Goal: Task Accomplishment & Management: Manage account settings

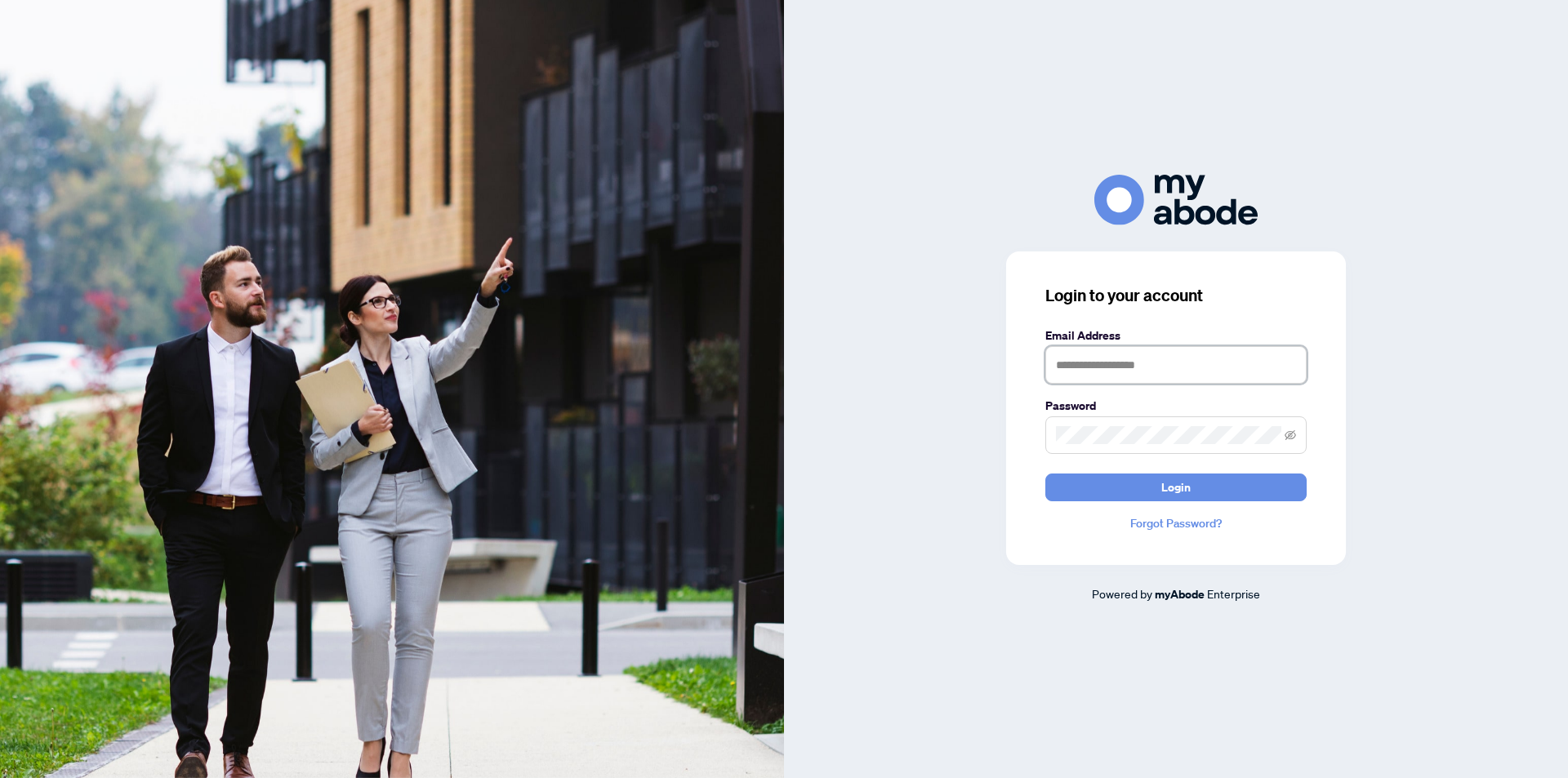
click at [1189, 369] on input "text" at bounding box center [1175, 365] width 261 height 37
type input "**********"
click at [1178, 490] on span "Login" at bounding box center [1175, 488] width 29 height 27
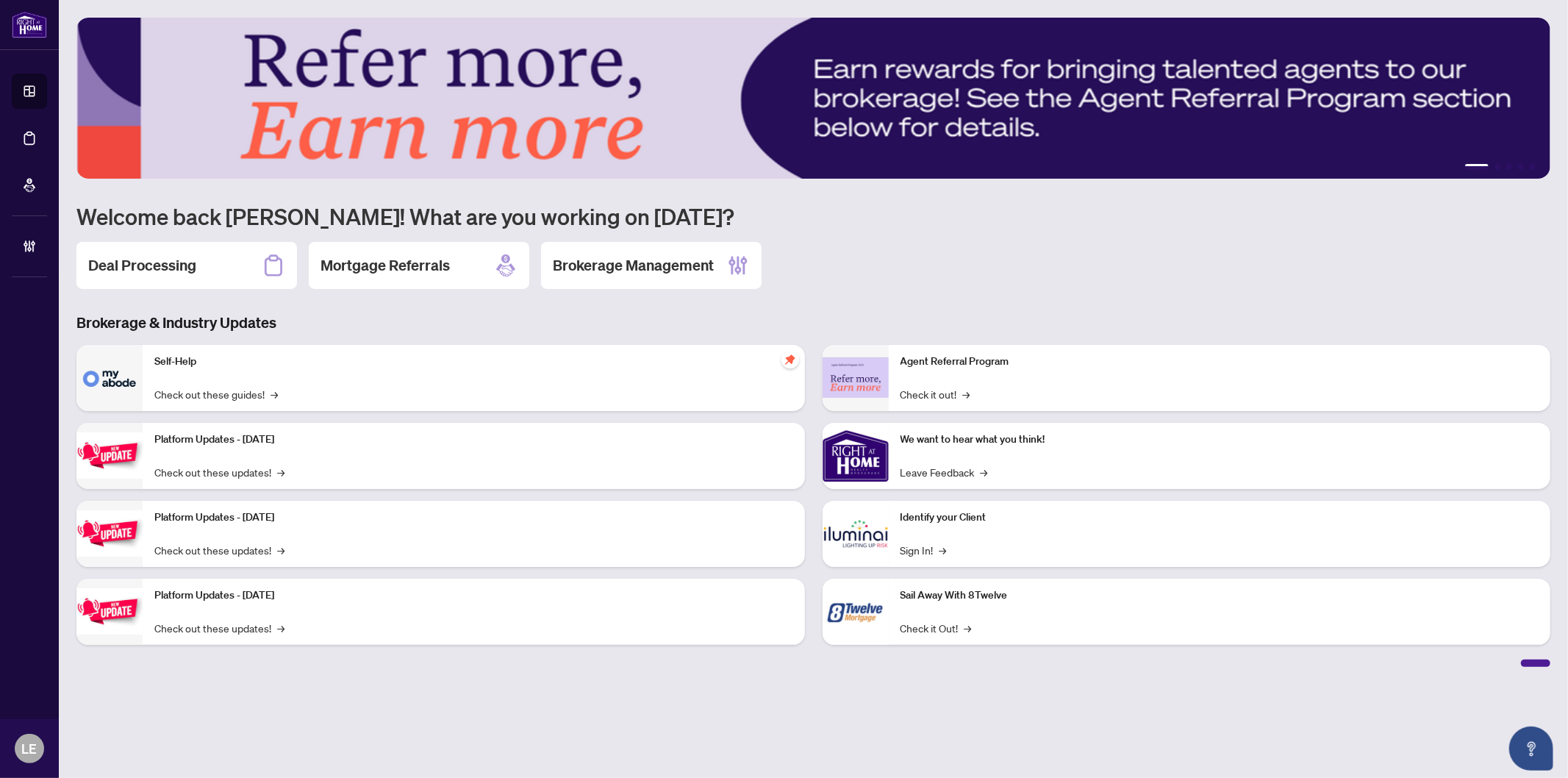
drag, startPoint x: 143, startPoint y: 277, endPoint x: 152, endPoint y: 278, distance: 9.1
click at [143, 277] on div "Deal Processing" at bounding box center [186, 265] width 221 height 47
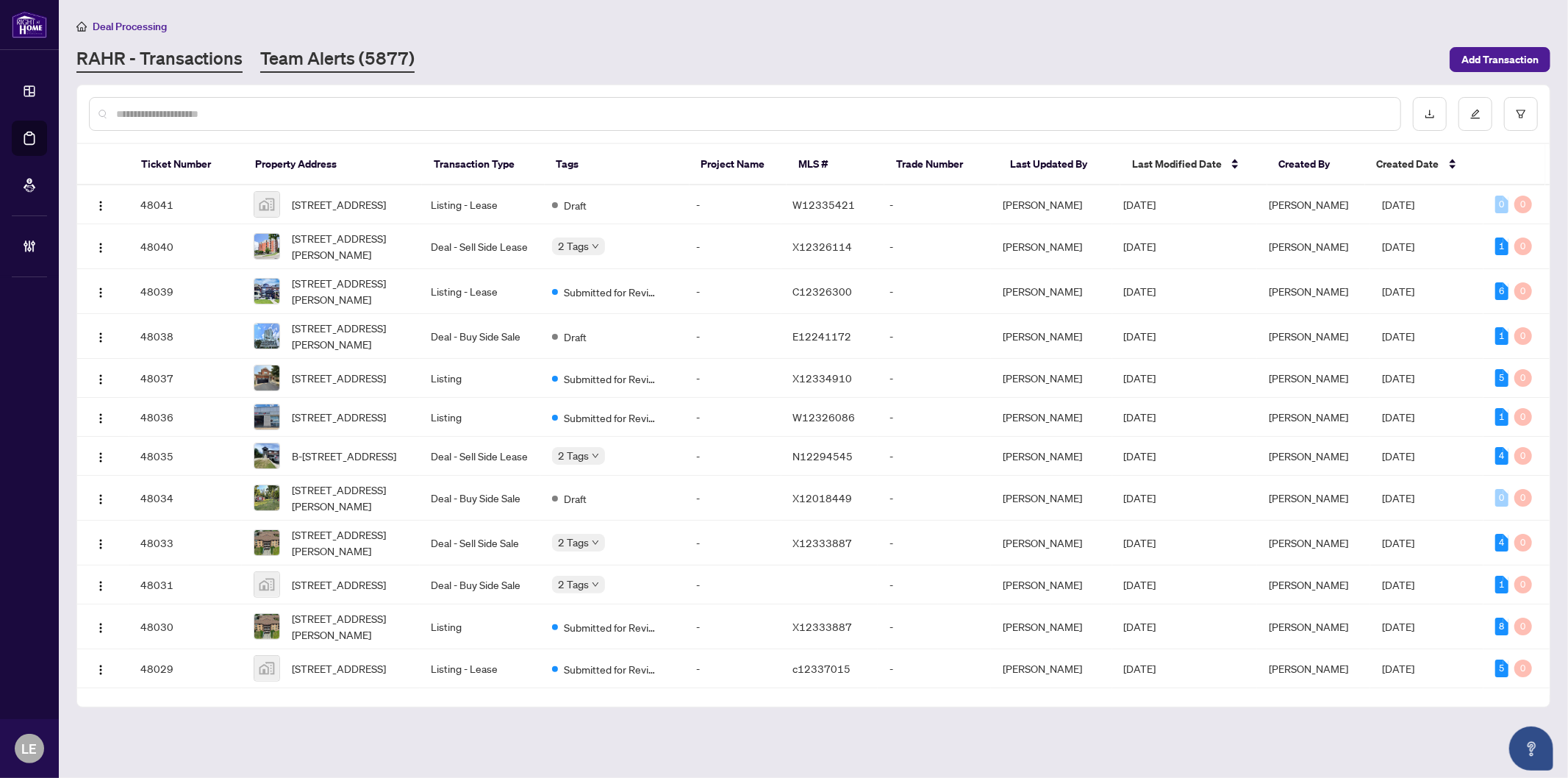
click at [296, 60] on link "Team Alerts (5877)" at bounding box center [338, 59] width 155 height 26
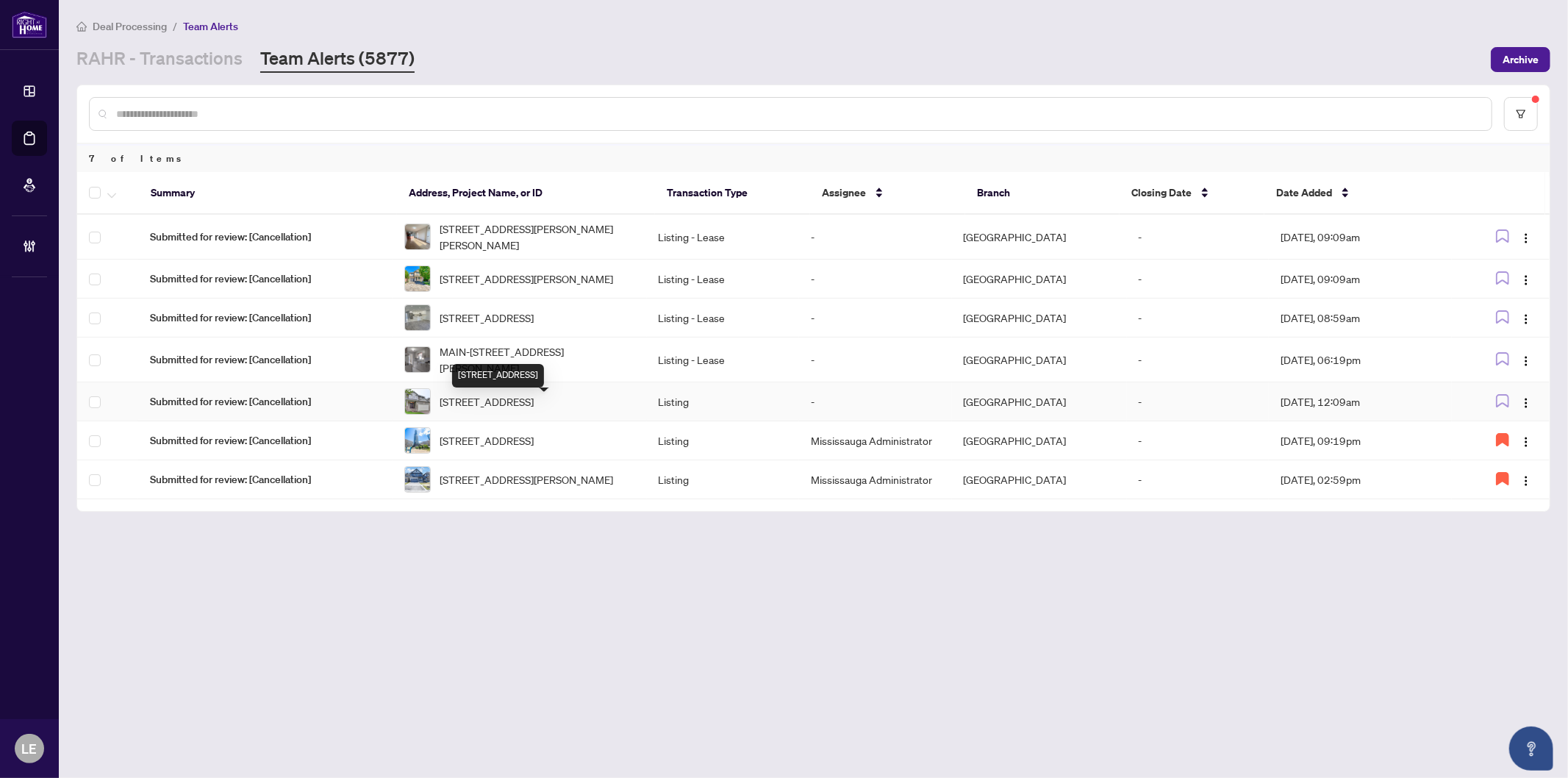
click at [534, 410] on span "653 Rhine Fall Drive, Waterloo, ON N2V 2S8, Canada" at bounding box center [487, 402] width 94 height 16
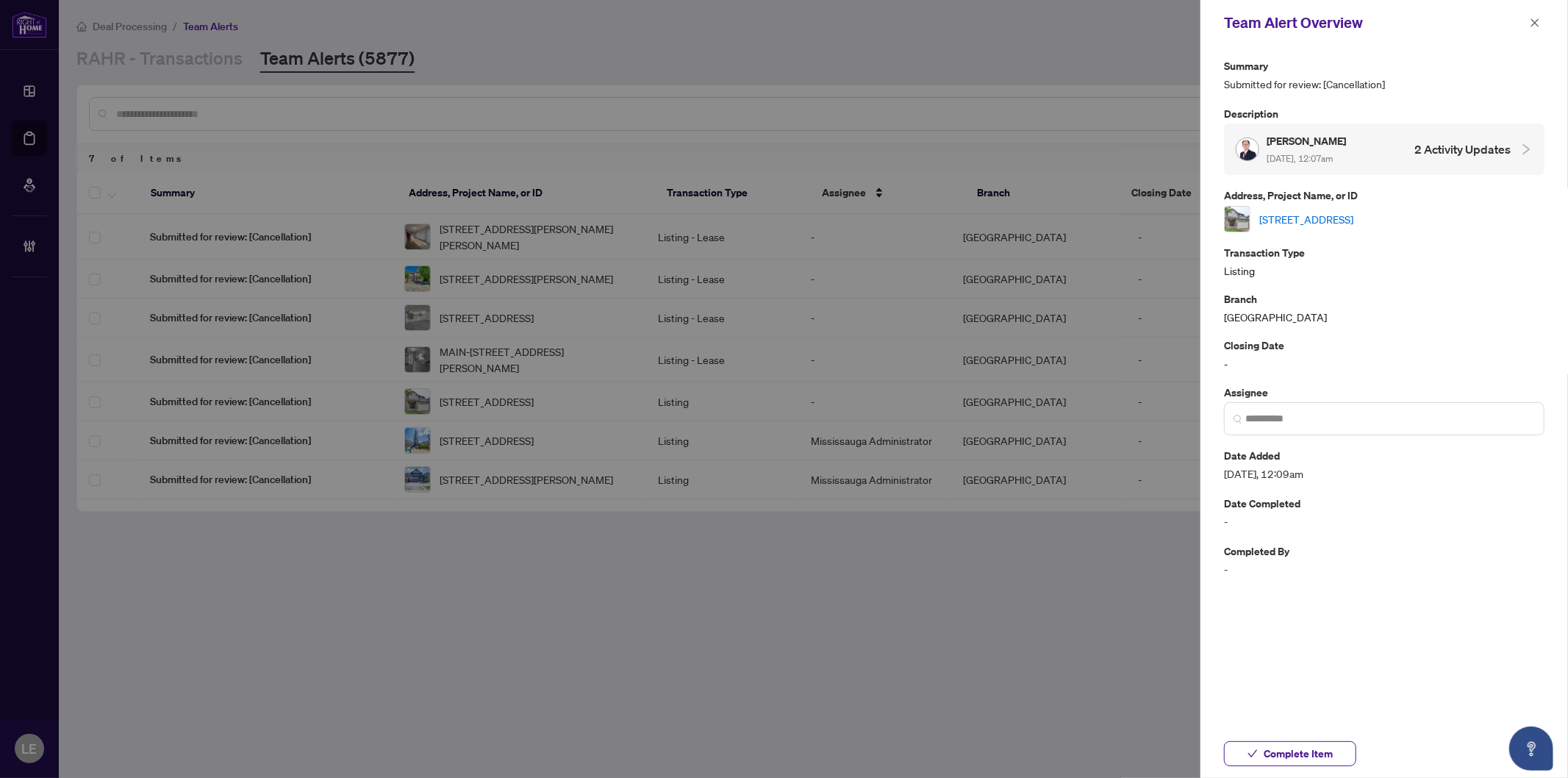
click at [1354, 216] on link "653 Rhine Fall Drive, Waterloo, ON N2V 2S8, Canada" at bounding box center [1307, 219] width 94 height 16
click at [1268, 413] on input "search" at bounding box center [1390, 418] width 290 height 15
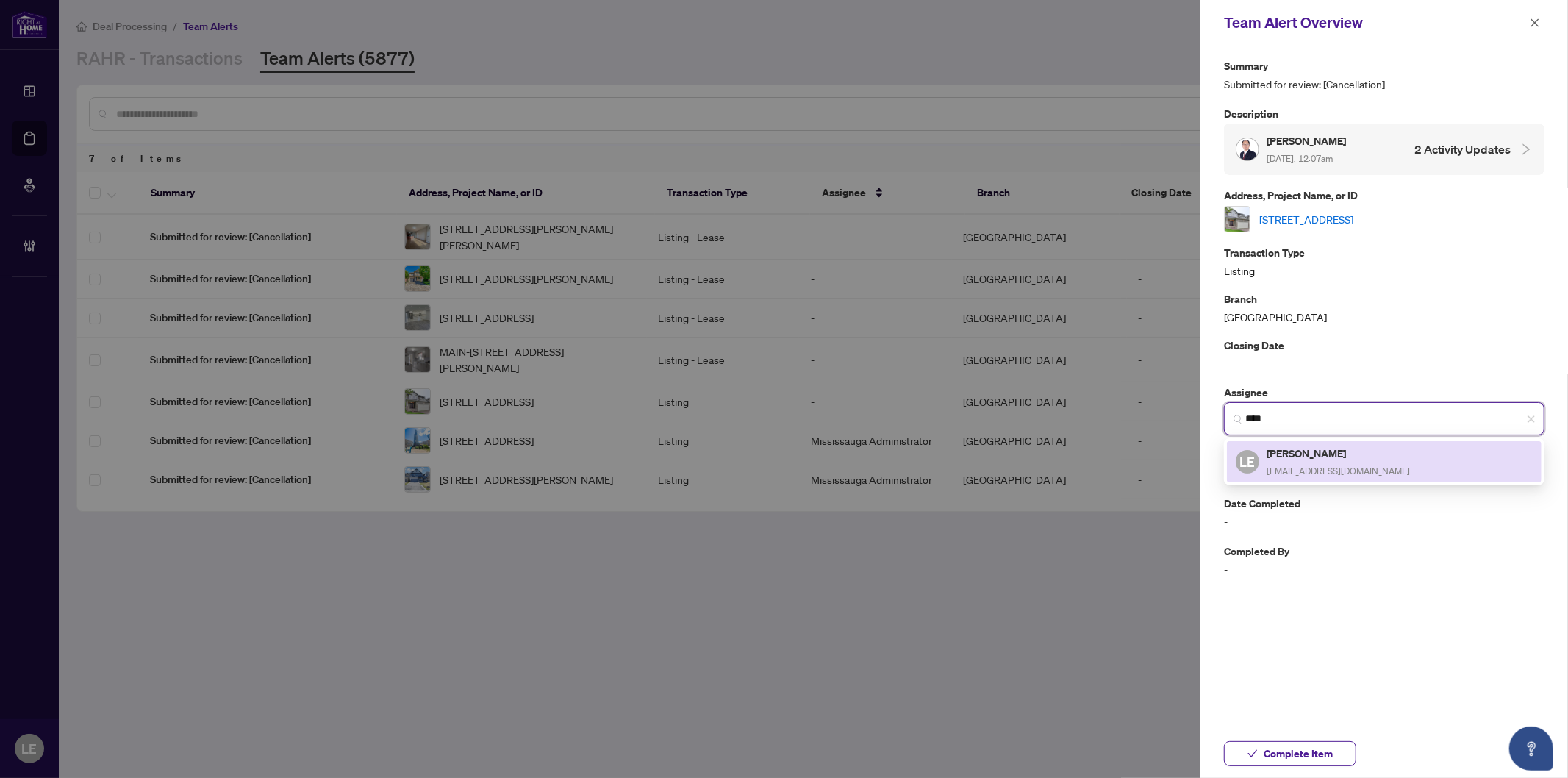
click at [1303, 445] on h5 "[PERSON_NAME]" at bounding box center [1339, 453] width 143 height 17
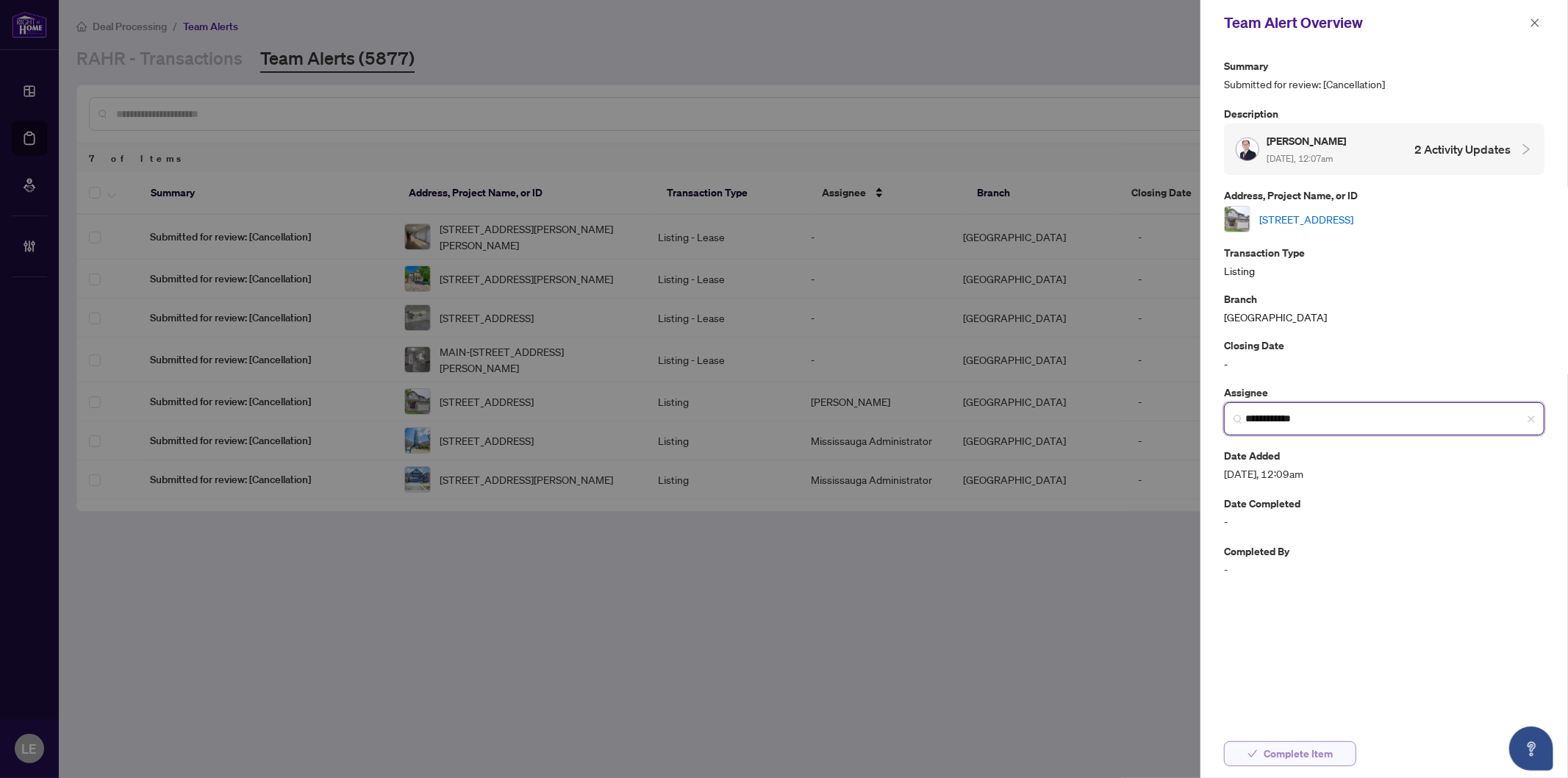
type input "**********"
click at [1278, 754] on span "Complete Item" at bounding box center [1298, 754] width 69 height 24
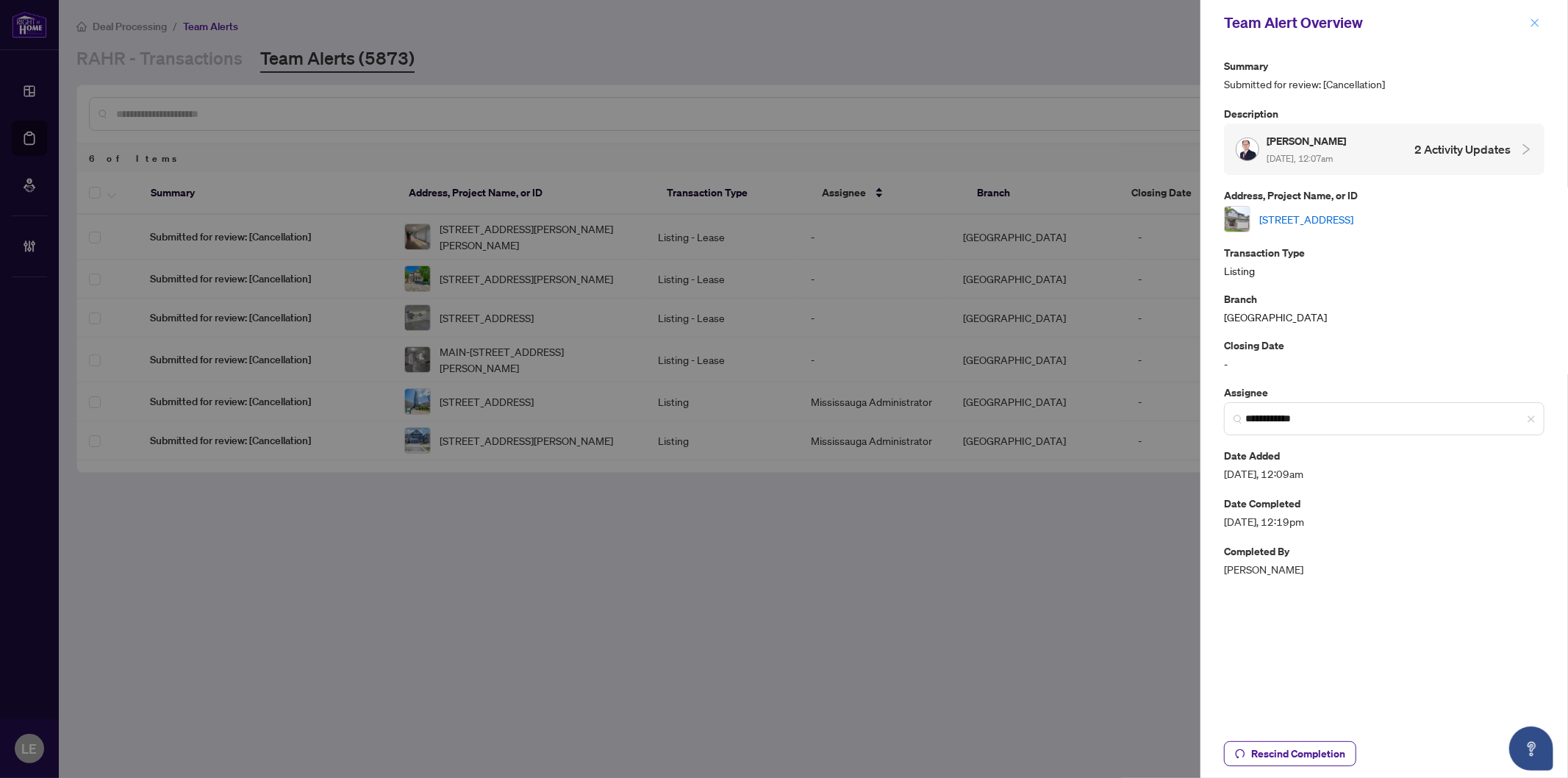
click at [1535, 24] on icon "close" at bounding box center [1535, 22] width 10 height 10
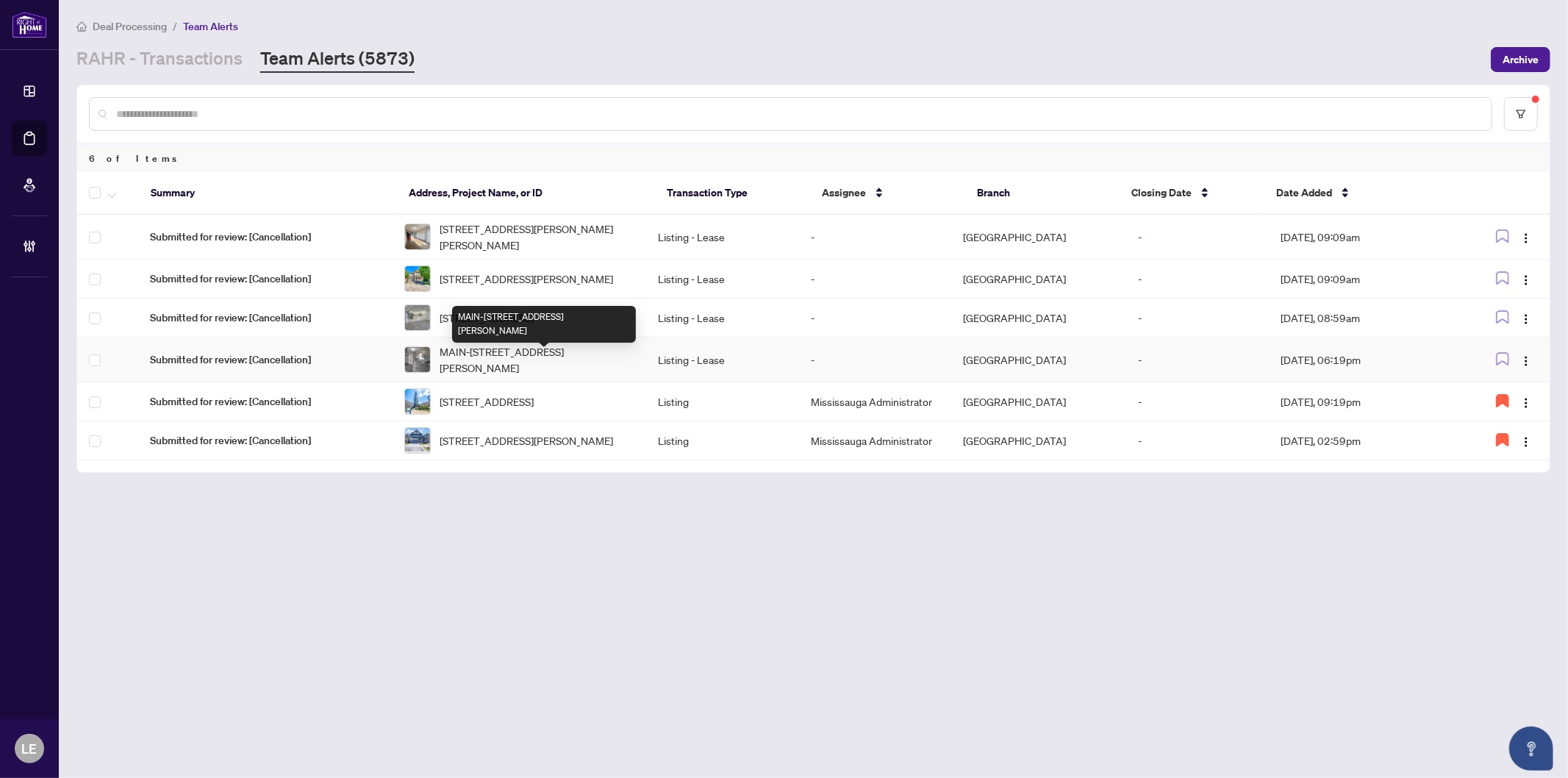
click at [472, 365] on span "MAIN-2594 Lundene Rd, Mississauga, Ontario L5J 1P8, Canada" at bounding box center [537, 360] width 195 height 33
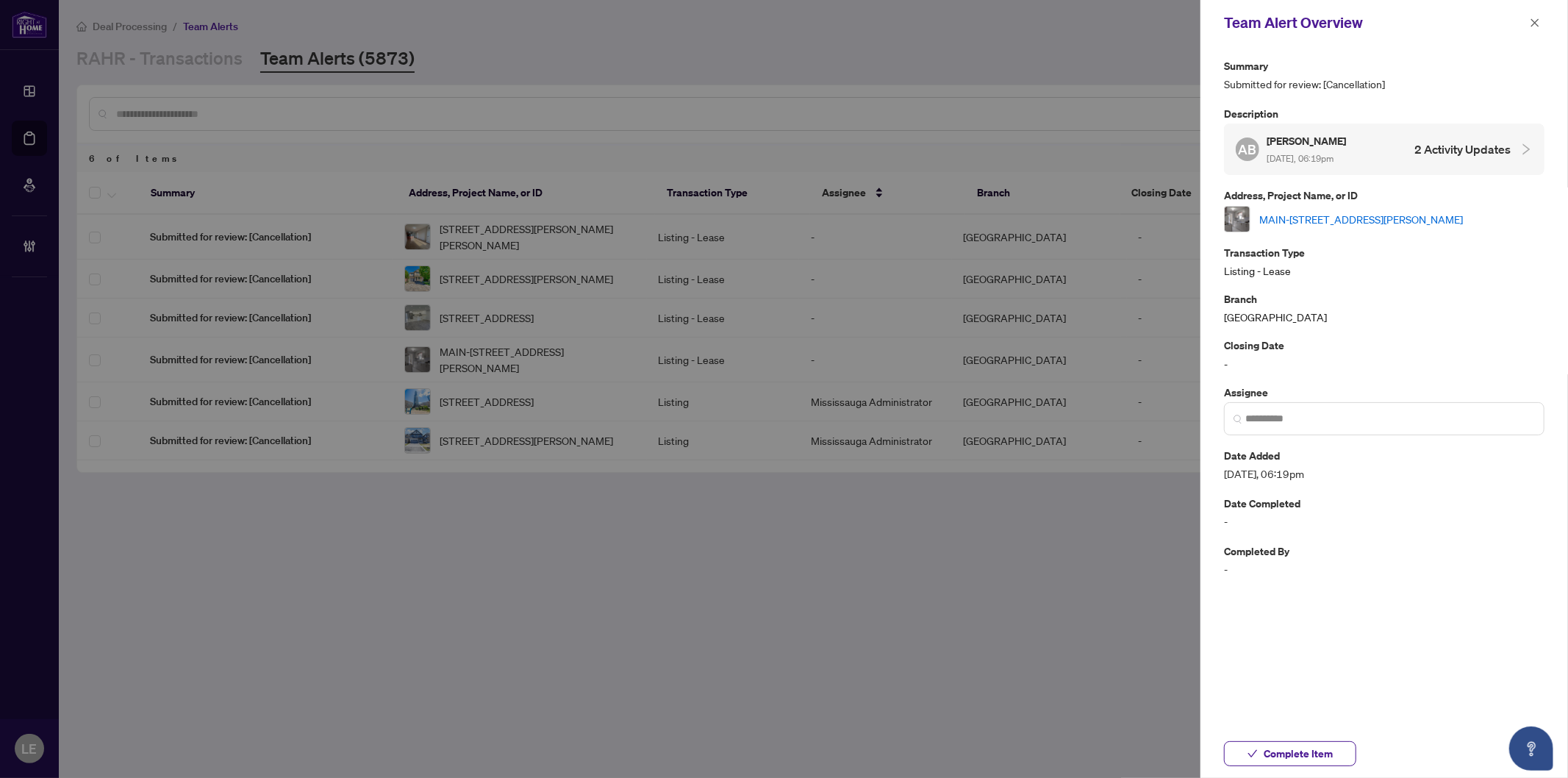
click at [1336, 214] on link "MAIN-2594 Lundene Rd, Mississauga, Ontario L5J 1P8, Canada" at bounding box center [1362, 219] width 204 height 16
click at [1357, 211] on link "MAIN-2594 Lundene Rd, Mississauga, Ontario L5J 1P8, Canada" at bounding box center [1362, 219] width 204 height 16
click at [1277, 422] on input "search" at bounding box center [1390, 418] width 290 height 15
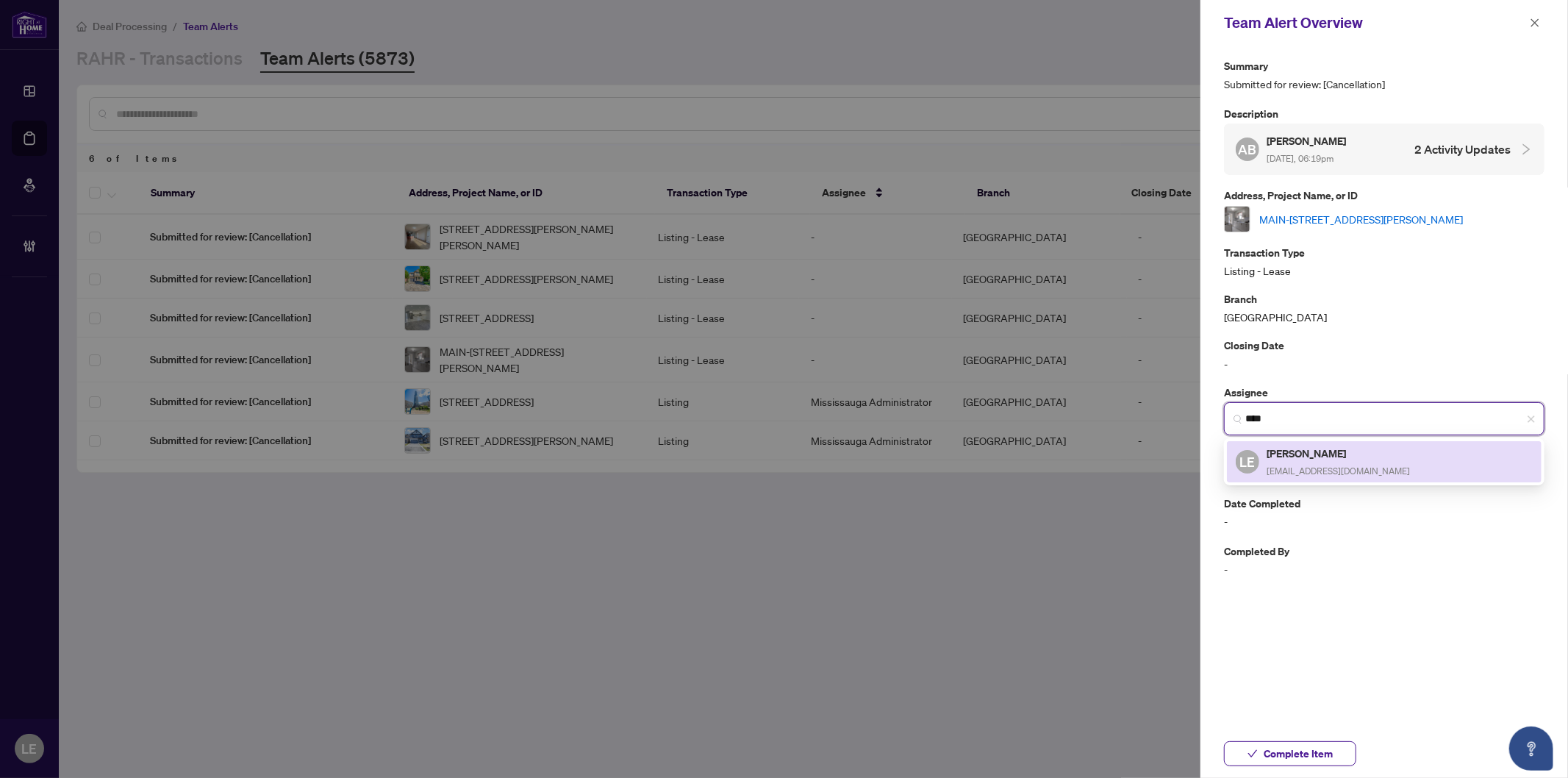
click at [1288, 462] on h5 "[PERSON_NAME]" at bounding box center [1339, 453] width 143 height 17
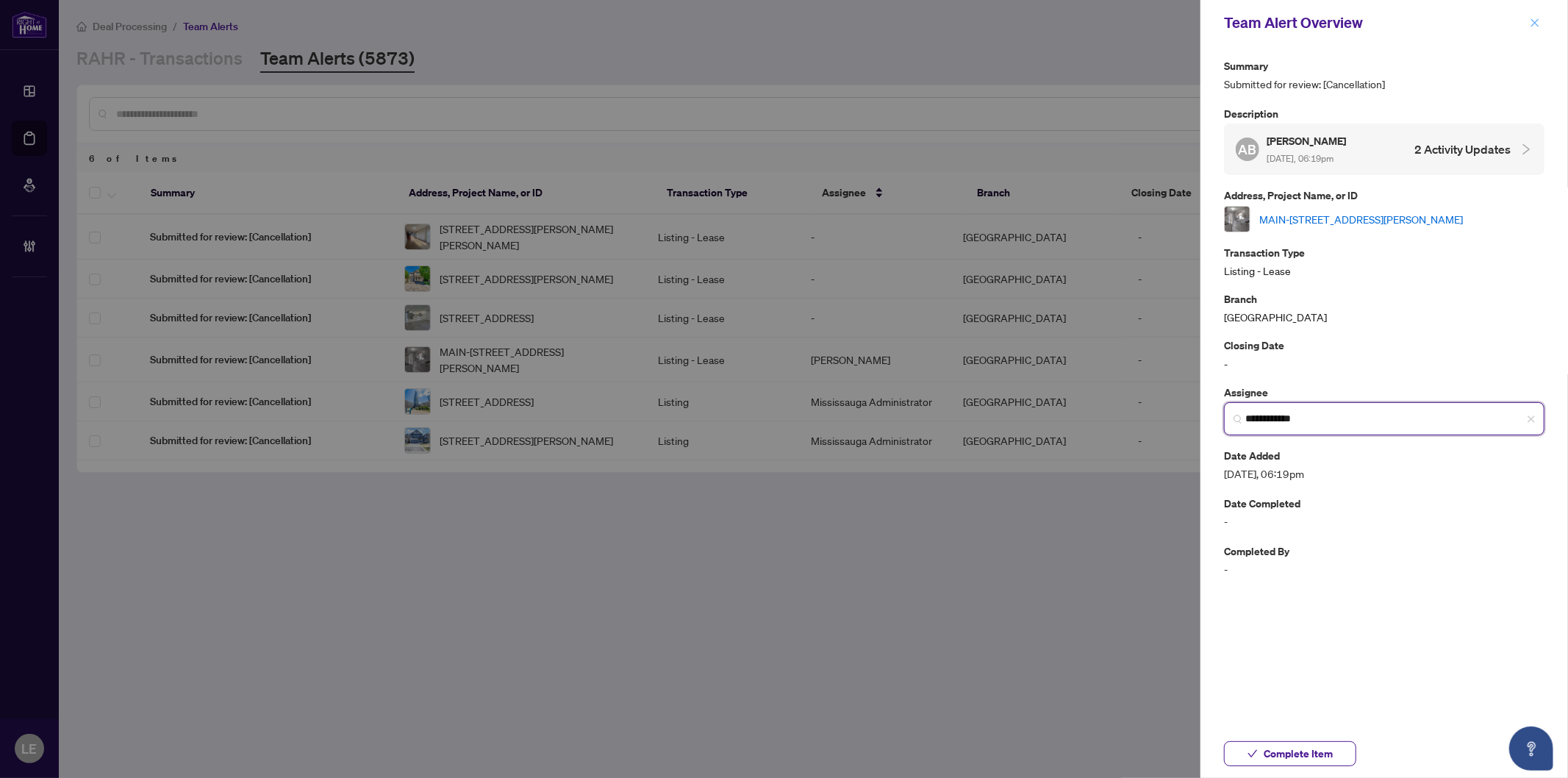
type input "**********"
click at [1538, 23] on icon "close" at bounding box center [1535, 22] width 10 height 10
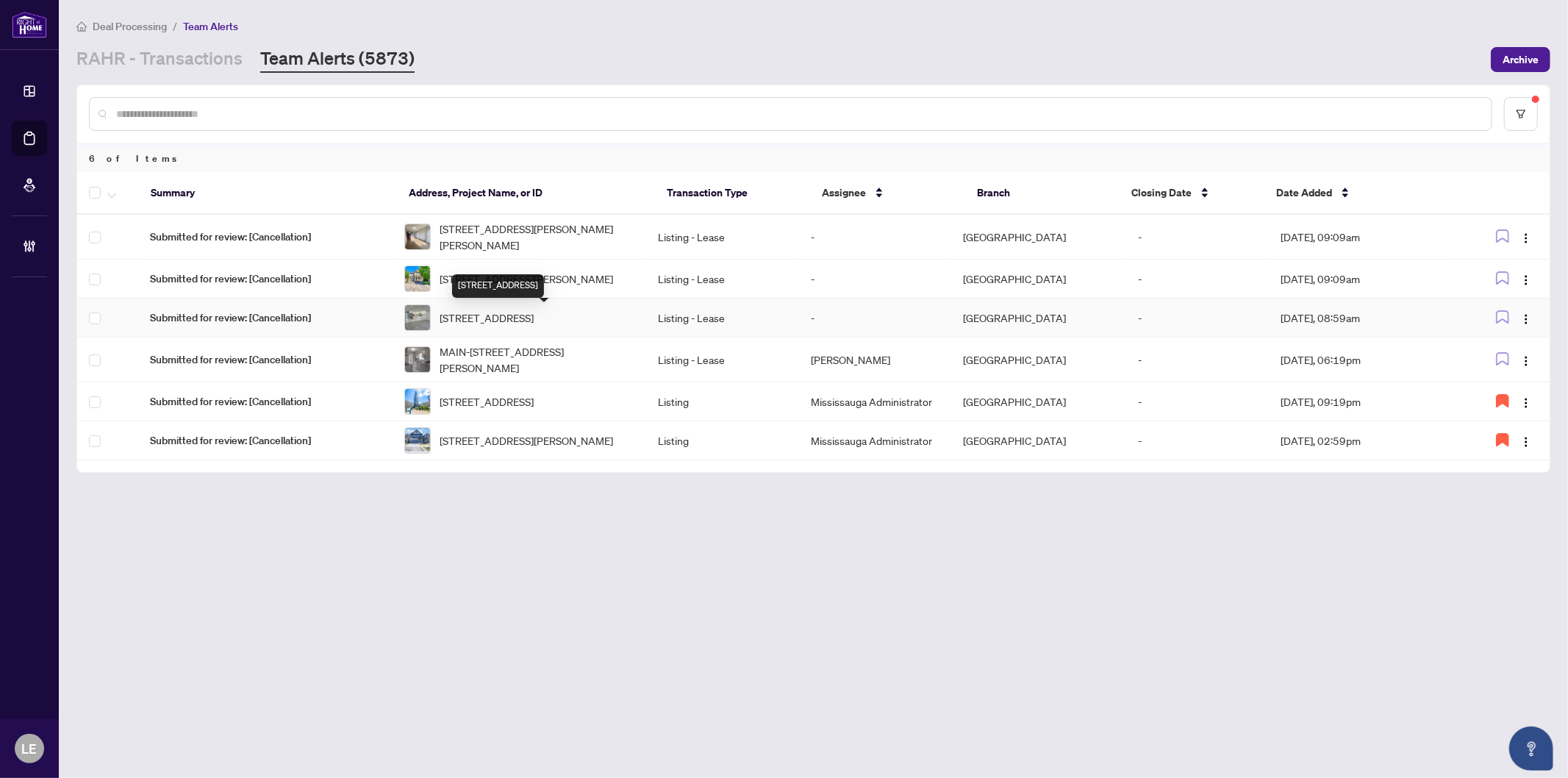
click at [523, 321] on span "5413 Coldspring Way, Mississauga, Ontario L5M 6B6, Canada" at bounding box center [487, 317] width 94 height 16
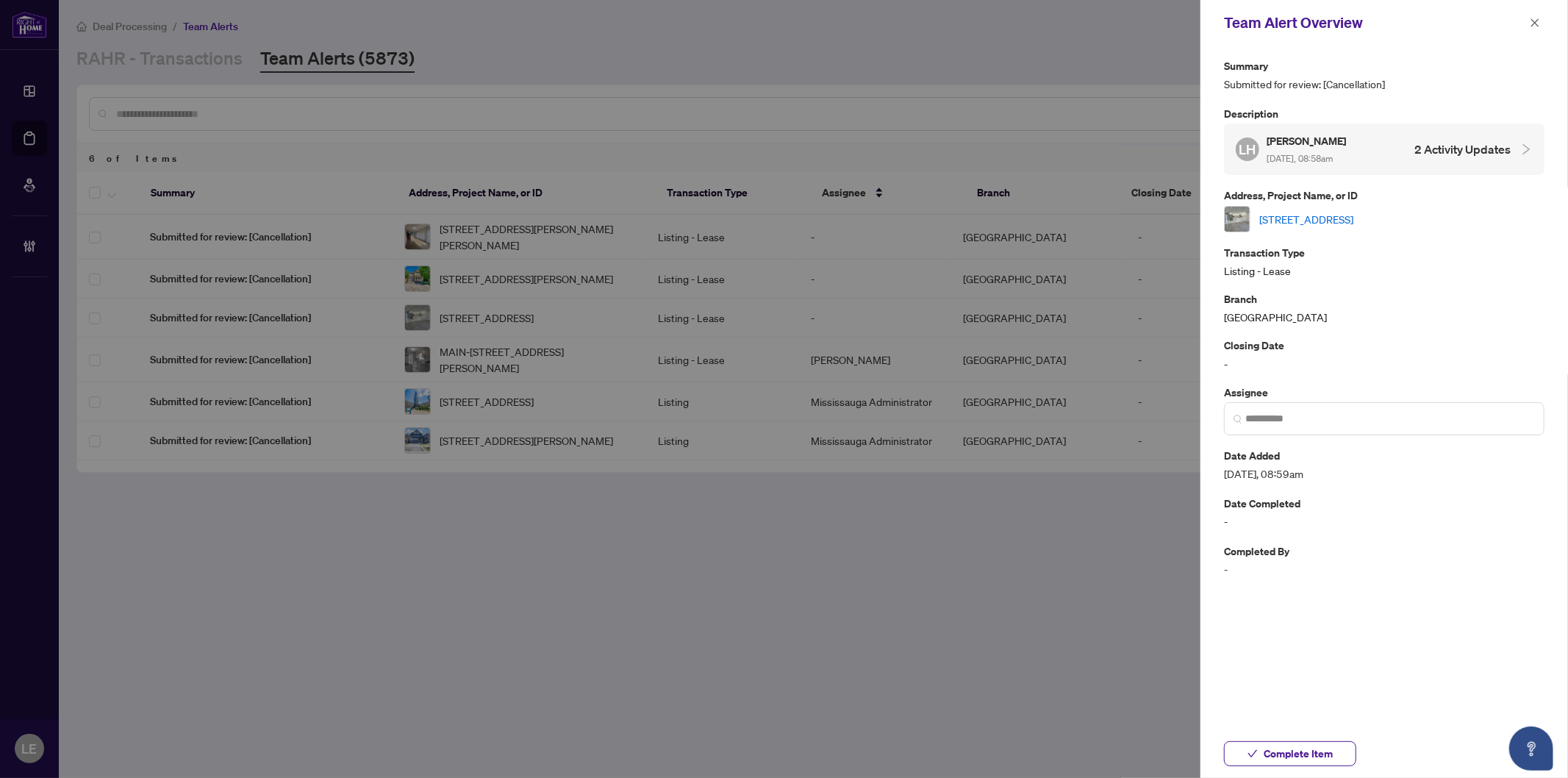
click at [1354, 216] on link "[STREET_ADDRESS]" at bounding box center [1307, 219] width 94 height 16
click at [1537, 21] on icon "close" at bounding box center [1535, 22] width 8 height 8
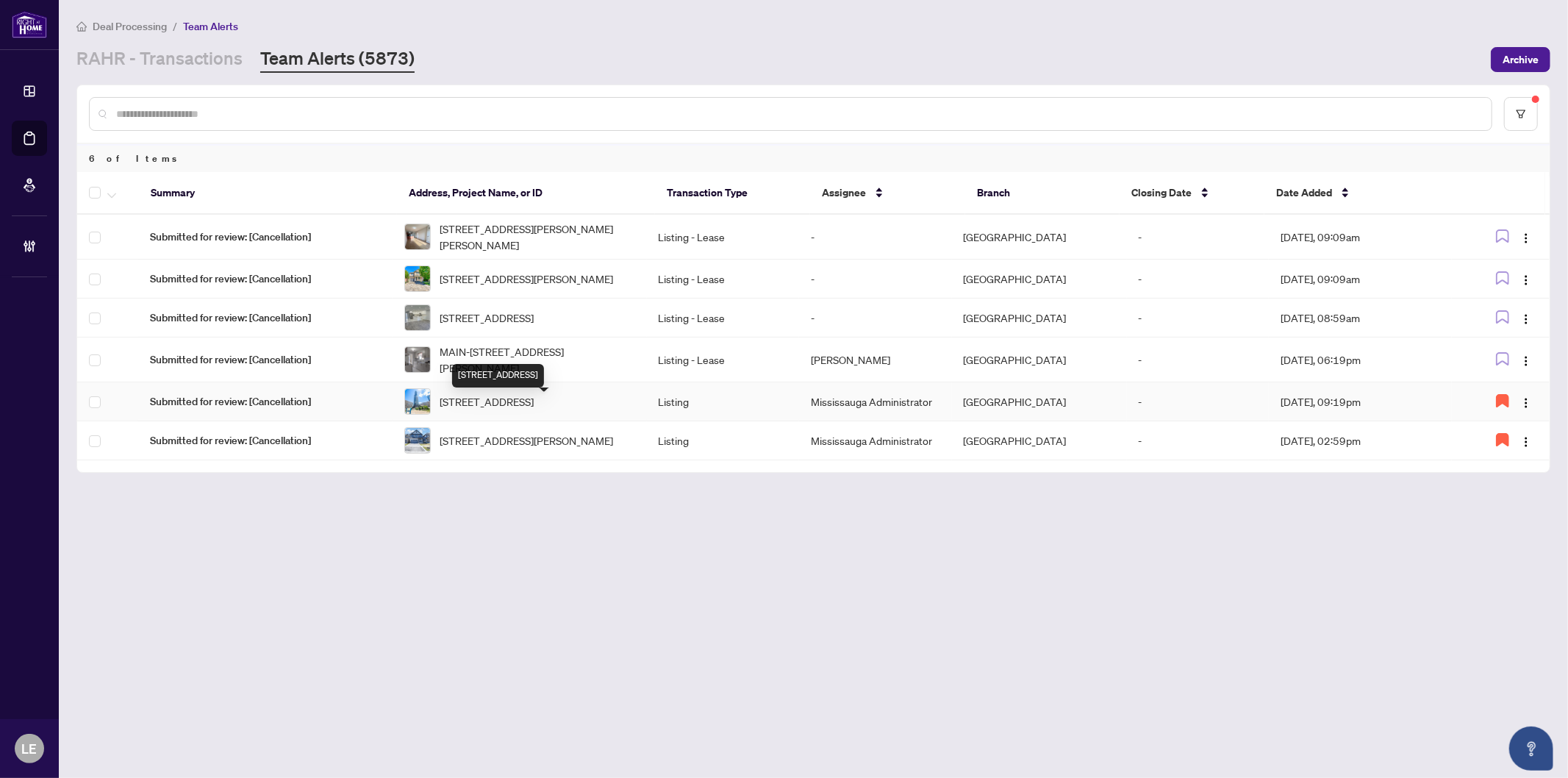
click at [524, 369] on div "3901-386 Yonge St, Toronto, Ontario M5B 0A5, Canada" at bounding box center [498, 376] width 92 height 24
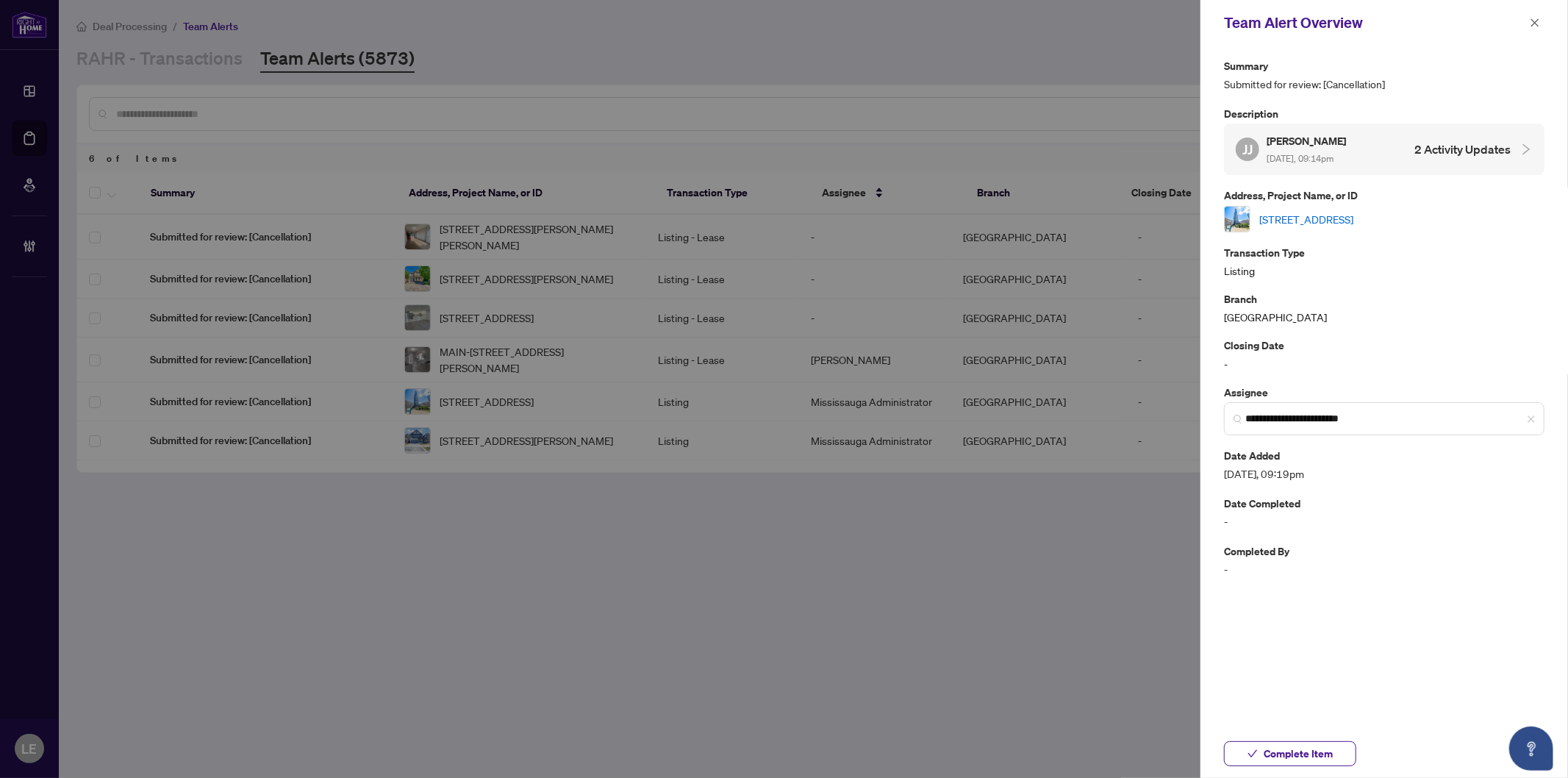
click at [499, 371] on div at bounding box center [784, 389] width 1568 height 778
click at [467, 363] on div at bounding box center [784, 389] width 1568 height 778
click at [1534, 19] on icon "close" at bounding box center [1535, 22] width 10 height 10
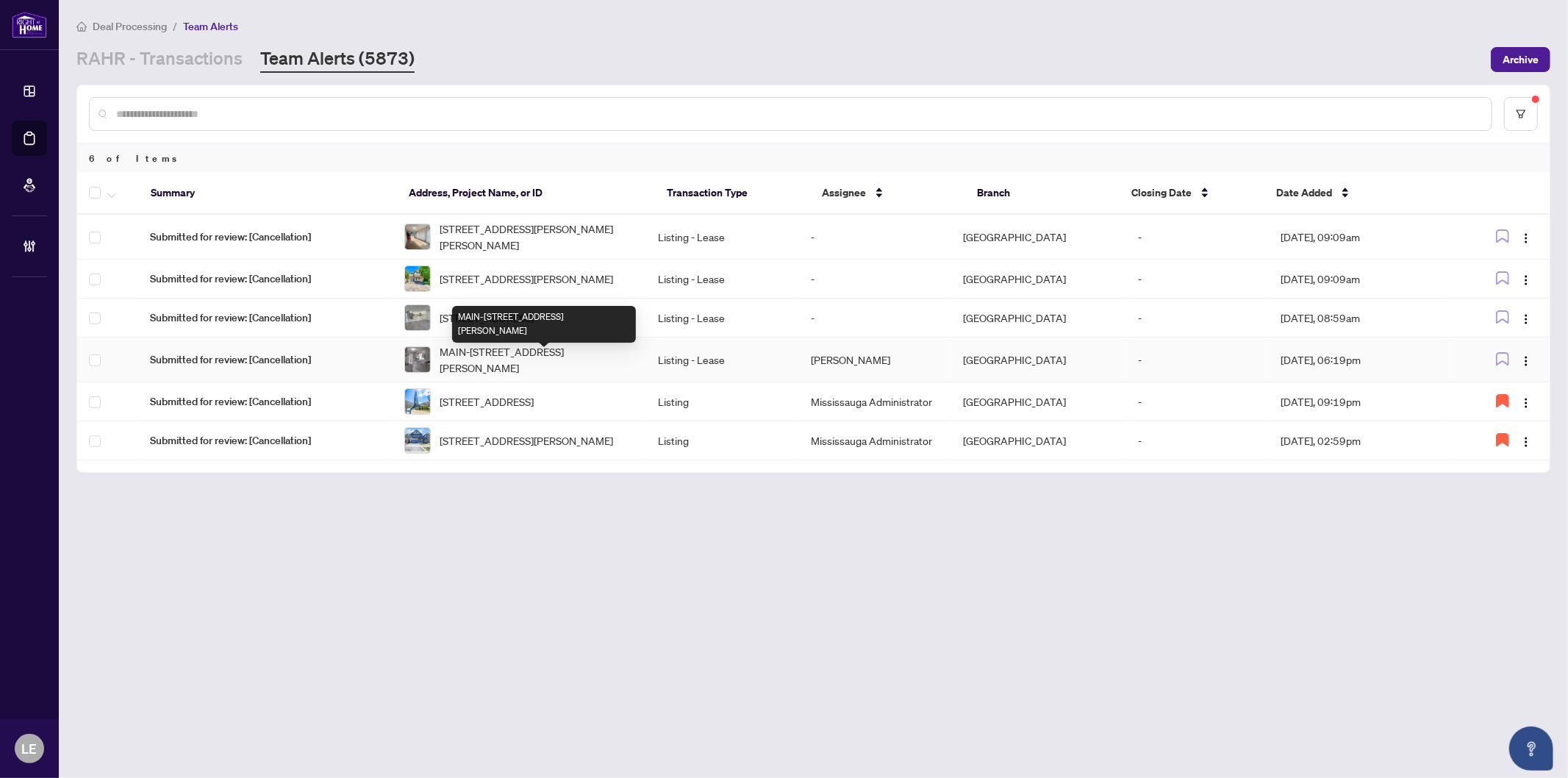
click at [544, 369] on span "MAIN-2594 Lundene Rd, Mississauga, Ontario L5J 1P8, Canada" at bounding box center [537, 360] width 195 height 33
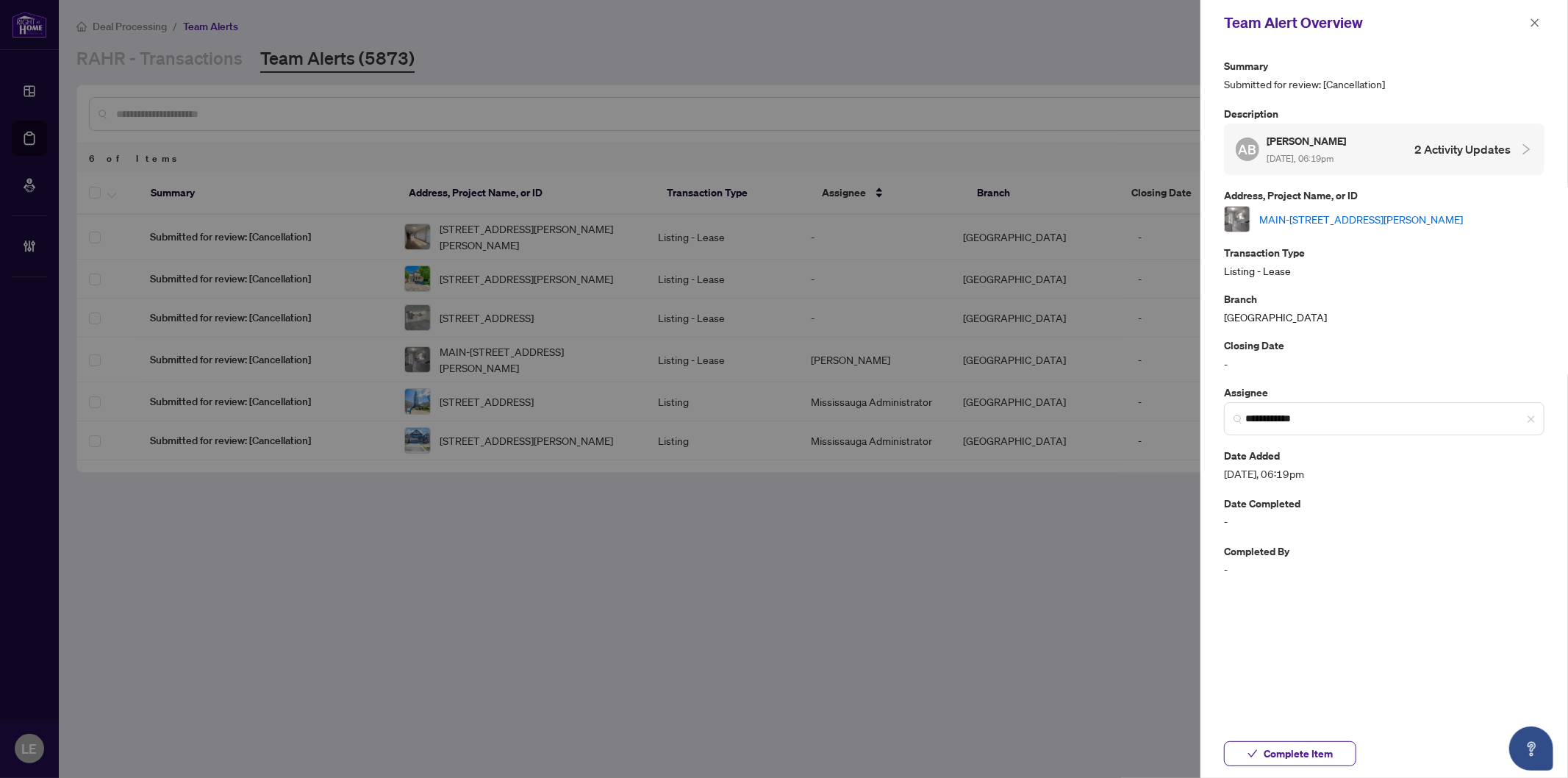
click at [1386, 211] on link "MAIN-2594 Lundene Rd, Mississauga, Ontario L5J 1P8, Canada" at bounding box center [1362, 219] width 204 height 16
click at [1531, 26] on icon "close" at bounding box center [1535, 22] width 8 height 8
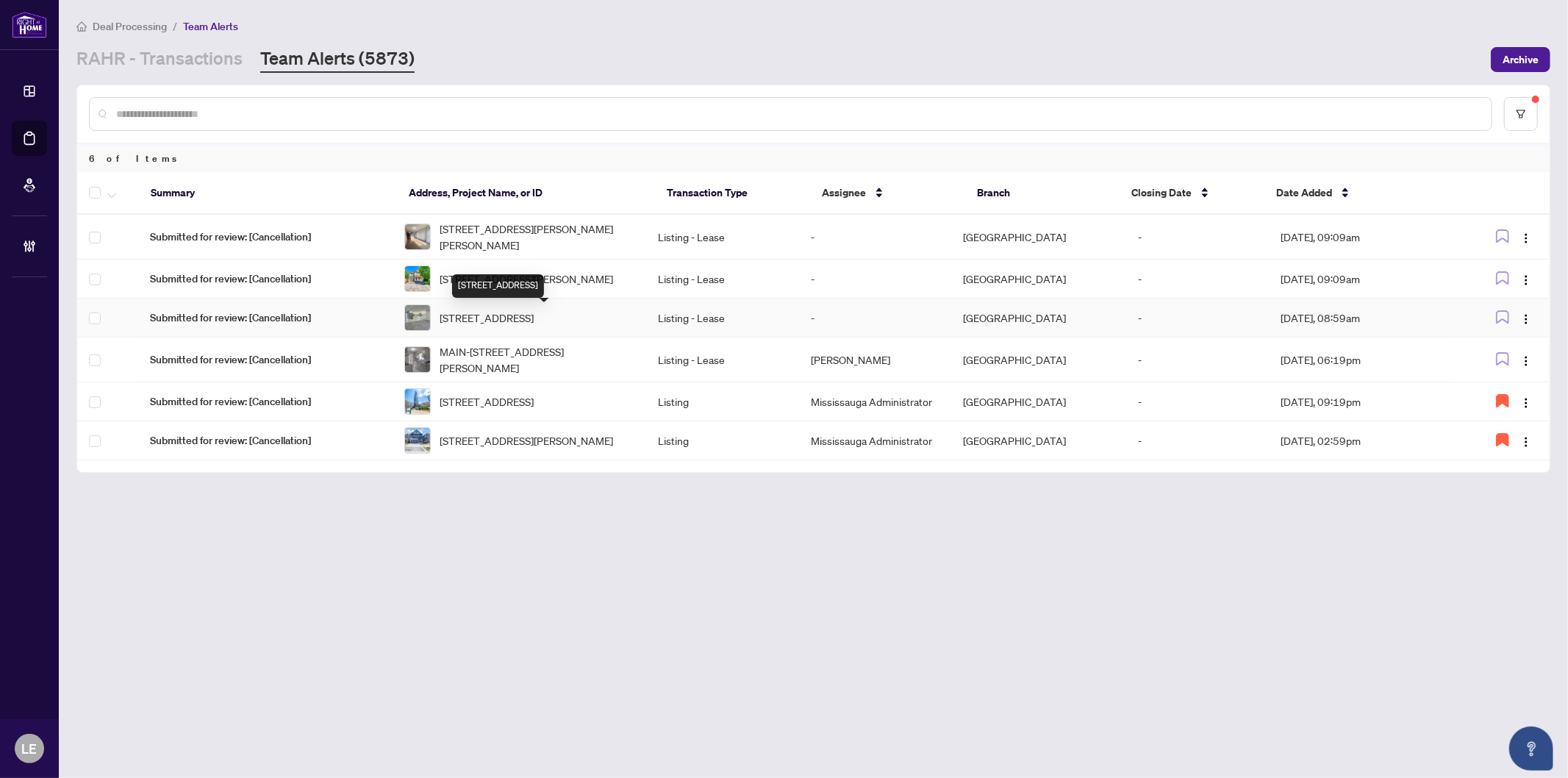
click at [496, 321] on span "[STREET_ADDRESS]" at bounding box center [487, 317] width 94 height 16
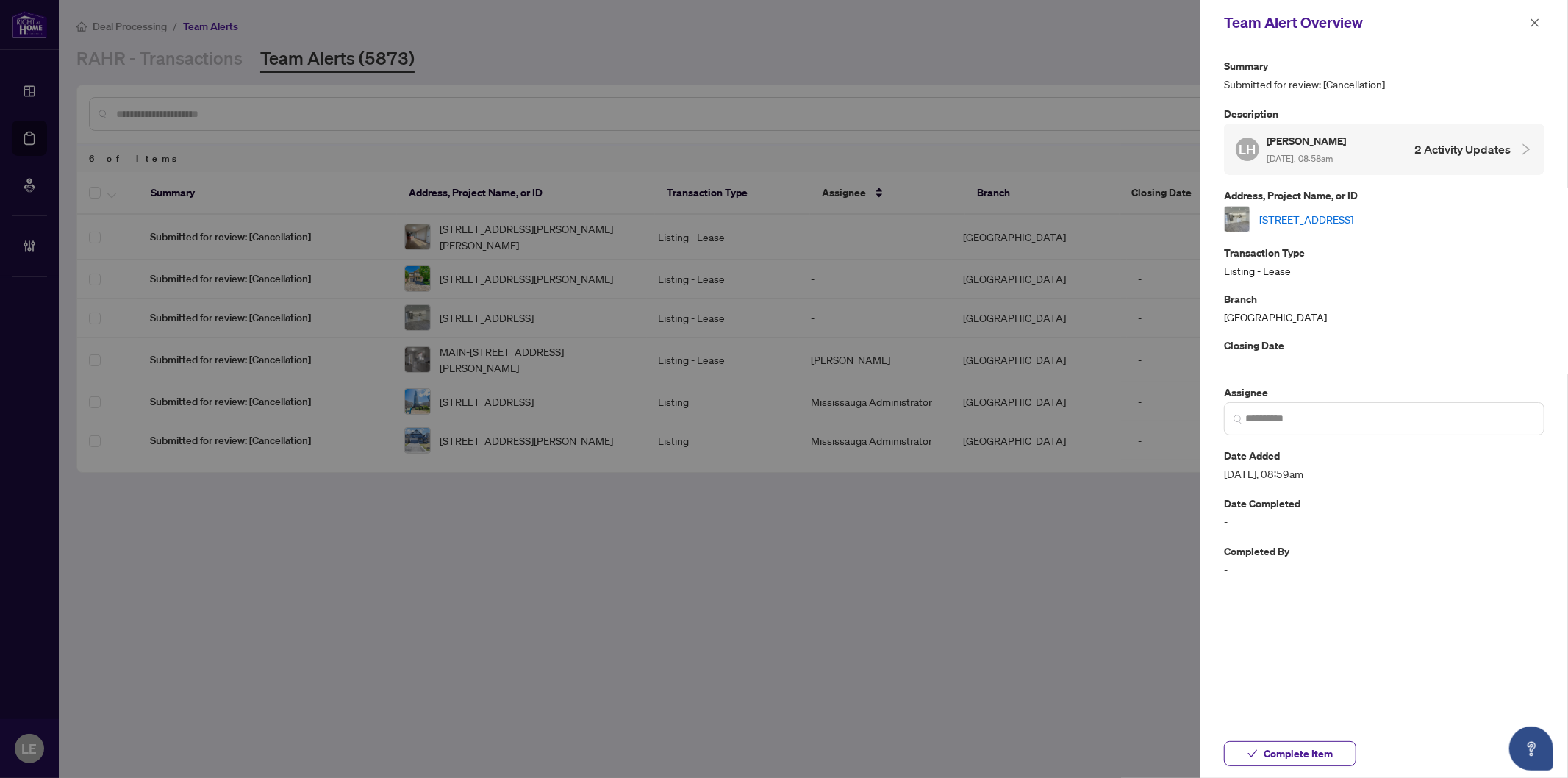
click at [1298, 216] on link "[STREET_ADDRESS]" at bounding box center [1307, 219] width 94 height 16
click at [1280, 417] on input "search" at bounding box center [1390, 418] width 290 height 15
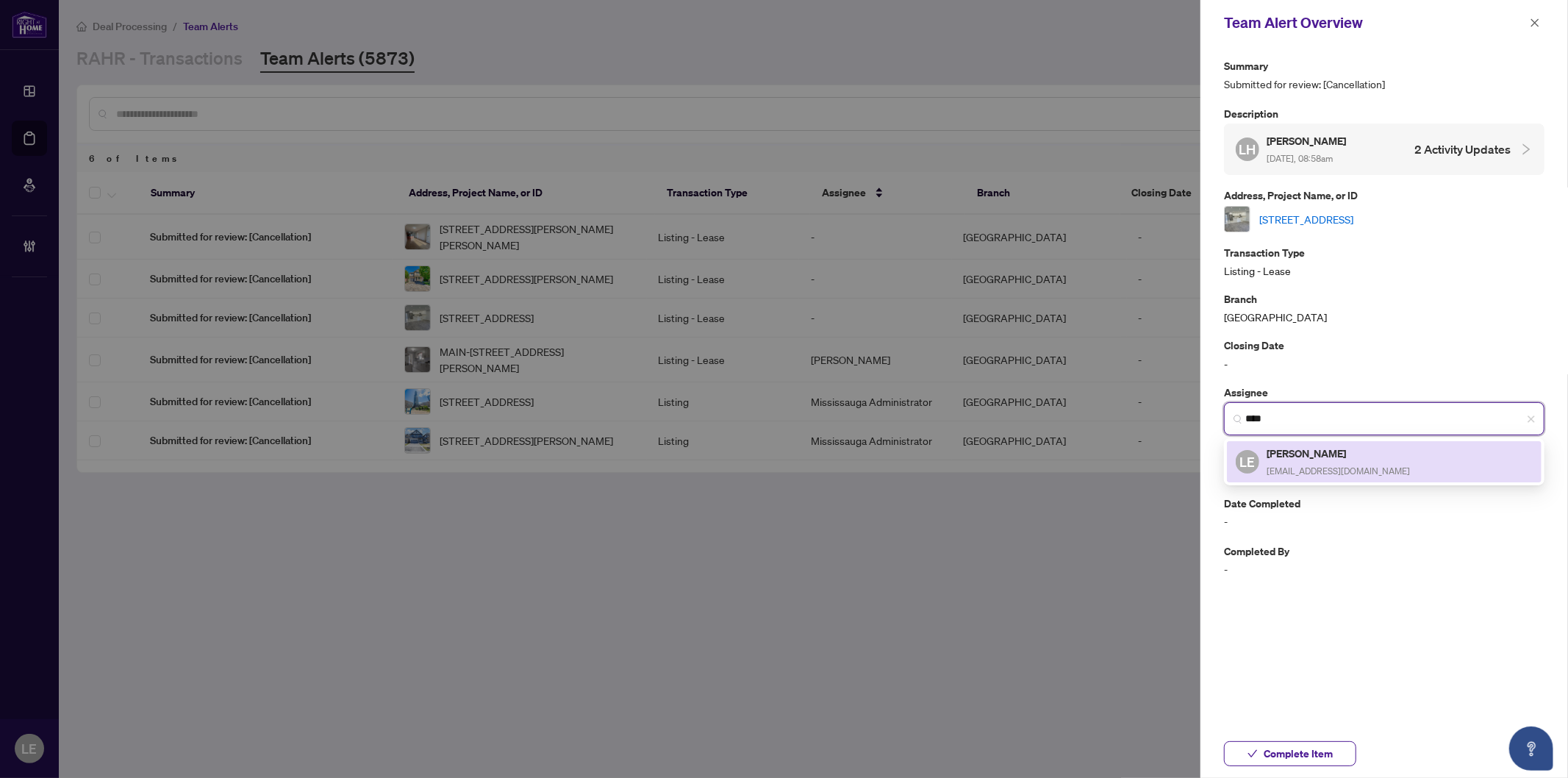
click at [1338, 458] on h5 "[PERSON_NAME]" at bounding box center [1339, 453] width 143 height 17
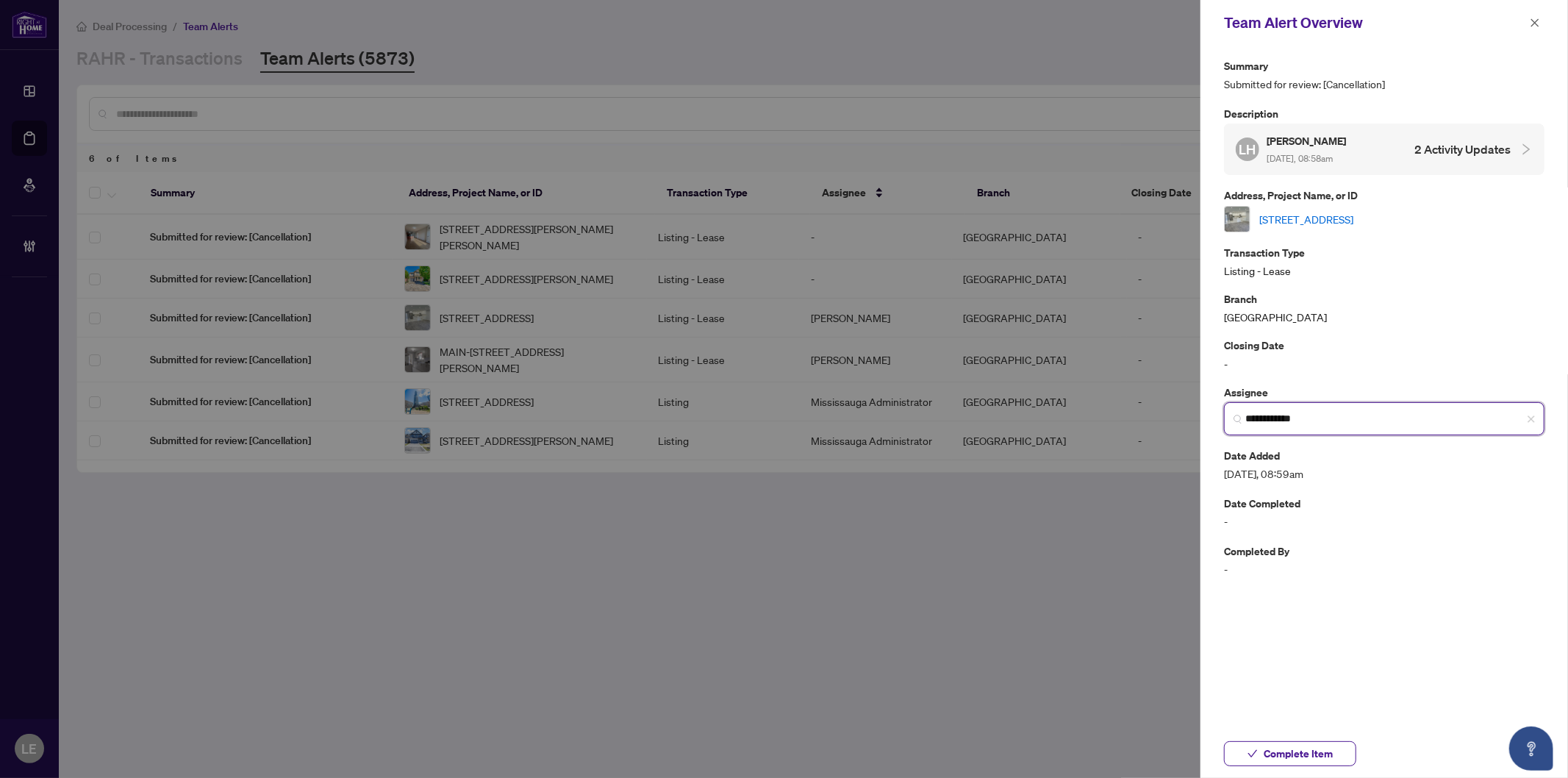
type input "**********"
click at [784, 611] on div at bounding box center [784, 389] width 1568 height 778
drag, startPoint x: 1531, startPoint y: 21, endPoint x: 1424, endPoint y: 35, distance: 107.9
click at [1533, 20] on icon "close" at bounding box center [1535, 22] width 10 height 10
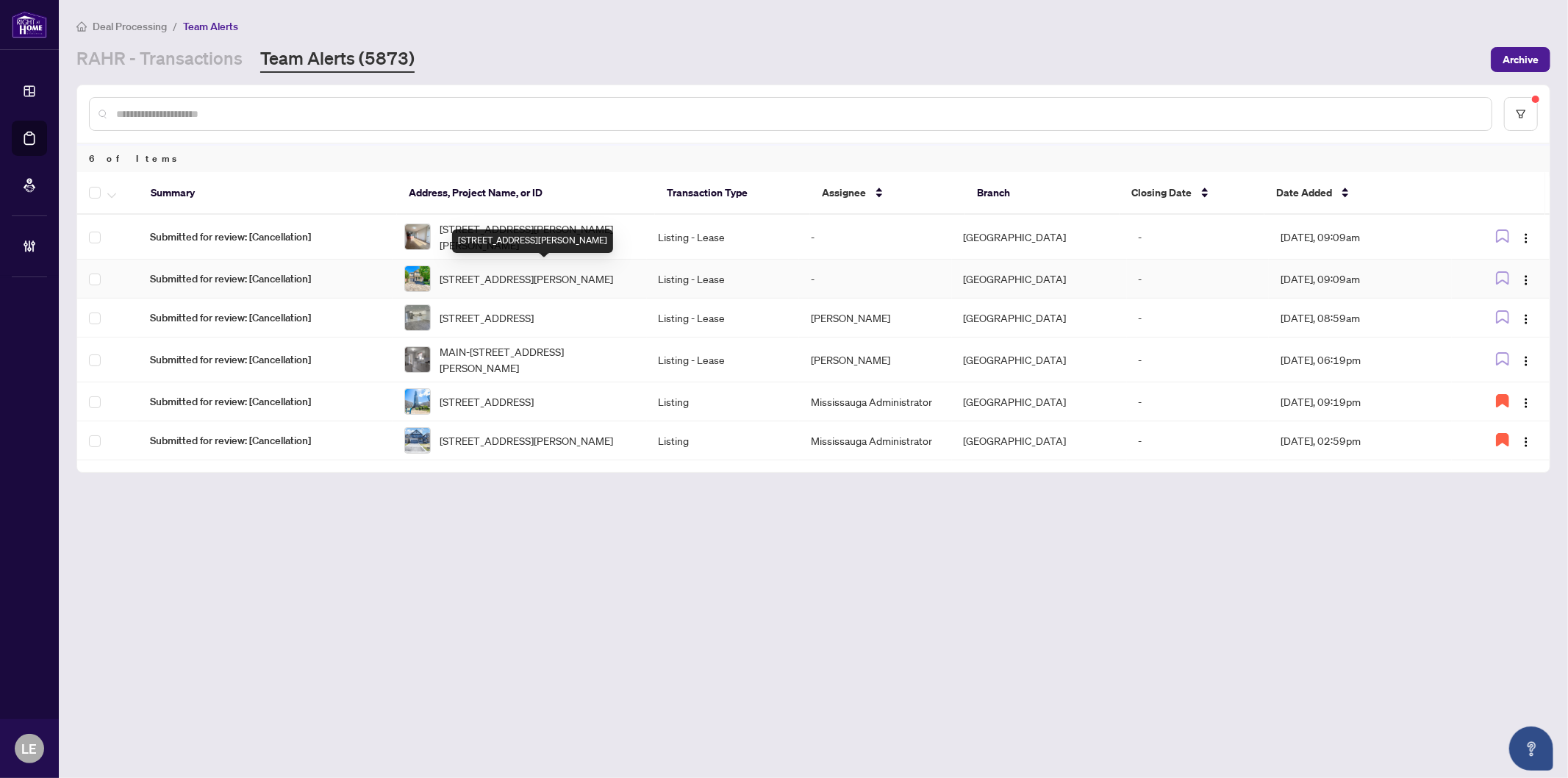
click at [465, 274] on span "3265 Bruzan Cres, Mississauga, Ontario L5N 8E7, Canada" at bounding box center [527, 279] width 174 height 16
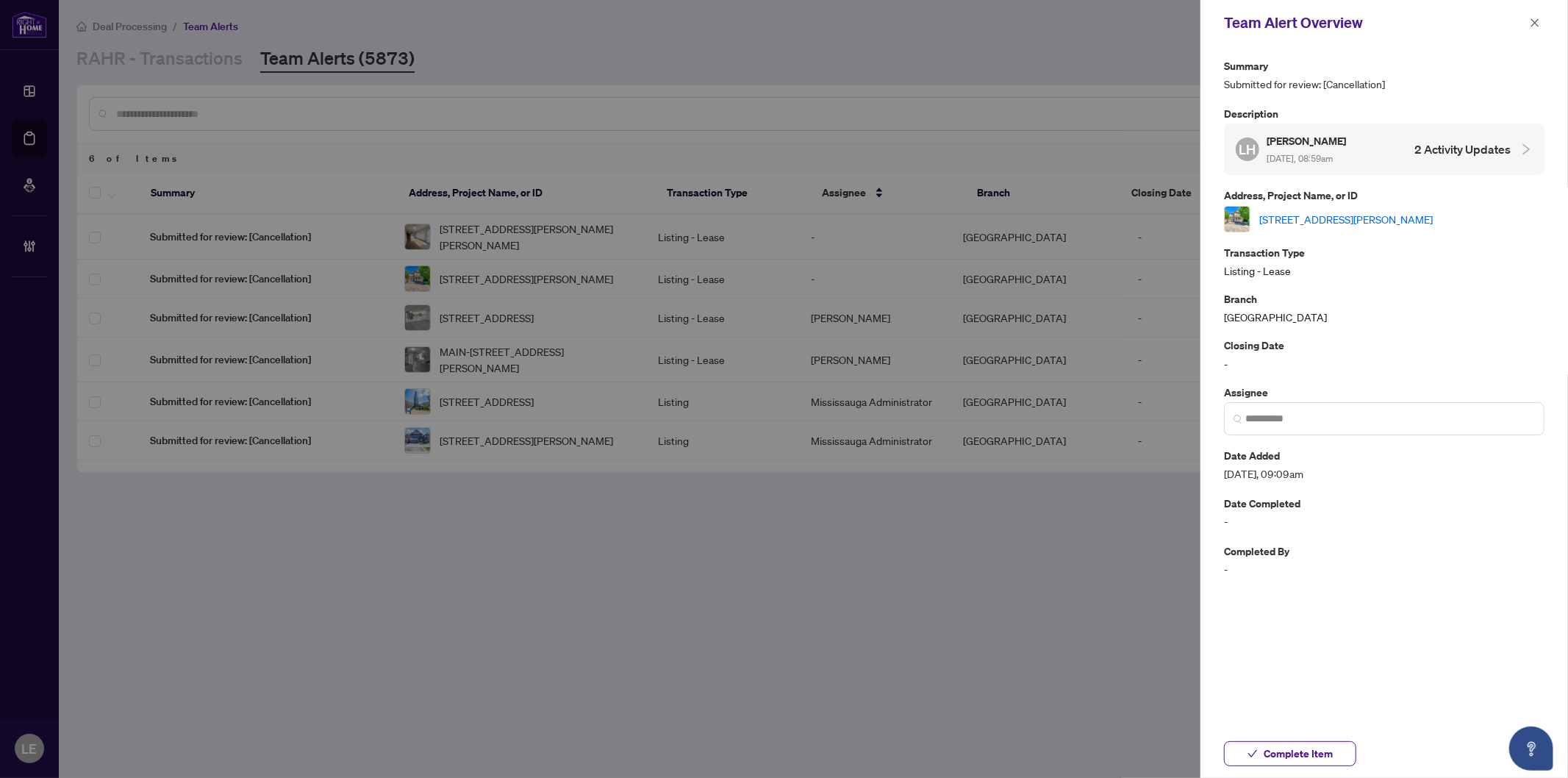
click at [1319, 212] on link "3265 Bruzan Cres, Mississauga, Ontario L5N 8E7, Canada" at bounding box center [1347, 219] width 174 height 16
click at [1538, 19] on icon "close" at bounding box center [1535, 22] width 8 height 8
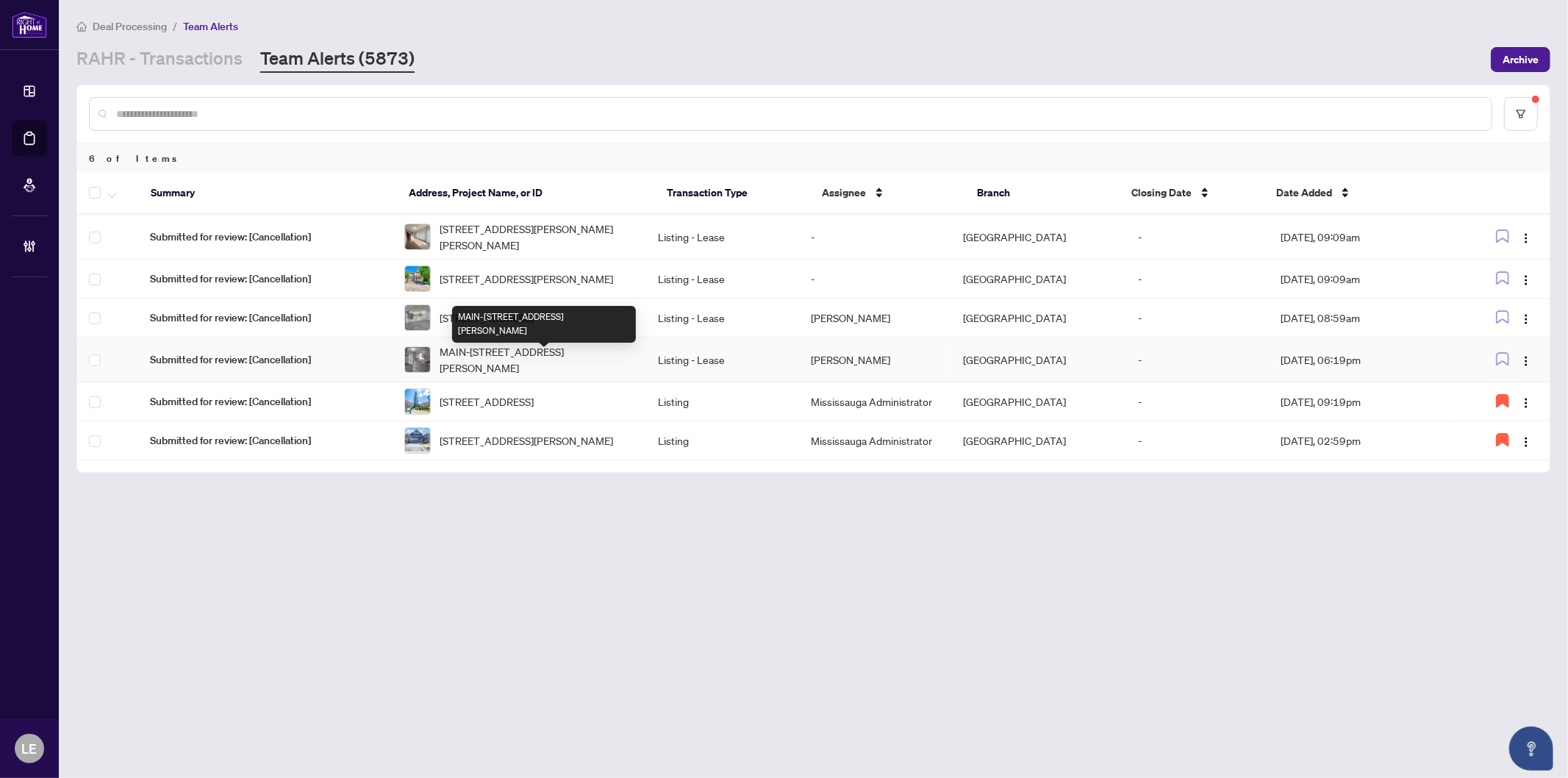
click at [518, 358] on span "MAIN-2594 Lundene Rd, Mississauga, Ontario L5J 1P8, Canada" at bounding box center [537, 360] width 195 height 33
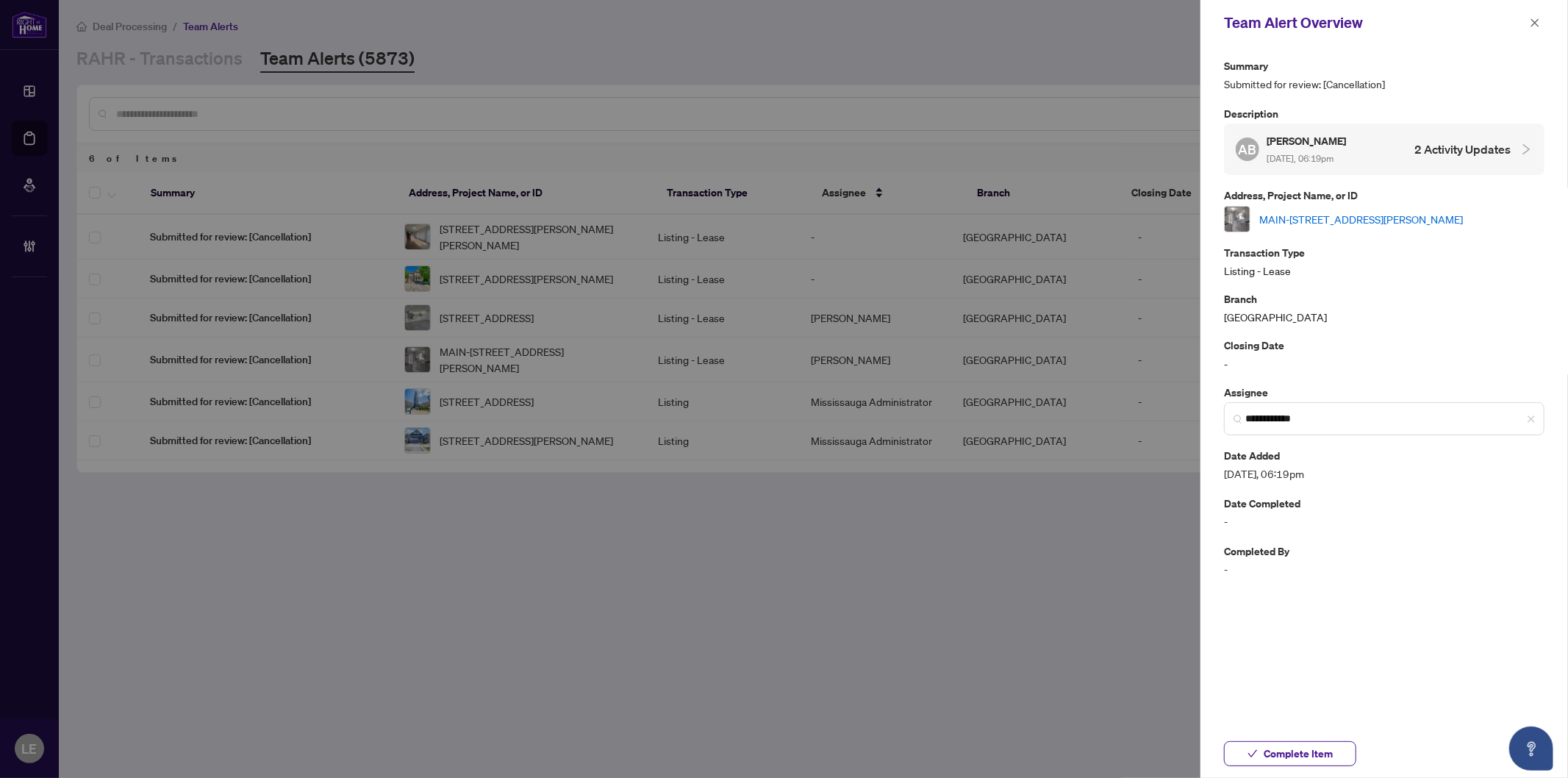
click at [1309, 211] on link "MAIN-2594 Lundene Rd, Mississauga, Ontario L5J 1P8, Canada" at bounding box center [1362, 219] width 204 height 16
click at [1299, 757] on span "Complete Item" at bounding box center [1298, 754] width 69 height 24
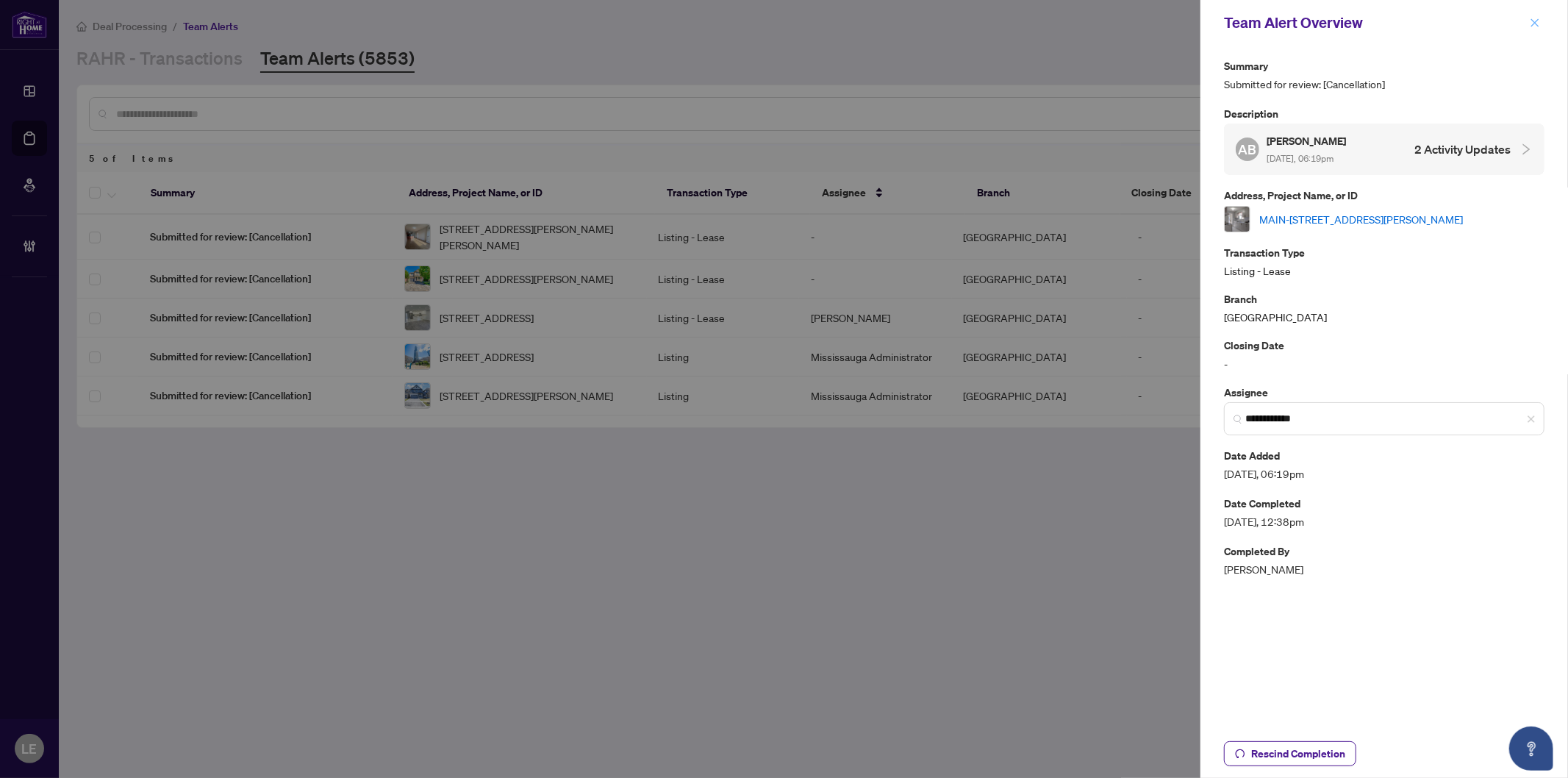
click at [1537, 20] on icon "close" at bounding box center [1535, 22] width 10 height 10
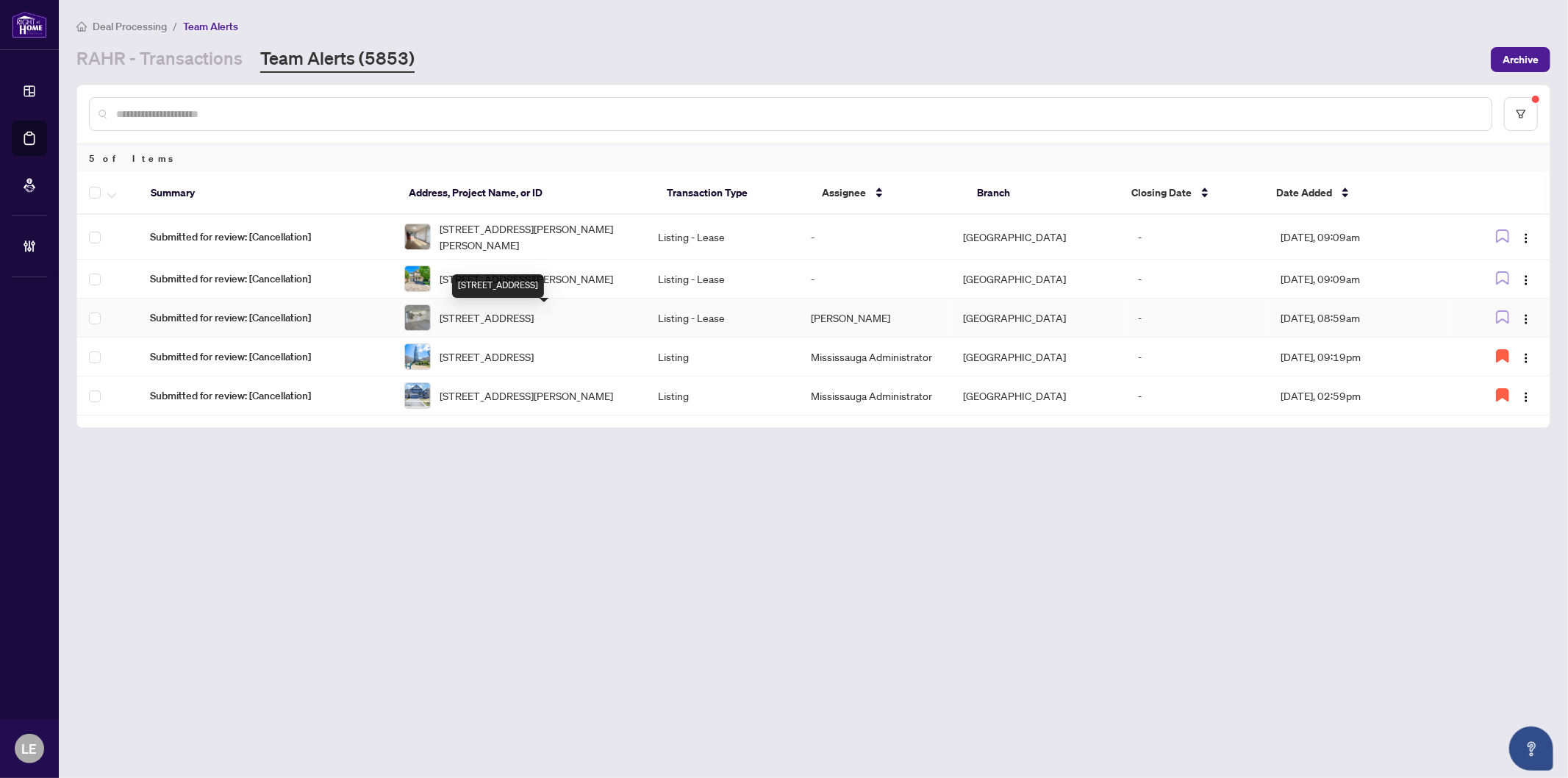
click at [515, 319] on span "[STREET_ADDRESS]" at bounding box center [487, 317] width 94 height 16
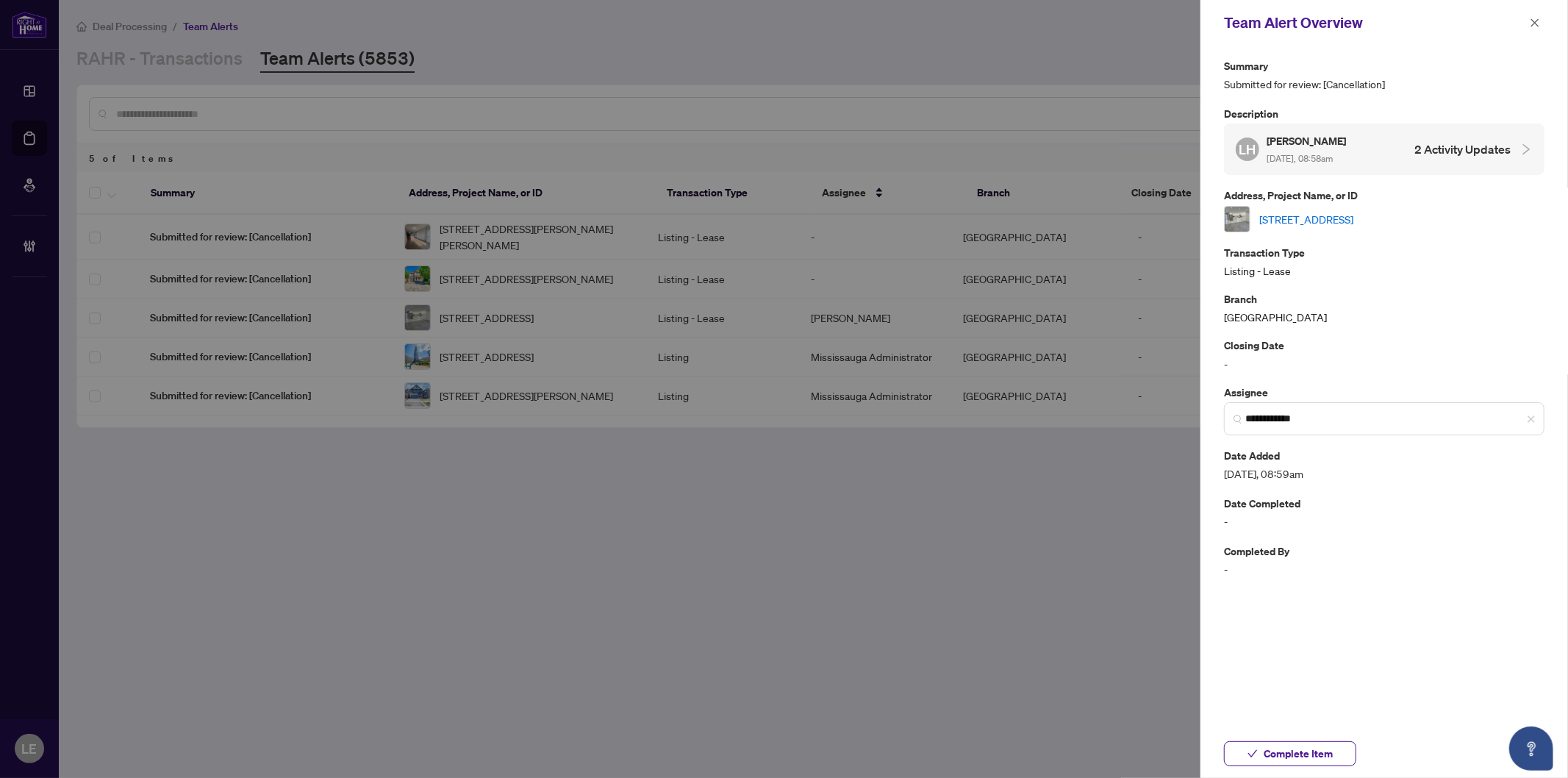
click at [1335, 214] on link "[STREET_ADDRESS]" at bounding box center [1307, 219] width 94 height 16
click at [1315, 754] on span "Complete Item" at bounding box center [1298, 754] width 69 height 24
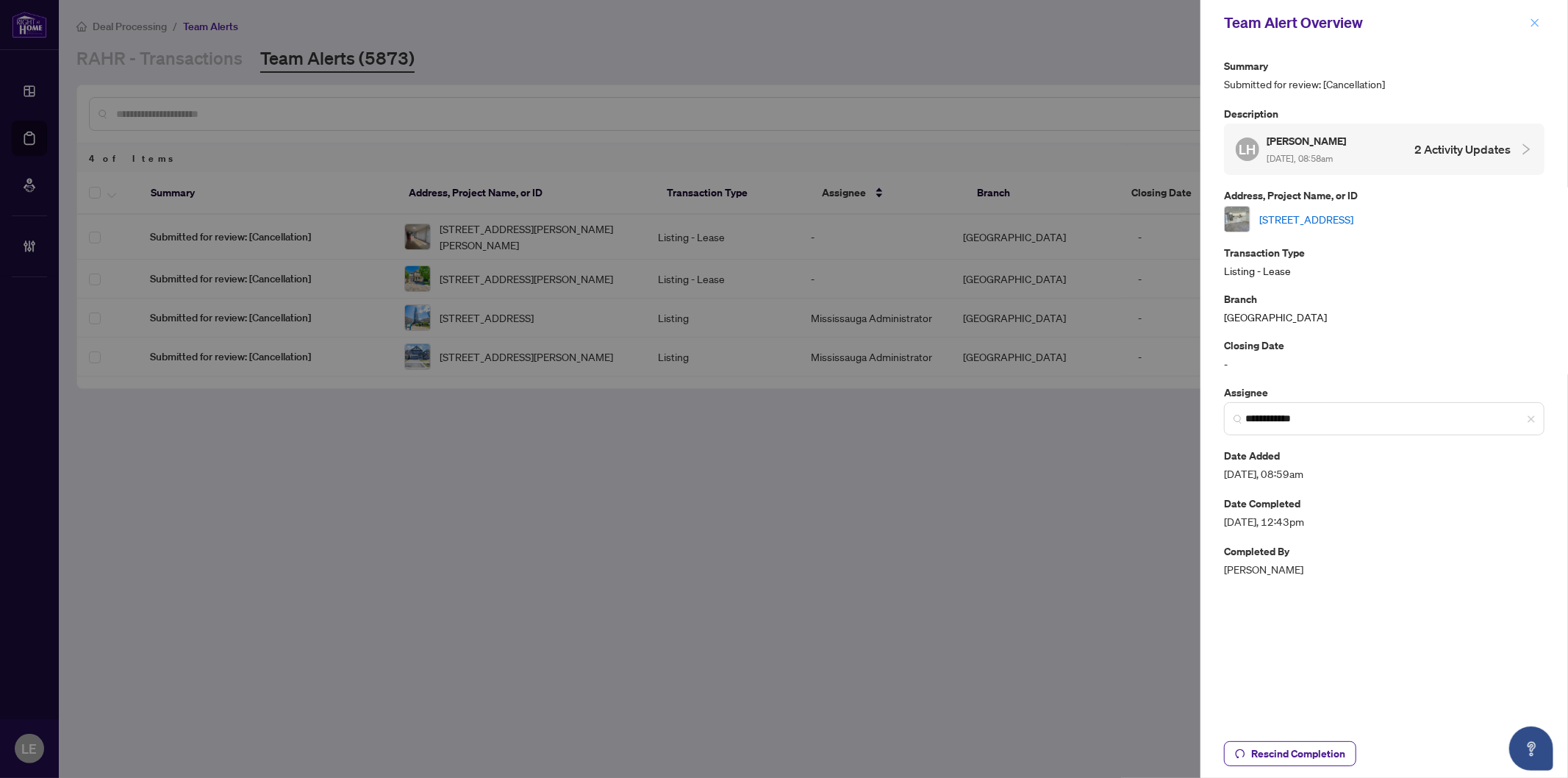
click at [1533, 23] on icon "close" at bounding box center [1535, 22] width 10 height 10
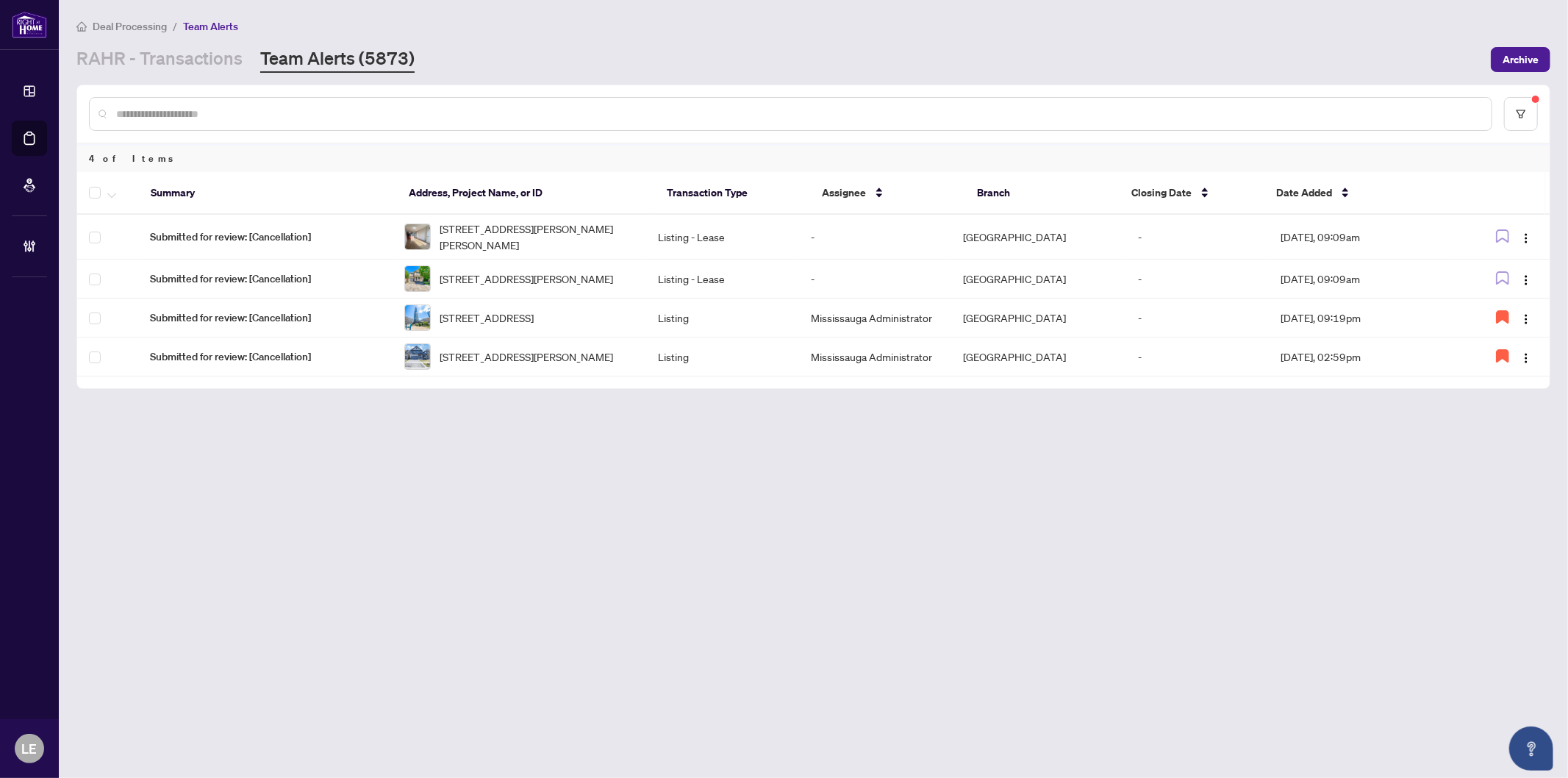
click at [495, 508] on main "Deal Processing / Team Alerts RAHR - Transactions Team Alerts (5873) Archive 4 …" at bounding box center [813, 389] width 1509 height 778
click at [128, 59] on link "RAHR - Transactions" at bounding box center [159, 59] width 167 height 26
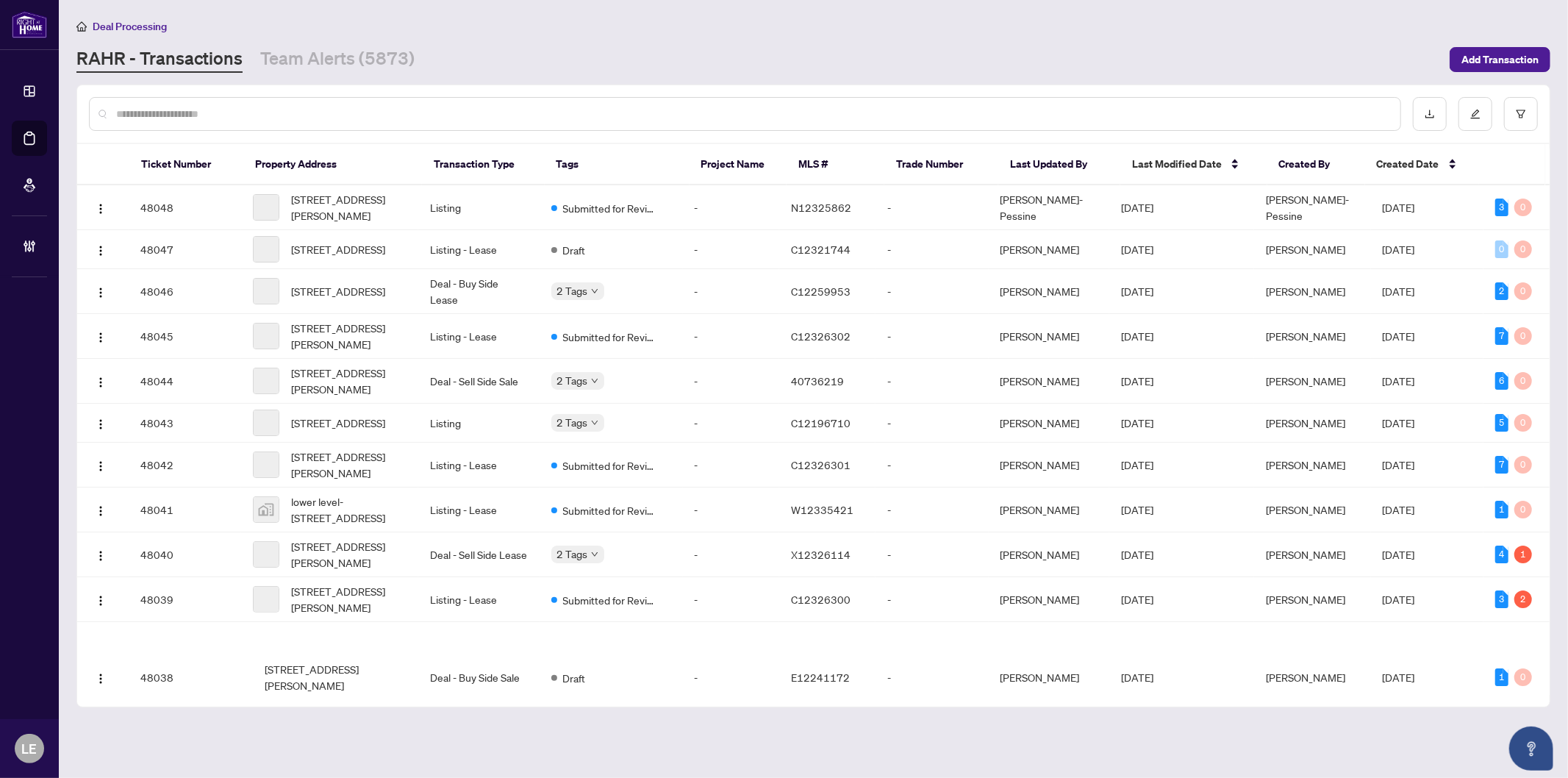
drag, startPoint x: 192, startPoint y: 114, endPoint x: 194, endPoint y: 125, distance: 11.2
click at [192, 115] on input "text" at bounding box center [752, 114] width 1272 height 16
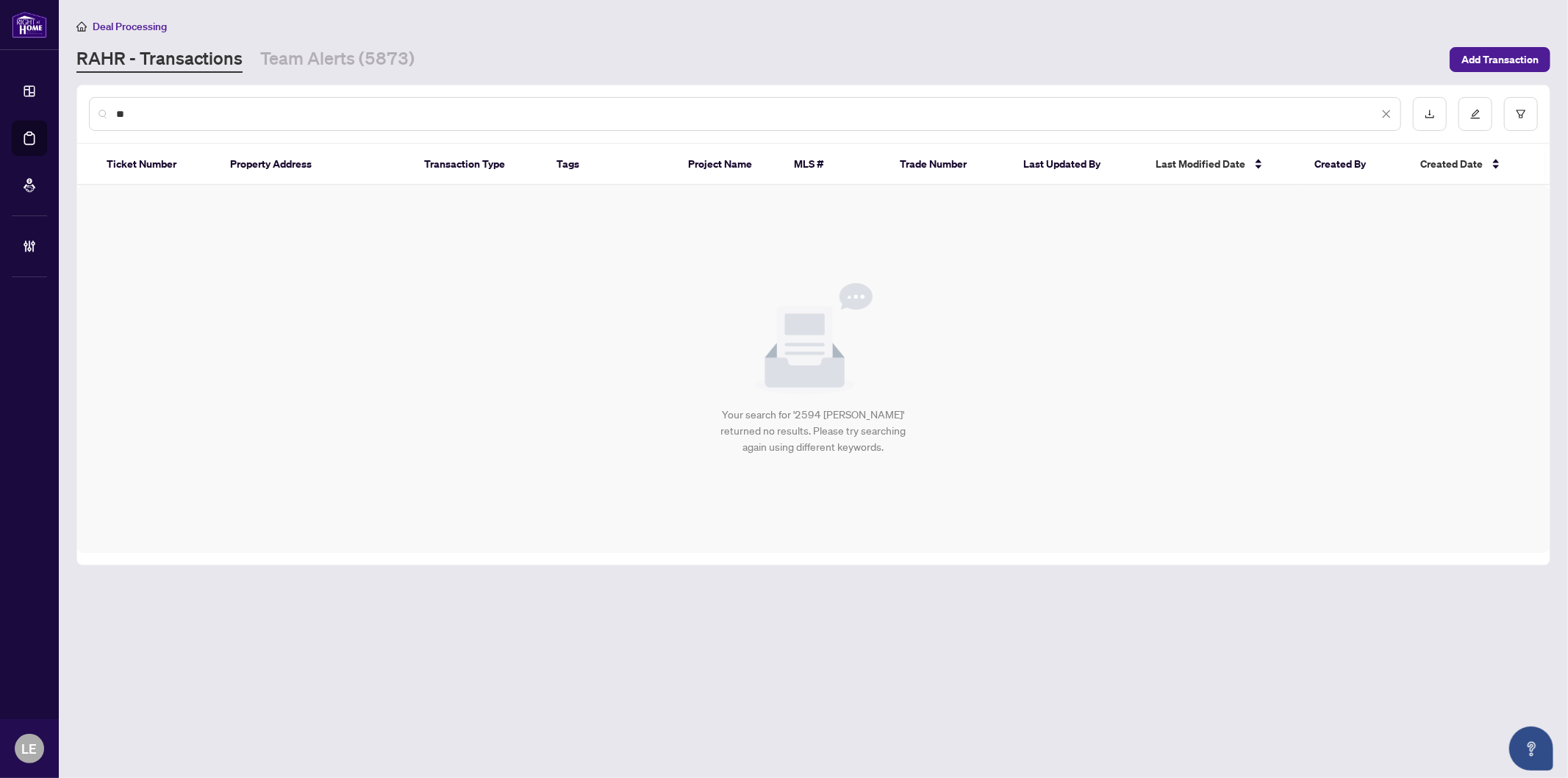
type input "*"
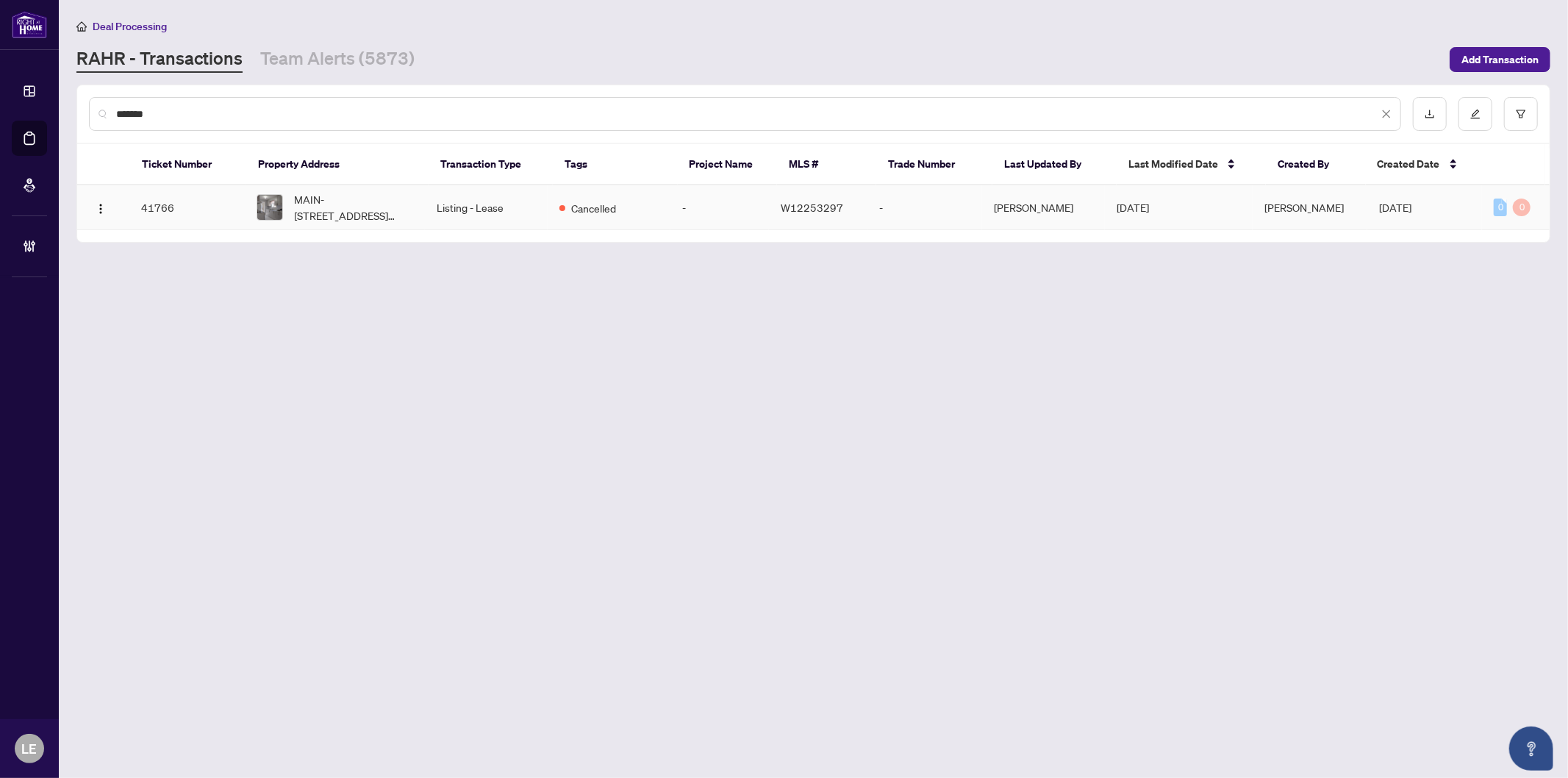
type input "*******"
click at [343, 203] on span "MAIN-2594 Lundene Rd, Mississauga, Ontario L5J 1P8, Canada" at bounding box center [354, 207] width 119 height 33
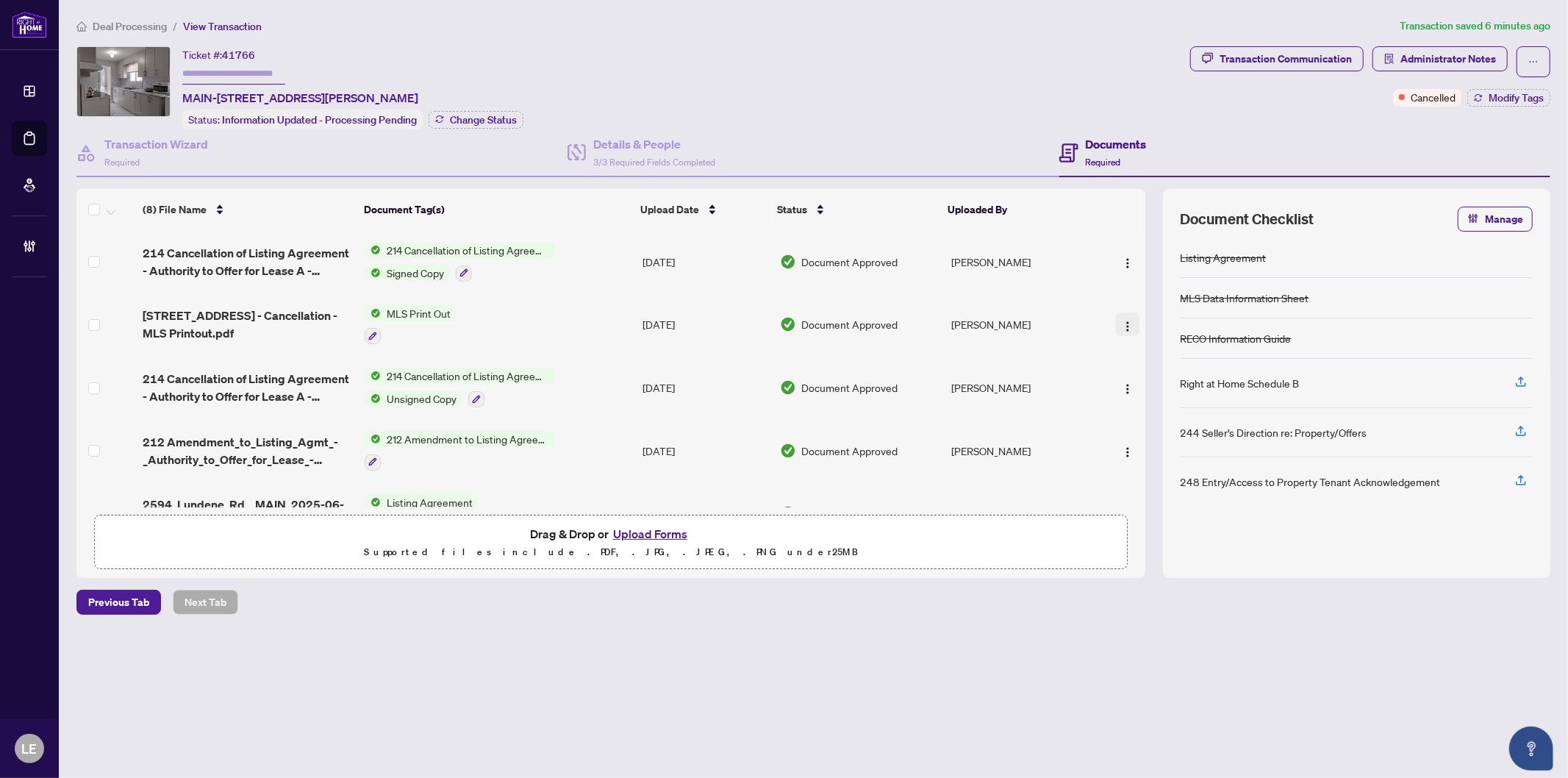
click at [1129, 319] on button "button" at bounding box center [1128, 324] width 24 height 24
click at [1167, 436] on span "Document Permissions" at bounding box center [1194, 442] width 140 height 16
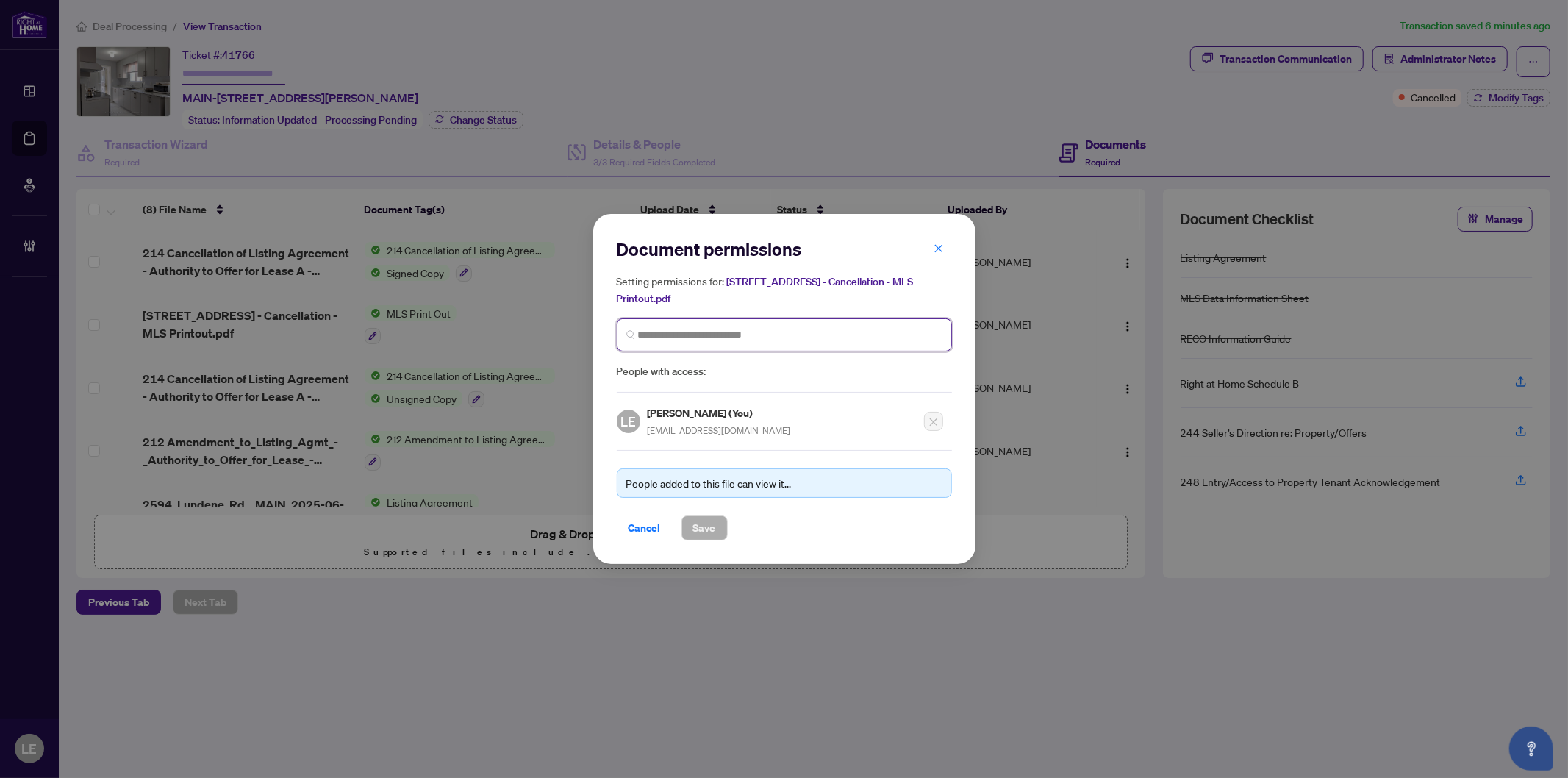
click at [781, 336] on input "search" at bounding box center [790, 335] width 304 height 15
type input "******"
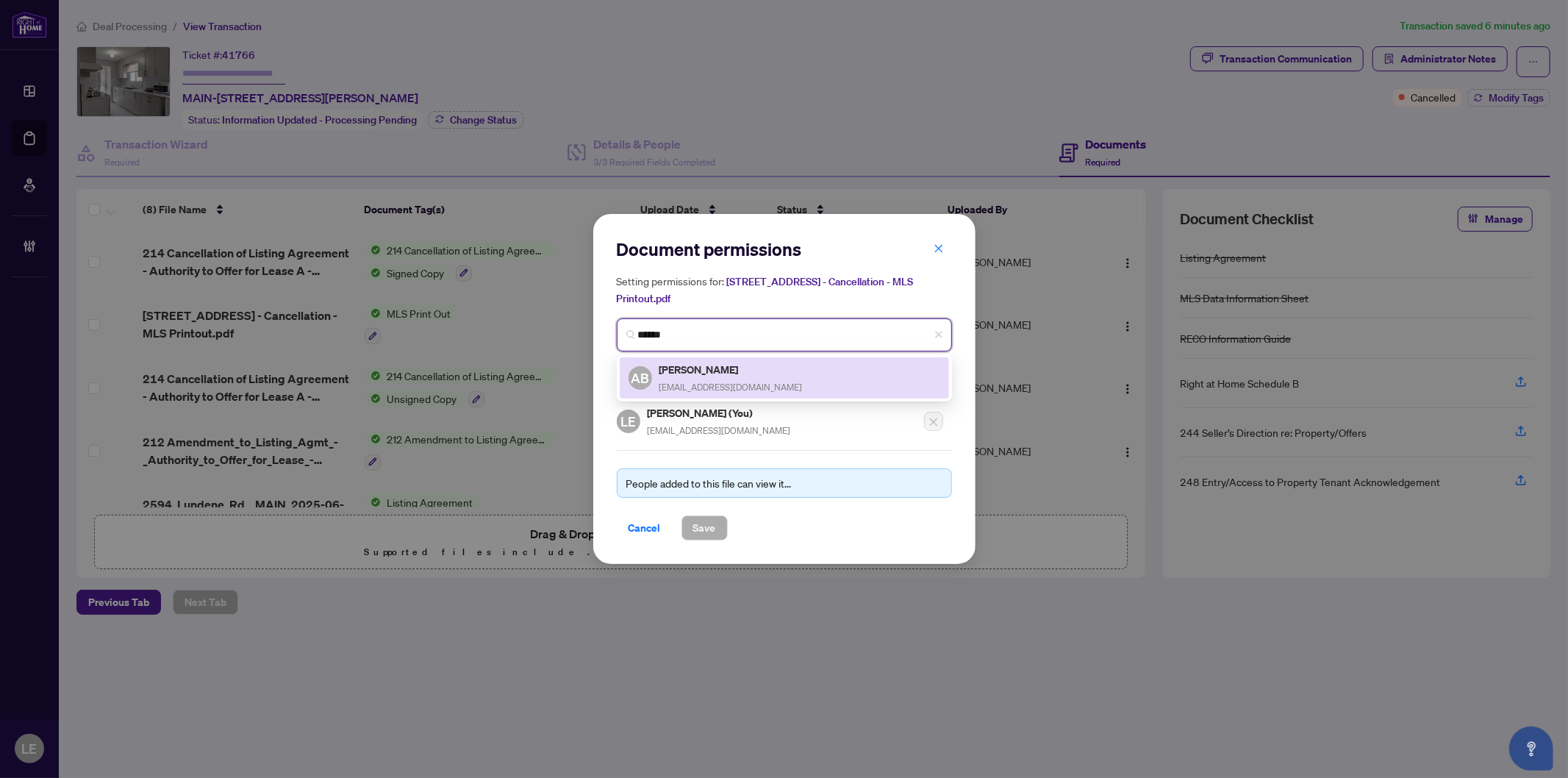
click at [751, 379] on div "AB Alexandra Botyuk obotyuk@yahoo.ca" at bounding box center [784, 378] width 312 height 33
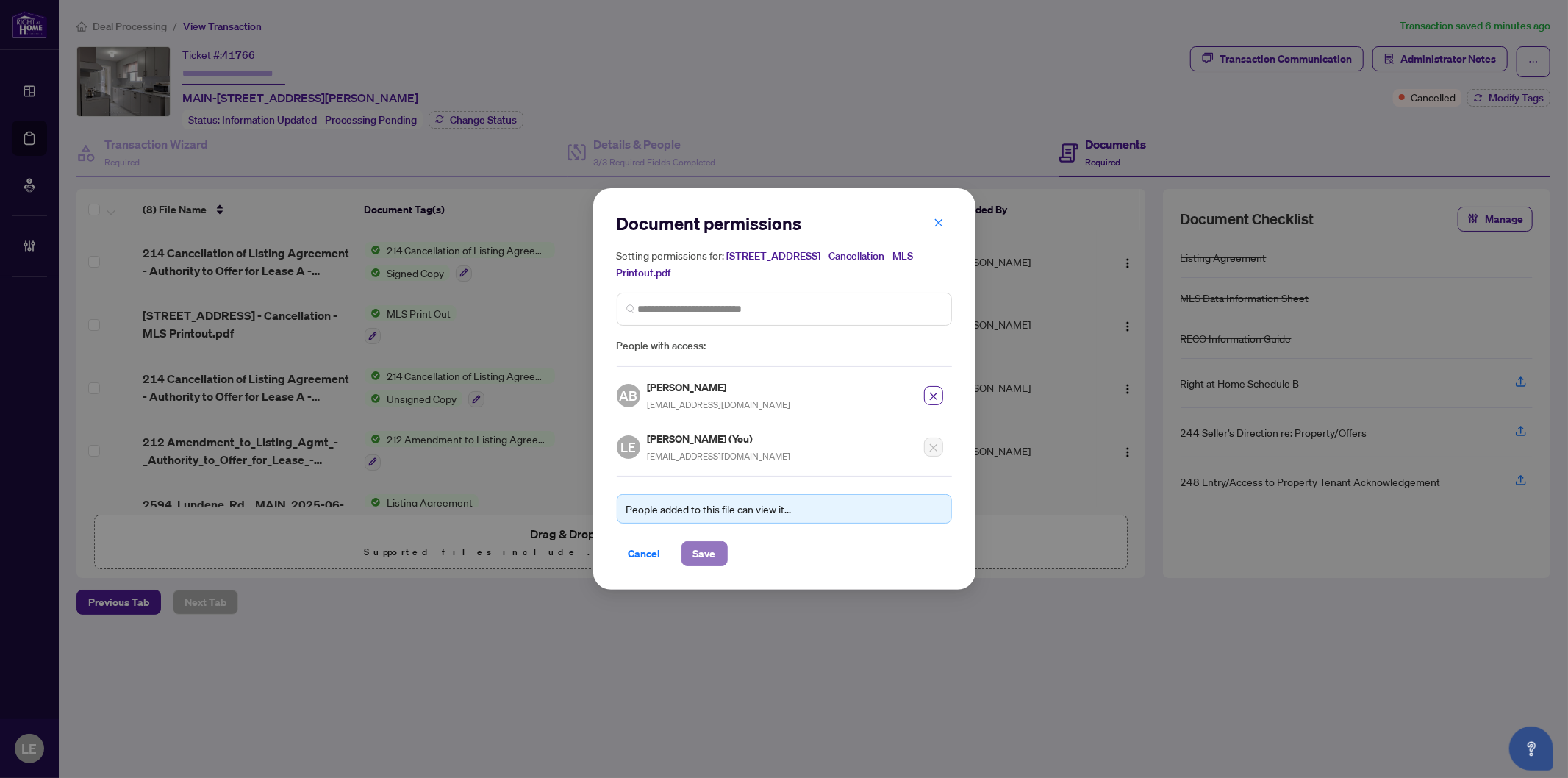
click at [700, 555] on span "Save" at bounding box center [704, 554] width 23 height 24
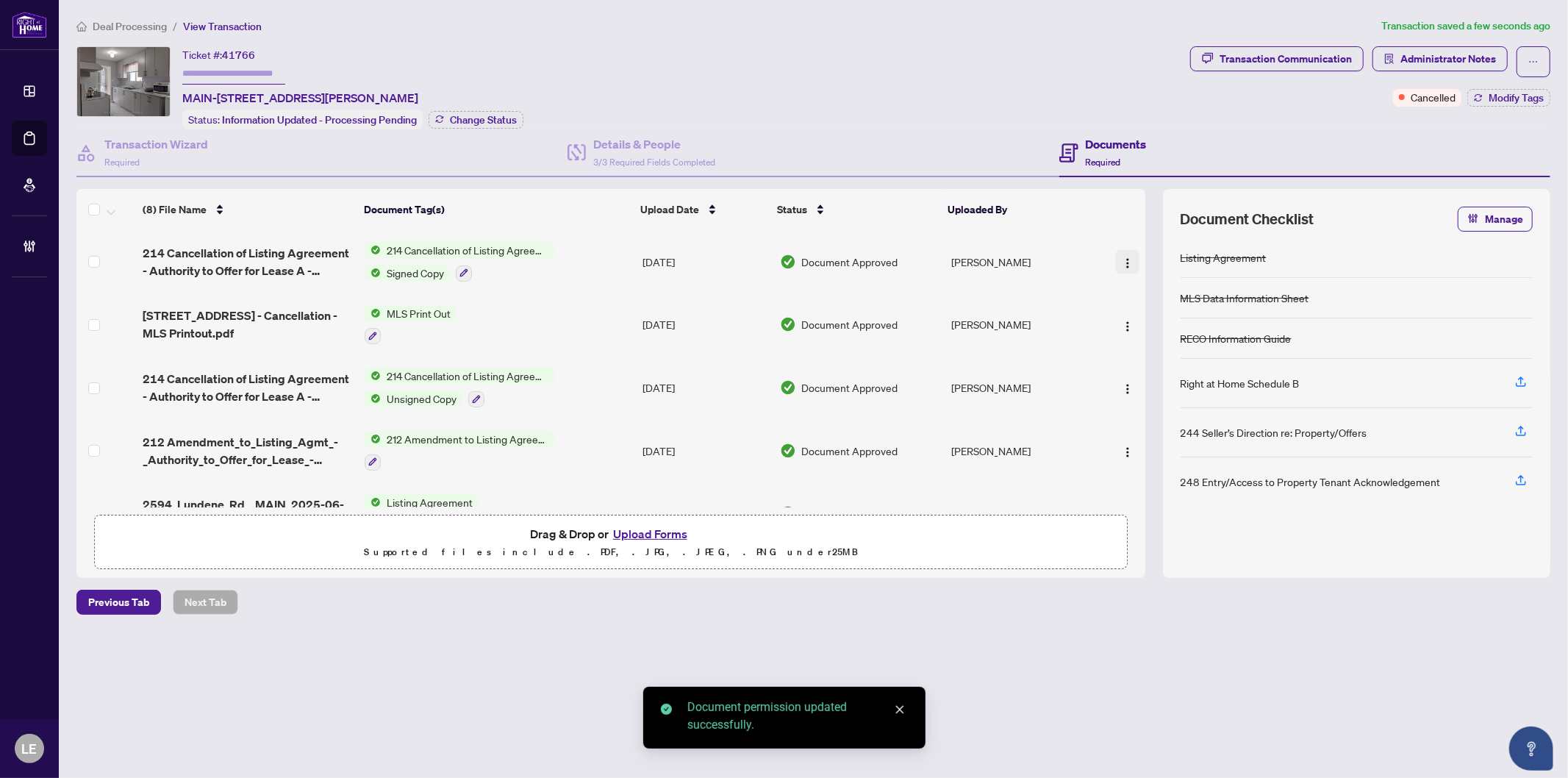
click at [1123, 257] on img "button" at bounding box center [1127, 263] width 12 height 12
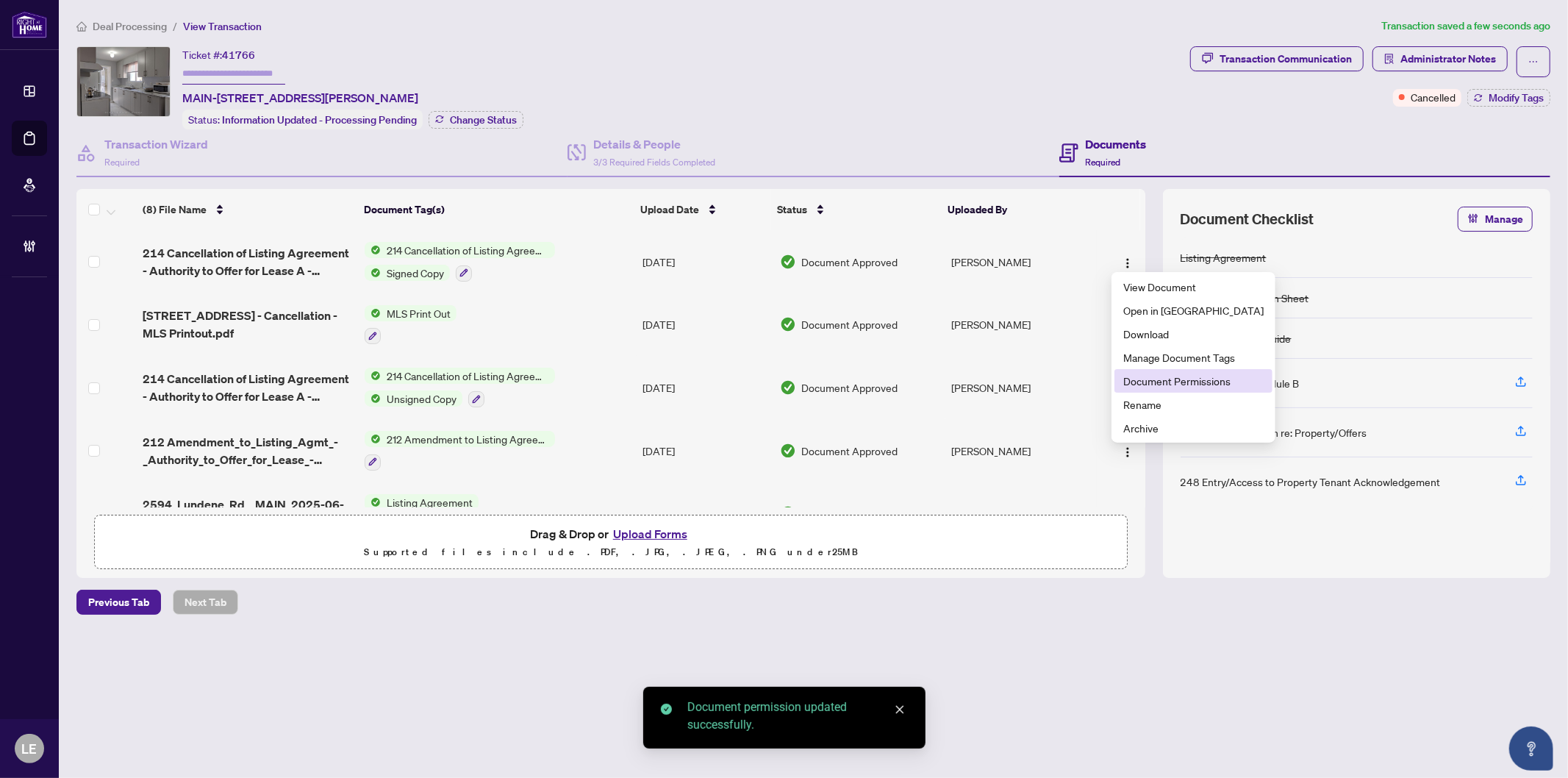
click at [1138, 379] on span "Document Permissions" at bounding box center [1194, 381] width 140 height 16
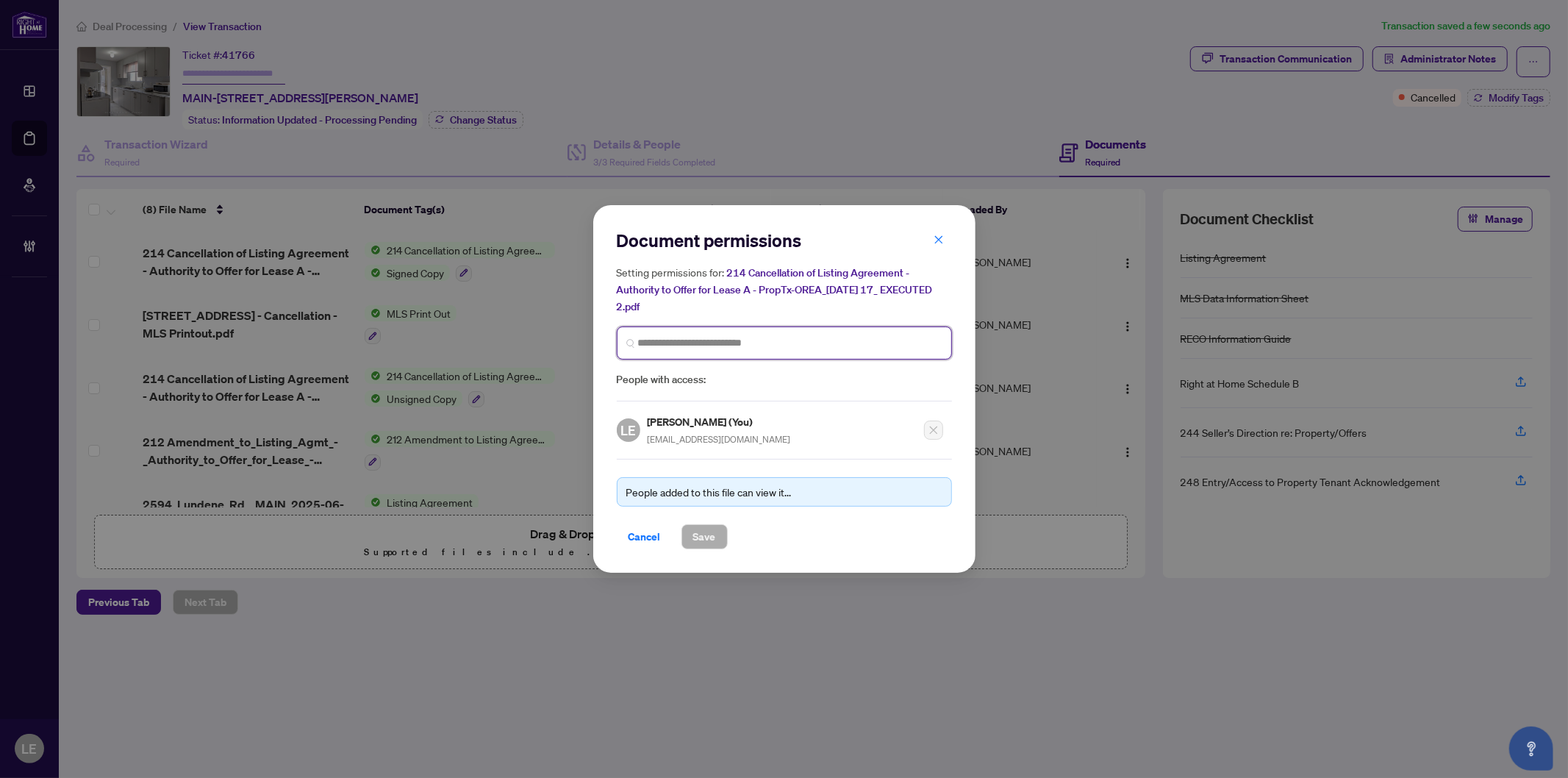
click at [733, 348] on input "search" at bounding box center [790, 343] width 304 height 15
type input "******"
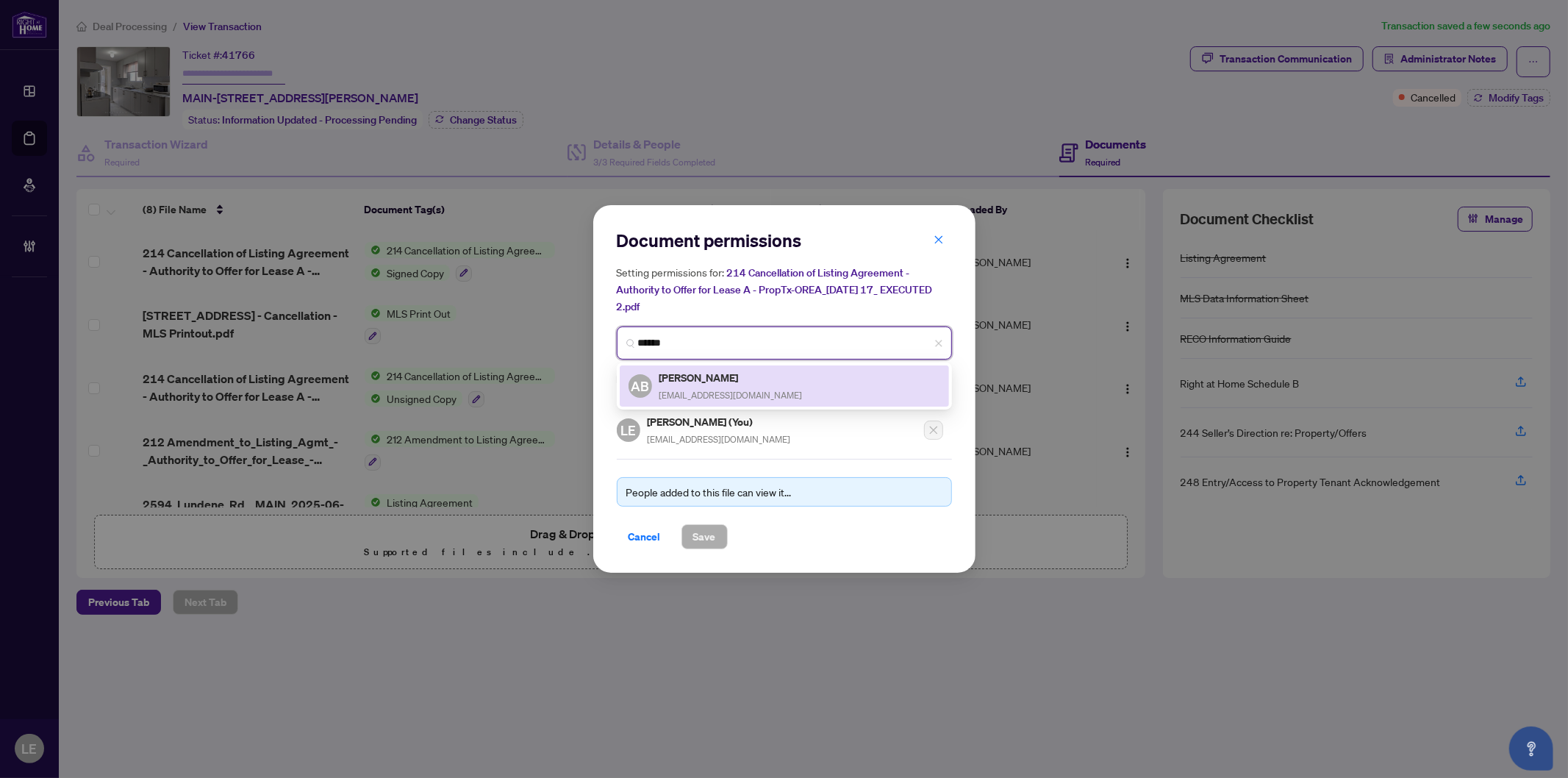
click at [741, 384] on h5 "Alexandra Botyuk" at bounding box center [731, 377] width 143 height 17
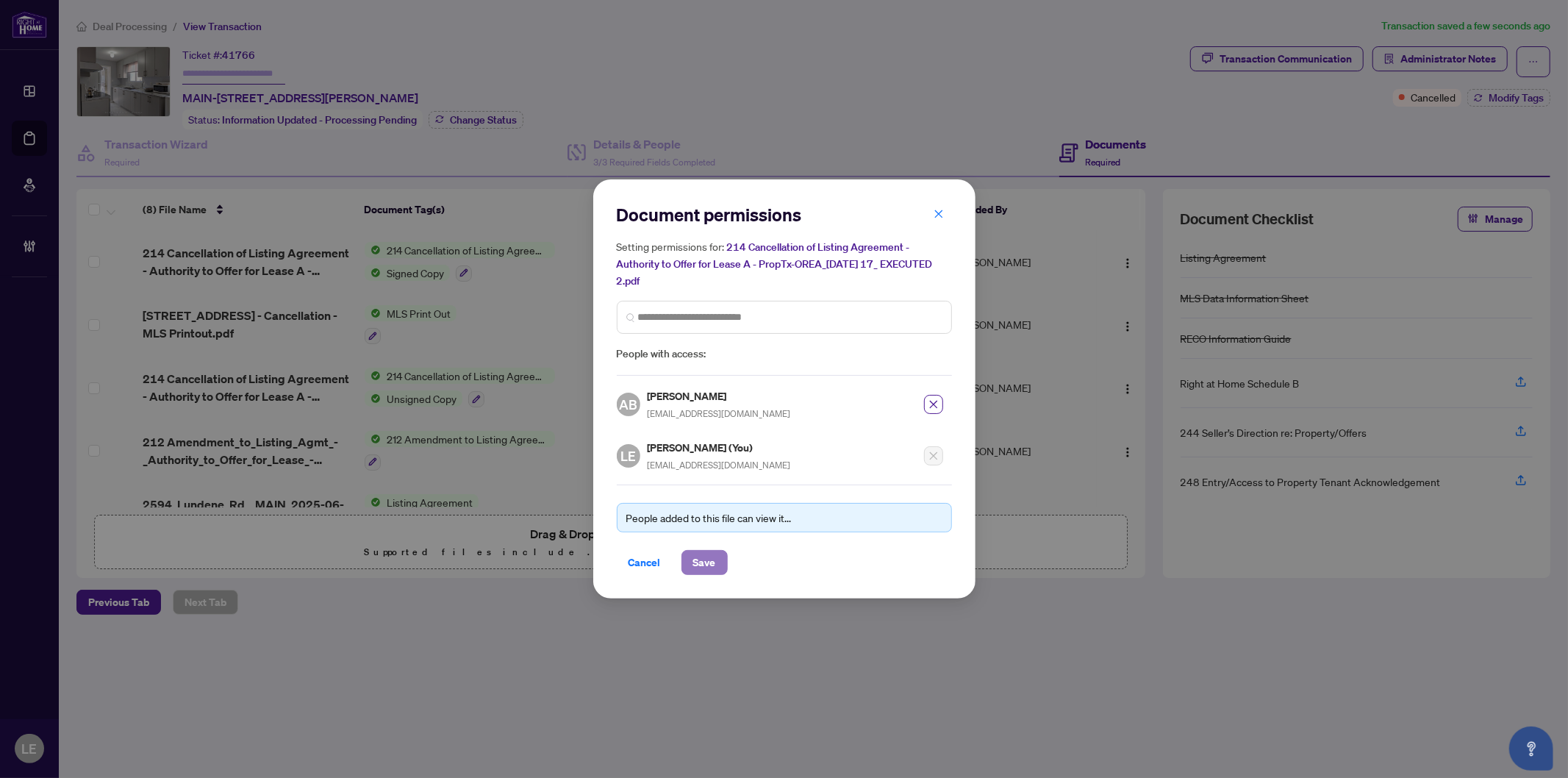
drag, startPoint x: 700, startPoint y: 559, endPoint x: 728, endPoint y: 560, distance: 28.0
click at [700, 559] on span "Save" at bounding box center [704, 563] width 23 height 24
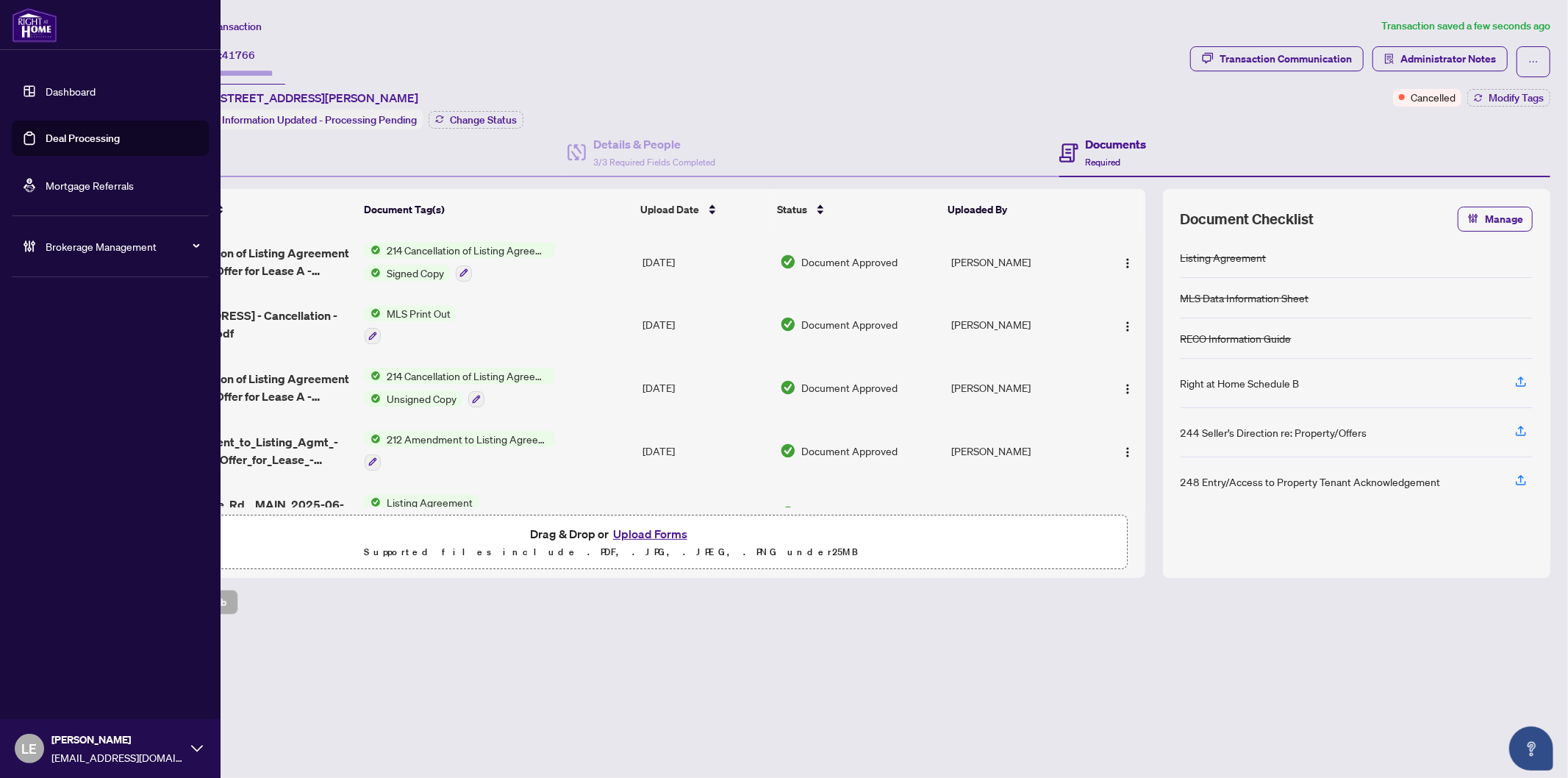
click at [45, 87] on link "Dashboard" at bounding box center [70, 91] width 50 height 14
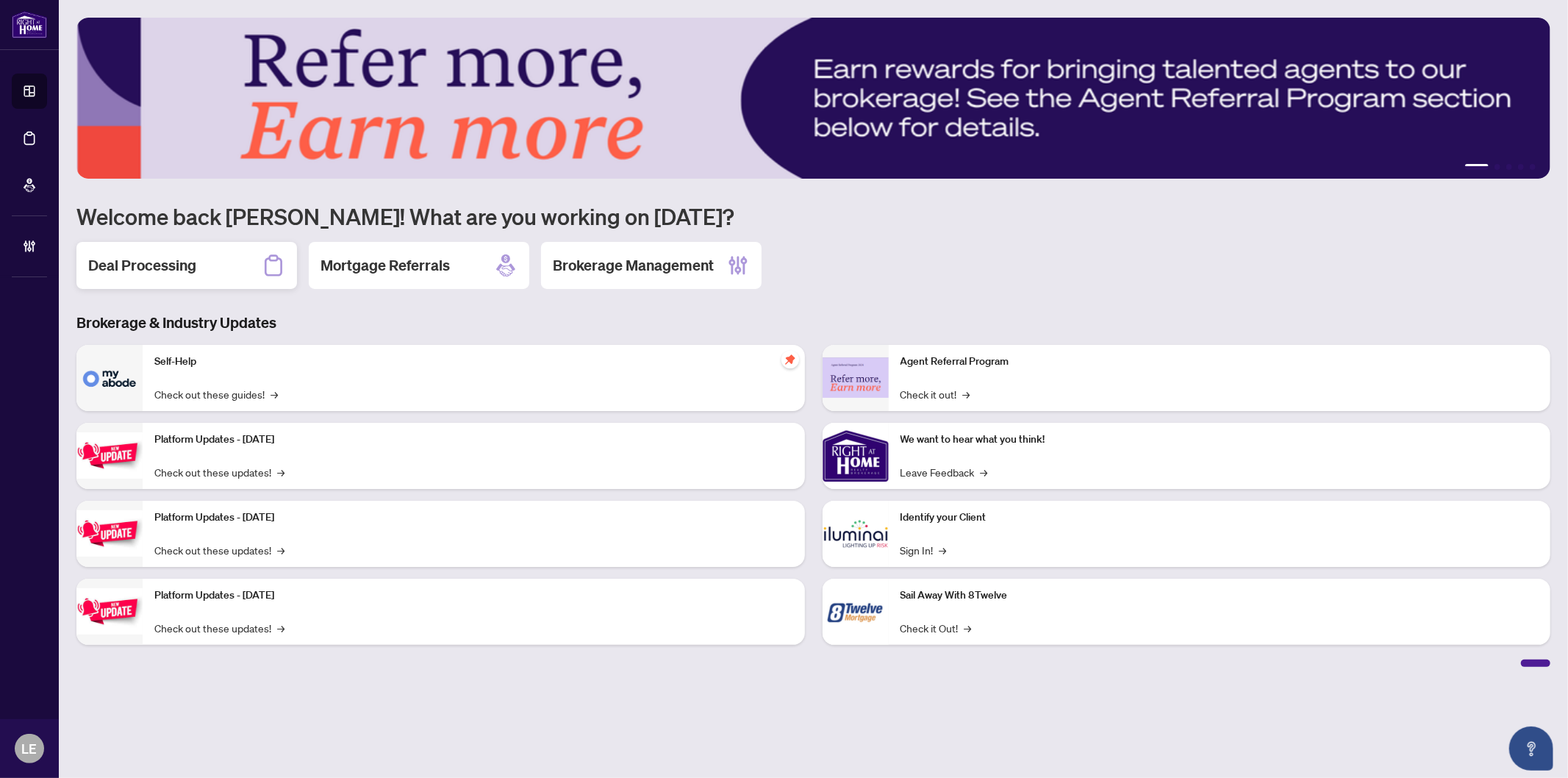
click at [178, 273] on h2 "Deal Processing" at bounding box center [143, 265] width 108 height 21
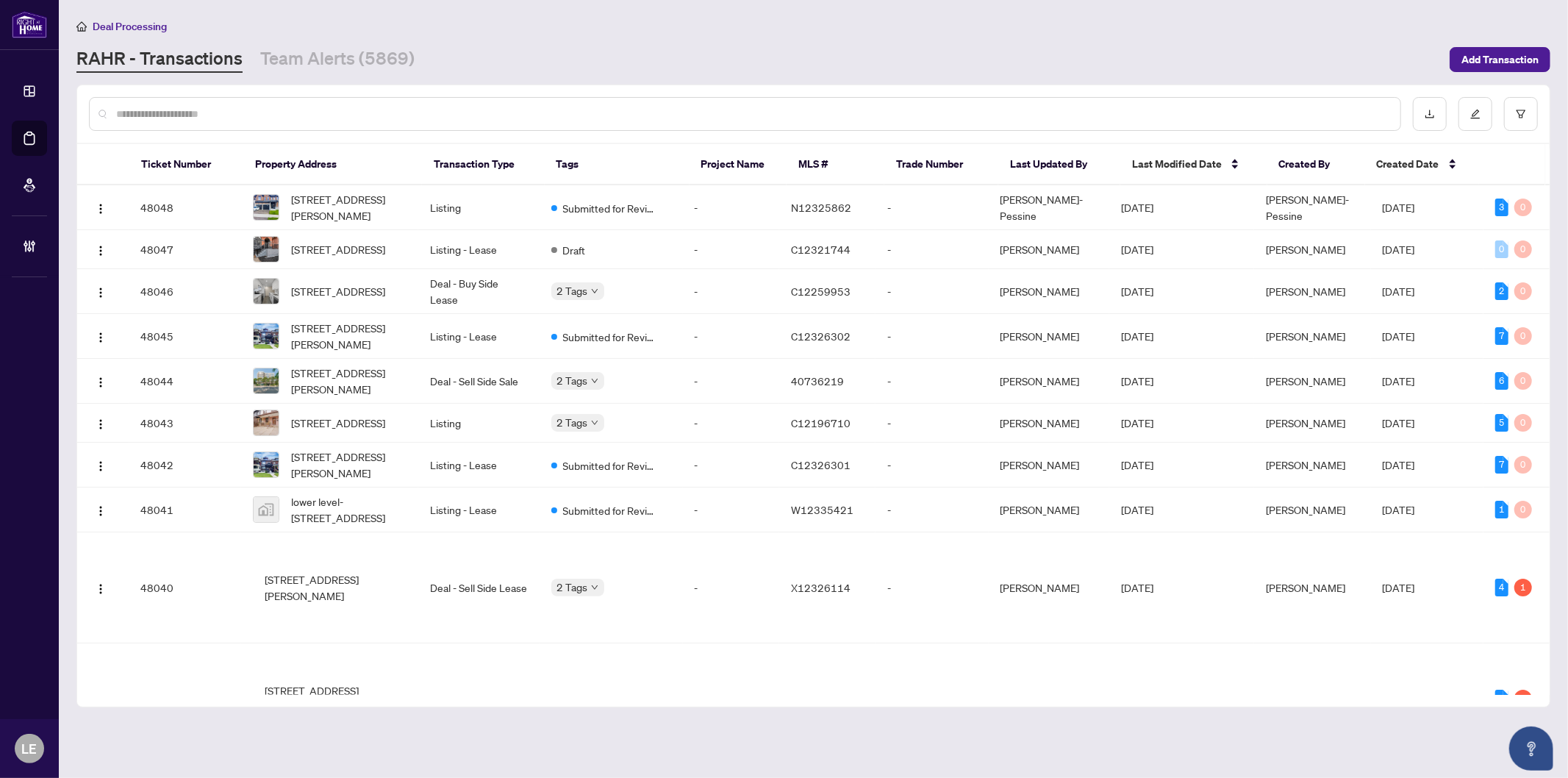
click at [194, 124] on div at bounding box center [745, 114] width 1312 height 33
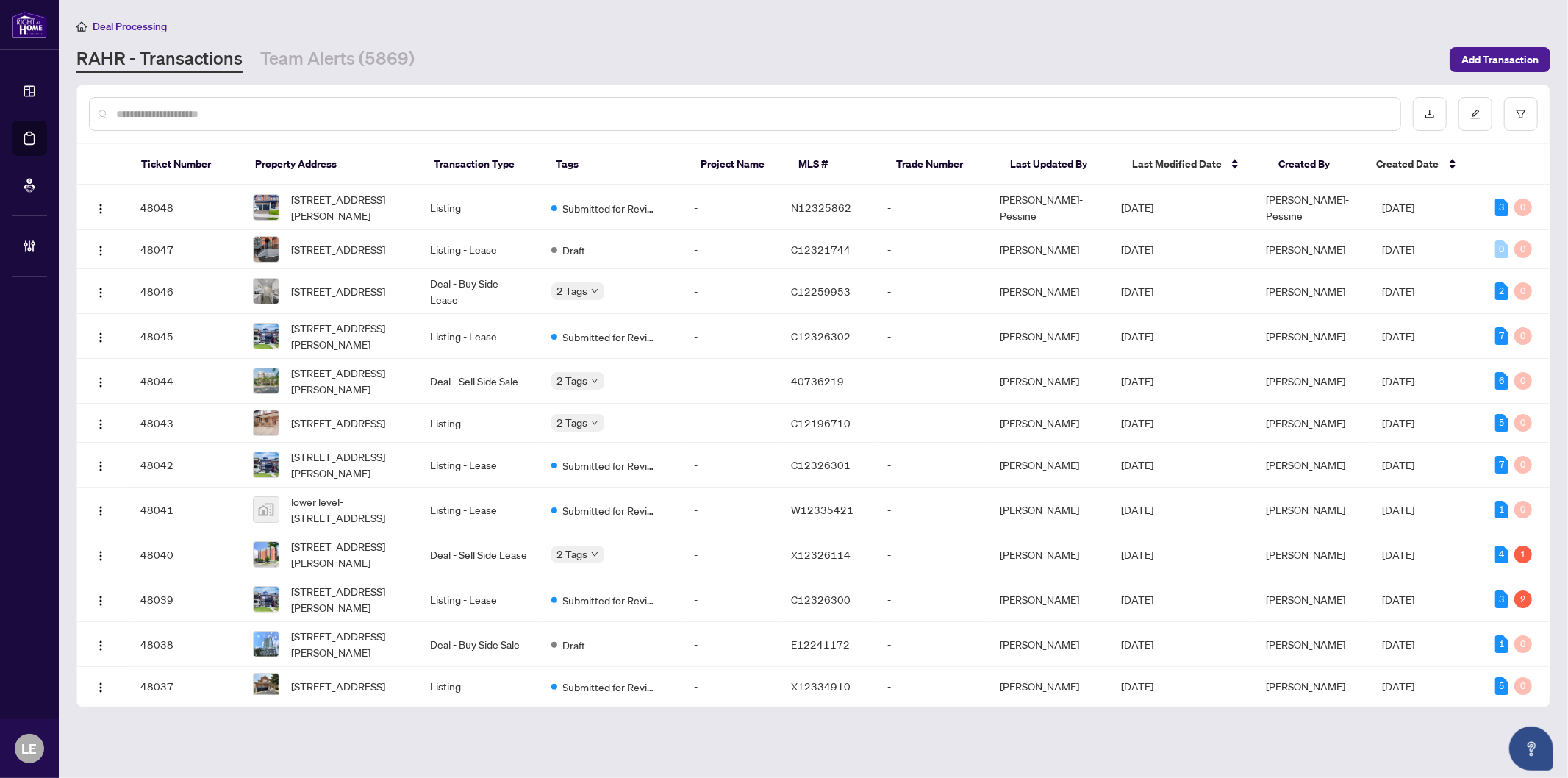
click at [194, 119] on input "text" at bounding box center [752, 114] width 1272 height 16
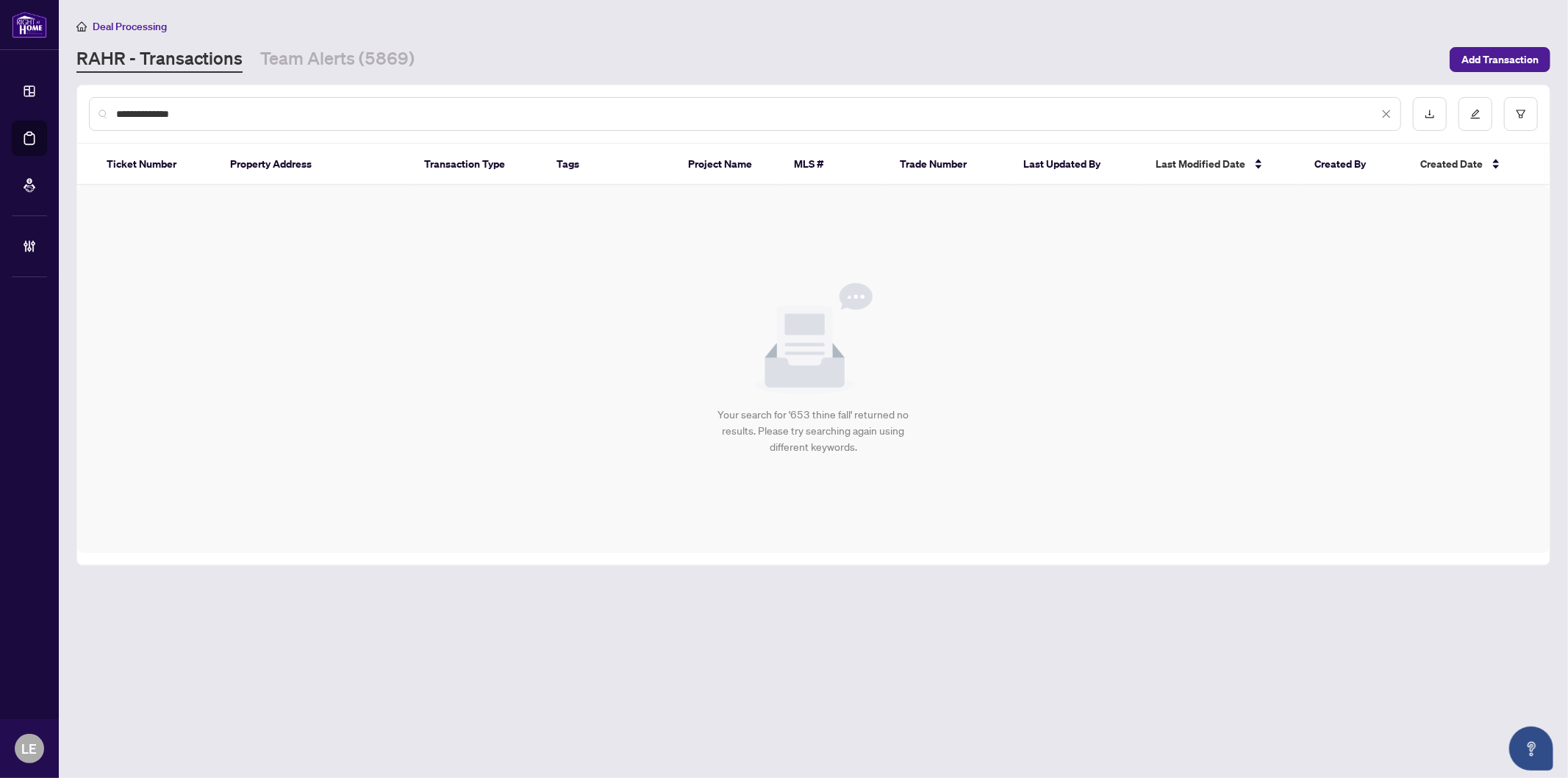
drag, startPoint x: 190, startPoint y: 110, endPoint x: 57, endPoint y: 119, distance: 133.3
click at [61, 119] on main "**********" at bounding box center [813, 389] width 1509 height 778
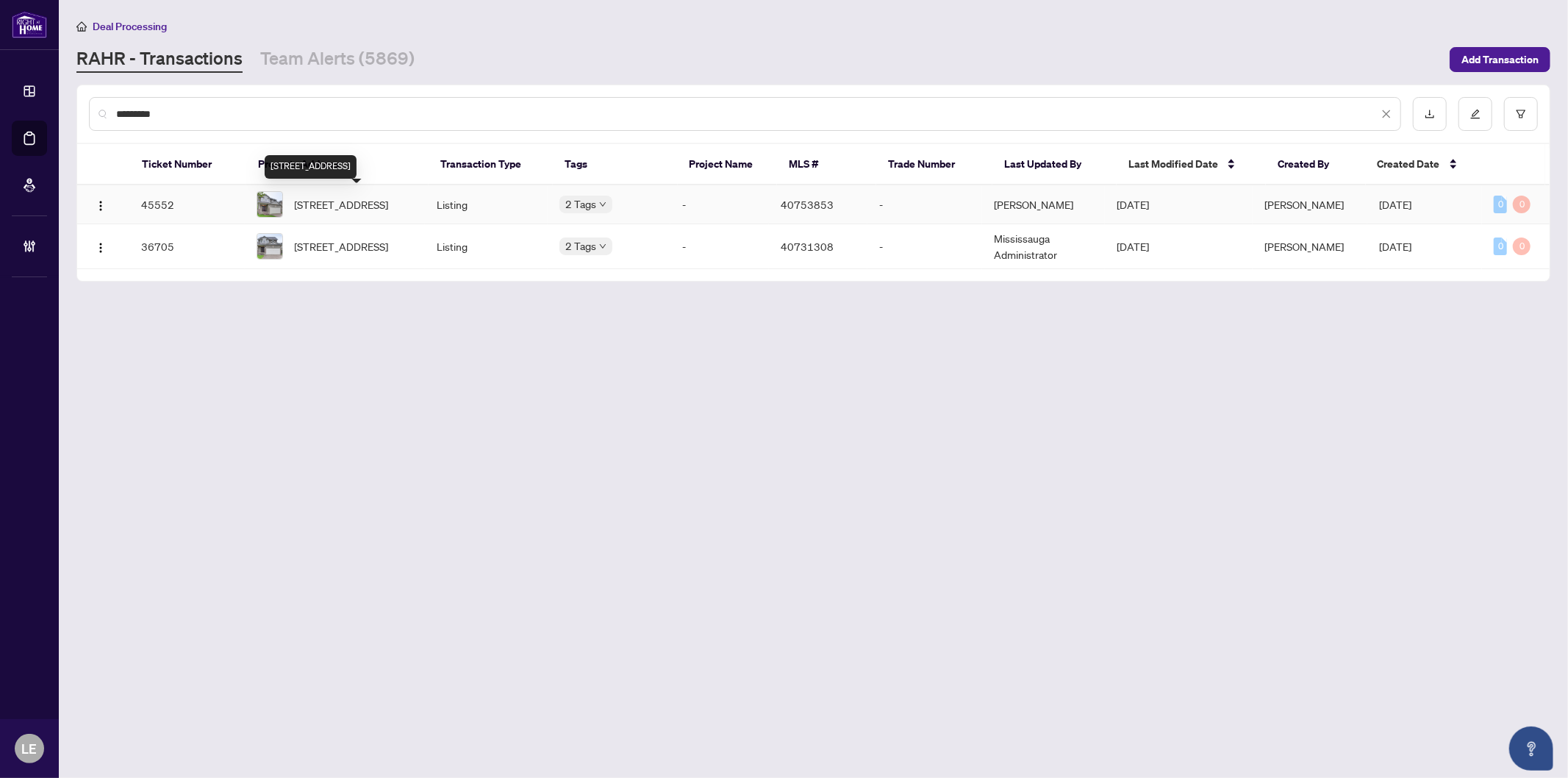
type input "*********"
click at [368, 197] on span "653 Rhine Fall Drive, Waterloo, ON N2V 2S8, Canada" at bounding box center [342, 204] width 94 height 16
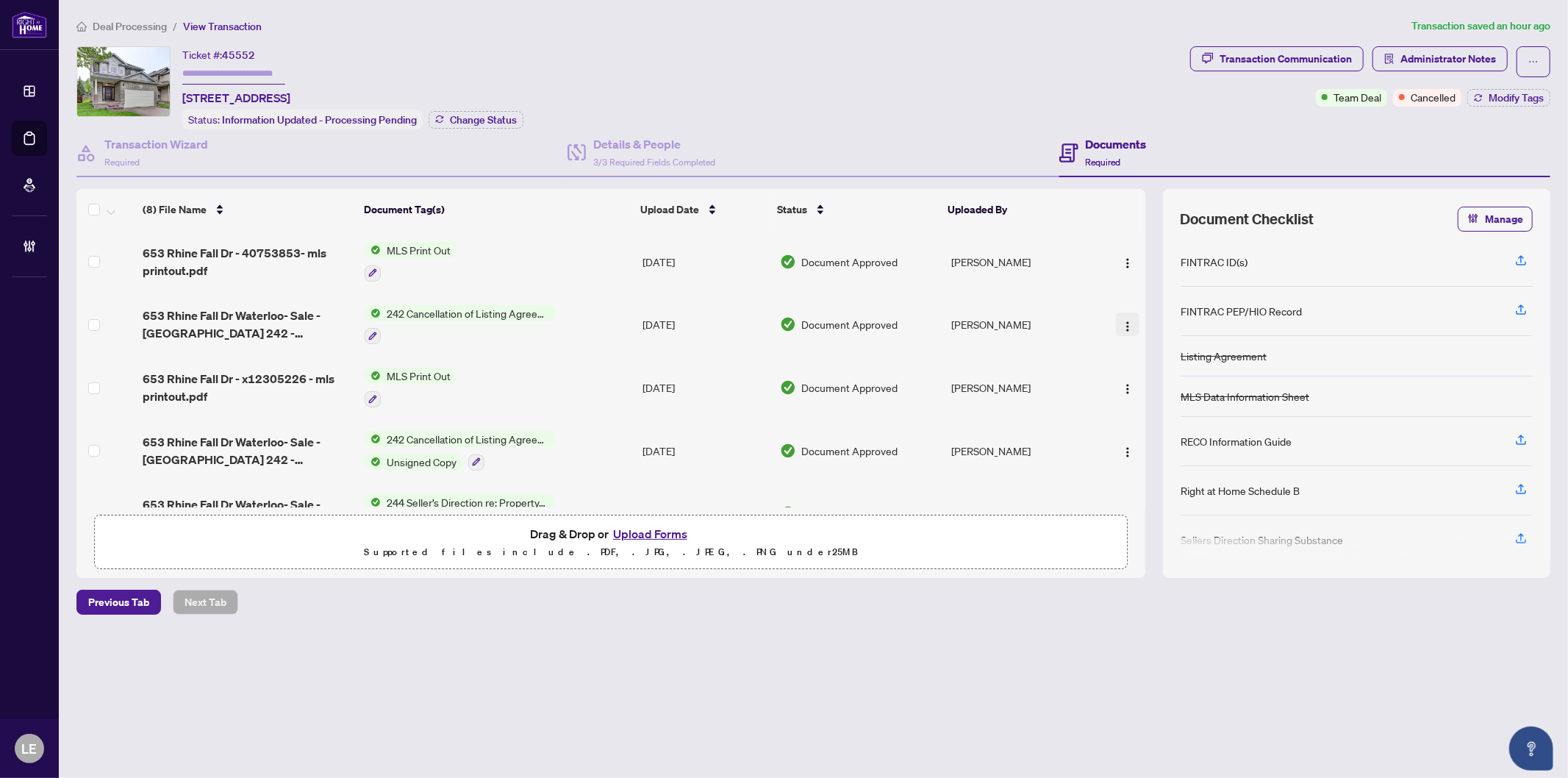
click at [1122, 327] on span "button" at bounding box center [1127, 324] width 12 height 16
click at [1131, 445] on span "Document Permissions" at bounding box center [1194, 442] width 140 height 16
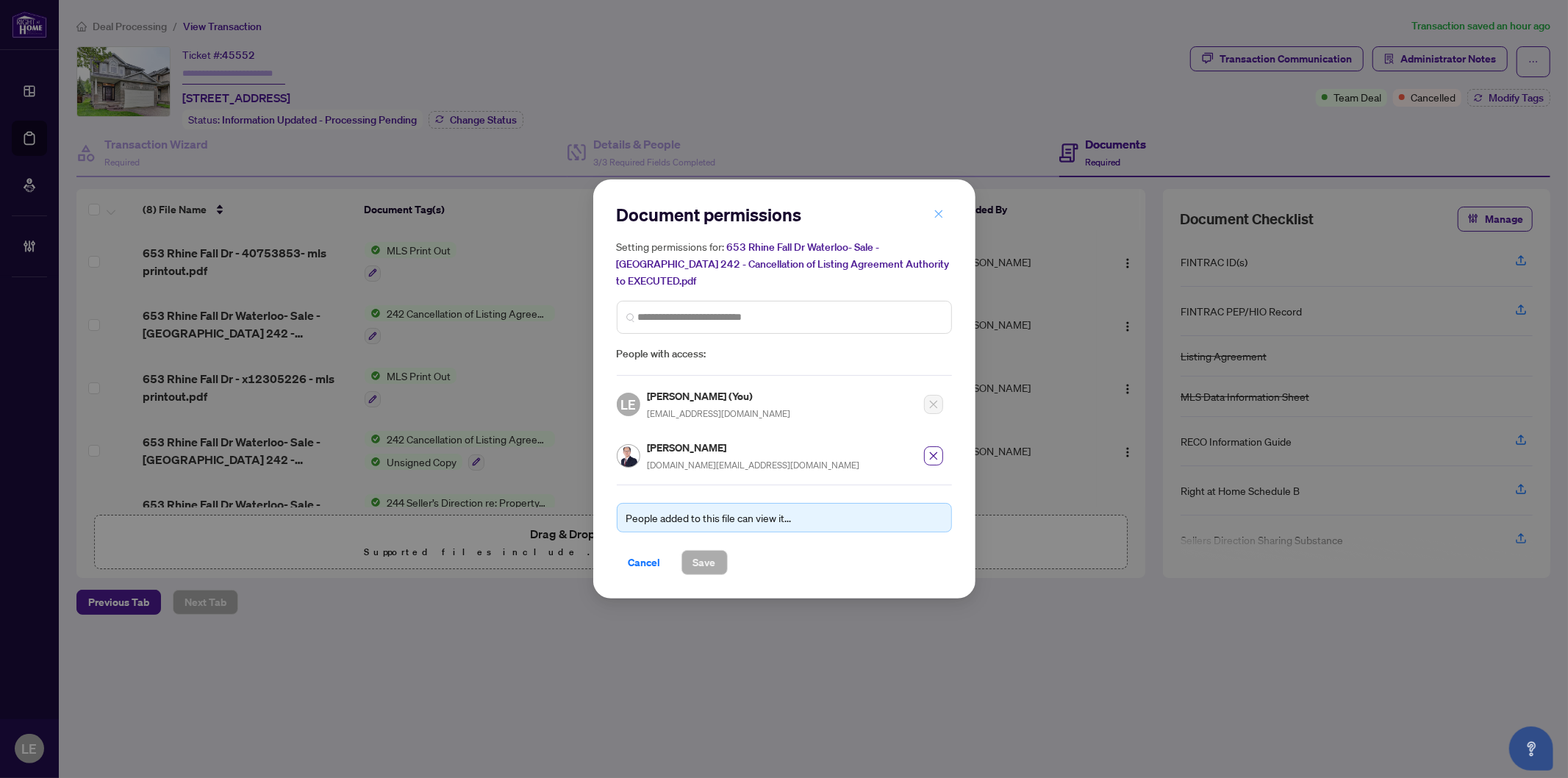
click at [942, 219] on icon "close" at bounding box center [939, 214] width 10 height 10
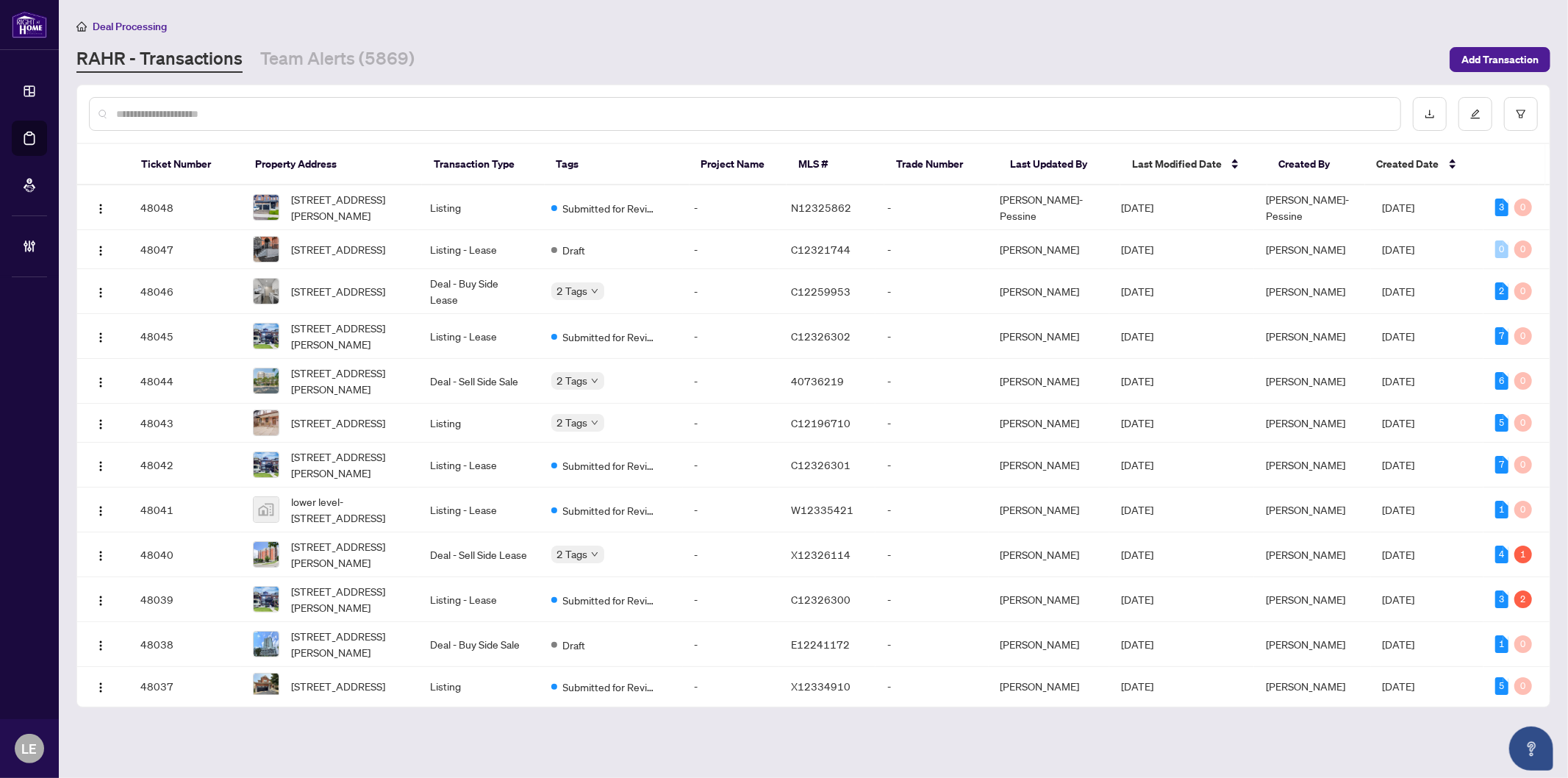
click at [306, 119] on input "text" at bounding box center [752, 114] width 1272 height 16
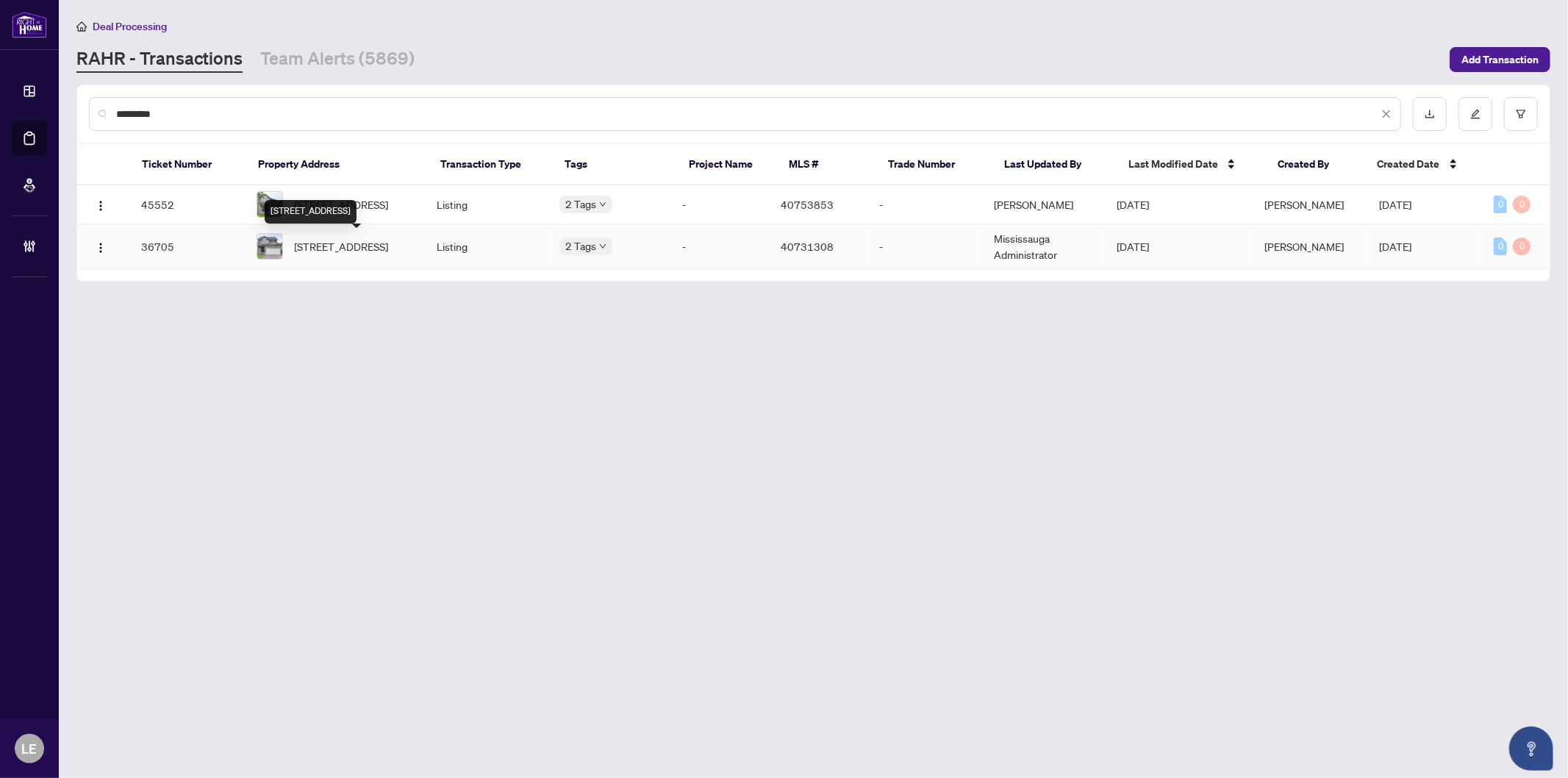
type input "*********"
click at [374, 253] on span "653 Rhine Fall Drive, Waterloo, ON N2V 2S8, Canada" at bounding box center [342, 246] width 94 height 16
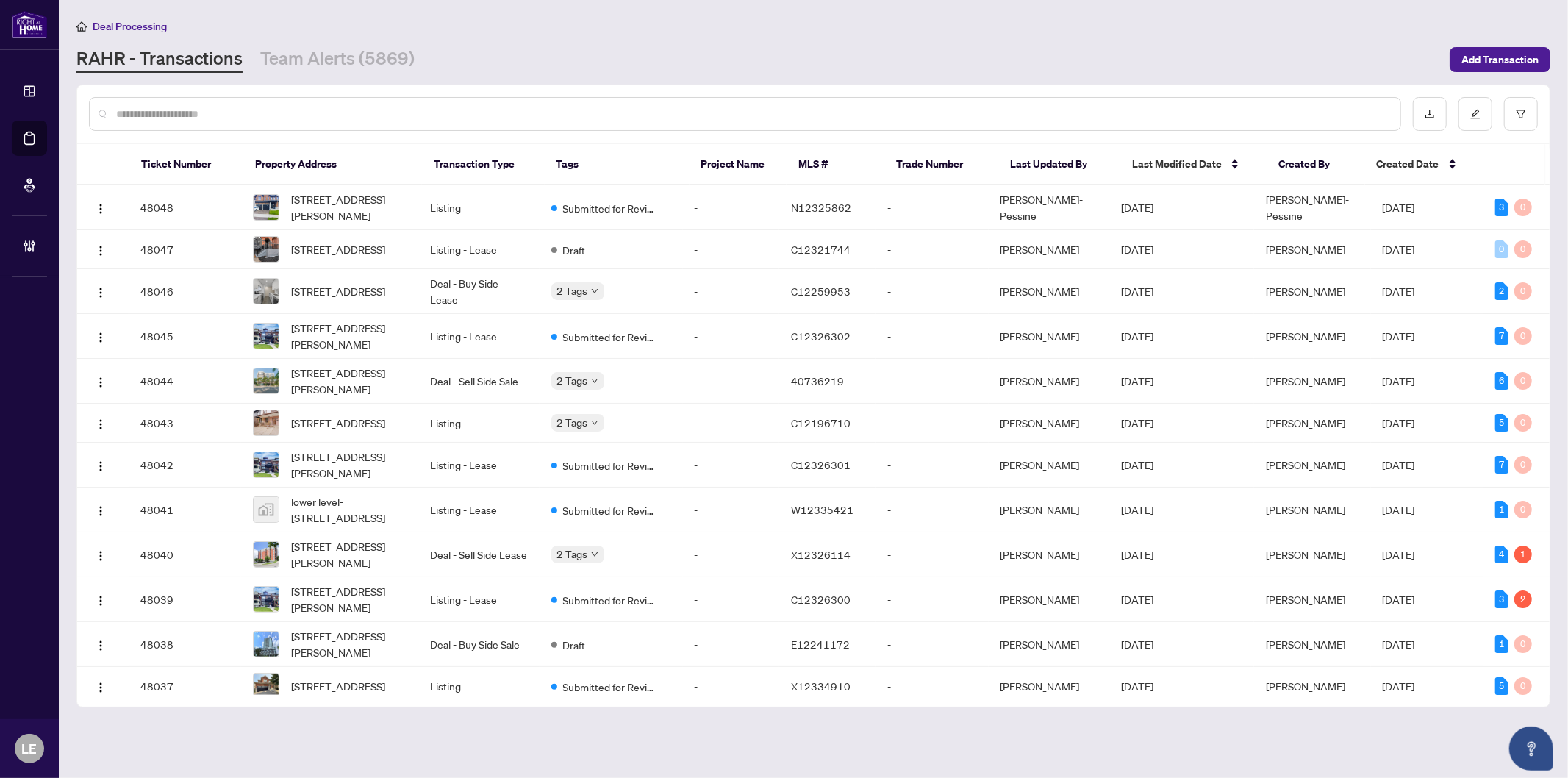
click at [191, 114] on input "text" at bounding box center [752, 114] width 1272 height 16
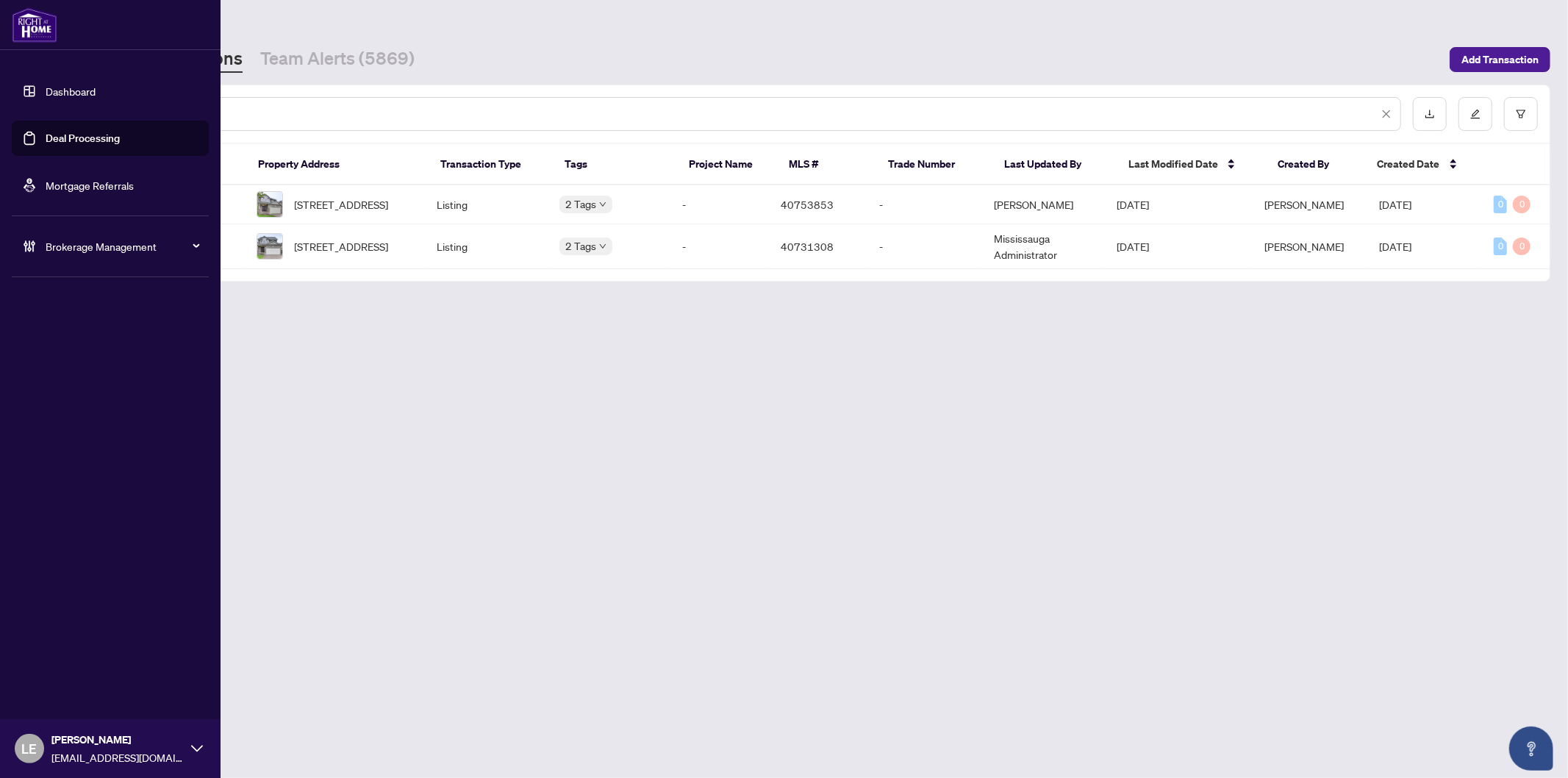
type input "*********"
click at [72, 92] on link "Dashboard" at bounding box center [70, 91] width 50 height 14
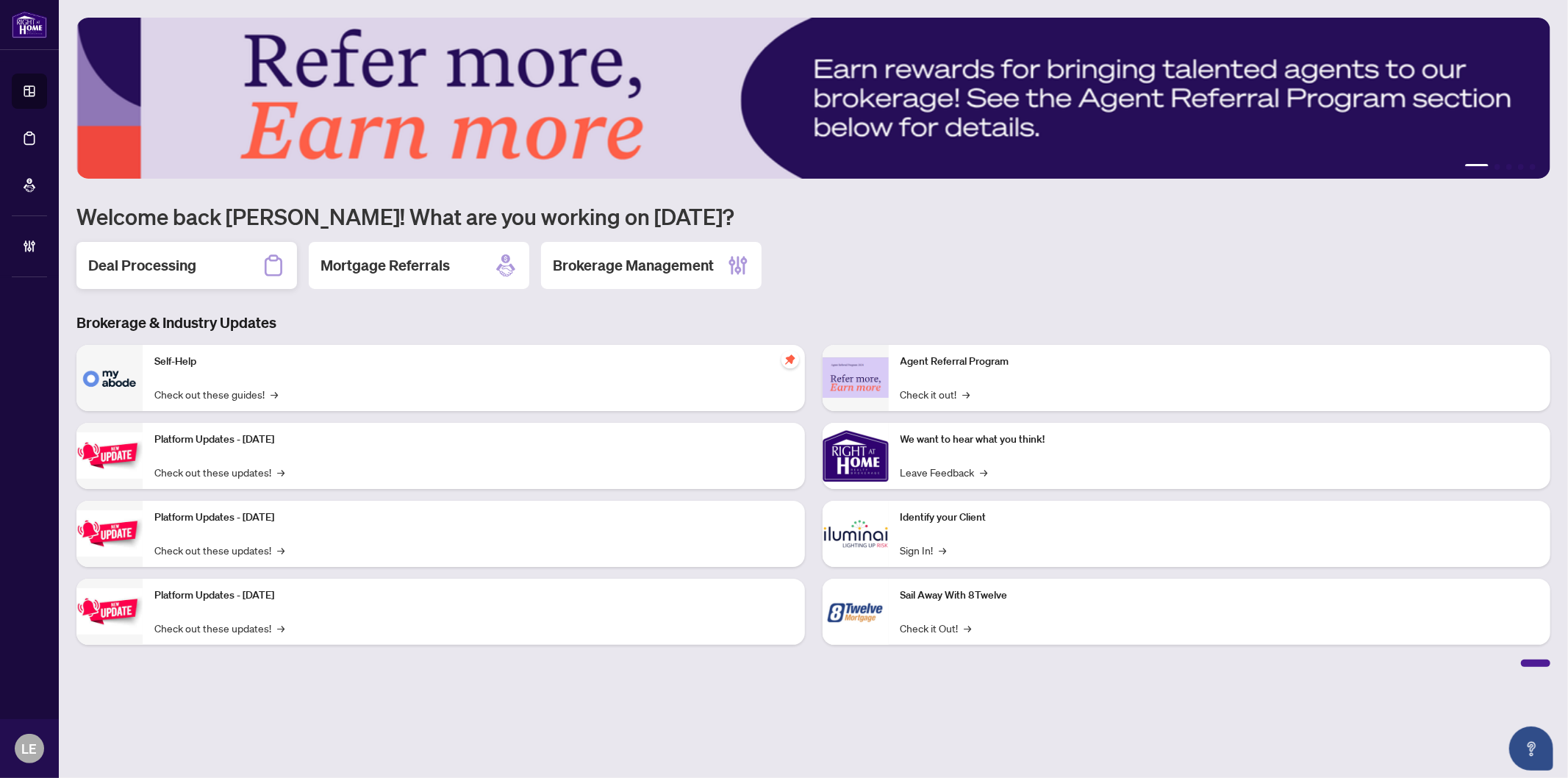
click at [166, 275] on h2 "Deal Processing" at bounding box center [143, 265] width 108 height 21
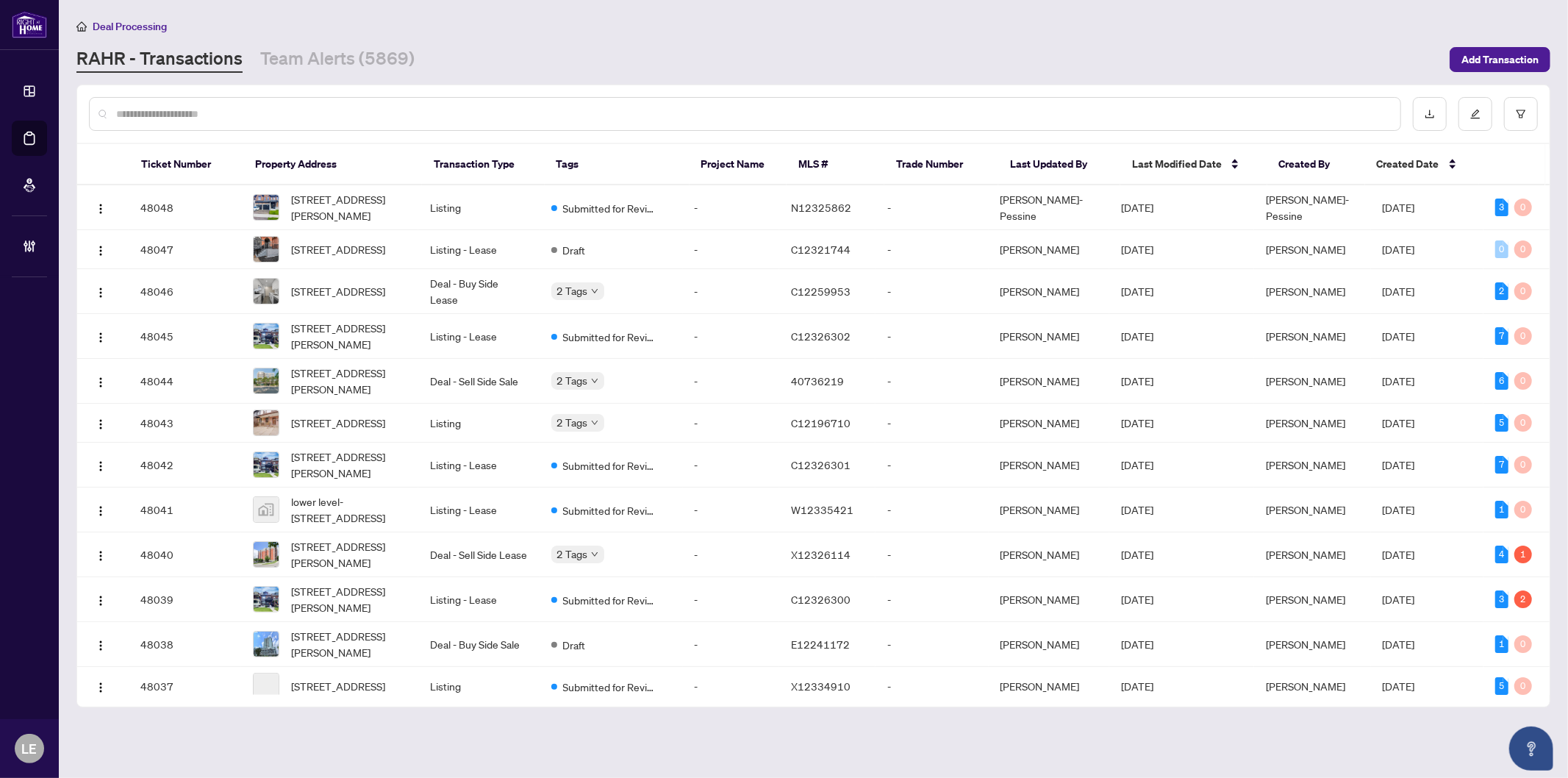
click at [196, 114] on input "text" at bounding box center [752, 114] width 1272 height 16
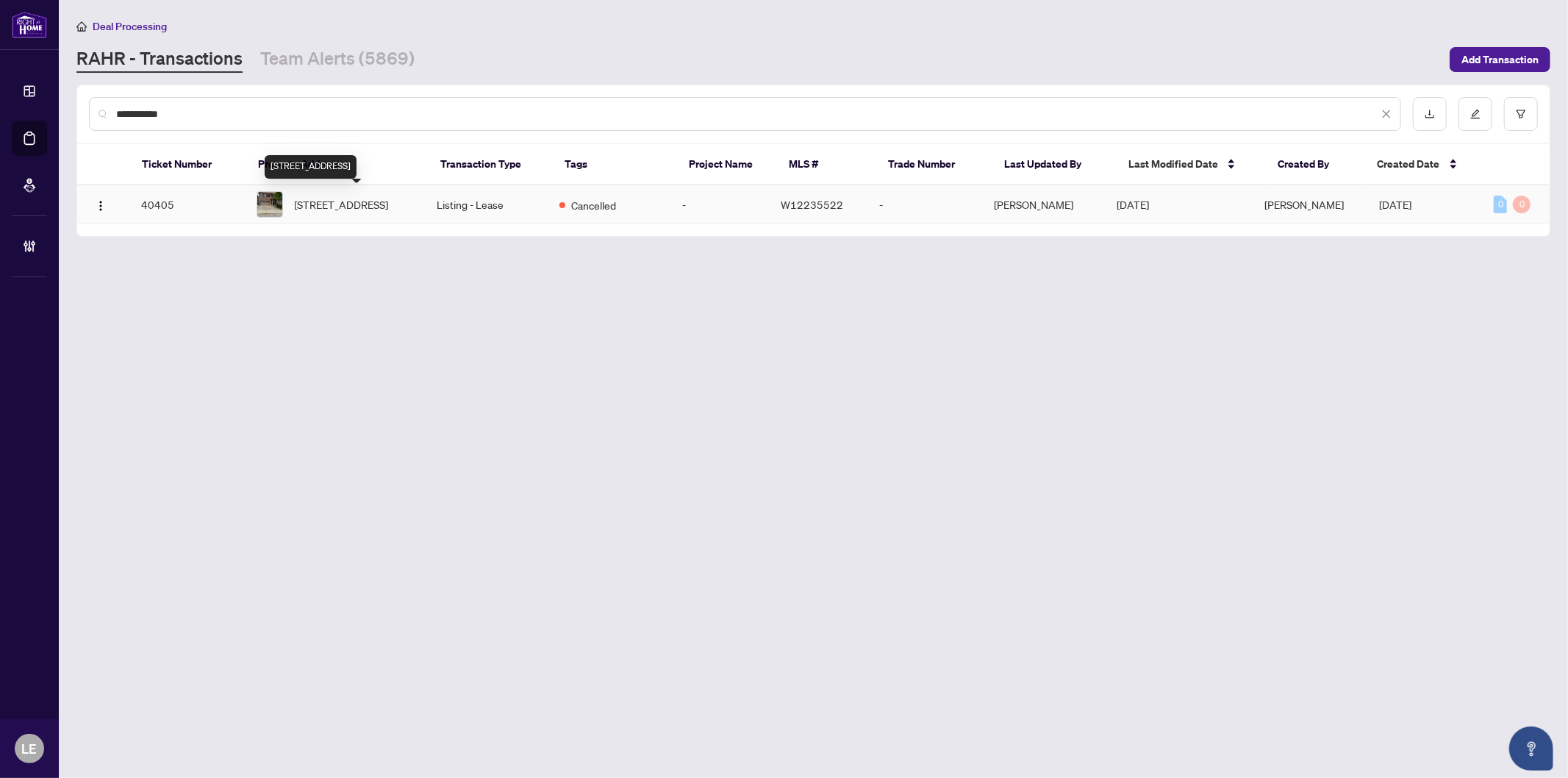
type input "**********"
click at [325, 196] on span "2499 Scotch Pine Dr, Oakville, Ontario L6M 4C4, Canada" at bounding box center [342, 204] width 94 height 16
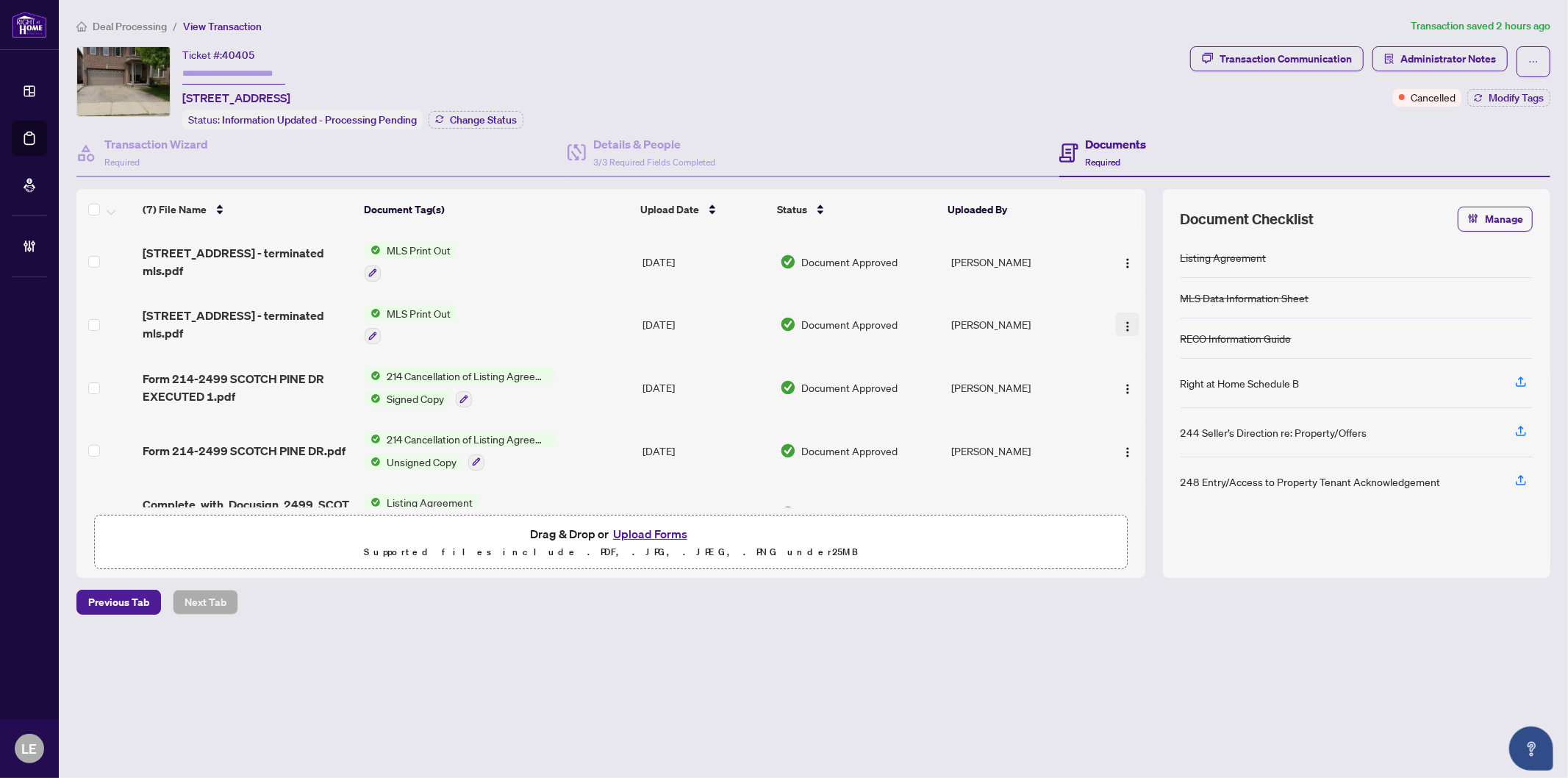
click at [1123, 320] on img "button" at bounding box center [1127, 326] width 12 height 12
click at [1174, 438] on span "Document Permissions" at bounding box center [1194, 442] width 140 height 16
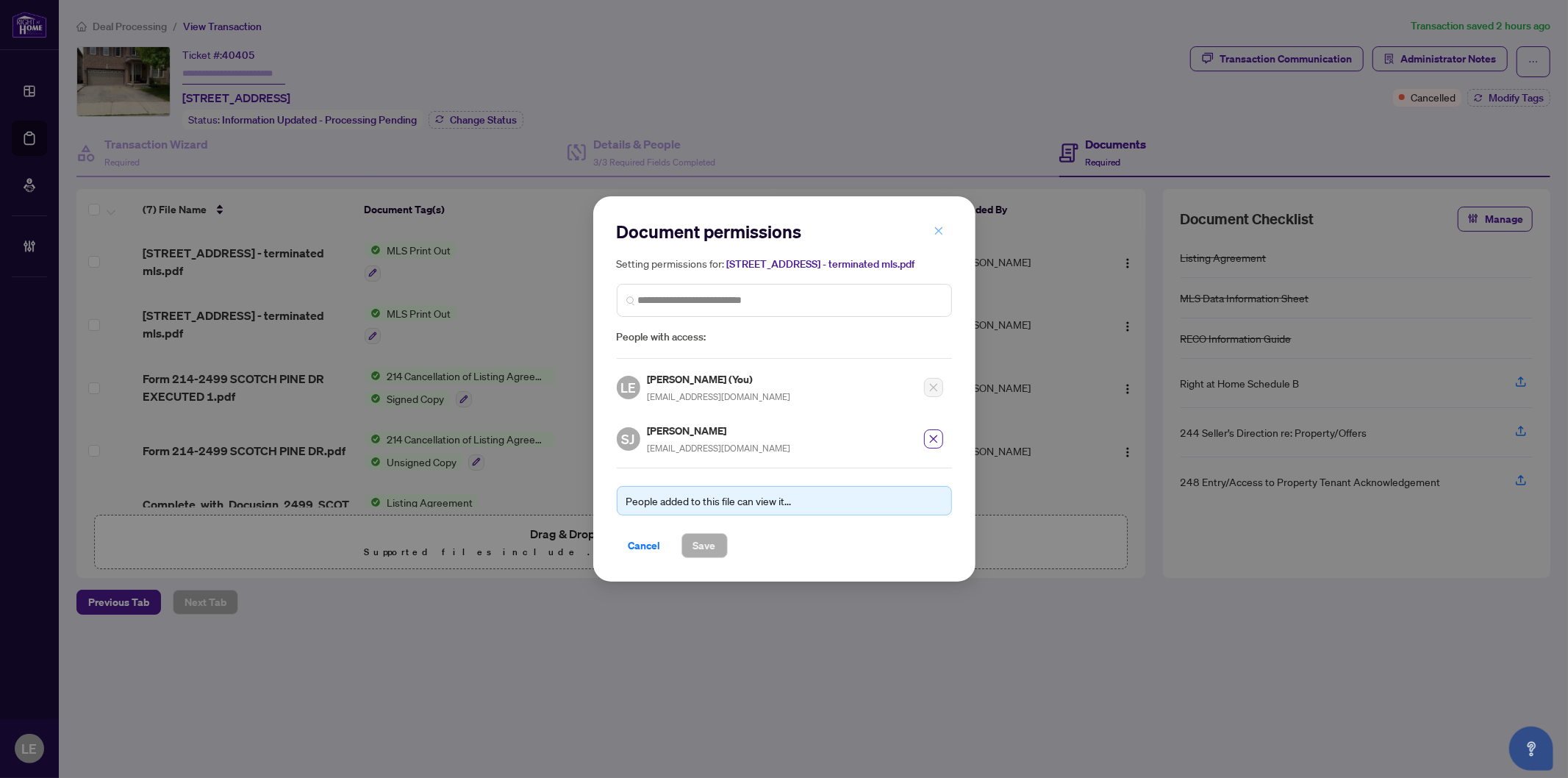
click at [930, 224] on button "button" at bounding box center [939, 230] width 29 height 25
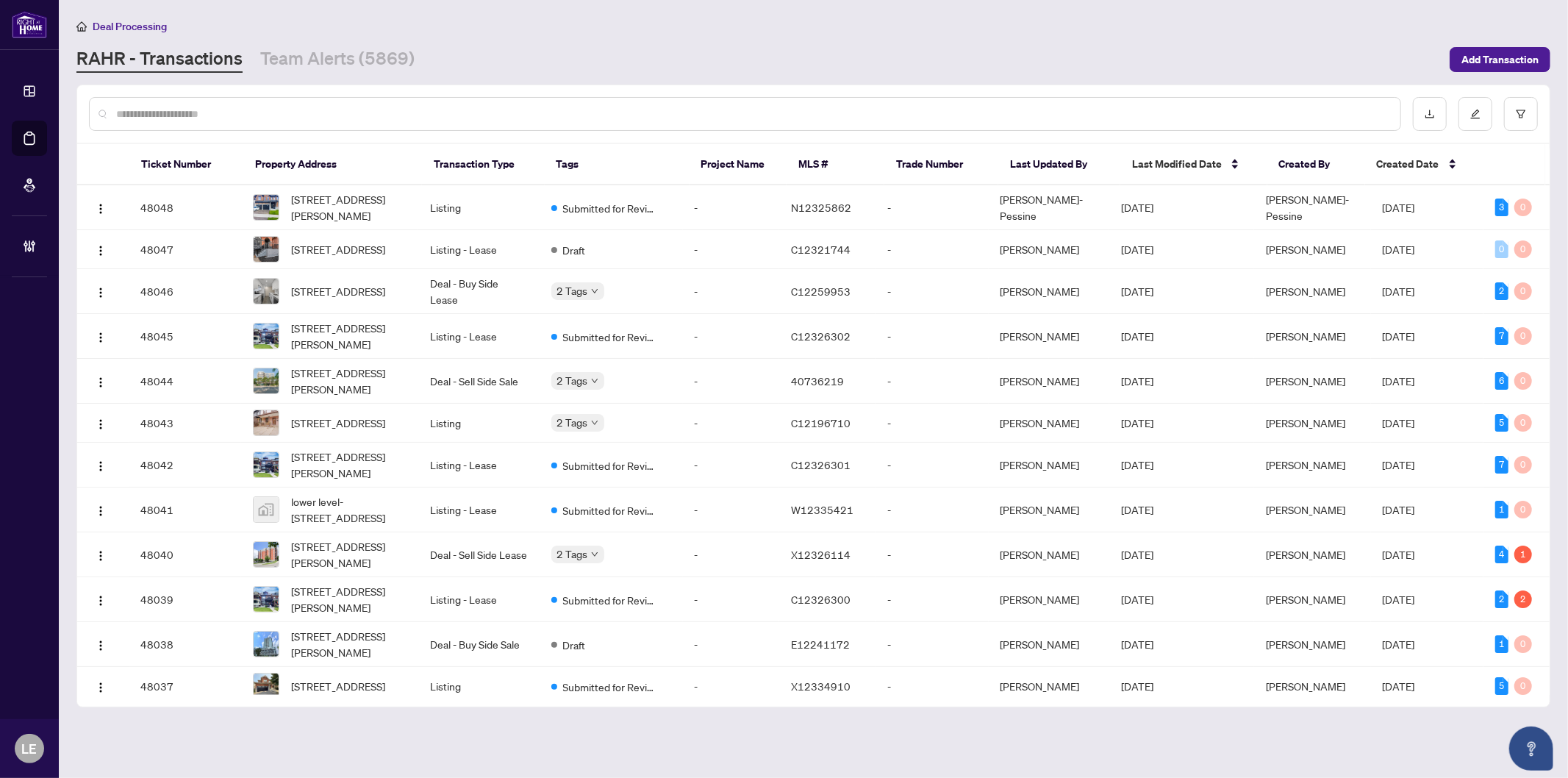
click at [178, 61] on link "RAHR - Transactions" at bounding box center [159, 59] width 167 height 26
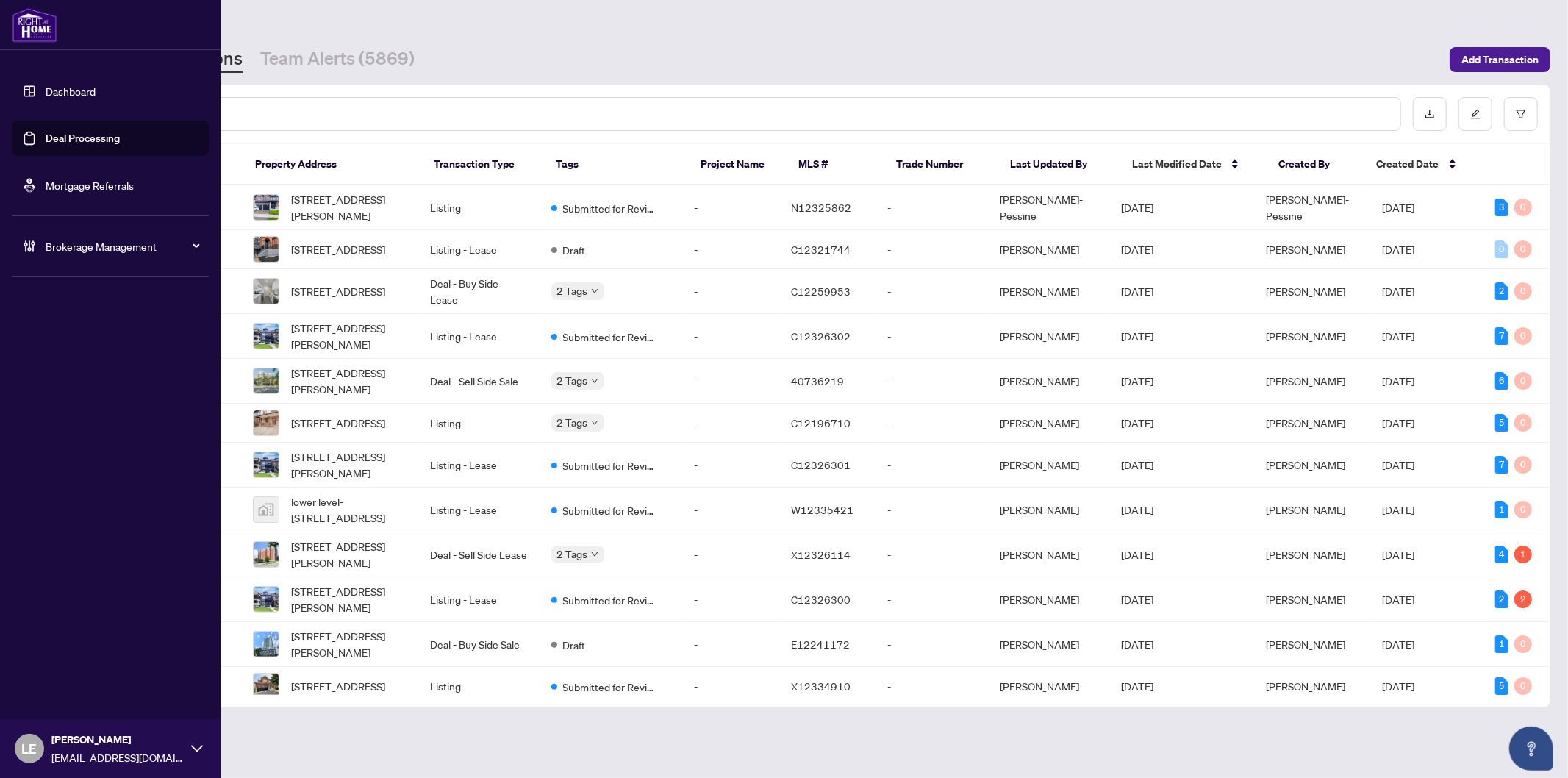
click at [45, 92] on link "Dashboard" at bounding box center [70, 91] width 50 height 14
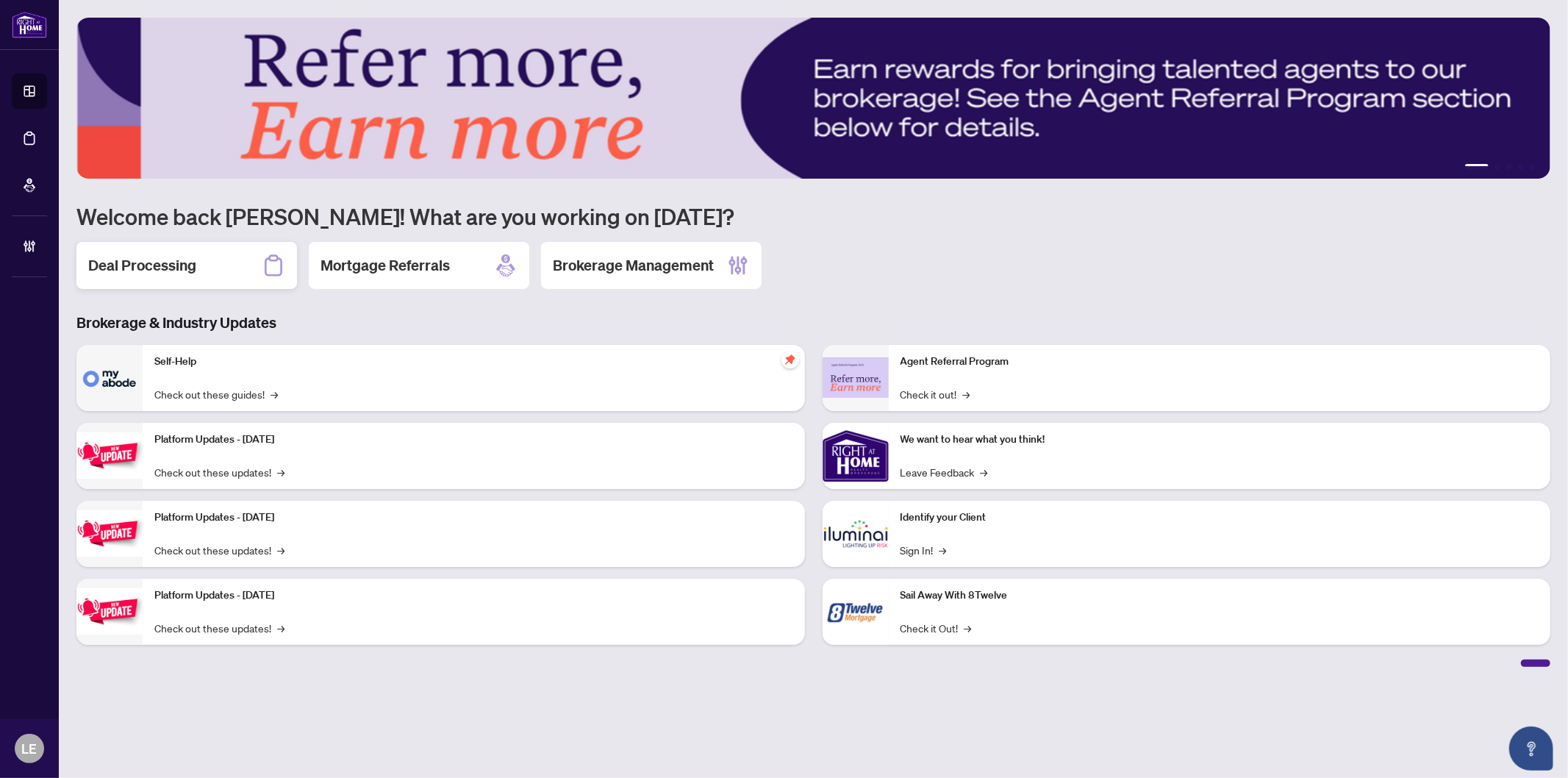
click at [172, 261] on h2 "Deal Processing" at bounding box center [143, 265] width 108 height 21
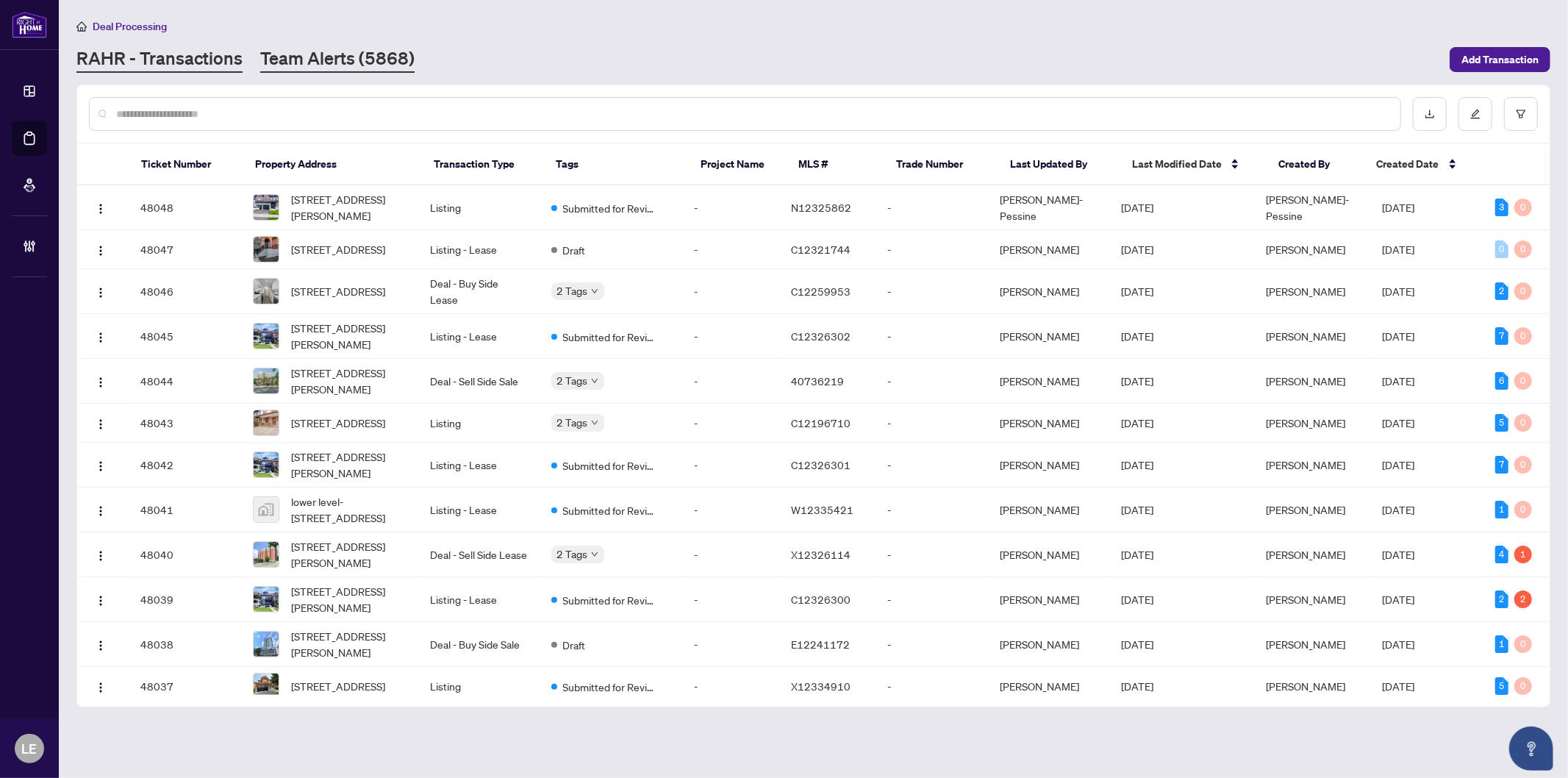
click at [311, 57] on link "Team Alerts (5868)" at bounding box center [338, 59] width 155 height 26
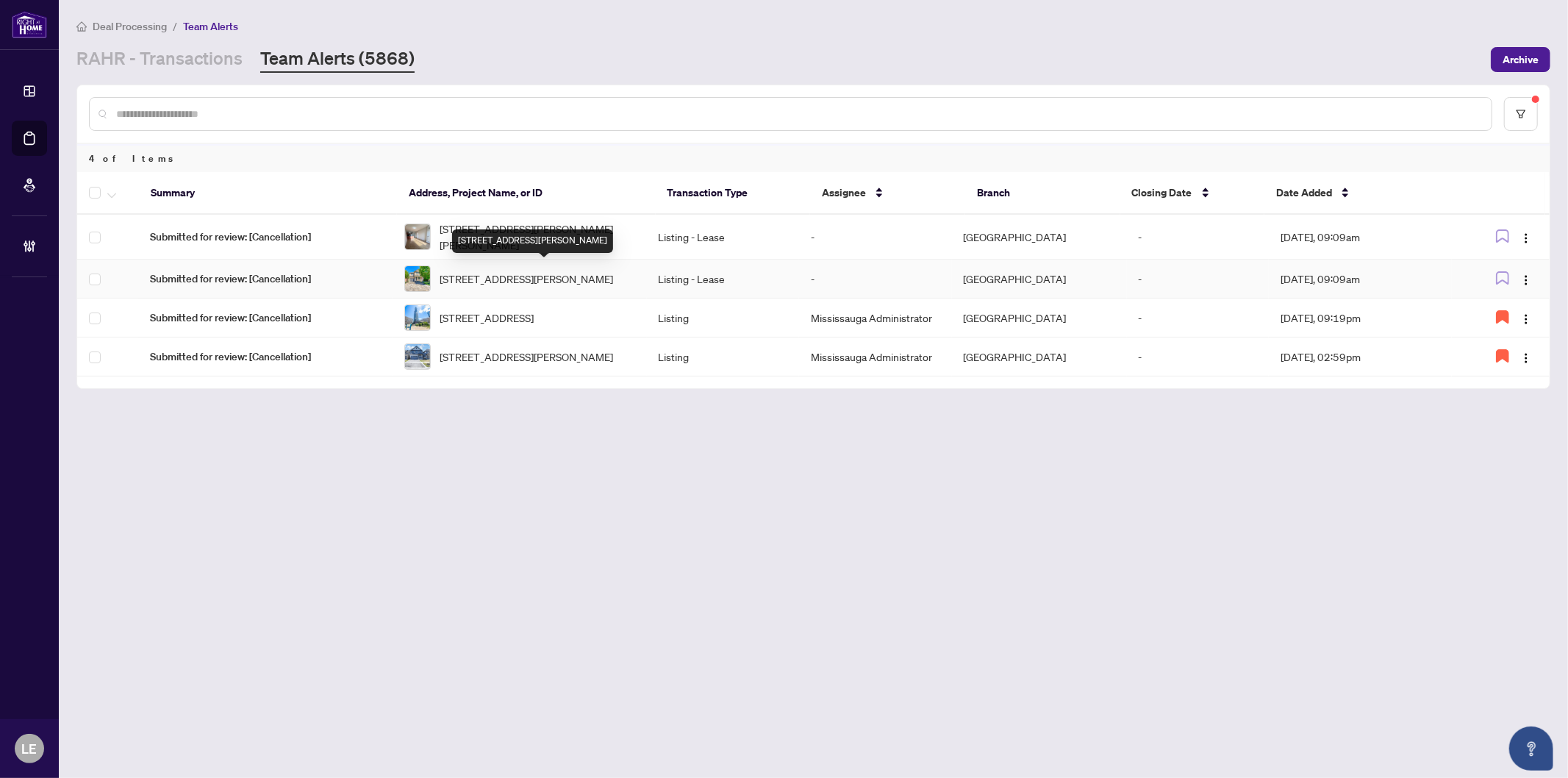
click at [513, 277] on span "3265 Bruzan Cres, Mississauga, Ontario L5N 8E7, Canada" at bounding box center [527, 279] width 174 height 16
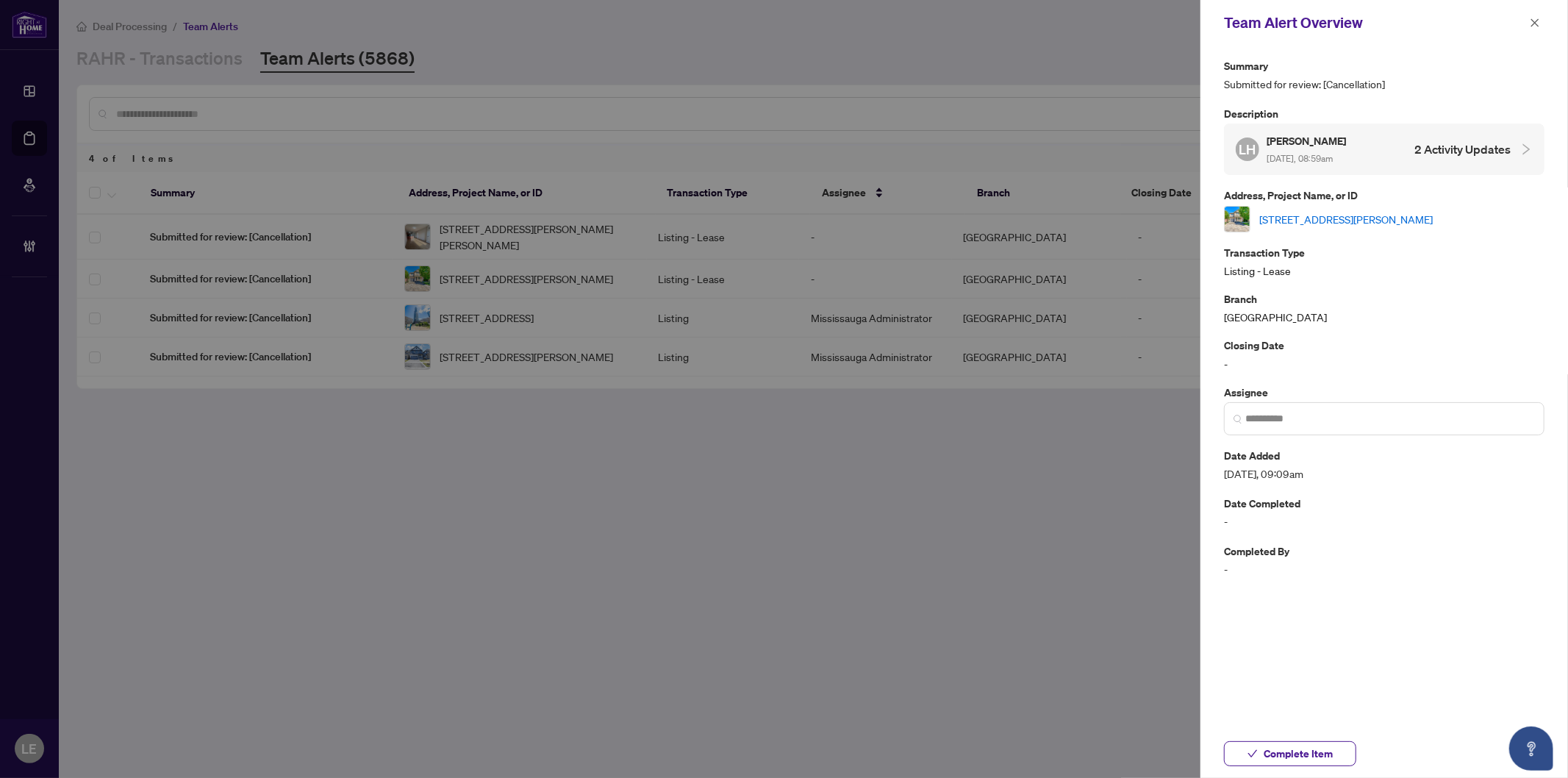
click at [1358, 214] on link "3265 Bruzan Cres, Mississauga, Ontario L5N 8E7, Canada" at bounding box center [1347, 219] width 174 height 16
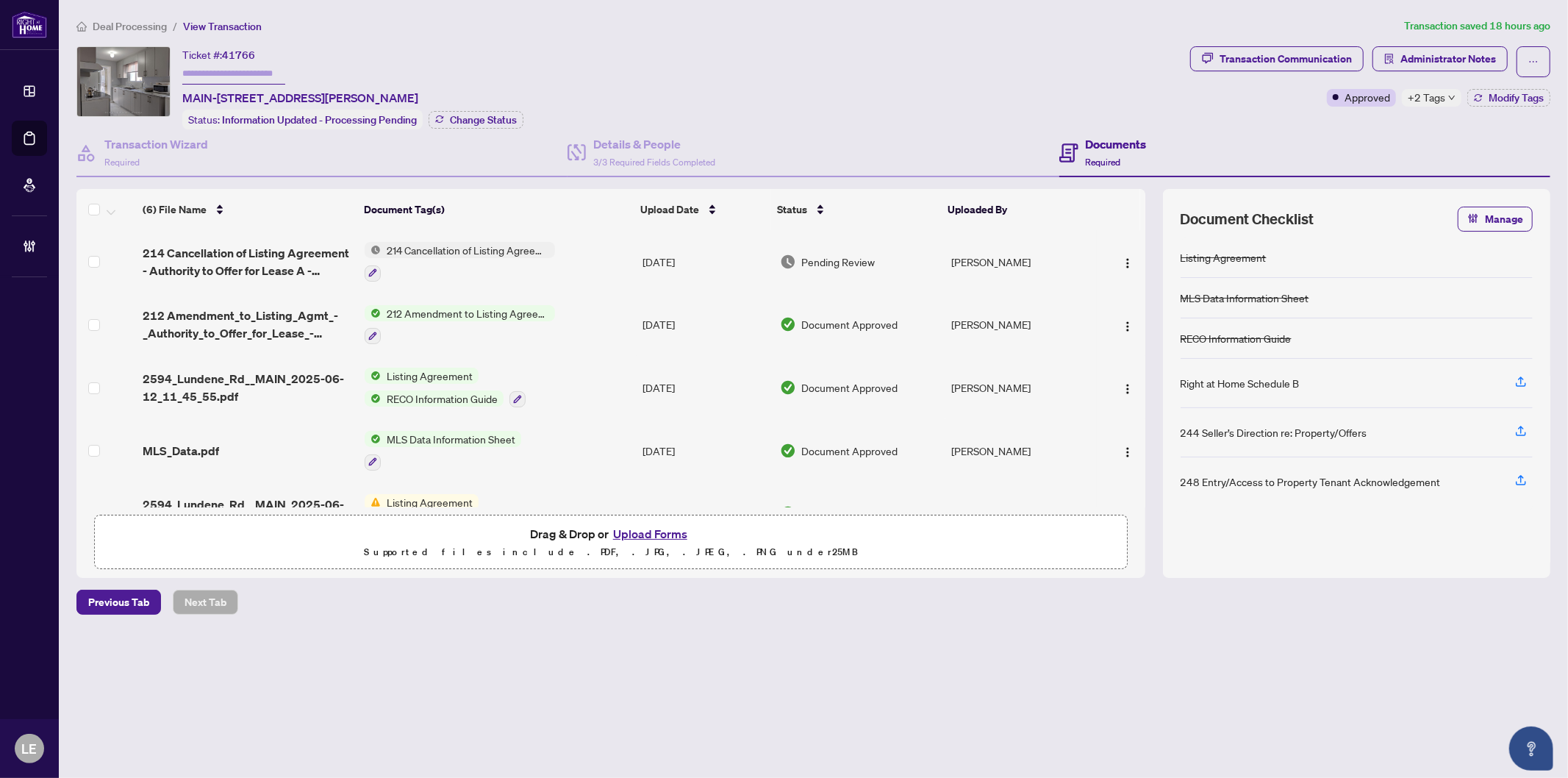
click at [1426, 98] on span "+2 Tags" at bounding box center [1426, 97] width 37 height 17
click at [1177, 108] on div "Ticket #: 41766 MAIN-2594 Lundene Rd, Mississauga, Ontario L5J 1P8, Canada Stat…" at bounding box center [630, 88] width 1108 height 83
click at [414, 246] on span "214 Cancellation of Listing Agreement - Authority to Offer for Lease" at bounding box center [468, 250] width 174 height 16
click at [407, 337] on span "214 Cancellation of Listing Agreement - Authority to Offer for Lease" at bounding box center [466, 326] width 219 height 33
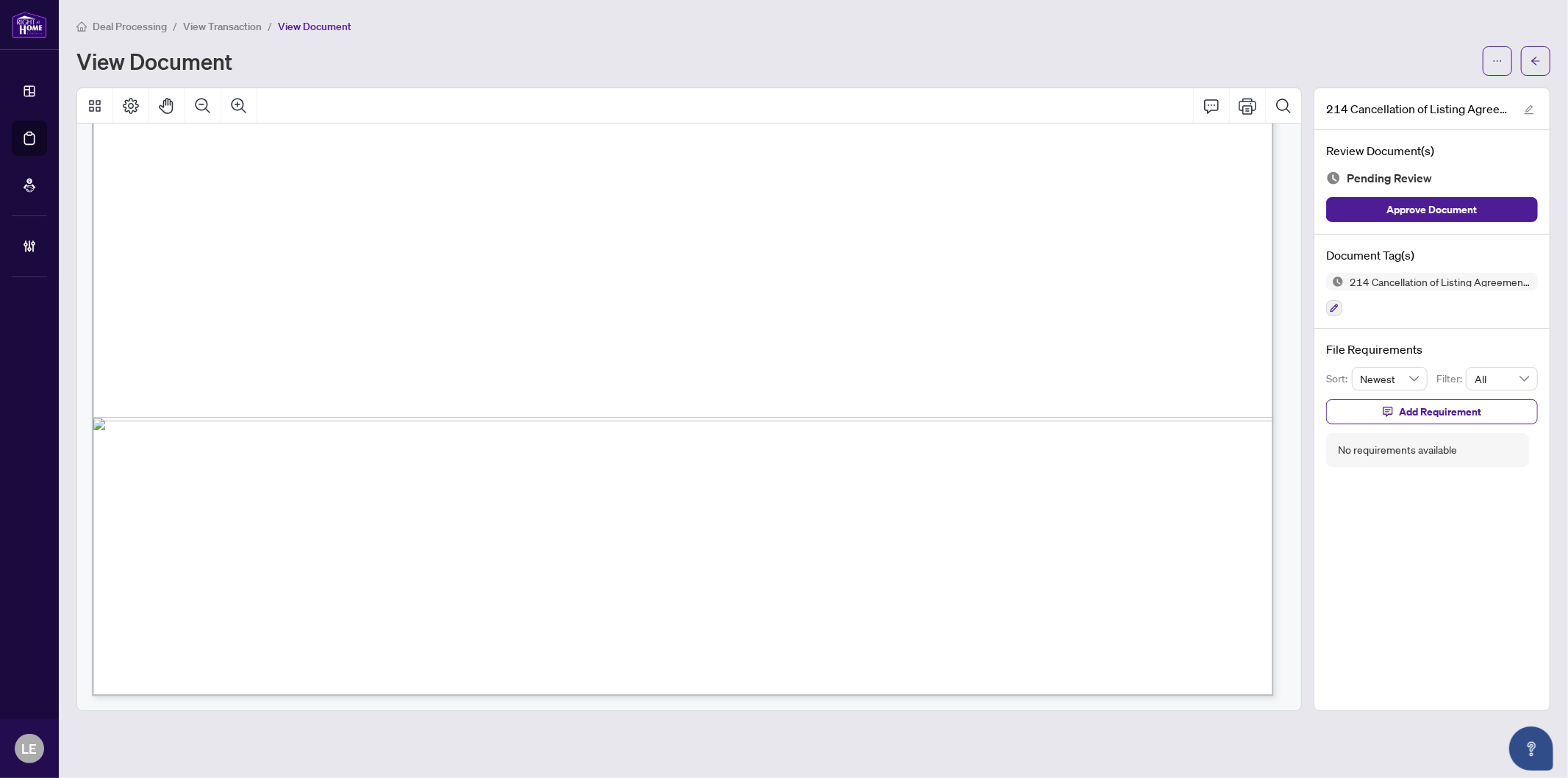
scroll to position [319, 0]
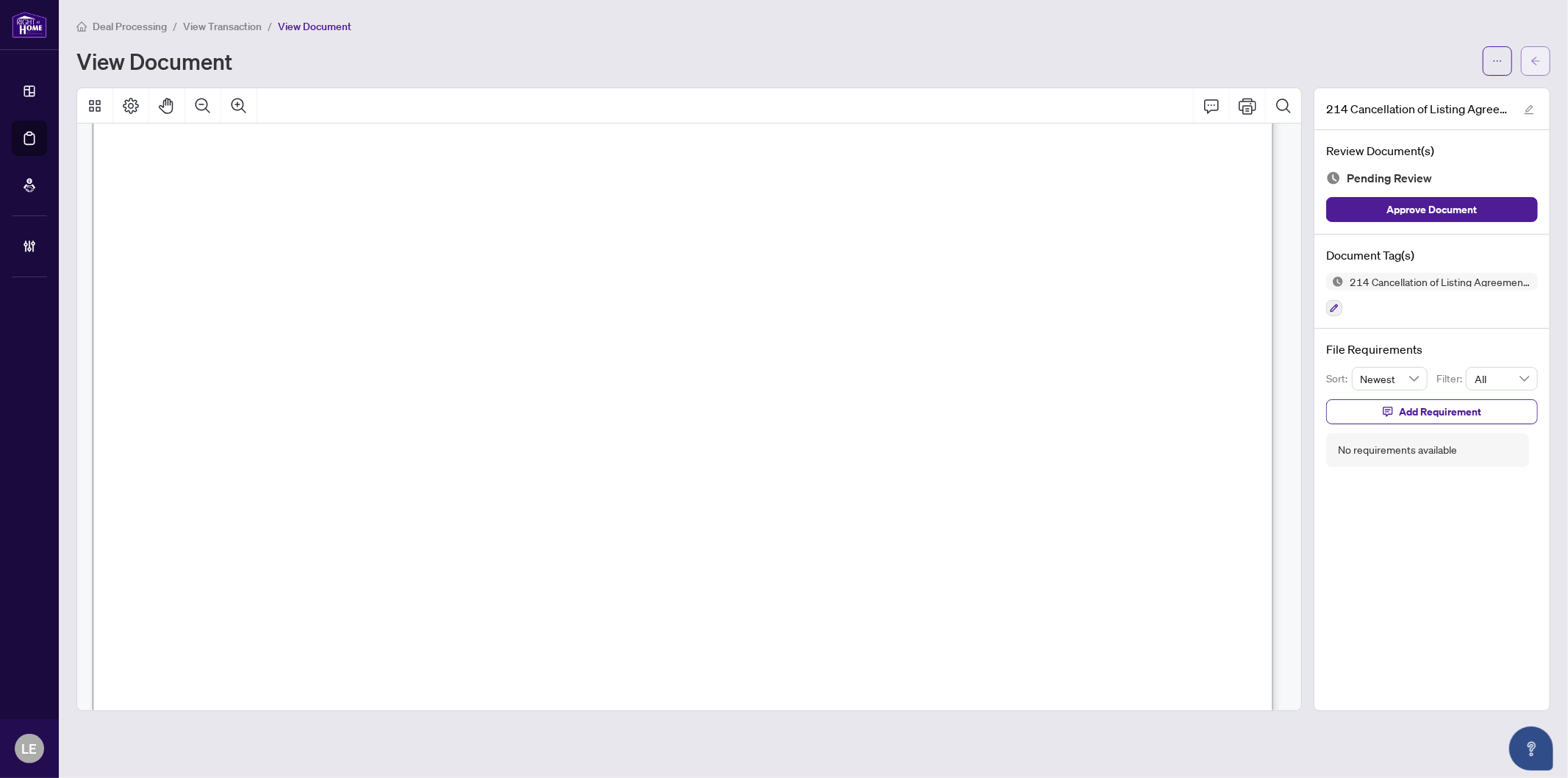
click at [1535, 69] on span "button" at bounding box center [1535, 61] width 10 height 24
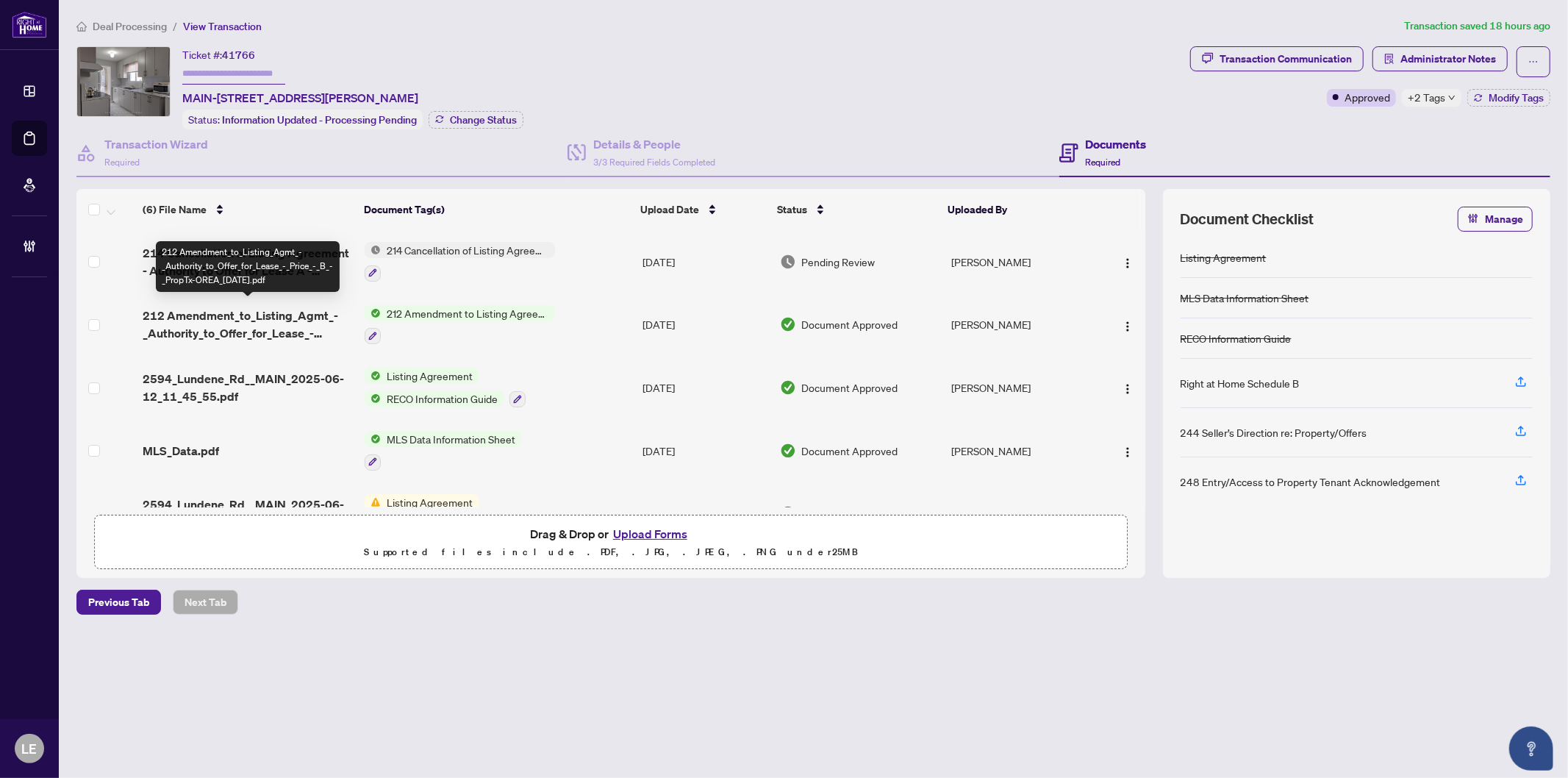
click at [224, 310] on span "212 Amendment_to_Listing_Agmt_-_Authority_to_Offer_for_Lease_-_Price_-_B_-_Prop…" at bounding box center [248, 324] width 210 height 35
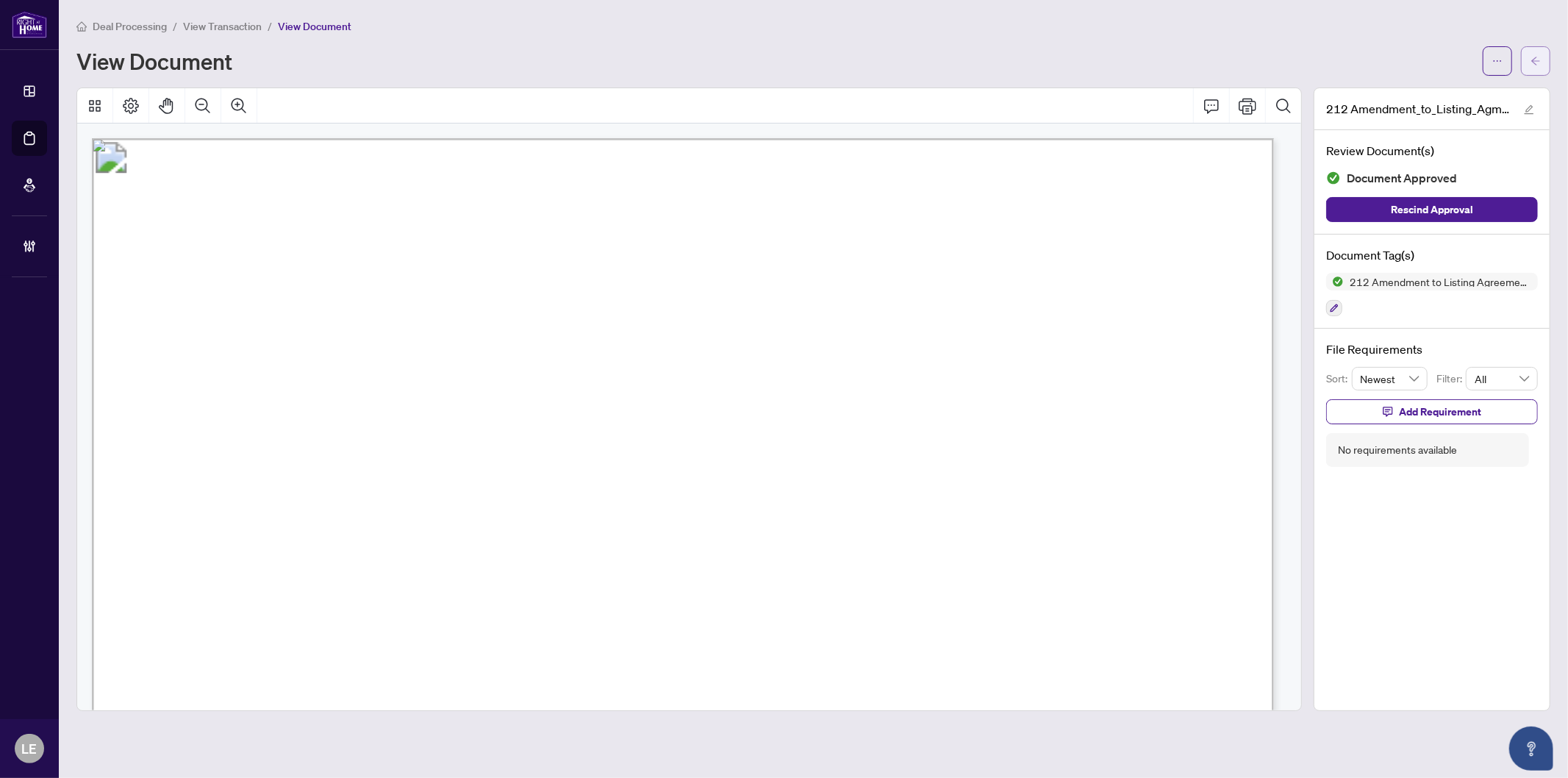
click at [1546, 68] on button "button" at bounding box center [1535, 61] width 29 height 29
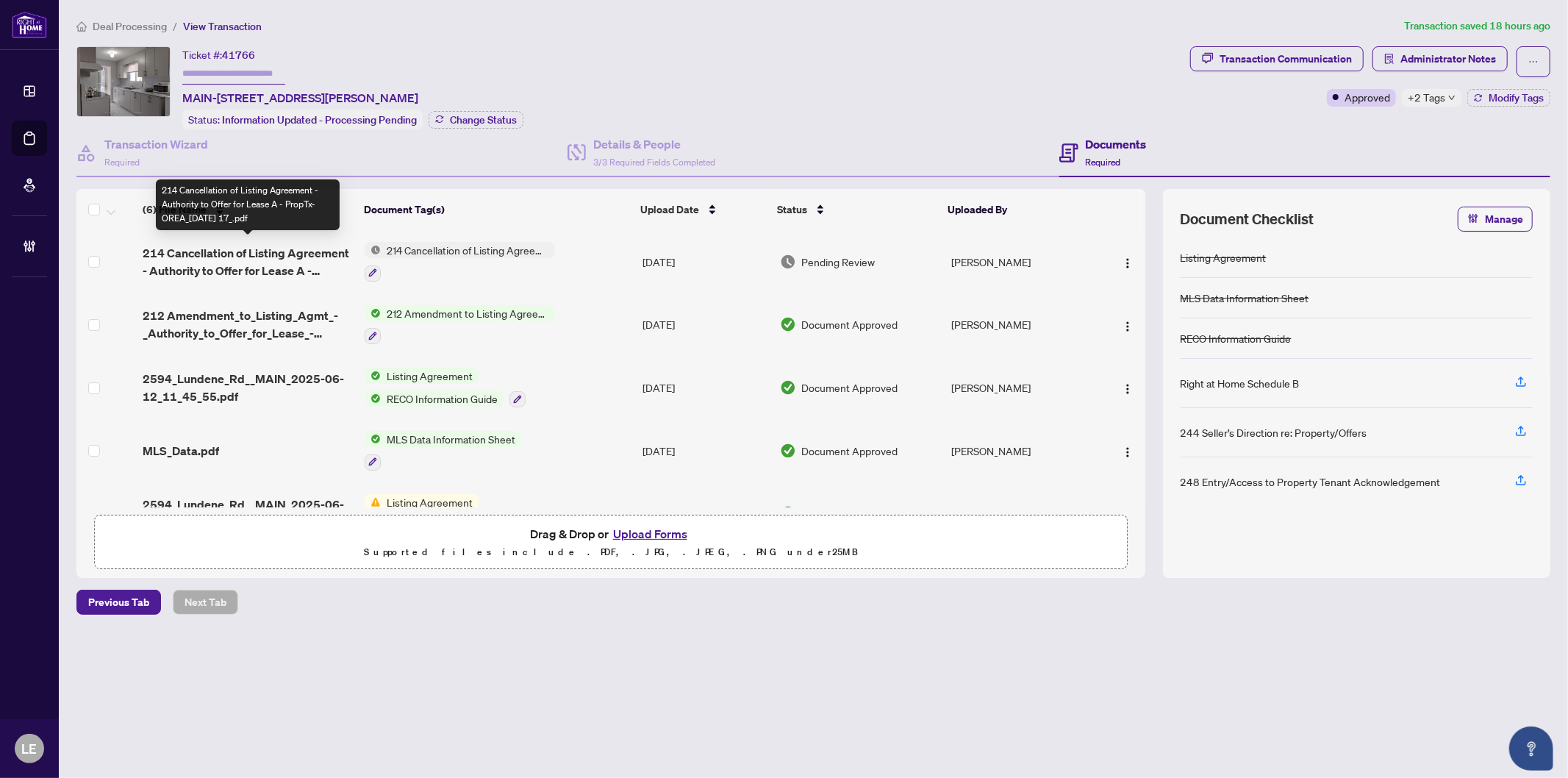
click at [235, 253] on span "214 Cancellation of Listing Agreement - Authority to Offer for Lease A - PropTx…" at bounding box center [248, 261] width 210 height 35
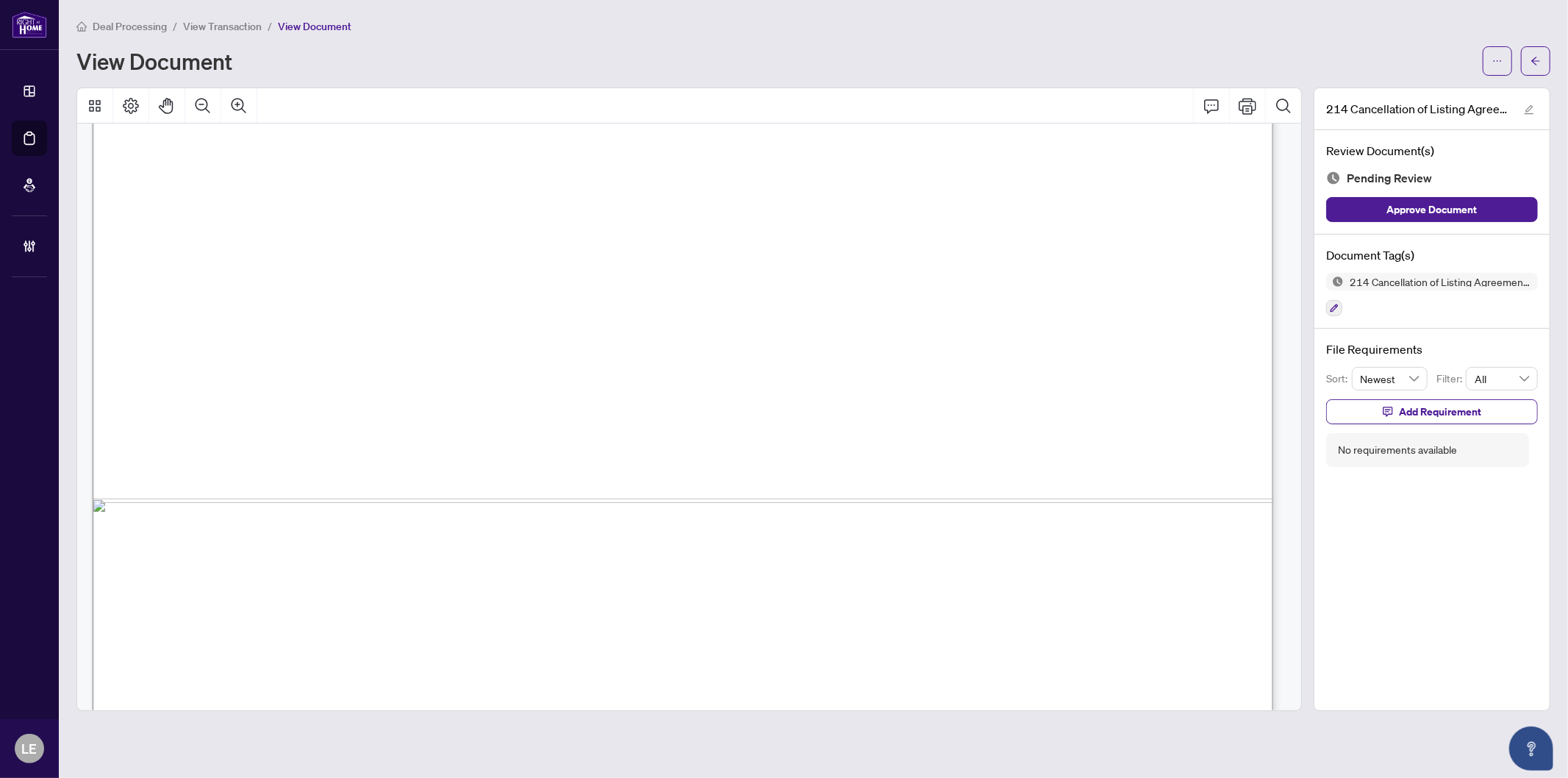
scroll to position [809, 0]
click at [1542, 61] on button "button" at bounding box center [1535, 61] width 29 height 29
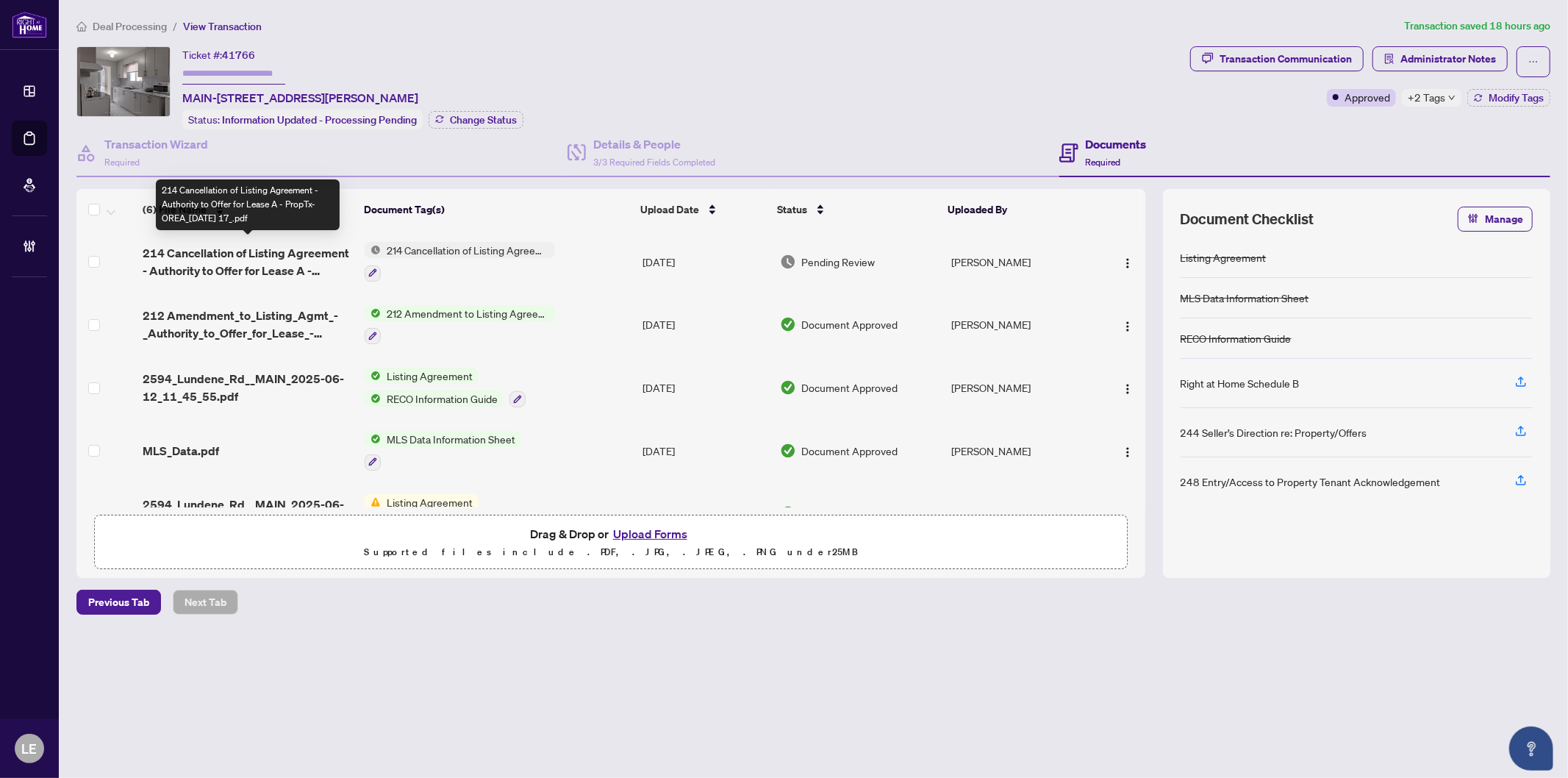
click at [236, 254] on span "214 Cancellation of Listing Agreement - Authority to Offer for Lease A - PropTx…" at bounding box center [248, 261] width 210 height 35
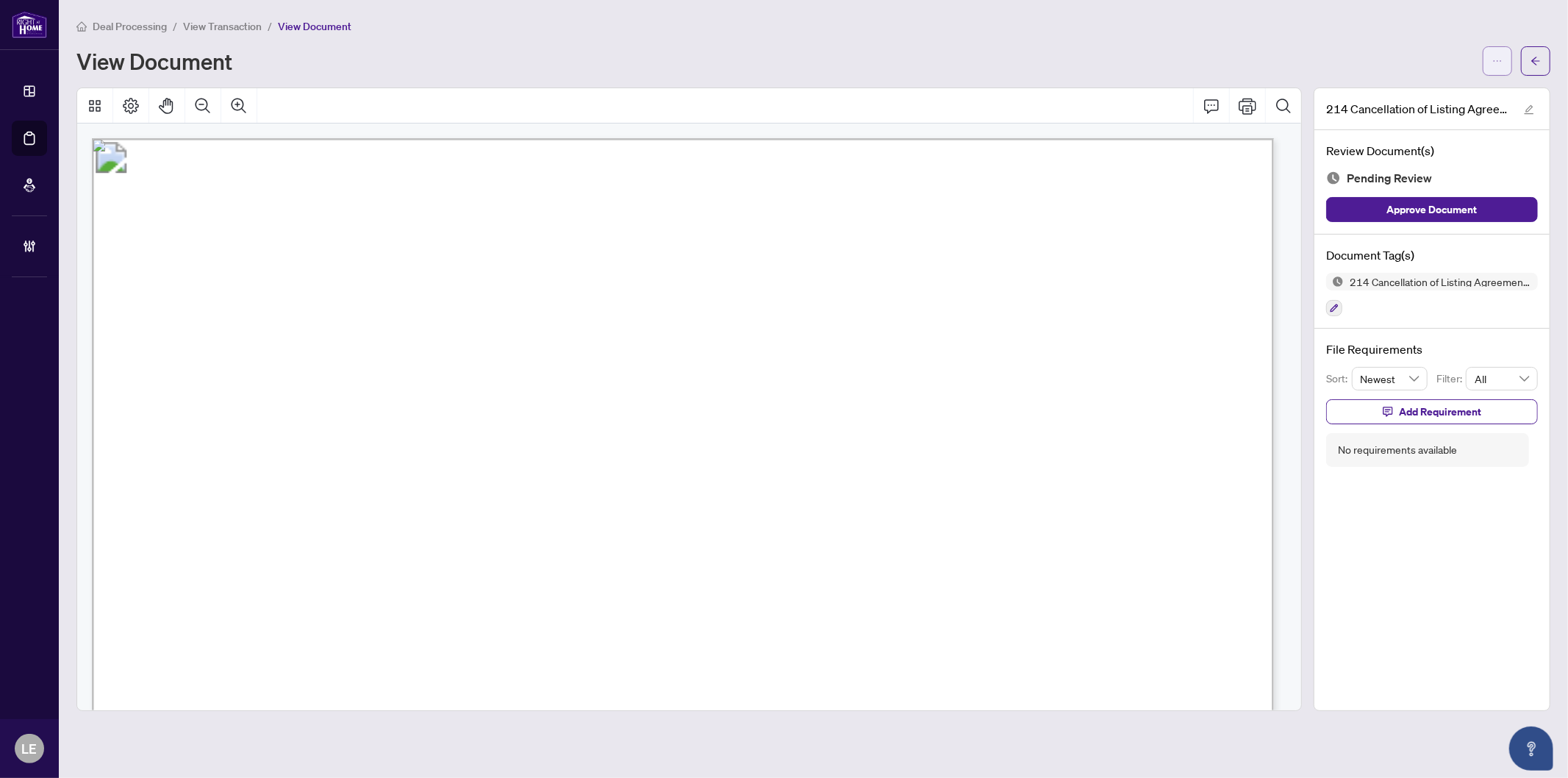
click at [1491, 61] on button "button" at bounding box center [1497, 61] width 29 height 29
click at [1415, 86] on span "Download" at bounding box center [1445, 92] width 112 height 16
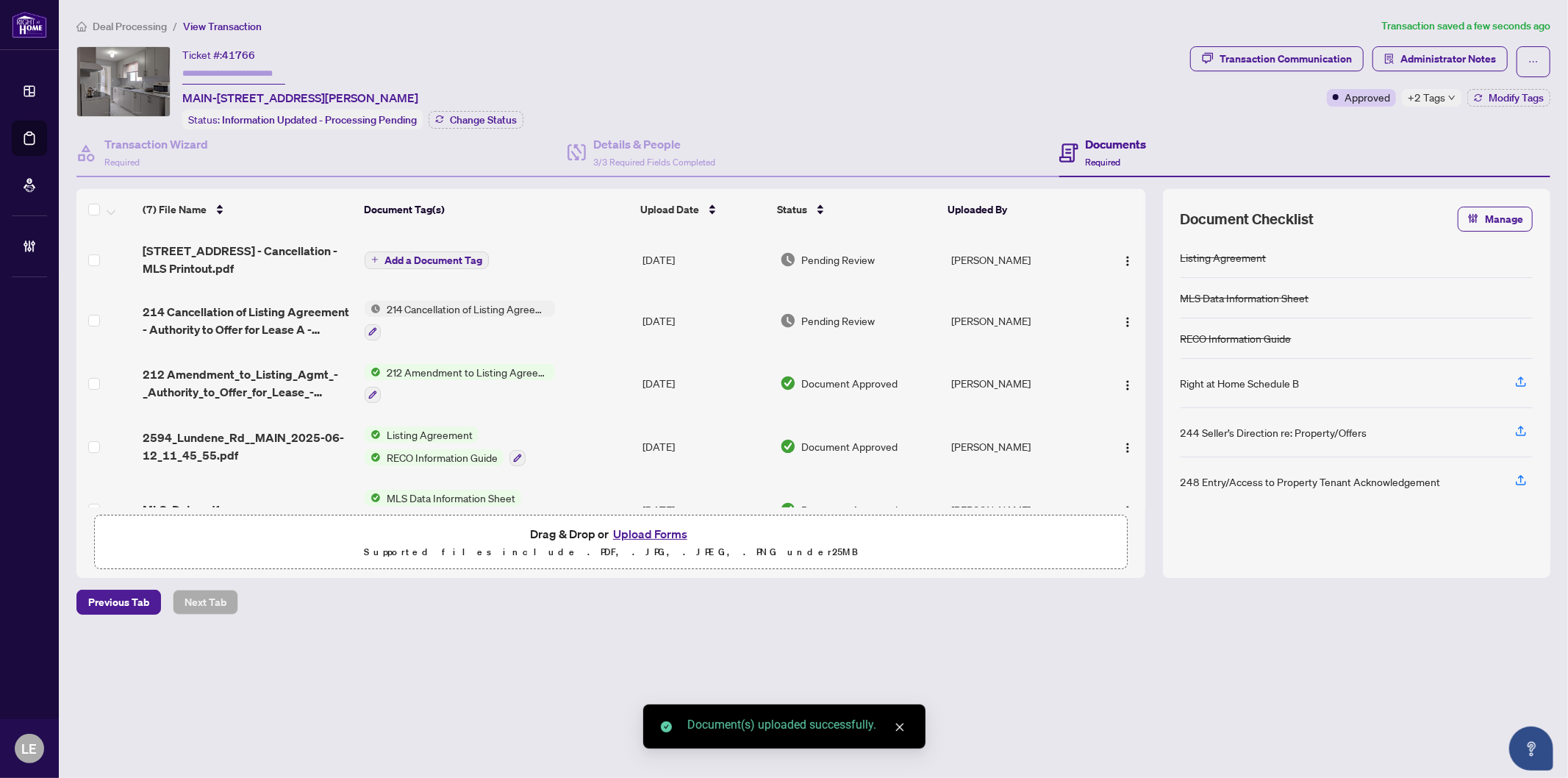
click at [406, 259] on span "Add a Document Tag" at bounding box center [433, 260] width 98 height 10
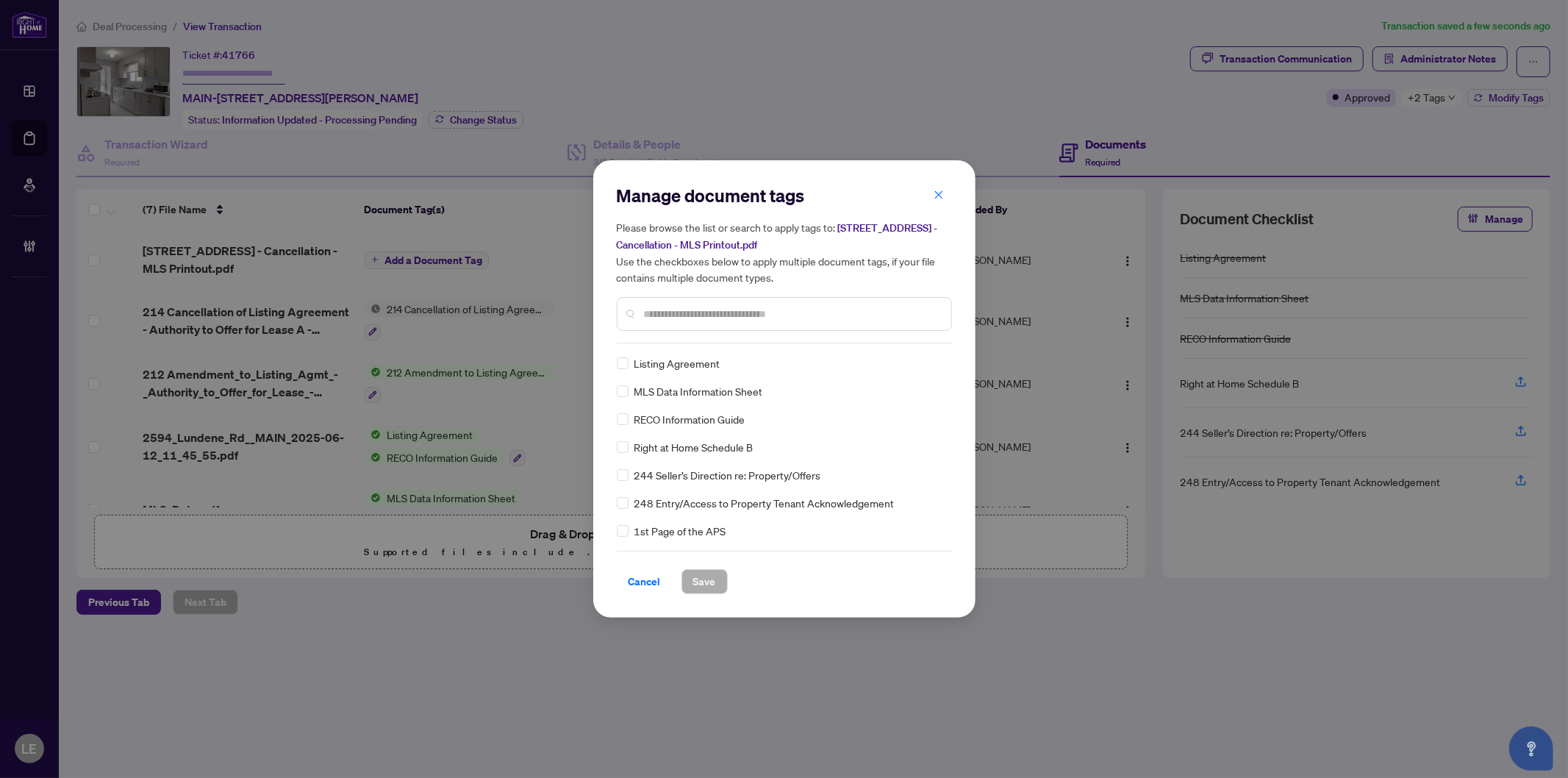
click at [699, 314] on input "text" at bounding box center [791, 314] width 296 height 16
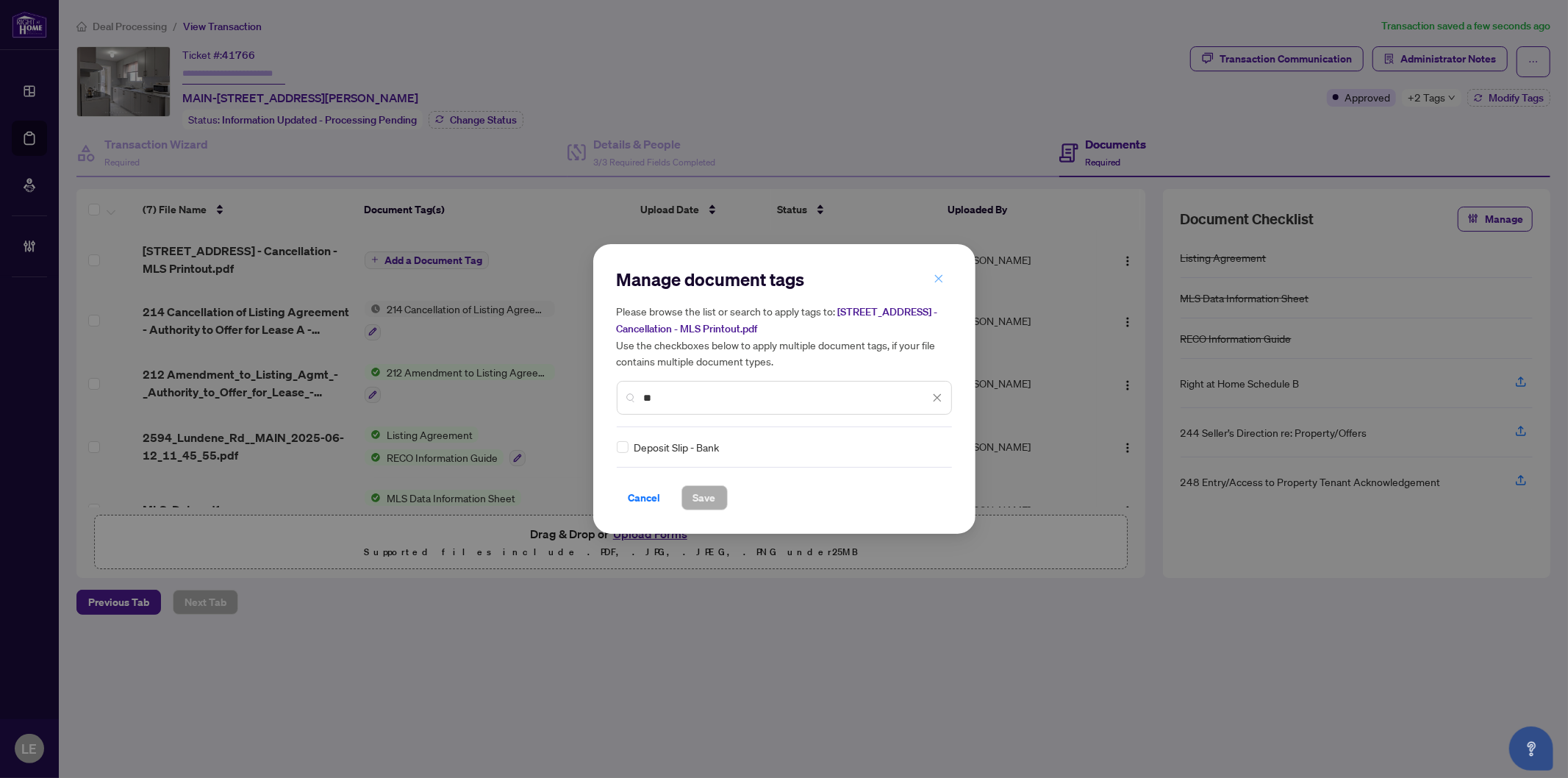
type input "**"
click at [939, 278] on icon "close" at bounding box center [939, 278] width 8 height 8
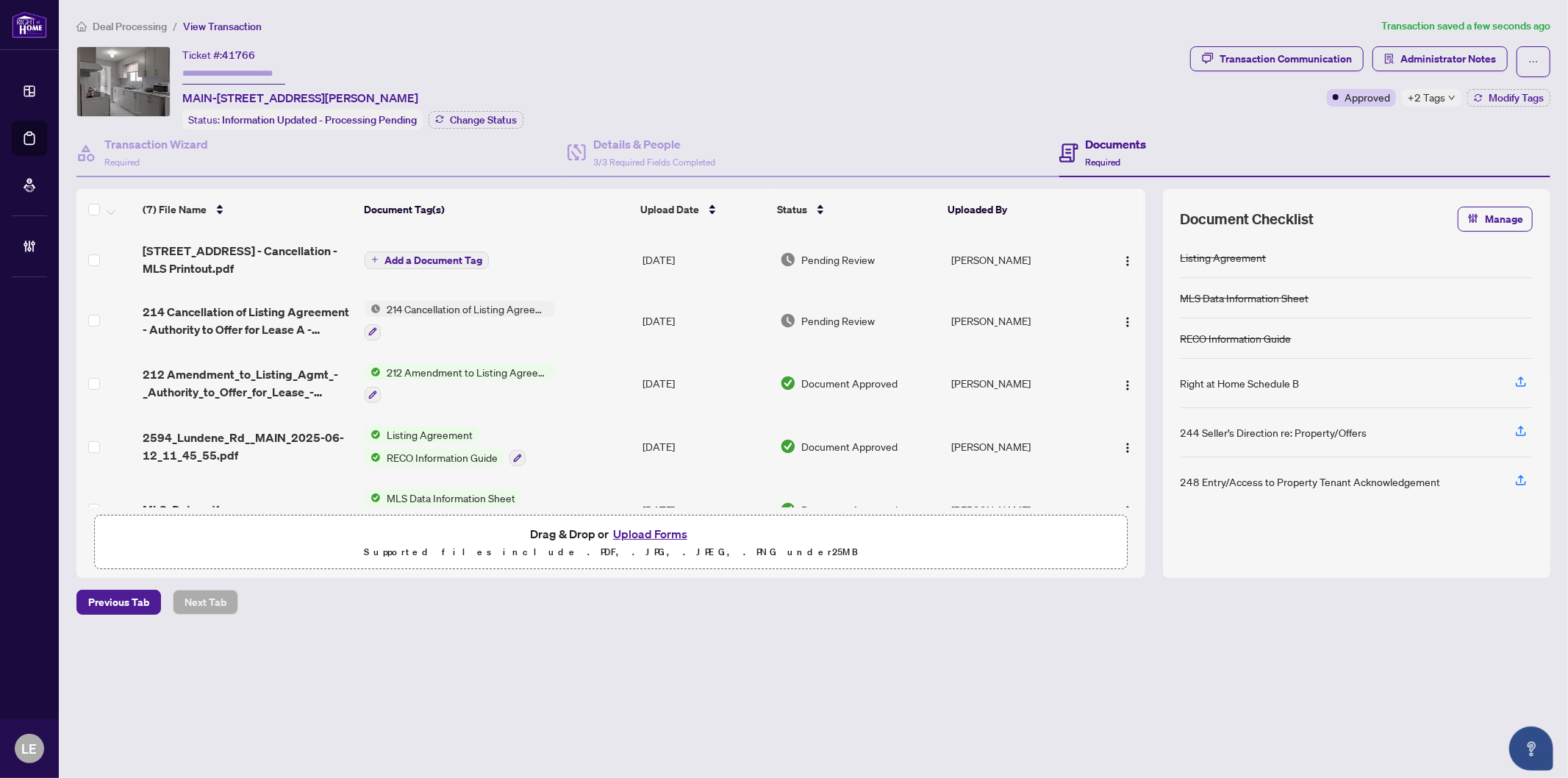
click at [406, 255] on span "Add a Document Tag" at bounding box center [433, 260] width 98 height 10
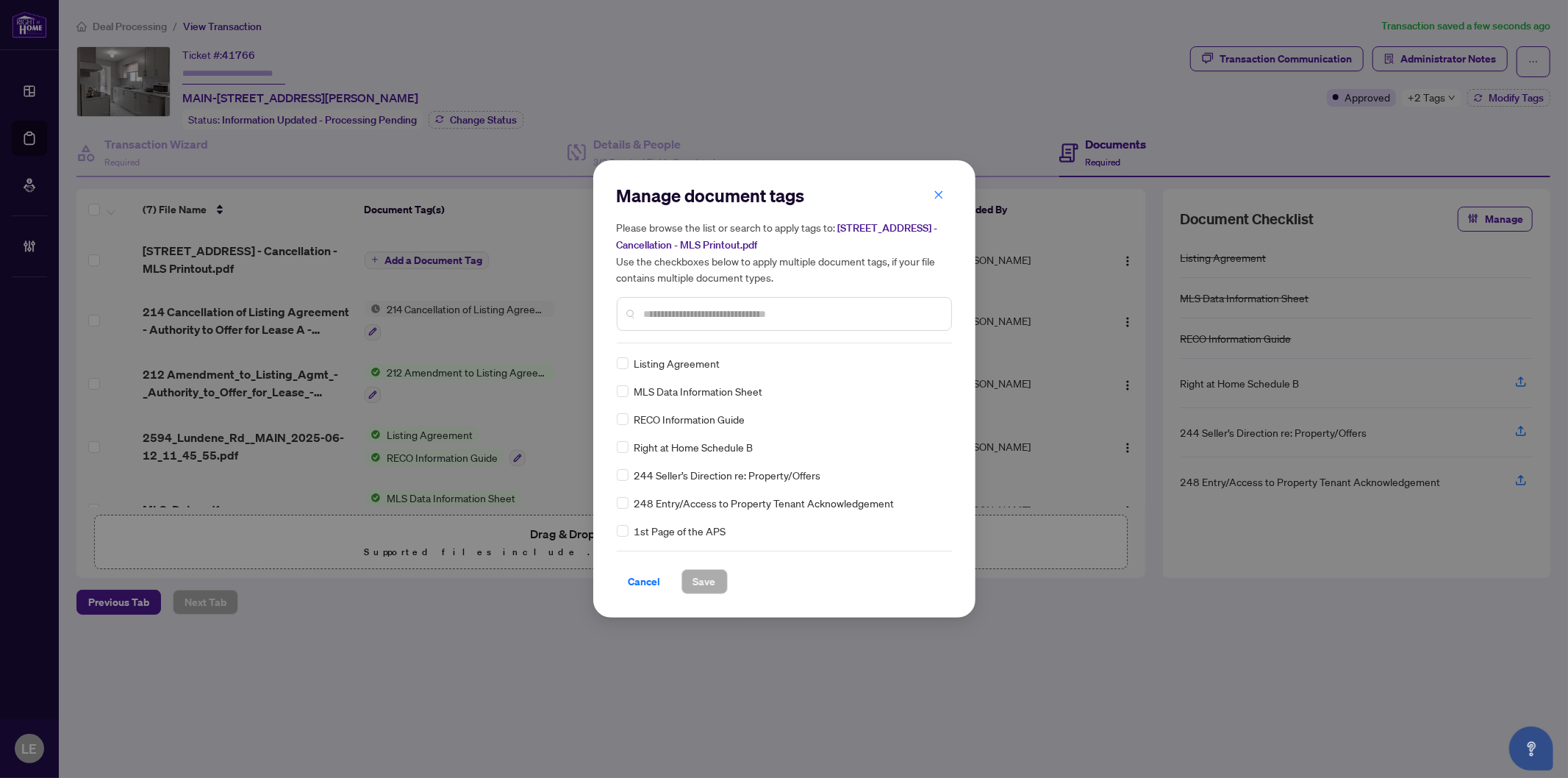
click at [664, 398] on span "MLS Data Information Sheet" at bounding box center [698, 391] width 128 height 16
click at [645, 316] on input "text" at bounding box center [791, 314] width 296 height 16
type input "*"
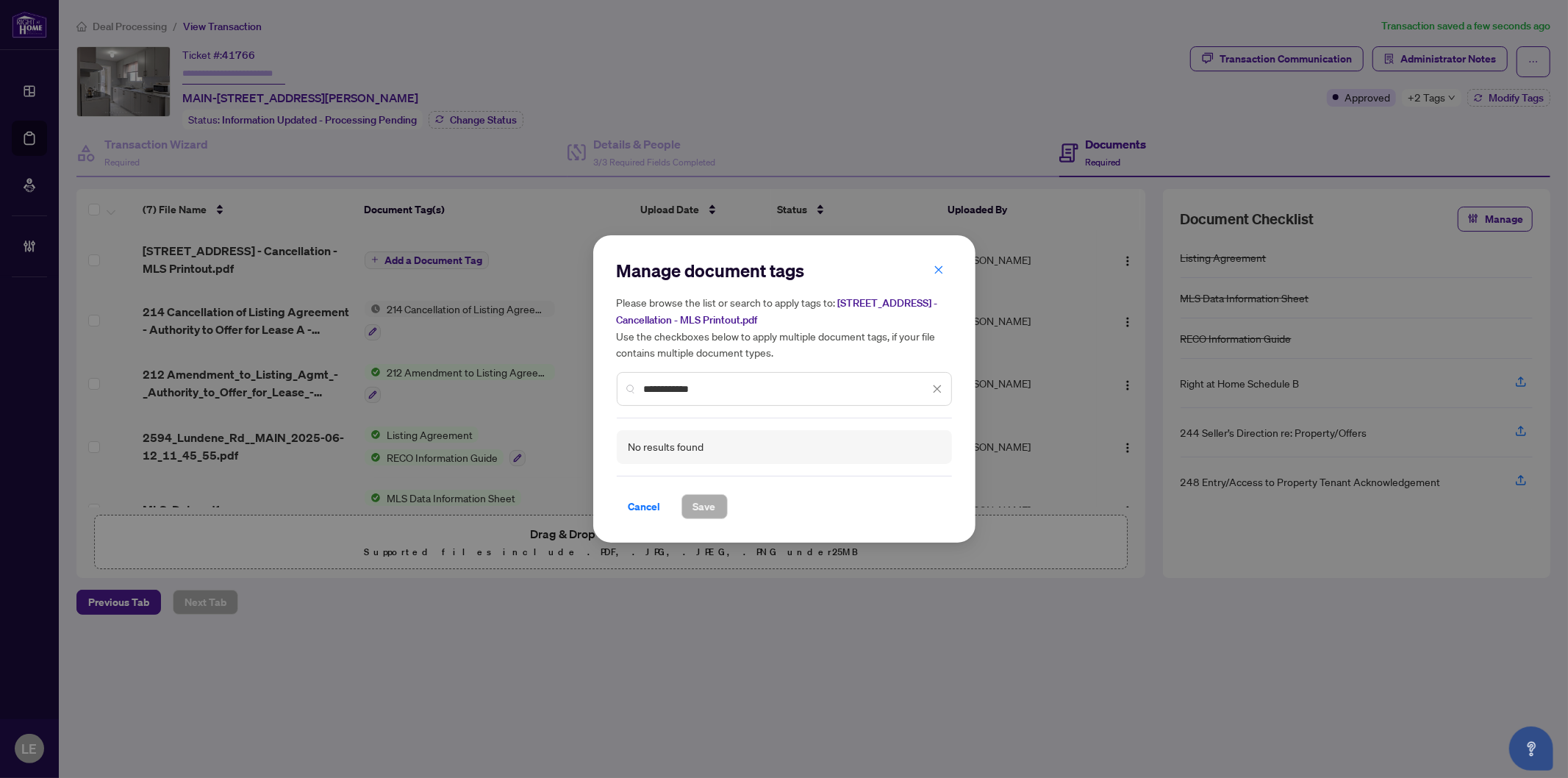
click at [701, 387] on input "**********" at bounding box center [786, 389] width 285 height 16
click at [699, 387] on input "**********" at bounding box center [786, 389] width 285 height 16
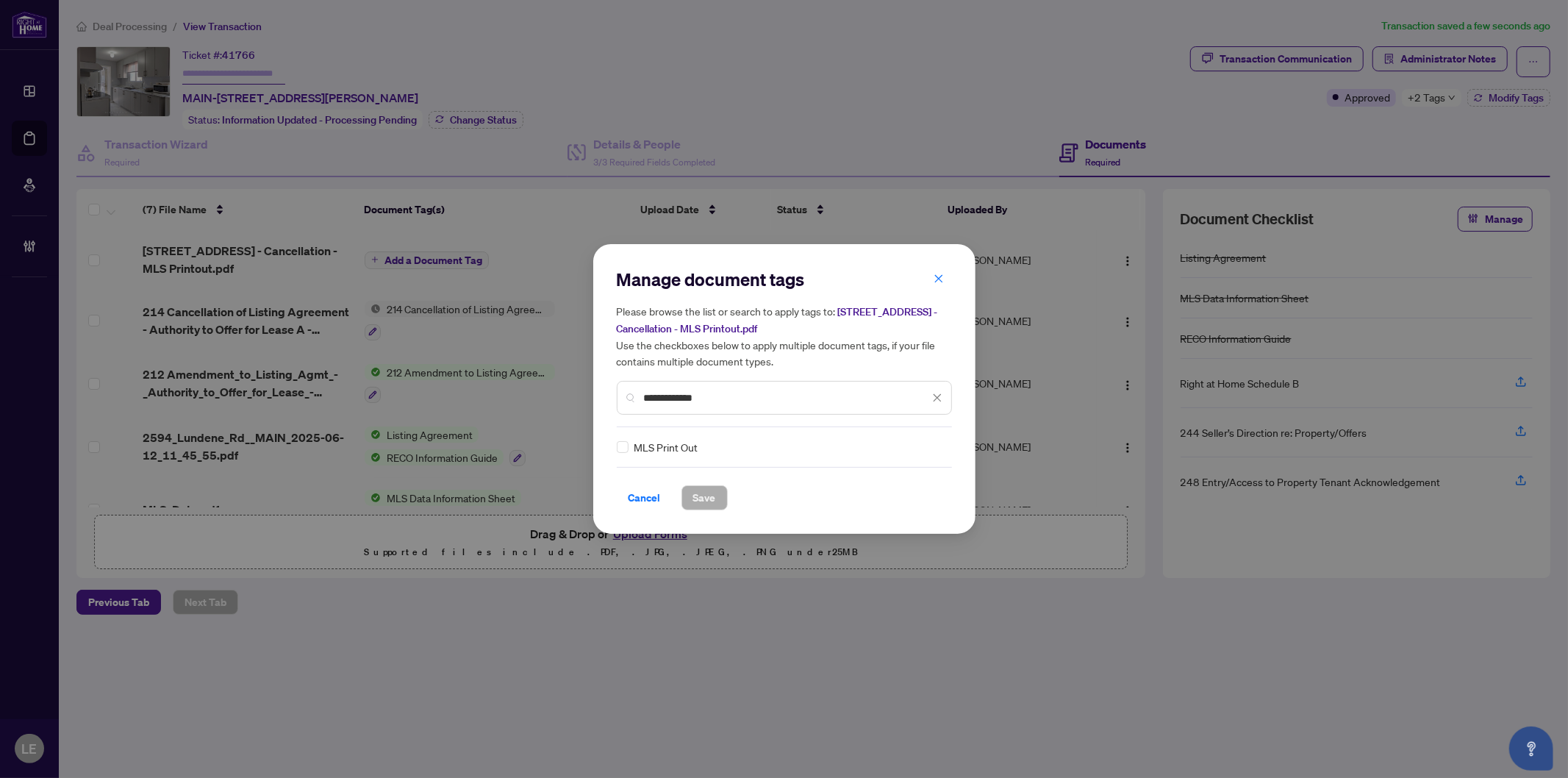
type input "**********"
click at [634, 445] on span "MLS Print Out" at bounding box center [666, 447] width 64 height 16
click at [928, 452] on div at bounding box center [928, 447] width 28 height 14
click at [877, 518] on div "Approved" at bounding box center [880, 518] width 94 height 16
click at [715, 497] on span "Save" at bounding box center [704, 498] width 23 height 24
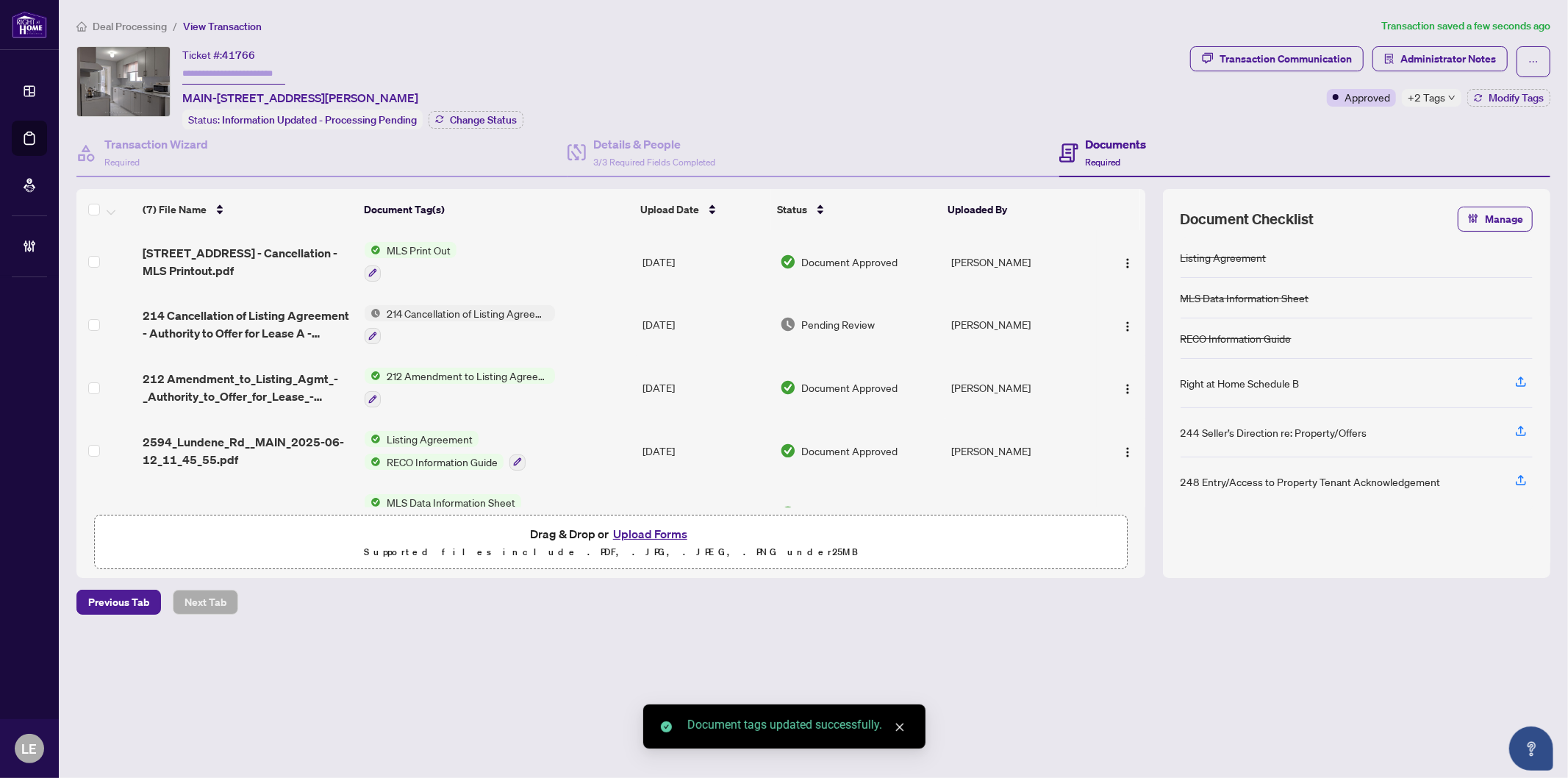
click at [422, 305] on span "214 Cancellation of Listing Agreement - Authority to Offer for Lease" at bounding box center [468, 313] width 174 height 16
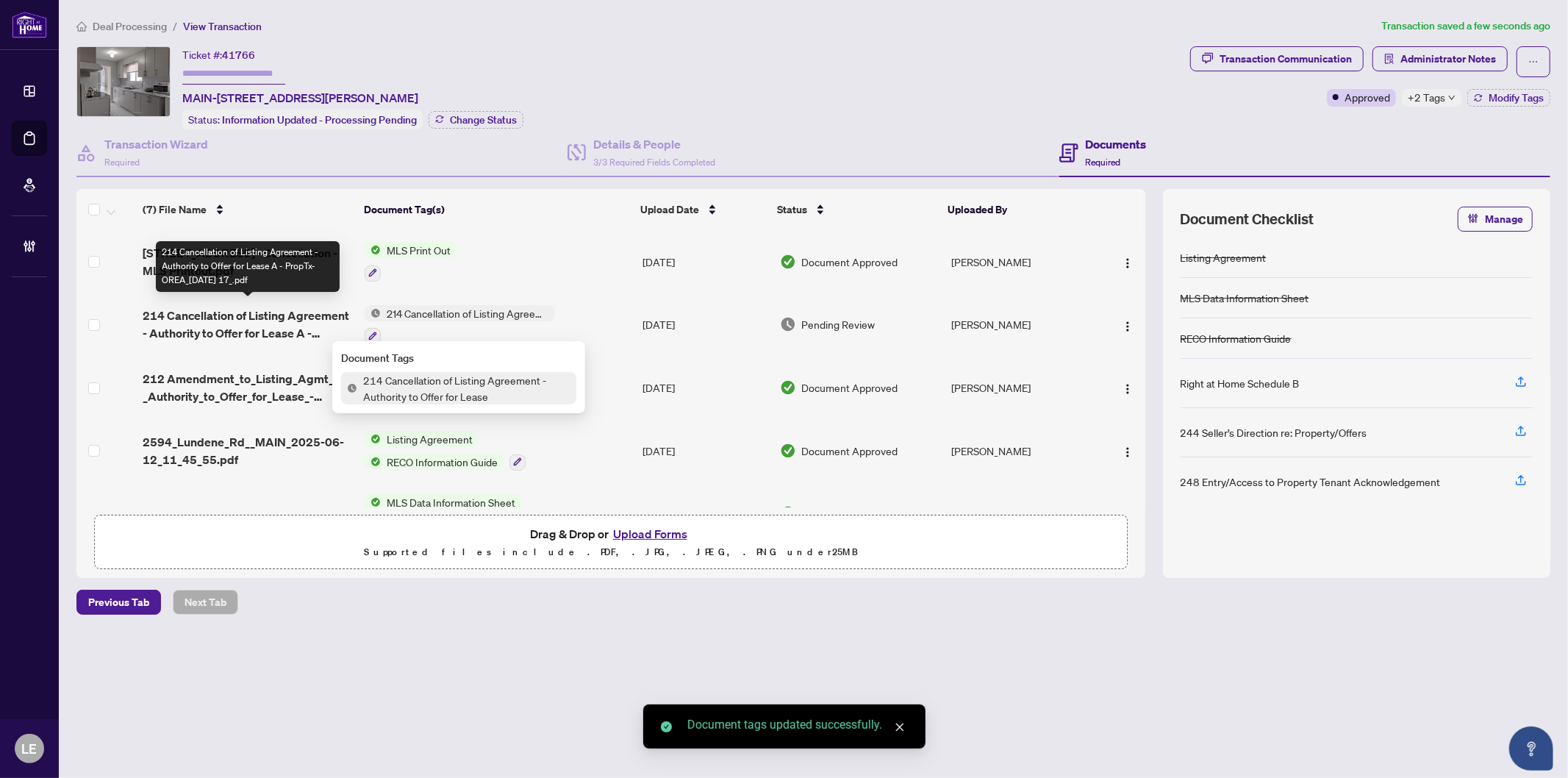
click at [237, 324] on span "214 Cancellation of Listing Agreement - Authority to Offer for Lease A - PropTx…" at bounding box center [248, 324] width 210 height 35
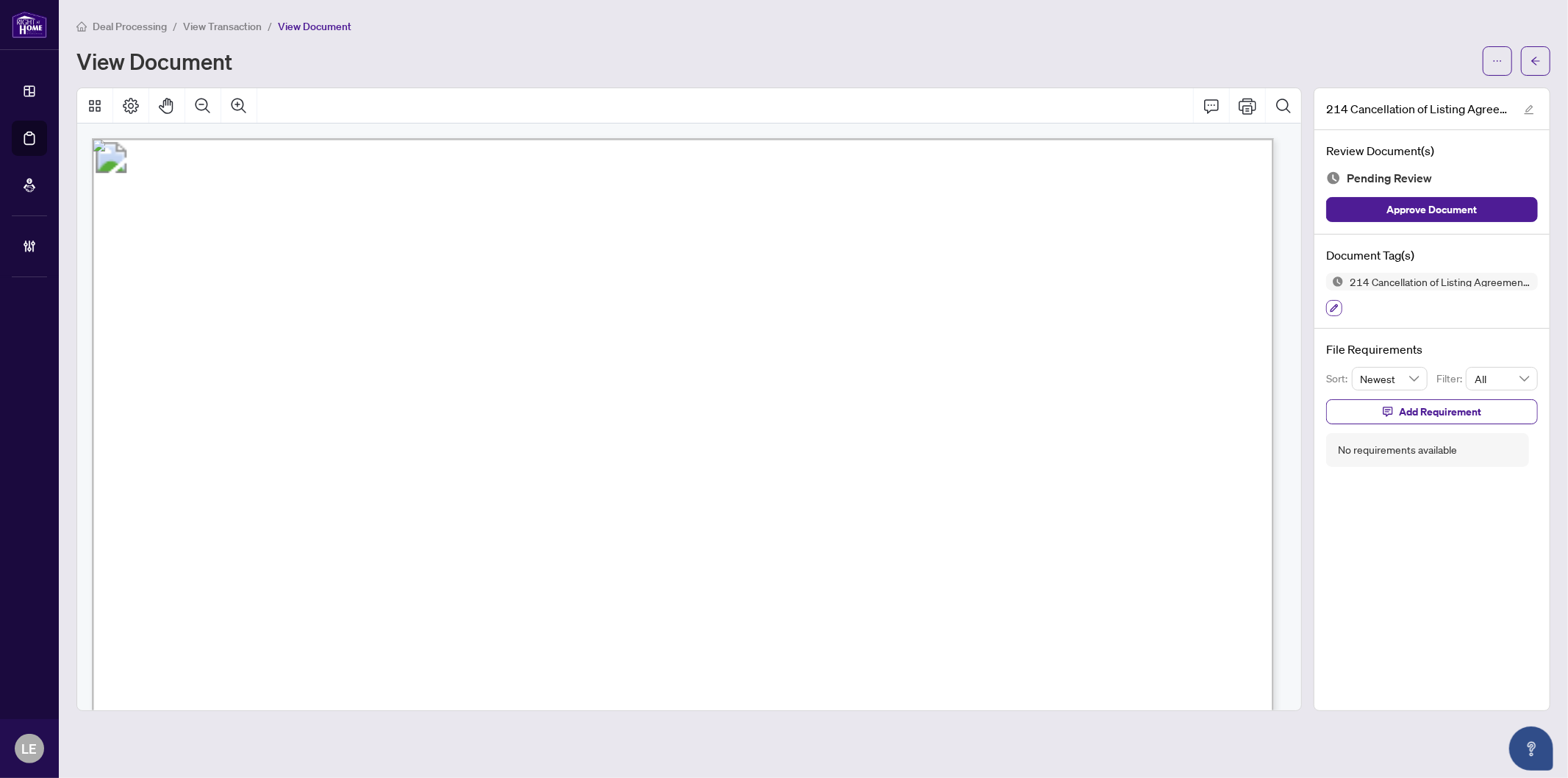
click at [1337, 308] on icon "button" at bounding box center [1334, 308] width 9 height 9
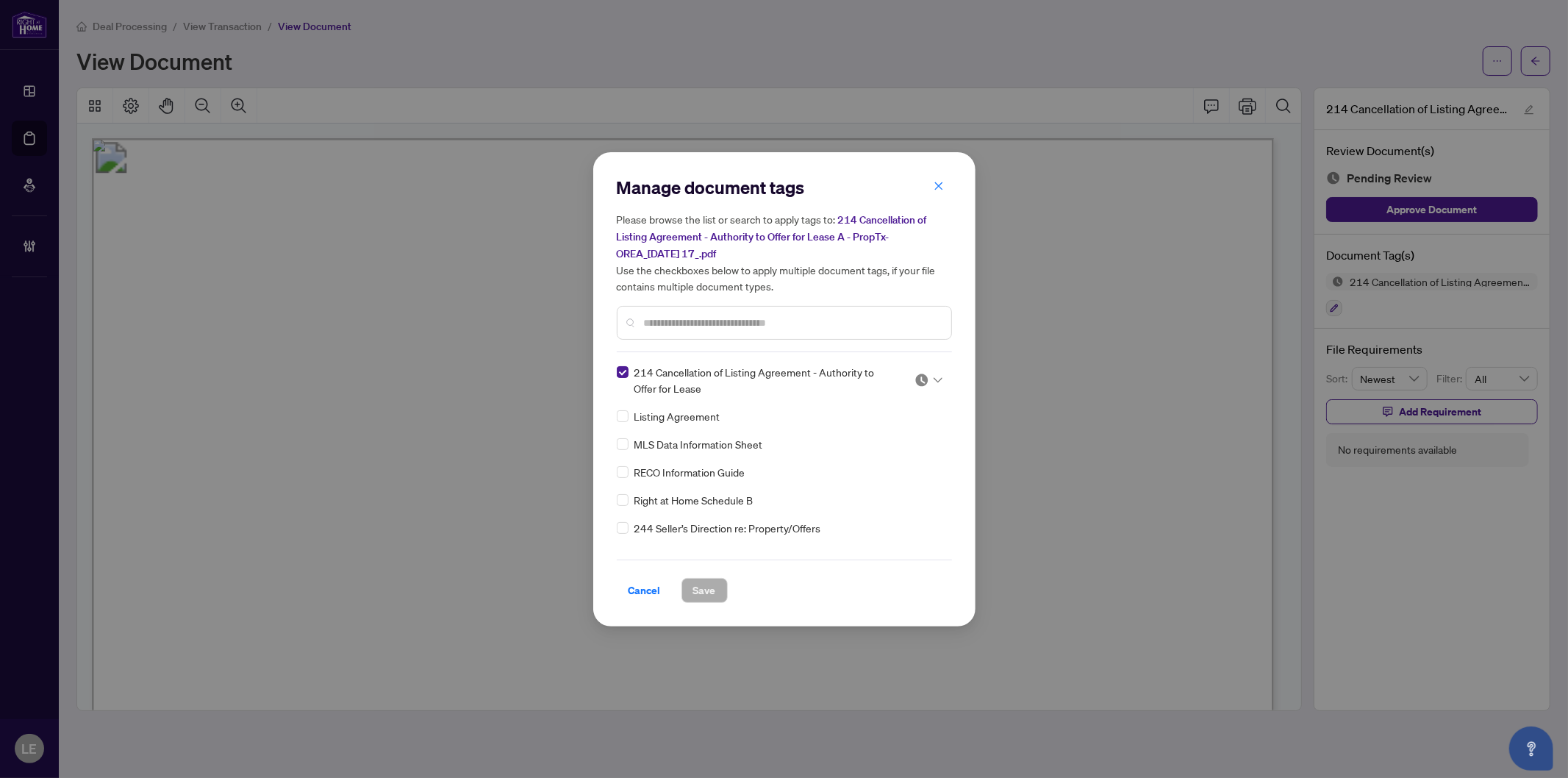
click at [942, 374] on div "214 Cancellation of Listing Agreement - Authority to Offer for Lease Listing Ag…" at bounding box center [784, 456] width 335 height 184
click at [935, 379] on icon at bounding box center [938, 379] width 9 height 6
drag, startPoint x: 894, startPoint y: 443, endPoint x: 884, endPoint y: 443, distance: 10.0
click at [893, 443] on div "Approved" at bounding box center [880, 451] width 94 height 16
click at [691, 325] on input "text" at bounding box center [791, 323] width 296 height 16
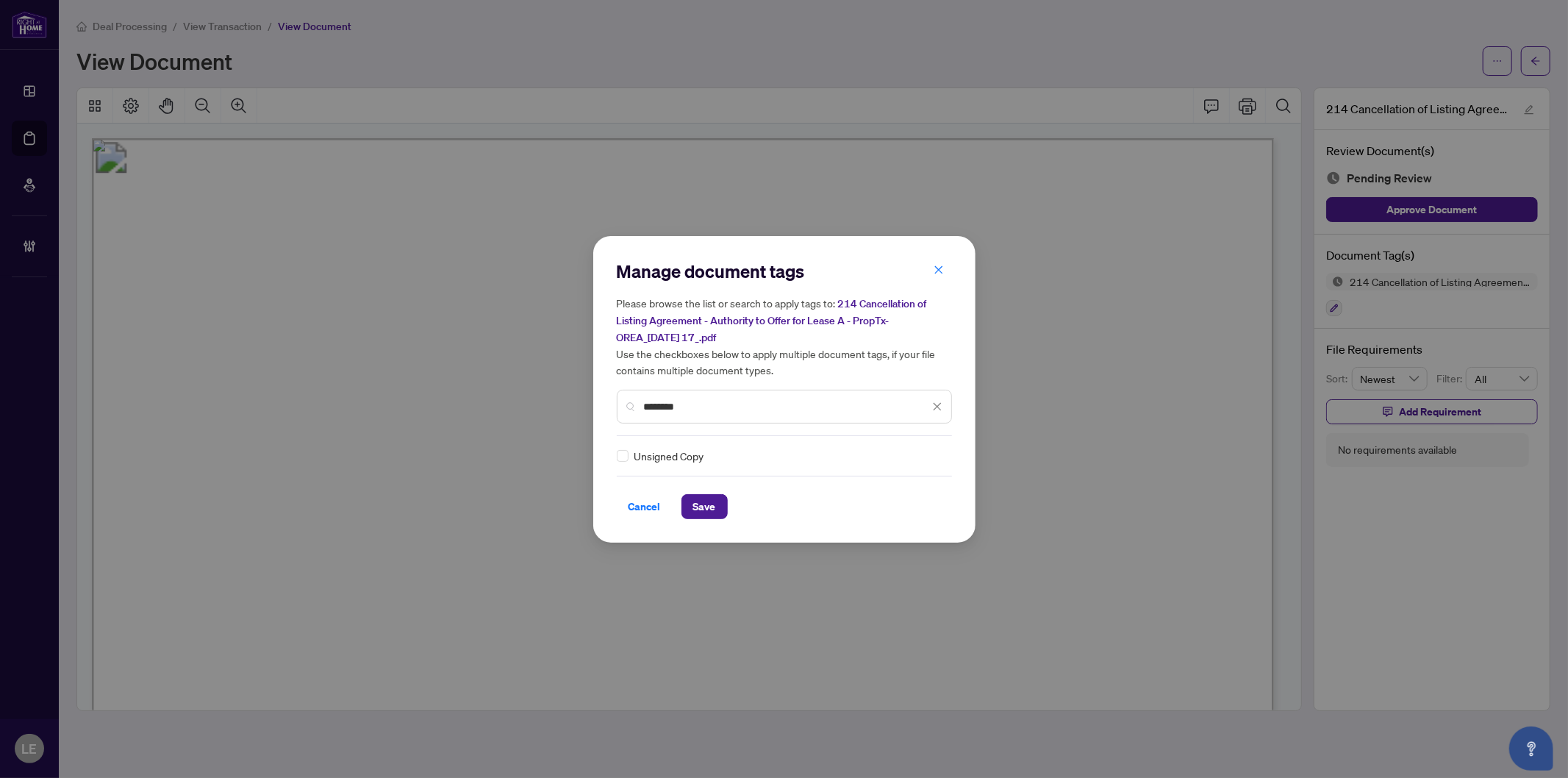
type input "********"
click at [934, 457] on icon at bounding box center [938, 455] width 9 height 6
drag, startPoint x: 880, startPoint y: 521, endPoint x: 811, endPoint y: 522, distance: 69.0
click at [880, 523] on div "Approved" at bounding box center [880, 527] width 94 height 16
click at [704, 508] on span "Save" at bounding box center [704, 507] width 23 height 24
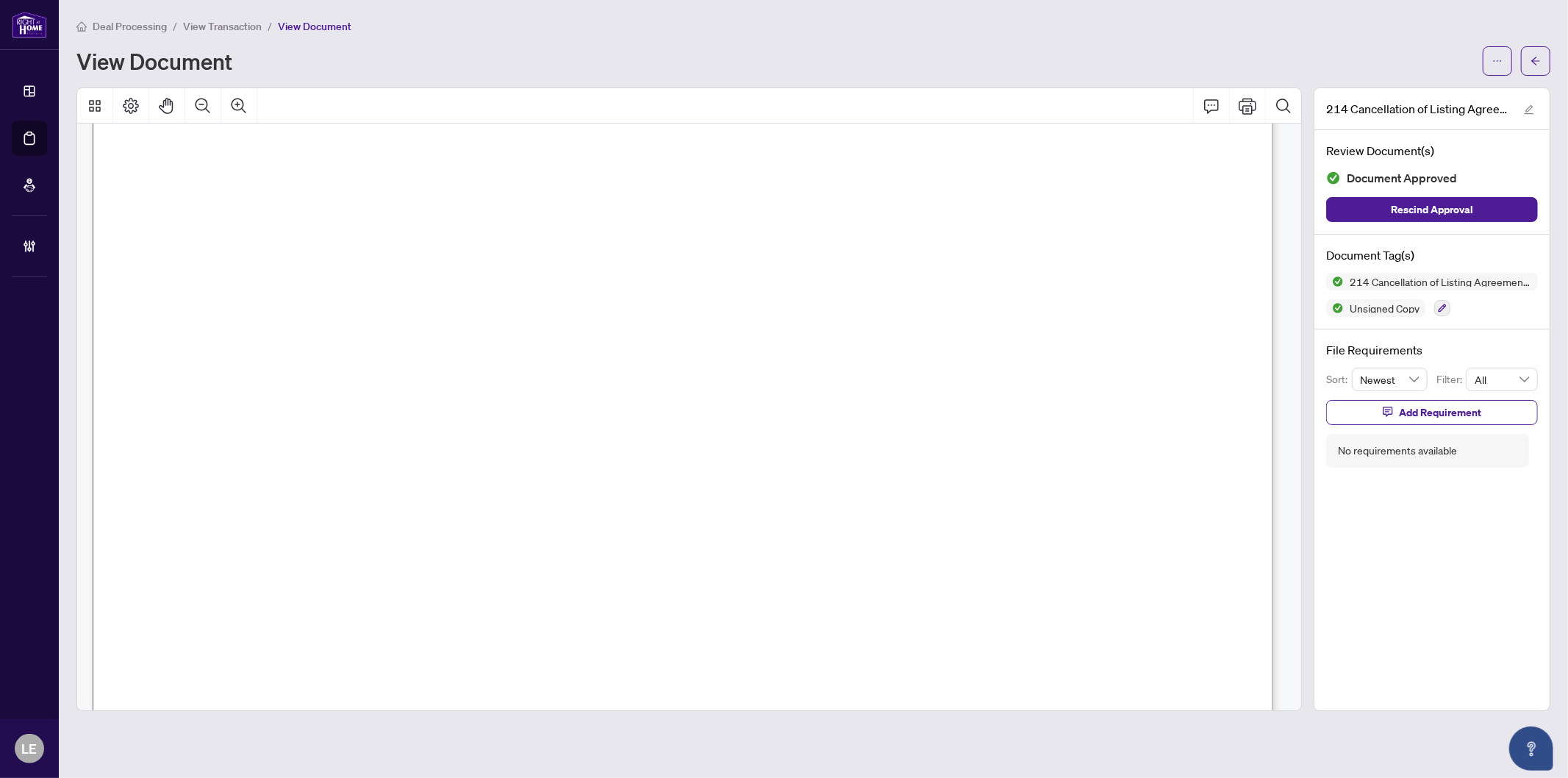
scroll to position [490, 0]
drag, startPoint x: 1545, startPoint y: 66, endPoint x: 817, endPoint y: 2, distance: 730.8
click at [1544, 66] on button "button" at bounding box center [1535, 61] width 29 height 29
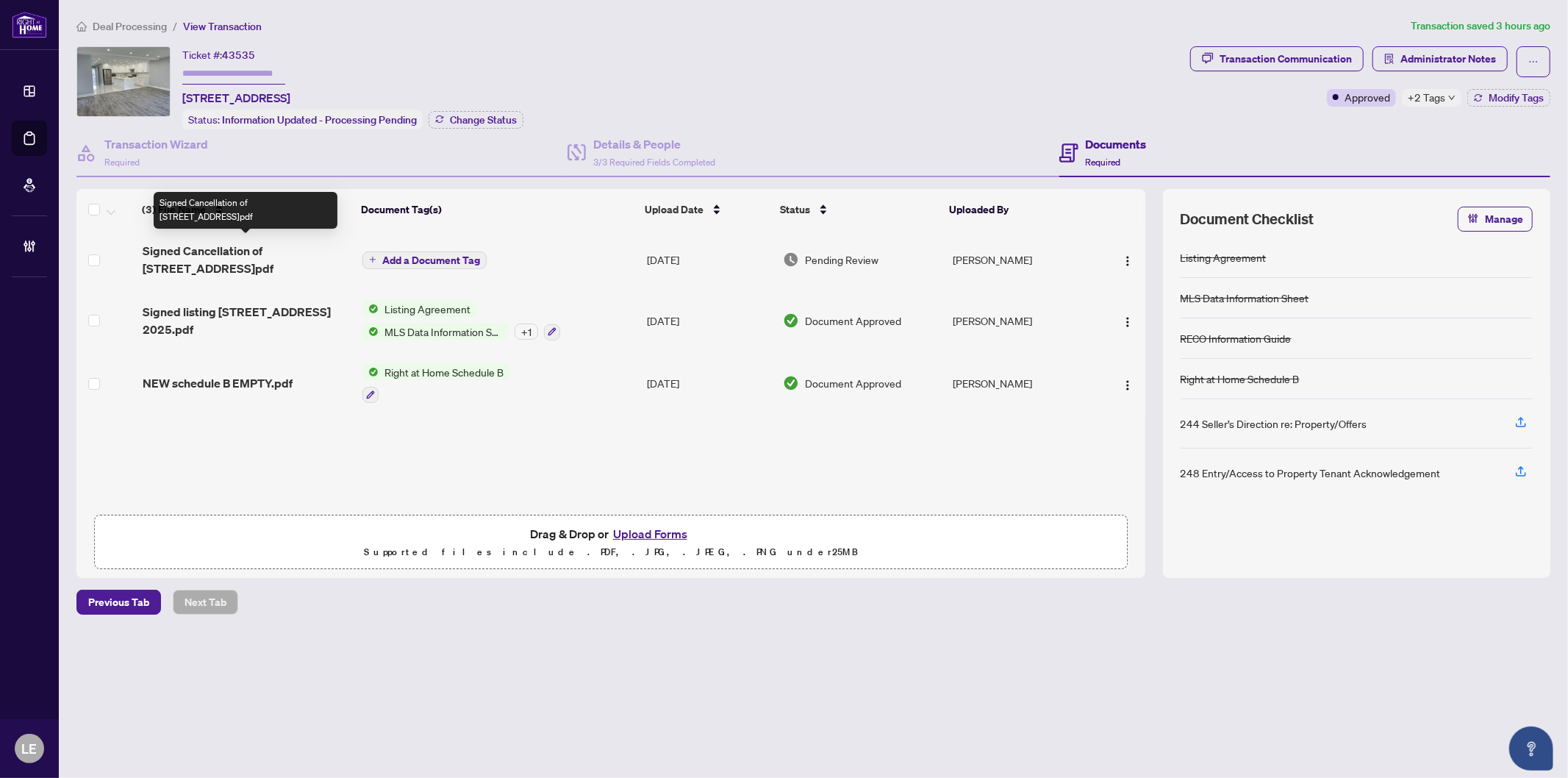
click at [210, 255] on span "Signed Cancellation of [STREET_ADDRESS]pdf" at bounding box center [246, 260] width 208 height 35
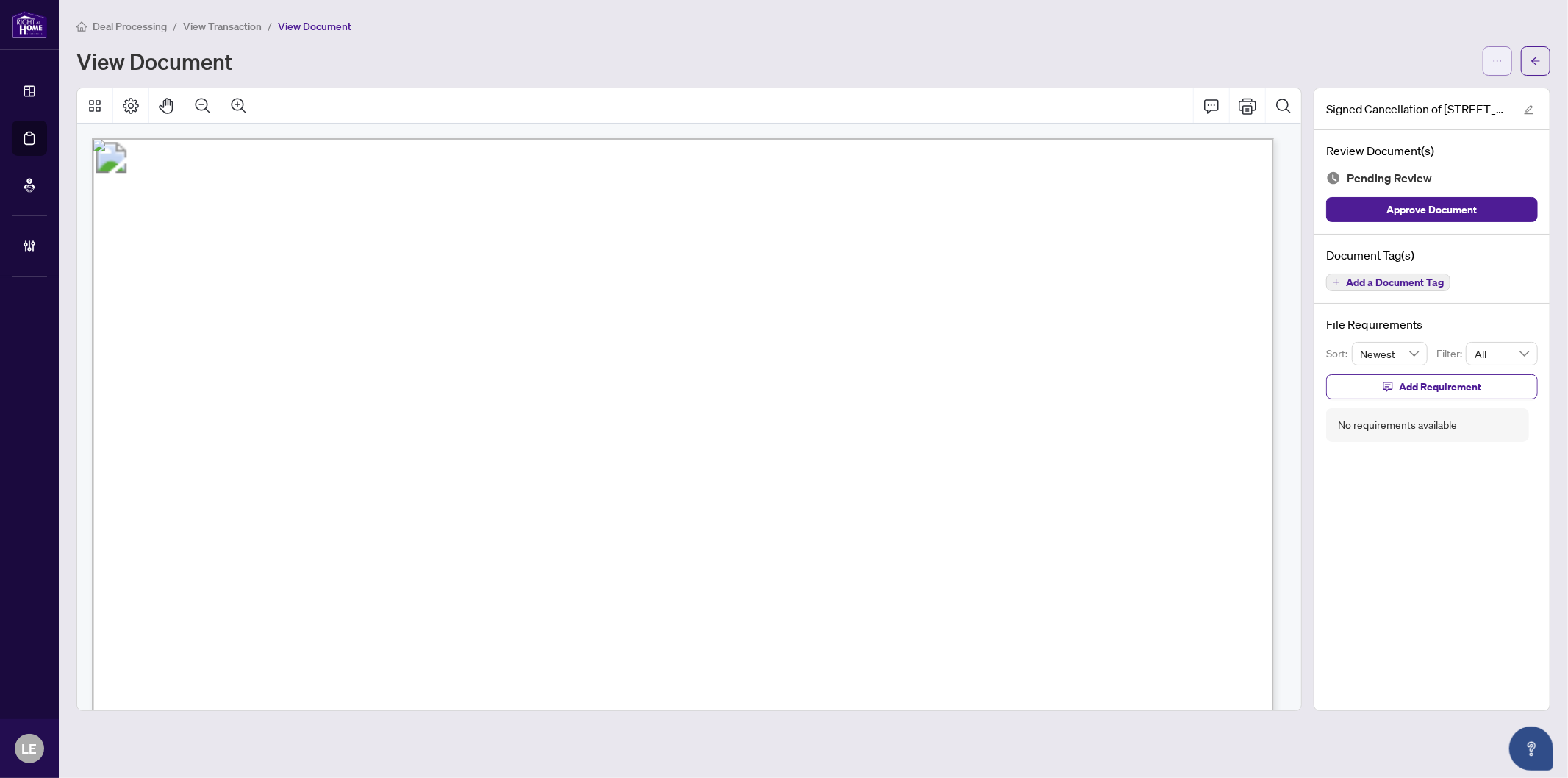
click at [1495, 62] on icon "ellipsis" at bounding box center [1497, 61] width 10 height 10
click at [1414, 91] on span "Download" at bounding box center [1445, 92] width 112 height 16
click at [1498, 57] on icon "ellipsis" at bounding box center [1497, 61] width 10 height 10
click at [1406, 92] on span "Download" at bounding box center [1445, 92] width 112 height 16
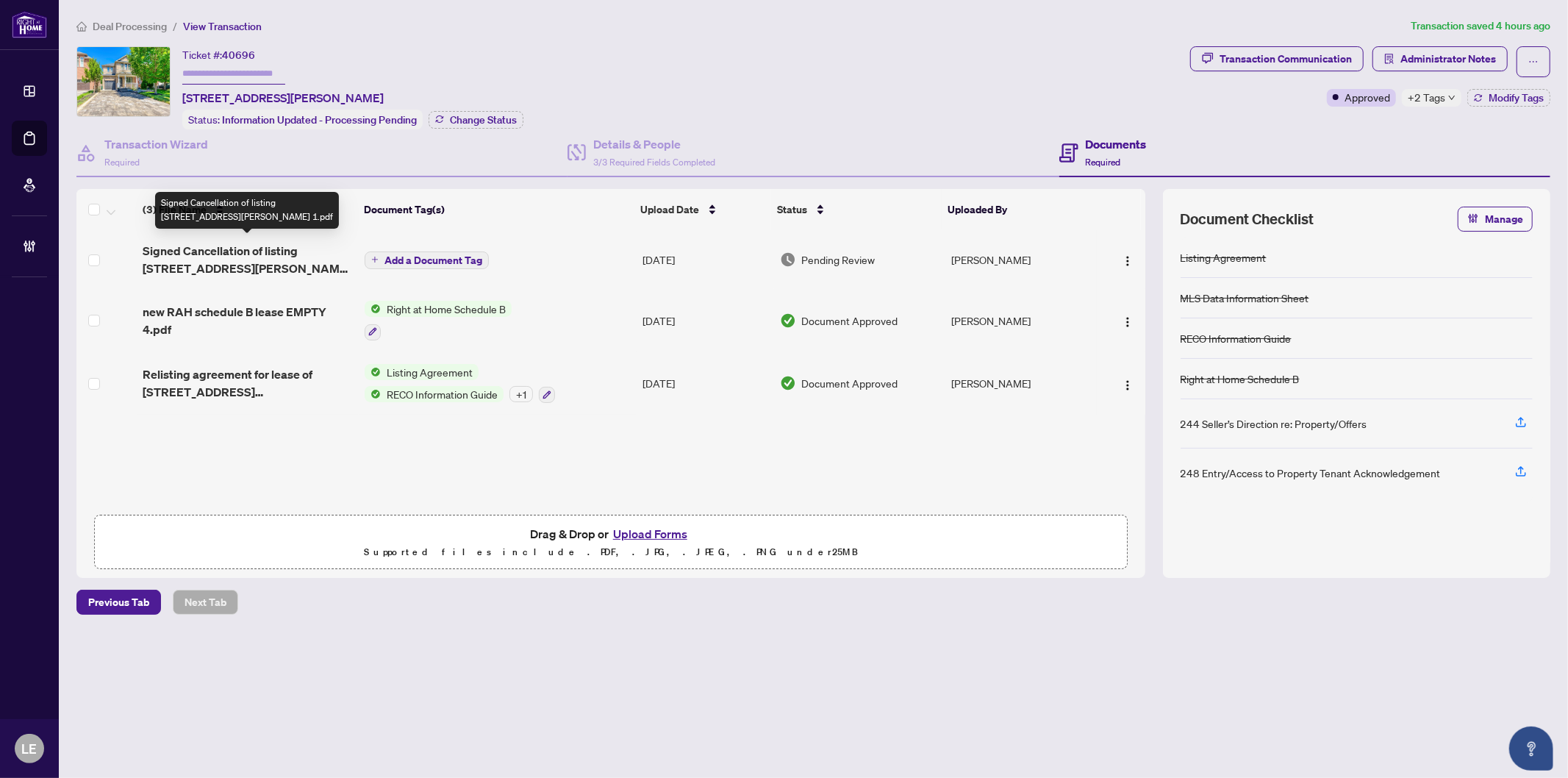
click at [163, 246] on span "Signed Cancellation of listing [STREET_ADDRESS][PERSON_NAME] 1.pdf" at bounding box center [248, 260] width 210 height 35
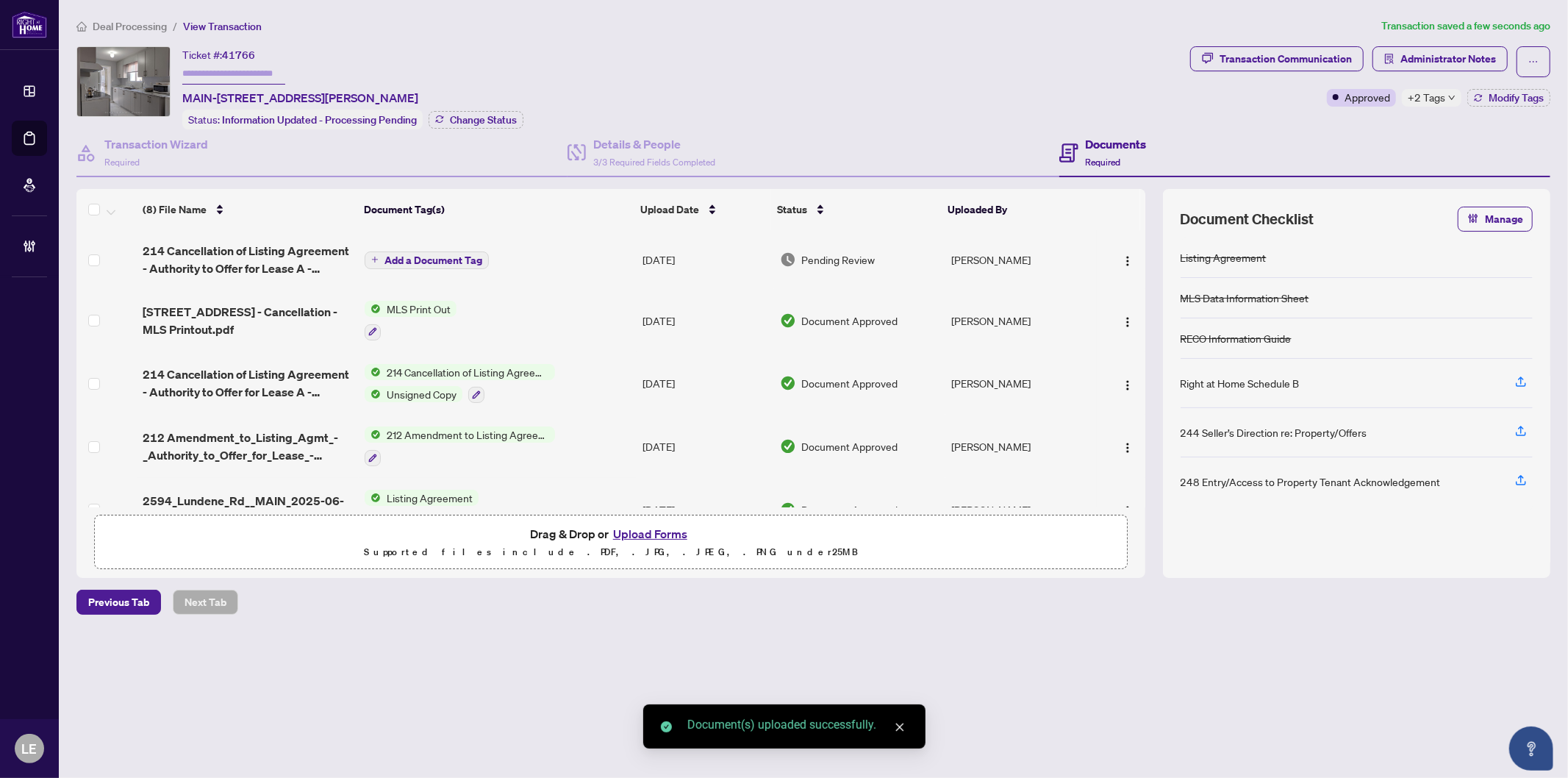
click at [435, 255] on span "Add a Document Tag" at bounding box center [433, 260] width 98 height 10
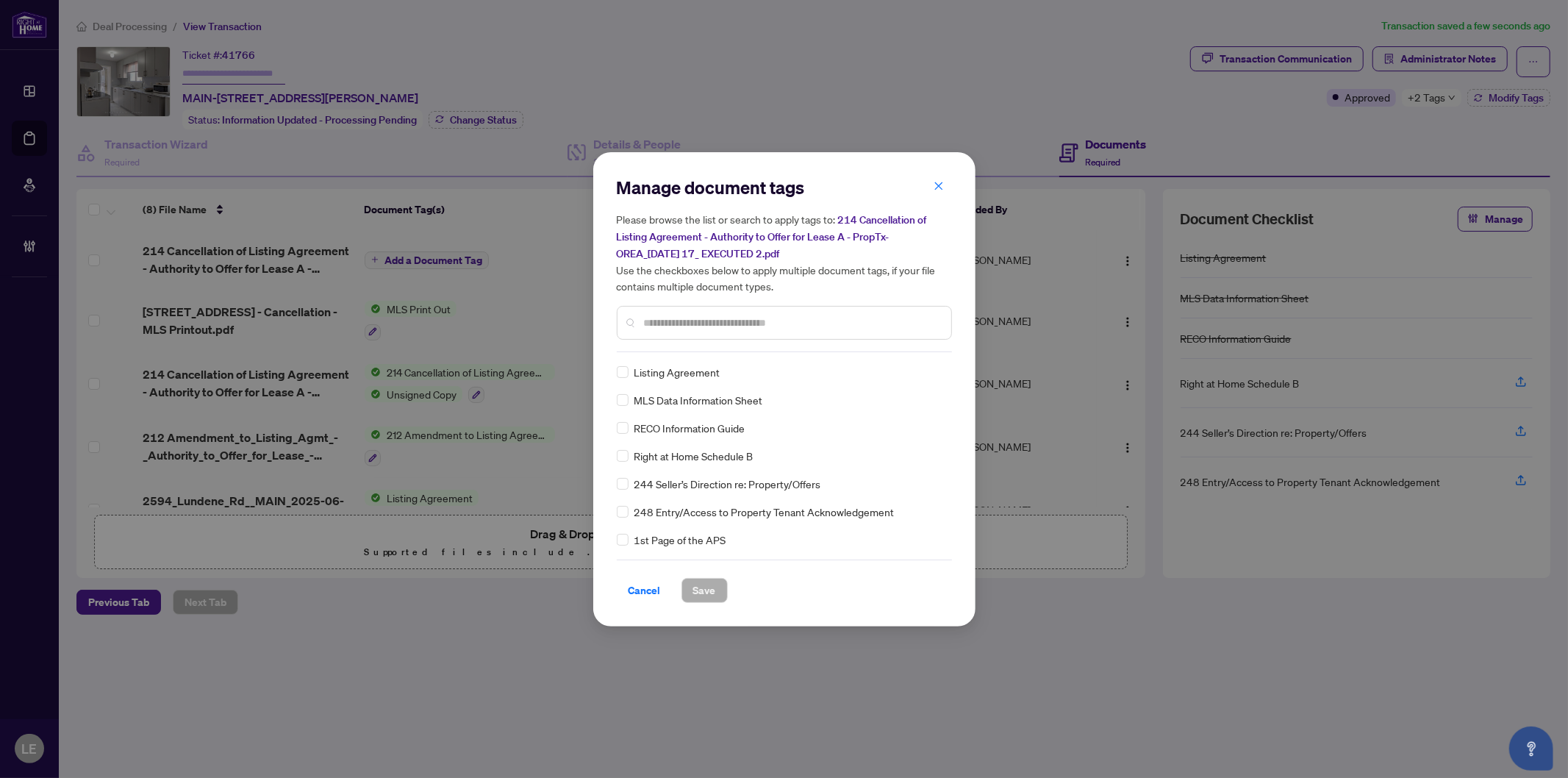
click at [684, 320] on input "text" at bounding box center [791, 323] width 296 height 16
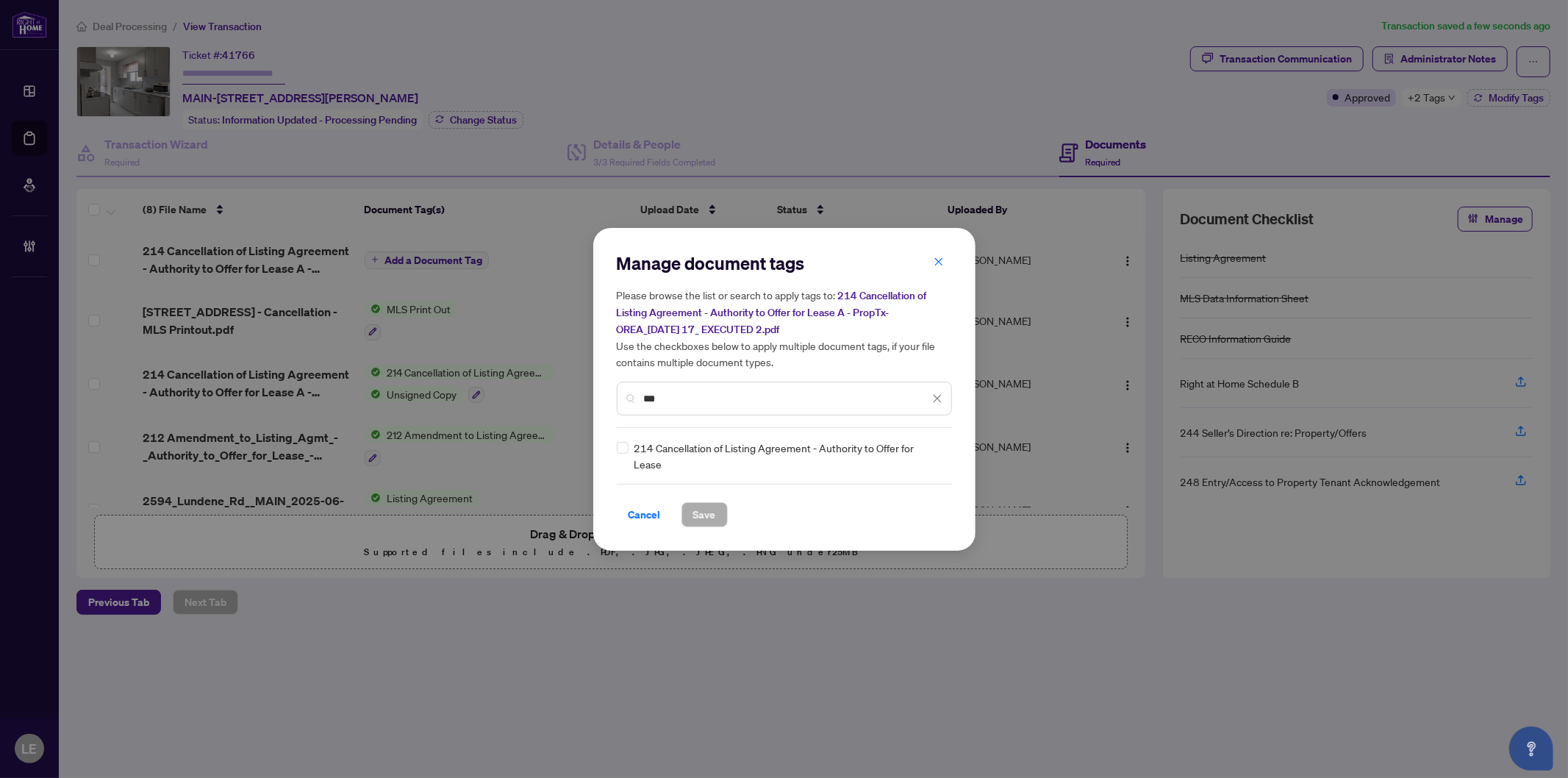
type input "***"
click at [939, 453] on icon at bounding box center [938, 455] width 9 height 6
click at [876, 523] on div "Approved" at bounding box center [884, 527] width 94 height 16
click at [710, 512] on span "Save" at bounding box center [704, 515] width 23 height 24
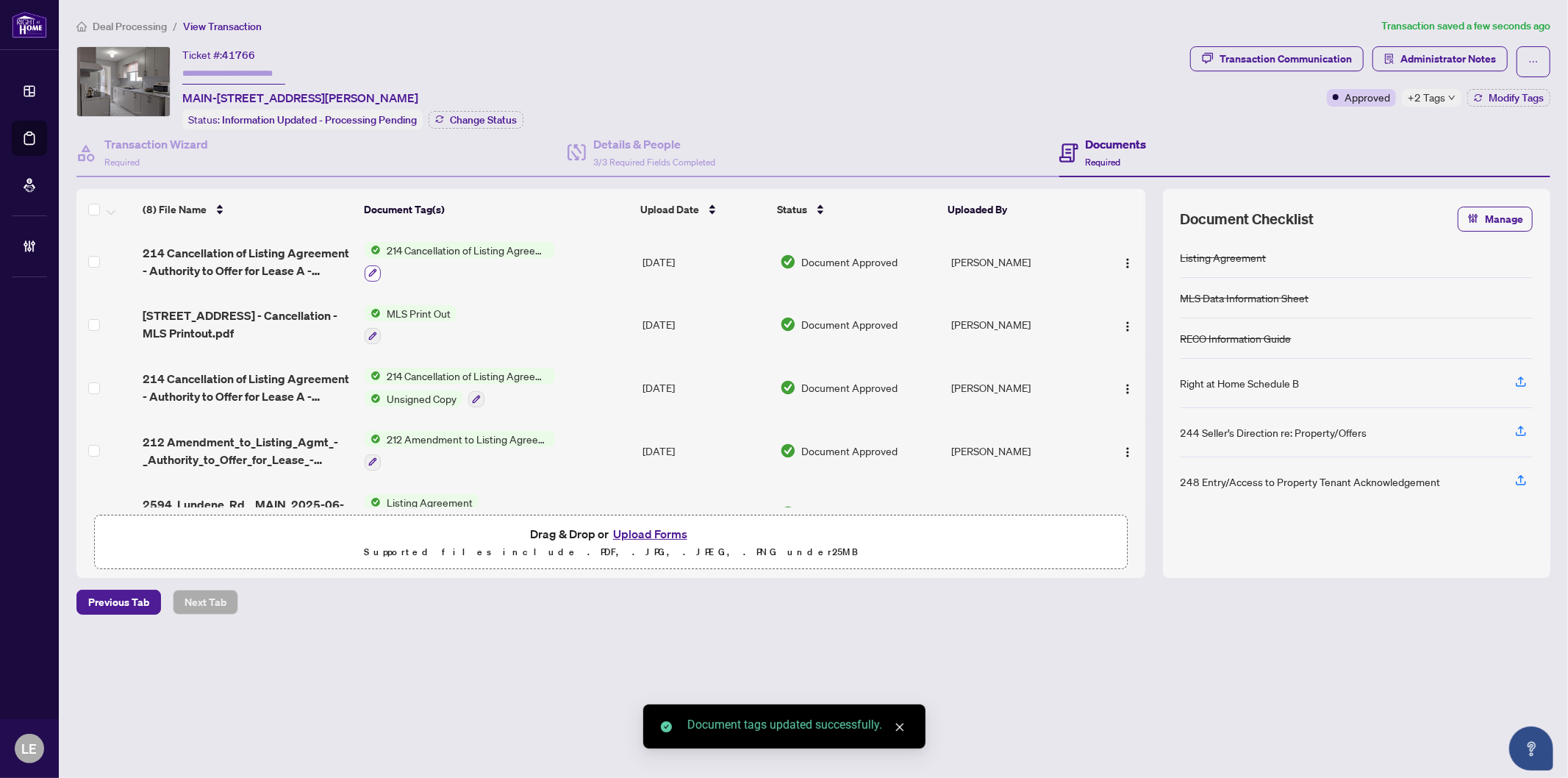
click at [370, 269] on icon "button" at bounding box center [372, 273] width 9 height 9
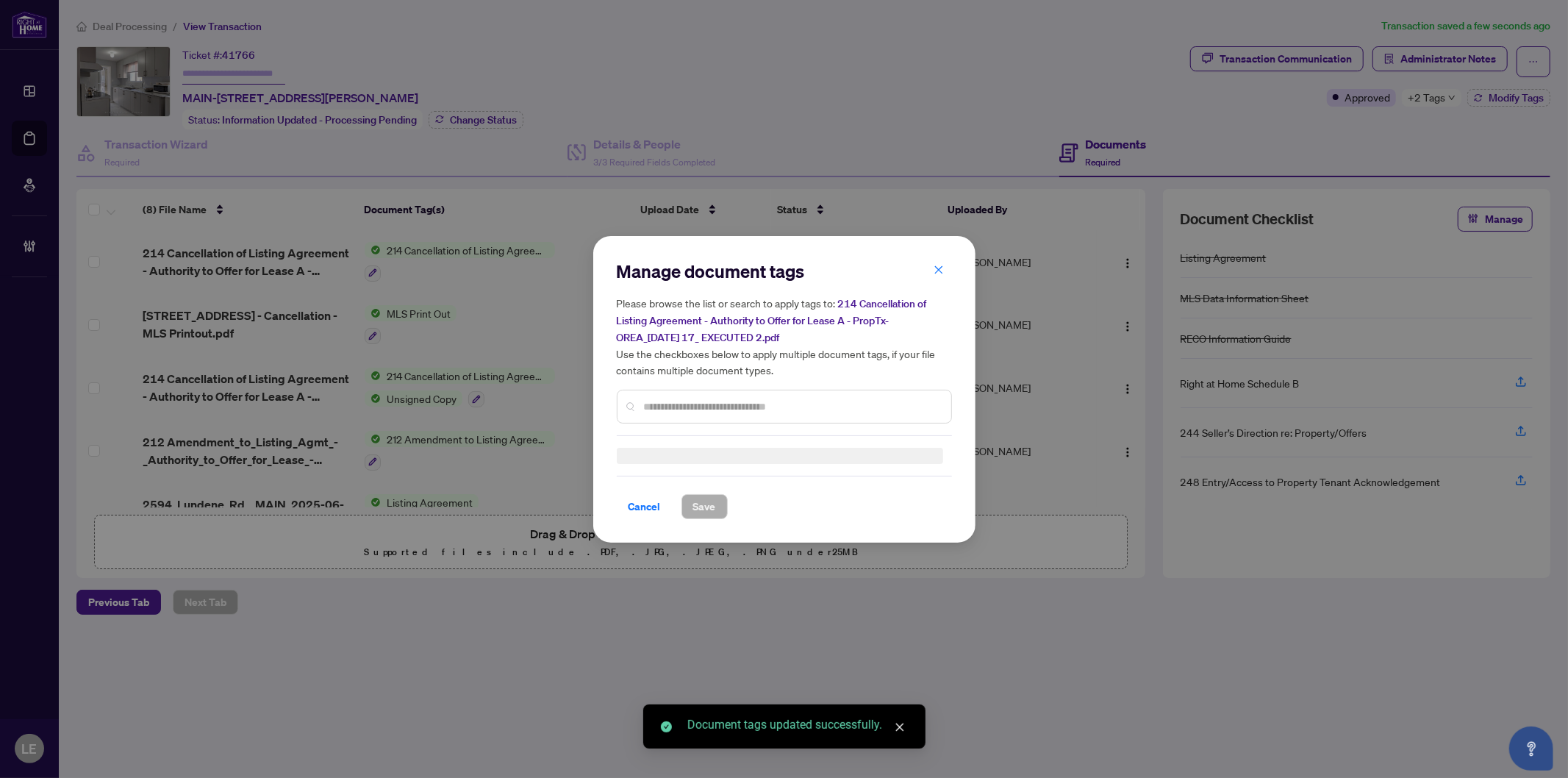
click at [671, 401] on input "text" at bounding box center [791, 407] width 296 height 16
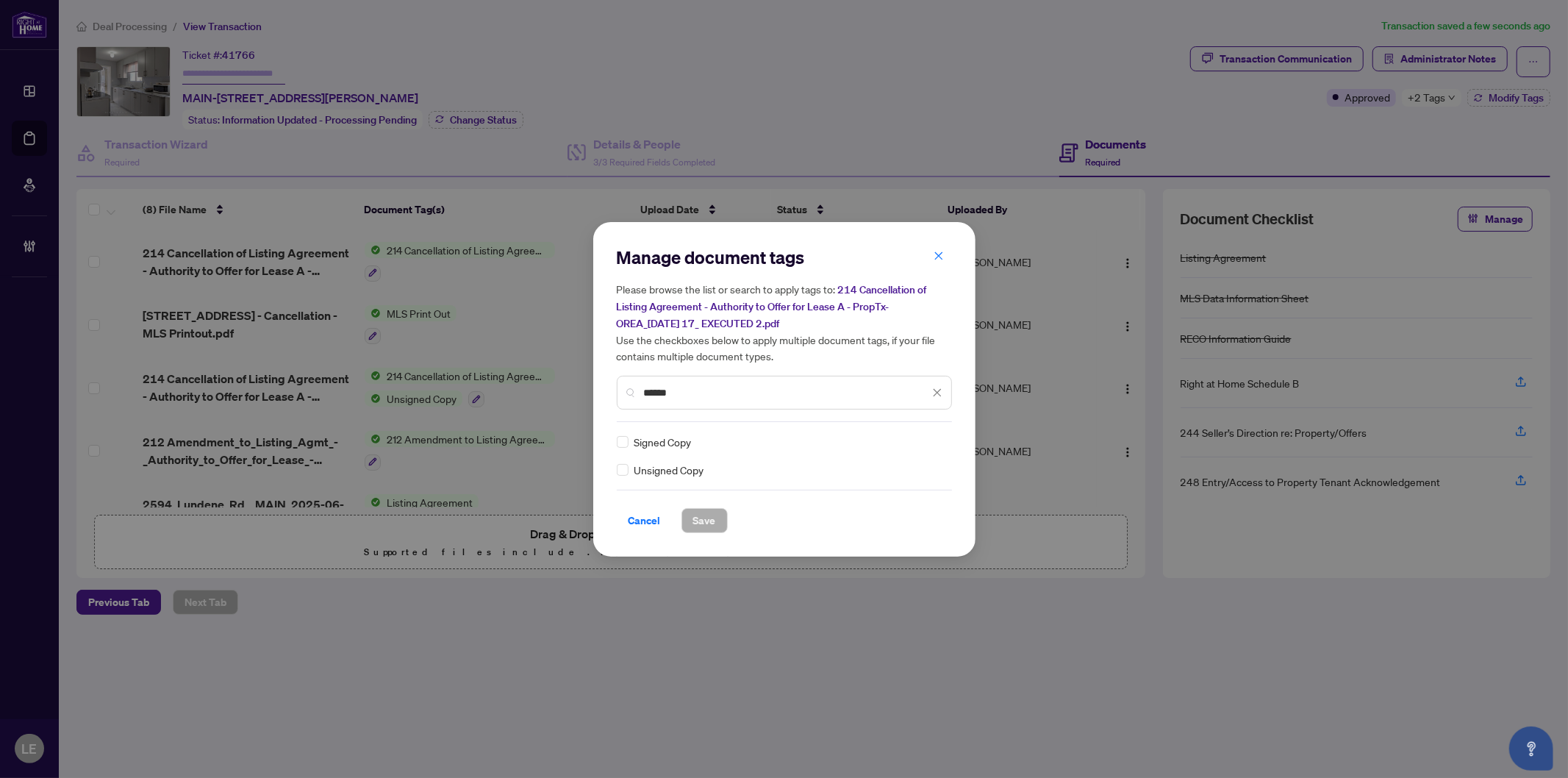
type input "******"
click at [939, 439] on icon at bounding box center [938, 442] width 9 height 6
click at [890, 508] on div "Approved" at bounding box center [884, 513] width 94 height 16
click at [714, 517] on span "Save" at bounding box center [704, 521] width 23 height 24
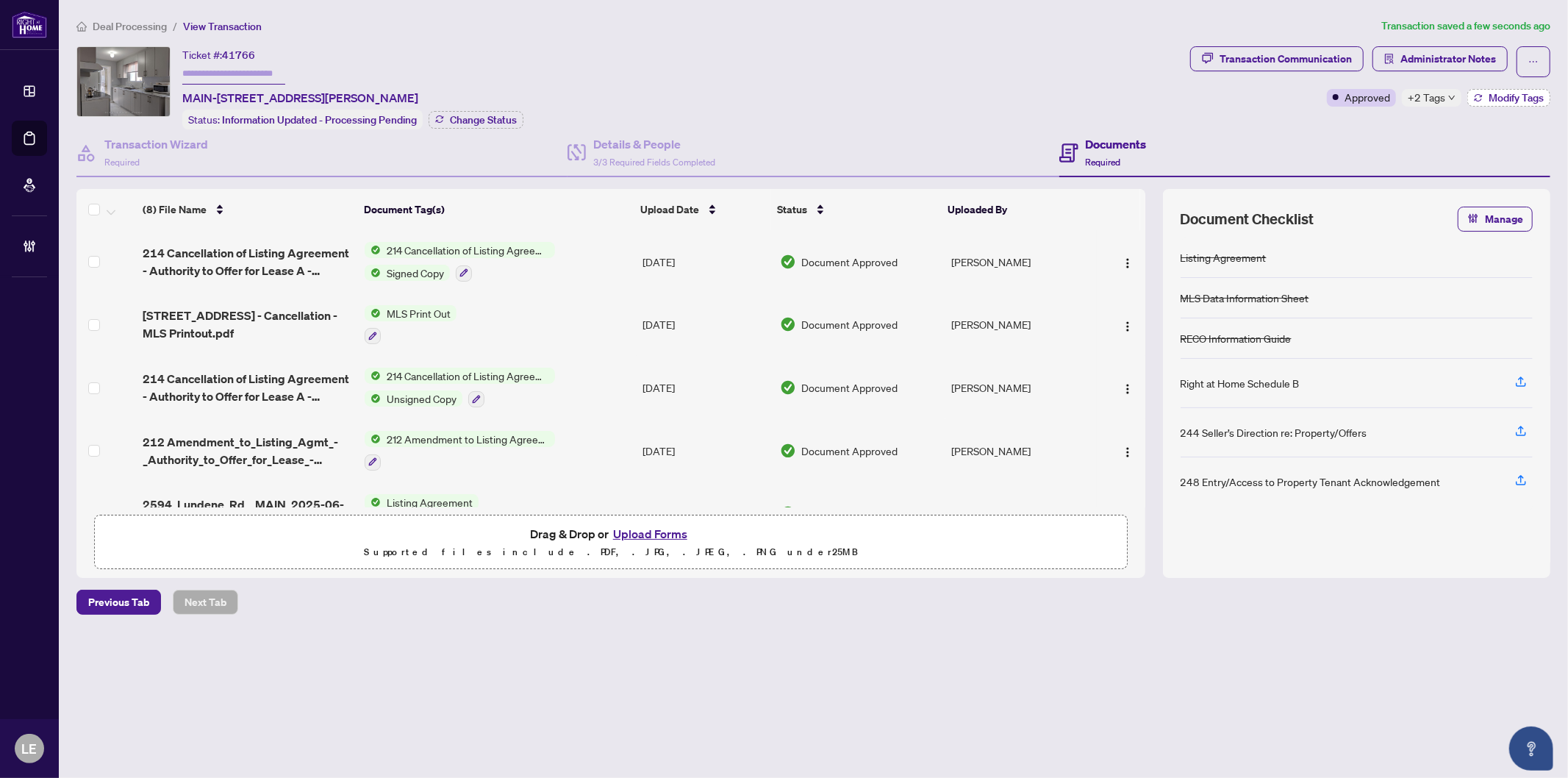
click at [1513, 100] on span "Modify Tags" at bounding box center [1516, 97] width 55 height 10
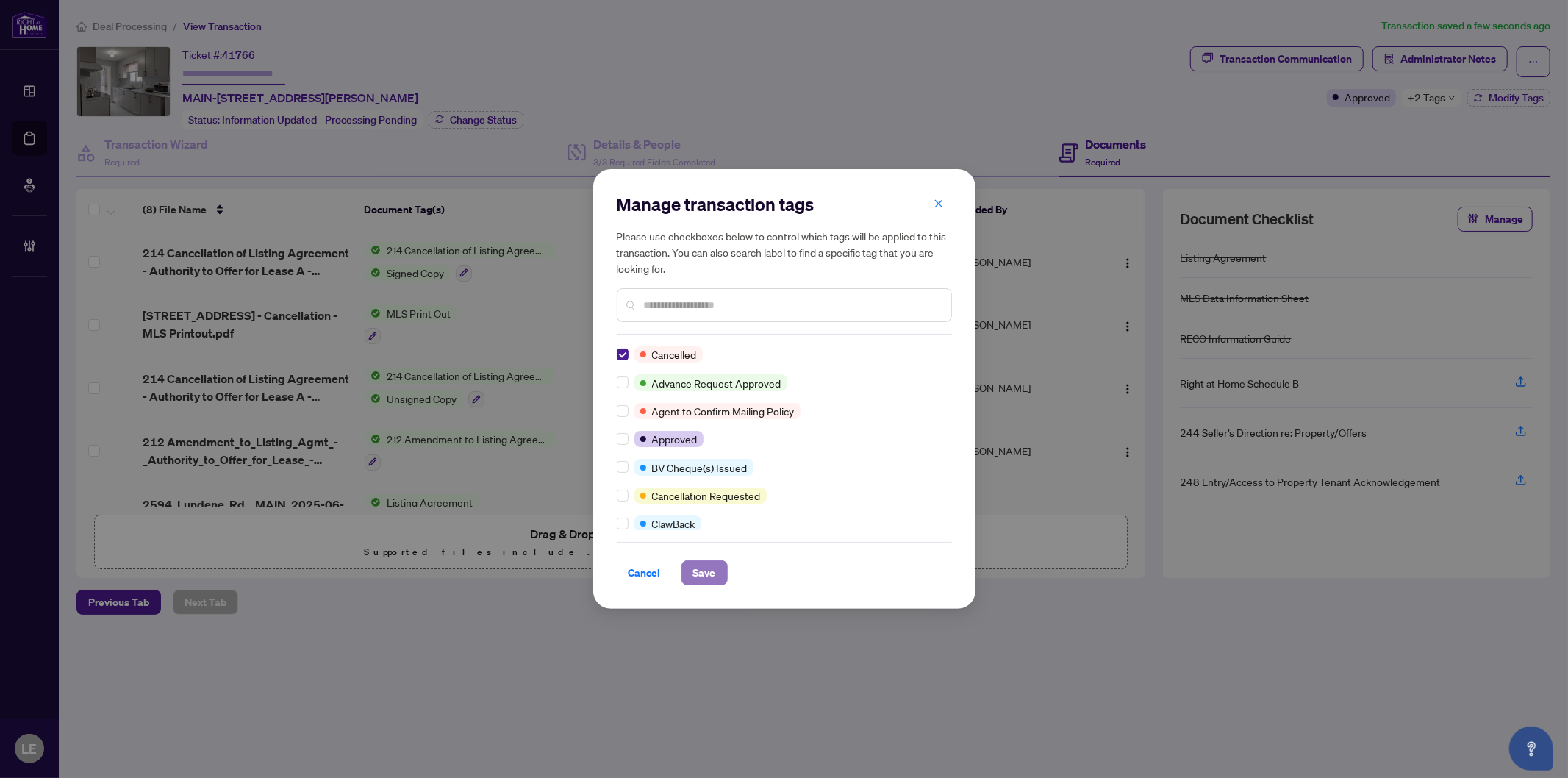
click at [707, 574] on span "Save" at bounding box center [704, 573] width 23 height 24
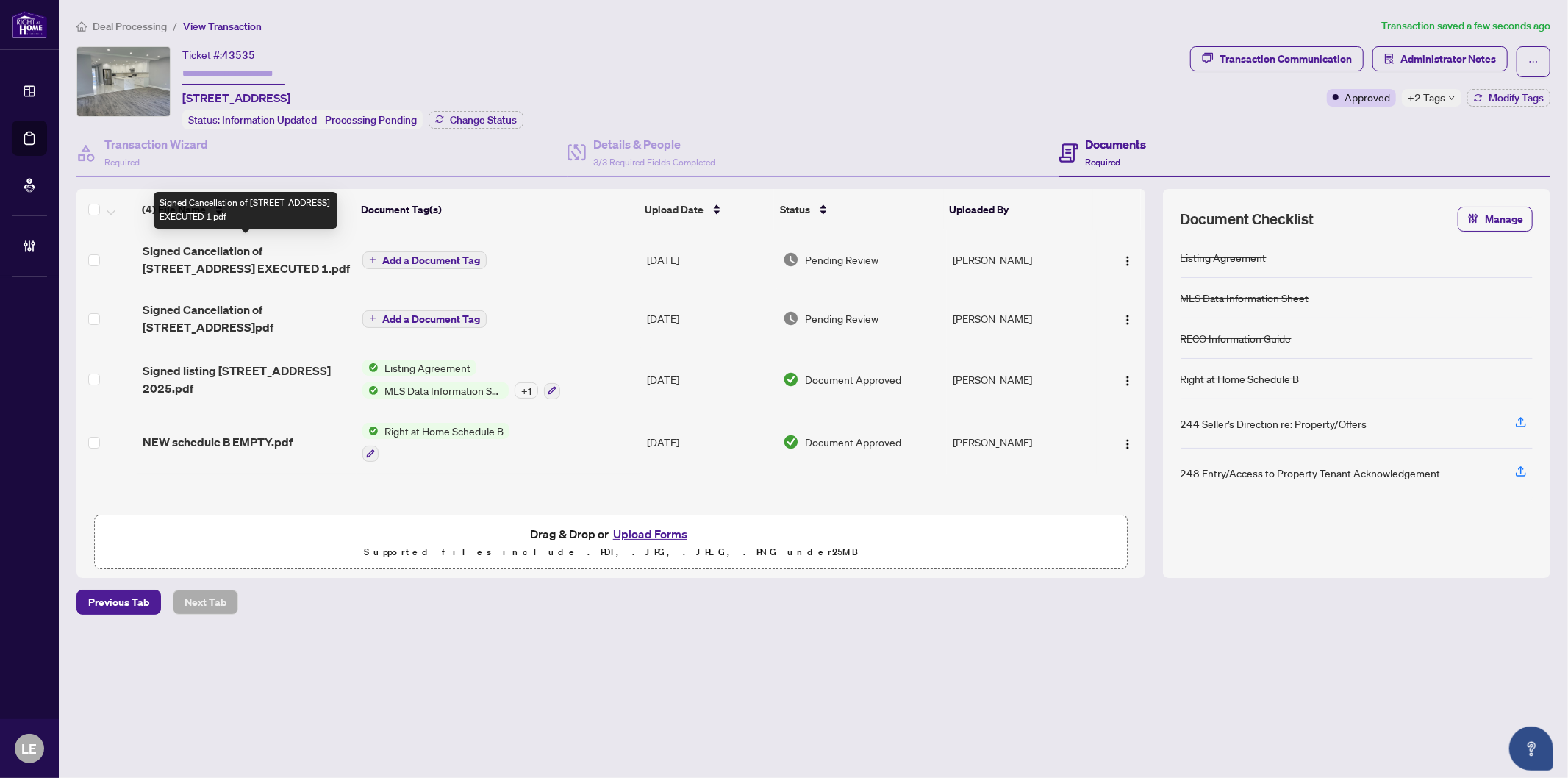
click at [221, 255] on span "Signed Cancellation of [STREET_ADDRESS] EXECUTED 1.pdf" at bounding box center [246, 260] width 208 height 35
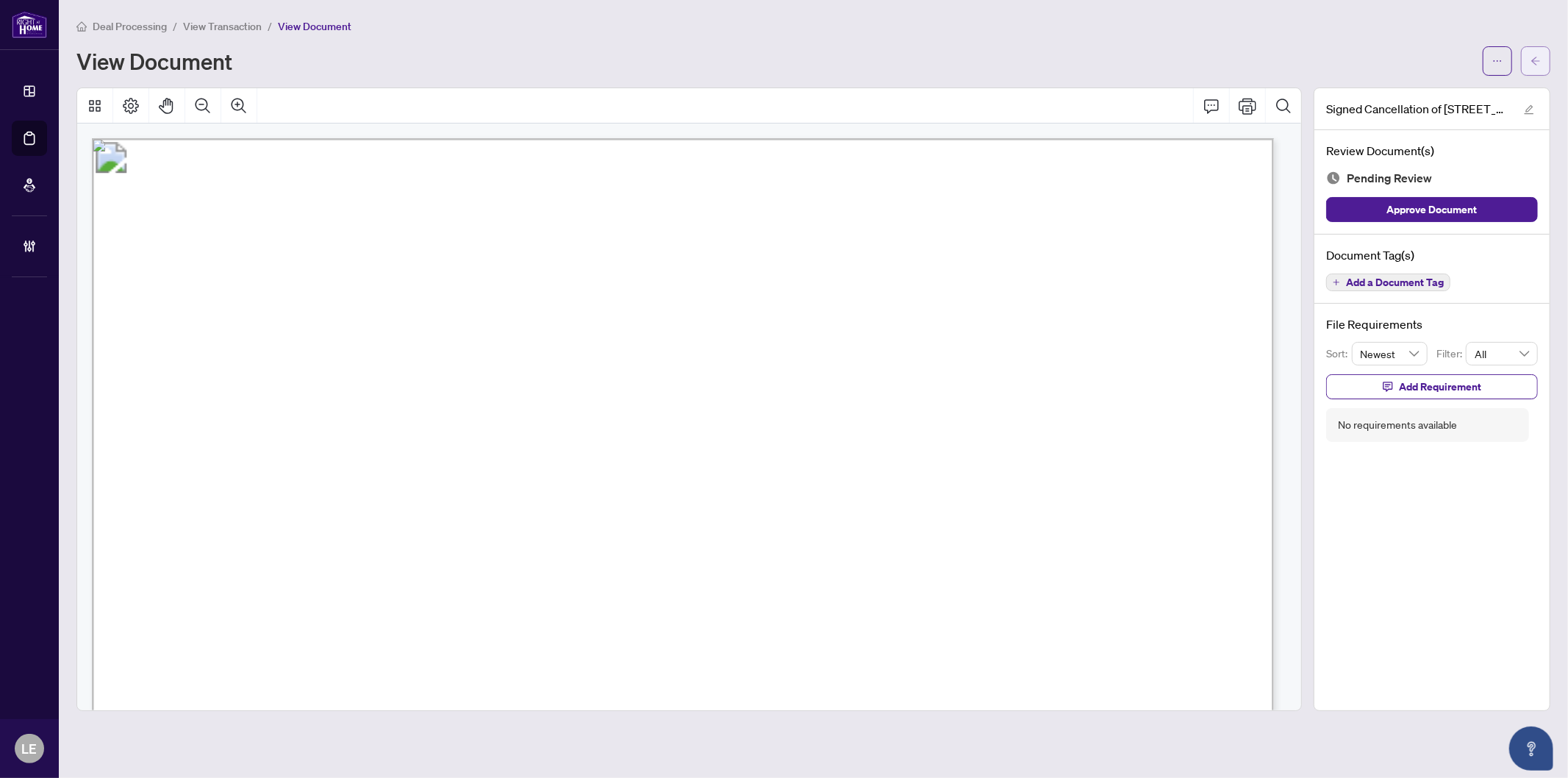
click at [1534, 52] on span "button" at bounding box center [1535, 61] width 10 height 24
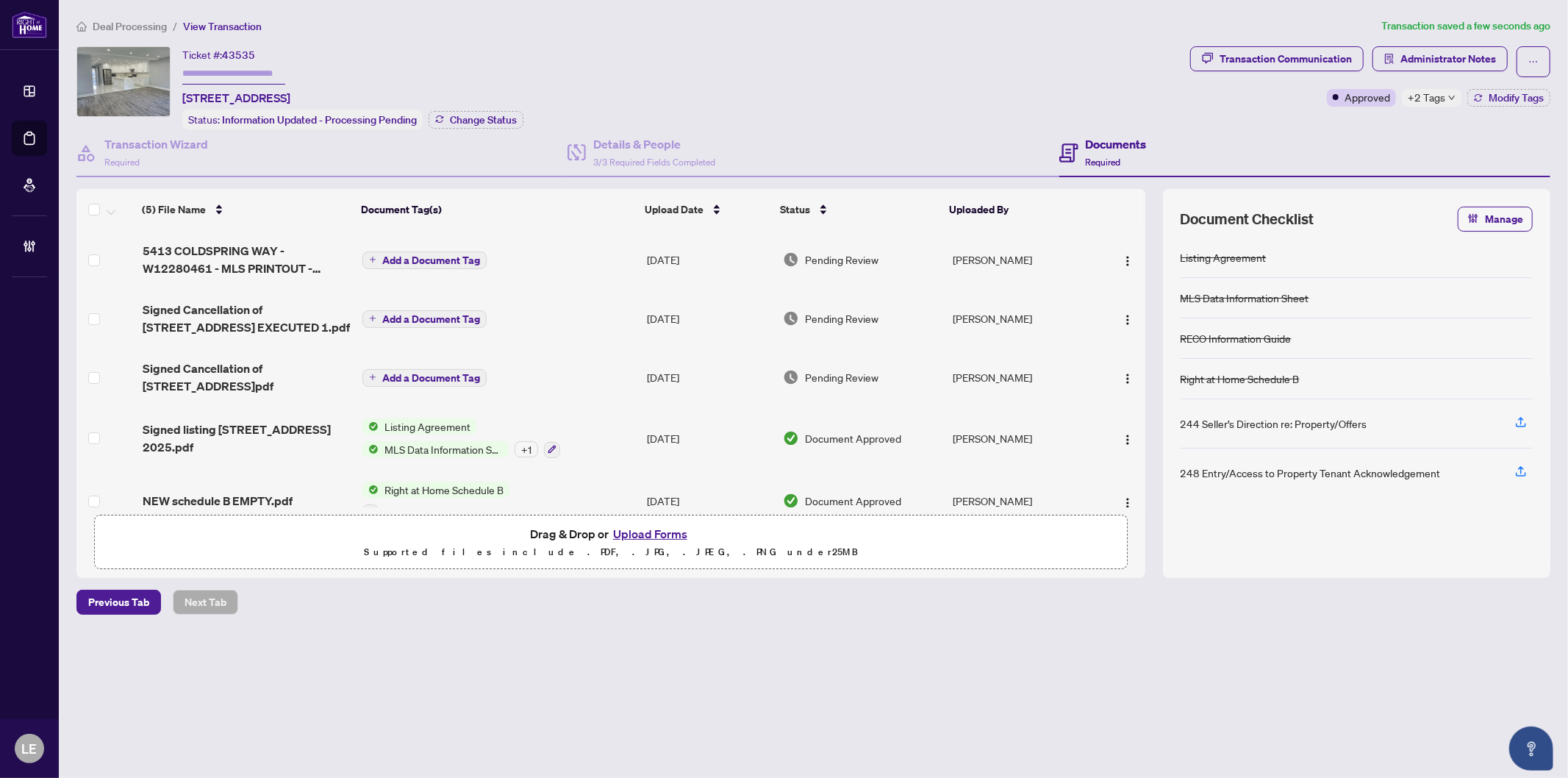
click at [425, 373] on span "Add a Document Tag" at bounding box center [431, 378] width 98 height 10
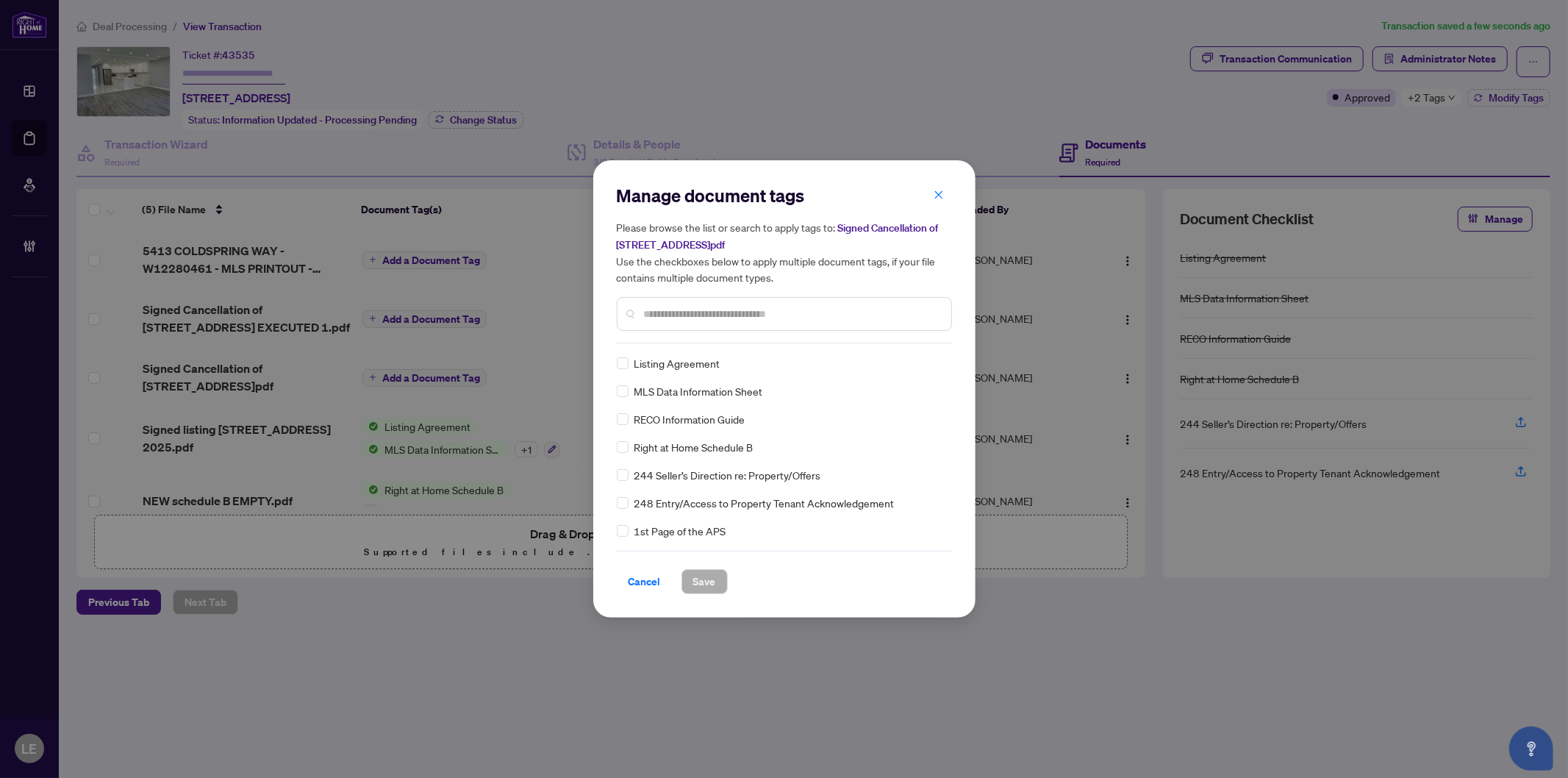
click at [652, 313] on input "text" at bounding box center [791, 314] width 296 height 16
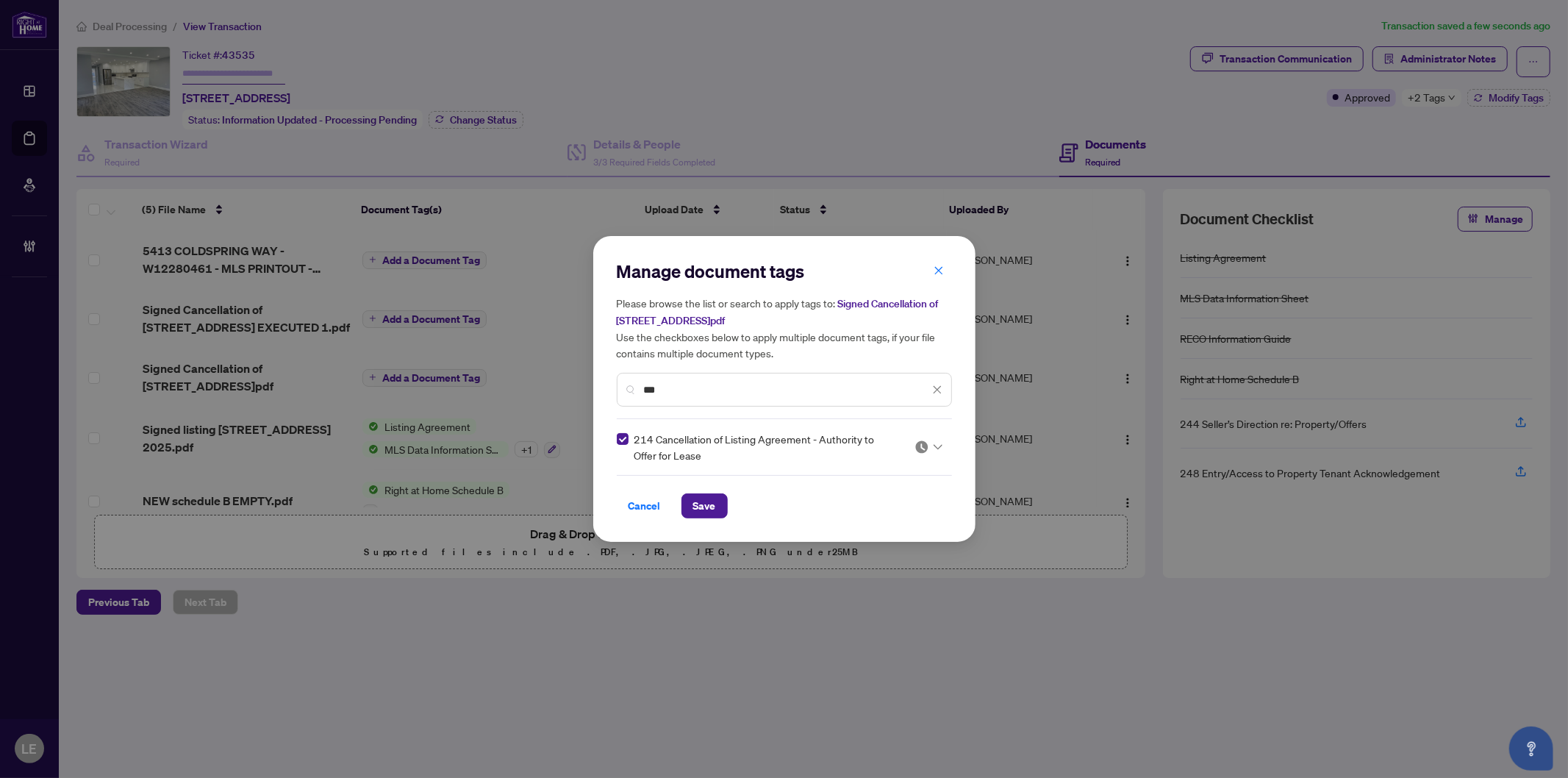
click at [935, 444] on icon at bounding box center [938, 446] width 9 height 6
click at [876, 517] on div "Approved" at bounding box center [884, 518] width 94 height 16
drag, startPoint x: 669, startPoint y: 391, endPoint x: 630, endPoint y: 390, distance: 39.0
click at [630, 390] on div "***" at bounding box center [784, 390] width 335 height 33
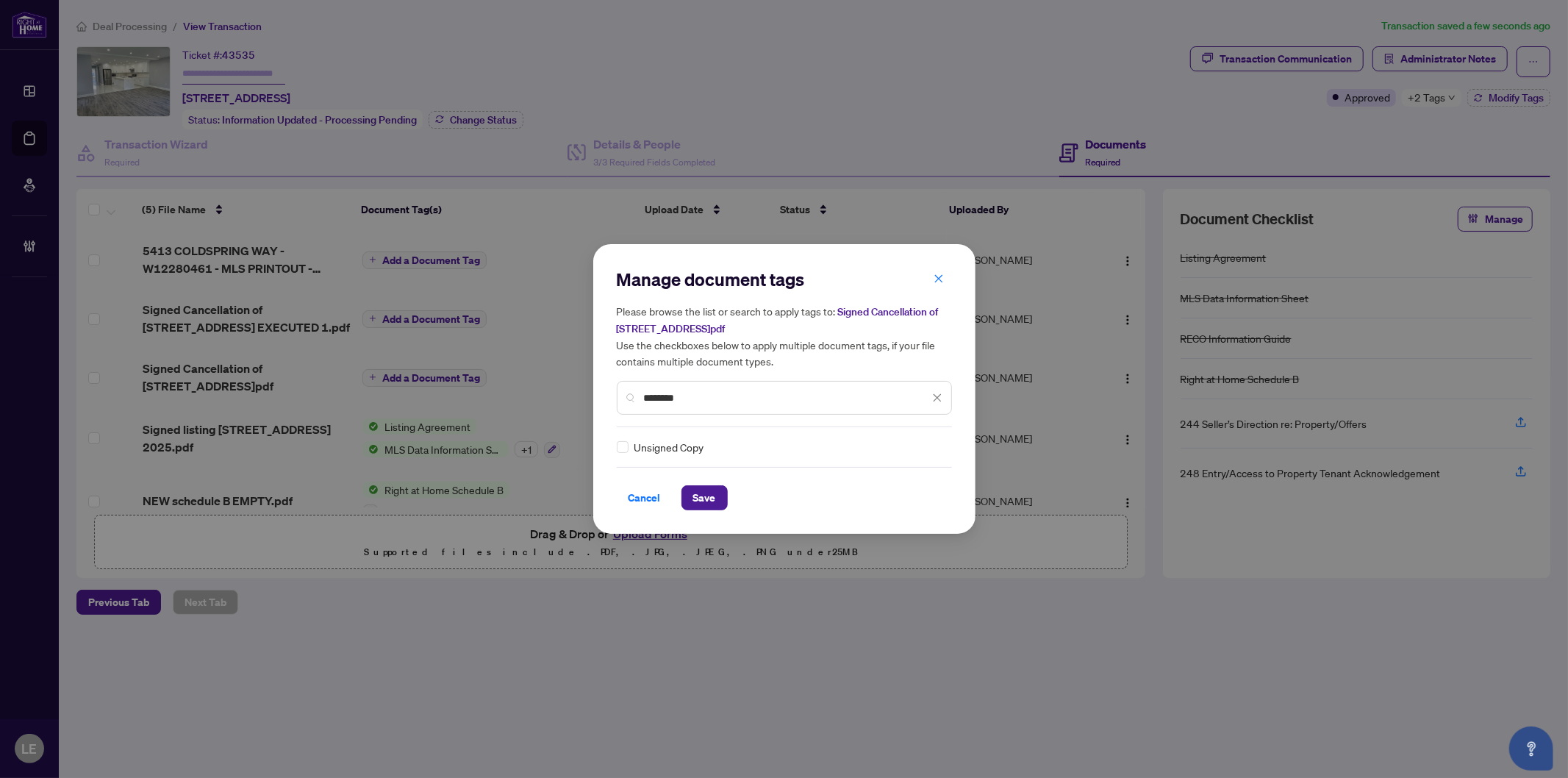
type input "********"
click at [934, 449] on icon at bounding box center [938, 446] width 9 height 6
click at [861, 516] on div "Approved" at bounding box center [880, 518] width 94 height 16
click at [691, 497] on button "Save" at bounding box center [704, 497] width 46 height 25
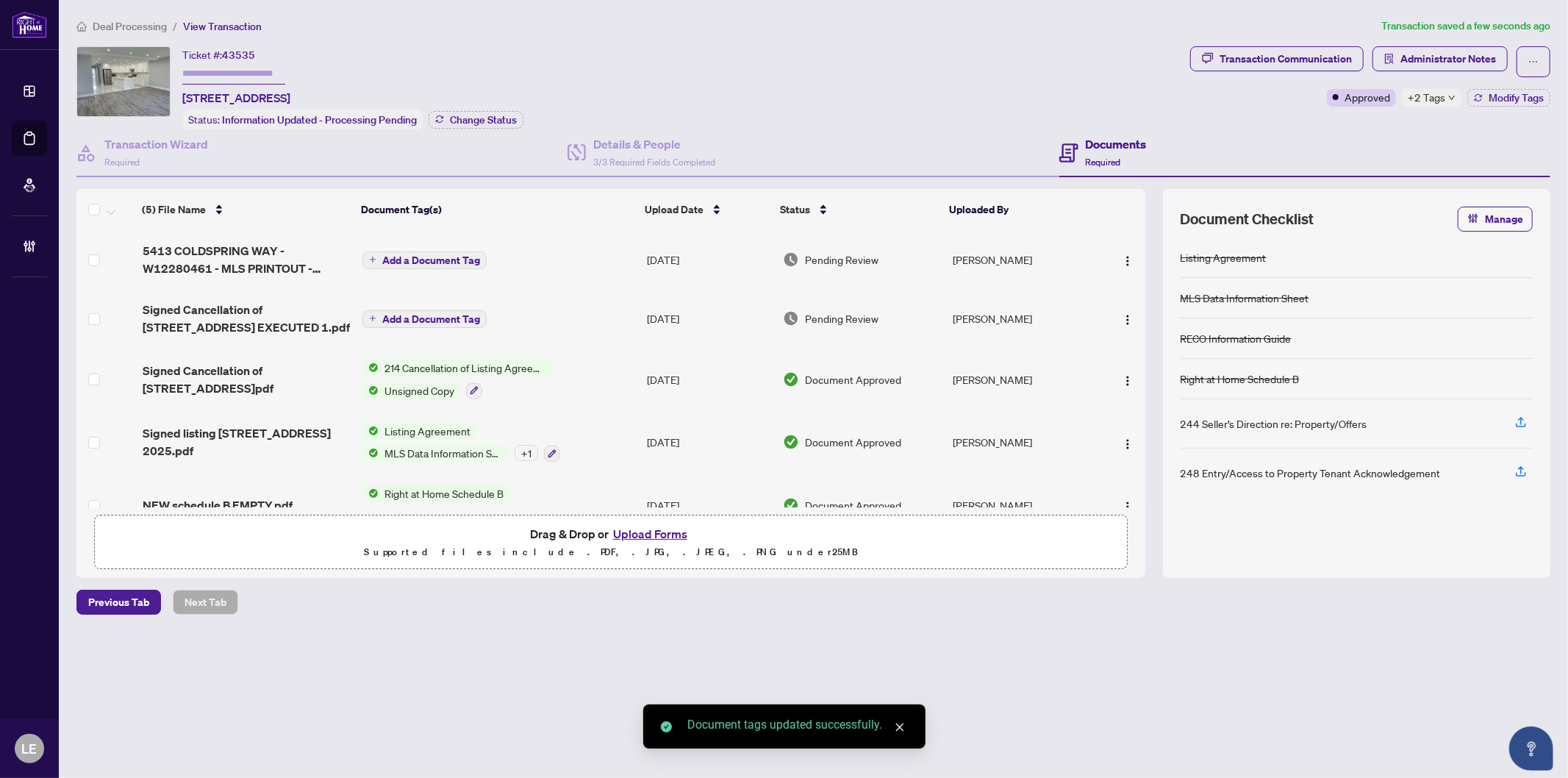
click at [427, 319] on span "Add a Document Tag" at bounding box center [431, 319] width 98 height 10
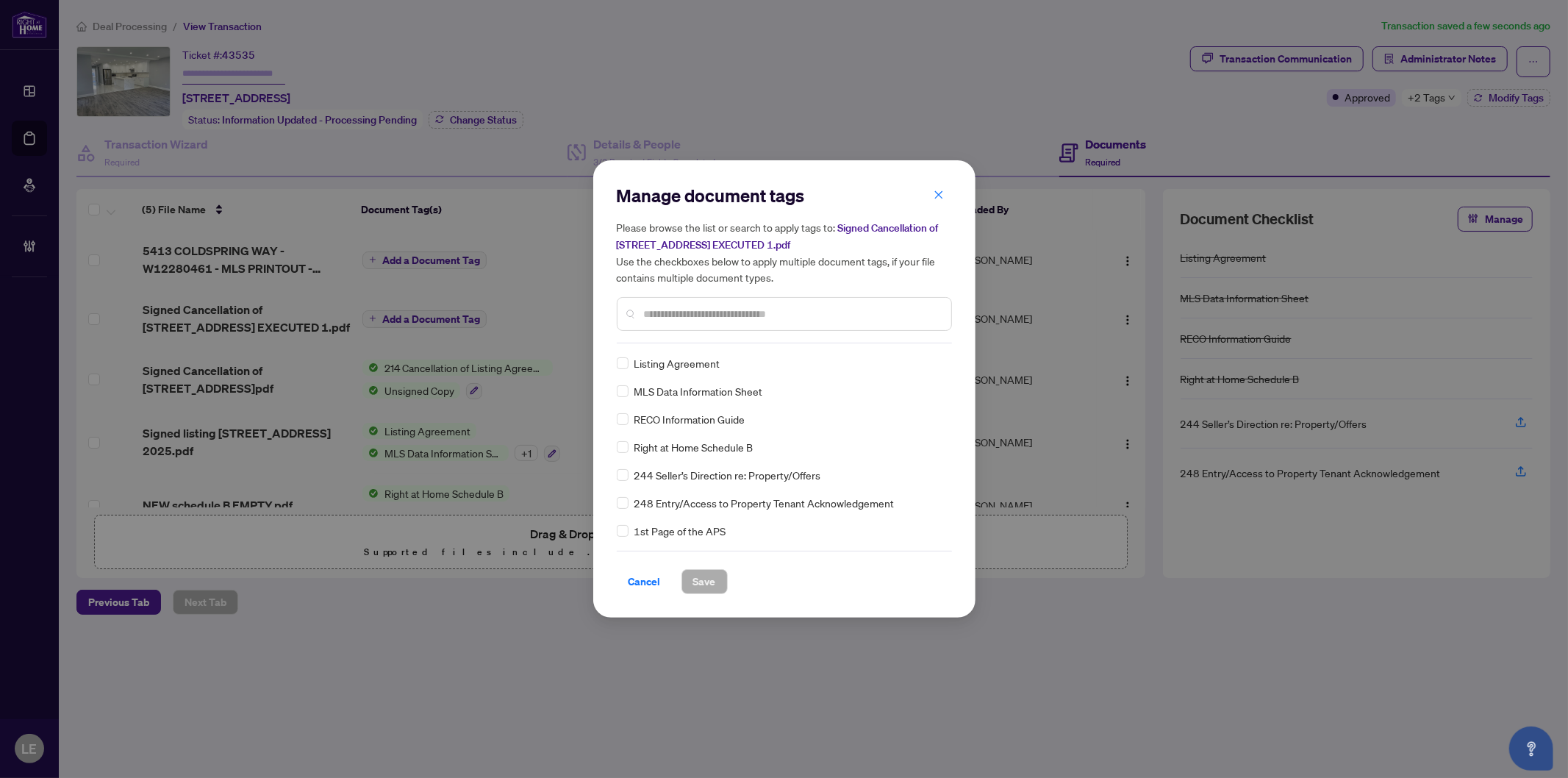
click at [722, 310] on input "text" at bounding box center [791, 314] width 296 height 16
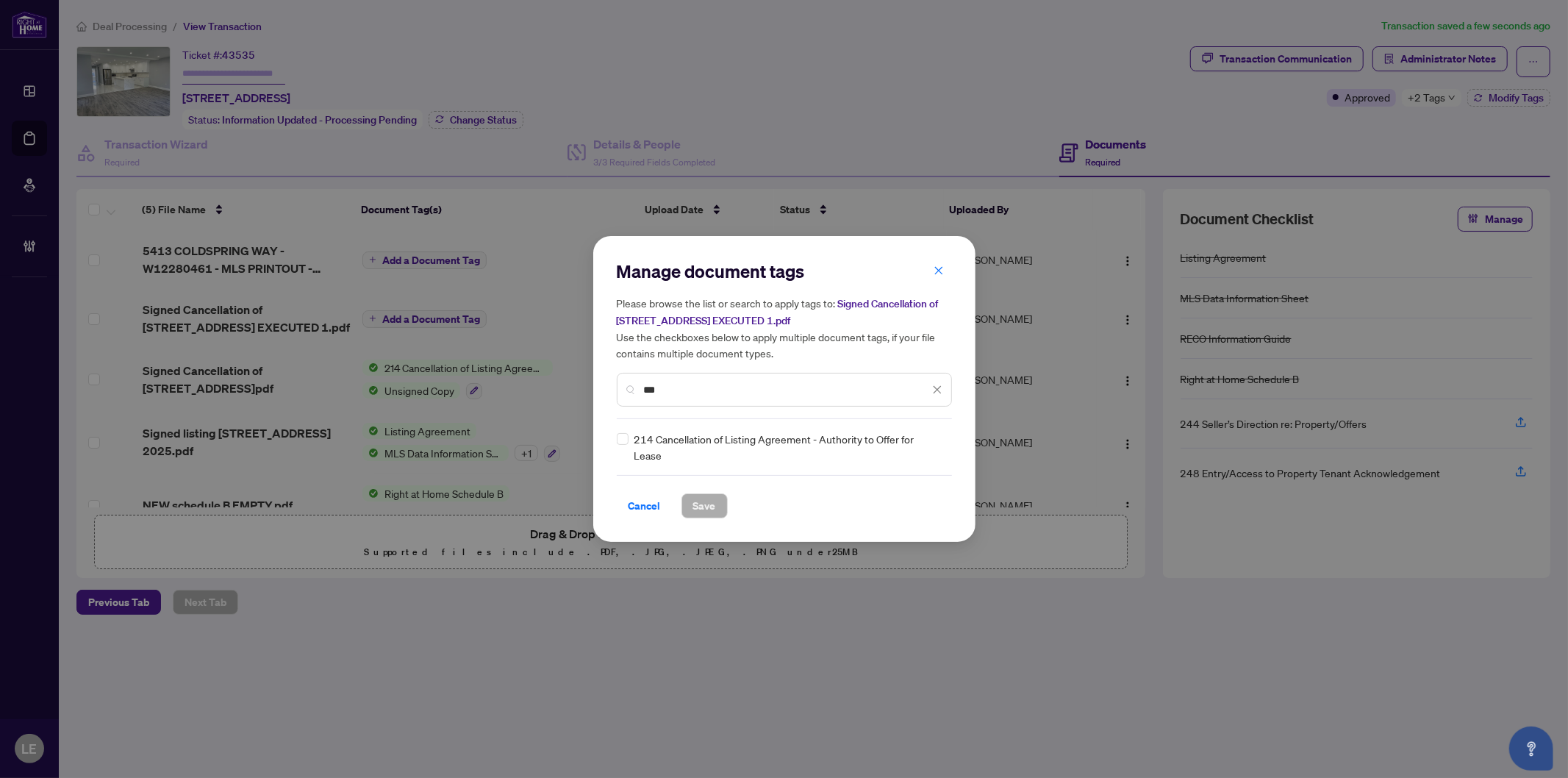
click at [703, 453] on span "214 Cancellation of Listing Agreement - Authority to Offer for Lease" at bounding box center [789, 447] width 309 height 33
drag, startPoint x: 685, startPoint y: 388, endPoint x: 616, endPoint y: 390, distance: 69.0
click at [617, 390] on div "***" at bounding box center [784, 390] width 335 height 33
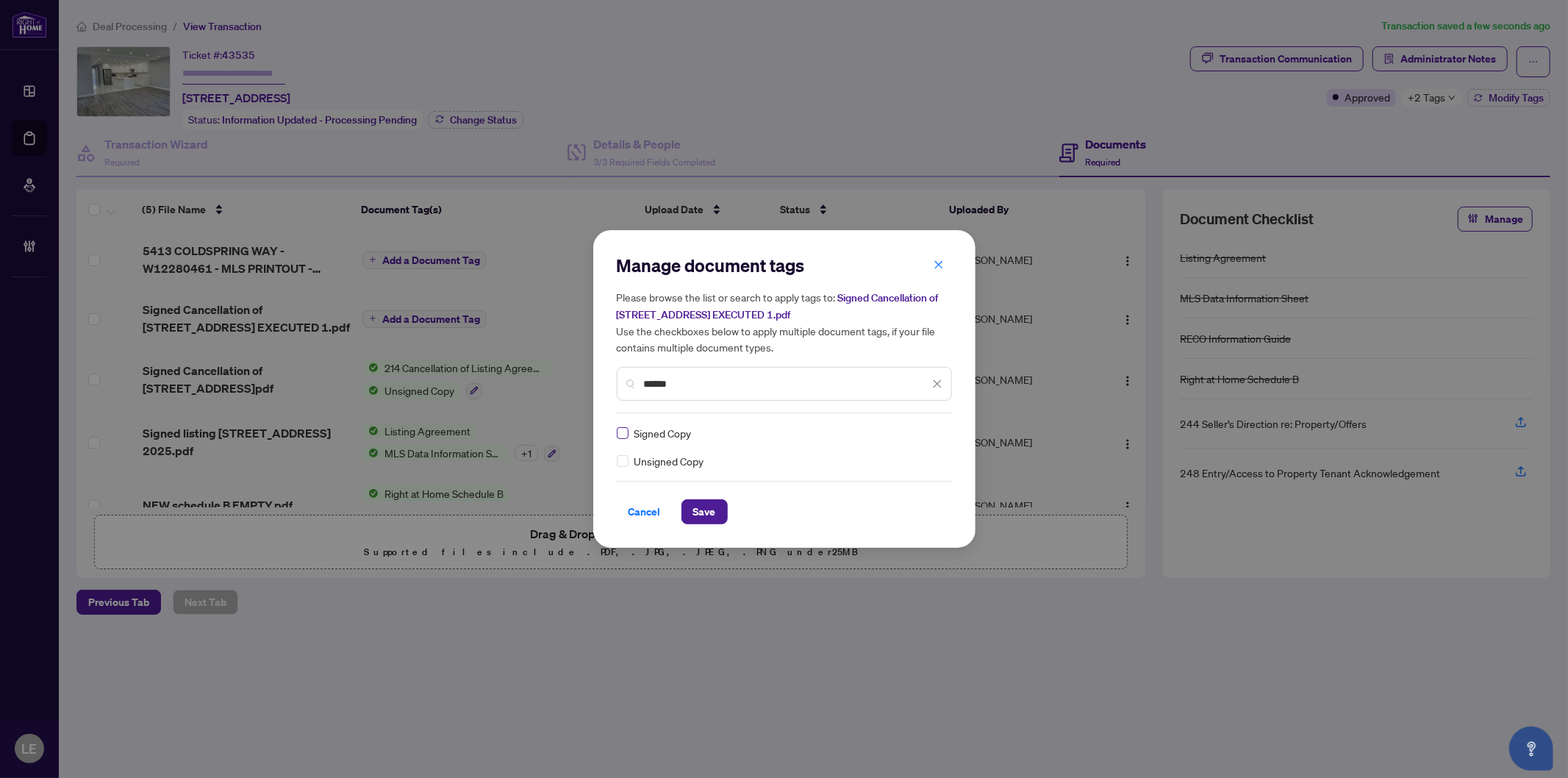
type input "******"
click at [937, 434] on icon at bounding box center [938, 434] width 9 height 5
drag, startPoint x: 884, startPoint y: 505, endPoint x: 856, endPoint y: 463, distance: 50.5
click at [883, 505] on div "Approved" at bounding box center [884, 505] width 94 height 16
click at [710, 519] on span "Save" at bounding box center [704, 512] width 23 height 24
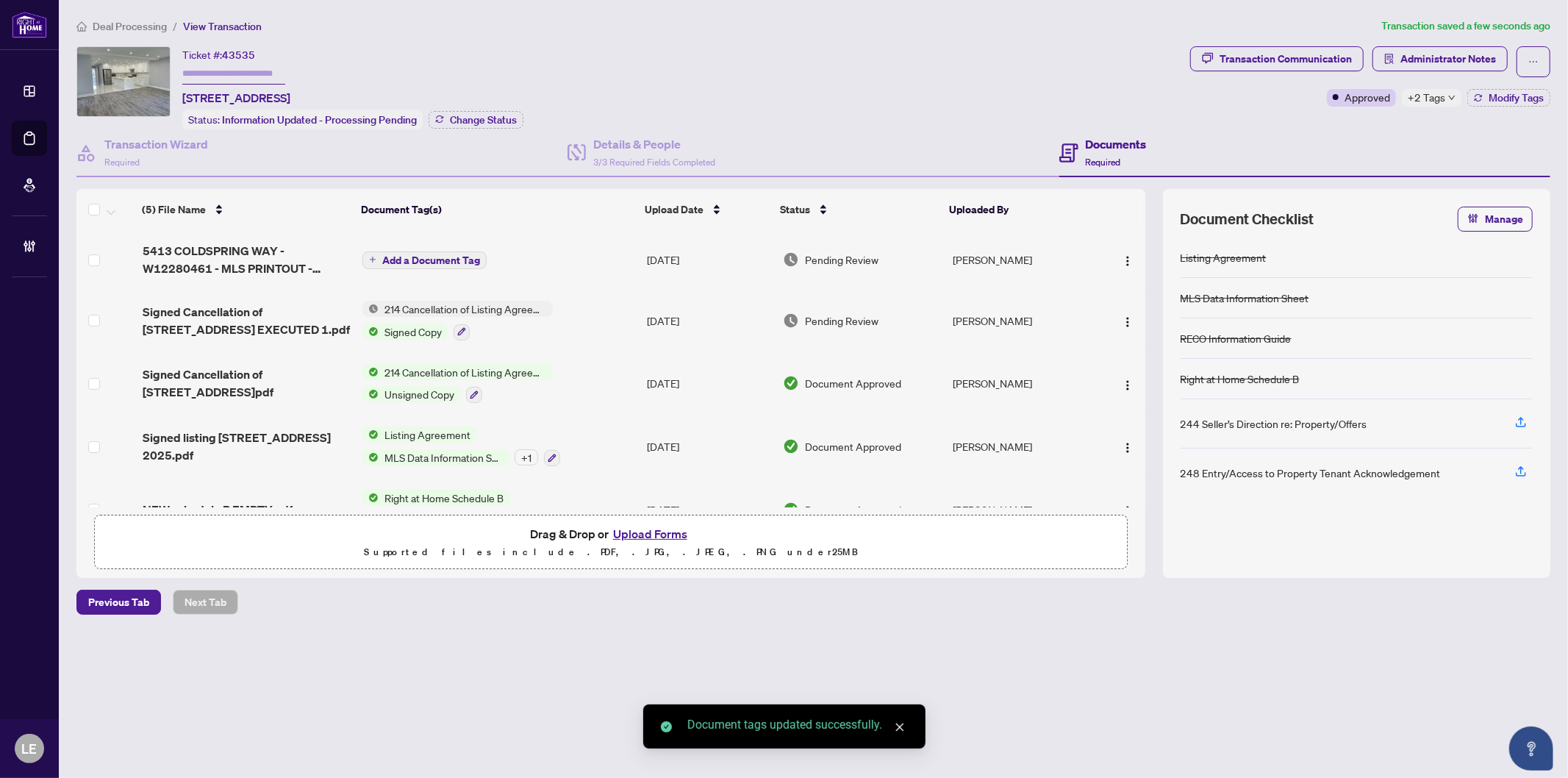
click at [485, 305] on span "214 Cancellation of Listing Agreement - Authority to Offer for Lease" at bounding box center [465, 308] width 174 height 16
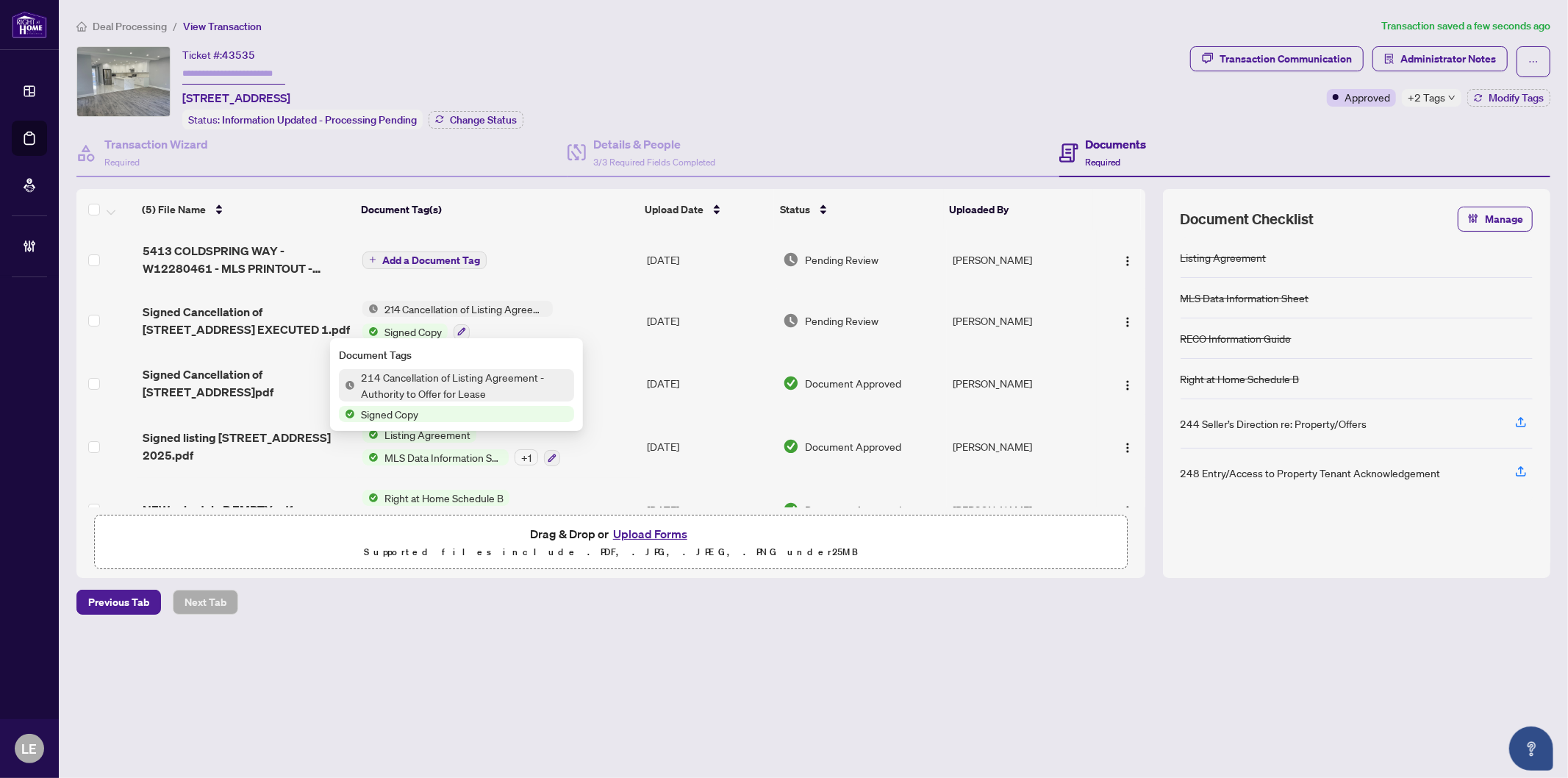
click at [402, 324] on span "Signed Copy" at bounding box center [413, 332] width 69 height 16
click at [457, 328] on icon "button" at bounding box center [461, 332] width 9 height 9
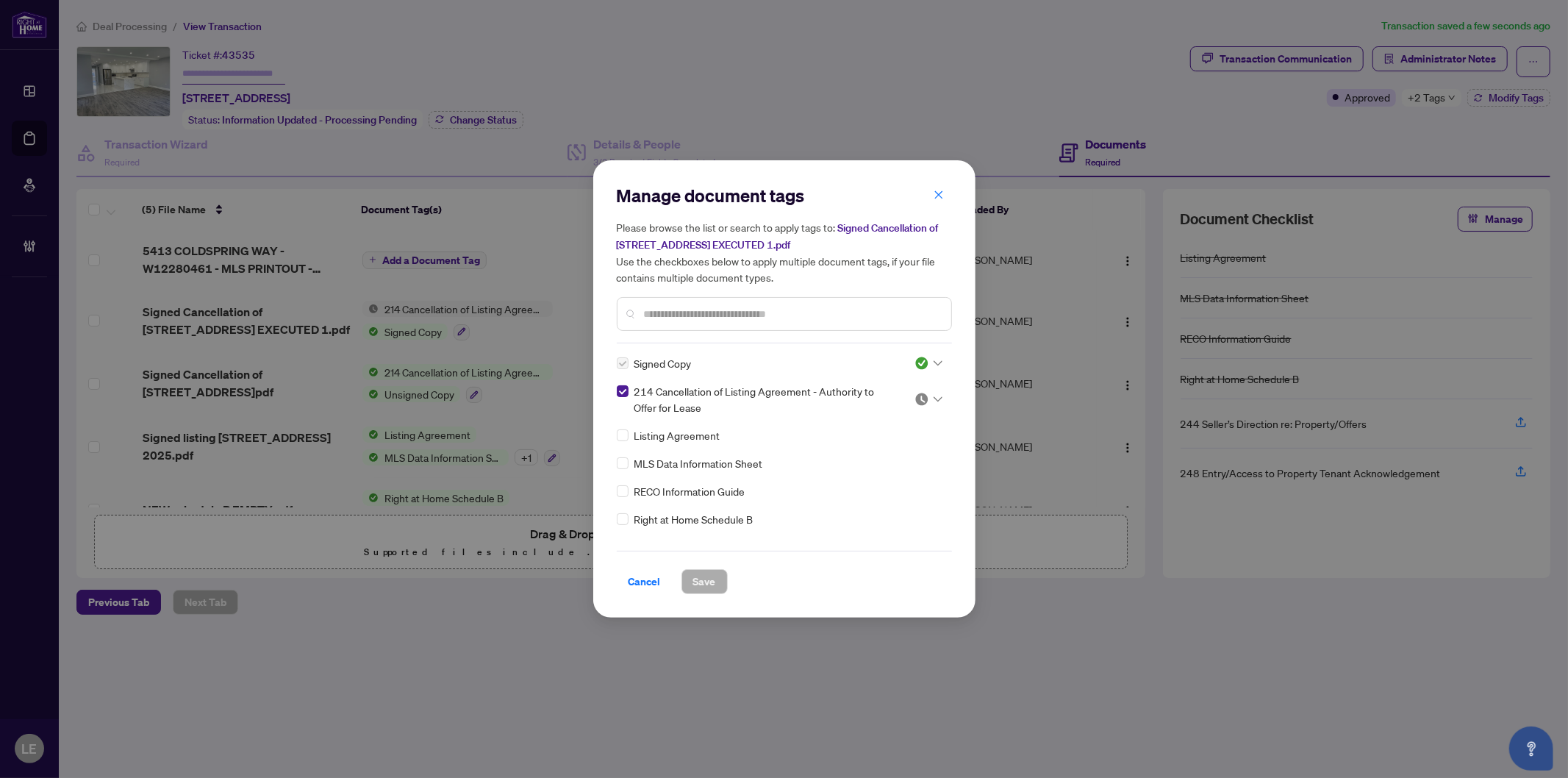
click at [934, 398] on icon at bounding box center [938, 399] width 9 height 6
click at [892, 461] on div "Approved" at bounding box center [880, 471] width 112 height 24
click at [709, 574] on span "Save" at bounding box center [704, 582] width 23 height 24
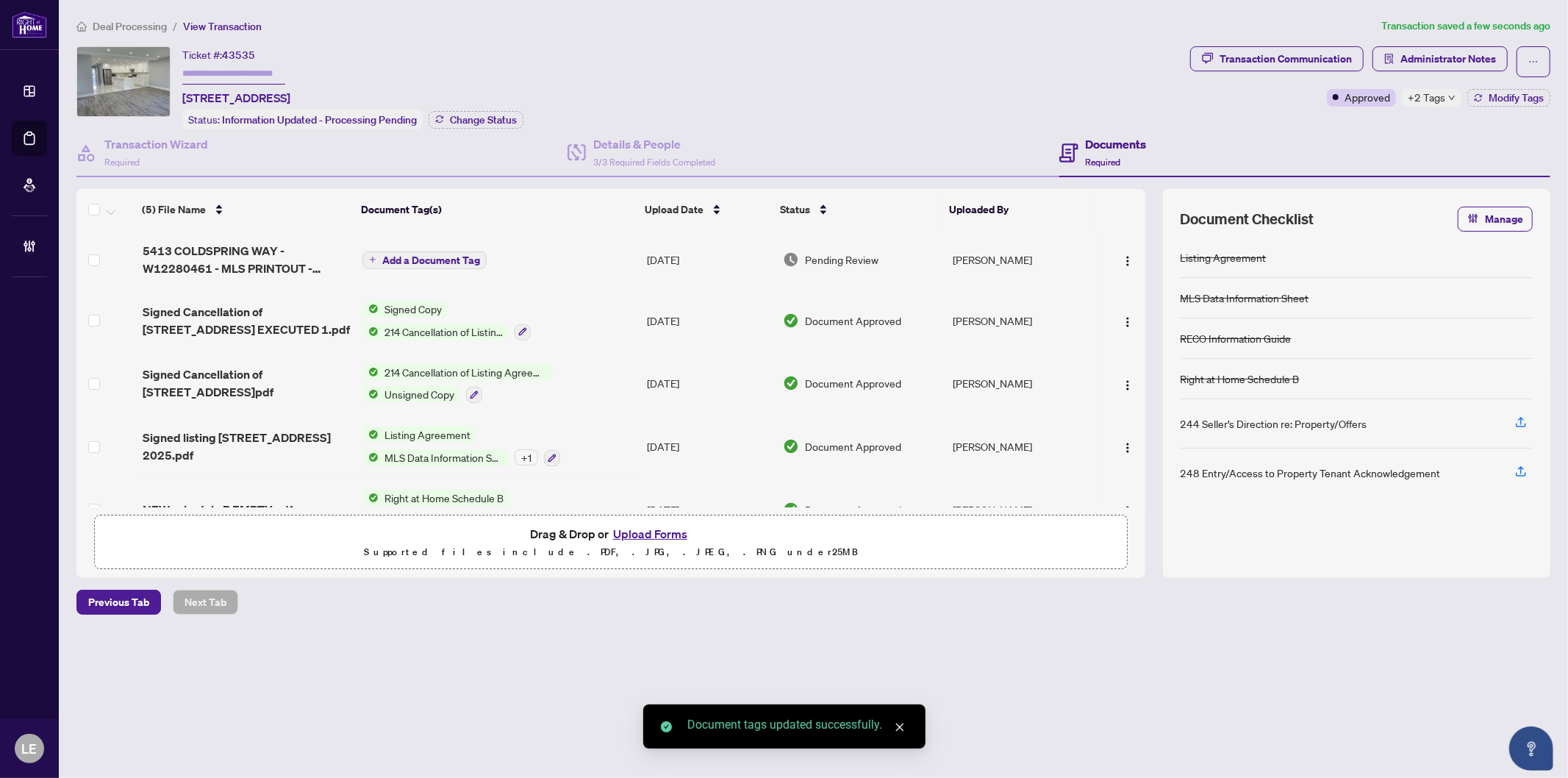
click at [425, 259] on span "Add a Document Tag" at bounding box center [431, 260] width 98 height 10
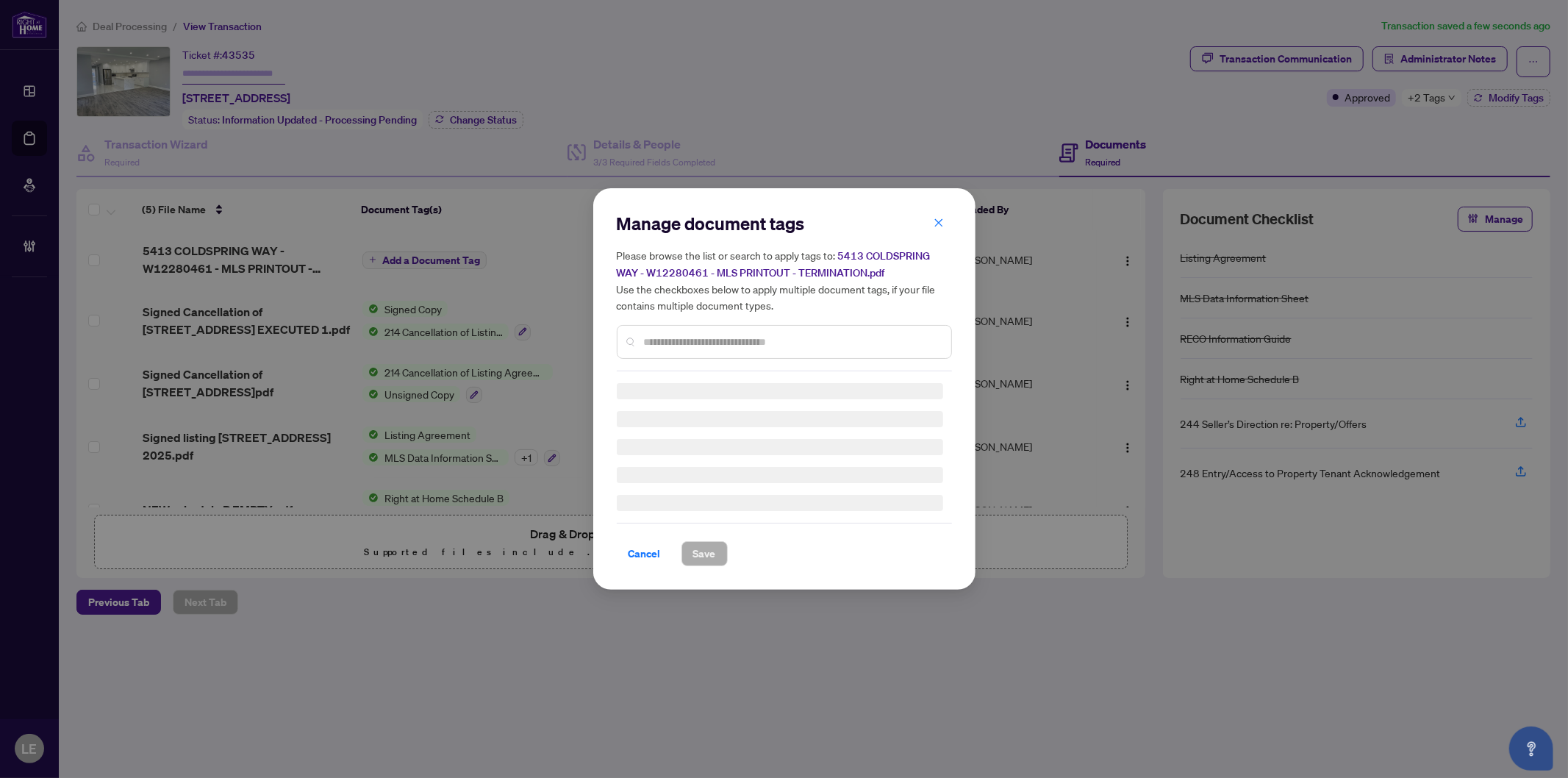
click at [677, 346] on input "text" at bounding box center [791, 342] width 296 height 16
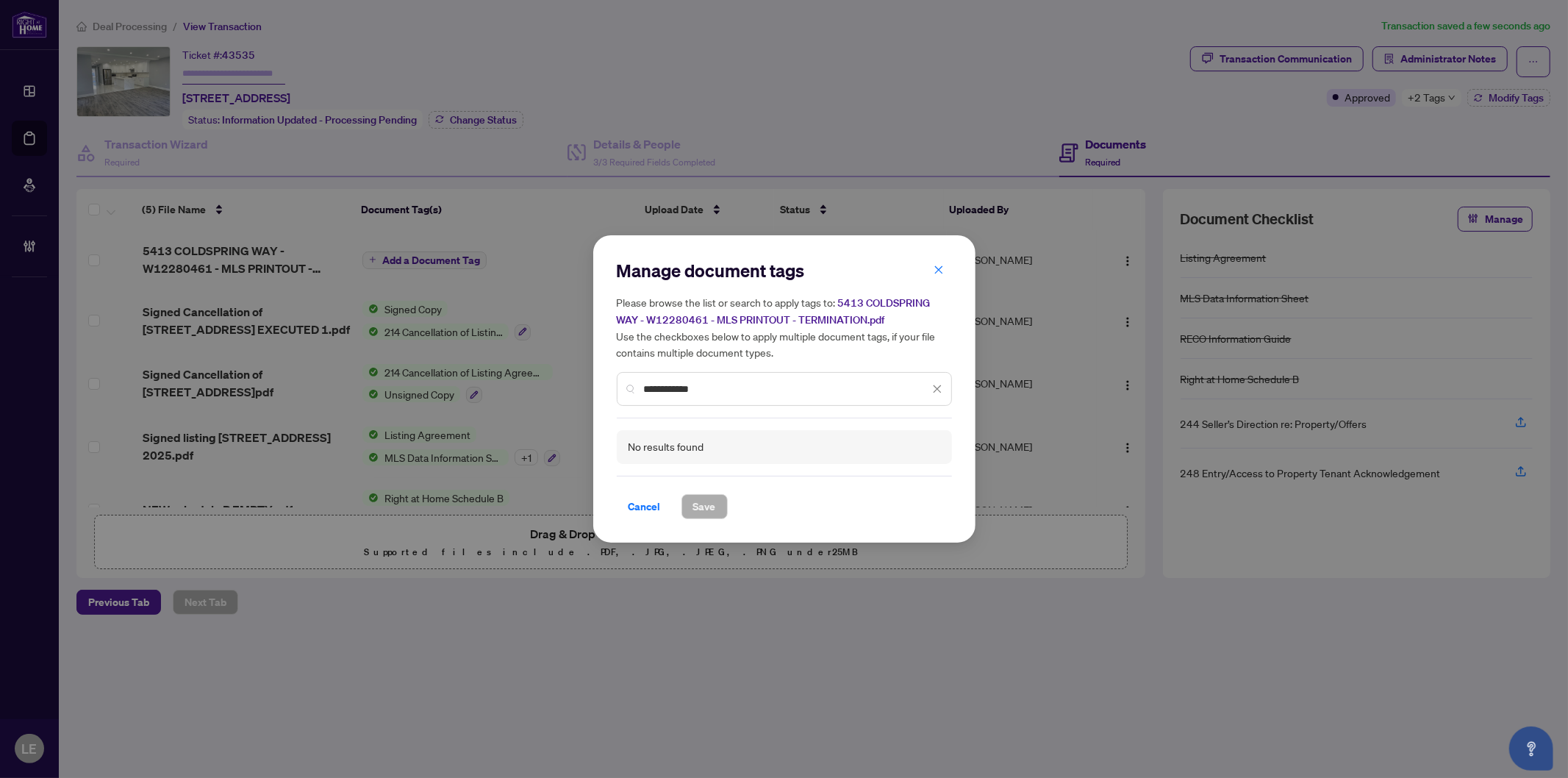
drag, startPoint x: 692, startPoint y: 393, endPoint x: 708, endPoint y: 390, distance: 16.3
click at [696, 392] on input "**********" at bounding box center [786, 389] width 285 height 16
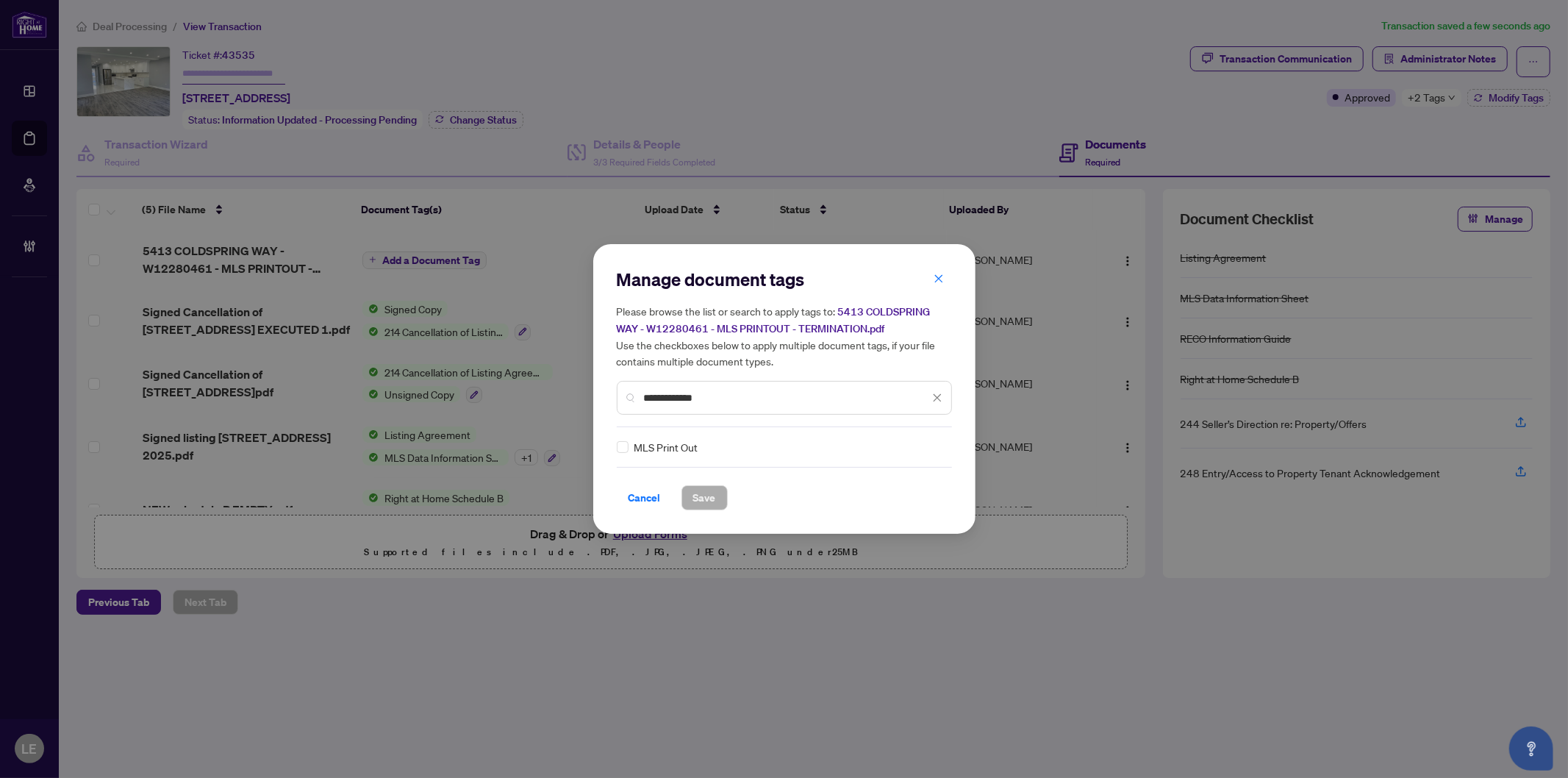
type input "**********"
click at [939, 450] on div "MLS Print Out" at bounding box center [784, 447] width 335 height 16
click at [935, 444] on icon at bounding box center [938, 446] width 9 height 6
click at [877, 517] on div "Approved" at bounding box center [880, 518] width 94 height 16
click at [707, 493] on span "Save" at bounding box center [704, 498] width 23 height 24
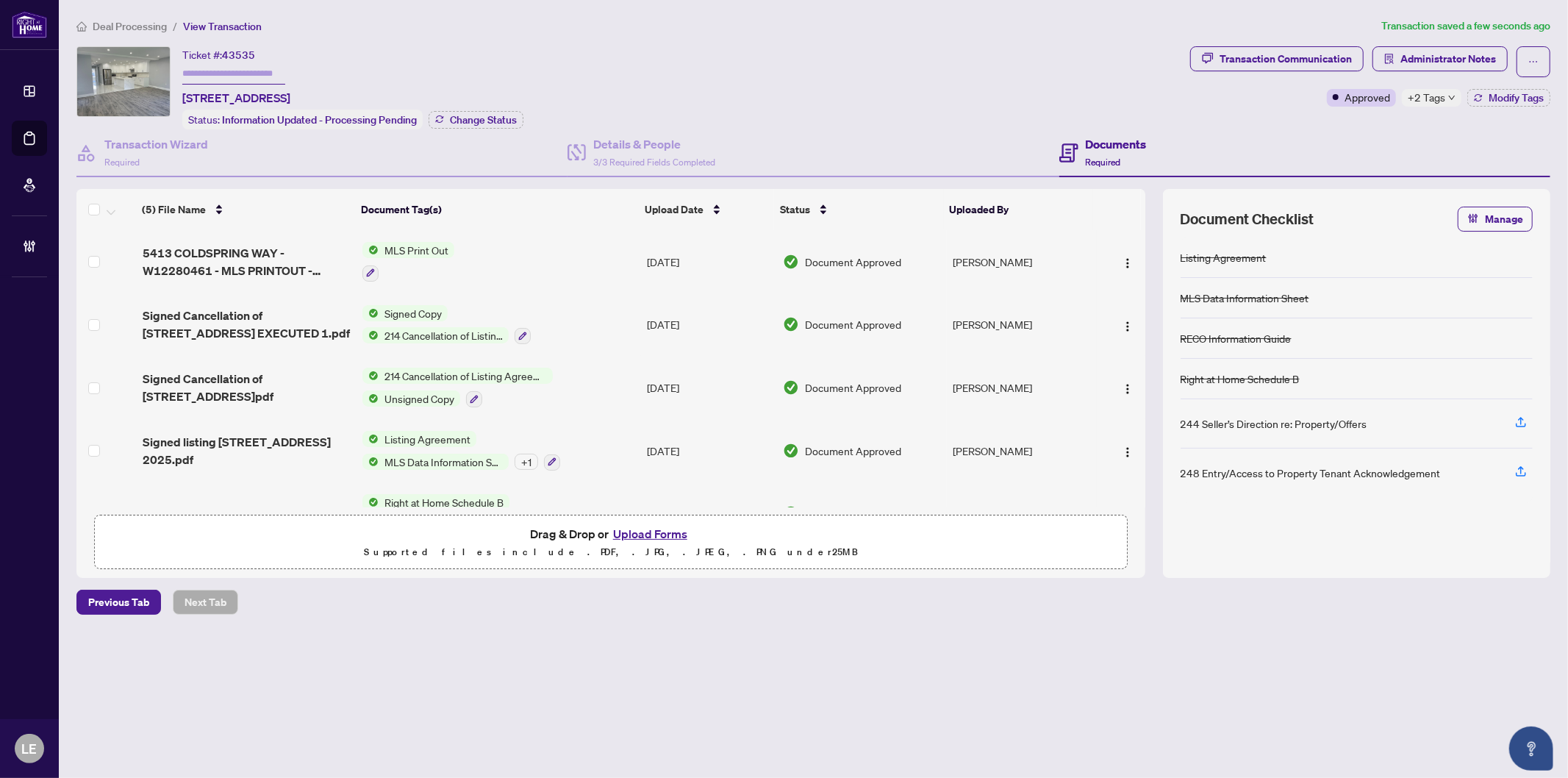
click at [875, 86] on div "Ticket #: 43535 5413 Coldspring Way, Mississauga, Ontario L5M 6B6, Canada Statu…" at bounding box center [630, 88] width 1108 height 83
click at [1511, 99] on span "Modify Tags" at bounding box center [1516, 97] width 55 height 10
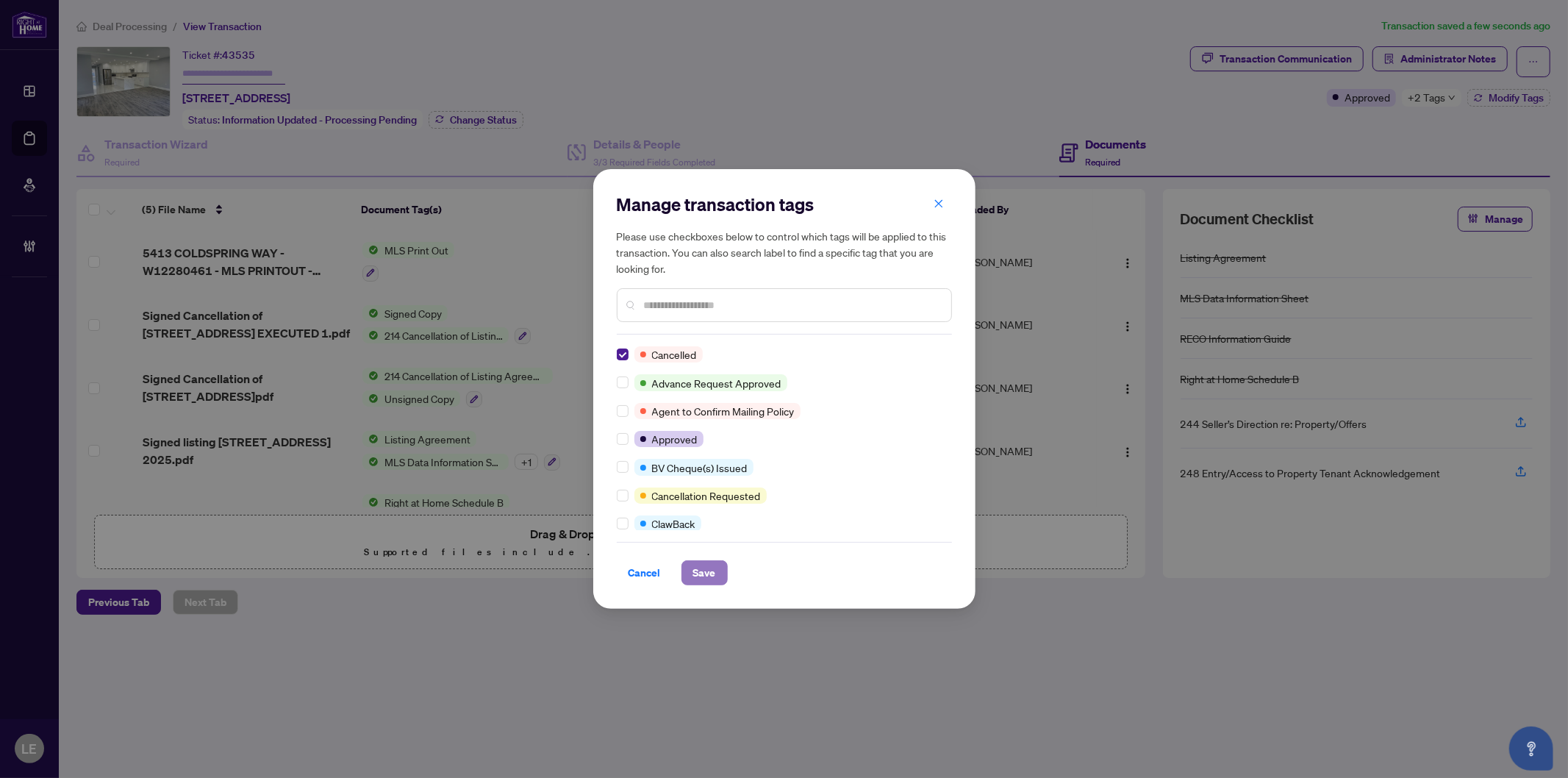
click at [702, 567] on span "Save" at bounding box center [704, 573] width 23 height 24
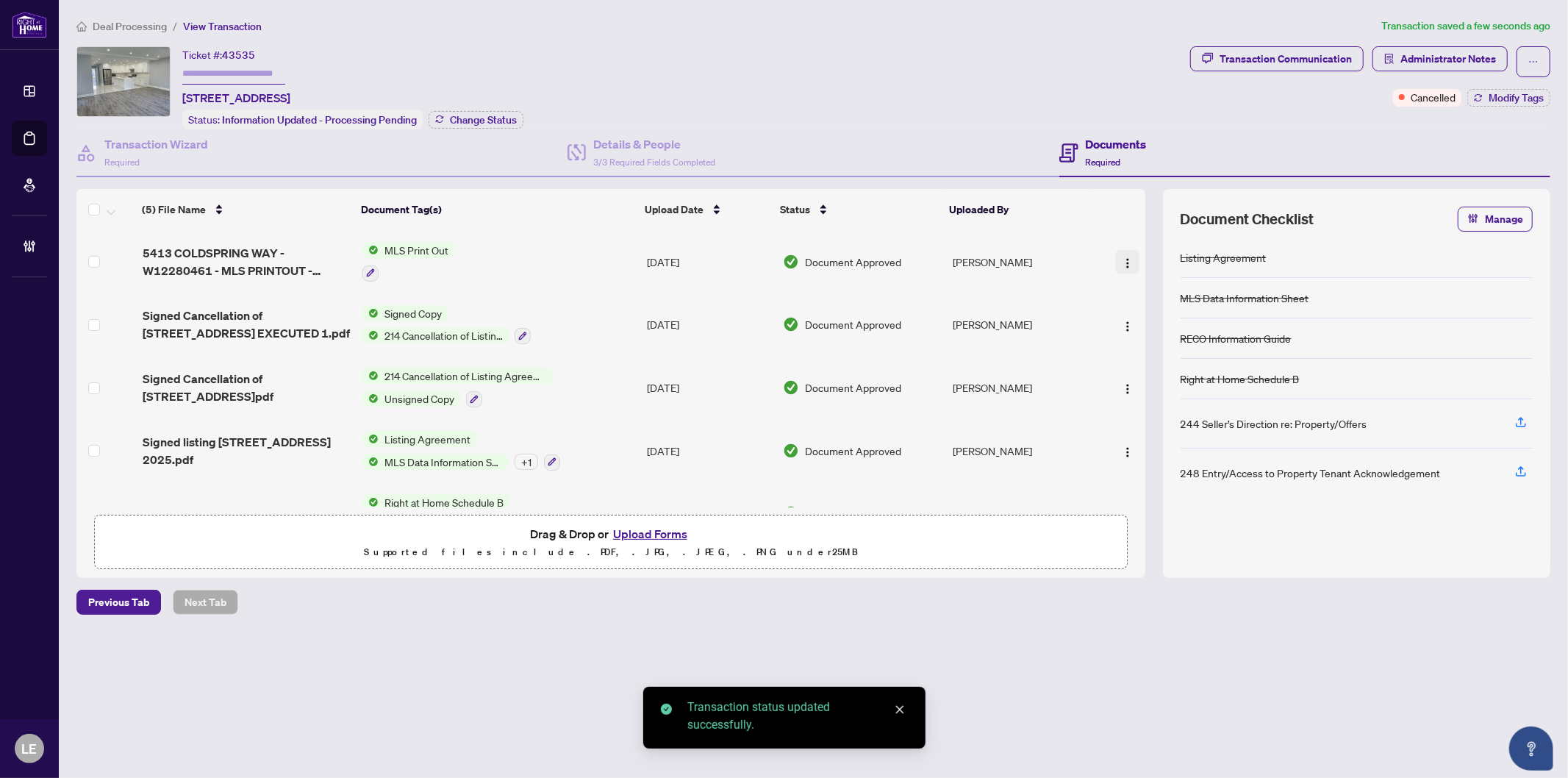
click at [1128, 262] on img "button" at bounding box center [1127, 263] width 12 height 12
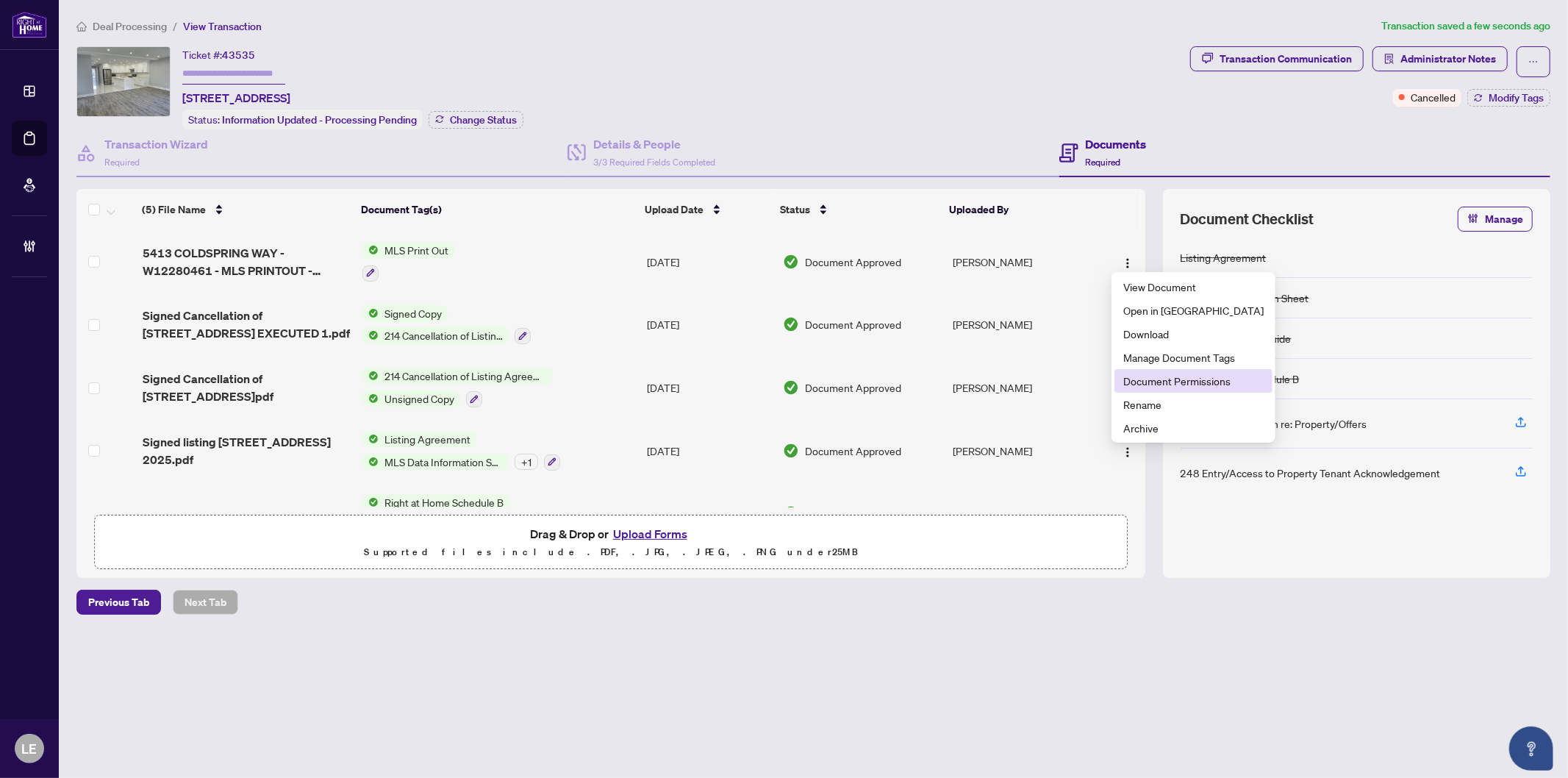
click at [1146, 383] on span "Document Permissions" at bounding box center [1194, 381] width 140 height 16
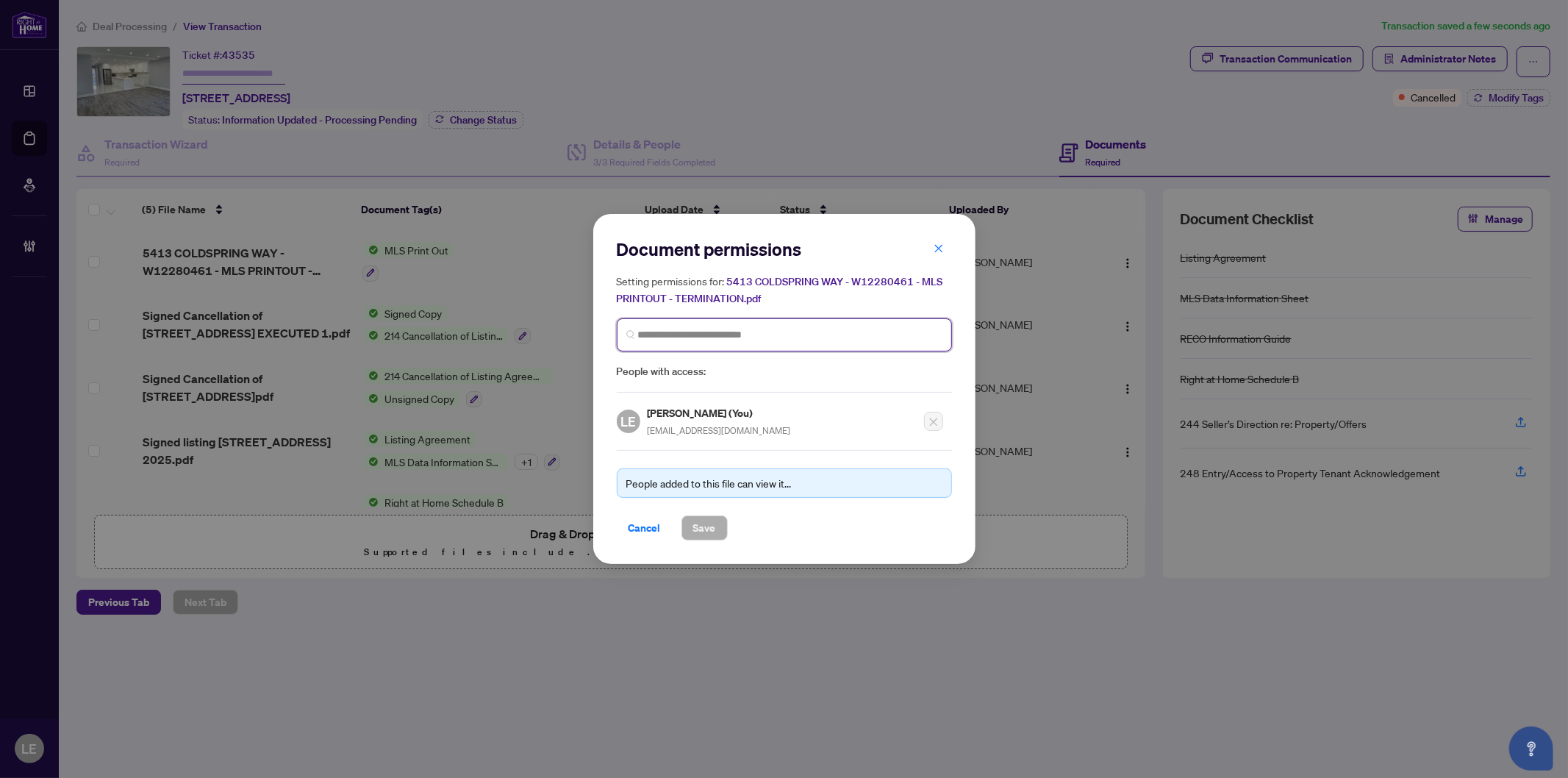
click at [668, 340] on input "search" at bounding box center [790, 335] width 304 height 15
type input "*****"
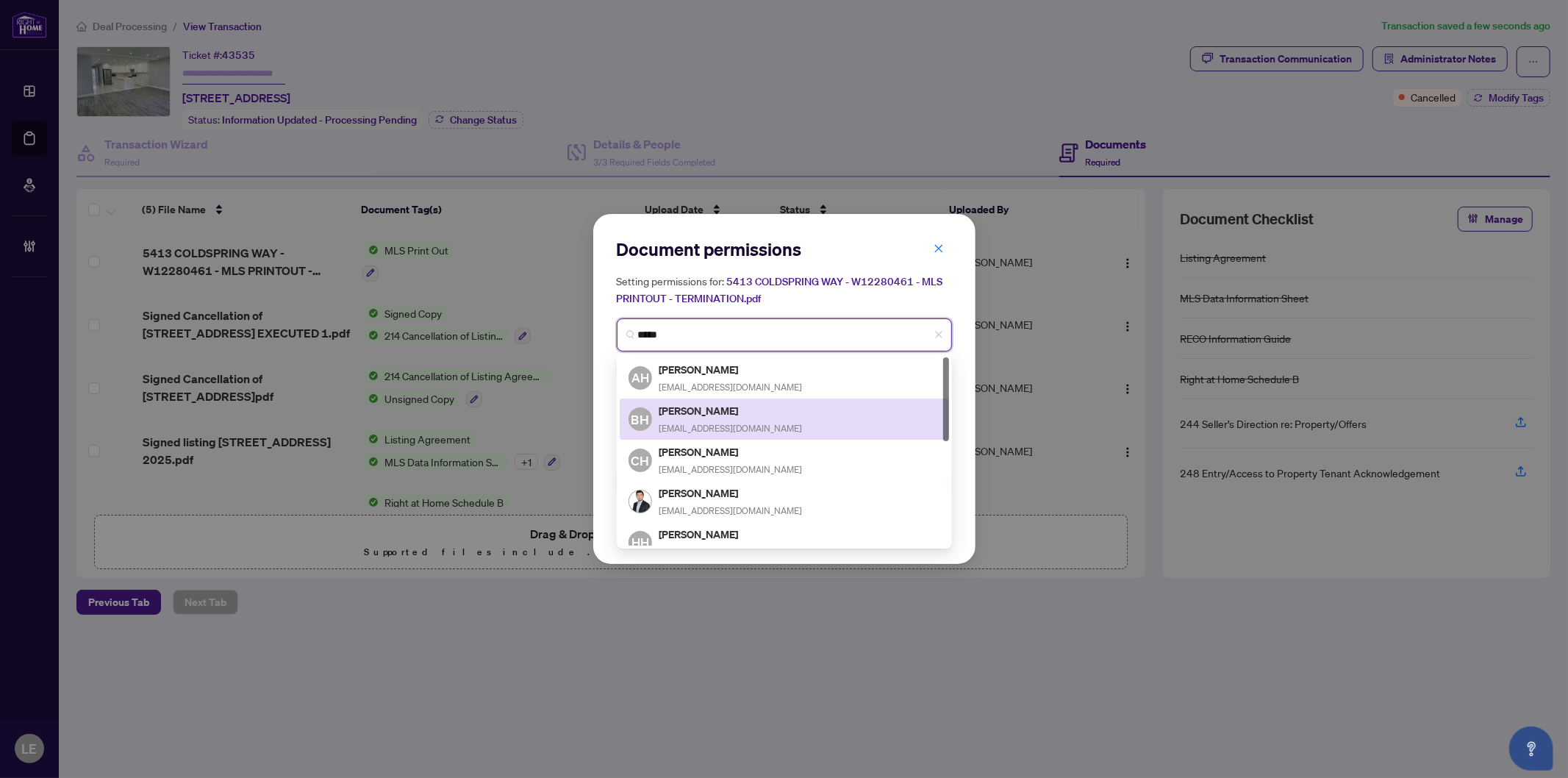
scroll to position [81, 0]
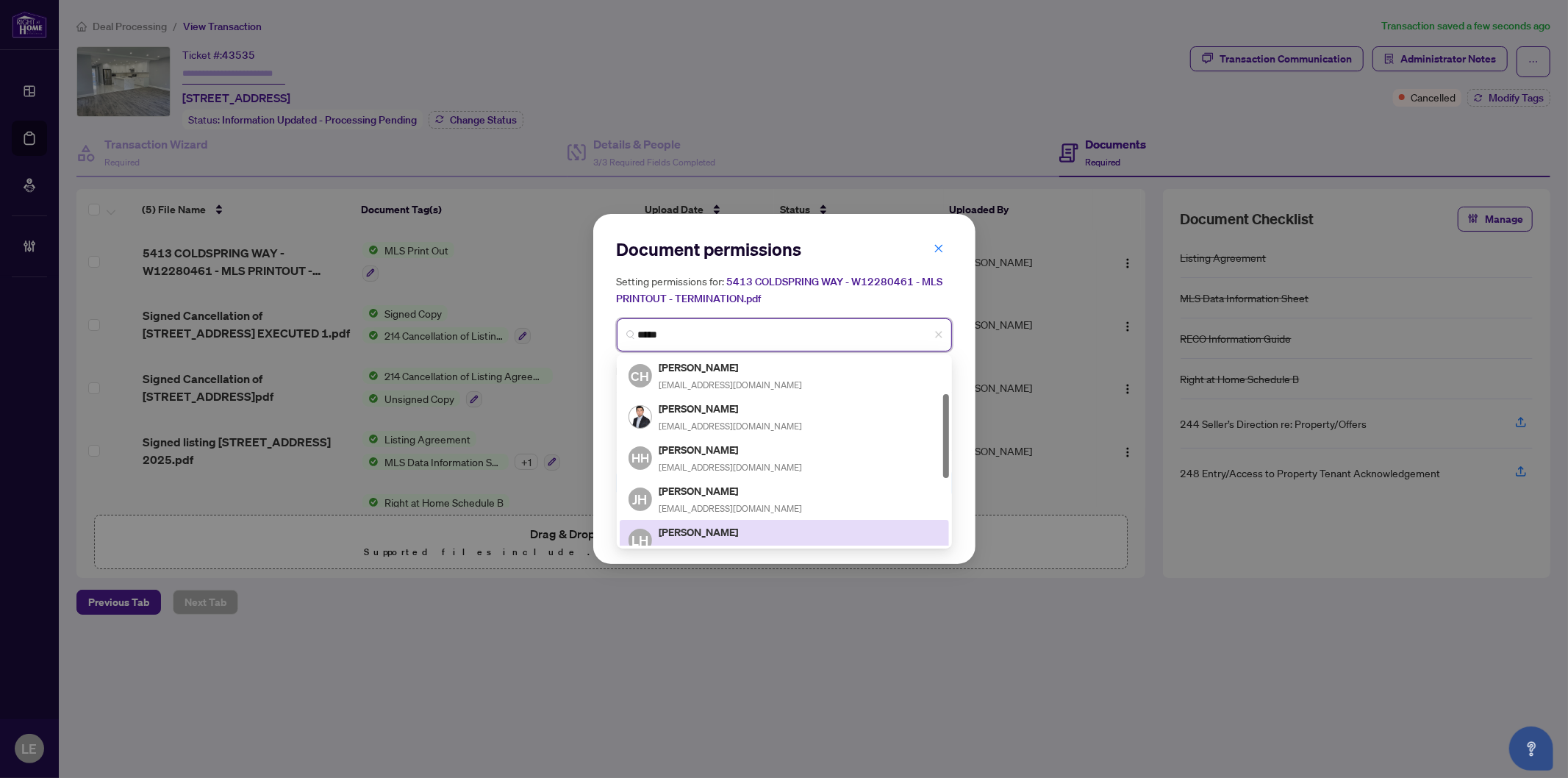
click at [711, 524] on h5 "[PERSON_NAME]" at bounding box center [766, 532] width 213 height 17
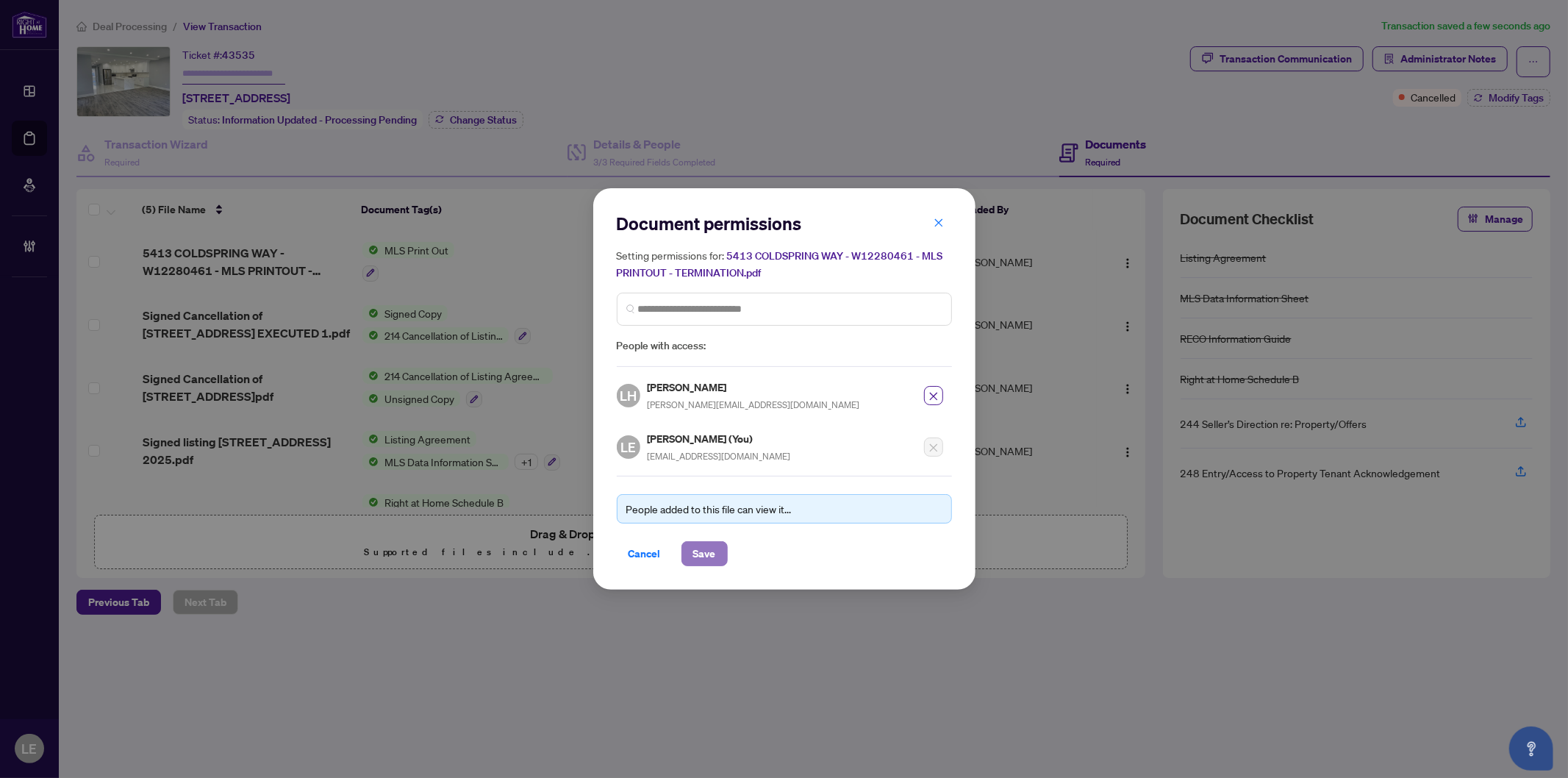
click at [711, 547] on span "Save" at bounding box center [704, 554] width 23 height 24
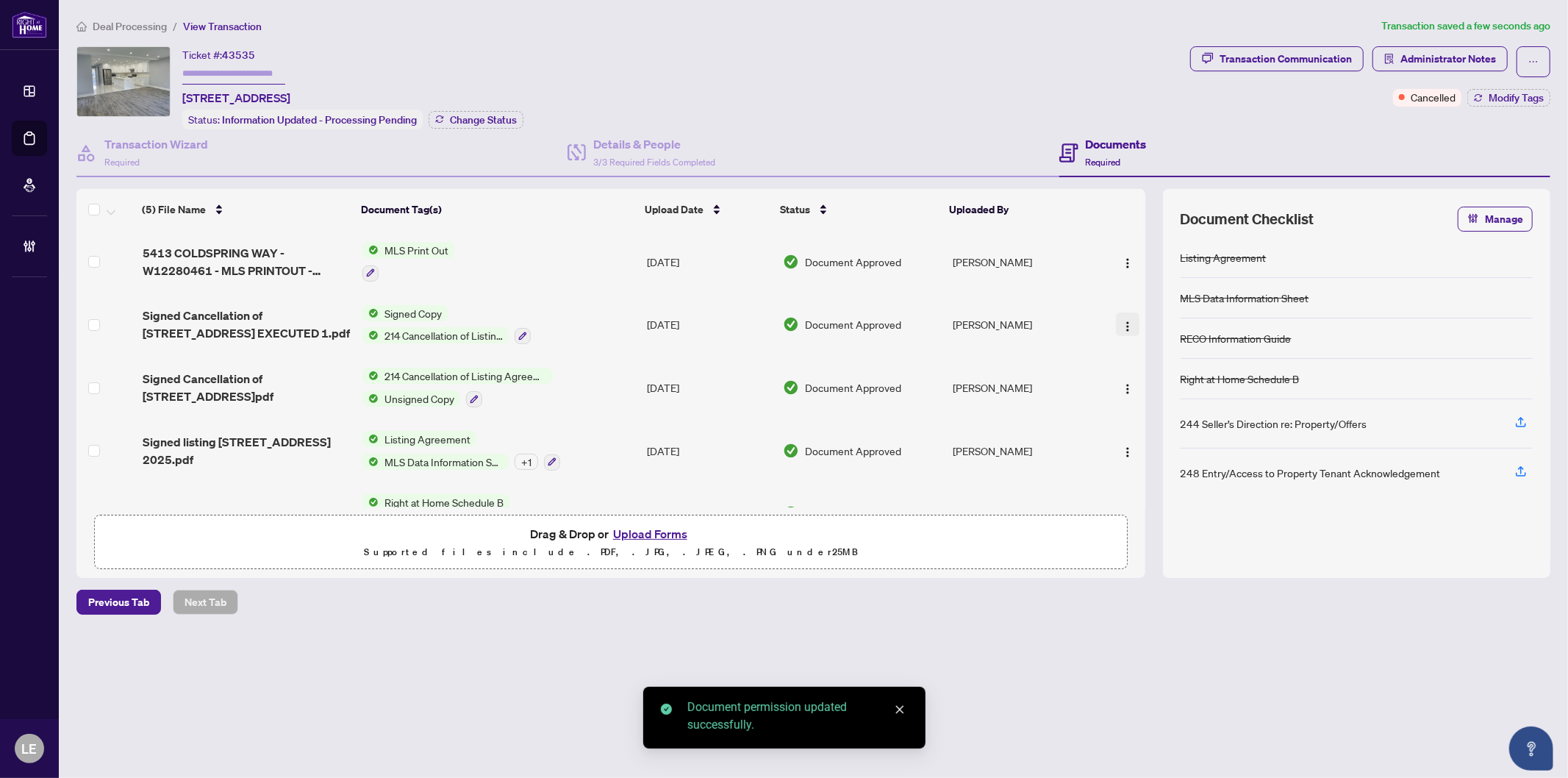
click at [1122, 320] on img "button" at bounding box center [1127, 326] width 12 height 12
click at [1152, 440] on span "Document Permissions" at bounding box center [1194, 442] width 140 height 16
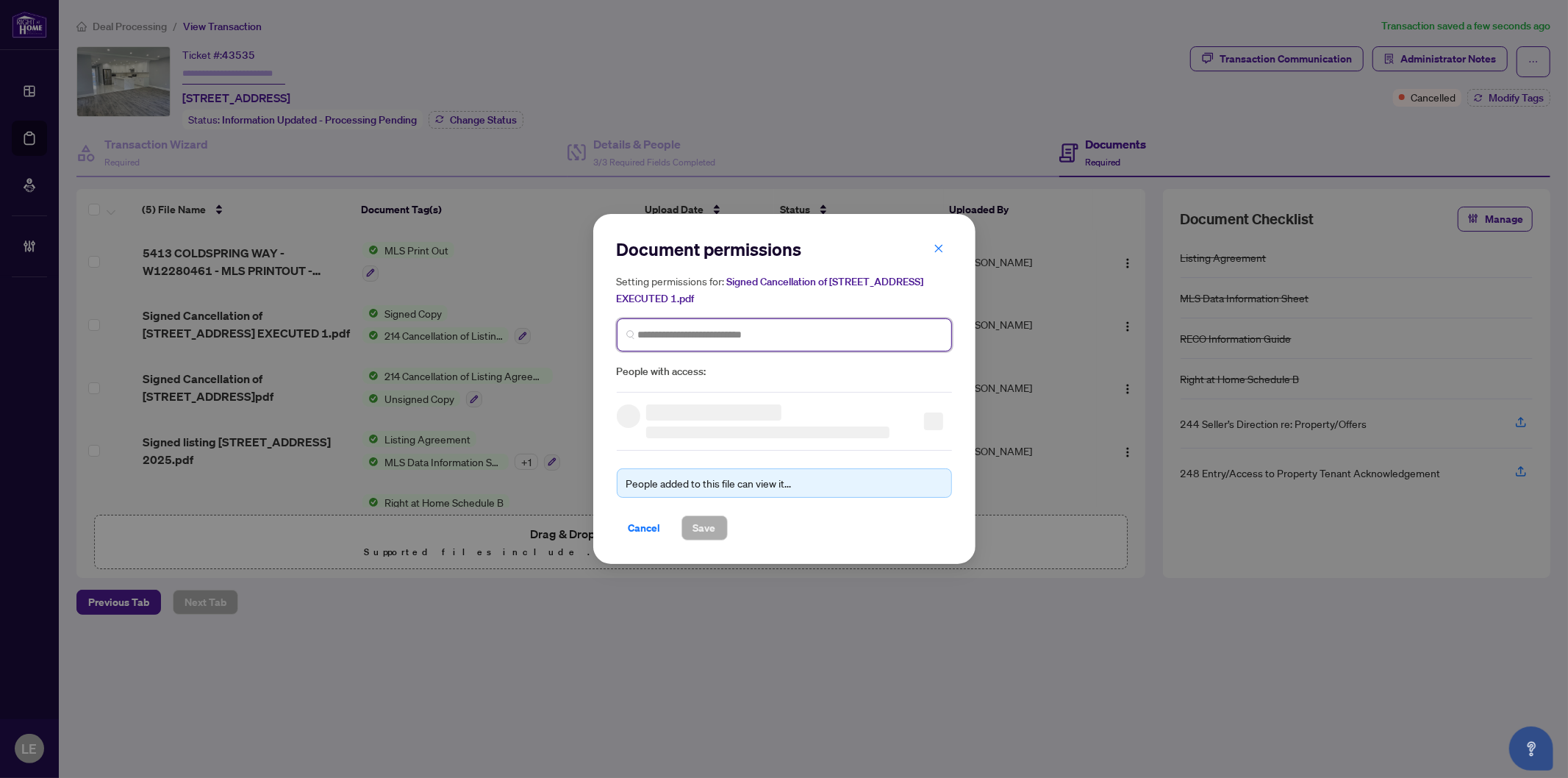
click at [665, 339] on input "search" at bounding box center [790, 335] width 304 height 15
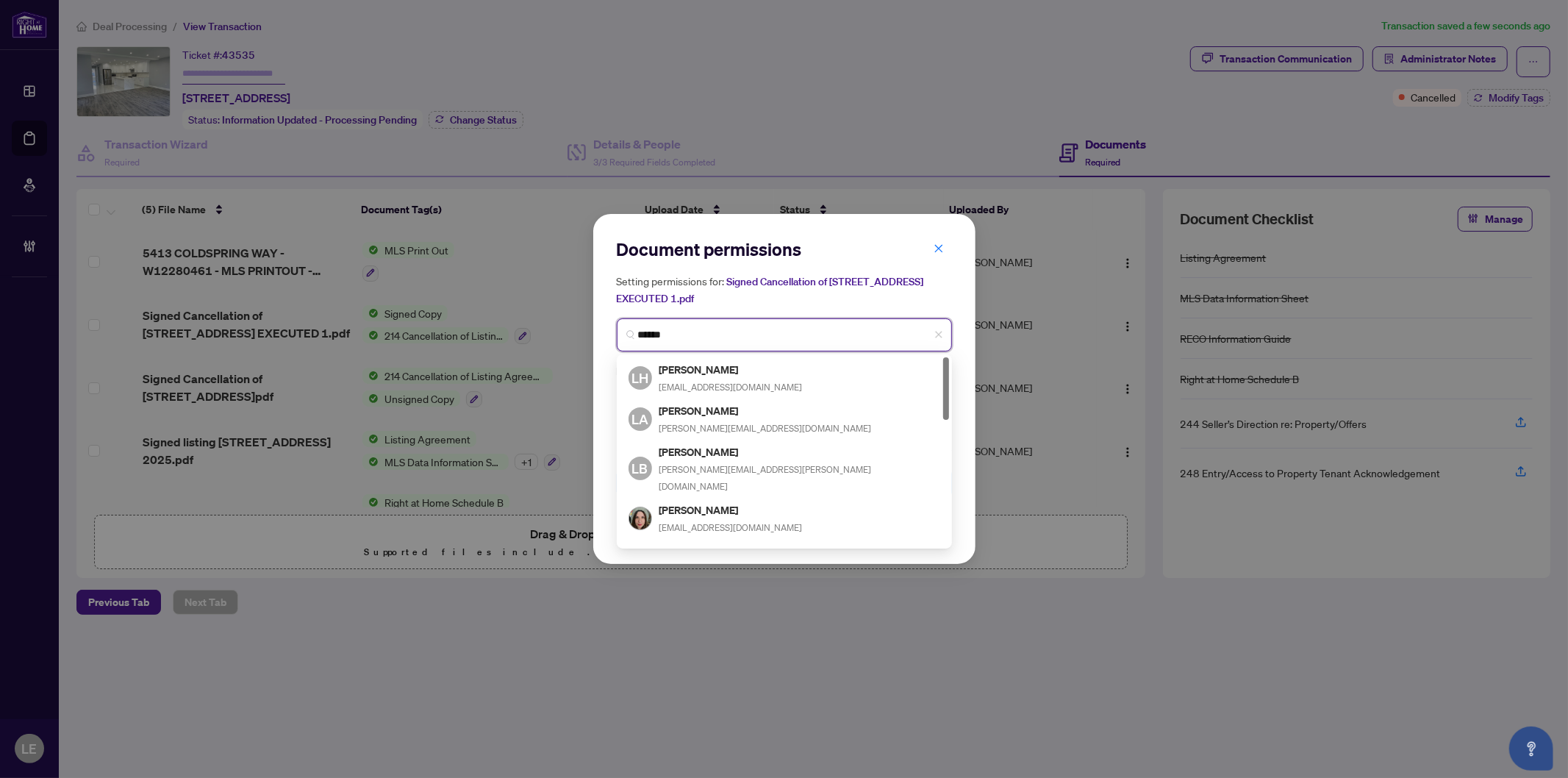
type input "*******"
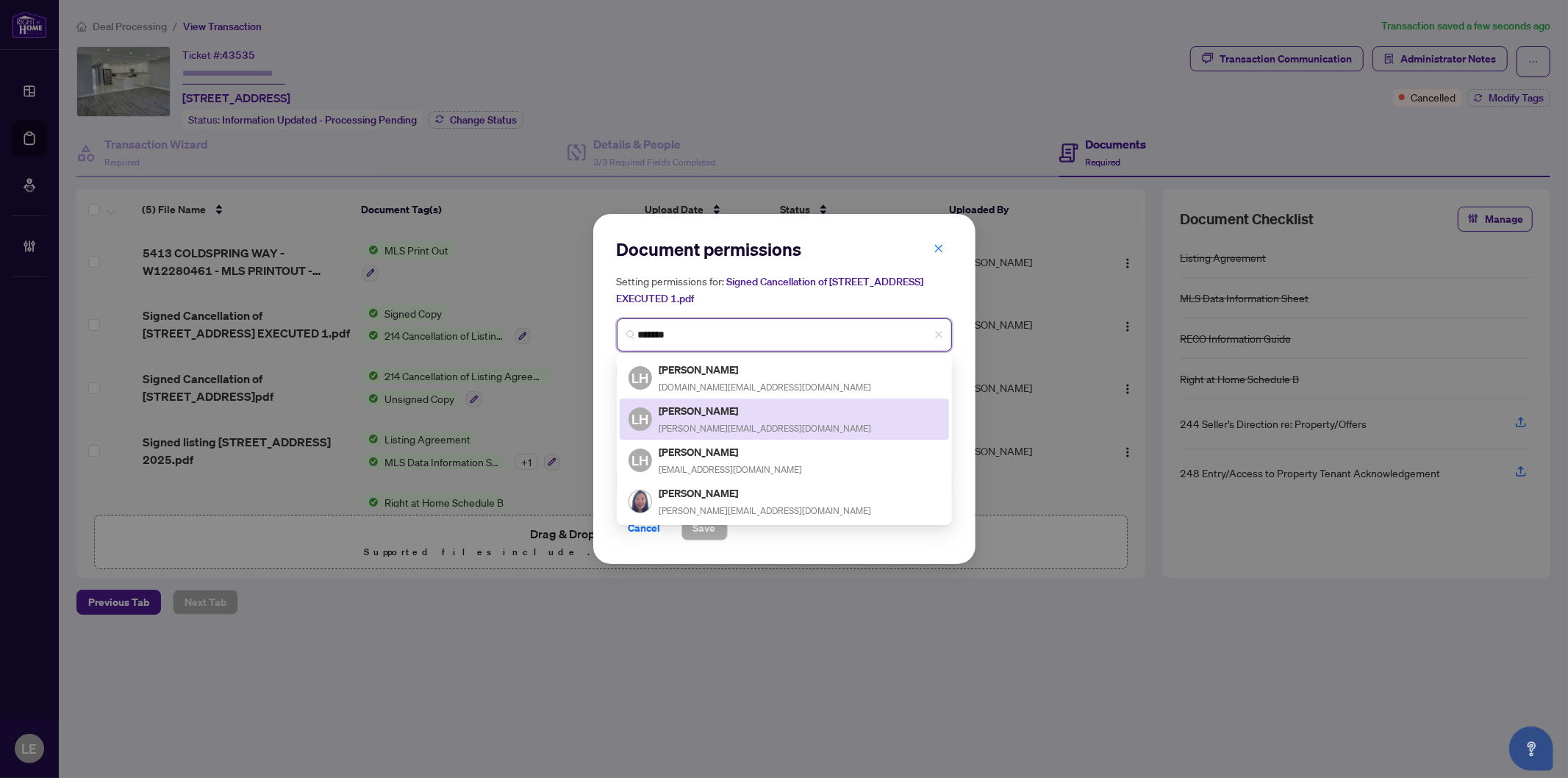
click at [715, 416] on div "Linda Huang linda.torontorealtor@gmail.com" at bounding box center [766, 419] width 213 height 33
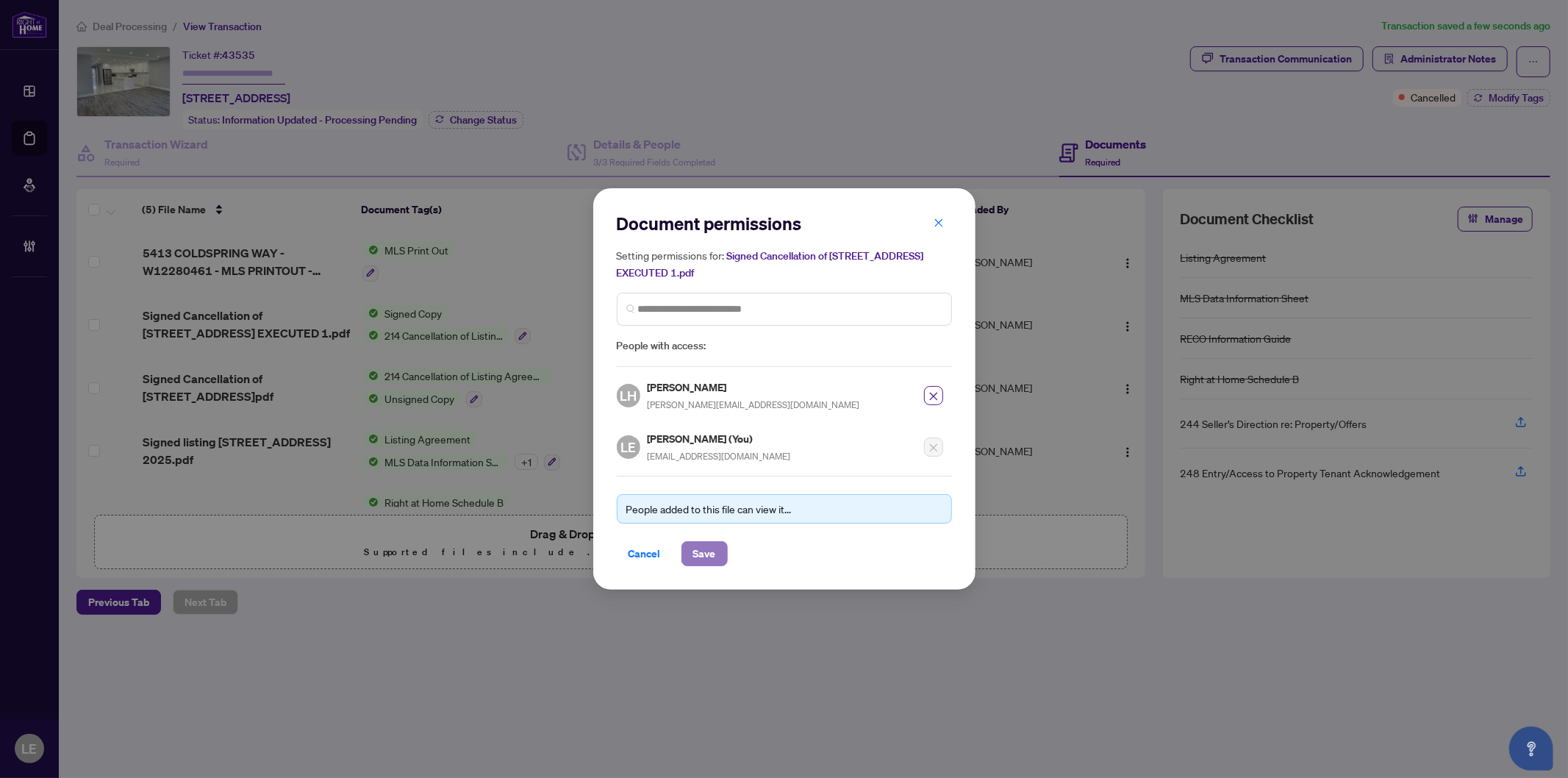
click at [703, 547] on span "Save" at bounding box center [704, 554] width 23 height 24
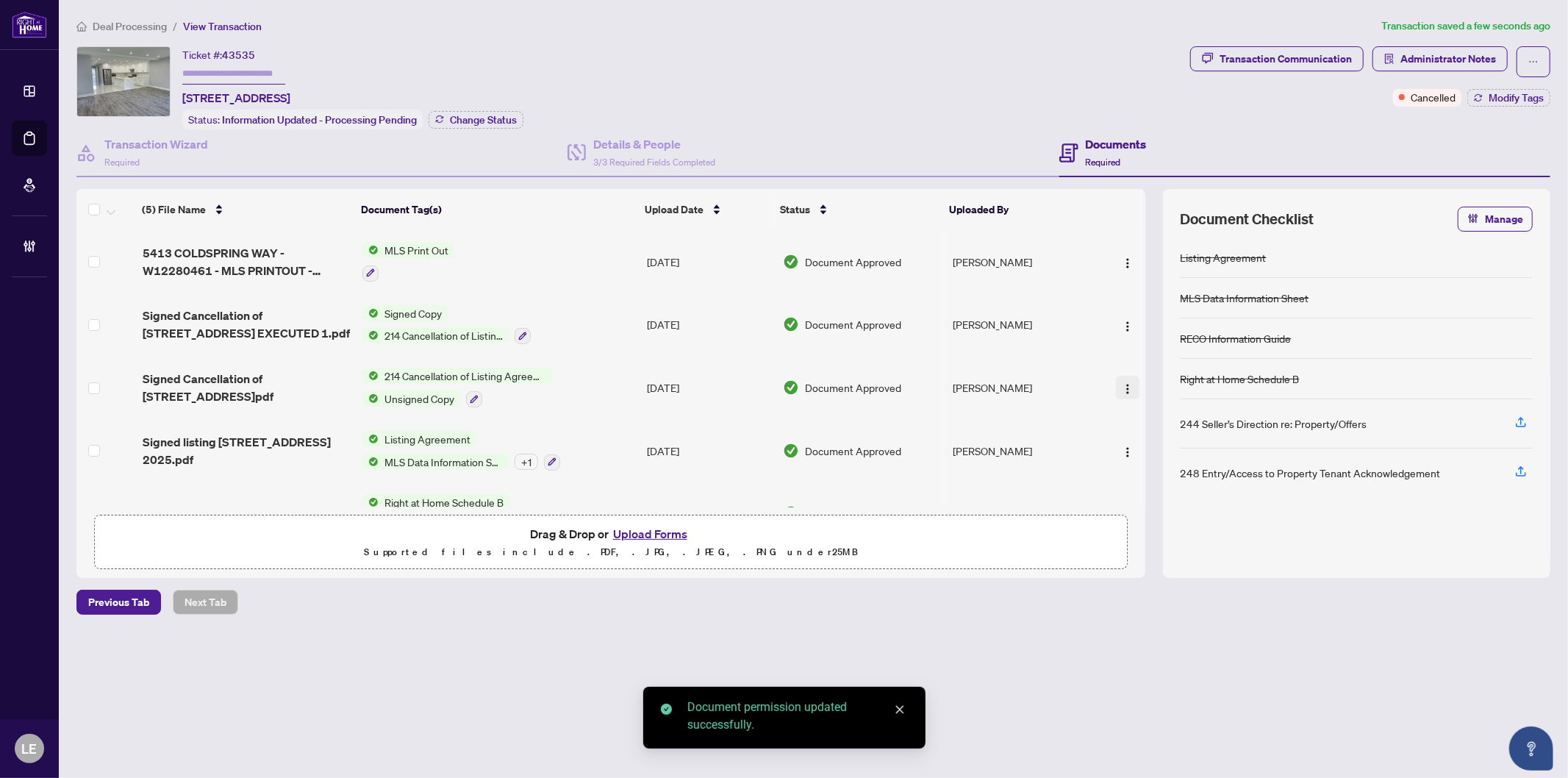
click at [1122, 383] on img "button" at bounding box center [1127, 389] width 12 height 12
click at [1181, 501] on span "Document Permissions" at bounding box center [1194, 505] width 140 height 16
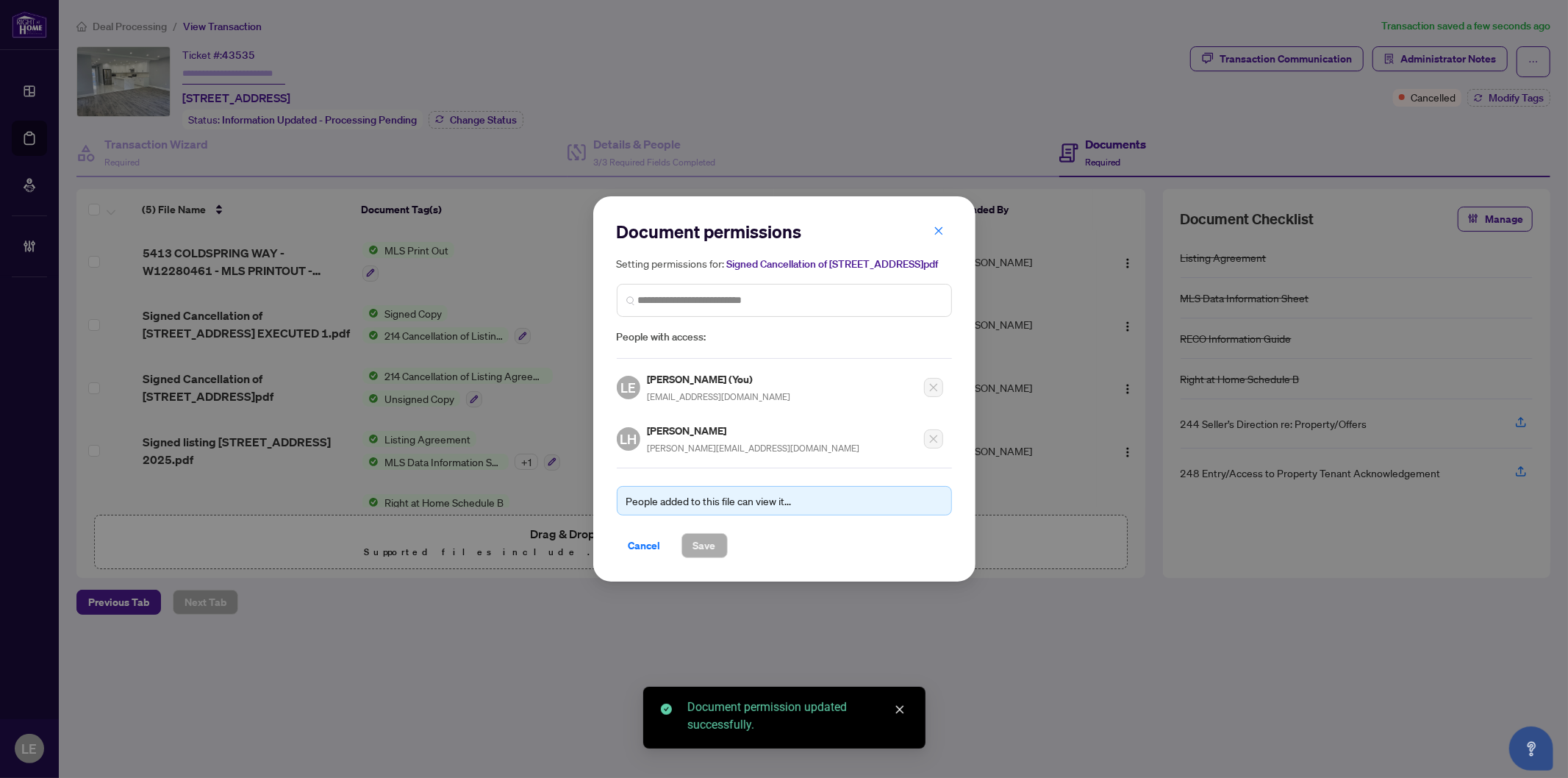
click at [670, 332] on div "Setting permissions for: Signed Cancellation of 5413 Coldspring Way Miss 1.pdf …" at bounding box center [784, 301] width 335 height 91
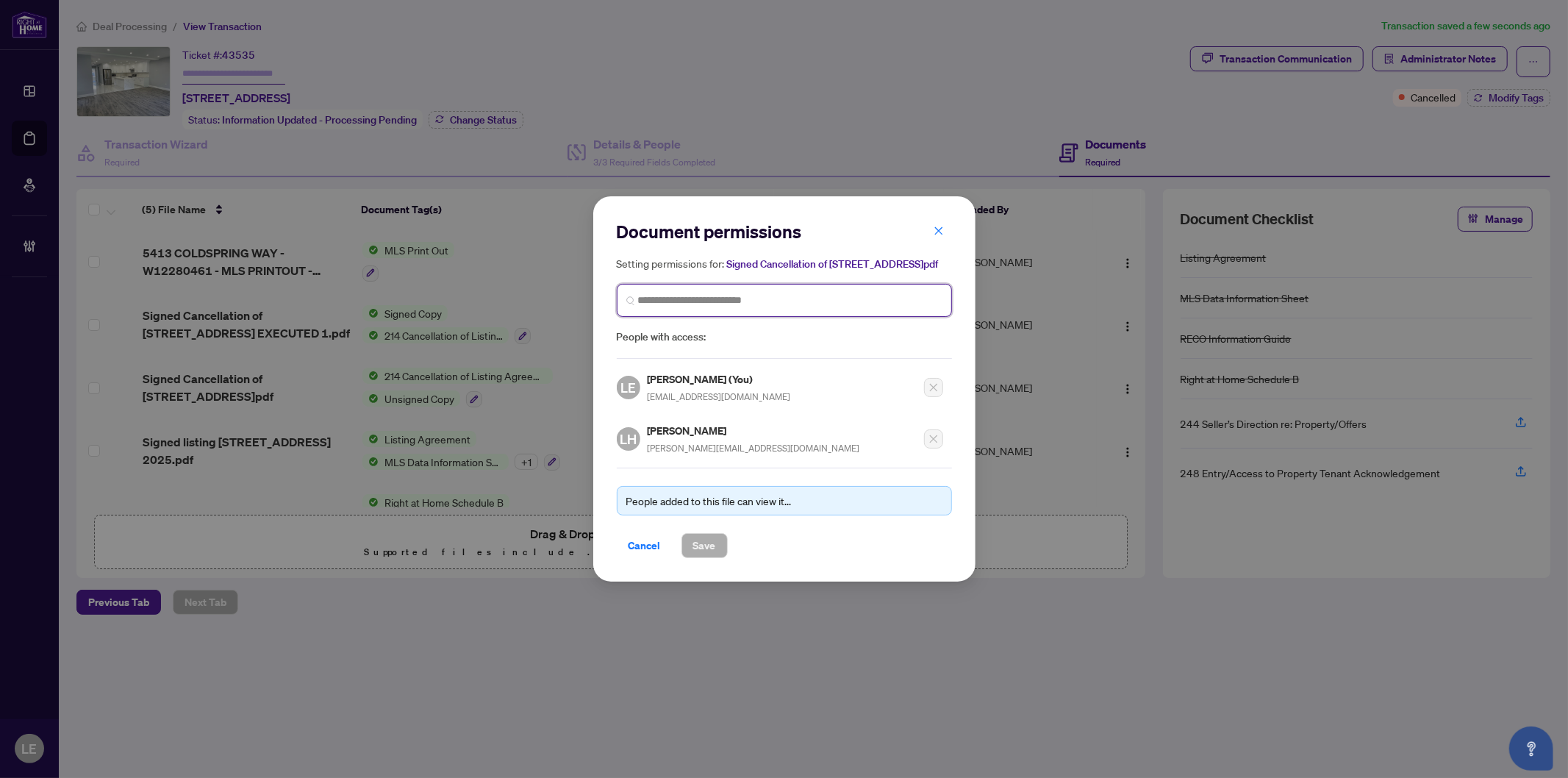
click at [0, 0] on input "search" at bounding box center [0, 0] width 0 height 0
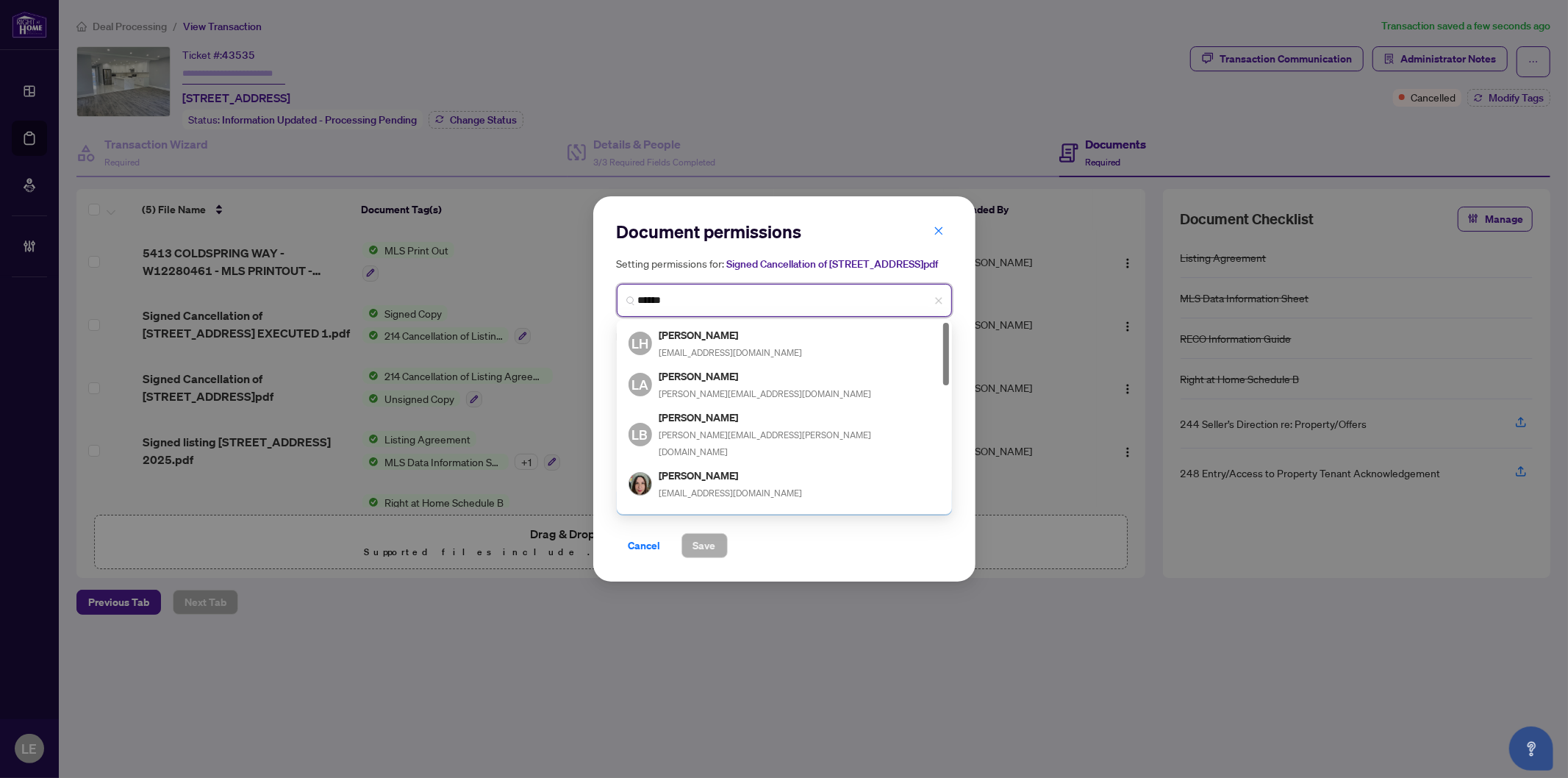
type input "*******"
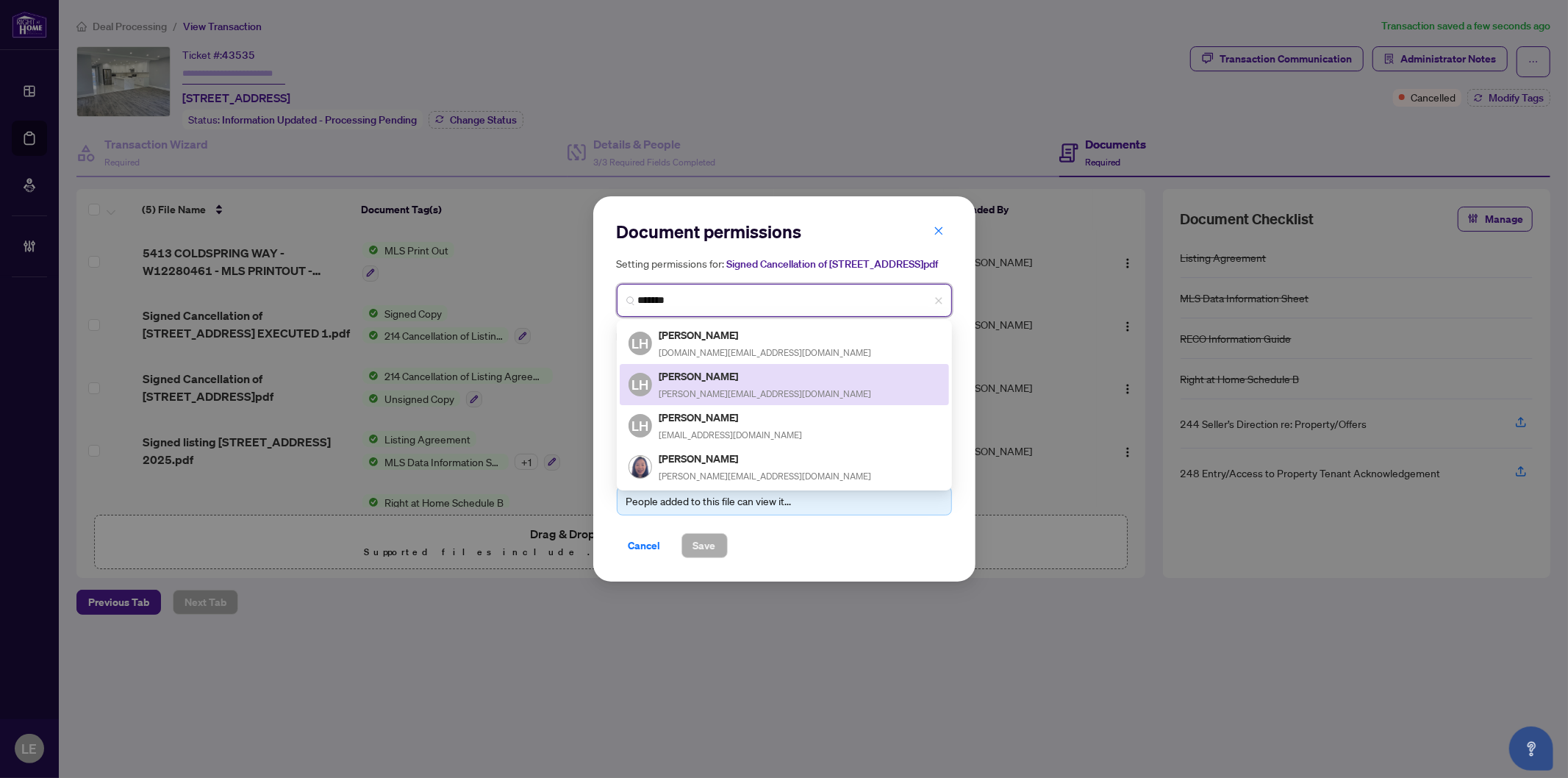
click at [723, 383] on h5 "Linda Huang" at bounding box center [766, 375] width 213 height 17
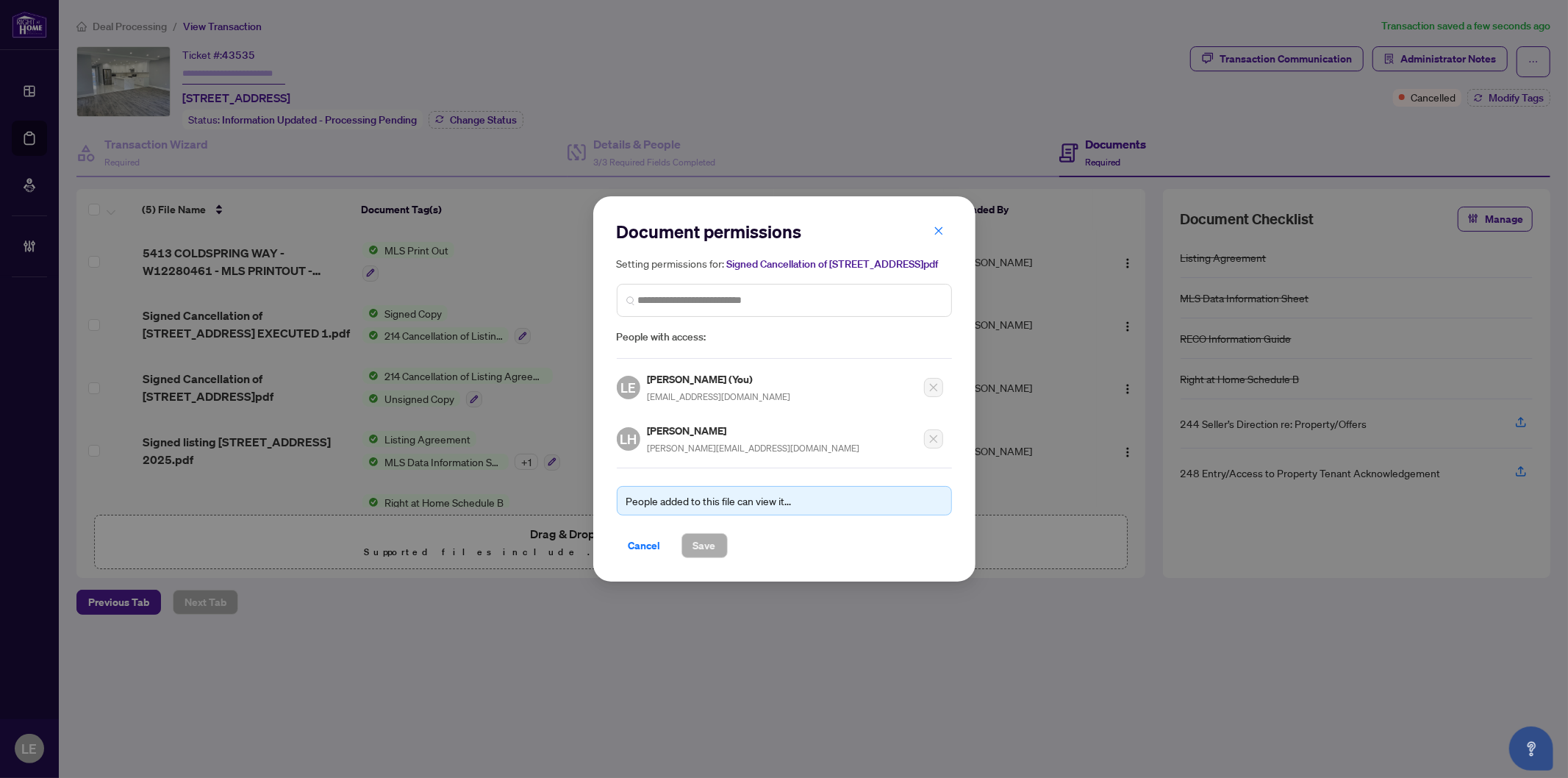
click at [780, 558] on div "Cancel Save" at bounding box center [784, 545] width 335 height 25
click at [845, 426] on div "LH Linda Huang linda.torontorealtor@gmail.com" at bounding box center [780, 435] width 327 height 43
click at [647, 557] on span "Cancel" at bounding box center [645, 546] width 33 height 24
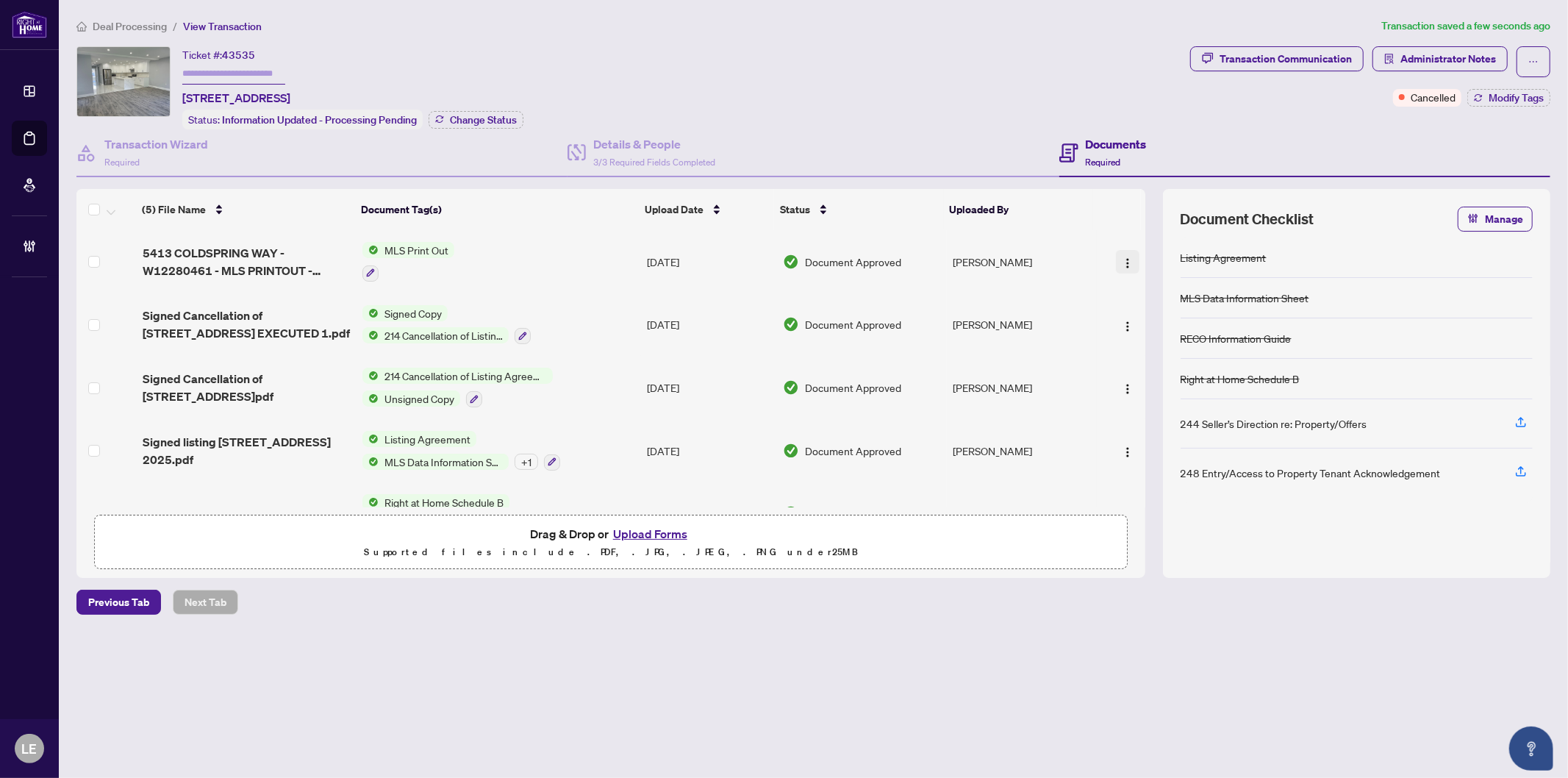
click at [1125, 257] on img "button" at bounding box center [1127, 263] width 12 height 12
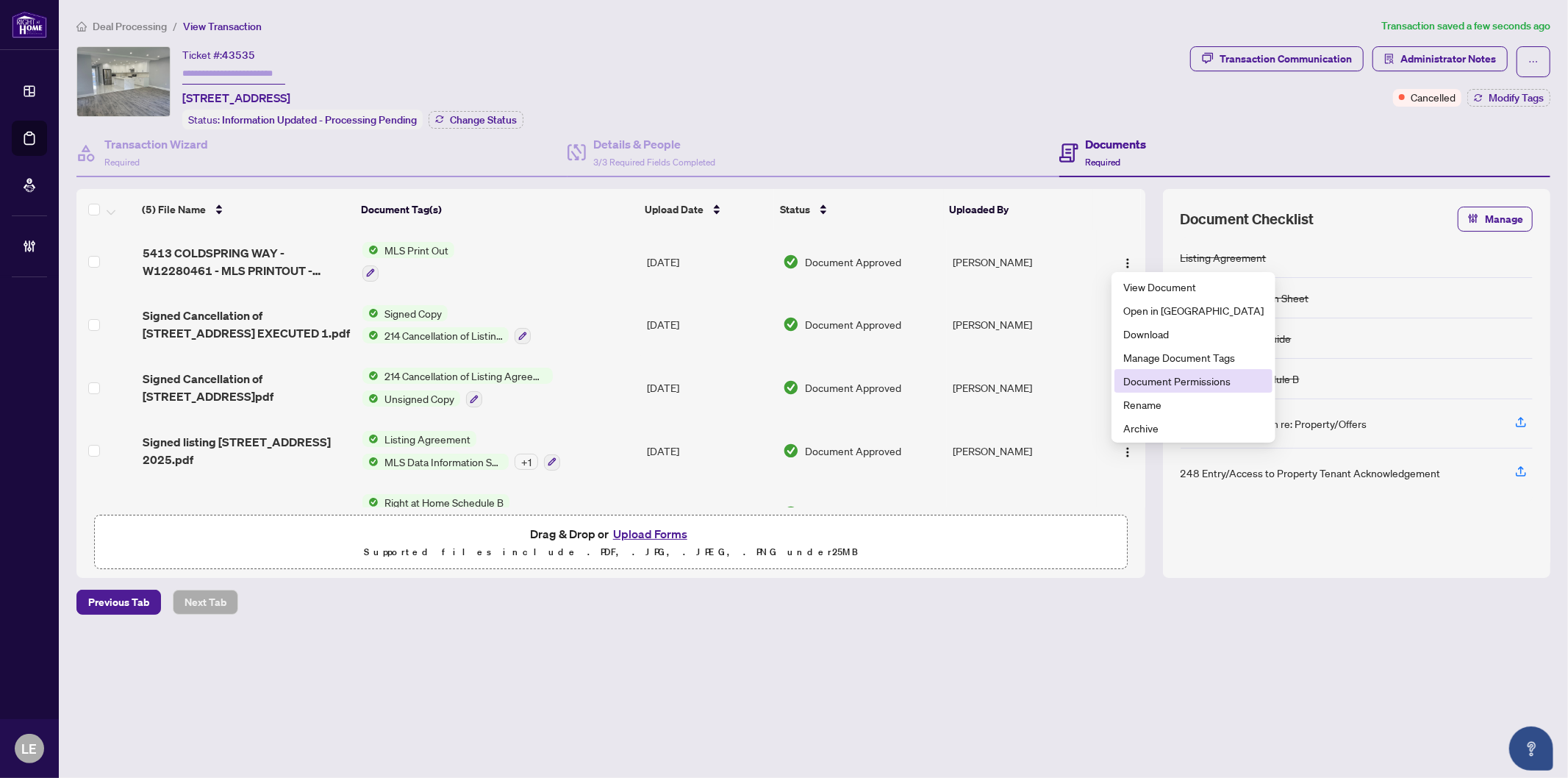
click at [1156, 381] on span "Document Permissions" at bounding box center [1194, 381] width 140 height 16
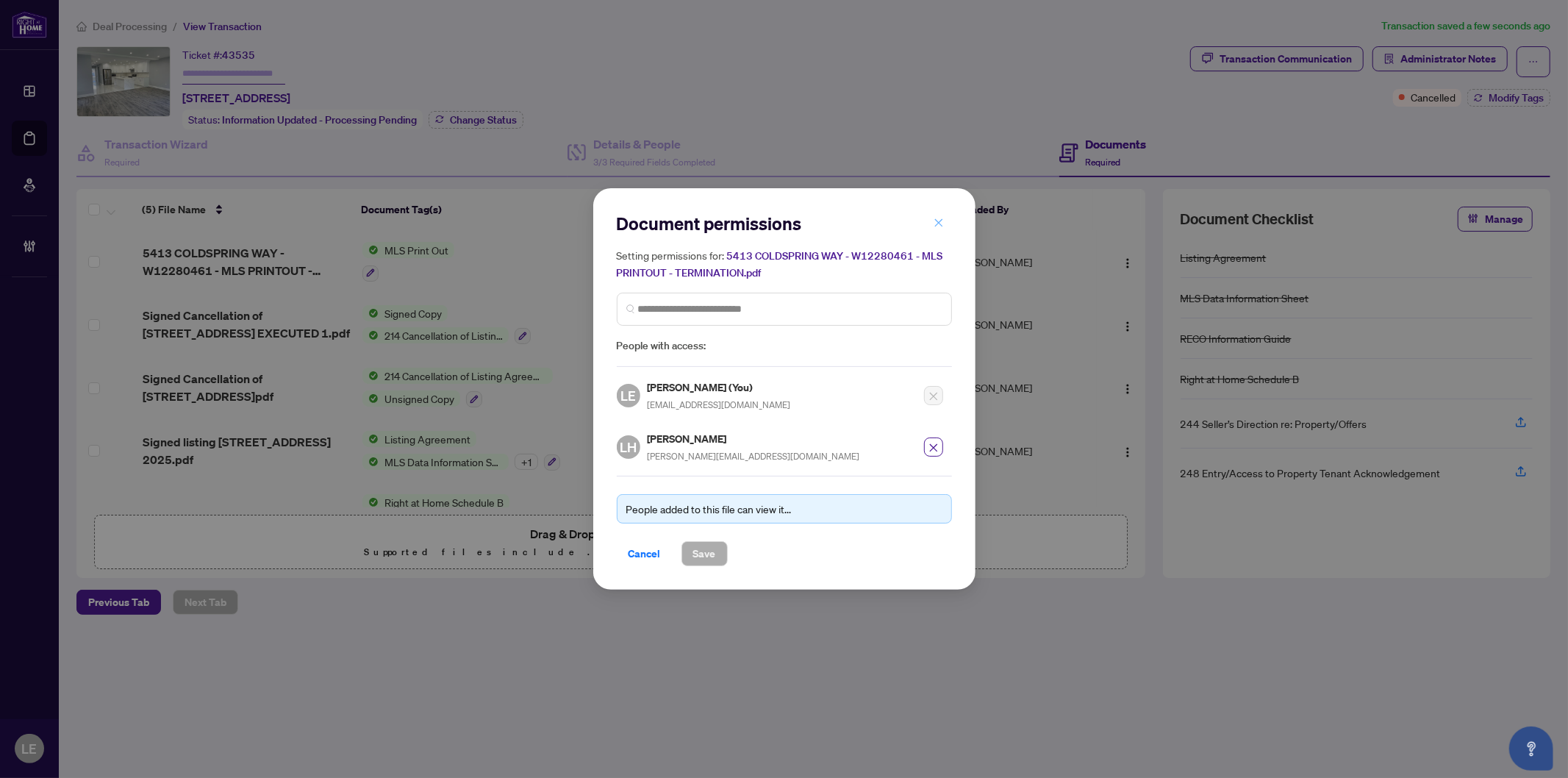
click at [937, 218] on span "button" at bounding box center [939, 223] width 10 height 24
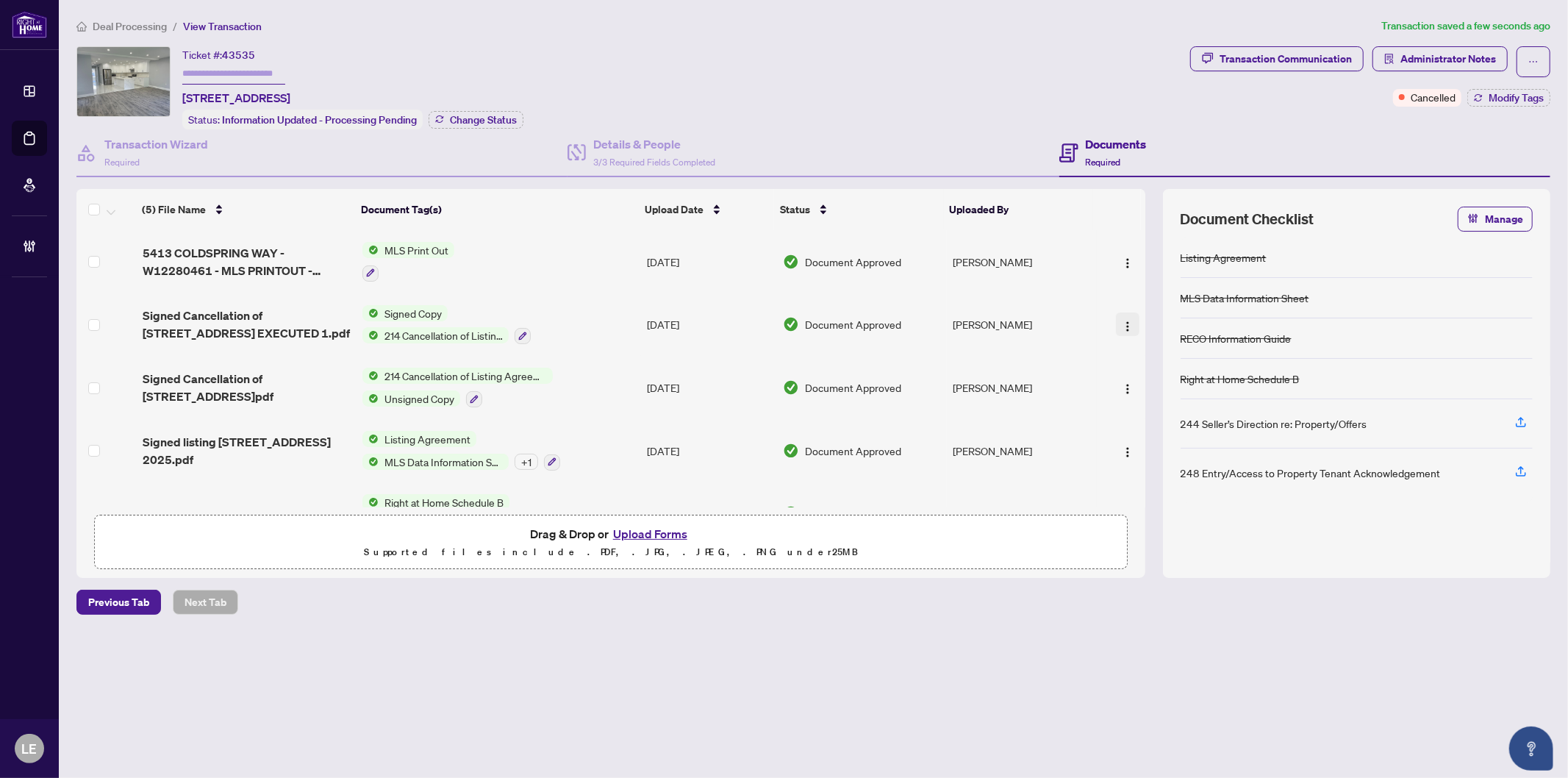
click at [1122, 326] on span "button" at bounding box center [1127, 324] width 12 height 16
click at [1170, 437] on span "Document Permissions" at bounding box center [1194, 442] width 140 height 16
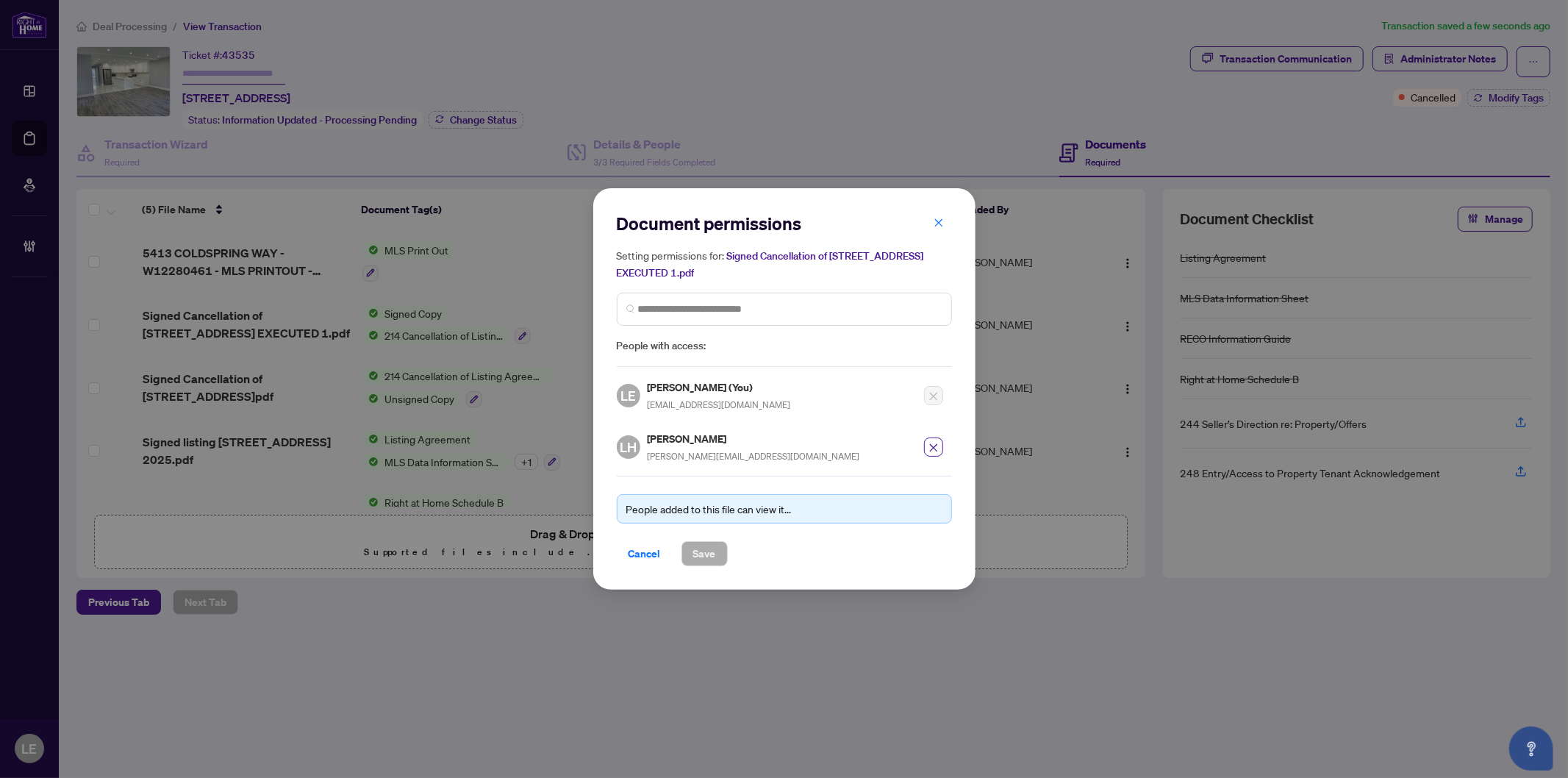
click at [853, 559] on div "Cancel Save" at bounding box center [784, 553] width 335 height 25
click at [649, 548] on span "Cancel" at bounding box center [645, 554] width 33 height 24
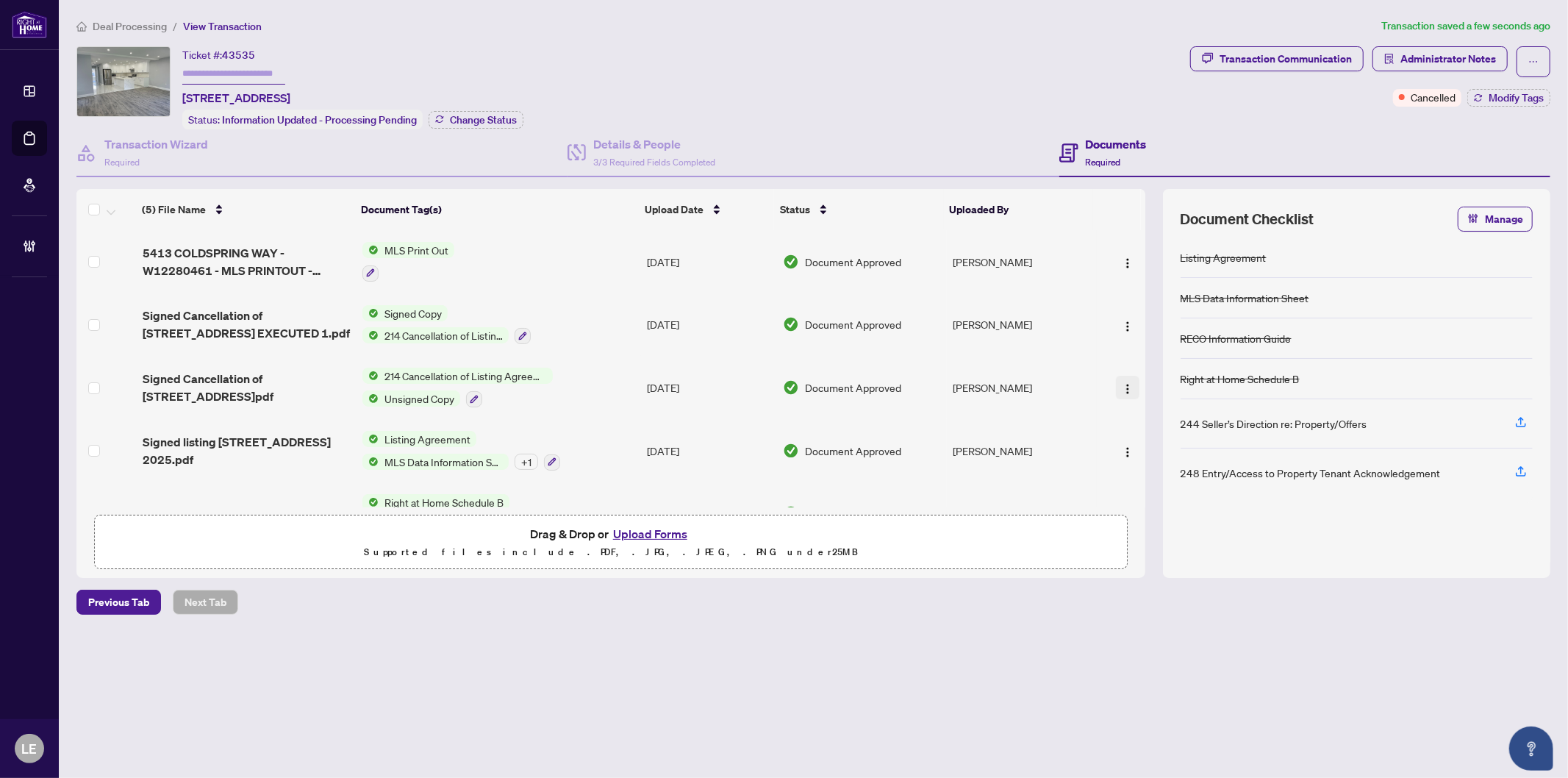
click at [1123, 383] on img "button" at bounding box center [1127, 389] width 12 height 12
click at [1147, 499] on span "Document Permissions" at bounding box center [1194, 505] width 140 height 16
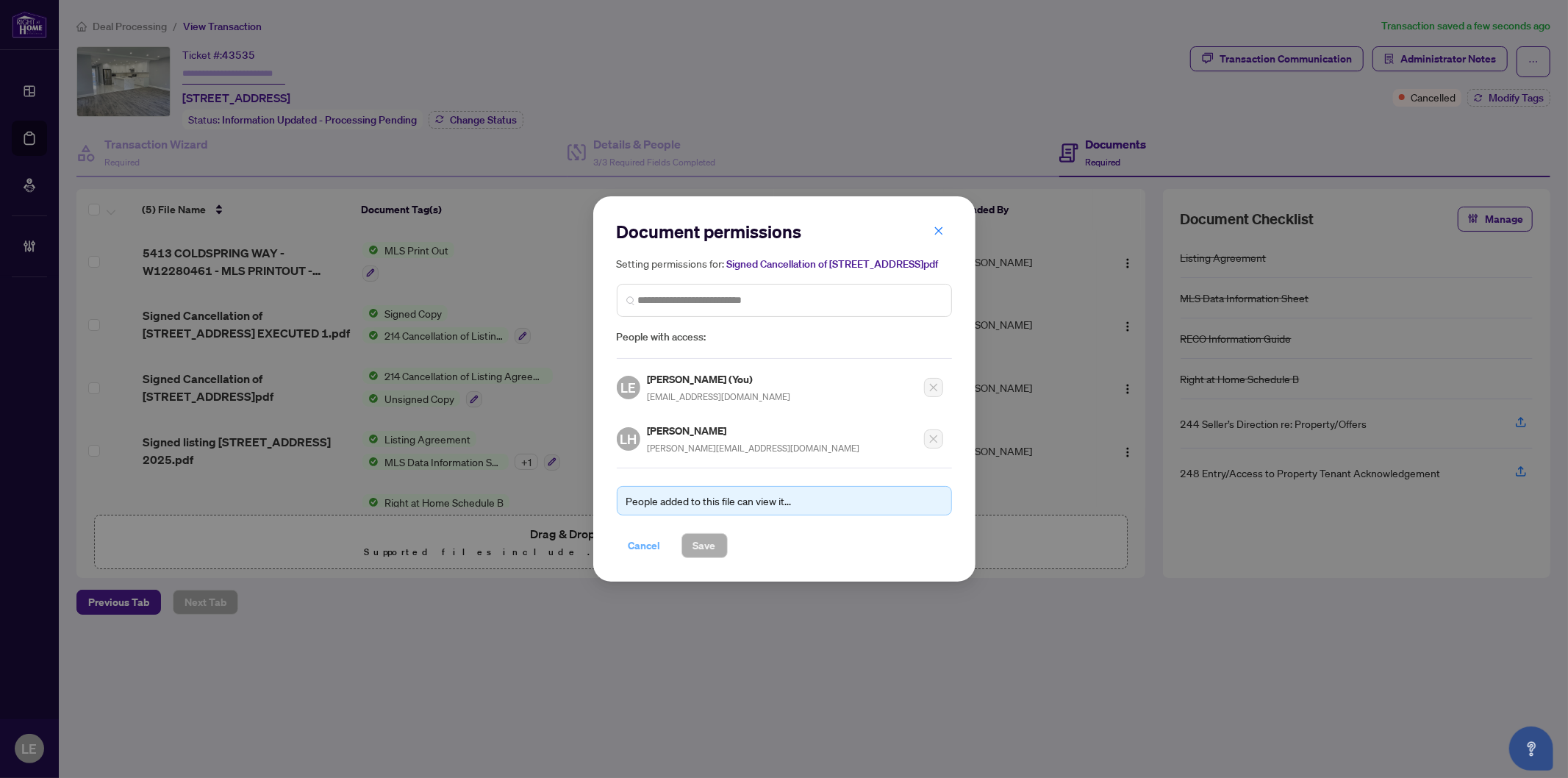
click at [645, 557] on span "Cancel" at bounding box center [645, 546] width 33 height 24
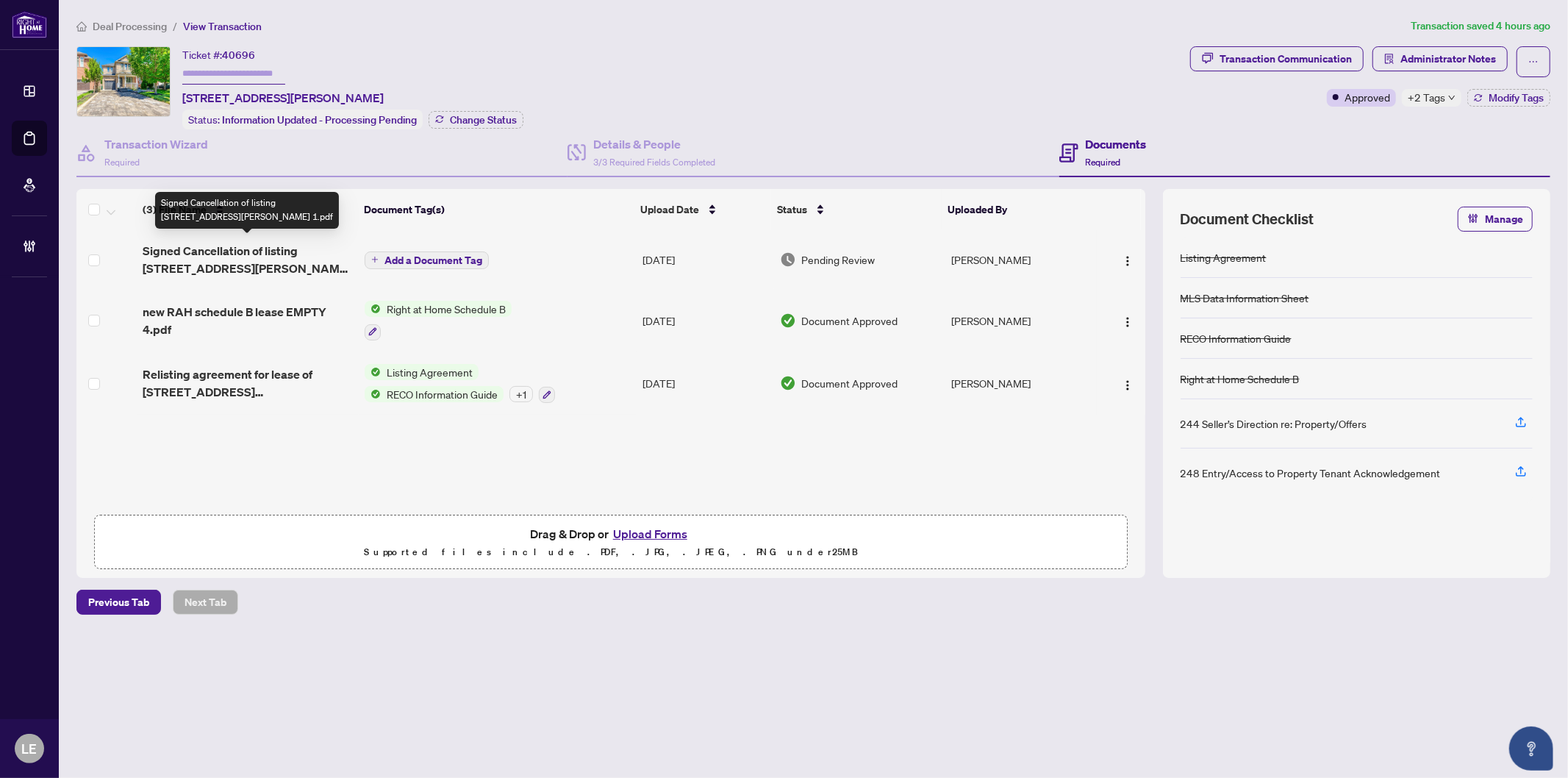
click at [237, 254] on span "Signed Cancellation of listing [STREET_ADDRESS][PERSON_NAME] 1.pdf" at bounding box center [248, 260] width 210 height 35
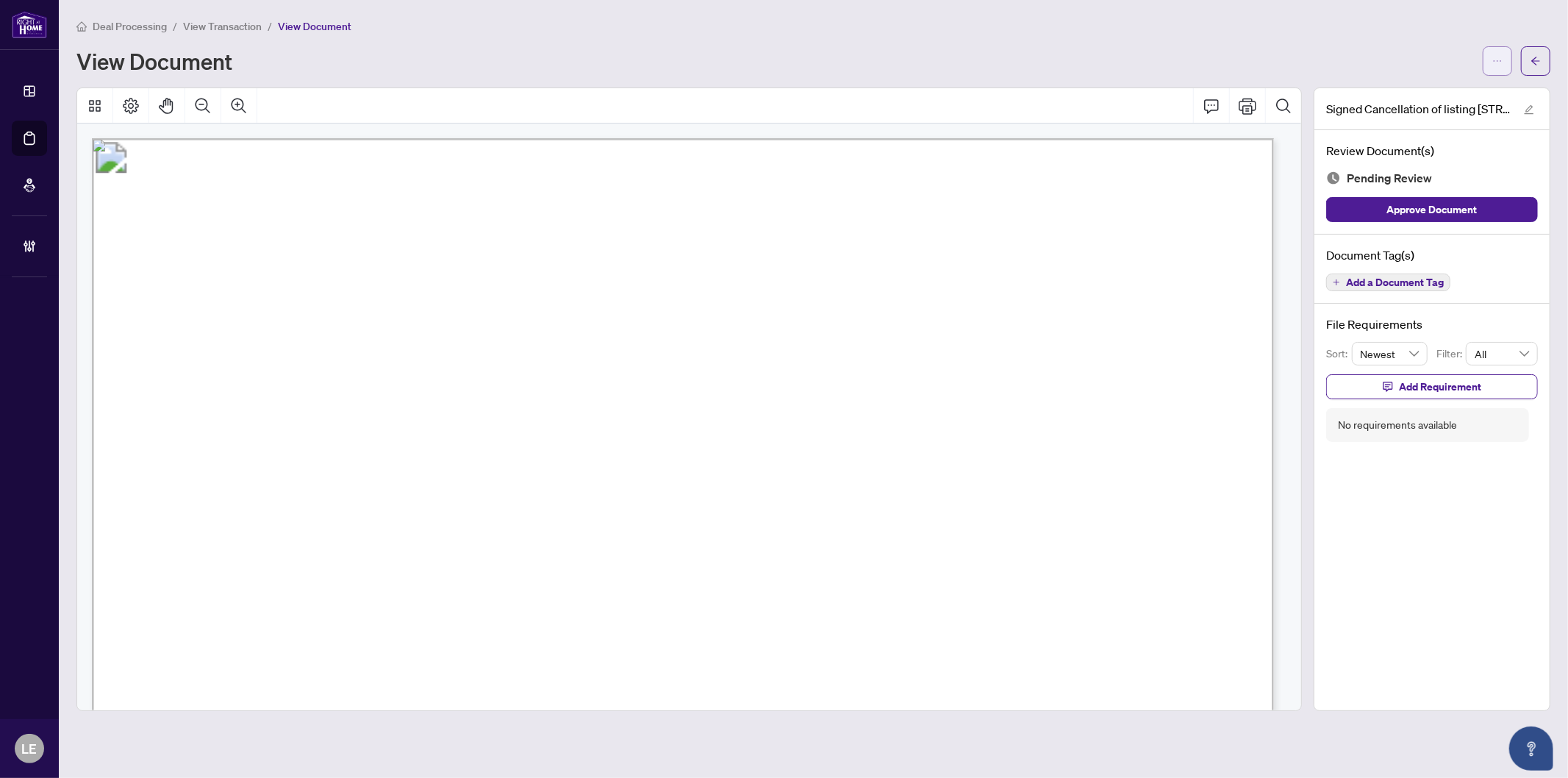
click at [1498, 61] on icon "ellipsis" at bounding box center [1498, 61] width 8 height 2
click at [1413, 92] on span "Download" at bounding box center [1445, 92] width 112 height 16
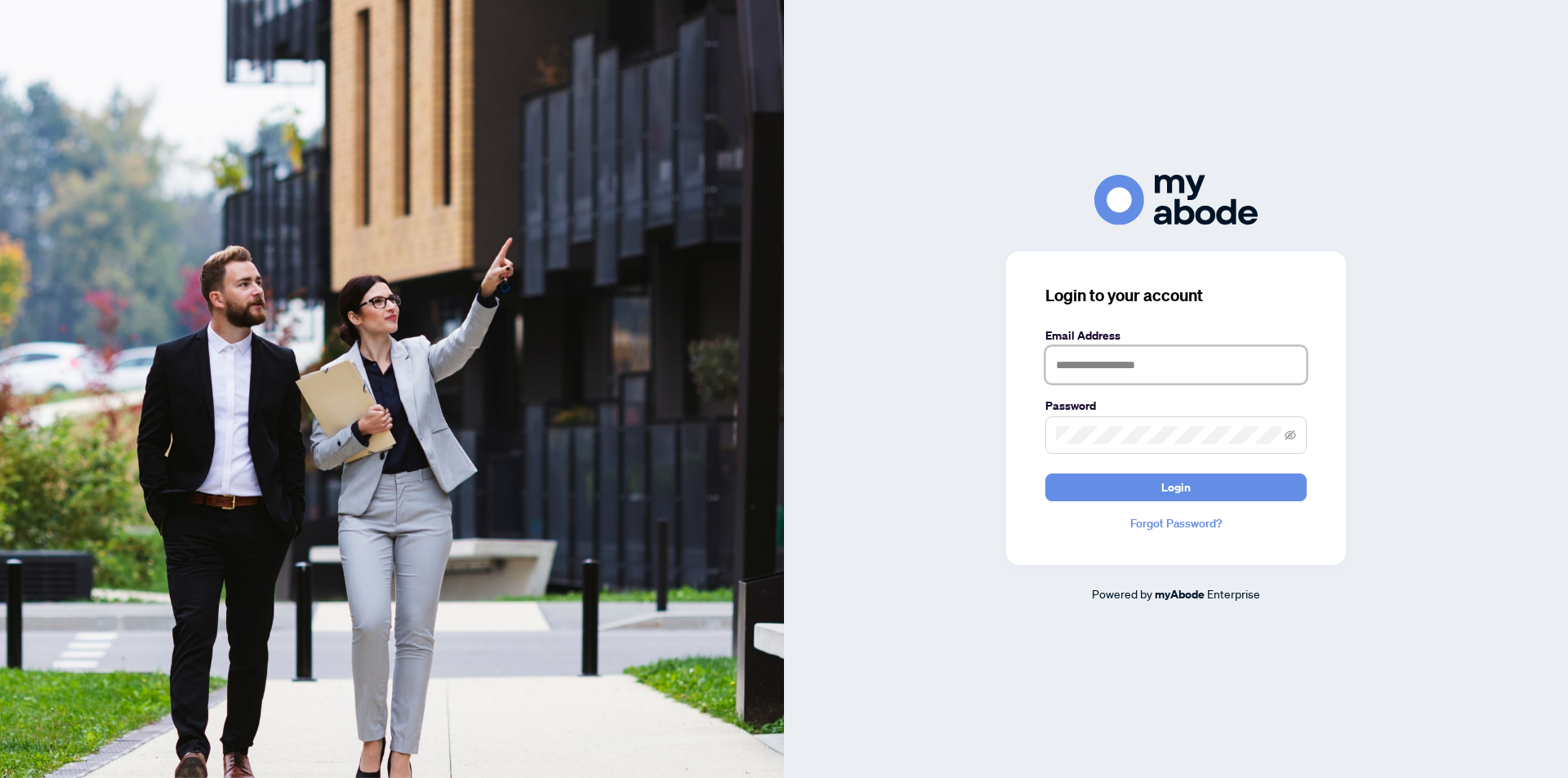
type input "**********"
click at [1191, 480] on button "Login" at bounding box center [1175, 487] width 261 height 27
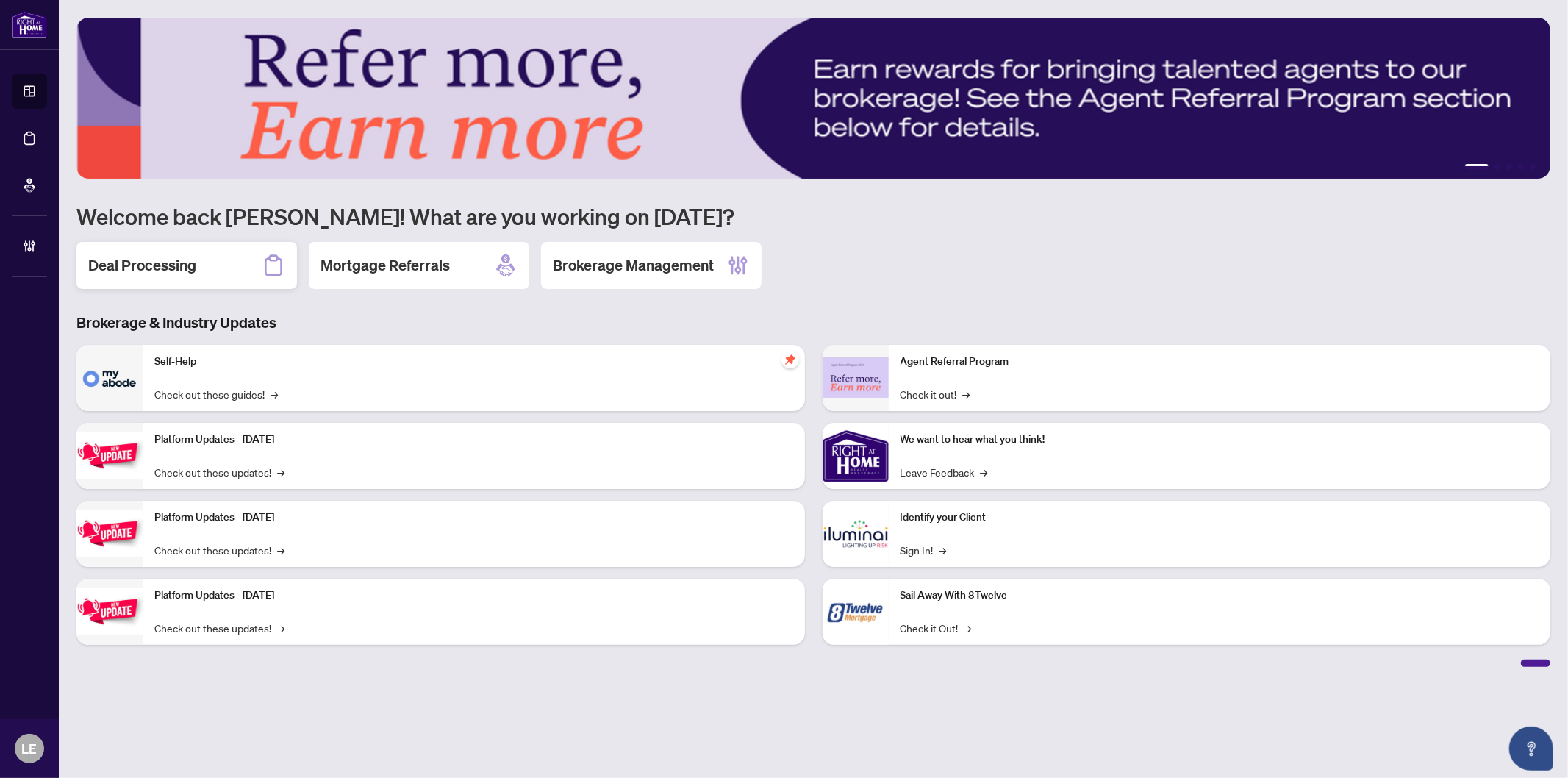
click at [177, 270] on h2 "Deal Processing" at bounding box center [143, 265] width 108 height 21
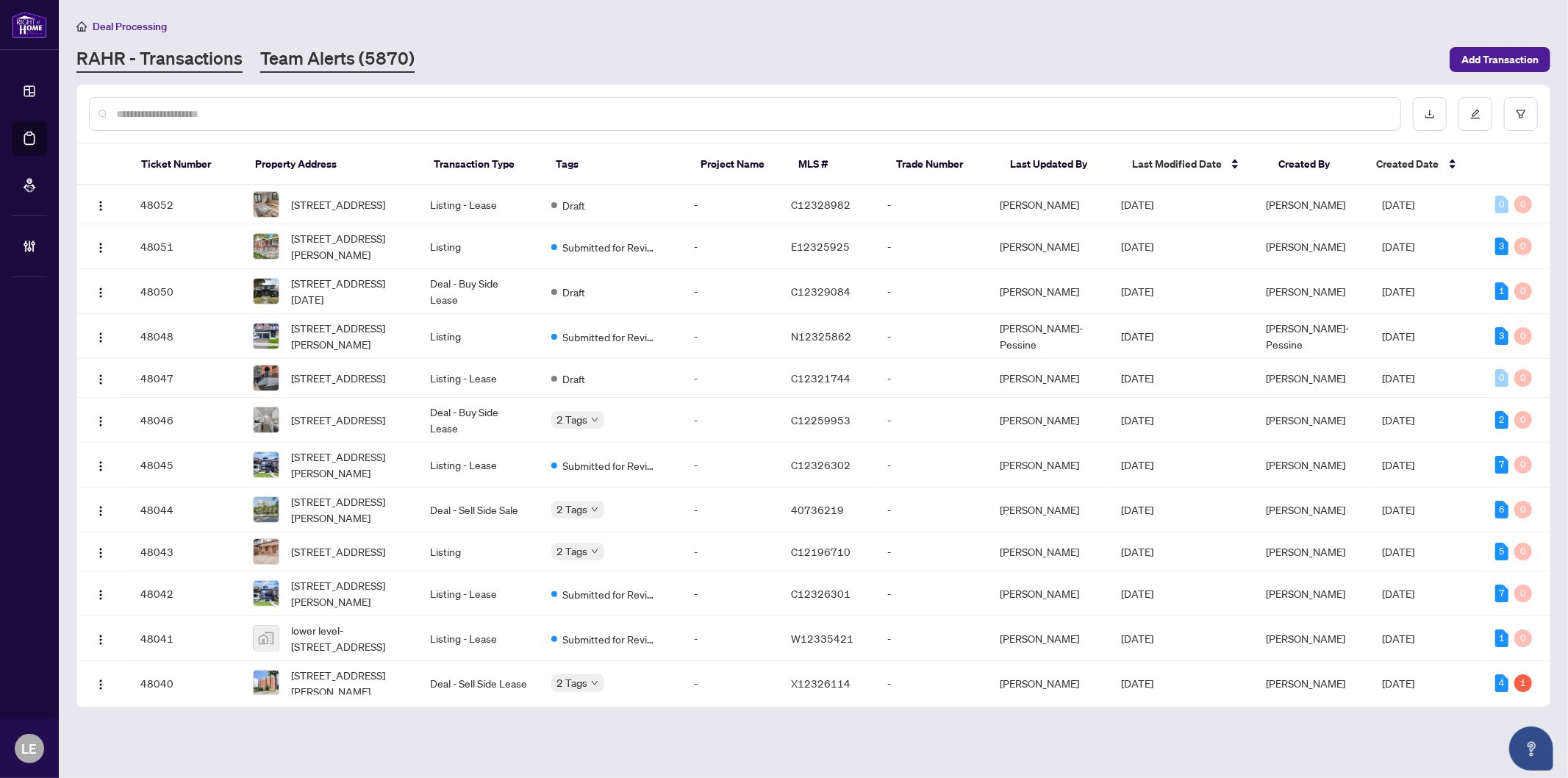
click at [316, 59] on link "Team Alerts (5870)" at bounding box center [338, 59] width 155 height 26
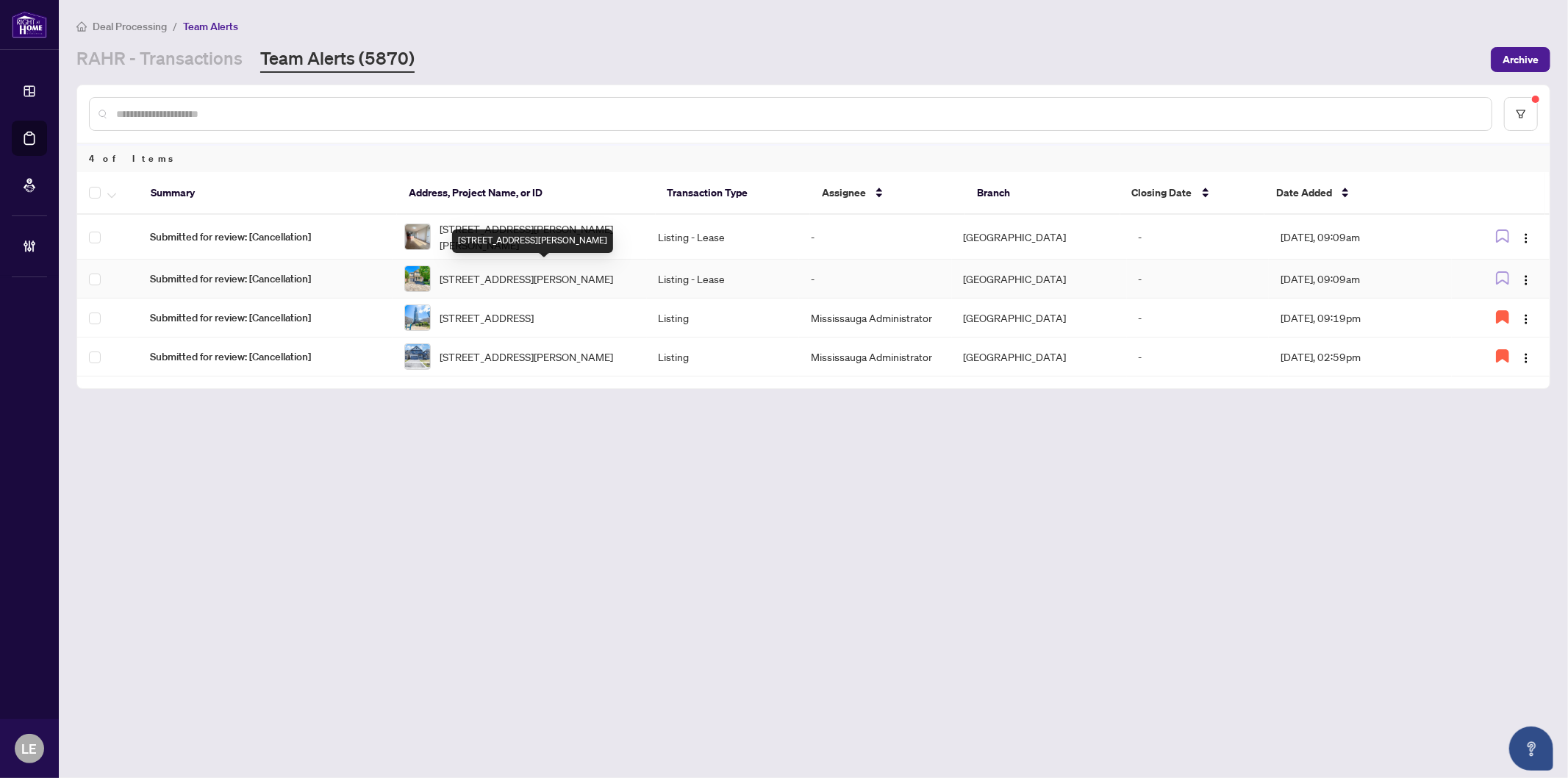
click at [570, 280] on span "[STREET_ADDRESS][PERSON_NAME]" at bounding box center [527, 279] width 174 height 16
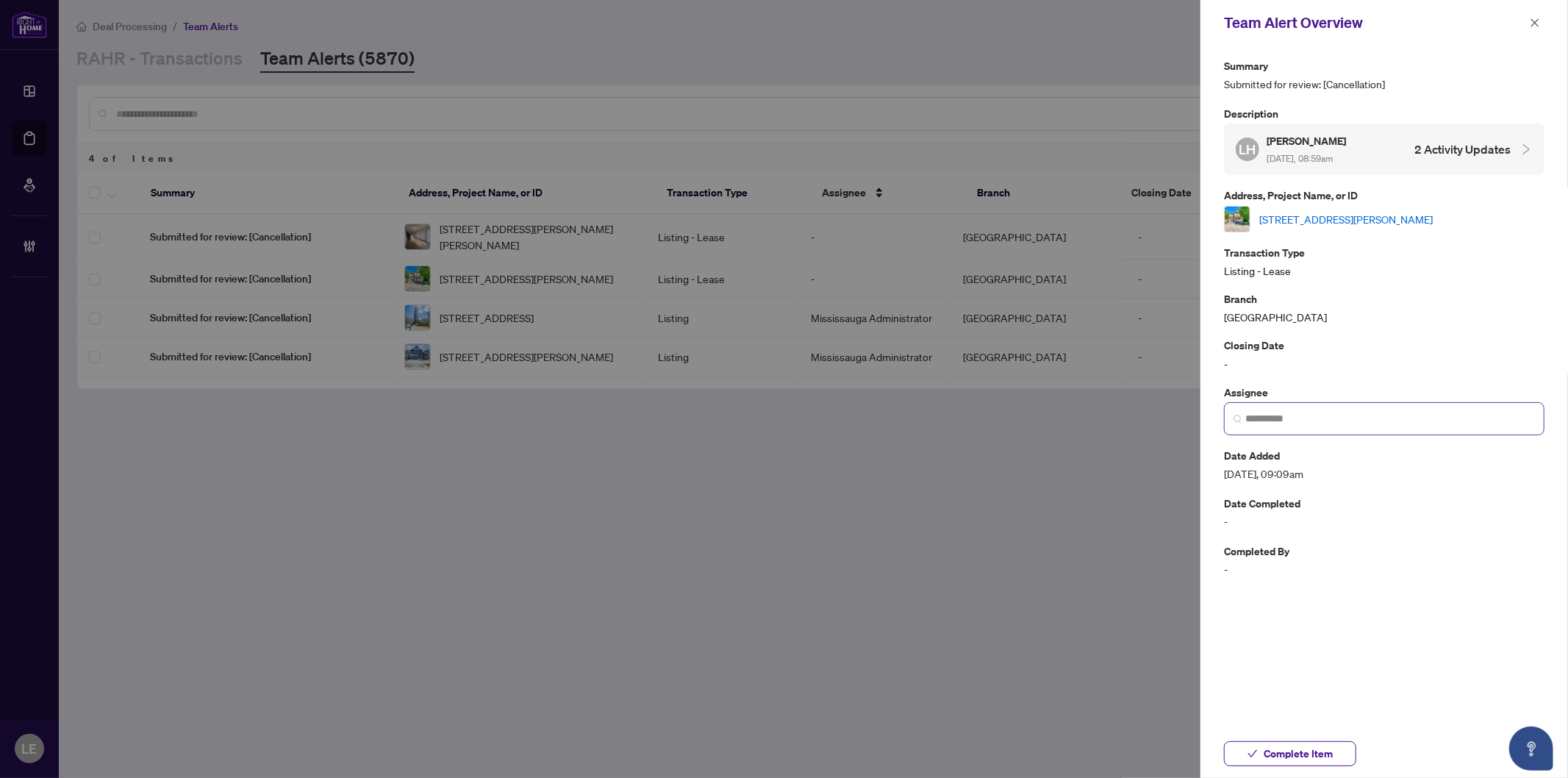
click at [1442, 406] on span at bounding box center [1384, 419] width 320 height 33
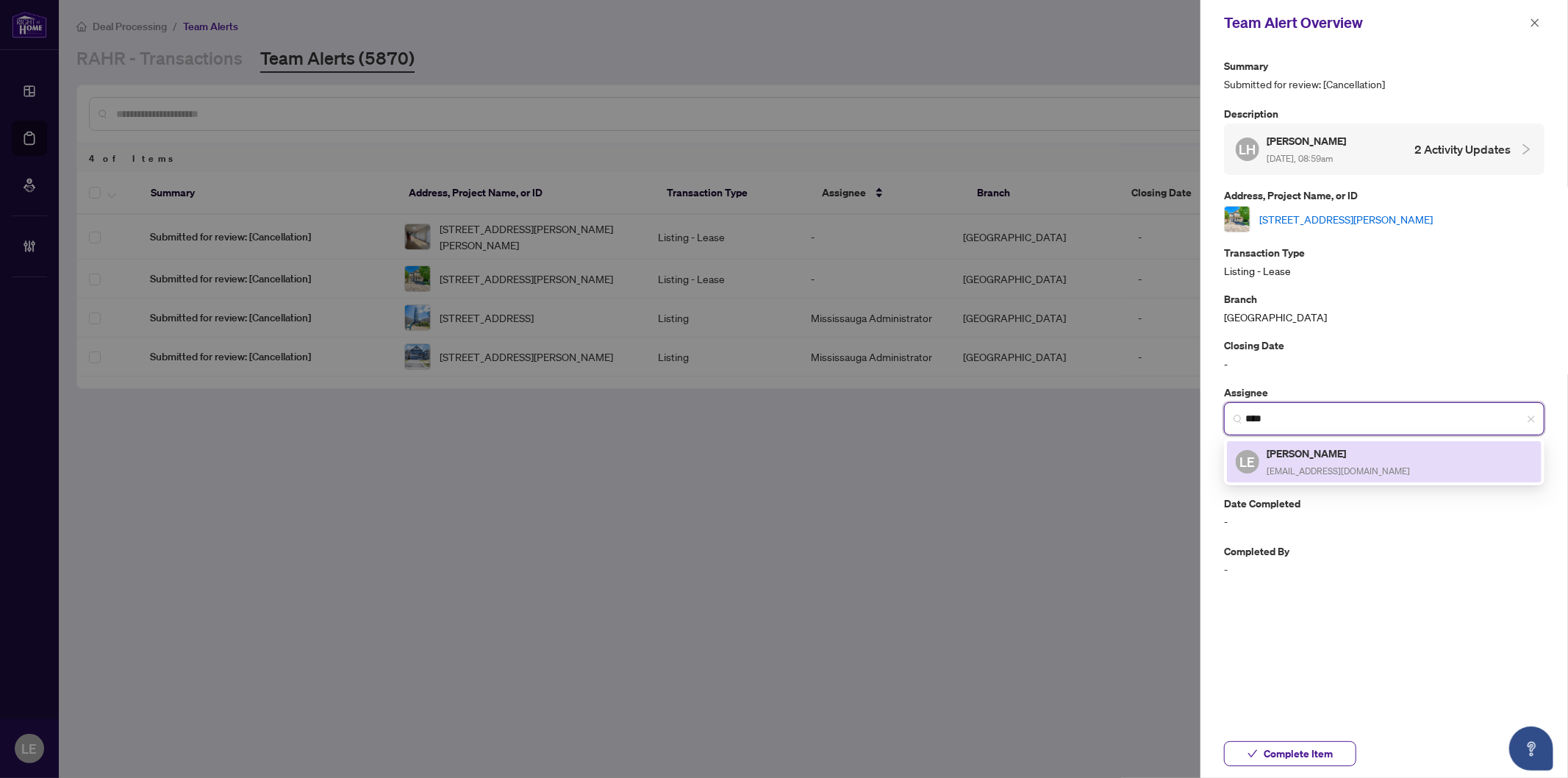
click at [1347, 445] on h5 "[PERSON_NAME]" at bounding box center [1339, 453] width 143 height 17
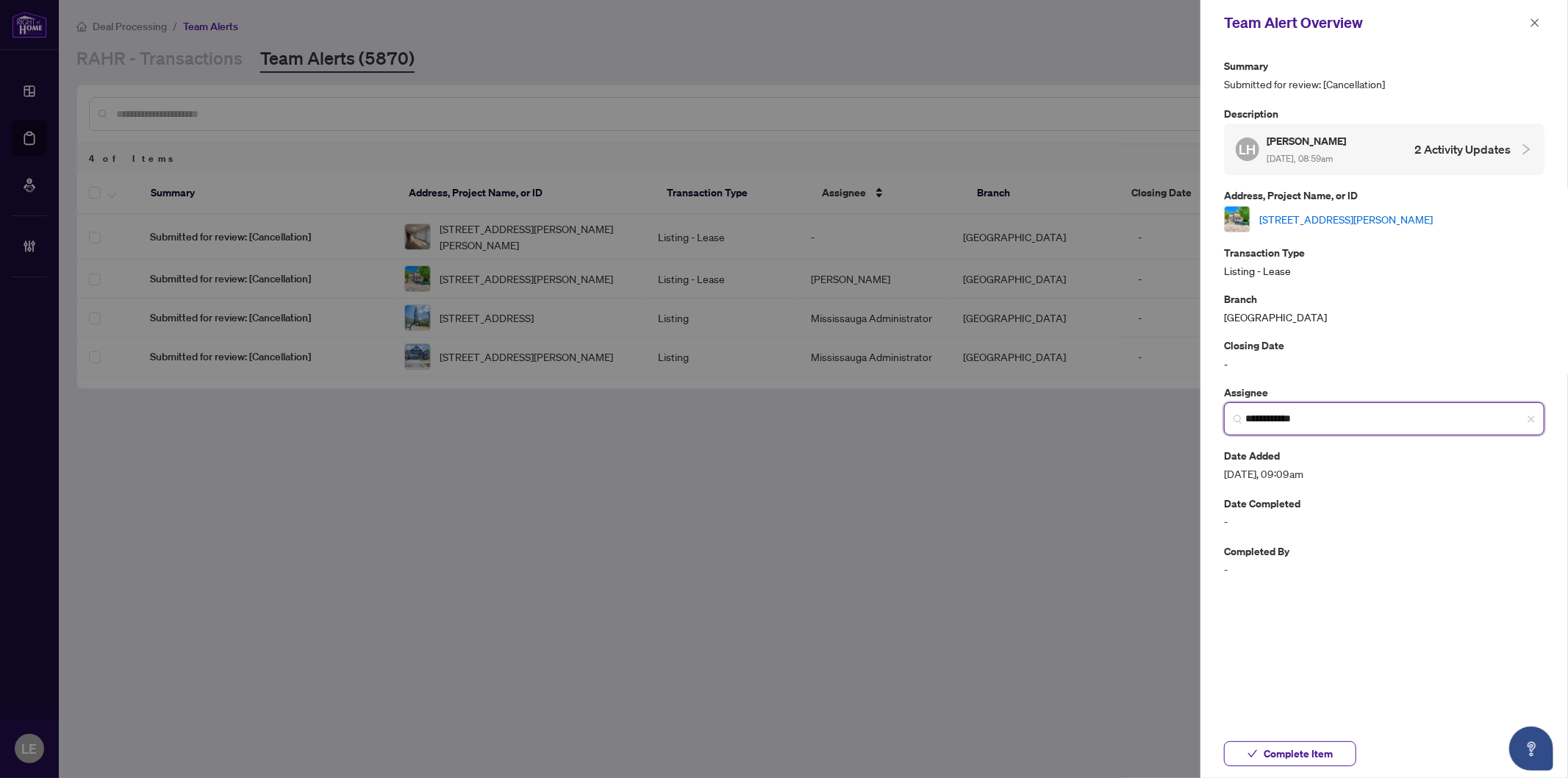
type input "**********"
click at [1401, 320] on div "Branch Mississauga" at bounding box center [1384, 307] width 320 height 34
click at [519, 230] on div at bounding box center [784, 389] width 1568 height 778
click at [1540, 15] on button "button" at bounding box center [1535, 23] width 19 height 18
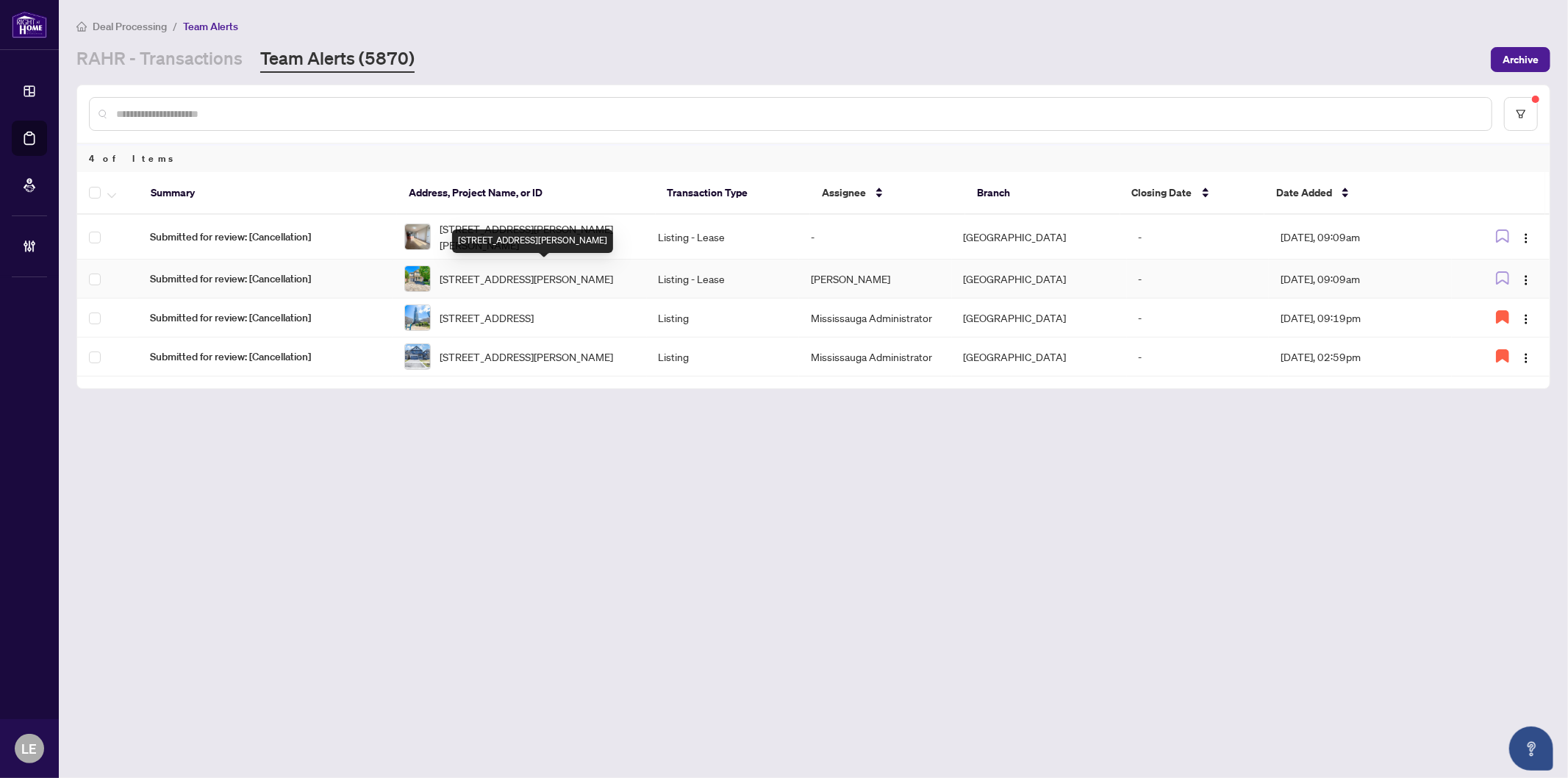
click at [547, 277] on span "[STREET_ADDRESS][PERSON_NAME]" at bounding box center [527, 279] width 174 height 16
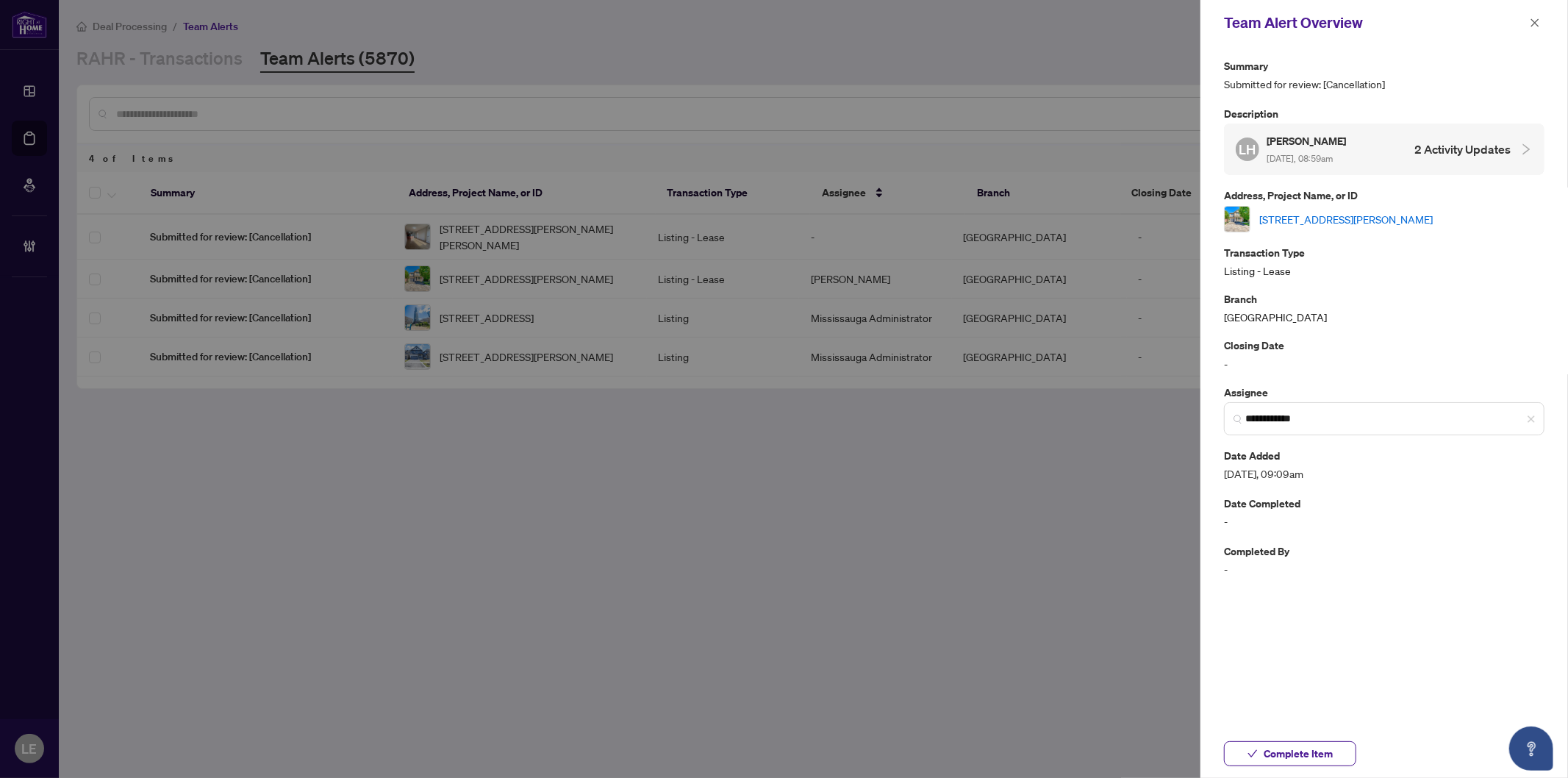
click at [1328, 218] on link "[STREET_ADDRESS][PERSON_NAME]" at bounding box center [1347, 219] width 174 height 16
click at [1535, 18] on icon "close" at bounding box center [1535, 22] width 10 height 10
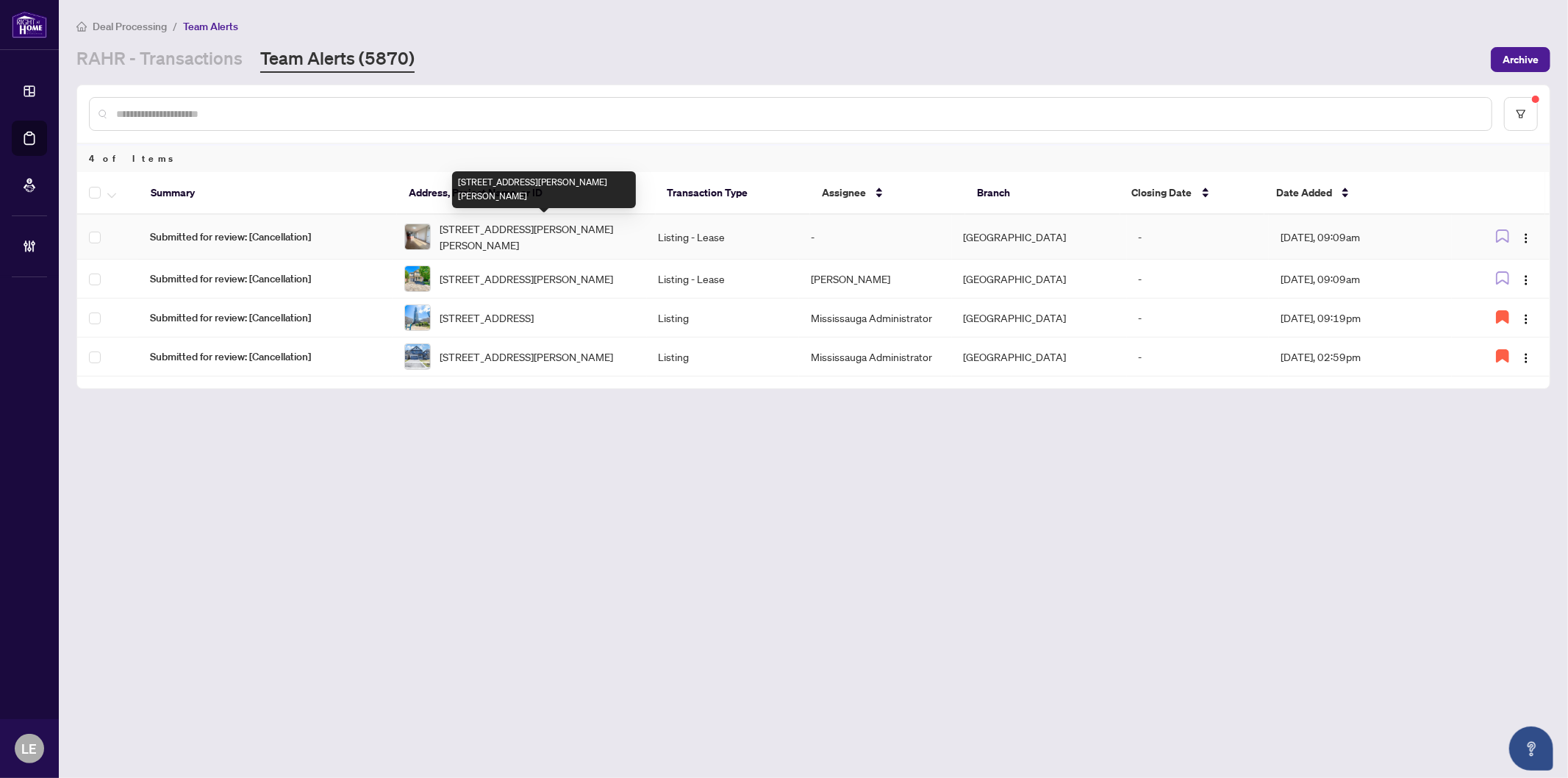
click at [473, 228] on span "403-135 James St, Hamilton, Ontario L8P 2Z6, Canada" at bounding box center [537, 237] width 195 height 33
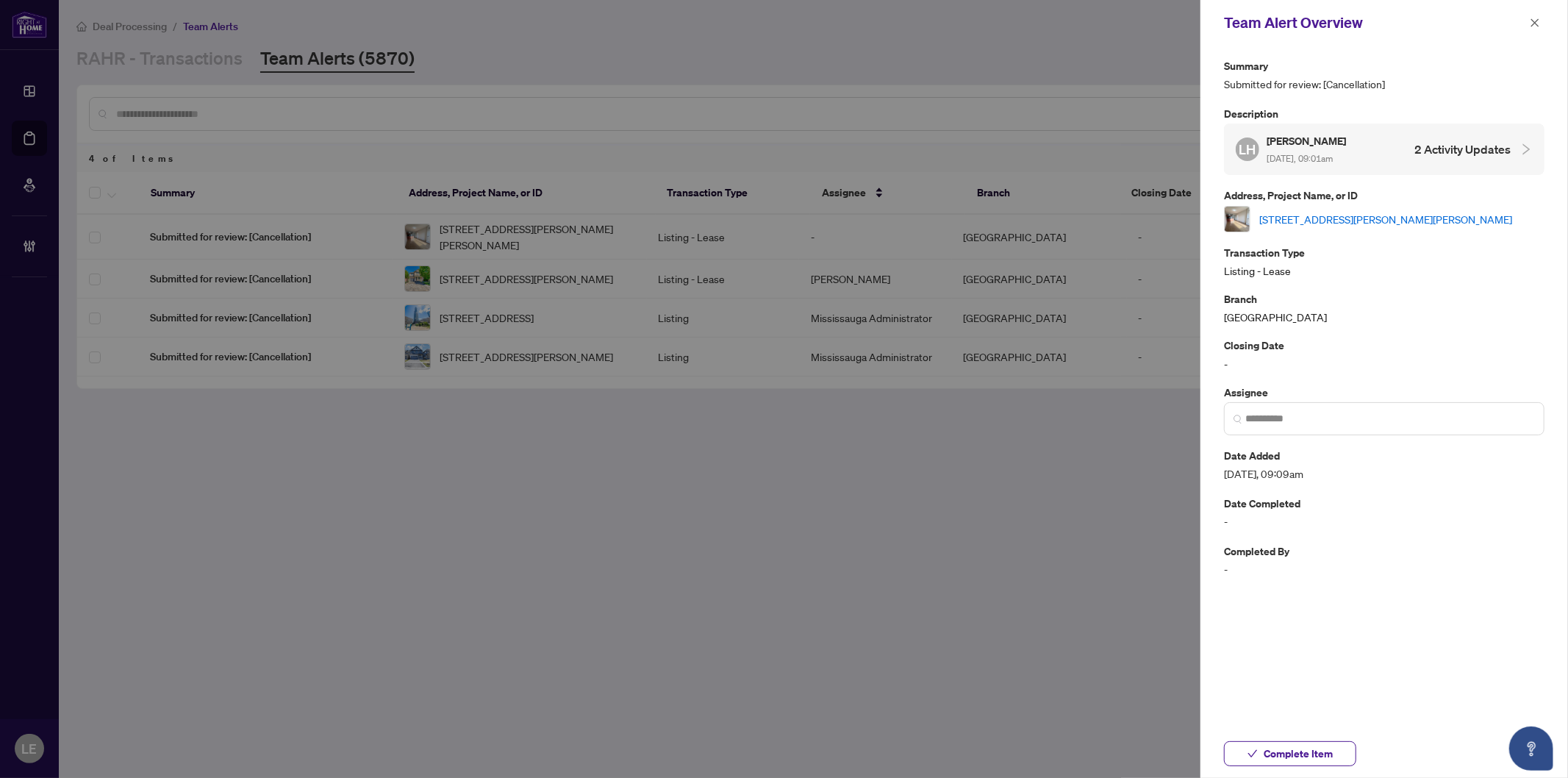
click at [1366, 211] on link "403-135 James St, Hamilton, Ontario L8P 2Z6, Canada" at bounding box center [1386, 219] width 253 height 16
click at [1542, 17] on button "button" at bounding box center [1535, 23] width 19 height 18
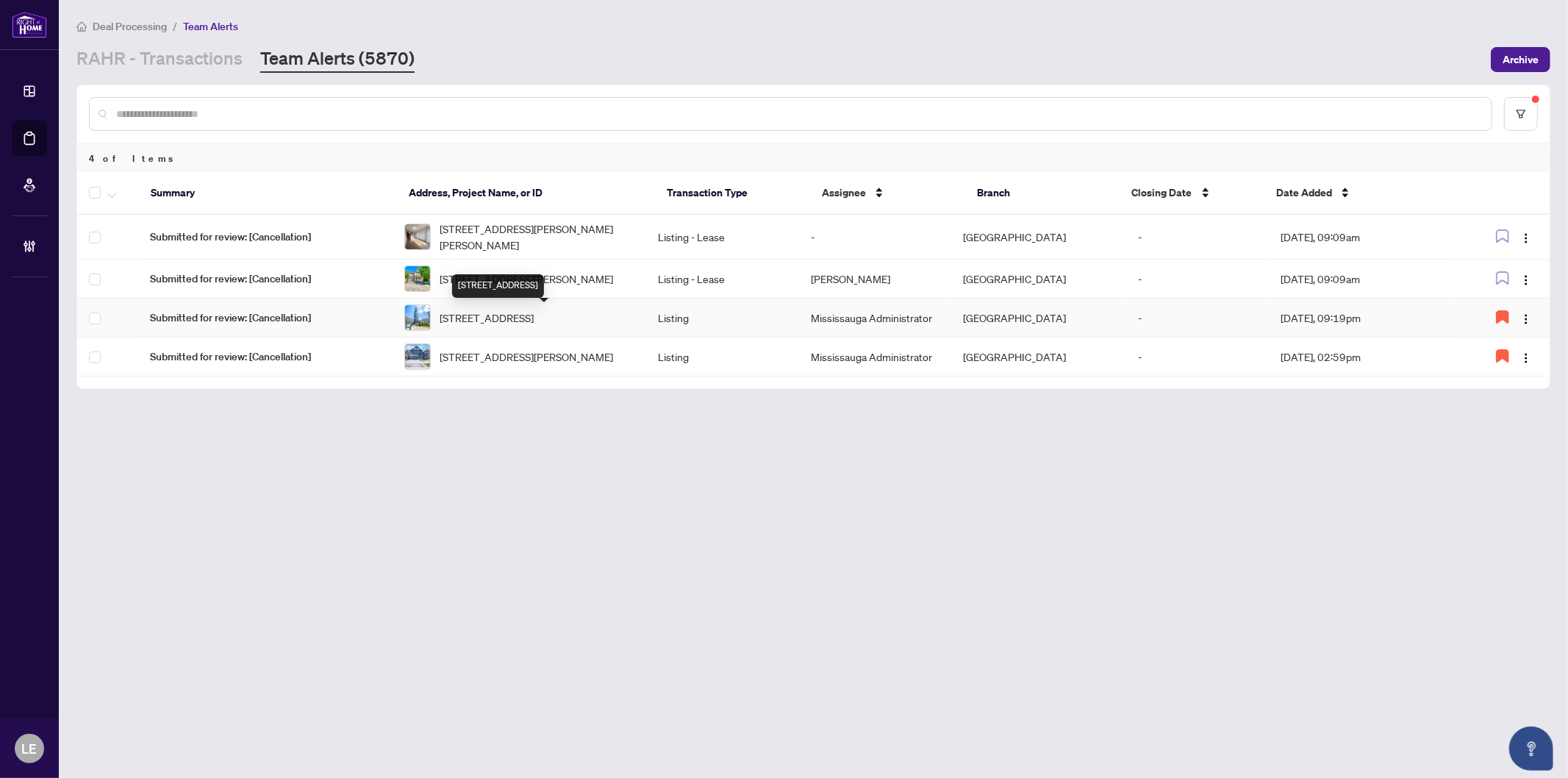
click at [512, 281] on div "3901-386 Yonge St, Toronto, Ontario M5B 0A5, Canada" at bounding box center [498, 286] width 92 height 24
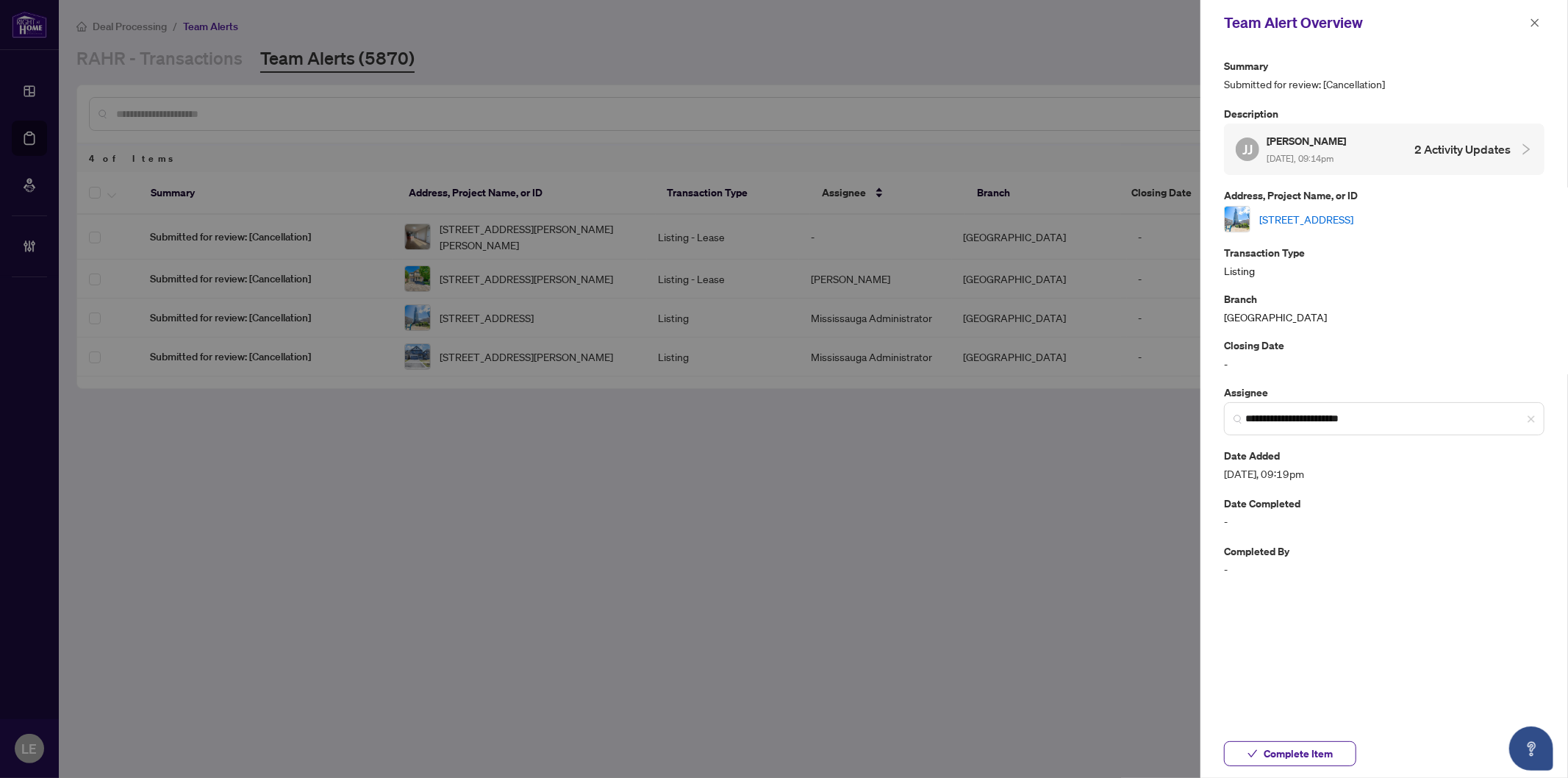
click at [464, 281] on div at bounding box center [784, 389] width 1568 height 778
click at [511, 281] on div at bounding box center [784, 389] width 1568 height 778
click at [1529, 24] on button "button" at bounding box center [1535, 23] width 19 height 18
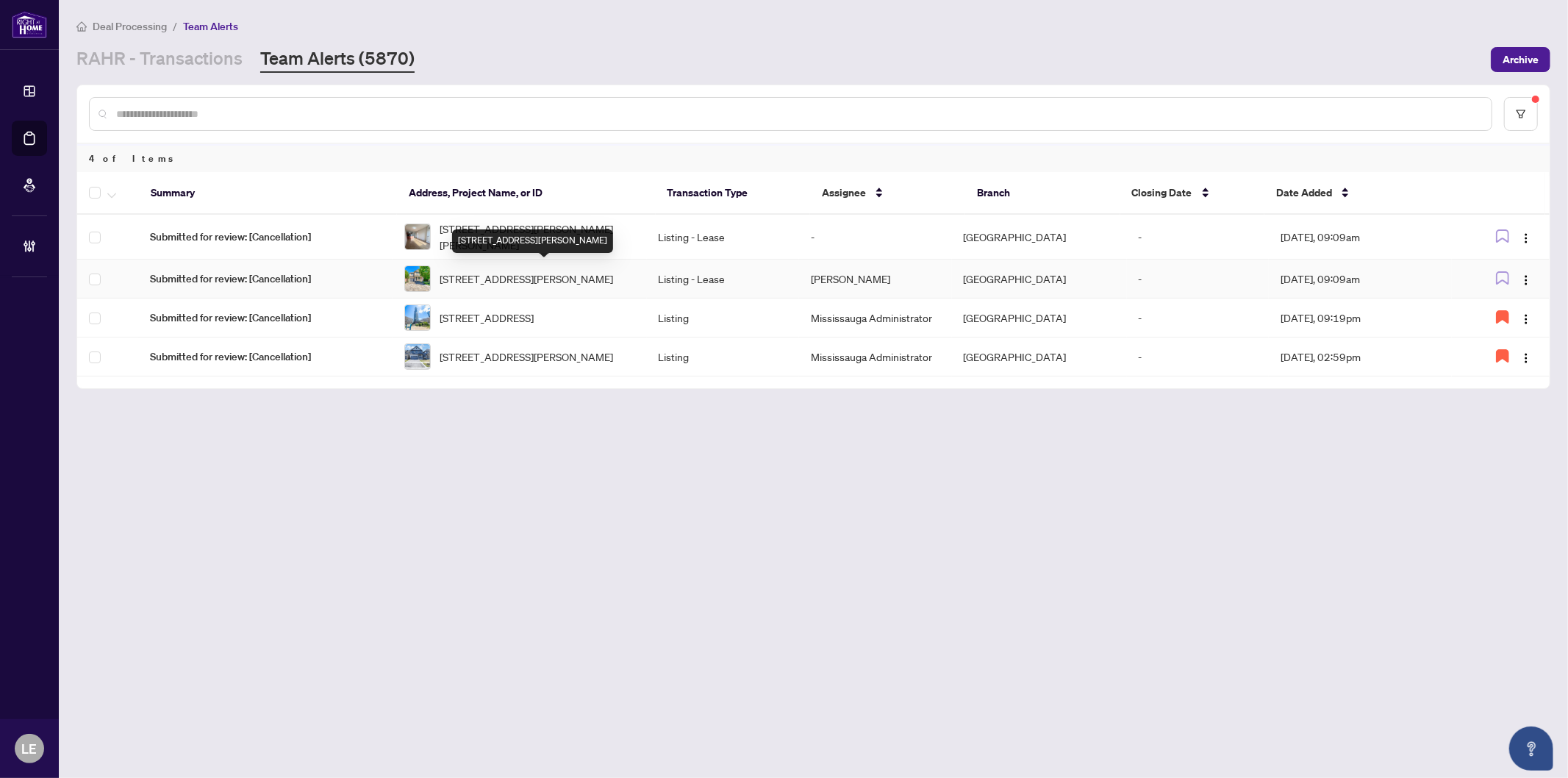
click at [535, 283] on span "[STREET_ADDRESS][PERSON_NAME]" at bounding box center [527, 279] width 174 height 16
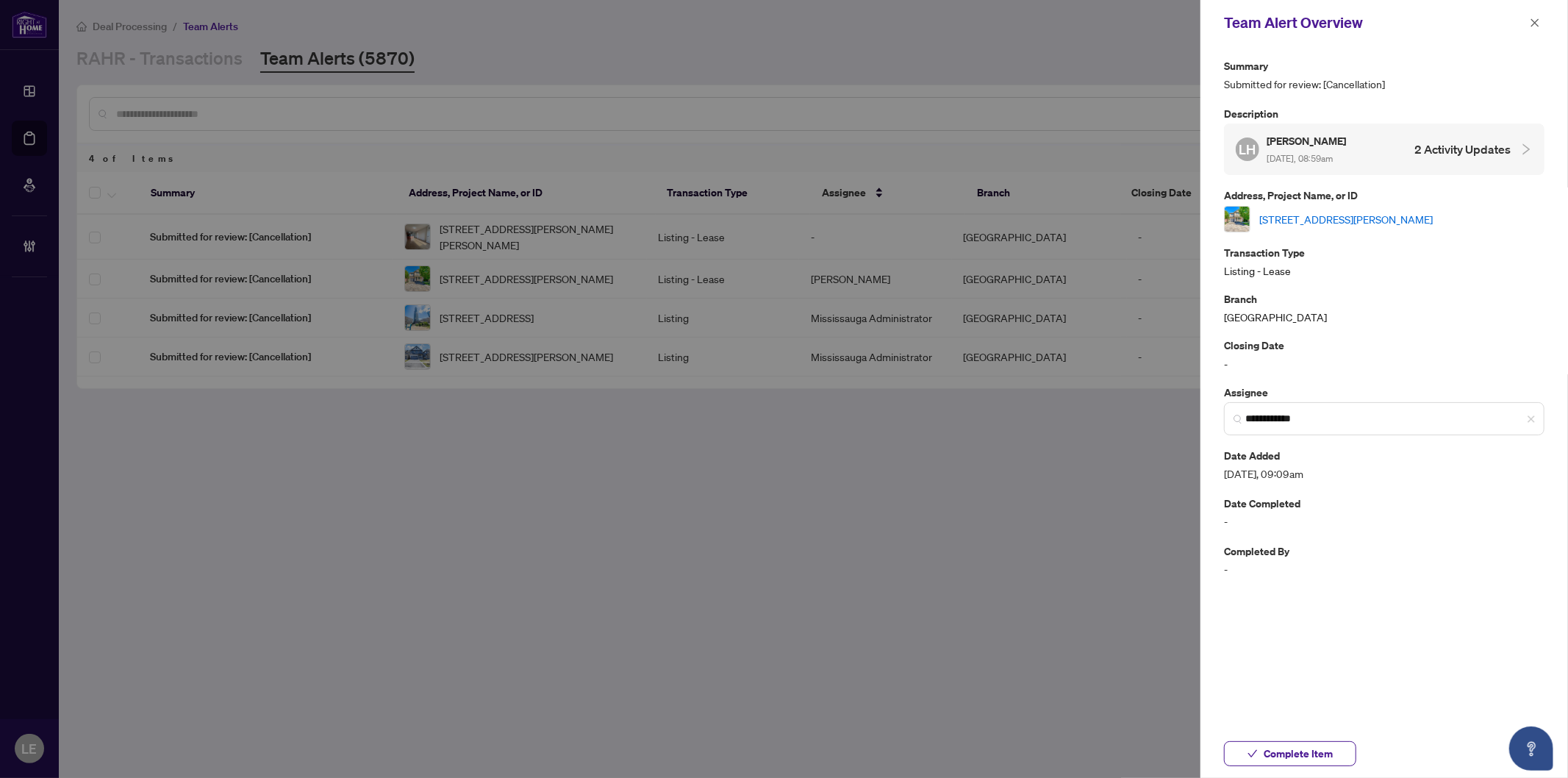
click at [512, 288] on div at bounding box center [784, 389] width 1568 height 778
click at [1535, 21] on icon "close" at bounding box center [1535, 22] width 10 height 10
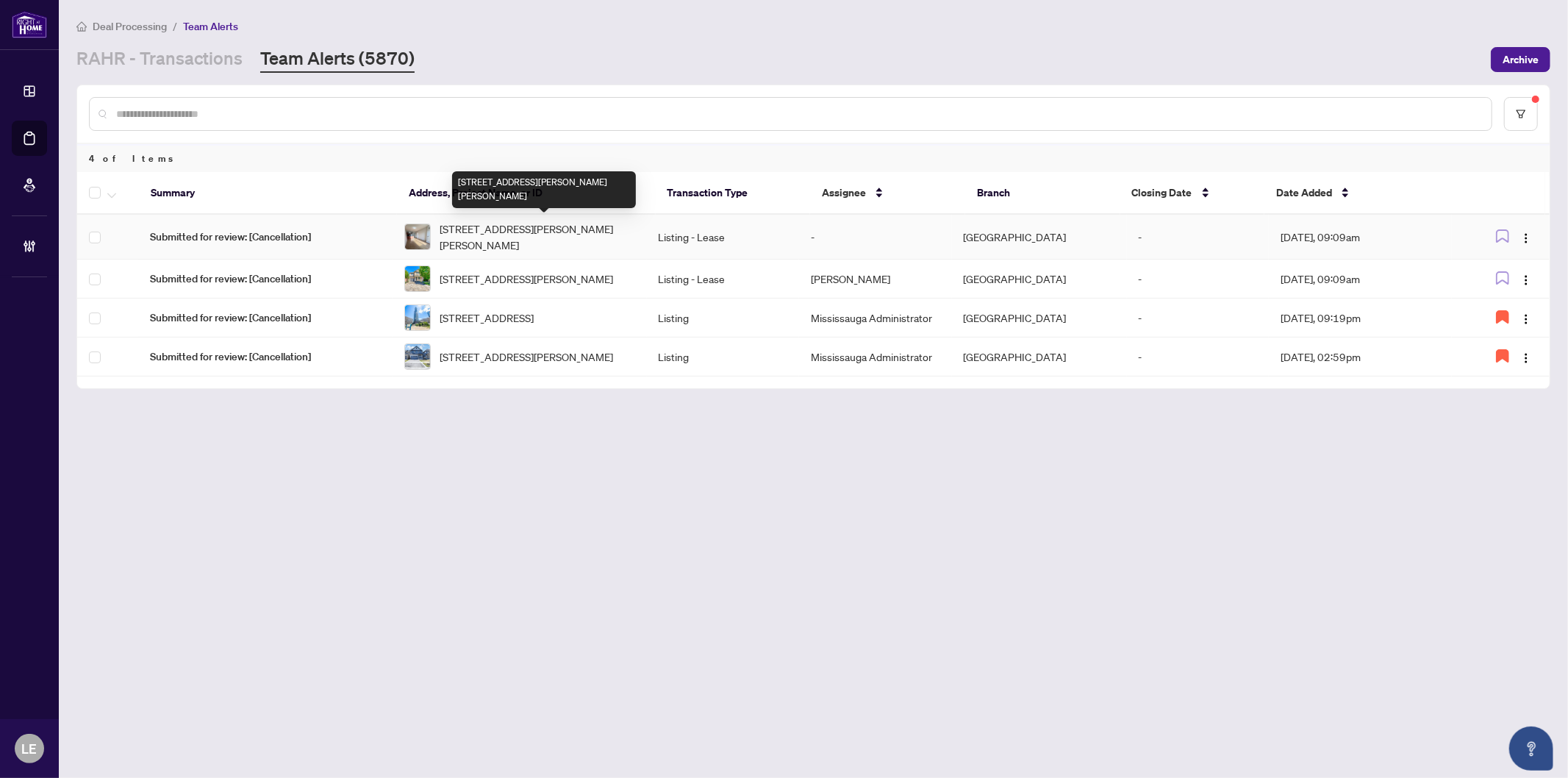
click at [464, 232] on span "403-135 James St, Hamilton, Ontario L8P 2Z6, Canada" at bounding box center [537, 237] width 195 height 33
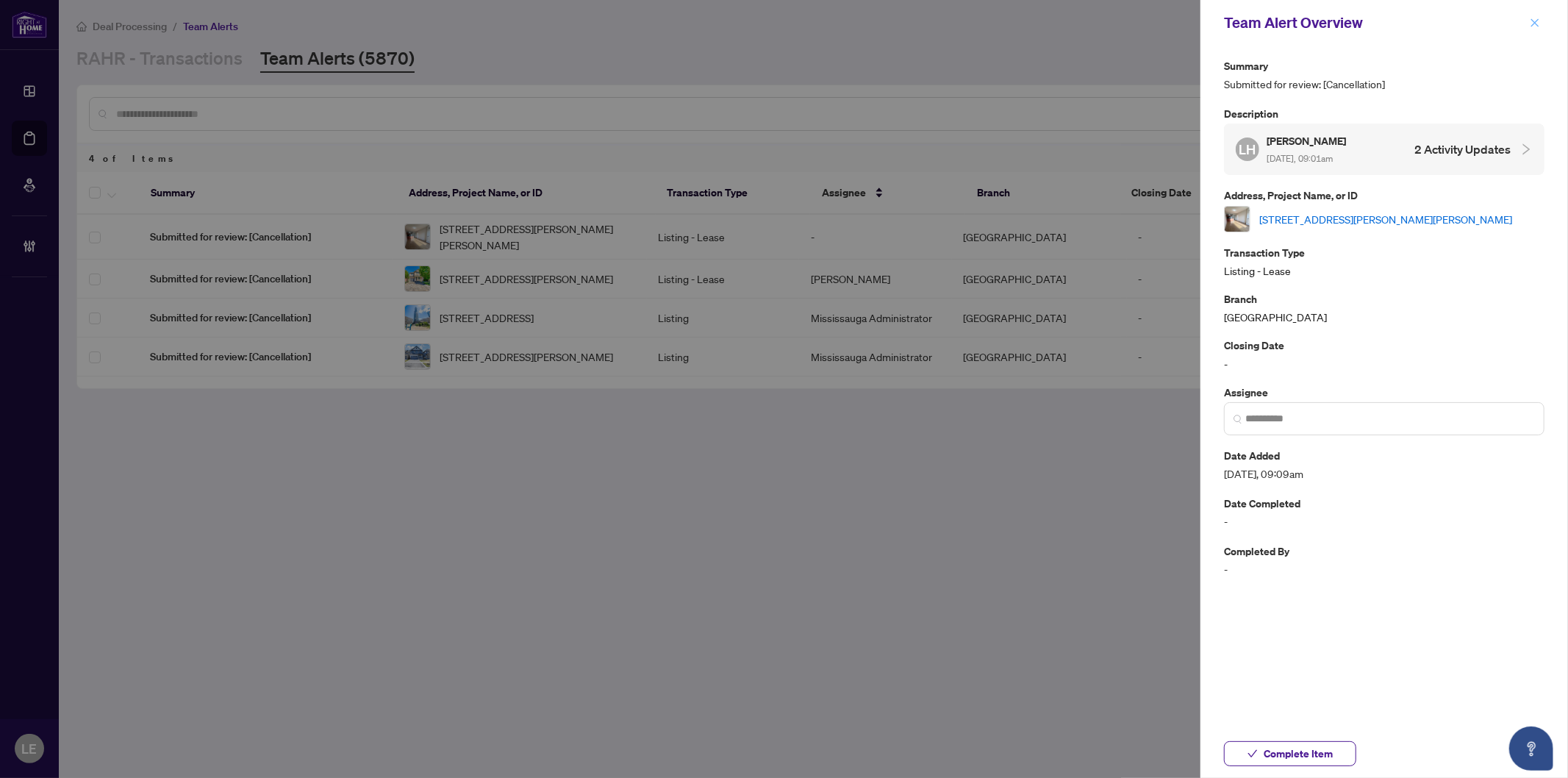
click at [1535, 24] on icon "close" at bounding box center [1535, 22] width 10 height 10
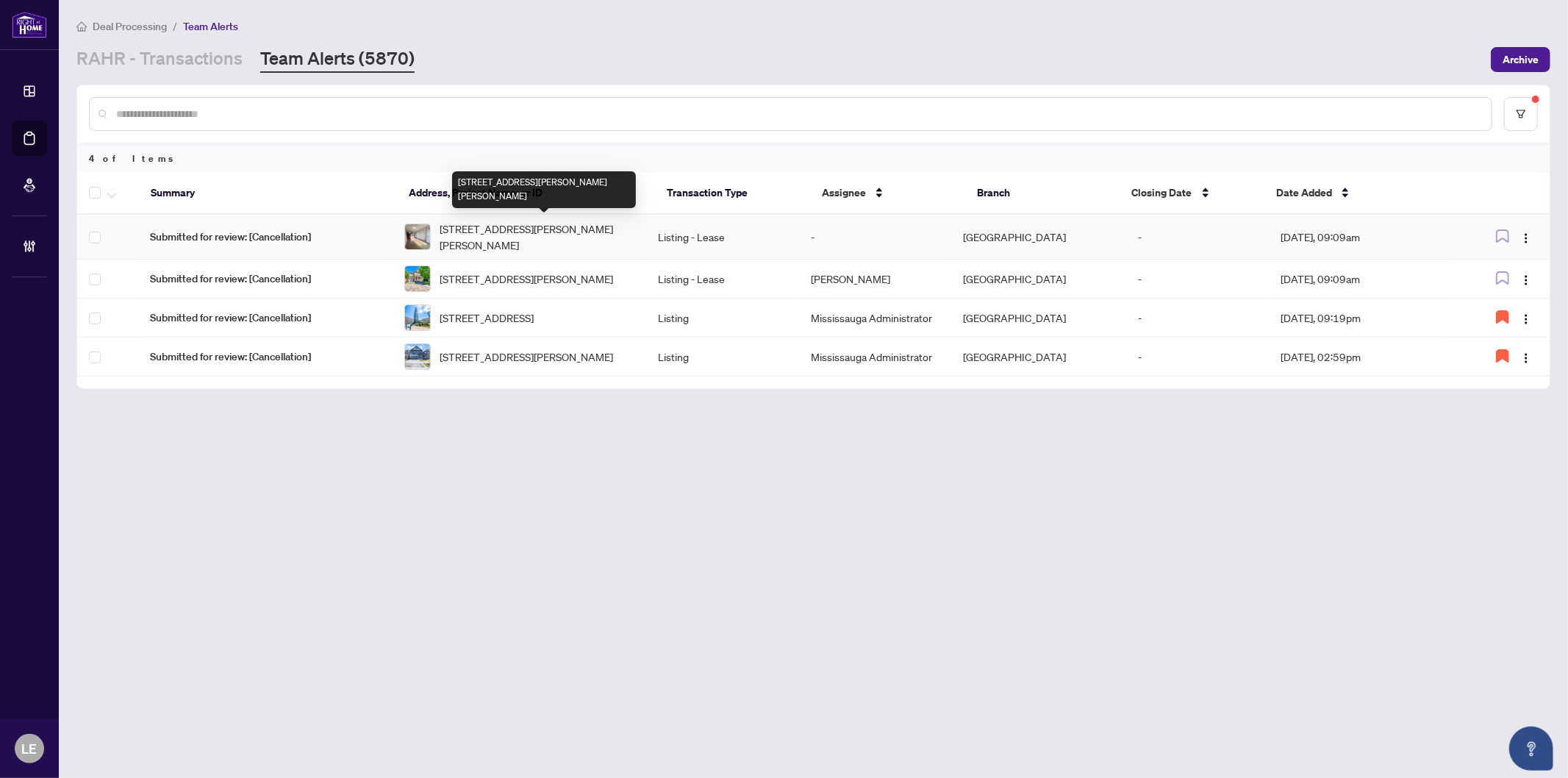
click at [519, 234] on span "403-135 James St, Hamilton, Ontario L8P 2Z6, Canada" at bounding box center [537, 237] width 195 height 33
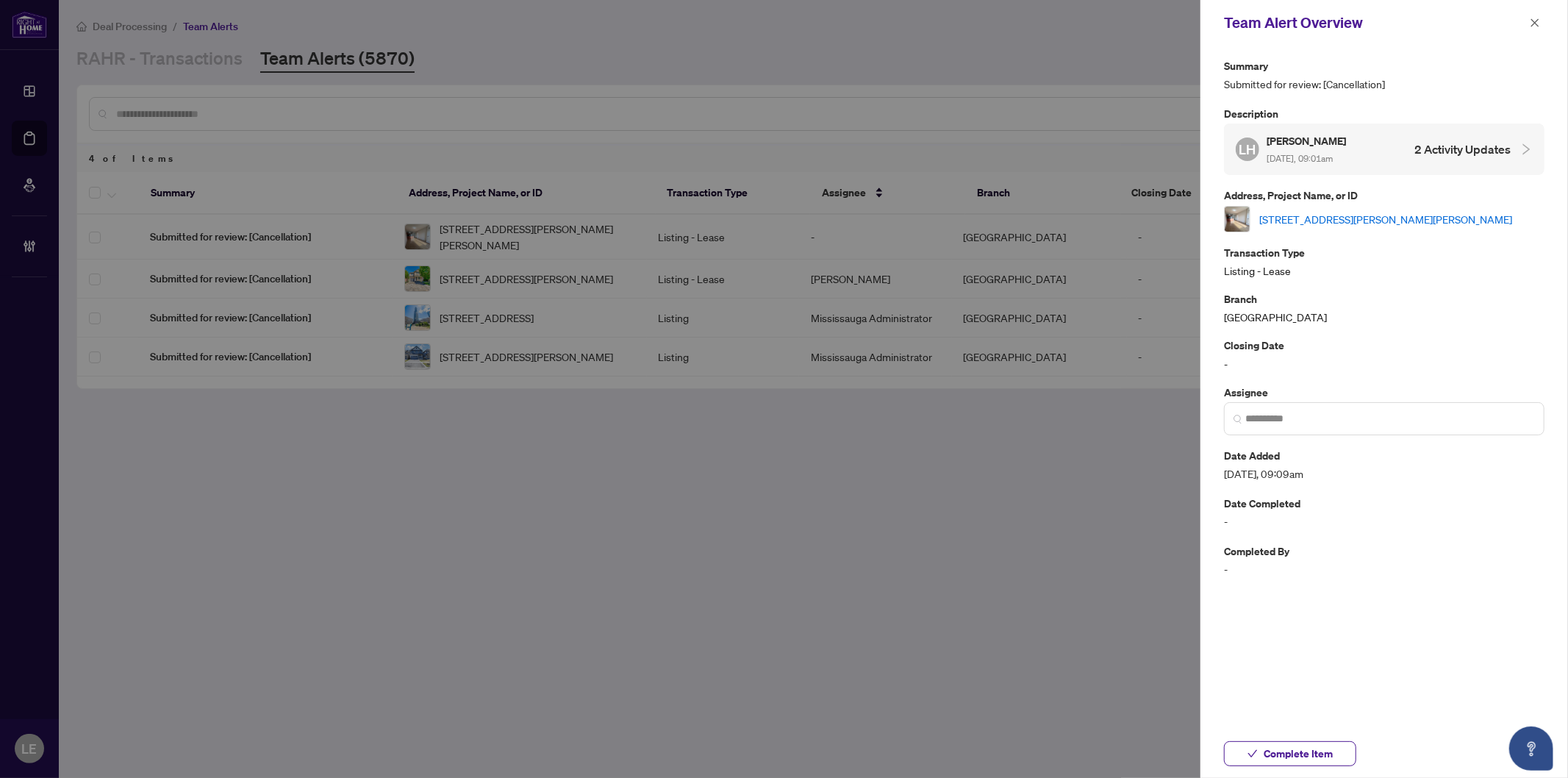
click at [1351, 212] on link "403-135 James St, Hamilton, Ontario L8P 2Z6, Canada" at bounding box center [1386, 219] width 253 height 16
click at [1538, 23] on icon "close" at bounding box center [1535, 22] width 10 height 10
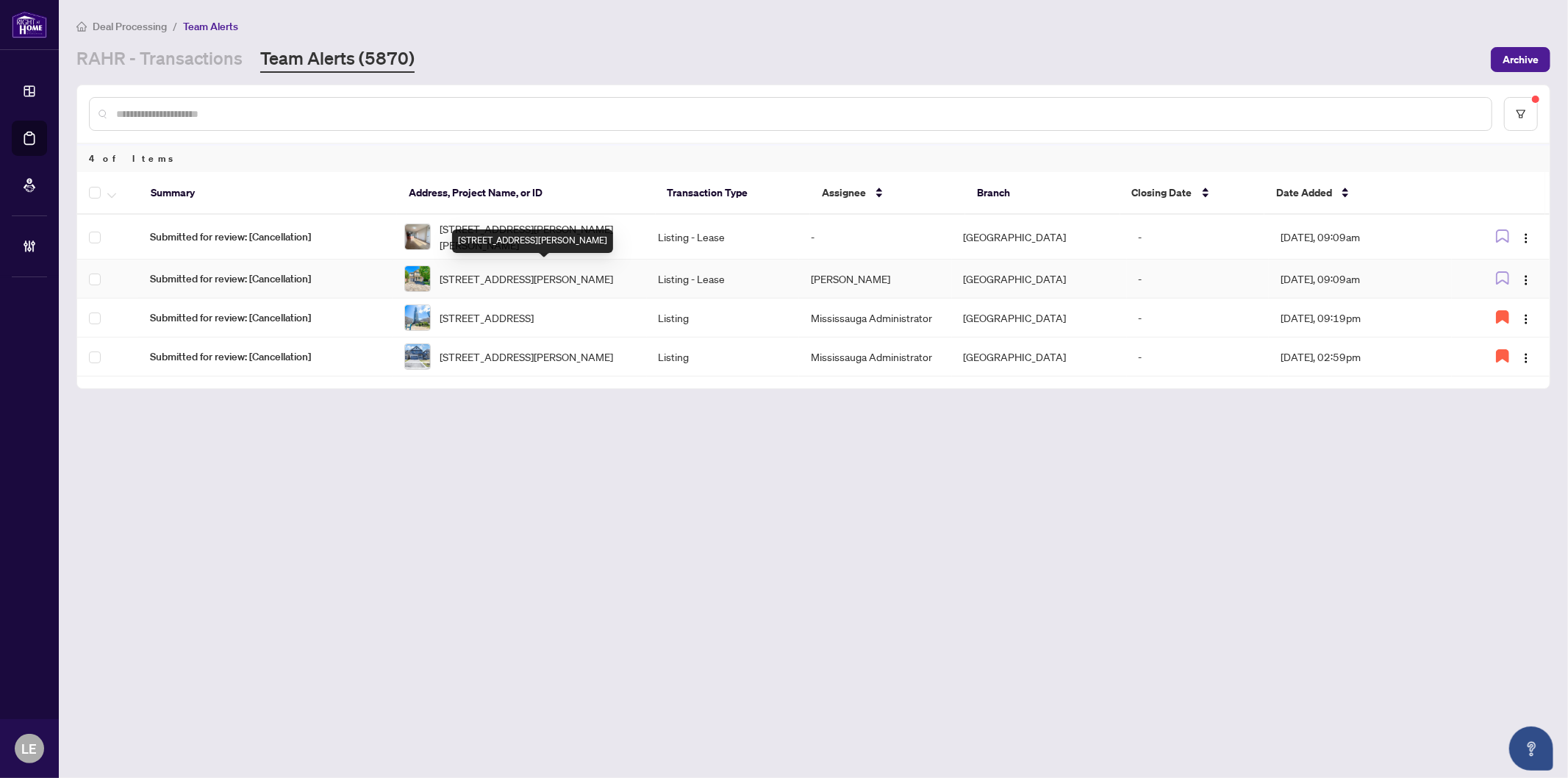
click at [509, 282] on span "[STREET_ADDRESS][PERSON_NAME]" at bounding box center [527, 279] width 174 height 16
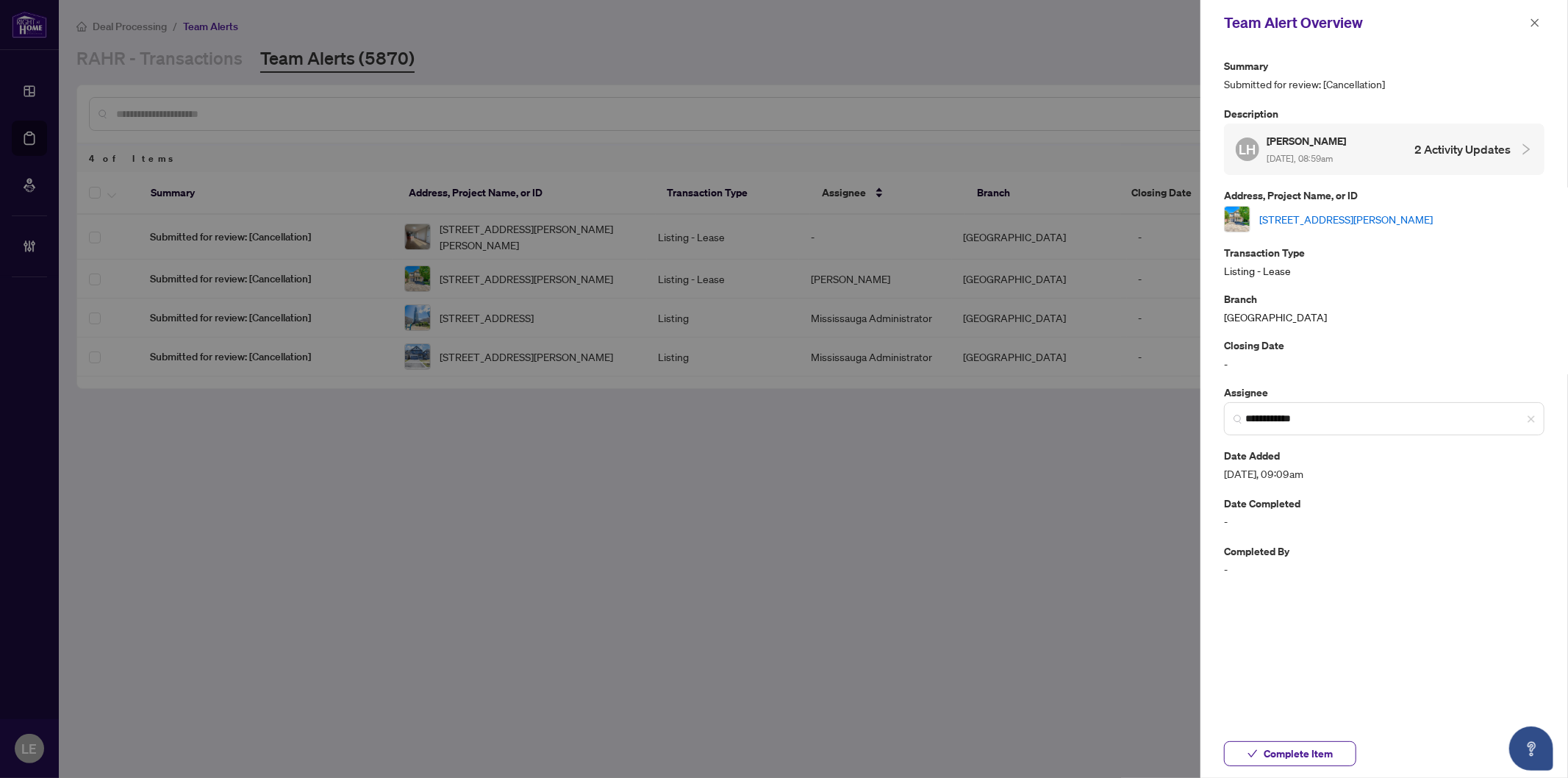
click at [1360, 214] on link "[STREET_ADDRESS][PERSON_NAME]" at bounding box center [1347, 219] width 174 height 16
click at [1281, 765] on span "Complete Item" at bounding box center [1298, 754] width 69 height 24
click at [1535, 25] on icon "close" at bounding box center [1535, 22] width 10 height 10
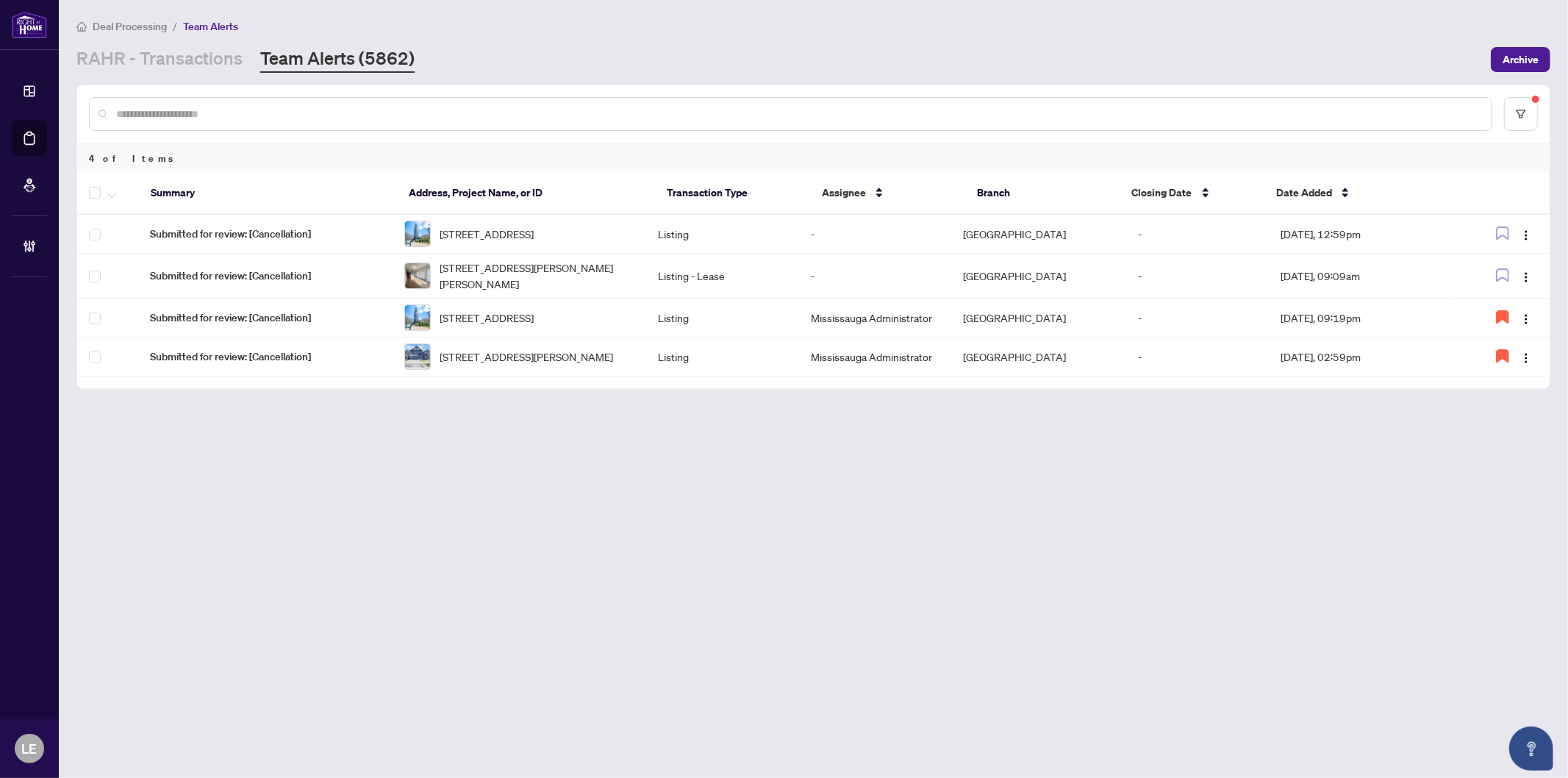
drag, startPoint x: 581, startPoint y: 477, endPoint x: 600, endPoint y: 391, distance: 88.1
click at [581, 475] on main "Deal Processing / Team Alerts RAHR - Transactions Team Alerts (5862) Archive 4 …" at bounding box center [813, 389] width 1509 height 778
click at [351, 281] on span "Submitted for review: [Cancellation]" at bounding box center [265, 276] width 231 height 16
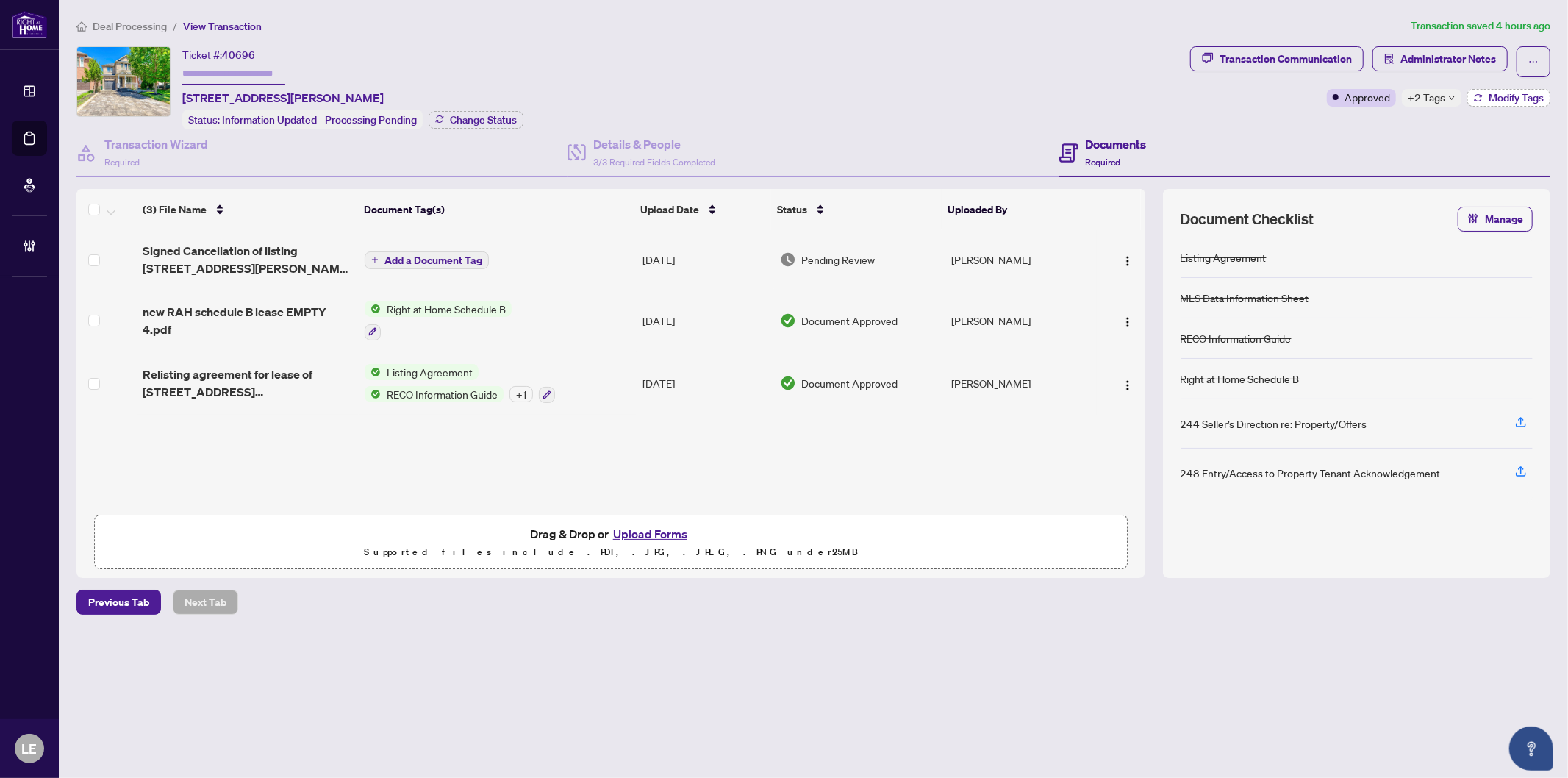
click at [1509, 100] on span "Modify Tags" at bounding box center [1516, 97] width 55 height 10
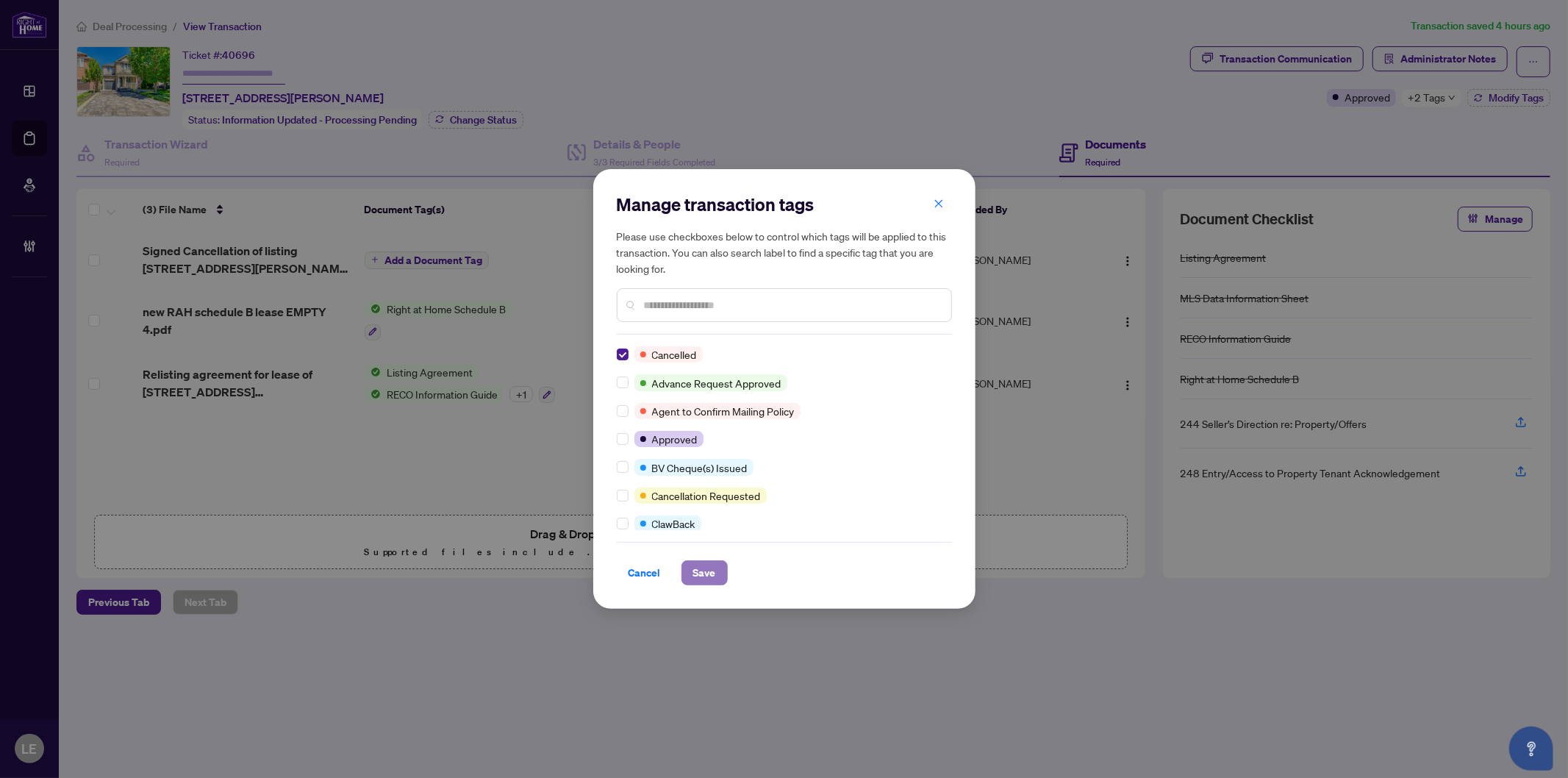
click at [706, 575] on span "Save" at bounding box center [704, 573] width 23 height 24
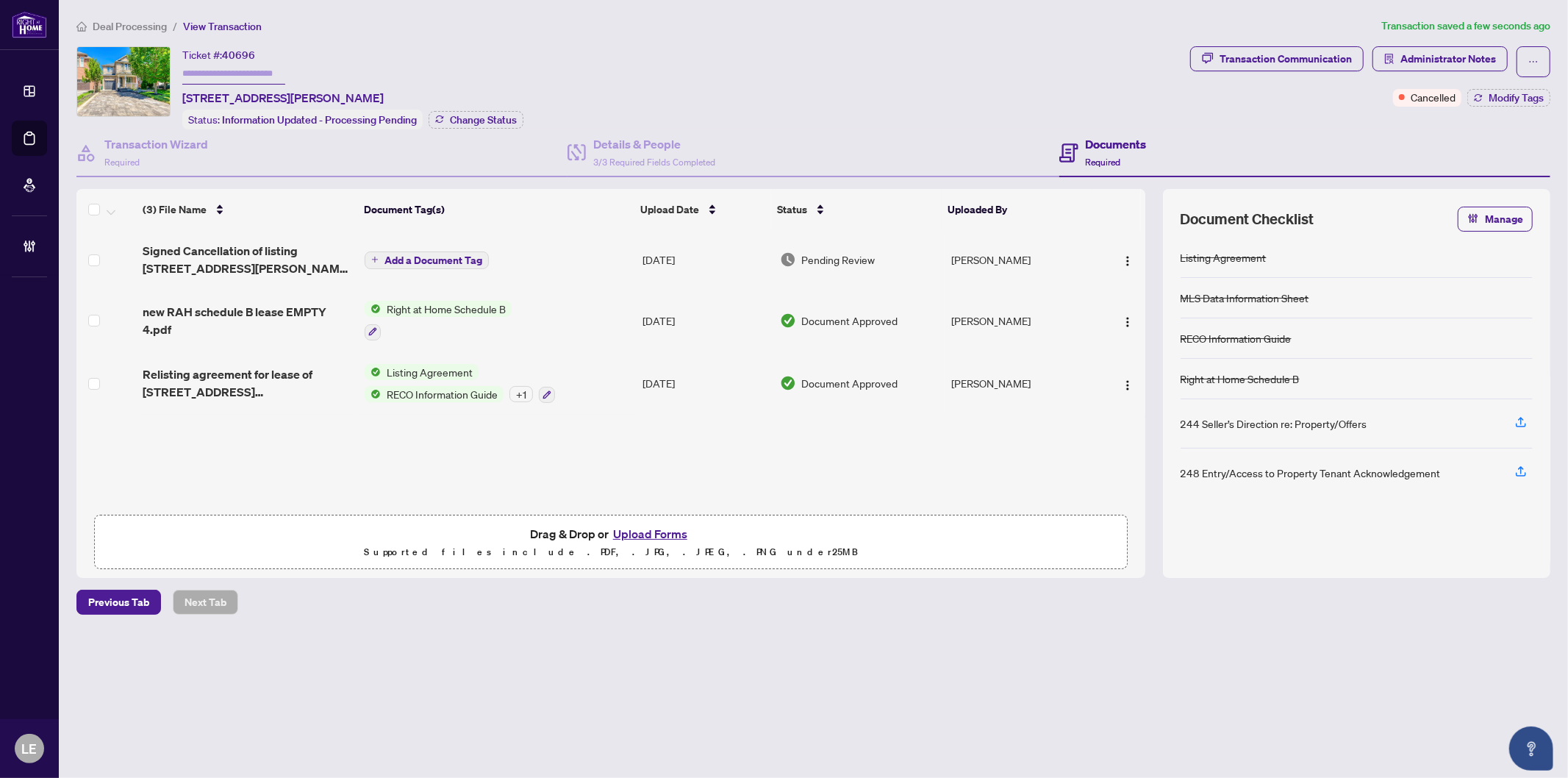
click at [440, 256] on span "Add a Document Tag" at bounding box center [433, 260] width 98 height 10
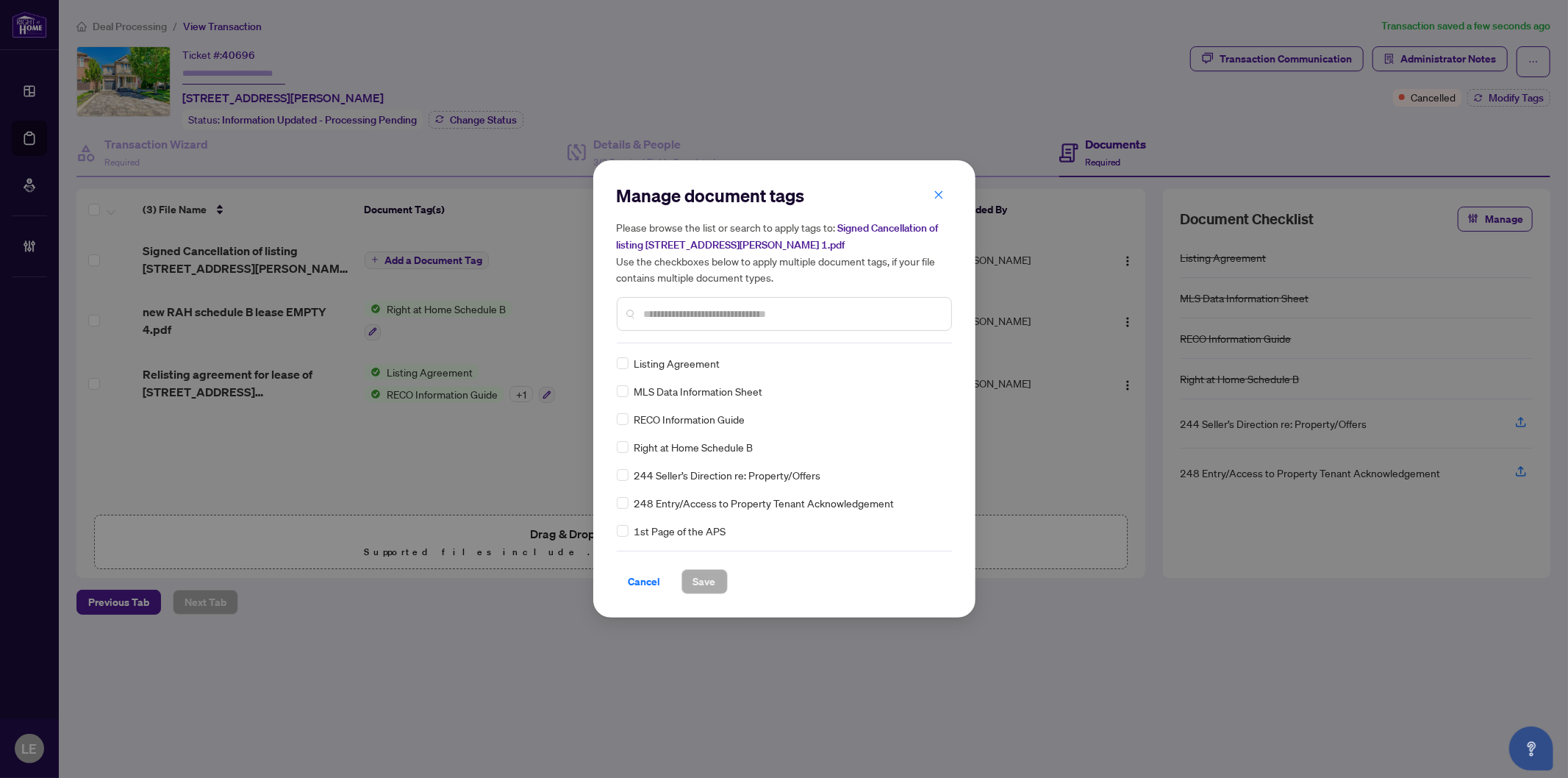
click at [731, 313] on input "text" at bounding box center [791, 314] width 296 height 16
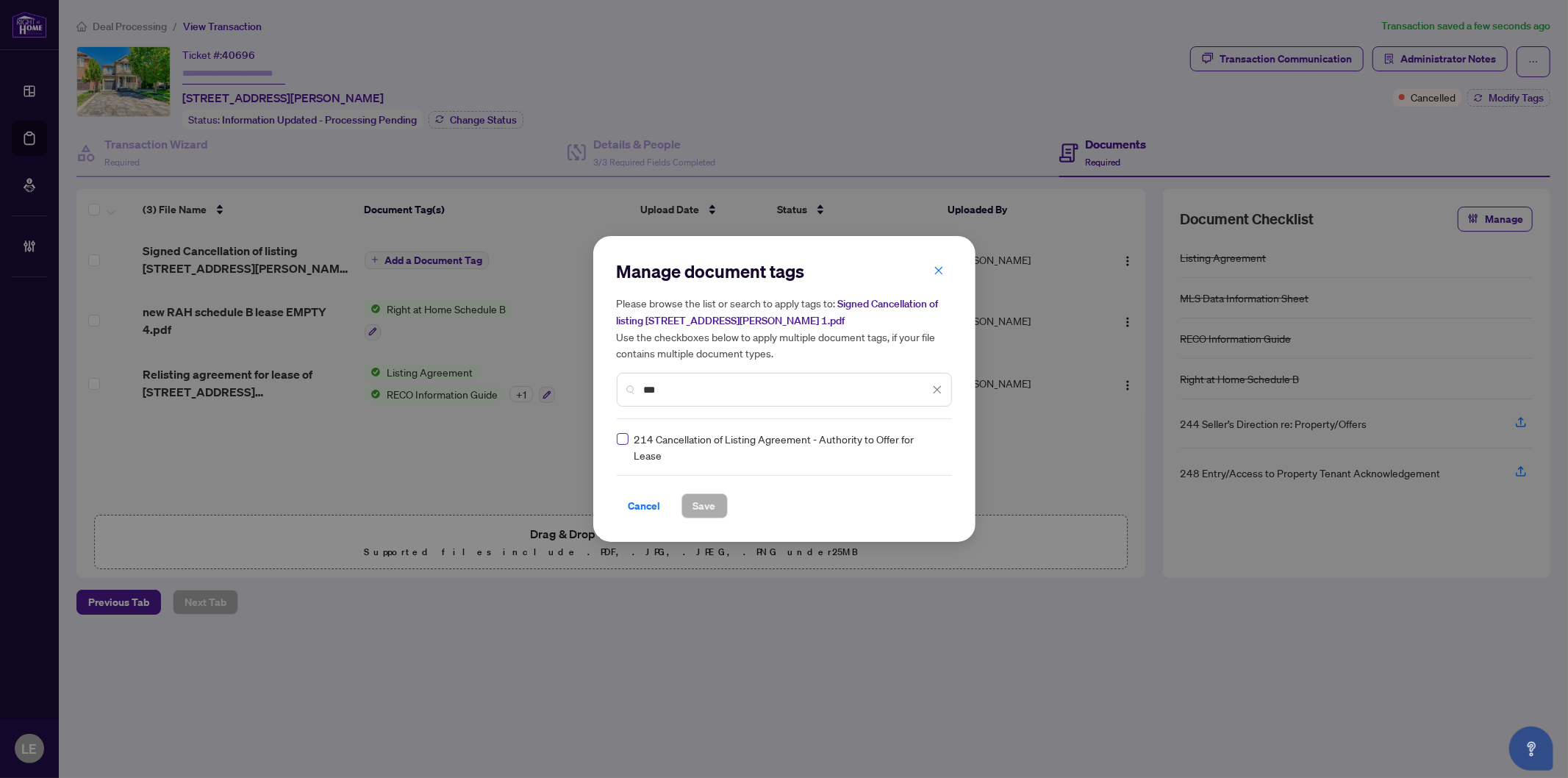
type input "***"
drag, startPoint x: 937, startPoint y: 452, endPoint x: 934, endPoint y: 476, distance: 24.2
click at [937, 453] on div at bounding box center [928, 447] width 28 height 14
click at [911, 522] on div "Approved" at bounding box center [884, 518] width 94 height 16
click at [707, 509] on span "Save" at bounding box center [704, 506] width 23 height 24
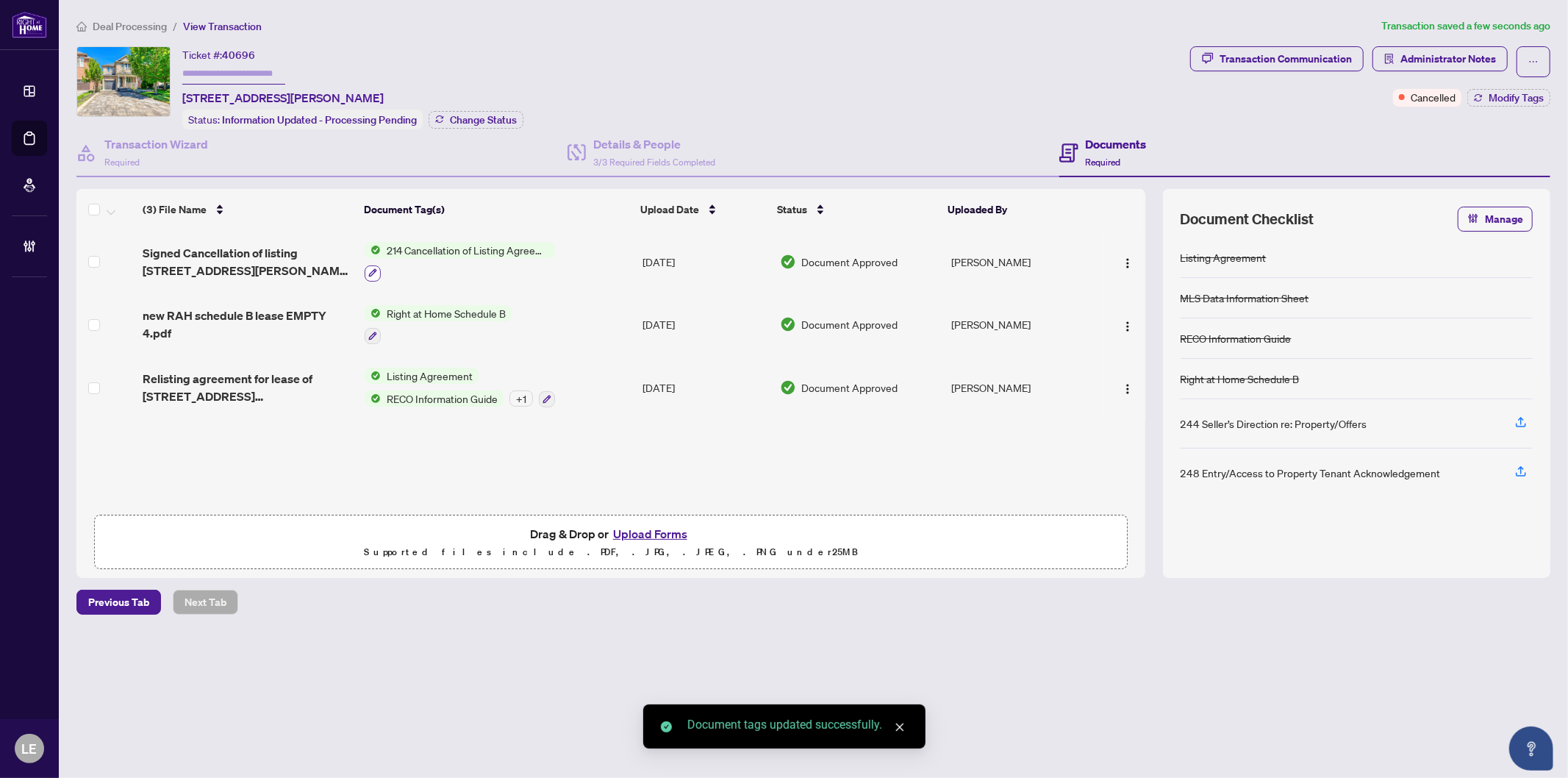
click at [368, 269] on icon "button" at bounding box center [372, 273] width 9 height 9
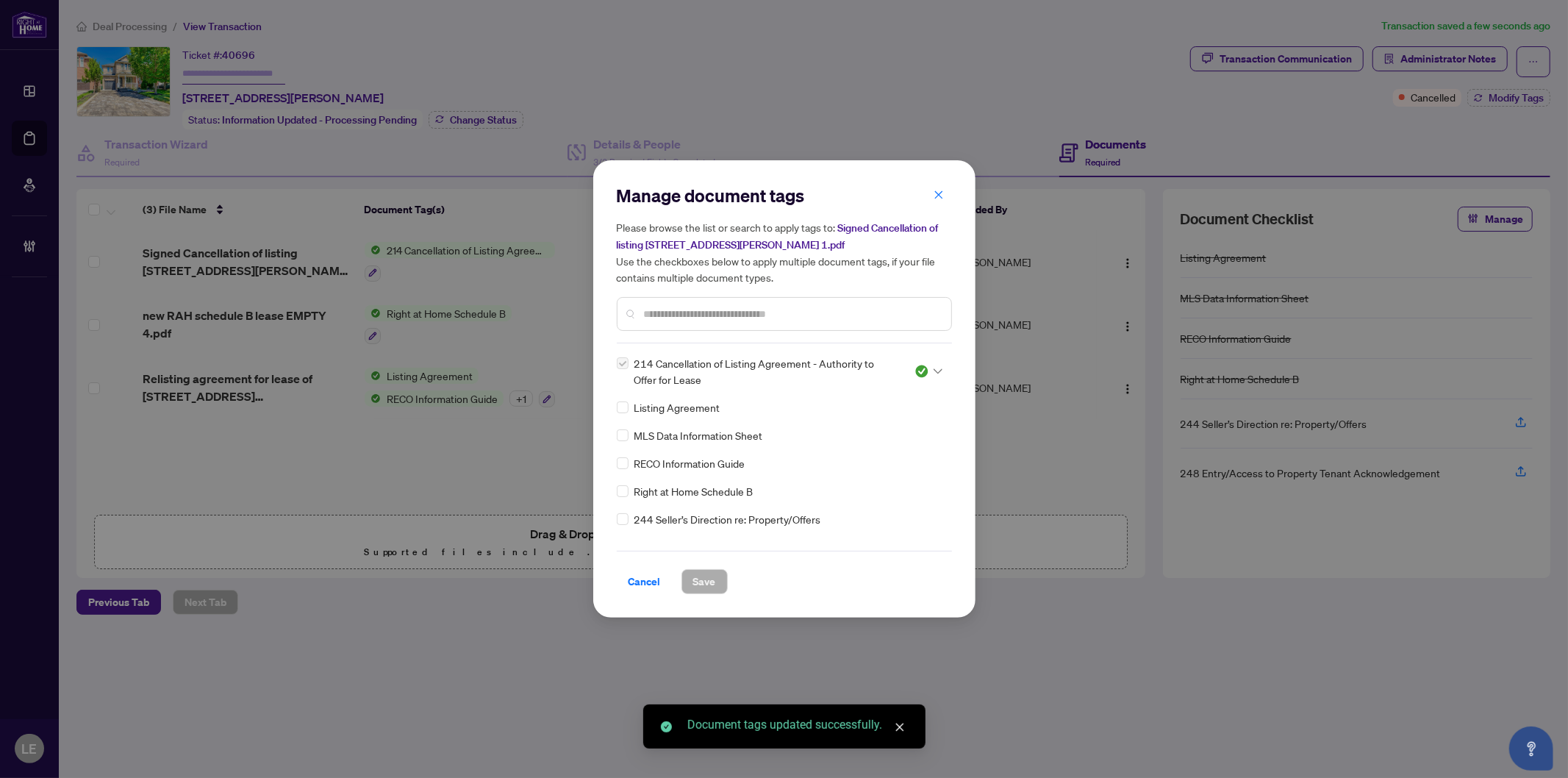
click at [665, 401] on span "Listing Agreement" at bounding box center [677, 407] width 86 height 16
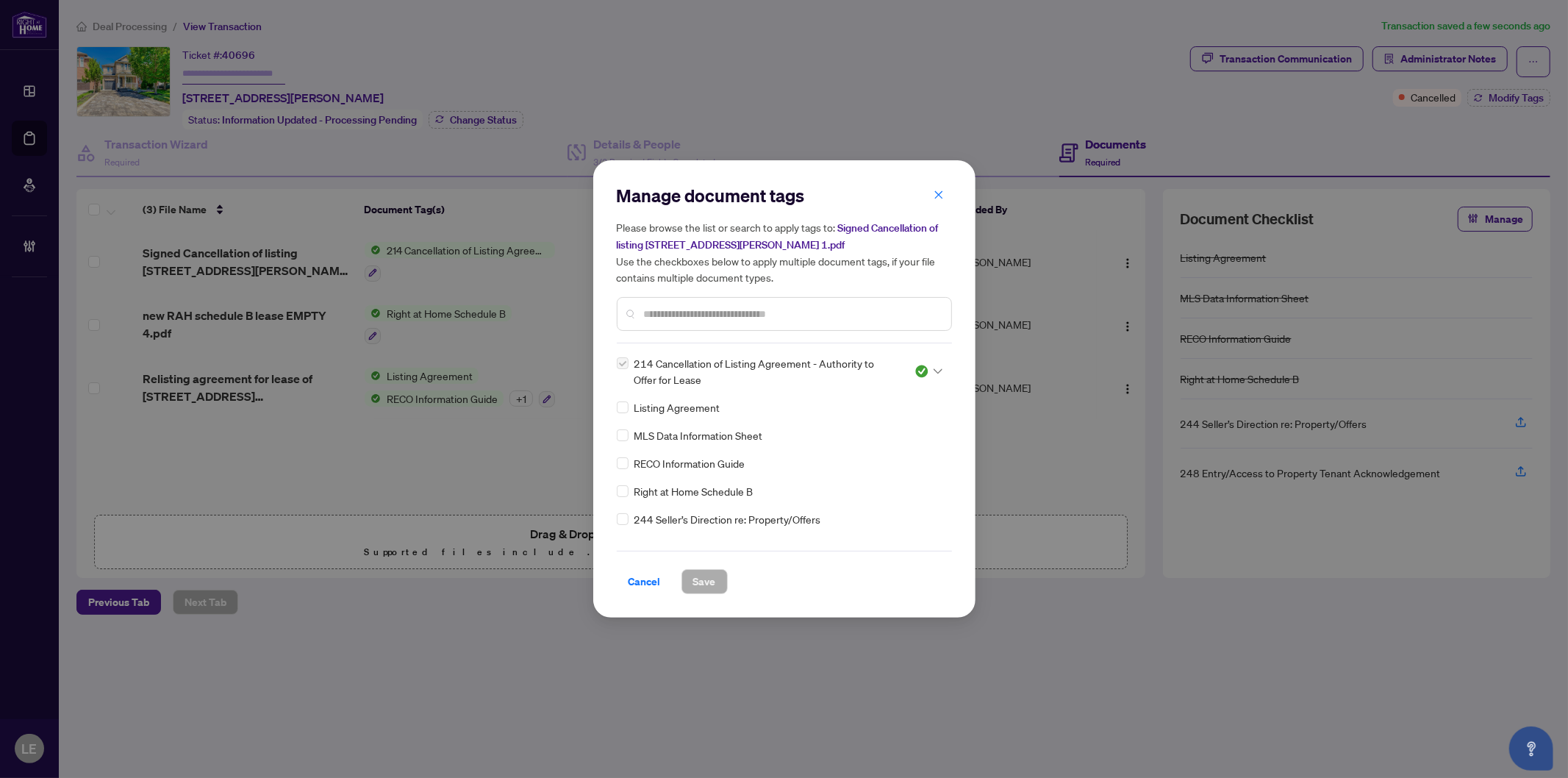
click at [662, 325] on div at bounding box center [784, 314] width 335 height 33
click at [653, 319] on input "text" at bounding box center [791, 314] width 296 height 16
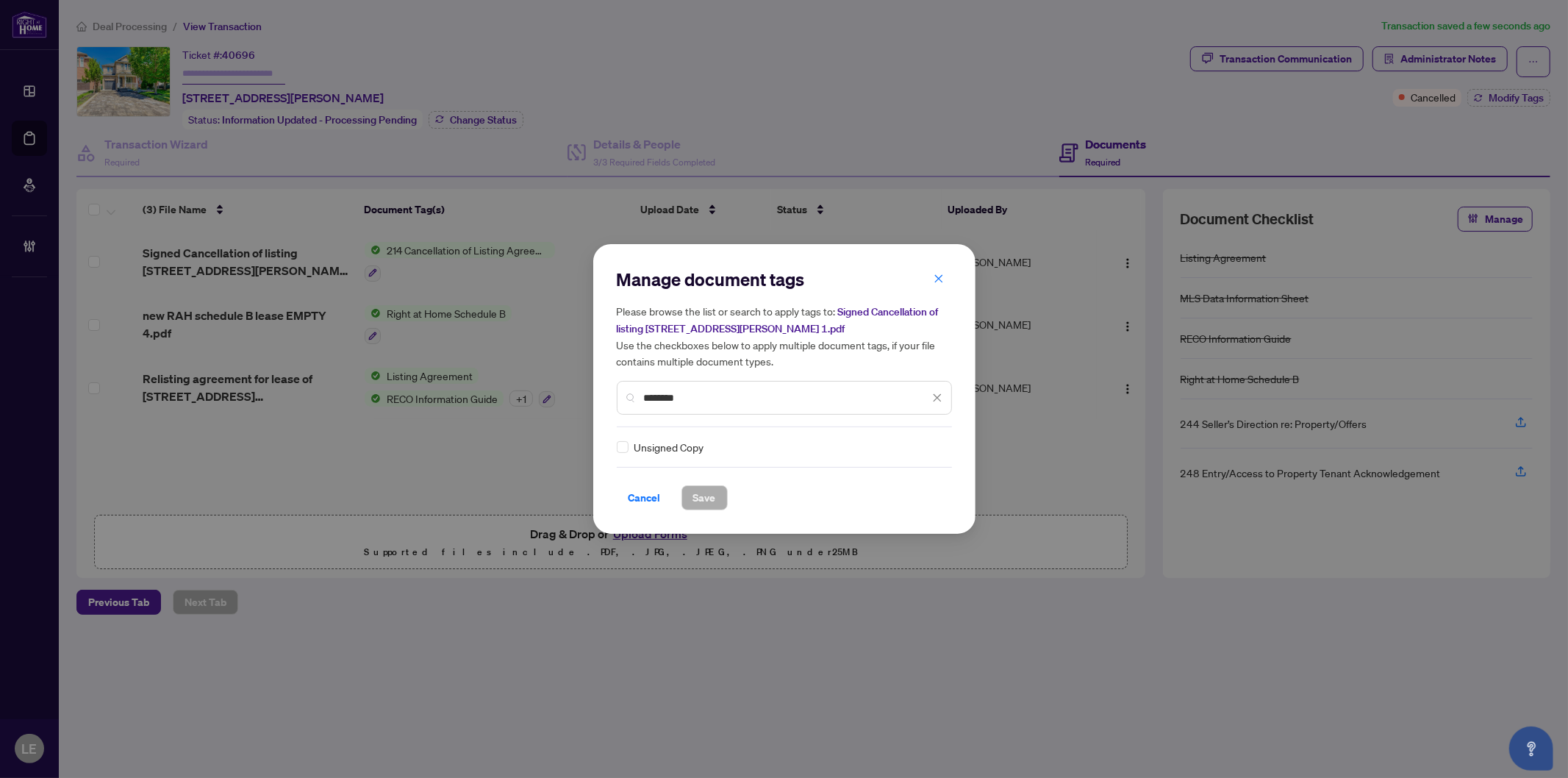
type input "********"
click at [931, 451] on div at bounding box center [928, 447] width 28 height 14
click at [903, 515] on div "Approved" at bounding box center [880, 518] width 94 height 16
click at [704, 501] on span "Save" at bounding box center [704, 498] width 23 height 24
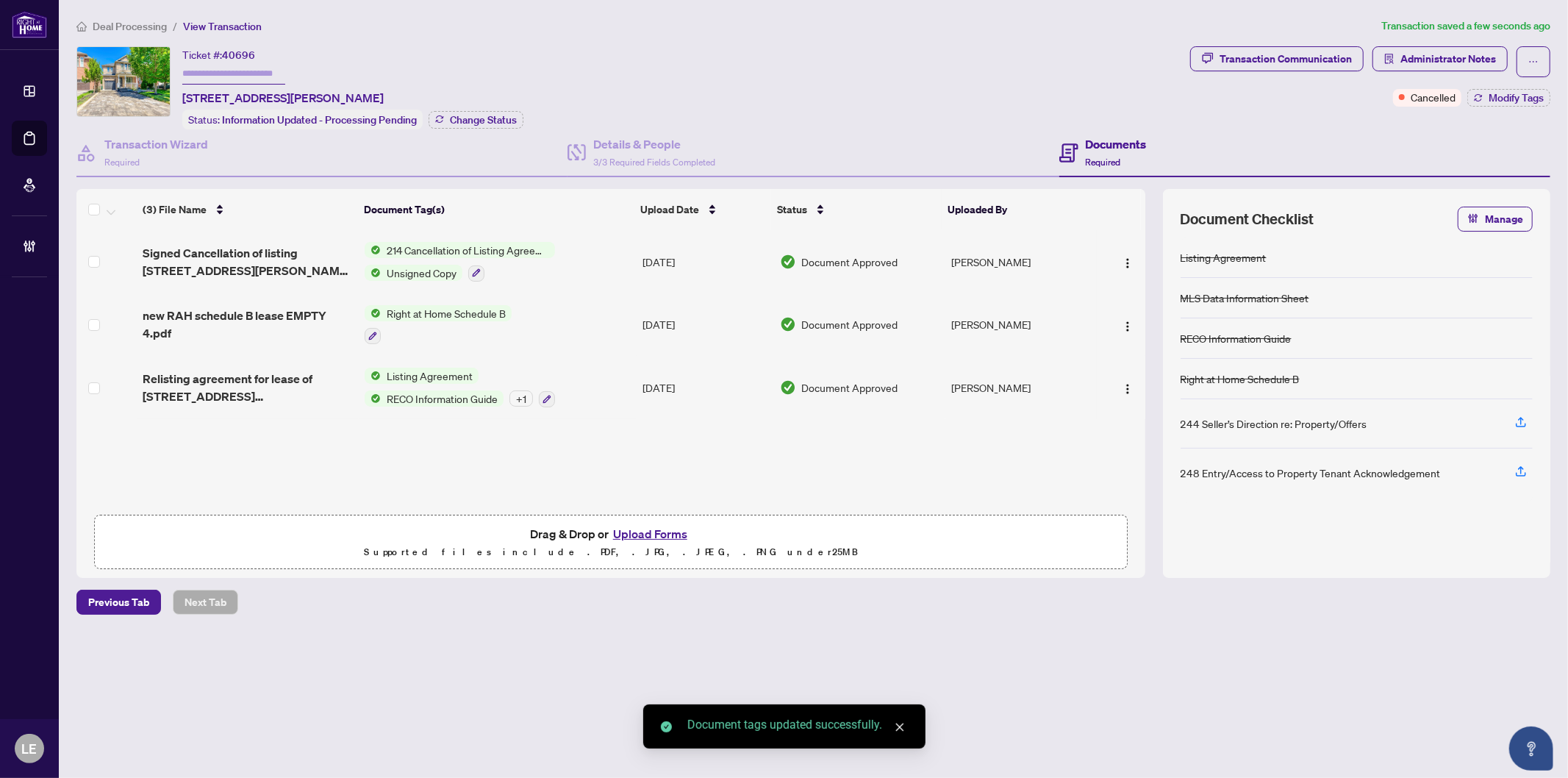
click at [812, 88] on div "Ticket #: 40696 3265 Bruzan Cres, Mississauga, Ontario L5N 8E7, Canada Status: …" at bounding box center [630, 88] width 1108 height 83
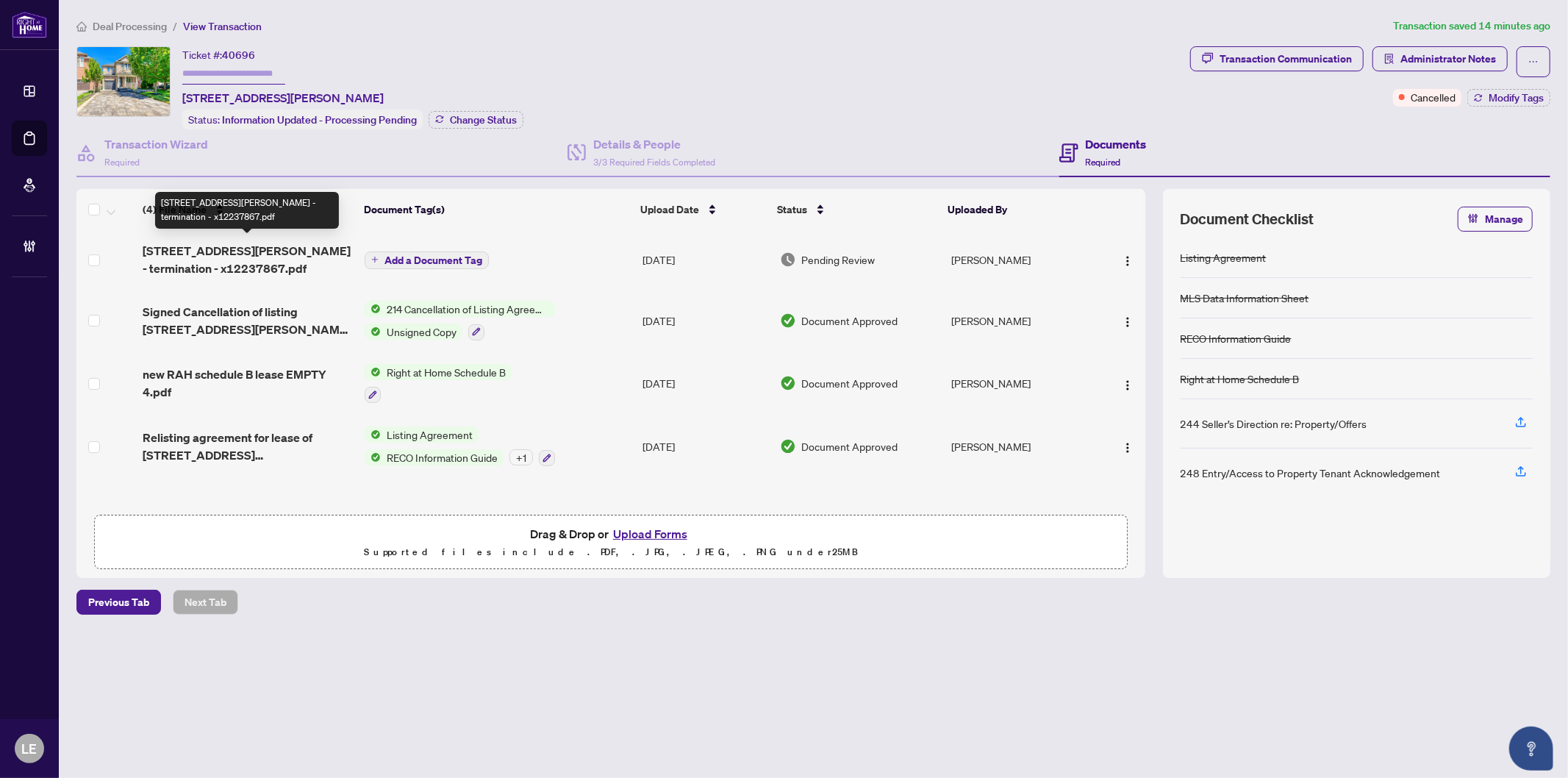
click at [197, 248] on span "135 James Street S 403 - termination - x12237867.pdf" at bounding box center [248, 260] width 210 height 35
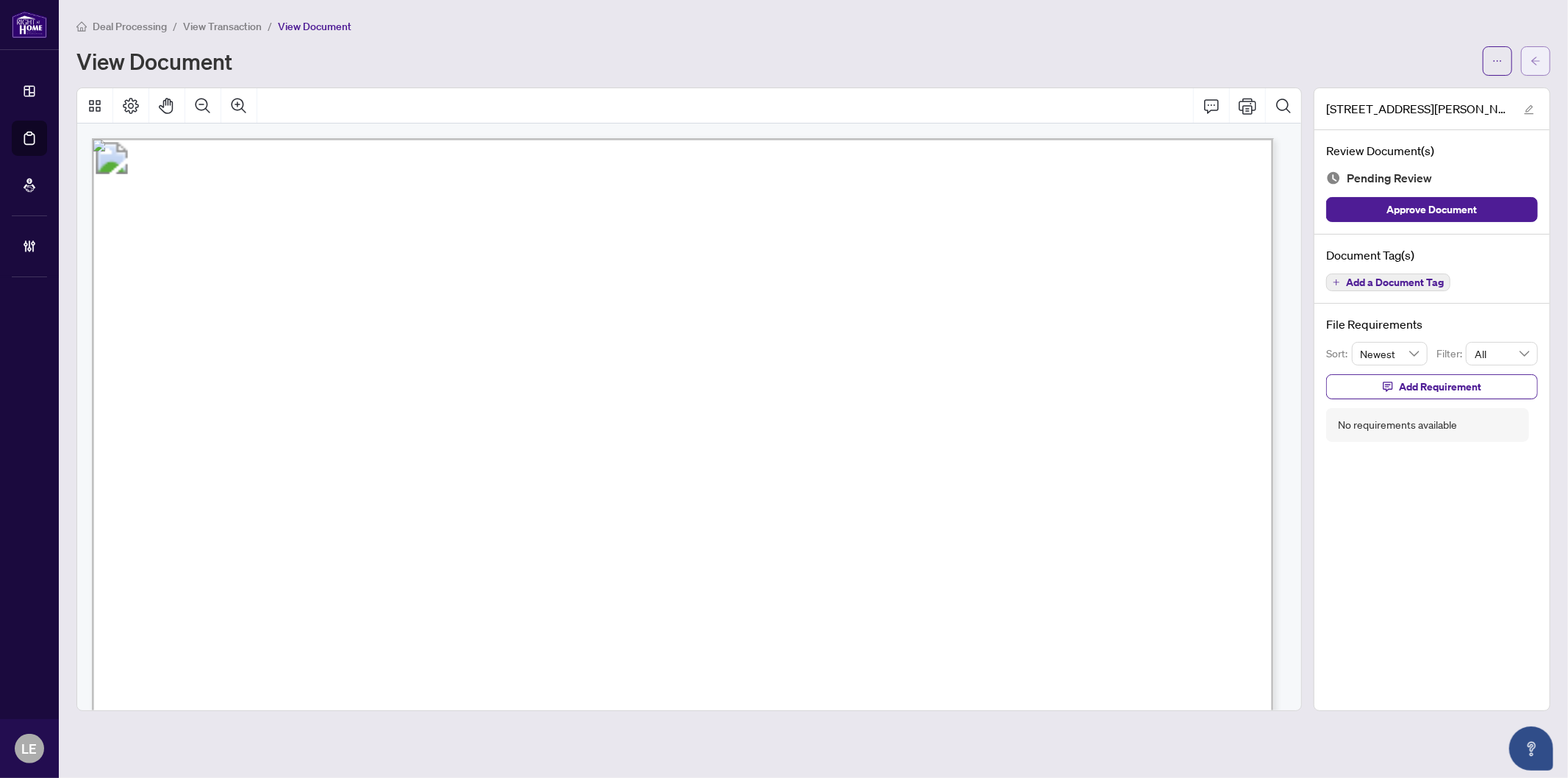
click at [1538, 62] on icon "arrow-left" at bounding box center [1535, 61] width 10 height 10
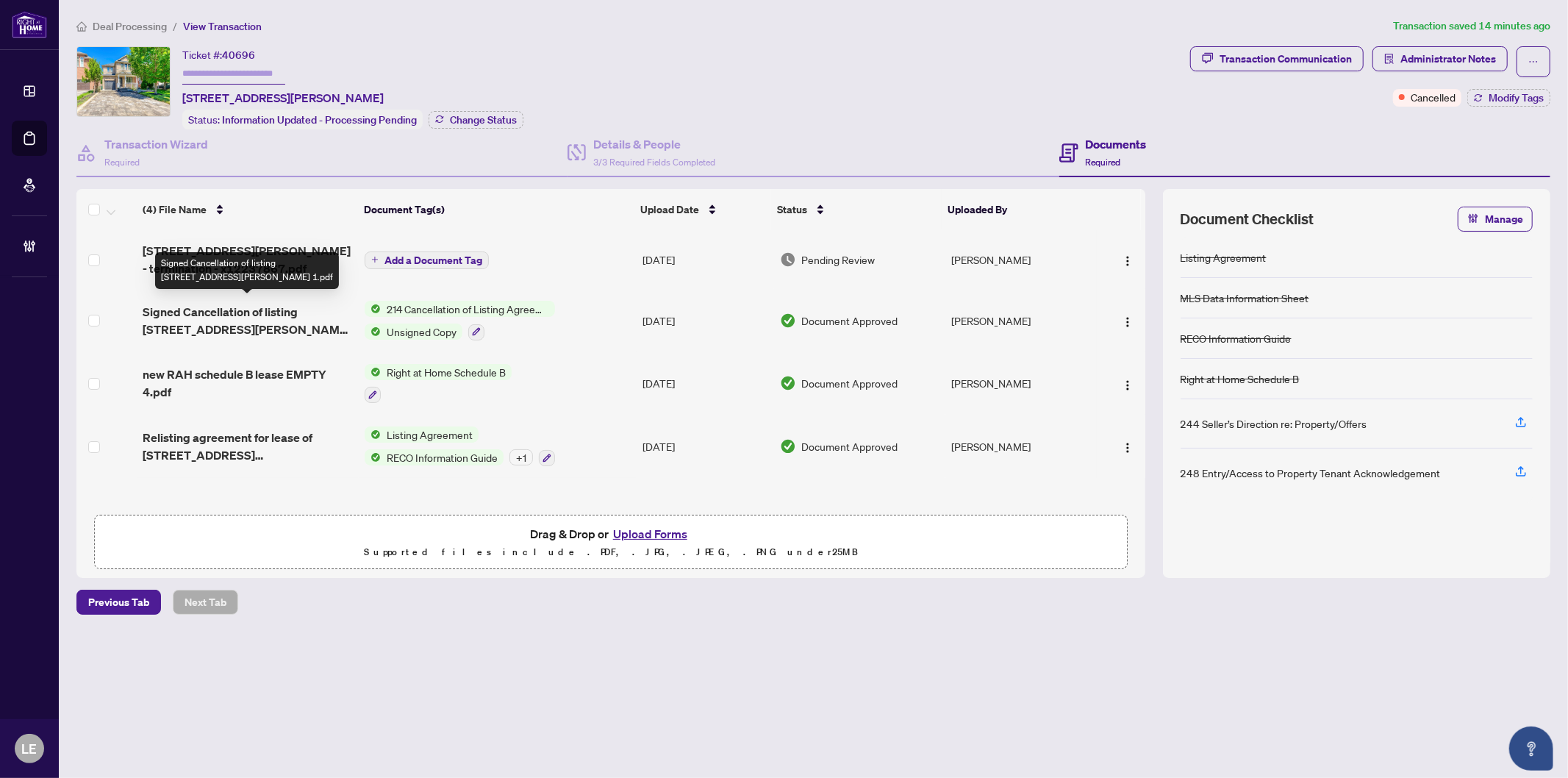
click at [237, 315] on span "Signed Cancellation of listing [STREET_ADDRESS][PERSON_NAME] 1.pdf" at bounding box center [248, 320] width 210 height 35
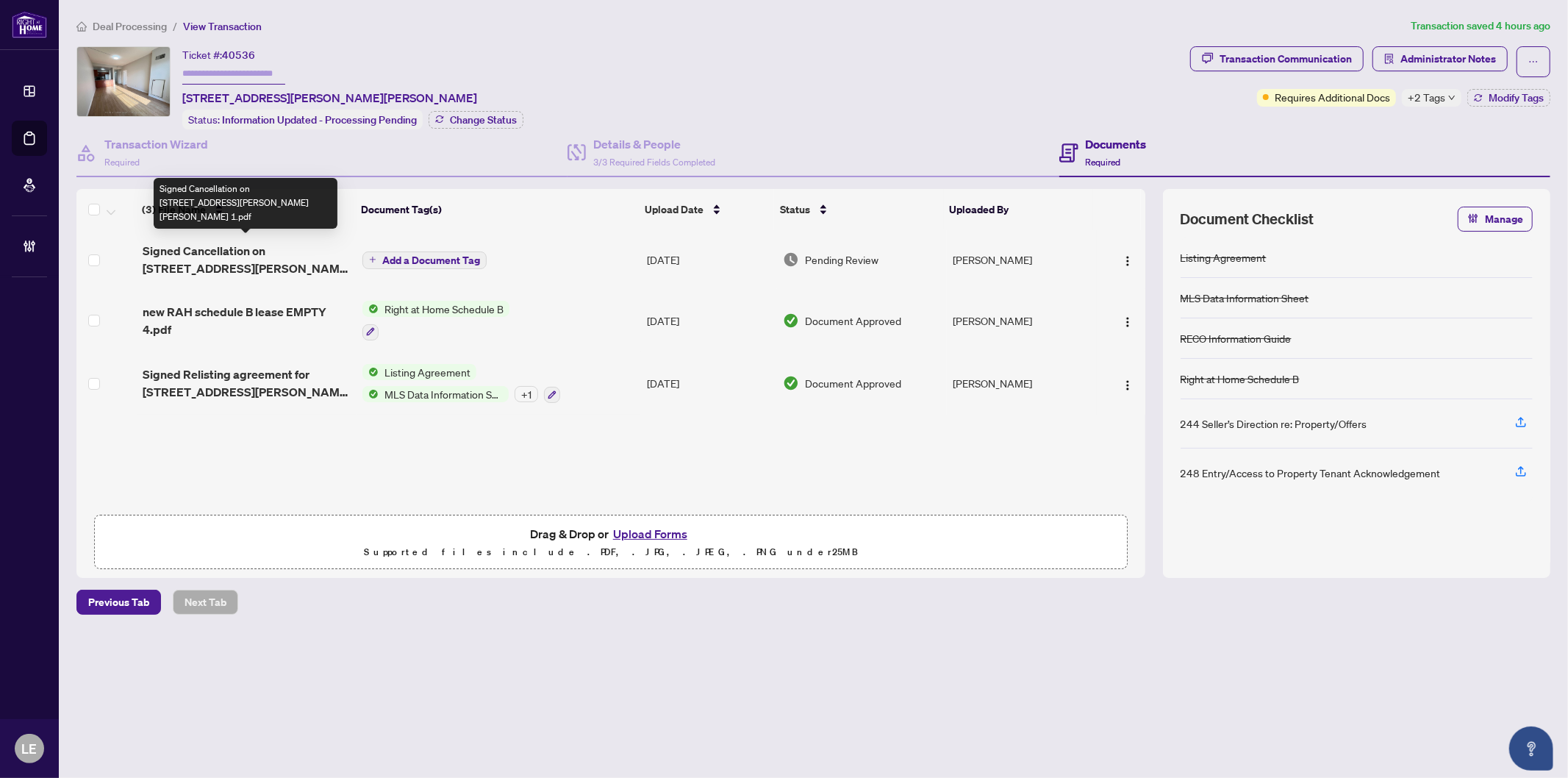
click at [247, 254] on span "Signed Cancellation on [STREET_ADDRESS][PERSON_NAME][PERSON_NAME] 1.pdf" at bounding box center [246, 260] width 208 height 35
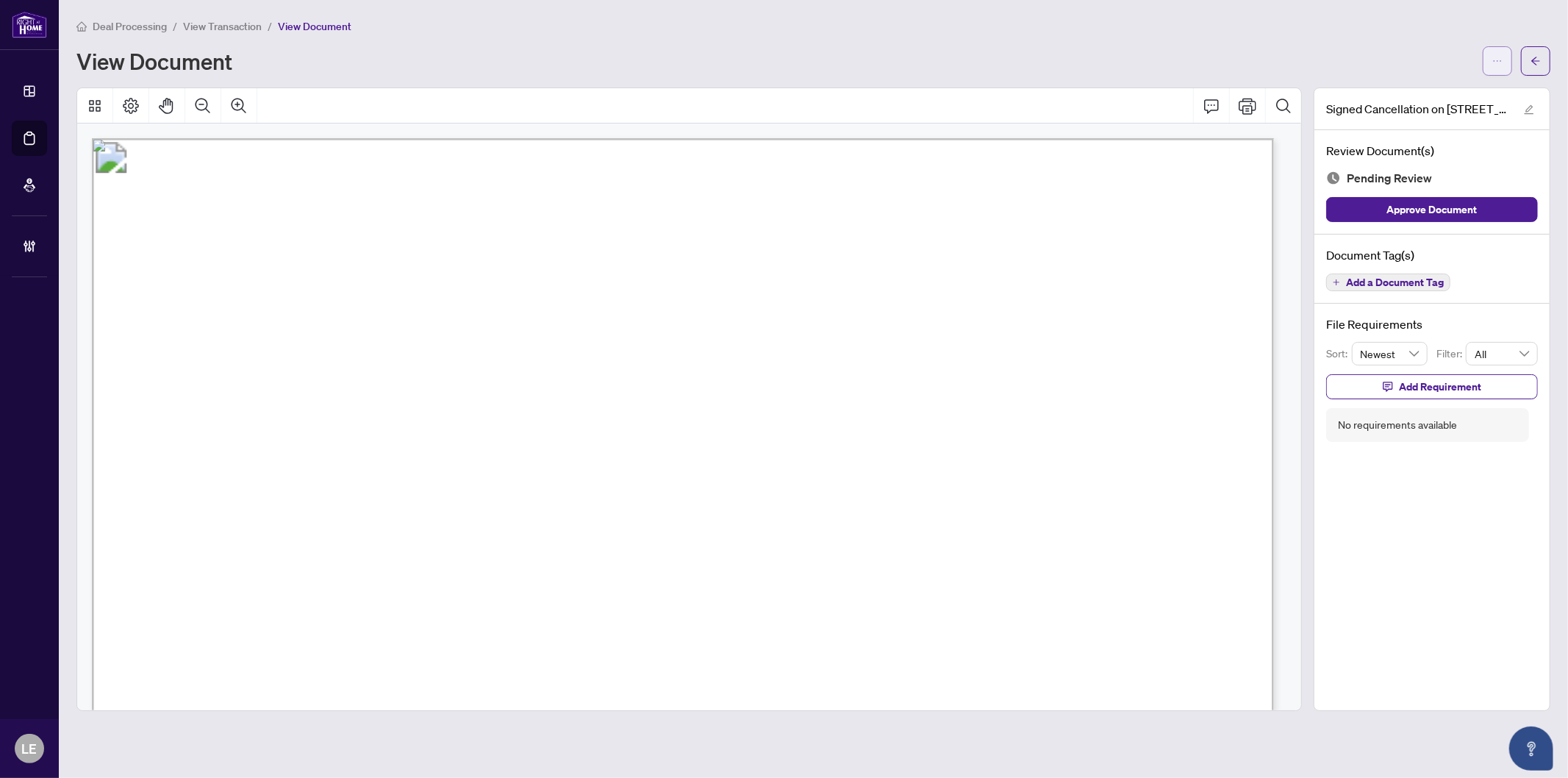
click at [1489, 57] on button "button" at bounding box center [1497, 61] width 29 height 29
click at [1414, 96] on span "Download" at bounding box center [1445, 92] width 112 height 16
click at [1488, 62] on button "button" at bounding box center [1497, 61] width 29 height 29
drag, startPoint x: 1422, startPoint y: 93, endPoint x: 1564, endPoint y: 64, distance: 144.9
click at [1421, 92] on span "Download" at bounding box center [1445, 92] width 112 height 16
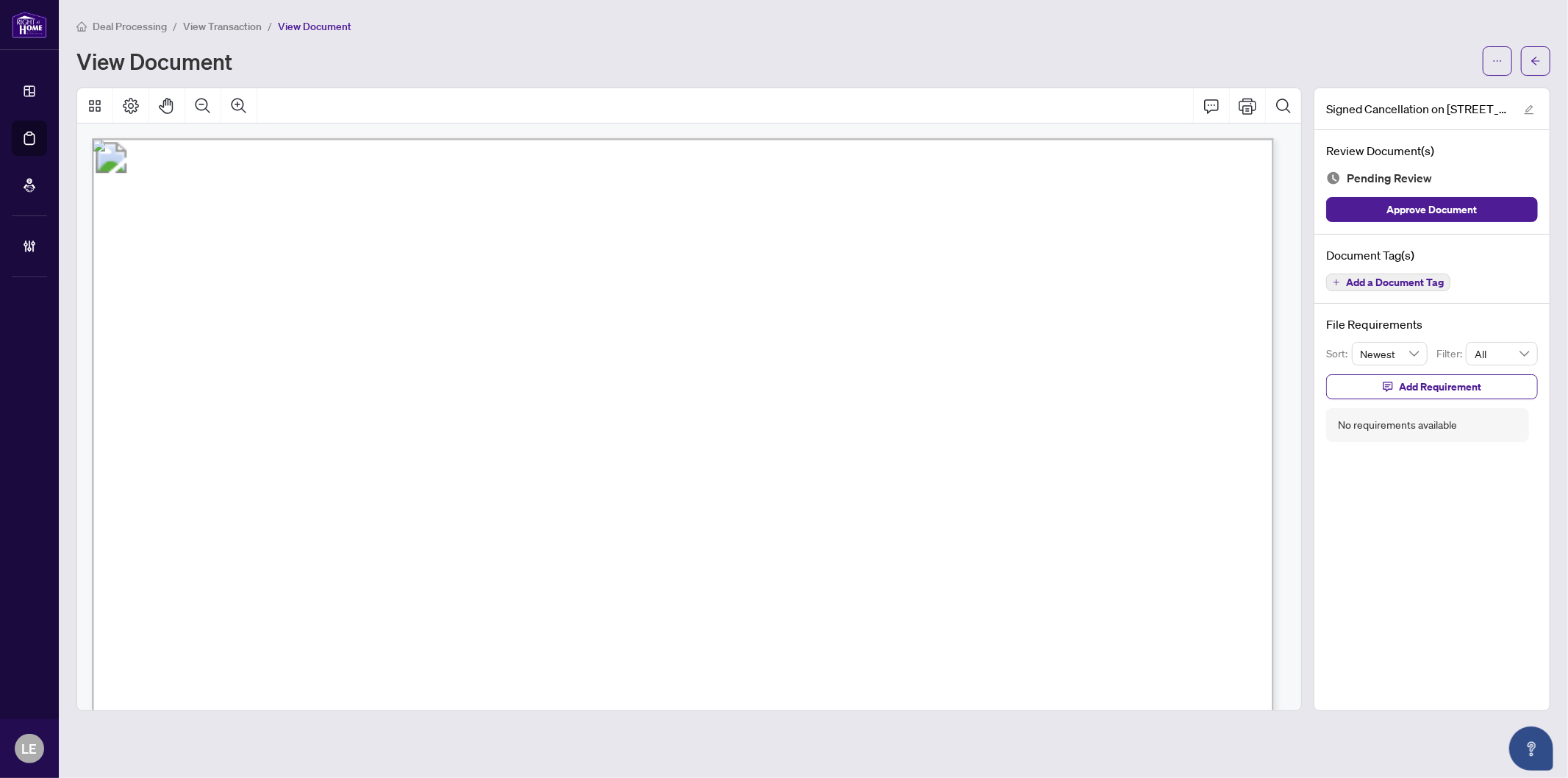
click at [701, 12] on main "Deal Processing / View Transaction / View Document View Document Signed Cancell…" at bounding box center [813, 389] width 1509 height 778
click at [650, 50] on div "View Document" at bounding box center [775, 61] width 1397 height 24
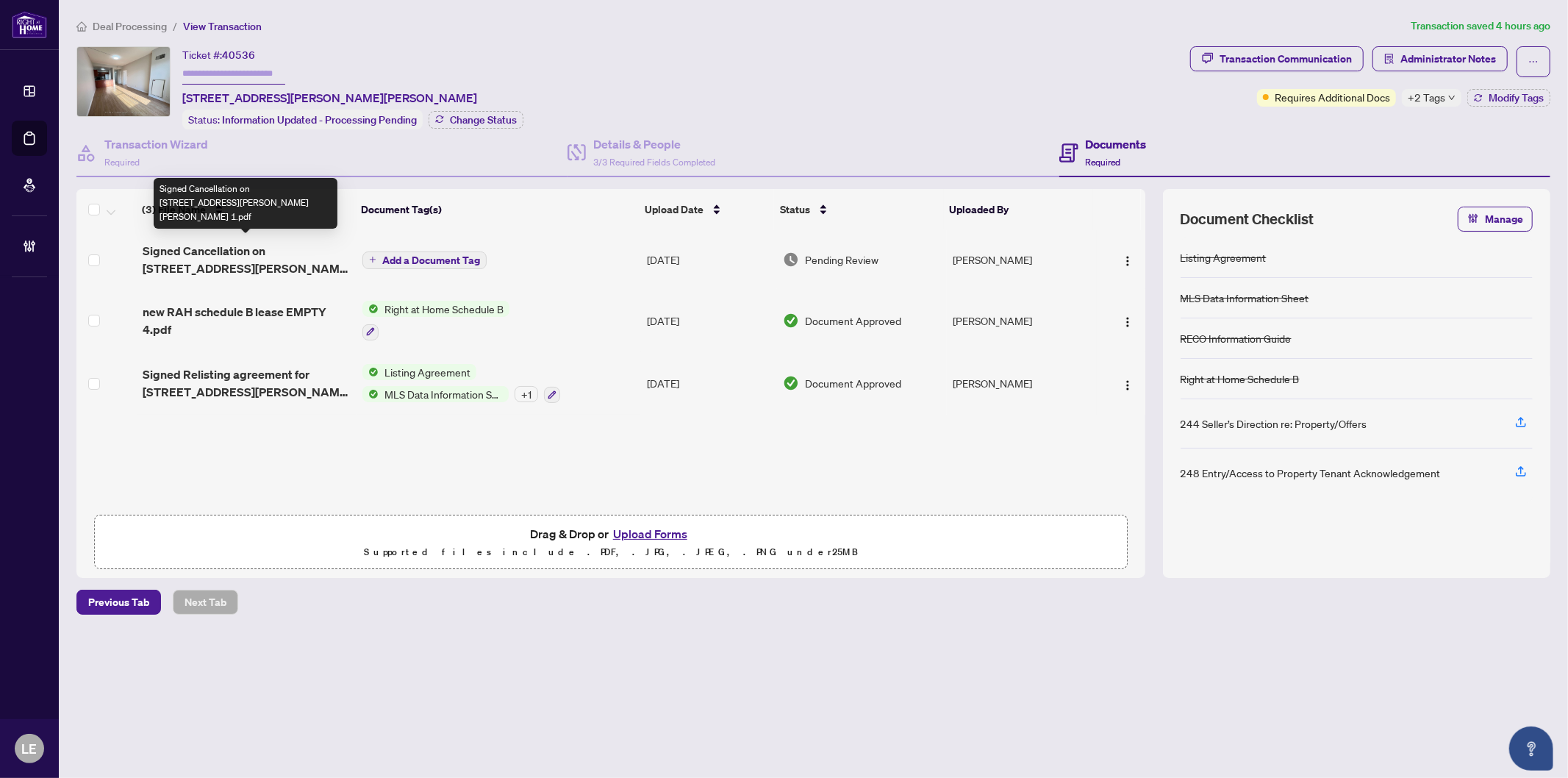
click at [249, 254] on span "Signed Cancellation on 135 James st Unit 403 Hamilton -2025 1.pdf" at bounding box center [246, 260] width 208 height 35
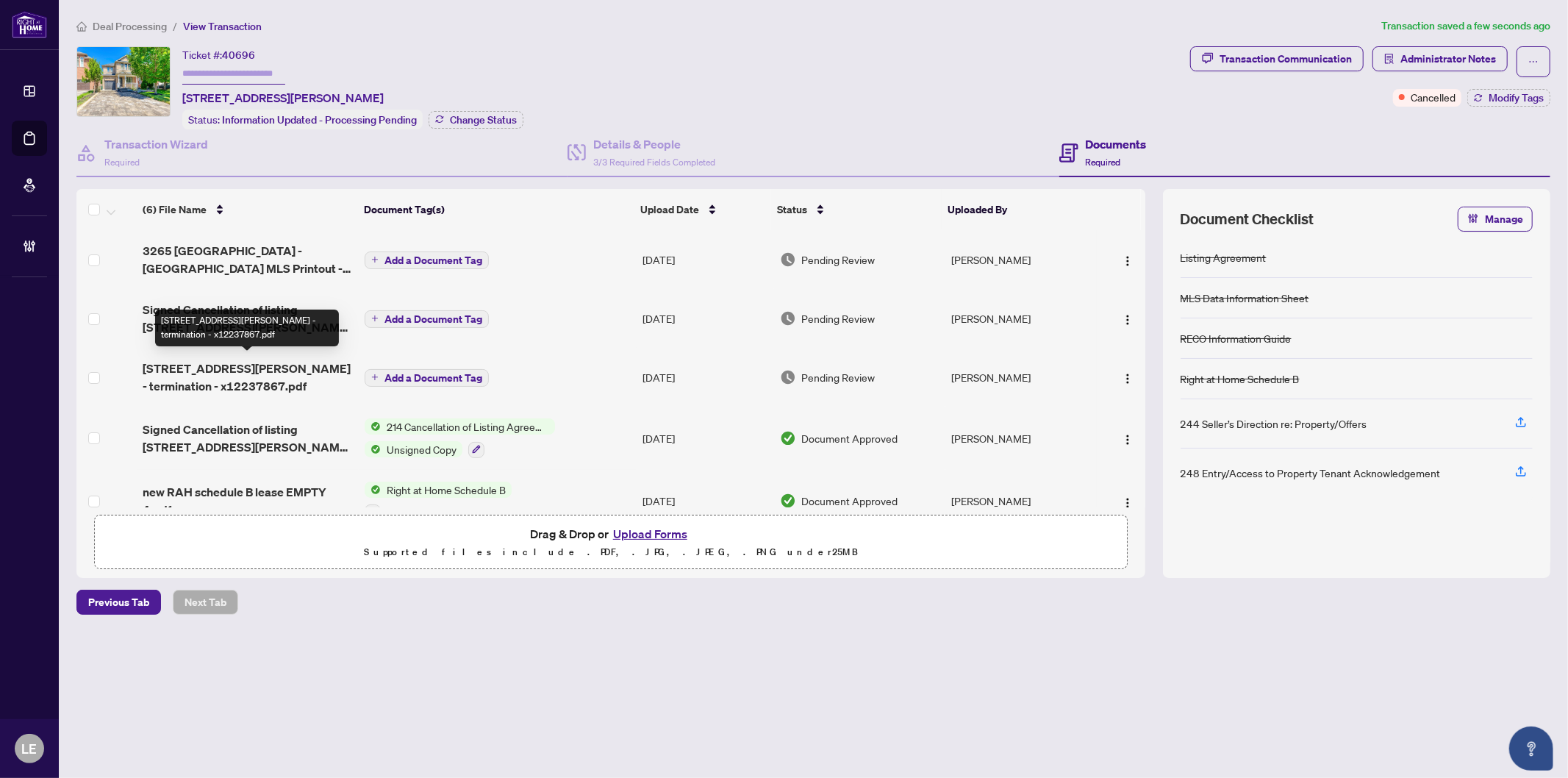
click at [186, 371] on span "[STREET_ADDRESS][PERSON_NAME] - termination - x12237867.pdf" at bounding box center [248, 377] width 210 height 35
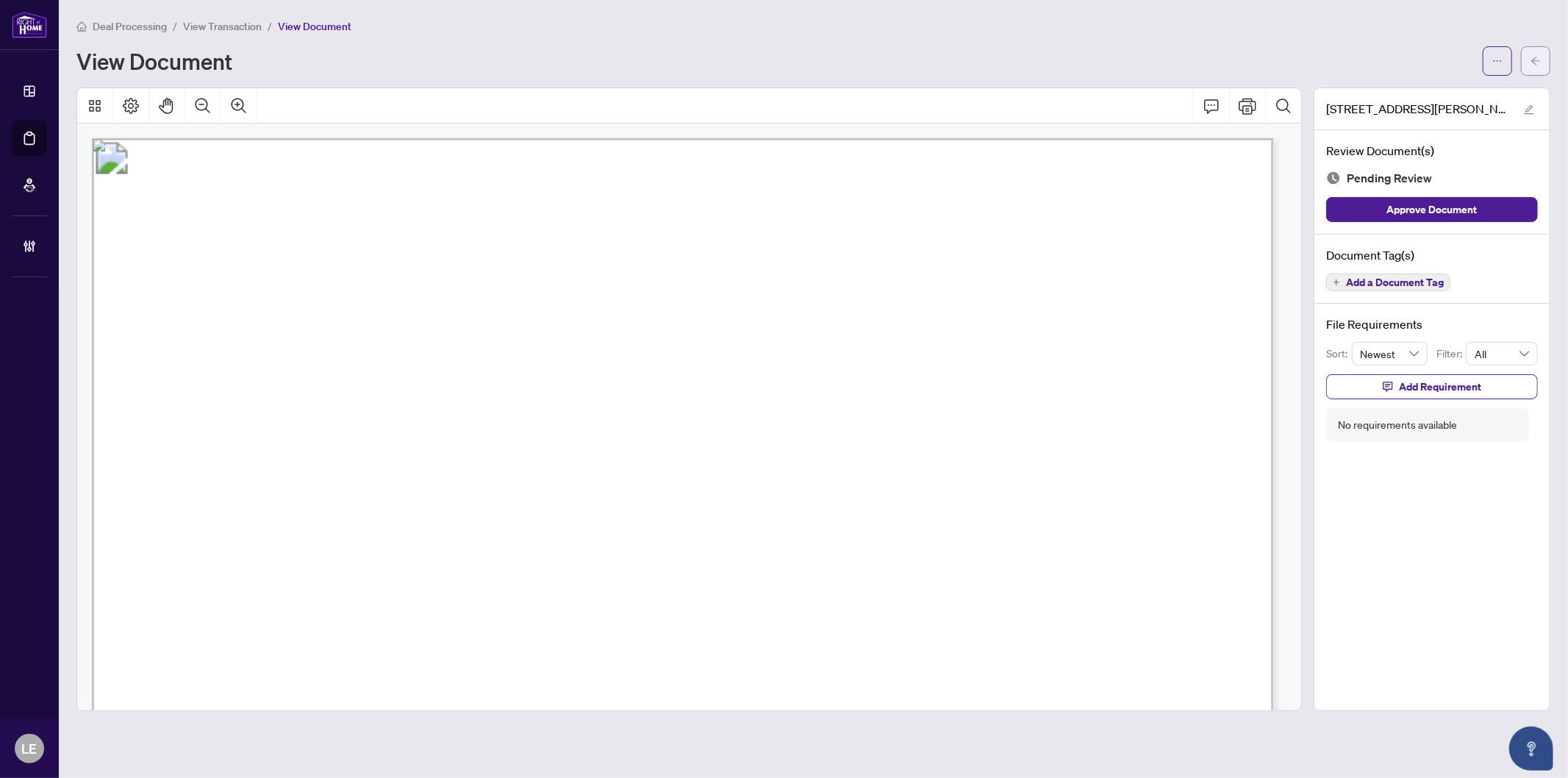
click at [1538, 56] on icon "arrow-left" at bounding box center [1535, 61] width 10 height 10
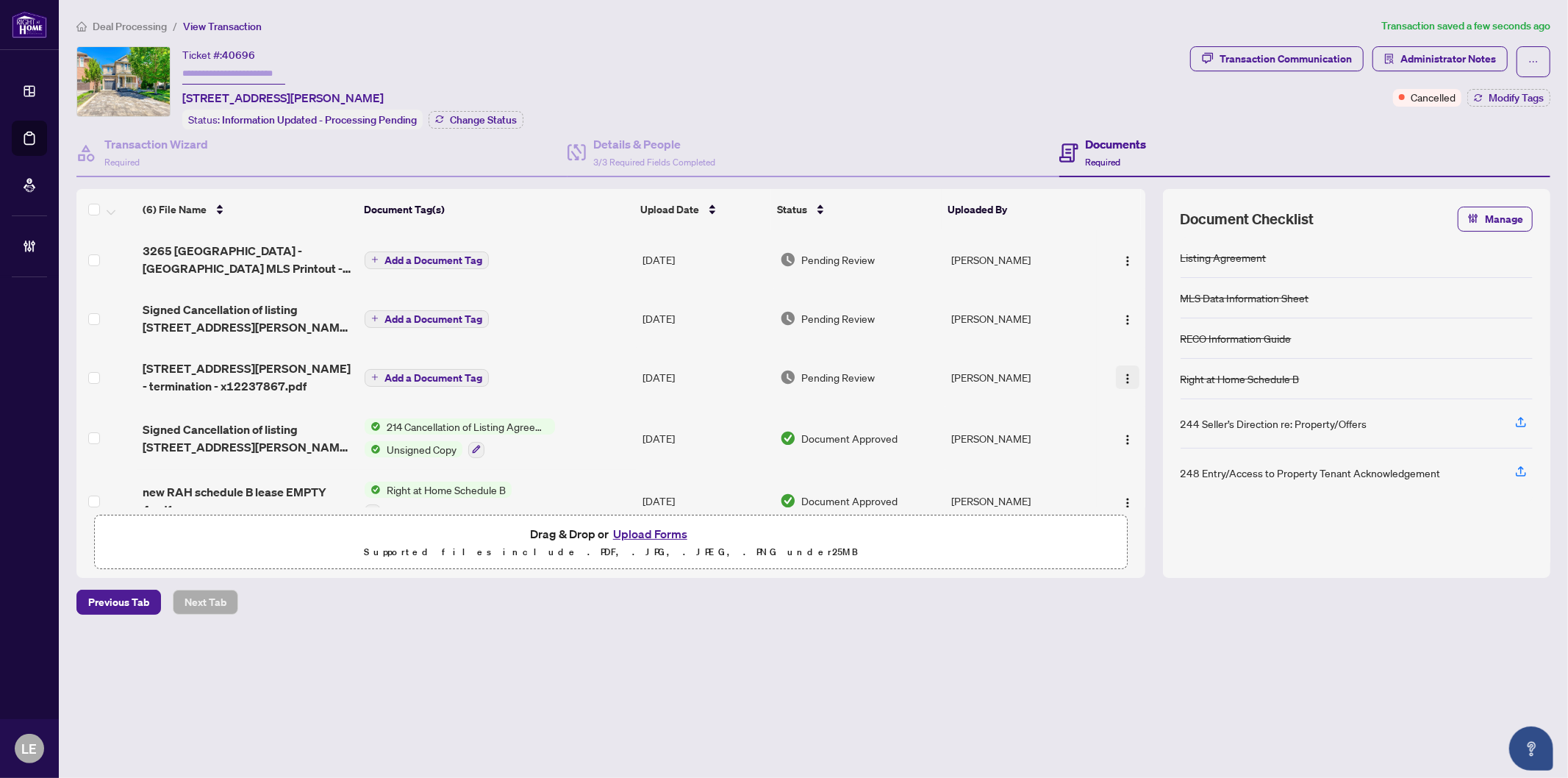
click at [1123, 373] on img "button" at bounding box center [1127, 379] width 12 height 12
click at [405, 373] on span "Add a Document Tag" at bounding box center [433, 378] width 98 height 10
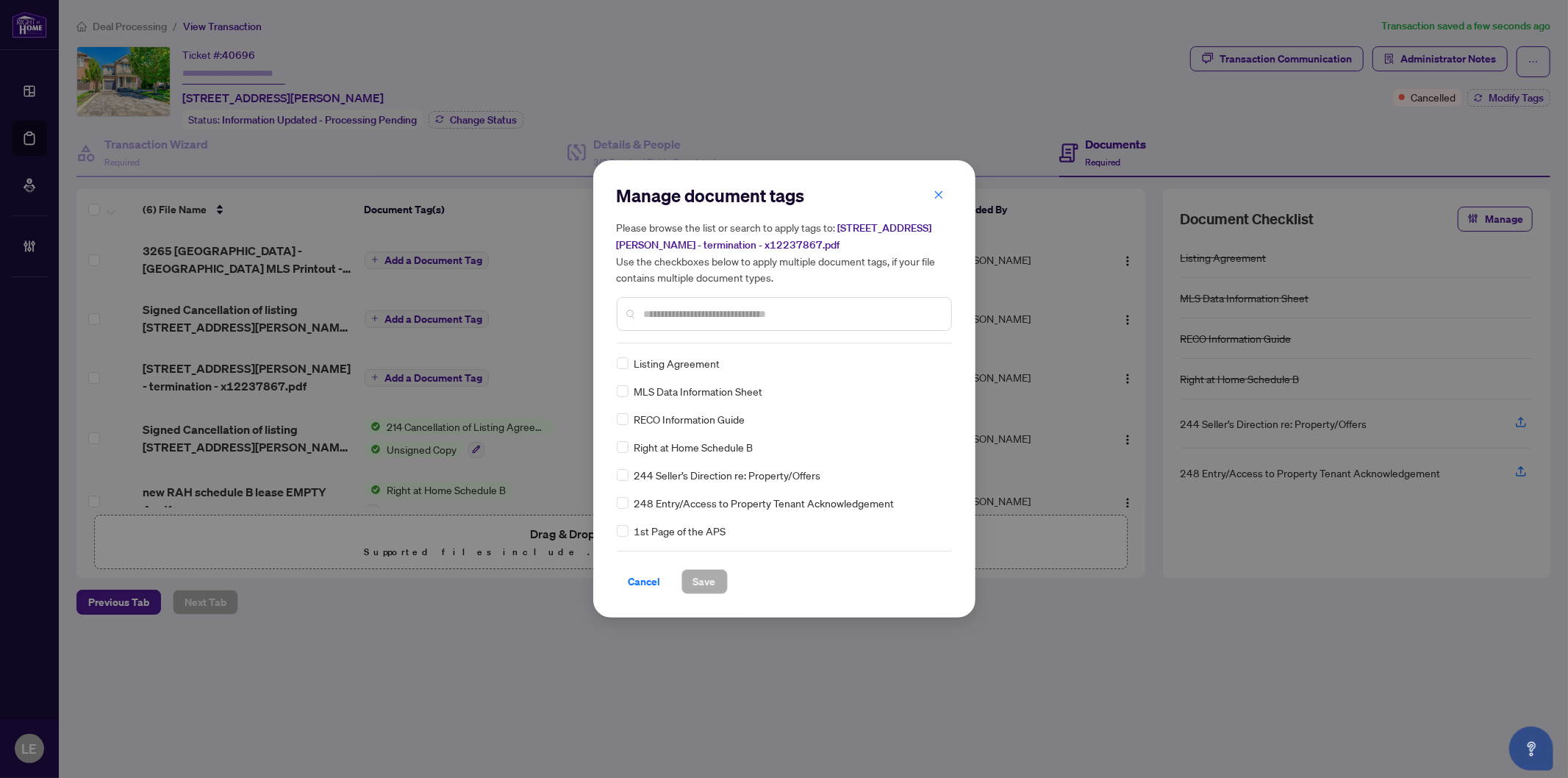
click at [653, 310] on input "text" at bounding box center [791, 314] width 296 height 16
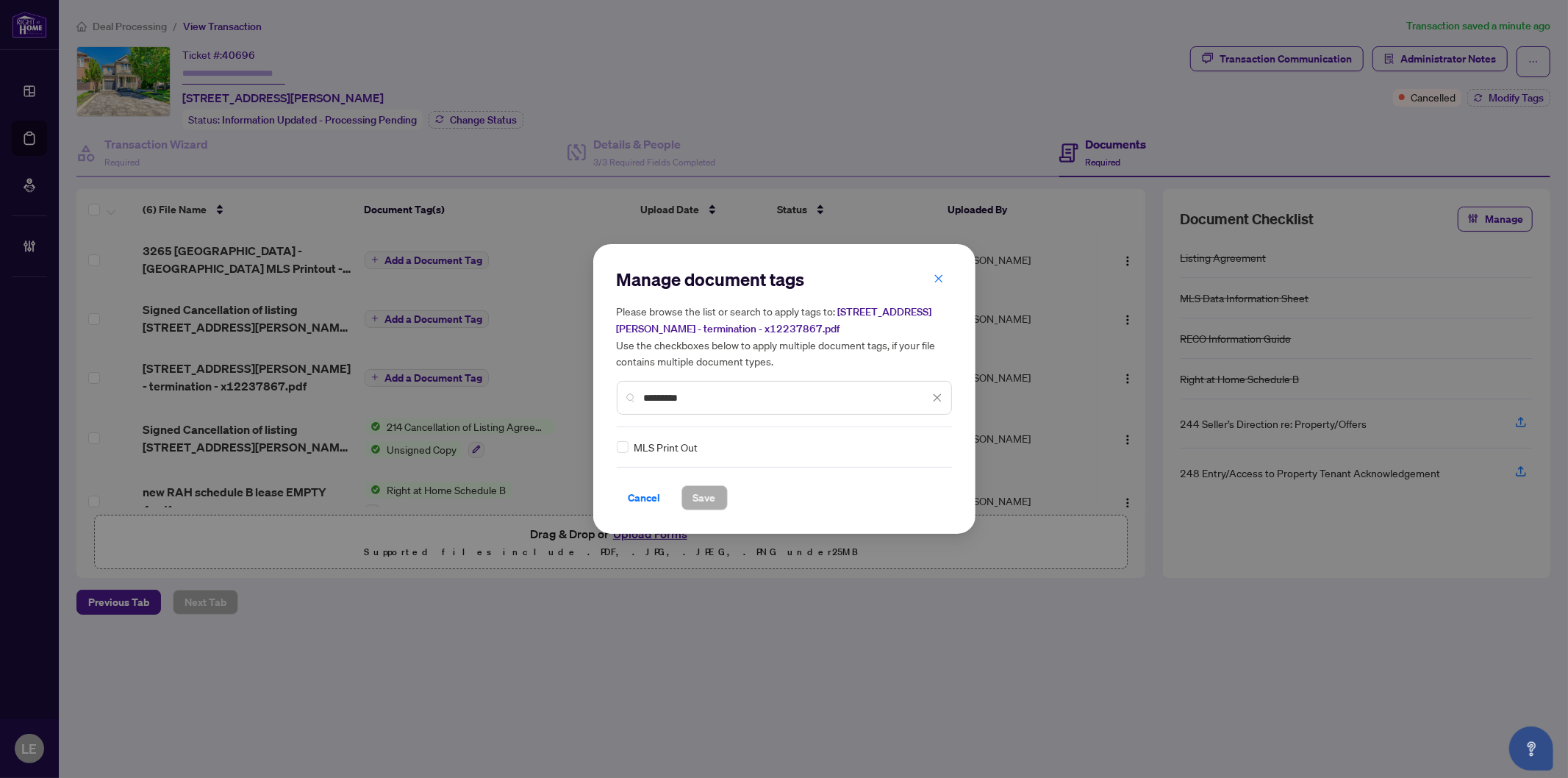
type input "*********"
click at [934, 445] on icon at bounding box center [938, 446] width 9 height 6
drag, startPoint x: 915, startPoint y: 517, endPoint x: 772, endPoint y: 511, distance: 143.1
click at [915, 517] on div "Approved" at bounding box center [880, 518] width 94 height 16
click at [704, 495] on span "Save" at bounding box center [704, 498] width 23 height 24
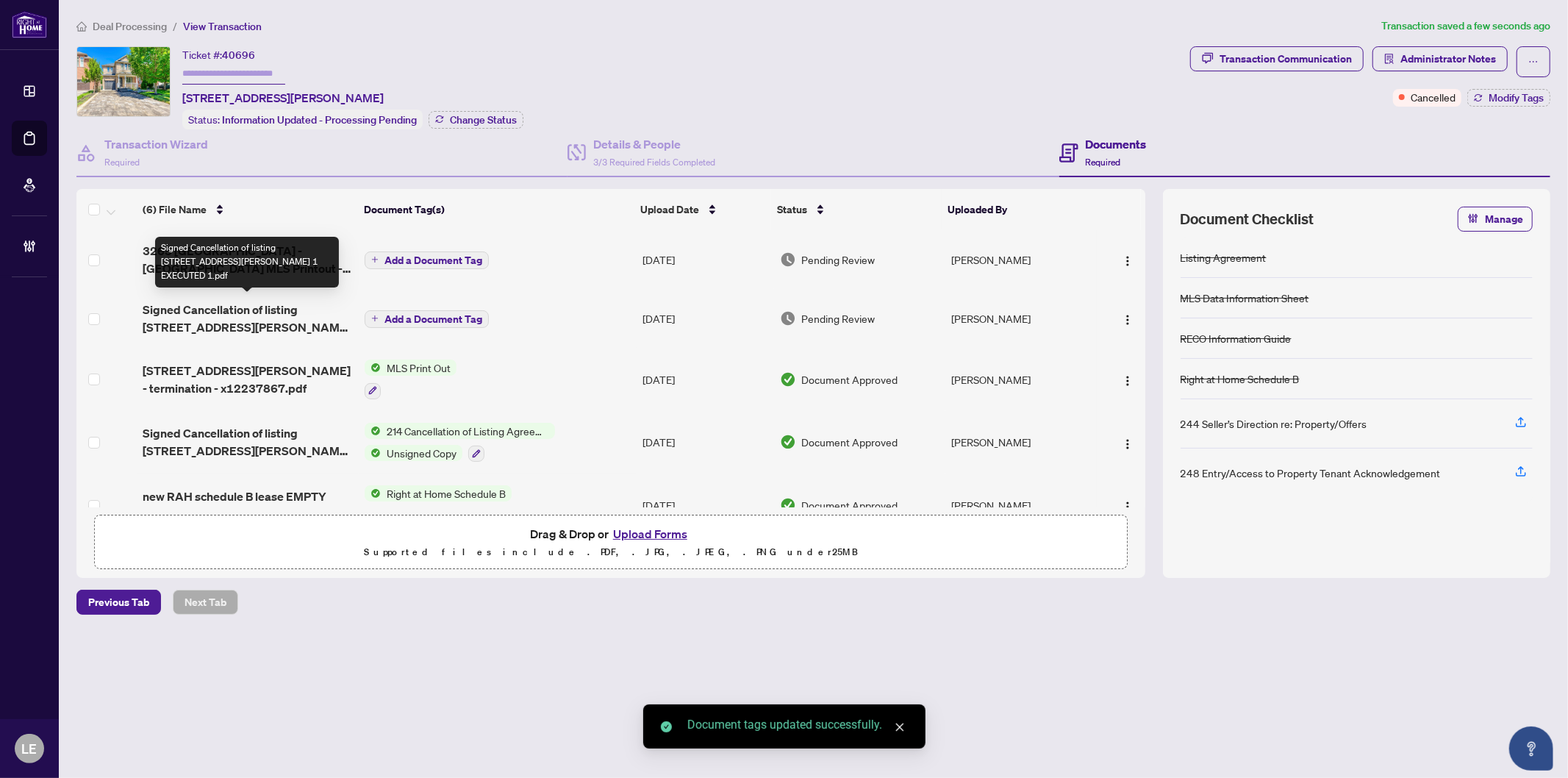
click at [196, 314] on span "Signed Cancellation of listing 3265 Bruzan Cres Miss - 2025 1 EXECUTED 1.pdf" at bounding box center [248, 318] width 210 height 35
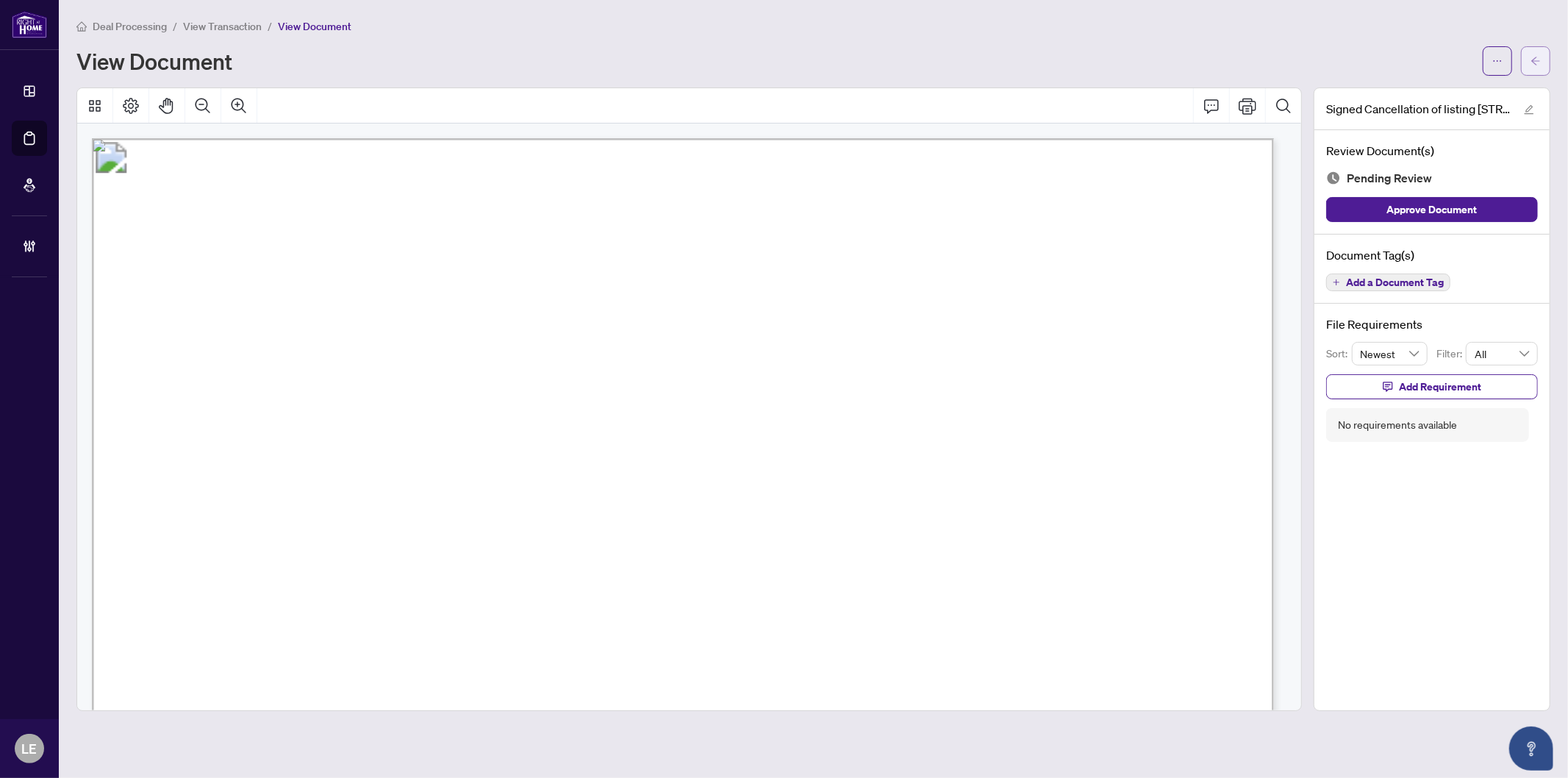
click at [1541, 59] on button "button" at bounding box center [1535, 61] width 29 height 29
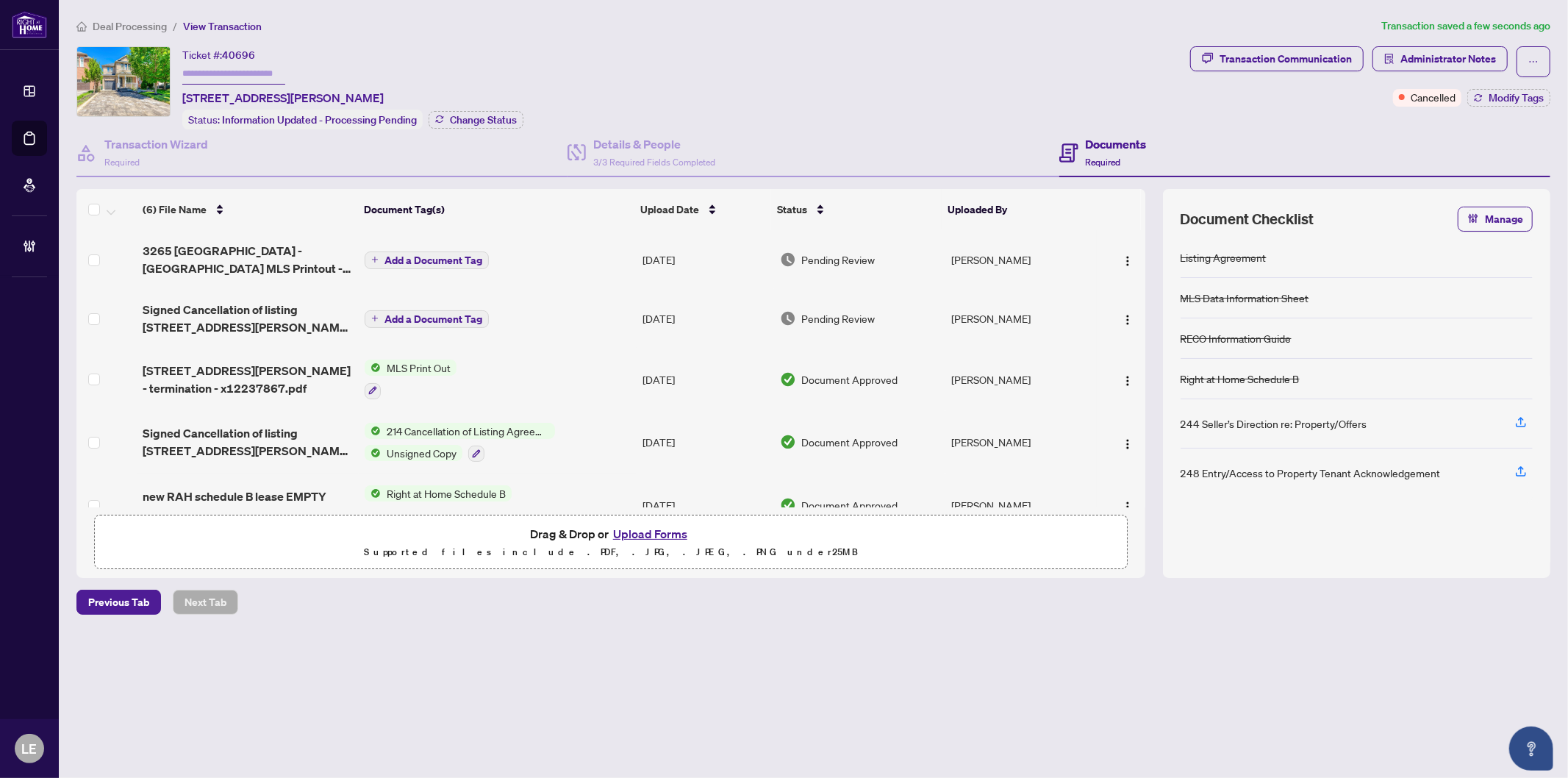
click at [402, 314] on span "Add a Document Tag" at bounding box center [433, 319] width 98 height 10
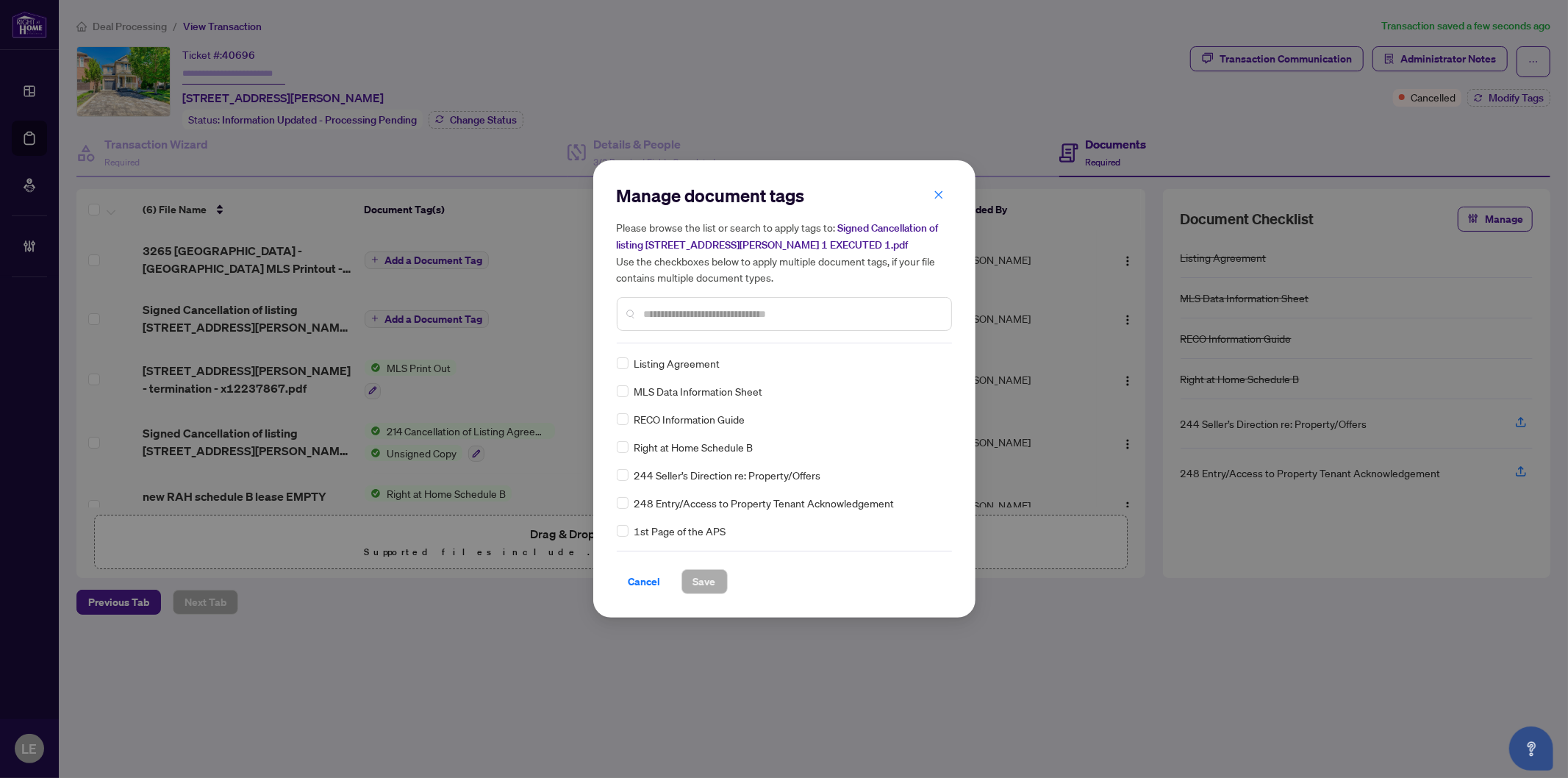
click at [722, 344] on div "Manage document tags Please browse the list or search to apply tags to: Signed …" at bounding box center [784, 389] width 335 height 411
click at [700, 317] on input "text" at bounding box center [791, 314] width 296 height 16
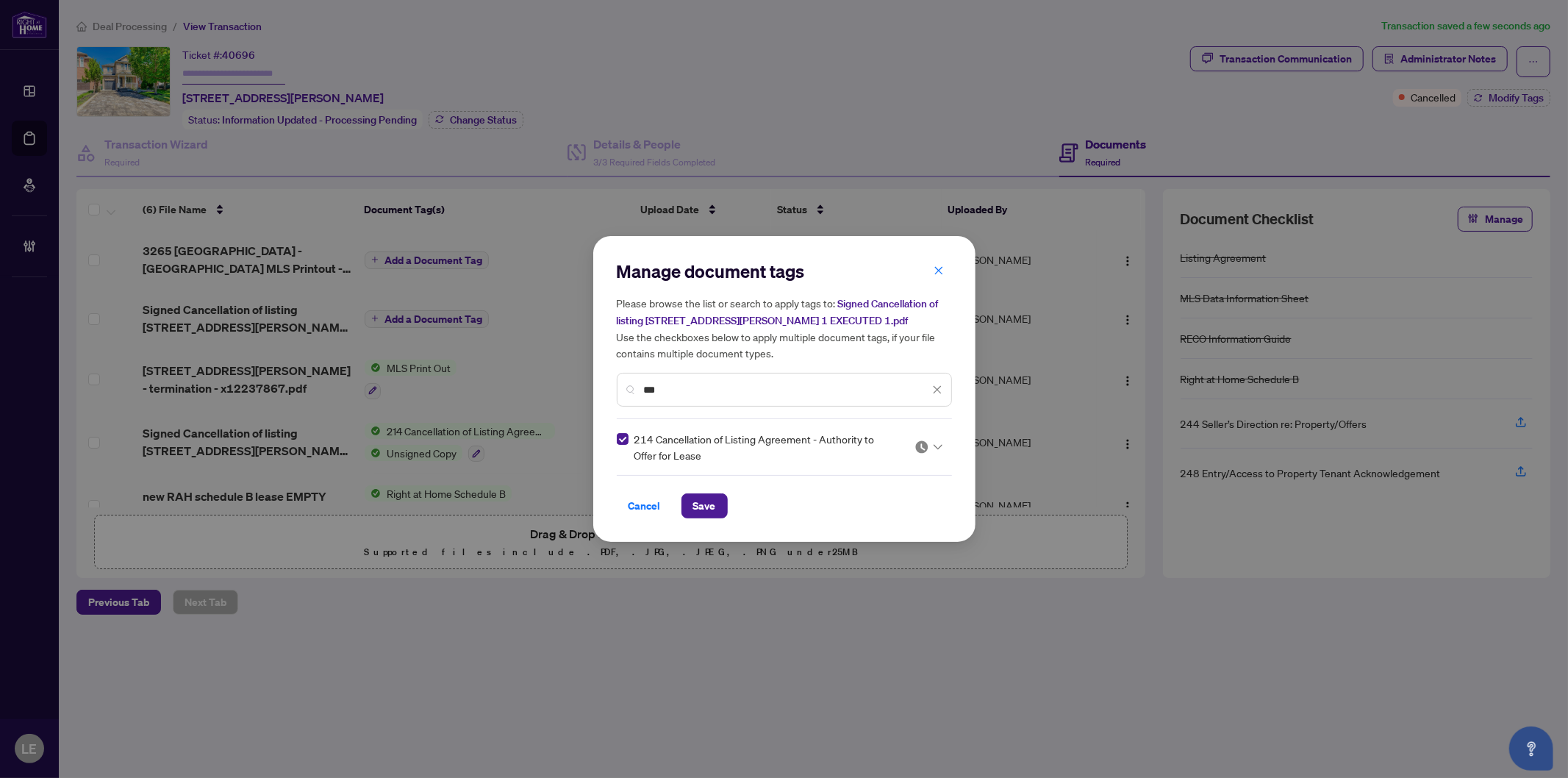
click at [930, 446] on div at bounding box center [928, 447] width 28 height 14
click at [868, 522] on div "Approved" at bounding box center [884, 518] width 94 height 16
drag, startPoint x: 700, startPoint y: 386, endPoint x: 622, endPoint y: 381, distance: 78.2
click at [623, 381] on div "***" at bounding box center [784, 390] width 335 height 33
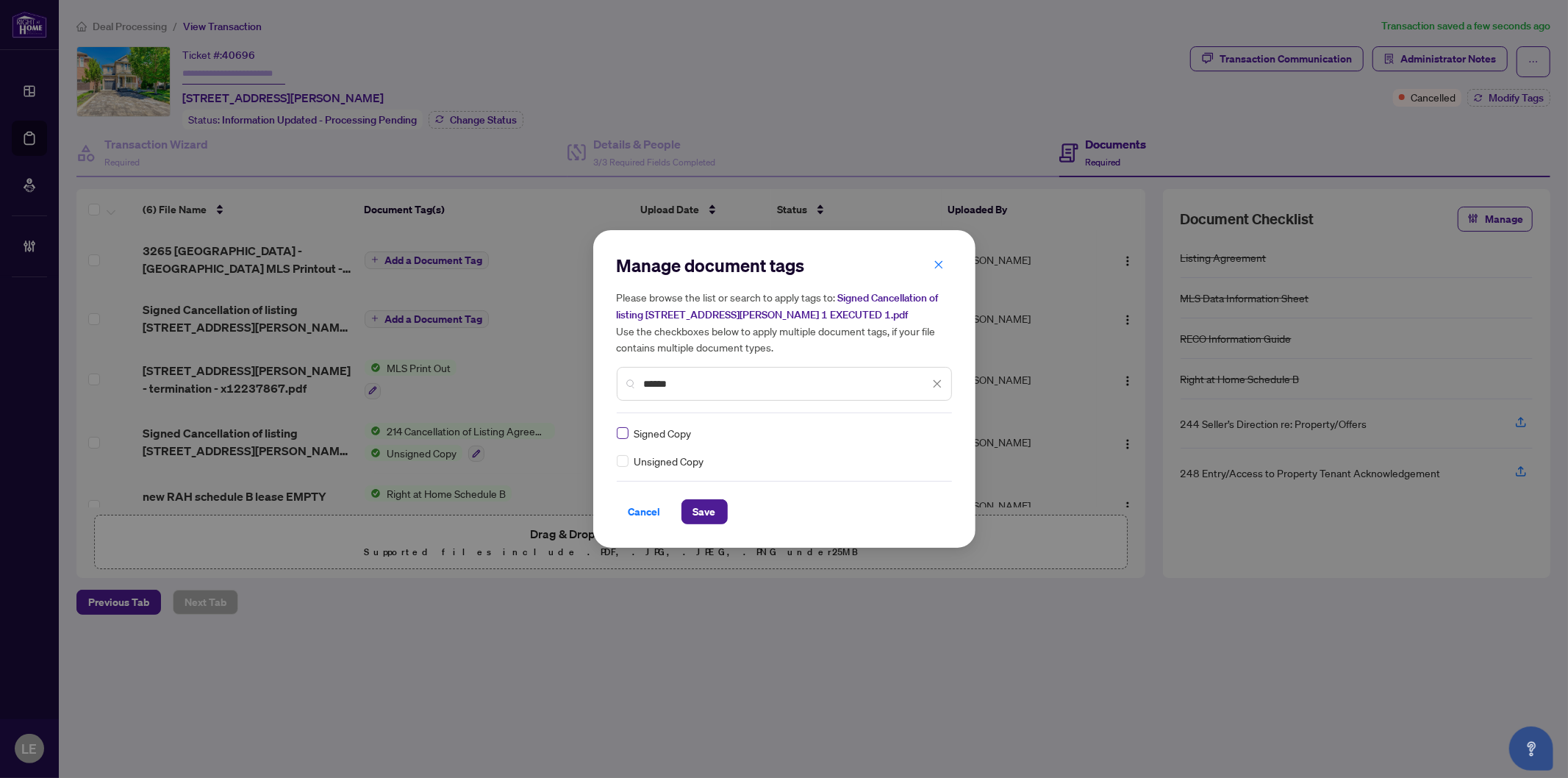
type input "******"
click at [939, 430] on icon at bounding box center [938, 433] width 9 height 6
drag, startPoint x: 875, startPoint y: 509, endPoint x: 857, endPoint y: 509, distance: 18.0
click at [875, 509] on div "Approved" at bounding box center [884, 505] width 94 height 16
click at [706, 505] on span "Save" at bounding box center [704, 512] width 23 height 24
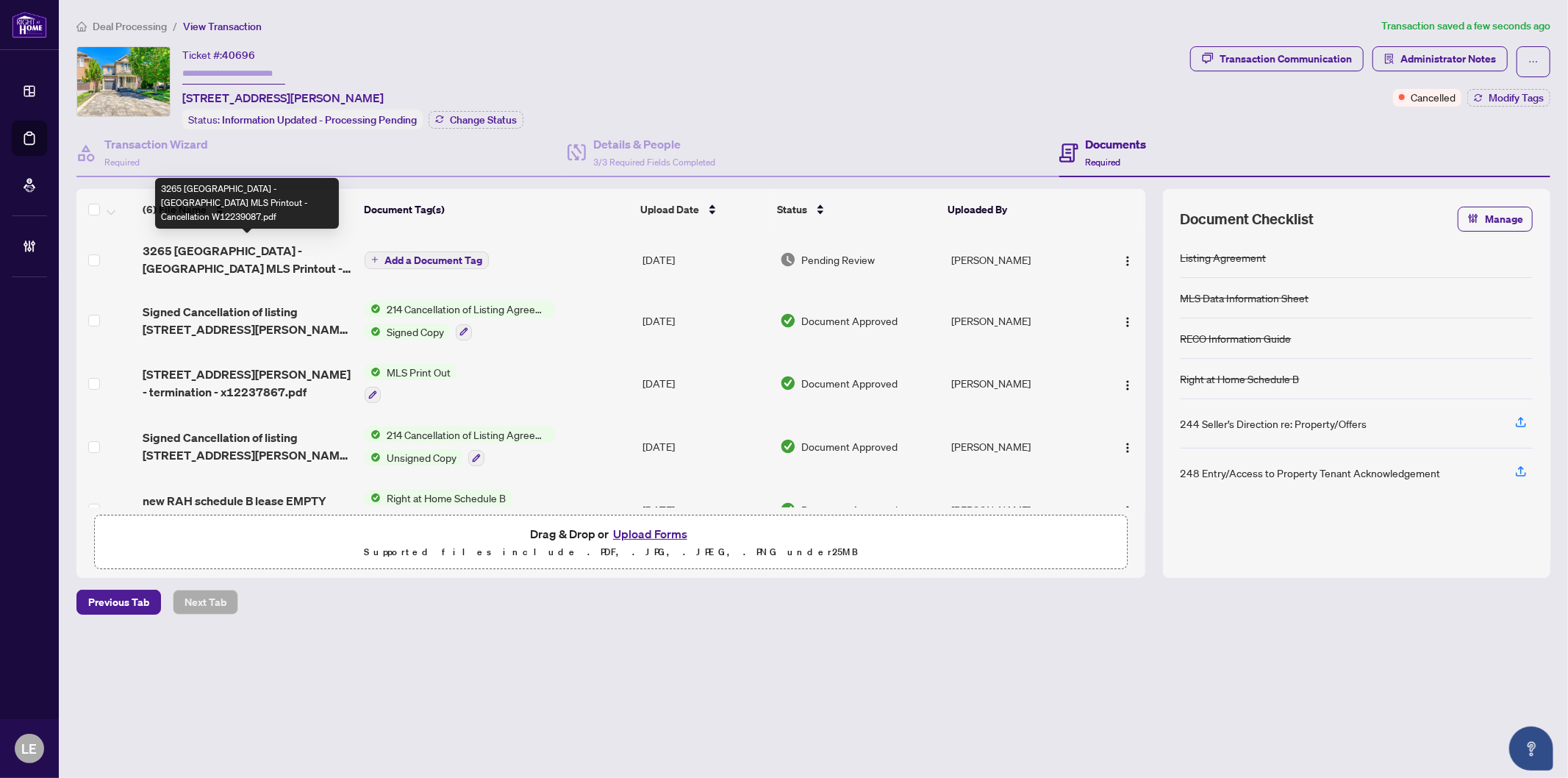
click at [249, 254] on span "3265 Bruzan - Mississauga MLS Printout - Cancellation W12239087.pdf" at bounding box center [248, 260] width 210 height 35
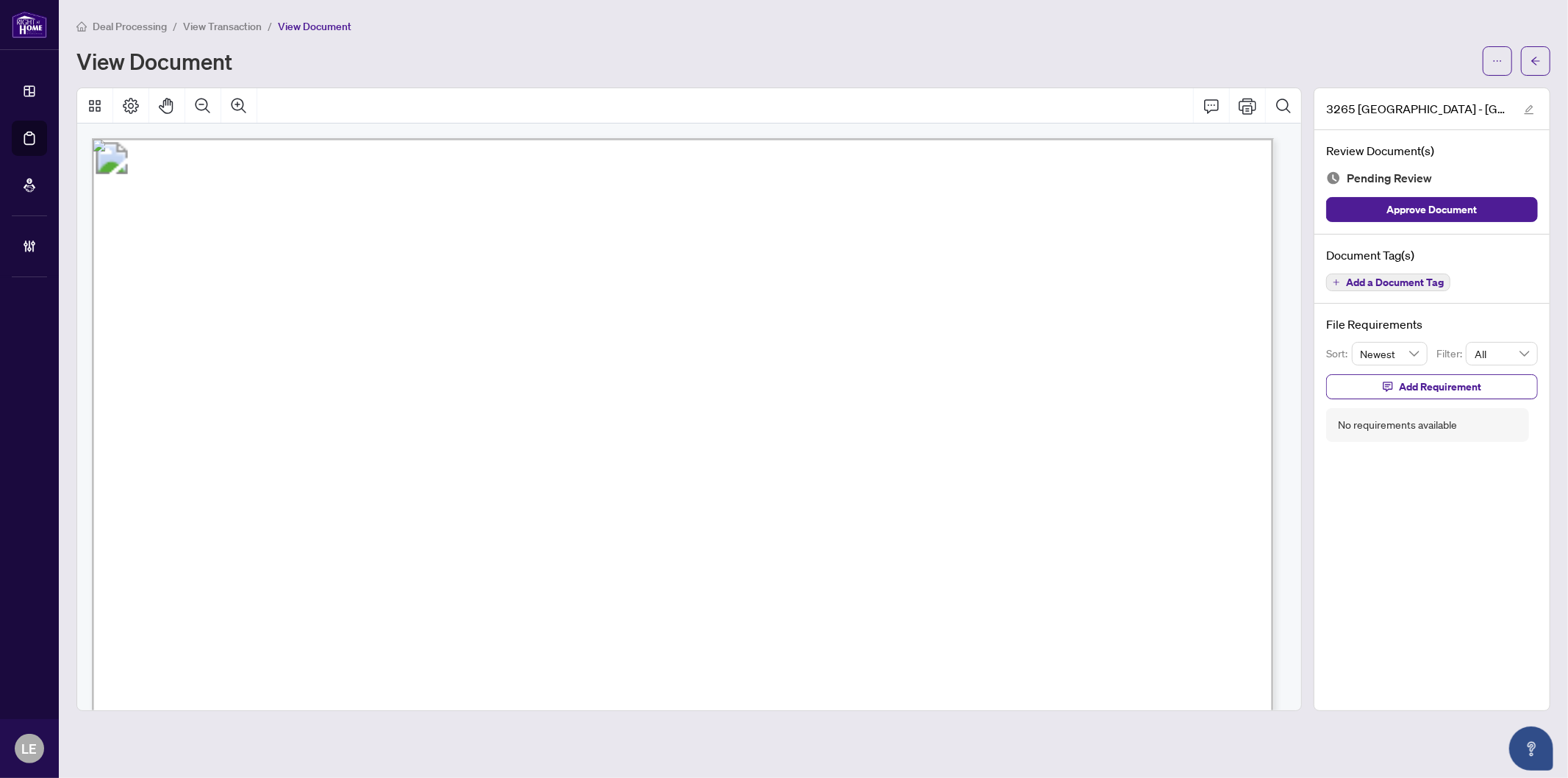
click at [1395, 277] on span "Add a Document Tag" at bounding box center [1395, 282] width 98 height 10
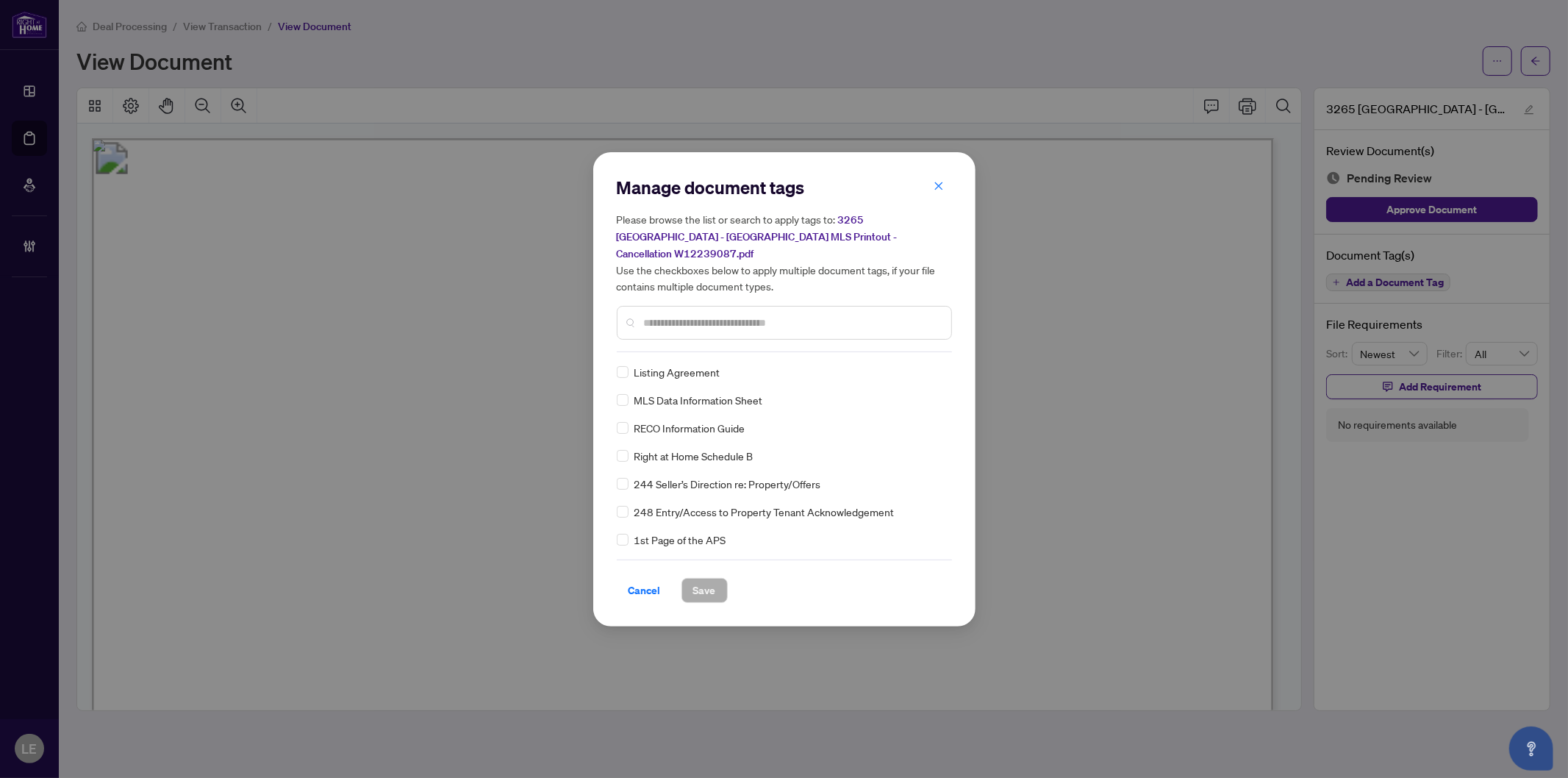
click at [652, 318] on input "text" at bounding box center [791, 323] width 296 height 16
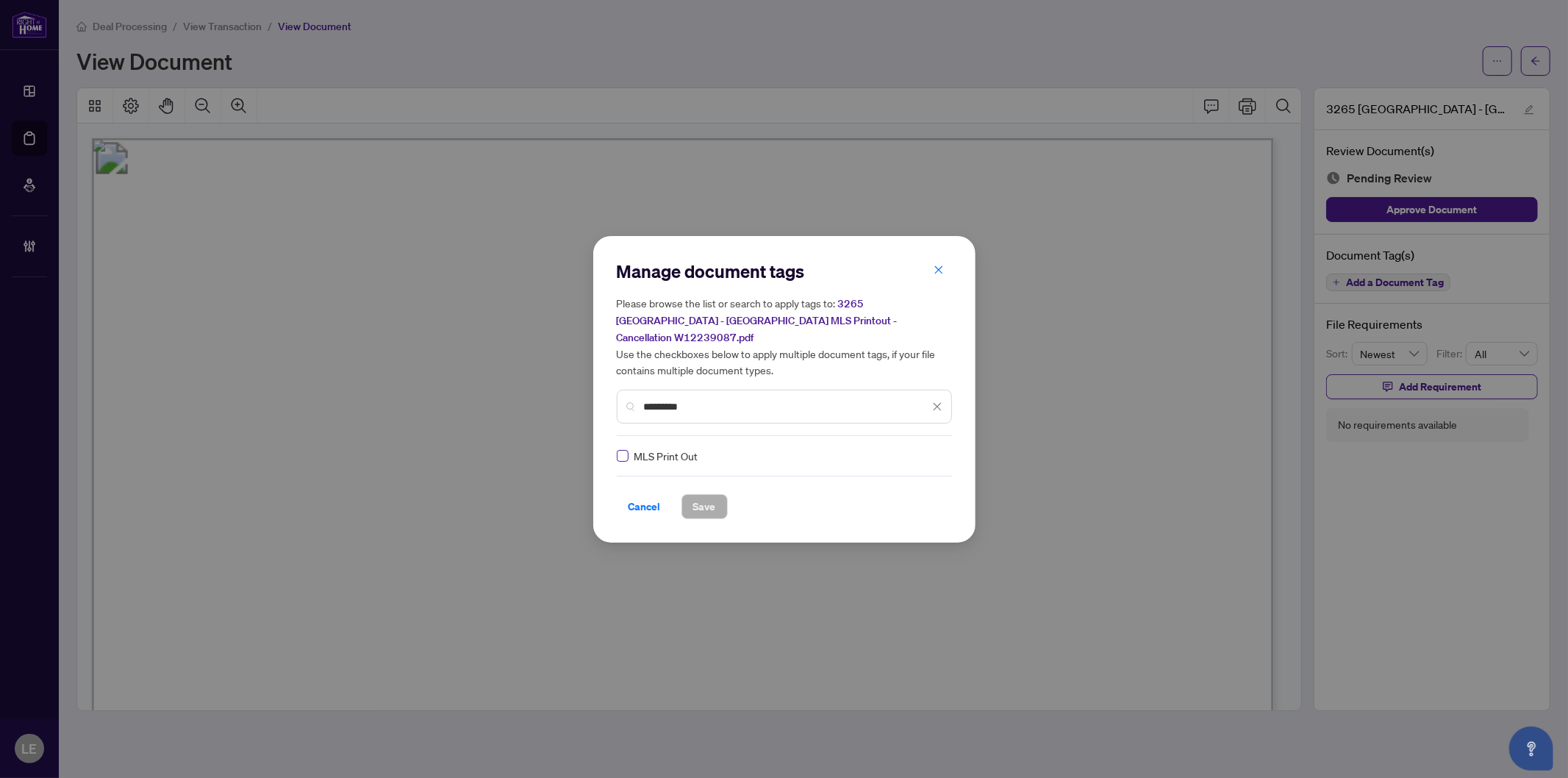
type input "*********"
click at [927, 449] on div at bounding box center [928, 456] width 28 height 14
drag, startPoint x: 870, startPoint y: 516, endPoint x: 720, endPoint y: 516, distance: 150.0
click at [869, 516] on div "Approved" at bounding box center [880, 518] width 94 height 16
click at [700, 499] on span "Save" at bounding box center [704, 507] width 23 height 24
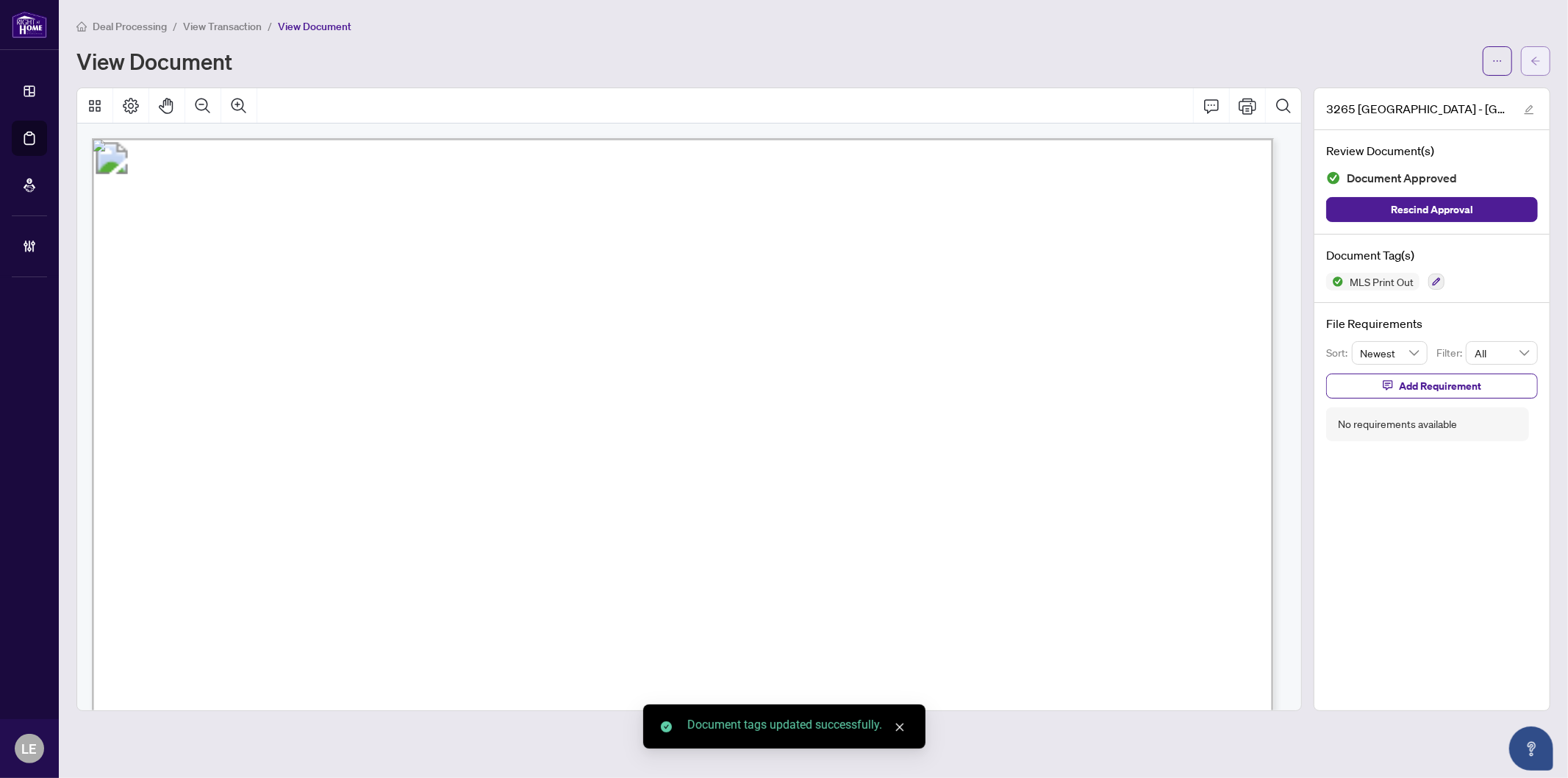
click at [1535, 64] on icon "arrow-left" at bounding box center [1535, 61] width 10 height 10
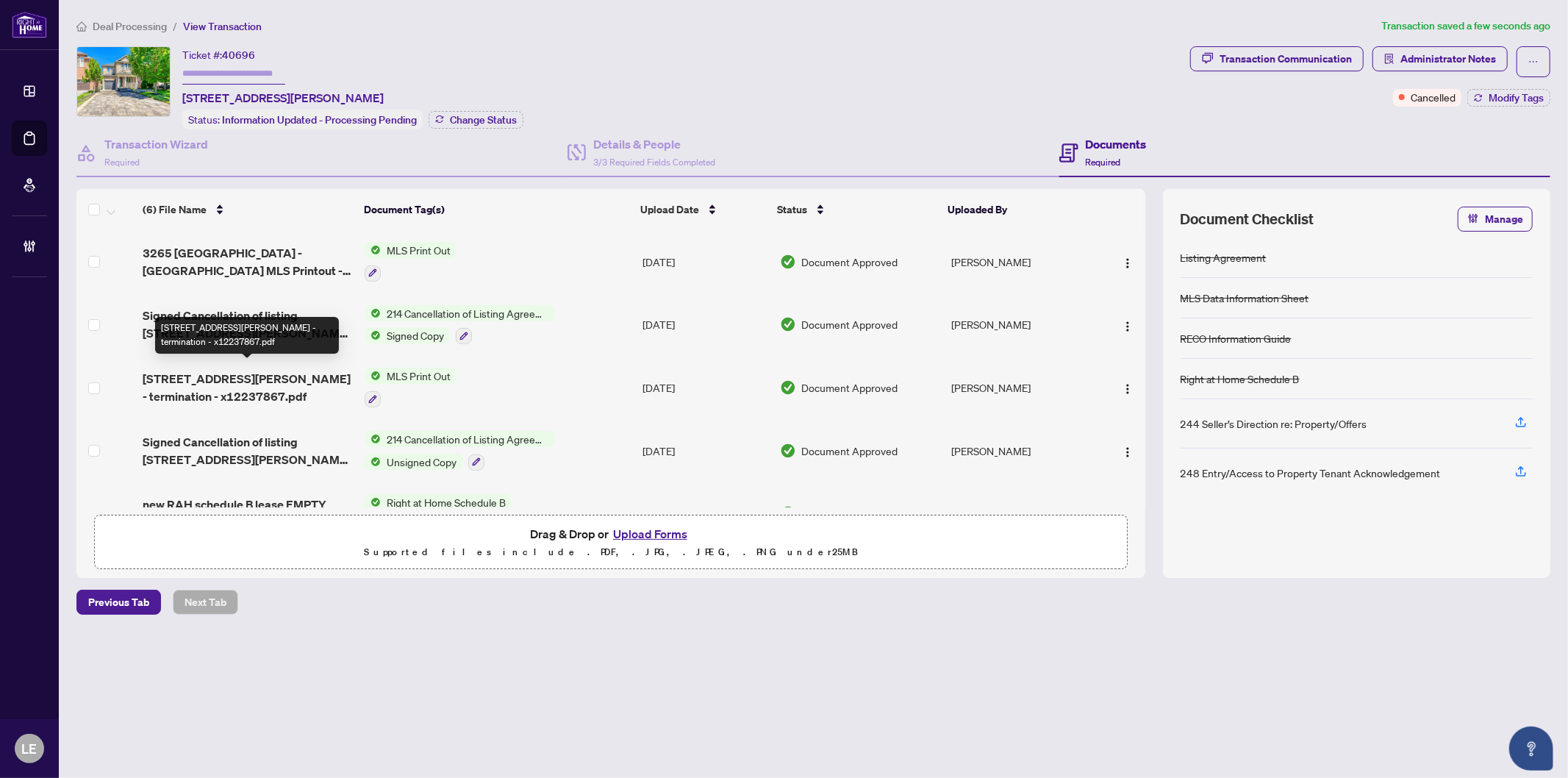
click at [194, 384] on span "135 James Street S 403 - termination - x12237867.pdf" at bounding box center [248, 387] width 210 height 35
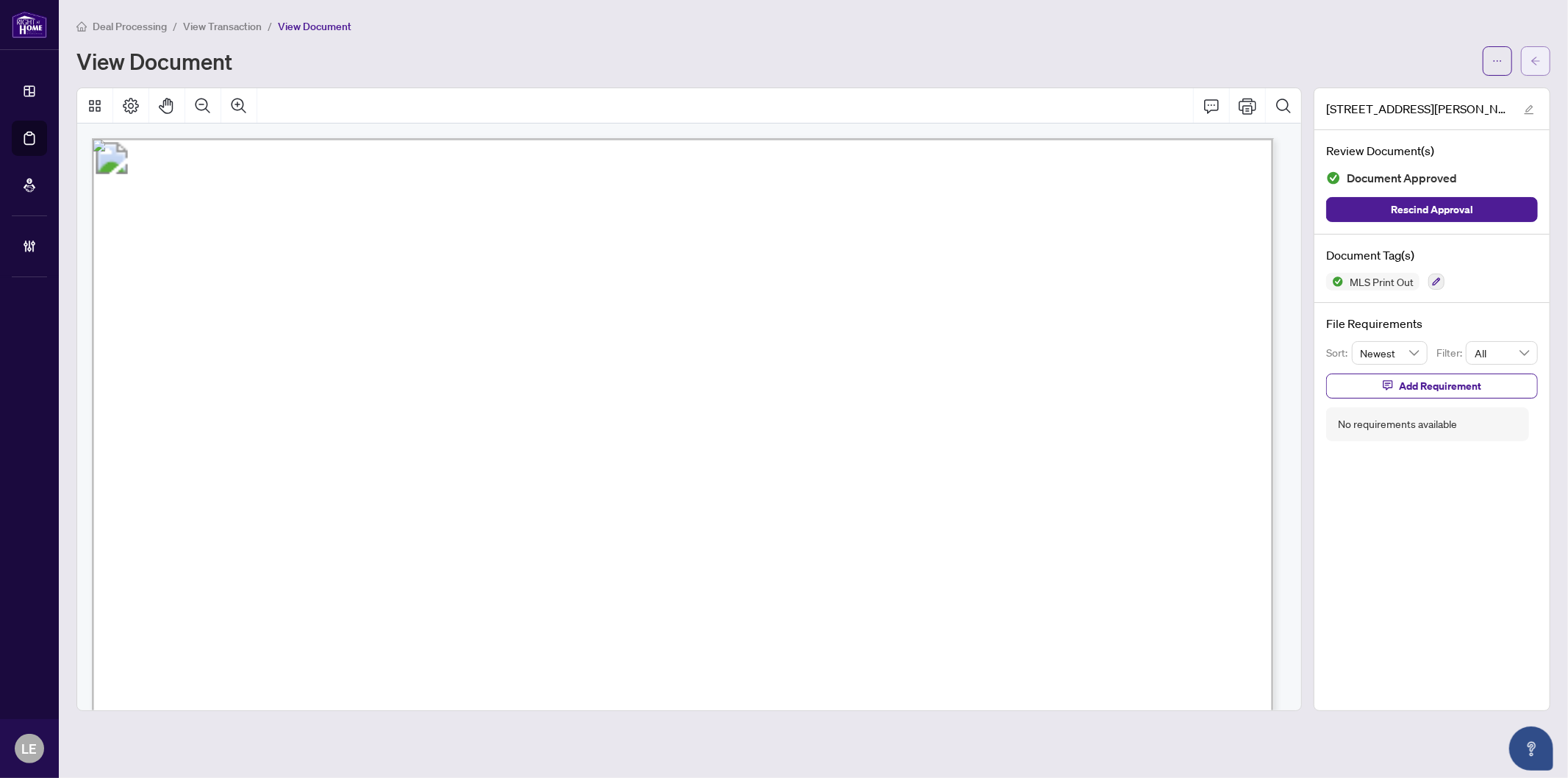
click at [1531, 62] on icon "arrow-left" at bounding box center [1535, 61] width 10 height 10
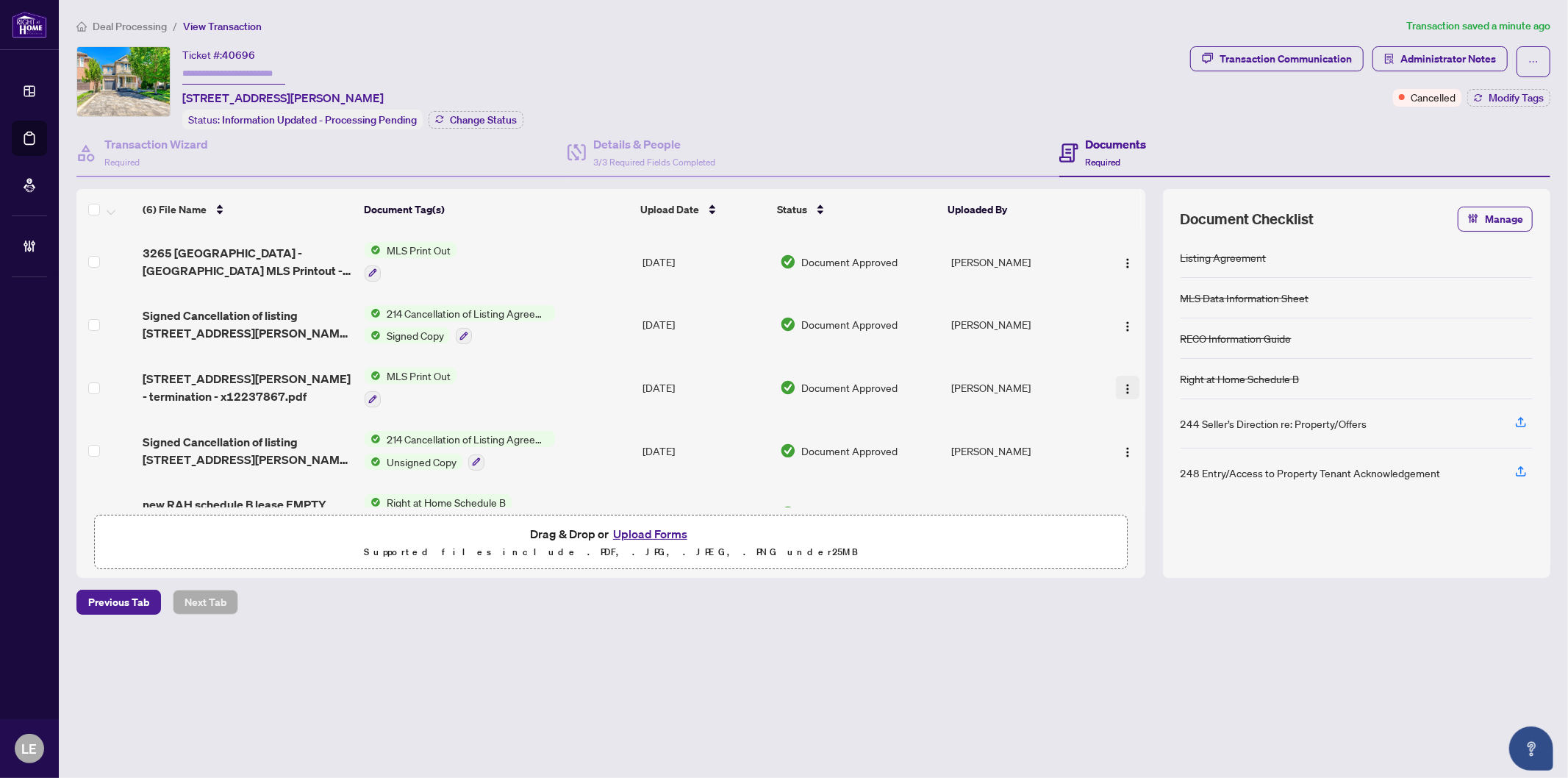
click at [1125, 383] on img "button" at bounding box center [1127, 389] width 12 height 12
click at [1148, 544] on span "Archive" at bounding box center [1194, 552] width 140 height 16
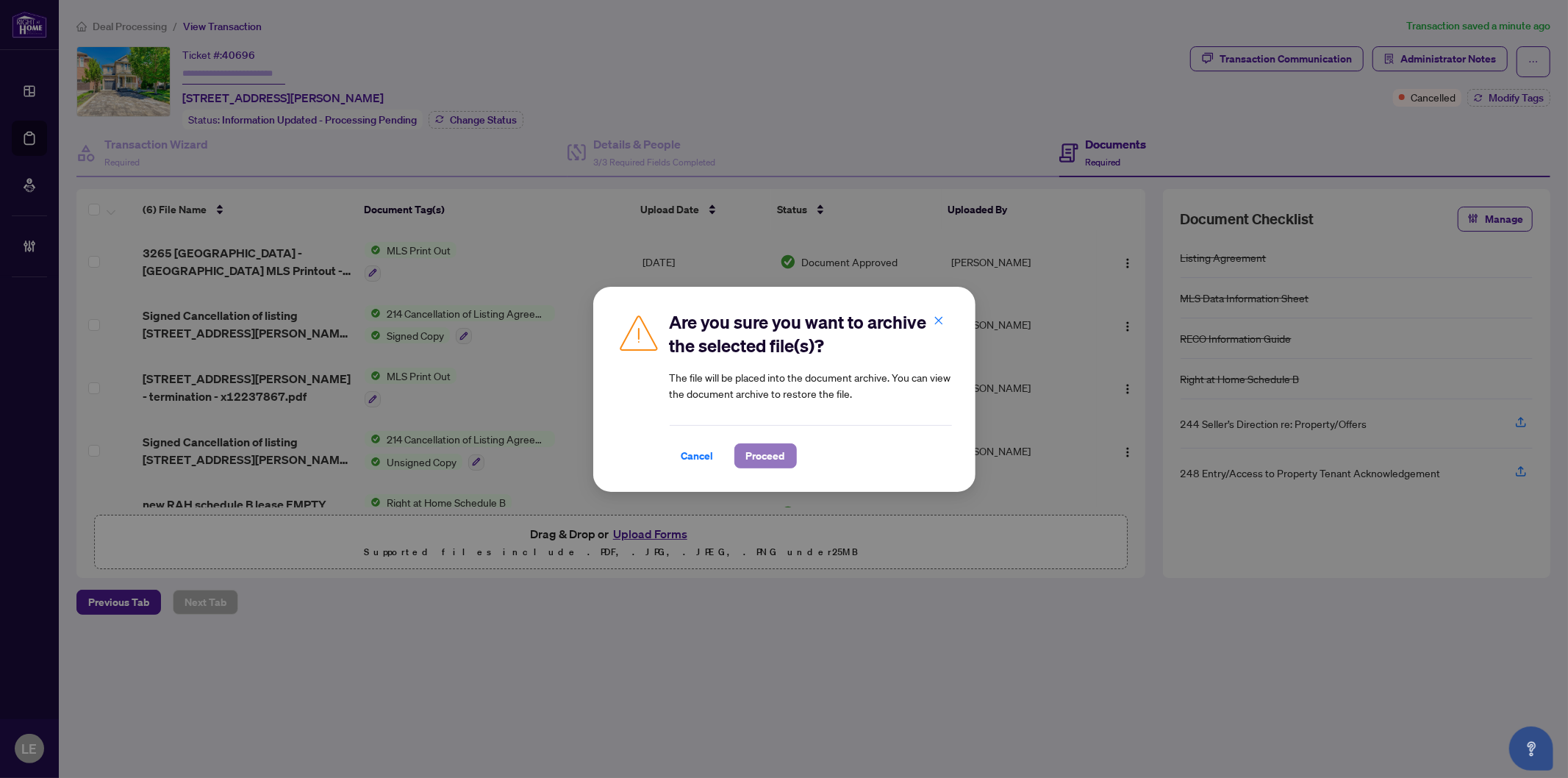
click at [763, 453] on span "Proceed" at bounding box center [766, 456] width 39 height 24
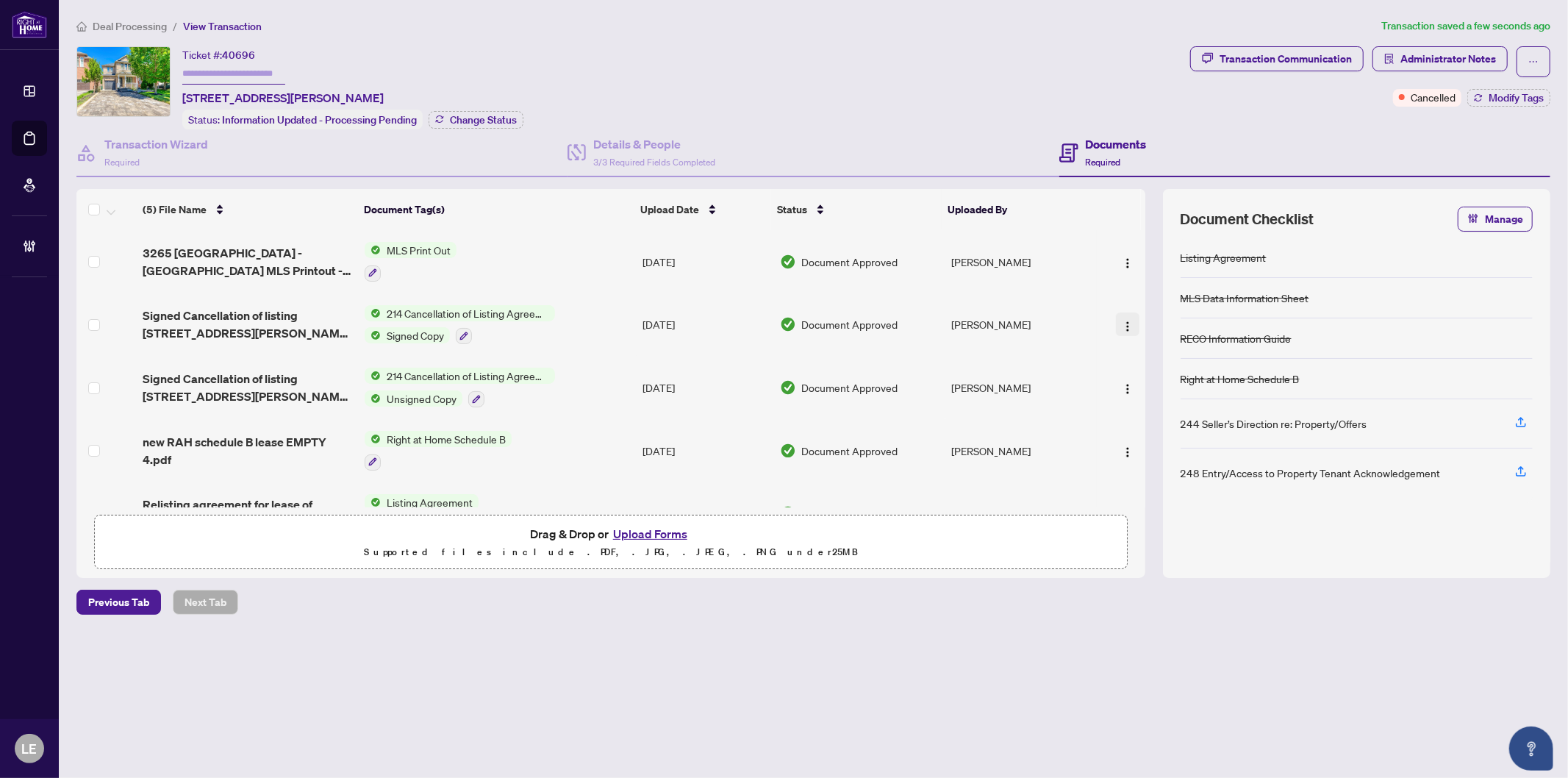
click at [1132, 319] on button "button" at bounding box center [1128, 324] width 24 height 24
click at [1151, 442] on span "Document Permissions" at bounding box center [1194, 442] width 140 height 16
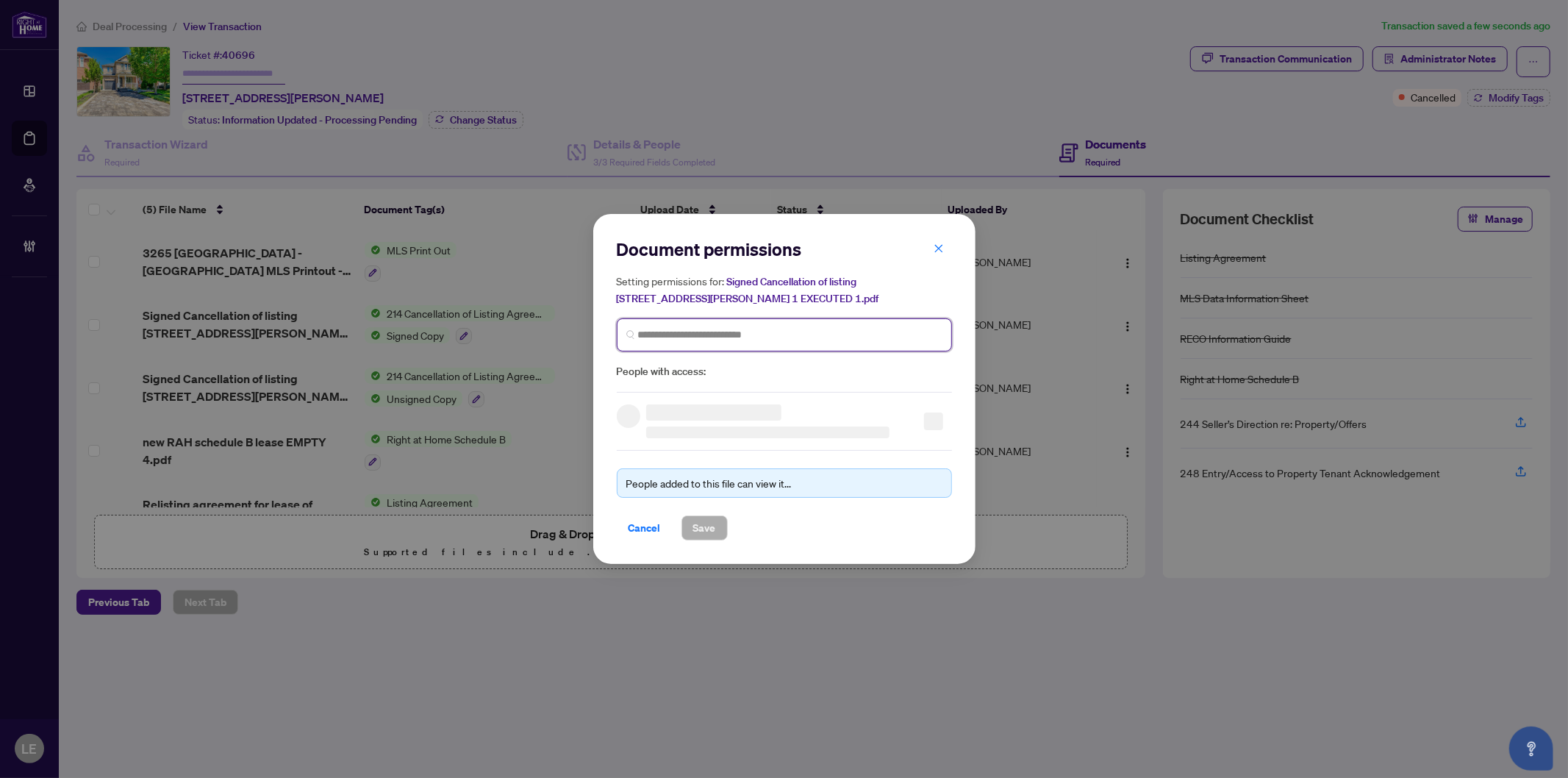
click at [641, 340] on input "search" at bounding box center [790, 335] width 304 height 15
type input "**********"
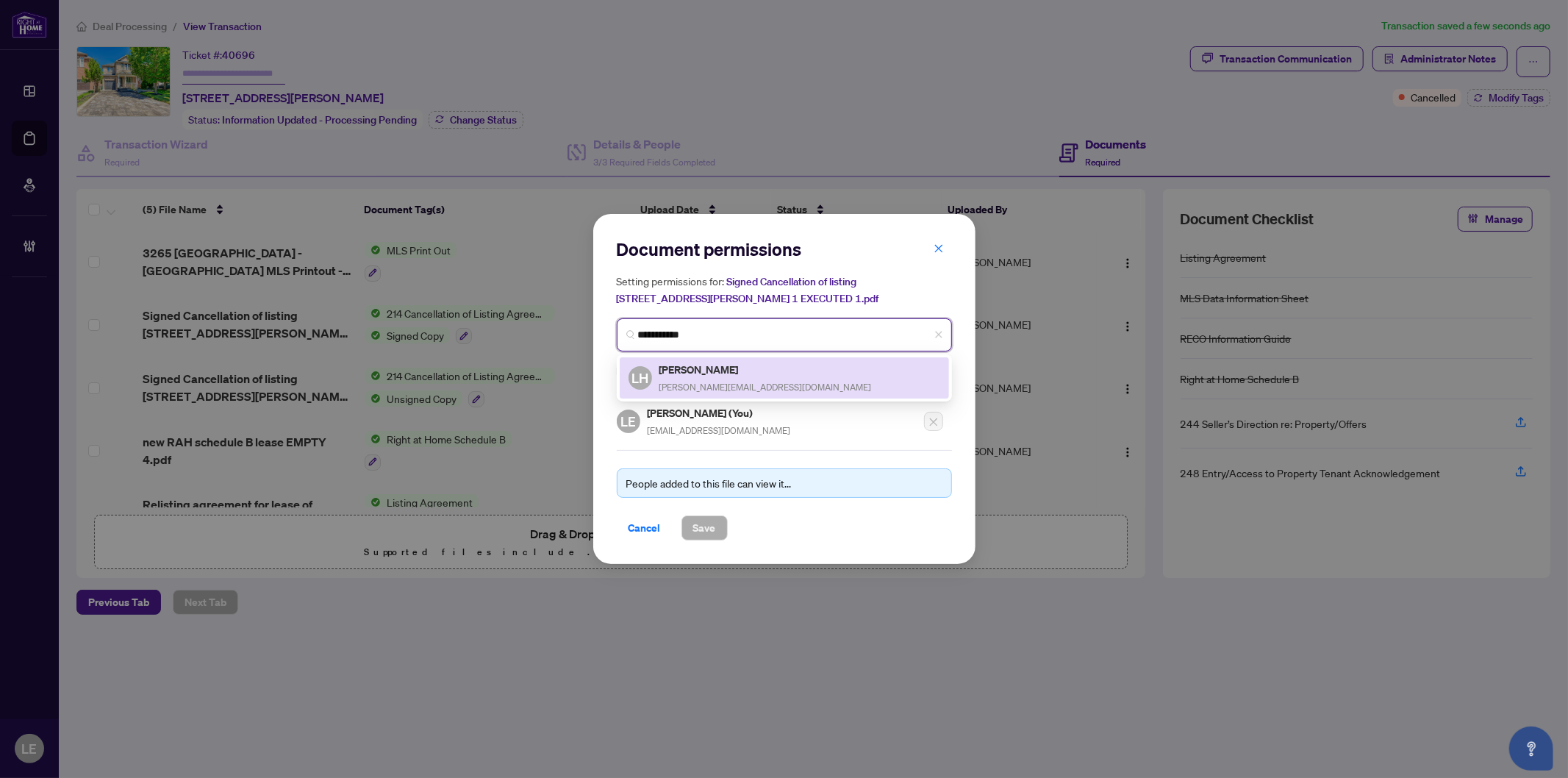
click at [701, 371] on h5 "Linda Huang" at bounding box center [766, 369] width 213 height 17
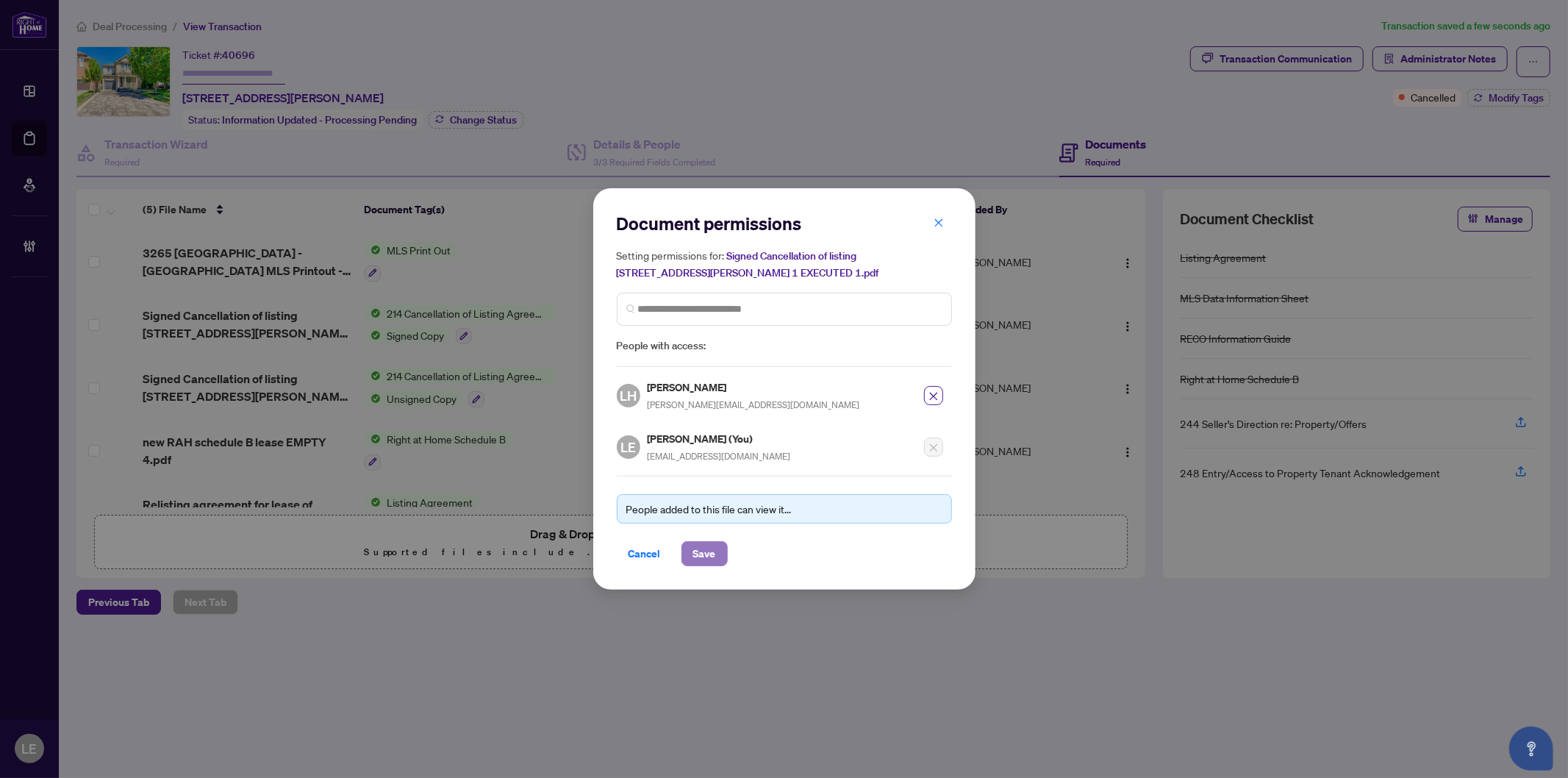
click at [714, 548] on span "Save" at bounding box center [704, 554] width 23 height 24
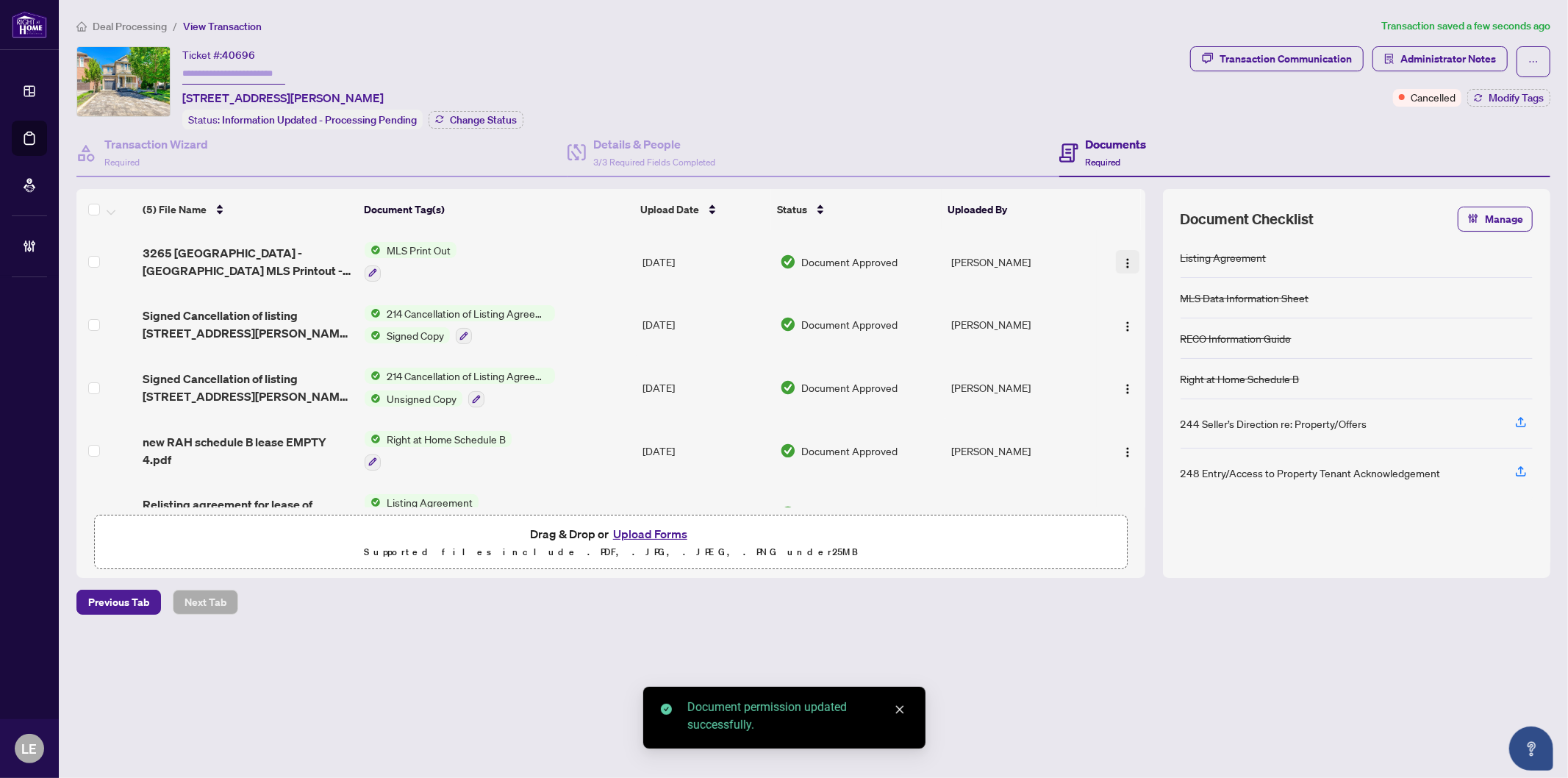
click at [1122, 257] on img "button" at bounding box center [1127, 263] width 12 height 12
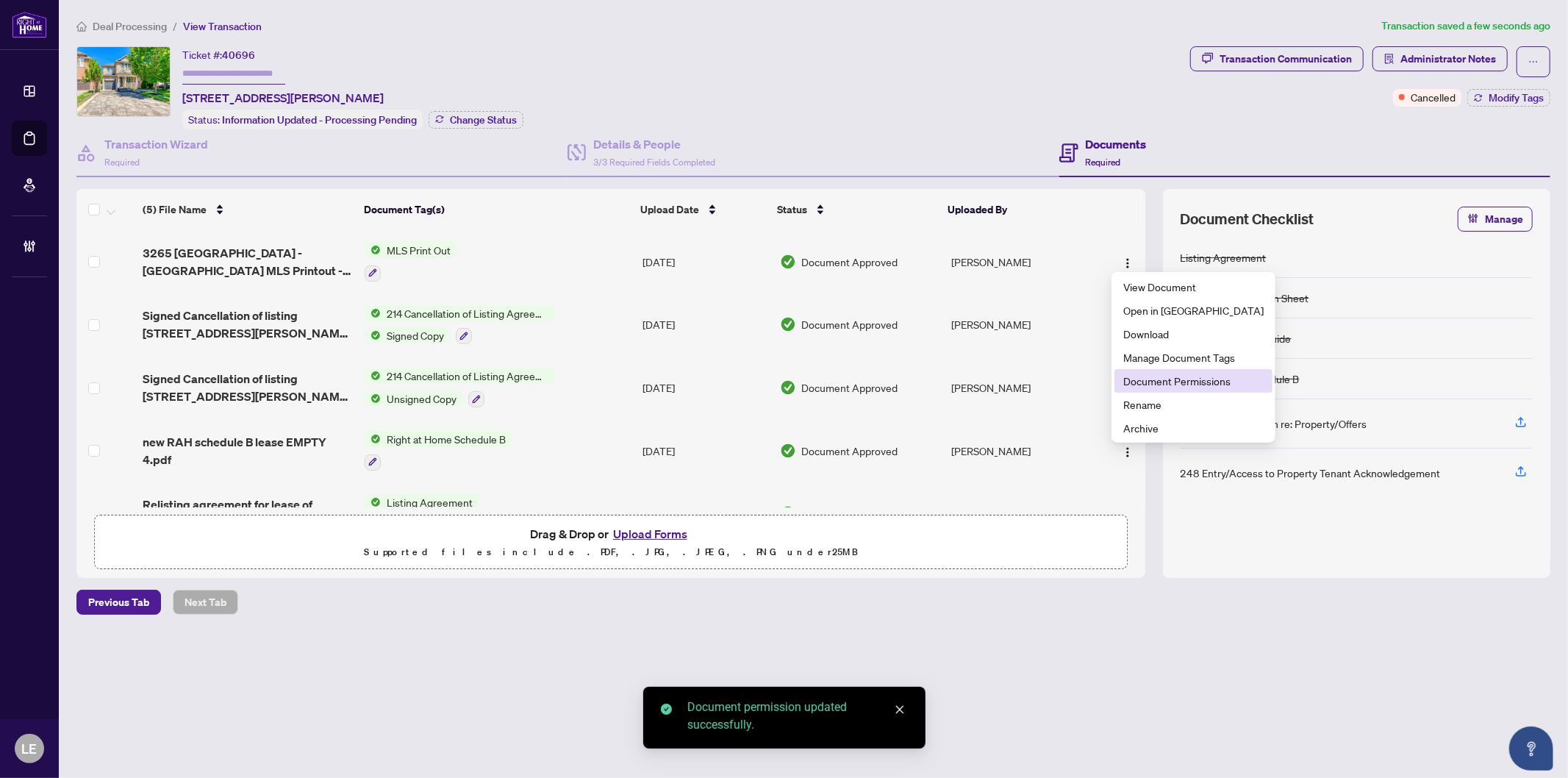
click at [1158, 386] on span "Document Permissions" at bounding box center [1194, 381] width 140 height 16
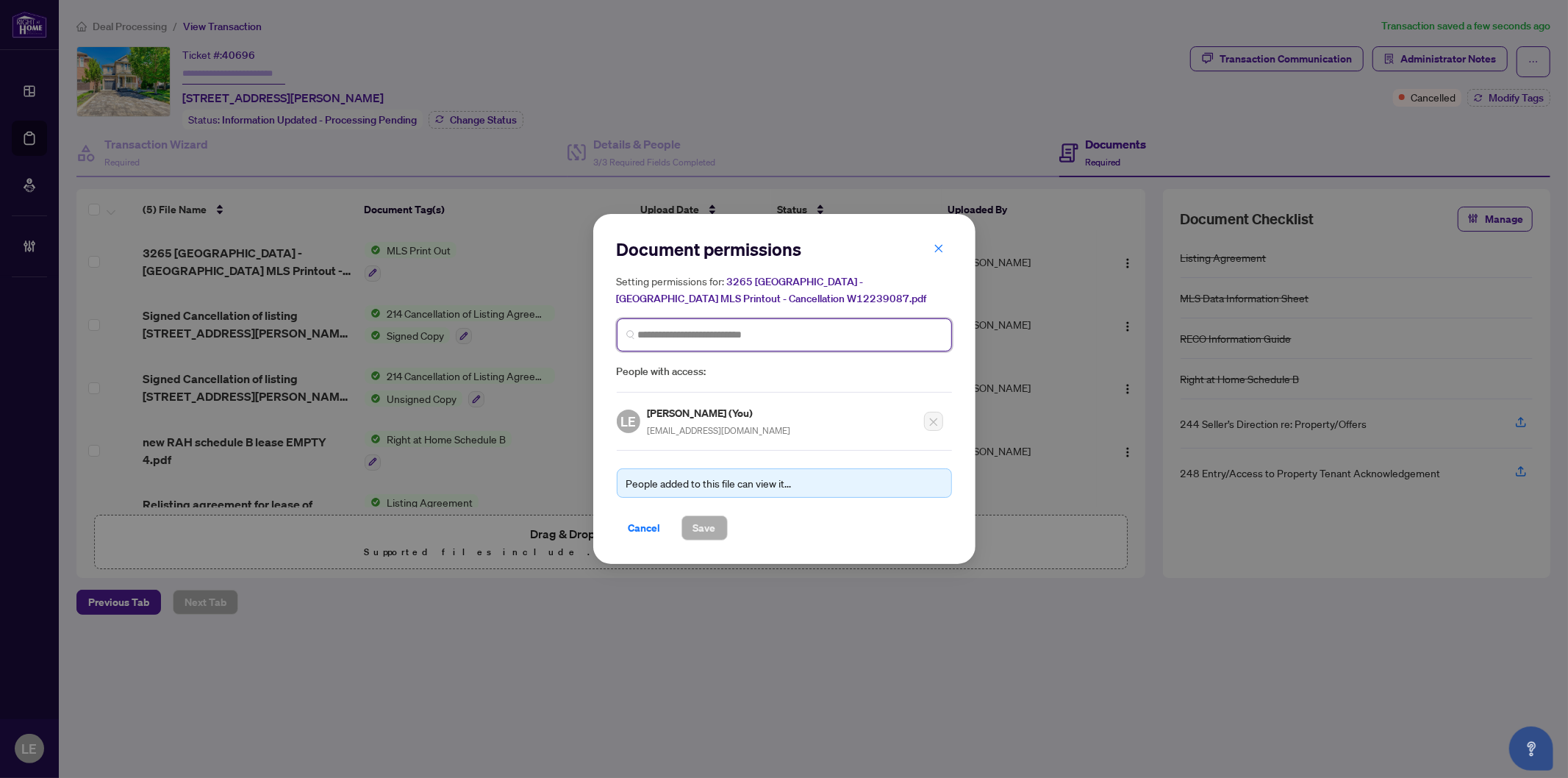
click at [697, 332] on input "search" at bounding box center [790, 335] width 304 height 15
type input "**********"
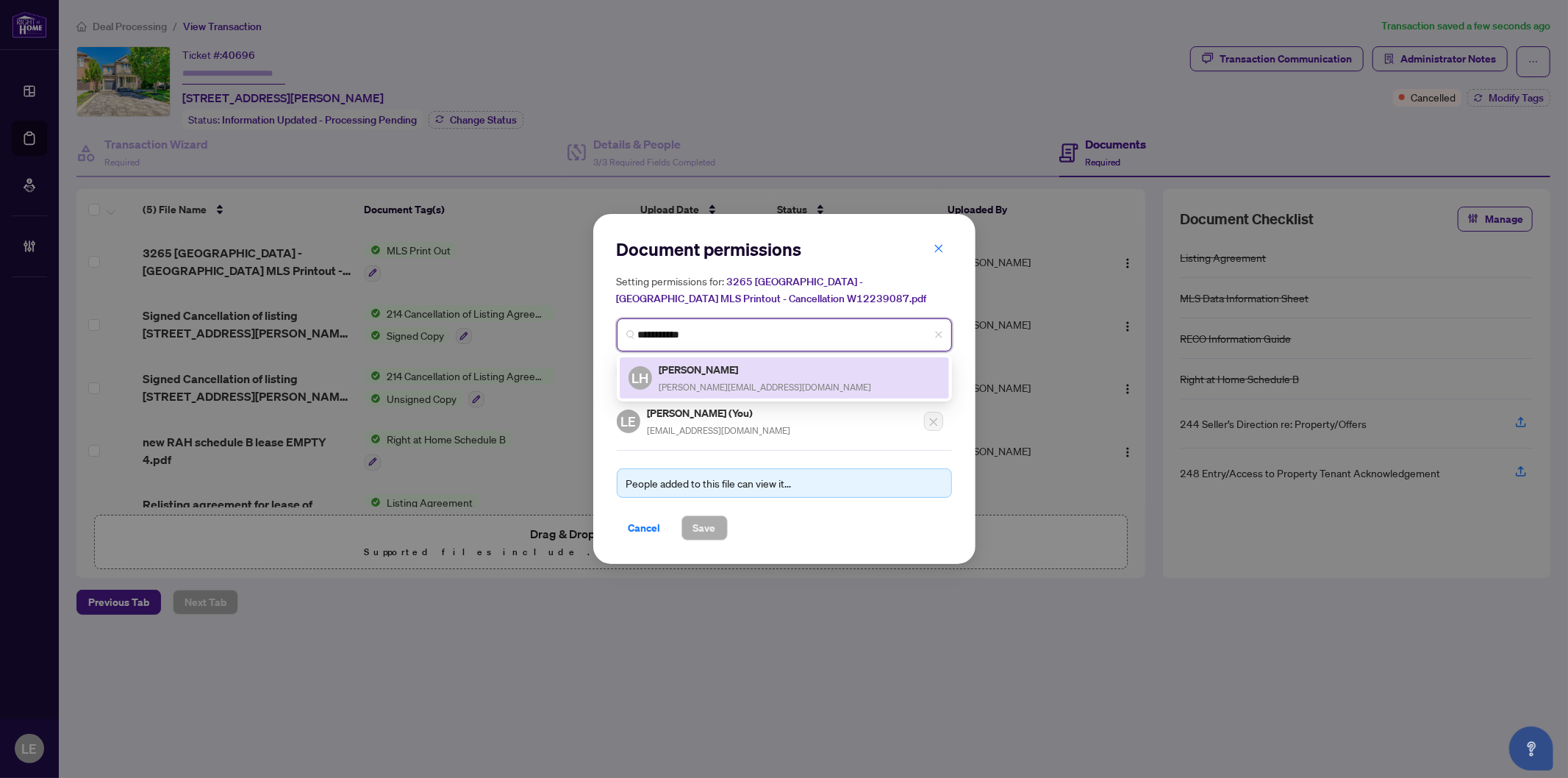
click at [786, 383] on div "LH Linda Huang linda.torontorealtor@gmail.com" at bounding box center [784, 378] width 312 height 33
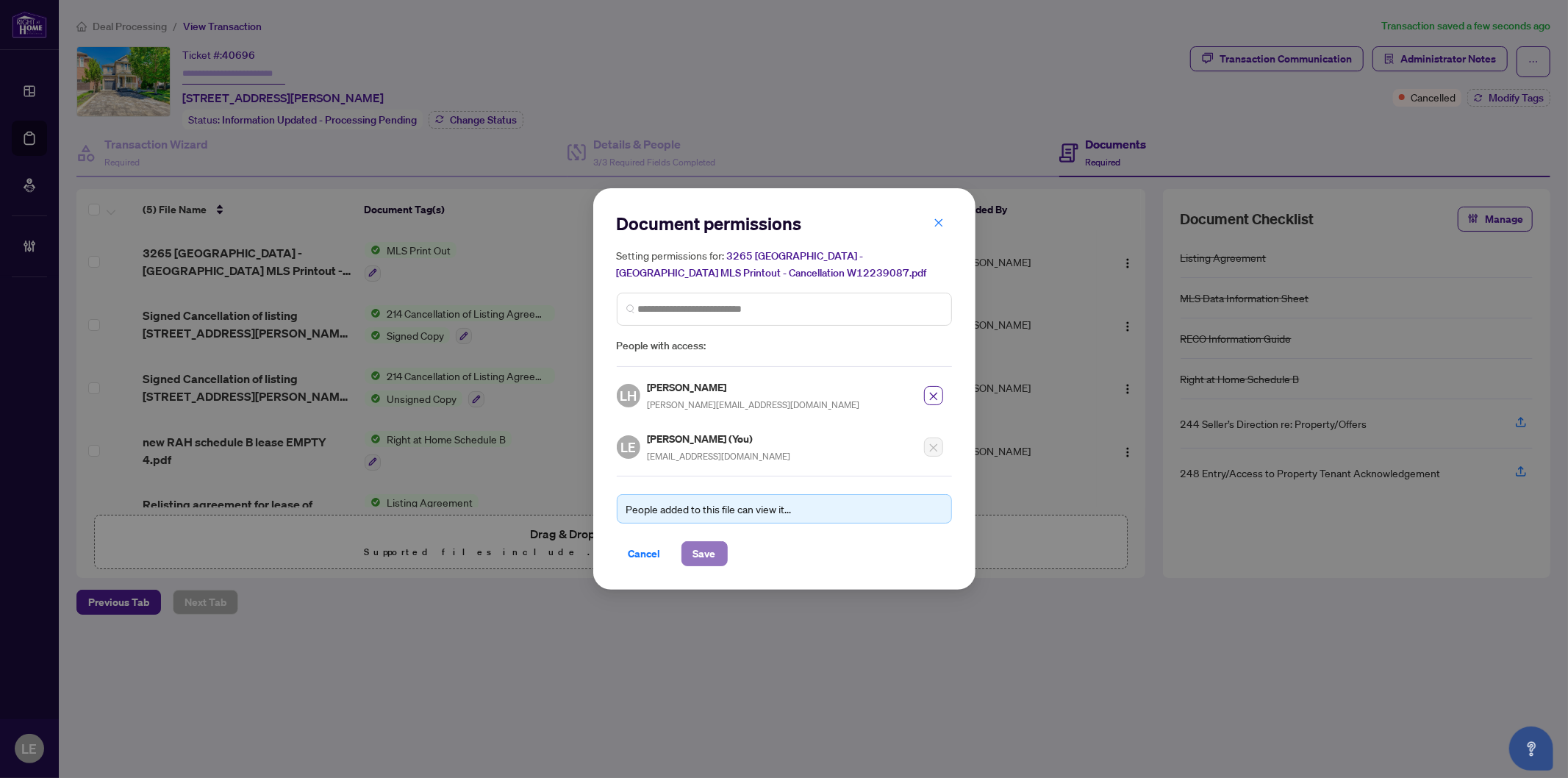
click at [696, 559] on span "Save" at bounding box center [704, 554] width 23 height 24
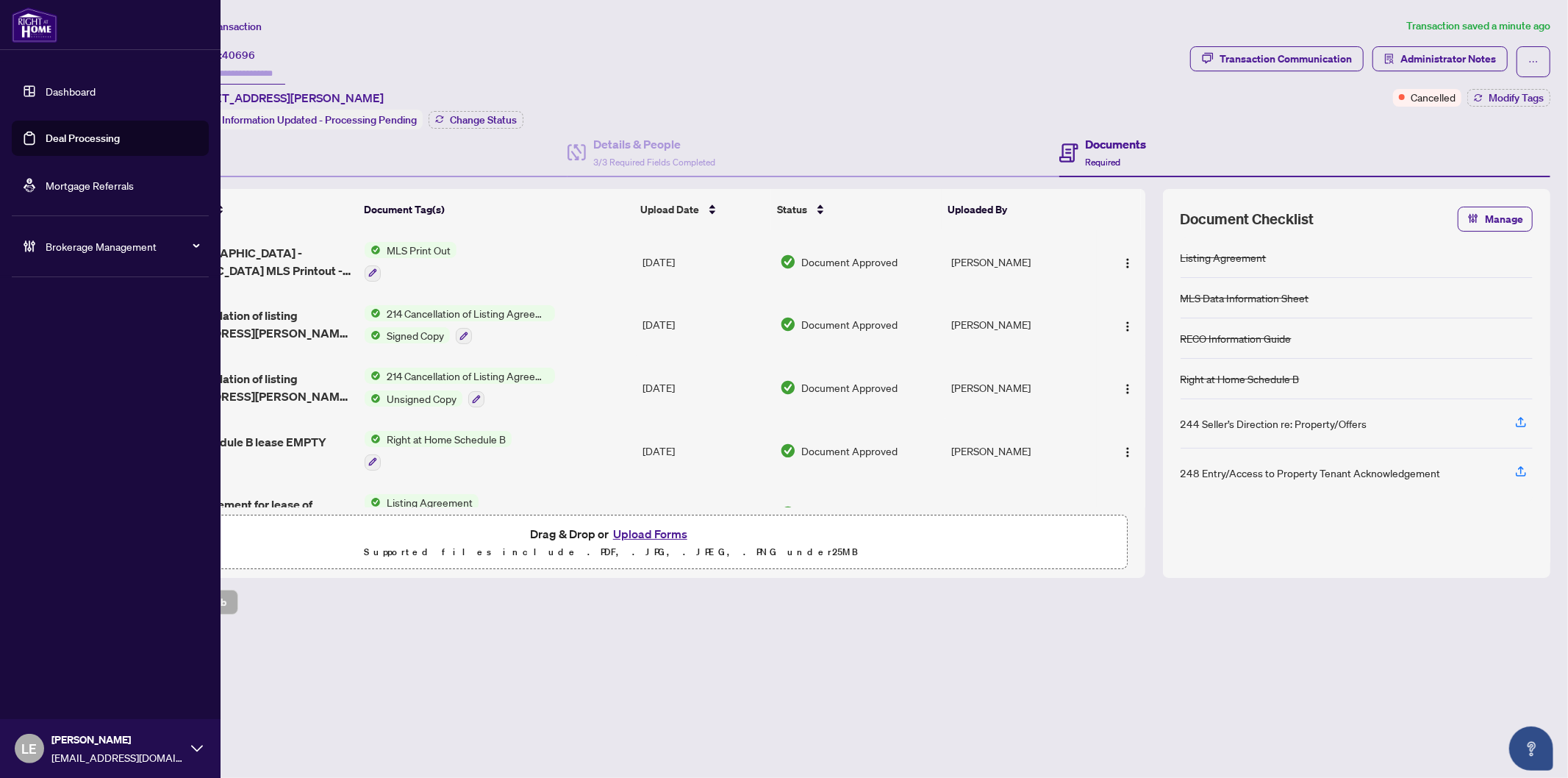
click at [70, 96] on link "Dashboard" at bounding box center [70, 91] width 50 height 14
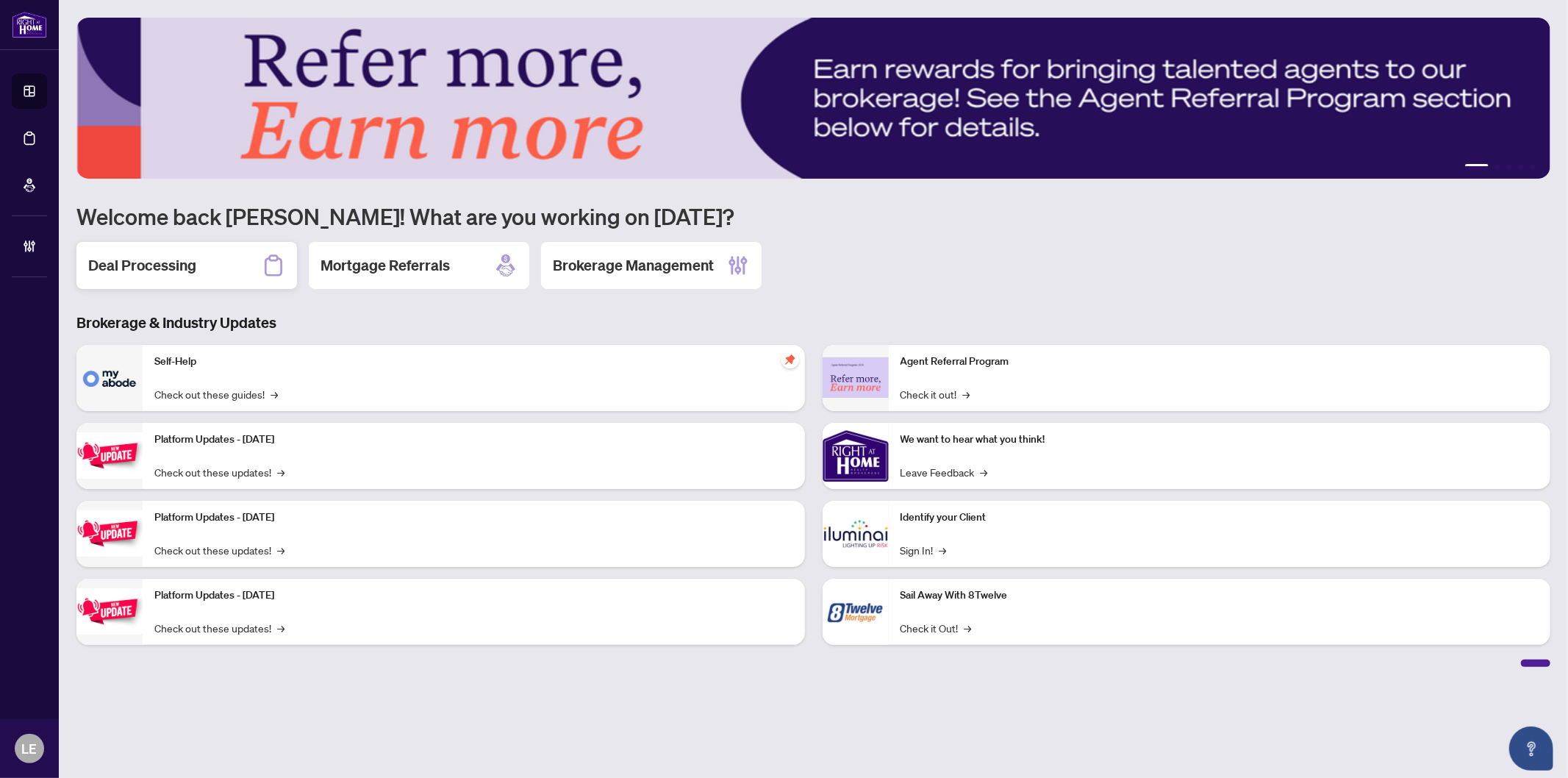
click at [153, 265] on h2 "Deal Processing" at bounding box center [143, 265] width 108 height 21
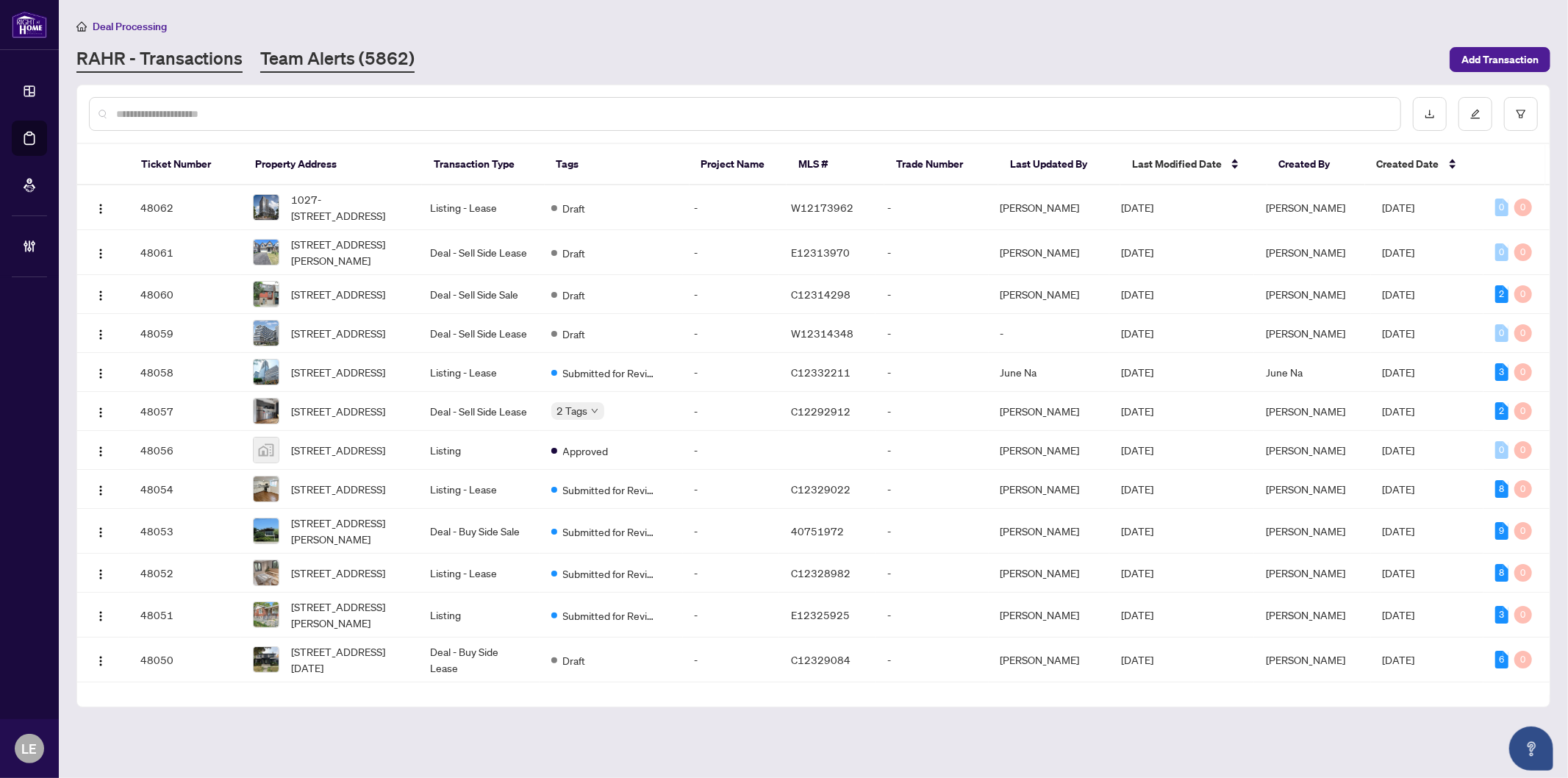
click at [323, 48] on link "Team Alerts (5862)" at bounding box center [338, 59] width 155 height 26
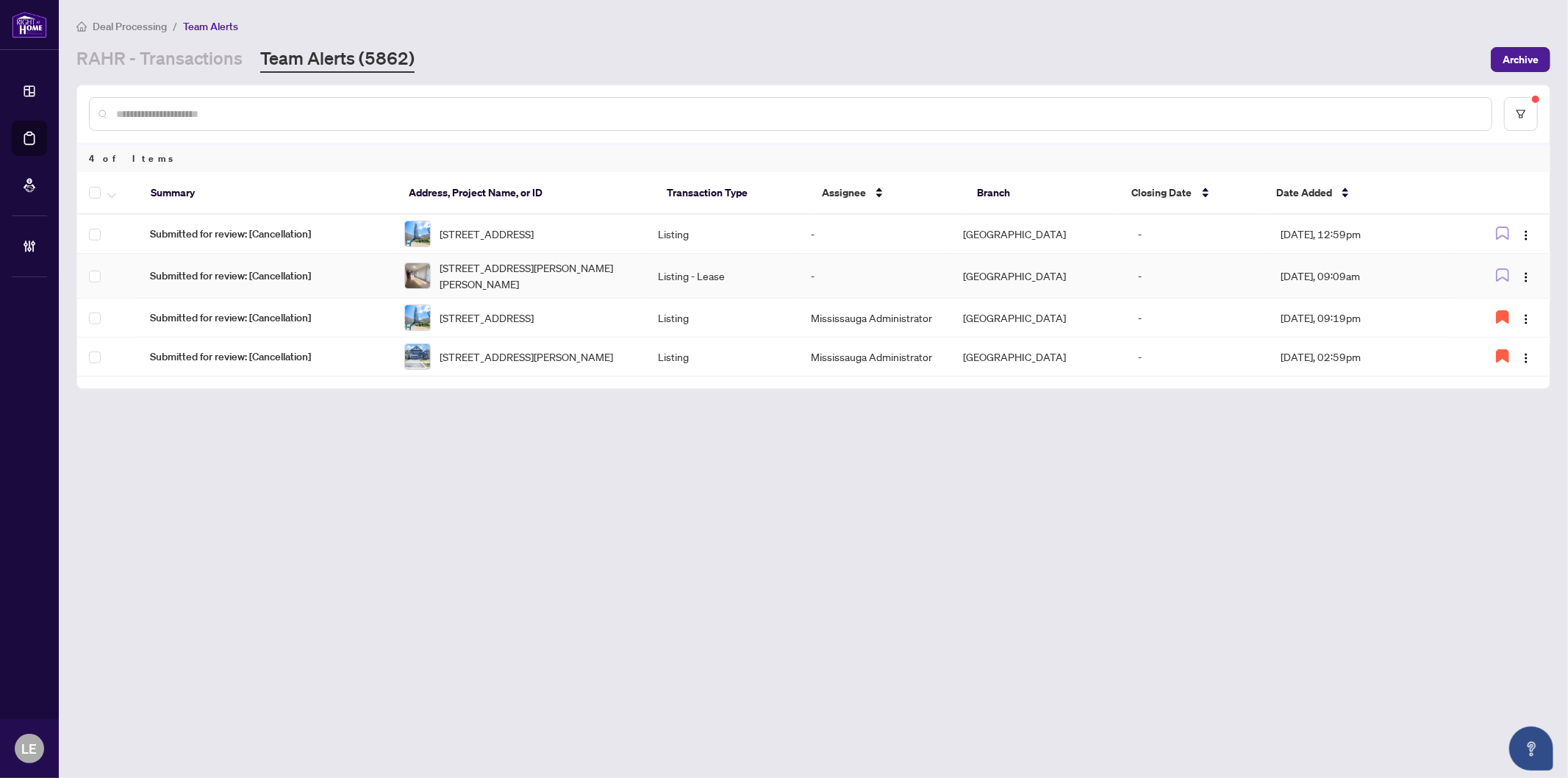
click at [194, 277] on span "Submitted for review: [Cancellation]" at bounding box center [265, 276] width 231 height 16
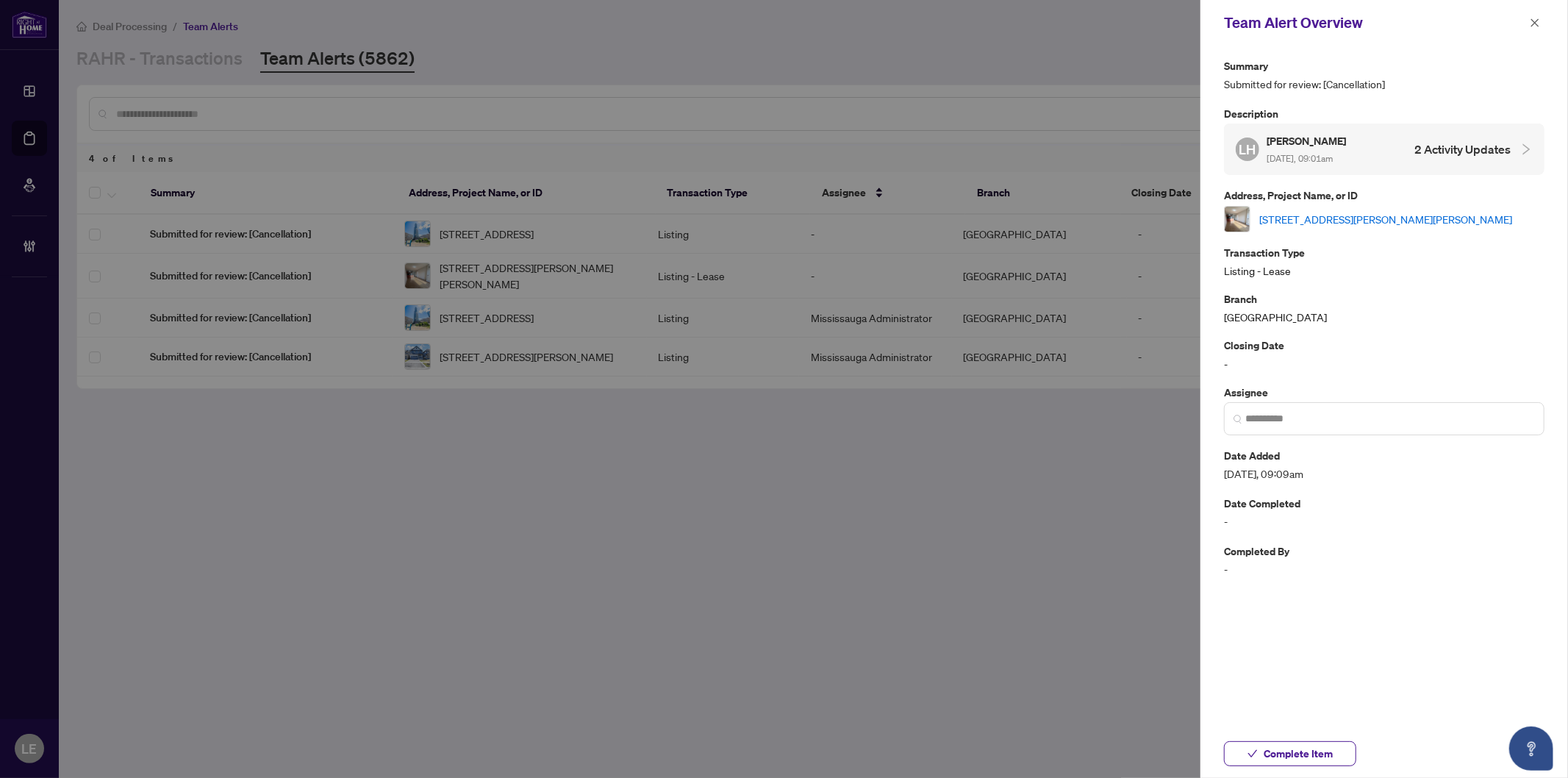
click at [1335, 217] on link "403-135 James St, Hamilton, Ontario L8P 2Z6, Canada" at bounding box center [1386, 219] width 253 height 16
click at [1375, 216] on link "403-135 James St, Hamilton, Ontario L8P 2Z6, Canada" at bounding box center [1386, 219] width 253 height 16
click at [1281, 417] on input "search" at bounding box center [1390, 418] width 290 height 15
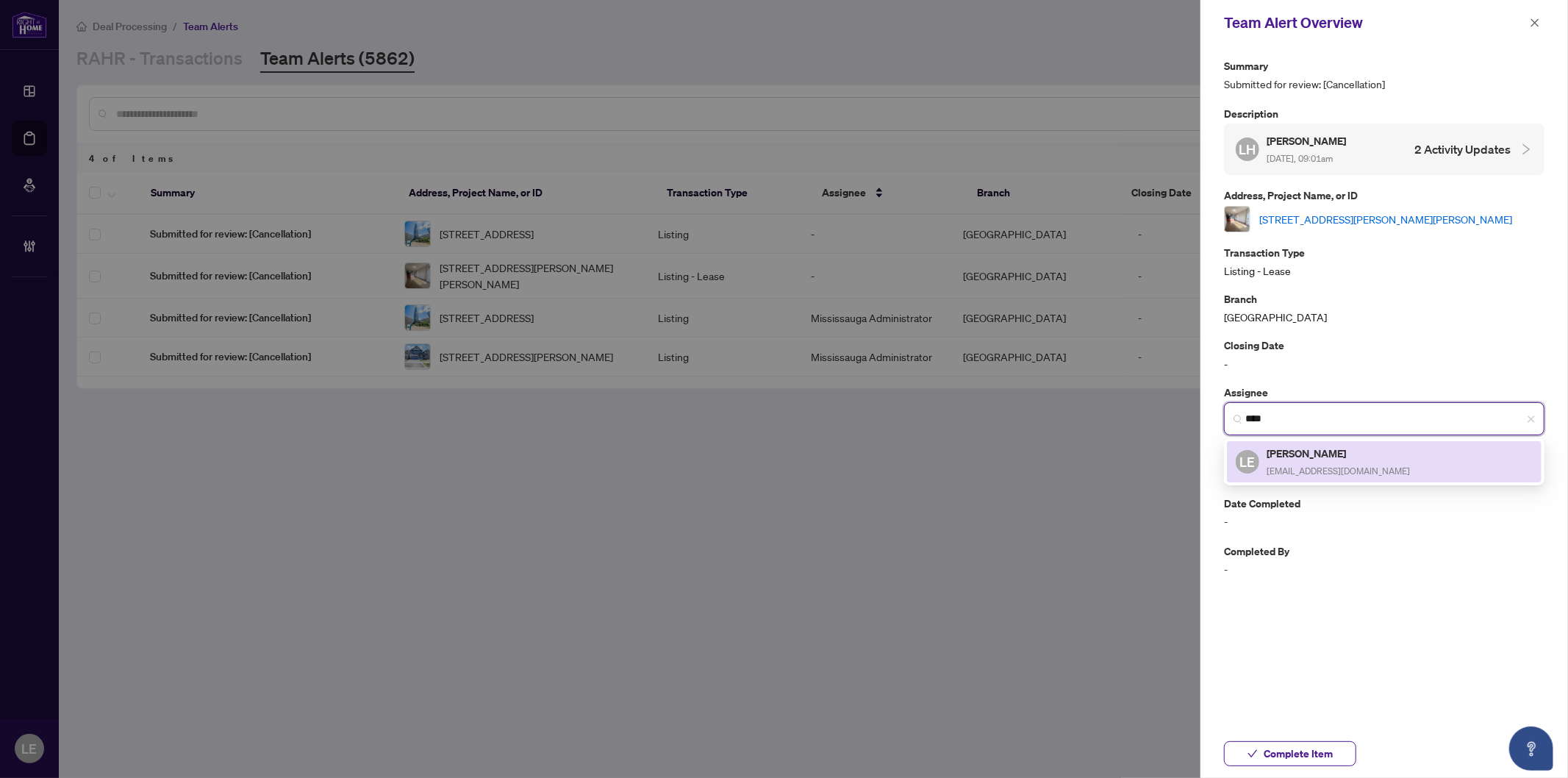
click at [1315, 458] on h5 "Lina Estrela" at bounding box center [1339, 453] width 143 height 17
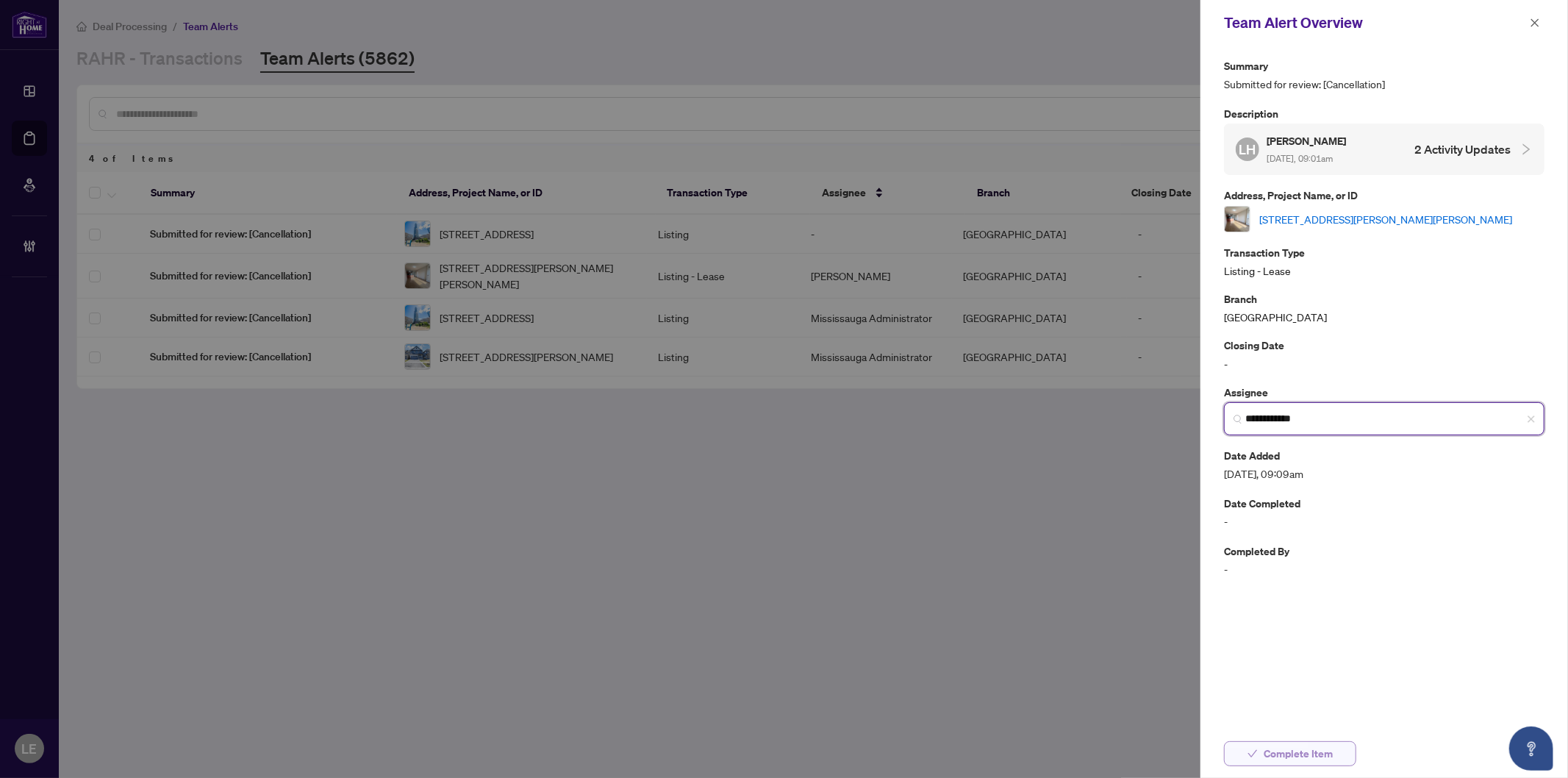
type input "**********"
click at [1278, 754] on span "Complete Item" at bounding box center [1298, 754] width 69 height 24
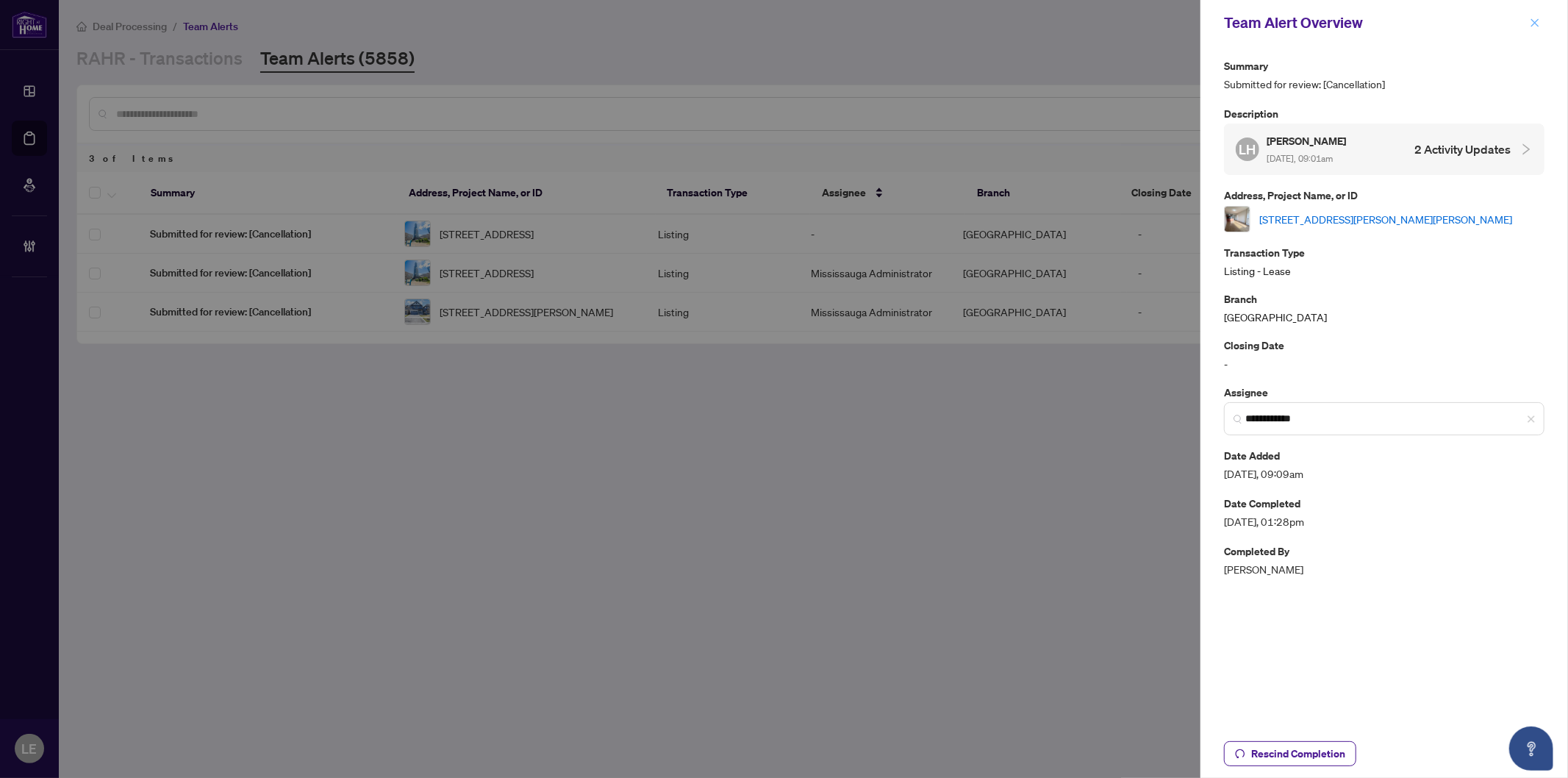
click at [1531, 21] on icon "close" at bounding box center [1535, 22] width 10 height 10
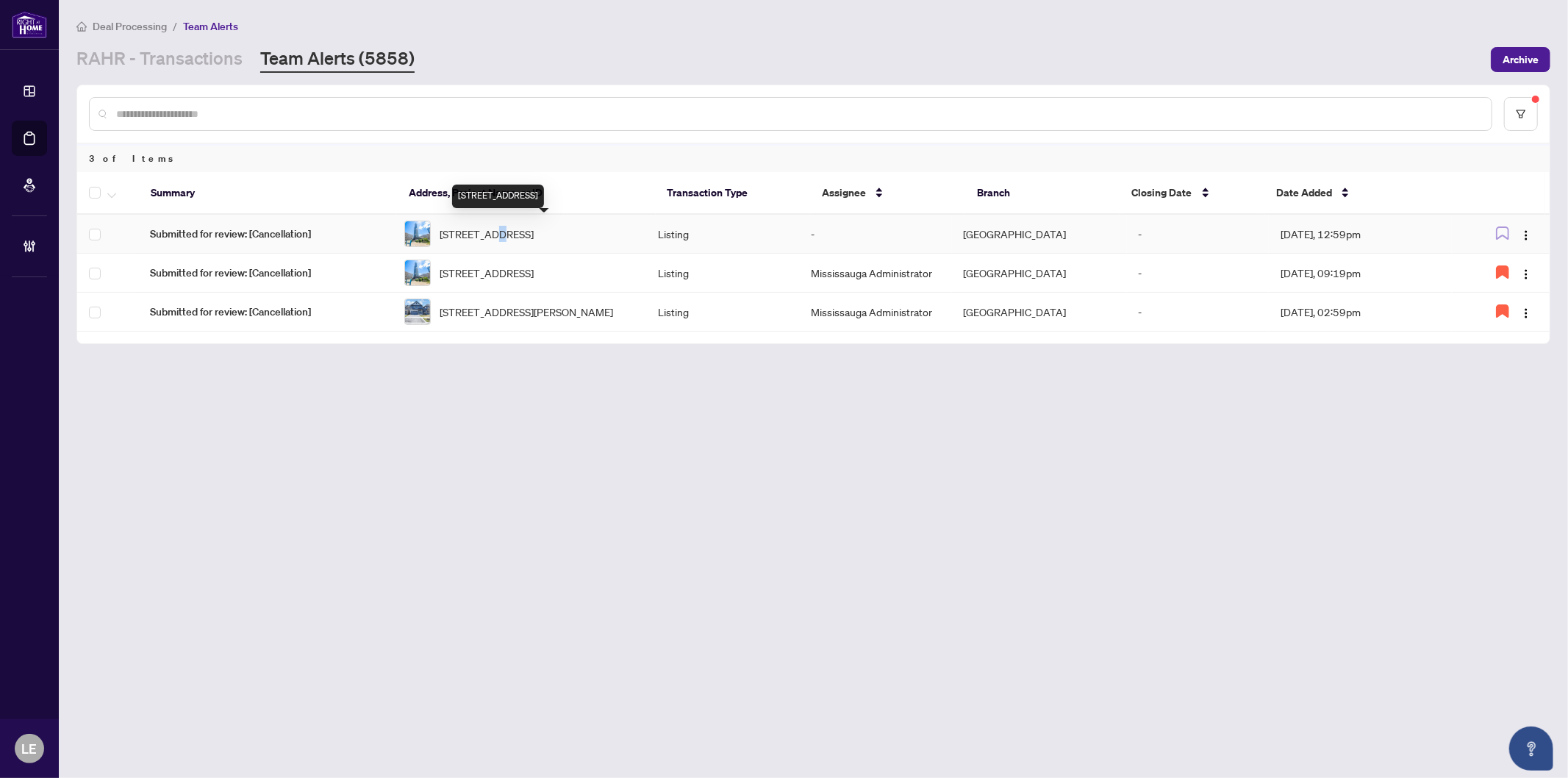
click at [503, 228] on span "3901-386 Yonge St, Toronto, Ontario M5B 0A5, Canada" at bounding box center [487, 234] width 94 height 16
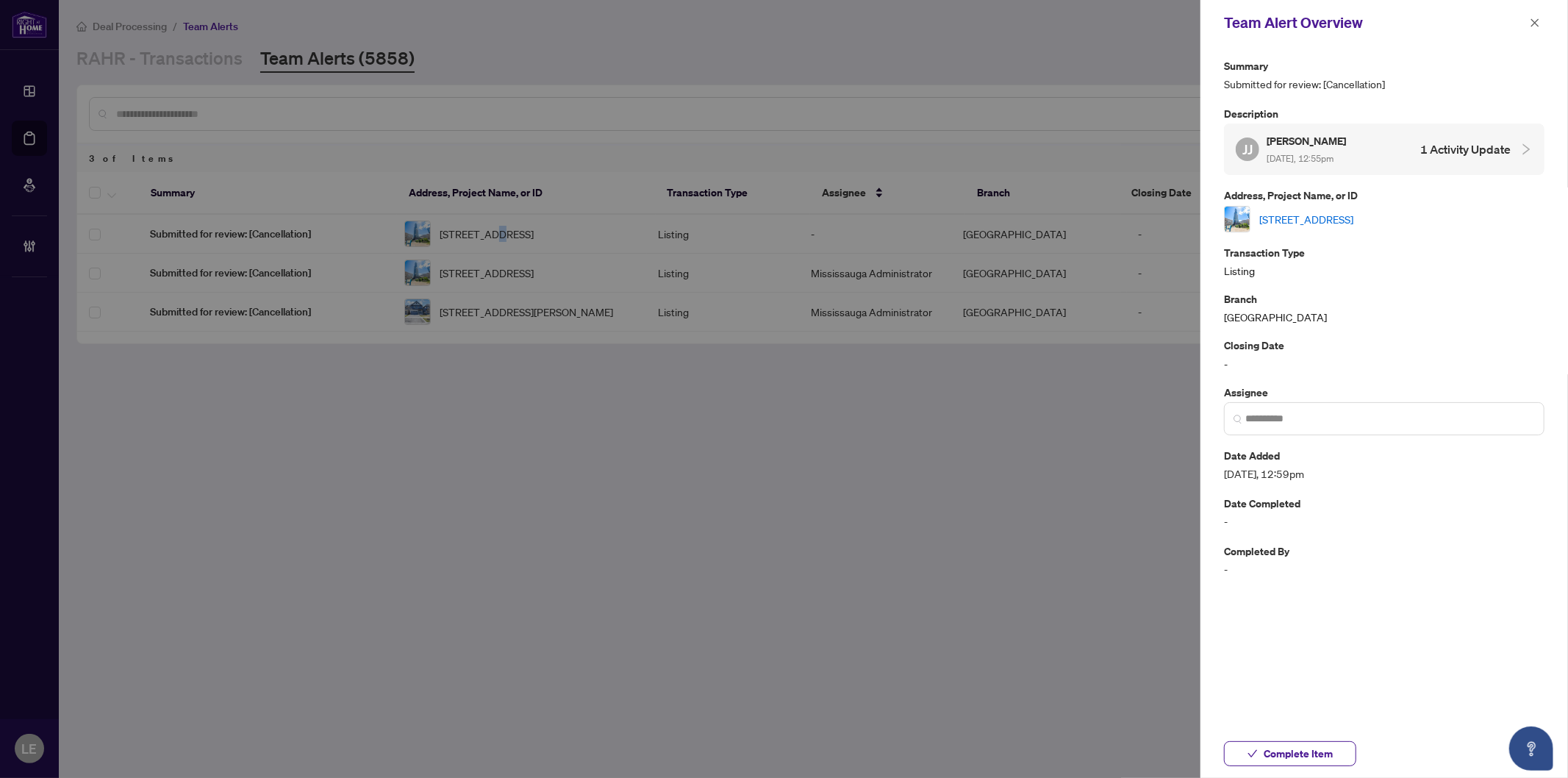
click at [1328, 218] on link "3901-386 Yonge St, Toronto, Ontario M5B 0A5, Canada" at bounding box center [1307, 219] width 94 height 16
drag, startPoint x: 1538, startPoint y: 23, endPoint x: 1505, endPoint y: 12, distance: 34.8
click at [1538, 23] on icon "close" at bounding box center [1535, 22] width 10 height 10
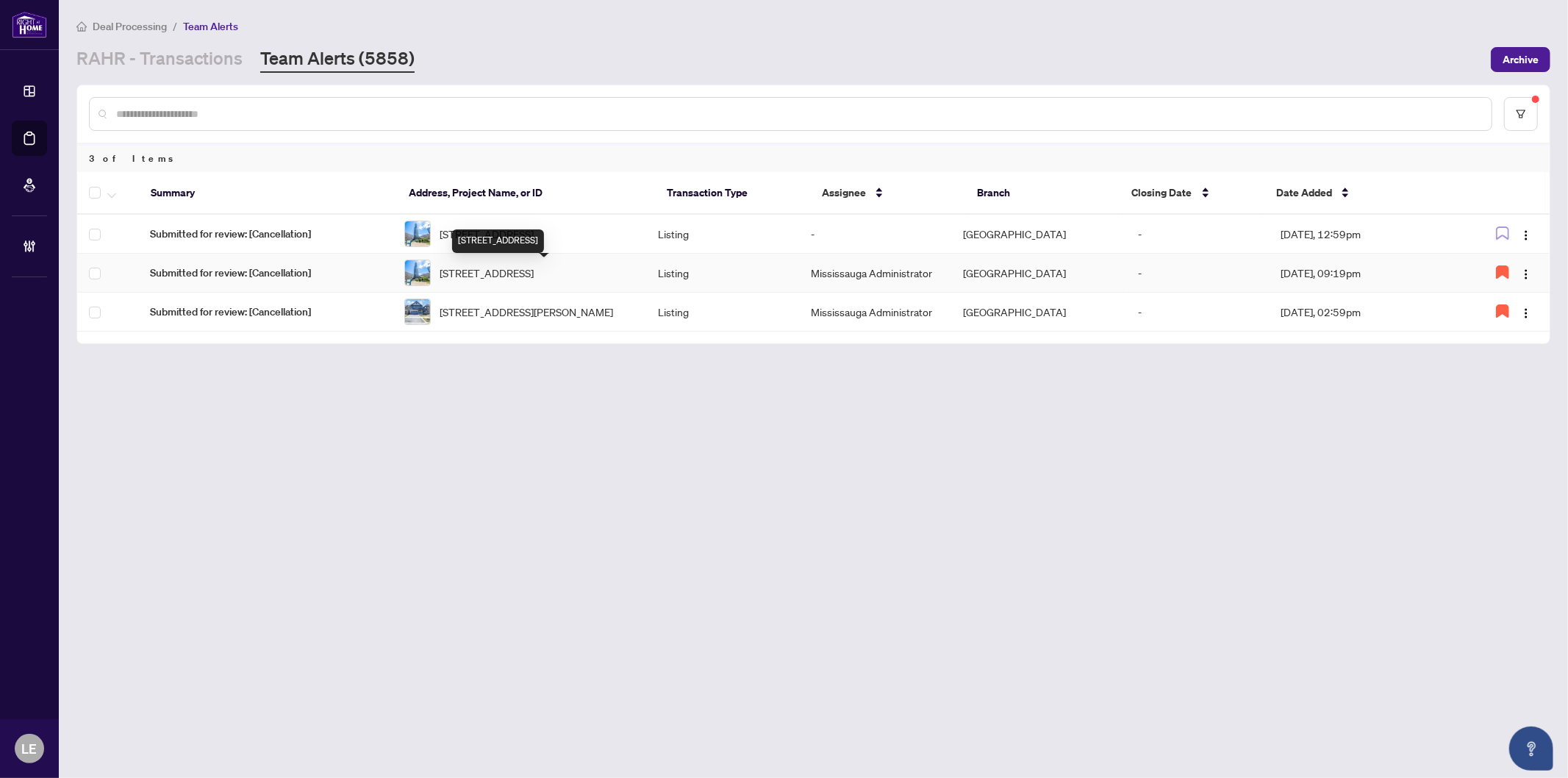
click at [534, 277] on span "[STREET_ADDRESS]" at bounding box center [487, 273] width 94 height 16
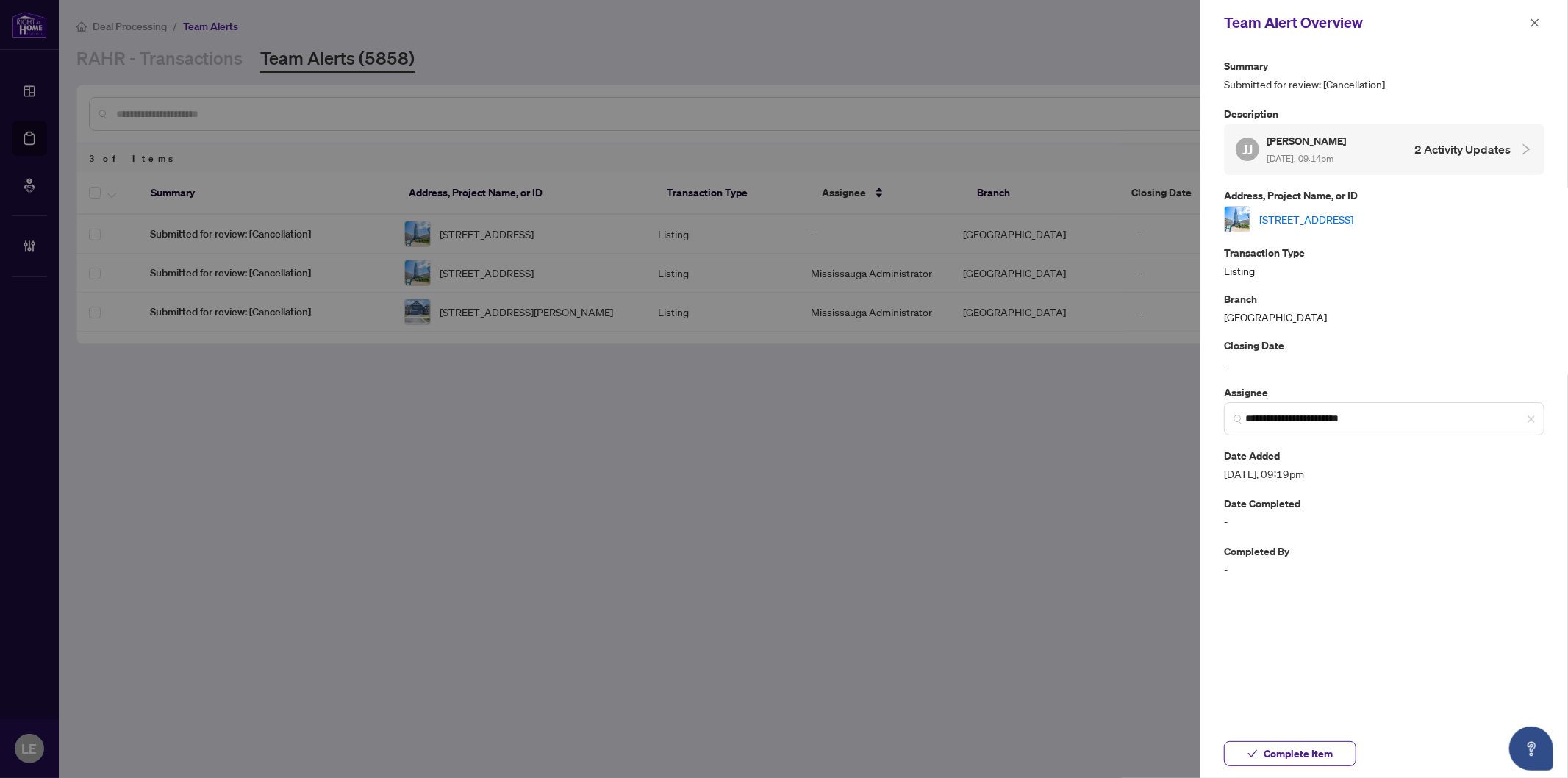
click at [1366, 209] on div "[STREET_ADDRESS]" at bounding box center [1384, 218] width 320 height 26
click at [1354, 217] on link "[STREET_ADDRESS]" at bounding box center [1307, 219] width 94 height 16
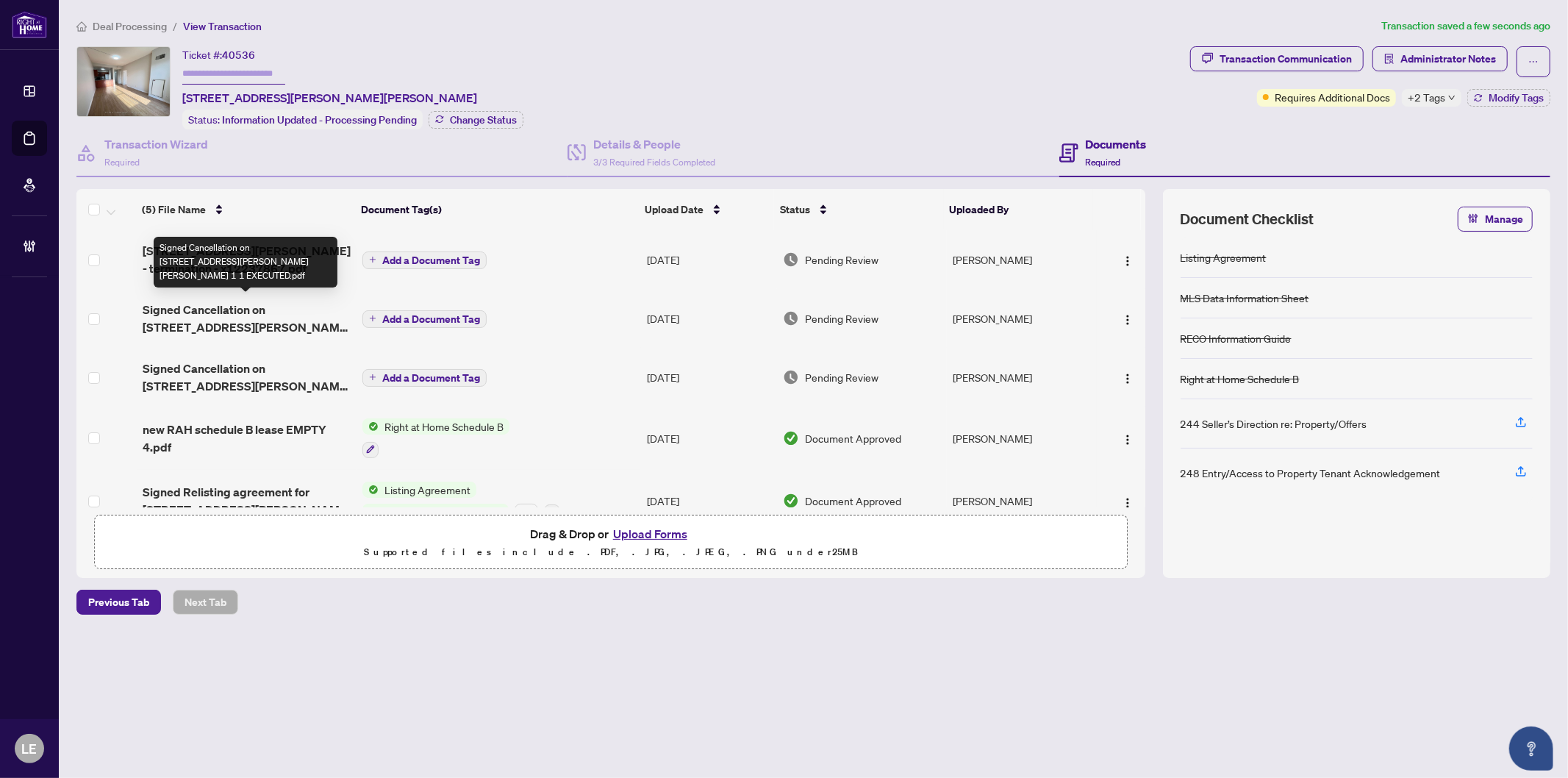
click at [221, 319] on span "Signed Cancellation on [STREET_ADDRESS][PERSON_NAME][PERSON_NAME] 1 1 EXECUTED.…" at bounding box center [246, 318] width 208 height 35
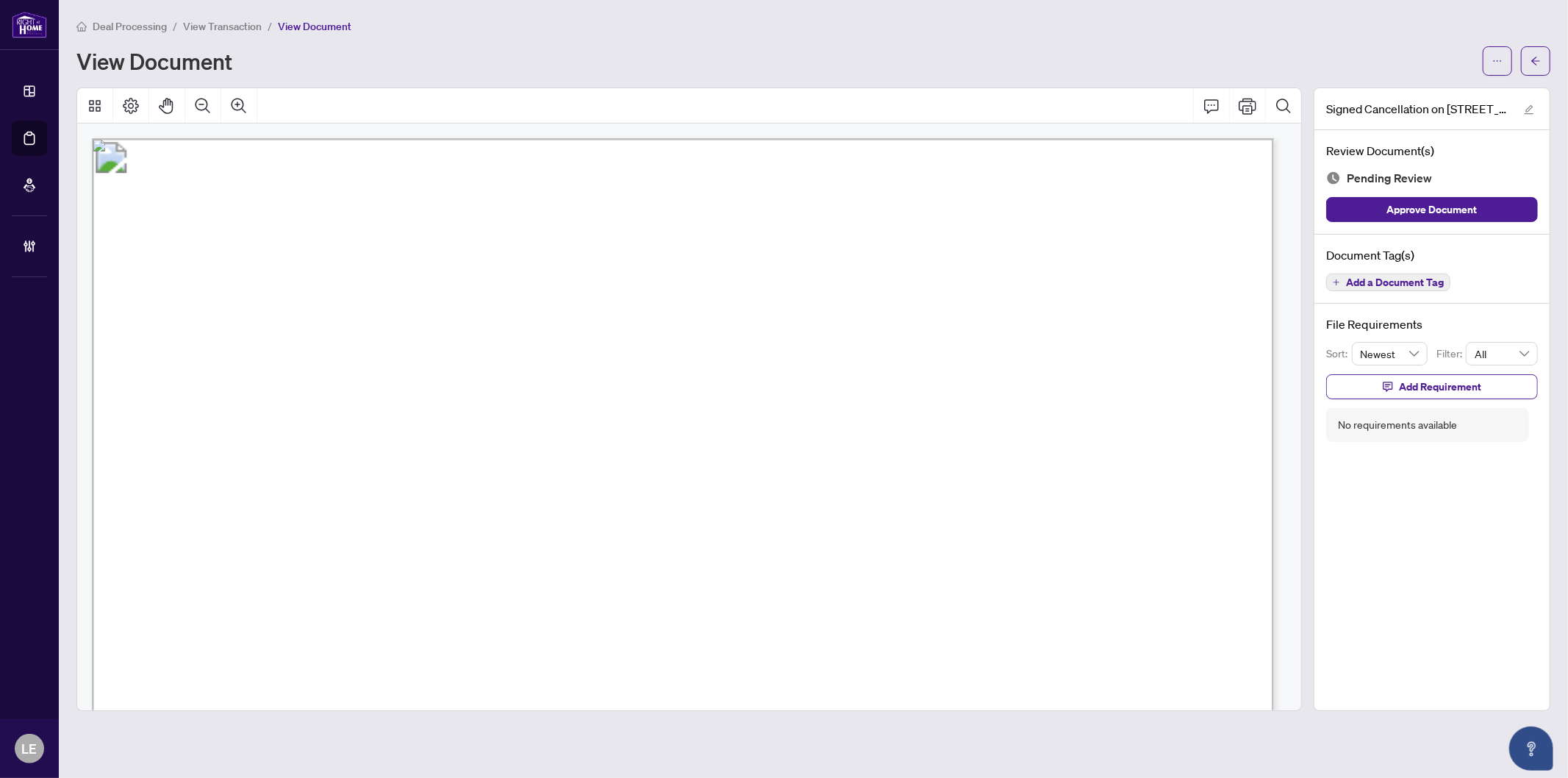
click at [1393, 277] on span "Add a Document Tag" at bounding box center [1395, 282] width 98 height 10
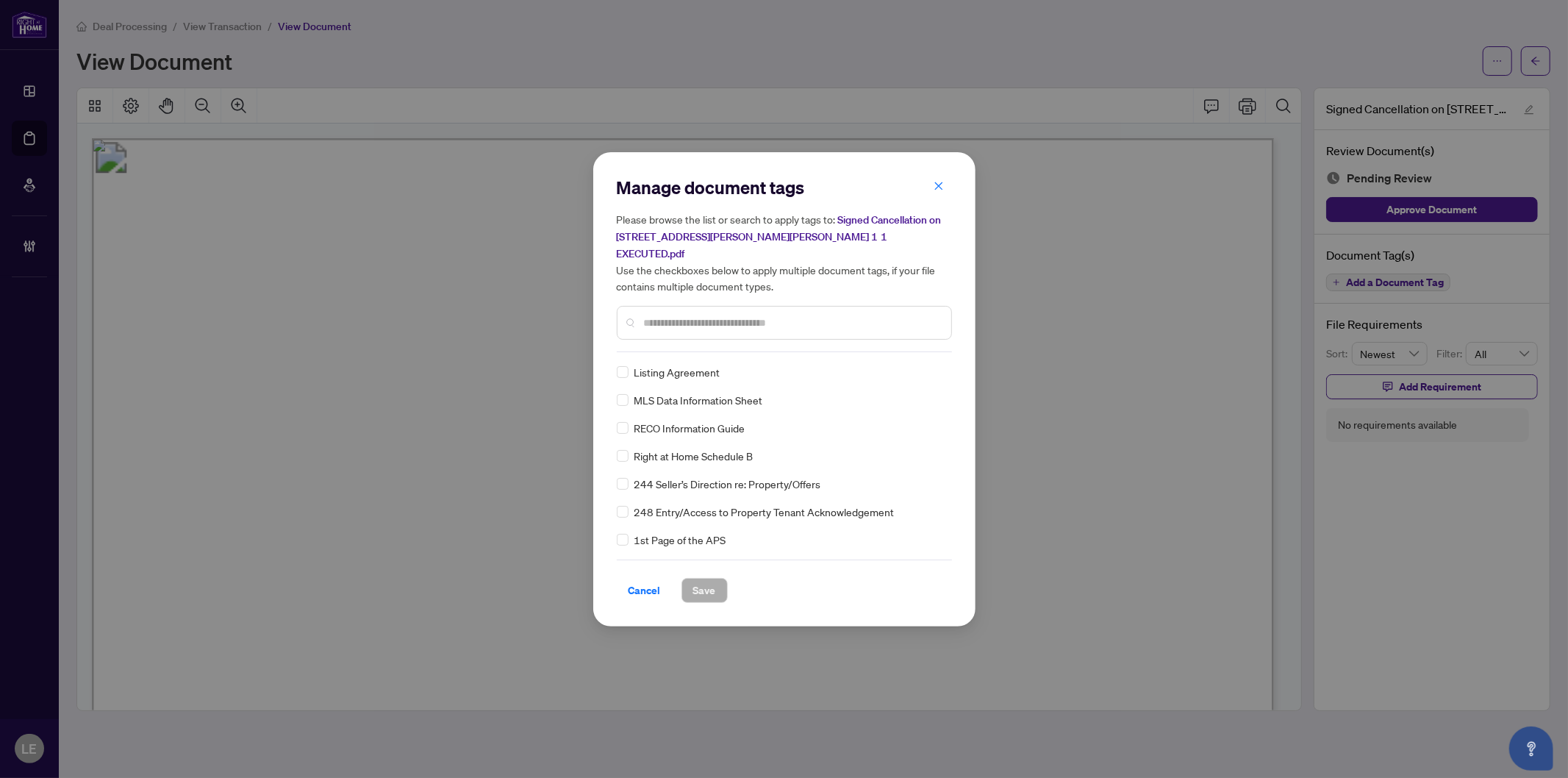
click at [673, 316] on input "text" at bounding box center [791, 323] width 296 height 16
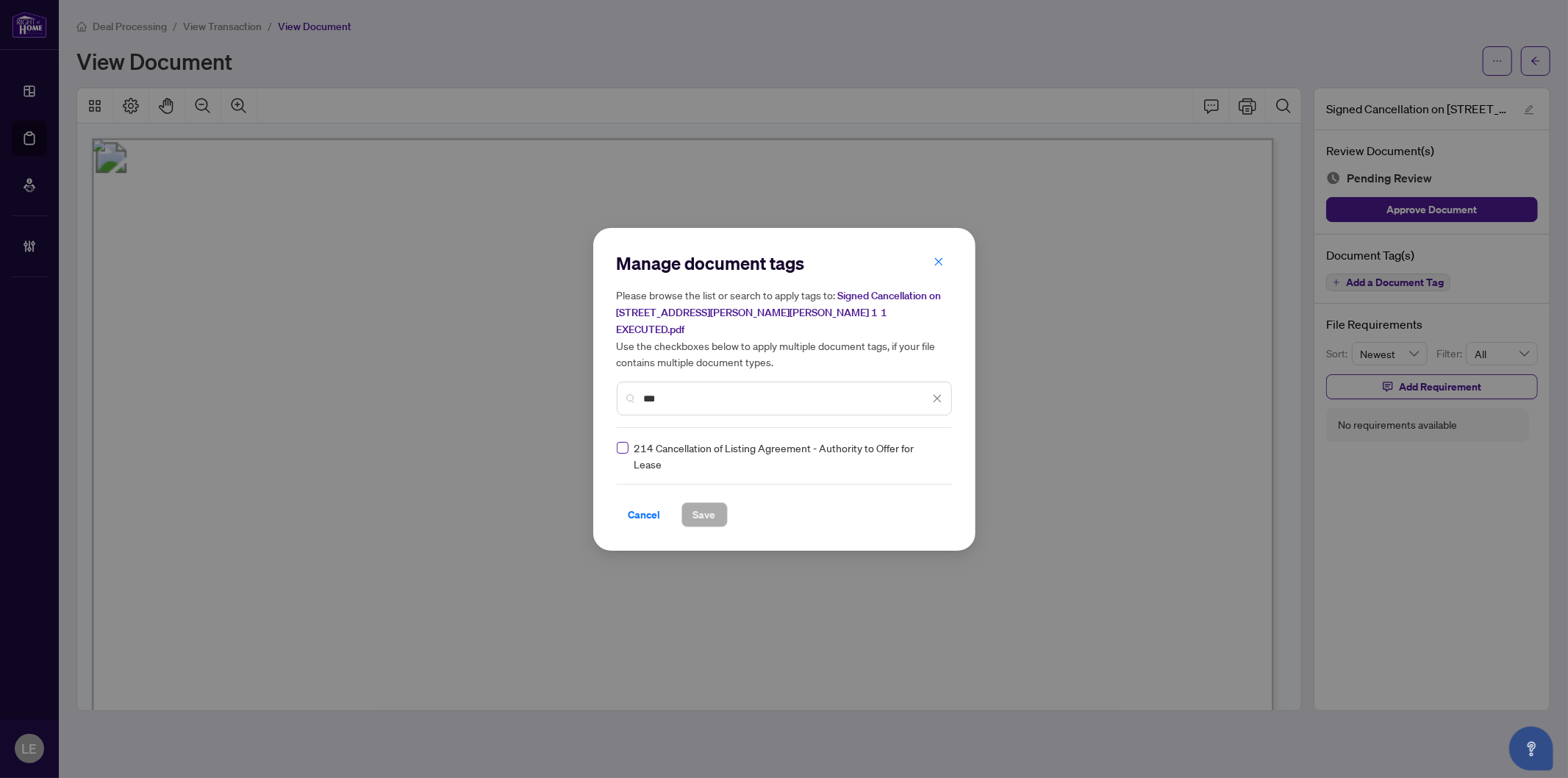
type input "***"
click at [920, 456] on input "search" at bounding box center [922, 456] width 14 height 22
click at [901, 518] on div "Approved" at bounding box center [884, 518] width 94 height 16
click at [710, 503] on span "Save" at bounding box center [704, 515] width 23 height 24
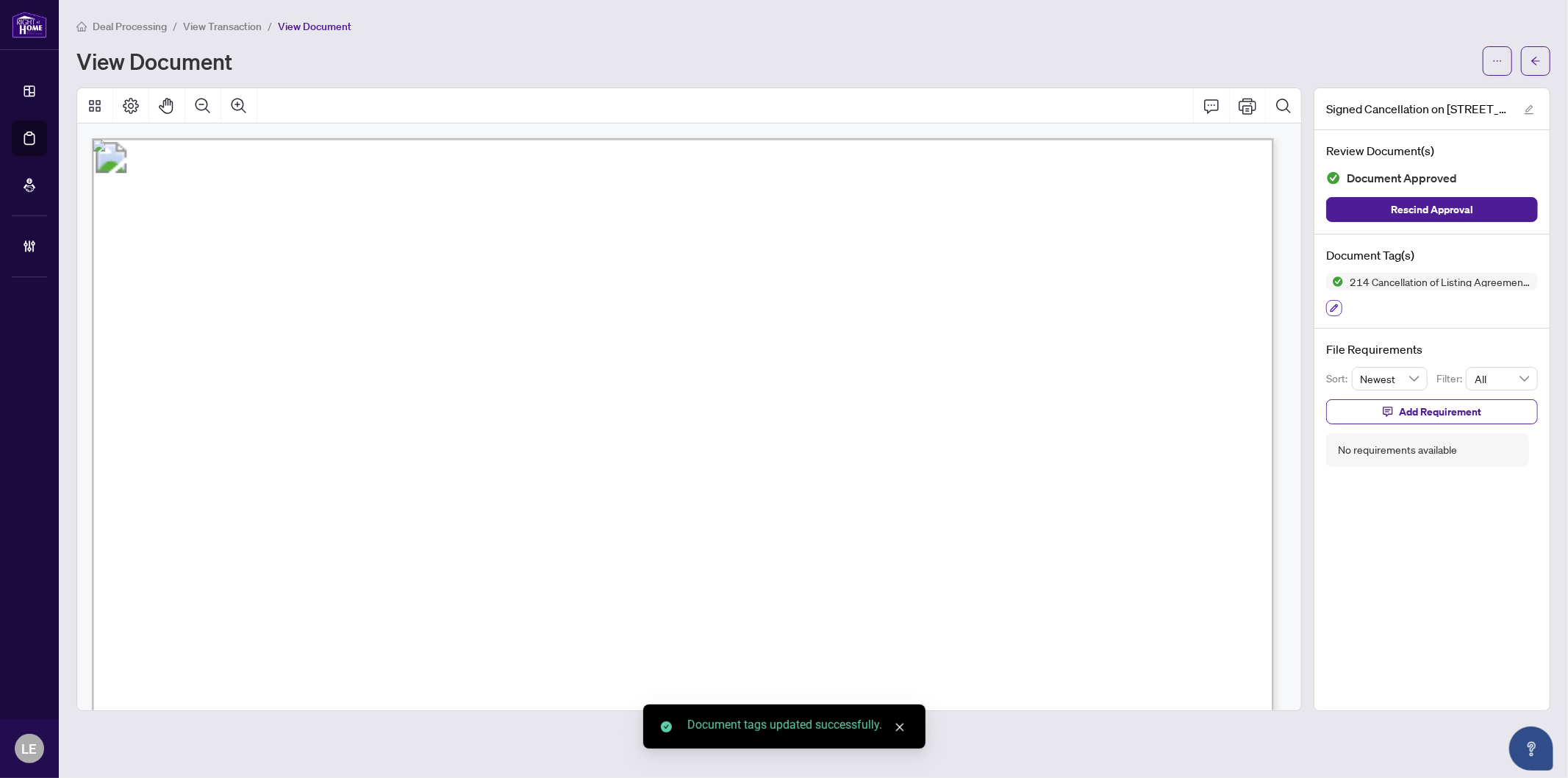
click at [1332, 309] on icon "button" at bounding box center [1334, 308] width 9 height 9
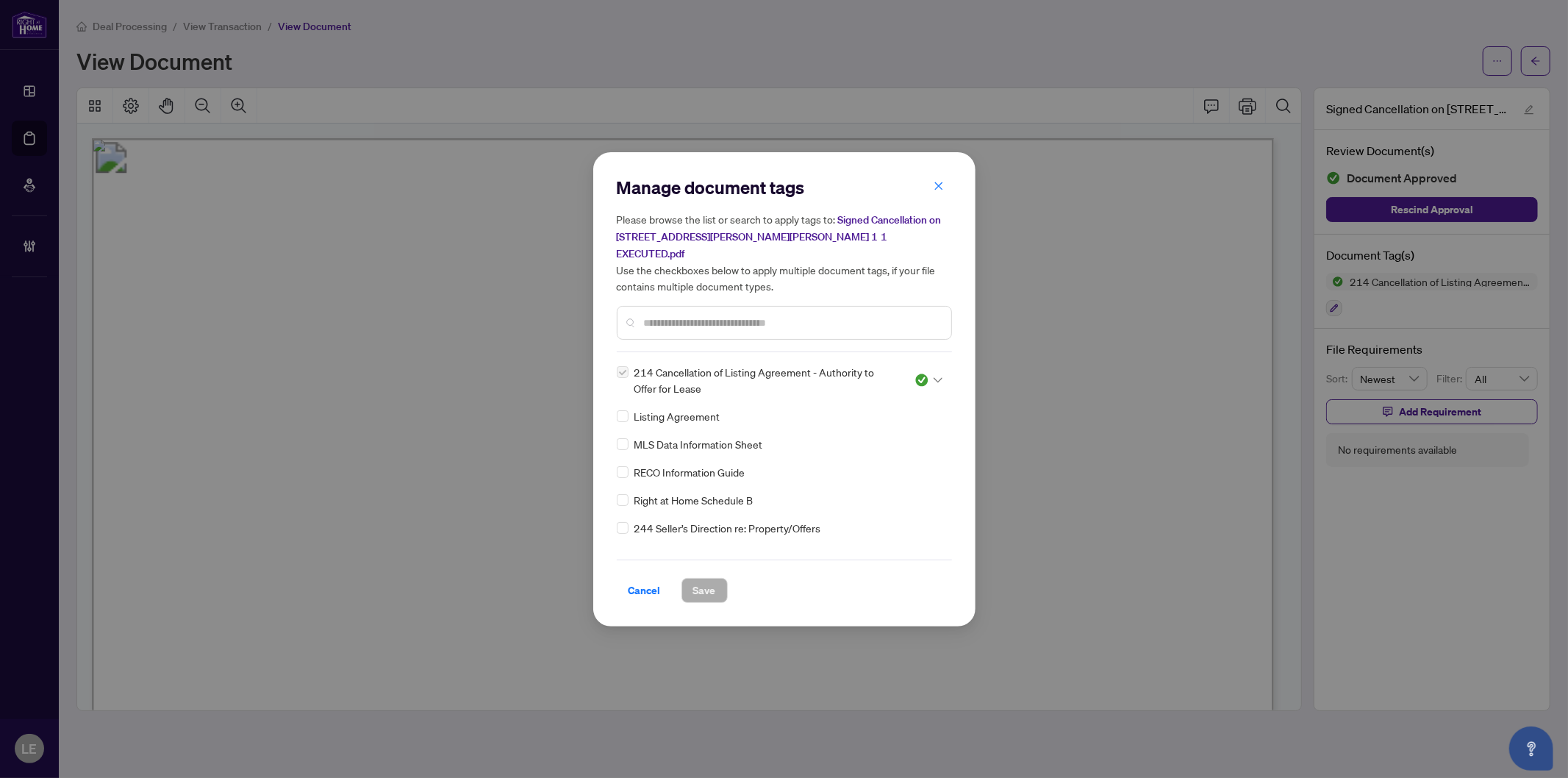
click at [686, 408] on span "Listing Agreement" at bounding box center [677, 416] width 86 height 16
click at [652, 315] on input "text" at bounding box center [791, 323] width 296 height 16
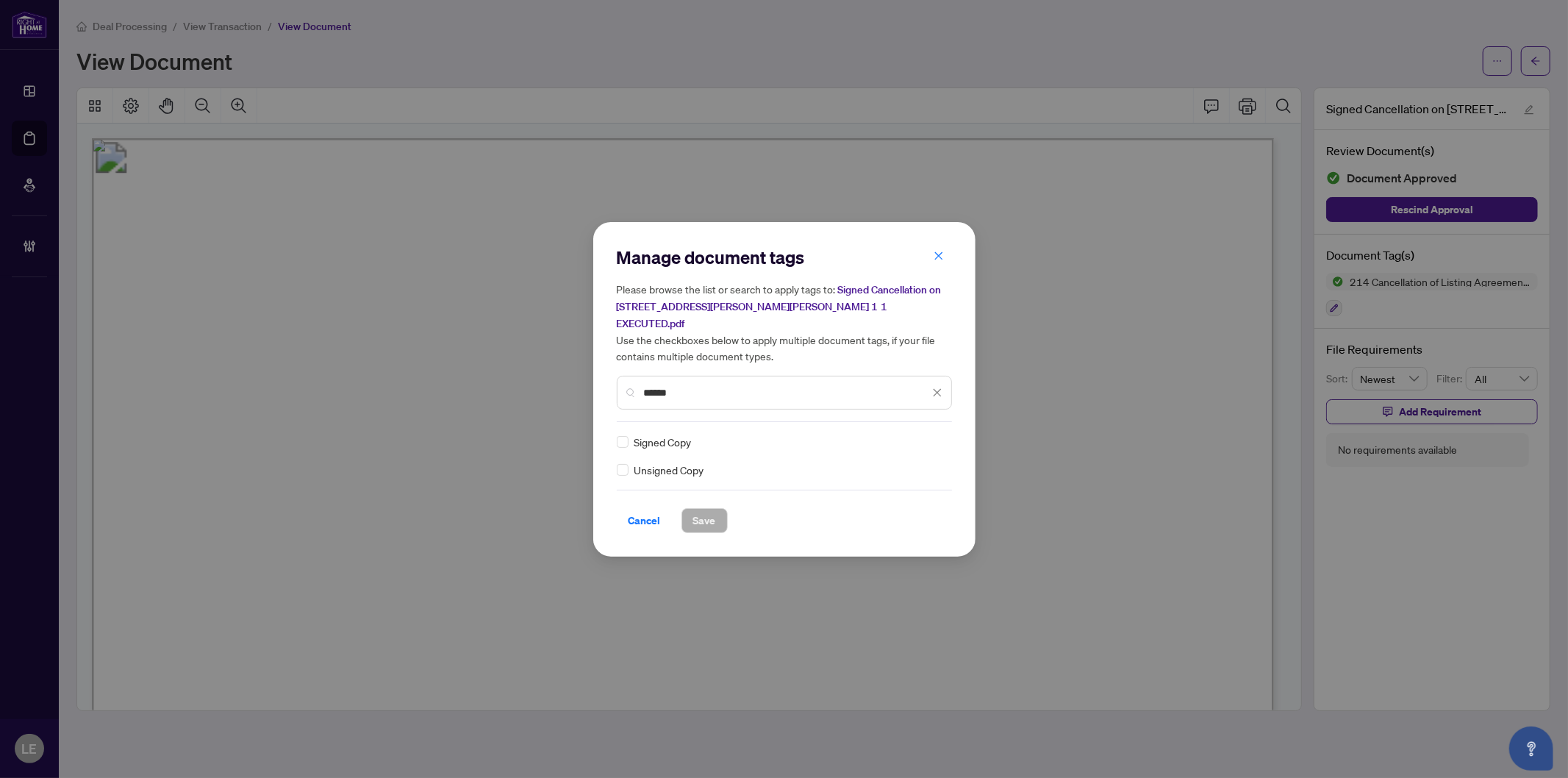
type input "******"
click at [707, 509] on span "Save" at bounding box center [704, 521] width 23 height 24
click at [938, 428] on div "Manage document tags Please browse the list or search to apply tags to: Signed …" at bounding box center [784, 389] width 1568 height 778
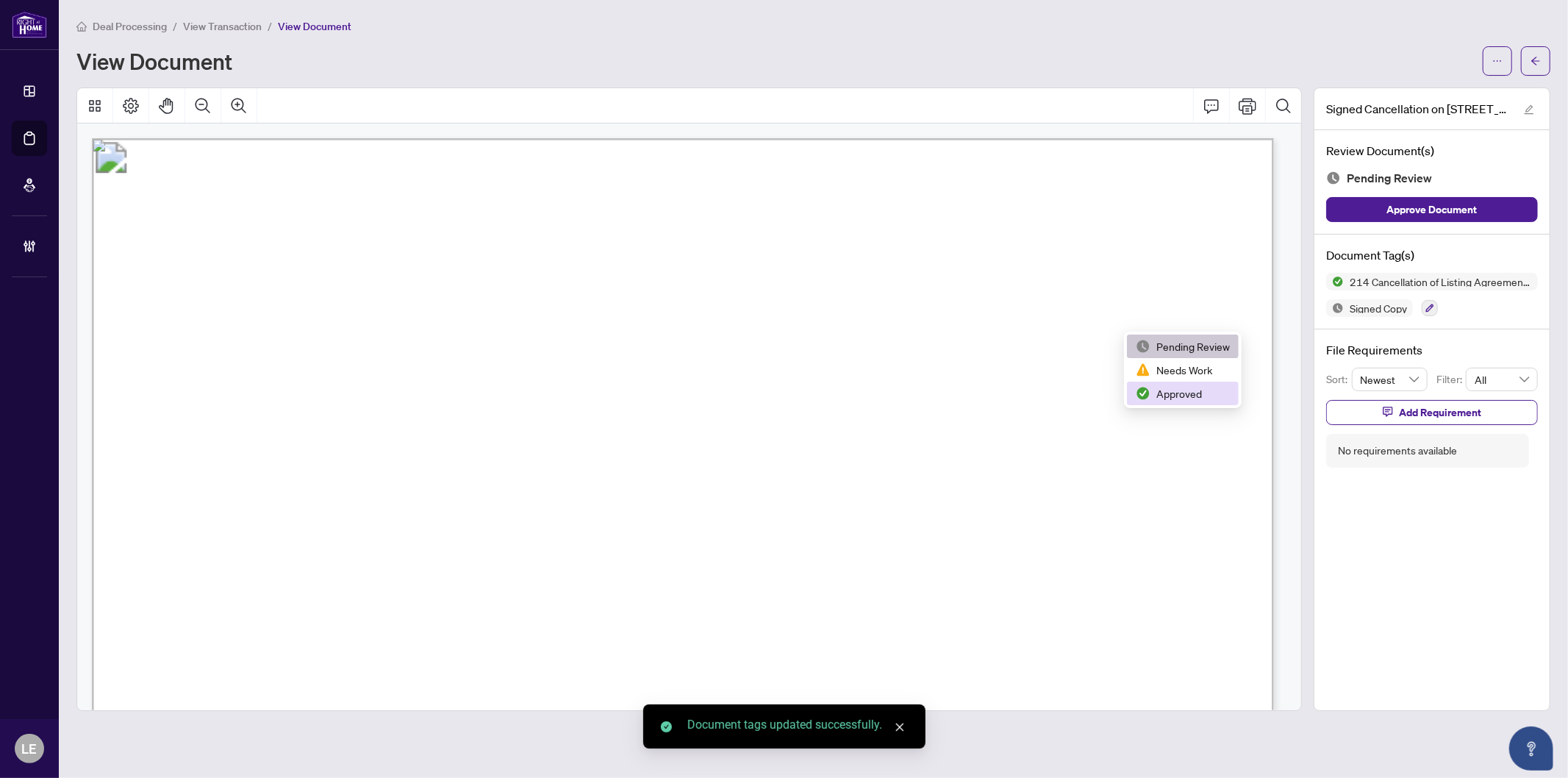
click at [1185, 401] on div "Approved" at bounding box center [1183, 394] width 94 height 16
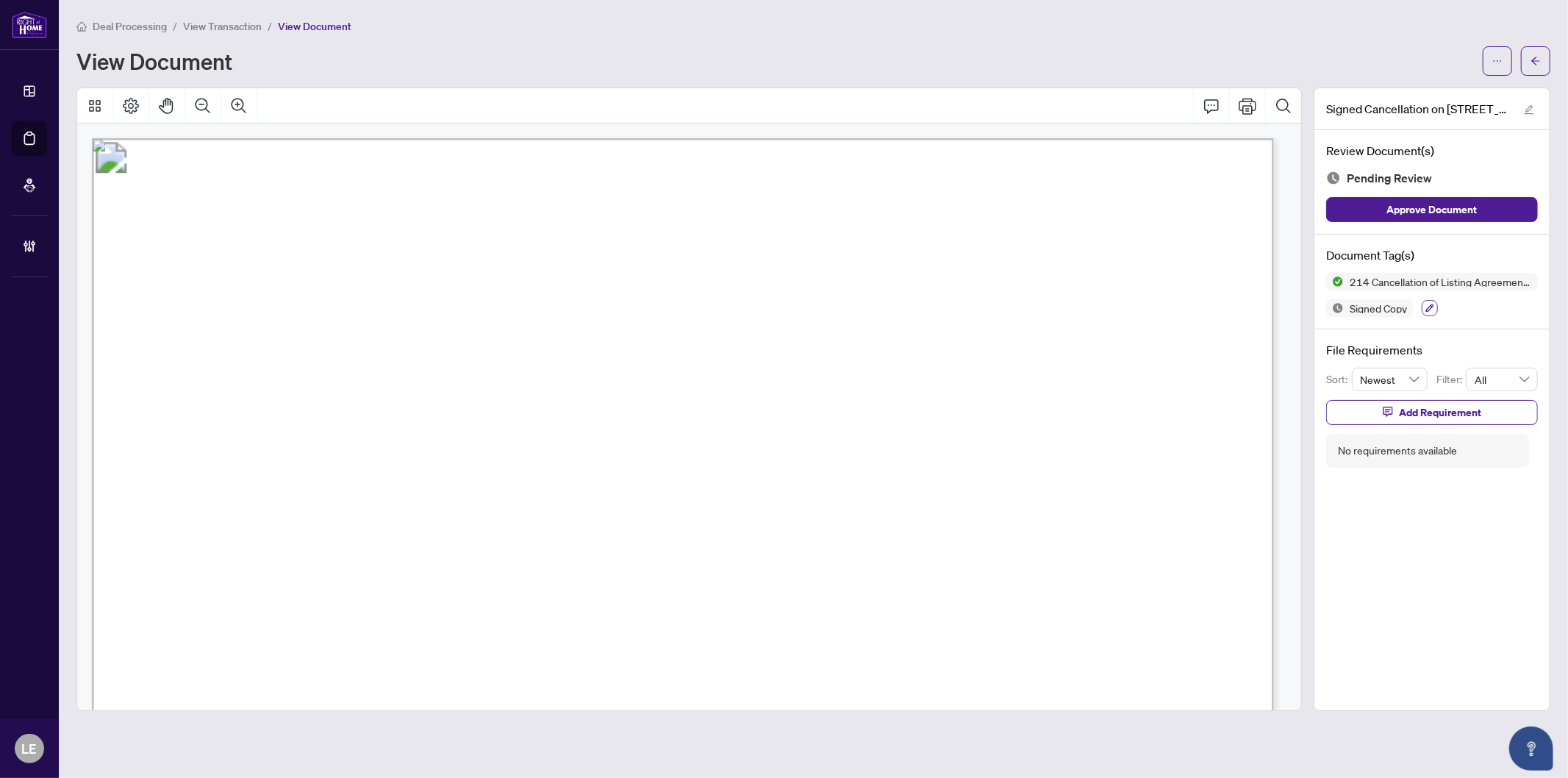
click at [1427, 306] on icon "button" at bounding box center [1429, 308] width 9 height 9
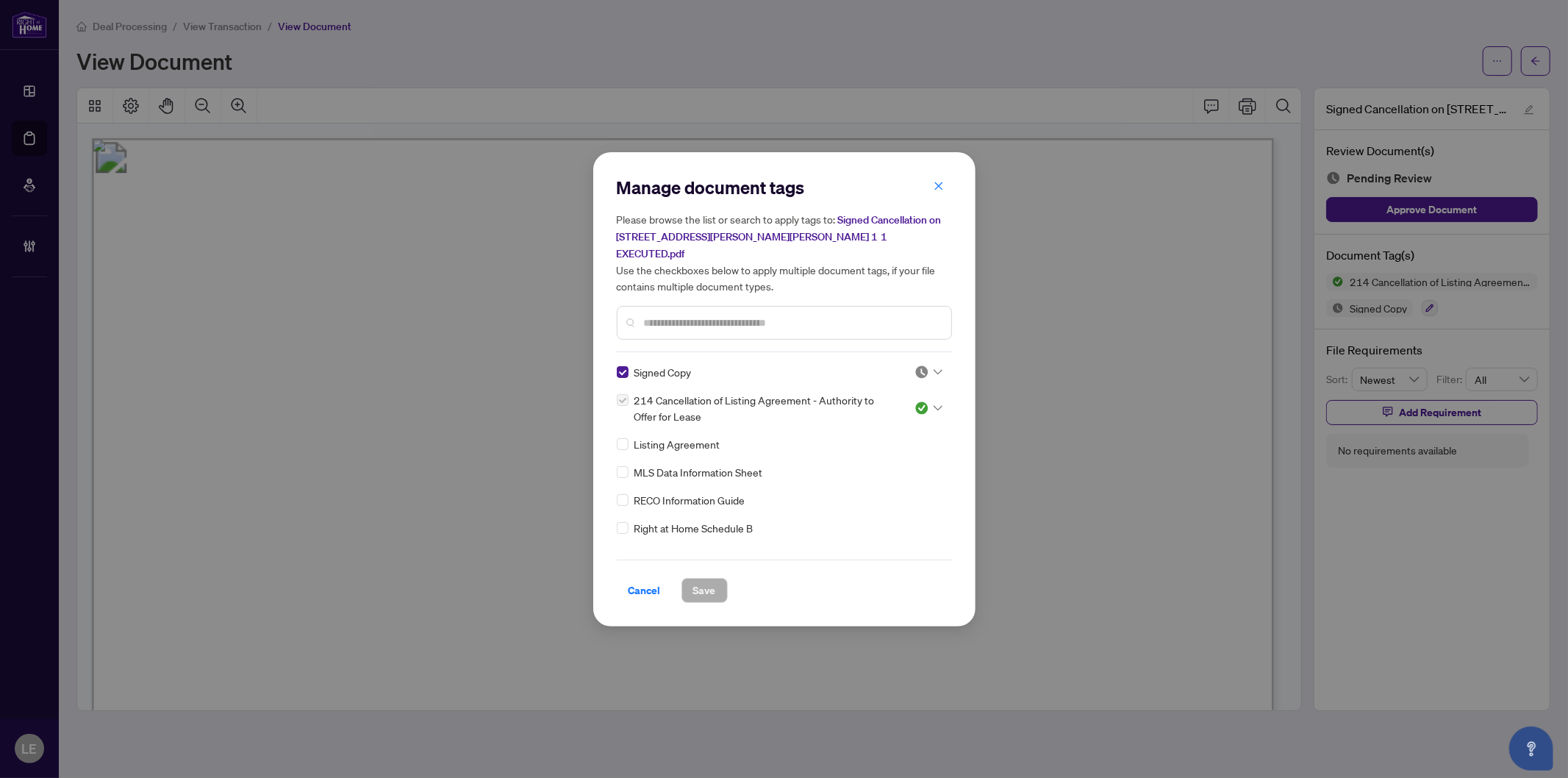
click at [937, 365] on div at bounding box center [928, 372] width 28 height 14
click at [866, 426] on div "Approved" at bounding box center [880, 434] width 94 height 16
click at [713, 579] on span "Save" at bounding box center [704, 591] width 23 height 24
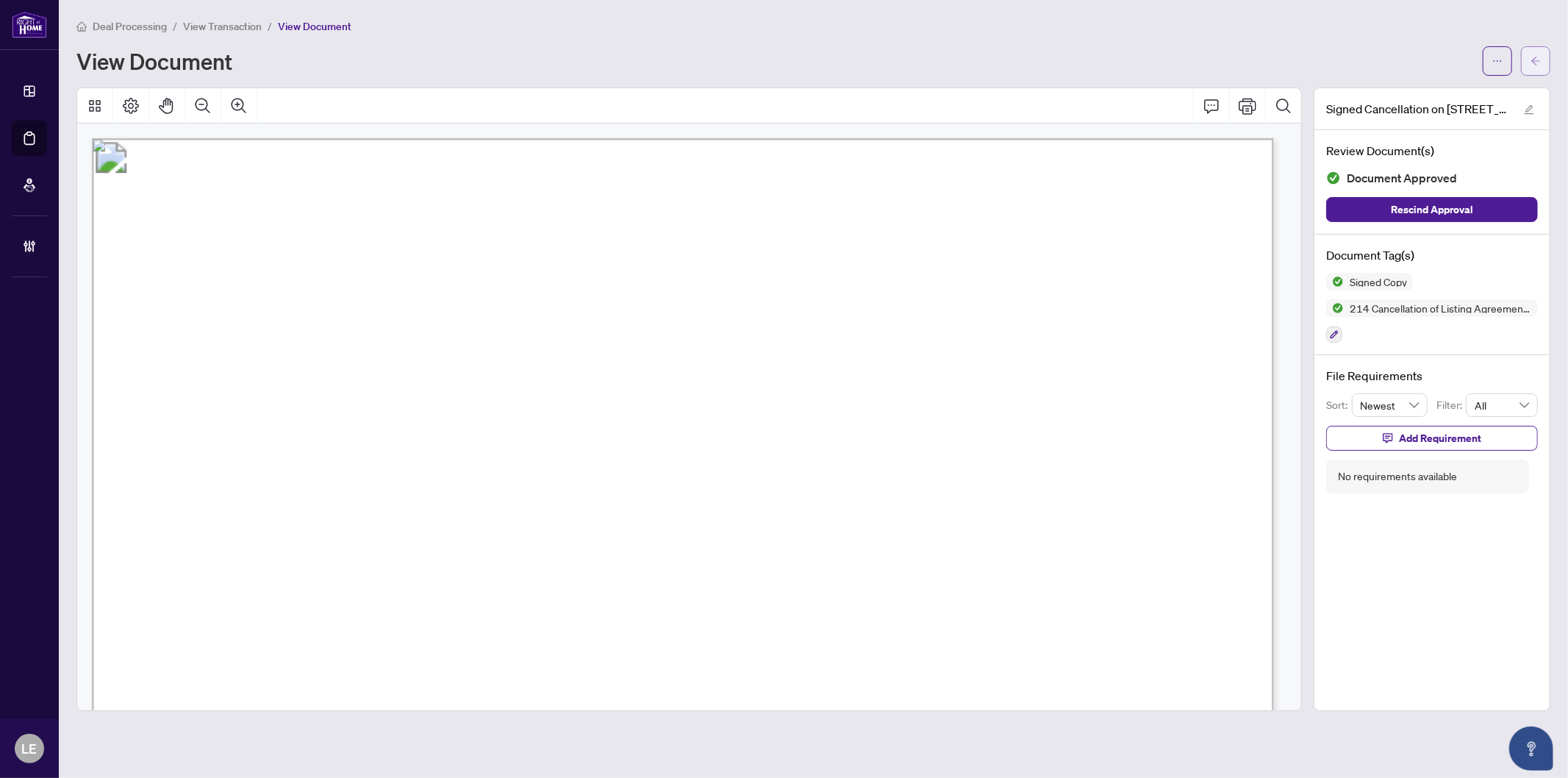
click at [1537, 57] on icon "arrow-left" at bounding box center [1535, 61] width 10 height 10
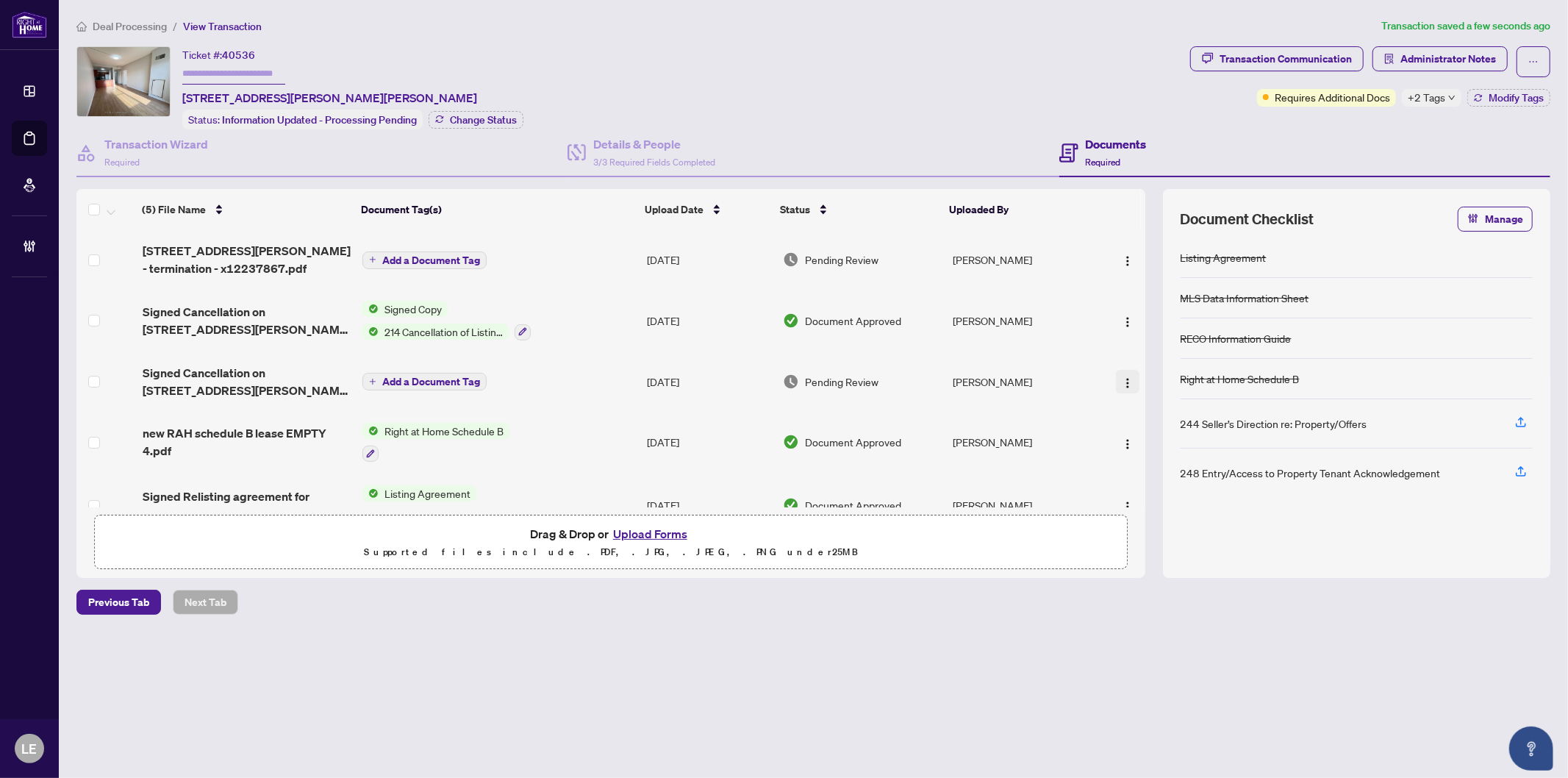
click at [1125, 384] on span "button" at bounding box center [1127, 382] width 12 height 16
click at [1158, 498] on span "Document Permissions" at bounding box center [1194, 500] width 140 height 16
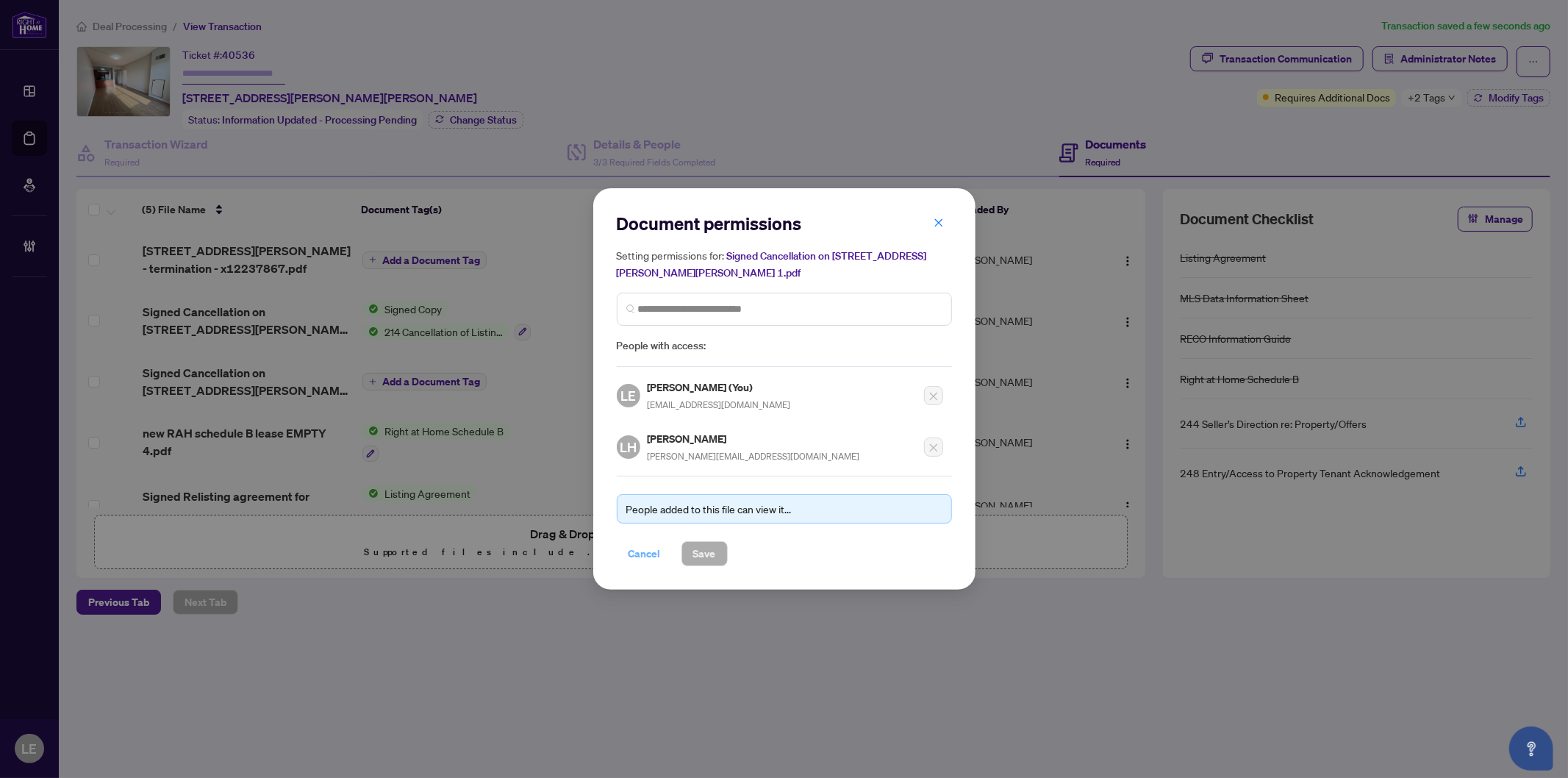
click at [634, 546] on span "Cancel" at bounding box center [645, 554] width 33 height 24
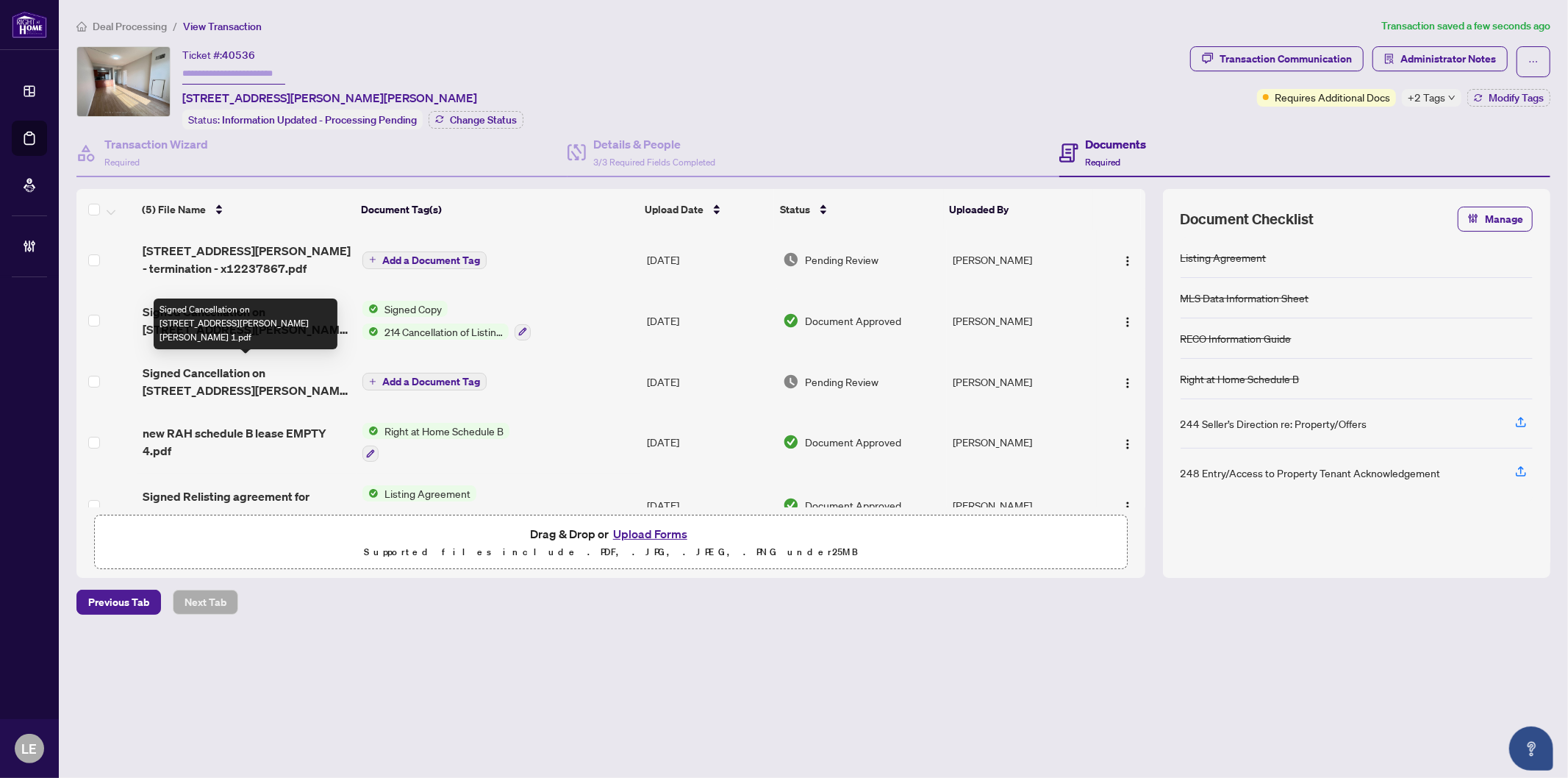
click at [193, 376] on span "Signed Cancellation on 135 James st Unit 403 Hamilton -2025 1.pdf" at bounding box center [246, 382] width 208 height 35
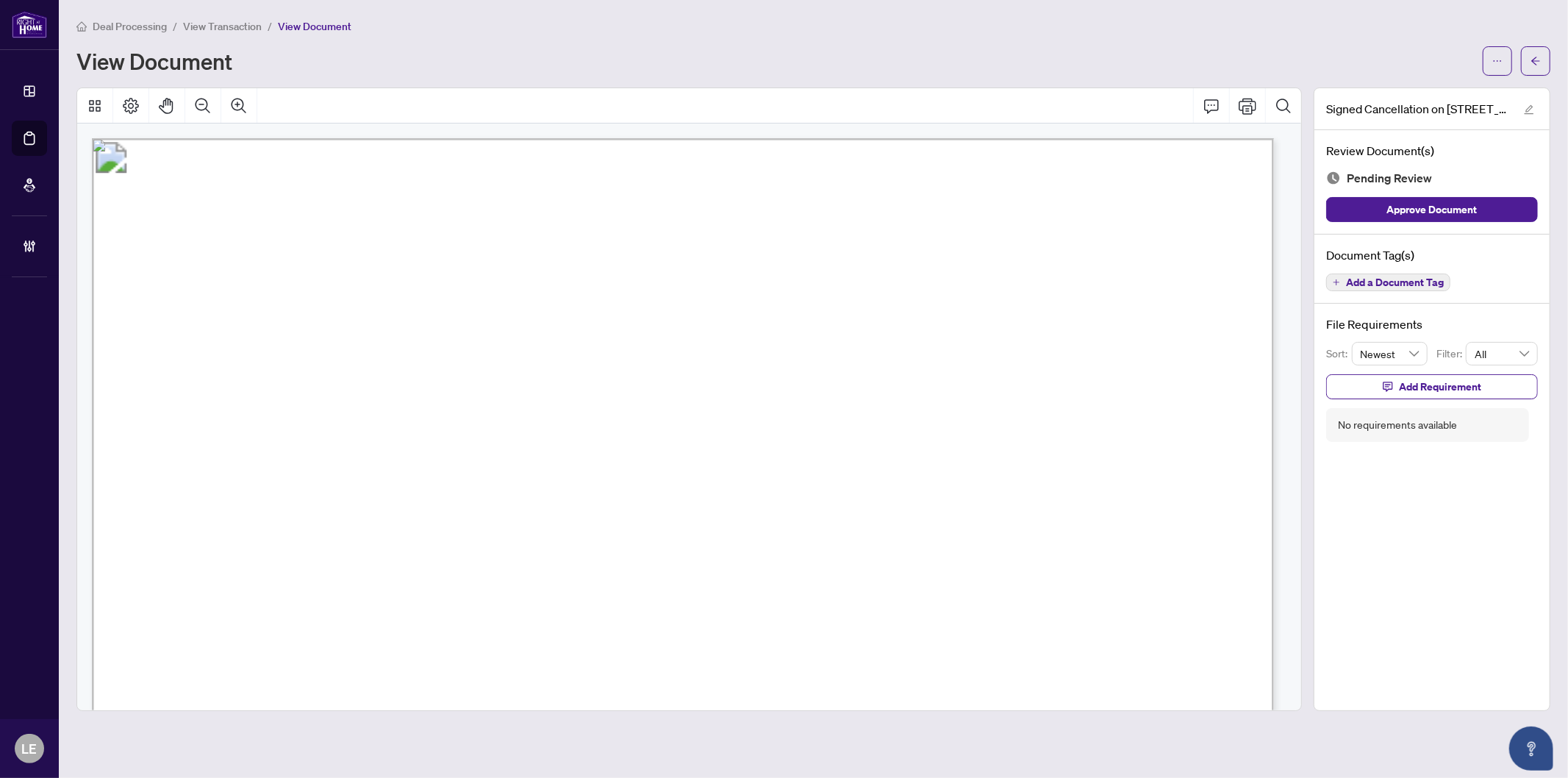
click at [1419, 285] on span "Add a Document Tag" at bounding box center [1395, 282] width 98 height 10
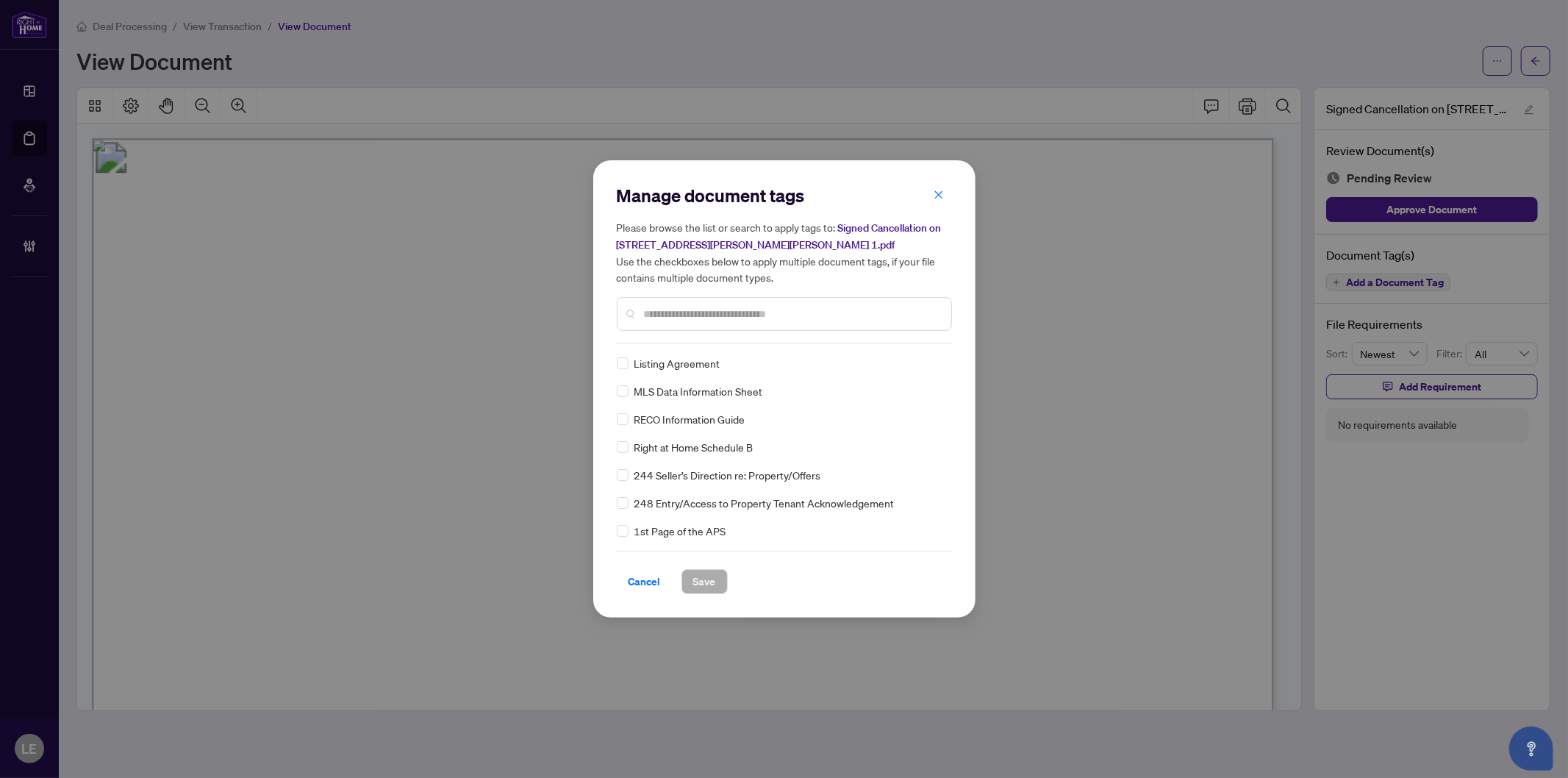
click at [700, 321] on div at bounding box center [784, 314] width 335 height 33
click at [668, 310] on input "text" at bounding box center [791, 314] width 296 height 16
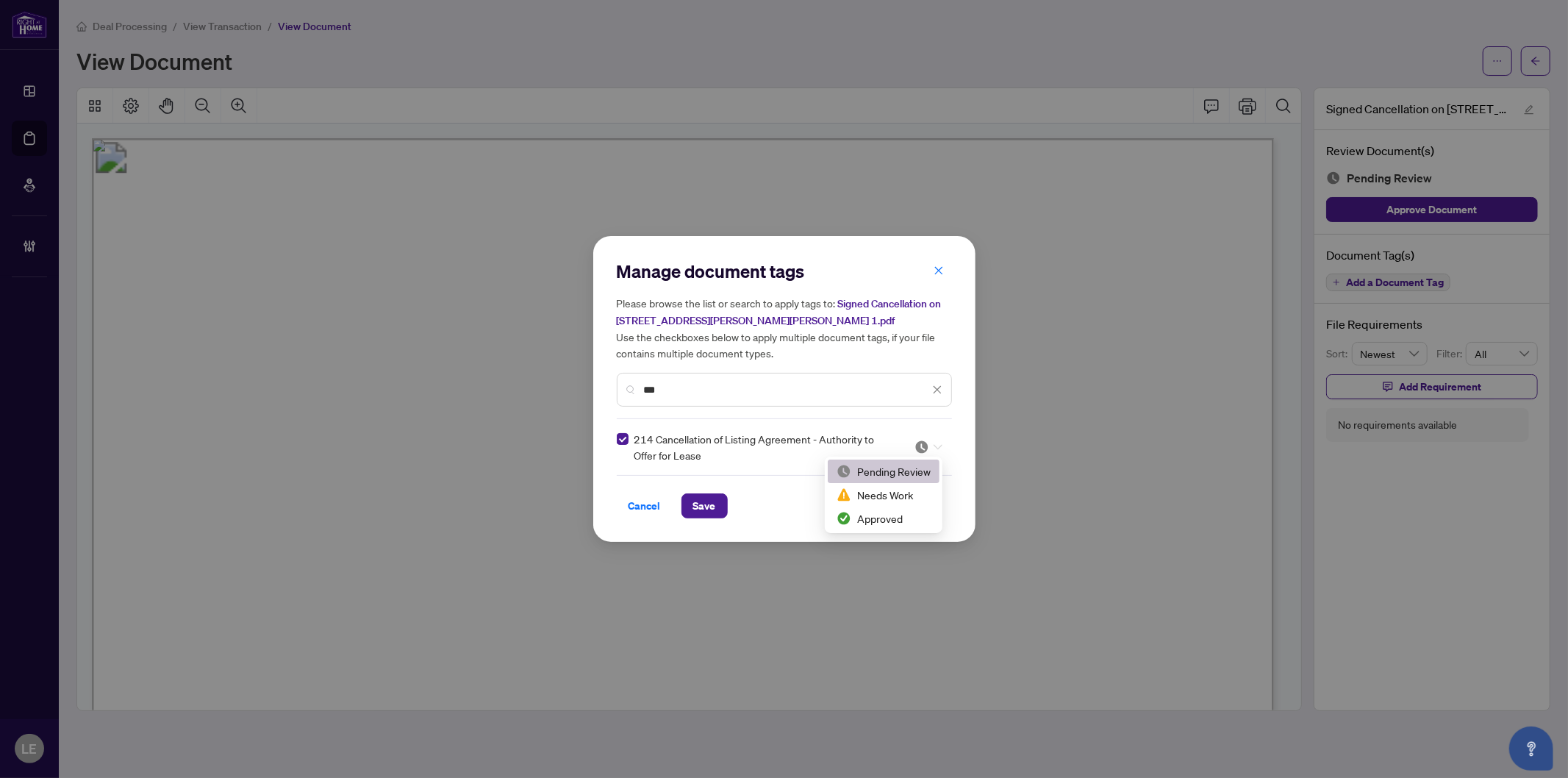
click at [937, 452] on div at bounding box center [928, 447] width 28 height 14
click at [913, 512] on div "Approved" at bounding box center [884, 518] width 94 height 16
drag, startPoint x: 687, startPoint y: 376, endPoint x: 682, endPoint y: 386, distance: 11.2
click at [684, 380] on div "***" at bounding box center [784, 390] width 335 height 33
drag, startPoint x: 626, startPoint y: 383, endPoint x: 616, endPoint y: 383, distance: 10.0
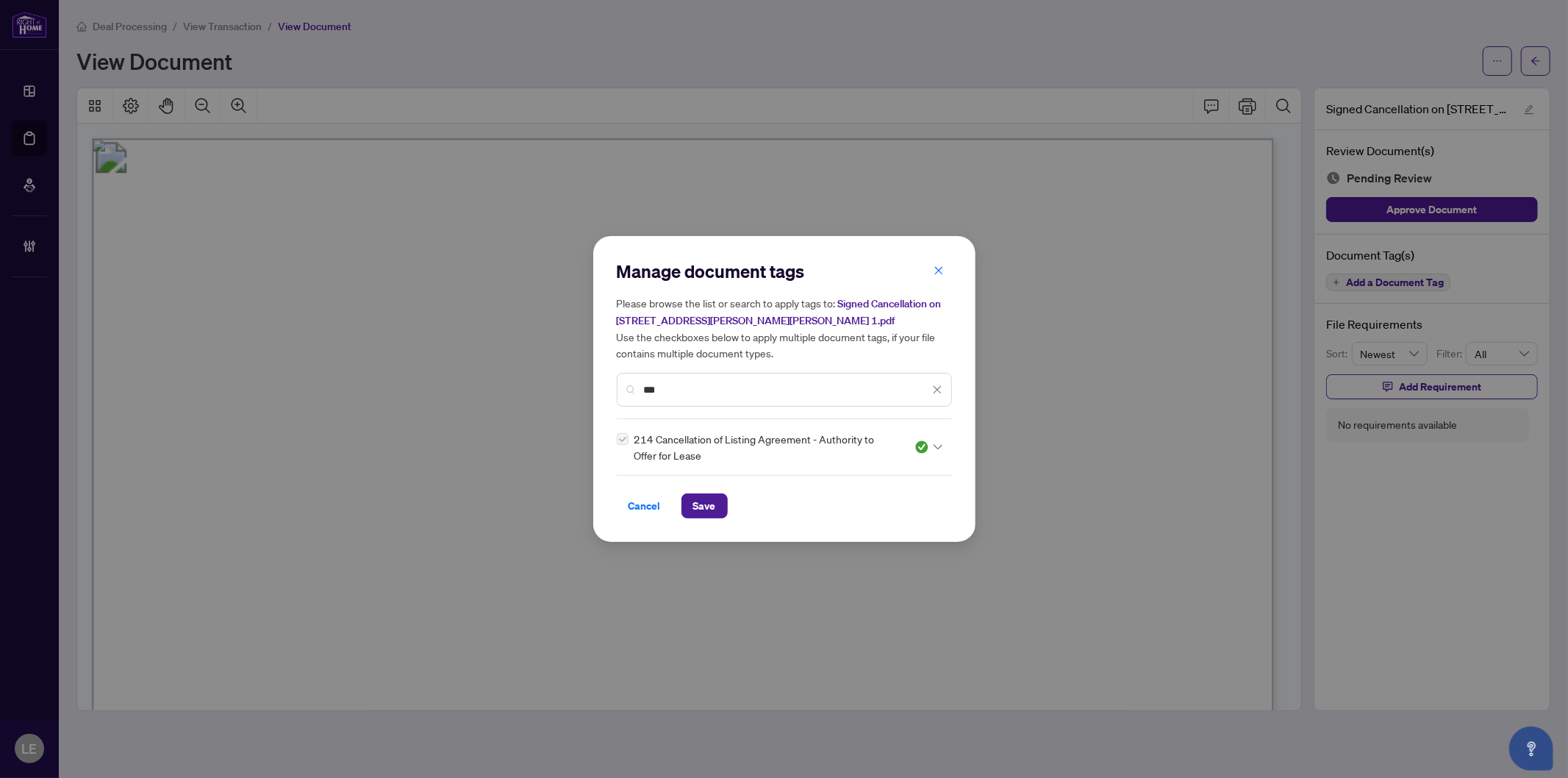
click at [617, 383] on div "***" at bounding box center [784, 390] width 335 height 33
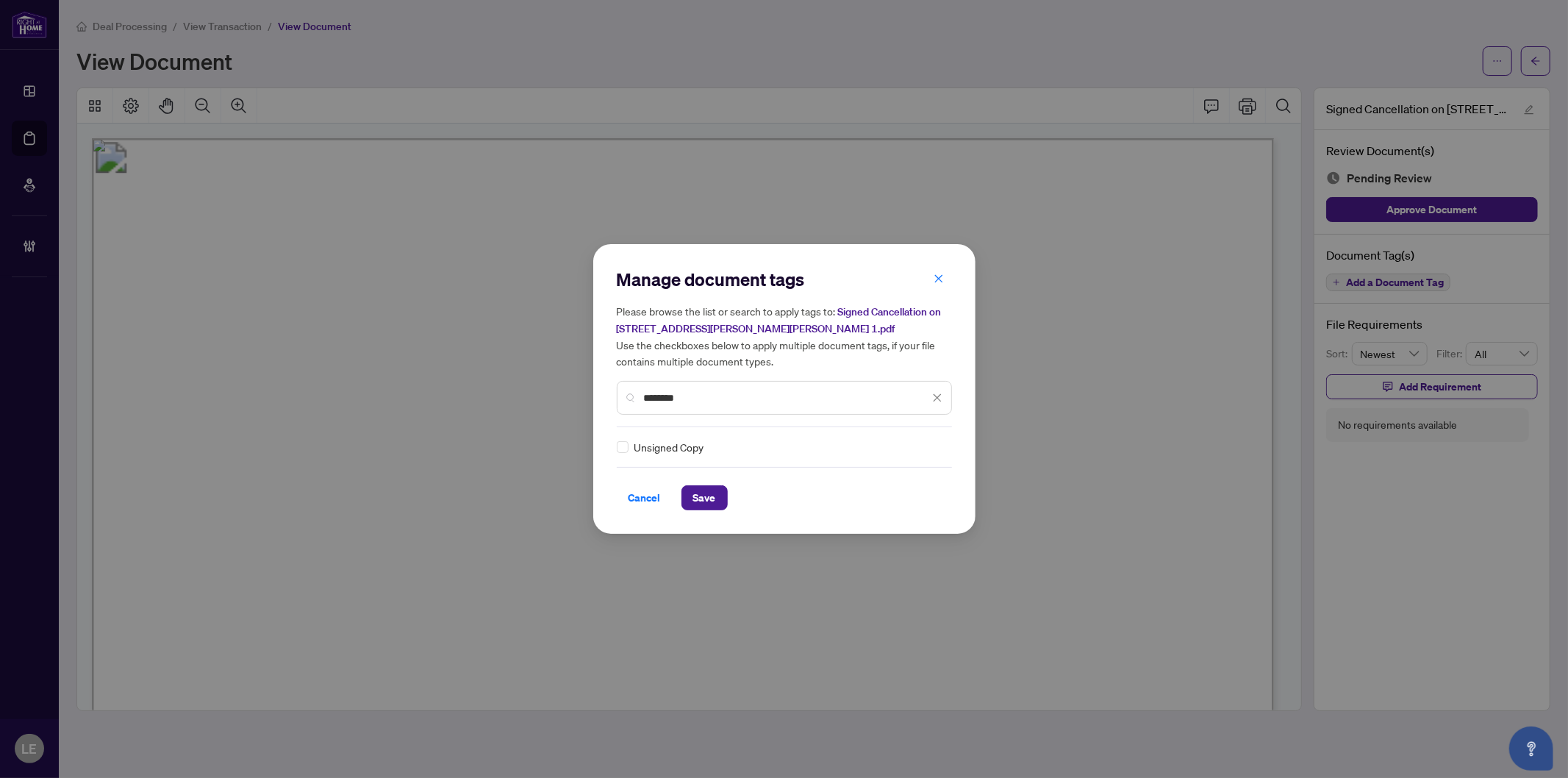
type input "********"
click at [935, 444] on icon at bounding box center [938, 446] width 9 height 6
drag, startPoint x: 907, startPoint y: 517, endPoint x: 809, endPoint y: 510, distance: 98.2
click at [907, 517] on div "Approved" at bounding box center [880, 518] width 94 height 16
click at [716, 501] on button "Save" at bounding box center [704, 497] width 46 height 25
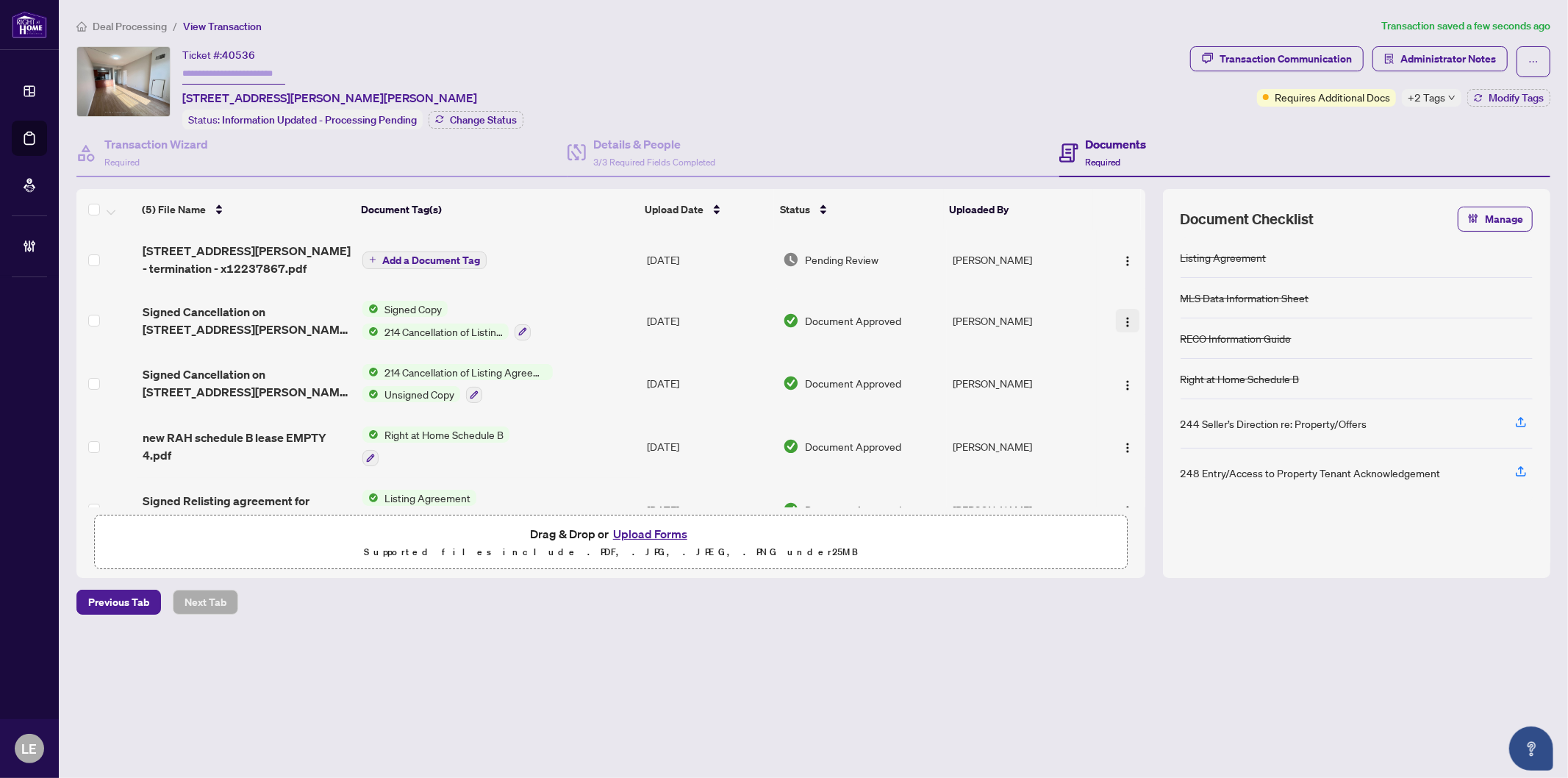
click at [1127, 318] on img "button" at bounding box center [1127, 322] width 12 height 12
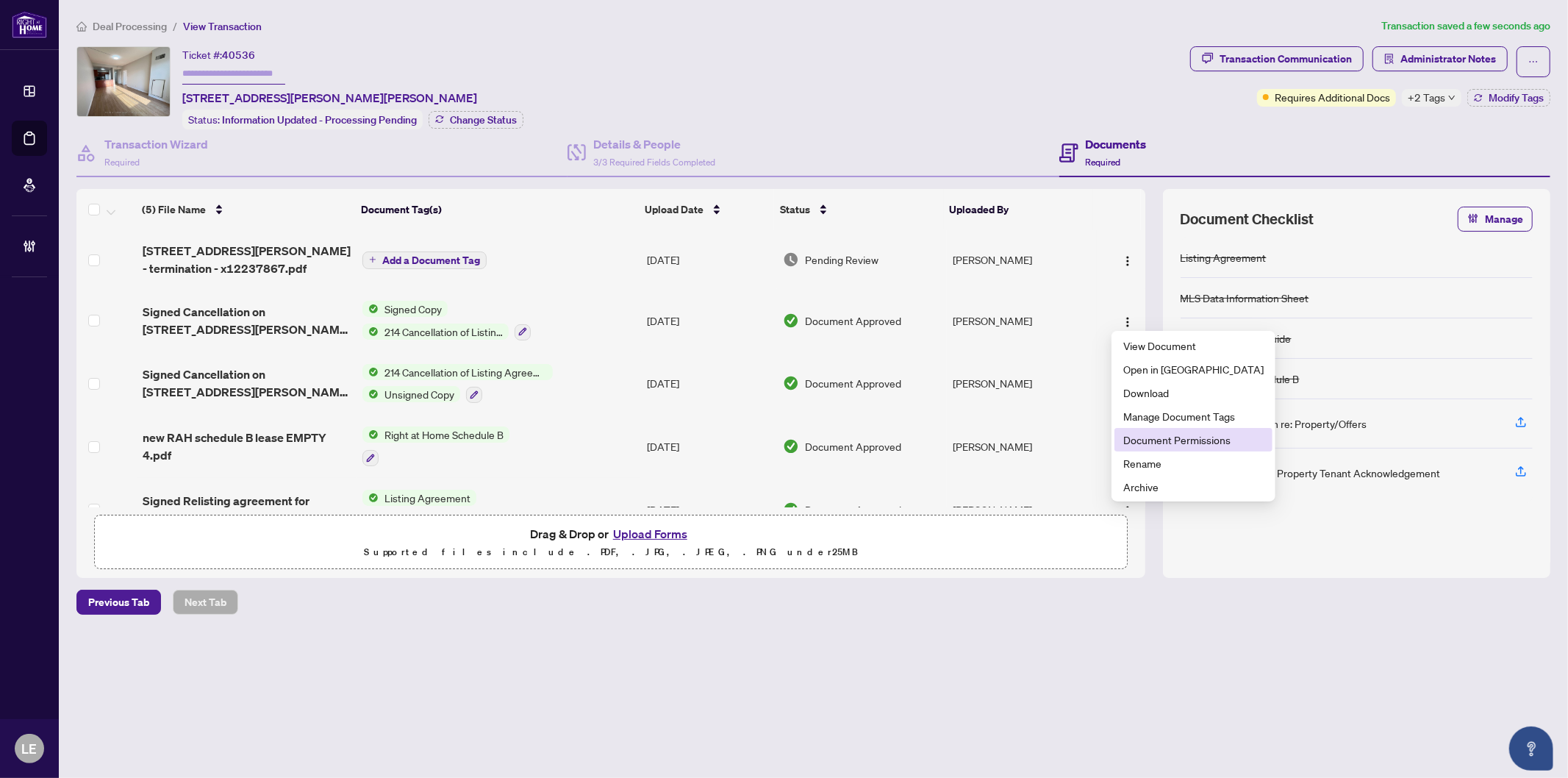
click at [1148, 438] on span "Document Permissions" at bounding box center [1194, 440] width 140 height 16
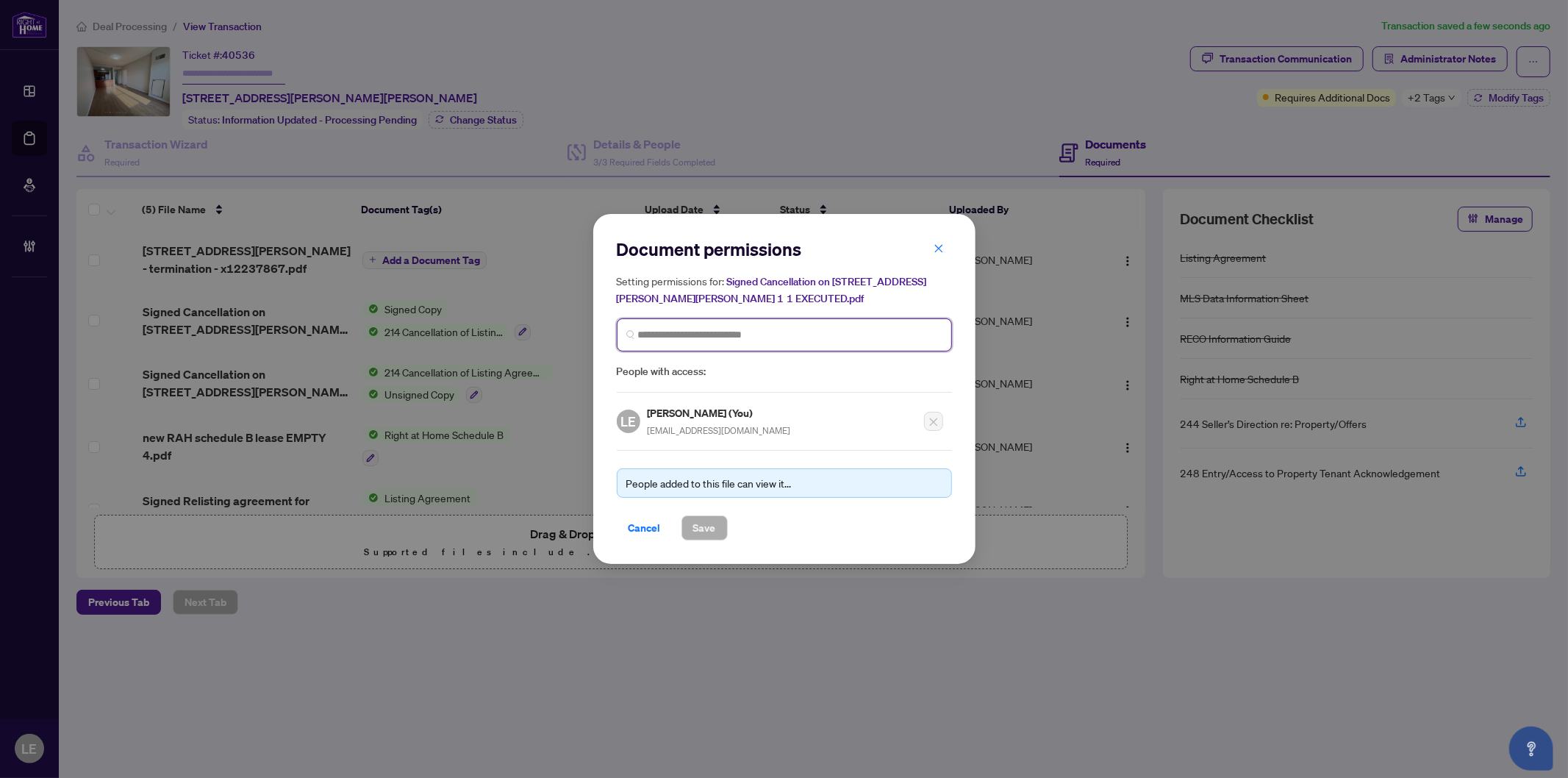
click at [820, 332] on input "search" at bounding box center [790, 335] width 304 height 15
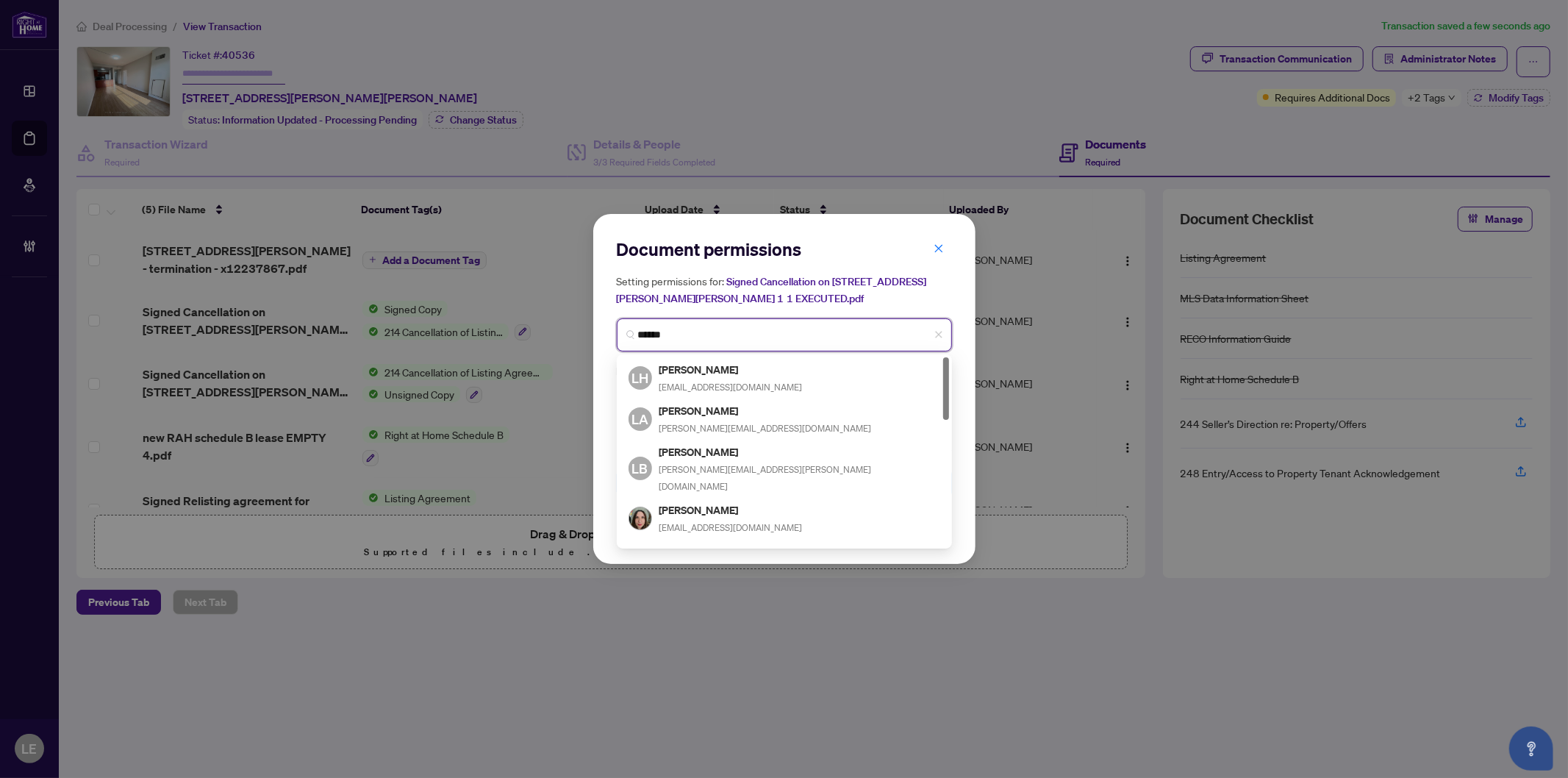
type input "*******"
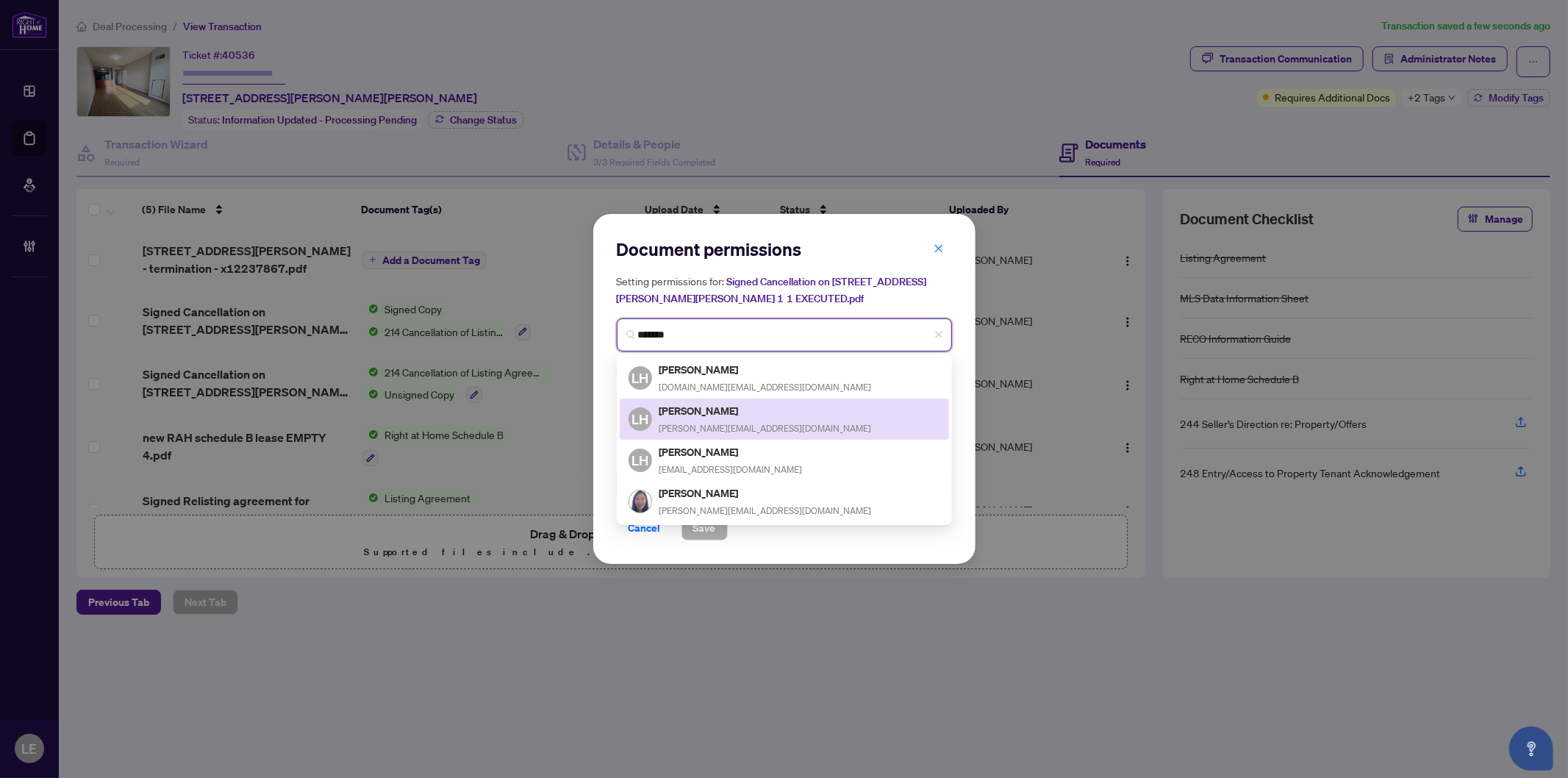
click at [715, 411] on h5 "Linda Huang" at bounding box center [766, 411] width 213 height 17
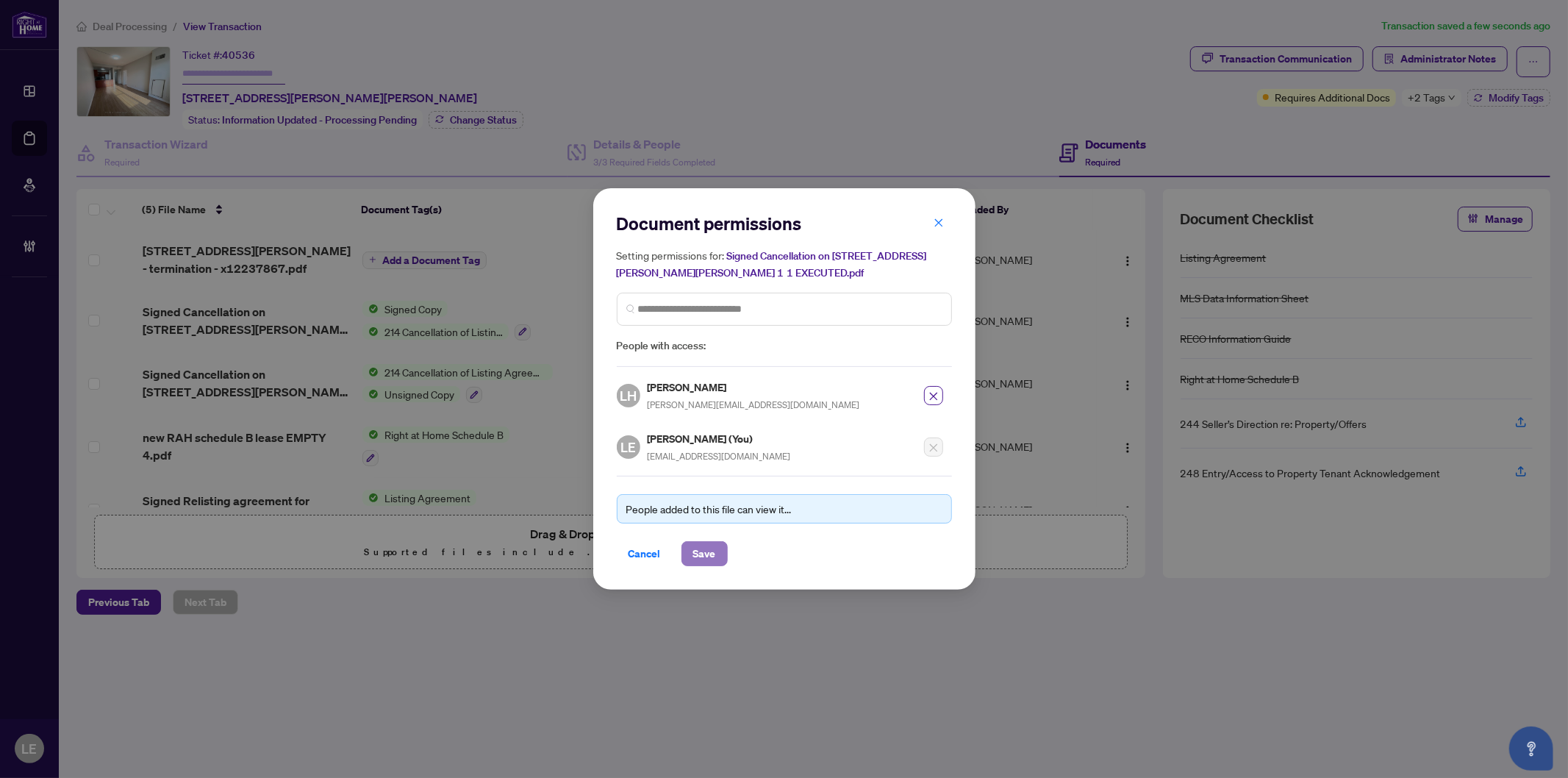
click at [708, 548] on span "Save" at bounding box center [704, 554] width 23 height 24
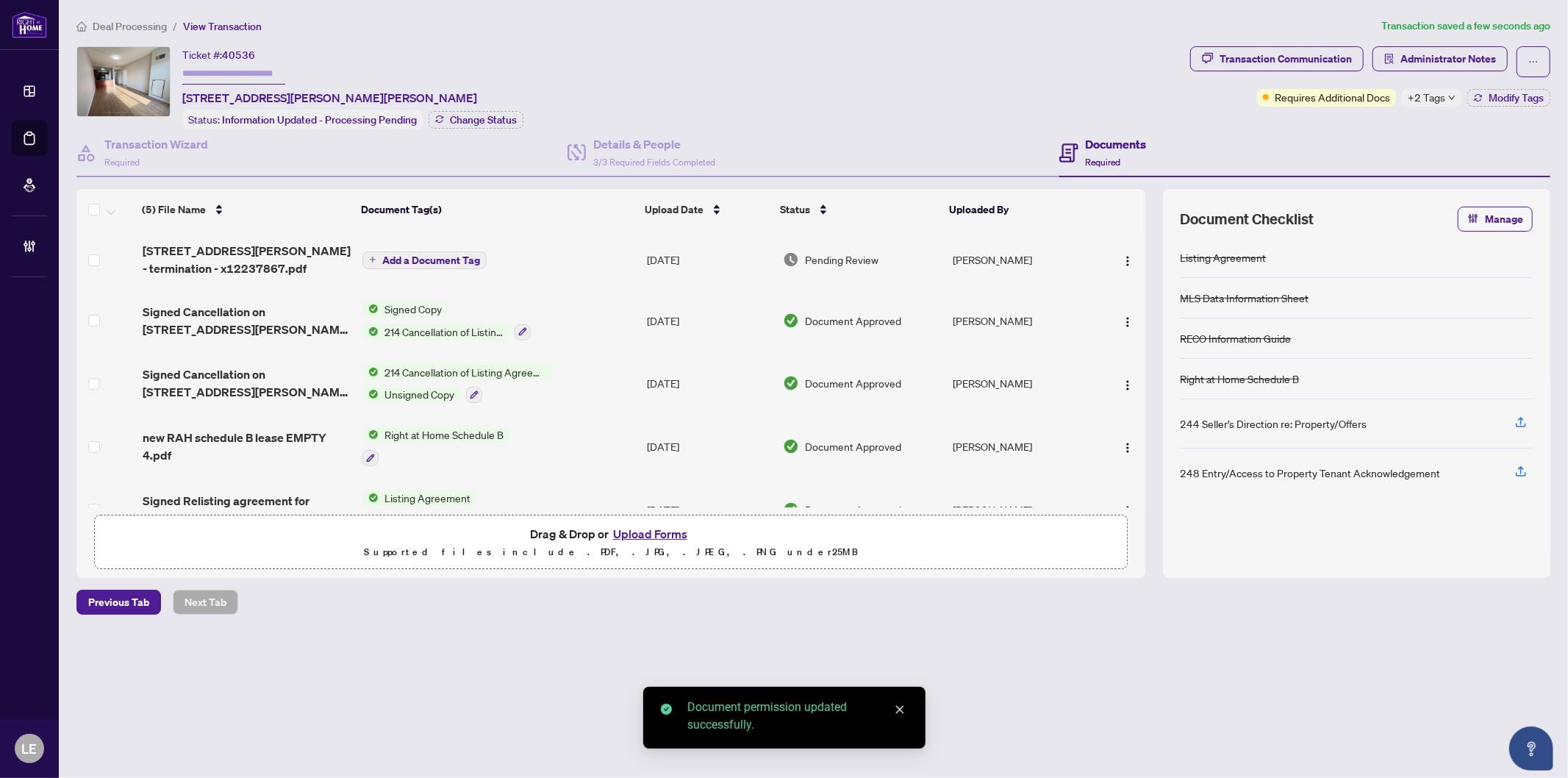
click at [443, 255] on span "Add a Document Tag" at bounding box center [431, 260] width 98 height 10
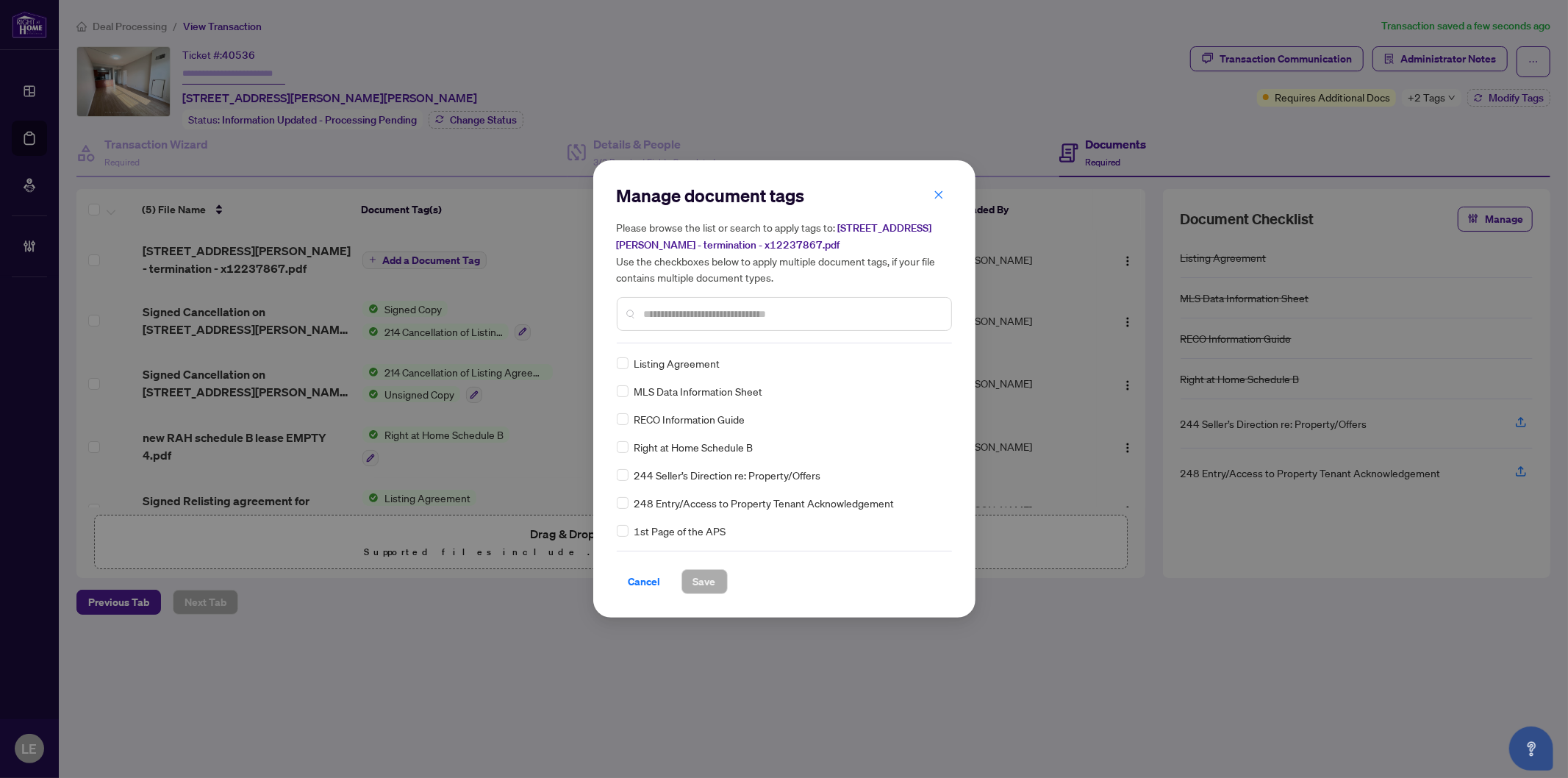
click at [675, 340] on div "Manage document tags Please browse the list or search to apply tags to: 135 Jam…" at bounding box center [784, 264] width 335 height 159
click at [673, 319] on input "text" at bounding box center [791, 314] width 296 height 16
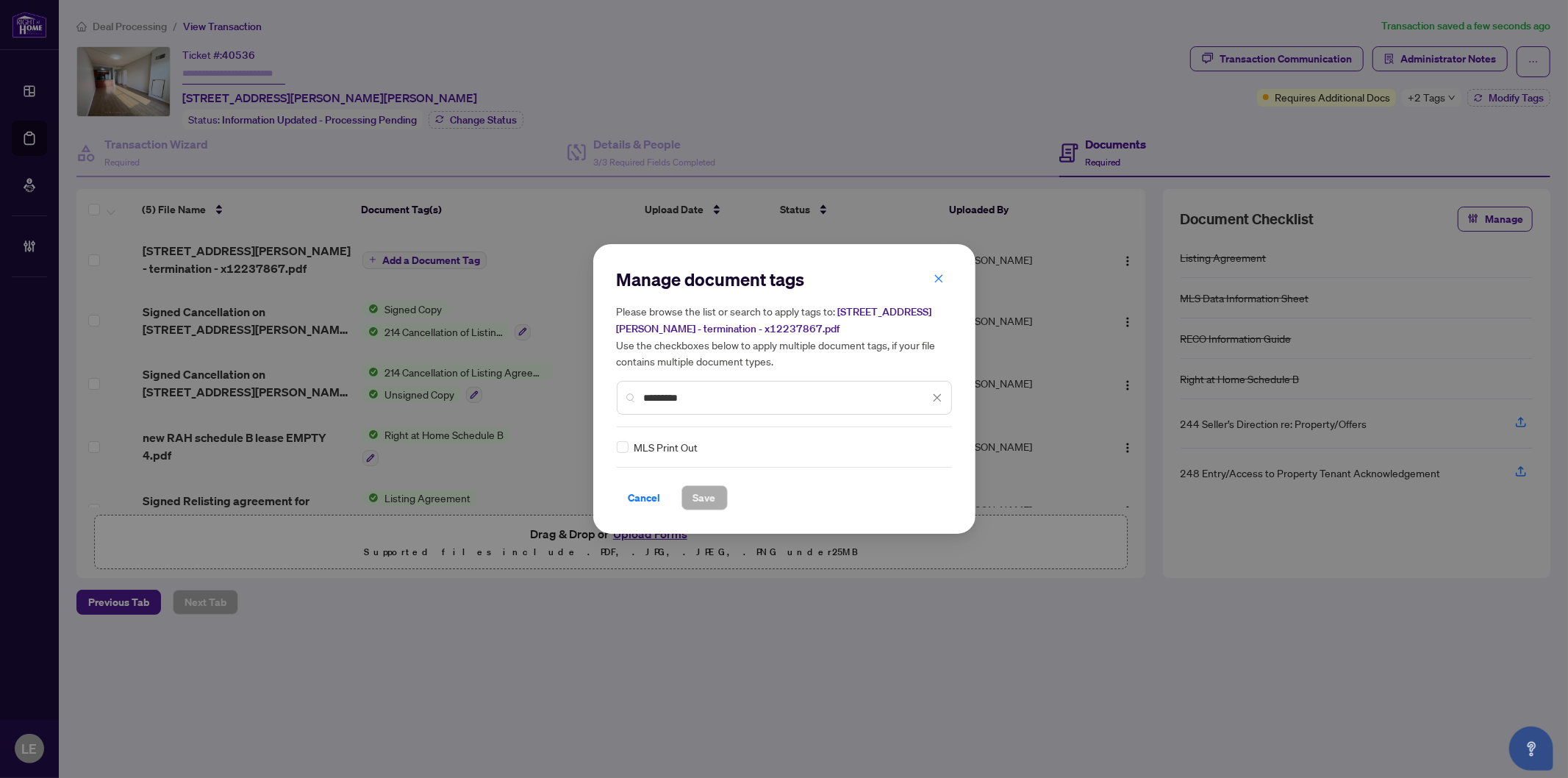
type input "*********"
click at [918, 445] on img at bounding box center [922, 447] width 14 height 14
click at [883, 520] on div "Approved" at bounding box center [880, 518] width 94 height 16
click at [692, 491] on button "Save" at bounding box center [704, 497] width 46 height 25
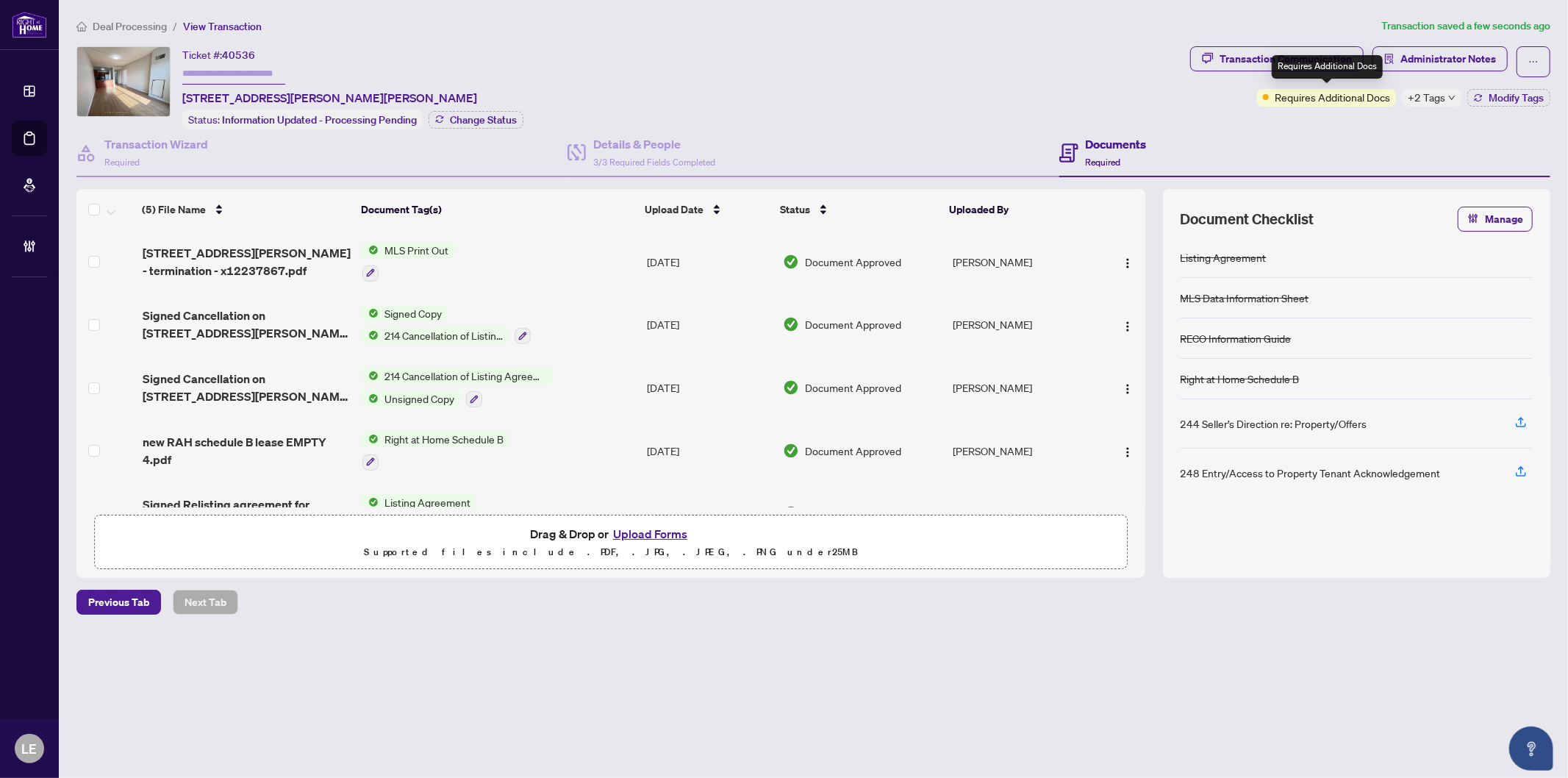
click at [1333, 96] on span "Requires Additional Docs" at bounding box center [1332, 97] width 116 height 16
click at [1231, 56] on div "Transaction Communication" at bounding box center [1286, 59] width 132 height 24
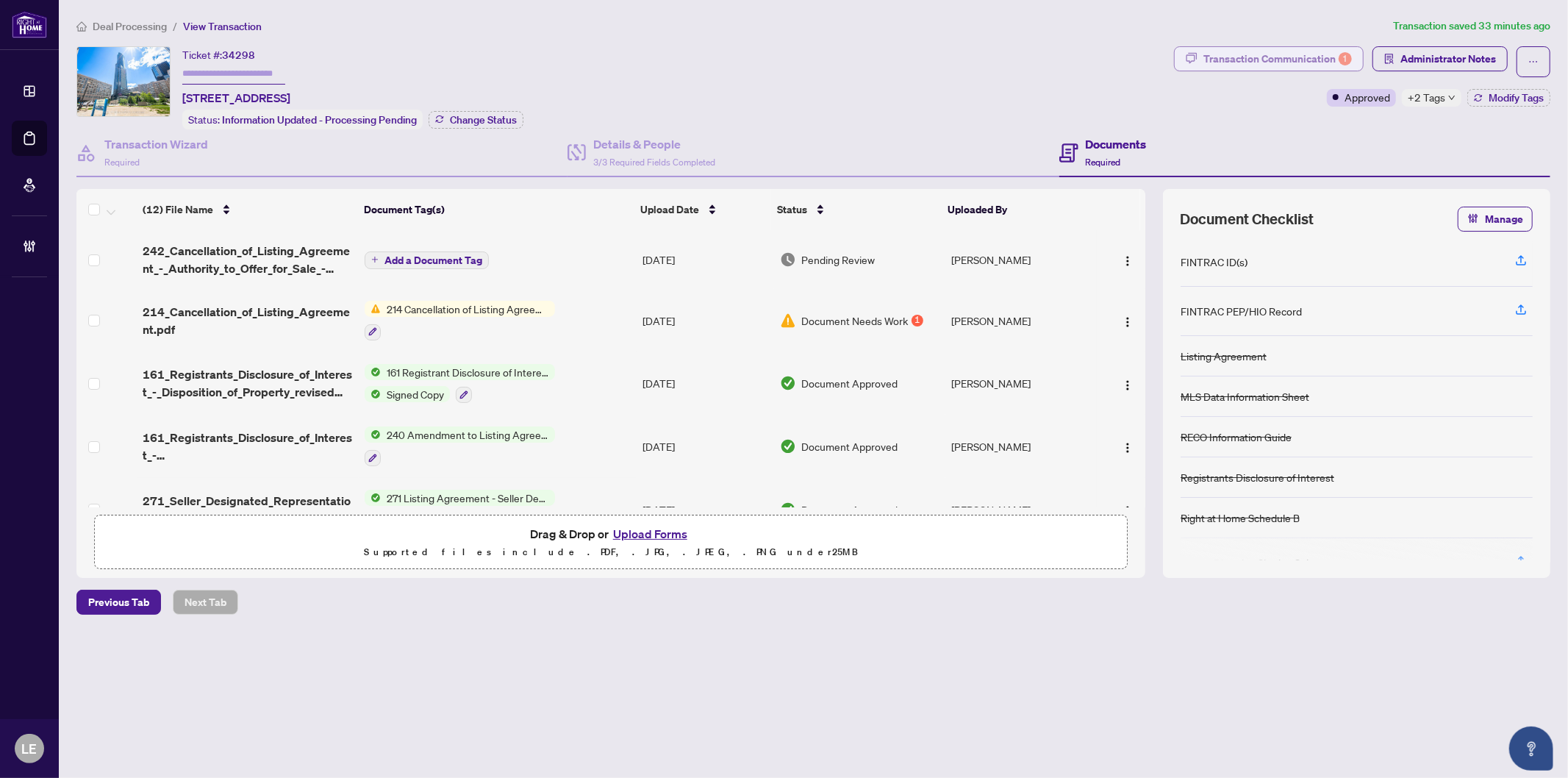
click at [1233, 53] on div "Transaction Communication 1" at bounding box center [1278, 59] width 148 height 24
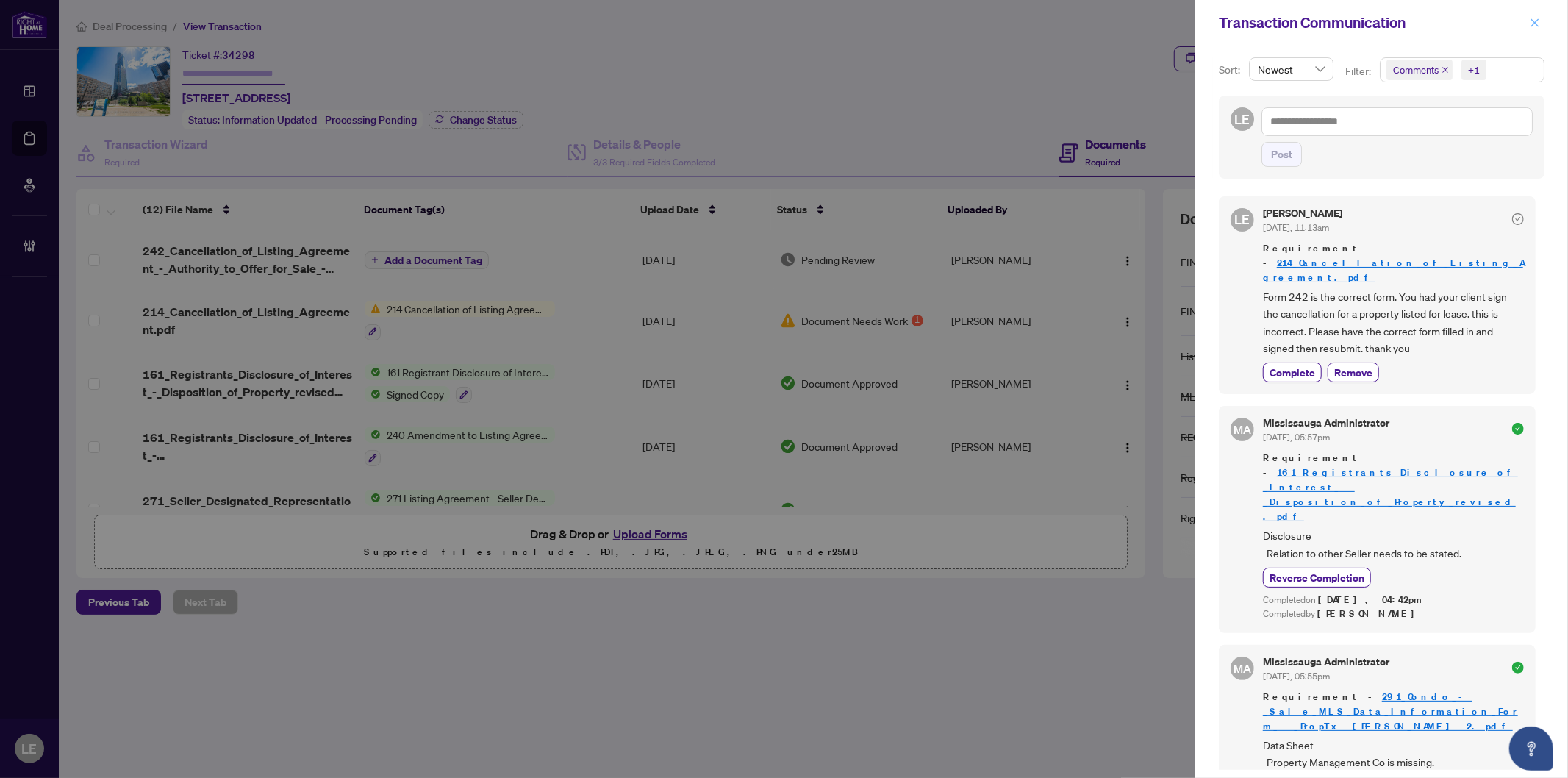
click at [1533, 18] on icon "close" at bounding box center [1535, 22] width 10 height 10
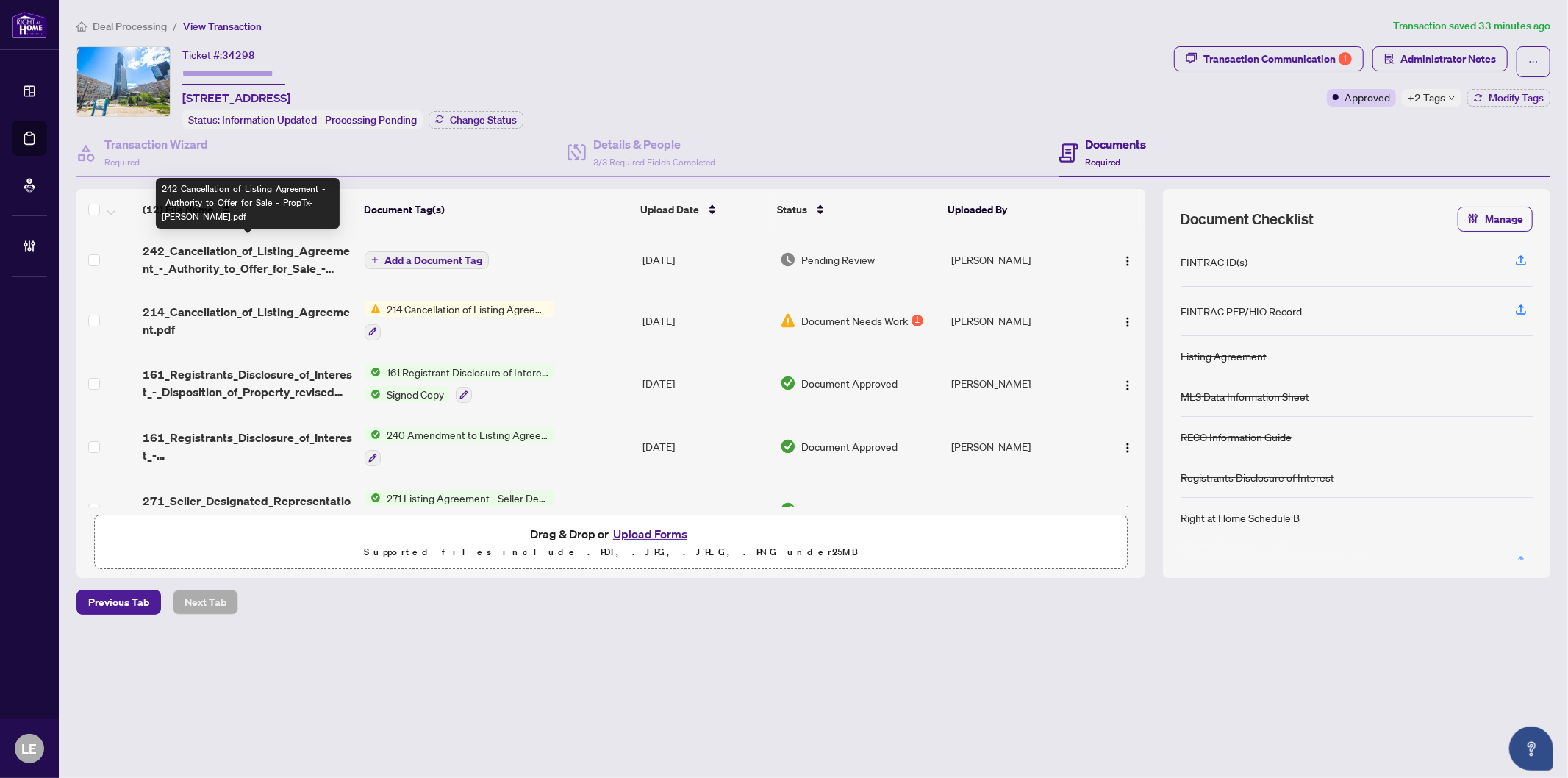
click at [223, 262] on span "242_Cancellation_of_Listing_Agreement_-_Authority_to_Offer_for_Sale_-_PropTx-[P…" at bounding box center [248, 260] width 210 height 35
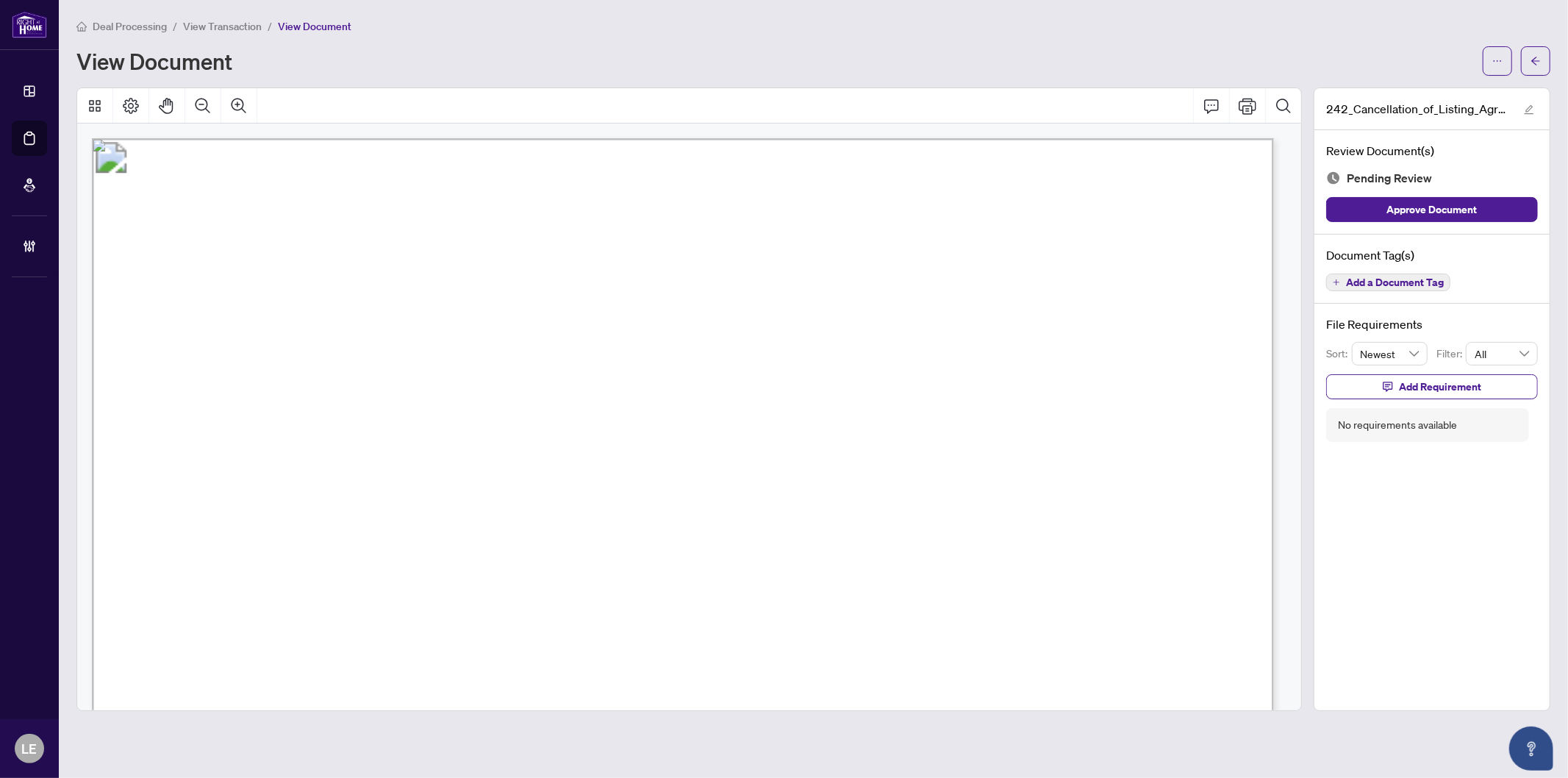
scroll to position [513, 0]
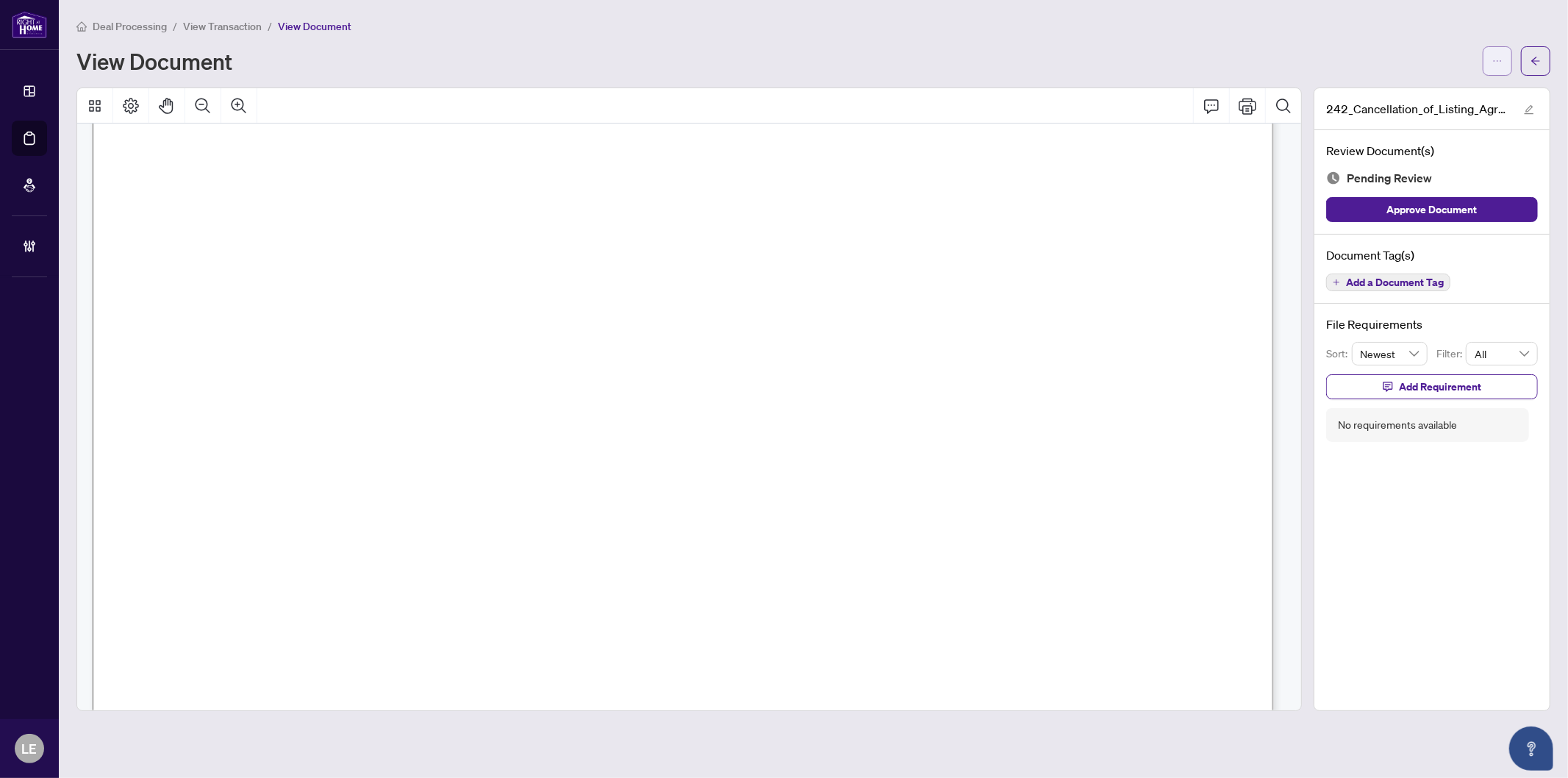
click at [1495, 62] on icon "ellipsis" at bounding box center [1497, 61] width 10 height 10
click at [1433, 139] on span "Document Permissions" at bounding box center [1445, 139] width 112 height 16
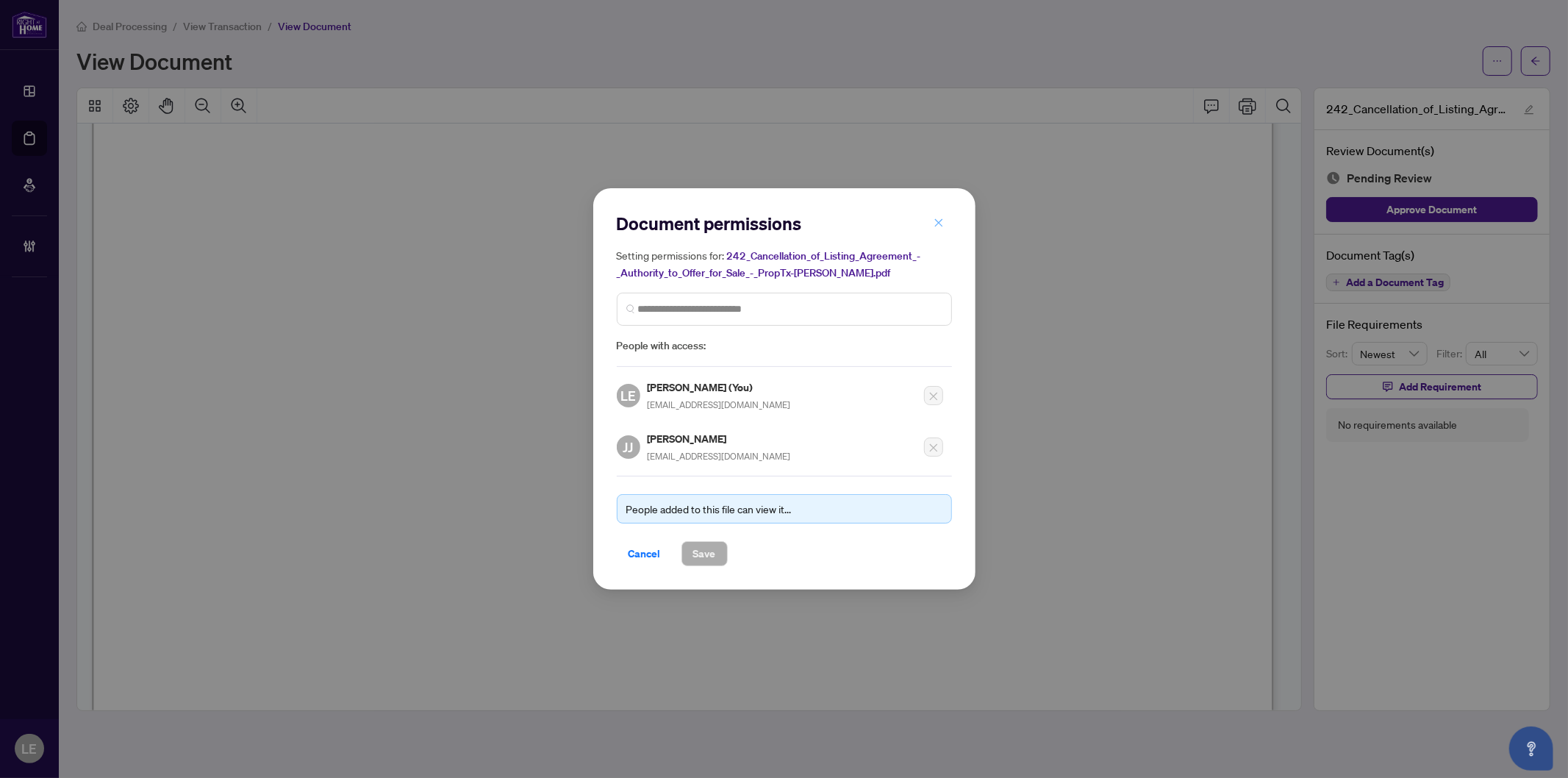
click at [939, 224] on icon "close" at bounding box center [939, 222] width 8 height 8
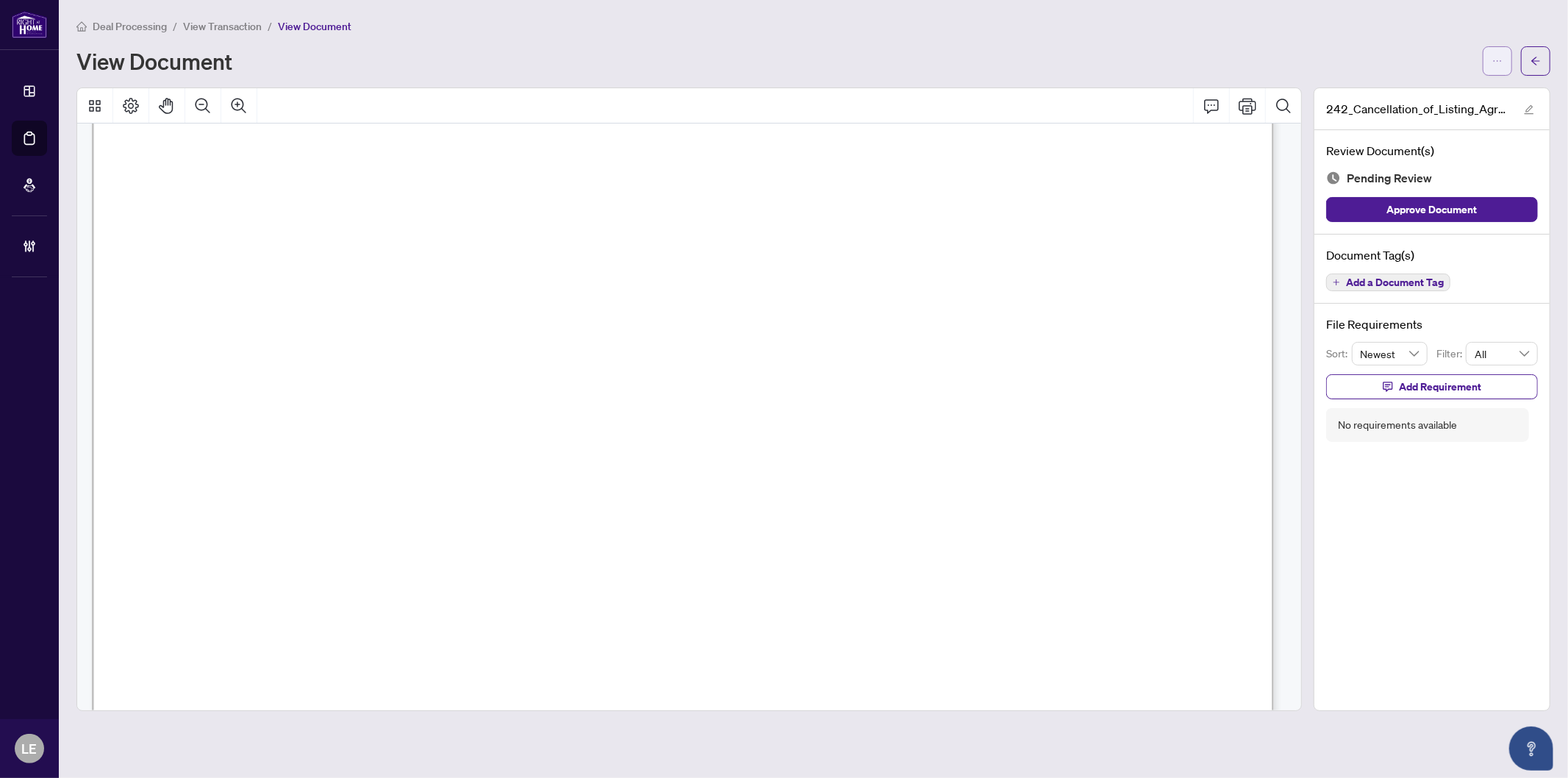
click at [1490, 61] on button "button" at bounding box center [1497, 61] width 29 height 29
click at [1428, 86] on span "Download" at bounding box center [1445, 92] width 112 height 16
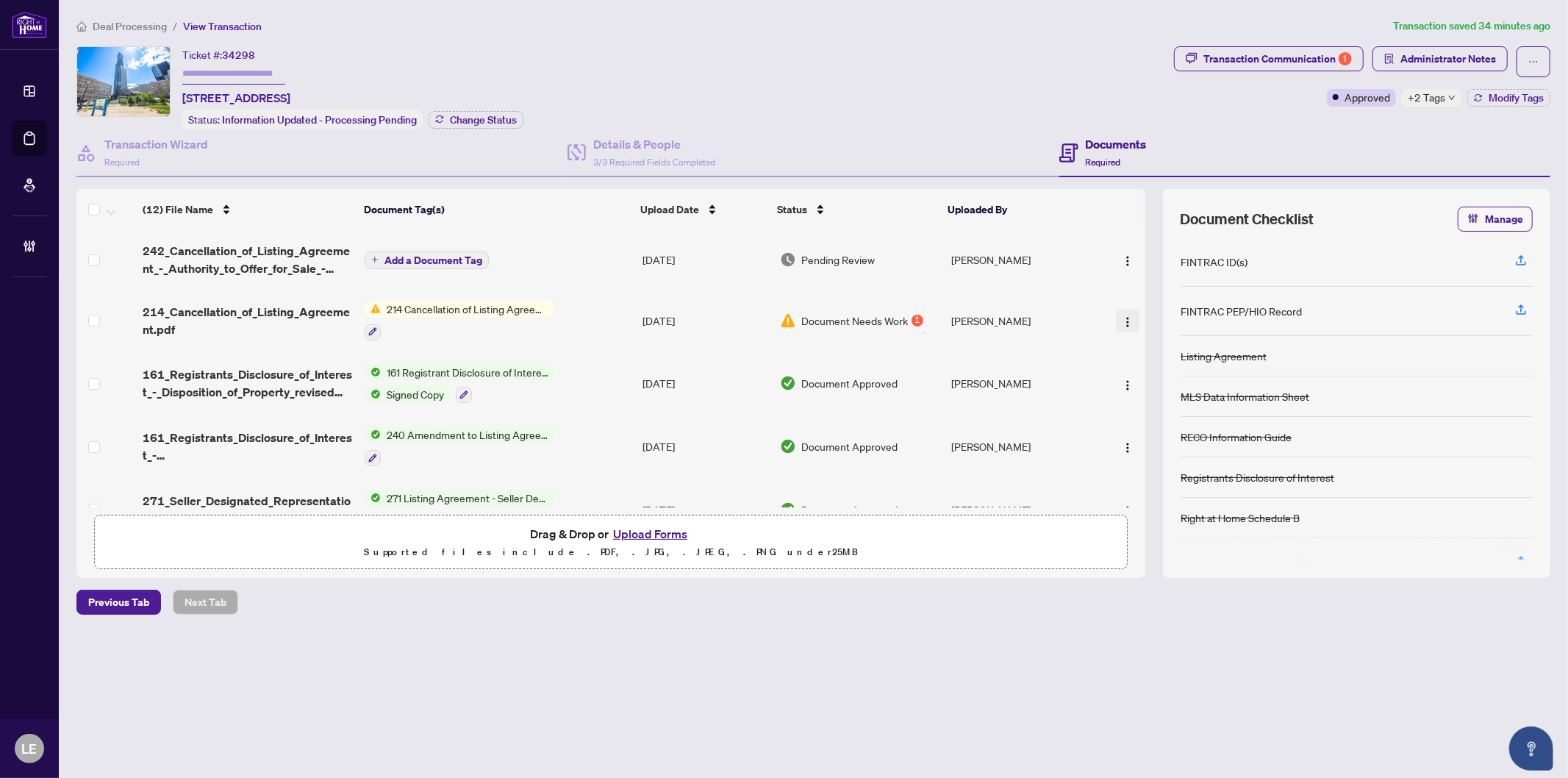
click at [1122, 319] on img "button" at bounding box center [1127, 322] width 12 height 12
click at [1267, 59] on div "Transaction Communication 1" at bounding box center [1278, 59] width 148 height 24
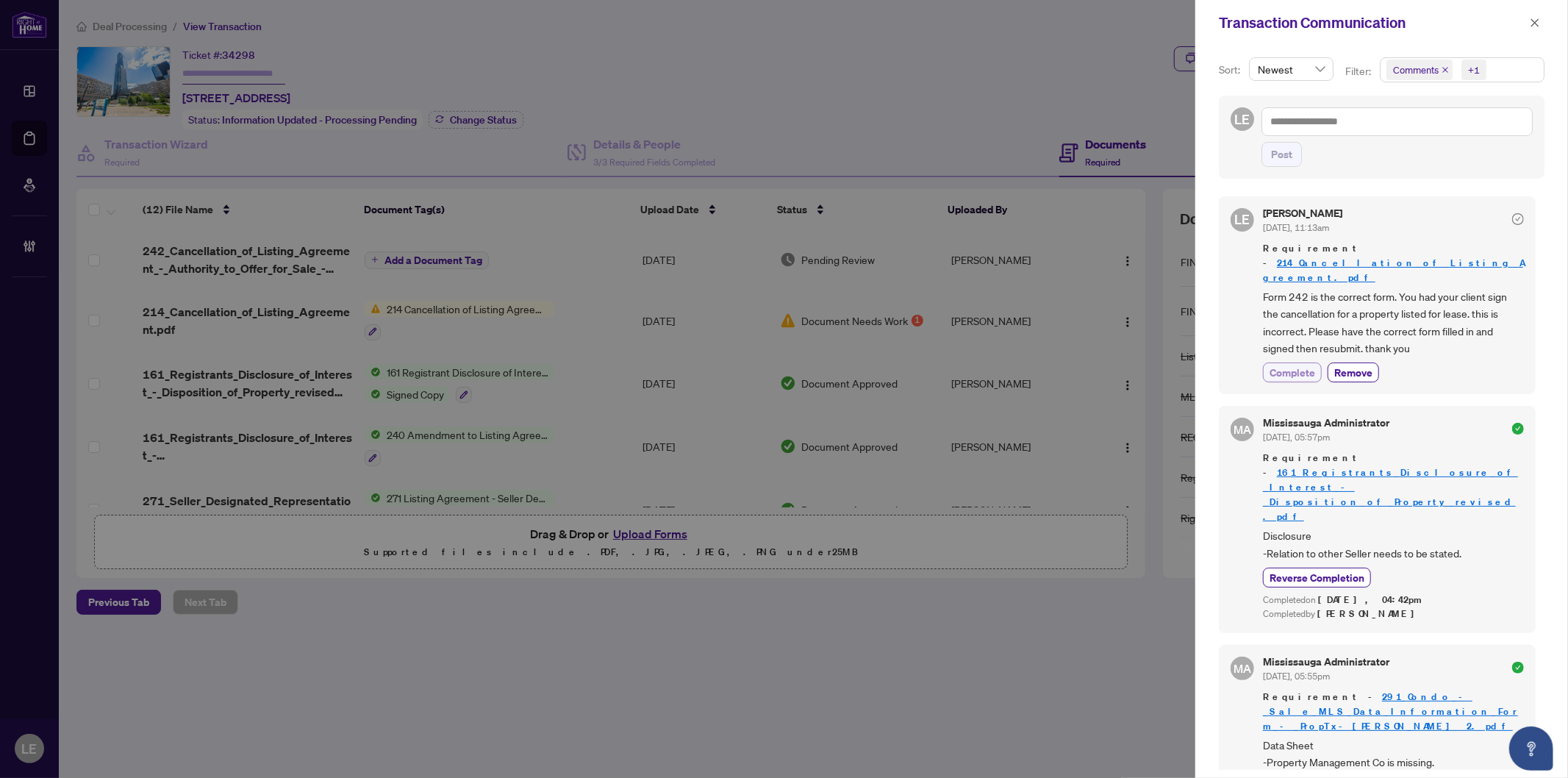
click at [1294, 365] on span "Complete" at bounding box center [1292, 372] width 45 height 15
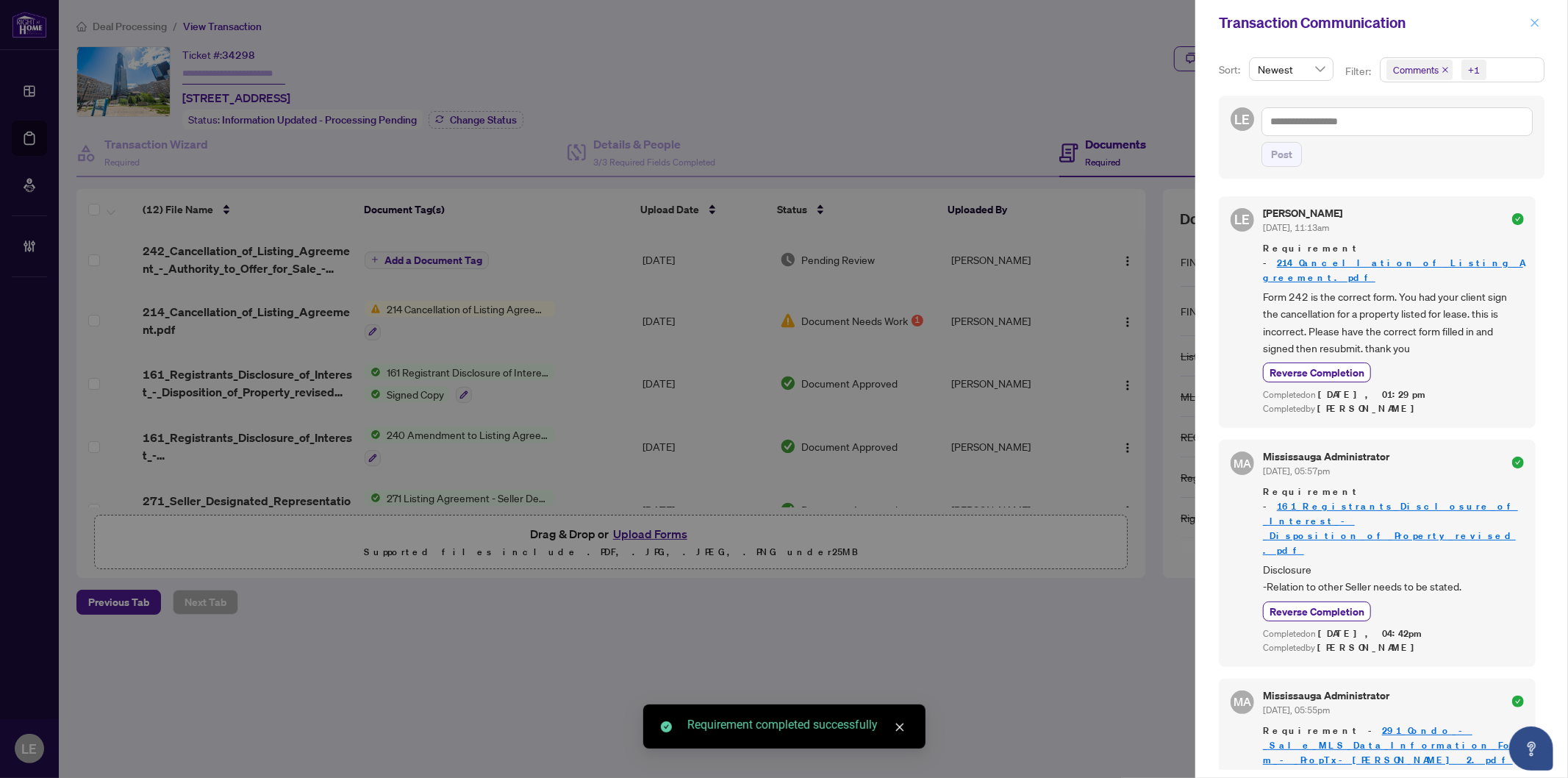
click at [1535, 23] on icon "close" at bounding box center [1535, 22] width 8 height 8
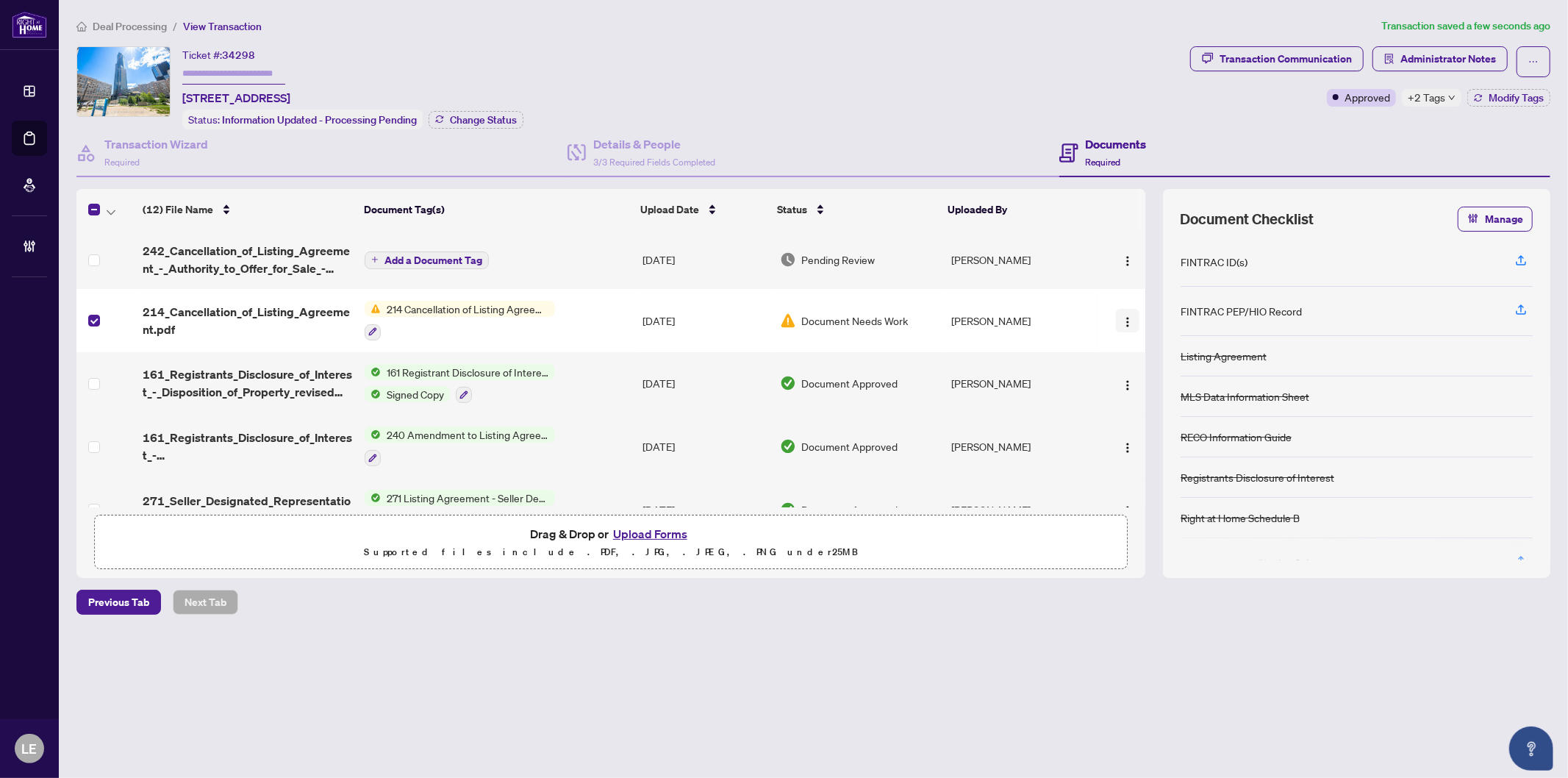
click at [1128, 316] on img "button" at bounding box center [1127, 322] width 12 height 12
click at [1145, 415] on span "Manage Document Tags" at bounding box center [1194, 416] width 140 height 16
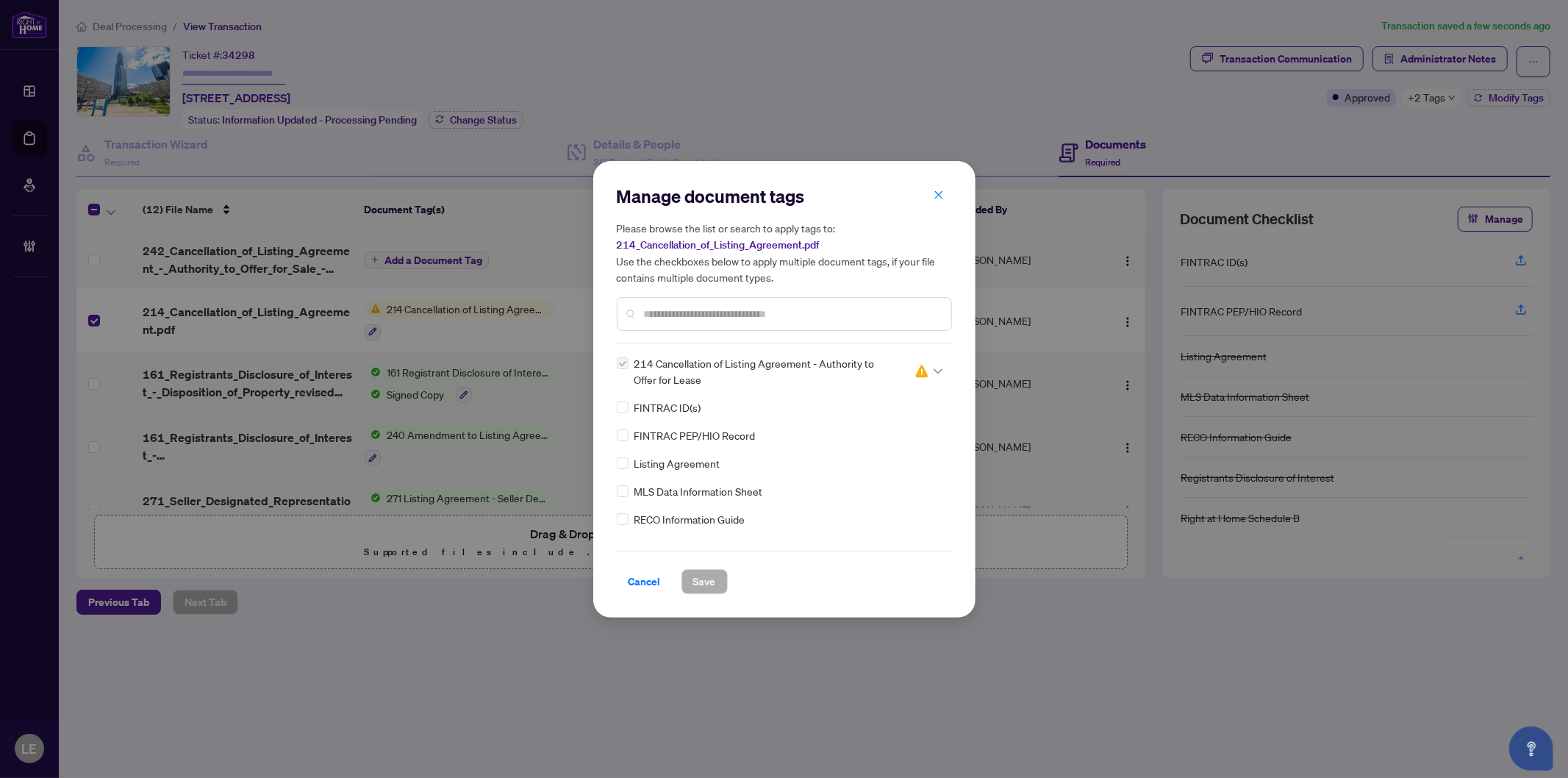
click at [934, 372] on icon at bounding box center [938, 371] width 9 height 6
click at [897, 434] on div "Approved" at bounding box center [880, 443] width 112 height 24
drag, startPoint x: 701, startPoint y: 584, endPoint x: 715, endPoint y: 576, distance: 16.1
click at [700, 583] on span "Save" at bounding box center [704, 582] width 23 height 24
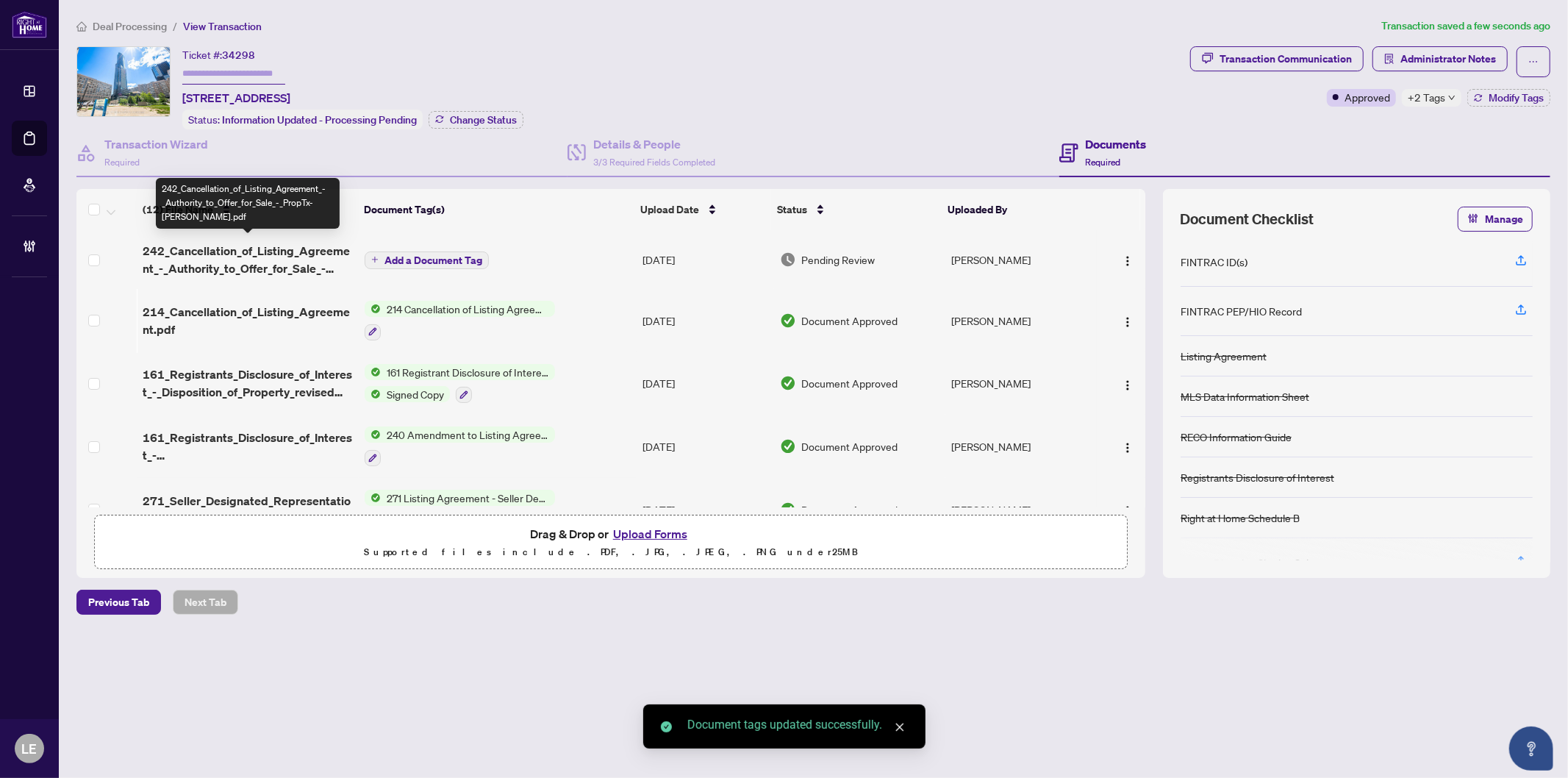
click at [233, 253] on span "242_Cancellation_of_Listing_Agreement_-_Authority_to_Offer_for_Sale_-_PropTx-OR…" at bounding box center [248, 260] width 210 height 35
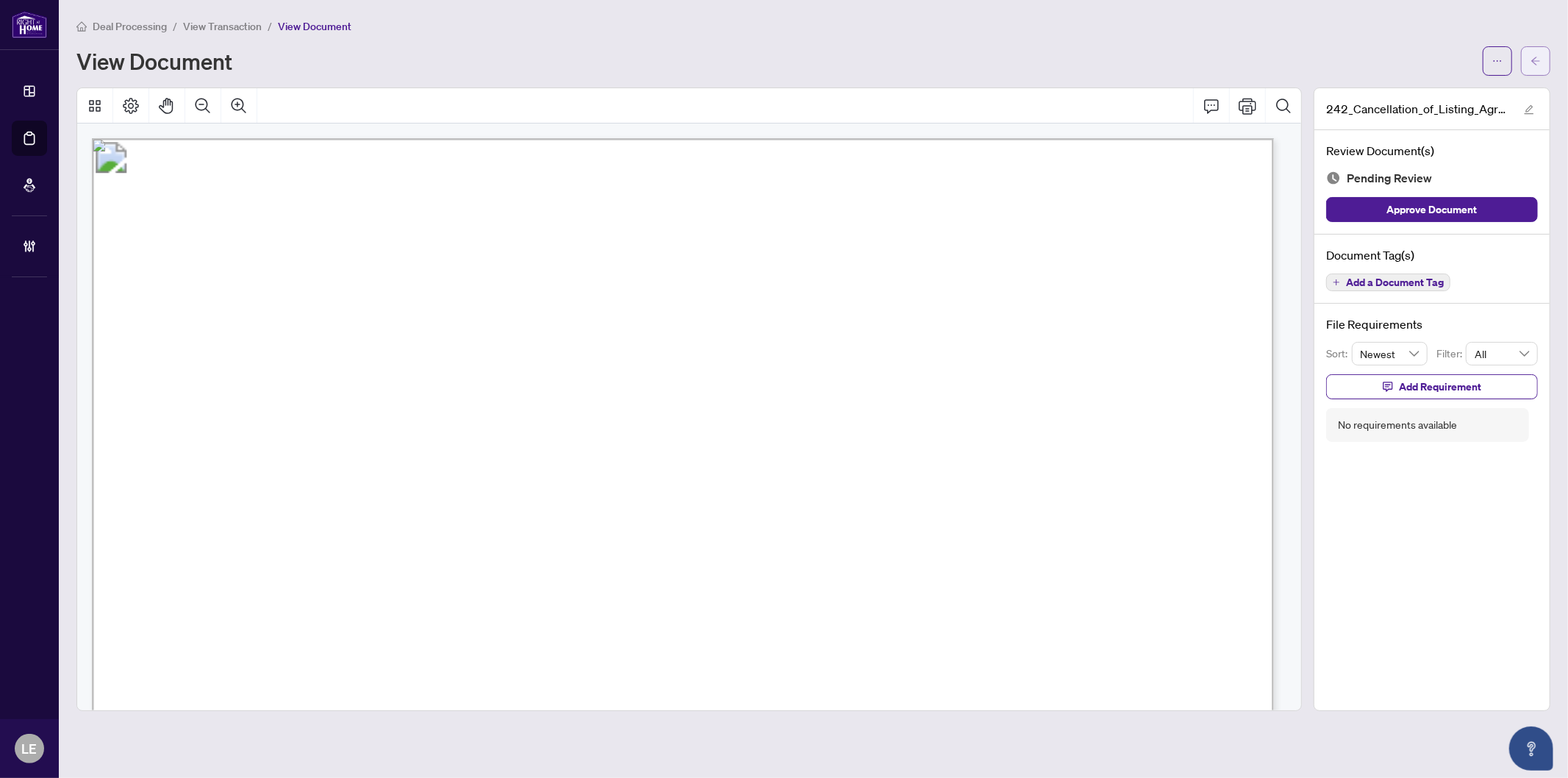
click at [1541, 57] on button "button" at bounding box center [1535, 61] width 29 height 29
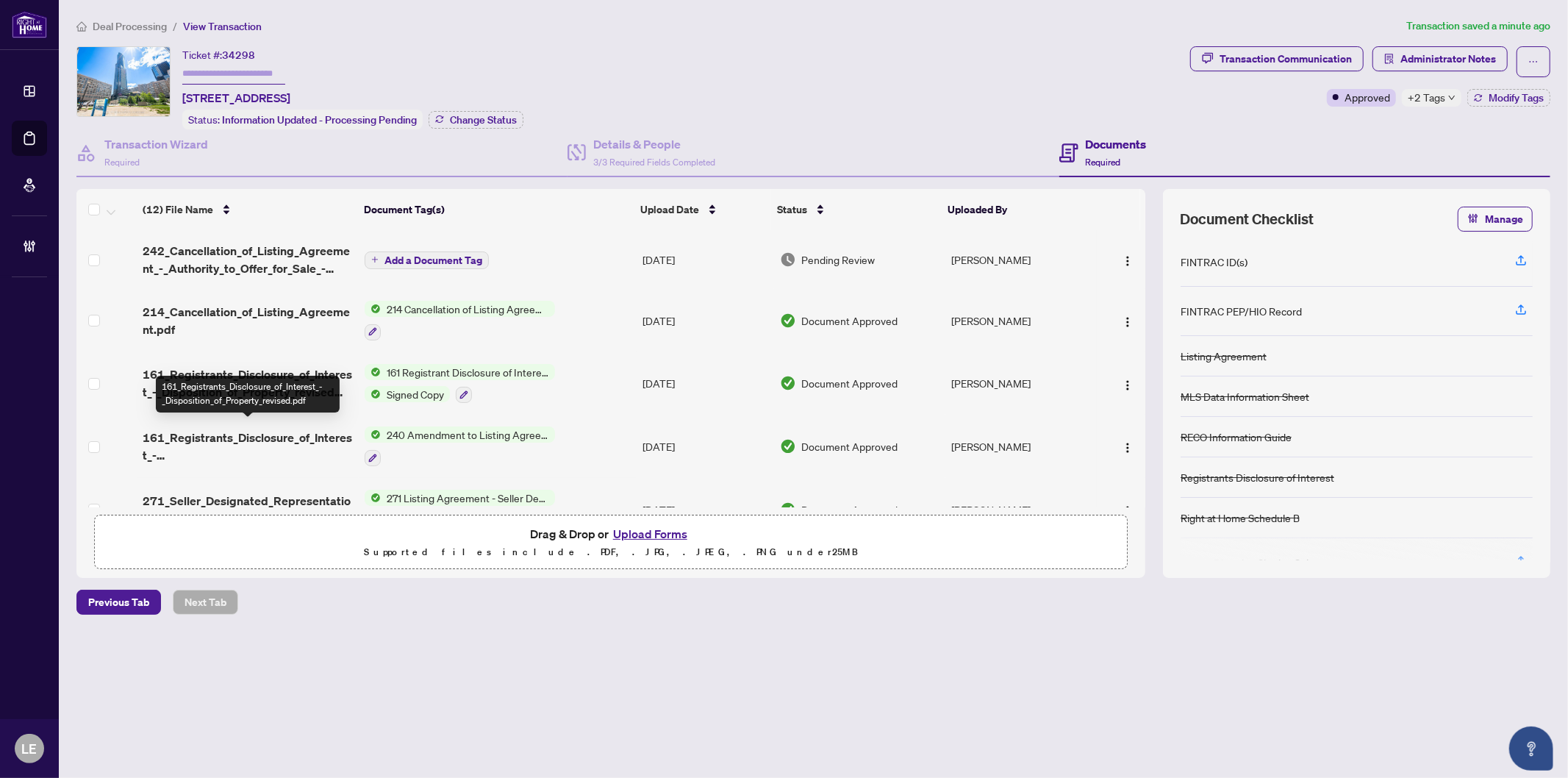
click at [253, 438] on span "161_Registrants_Disclosure_of_Interest_-_Disposition_of_Property_revised.pdf" at bounding box center [248, 446] width 210 height 35
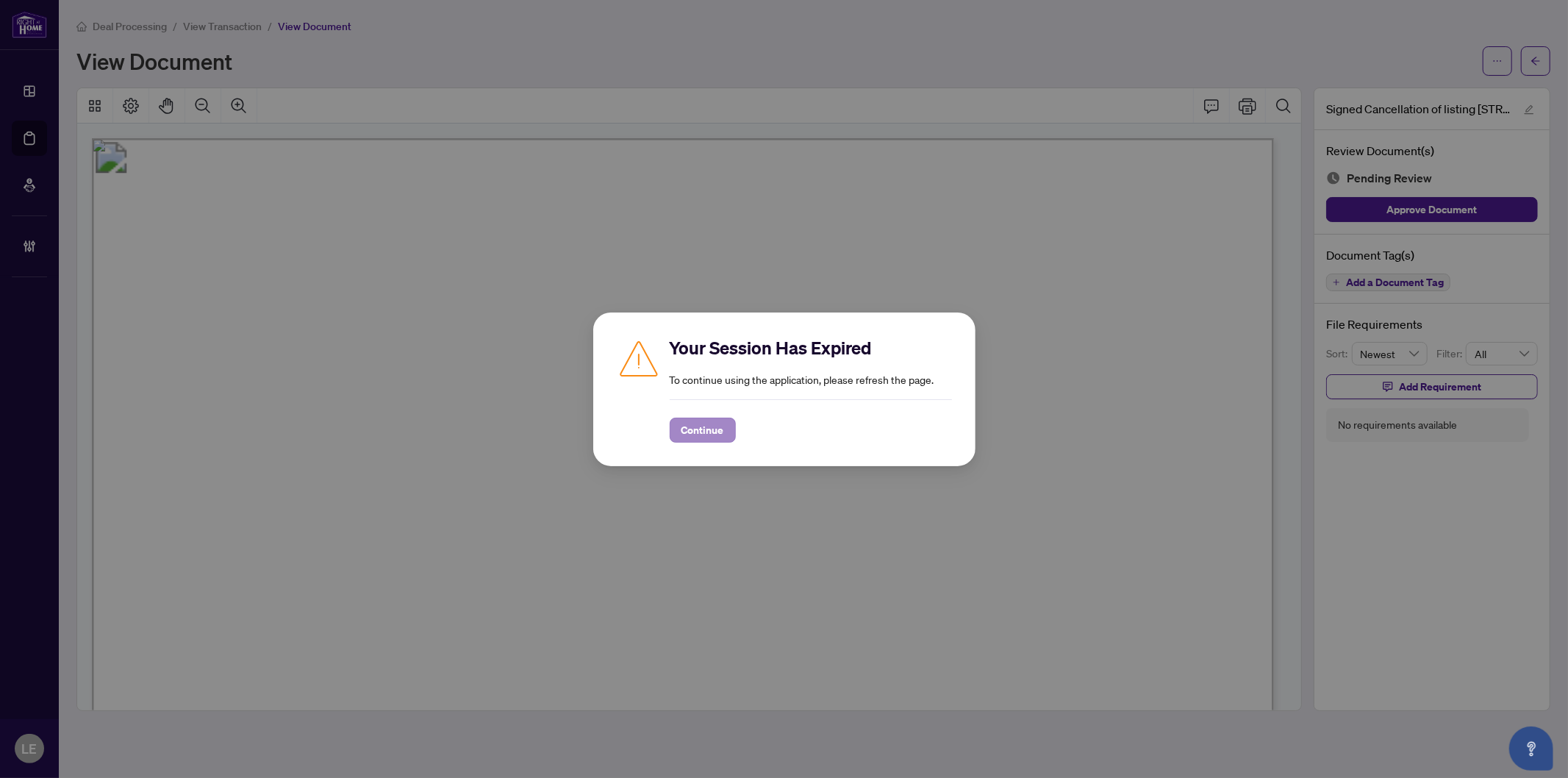
drag, startPoint x: 709, startPoint y: 442, endPoint x: 694, endPoint y: 426, distance: 21.9
click at [709, 440] on span "Continue" at bounding box center [703, 430] width 43 height 24
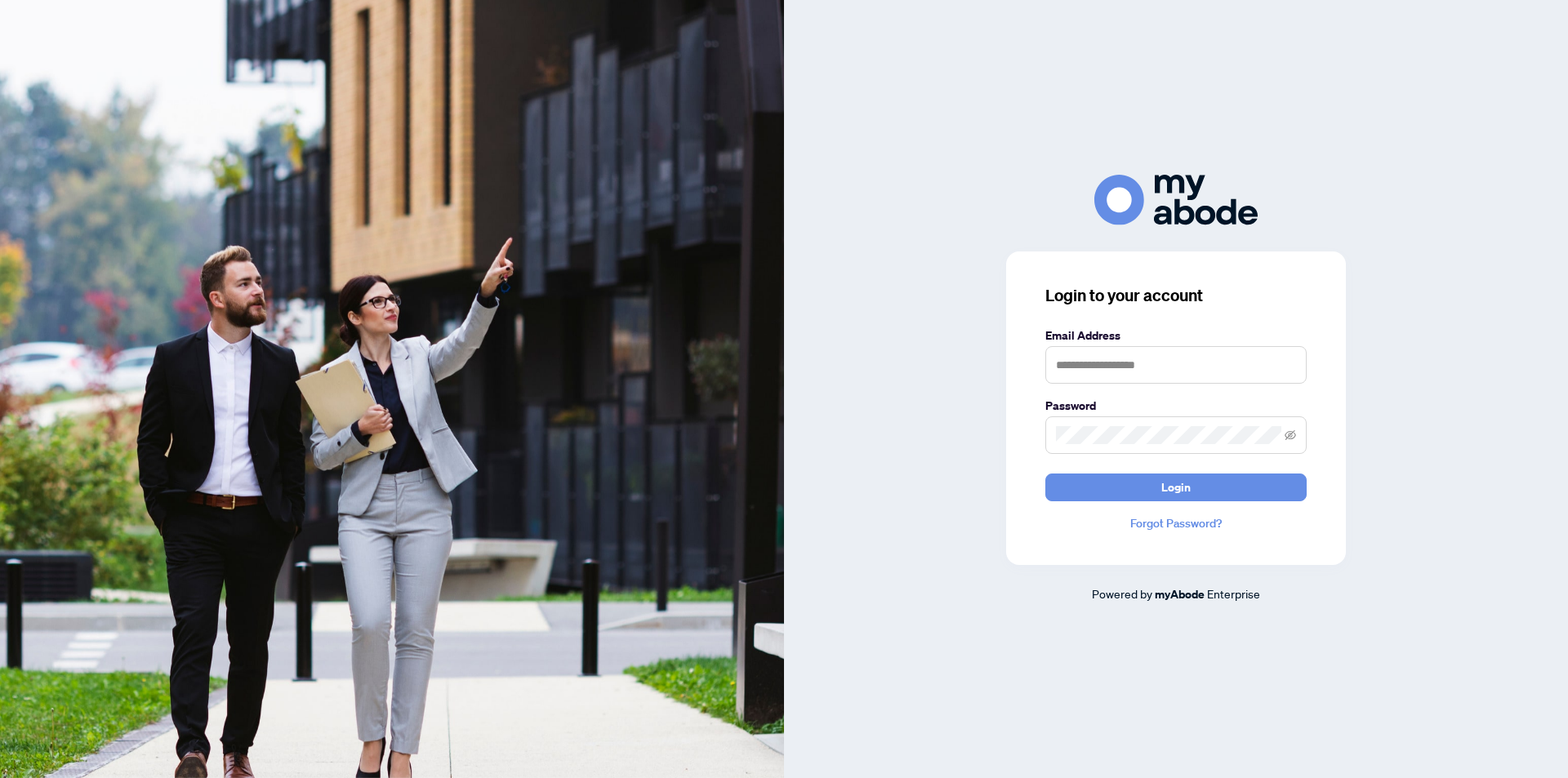
click at [973, 83] on div "Login to your account Email Address Password Login Forgot Password? Powered by …" at bounding box center [1176, 389] width 784 height 778
type input "**********"
click at [1178, 489] on span "Login" at bounding box center [1175, 488] width 29 height 27
type input "**********"
click at [1195, 489] on button "Login" at bounding box center [1175, 487] width 261 height 27
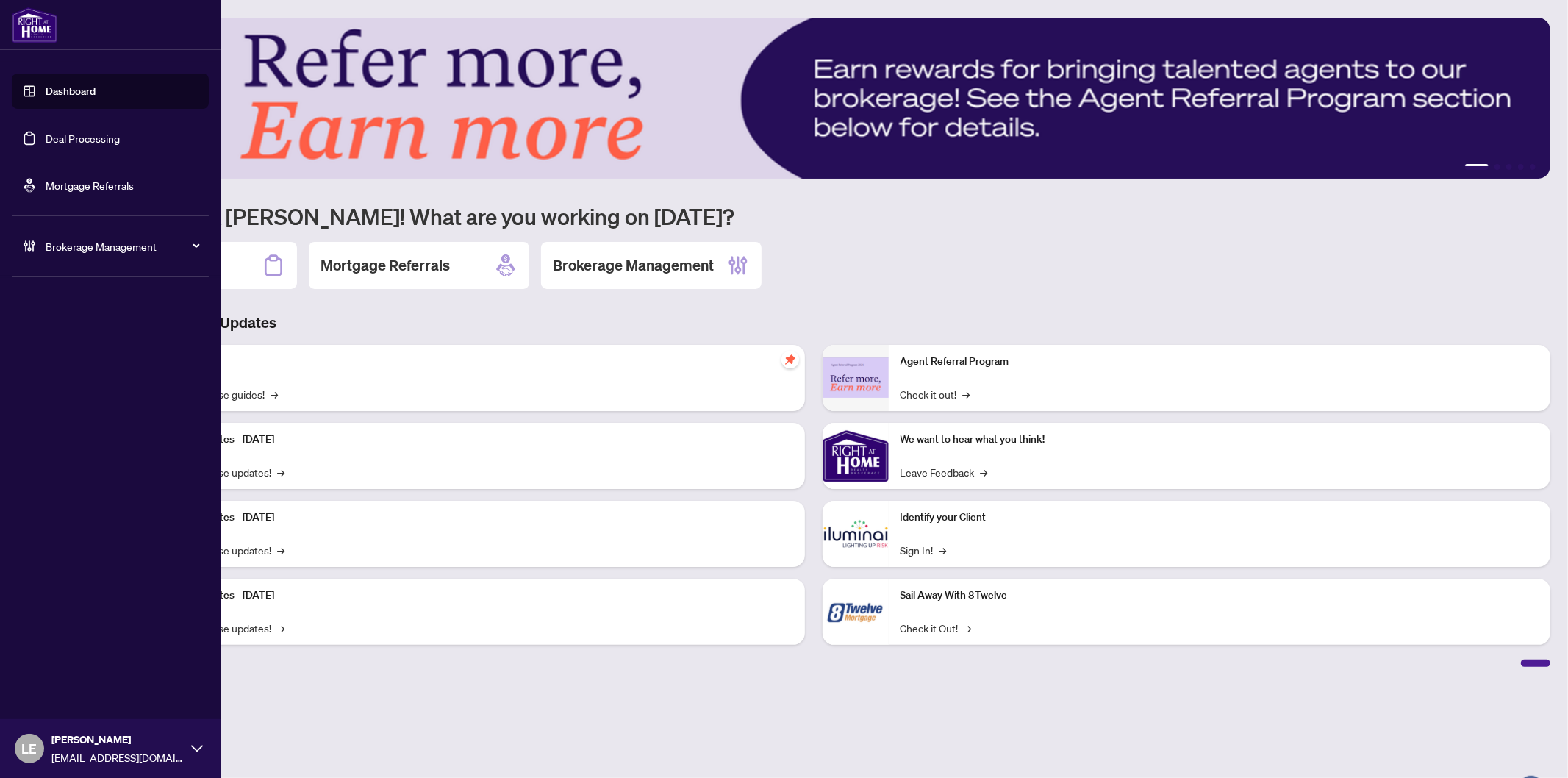
click at [69, 94] on link "Dashboard" at bounding box center [70, 91] width 50 height 14
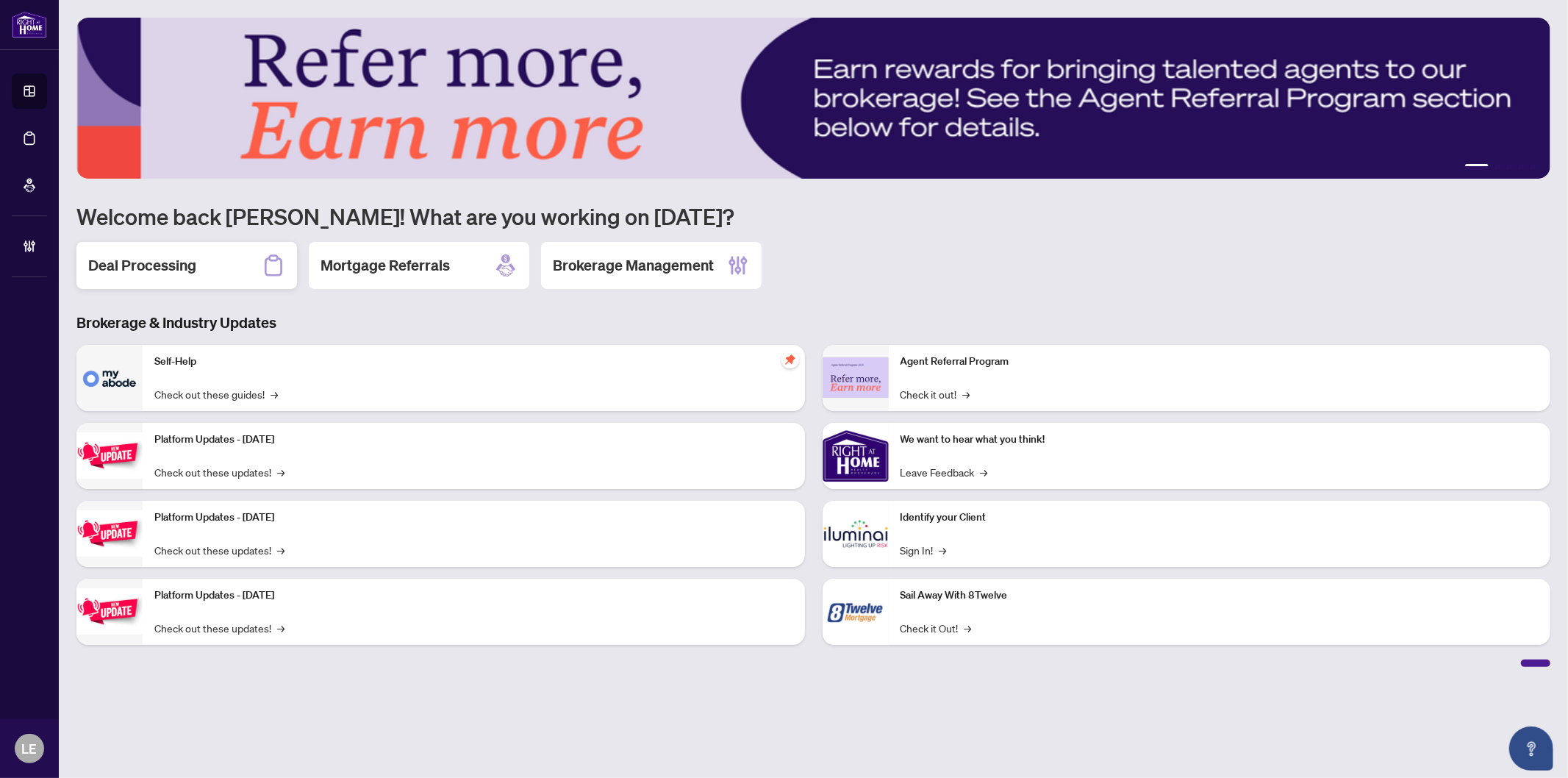
click at [151, 272] on h2 "Deal Processing" at bounding box center [143, 265] width 108 height 21
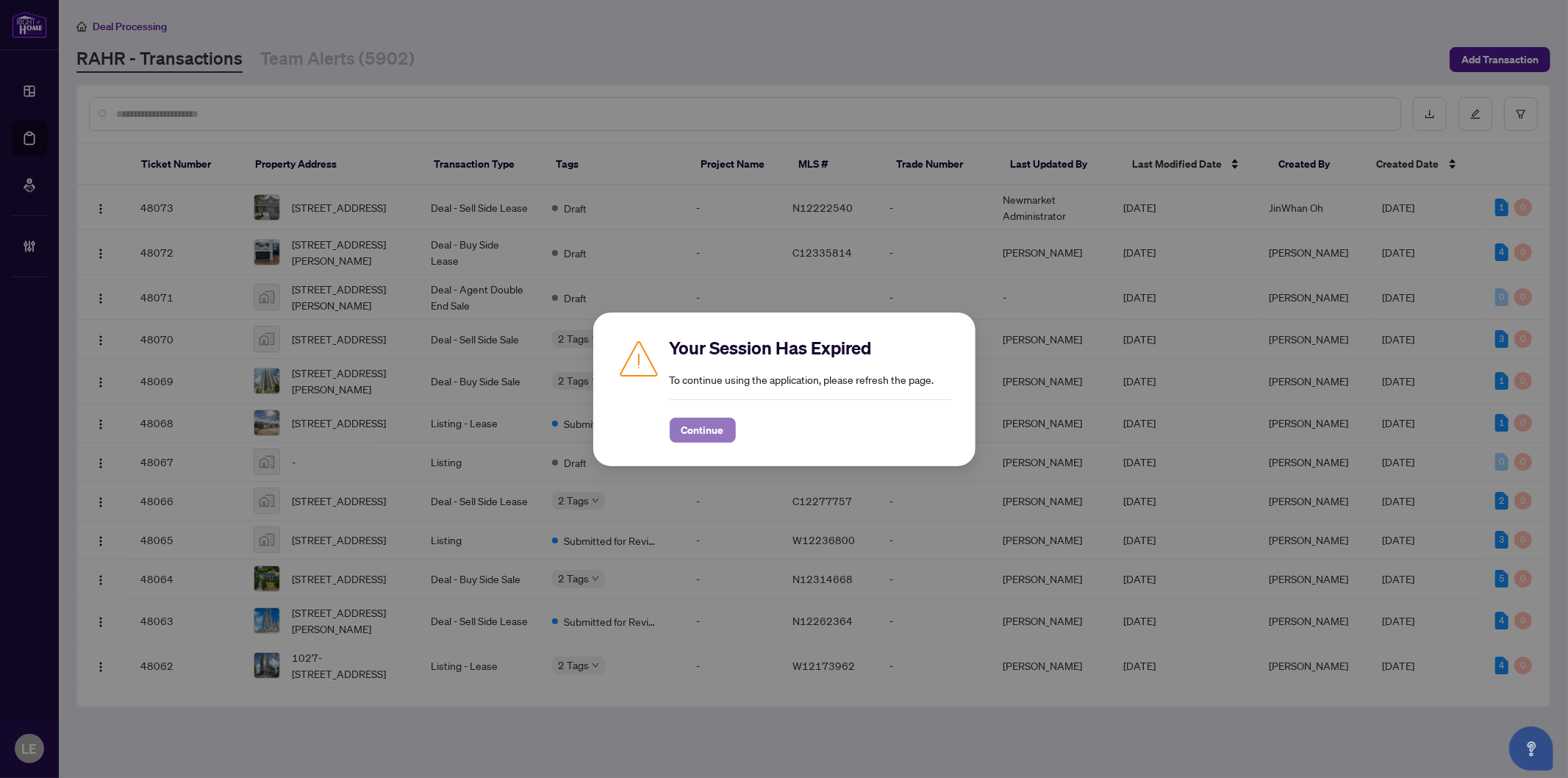
drag, startPoint x: 723, startPoint y: 432, endPoint x: 708, endPoint y: 431, distance: 15.0
click at [723, 432] on button "Continue" at bounding box center [703, 430] width 66 height 25
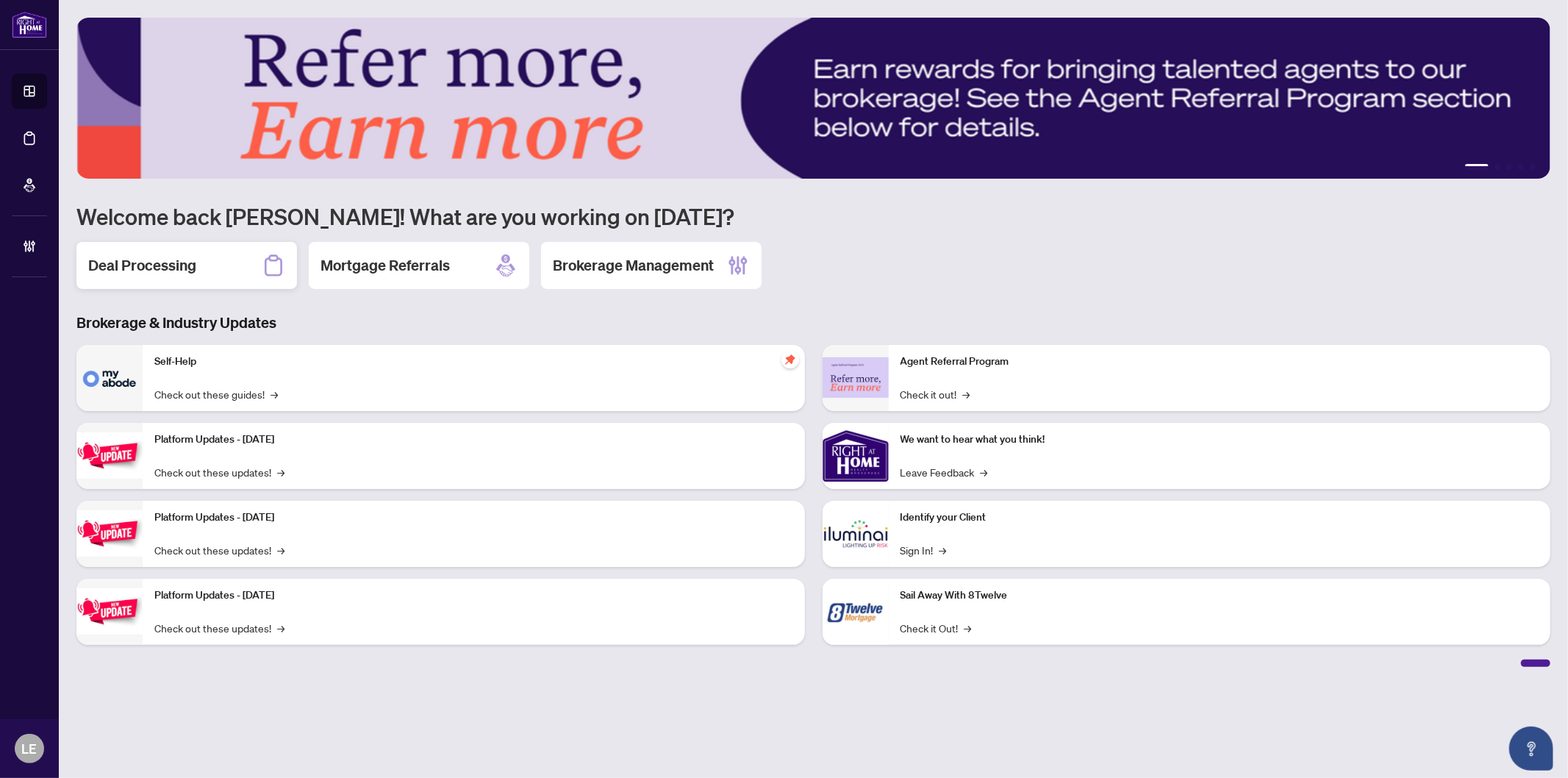
click at [195, 260] on h2 "Deal Processing" at bounding box center [143, 265] width 108 height 21
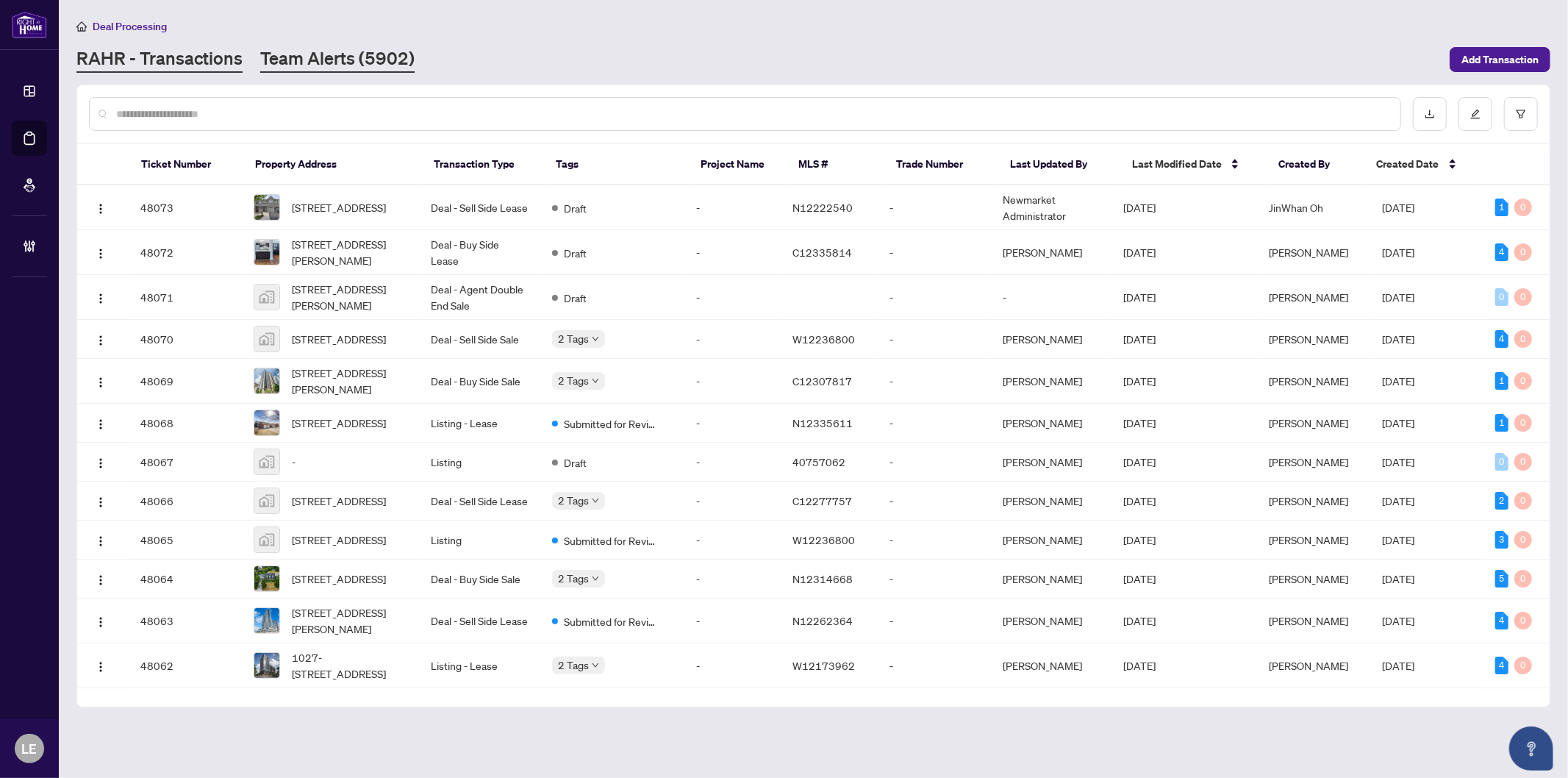
click at [310, 53] on link "Team Alerts (5902)" at bounding box center [338, 59] width 155 height 26
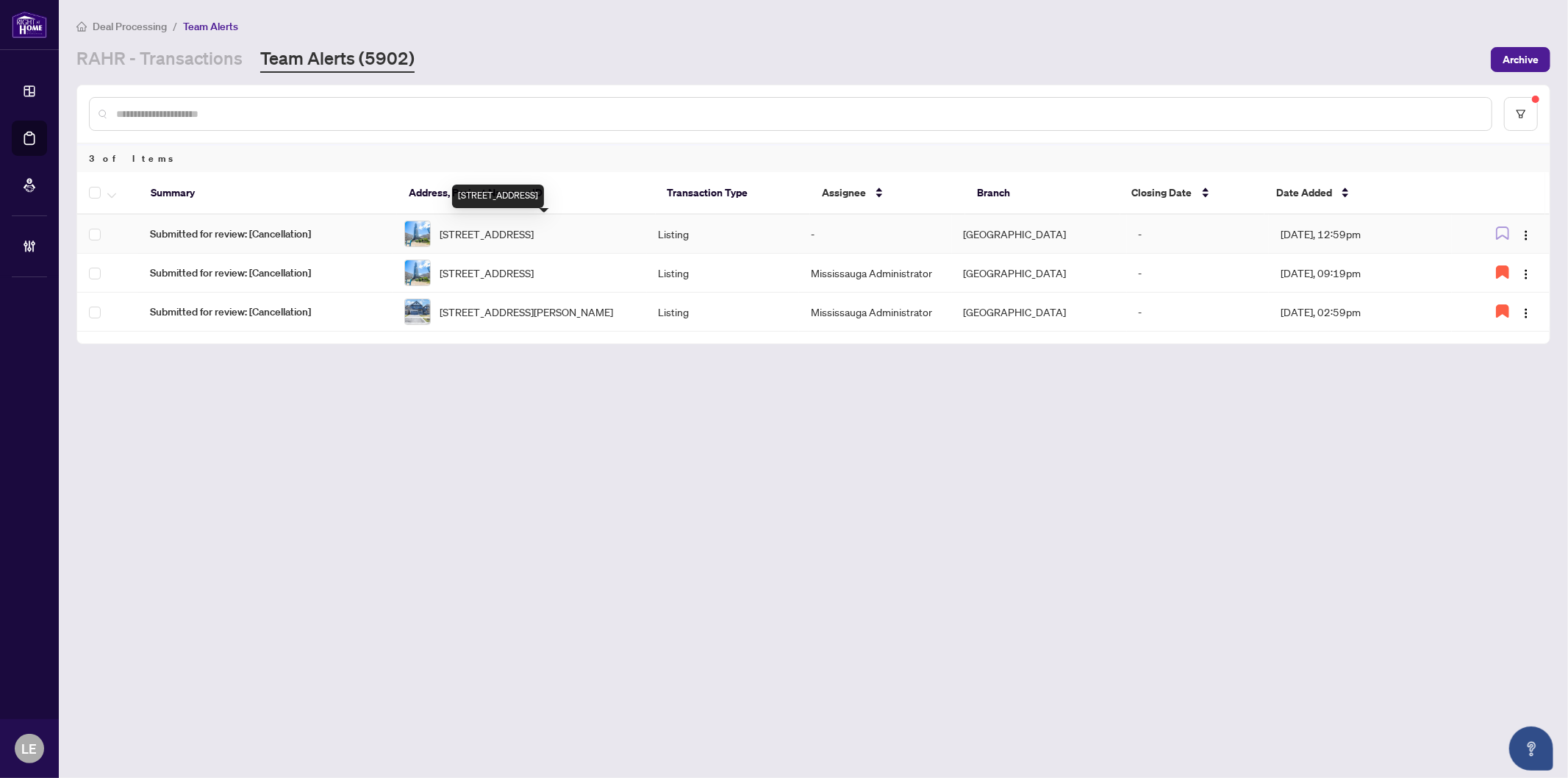
click at [518, 229] on span "[STREET_ADDRESS]" at bounding box center [487, 234] width 94 height 16
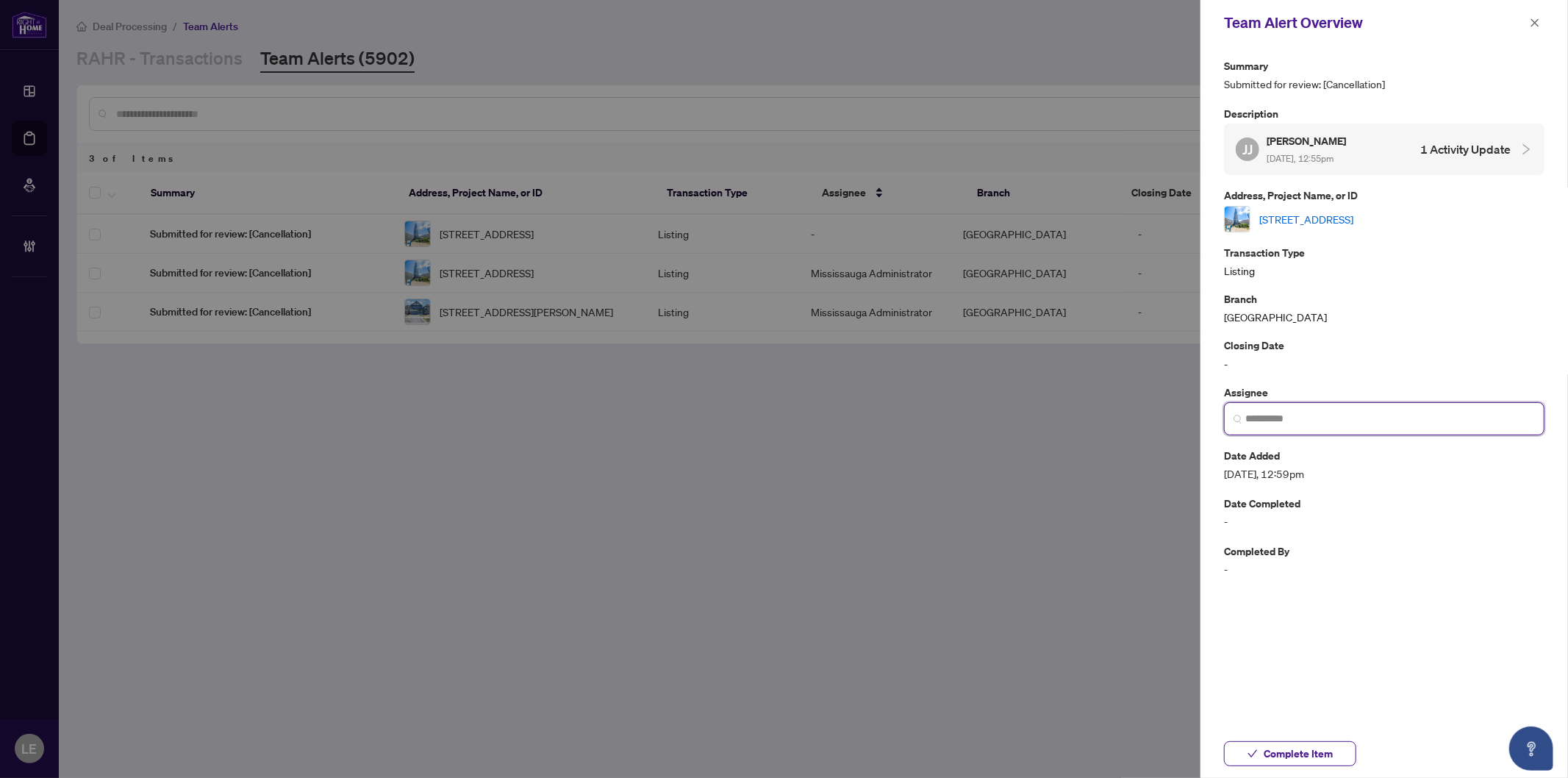
click at [1390, 420] on input "search" at bounding box center [1390, 418] width 290 height 15
click at [1280, 414] on input "search" at bounding box center [1390, 418] width 290 height 15
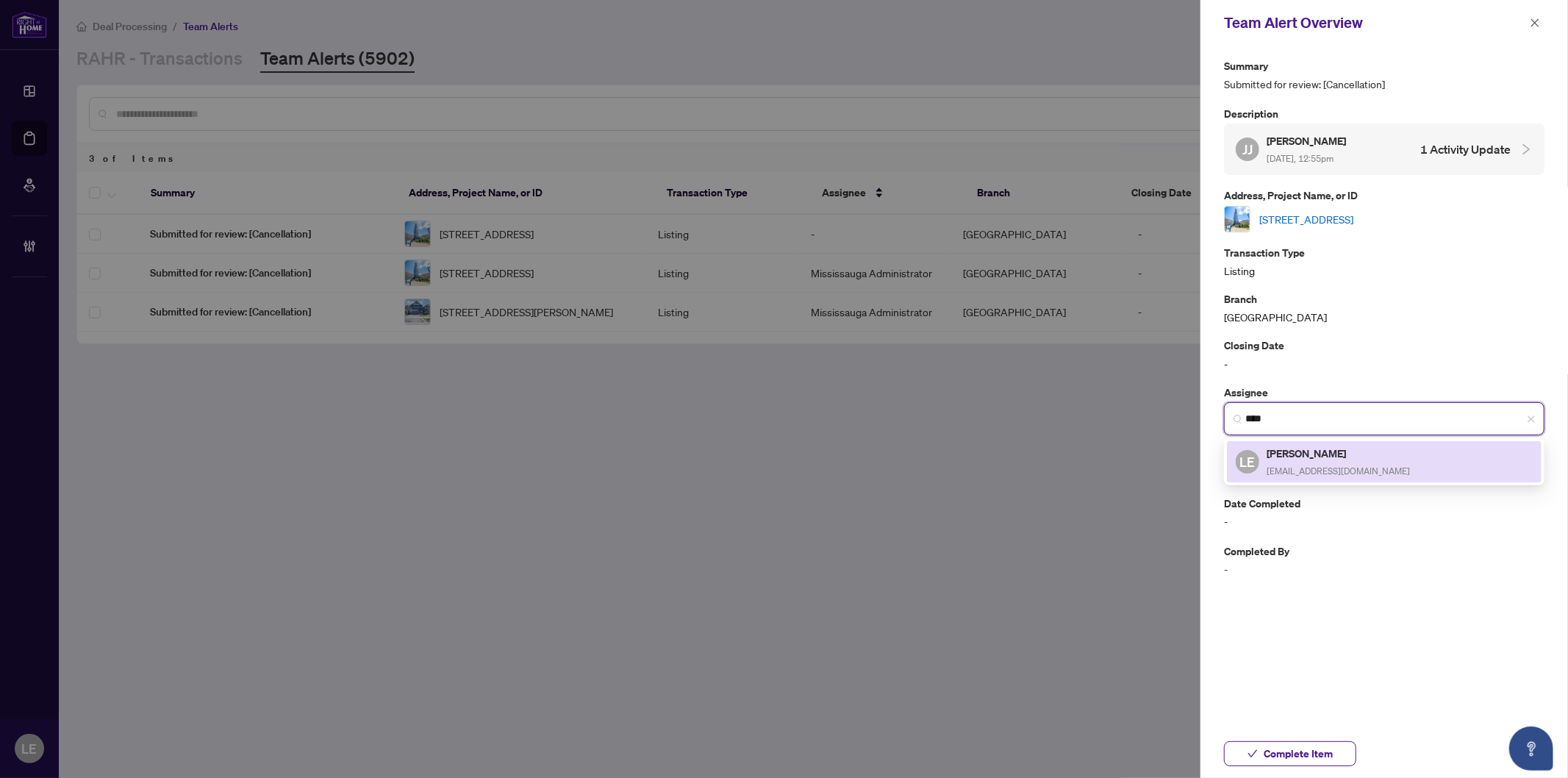
click at [1271, 459] on div "Lina Estrela linae@rightathomerealty.com" at bounding box center [1339, 462] width 143 height 33
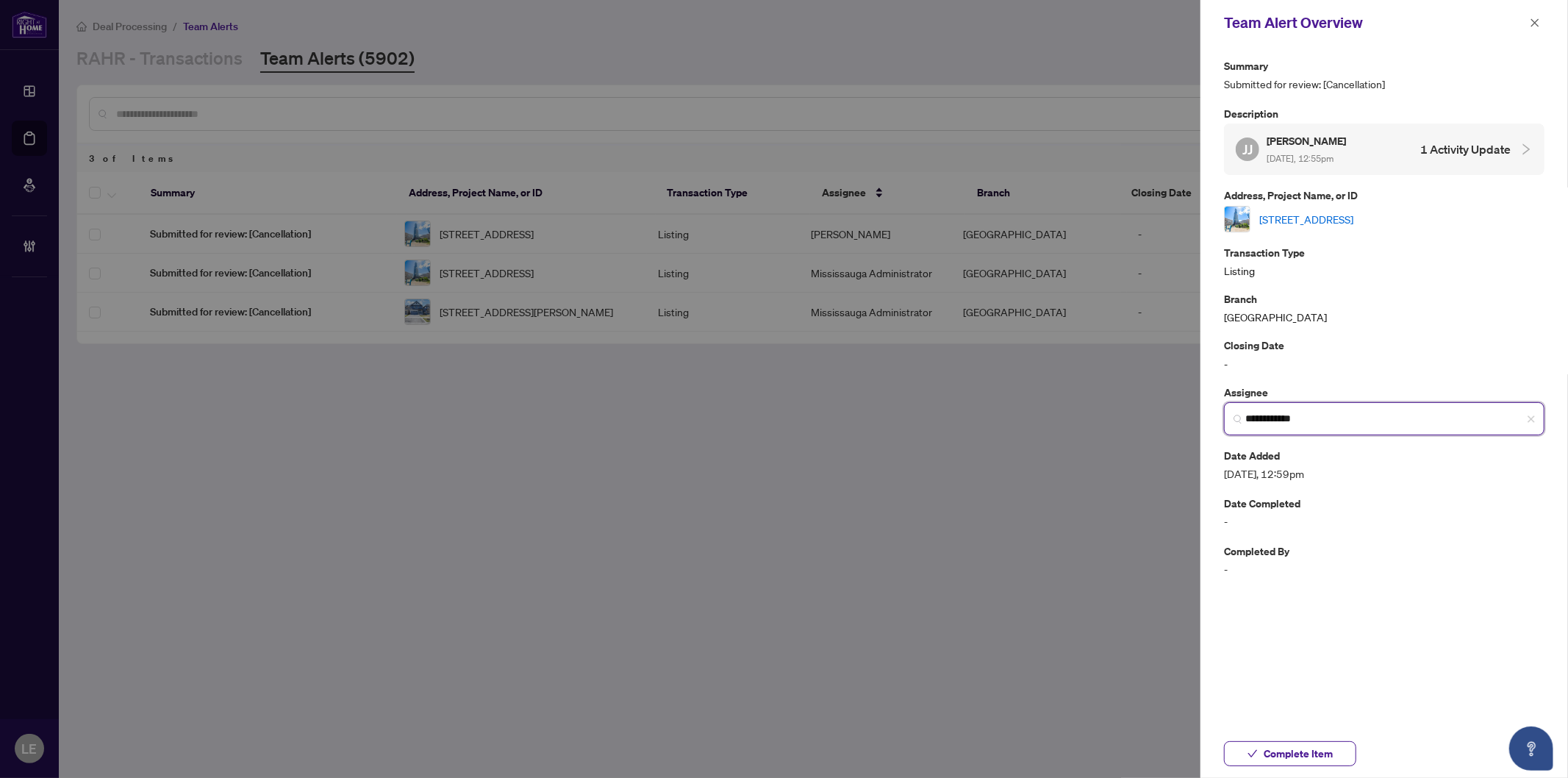
type input "**********"
click at [1354, 211] on link "[STREET_ADDRESS]" at bounding box center [1307, 219] width 94 height 16
click at [1354, 222] on link "[STREET_ADDRESS]" at bounding box center [1307, 219] width 94 height 16
click at [1545, 18] on span at bounding box center [1535, 23] width 19 height 18
drag, startPoint x: 1540, startPoint y: 20, endPoint x: 1516, endPoint y: 30, distance: 26.0
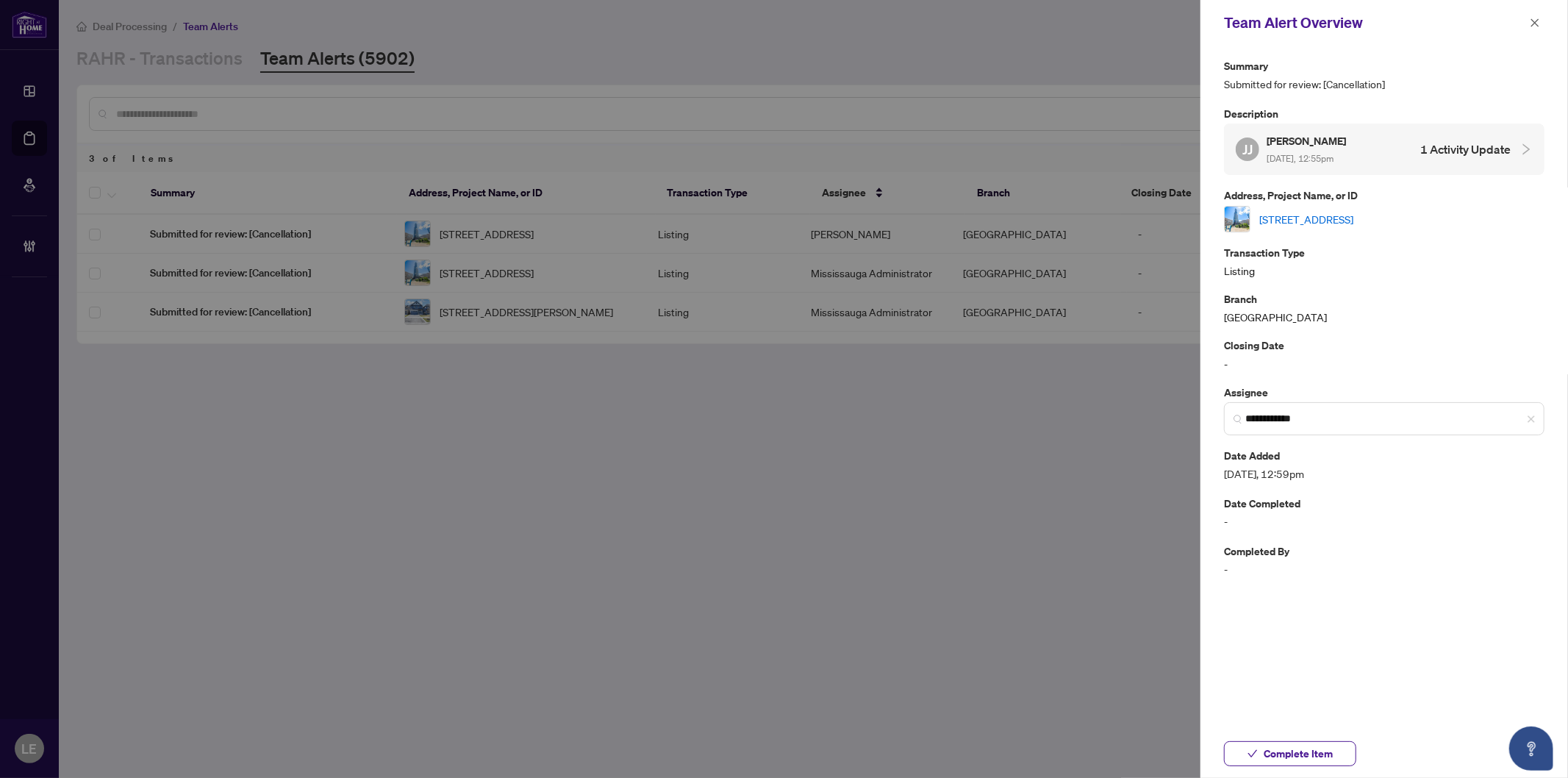
click at [1540, 21] on button "button" at bounding box center [1535, 23] width 19 height 18
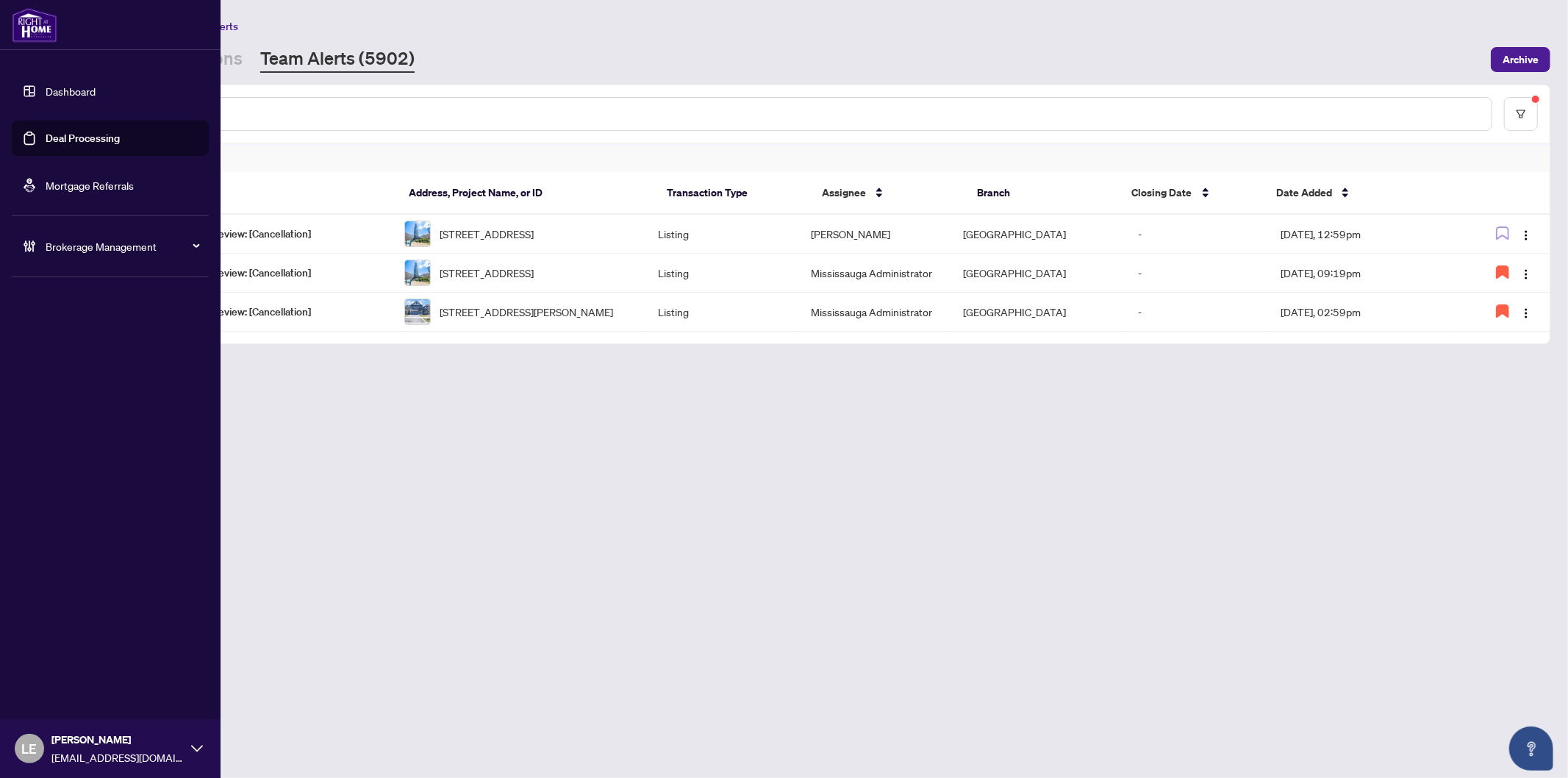
click at [55, 91] on link "Dashboard" at bounding box center [70, 91] width 50 height 14
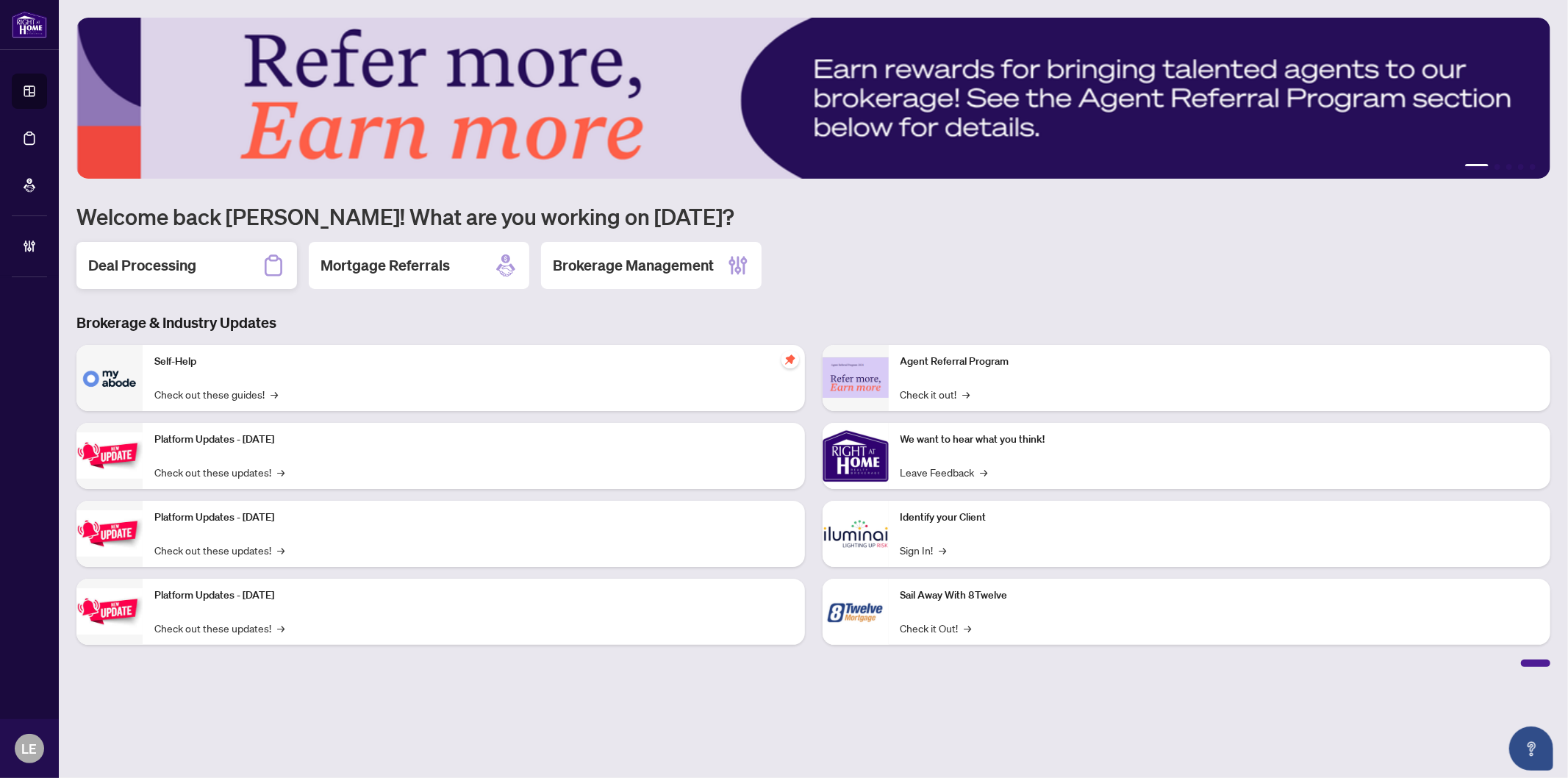
click at [177, 272] on h2 "Deal Processing" at bounding box center [143, 265] width 108 height 21
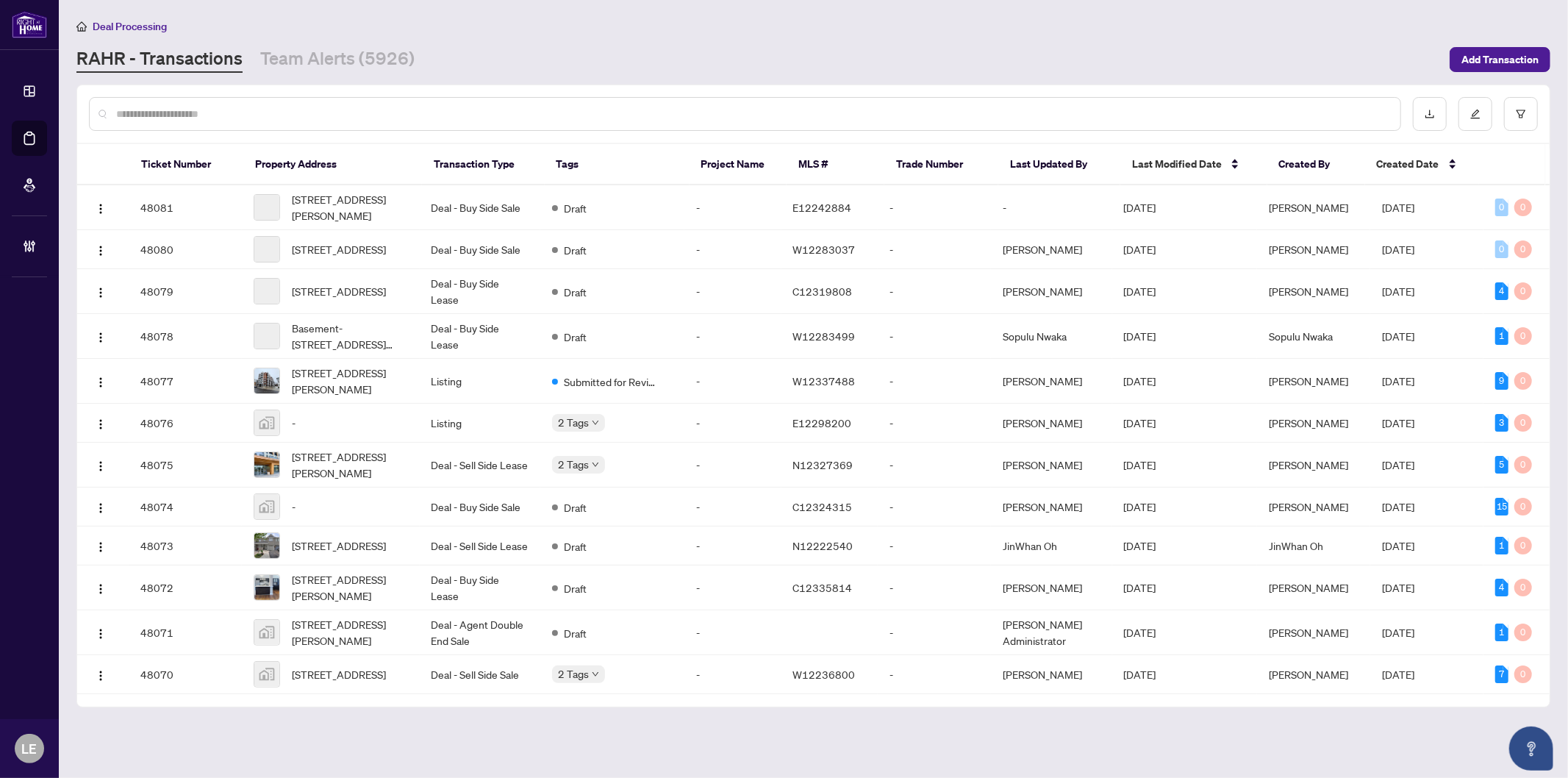
click at [146, 119] on input "text" at bounding box center [752, 114] width 1272 height 16
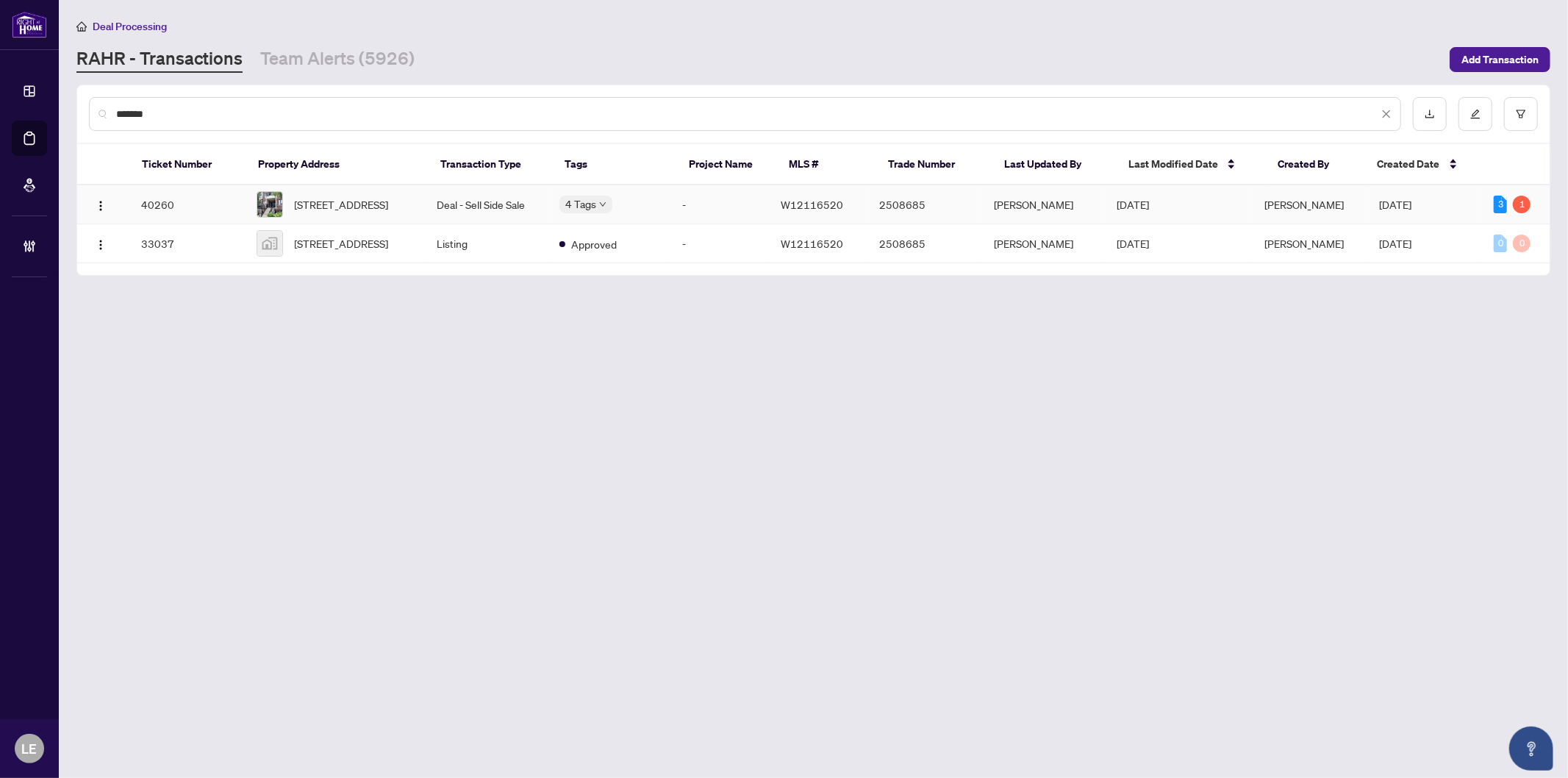
type input "*******"
click at [241, 207] on td "40260" at bounding box center [186, 205] width 115 height 39
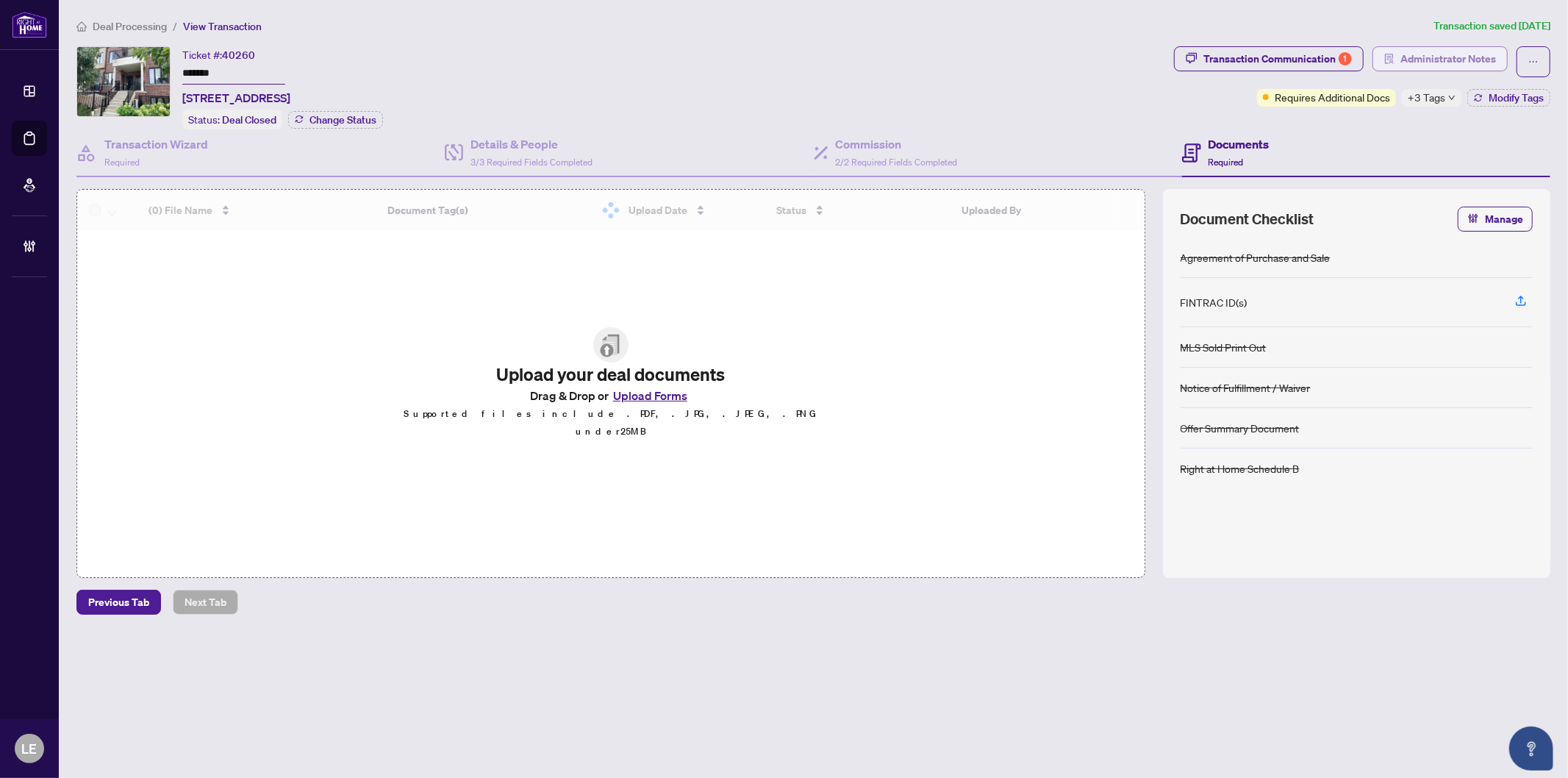
click at [1449, 57] on span "Administrator Notes" at bounding box center [1448, 59] width 96 height 24
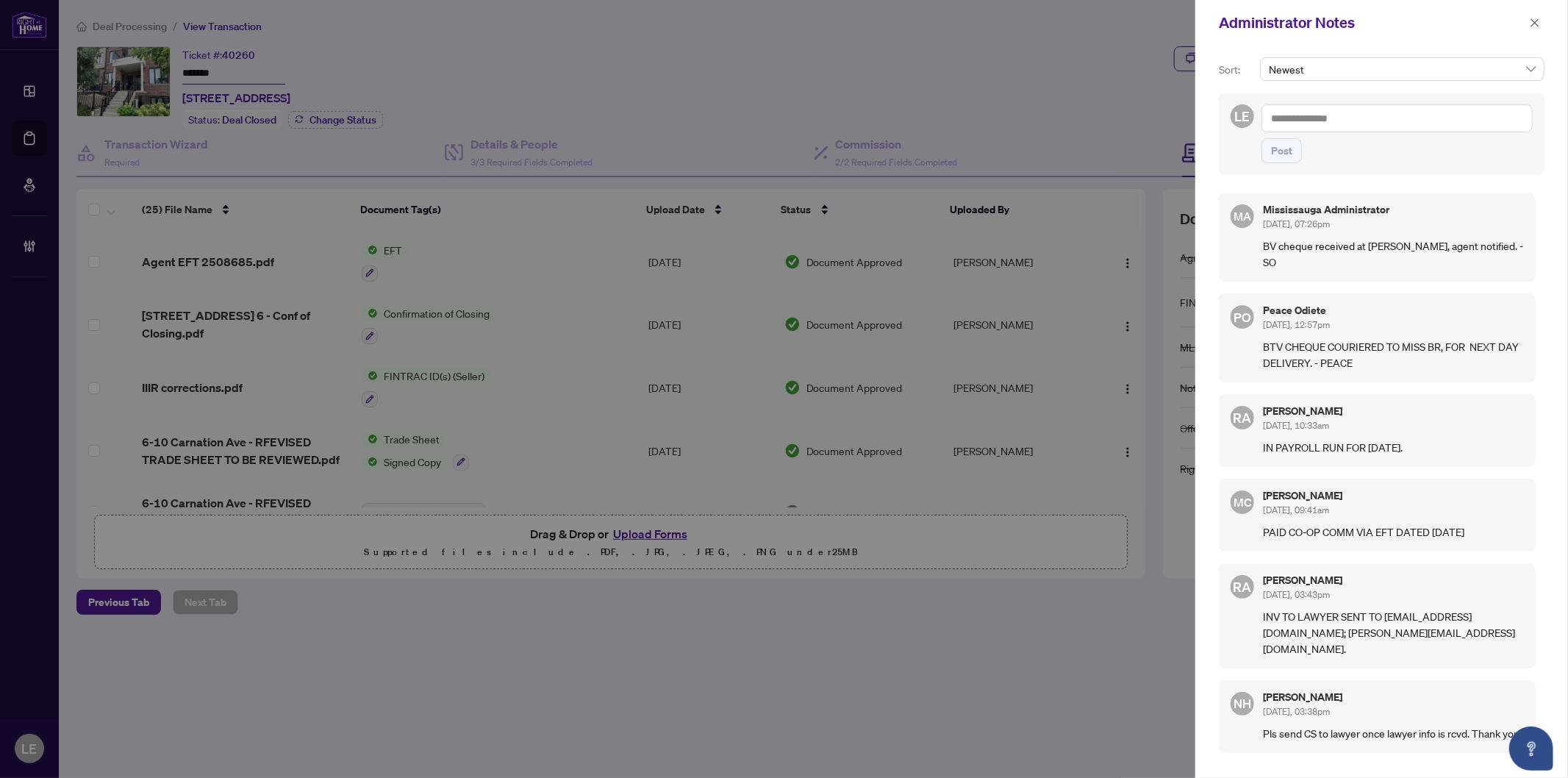
click at [1328, 120] on textarea at bounding box center [1397, 118] width 272 height 28
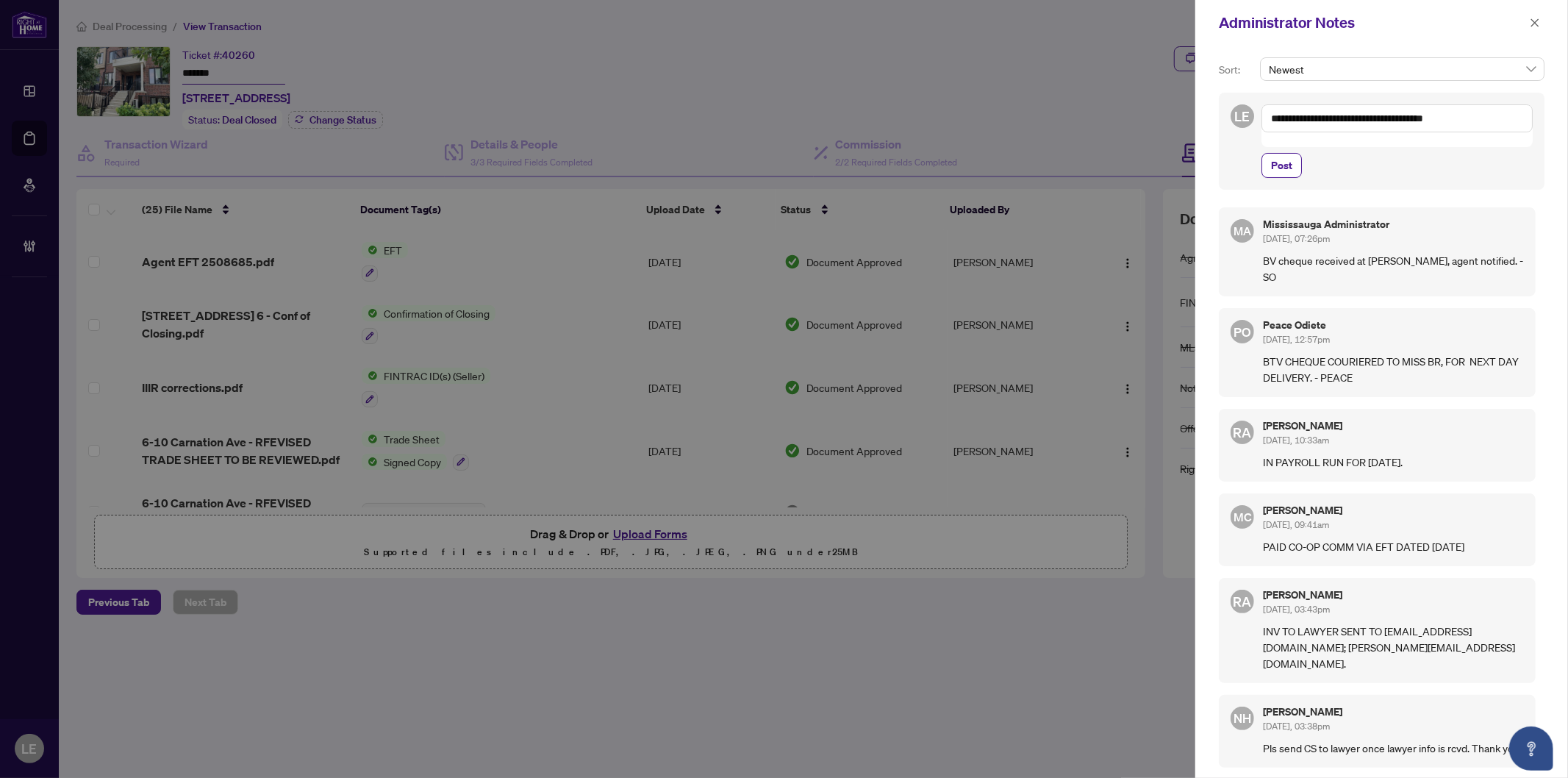
type textarea "**********"
click at [1535, 26] on icon "close" at bounding box center [1535, 22] width 10 height 10
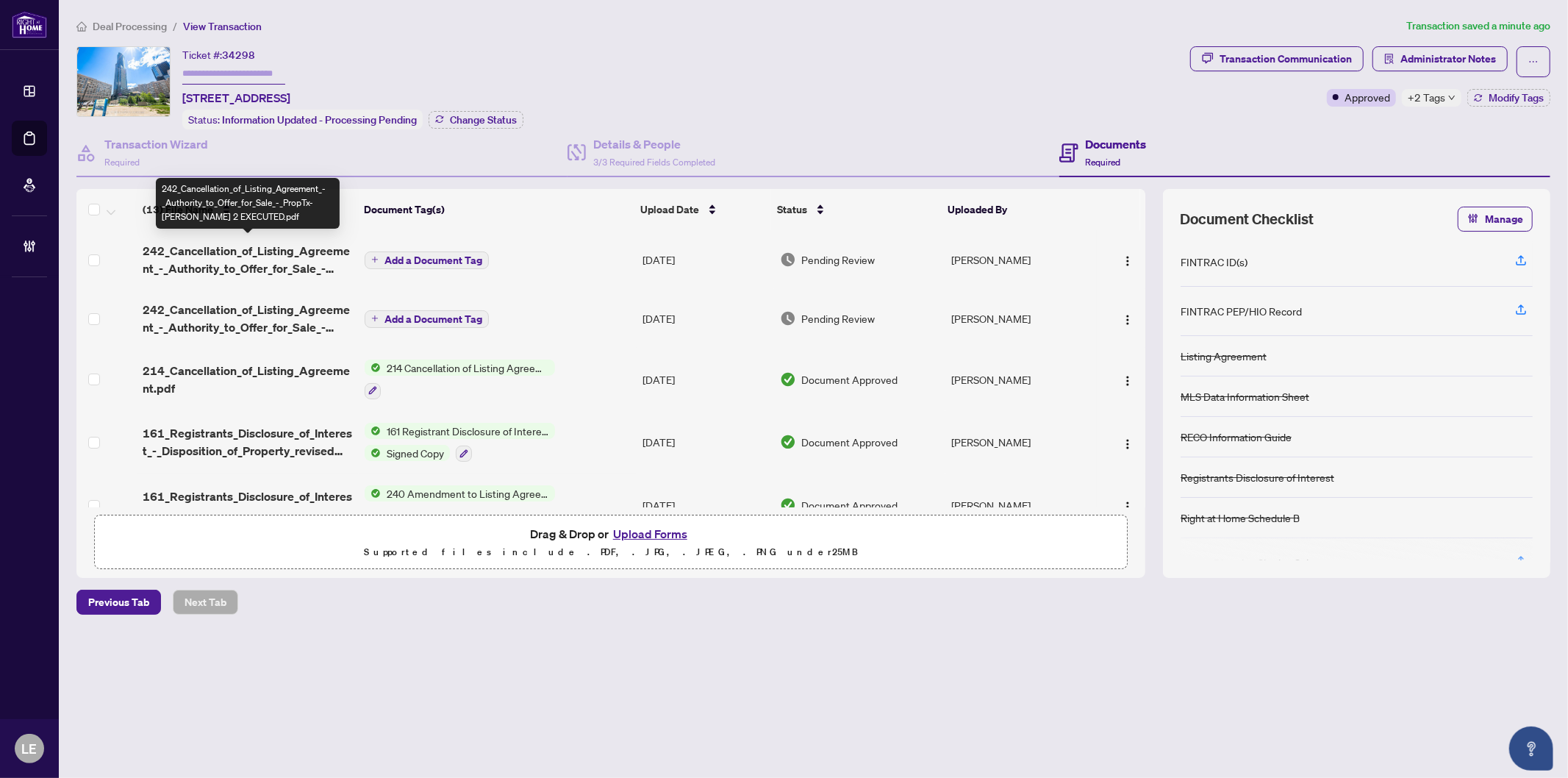
click at [258, 253] on span "242_Cancellation_of_Listing_Agreement_-_Authority_to_Offer_for_Sale_-_PropTx-[P…" at bounding box center [248, 260] width 210 height 35
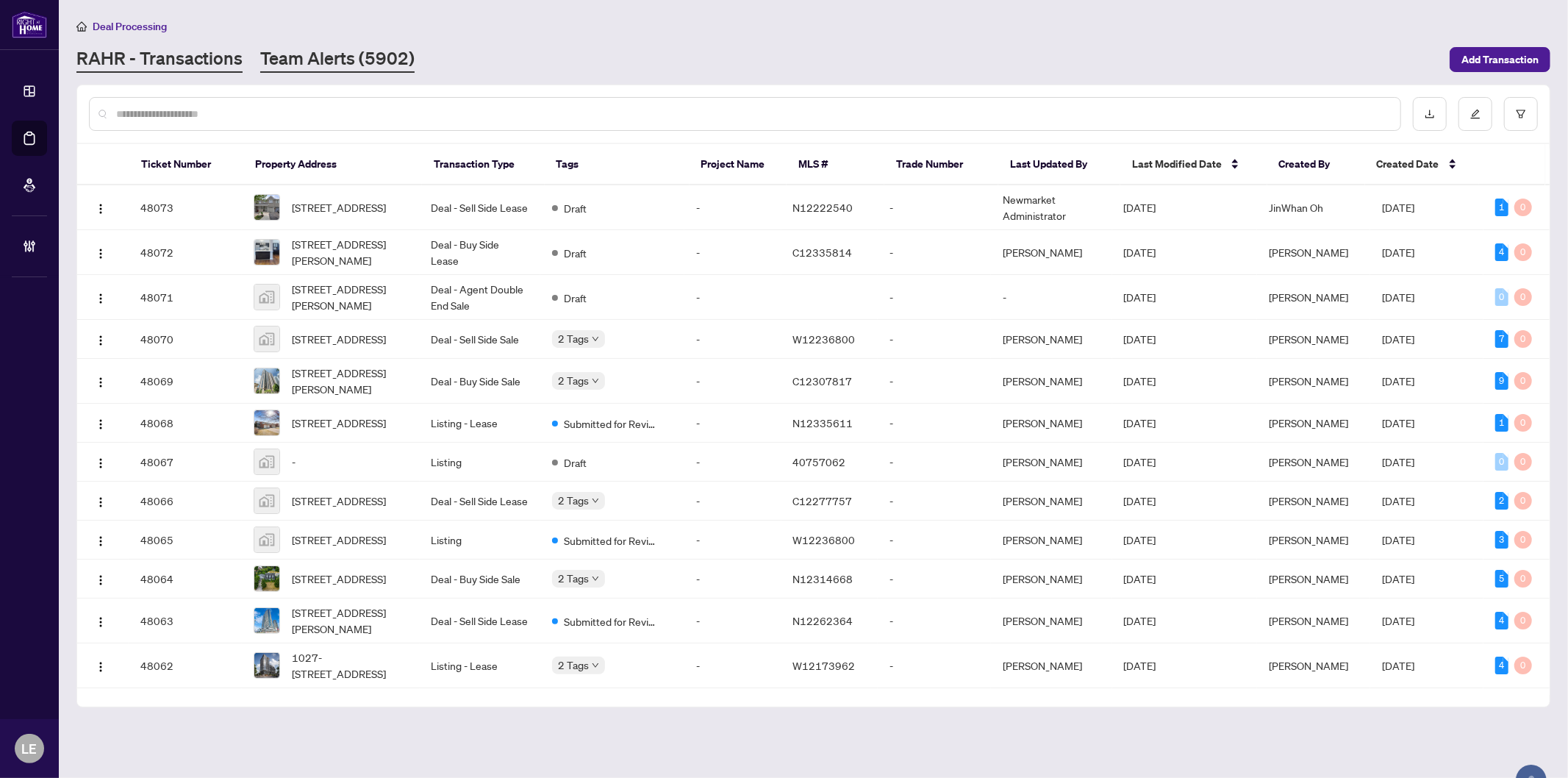
click at [305, 55] on link "Team Alerts (5902)" at bounding box center [338, 59] width 155 height 26
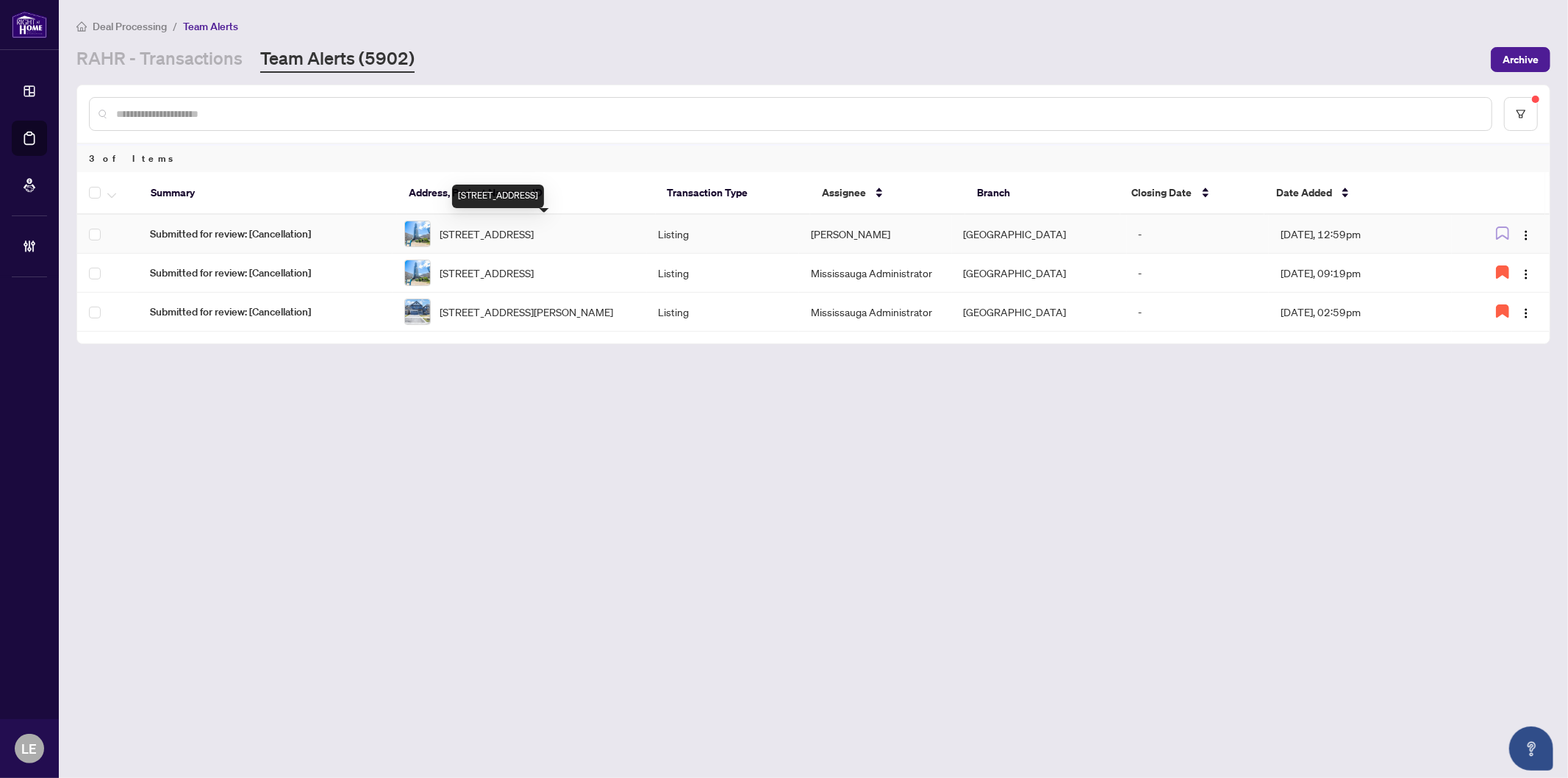
click at [509, 238] on span "[STREET_ADDRESS]" at bounding box center [487, 234] width 94 height 16
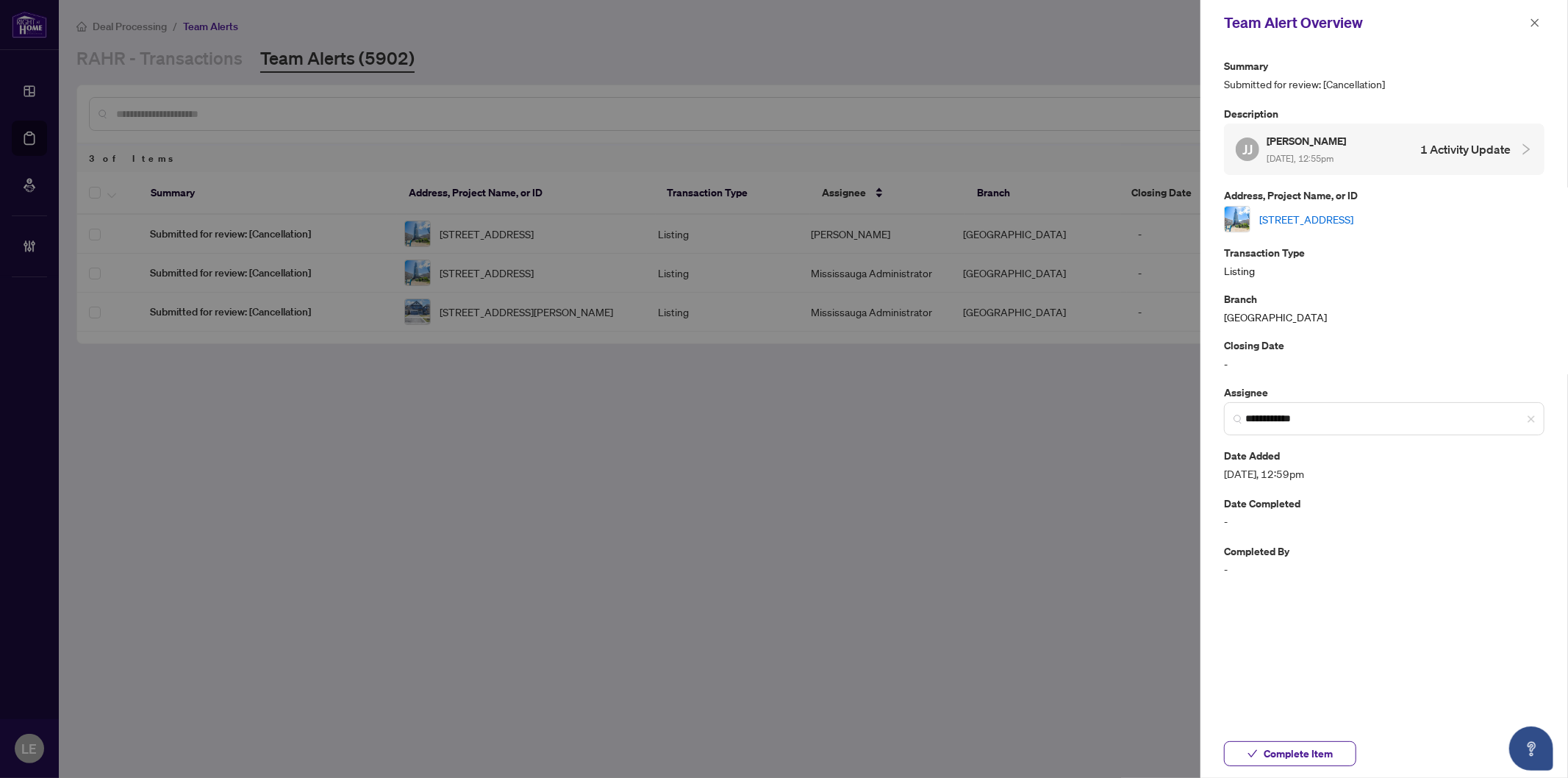
click at [1354, 219] on link "[STREET_ADDRESS]" at bounding box center [1307, 219] width 94 height 16
click at [1535, 30] on span "button" at bounding box center [1535, 23] width 10 height 24
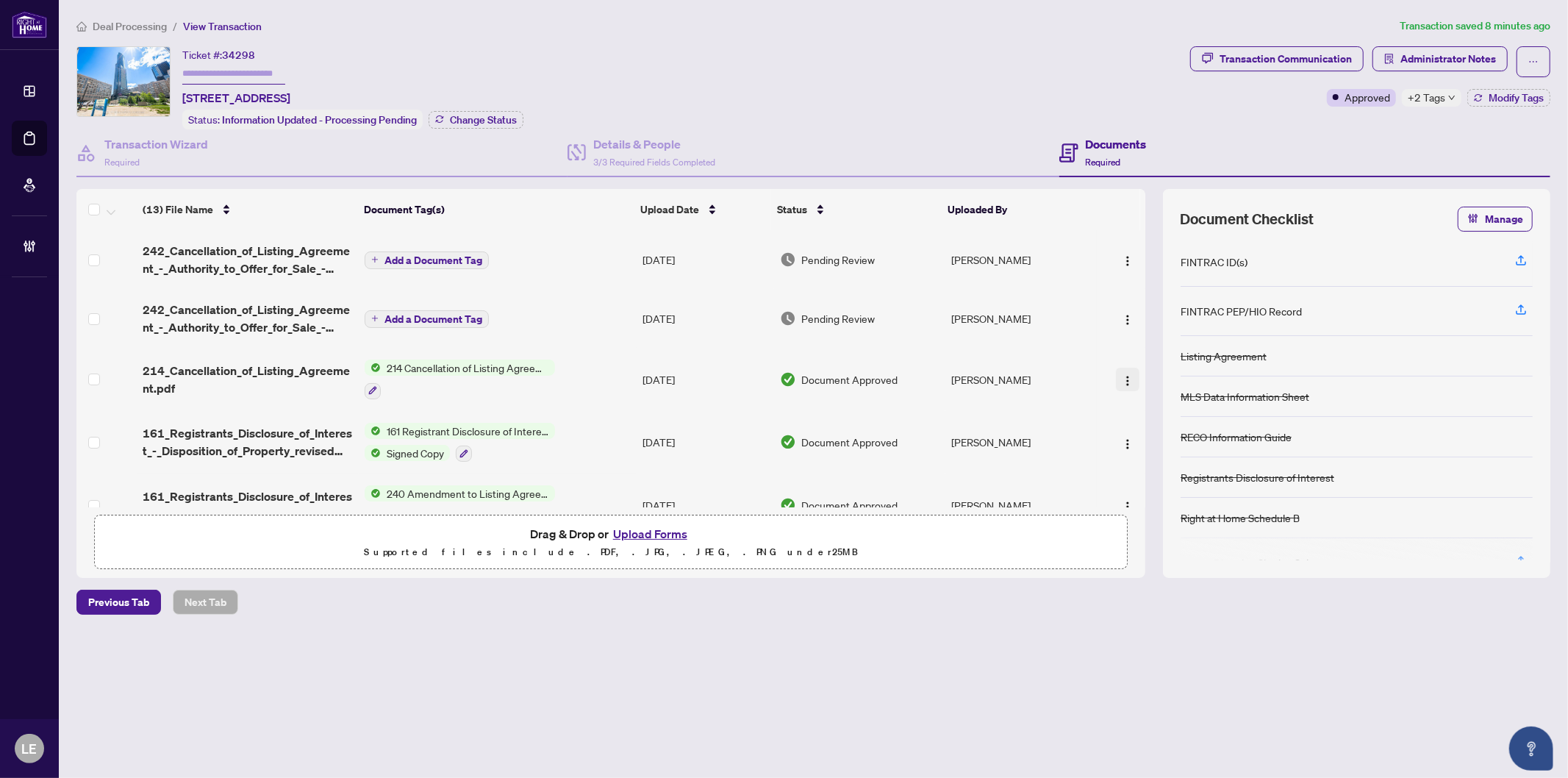
click at [1126, 377] on img "button" at bounding box center [1127, 381] width 12 height 12
click at [423, 363] on span "214 Cancellation of Listing Agreement - Authority to Offer for Lease" at bounding box center [468, 367] width 174 height 16
click at [240, 365] on span "214_Cancellation_of_Listing_Agreement.pdf" at bounding box center [248, 379] width 210 height 35
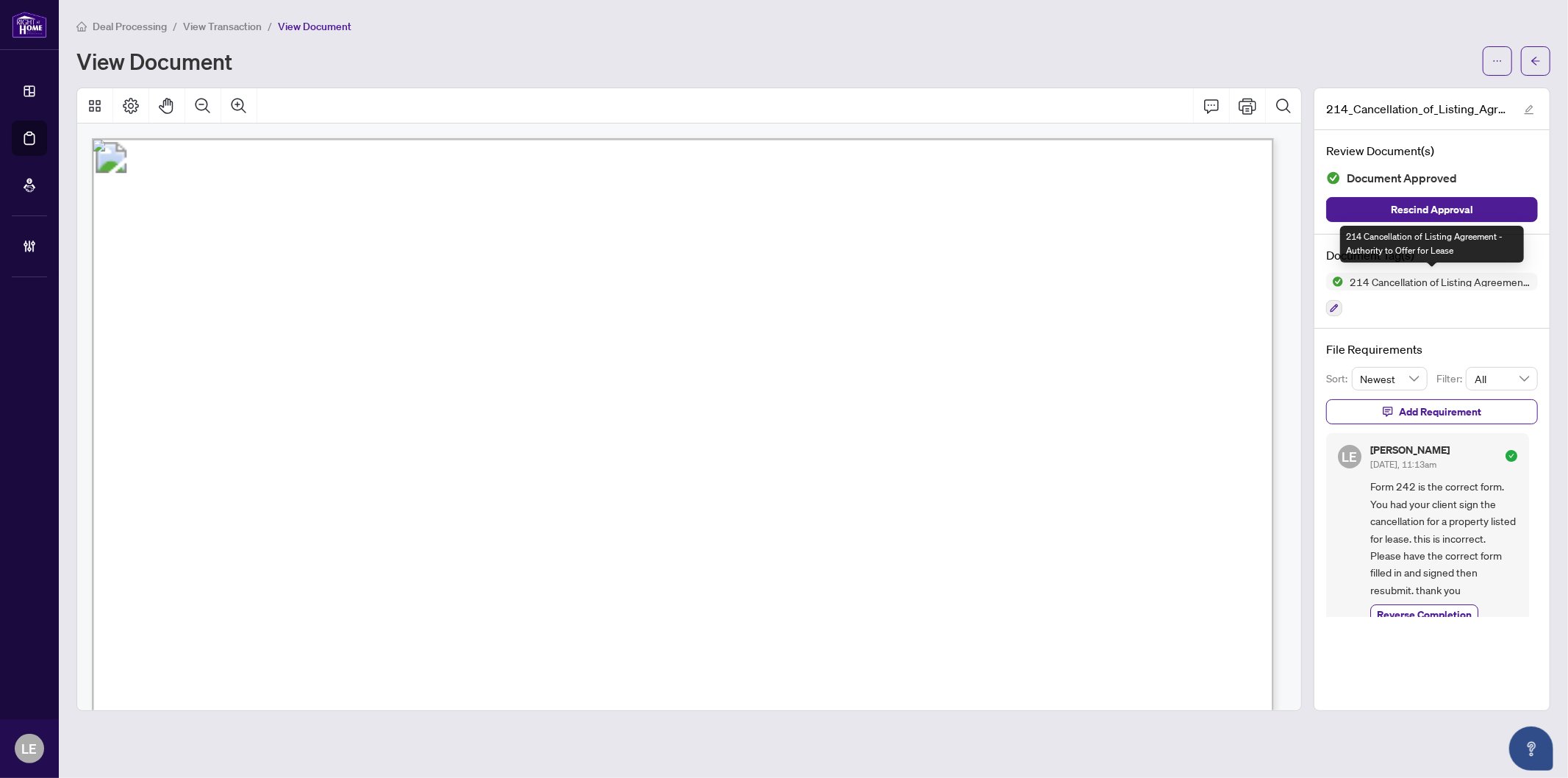
click at [1362, 277] on span "214 Cancellation of Listing Agreement - Authority to Offer for Lease" at bounding box center [1441, 281] width 194 height 10
click at [1328, 311] on button "button" at bounding box center [1335, 308] width 16 height 16
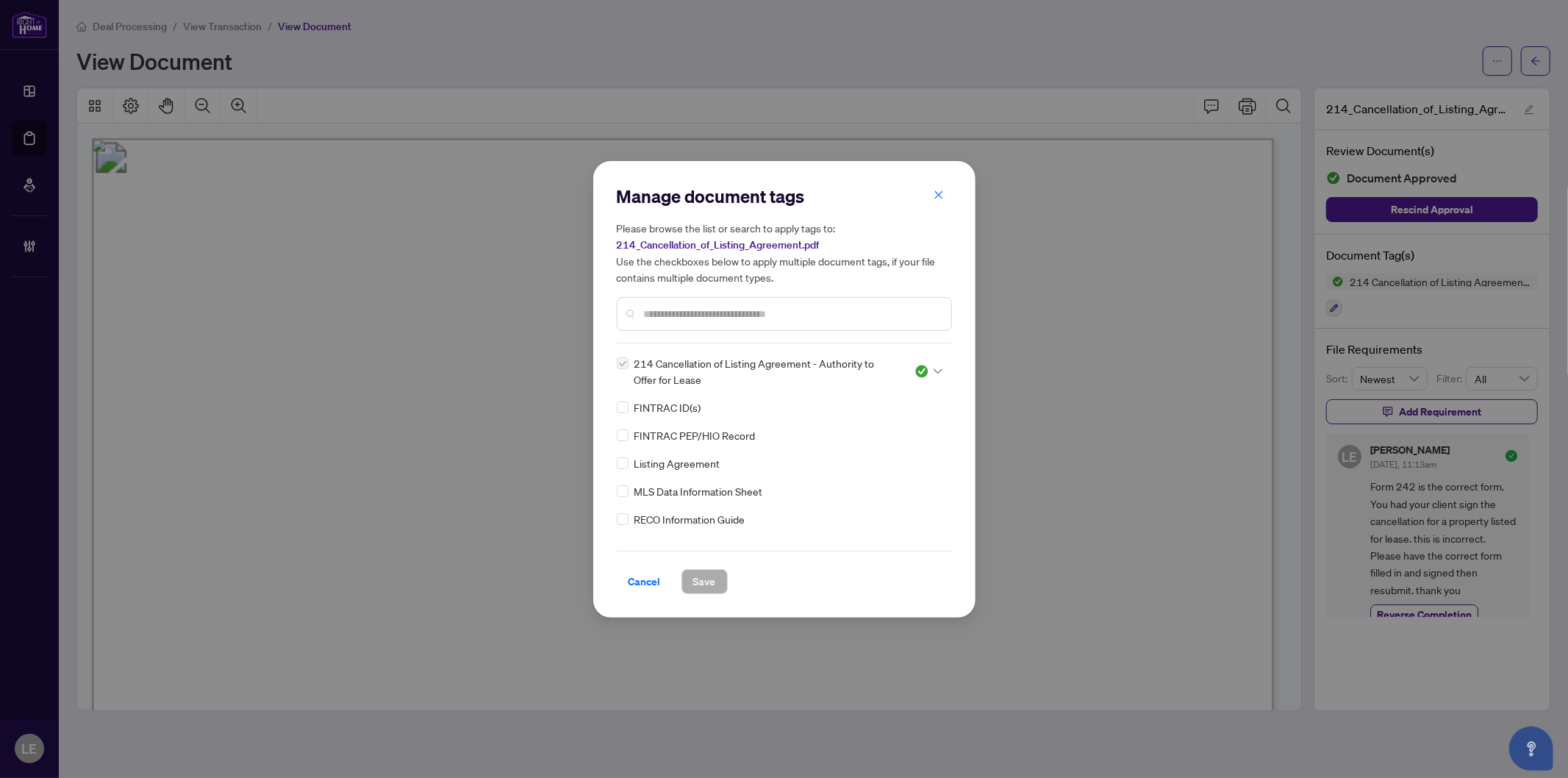
click at [934, 369] on icon at bounding box center [938, 371] width 9 height 6
click at [880, 420] on div "Needs Work" at bounding box center [880, 419] width 94 height 16
click at [707, 581] on span "Save" at bounding box center [704, 582] width 23 height 24
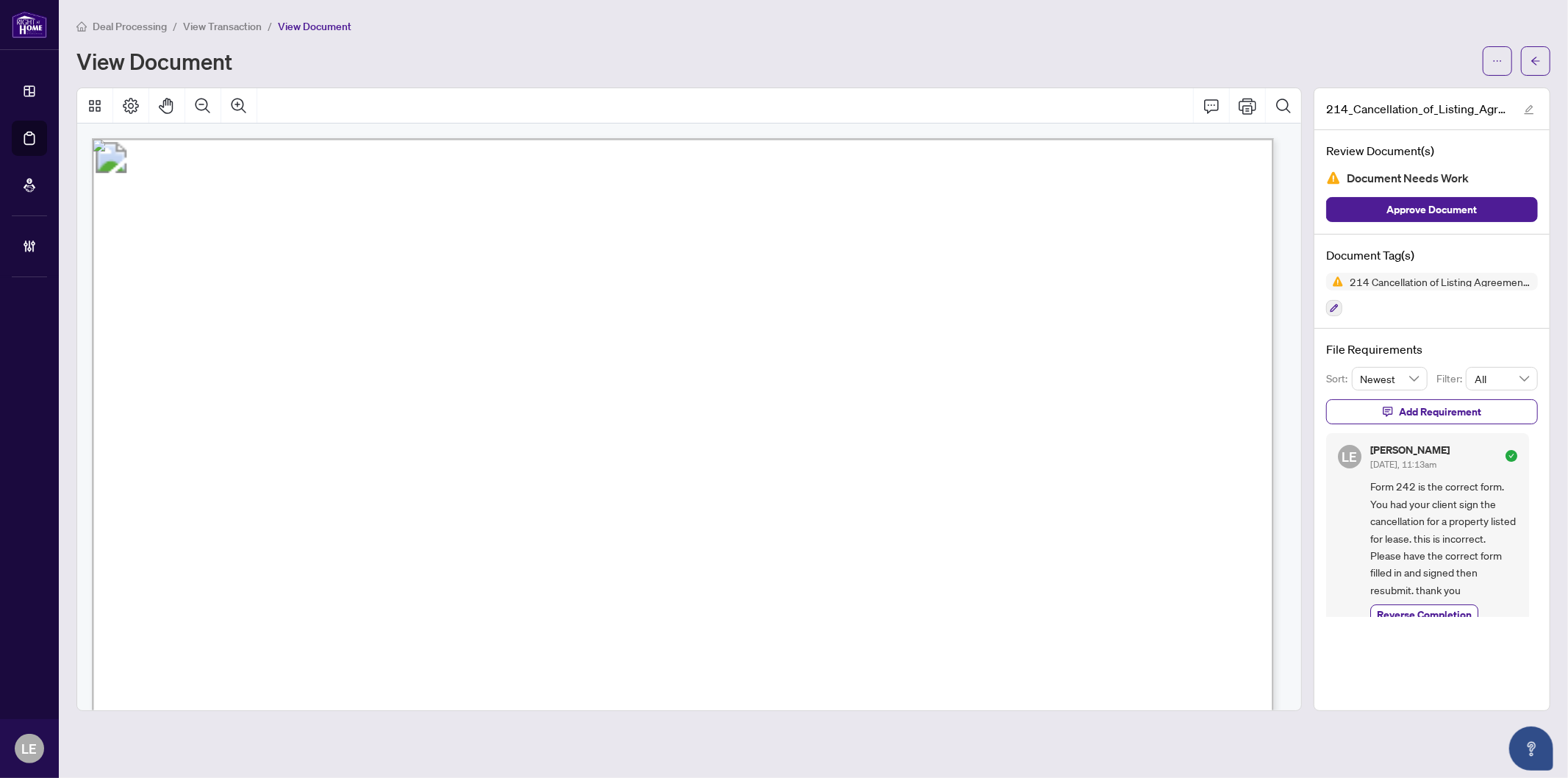
click at [1518, 53] on div at bounding box center [1516, 61] width 68 height 29
click at [1527, 53] on button "button" at bounding box center [1535, 61] width 29 height 29
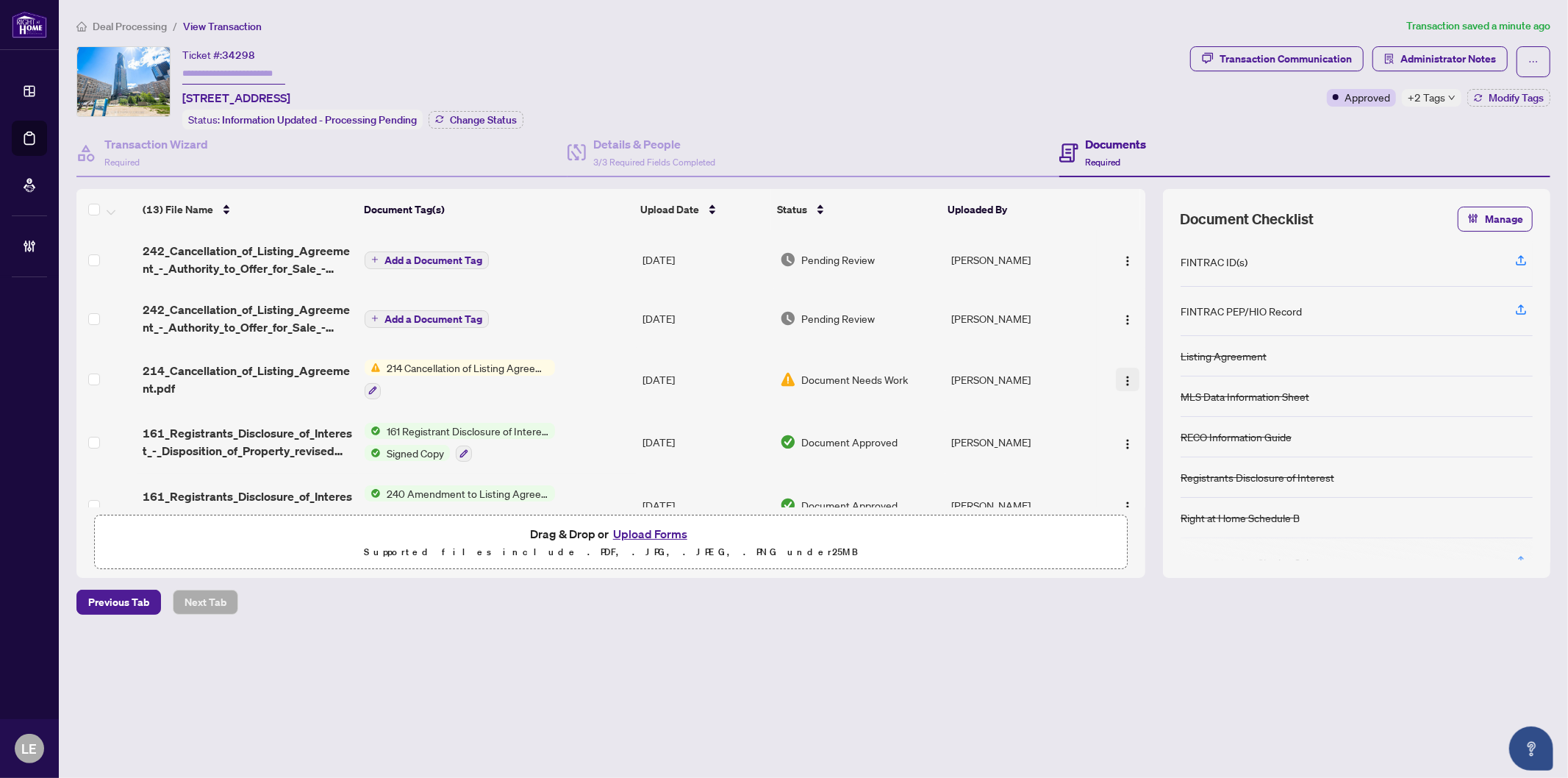
click at [1127, 375] on img "button" at bounding box center [1127, 381] width 12 height 12
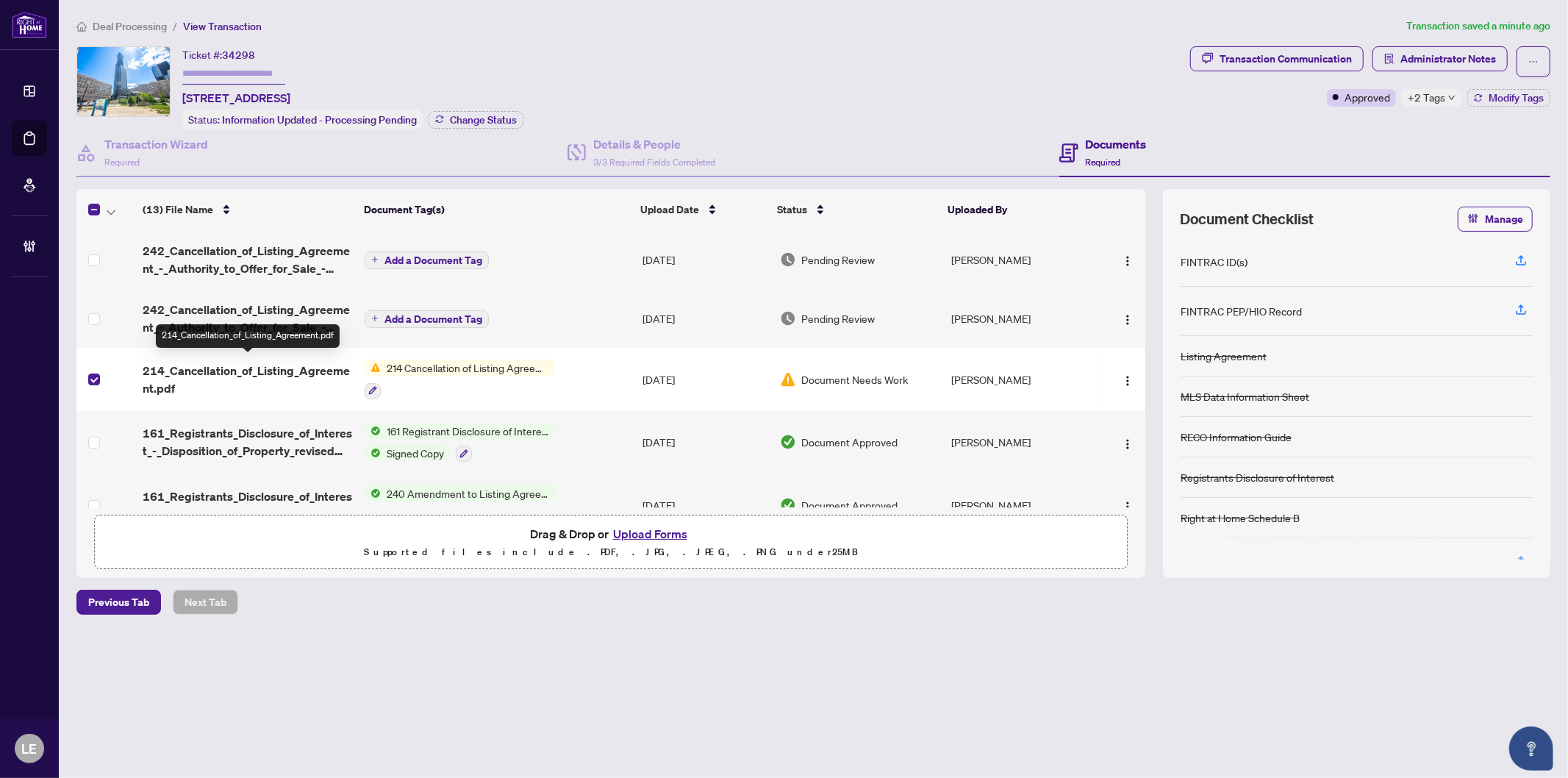
click at [218, 369] on span "214_Cancellation_of_Listing_Agreement.pdf" at bounding box center [248, 379] width 210 height 35
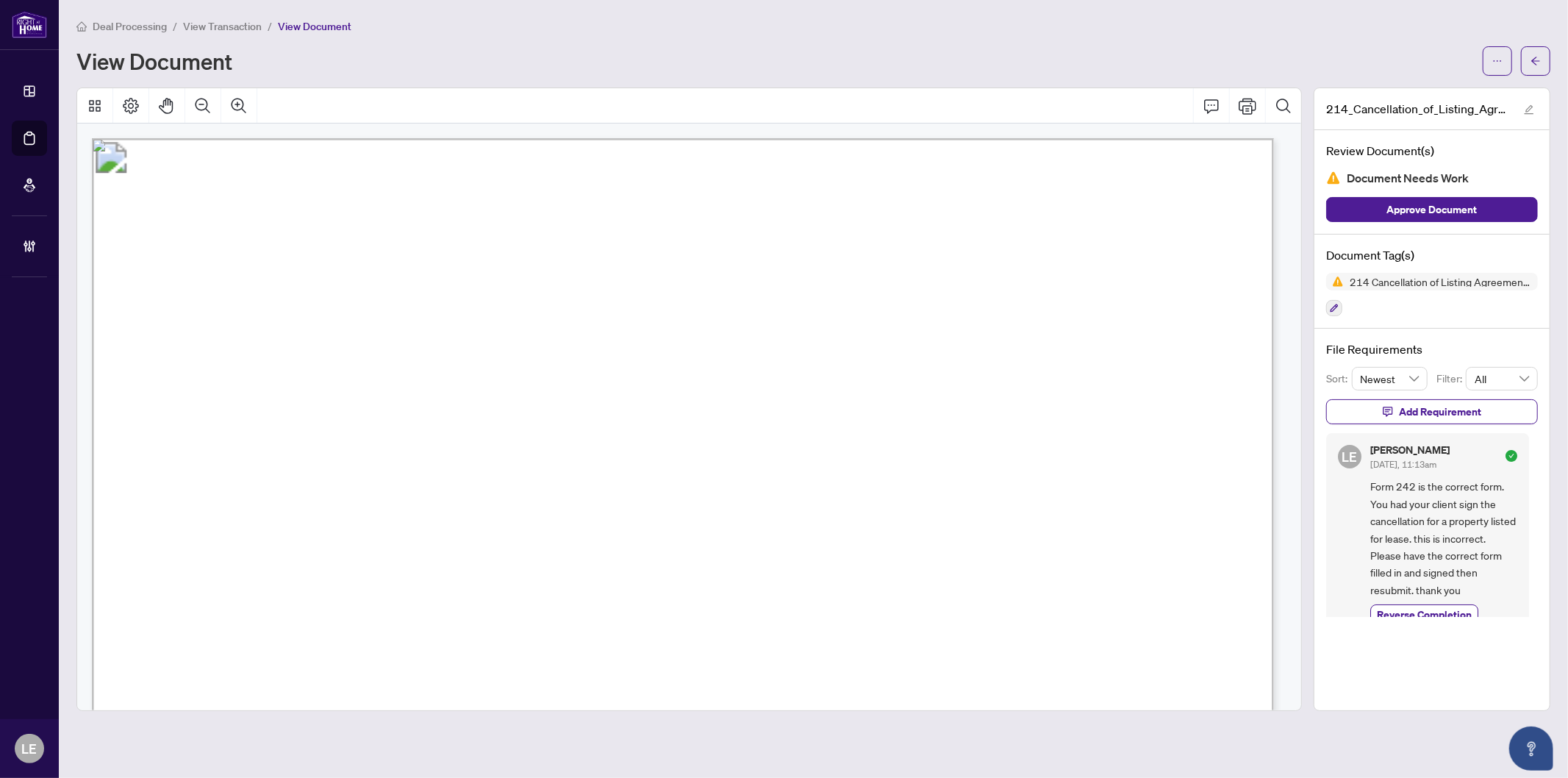
drag, startPoint x: 1386, startPoint y: 211, endPoint x: 1304, endPoint y: 214, distance: 82.1
click at [1387, 211] on span "Approve Document" at bounding box center [1433, 210] width 91 height 24
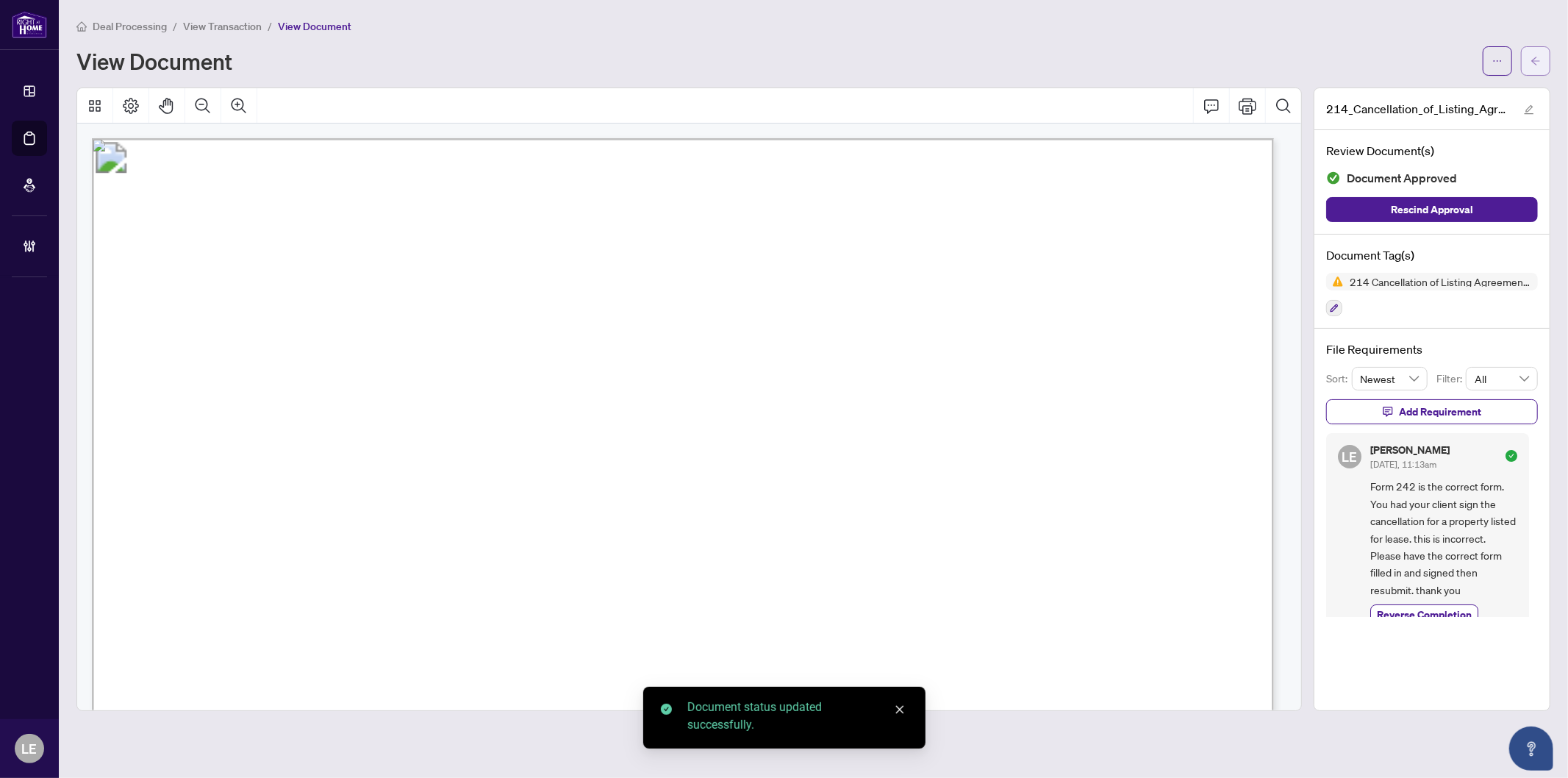
click at [1537, 57] on icon "arrow-left" at bounding box center [1535, 61] width 10 height 10
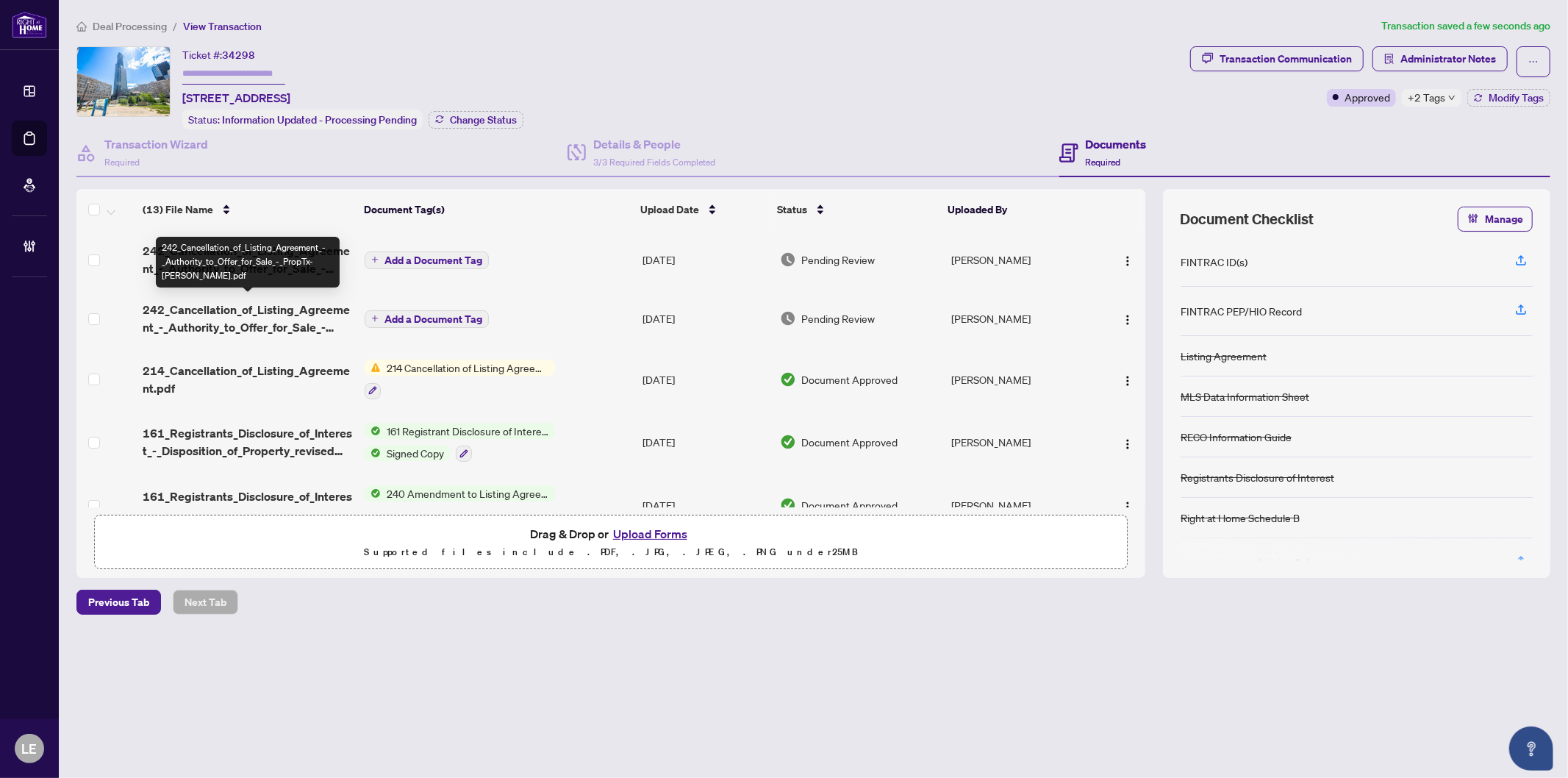
click at [284, 313] on span "242_Cancellation_of_Listing_Agreement_-_Authority_to_Offer_for_Sale_-_PropTx-OR…" at bounding box center [248, 318] width 210 height 35
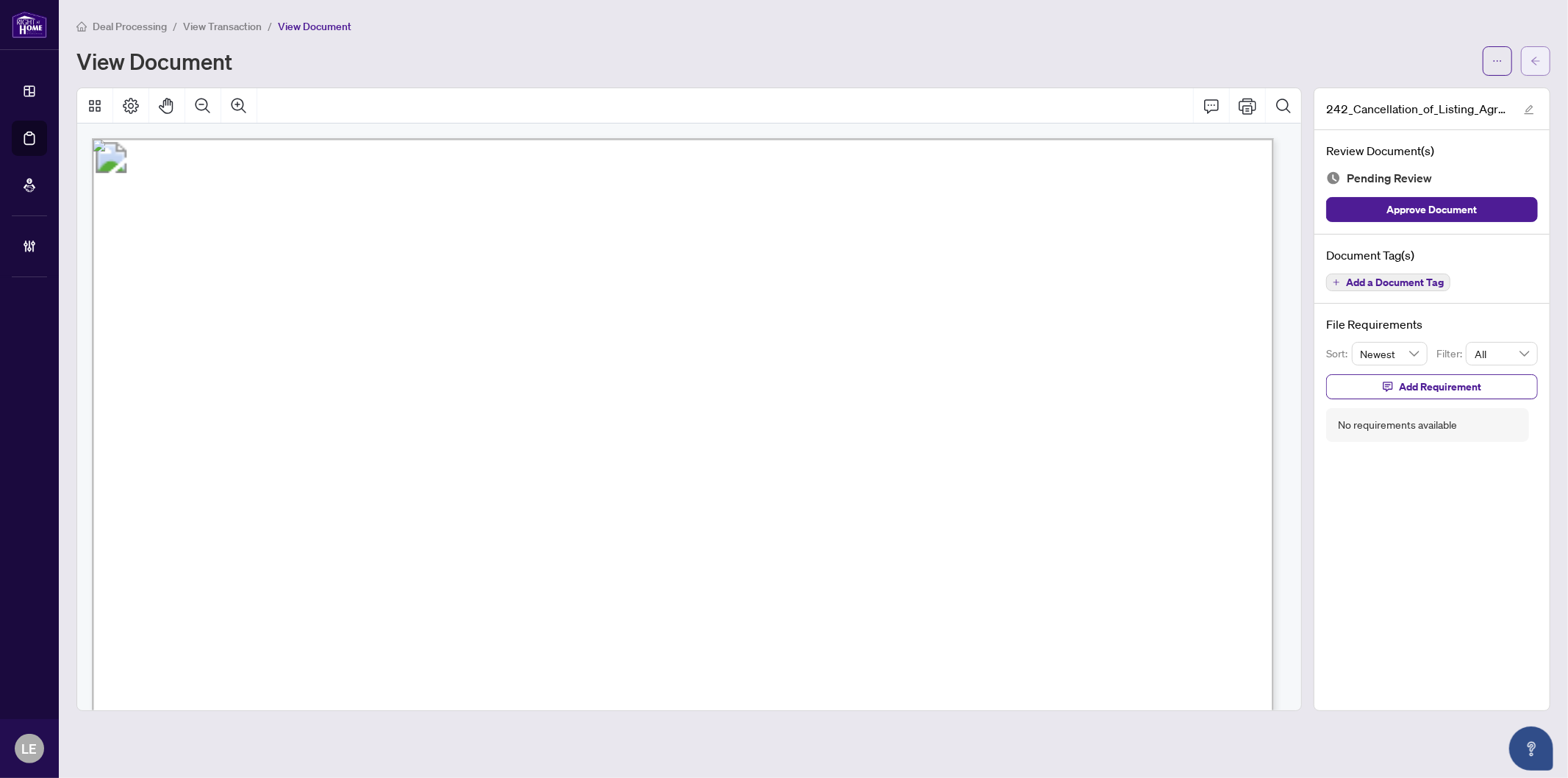
click at [1537, 71] on span "button" at bounding box center [1535, 61] width 10 height 24
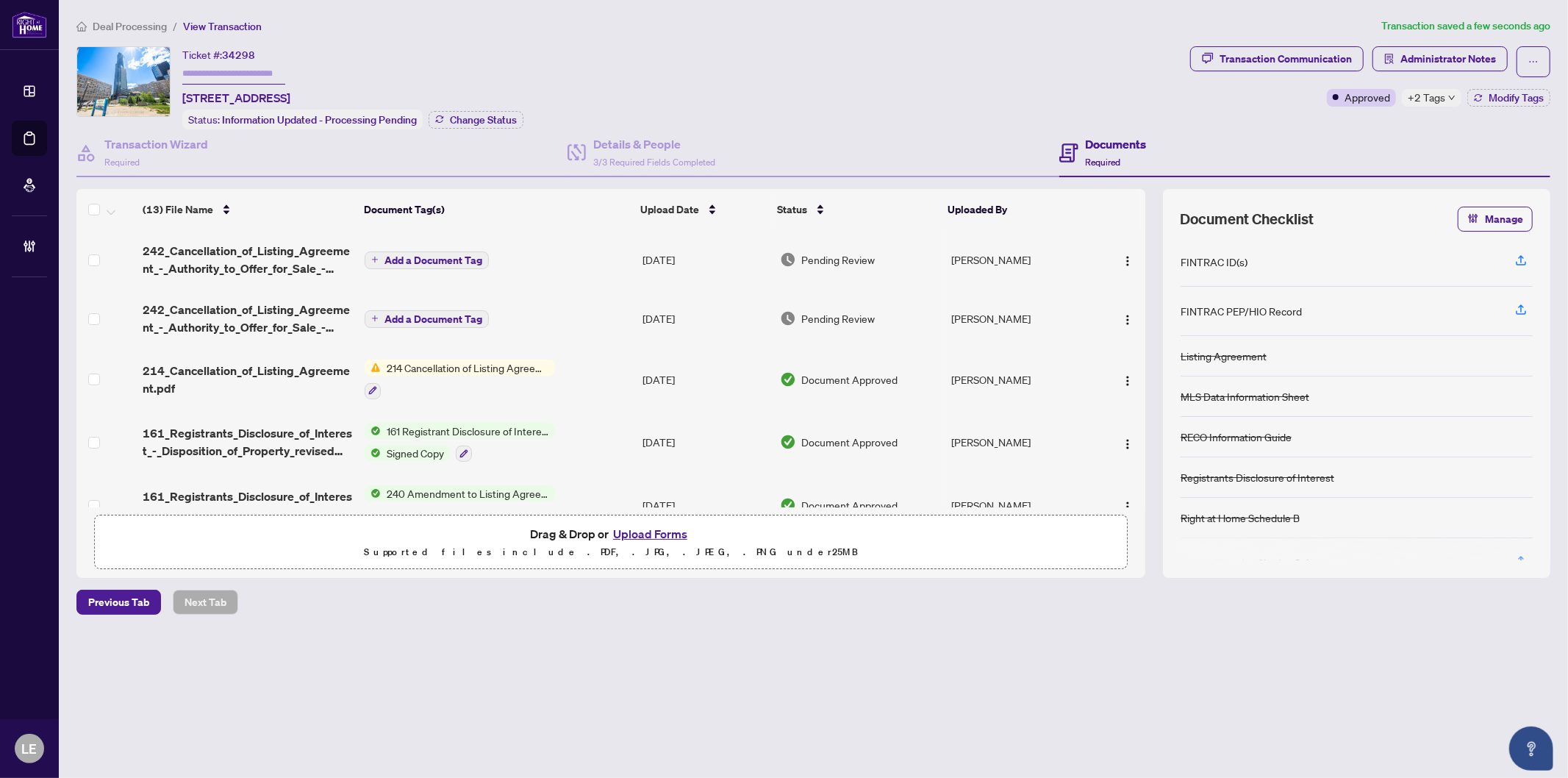
click at [680, 43] on div "Deal Processing / View Transaction Transaction saved a few seconds ago Ticket #…" at bounding box center [813, 342] width 1486 height 649
click at [512, 53] on div "Ticket #: 34298 3901-386 Yonge St, Toronto, Ontario M5B 0A5, Canada Status: Inf…" at bounding box center [353, 88] width 341 height 83
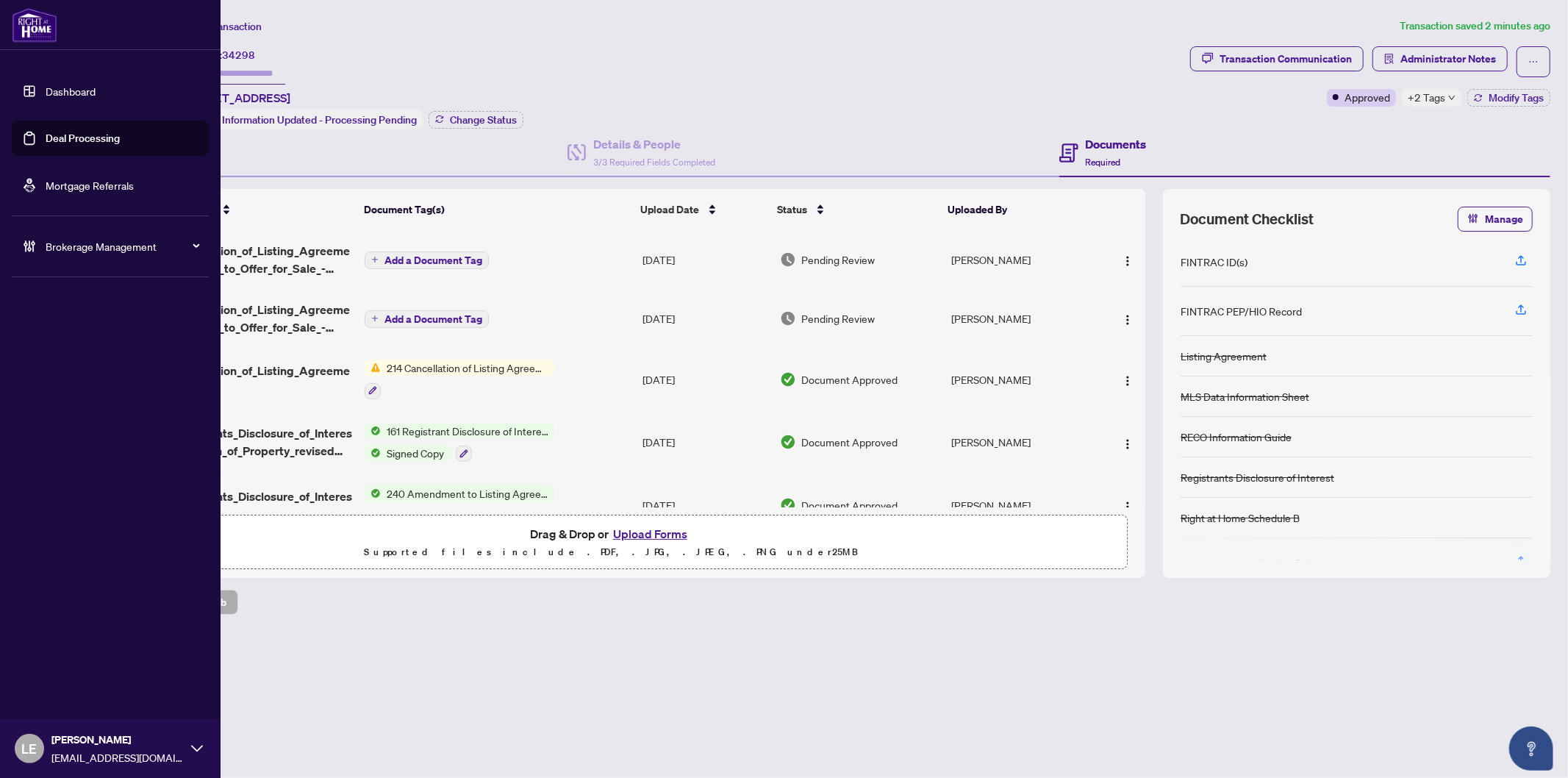
click at [59, 84] on link "Dashboard" at bounding box center [70, 91] width 50 height 14
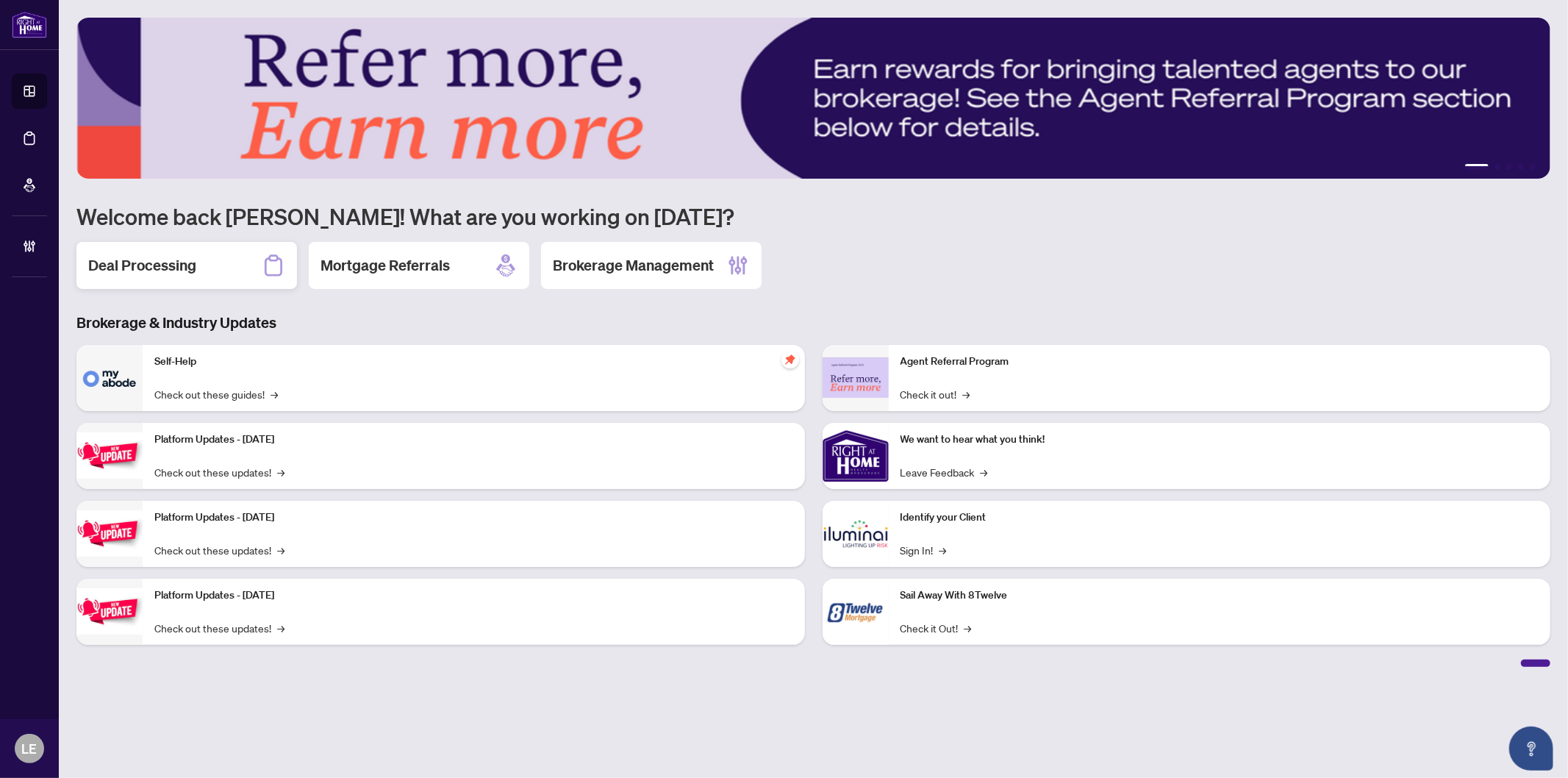
drag, startPoint x: 123, startPoint y: 271, endPoint x: 142, endPoint y: 246, distance: 31.4
click at [123, 270] on h2 "Deal Processing" at bounding box center [143, 265] width 108 height 21
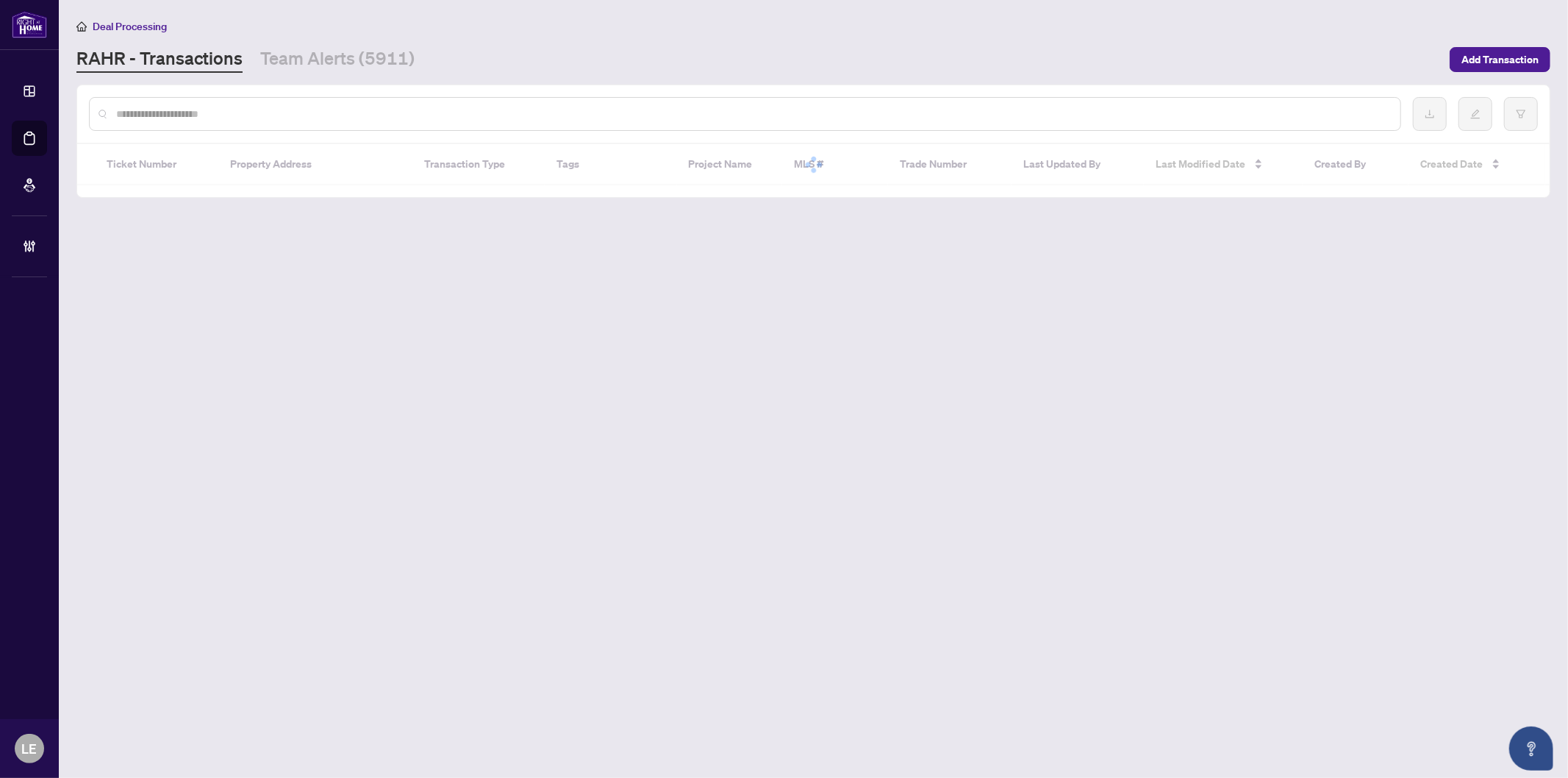
click at [147, 113] on input "text" at bounding box center [752, 114] width 1272 height 16
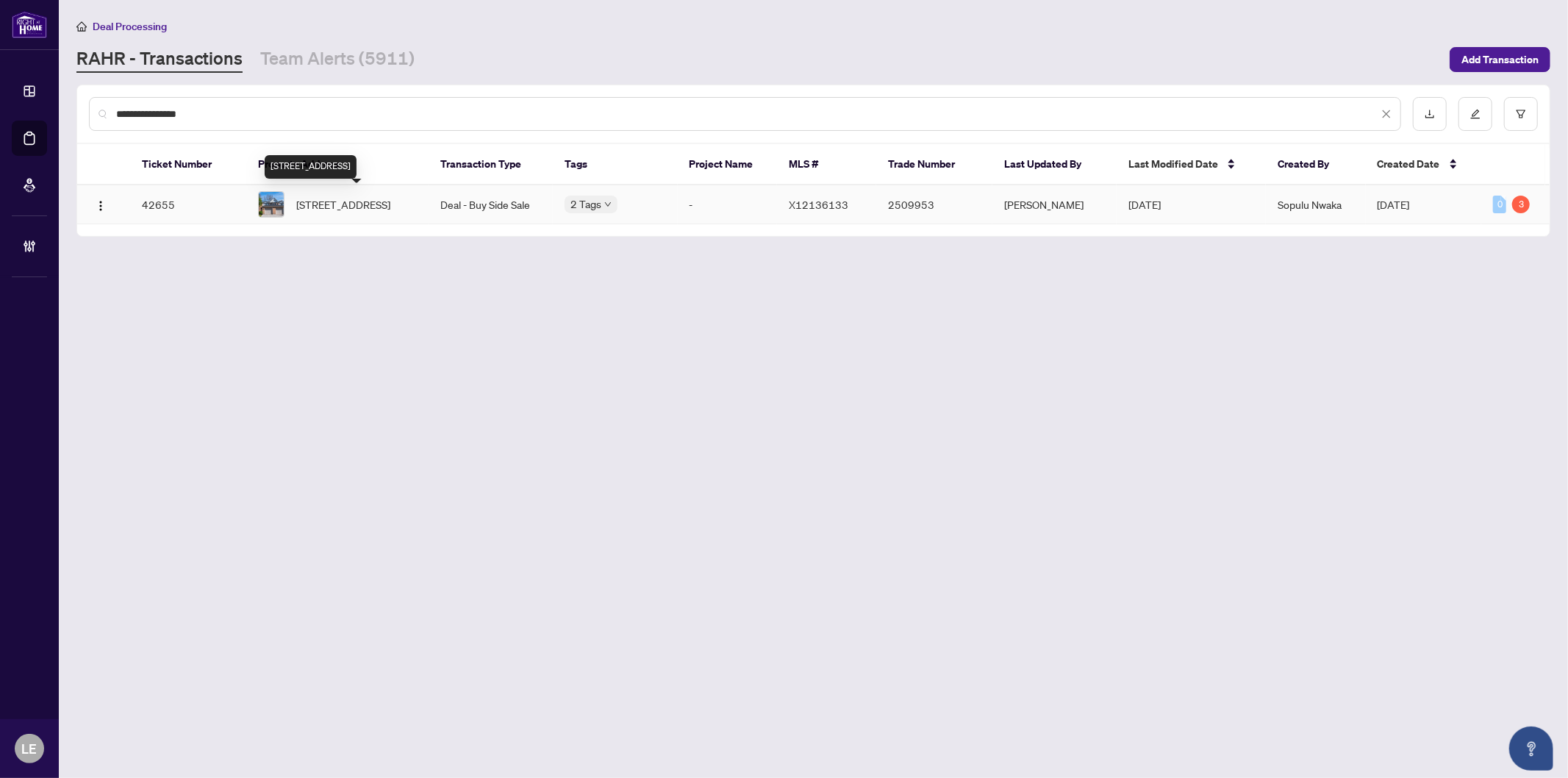
type input "**********"
click at [367, 212] on span "32-1570 Richmond St, London North, Ontario N6G 4W1, Canada" at bounding box center [343, 204] width 94 height 16
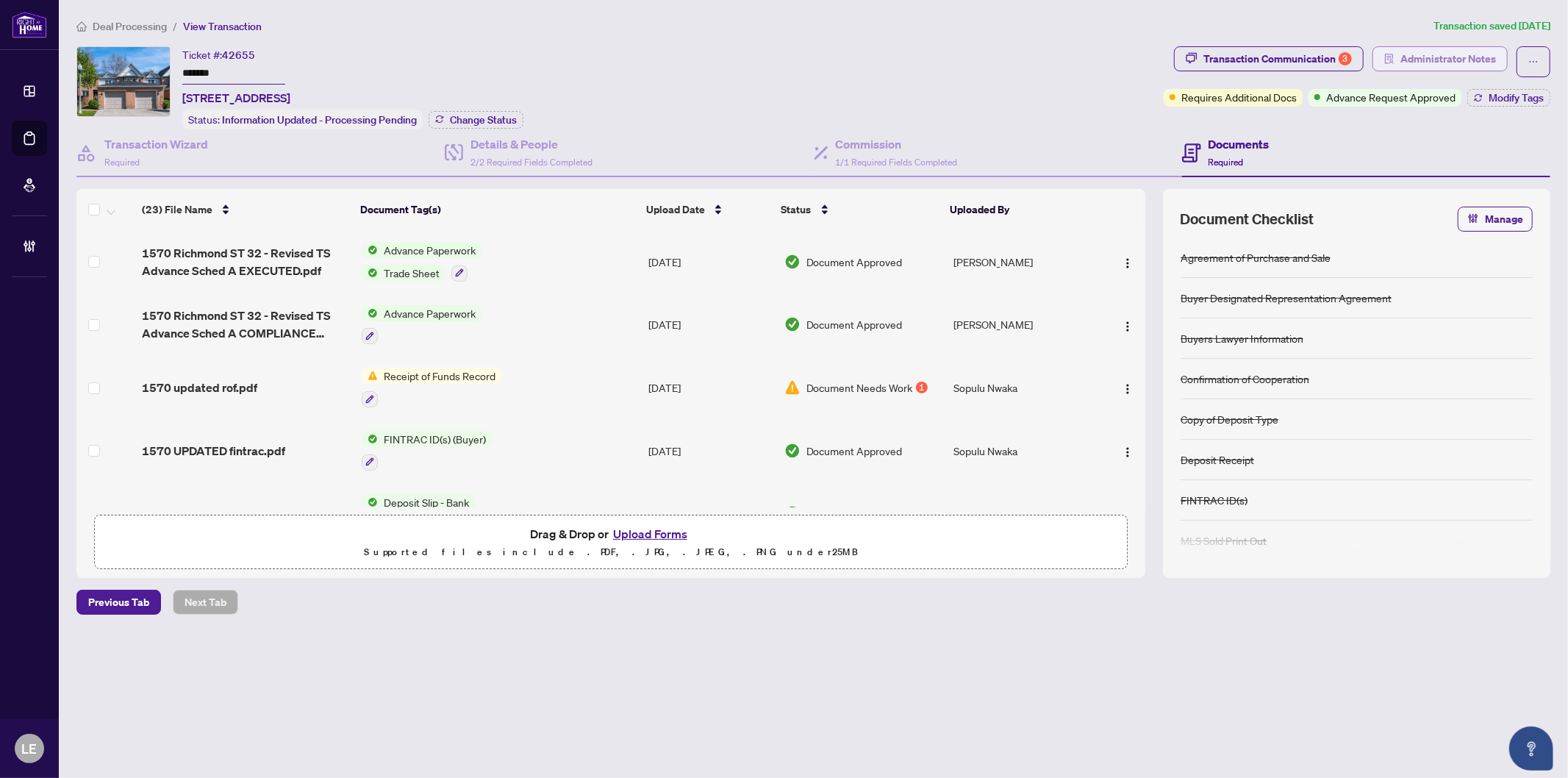
click at [1452, 57] on span "Administrator Notes" at bounding box center [1448, 59] width 96 height 24
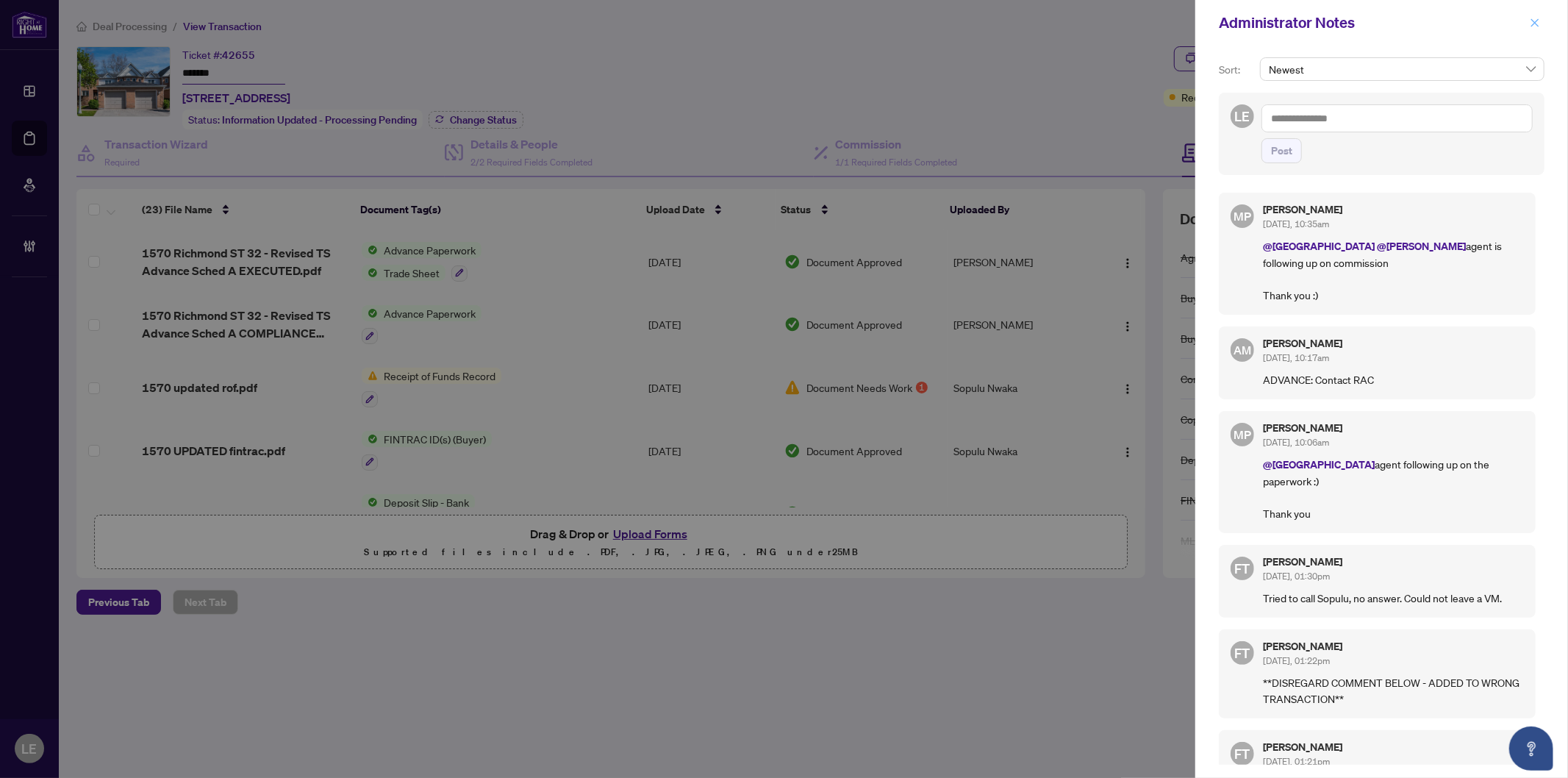
click at [1539, 24] on icon "close" at bounding box center [1535, 22] width 10 height 10
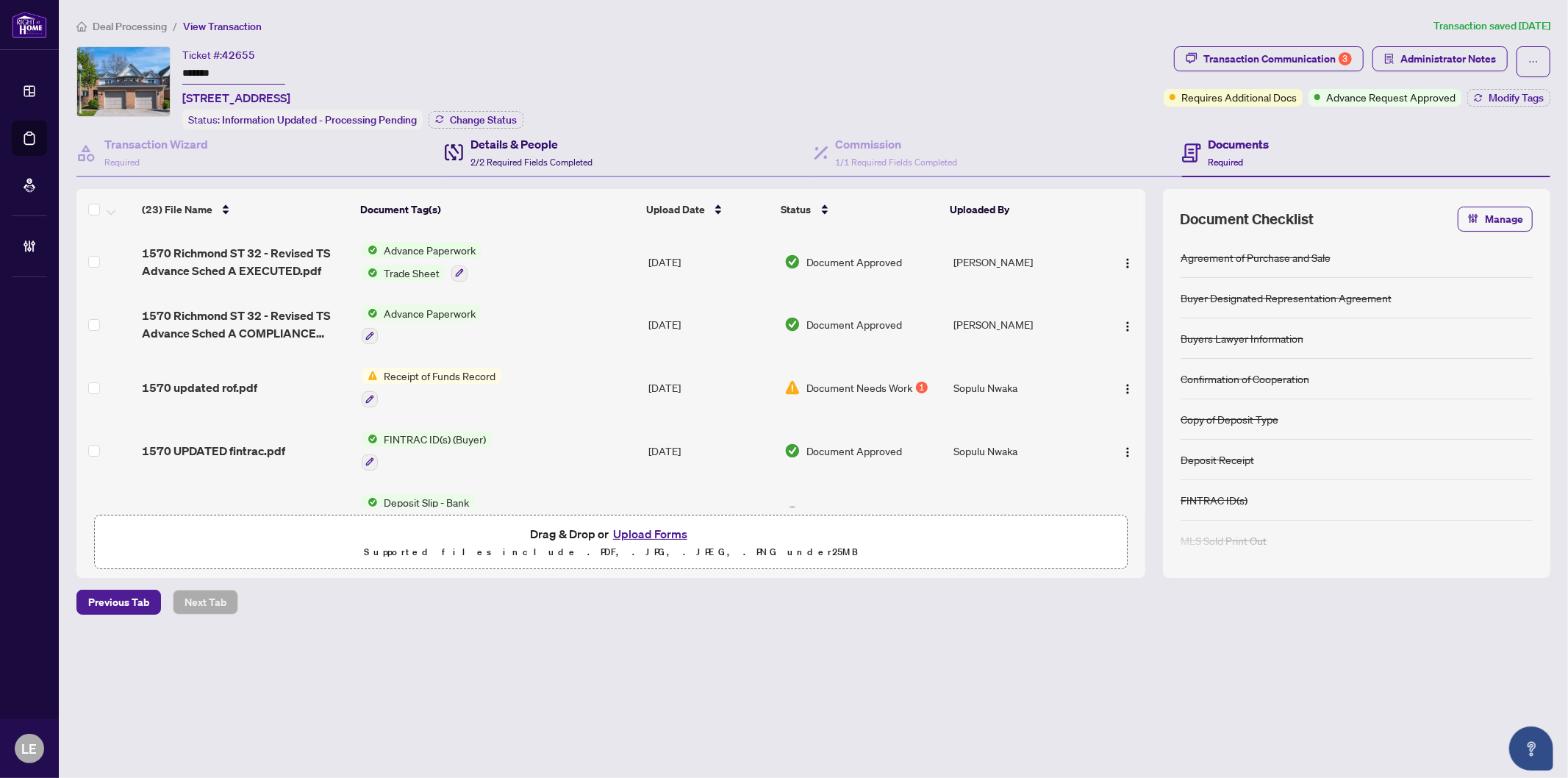
click at [509, 157] on span "2/2 Required Fields Completed" at bounding box center [531, 163] width 122 height 11
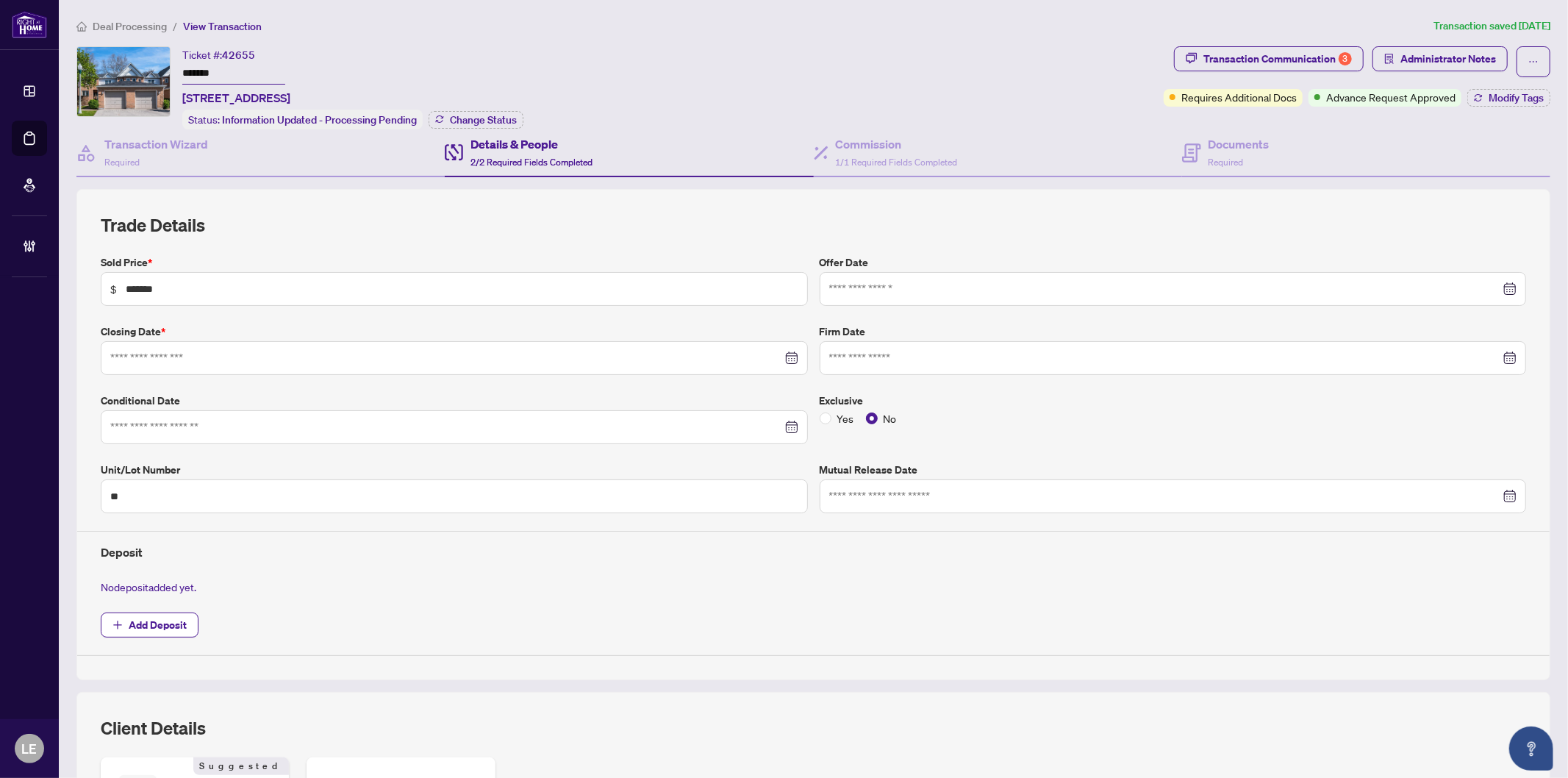
type input "**********"
click at [145, 150] on h4 "Transaction Wizard" at bounding box center [156, 144] width 104 height 18
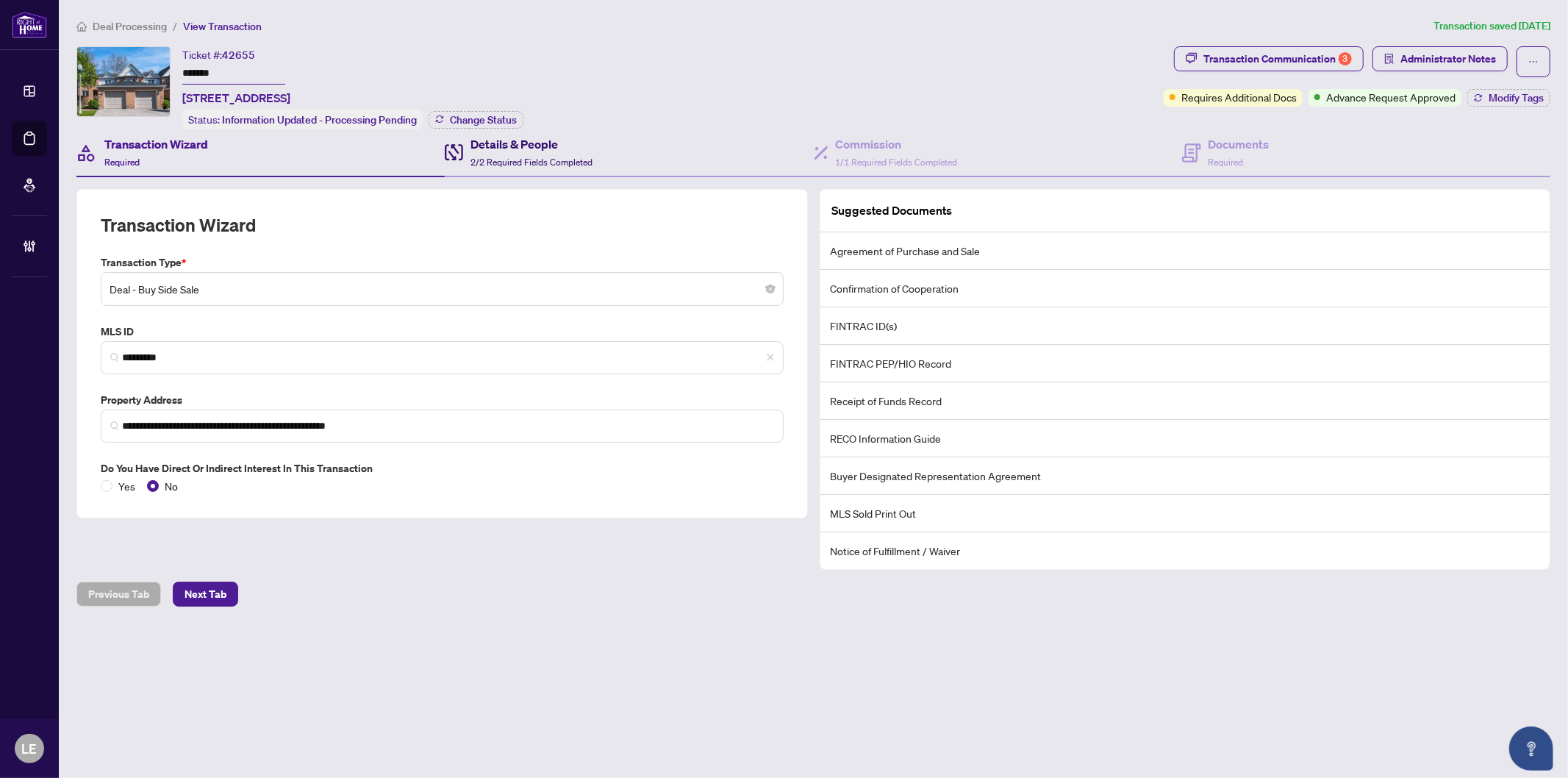
click at [495, 157] on span "2/2 Required Fields Completed" at bounding box center [531, 163] width 122 height 11
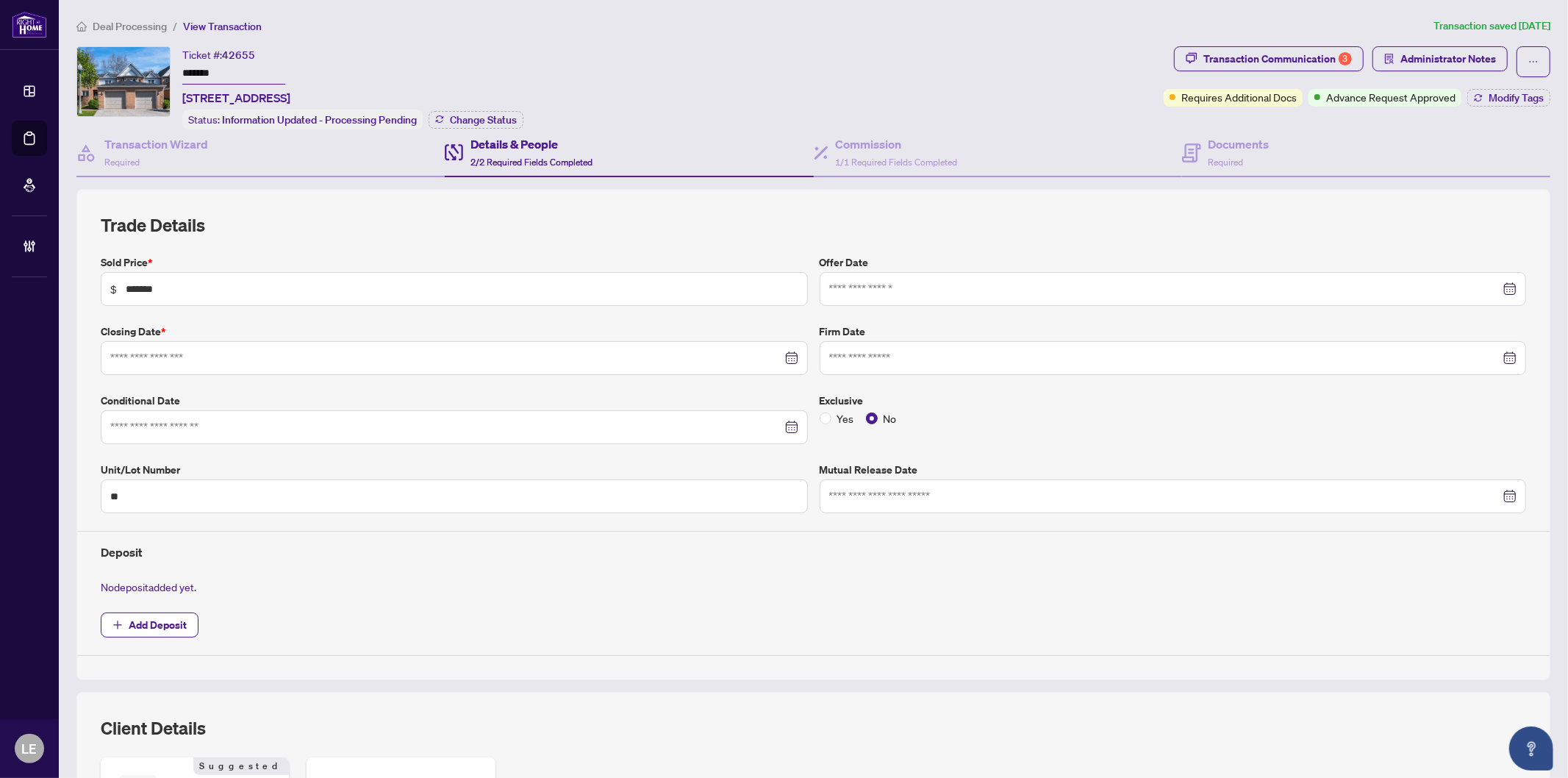
type input "**********"
click at [1270, 54] on div "Transaction Communication 3" at bounding box center [1278, 59] width 148 height 24
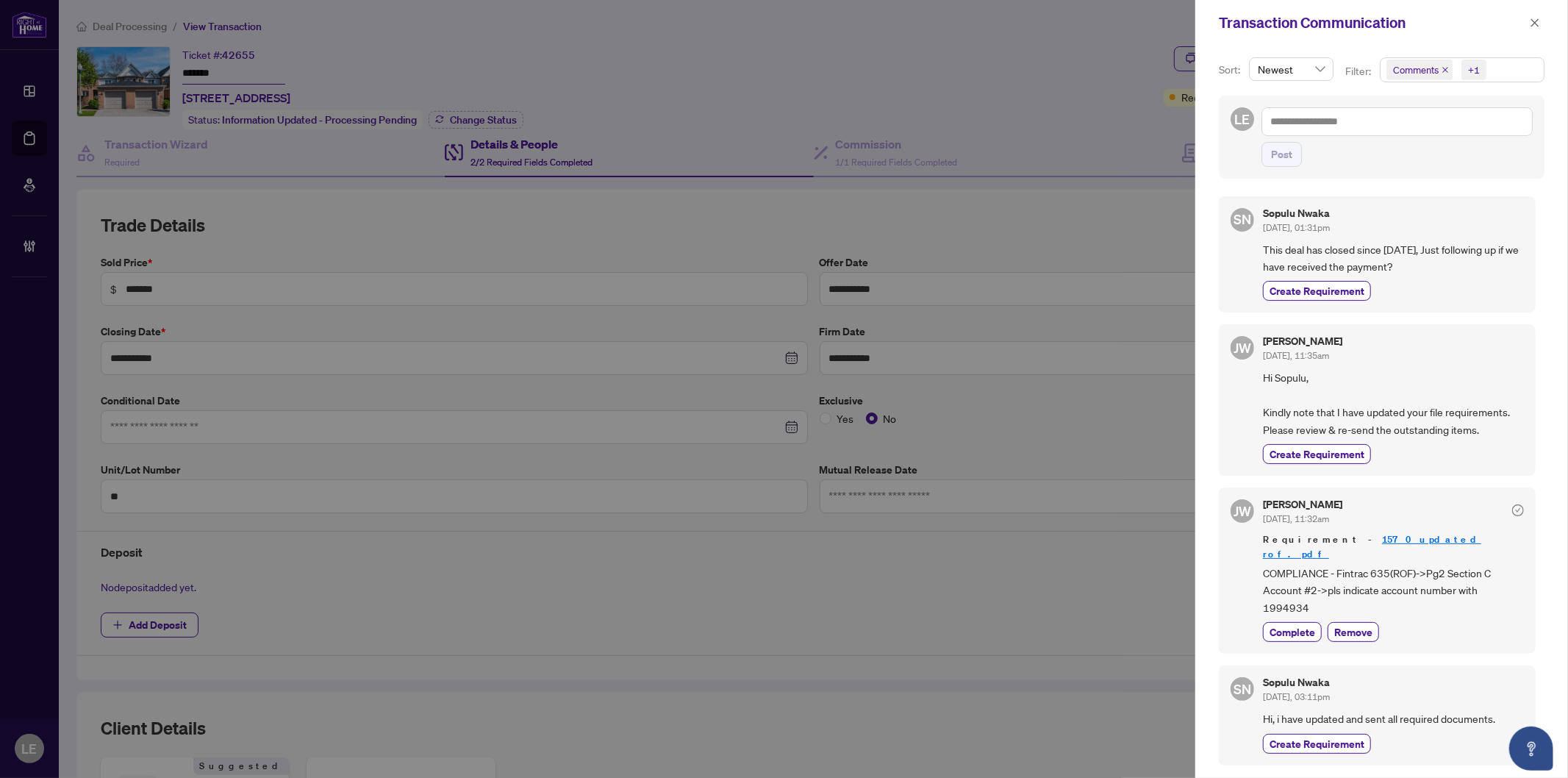
click at [998, 83] on div at bounding box center [784, 389] width 1568 height 778
click at [1538, 15] on span "button" at bounding box center [1535, 23] width 10 height 24
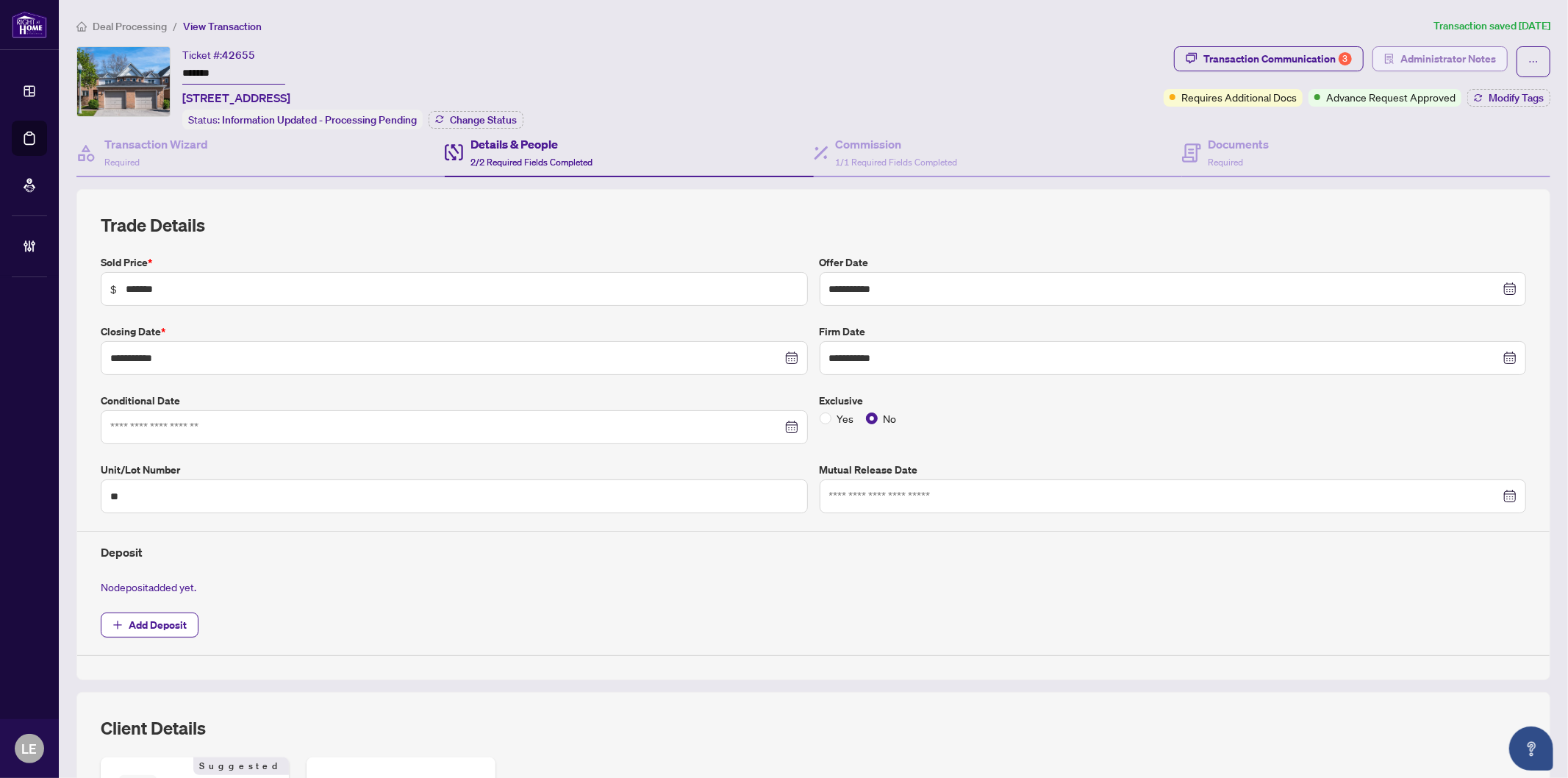
click at [1416, 56] on span "Administrator Notes" at bounding box center [1448, 59] width 96 height 24
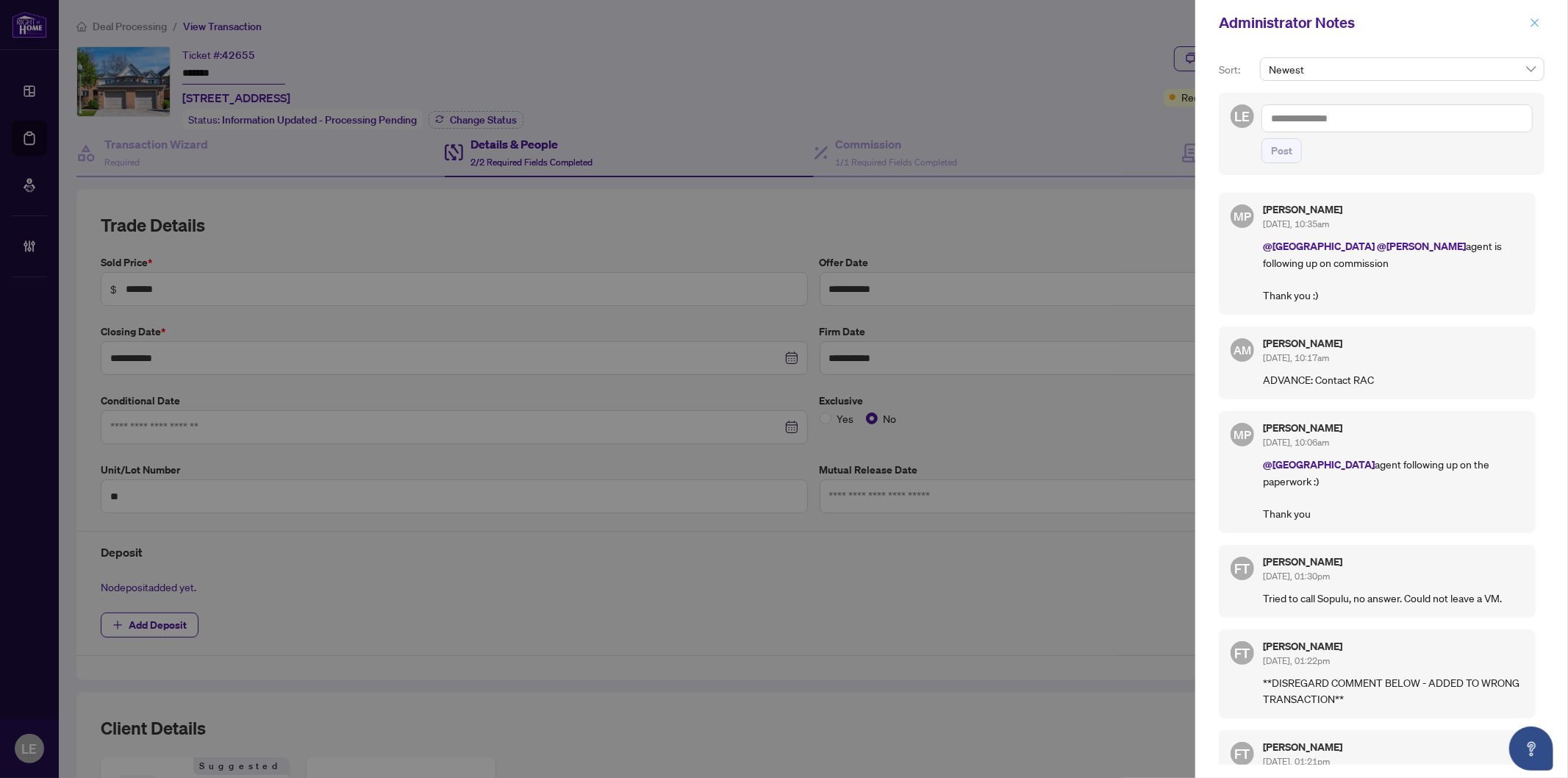
click at [1538, 24] on icon "close" at bounding box center [1535, 22] width 10 height 10
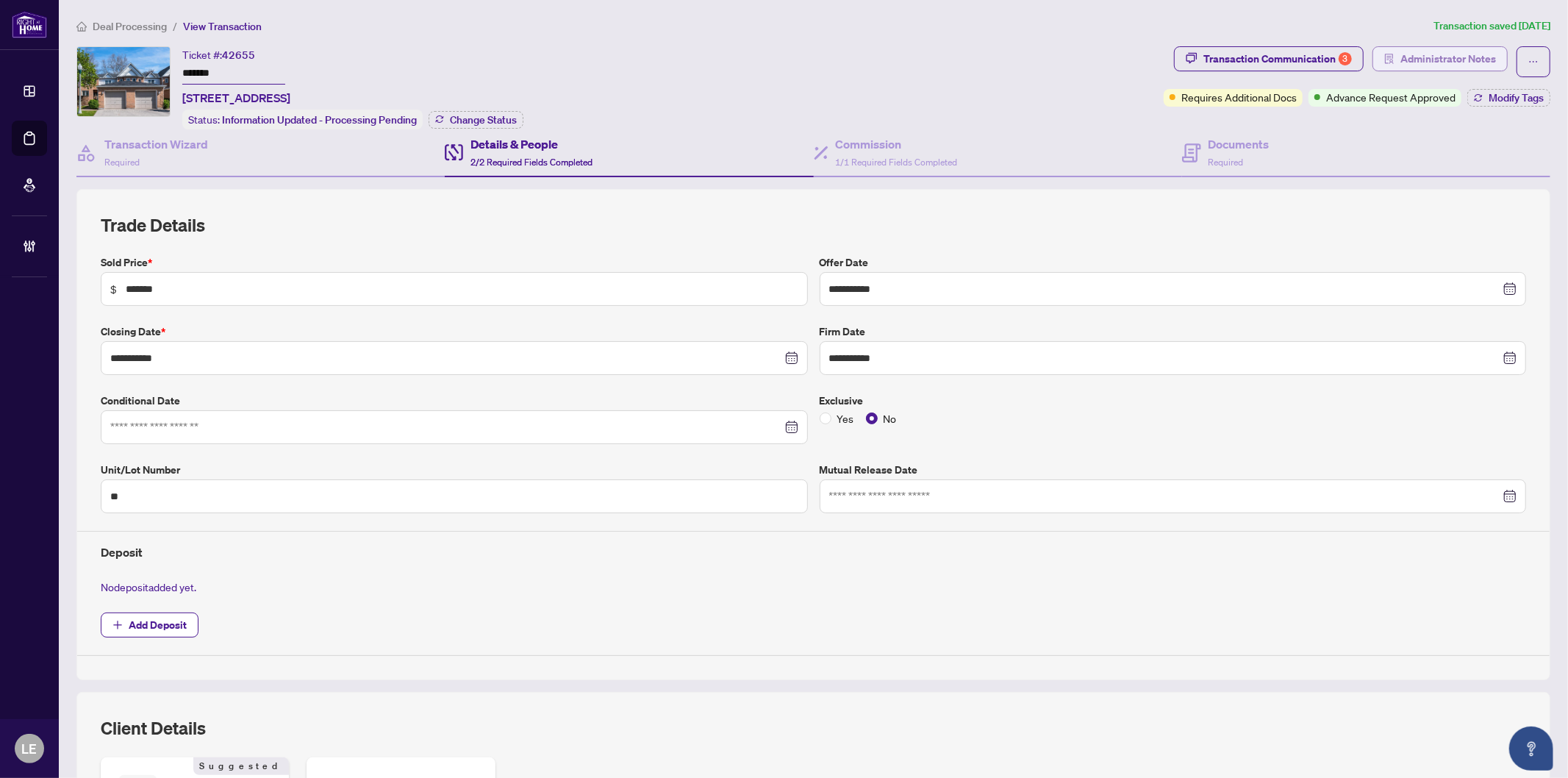
click at [1413, 57] on span "Administrator Notes" at bounding box center [1448, 59] width 96 height 24
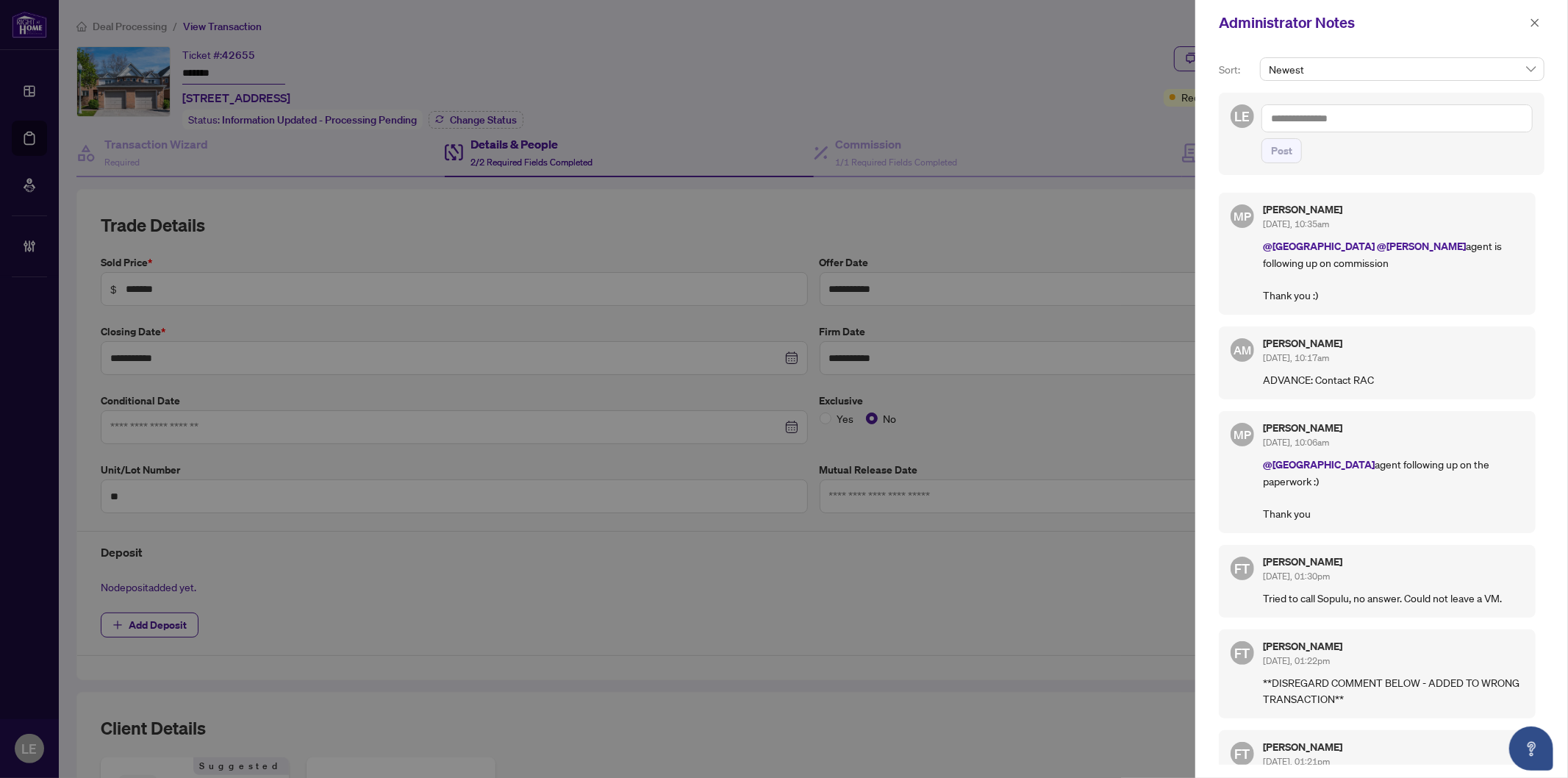
click at [1292, 116] on textarea at bounding box center [1397, 118] width 272 height 28
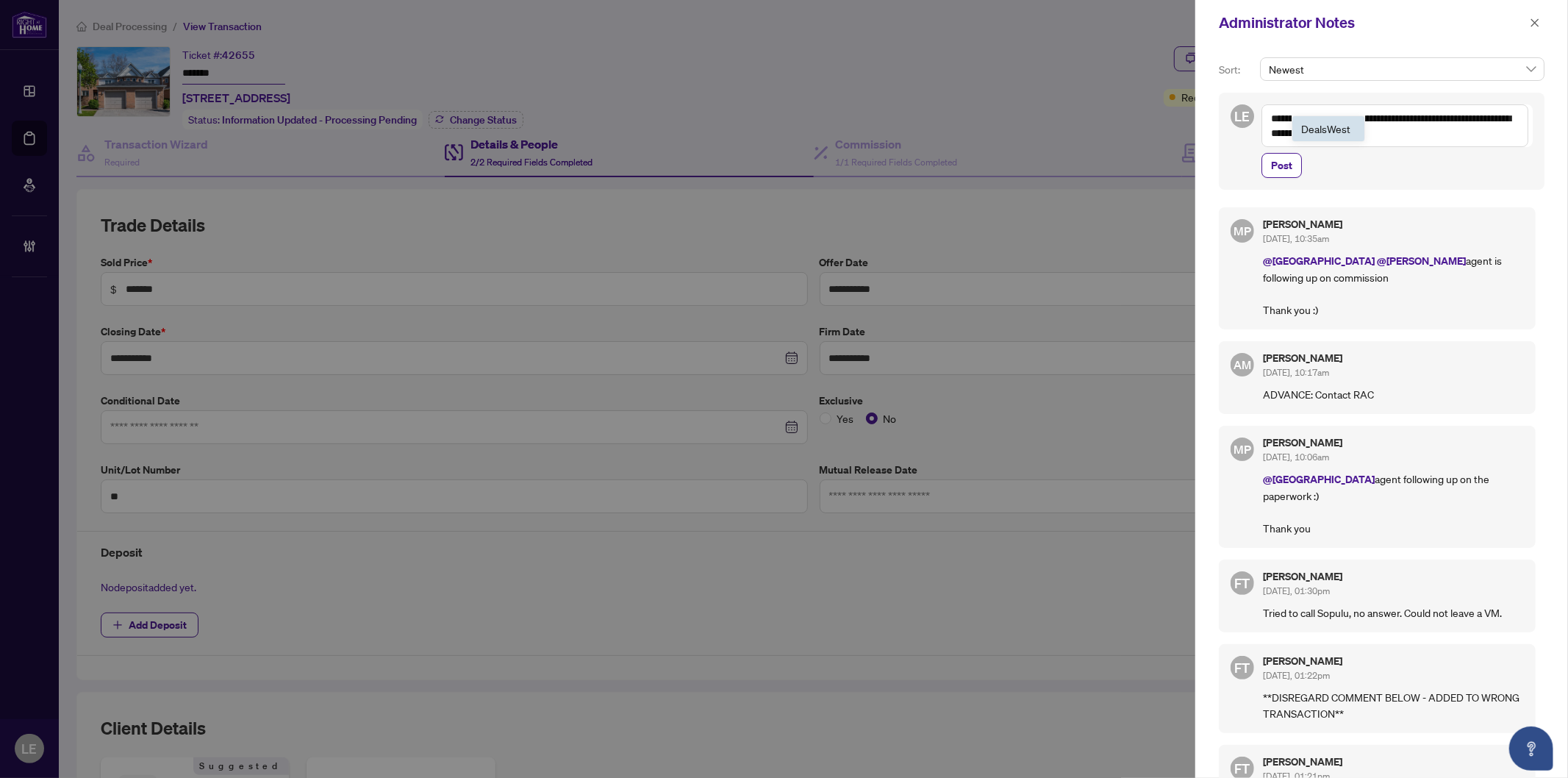
click at [1319, 133] on span "Deals West" at bounding box center [1326, 128] width 49 height 14
type textarea "**********"
click at [1284, 167] on span "Post" at bounding box center [1281, 166] width 22 height 24
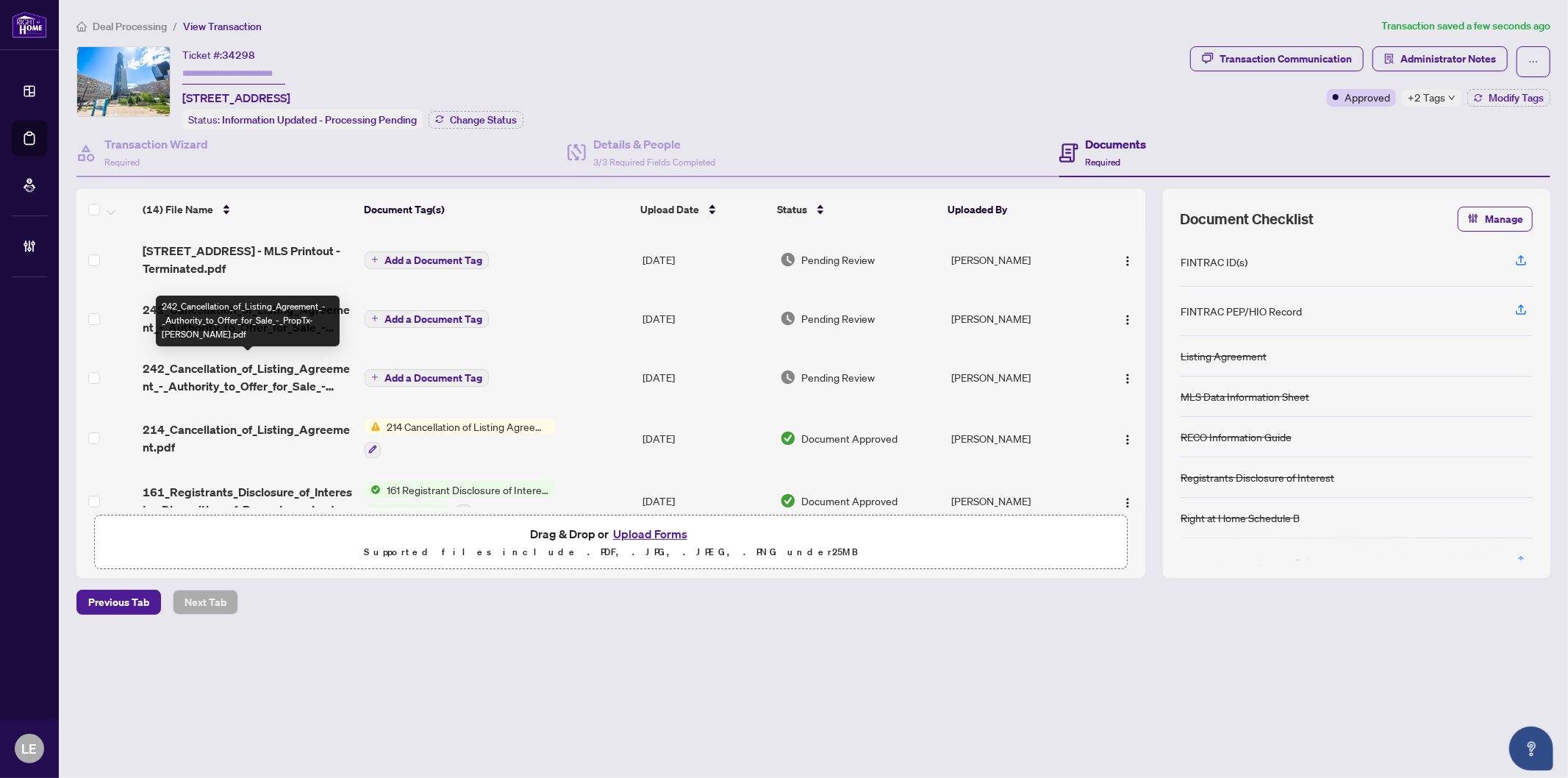
click at [196, 376] on span "242_Cancellation_of_Listing_Agreement_-_Authority_to_Offer_for_Sale_-_PropTx-[P…" at bounding box center [248, 377] width 210 height 35
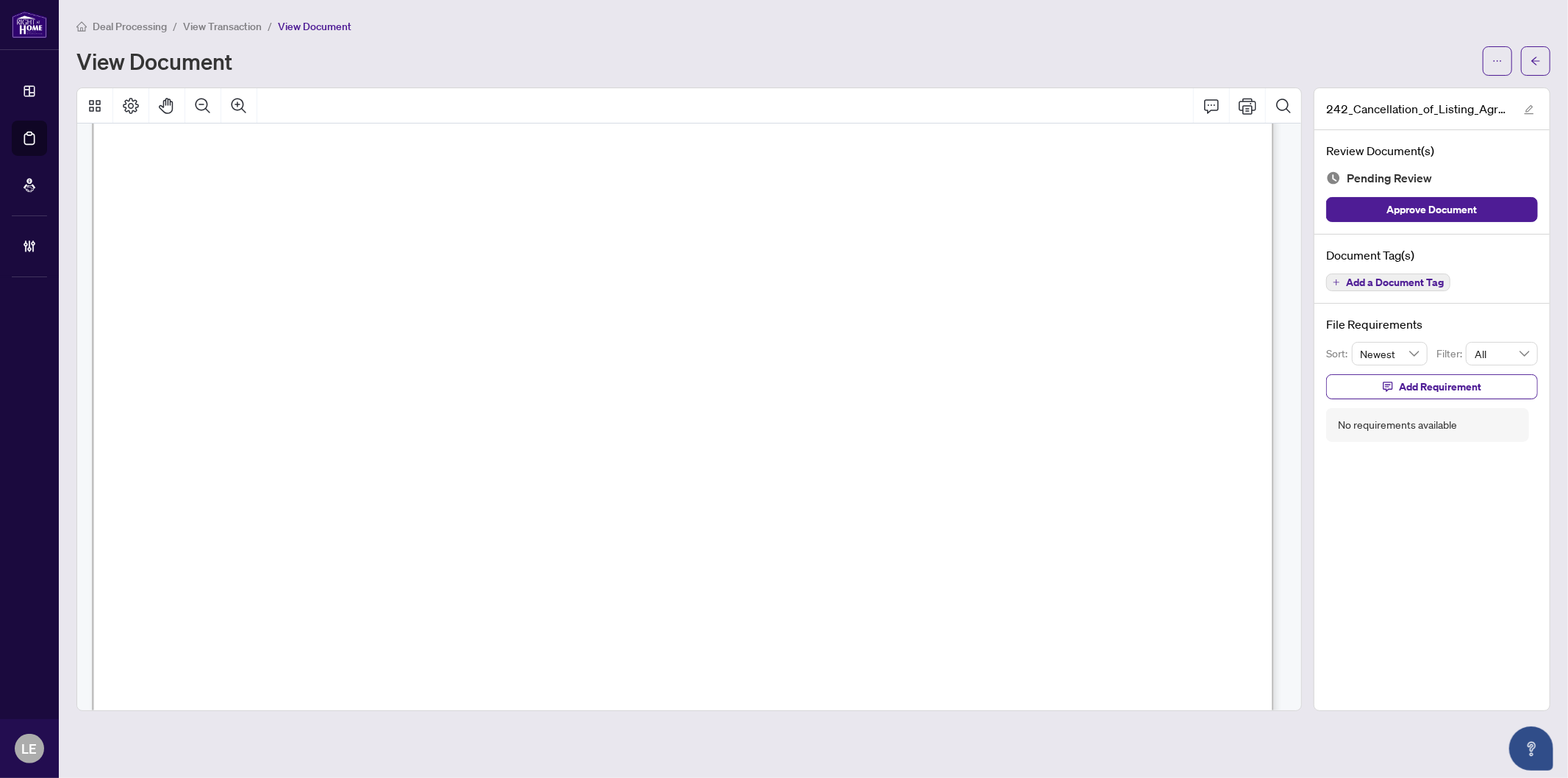
scroll to position [481, 0]
click at [1540, 64] on icon "arrow-left" at bounding box center [1535, 61] width 10 height 10
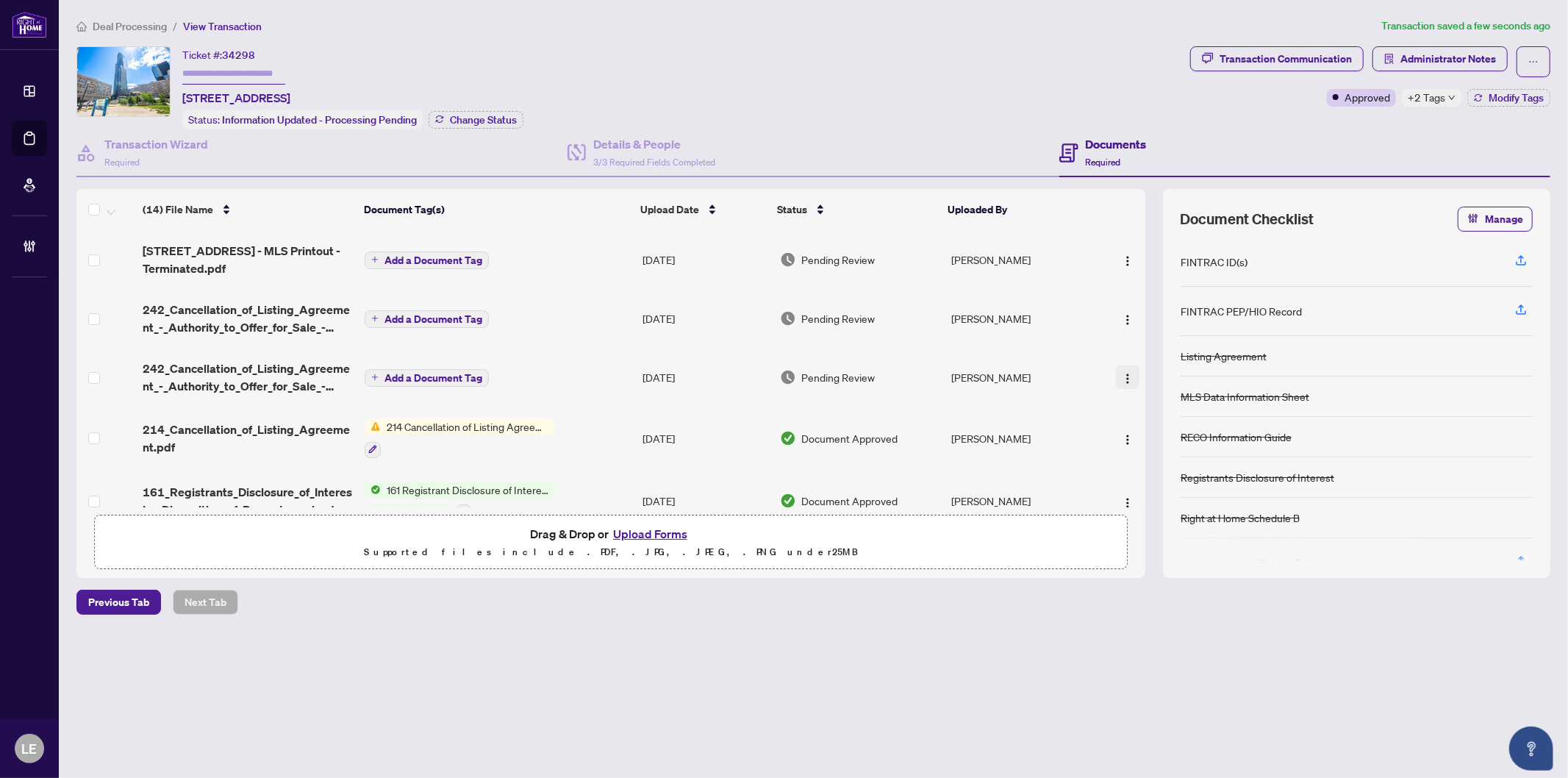
click at [1133, 373] on button "button" at bounding box center [1128, 378] width 24 height 24
click at [1163, 497] on span "Document Permissions" at bounding box center [1194, 497] width 140 height 16
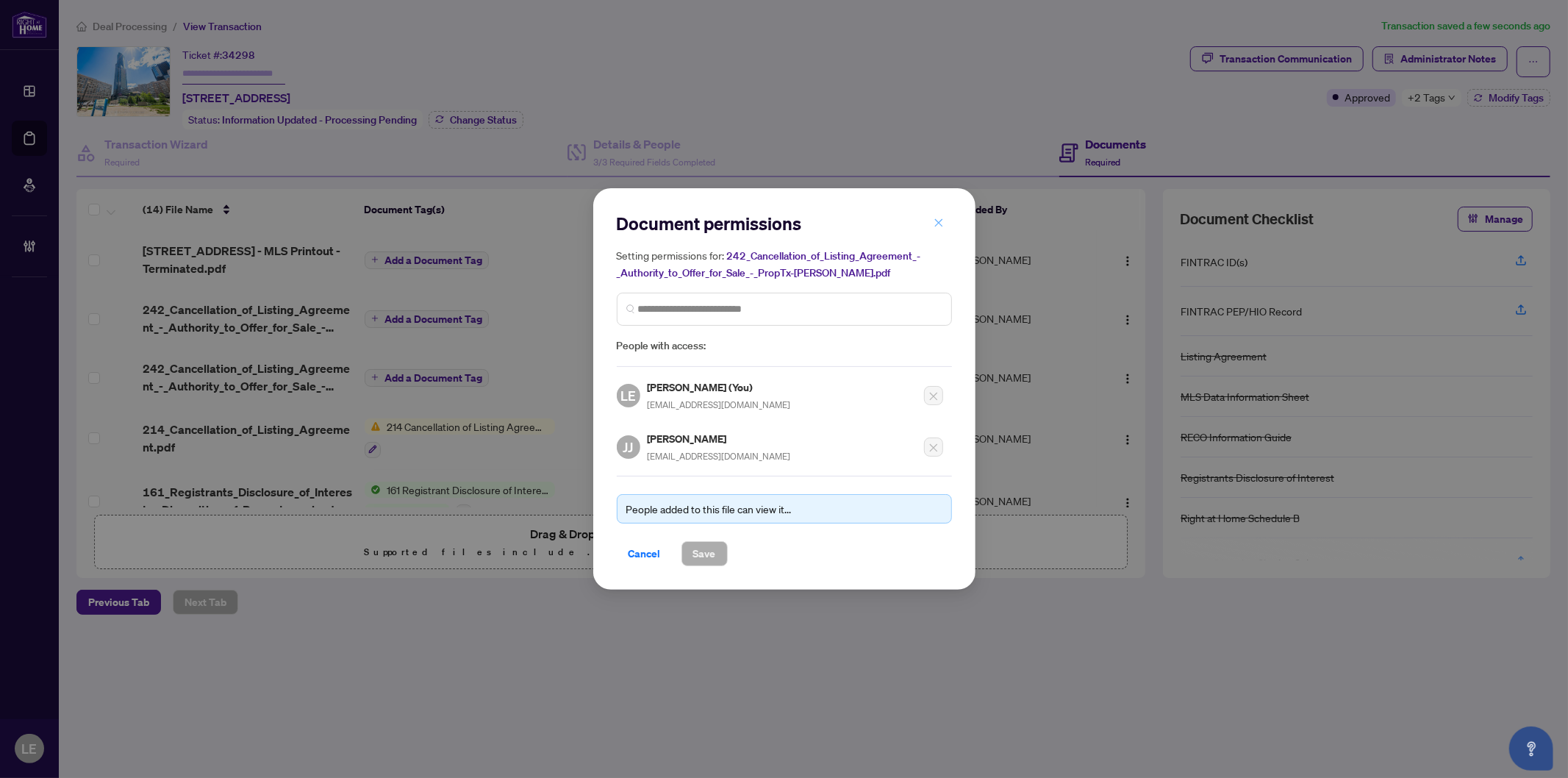
click at [939, 224] on icon "close" at bounding box center [939, 222] width 10 height 10
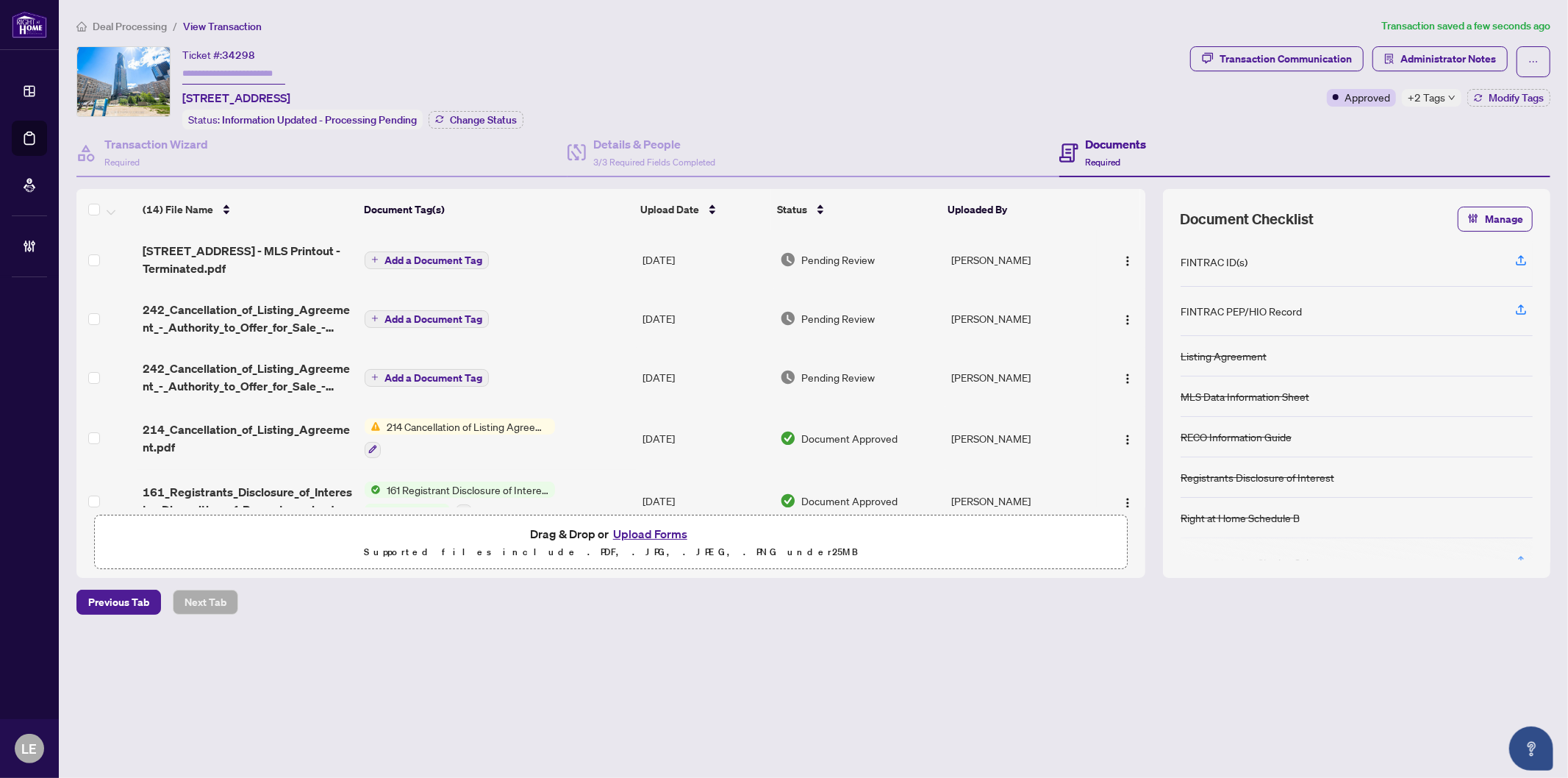
click at [433, 373] on span "Add a Document Tag" at bounding box center [433, 378] width 98 height 10
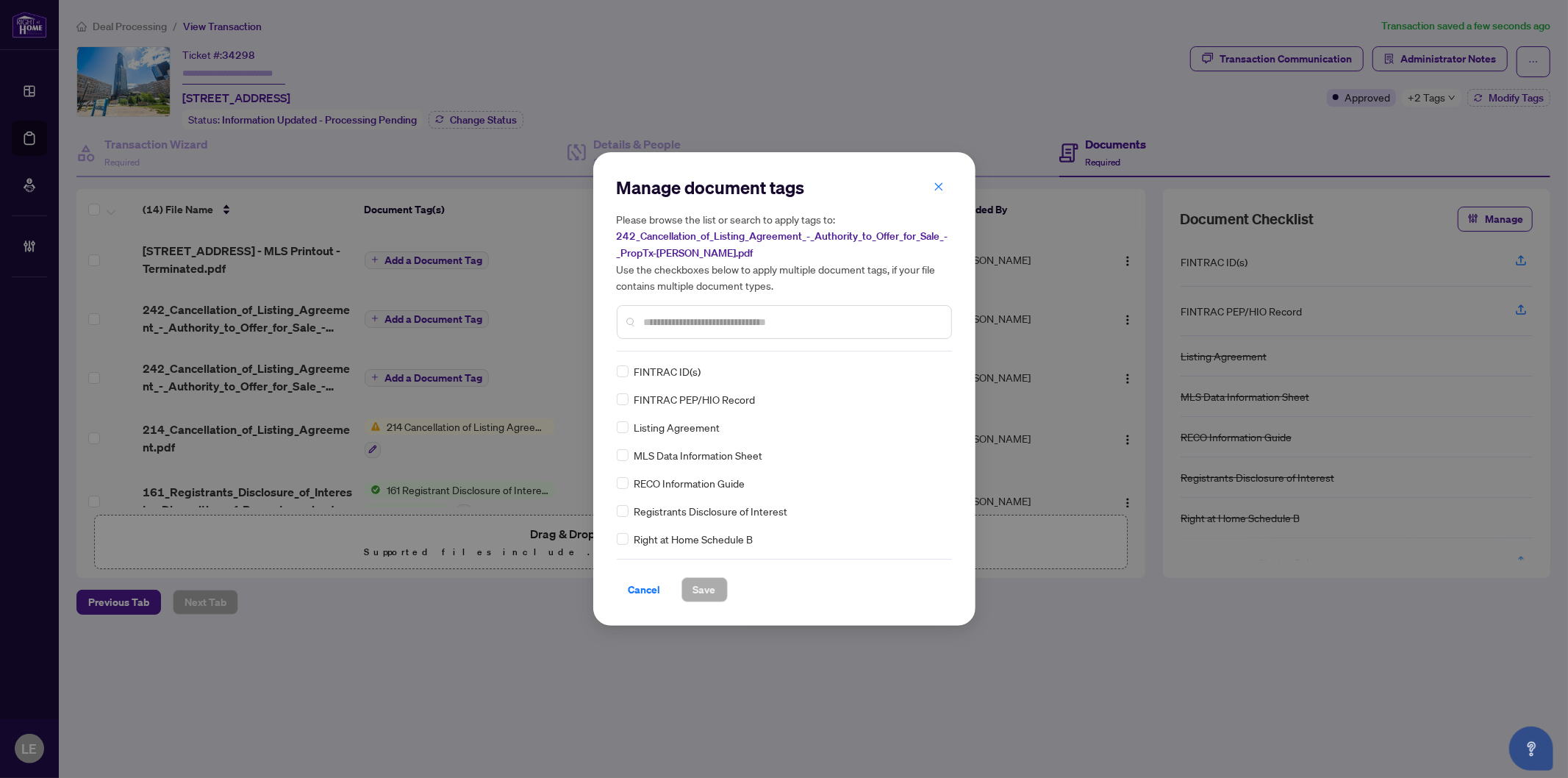
click at [715, 317] on input "text" at bounding box center [791, 322] width 296 height 16
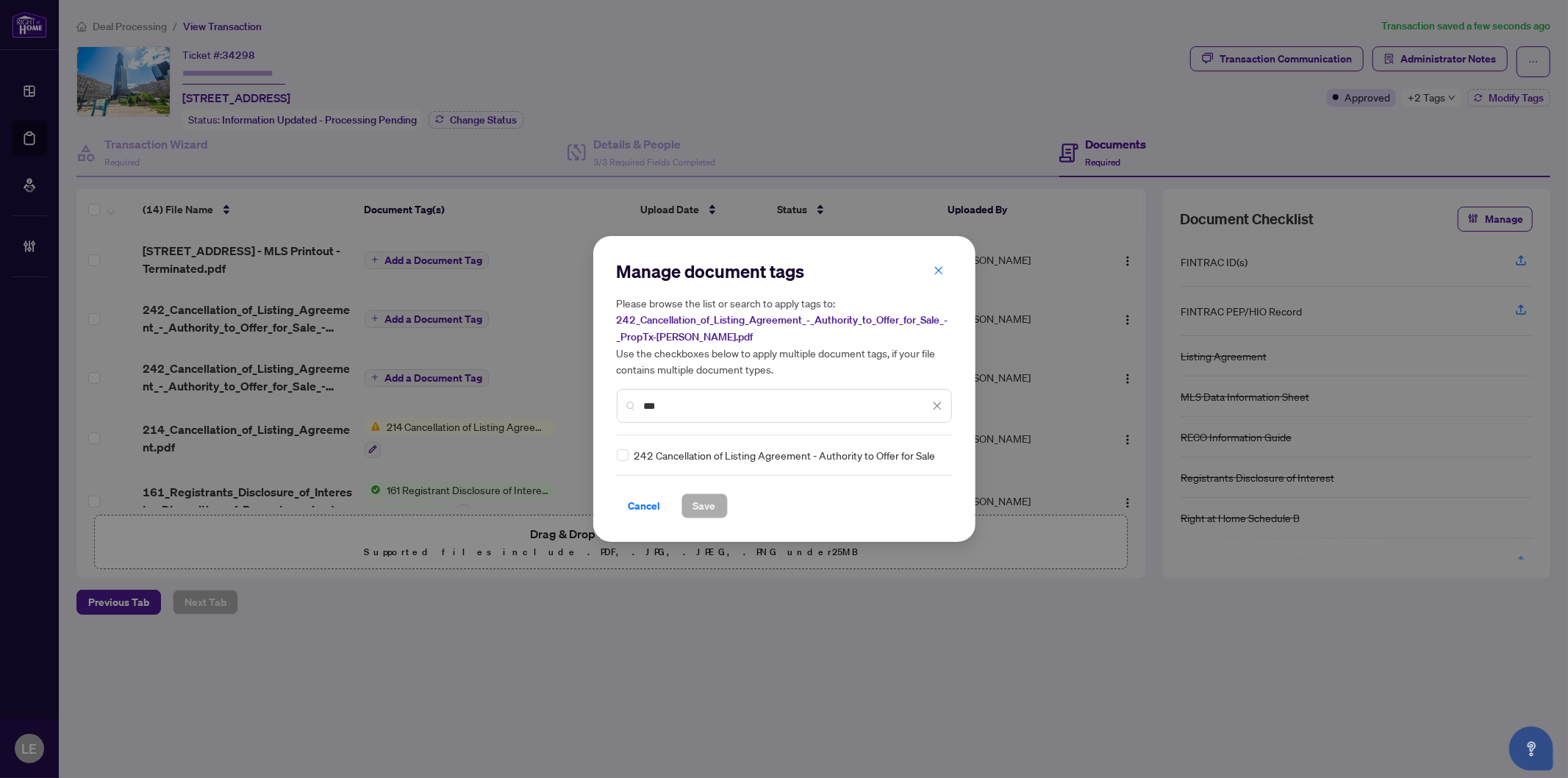
click at [941, 414] on div "***" at bounding box center [784, 406] width 335 height 33
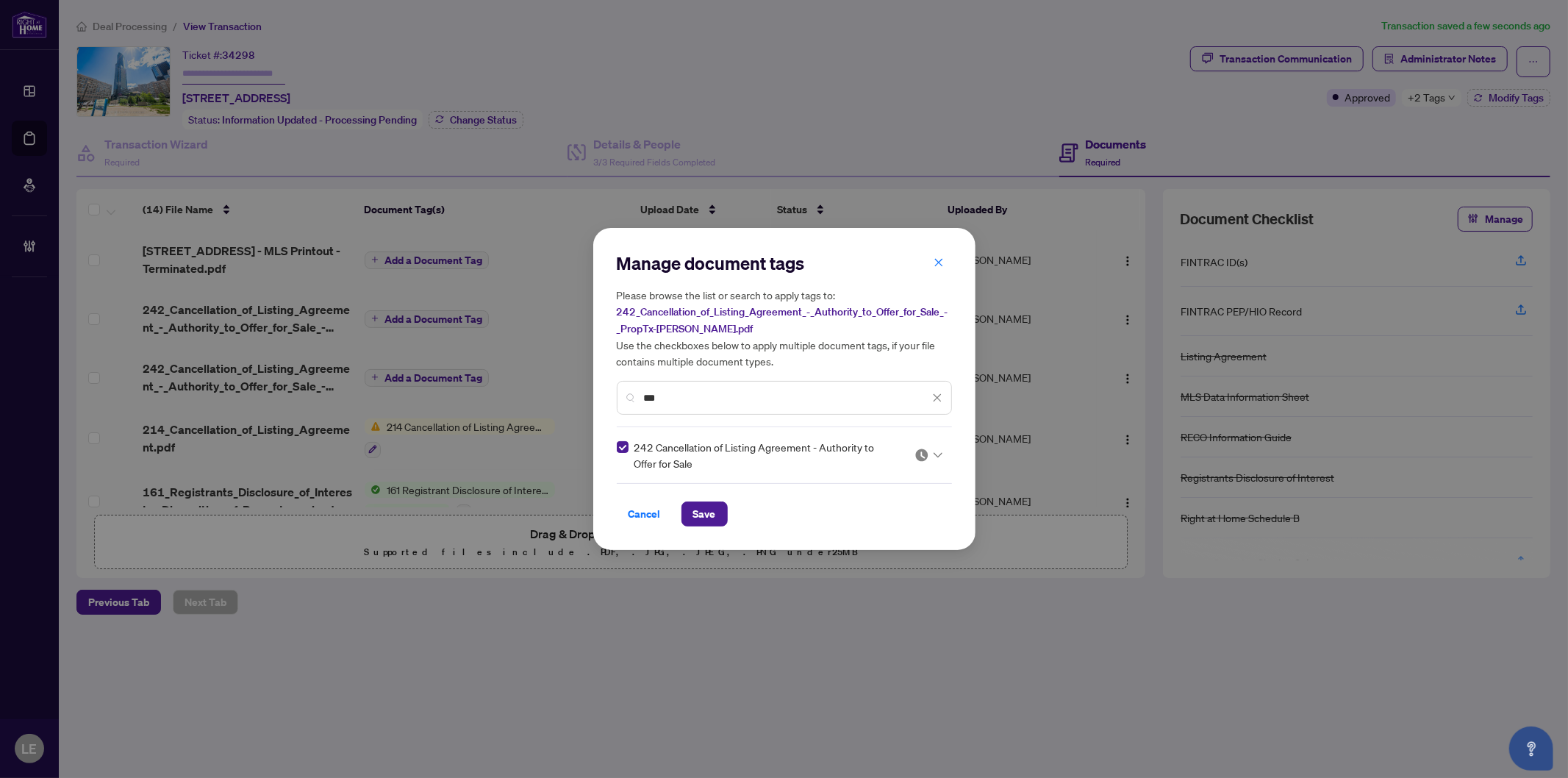
click at [937, 456] on icon at bounding box center [938, 455] width 9 height 5
click at [884, 529] on div "Approved" at bounding box center [884, 527] width 94 height 16
click at [676, 397] on input "***" at bounding box center [786, 398] width 285 height 16
drag, startPoint x: 676, startPoint y: 397, endPoint x: 622, endPoint y: 390, distance: 54.5
click at [622, 390] on div "***" at bounding box center [784, 398] width 335 height 33
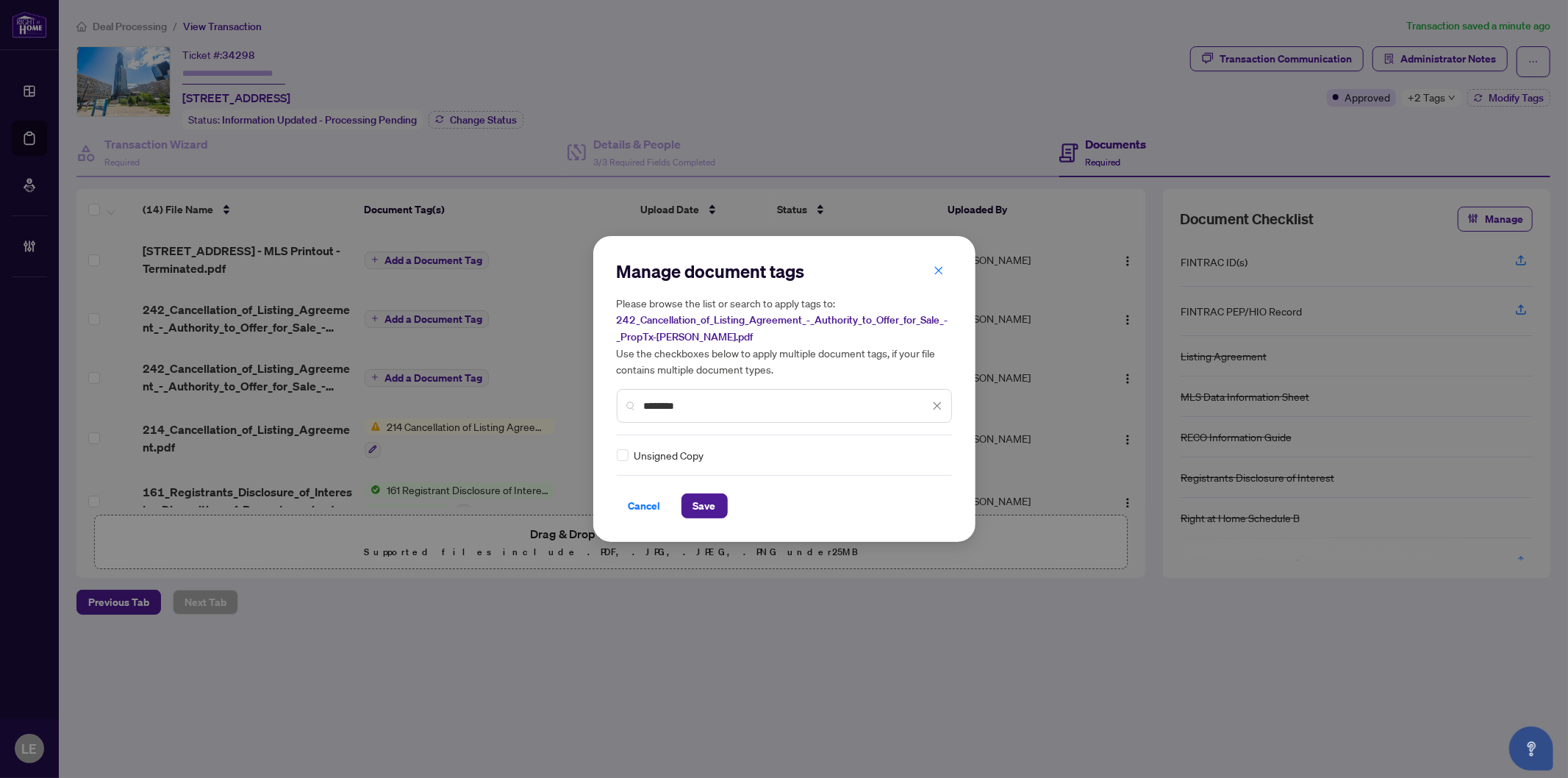
type input "********"
click at [934, 454] on icon at bounding box center [938, 455] width 9 height 5
click at [888, 519] on div "Approved" at bounding box center [880, 527] width 94 height 16
click at [672, 509] on div "Cancel Save" at bounding box center [784, 505] width 335 height 25
click at [699, 508] on span "Save" at bounding box center [704, 506] width 23 height 24
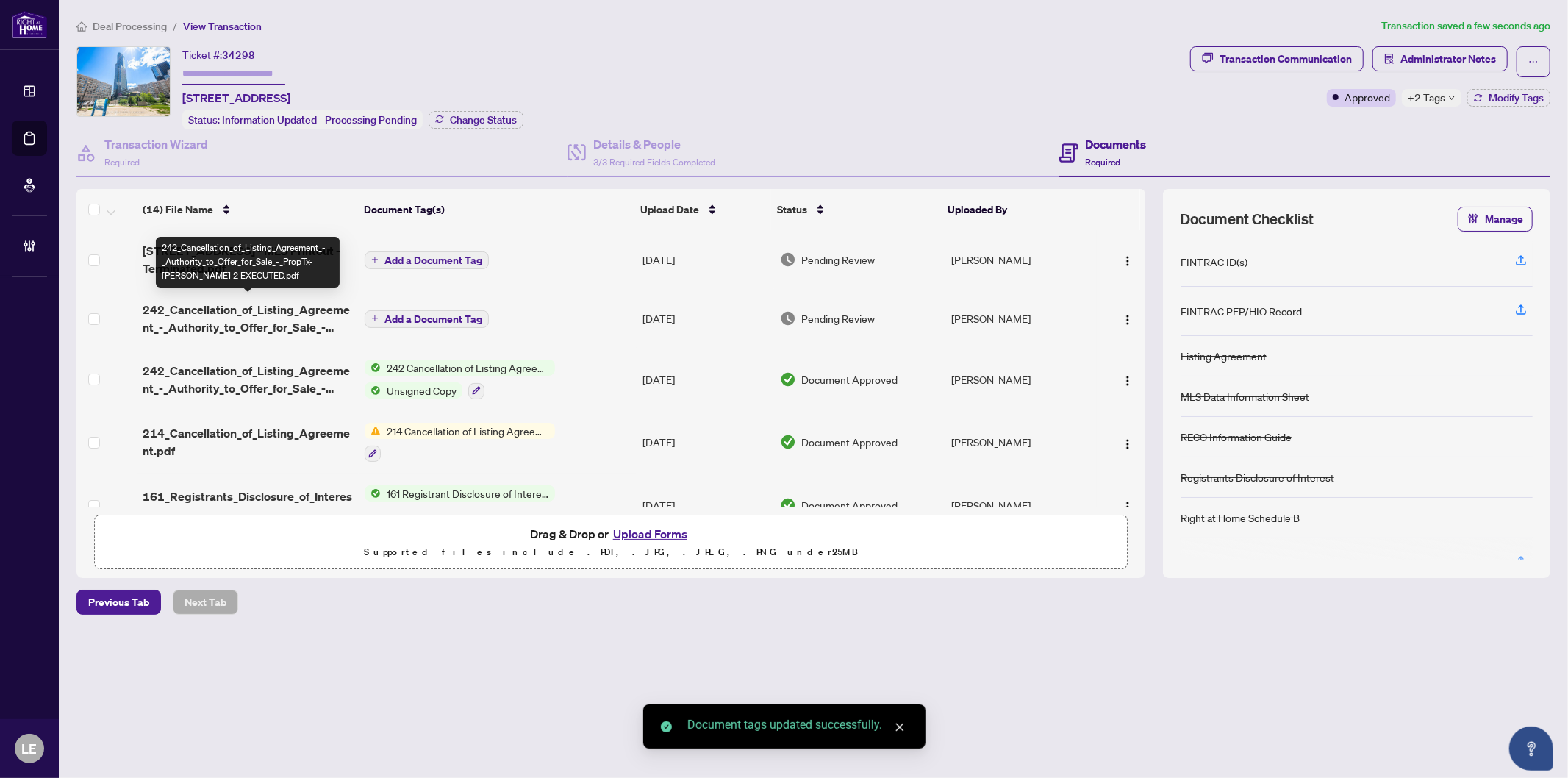
click at [254, 308] on span "242_Cancellation_of_Listing_Agreement_-_Authority_to_Offer_for_Sale_-_PropTx-OR…" at bounding box center [248, 318] width 210 height 35
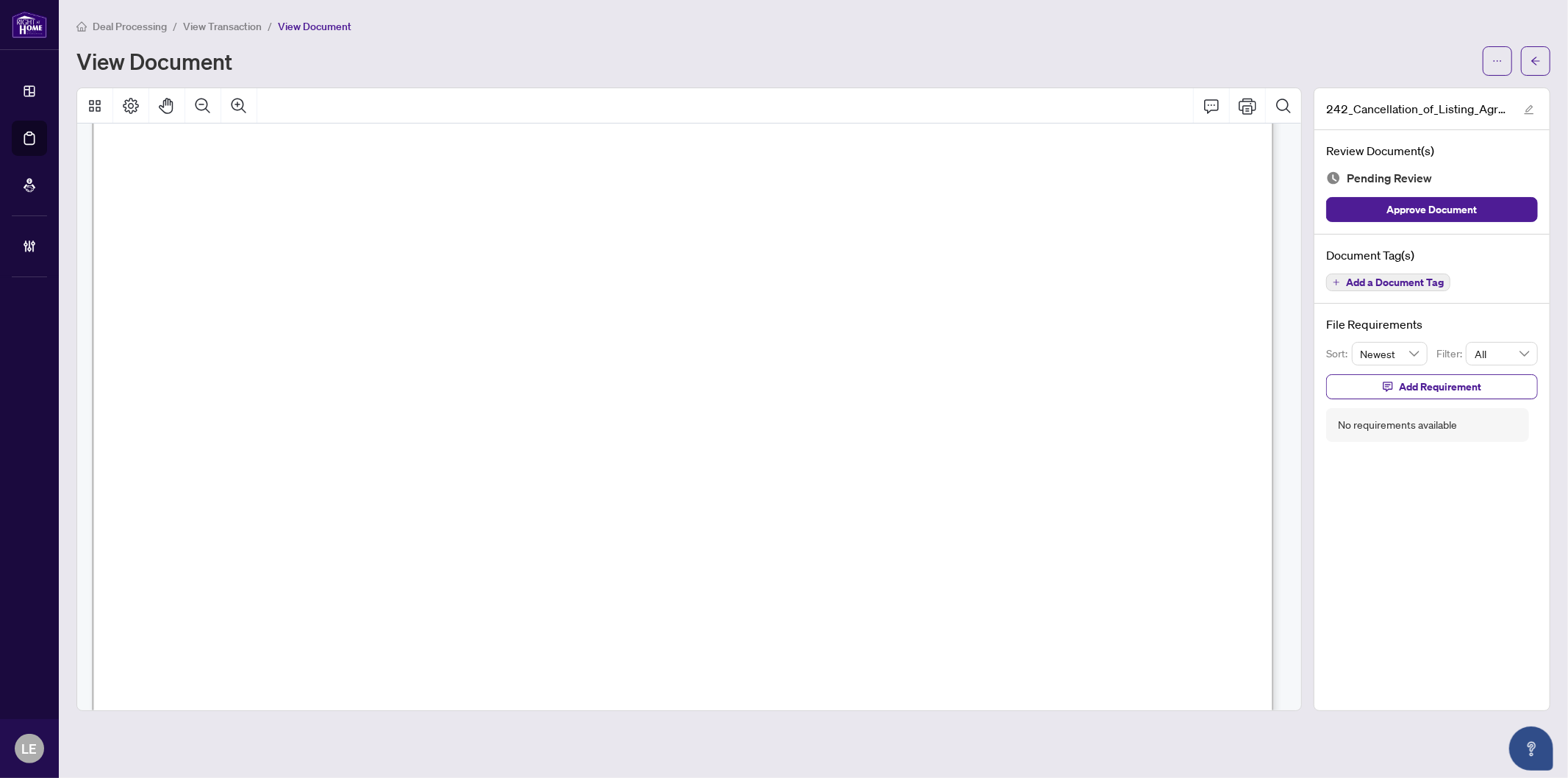
scroll to position [237, 0]
click at [1531, 56] on icon "arrow-left" at bounding box center [1535, 61] width 10 height 10
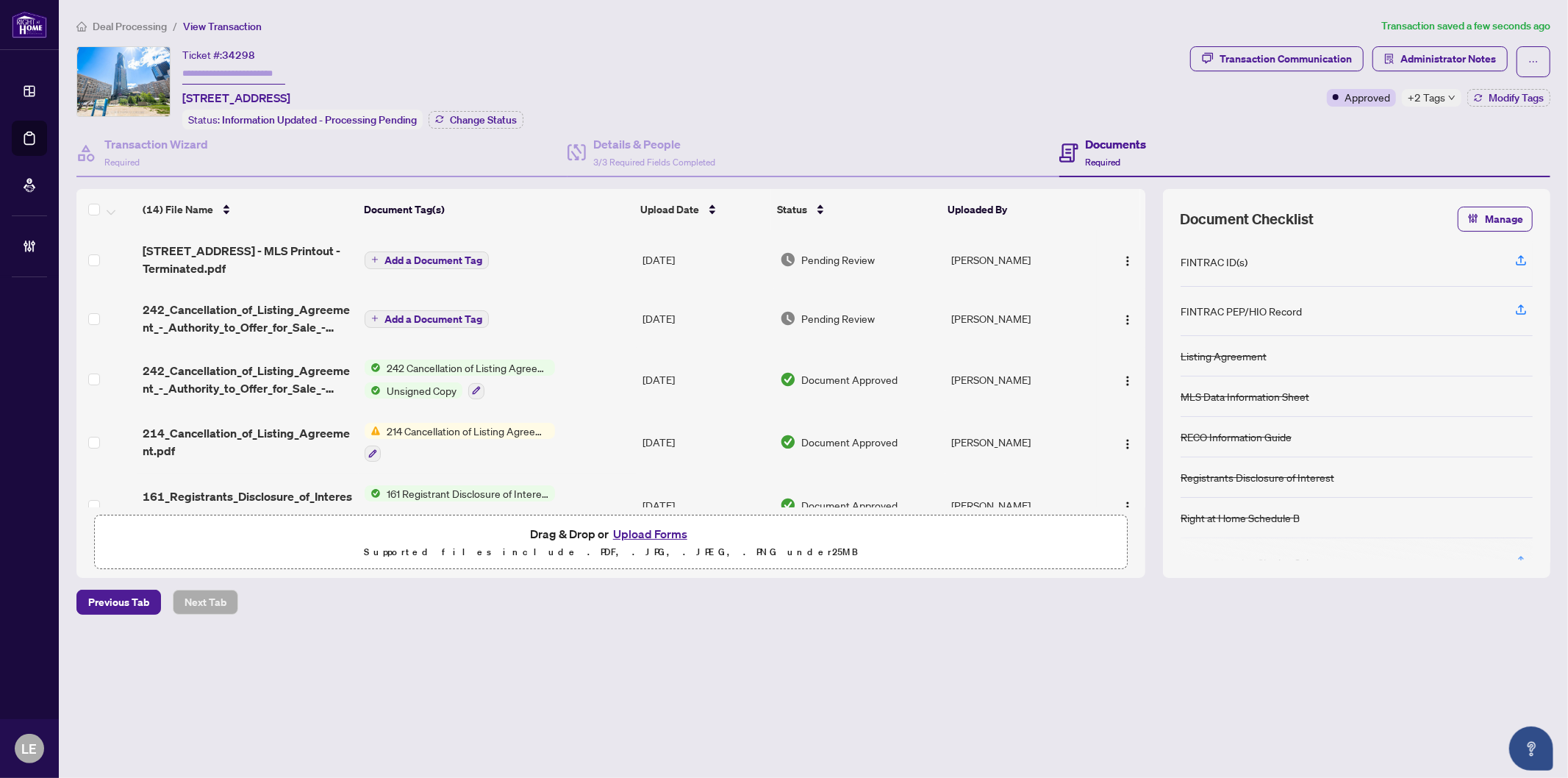
click at [458, 317] on span "Add a Document Tag" at bounding box center [433, 319] width 98 height 10
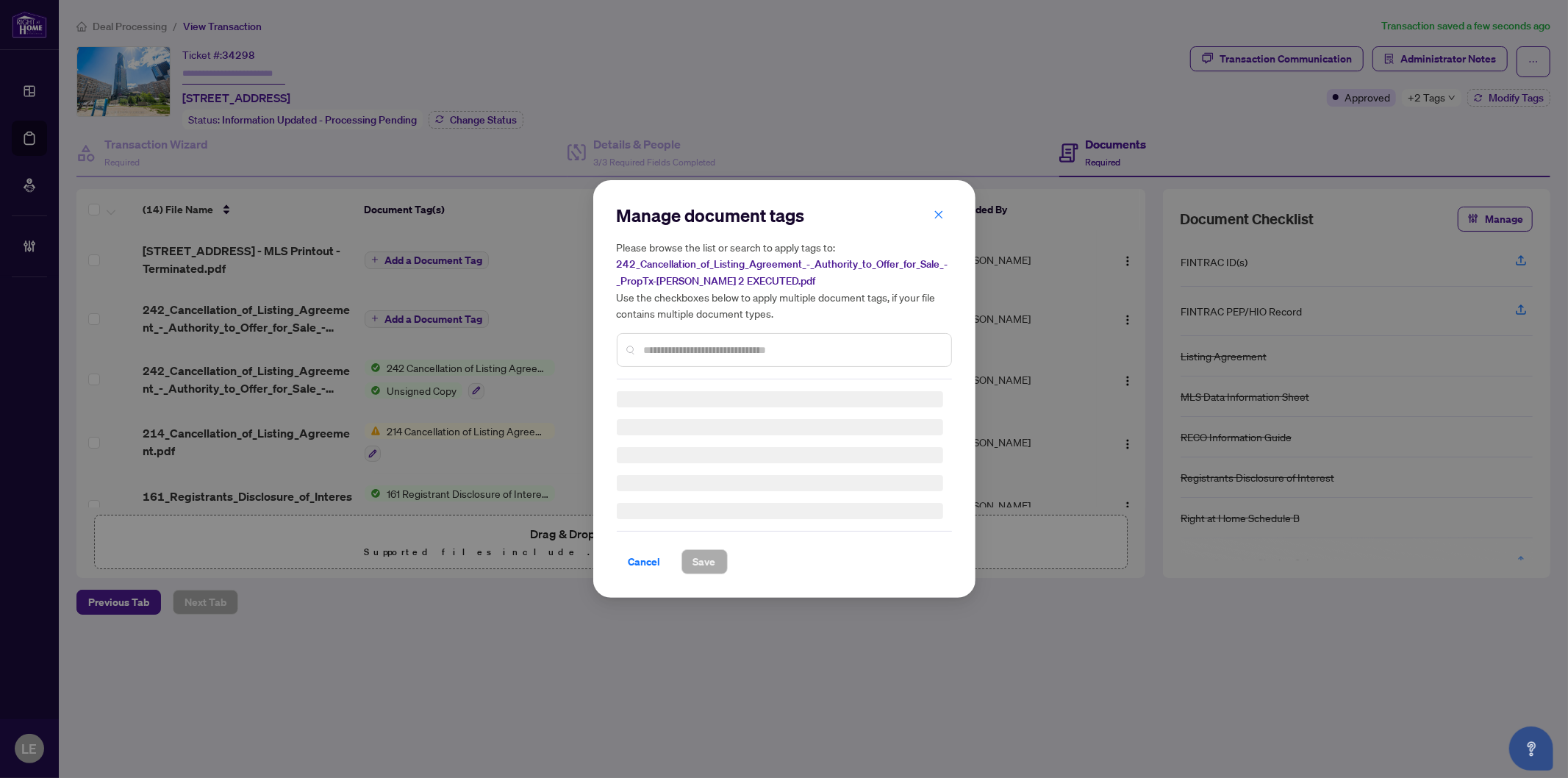
click at [715, 348] on div "Manage document tags Please browse the list or search to apply tags to: 242_Can…" at bounding box center [784, 292] width 335 height 176
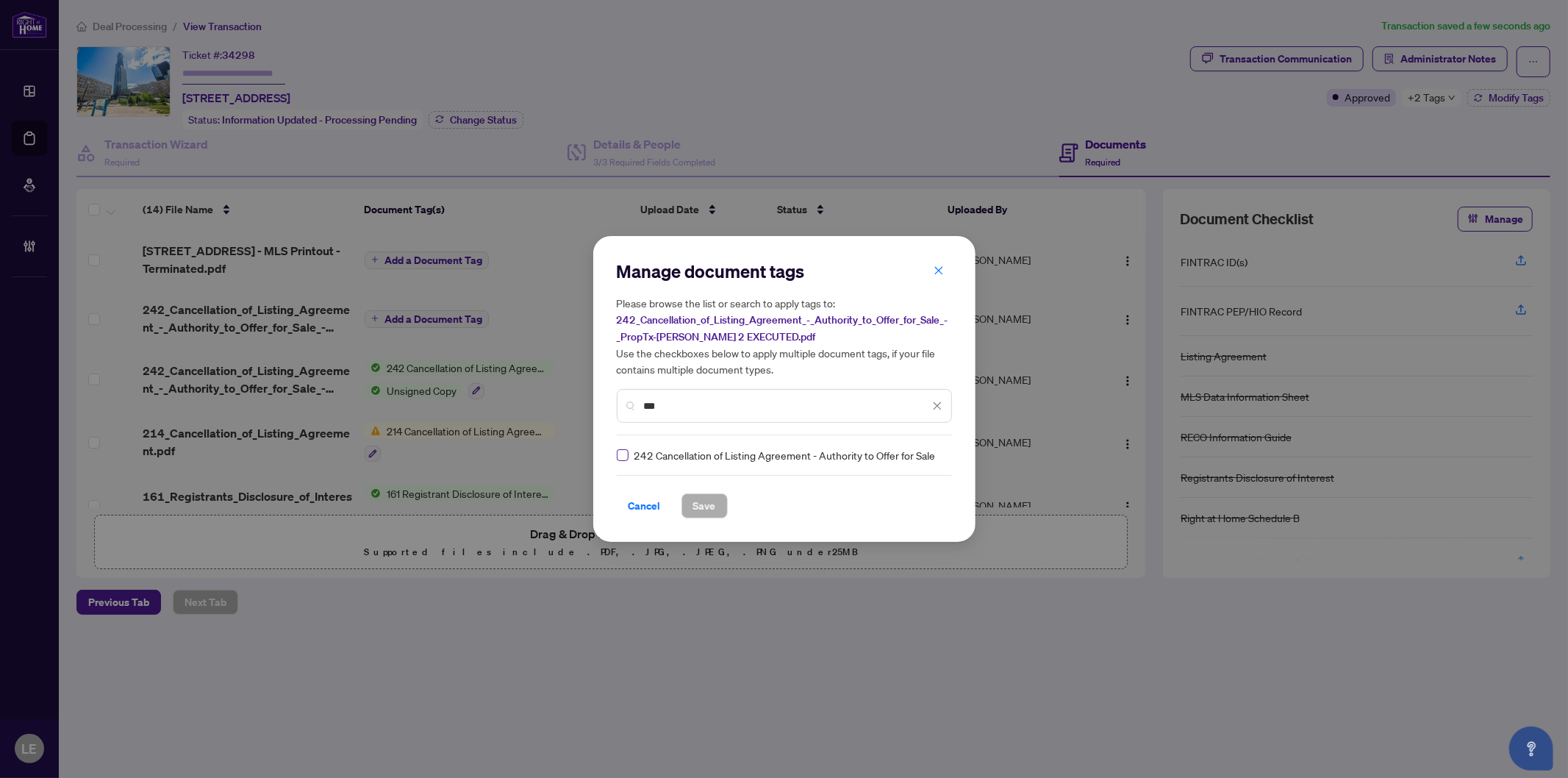
type input "***"
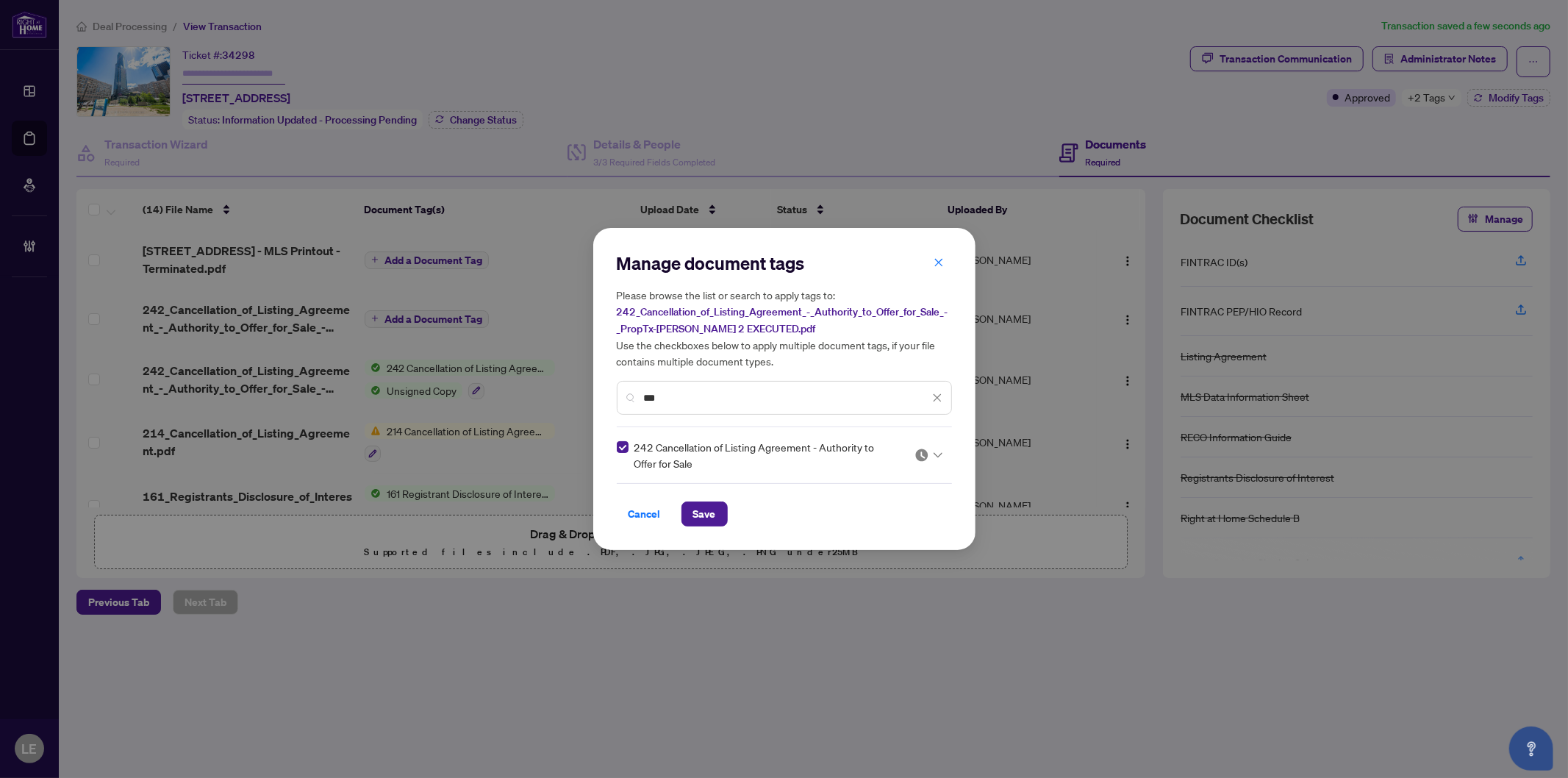
click at [931, 460] on div at bounding box center [928, 455] width 28 height 14
click at [890, 528] on div "Approved" at bounding box center [884, 527] width 94 height 16
click at [713, 518] on span "Save" at bounding box center [704, 514] width 23 height 24
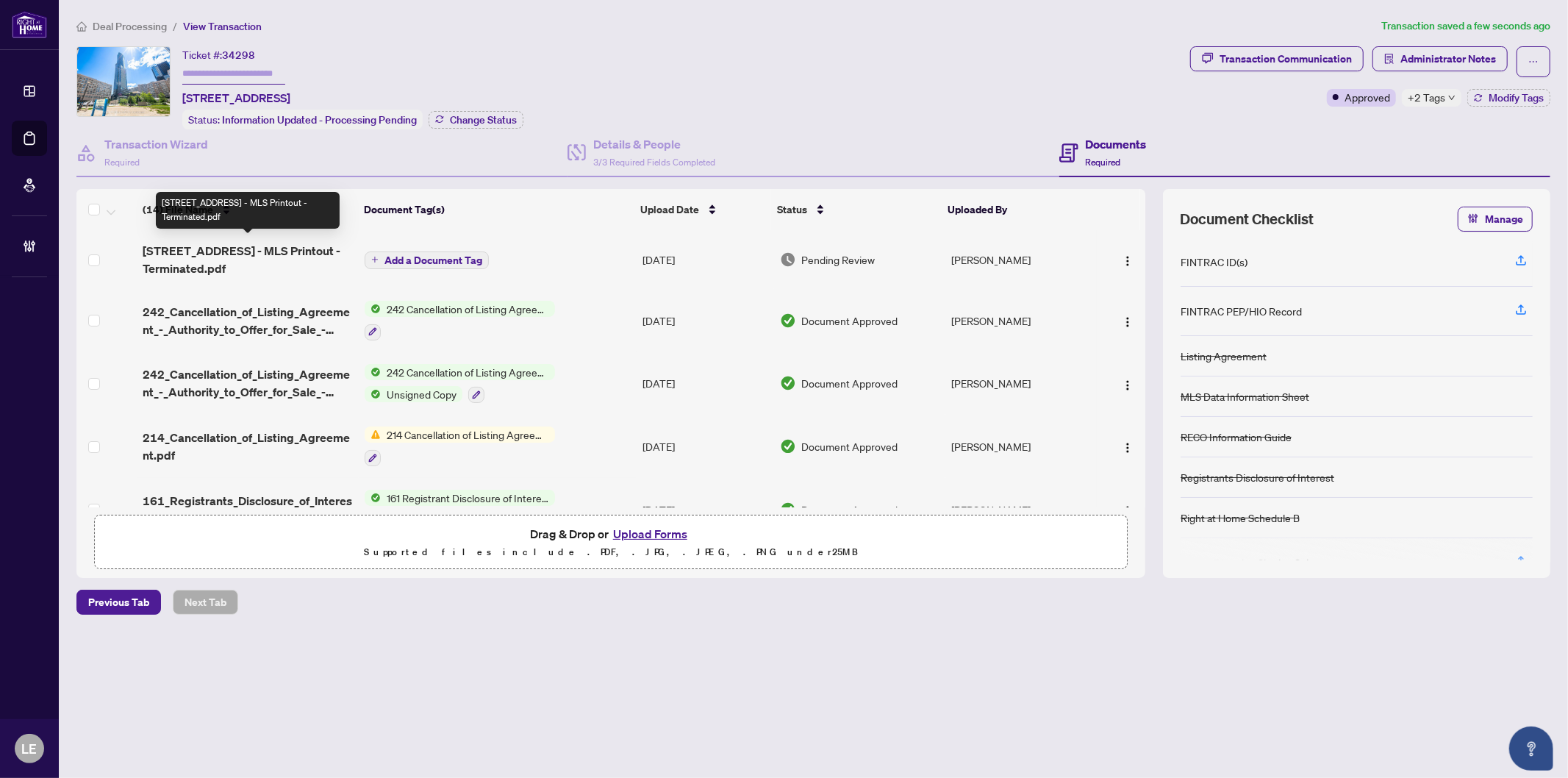
click at [188, 252] on span "386 Yonge St 3901 - MLS Printout - Terminated.pdf" at bounding box center [248, 260] width 210 height 35
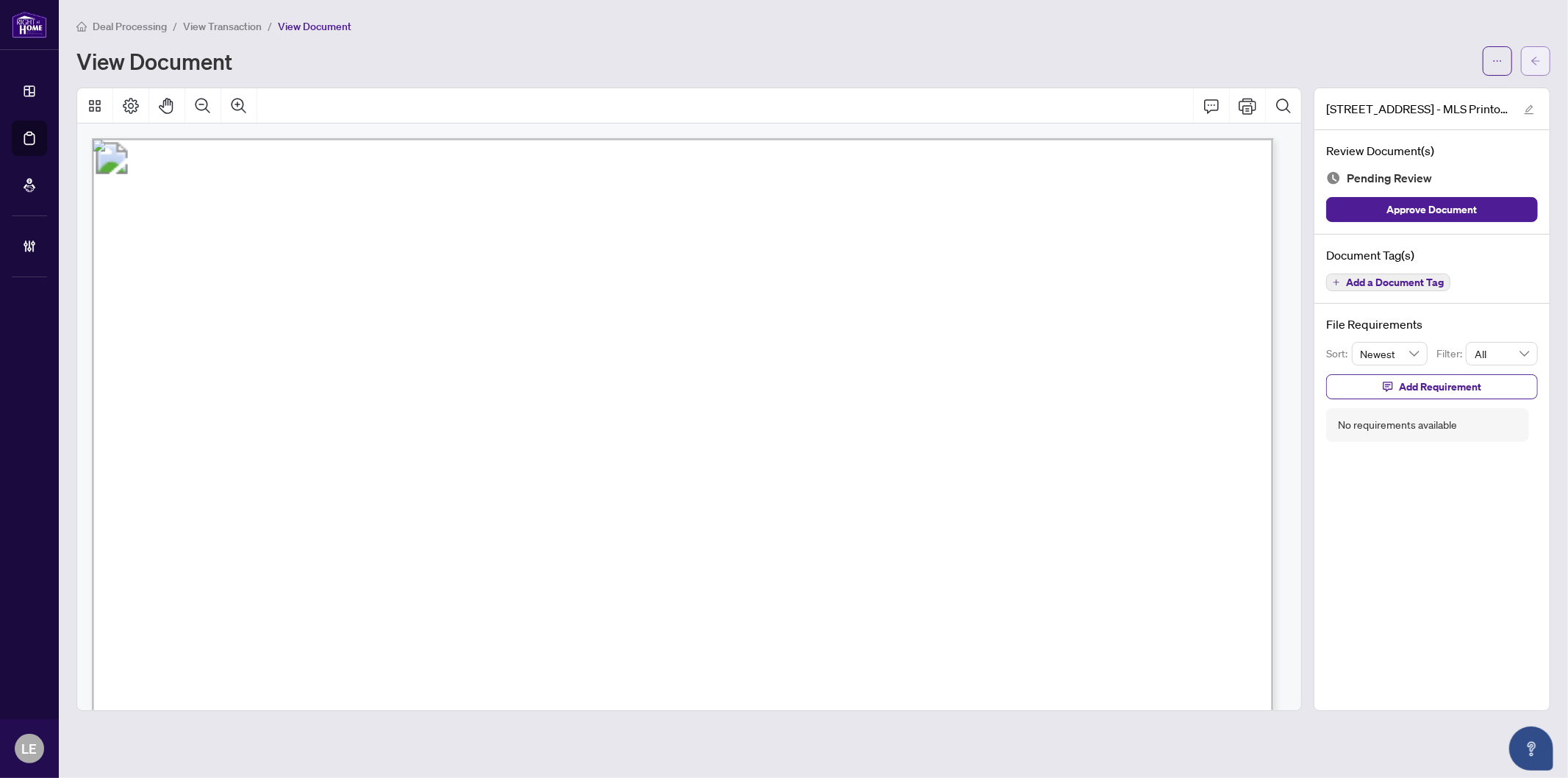
click at [1543, 62] on button "button" at bounding box center [1535, 61] width 29 height 29
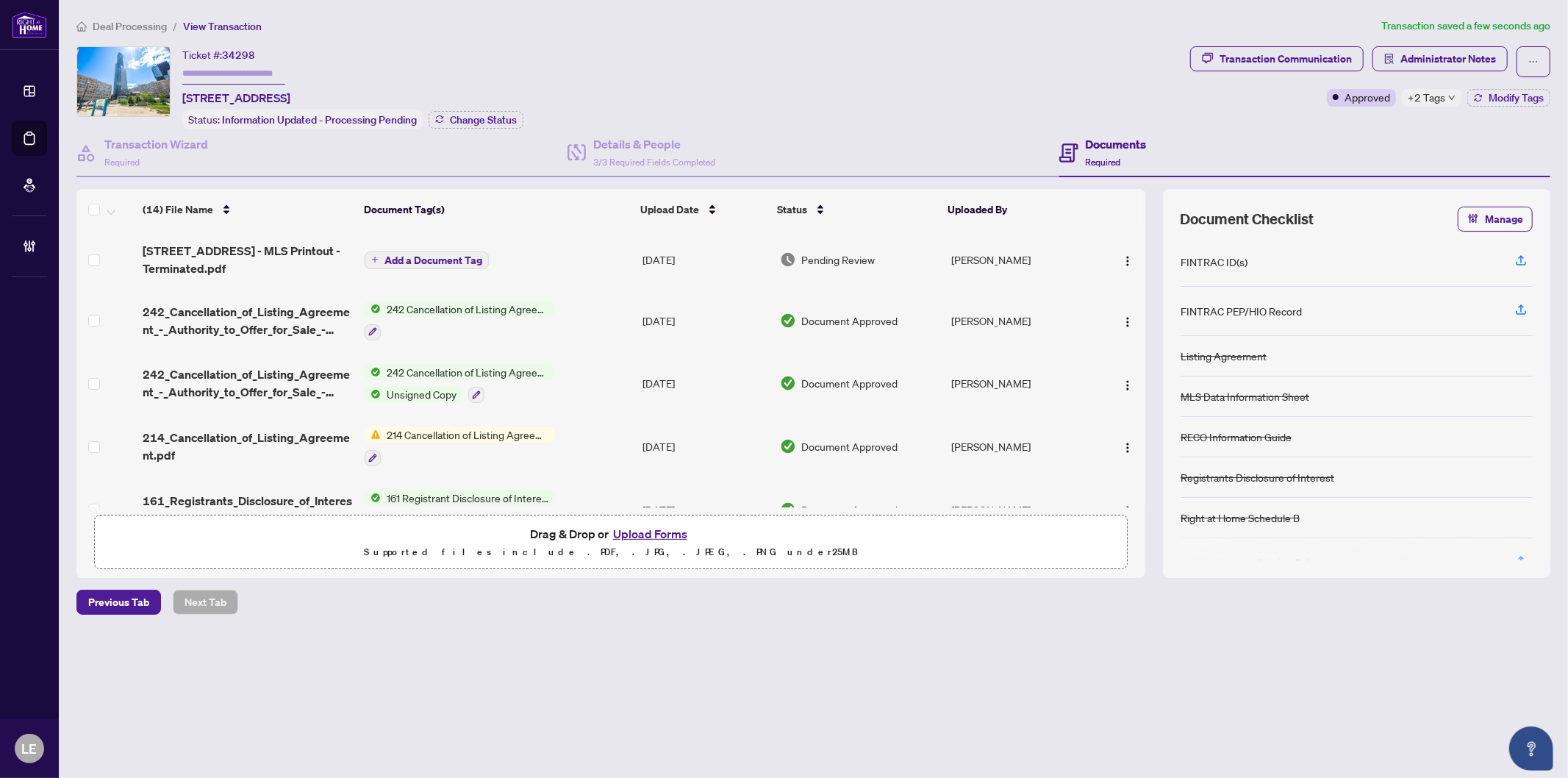
click at [414, 256] on span "Add a Document Tag" at bounding box center [433, 260] width 98 height 10
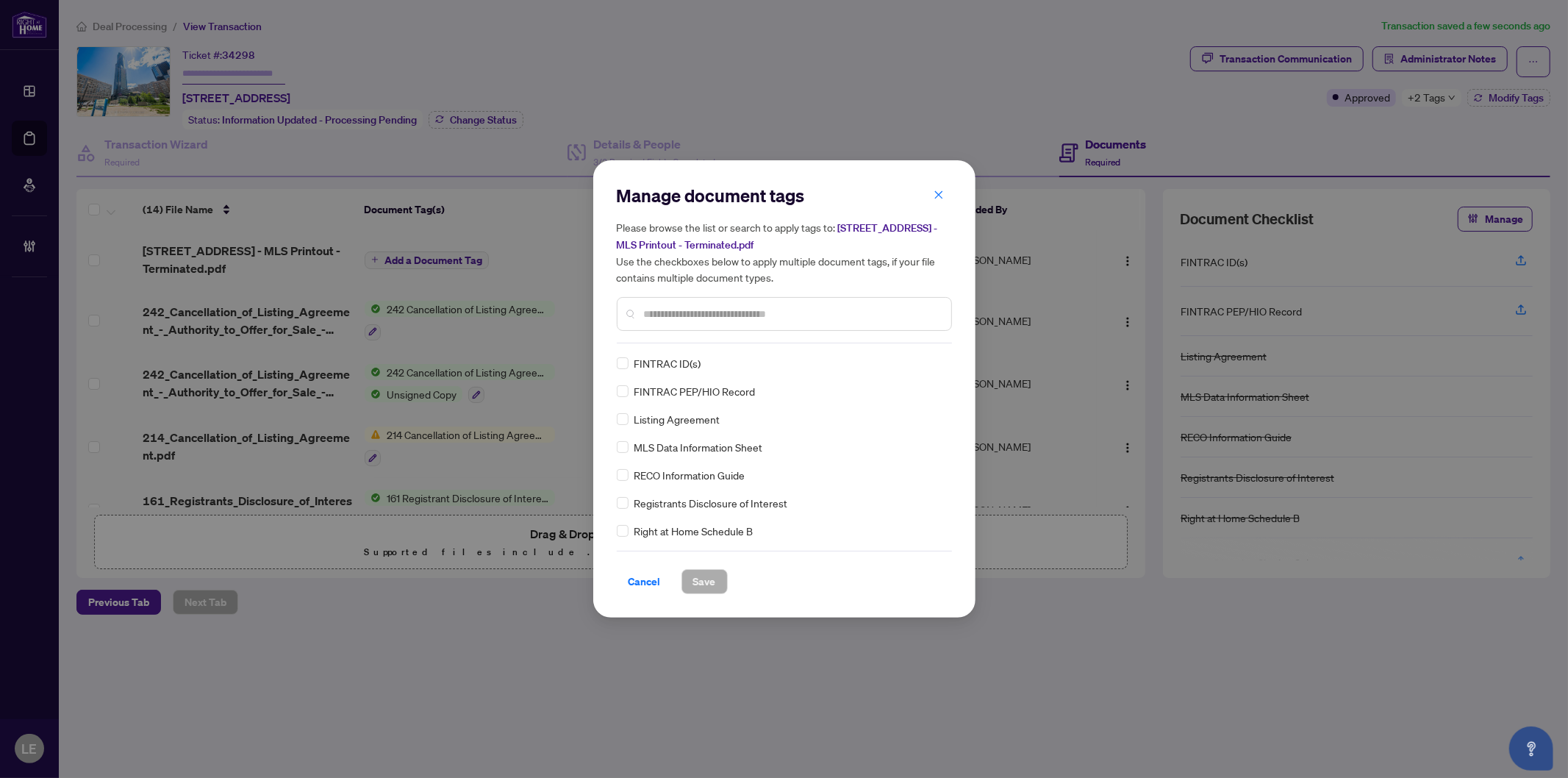
click at [664, 313] on input "text" at bounding box center [791, 314] width 296 height 16
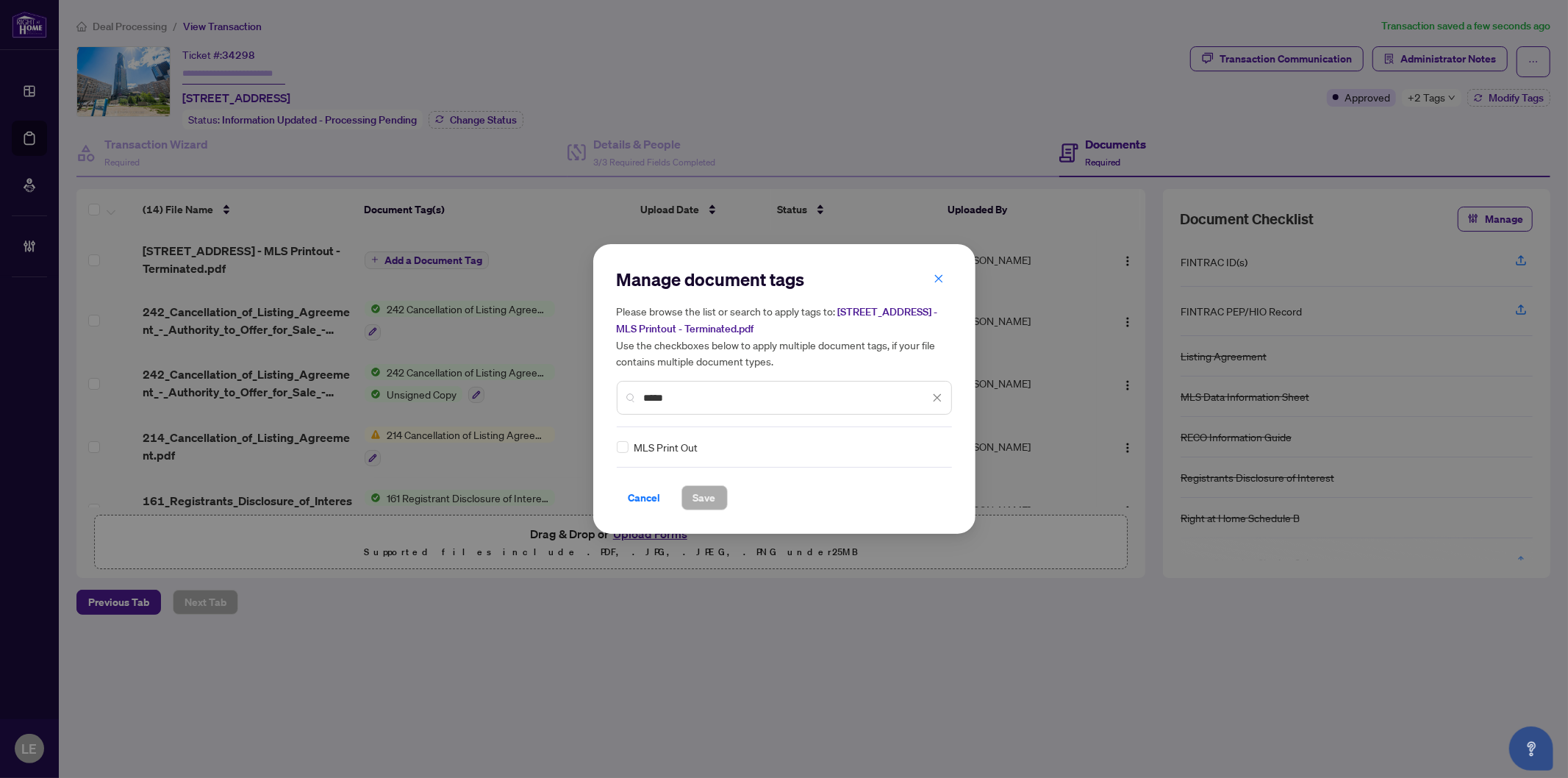
type input "*****"
click at [936, 449] on icon at bounding box center [938, 446] width 9 height 6
drag, startPoint x: 896, startPoint y: 524, endPoint x: 865, endPoint y: 525, distance: 31.0
click at [895, 525] on div "Approved" at bounding box center [880, 518] width 94 height 16
click at [704, 505] on span "Save" at bounding box center [704, 498] width 23 height 24
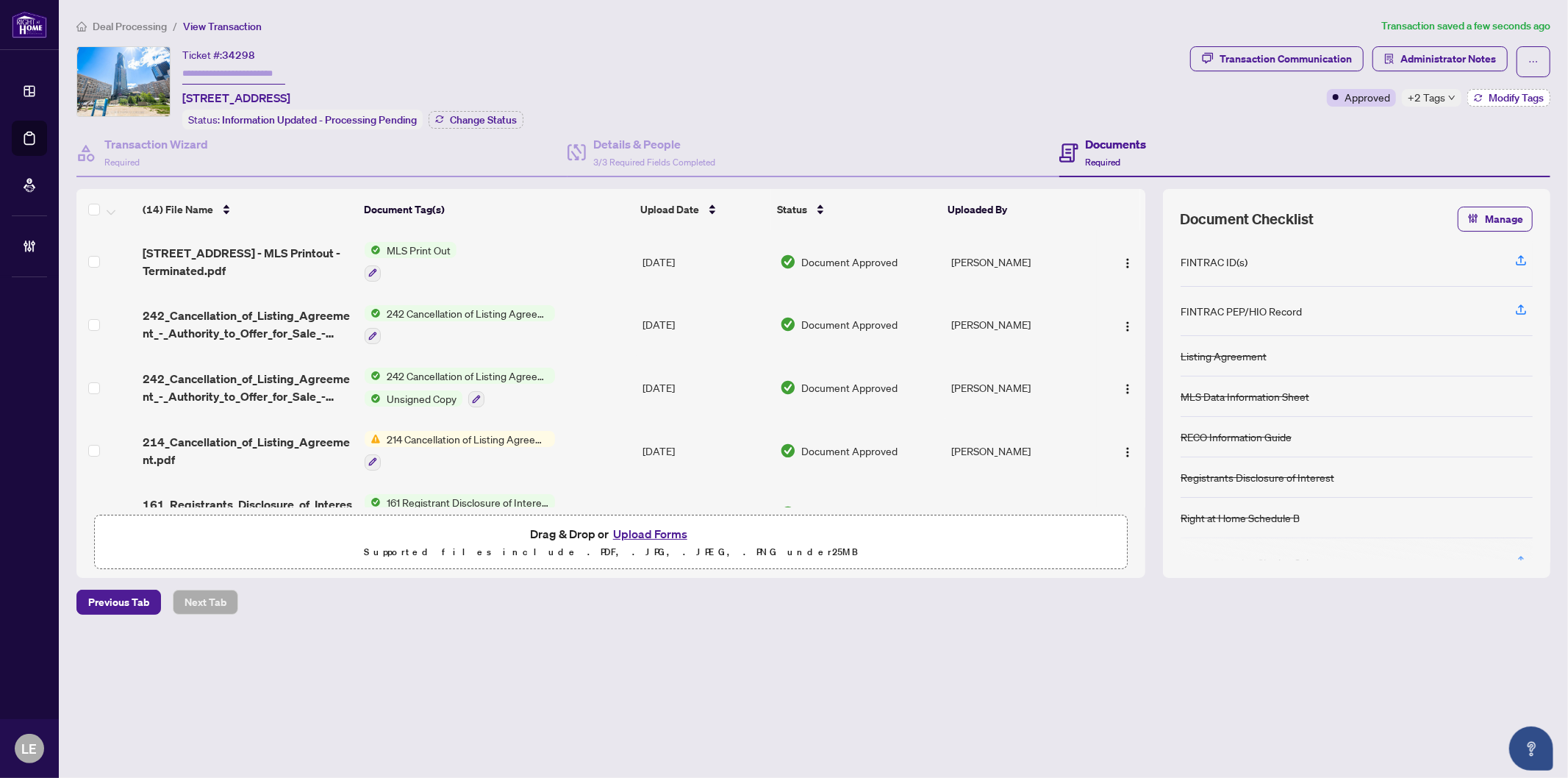
click at [1506, 100] on span "Modify Tags" at bounding box center [1516, 97] width 55 height 10
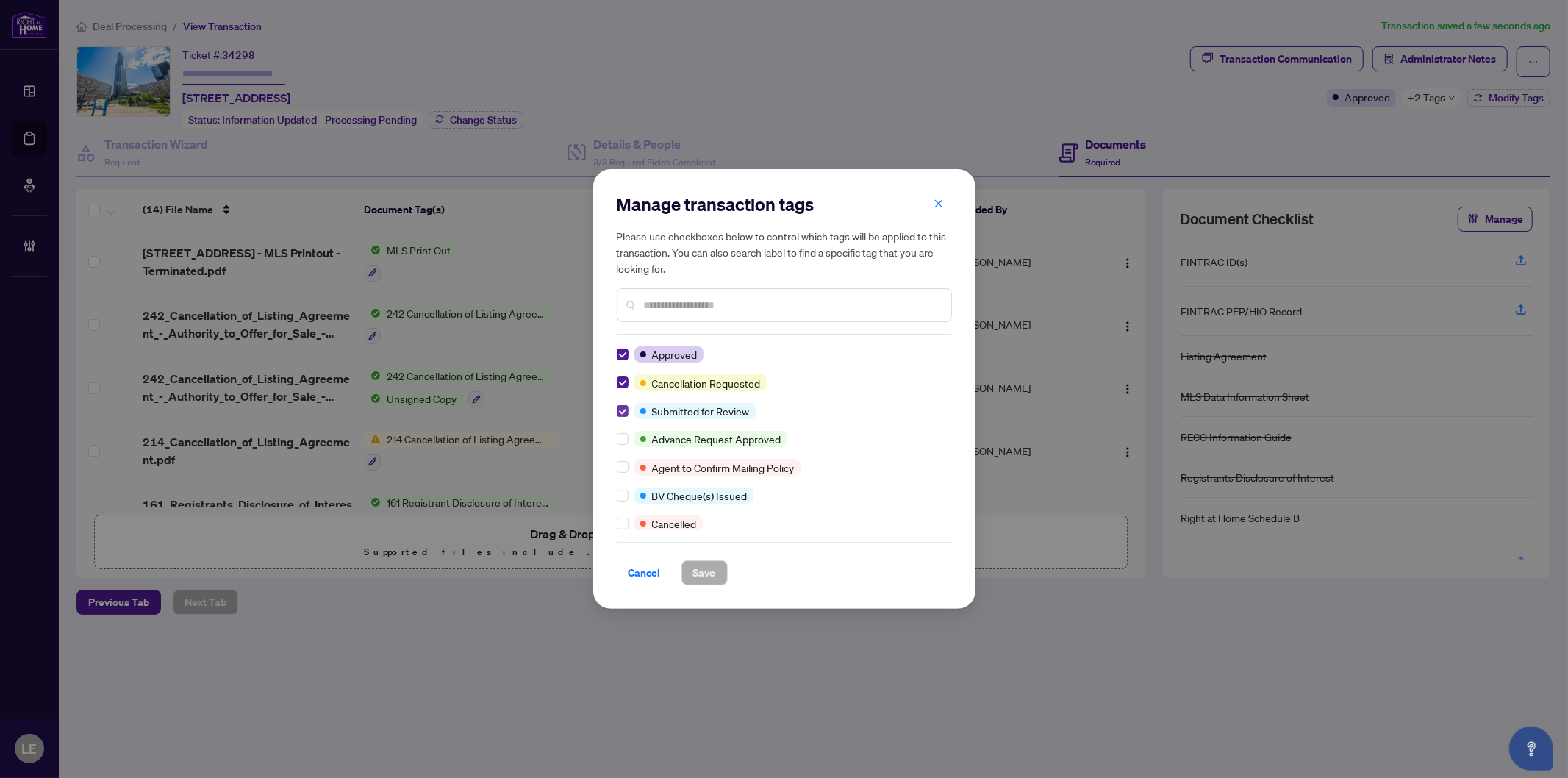
click at [624, 417] on label at bounding box center [622, 411] width 12 height 16
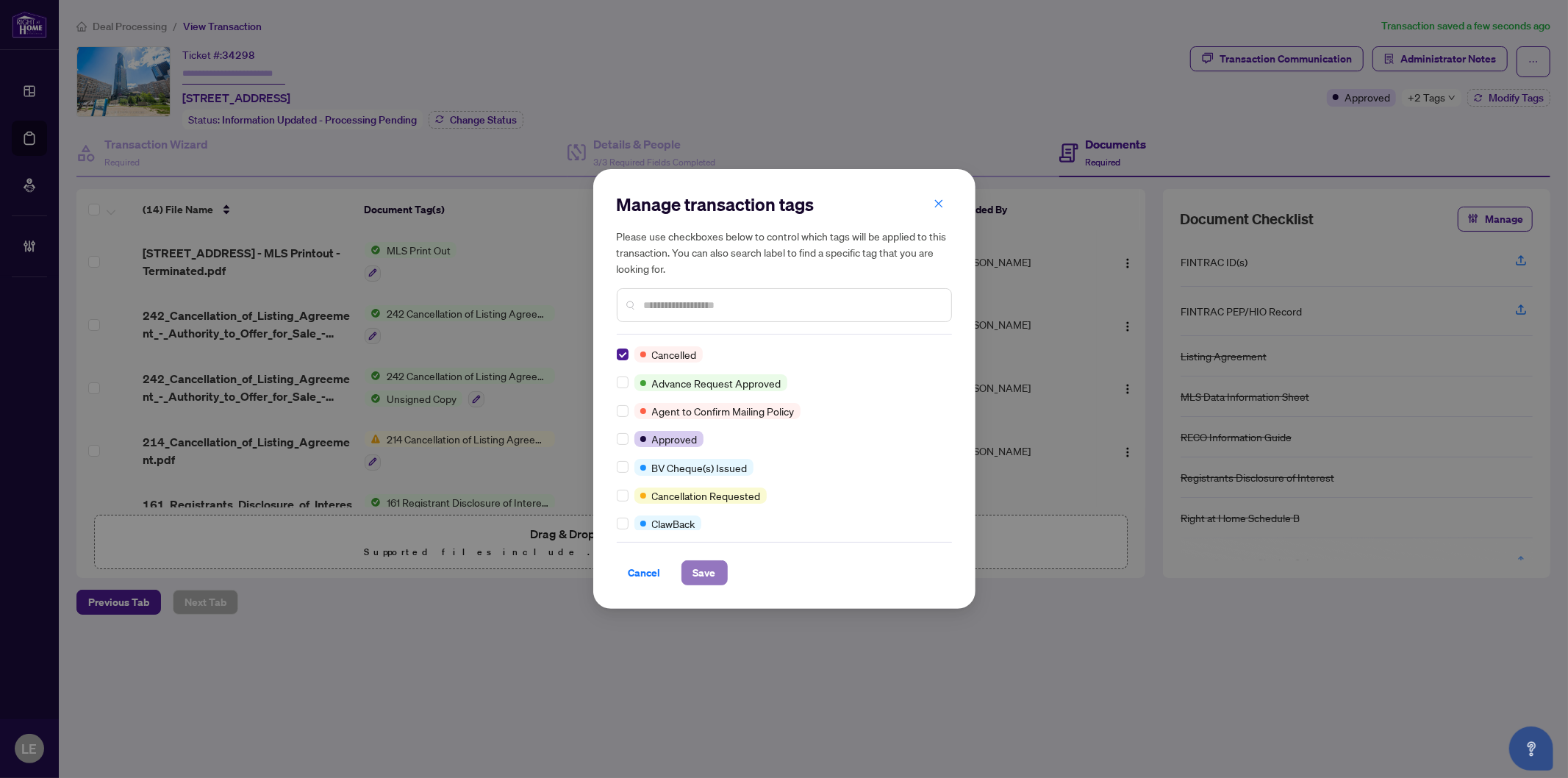
click at [714, 578] on span "Save" at bounding box center [704, 573] width 23 height 24
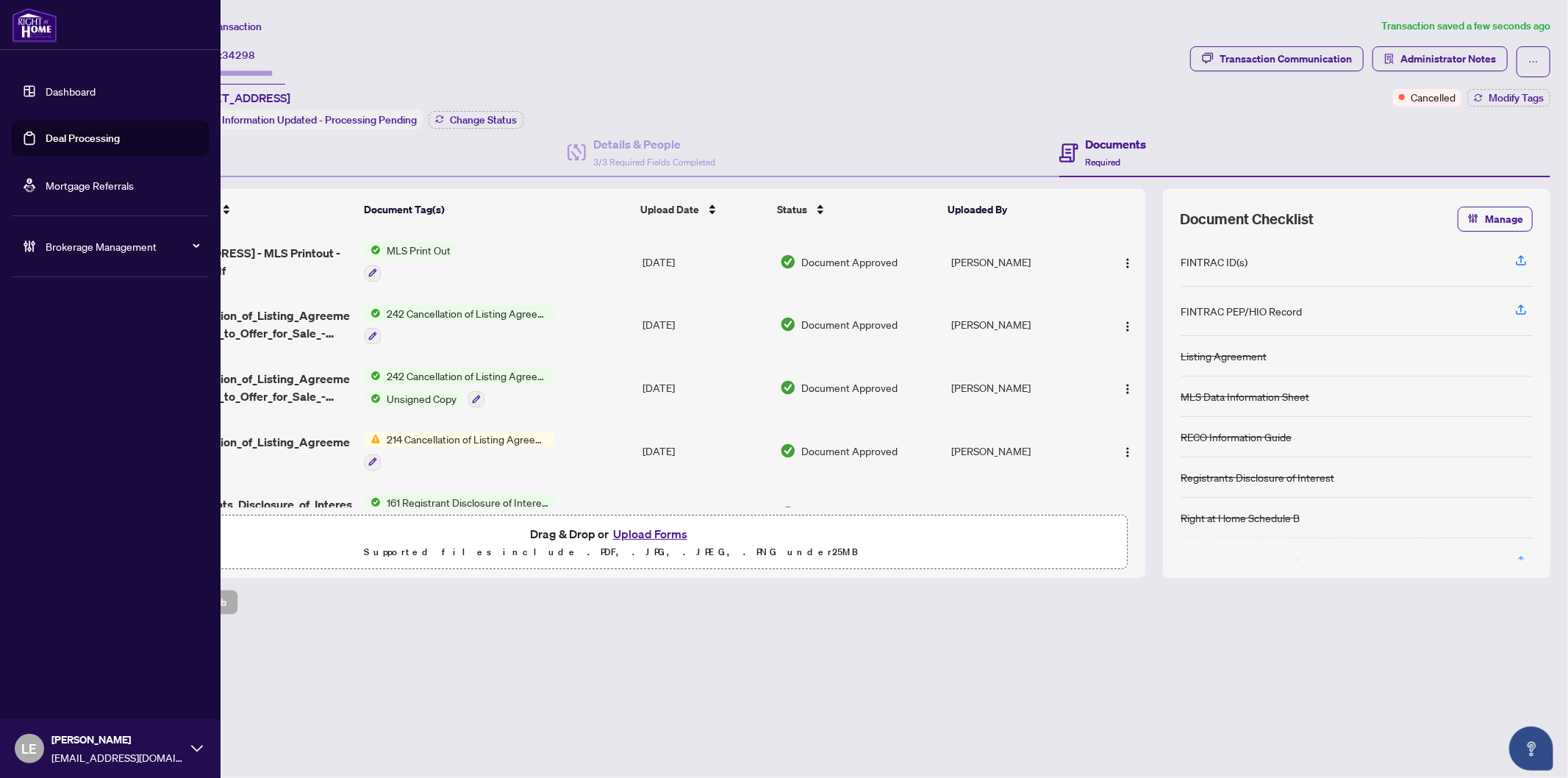
click at [60, 88] on link "Dashboard" at bounding box center [70, 91] width 50 height 14
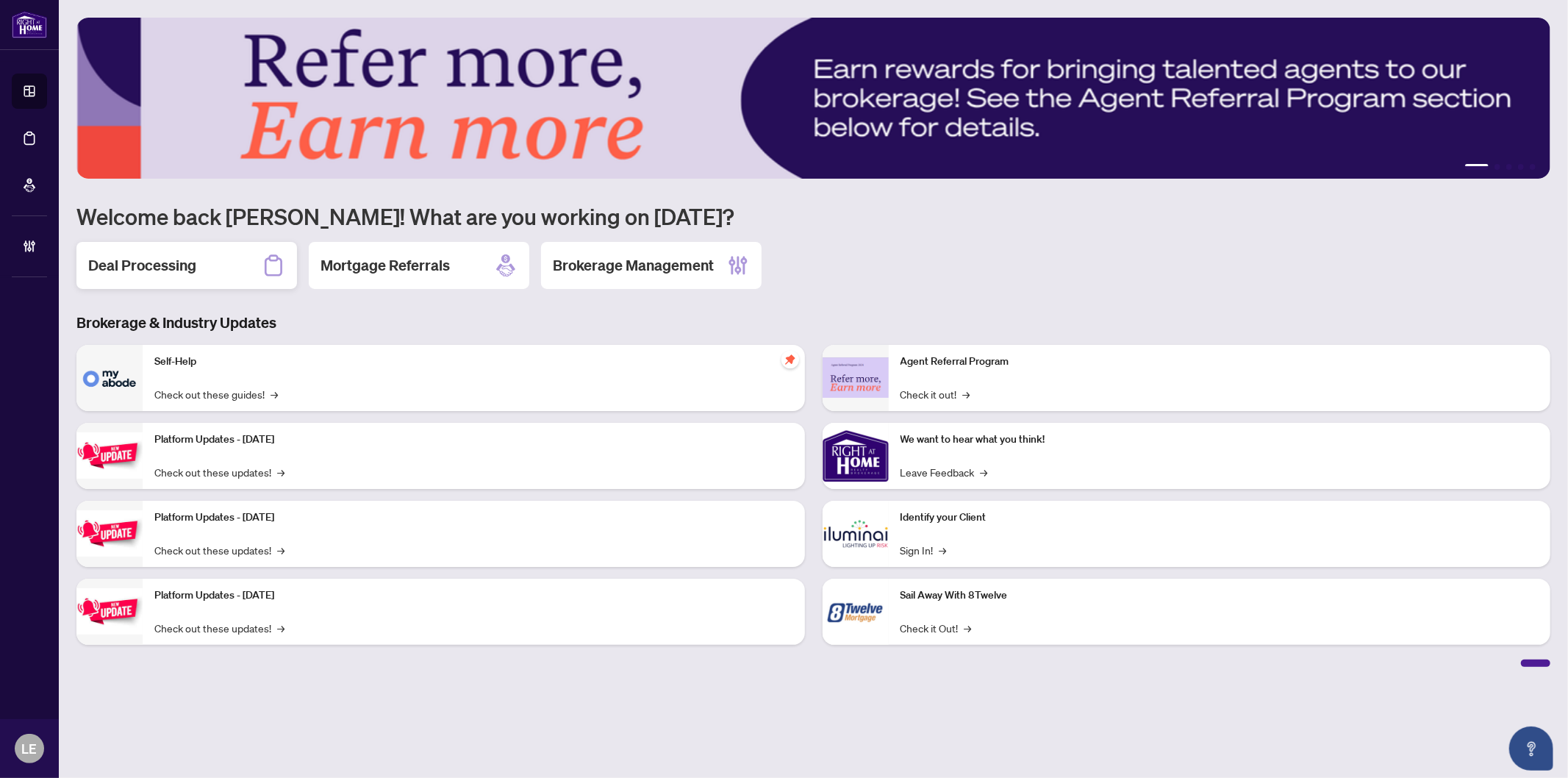
click at [165, 269] on h2 "Deal Processing" at bounding box center [143, 265] width 108 height 21
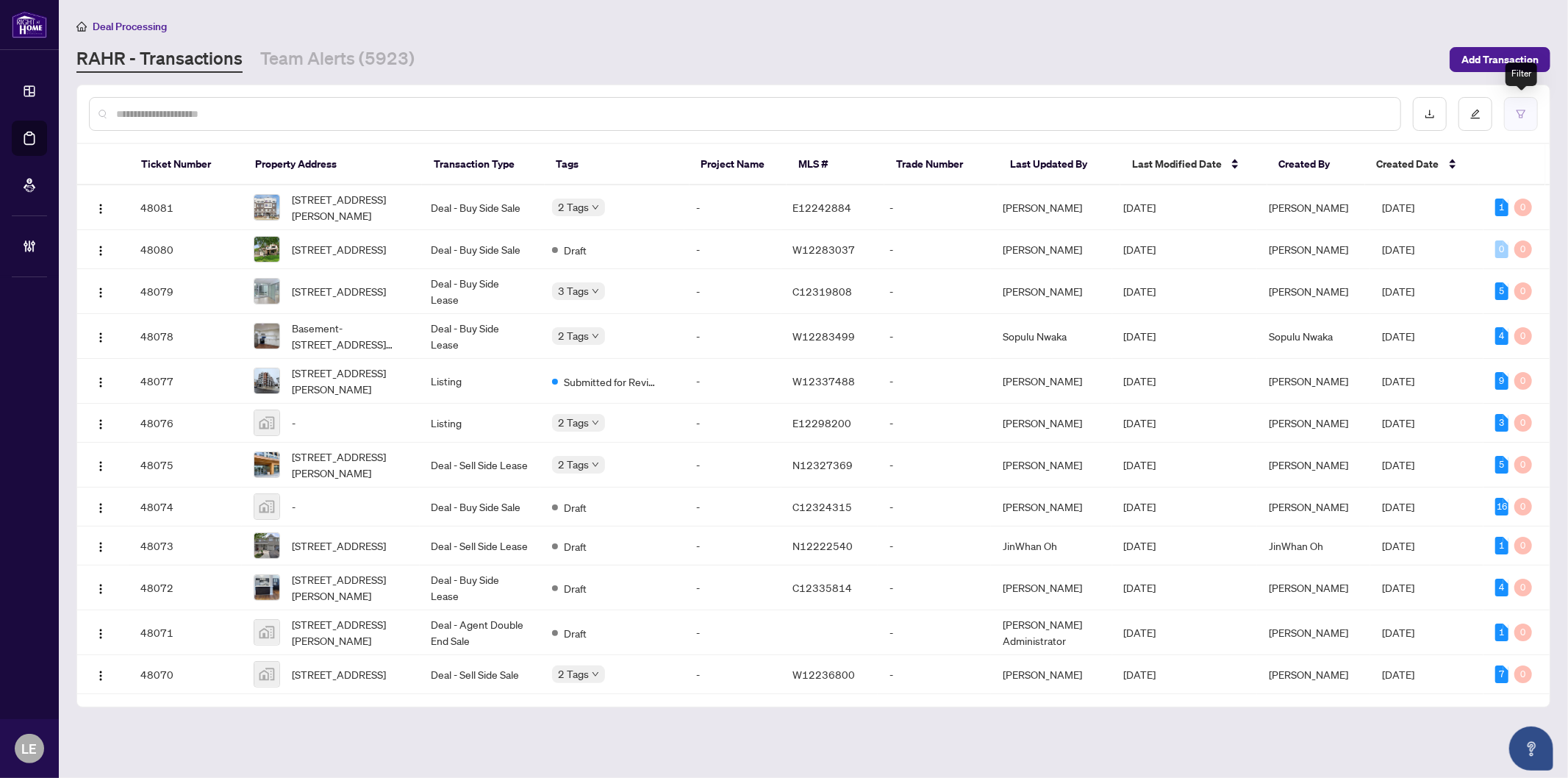
click at [1530, 115] on button "button" at bounding box center [1521, 114] width 33 height 33
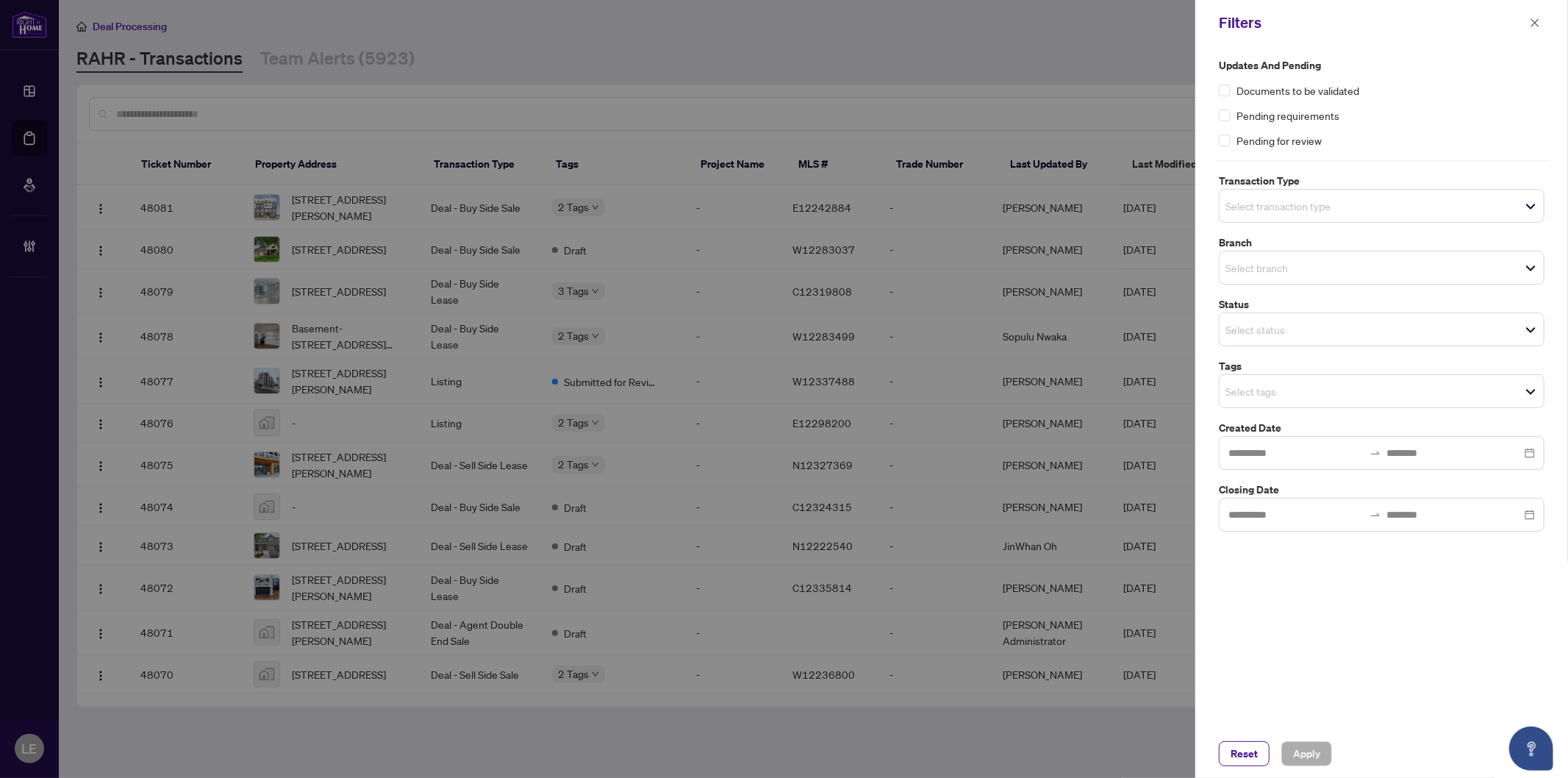
drag, startPoint x: 398, startPoint y: 39, endPoint x: 322, endPoint y: 45, distance: 76.2
click at [398, 39] on div at bounding box center [784, 389] width 1568 height 778
click at [320, 48] on div at bounding box center [784, 389] width 1568 height 778
click at [1533, 33] on span "button" at bounding box center [1535, 23] width 10 height 24
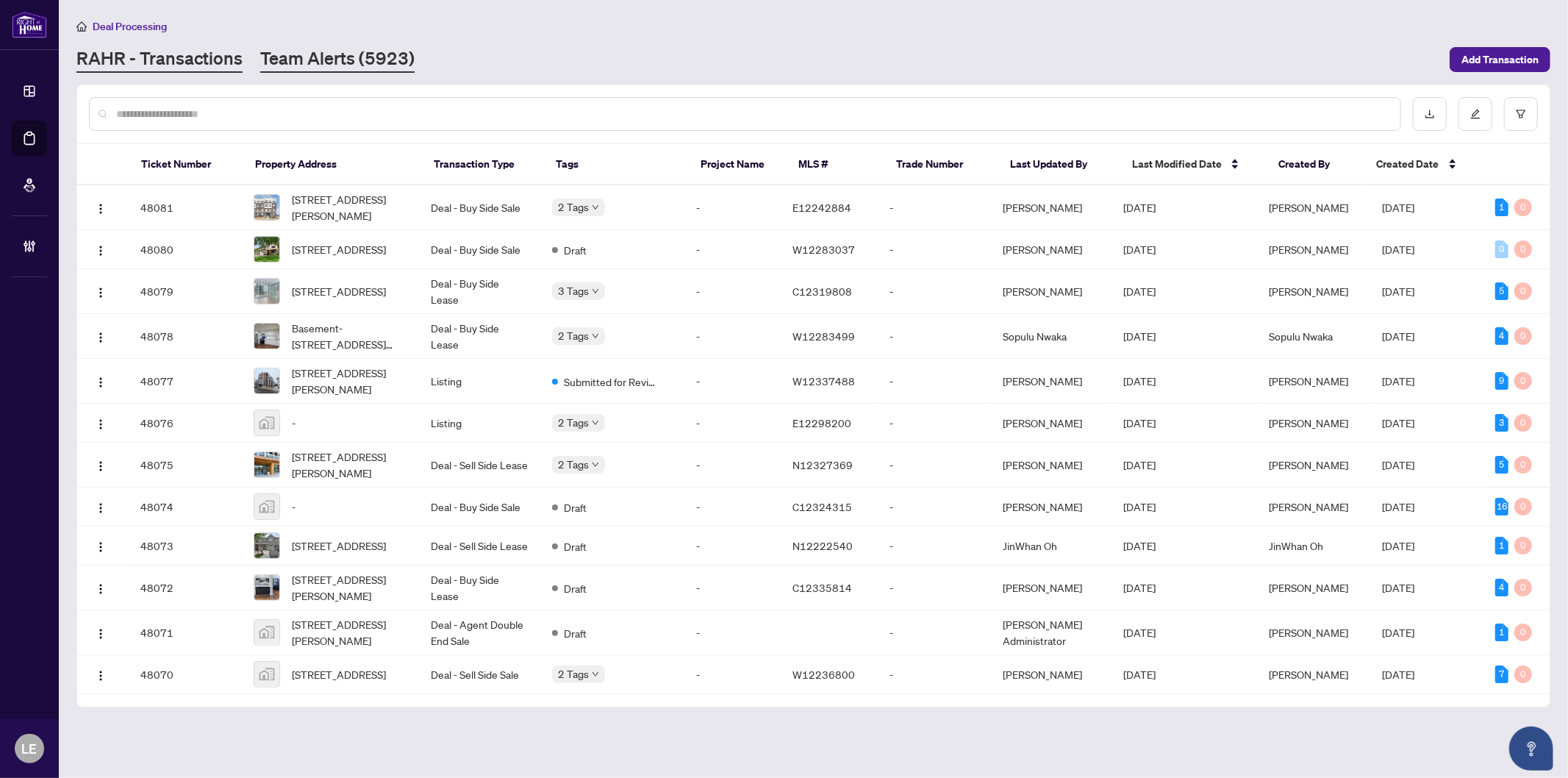
click at [393, 65] on link "Team Alerts (5923)" at bounding box center [338, 59] width 155 height 26
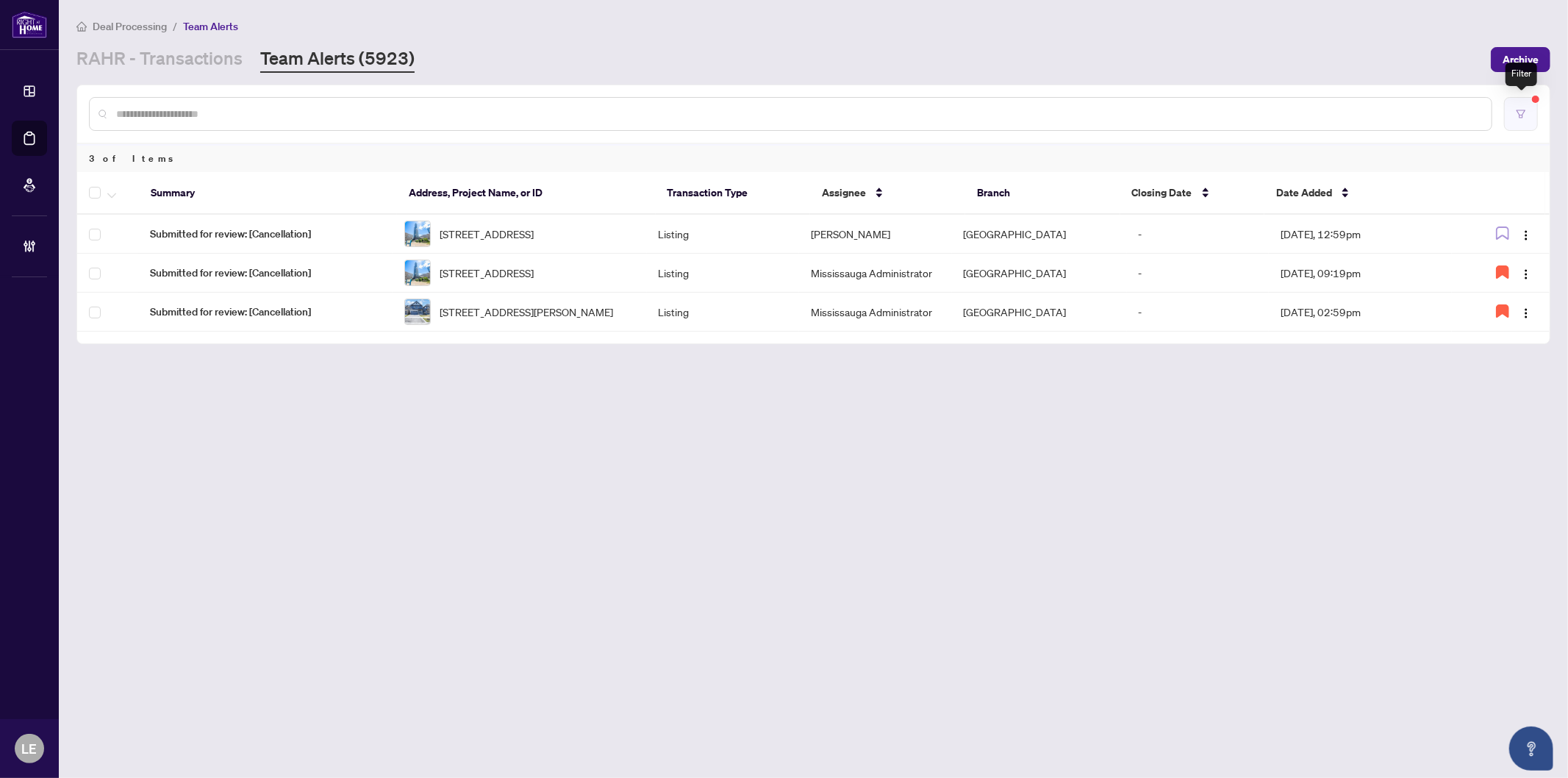
click at [1515, 116] on button "button" at bounding box center [1521, 114] width 33 height 33
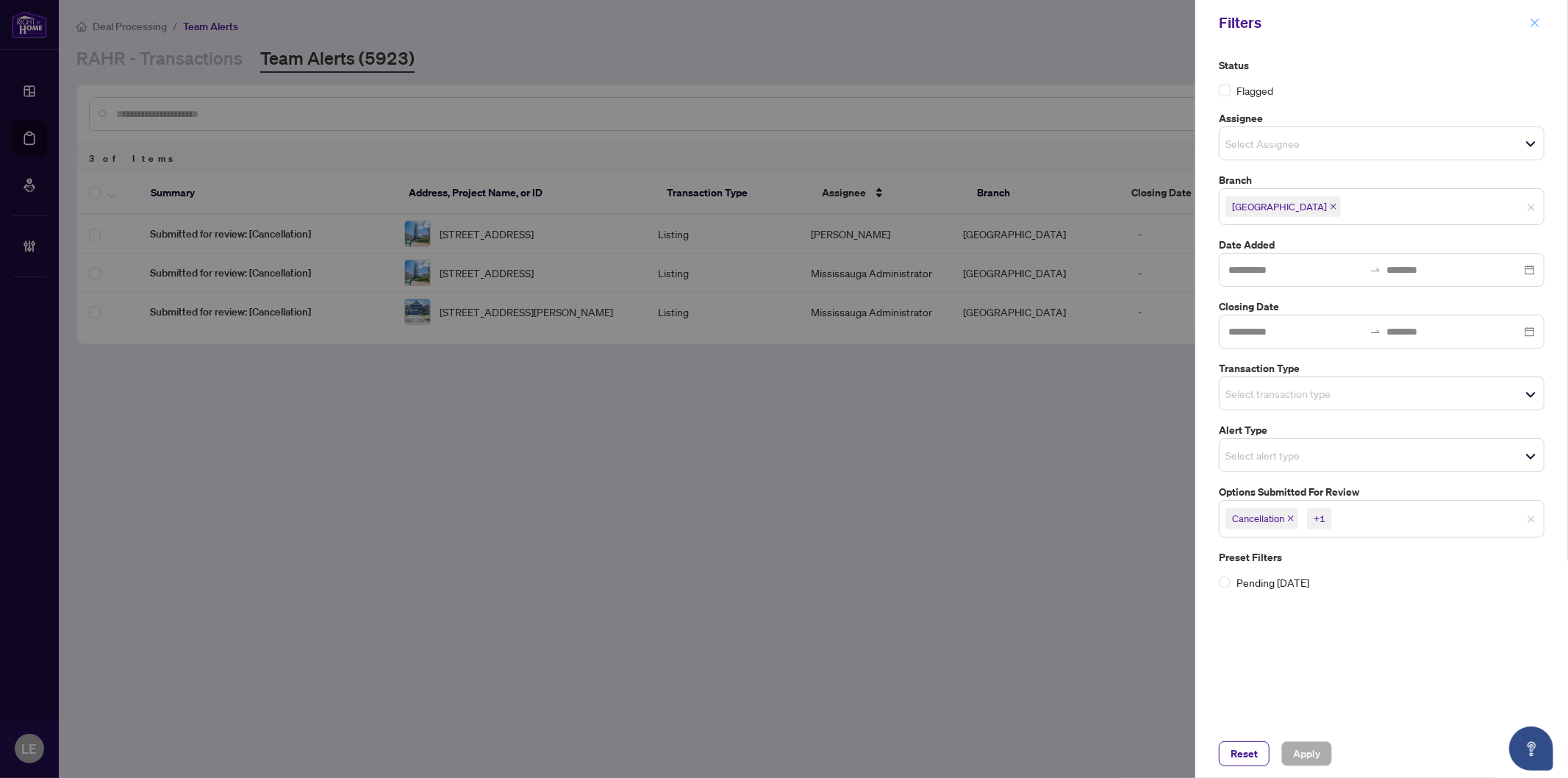
click at [1538, 20] on icon "close" at bounding box center [1535, 22] width 8 height 8
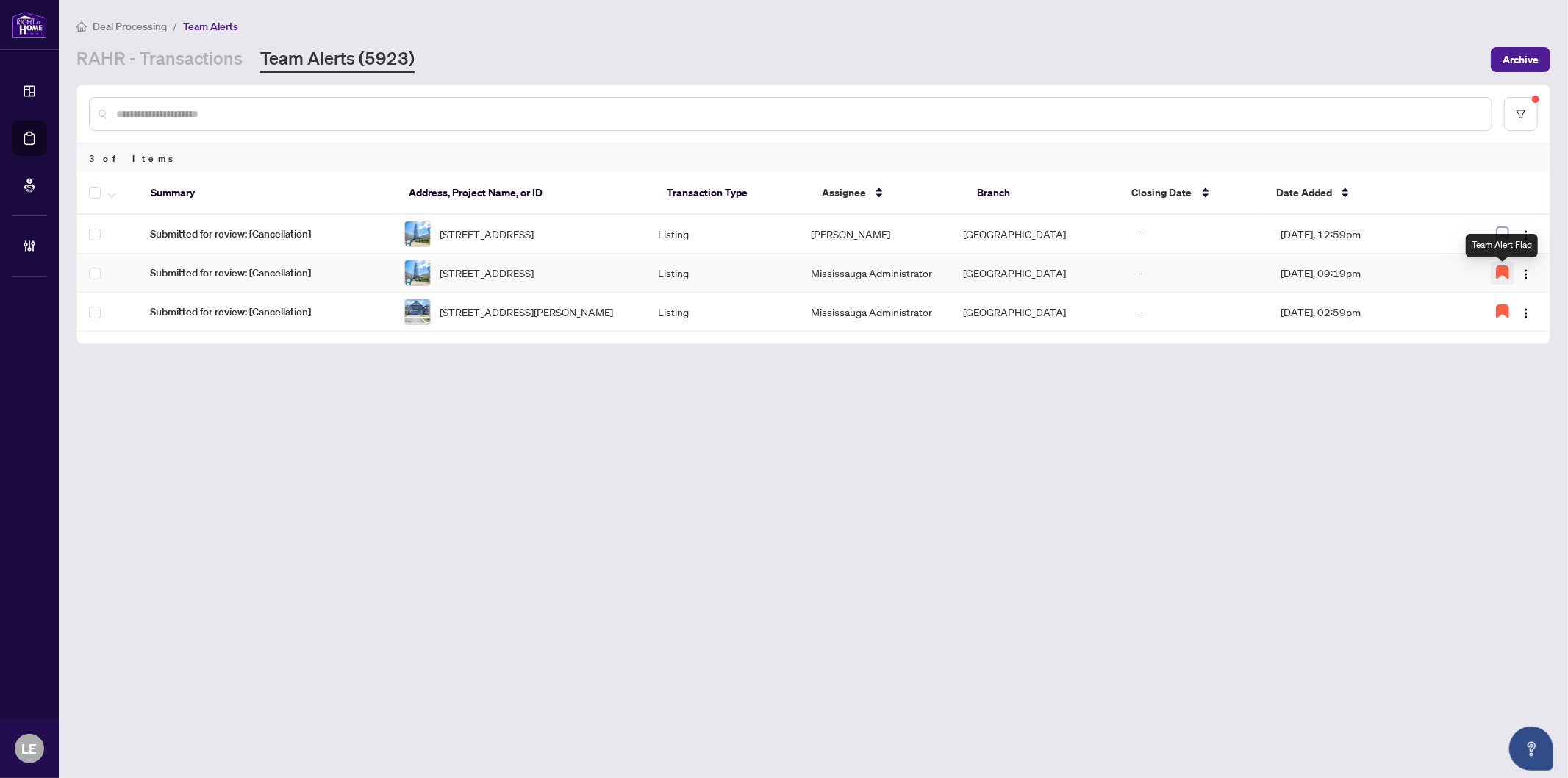
click at [1501, 277] on icon "button" at bounding box center [1503, 272] width 12 height 12
click at [1110, 287] on td "[GEOGRAPHIC_DATA]" at bounding box center [1040, 273] width 175 height 39
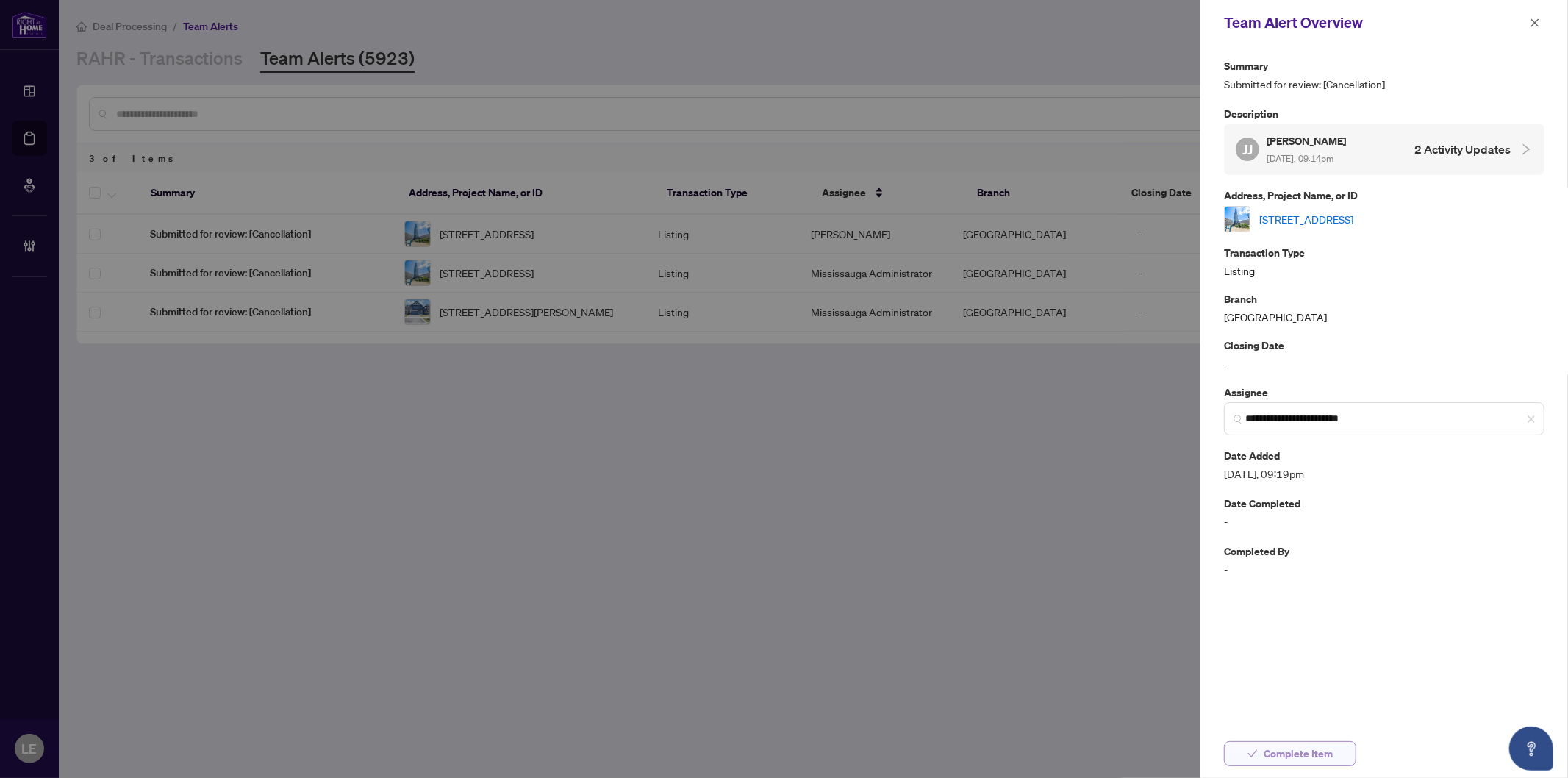
click at [1281, 755] on span "Complete Item" at bounding box center [1298, 754] width 69 height 24
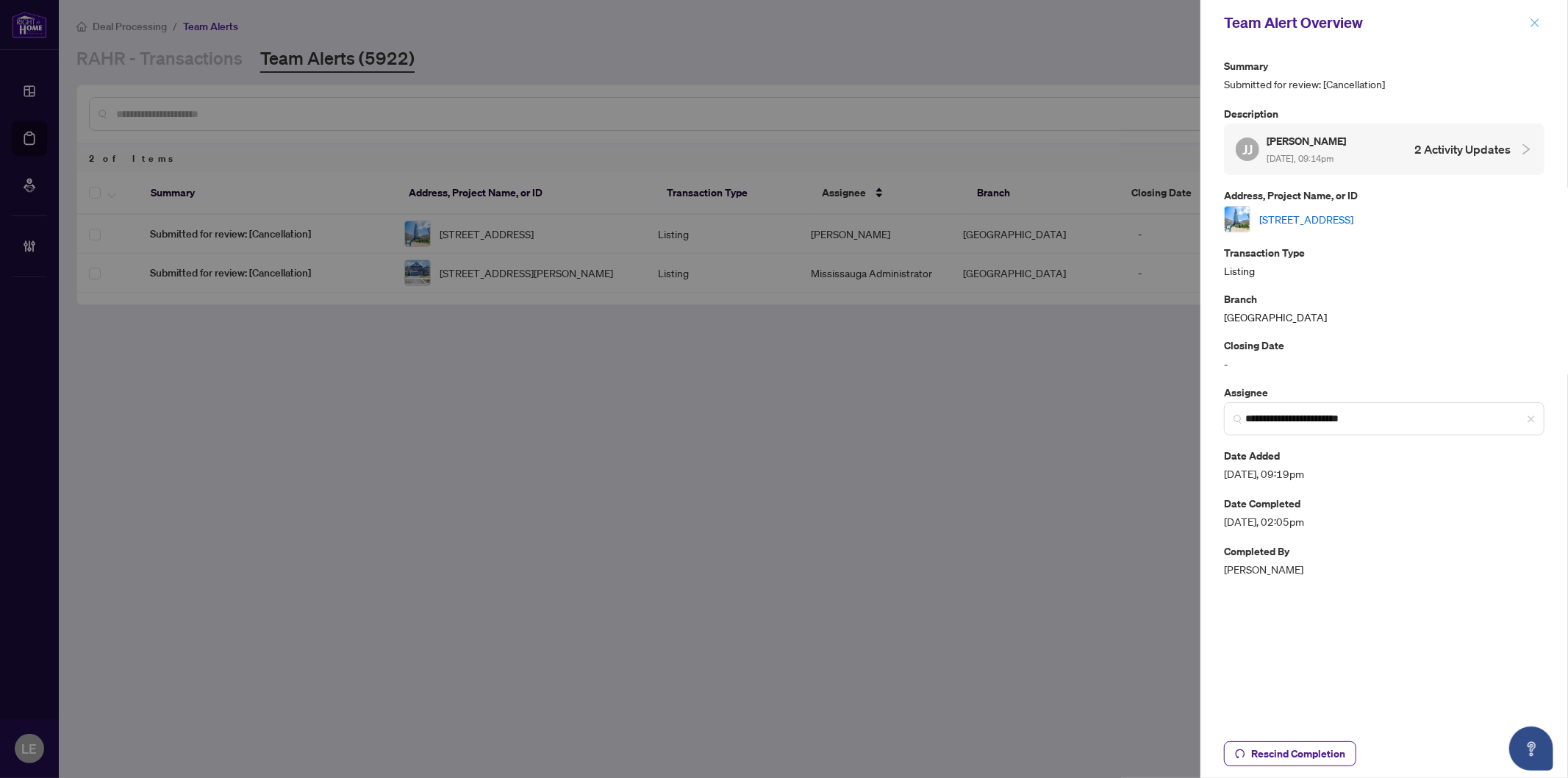
click at [1535, 18] on icon "close" at bounding box center [1535, 22] width 10 height 10
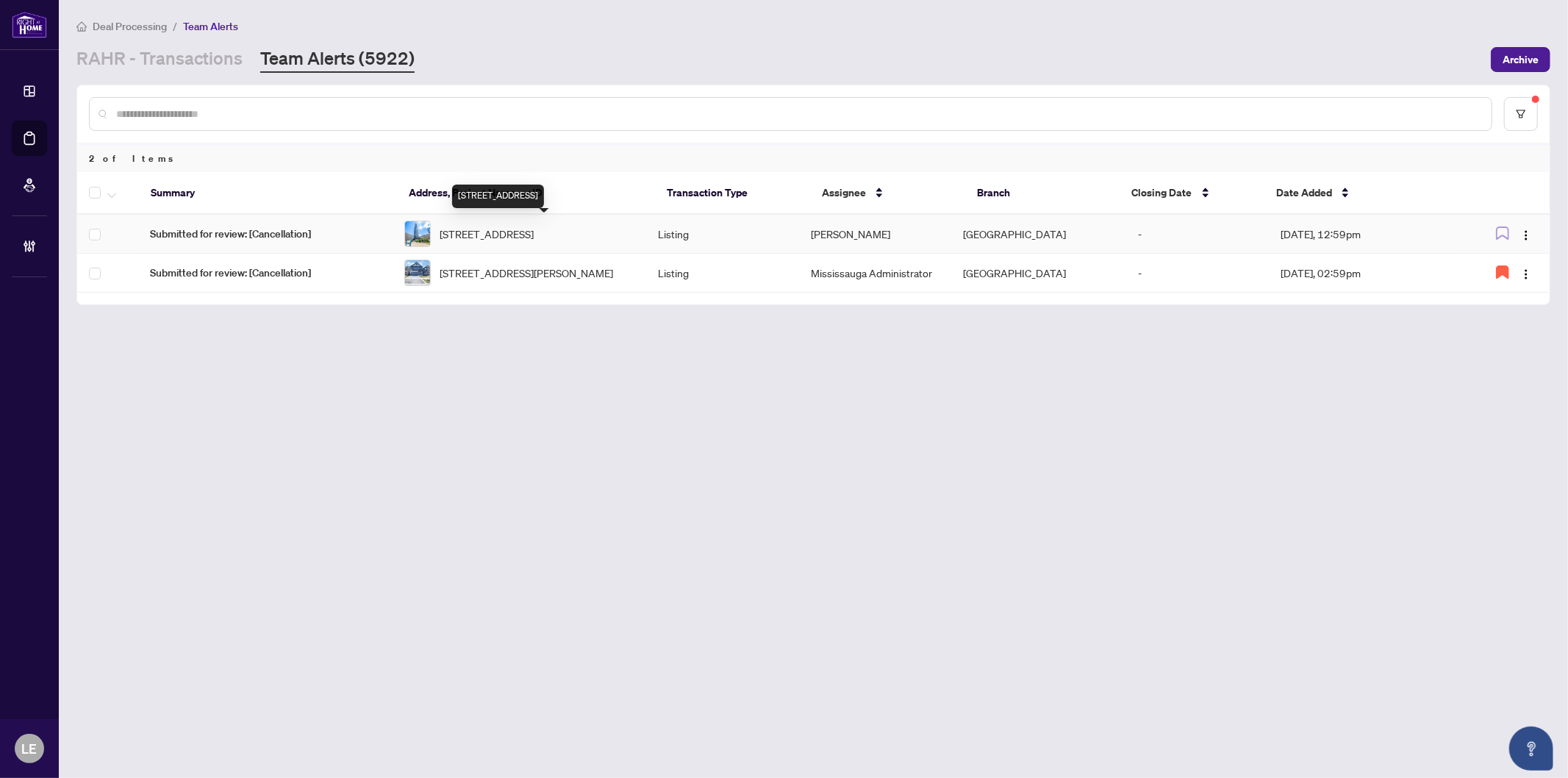
click at [488, 226] on span "[STREET_ADDRESS]" at bounding box center [487, 234] width 94 height 16
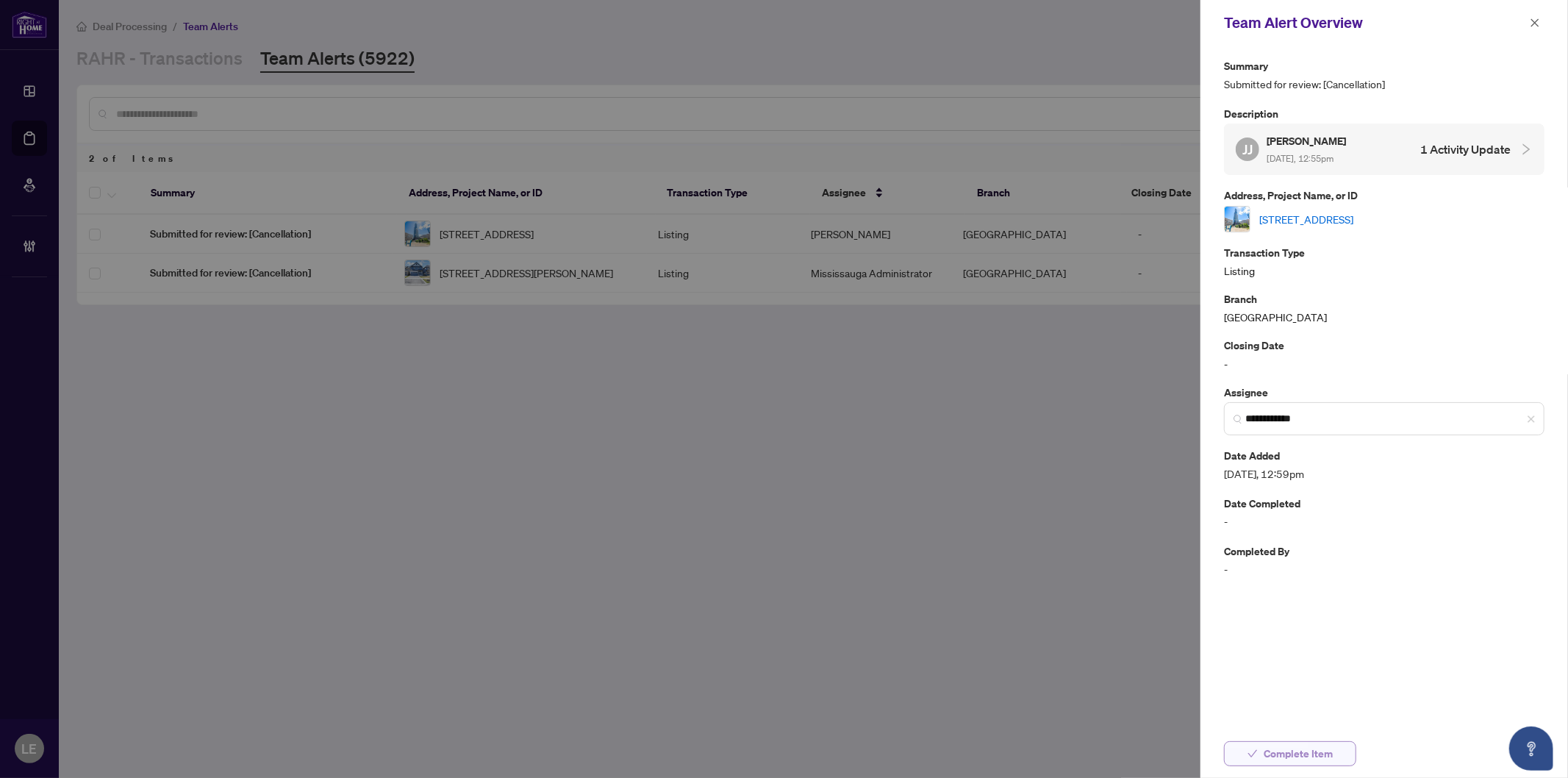
drag, startPoint x: 1306, startPoint y: 752, endPoint x: 854, endPoint y: 701, distance: 454.9
click at [1303, 752] on span "Complete Item" at bounding box center [1298, 754] width 69 height 24
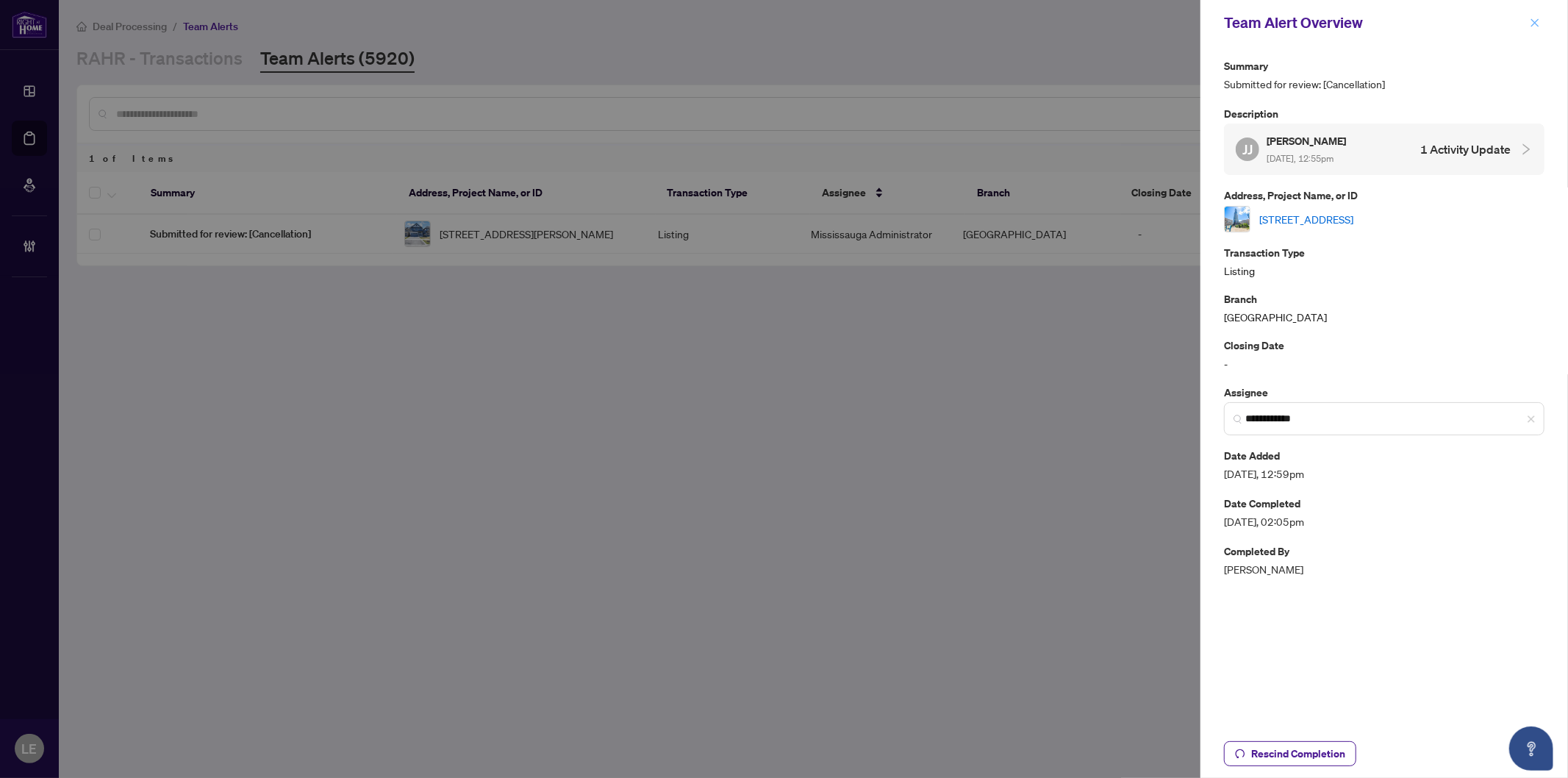
click at [1538, 25] on icon "close" at bounding box center [1535, 22] width 8 height 8
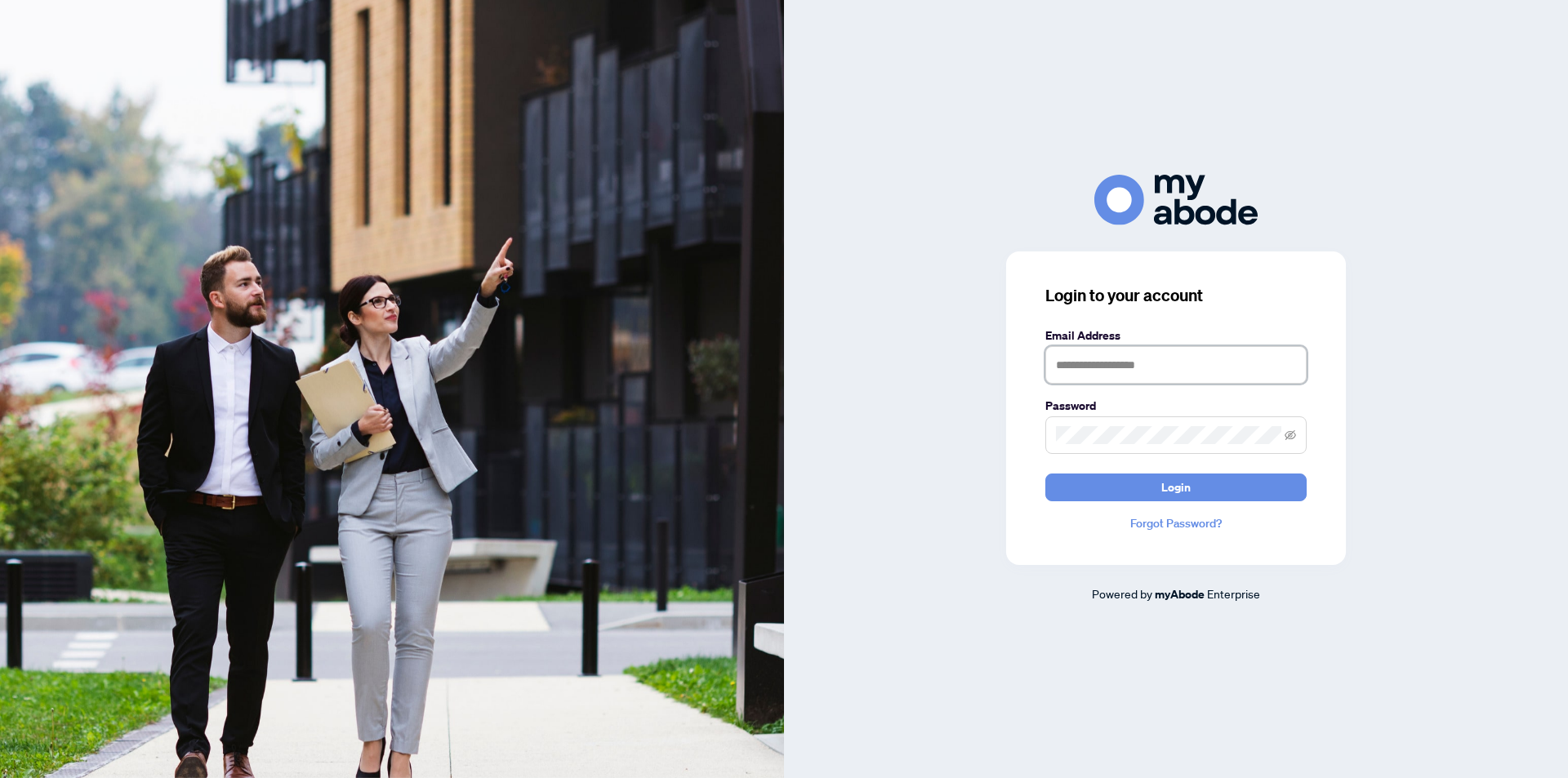
type input "**********"
click at [1203, 491] on button "Login" at bounding box center [1175, 487] width 261 height 27
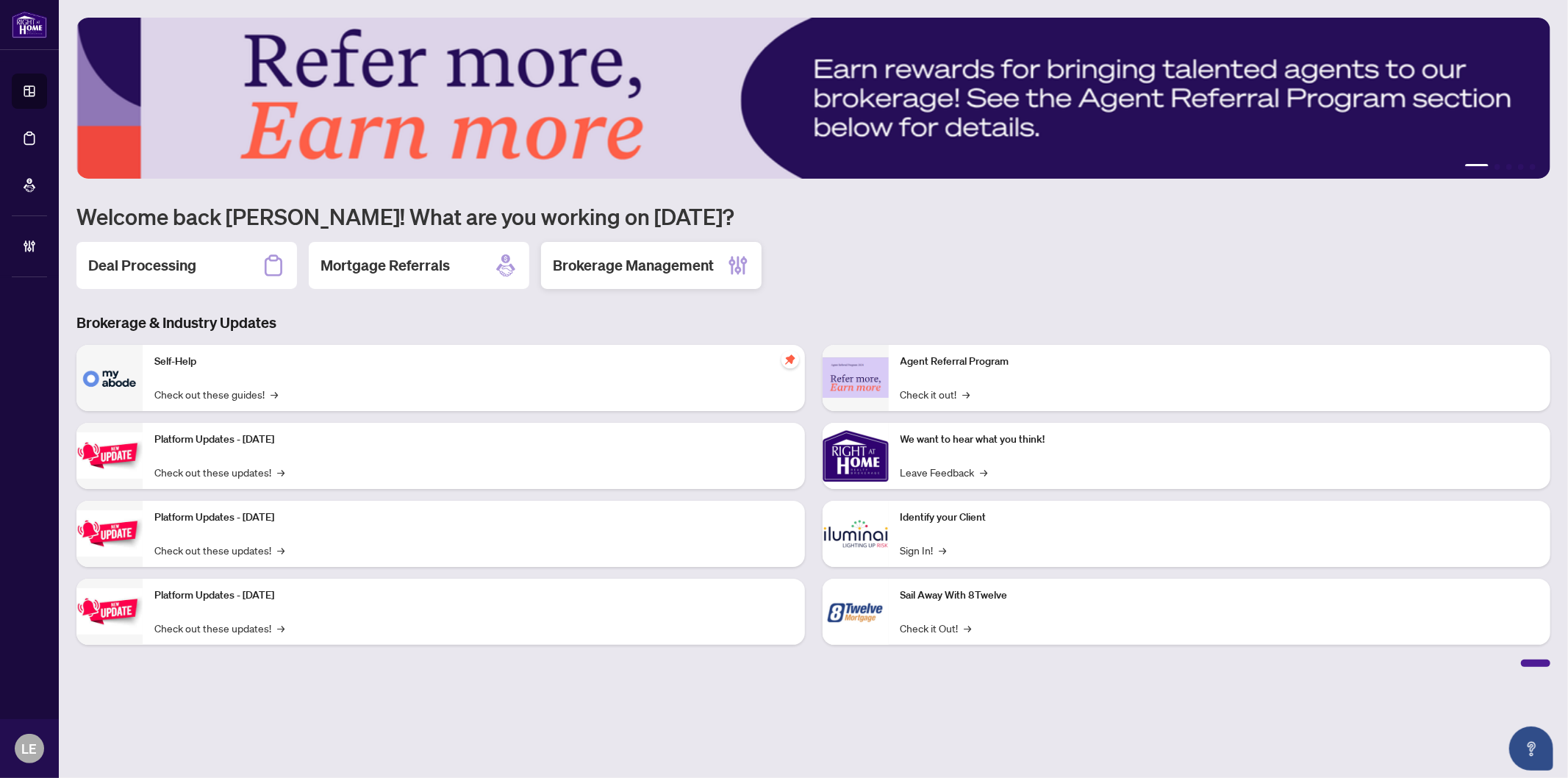
click at [682, 261] on h2 "Brokerage Management" at bounding box center [633, 265] width 161 height 21
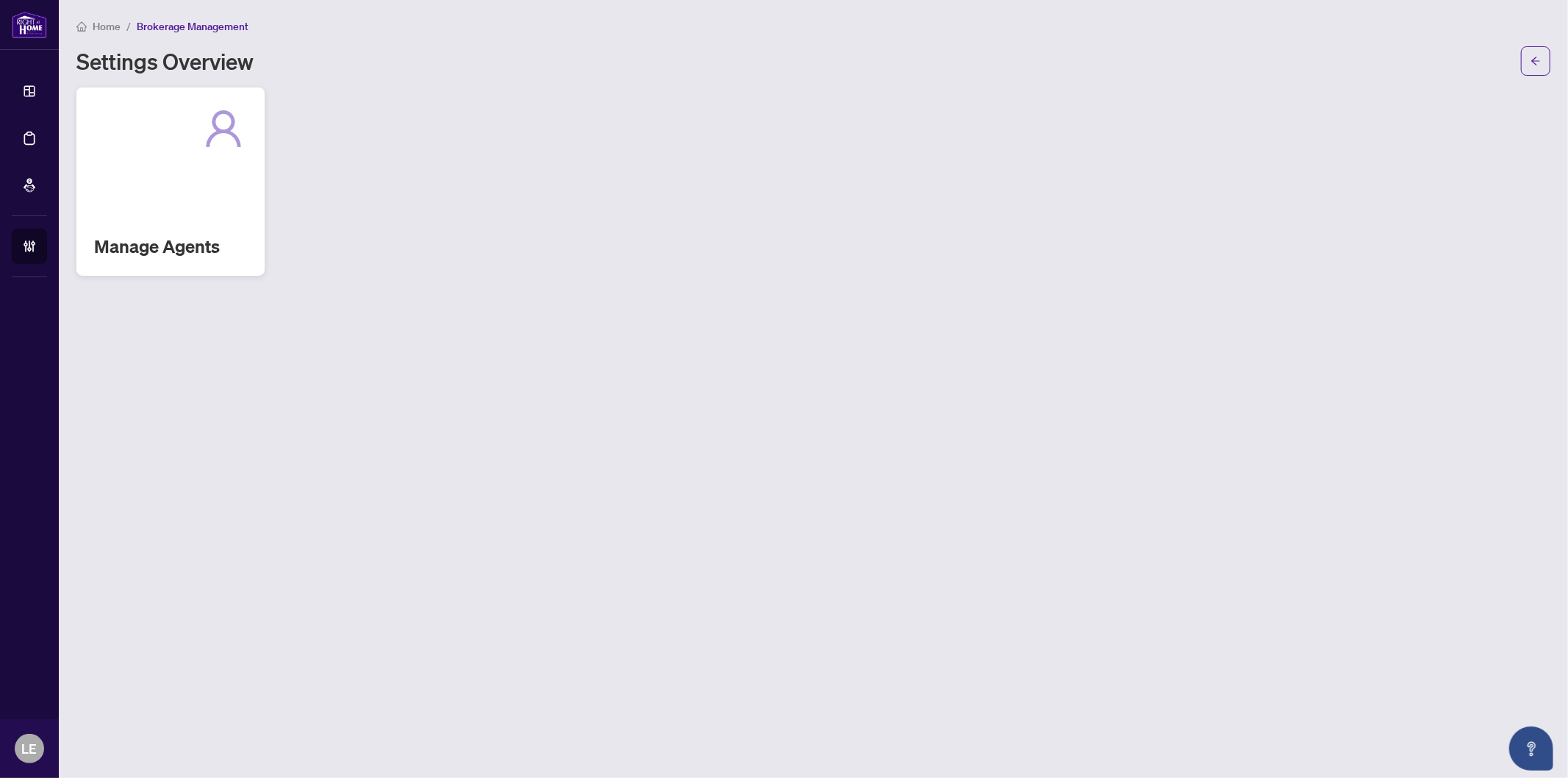
click at [164, 218] on div "Manage Agents" at bounding box center [171, 182] width 188 height 188
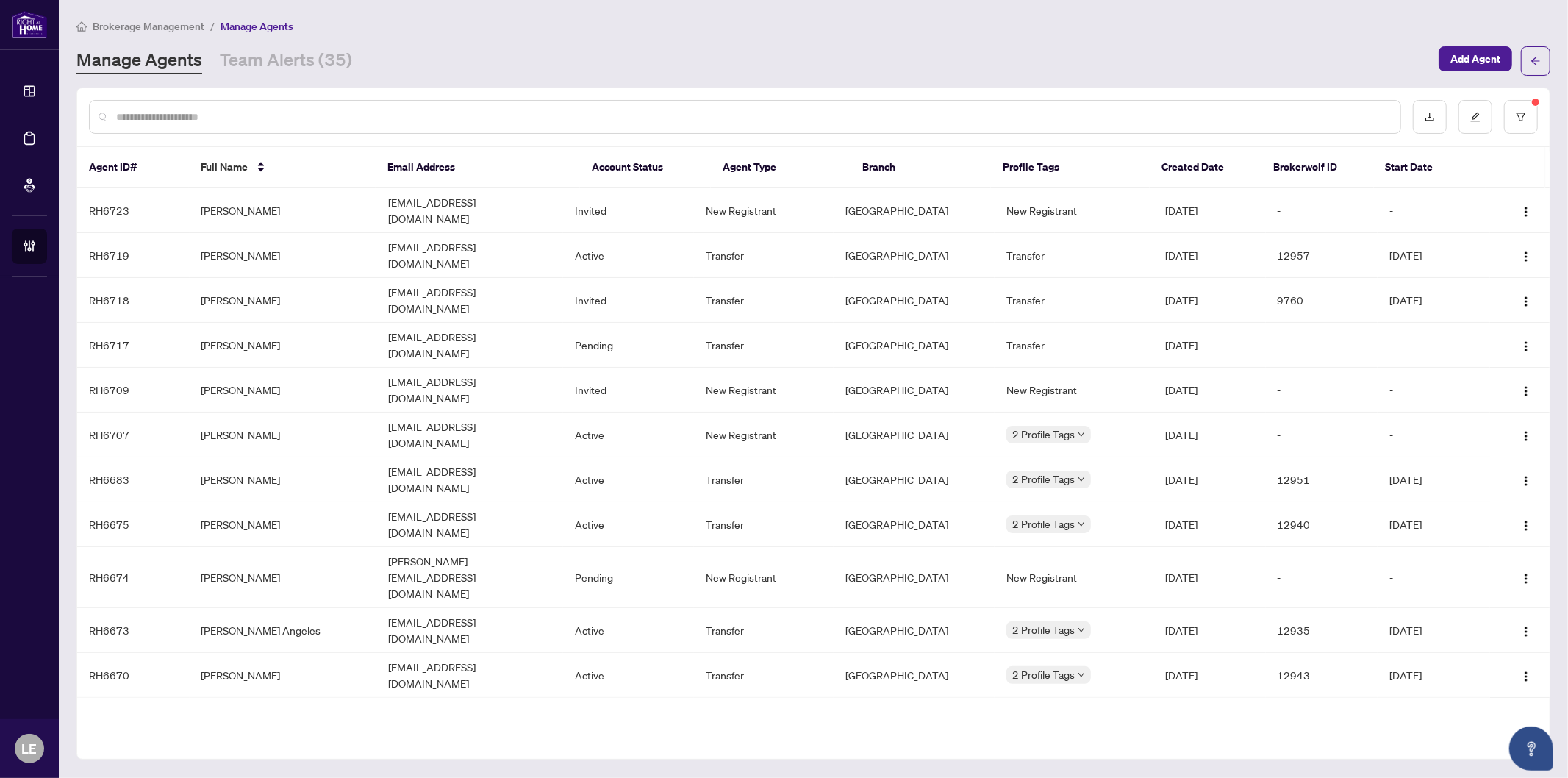
click at [159, 112] on input "text" at bounding box center [752, 117] width 1272 height 16
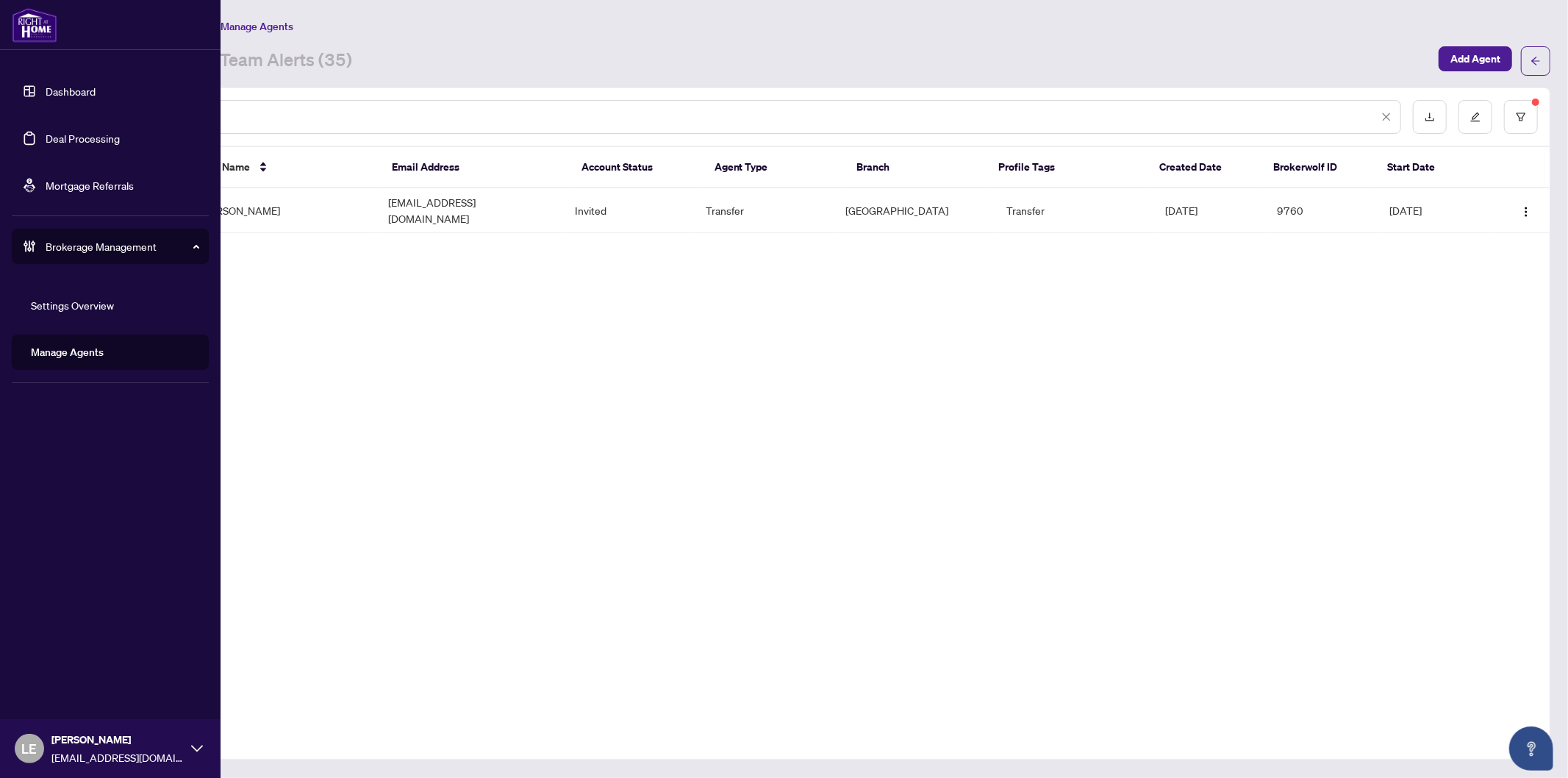
type input "**********"
click at [57, 89] on link "Dashboard" at bounding box center [70, 91] width 50 height 14
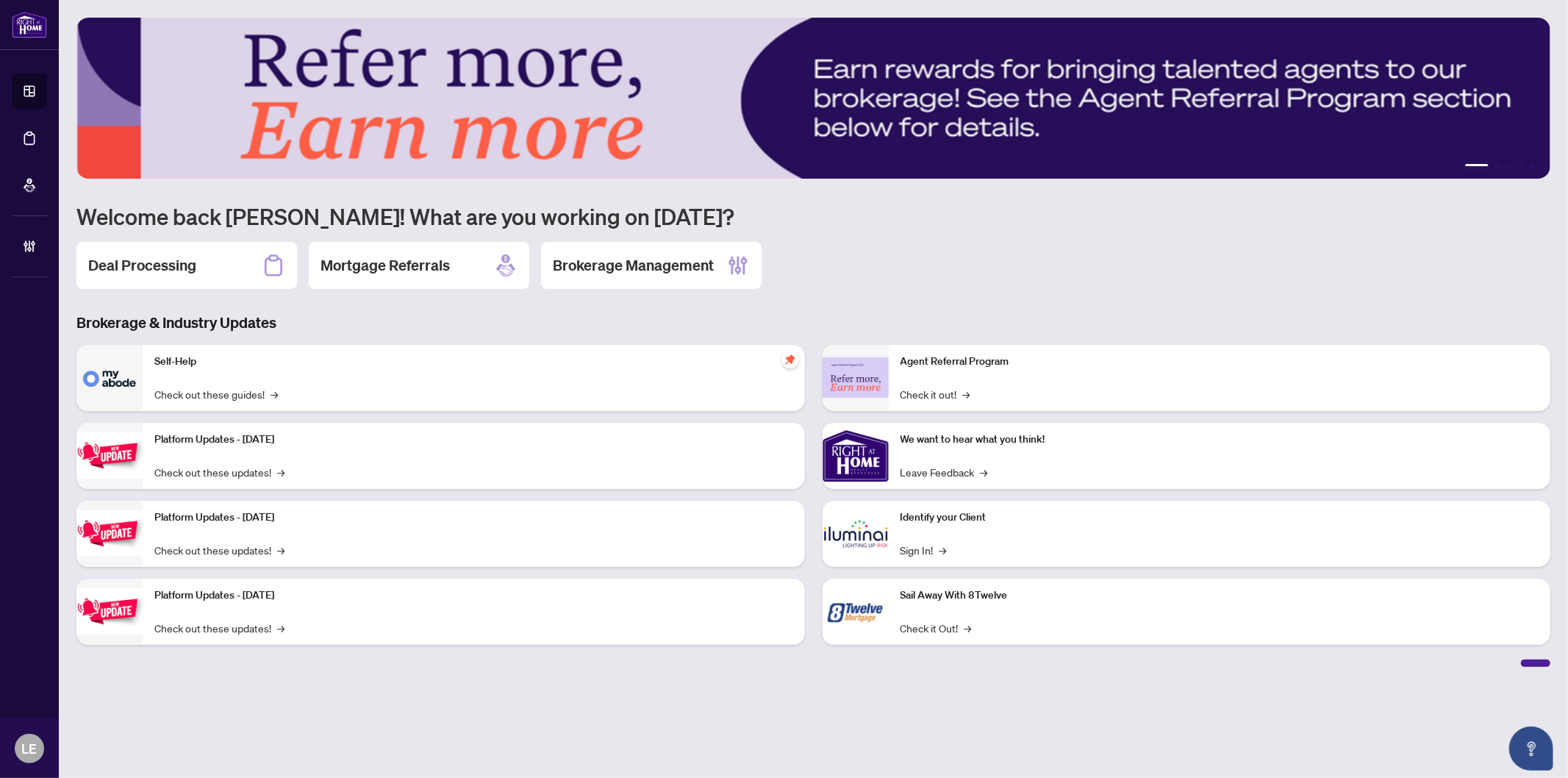
click at [1061, 265] on div "Deal Processing Mortgage Referrals Brokerage Management" at bounding box center [813, 265] width 1474 height 47
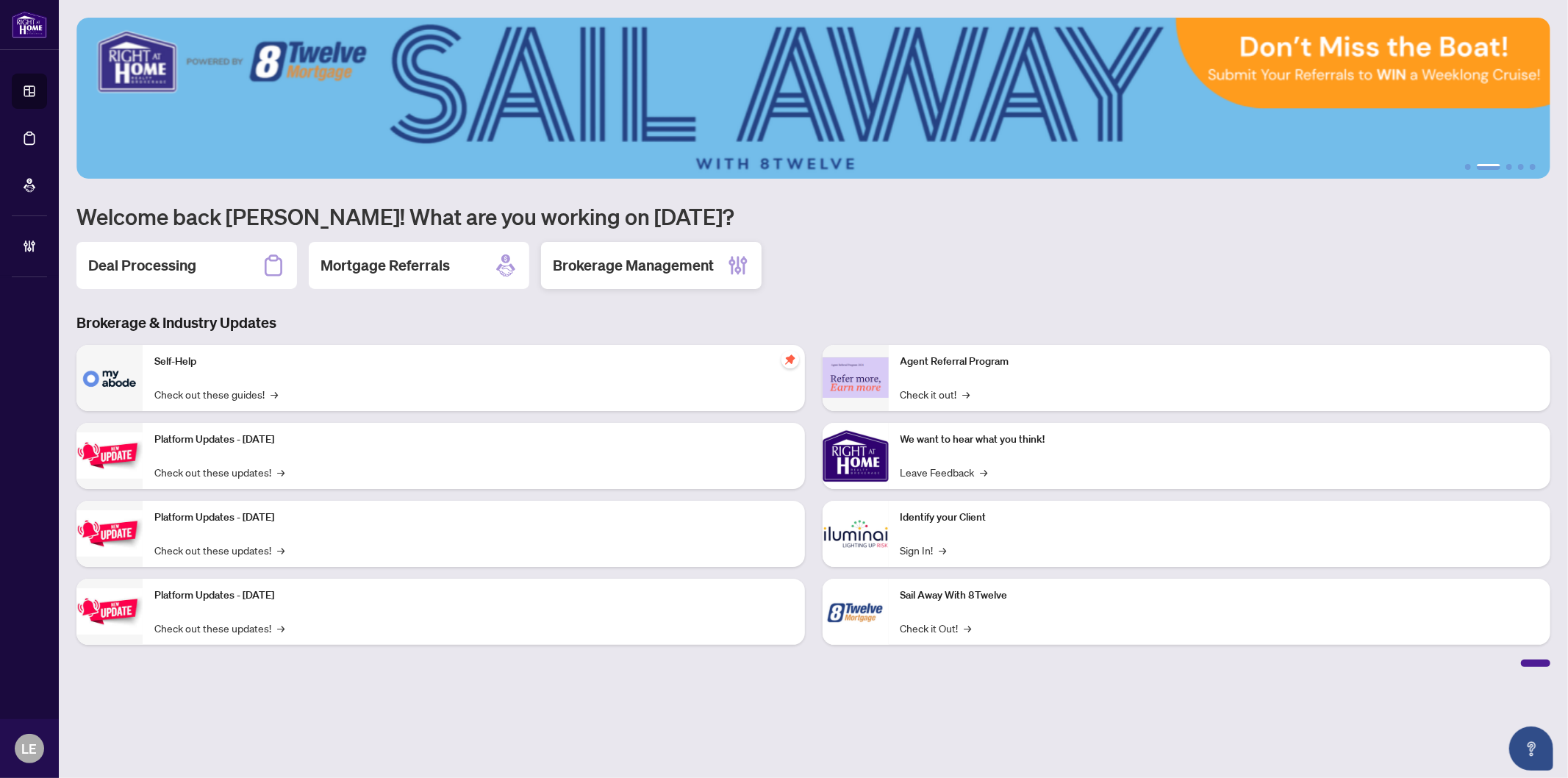
click at [675, 259] on h2 "Brokerage Management" at bounding box center [633, 265] width 161 height 21
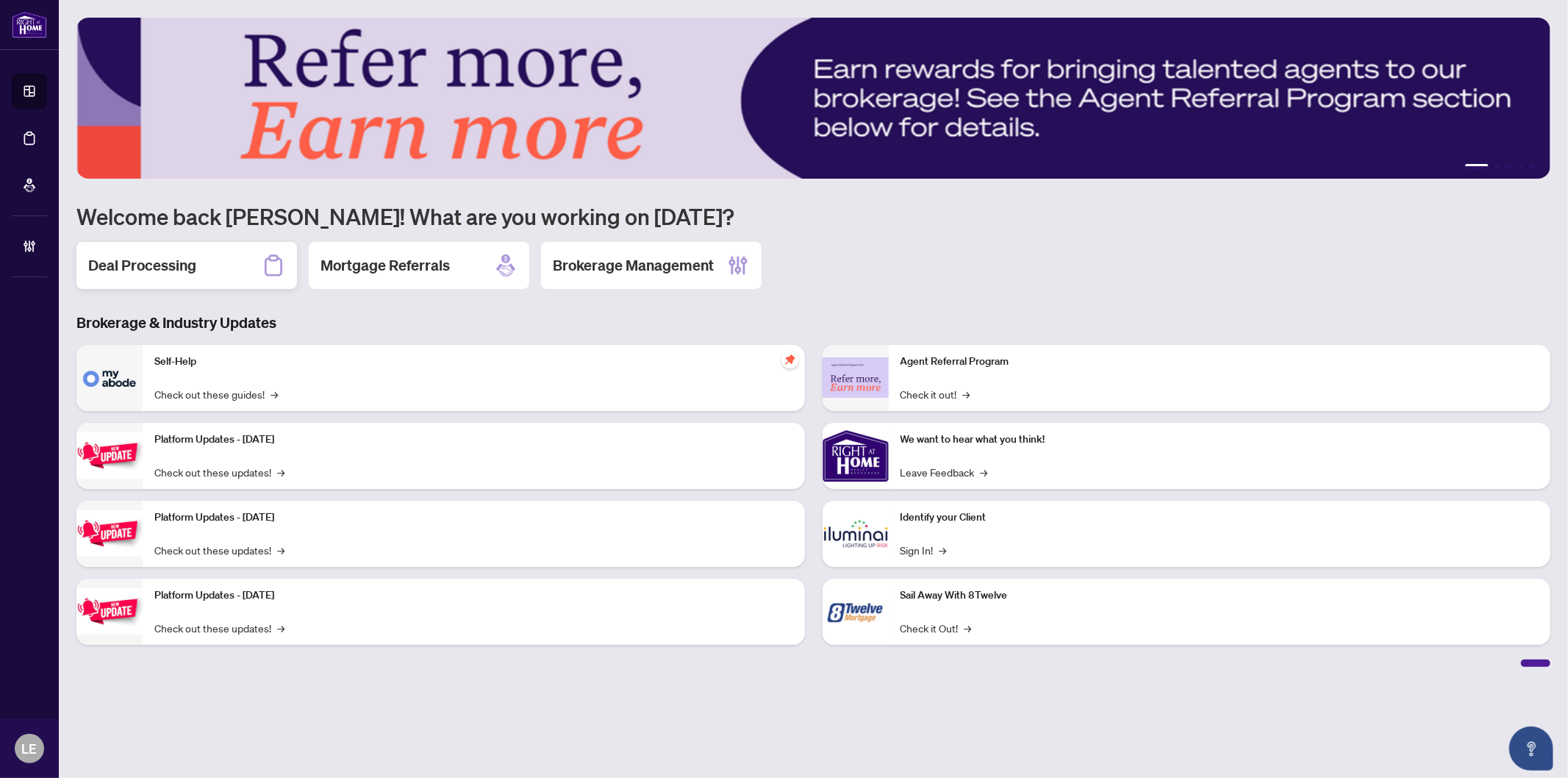
click at [156, 258] on h2 "Deal Processing" at bounding box center [143, 265] width 108 height 21
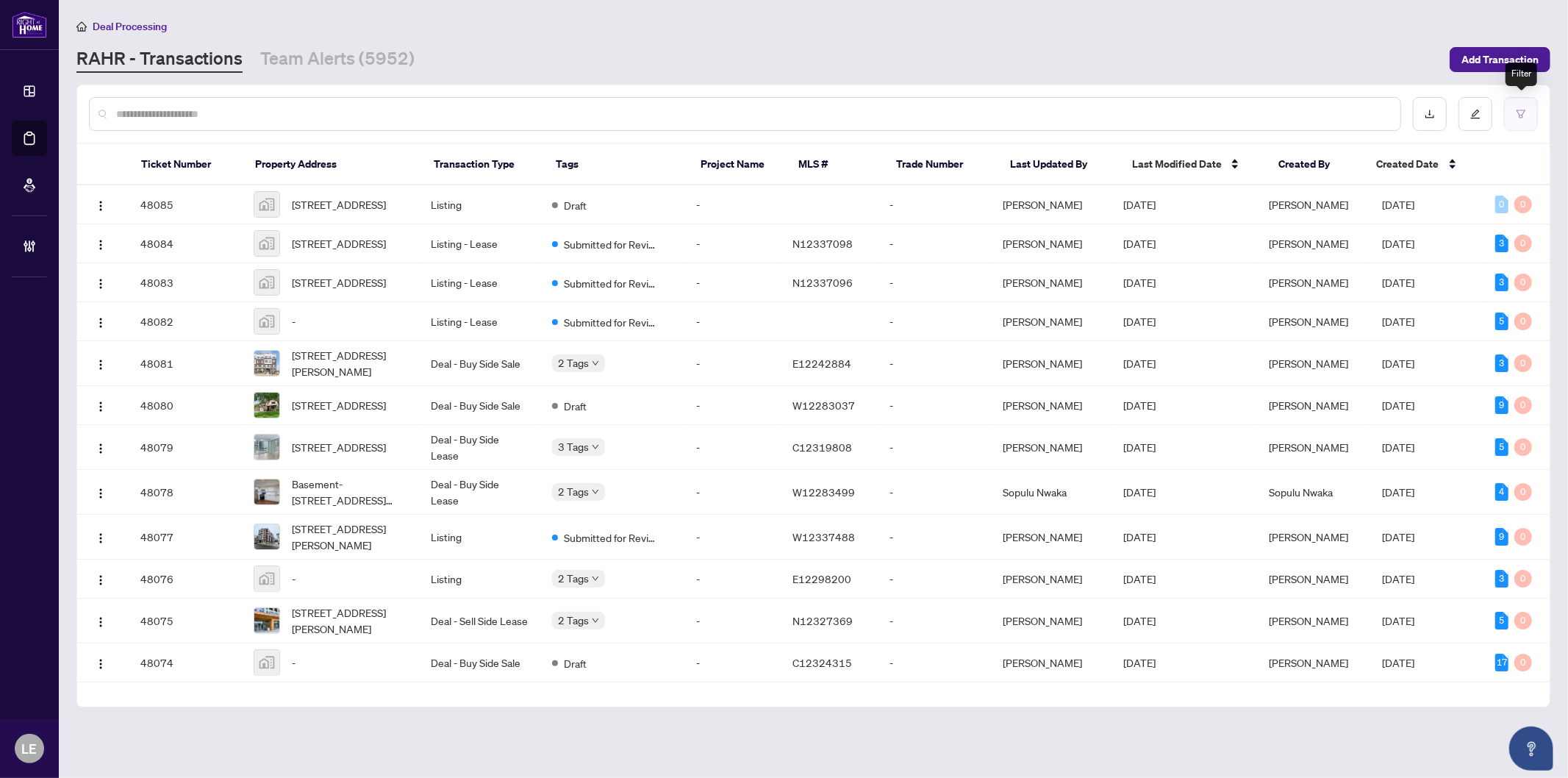
click at [1526, 109] on button "button" at bounding box center [1521, 114] width 33 height 33
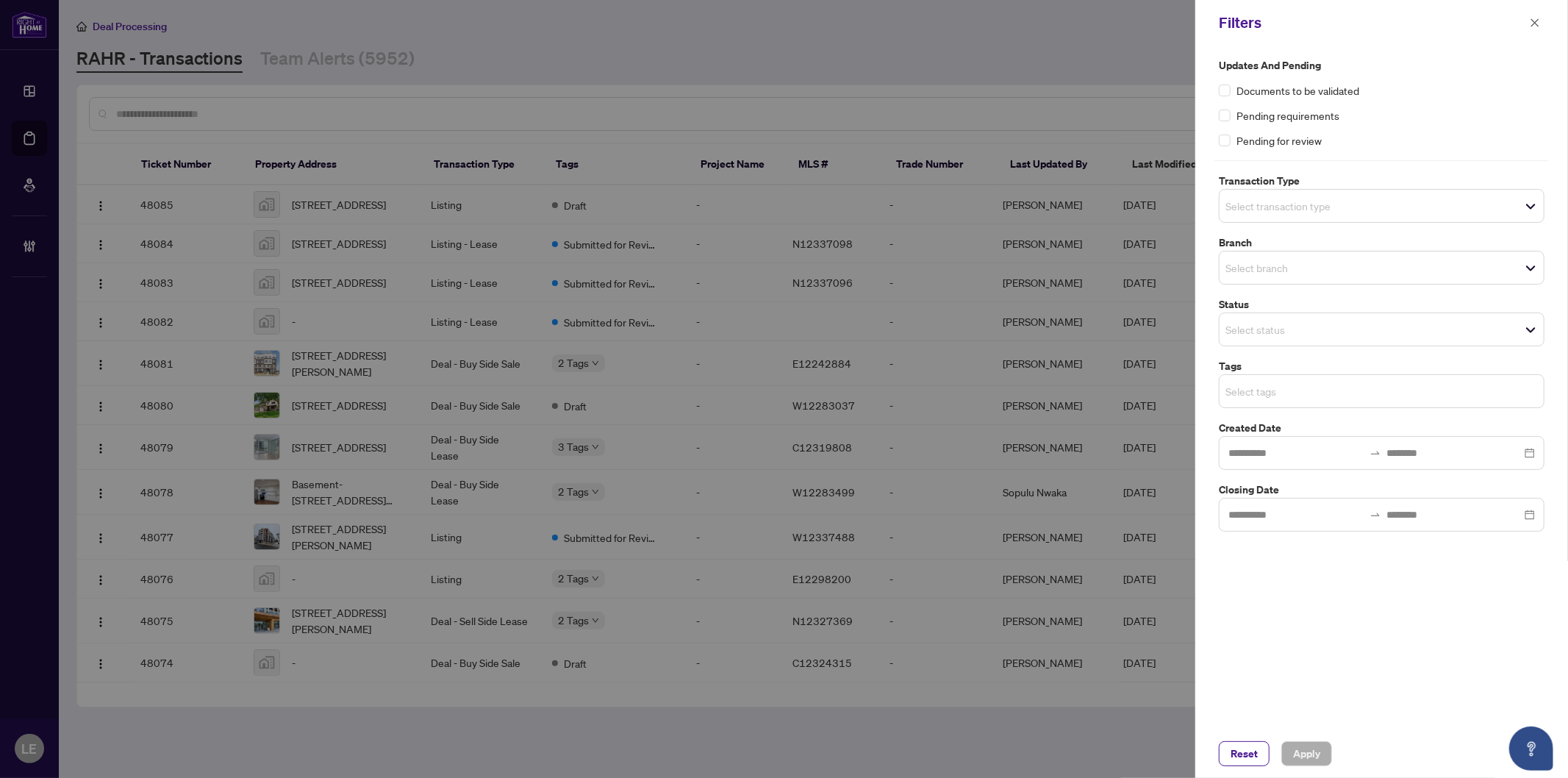
click at [1301, 398] on input "search" at bounding box center [1276, 391] width 103 height 18
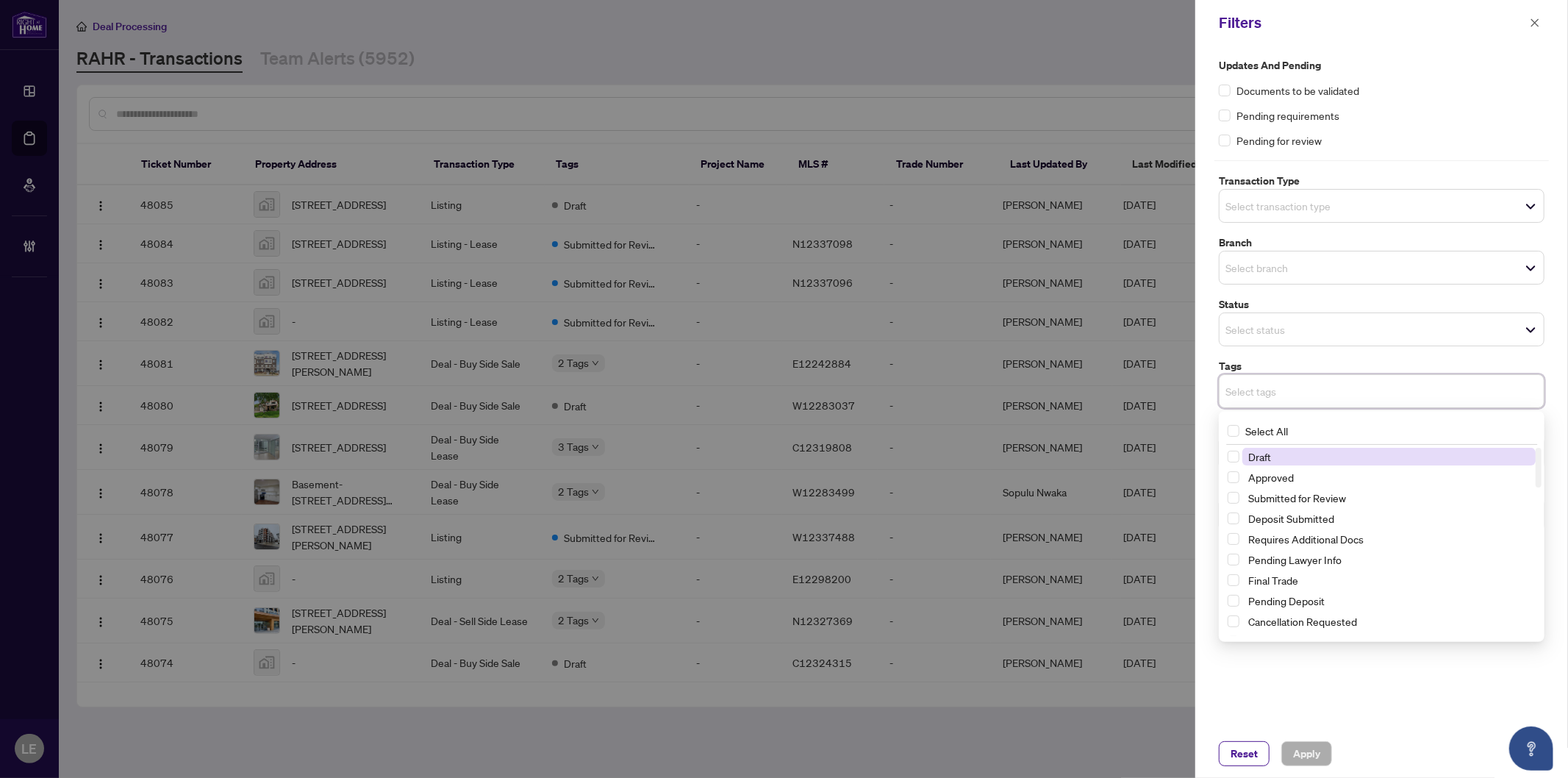
click at [1299, 393] on input "search" at bounding box center [1276, 391] width 103 height 18
click at [1268, 325] on input "search" at bounding box center [1276, 329] width 103 height 18
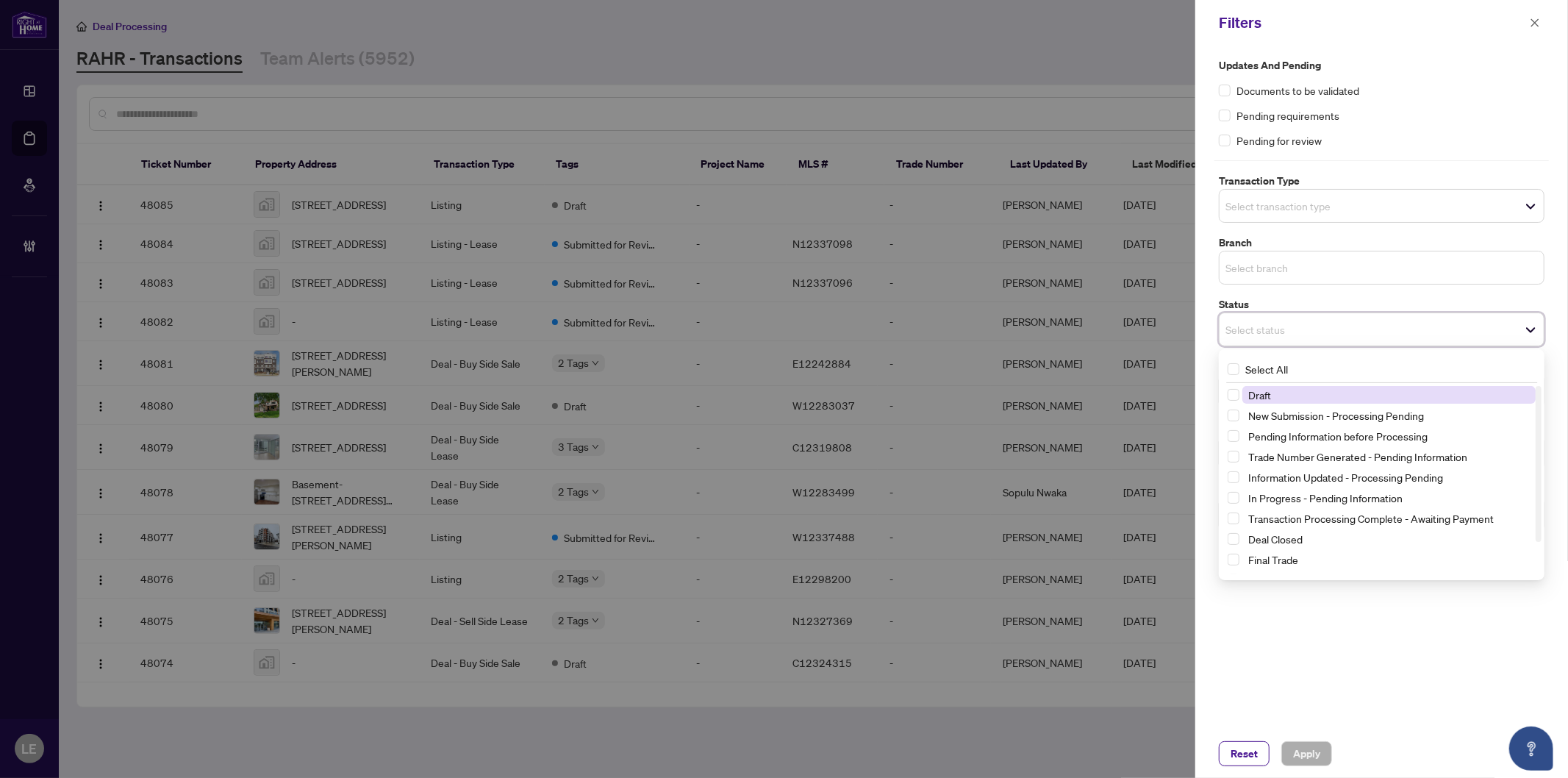
click at [1256, 265] on input "search" at bounding box center [1276, 268] width 103 height 18
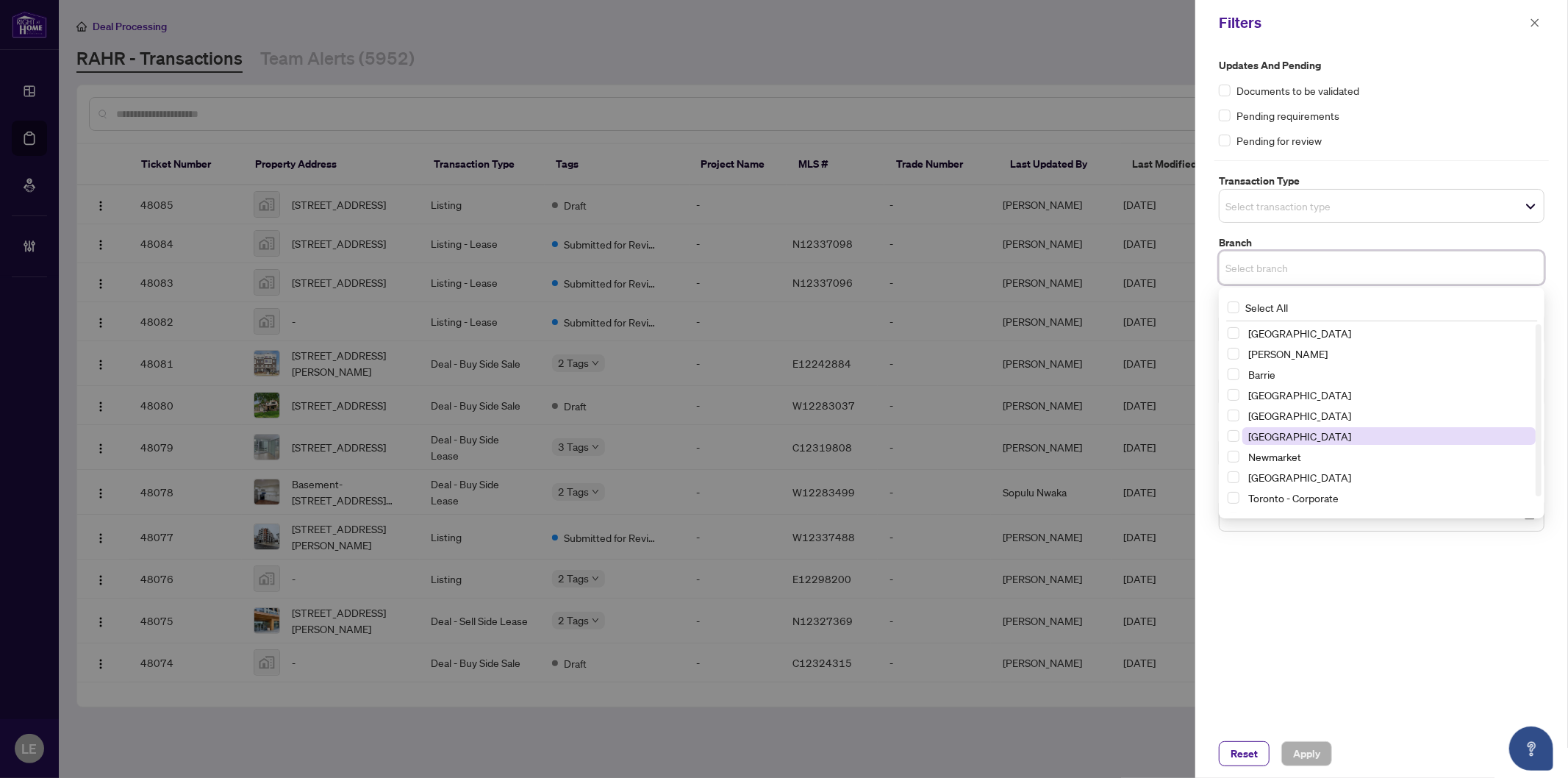
click at [1290, 431] on span "Mississauga" at bounding box center [1299, 436] width 103 height 14
click at [1249, 628] on div "Updates and Pending Documents to be validated Pending requirements Pending for …" at bounding box center [1382, 387] width 373 height 684
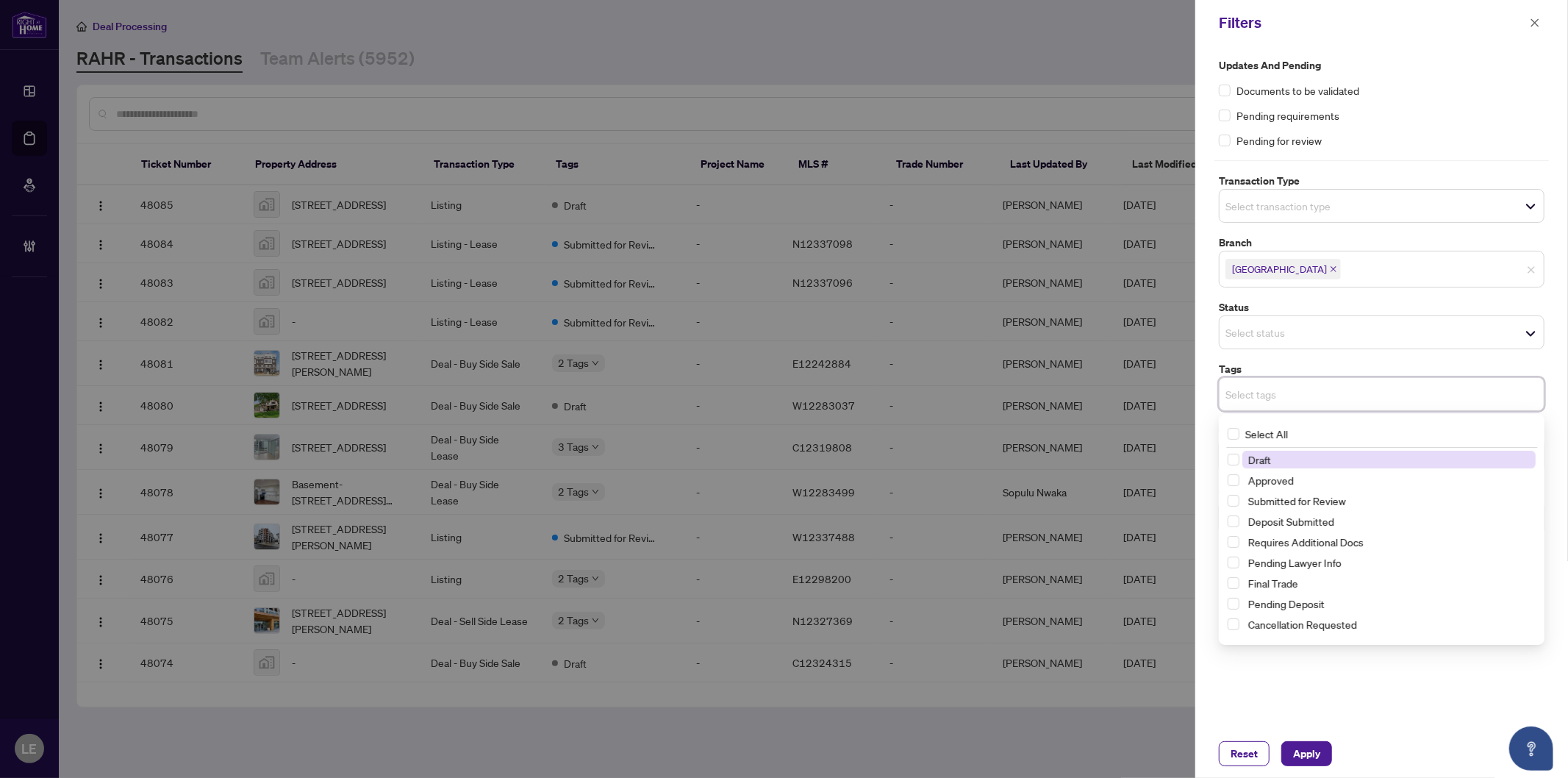
click at [1289, 400] on input "search" at bounding box center [1276, 395] width 103 height 18
click at [1267, 340] on input "search" at bounding box center [1276, 332] width 103 height 18
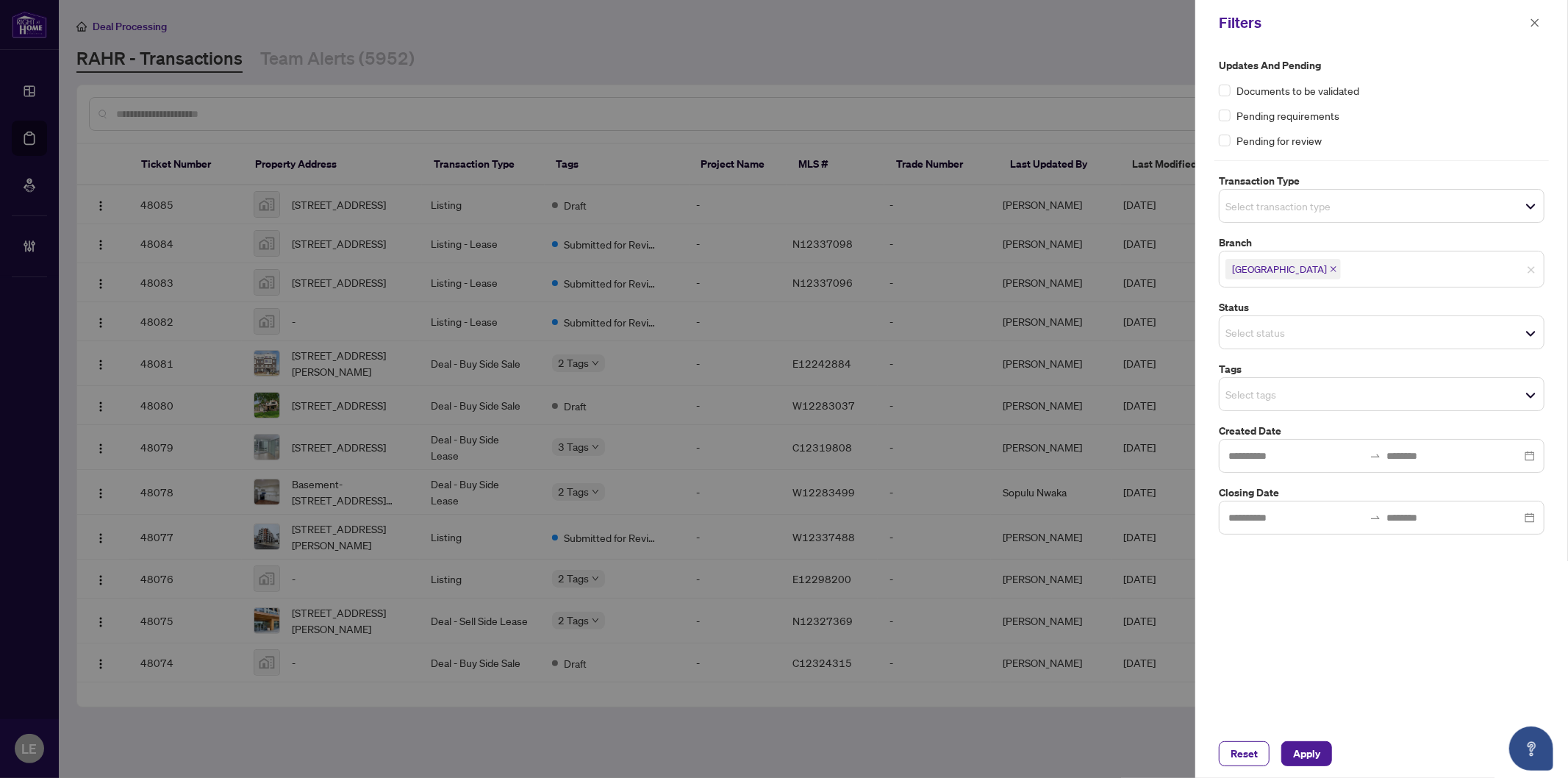
click at [1372, 302] on label "Status" at bounding box center [1382, 308] width 326 height 16
click at [1299, 395] on input "search" at bounding box center [1276, 395] width 103 height 18
click at [1311, 195] on span "Select transaction type" at bounding box center [1382, 206] width 324 height 21
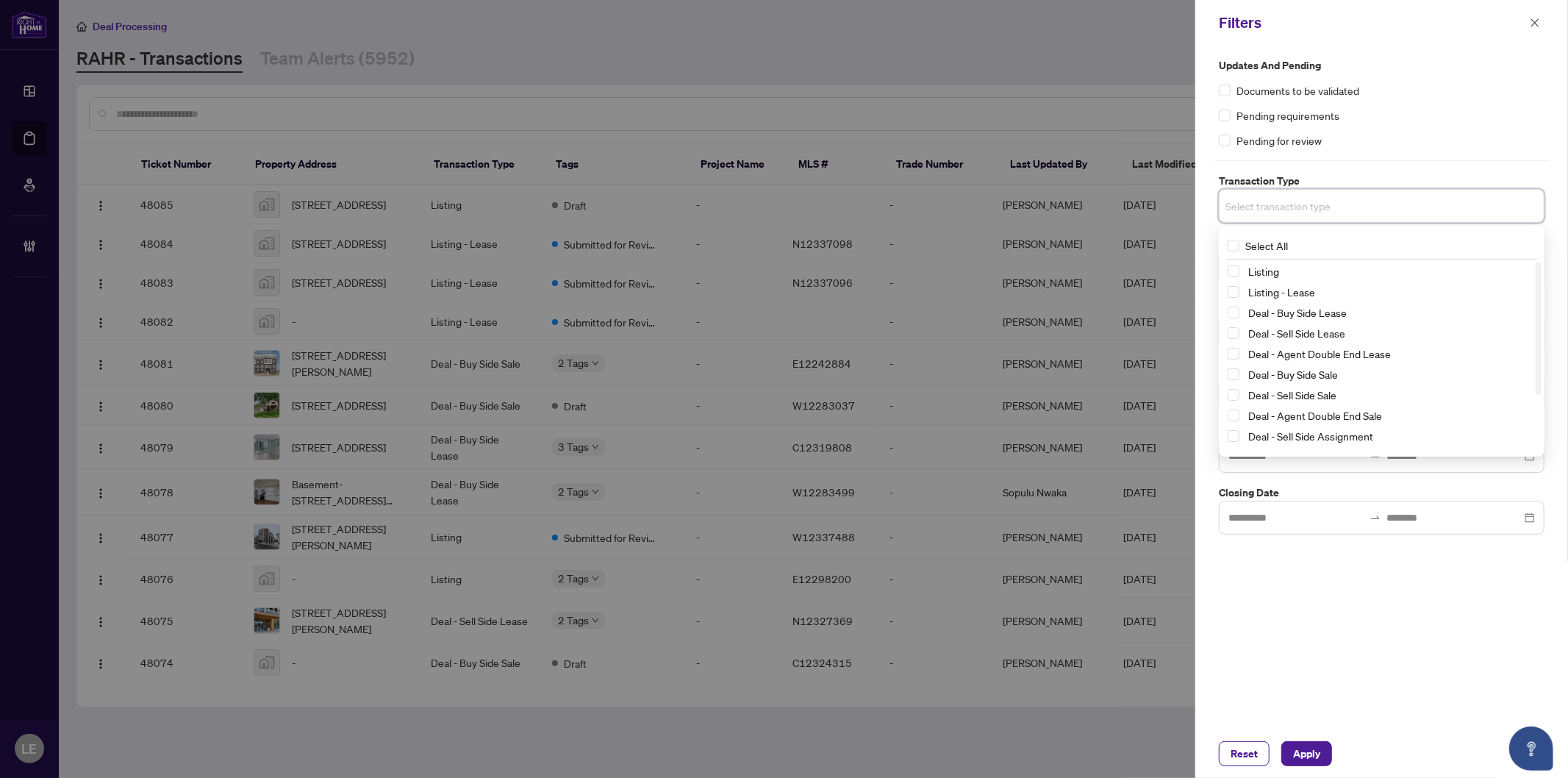
click at [1235, 273] on span "Select Listing" at bounding box center [1233, 271] width 12 height 12
click at [1237, 290] on span "Select Listing - Lease" at bounding box center [1233, 296] width 12 height 12
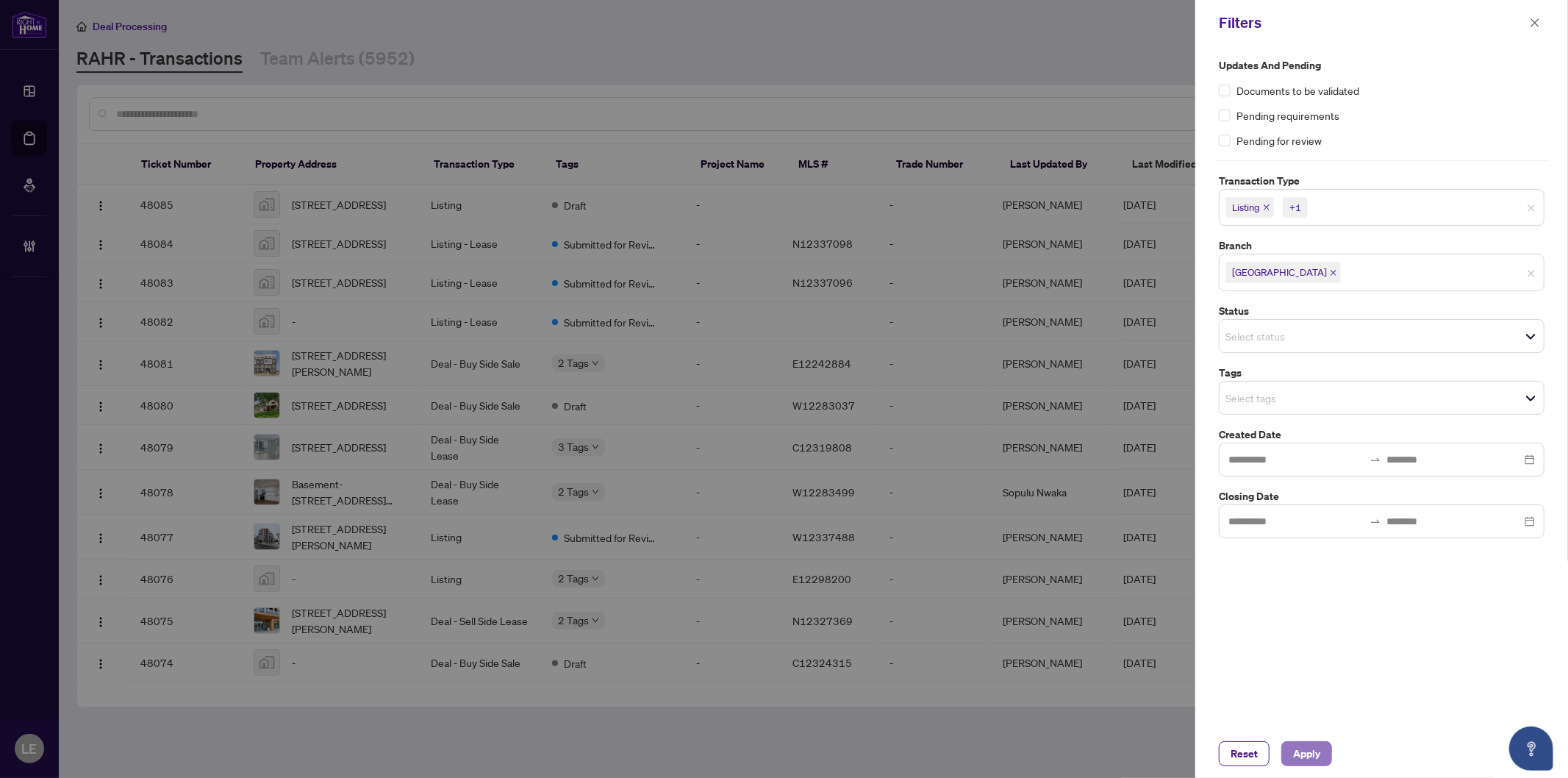
click at [1305, 752] on span "Apply" at bounding box center [1307, 754] width 27 height 24
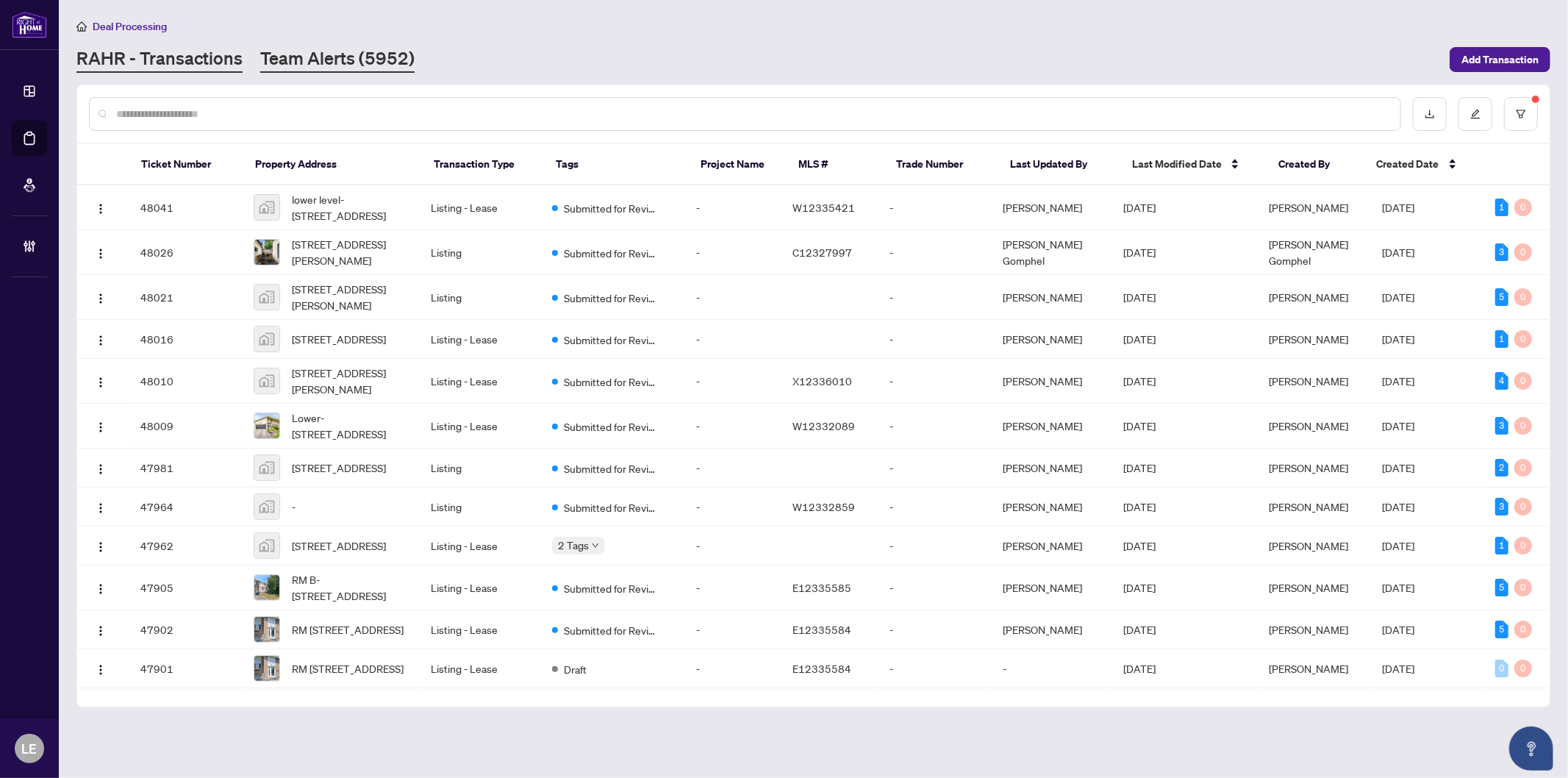
click at [290, 62] on link "Team Alerts (5952)" at bounding box center [338, 59] width 155 height 26
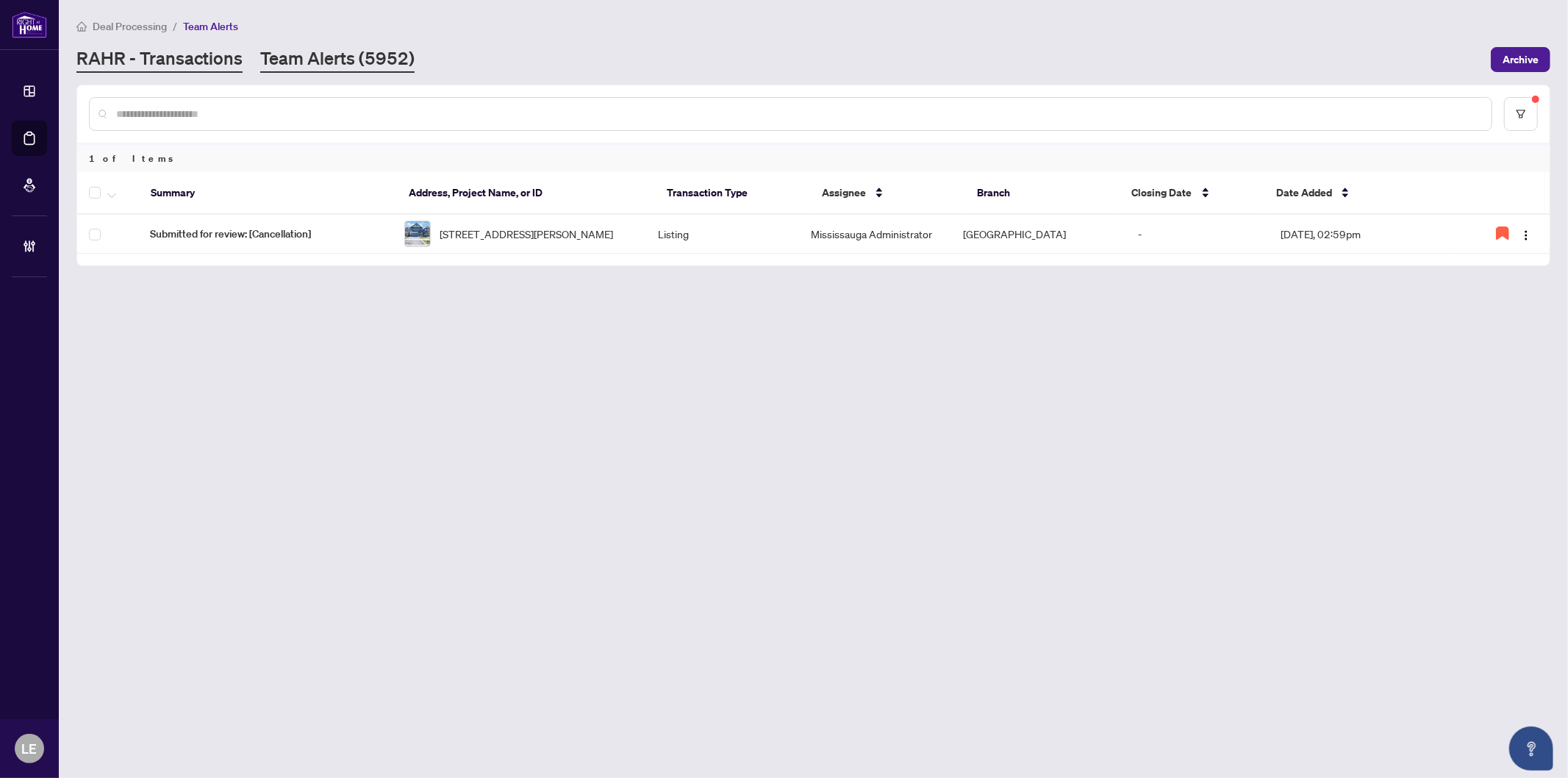
click at [139, 52] on link "RAHR - Transactions" at bounding box center [159, 59] width 167 height 26
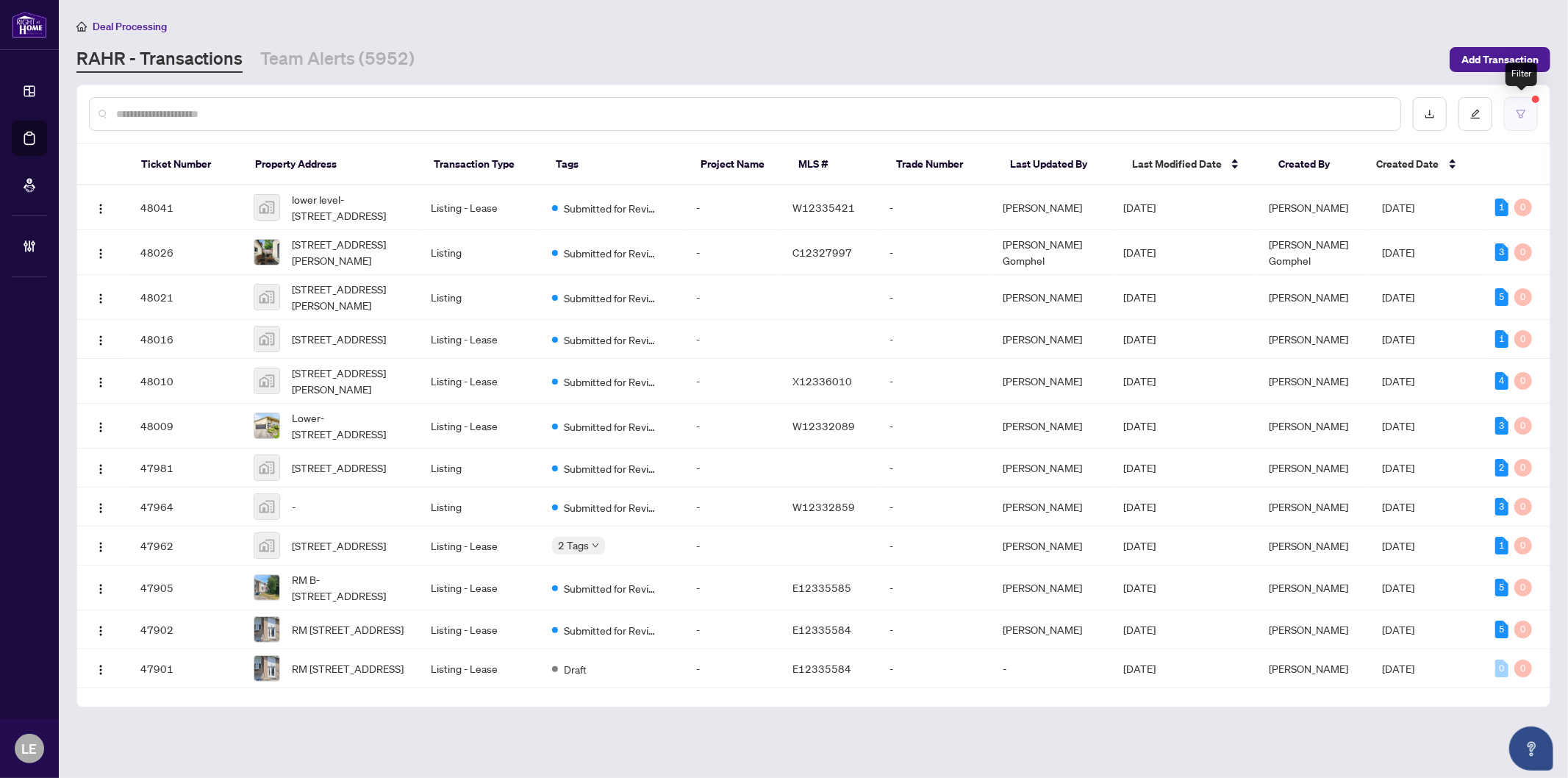
click at [1528, 112] on button "button" at bounding box center [1521, 114] width 33 height 33
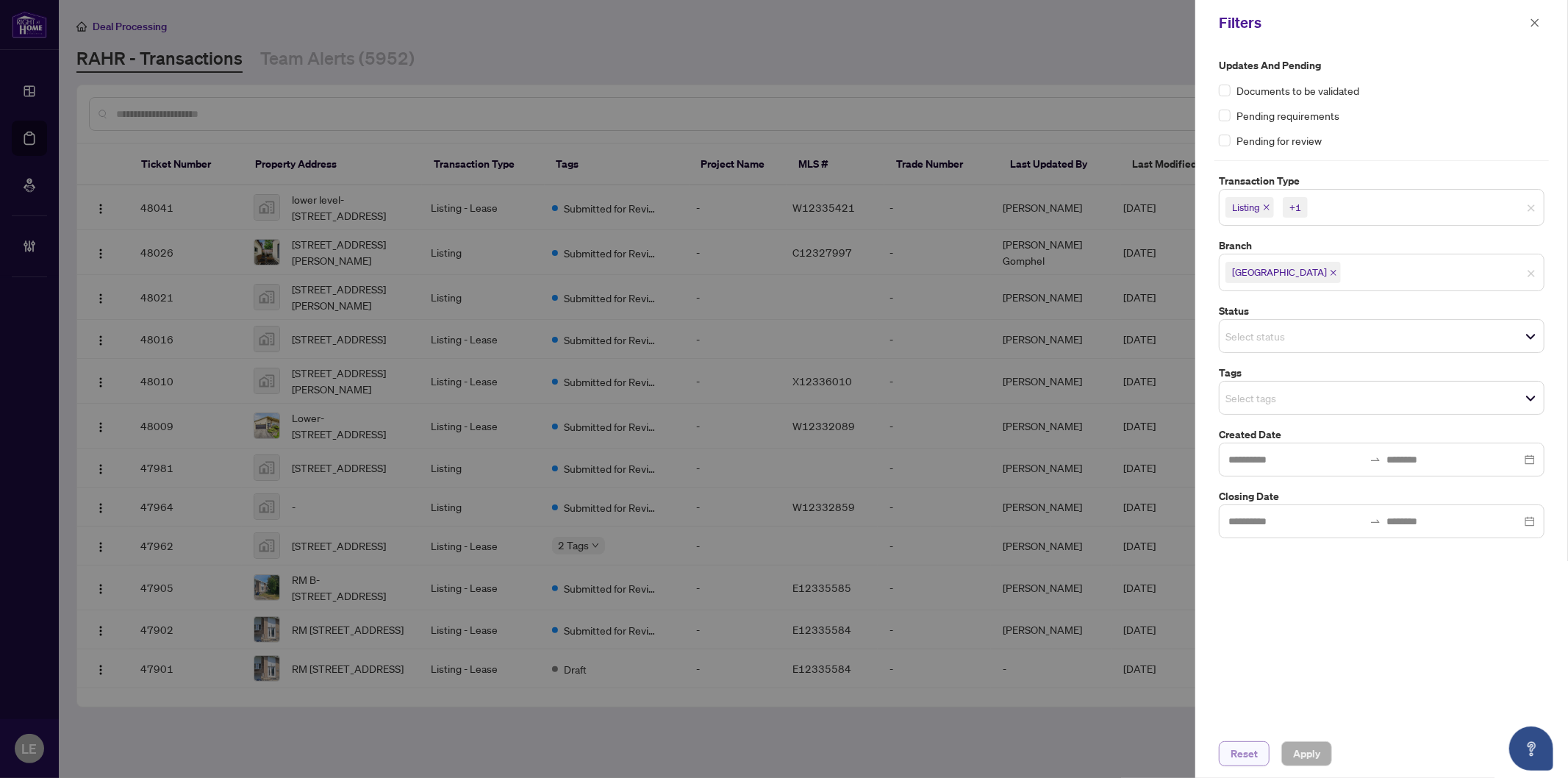
click at [1245, 756] on span "Reset" at bounding box center [1245, 754] width 27 height 24
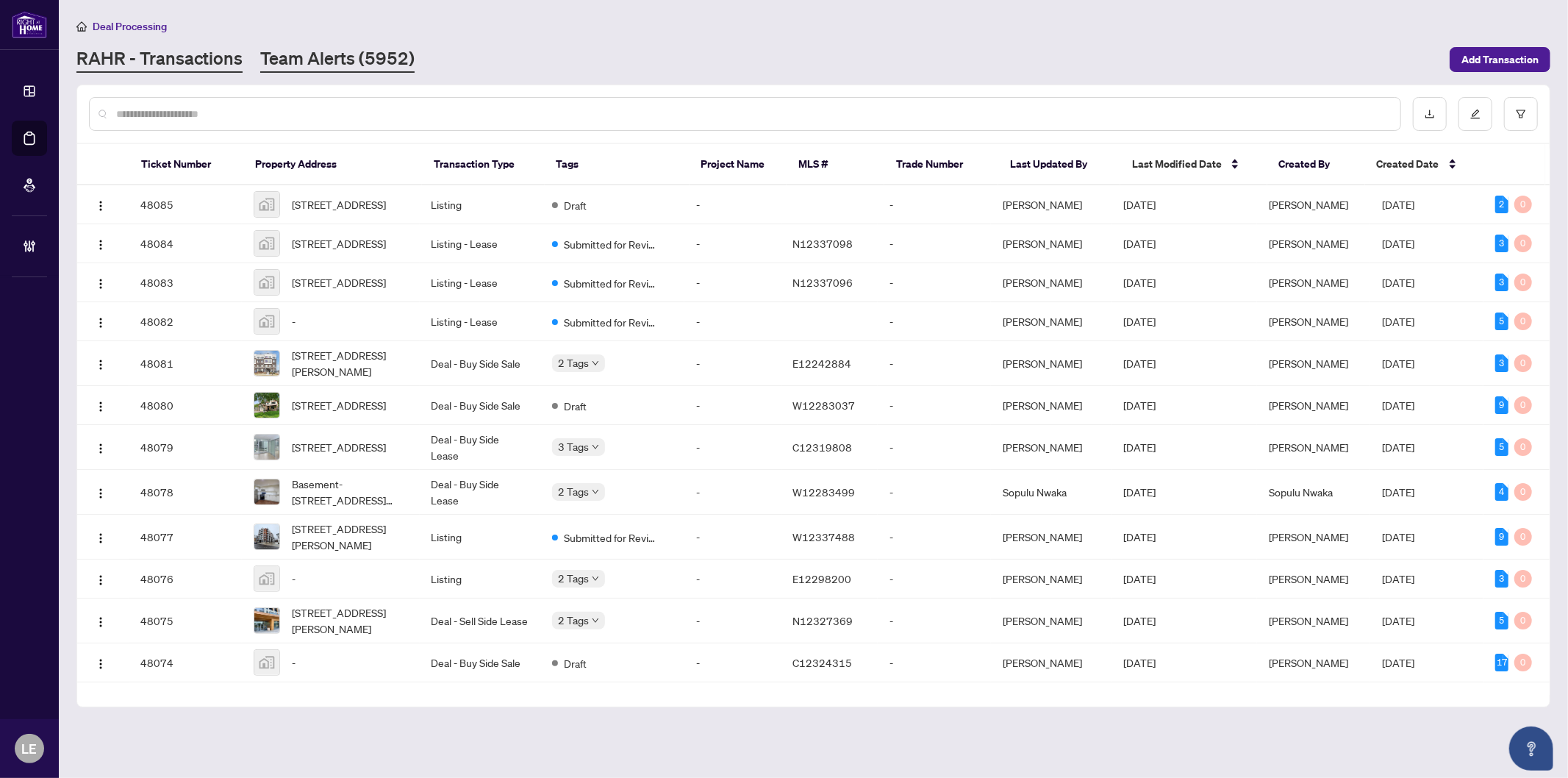
click at [304, 57] on link "Team Alerts (5952)" at bounding box center [338, 59] width 155 height 26
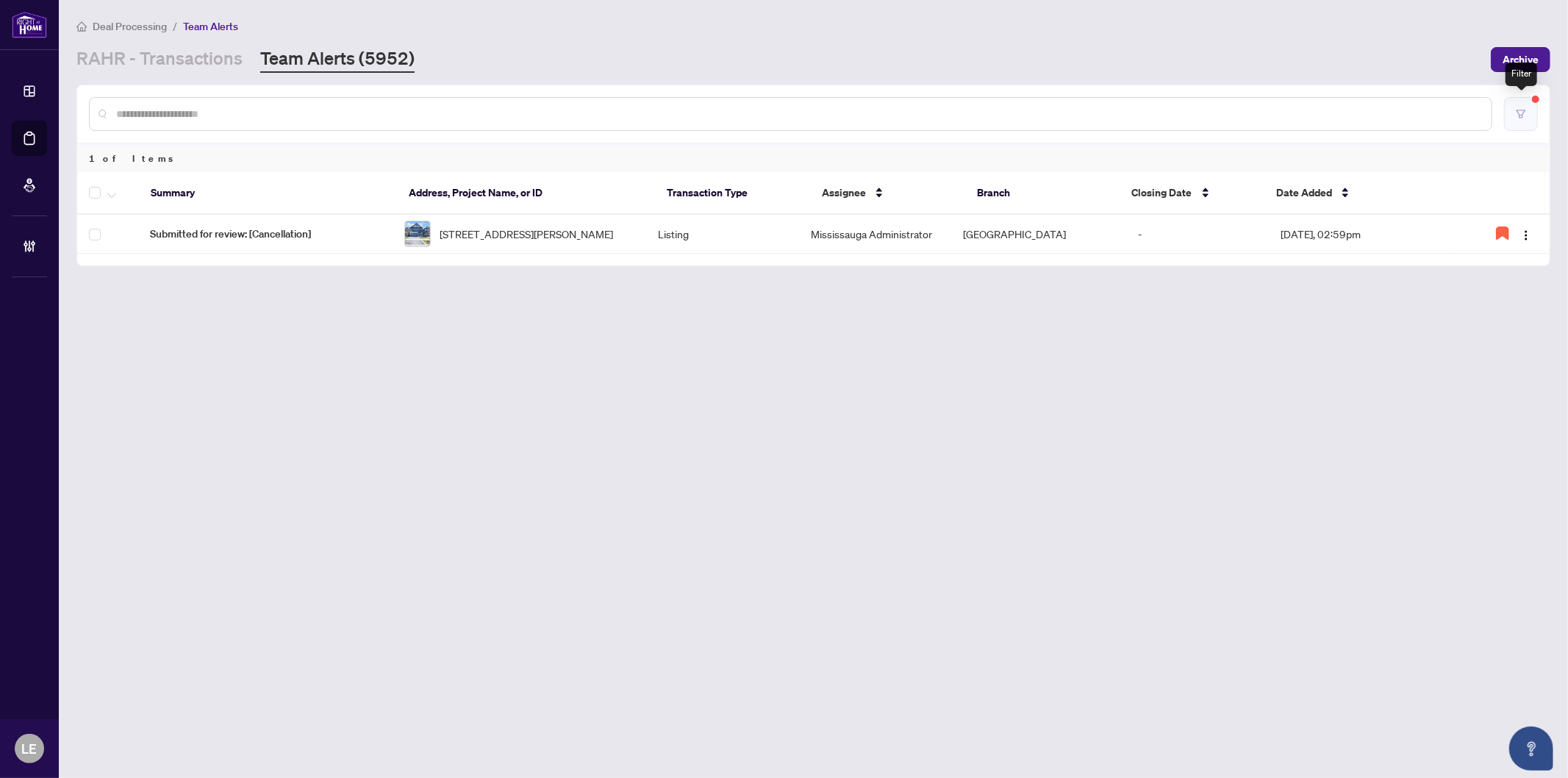
click at [1515, 115] on button "button" at bounding box center [1521, 114] width 33 height 33
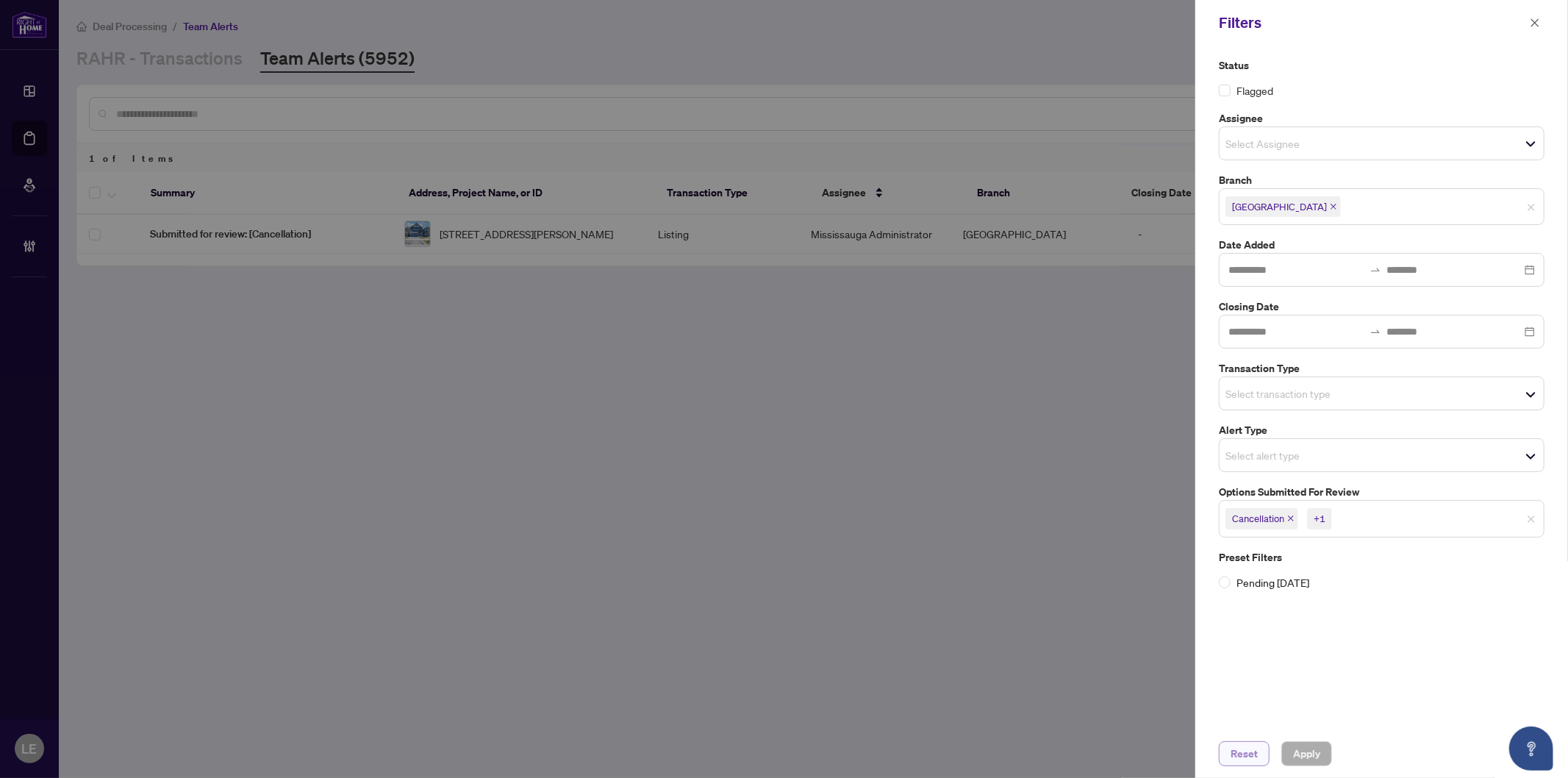
click at [1245, 756] on span "Reset" at bounding box center [1245, 754] width 27 height 24
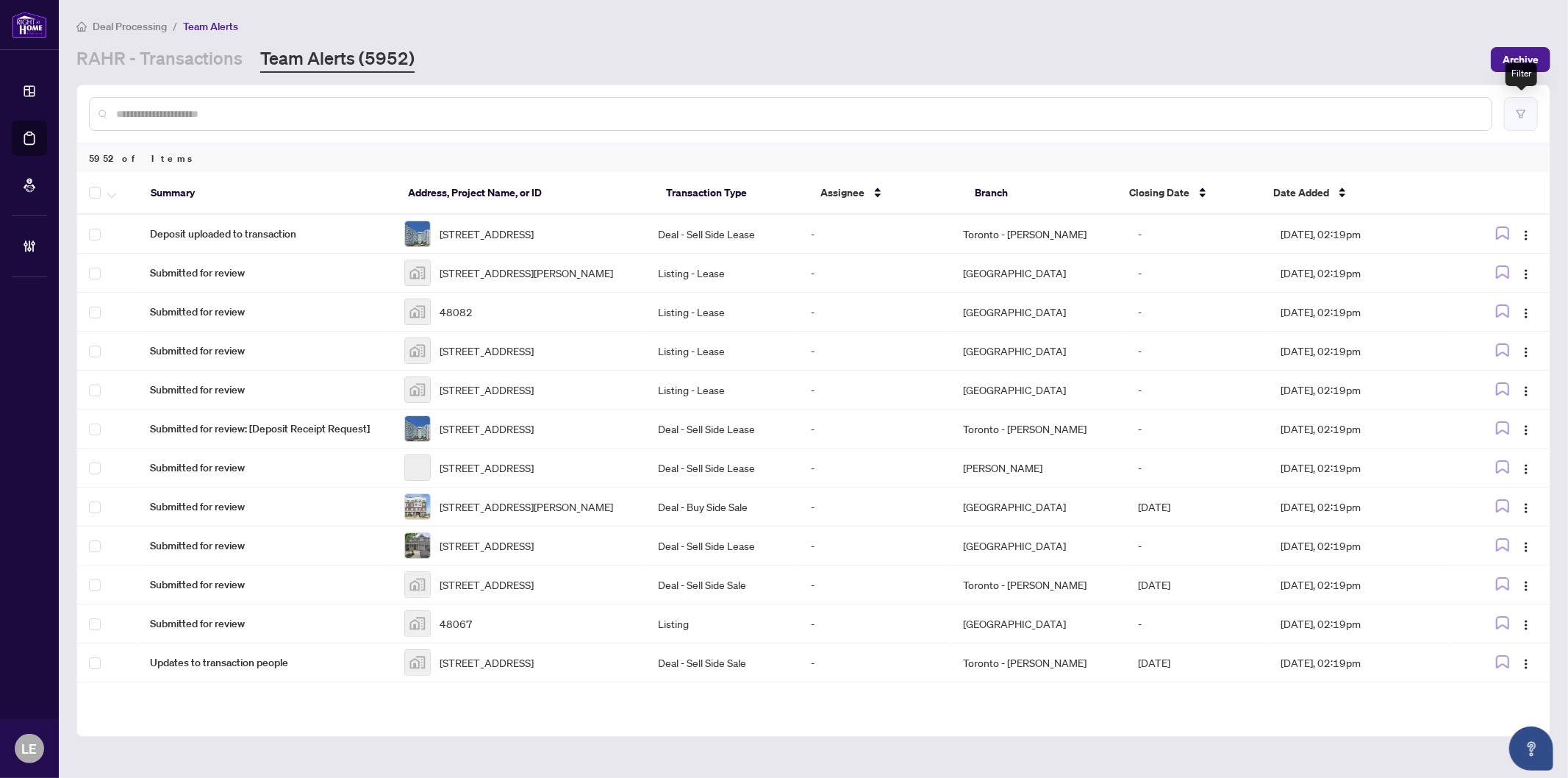
click at [1531, 115] on button "button" at bounding box center [1521, 114] width 33 height 33
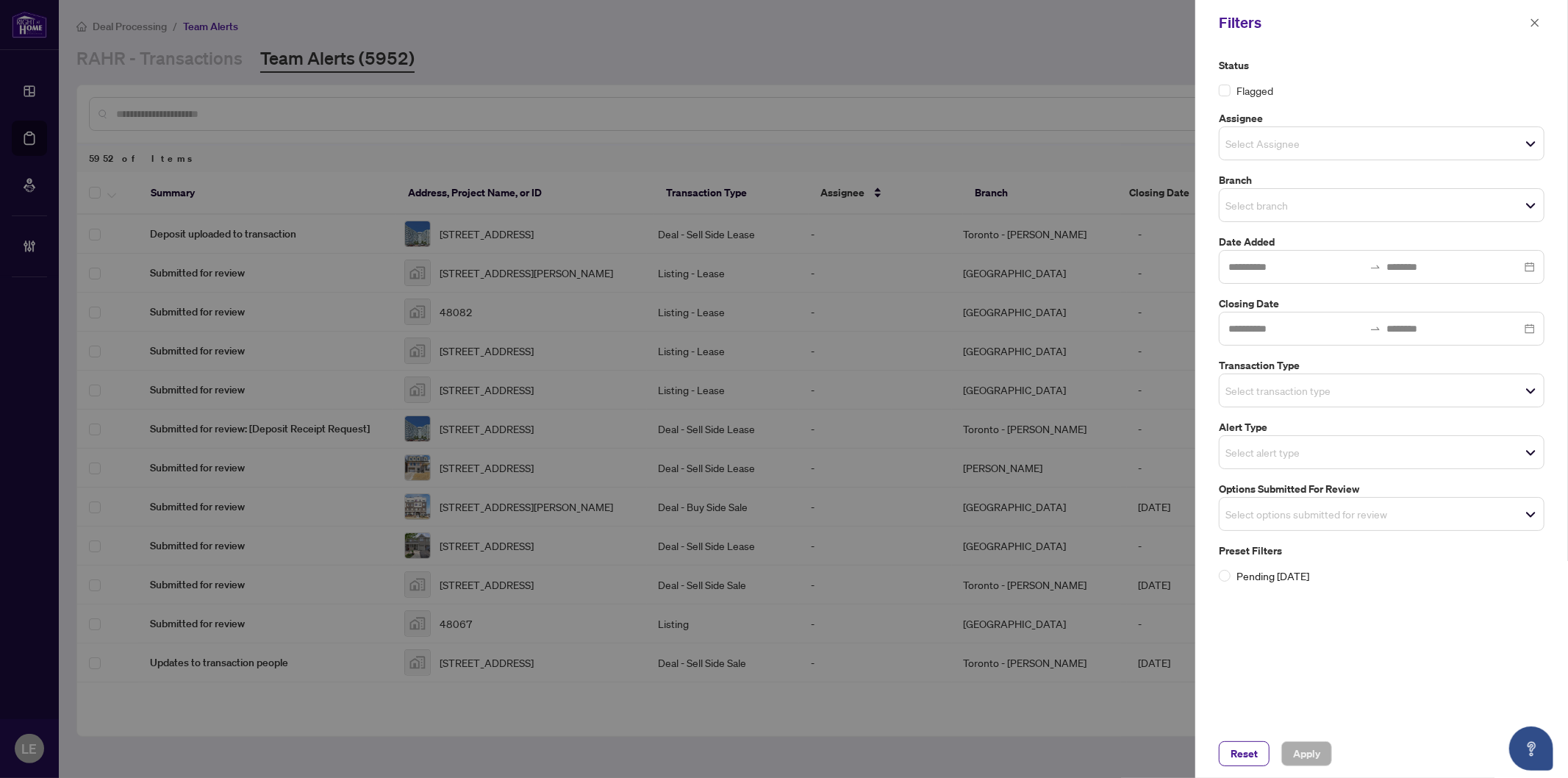
click at [1311, 216] on div "Select branch" at bounding box center [1382, 205] width 326 height 33
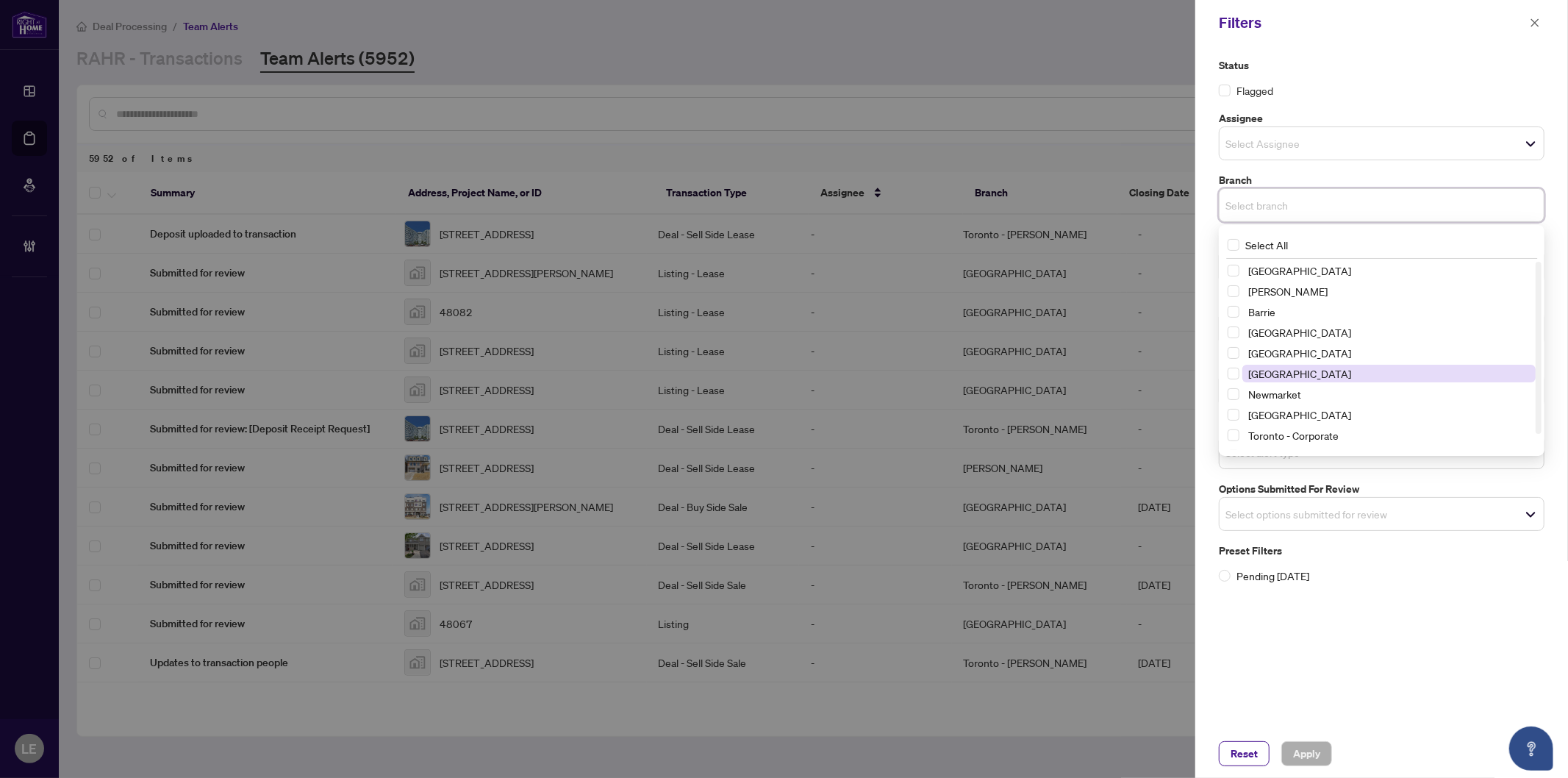
click at [1298, 371] on span "[GEOGRAPHIC_DATA]" at bounding box center [1299, 373] width 103 height 14
click at [1414, 623] on div "Status Flagged Assignee Select Assignee Branch [GEOGRAPHIC_DATA] Select All [GE…" at bounding box center [1382, 387] width 373 height 684
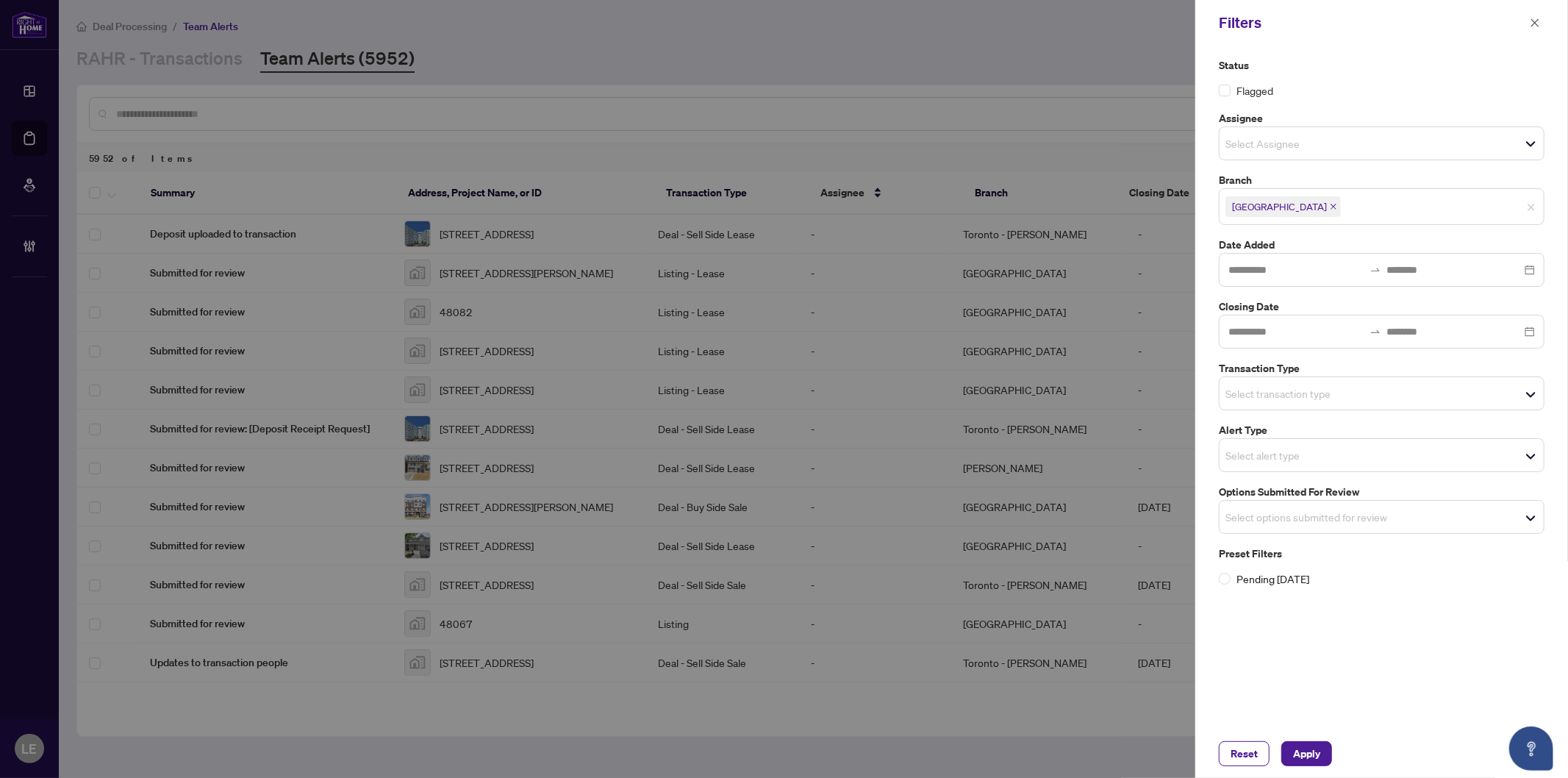
click at [1277, 395] on input "search" at bounding box center [1276, 394] width 103 height 18
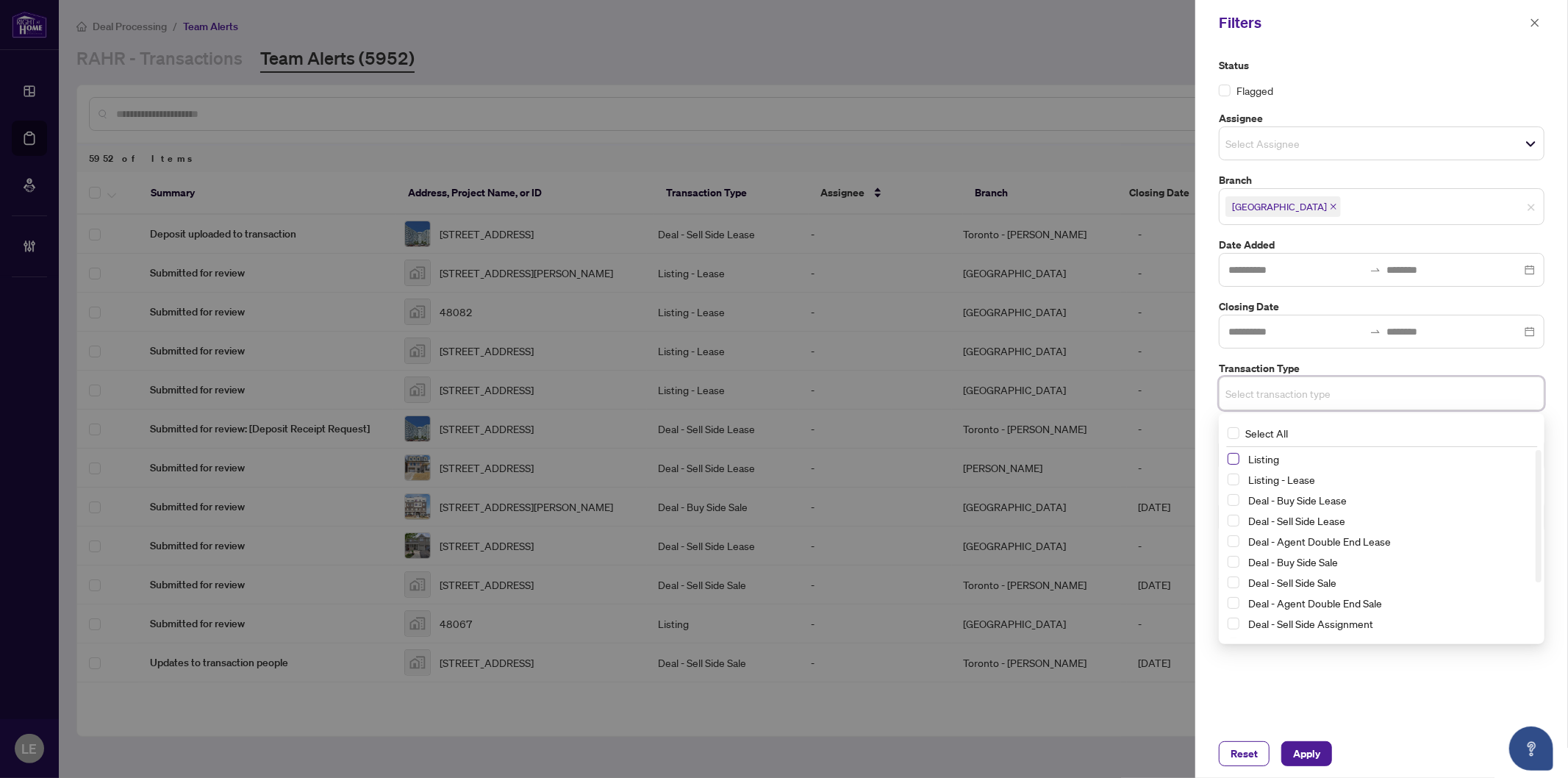
click at [1239, 459] on div "Listing" at bounding box center [1382, 459] width 308 height 18
click at [1233, 461] on span "Select Listing" at bounding box center [1233, 458] width 12 height 12
click at [1232, 482] on span "Select Listing - Lease" at bounding box center [1233, 483] width 12 height 12
click at [1303, 757] on span "Apply" at bounding box center [1307, 754] width 27 height 24
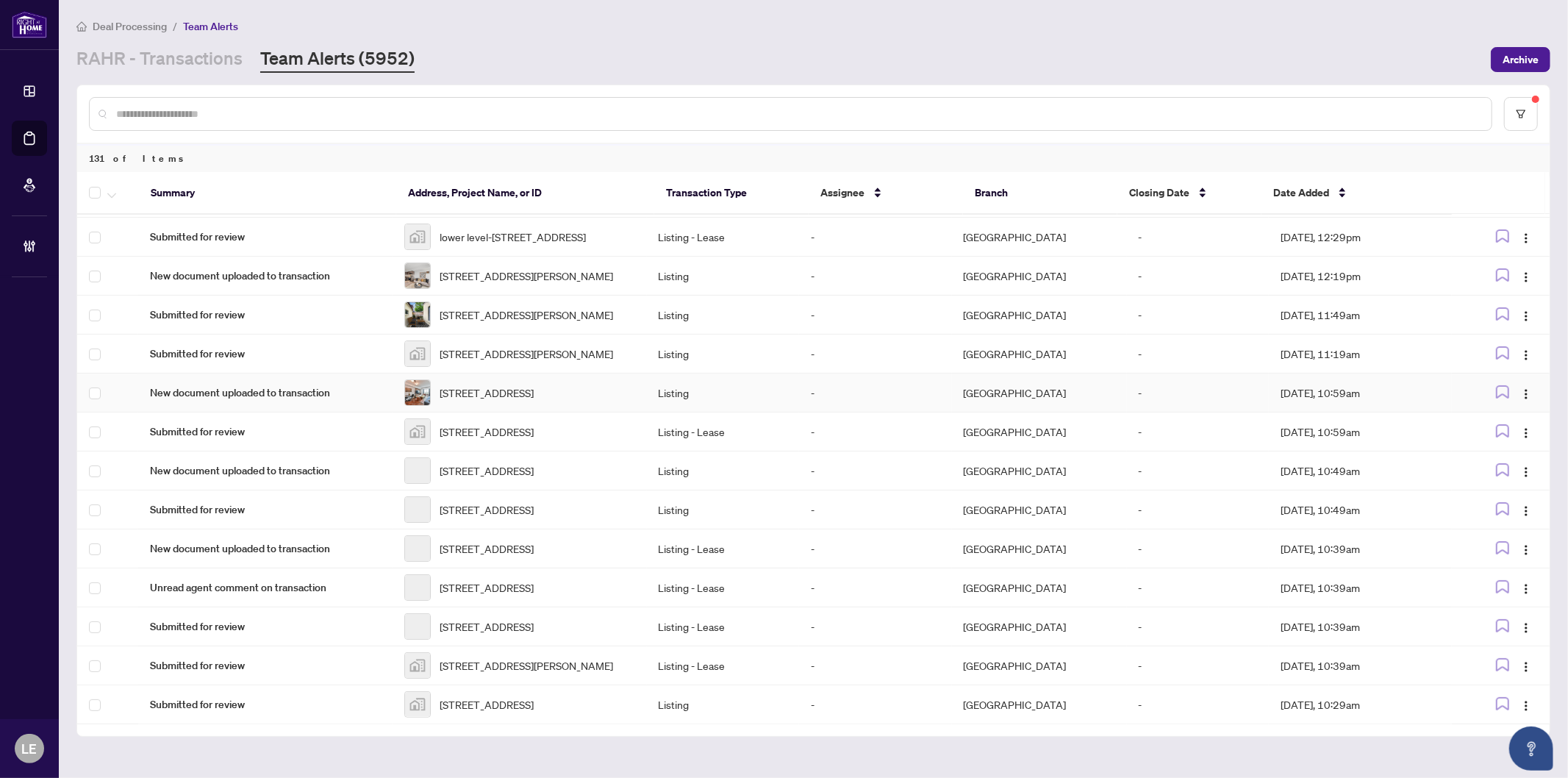
scroll to position [369, 0]
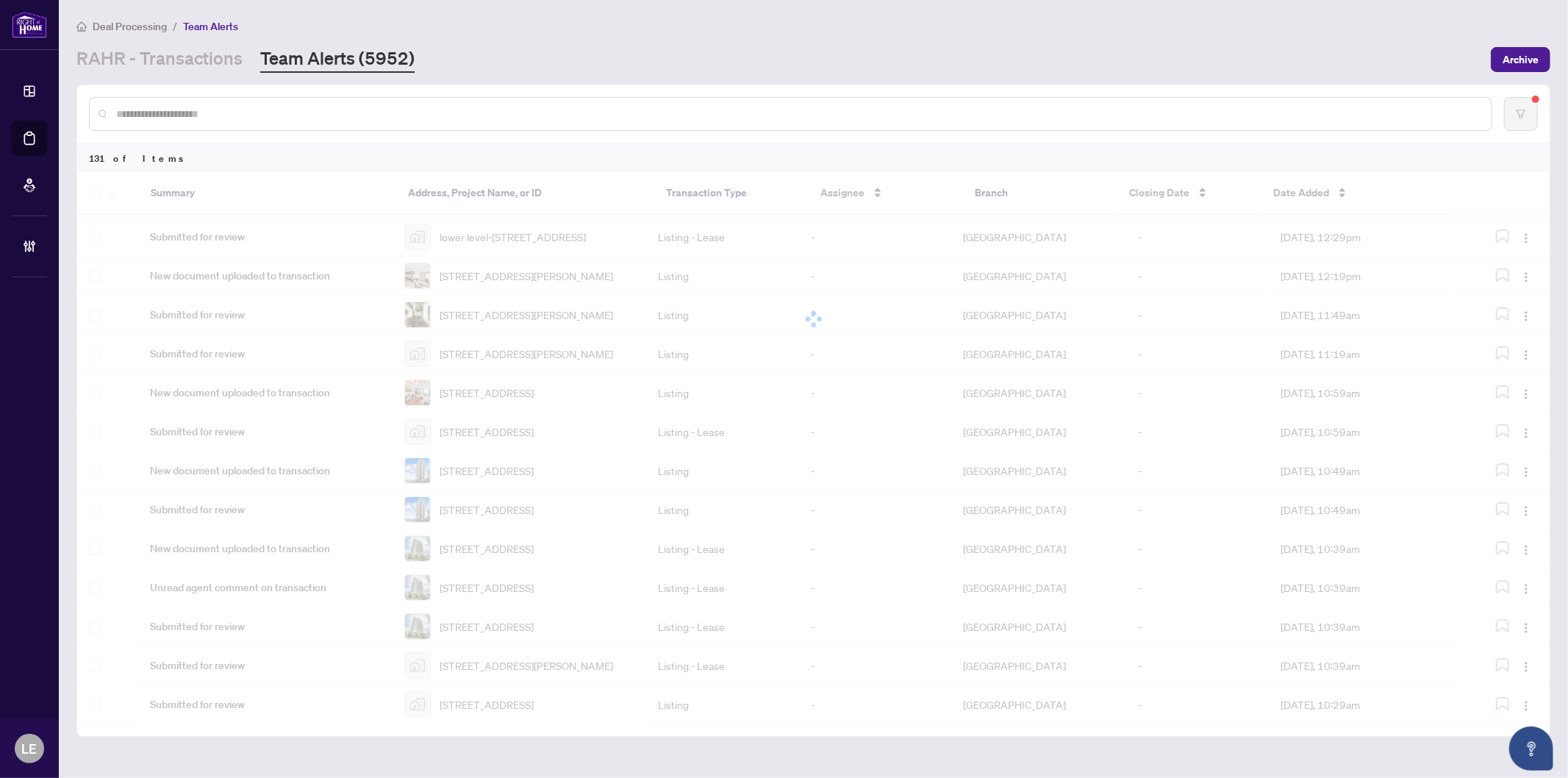
click at [699, 35] on div "Deal Processing / Team Alerts RAHR - Transactions Team Alerts (5952) Archive" at bounding box center [813, 45] width 1474 height 55
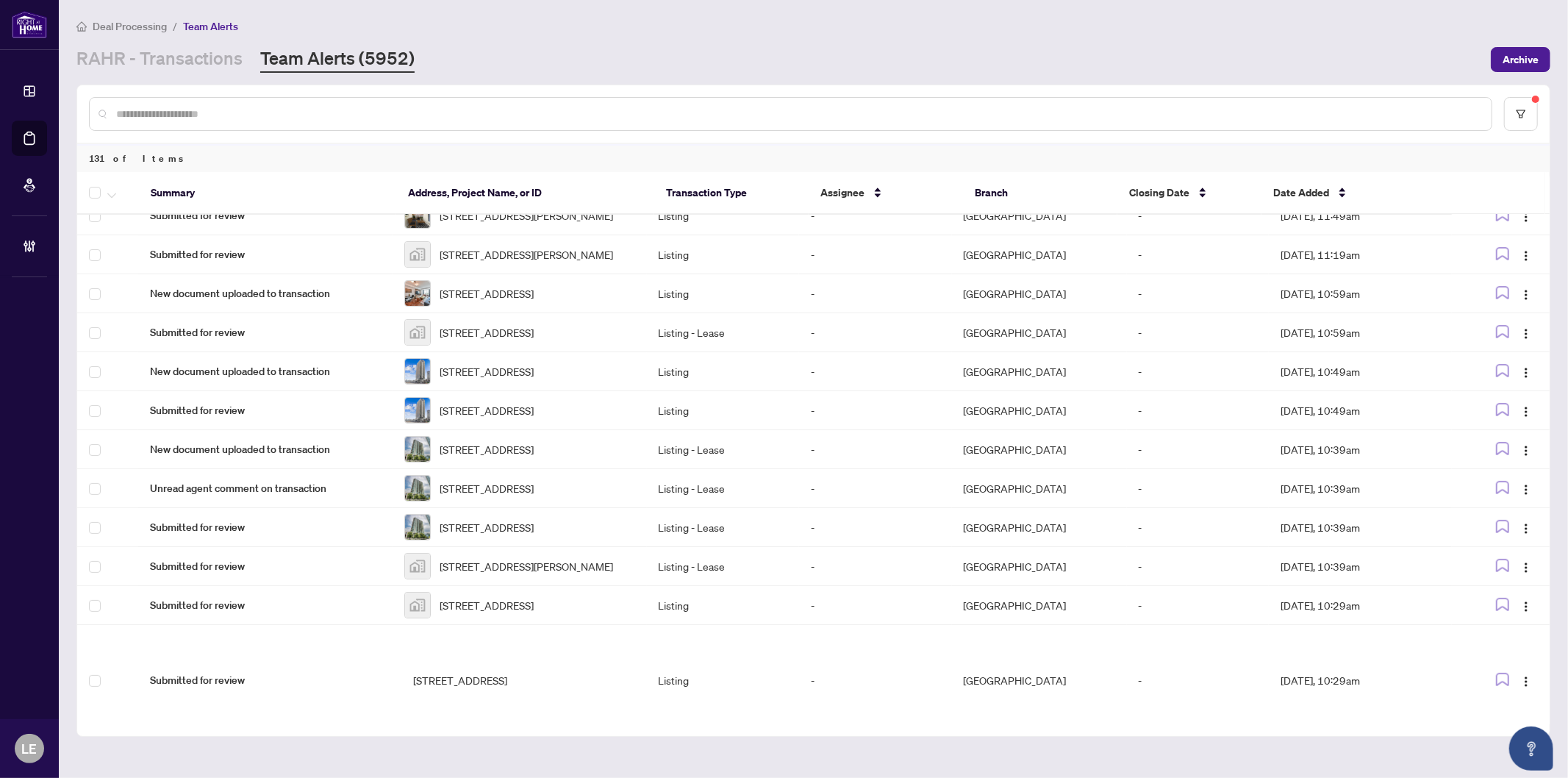
scroll to position [505, 0]
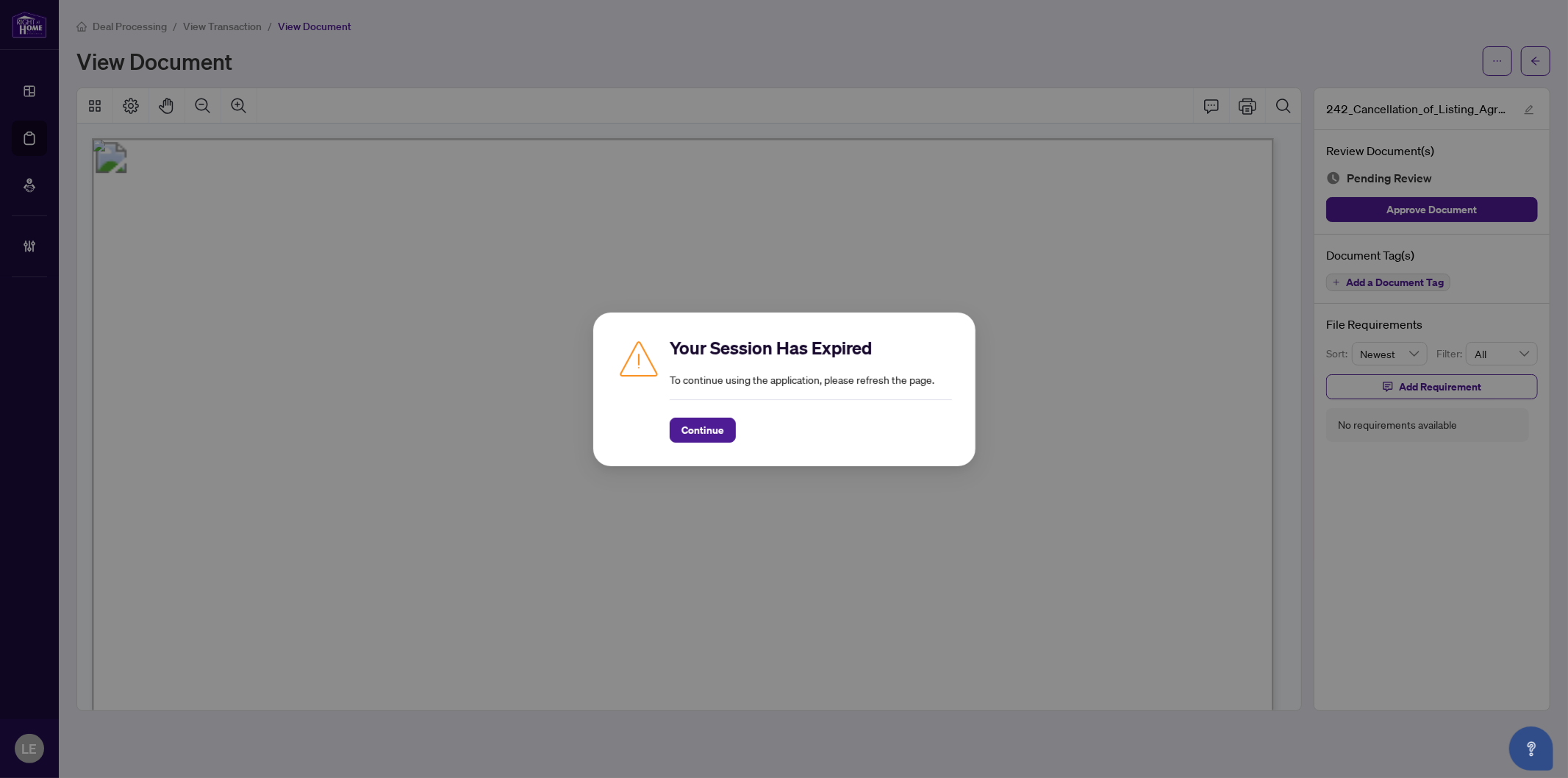
scroll to position [513, 0]
click at [692, 431] on span "Continue" at bounding box center [703, 430] width 43 height 24
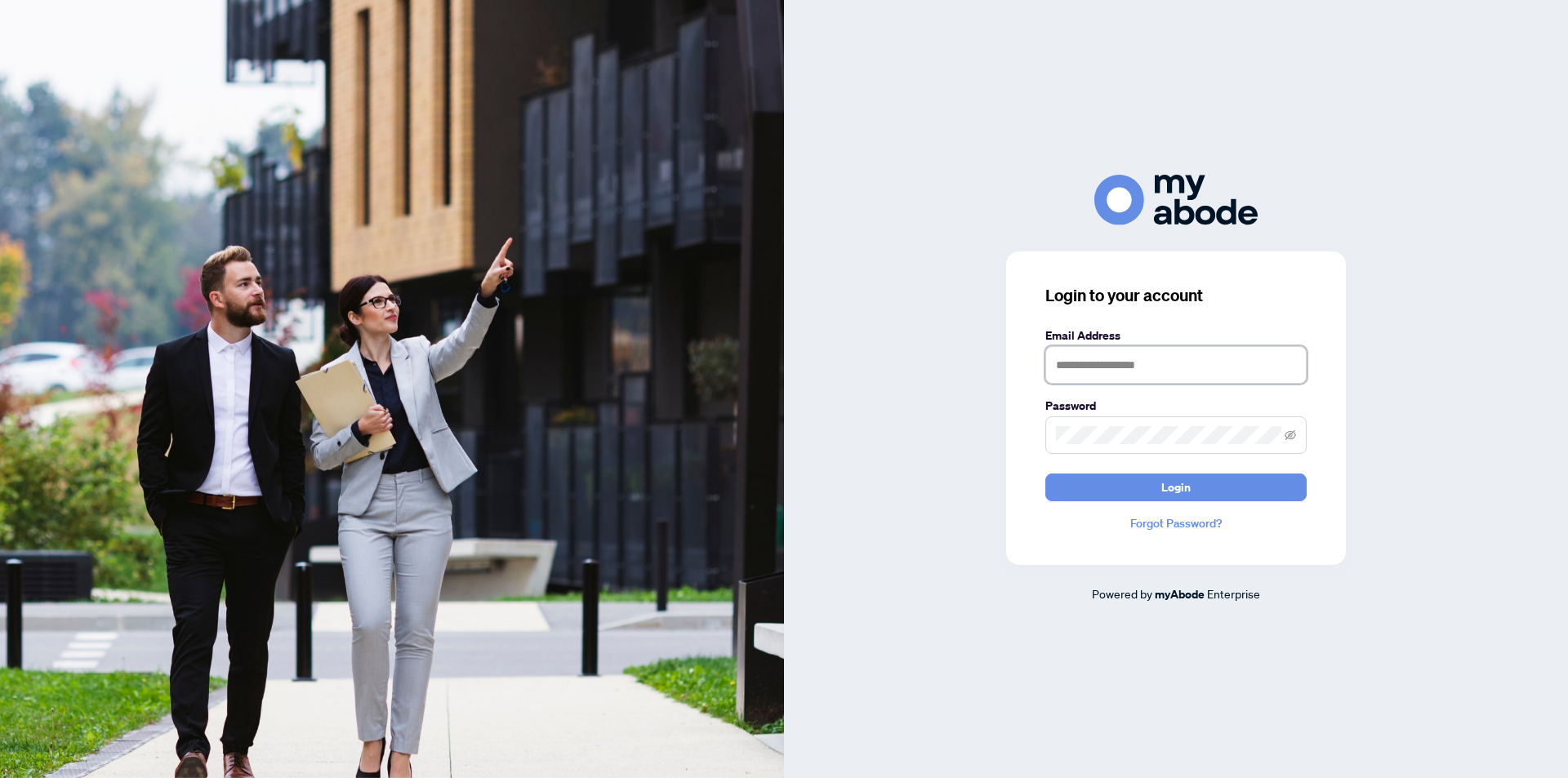
type input "**********"
click at [1187, 488] on span "Login" at bounding box center [1175, 488] width 29 height 27
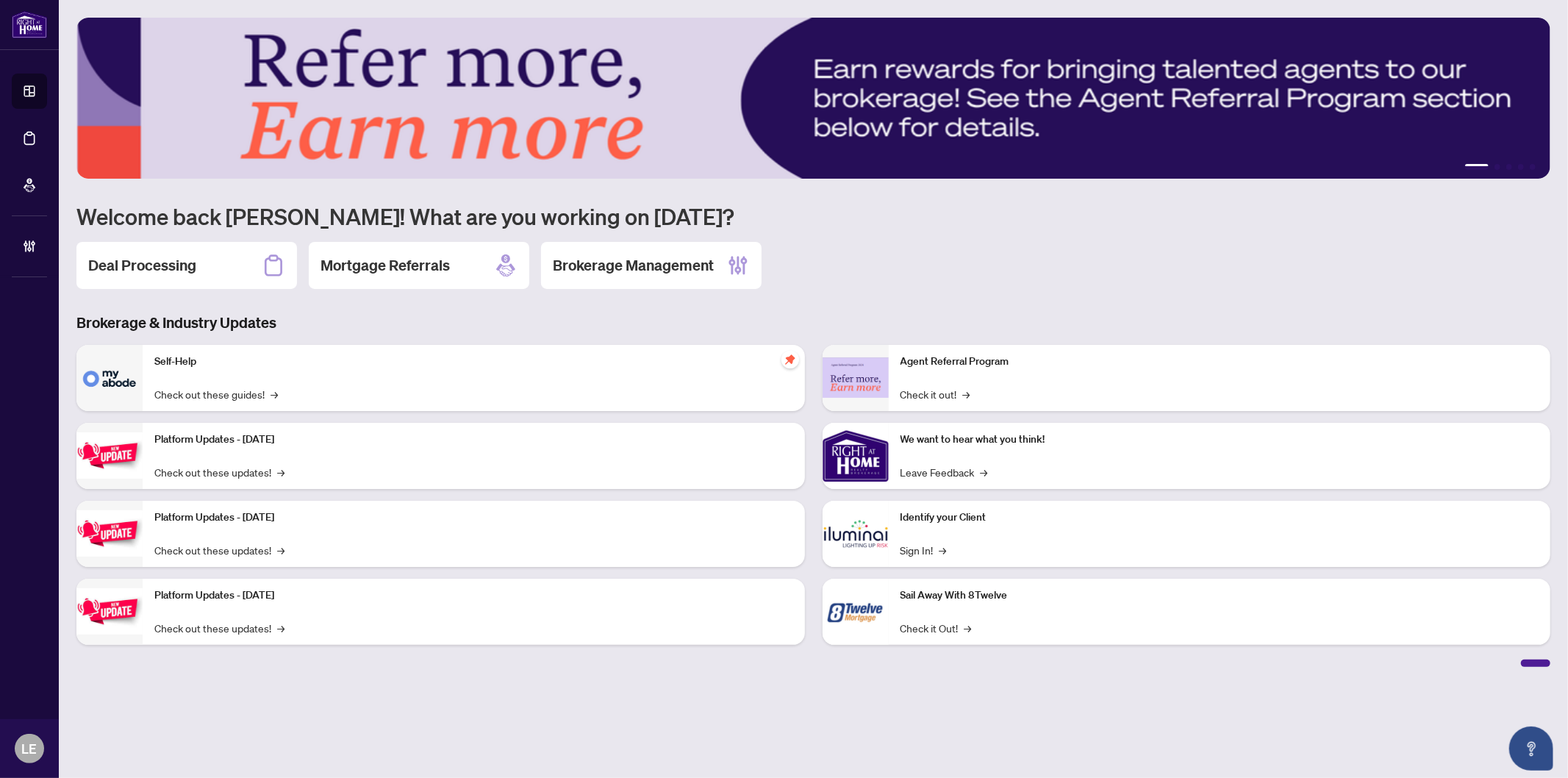
drag, startPoint x: 155, startPoint y: 265, endPoint x: 175, endPoint y: 261, distance: 20.4
click at [153, 262] on h2 "Deal Processing" at bounding box center [143, 265] width 108 height 21
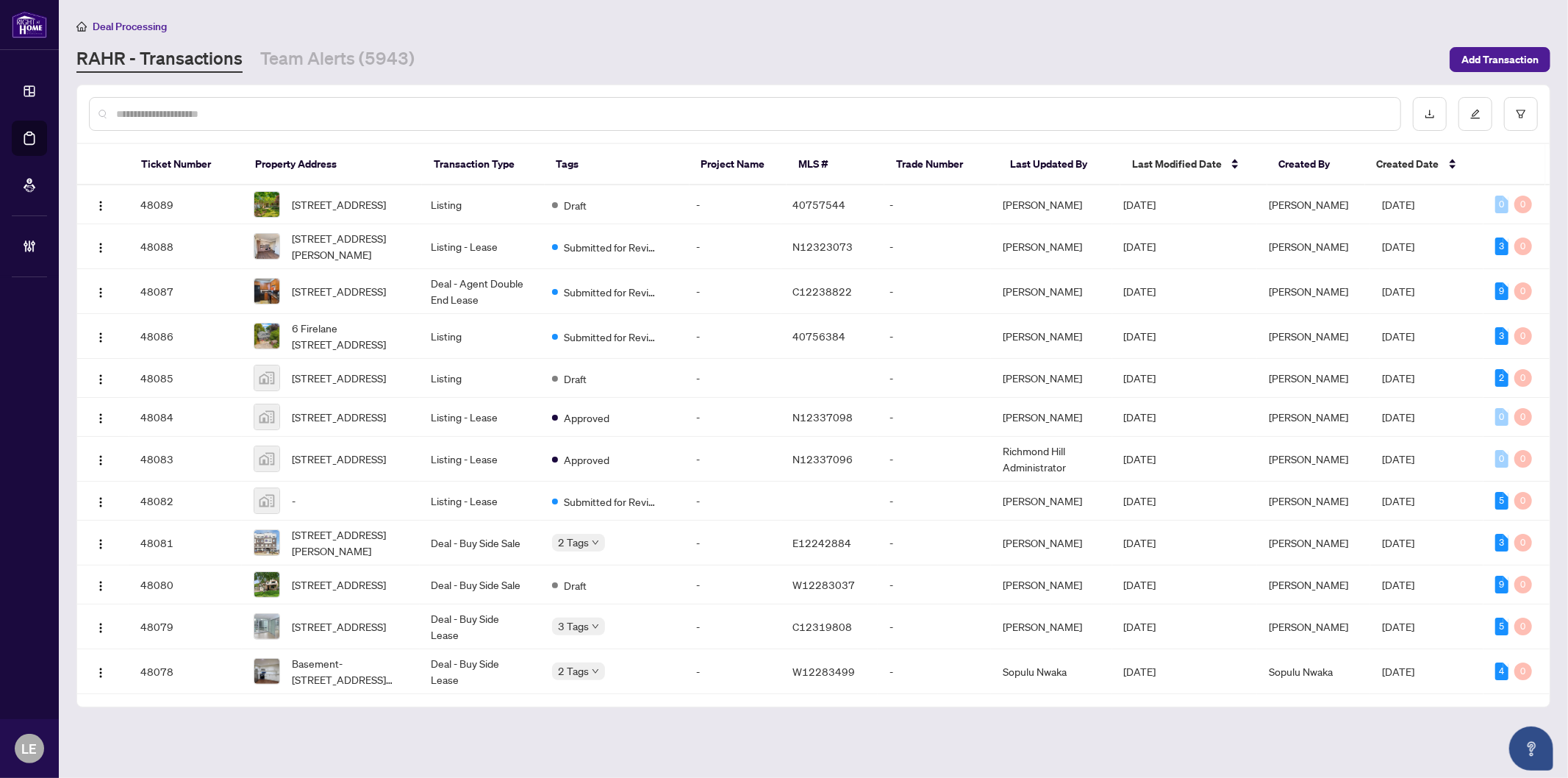
click at [202, 111] on input "text" at bounding box center [752, 114] width 1272 height 16
drag, startPoint x: 191, startPoint y: 116, endPoint x: 223, endPoint y: 107, distance: 33.2
click at [192, 115] on input "text" at bounding box center [752, 114] width 1272 height 16
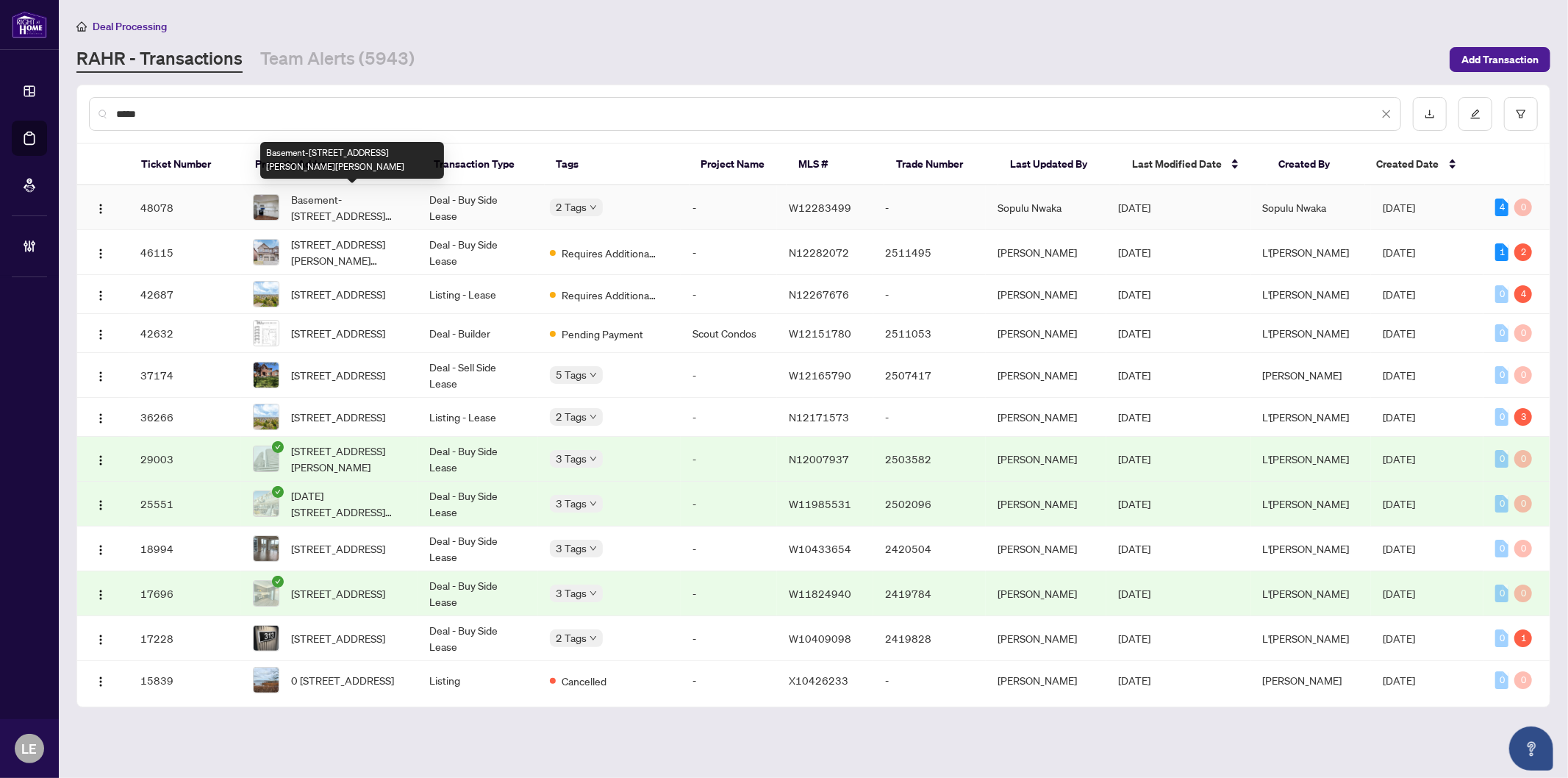
type input "****"
click at [378, 206] on span "Basement-[STREET_ADDRESS][PERSON_NAME][PERSON_NAME]" at bounding box center [348, 207] width 115 height 33
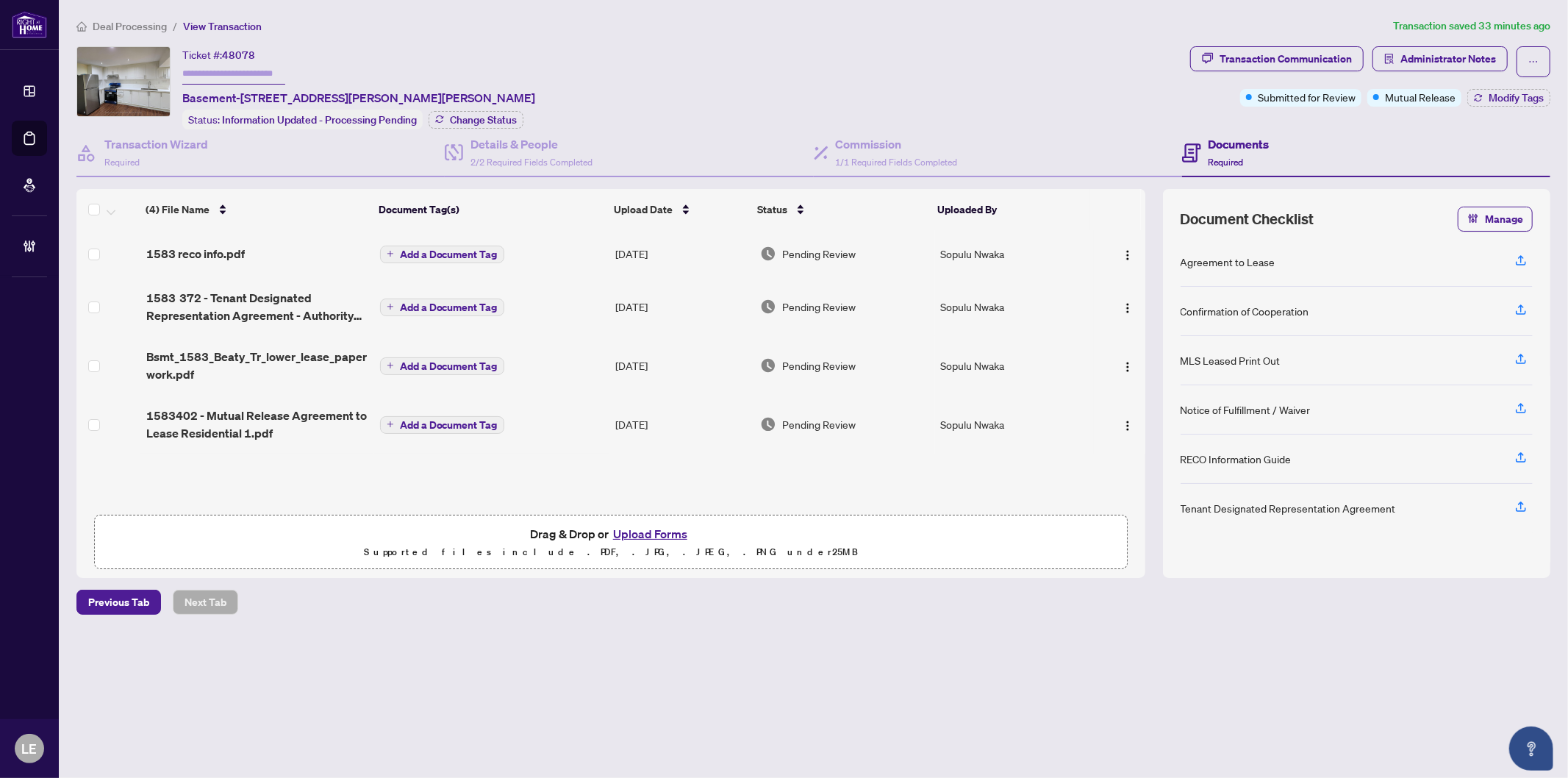
drag, startPoint x: 1045, startPoint y: 72, endPoint x: 1153, endPoint y: 70, distance: 108.0
click at [1048, 72] on div "Ticket #: 48078 Basement-[STREET_ADDRESS][PERSON_NAME][PERSON_NAME] Status: Inf…" at bounding box center [630, 88] width 1108 height 83
click at [260, 57] on div "Ticket #: 48078 Basement-[STREET_ADDRESS][PERSON_NAME][PERSON_NAME]" at bounding box center [359, 77] width 353 height 61
drag, startPoint x: 243, startPoint y: 96, endPoint x: 300, endPoint y: 93, distance: 57.1
click at [300, 93] on span "Basement-[STREET_ADDRESS][PERSON_NAME][PERSON_NAME]" at bounding box center [359, 98] width 353 height 18
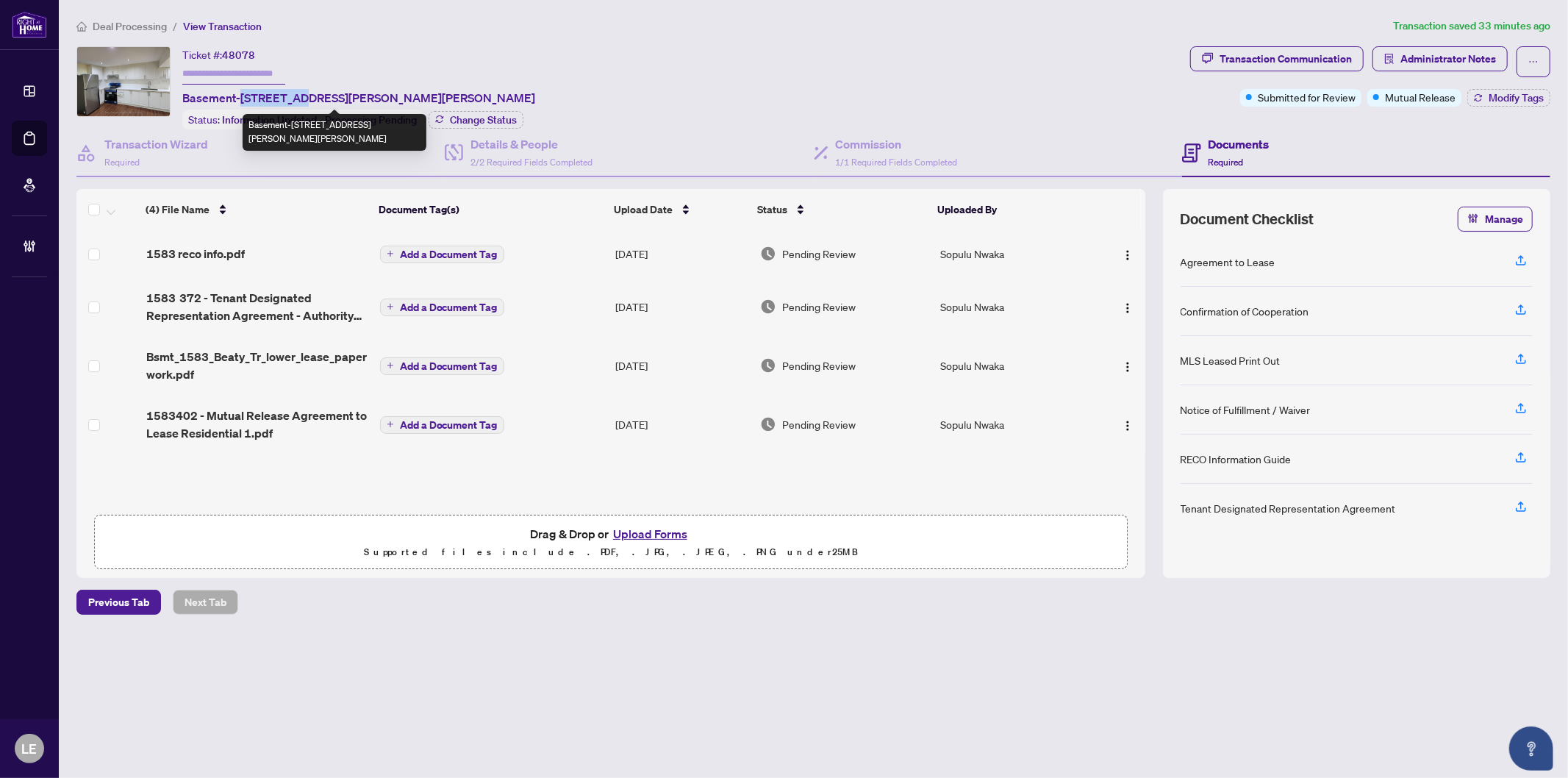
copy span "1583 [PERSON_NAME]"
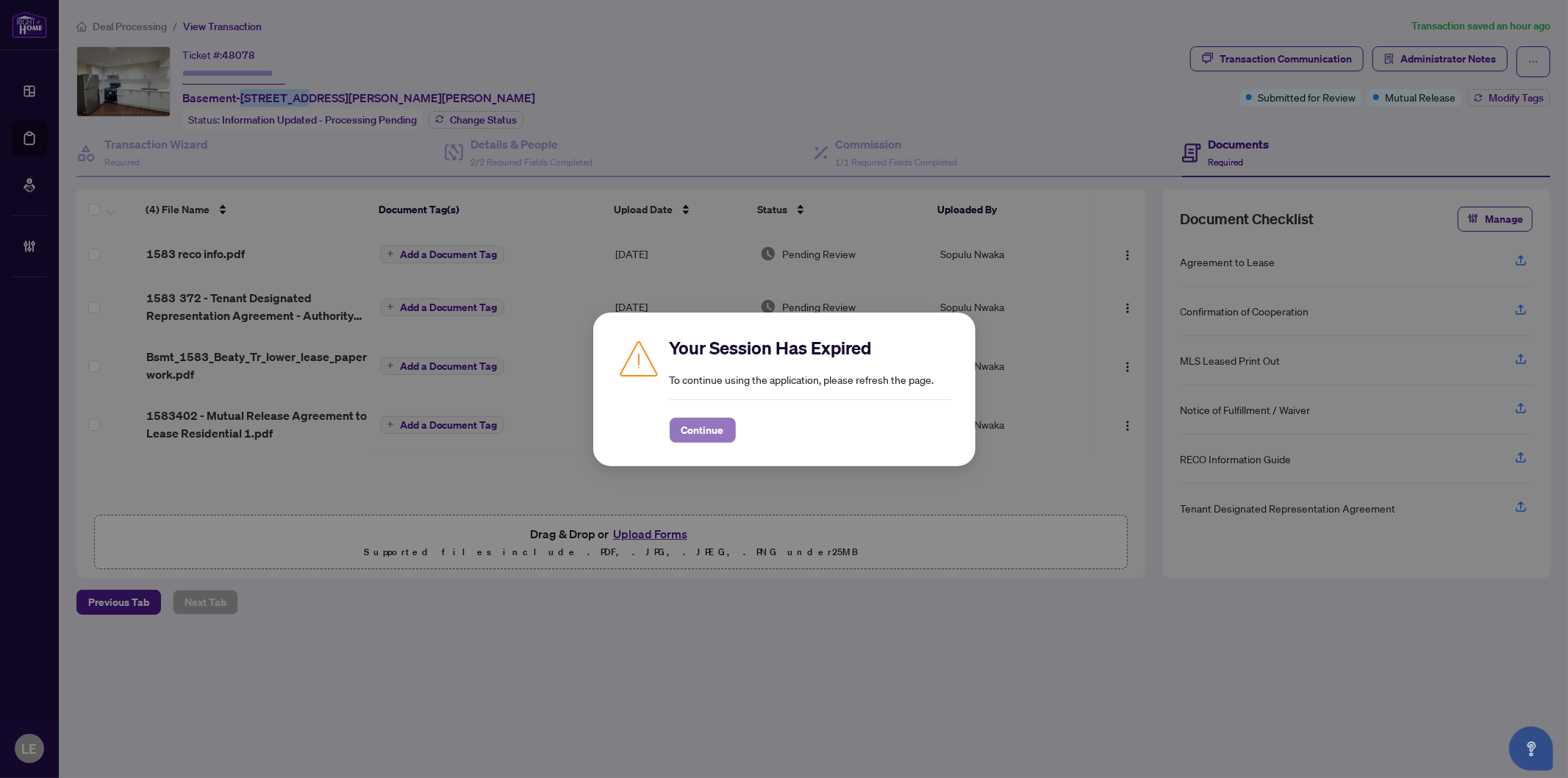
click at [701, 432] on span "Continue" at bounding box center [703, 430] width 43 height 24
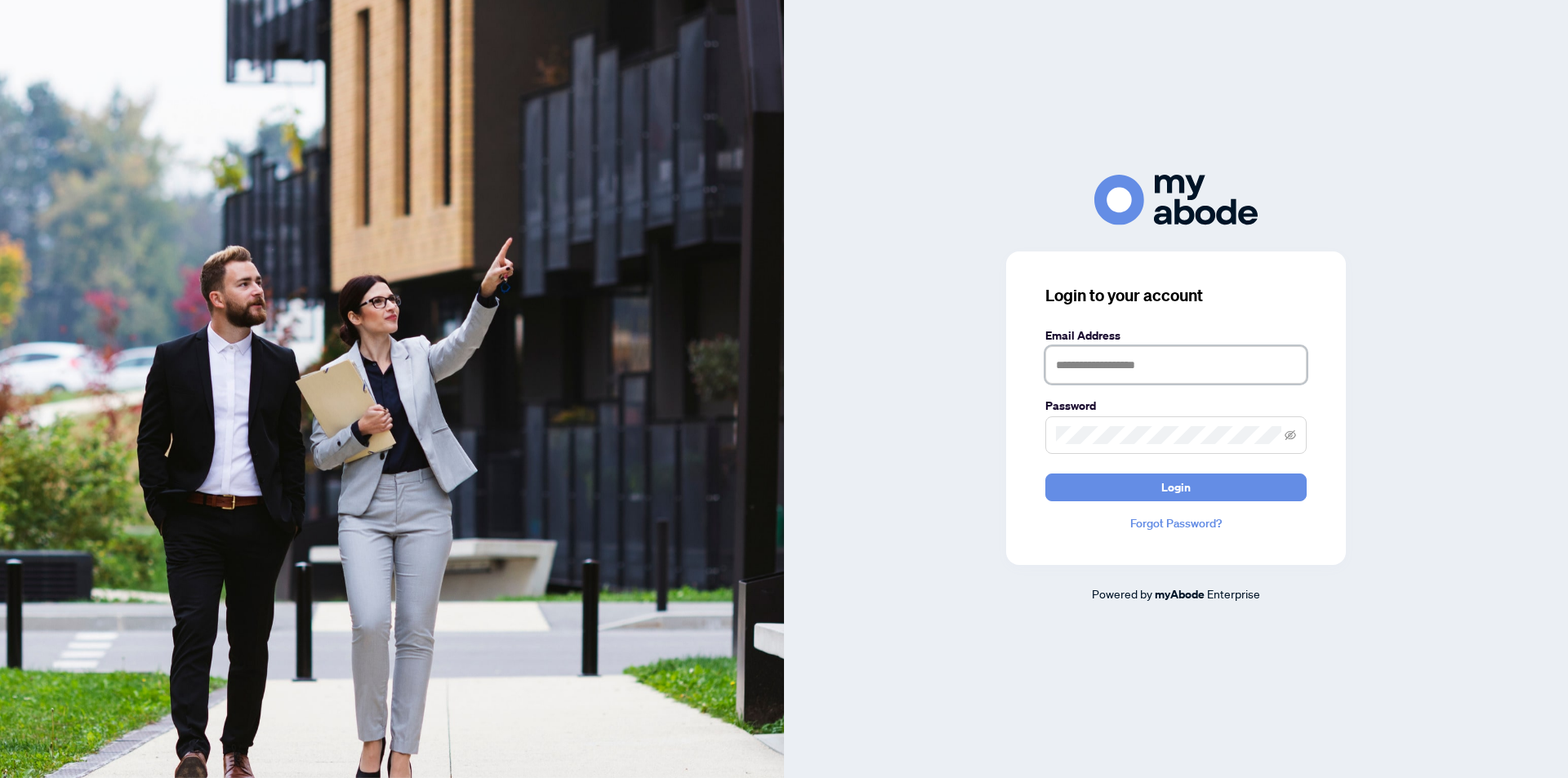
drag, startPoint x: 1108, startPoint y: 361, endPoint x: 1118, endPoint y: 361, distance: 10.0
click at [1108, 361] on input "text" at bounding box center [1175, 365] width 261 height 37
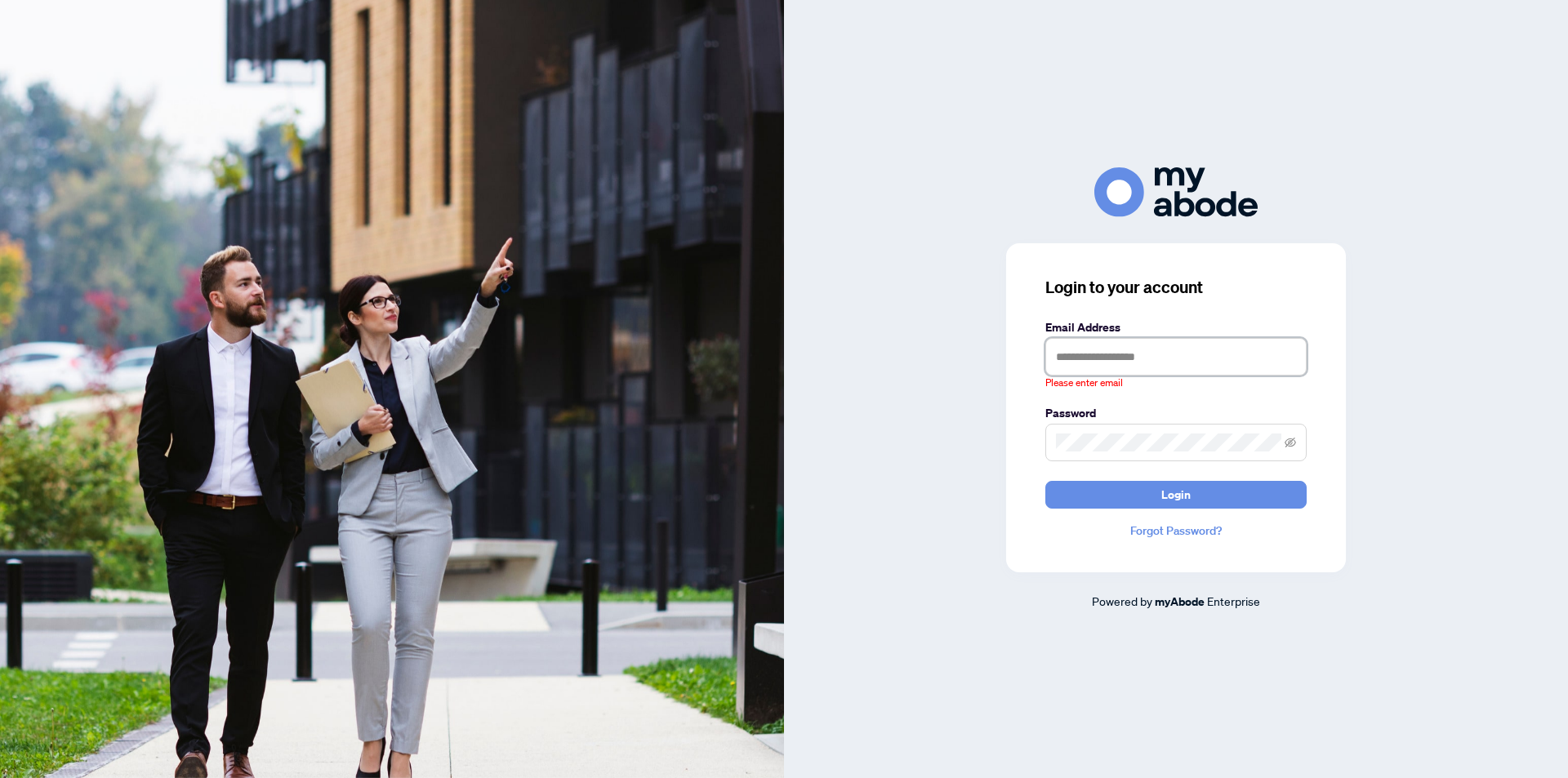
type input "**********"
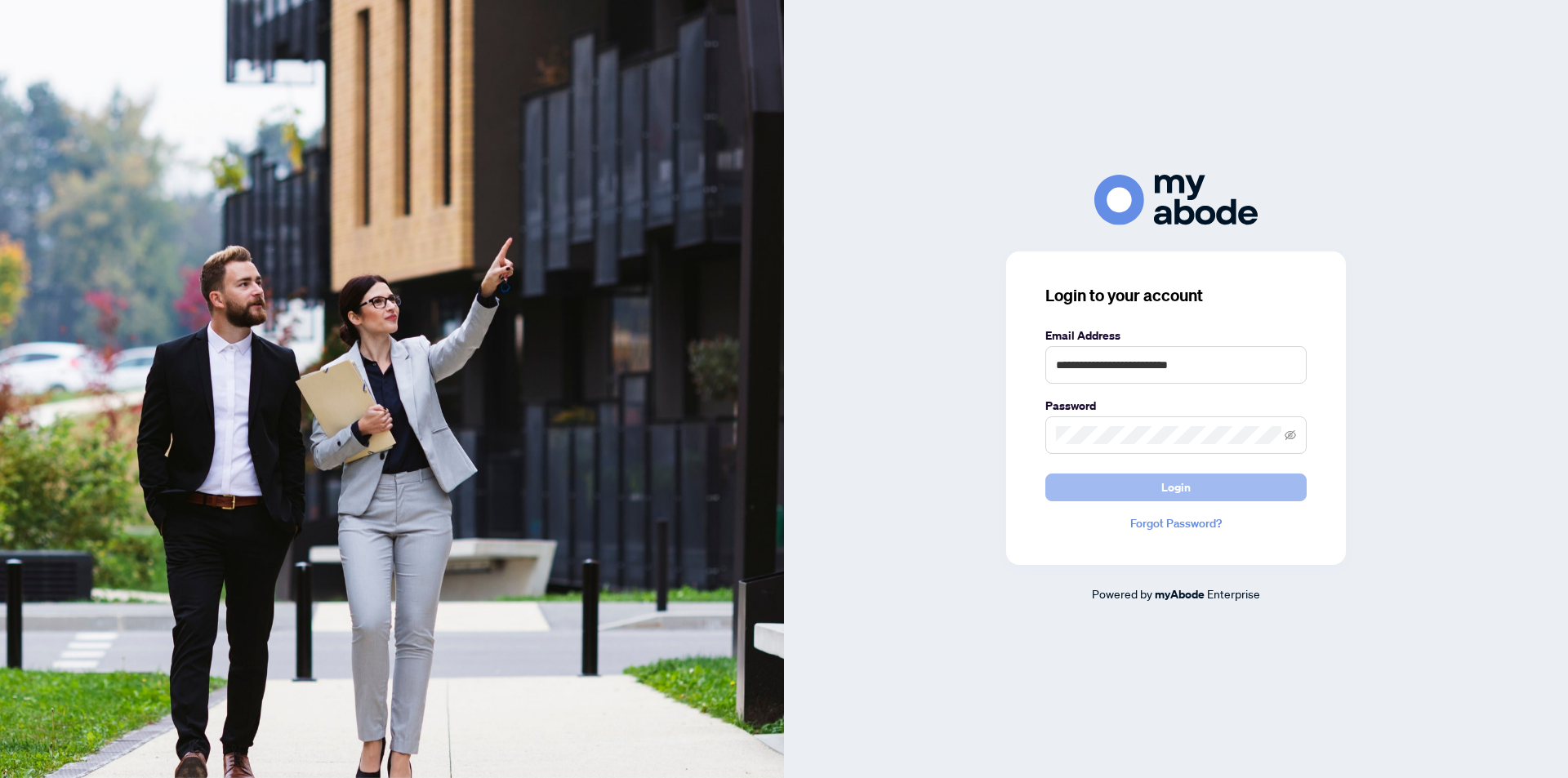
drag, startPoint x: 1192, startPoint y: 493, endPoint x: 1249, endPoint y: 486, distance: 57.4
click at [1190, 493] on button "Login" at bounding box center [1175, 487] width 261 height 27
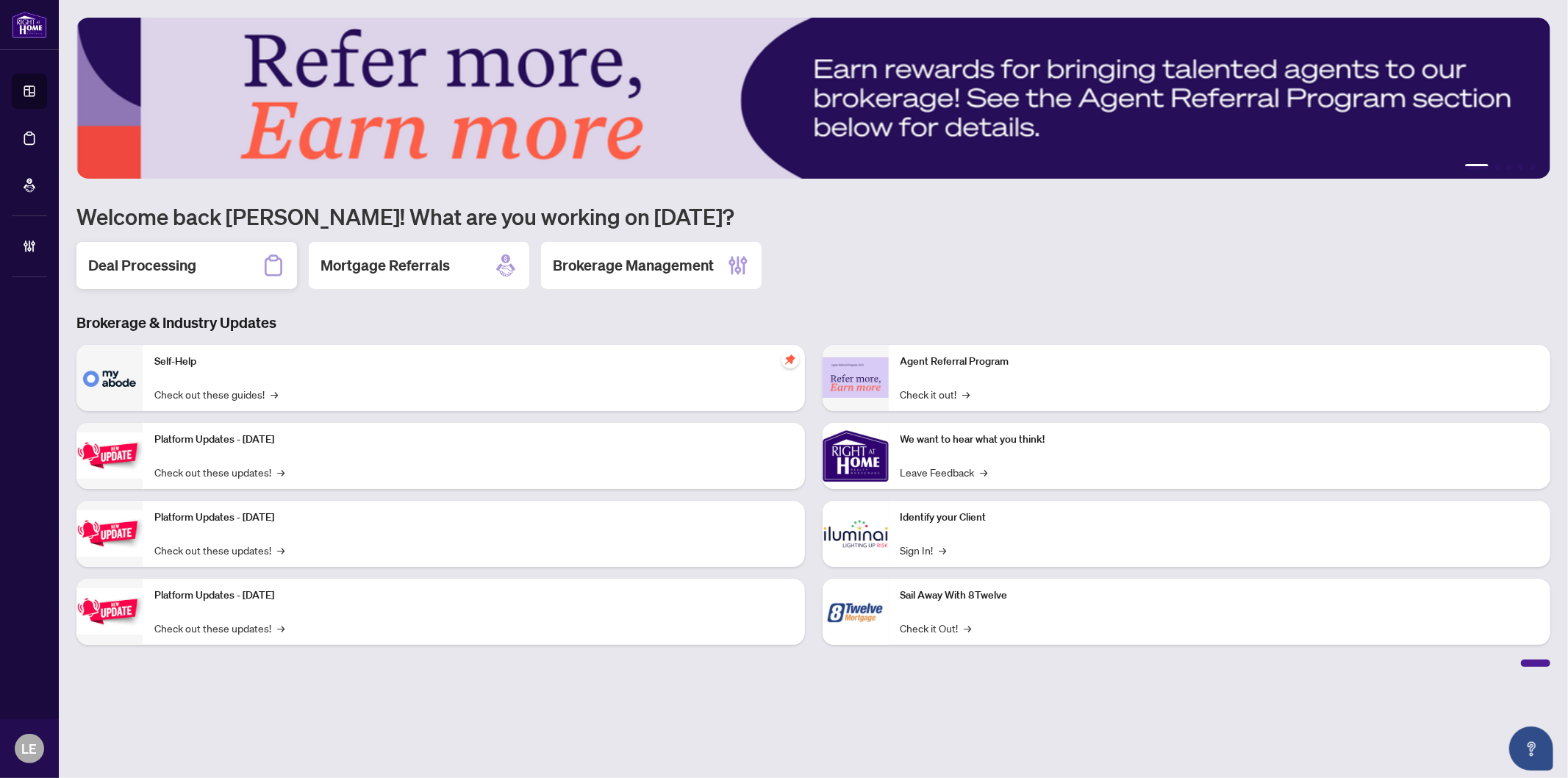
drag, startPoint x: 176, startPoint y: 267, endPoint x: 241, endPoint y: 265, distance: 65.0
click at [176, 266] on h2 "Deal Processing" at bounding box center [143, 265] width 108 height 21
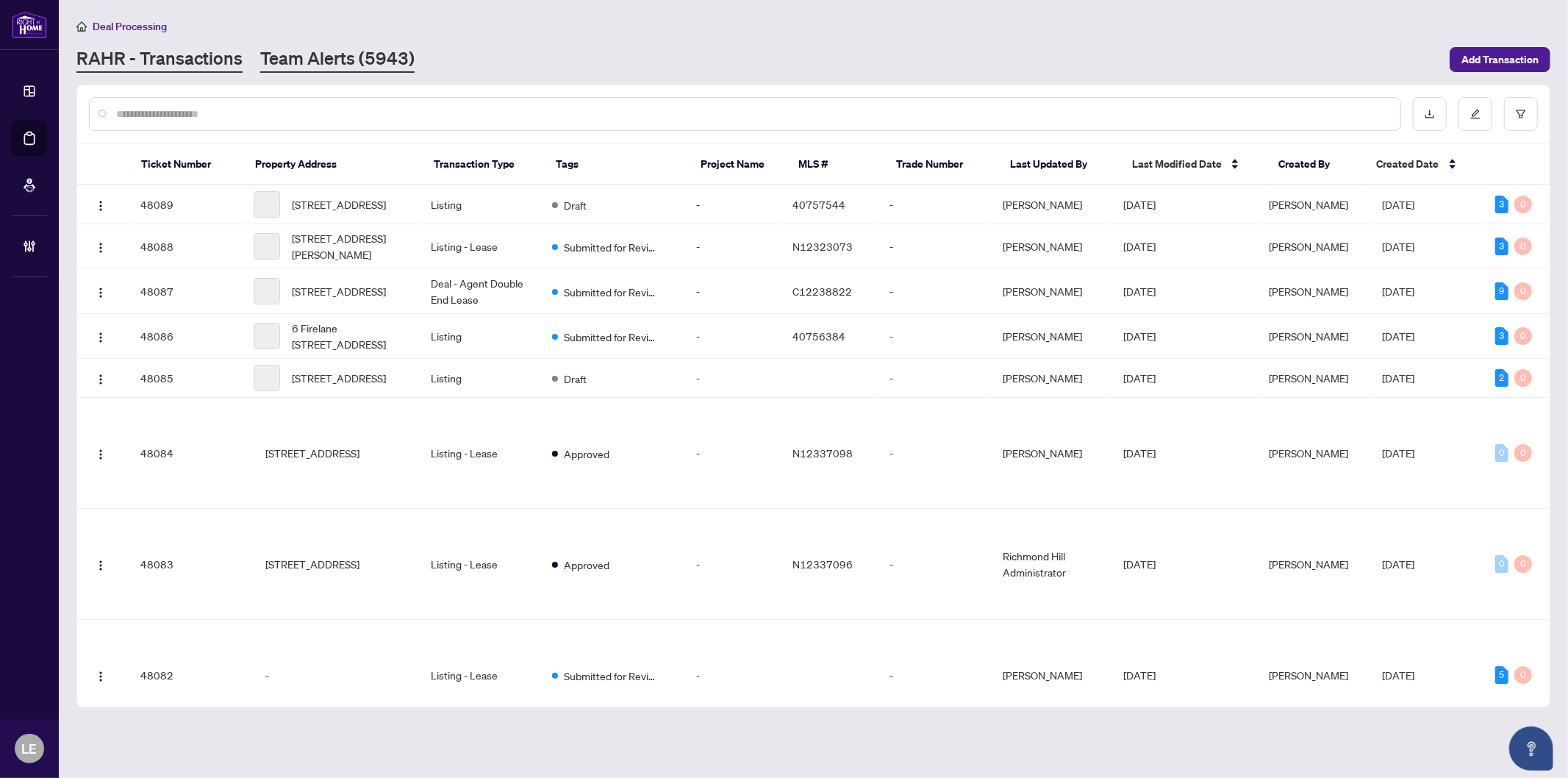
click at [315, 64] on link "Team Alerts (5943)" at bounding box center [338, 59] width 155 height 26
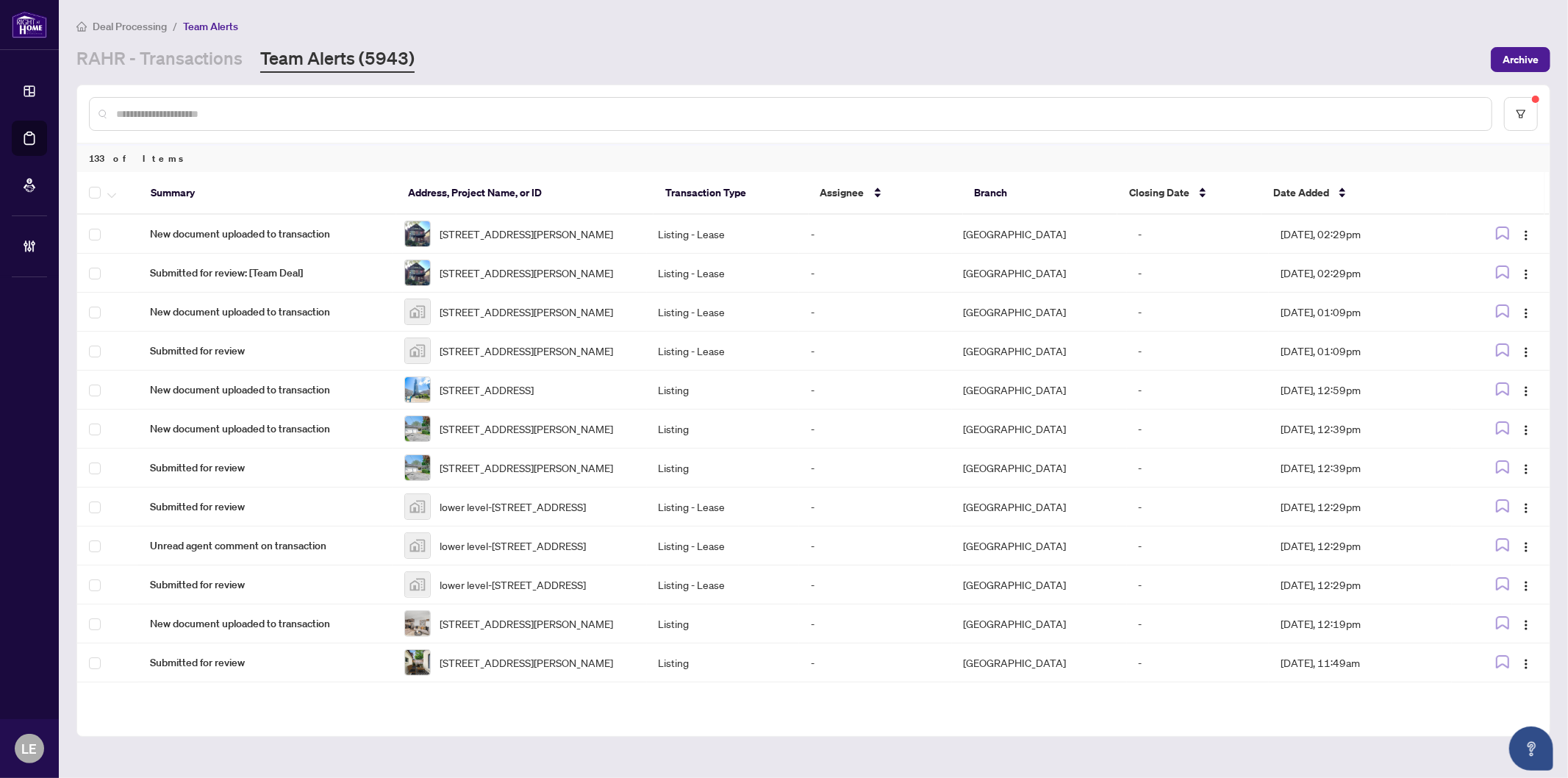
click at [386, 112] on input "text" at bounding box center [798, 114] width 1364 height 16
click at [1528, 112] on button "button" at bounding box center [1521, 114] width 33 height 33
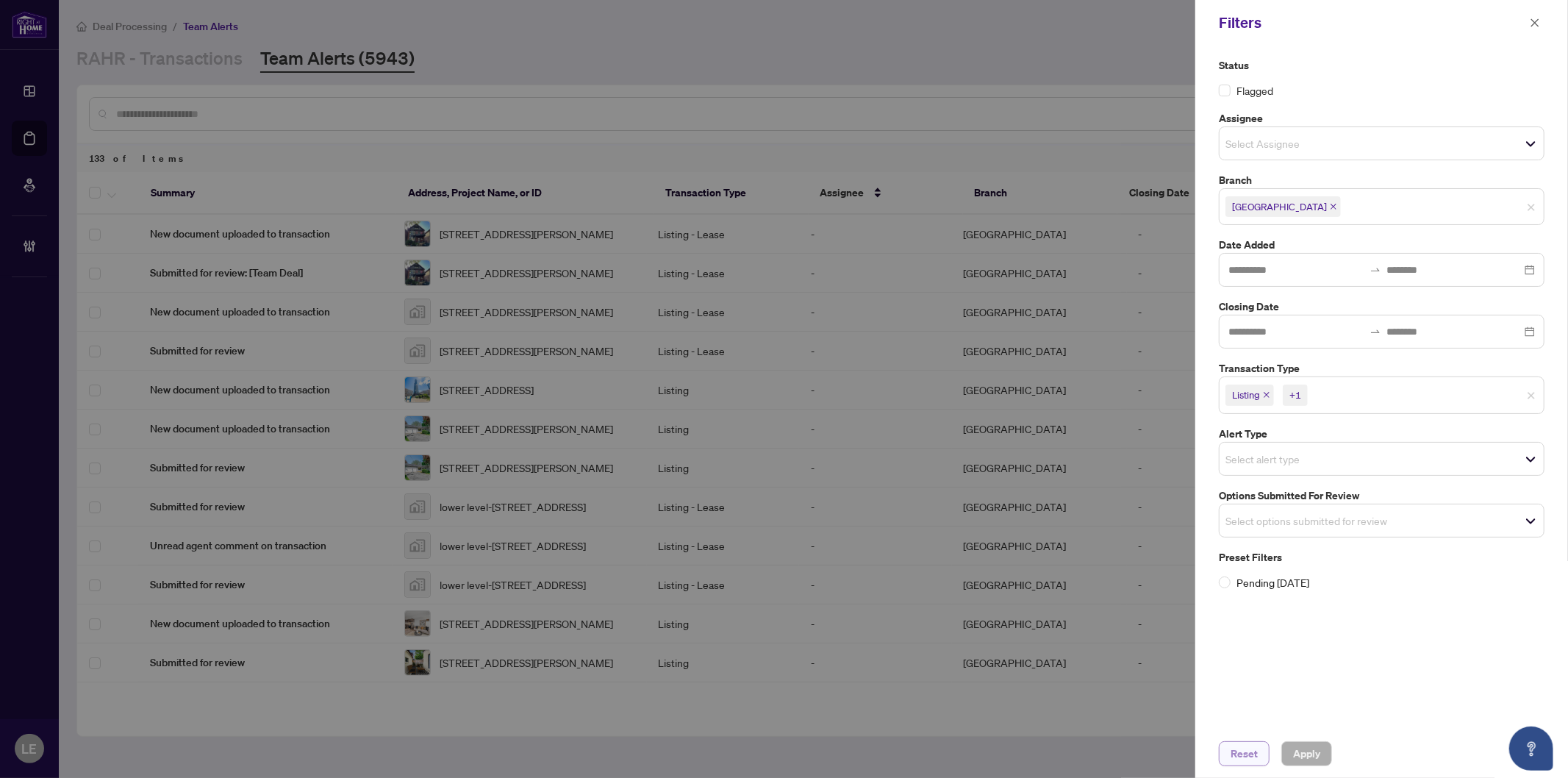
click at [1245, 756] on span "Reset" at bounding box center [1245, 754] width 27 height 24
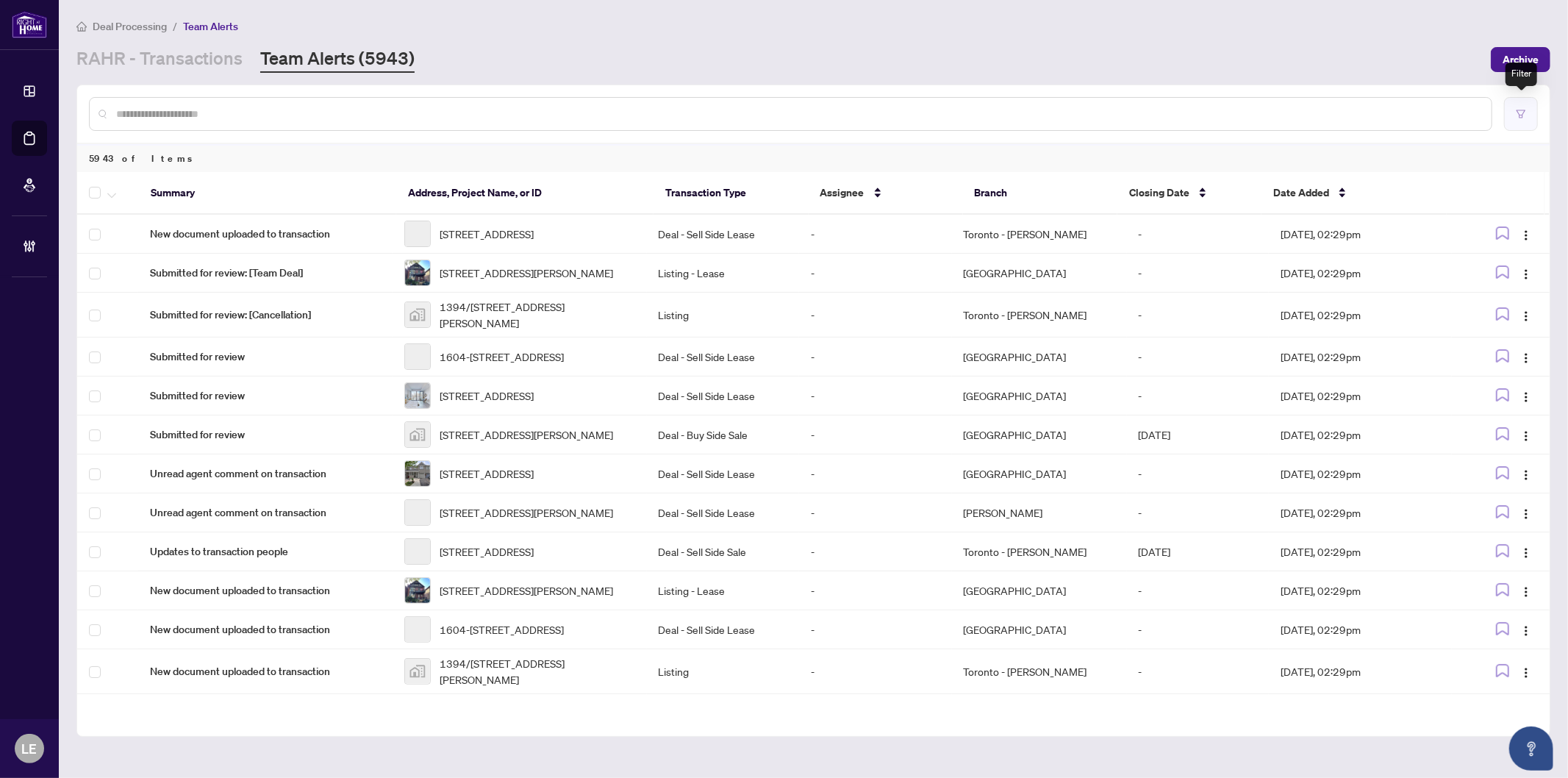
click at [1518, 111] on icon "filter" at bounding box center [1521, 114] width 10 height 10
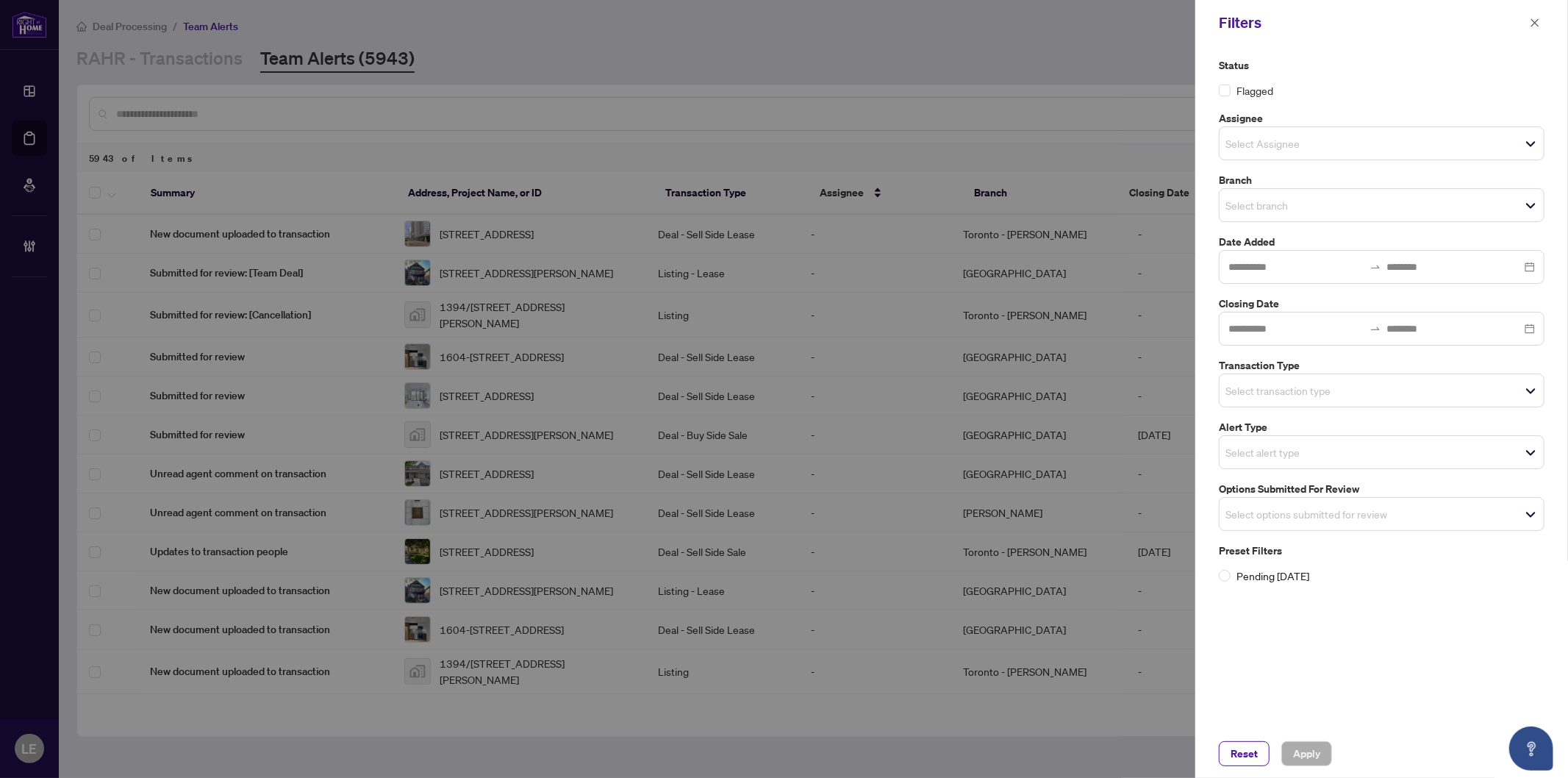
click at [1281, 208] on input "search" at bounding box center [1276, 205] width 103 height 18
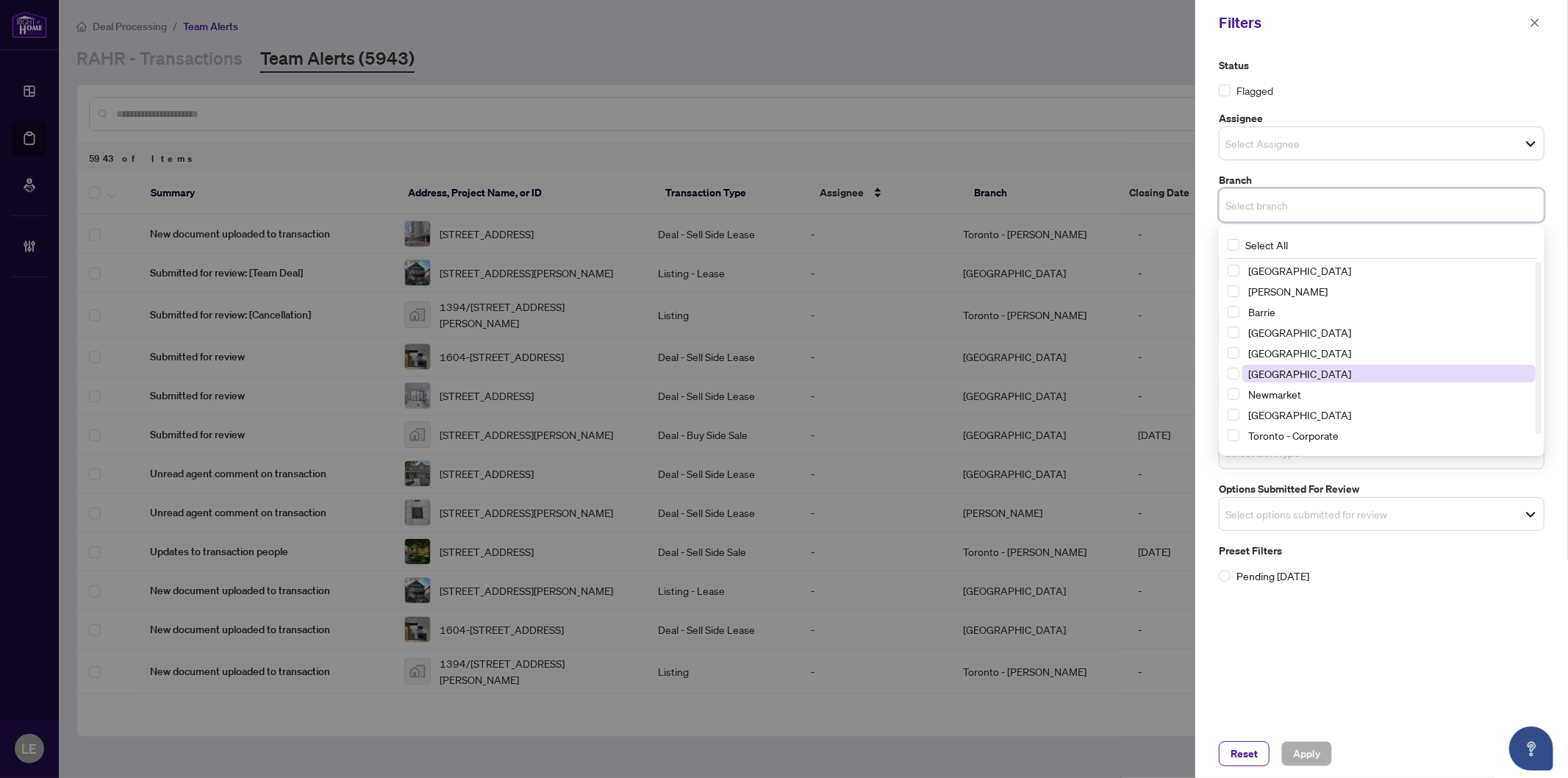
click at [1290, 373] on span "[GEOGRAPHIC_DATA]" at bounding box center [1299, 373] width 103 height 14
click at [1358, 630] on div "Status Flagged Assignee Select Assignee Branch [GEOGRAPHIC_DATA] Select All [GE…" at bounding box center [1382, 387] width 373 height 684
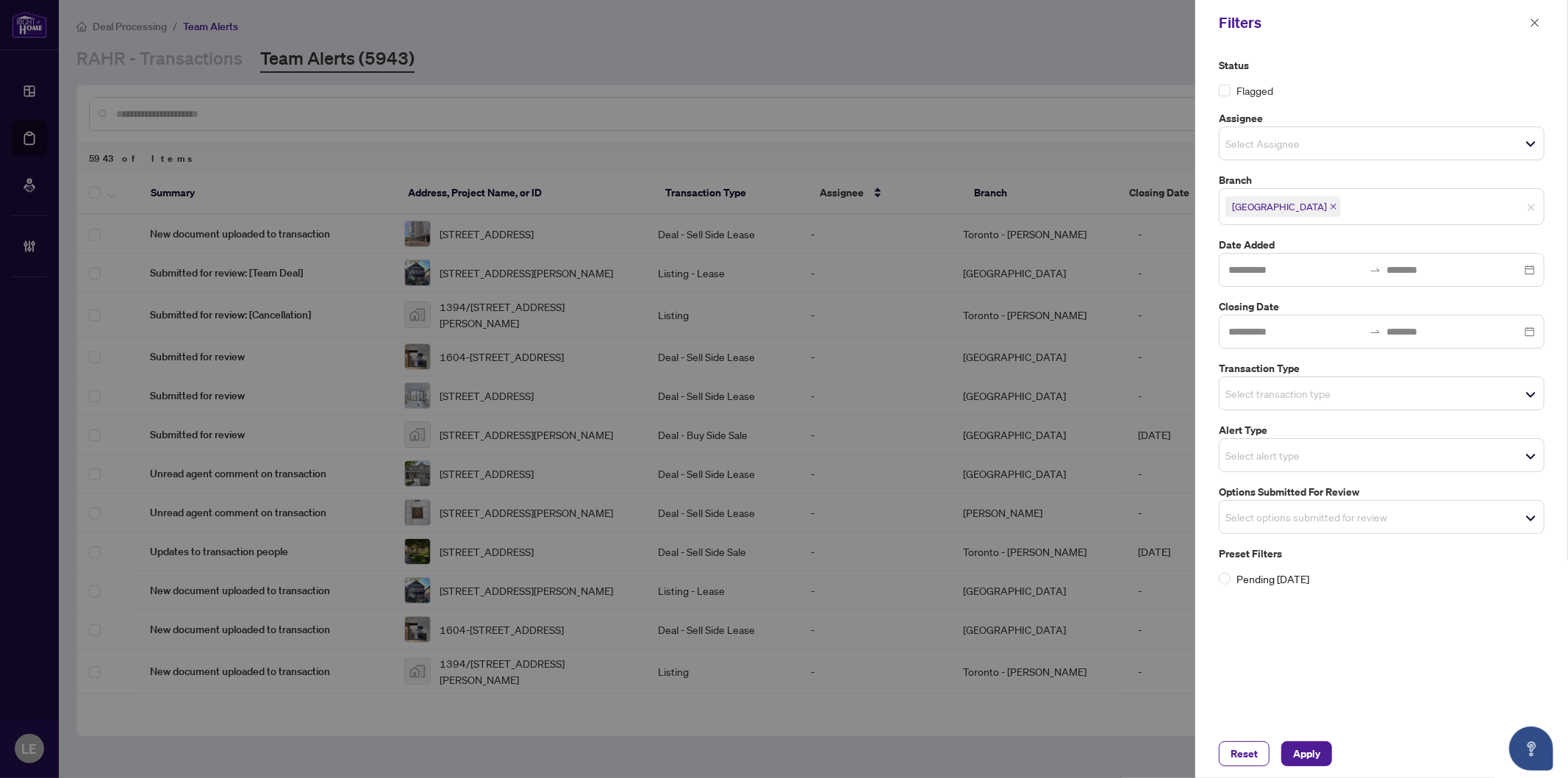
click at [1298, 446] on input "search" at bounding box center [1276, 455] width 103 height 18
click at [1283, 390] on input "search" at bounding box center [1276, 394] width 103 height 18
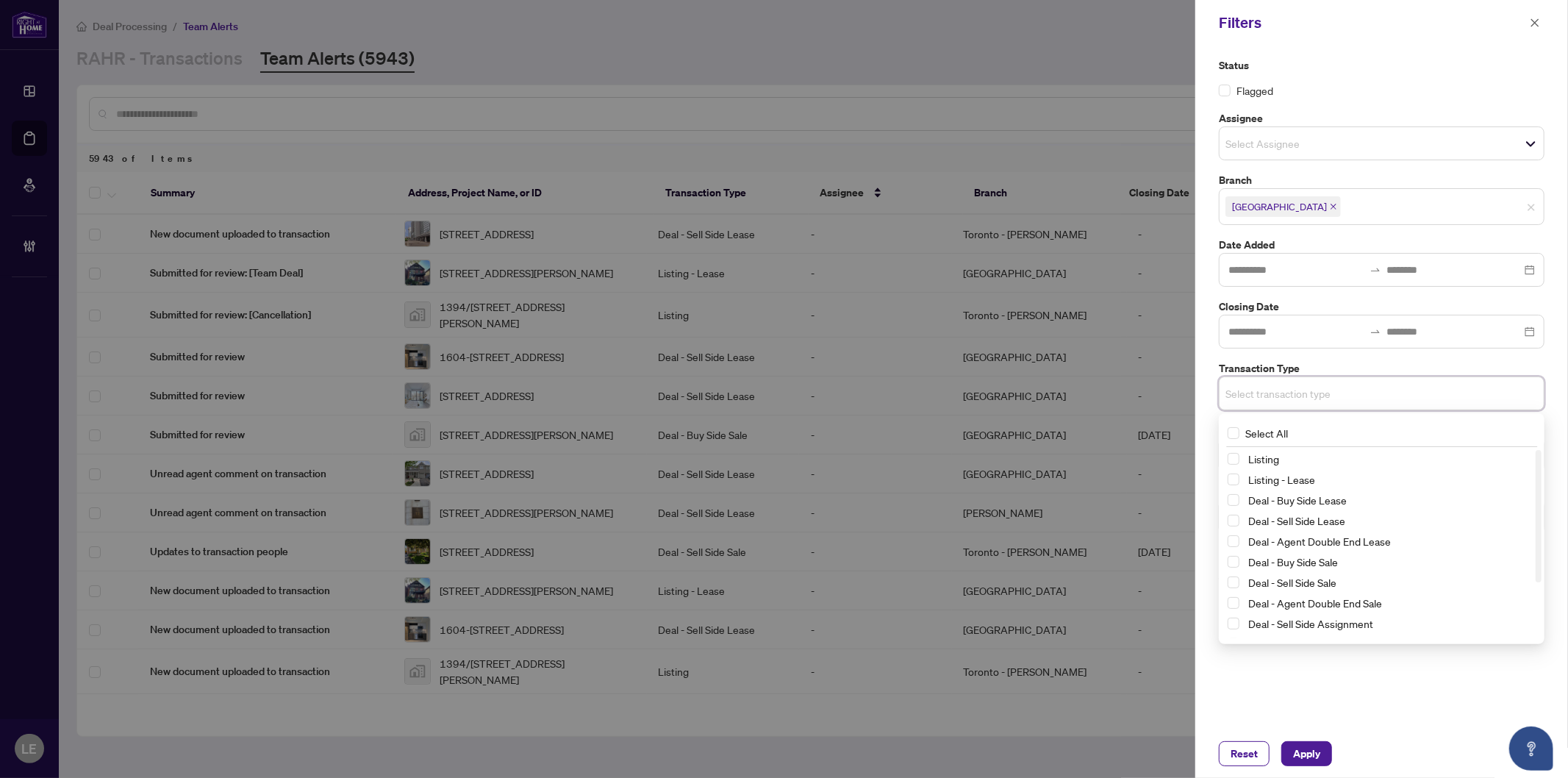
click at [1347, 689] on div "Status Flagged Assignee Select Assignee Branch Mississauga Select All Richmond …" at bounding box center [1382, 387] width 373 height 684
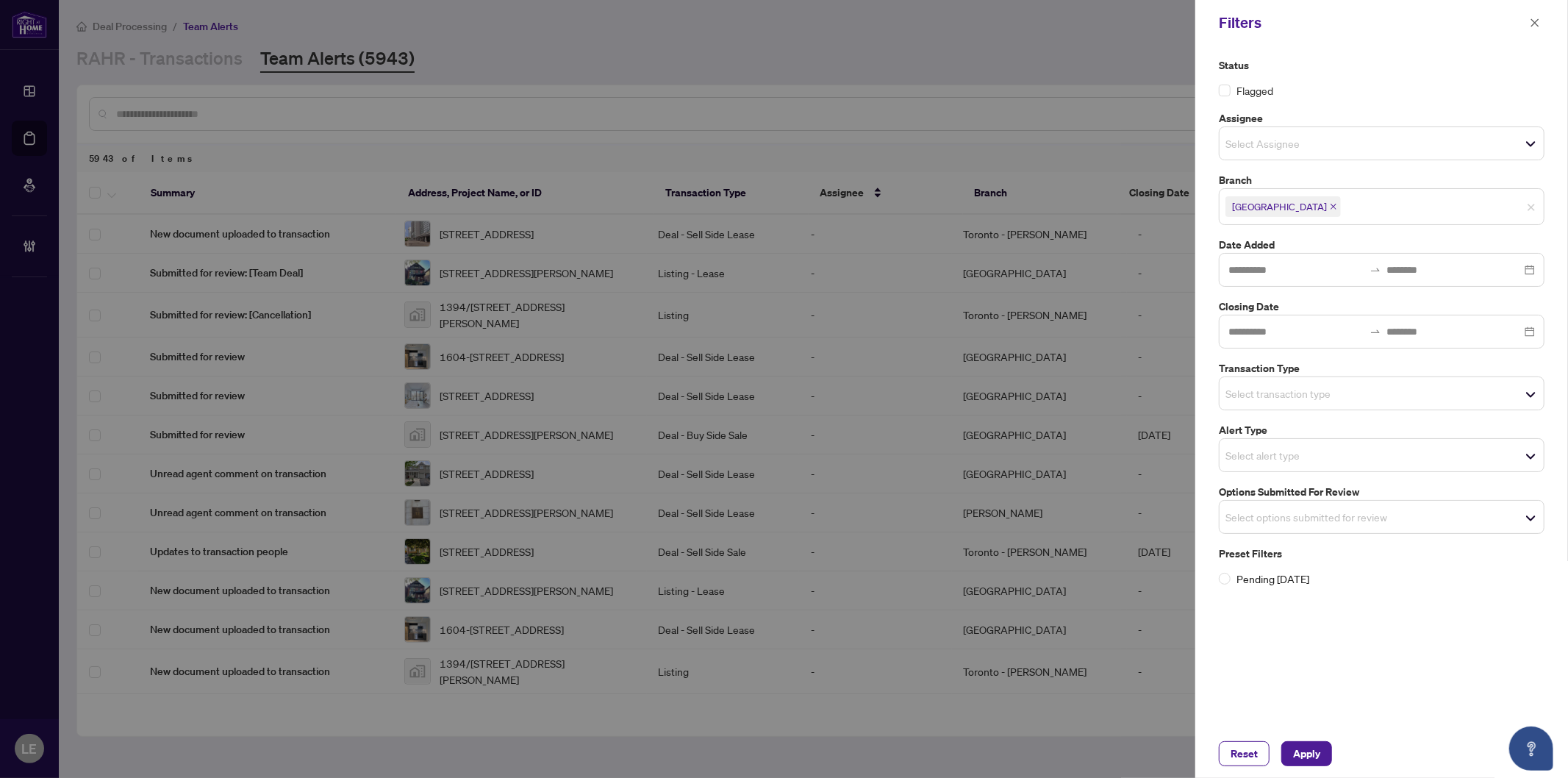
click at [1296, 458] on input "search" at bounding box center [1276, 455] width 103 height 18
click at [1387, 710] on div "Status Flagged Assignee Select Assignee Branch Mississauga Select All Richmond …" at bounding box center [1382, 387] width 373 height 684
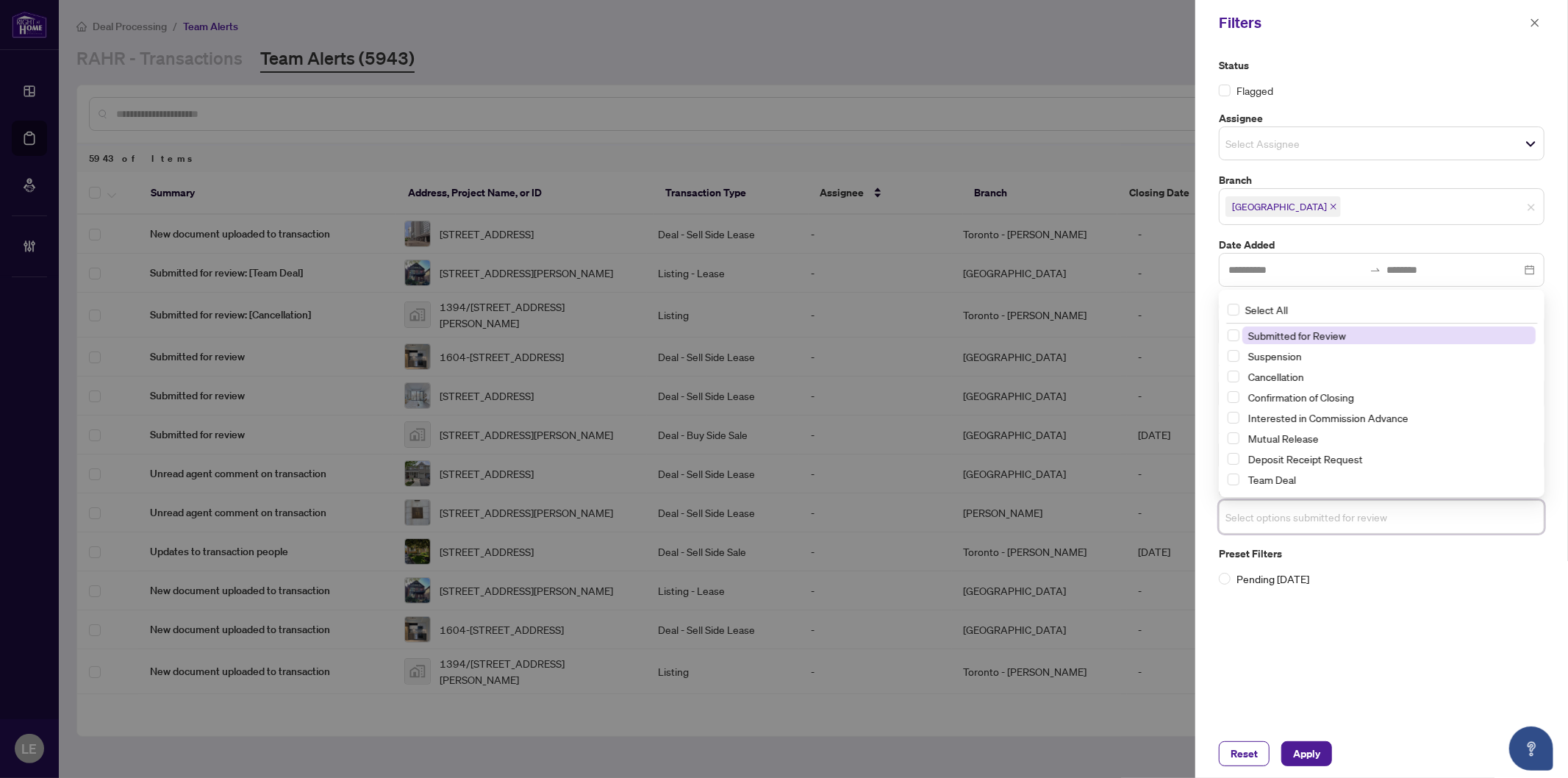
click at [1307, 518] on input "search" at bounding box center [1276, 517] width 103 height 18
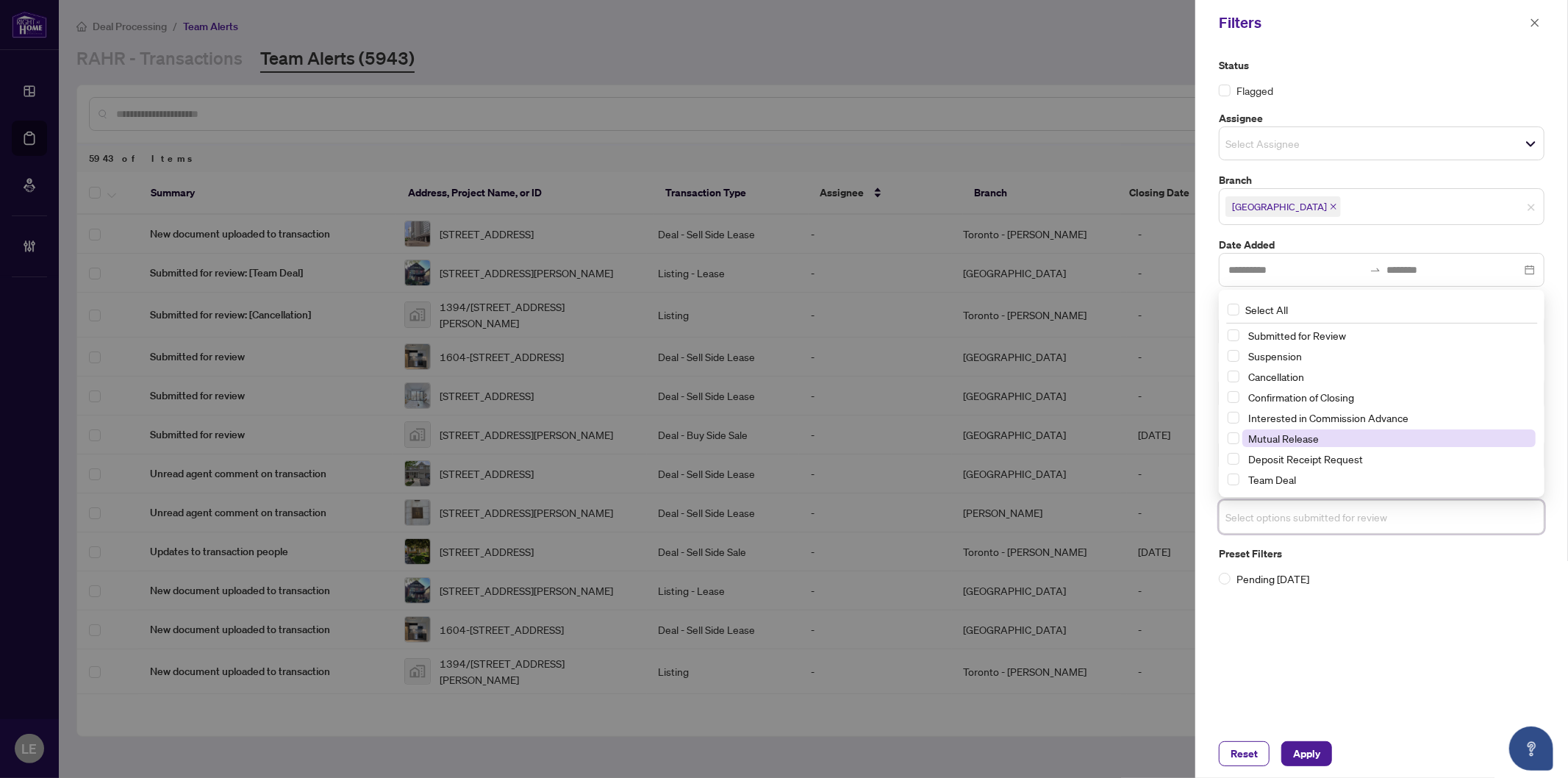
click at [1270, 439] on span "Mutual Release" at bounding box center [1284, 438] width 71 height 14
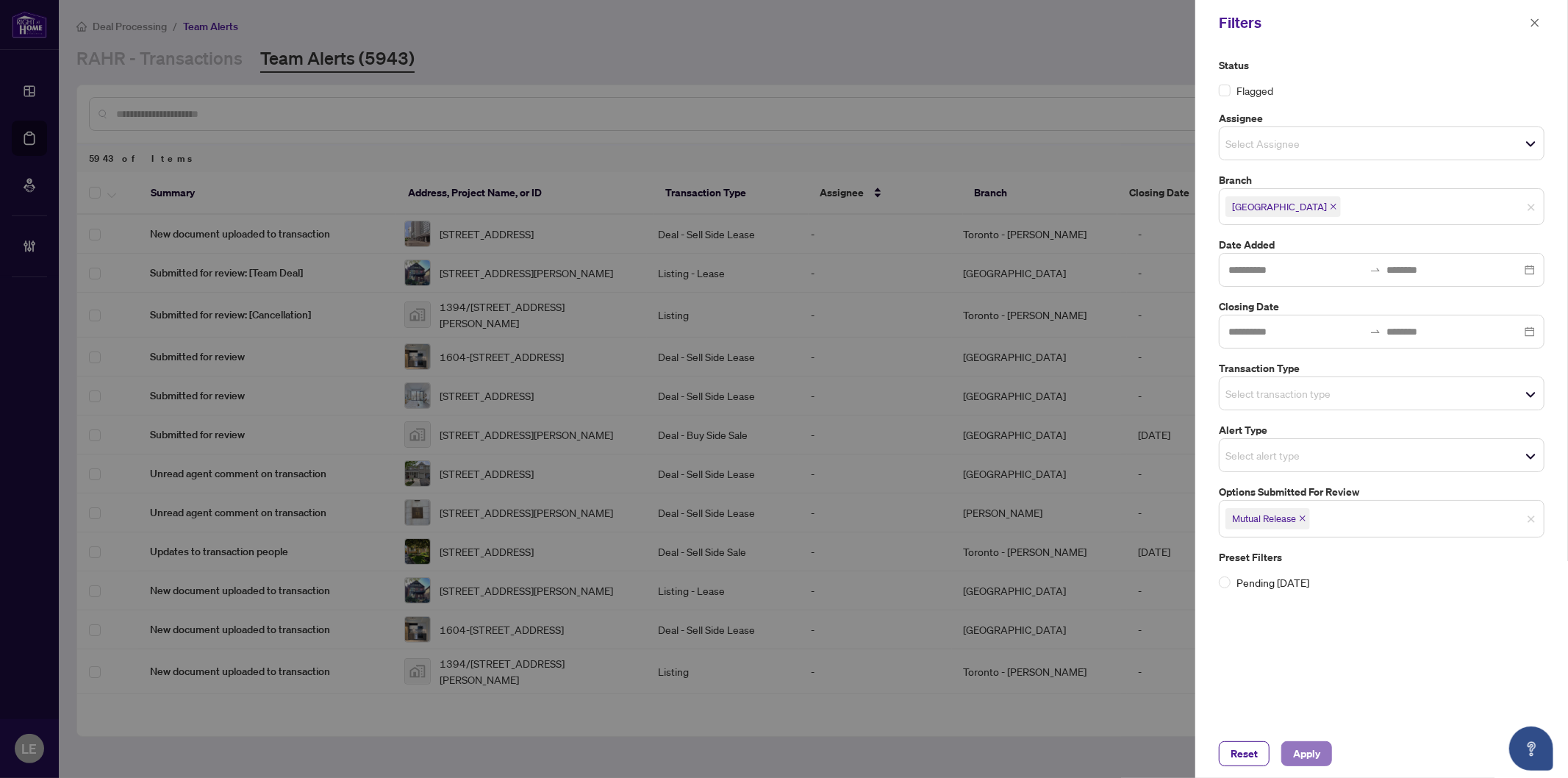
click at [1319, 762] on span "Apply" at bounding box center [1307, 754] width 27 height 24
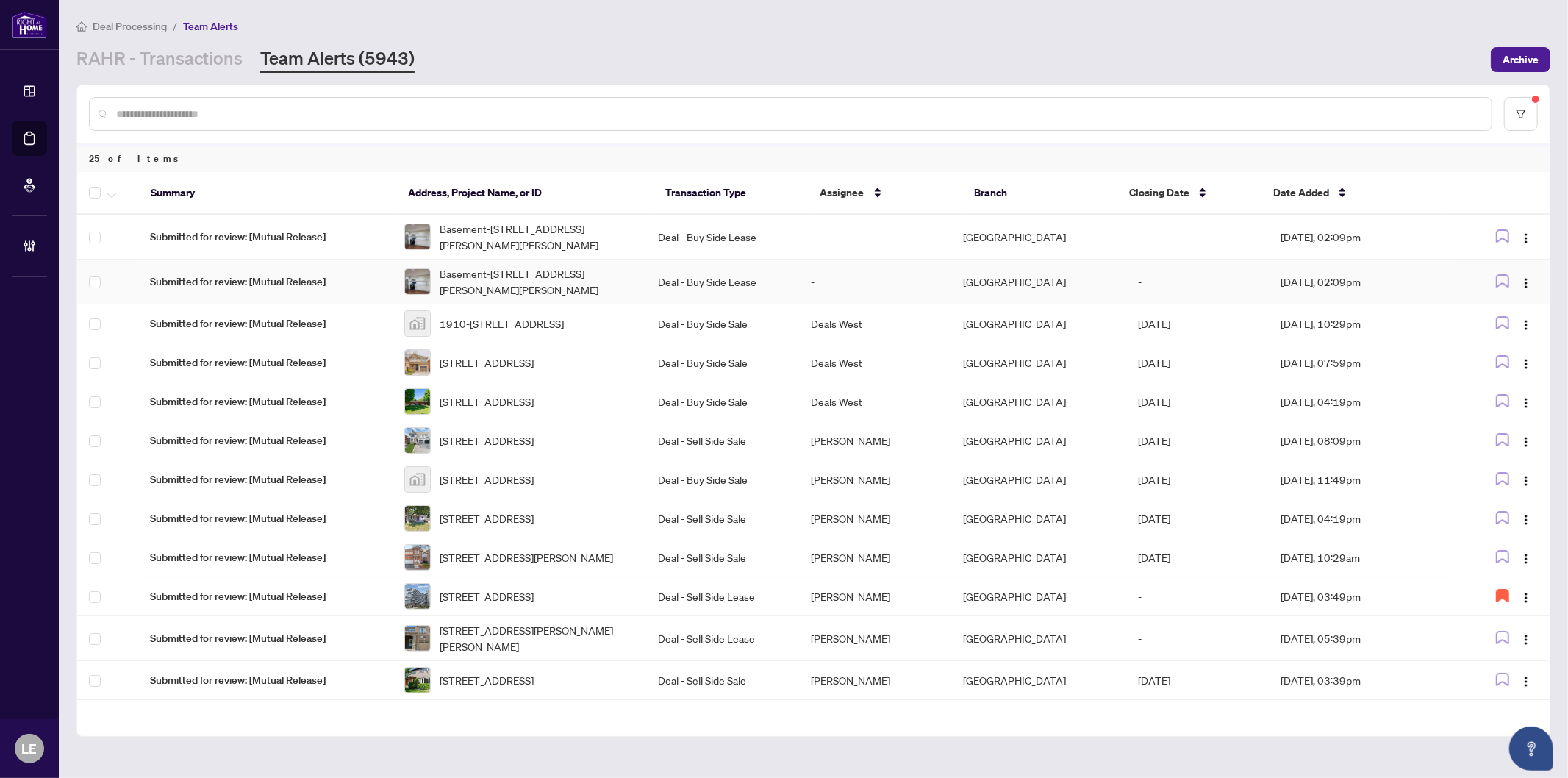
click at [546, 271] on span "Basement-[STREET_ADDRESS][PERSON_NAME][PERSON_NAME]" at bounding box center [537, 281] width 195 height 33
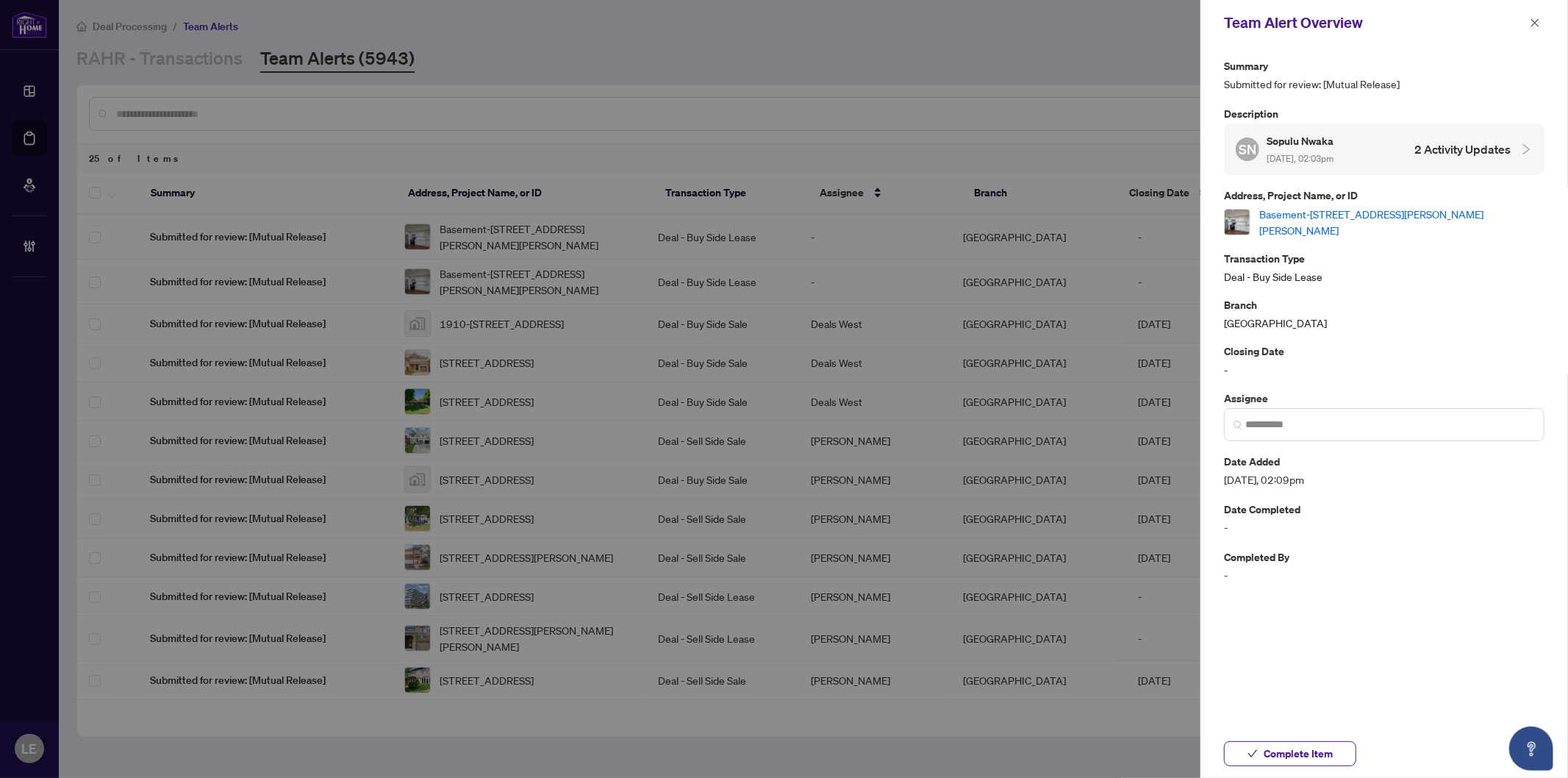
click at [1390, 214] on link "Basement-[STREET_ADDRESS][PERSON_NAME][PERSON_NAME]" at bounding box center [1402, 222] width 285 height 33
click at [1456, 218] on link "Basement-[STREET_ADDRESS][PERSON_NAME][PERSON_NAME]" at bounding box center [1402, 222] width 285 height 33
click at [1334, 214] on link "Basement-[STREET_ADDRESS][PERSON_NAME][PERSON_NAME]" at bounding box center [1402, 222] width 285 height 33
click at [1535, 18] on icon "close" at bounding box center [1535, 22] width 10 height 10
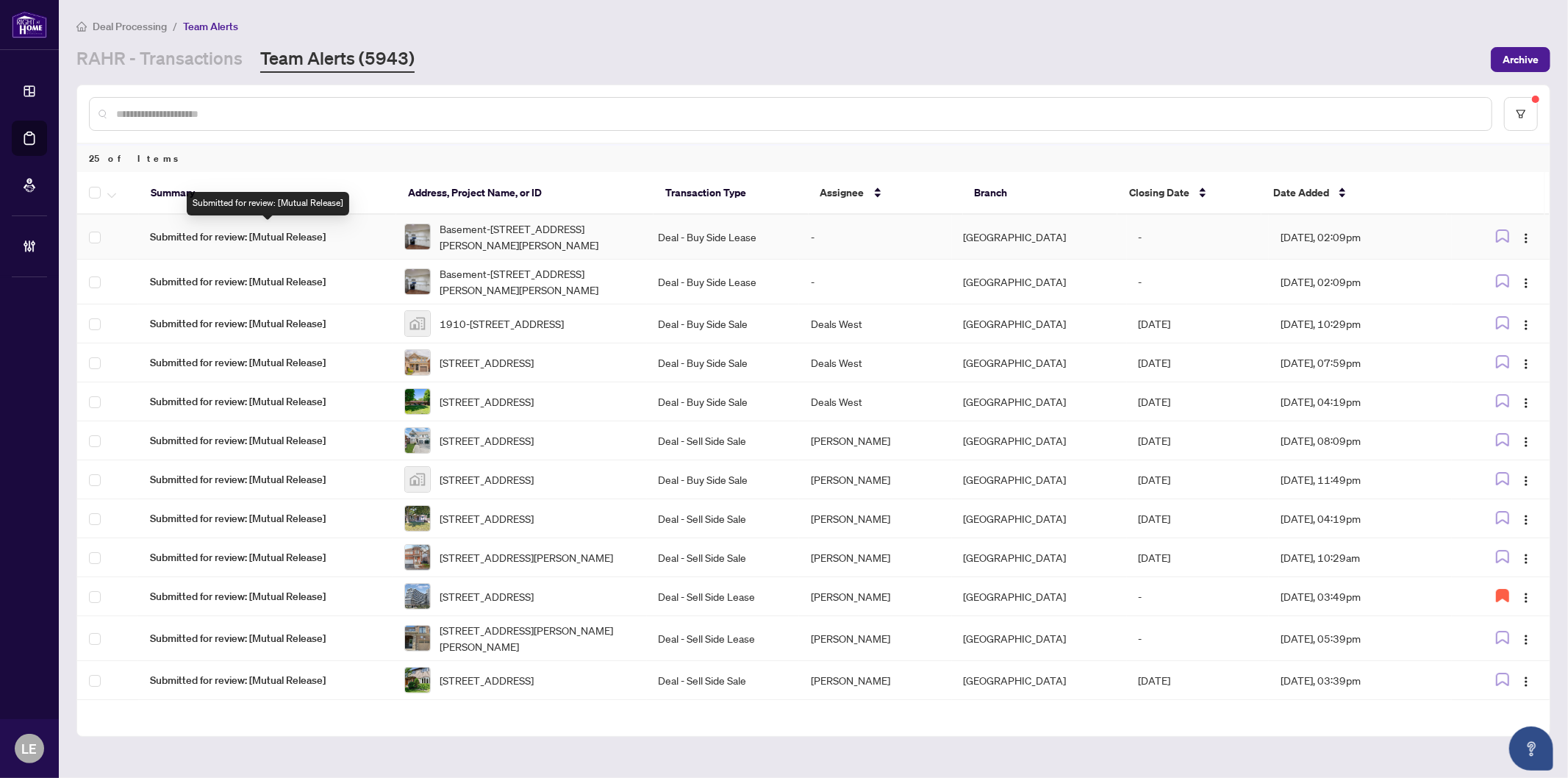
click at [282, 230] on span "Submitted for review: [Mutual Release]" at bounding box center [265, 237] width 231 height 16
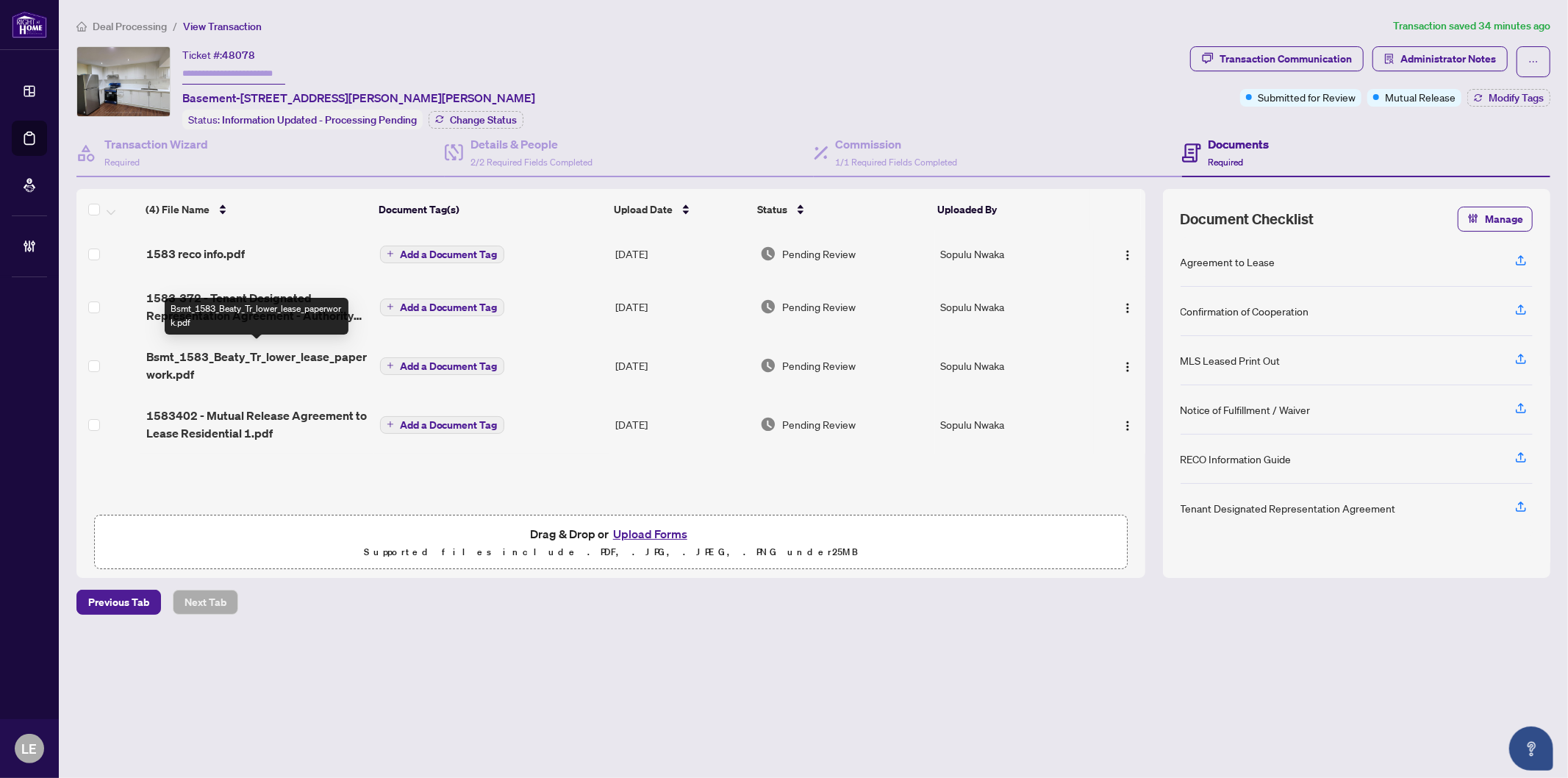
click at [295, 354] on span "Bsmt_1583_Beaty_Tr_lower_lease_paperwork.pdf" at bounding box center [257, 365] width 222 height 35
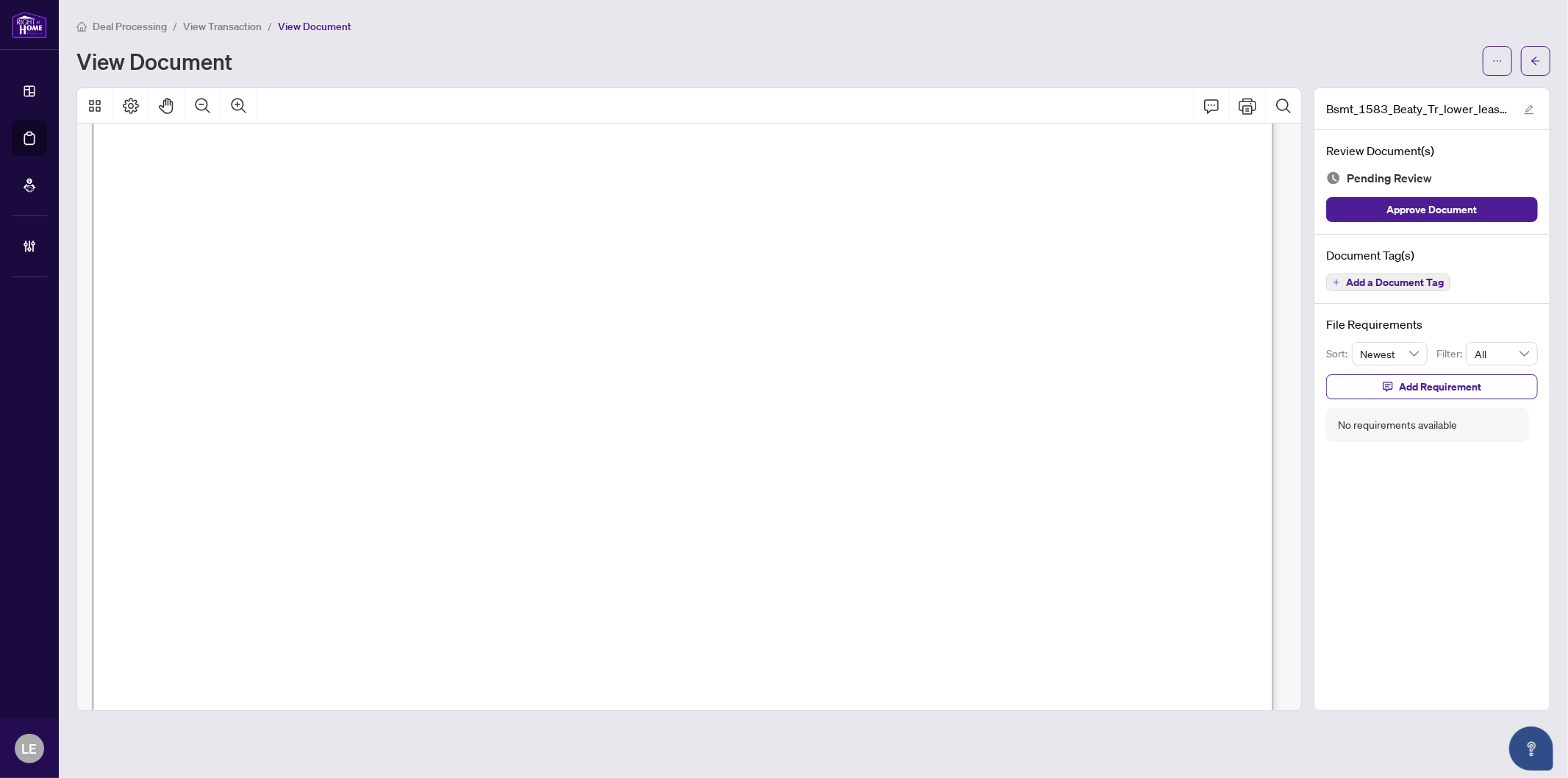
scroll to position [6620, 0]
click at [564, 474] on span "INFORMATION ON BROKERAGE(S)" at bounding box center [683, 468] width 273 height 17
click at [547, 480] on span "Right at Home Realty, Brokerage" at bounding box center [585, 489] width 312 height 18
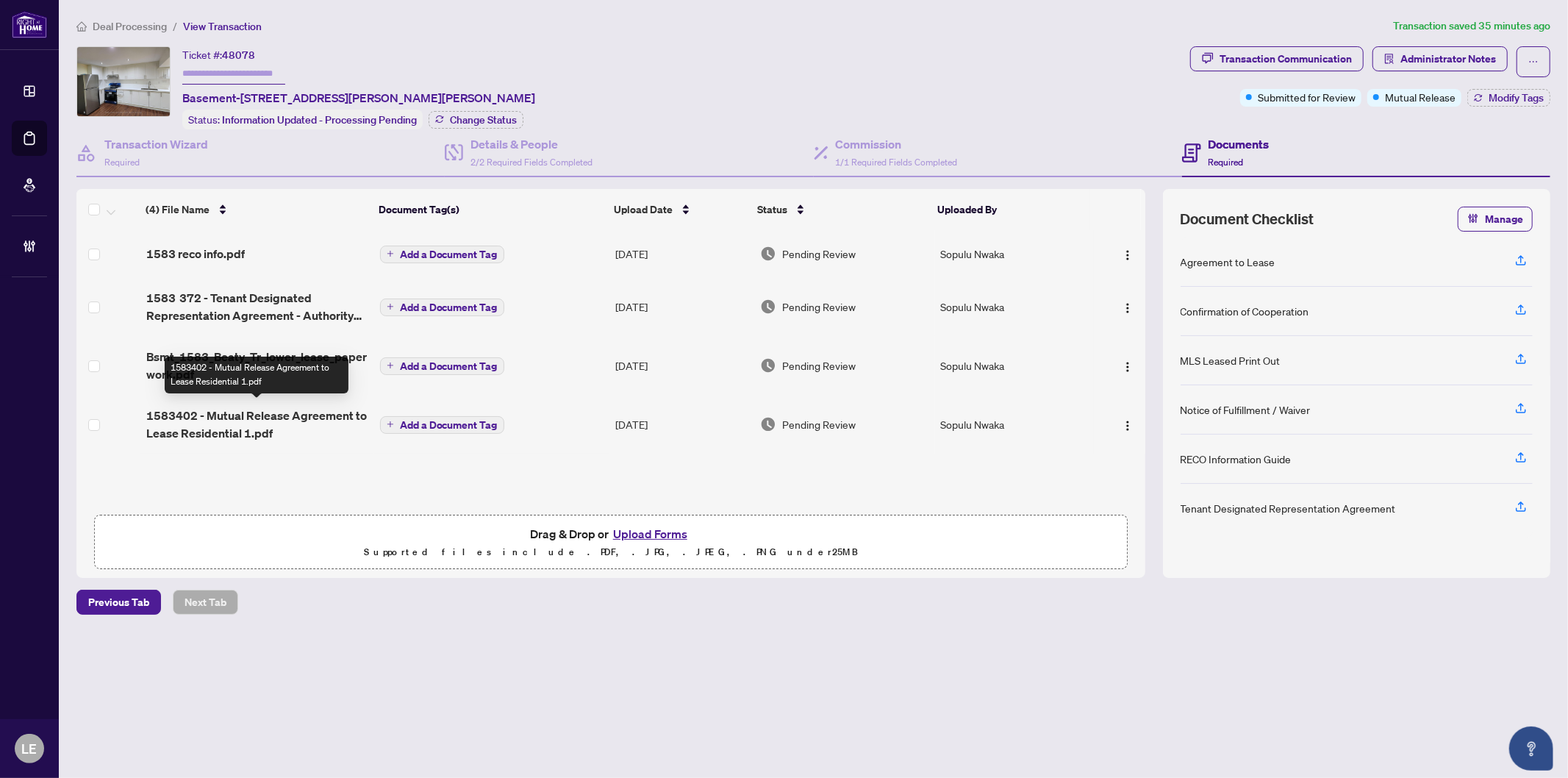
click at [269, 412] on span "1583402 - Mutual Release Agreement to Lease Residential 1.pdf" at bounding box center [257, 424] width 222 height 35
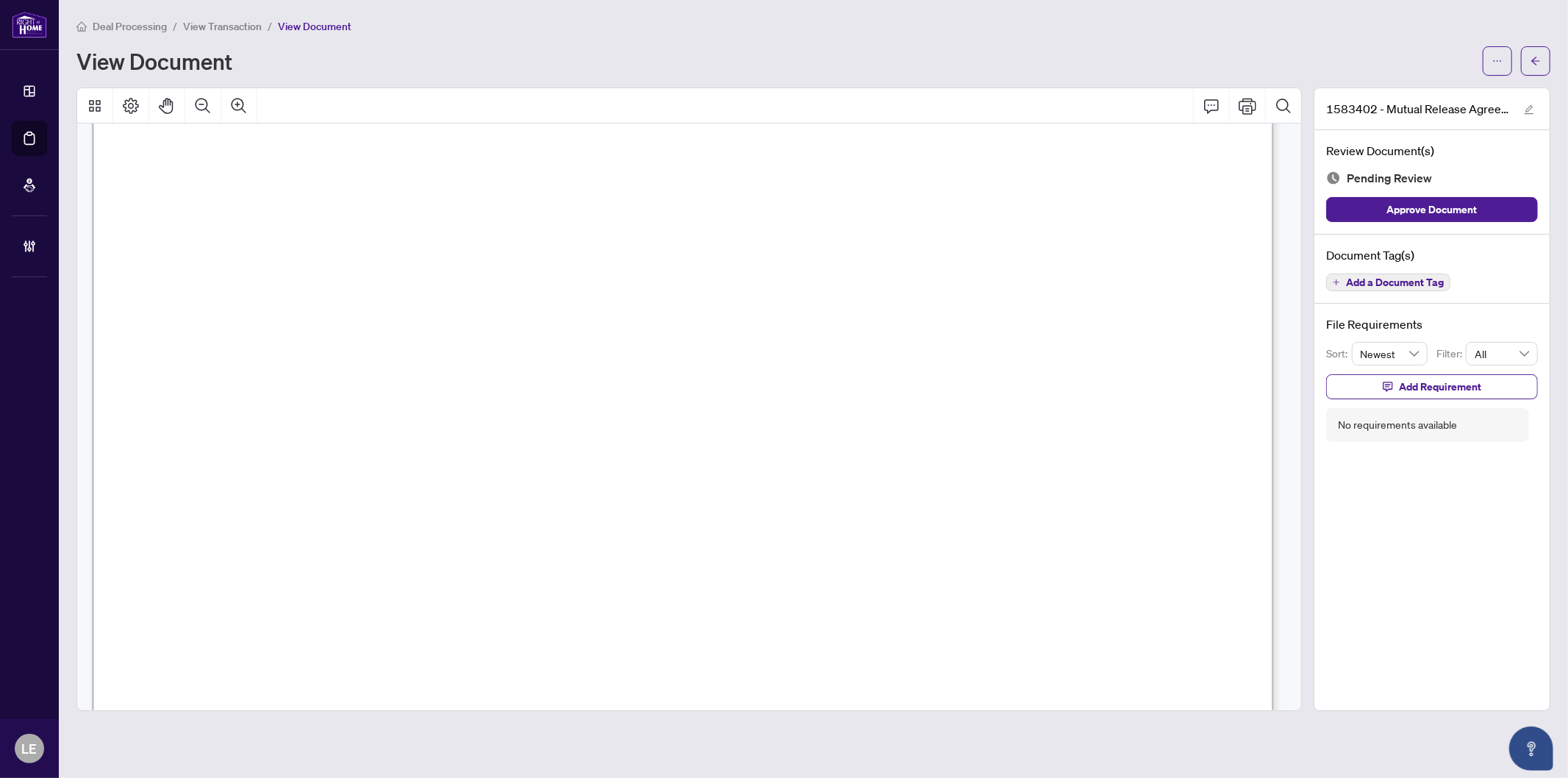
scroll to position [327, 0]
click at [1538, 66] on span "button" at bounding box center [1535, 61] width 10 height 24
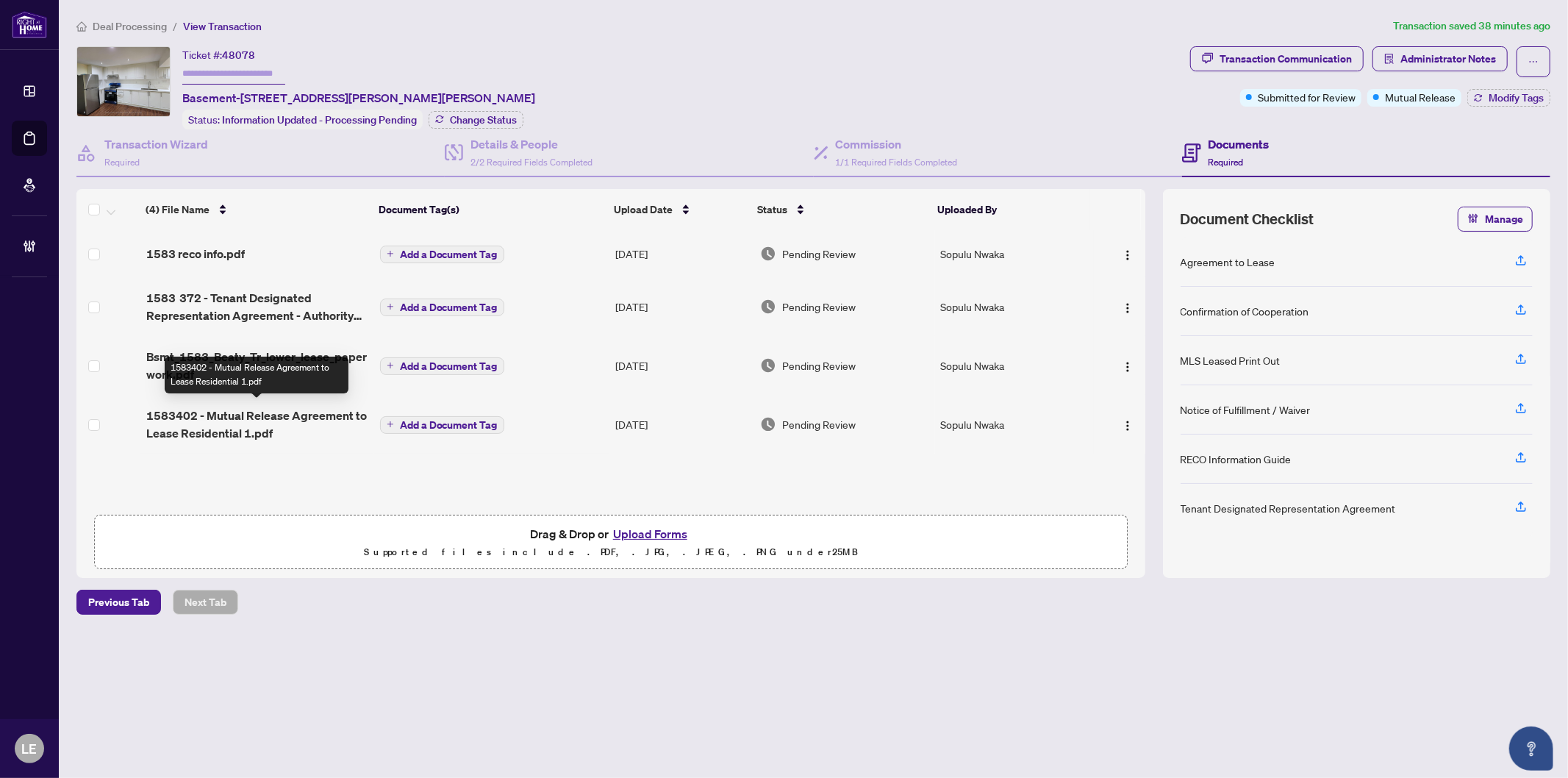
click at [243, 410] on span "1583402 - Mutual Release Agreement to Lease Residential 1.pdf" at bounding box center [257, 424] width 222 height 35
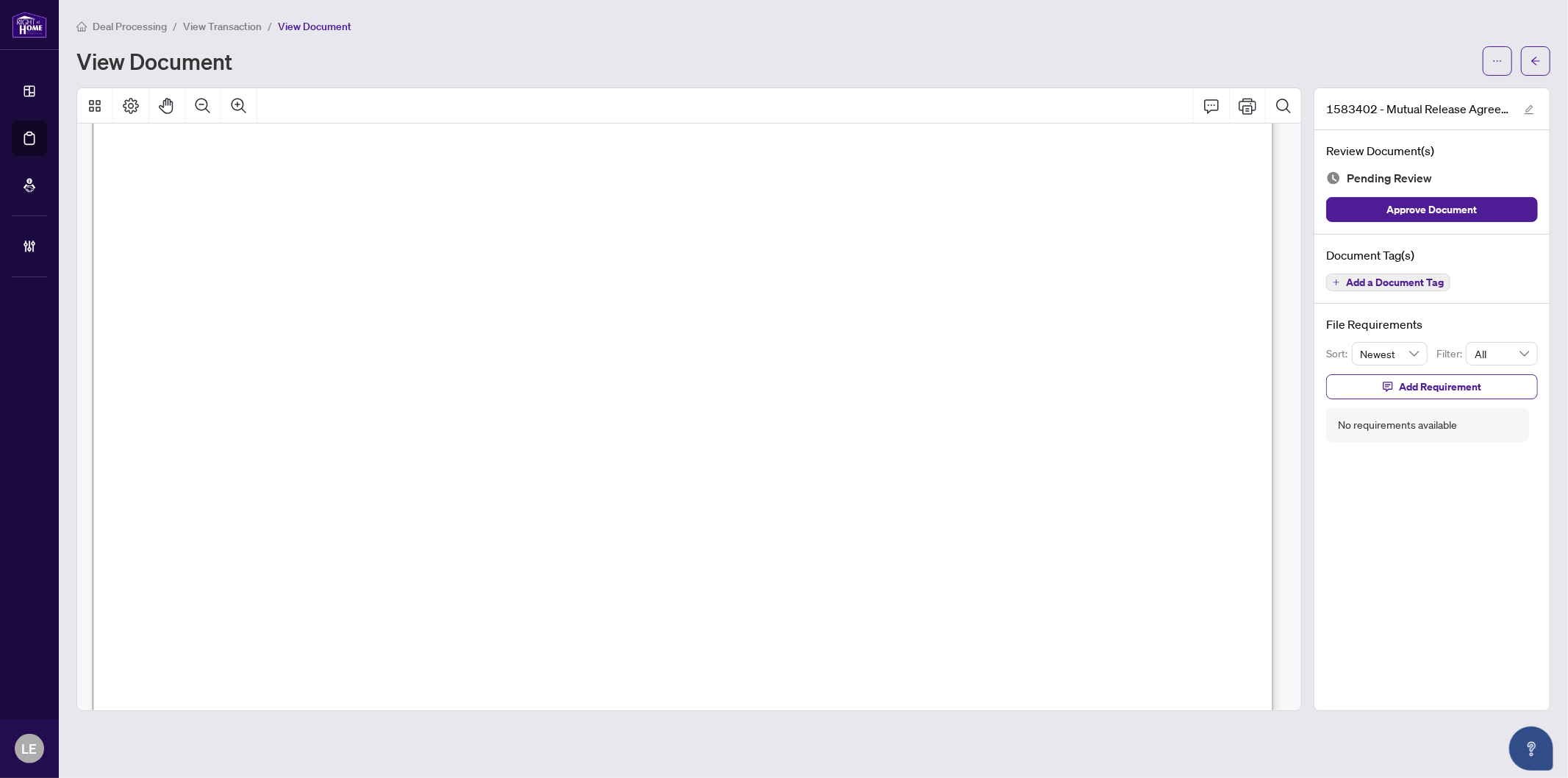
scroll to position [163, 0]
click at [1436, 385] on span "Add Requirement" at bounding box center [1440, 387] width 82 height 24
drag, startPoint x: 1385, startPoint y: 399, endPoint x: 1401, endPoint y: 400, distance: 16.0
click at [1386, 399] on textarea at bounding box center [1447, 399] width 157 height 28
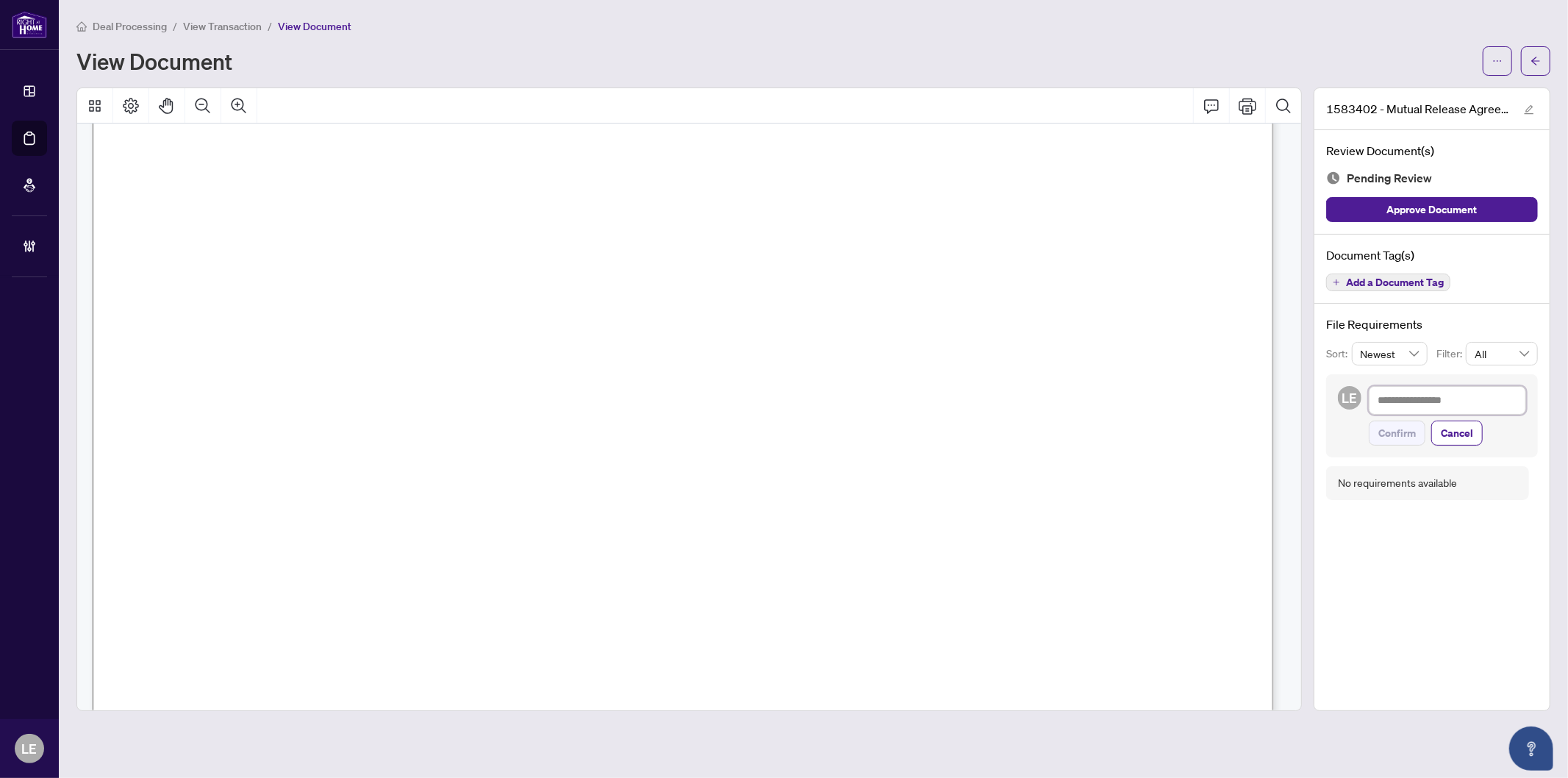
scroll to position [0, 0]
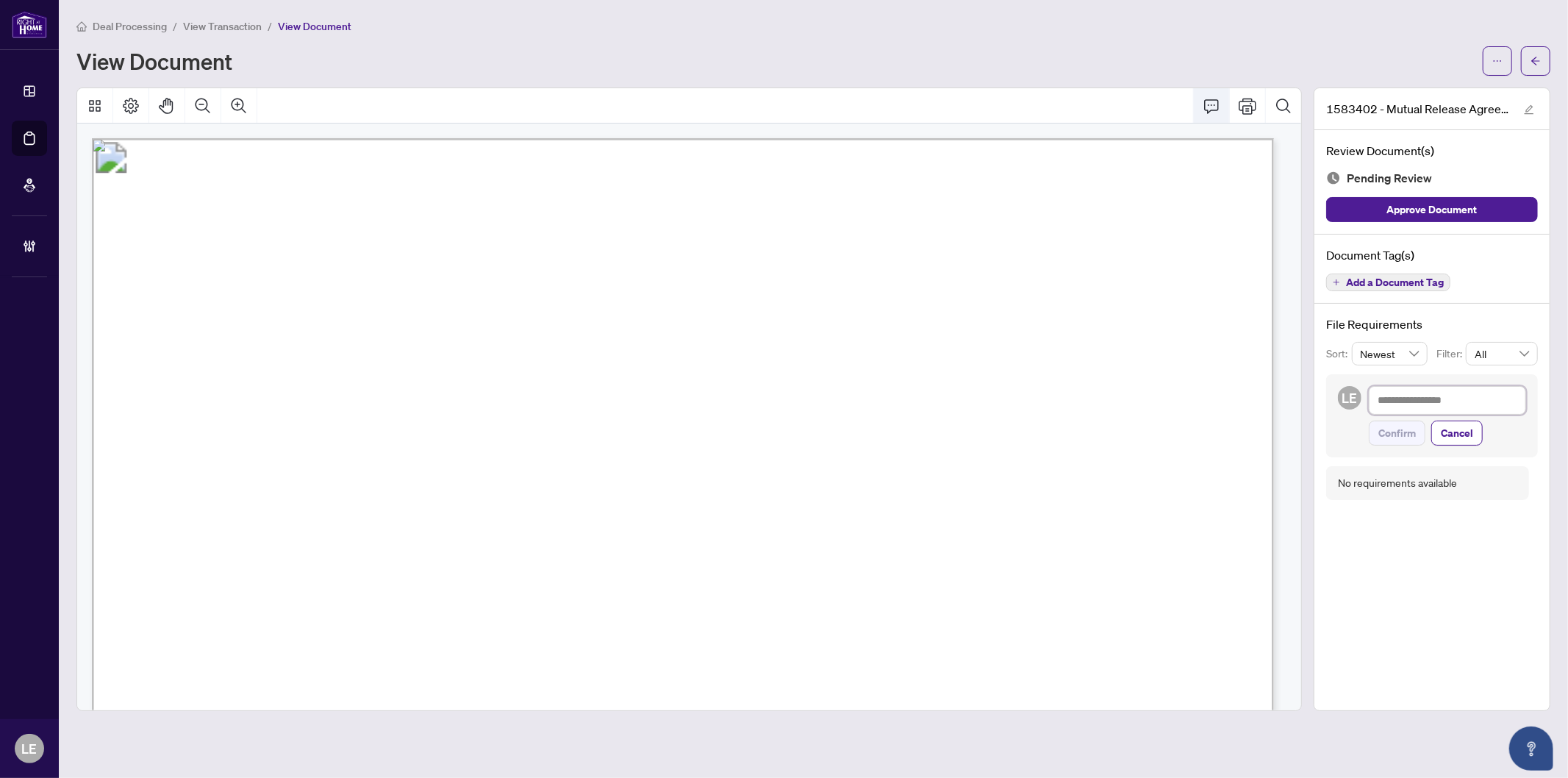
click at [1208, 104] on icon "Comment" at bounding box center [1212, 106] width 18 height 18
click at [570, 414] on span "Right at Home Realty, Brokerage" at bounding box center [511, 422] width 312 height 18
click at [548, 417] on span "Right at Home Realty, Brokerage" at bounding box center [511, 422] width 312 height 18
click at [532, 415] on span "Right at Home Realty, Brokerage" at bounding box center [511, 422] width 312 height 18
click at [1215, 112] on icon "Comment" at bounding box center [1212, 106] width 18 height 18
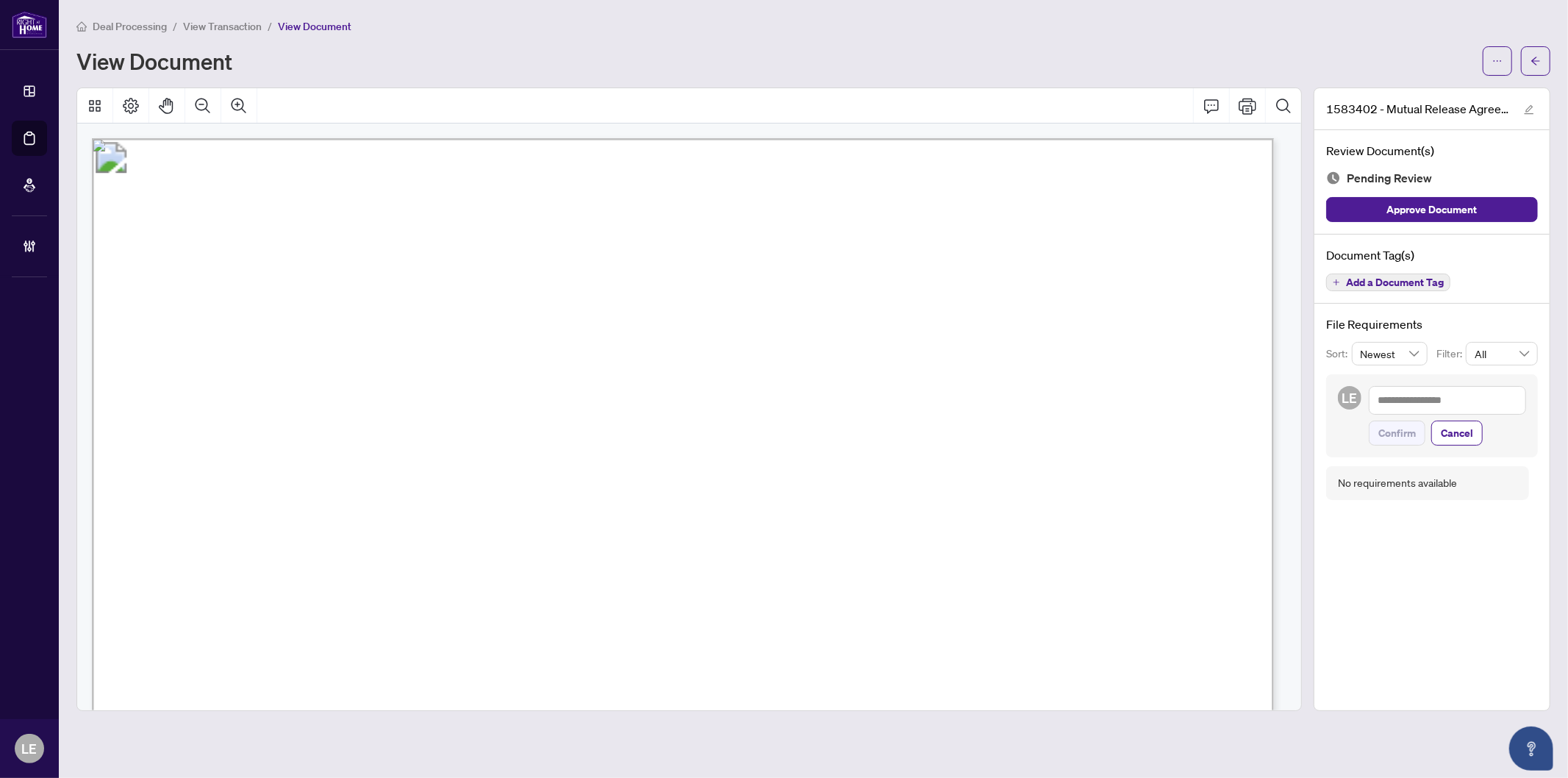
click at [569, 421] on span "Right at Home Realty, Brokerage" at bounding box center [511, 422] width 312 height 18
click at [569, 422] on span "Right at Home Realty, Brokerage" at bounding box center [511, 422] width 312 height 18
click at [544, 425] on span "Right at Home Realty, Brokerage" at bounding box center [511, 422] width 312 height 18
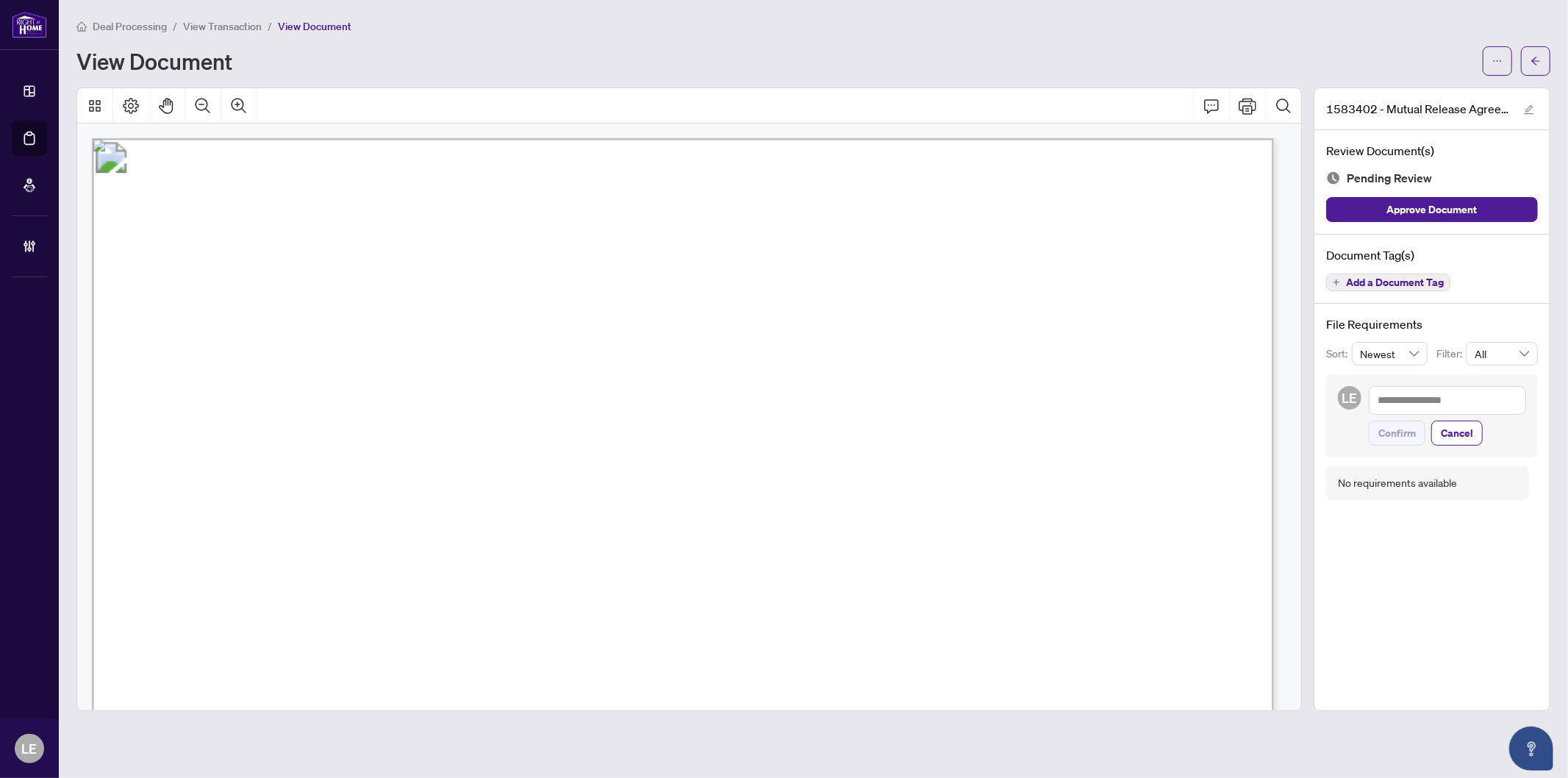
click at [650, 422] on span "Right at Home Realty, Brokerage" at bounding box center [511, 422] width 312 height 18
click at [667, 428] on span "Right at Home Realty, Brokerage" at bounding box center [511, 422] width 312 height 18
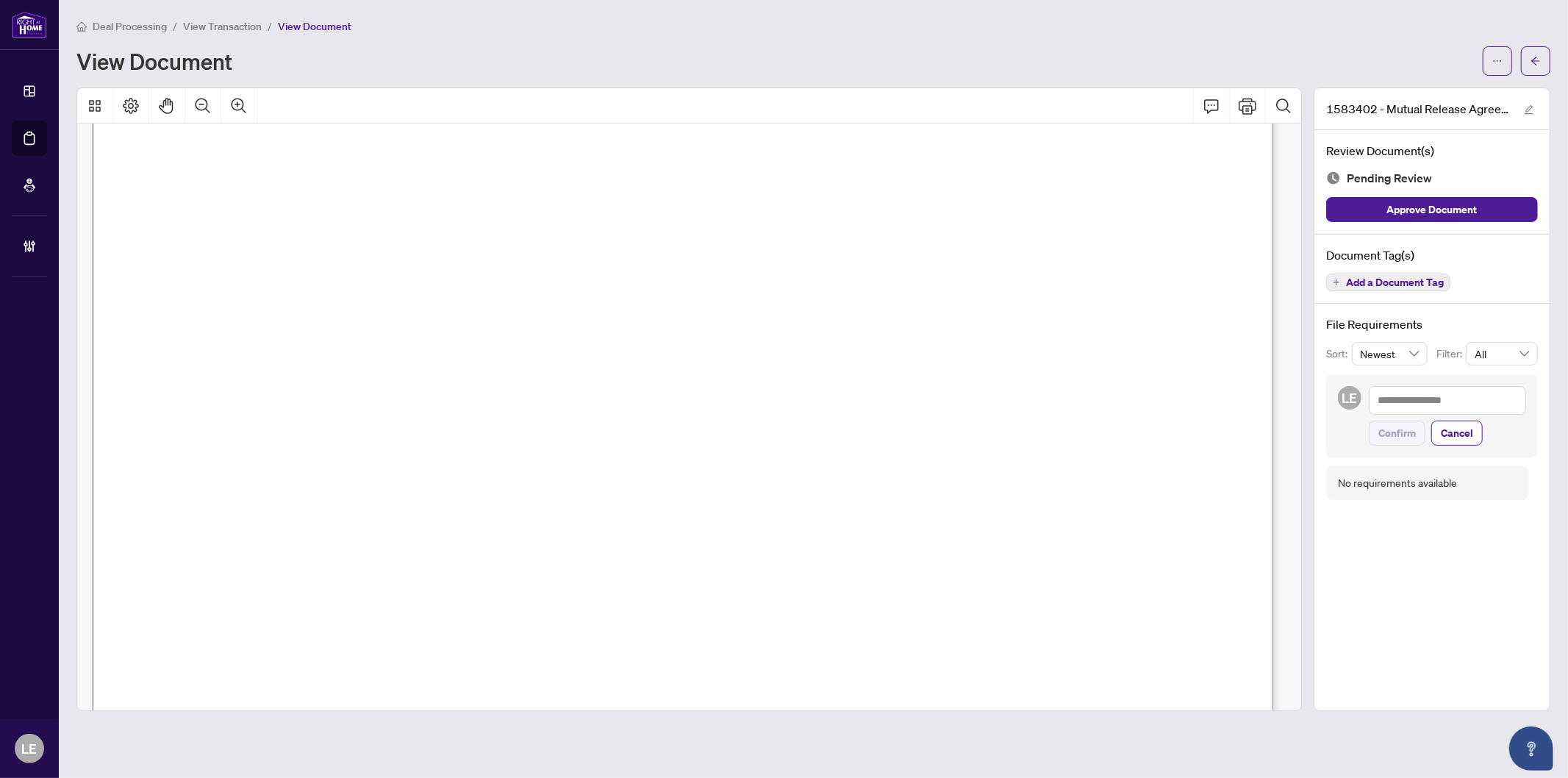
scroll to position [81, 0]
click at [607, 333] on span "Right at Home Realty, Brokerage" at bounding box center [511, 340] width 312 height 18
click at [1199, 105] on button "Comment" at bounding box center [1212, 106] width 35 height 35
click at [543, 424] on p "**********" at bounding box center [613, 418] width 214 height 13
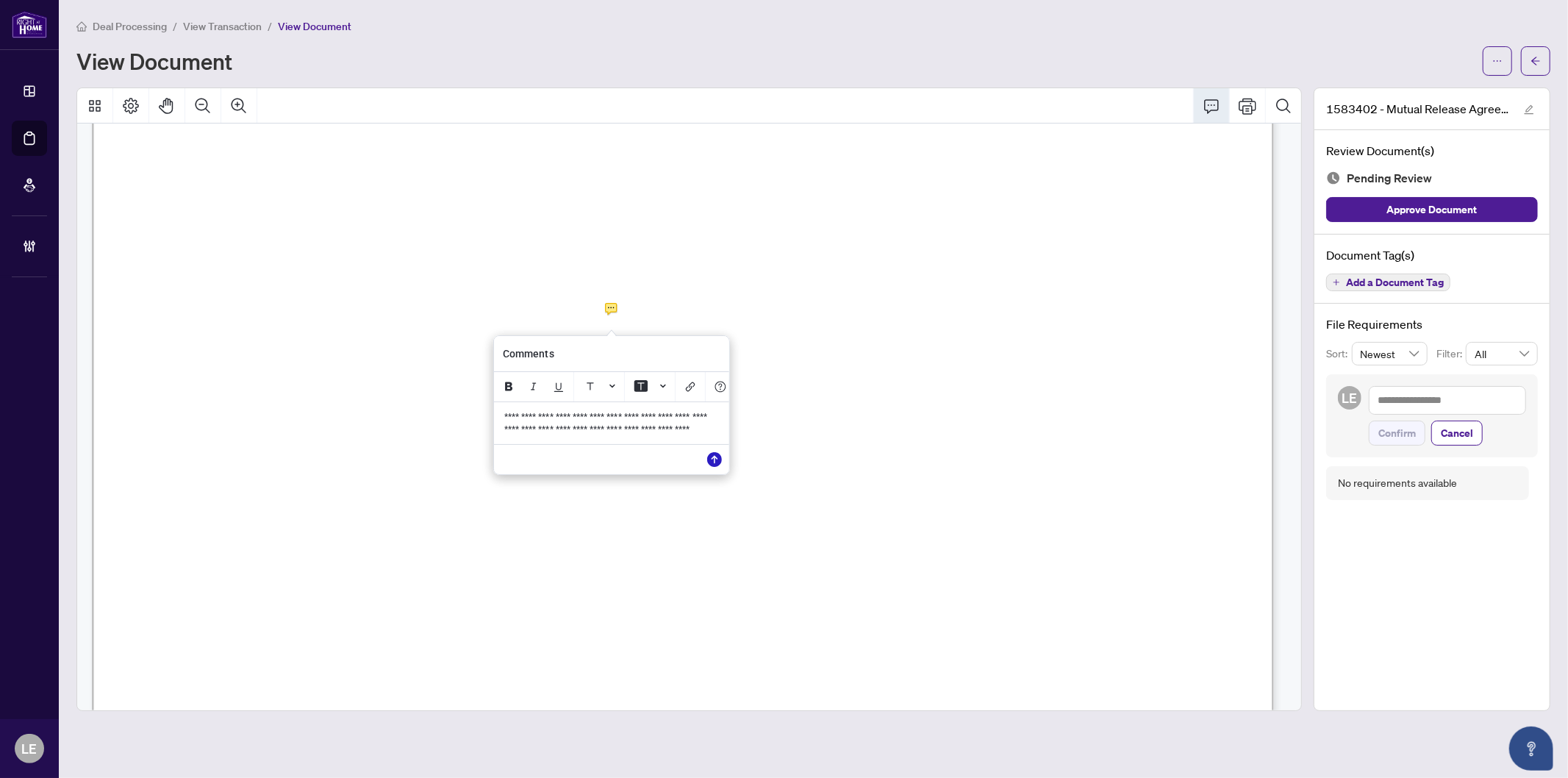
click at [714, 467] on icon "Save" at bounding box center [715, 460] width 14 height 14
click at [1211, 98] on icon "Comment" at bounding box center [1212, 106] width 18 height 18
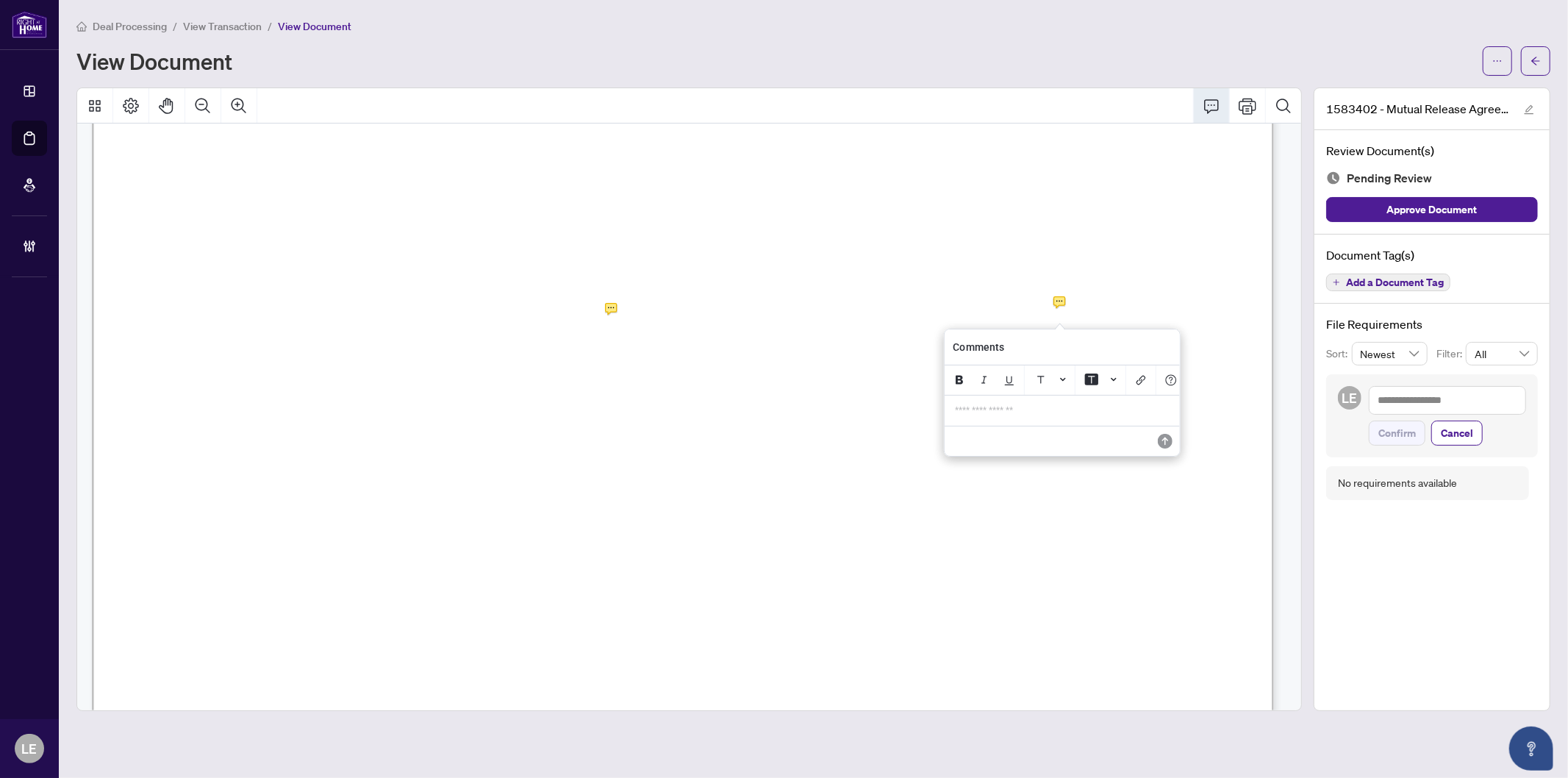
click at [979, 416] on p "**********" at bounding box center [1062, 411] width 214 height 13
drag, startPoint x: 1004, startPoint y: 415, endPoint x: 1026, endPoint y: 415, distance: 22.0
click at [1008, 415] on span "**********" at bounding box center [1055, 416] width 205 height 23
click at [1162, 461] on icon "Save" at bounding box center [1163, 453] width 14 height 14
click at [1394, 401] on textarea at bounding box center [1447, 399] width 157 height 28
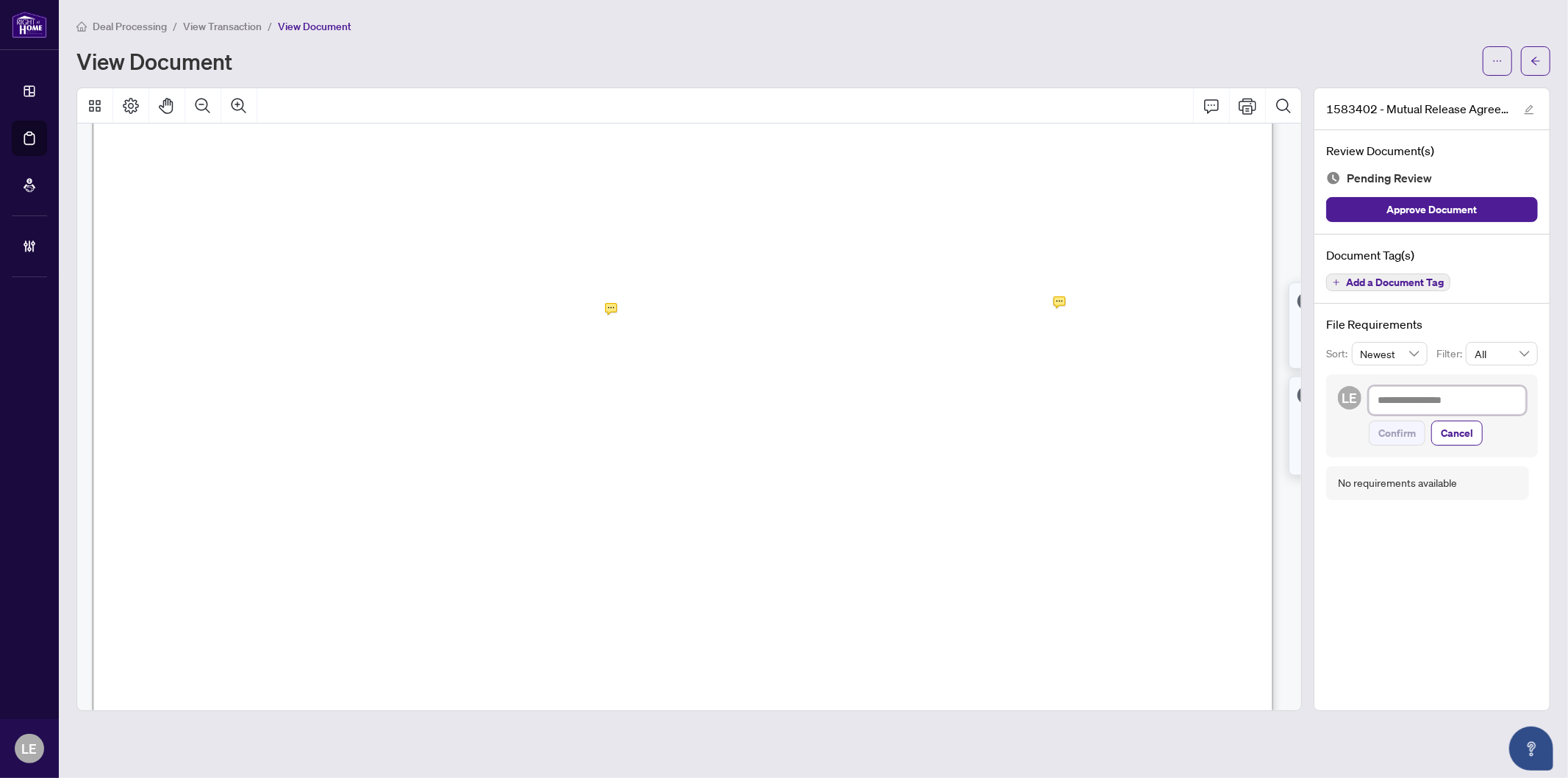
type textarea "*"
type textarea "**"
type textarea "***"
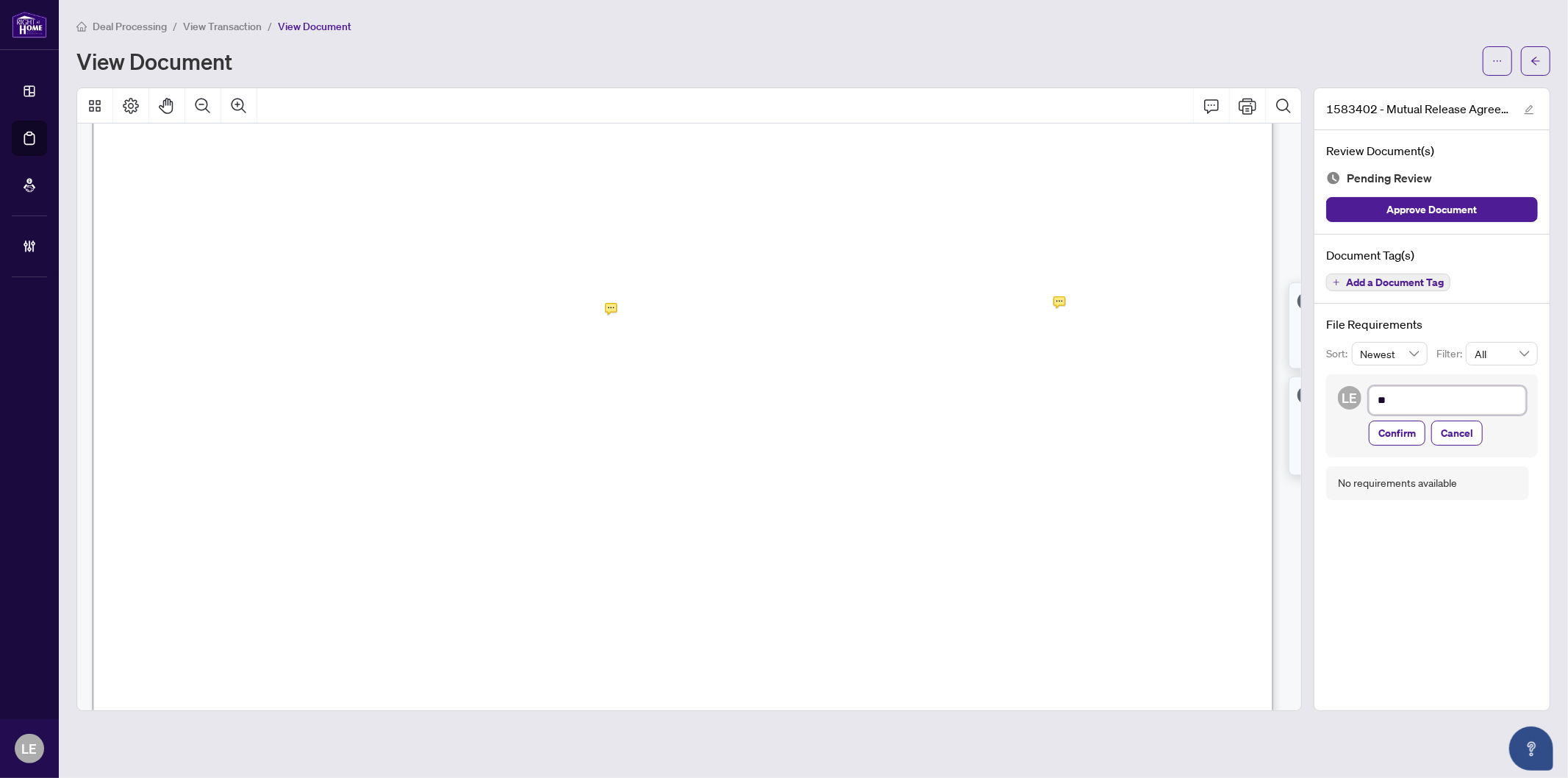
type textarea "***"
type textarea "****"
type textarea "*****"
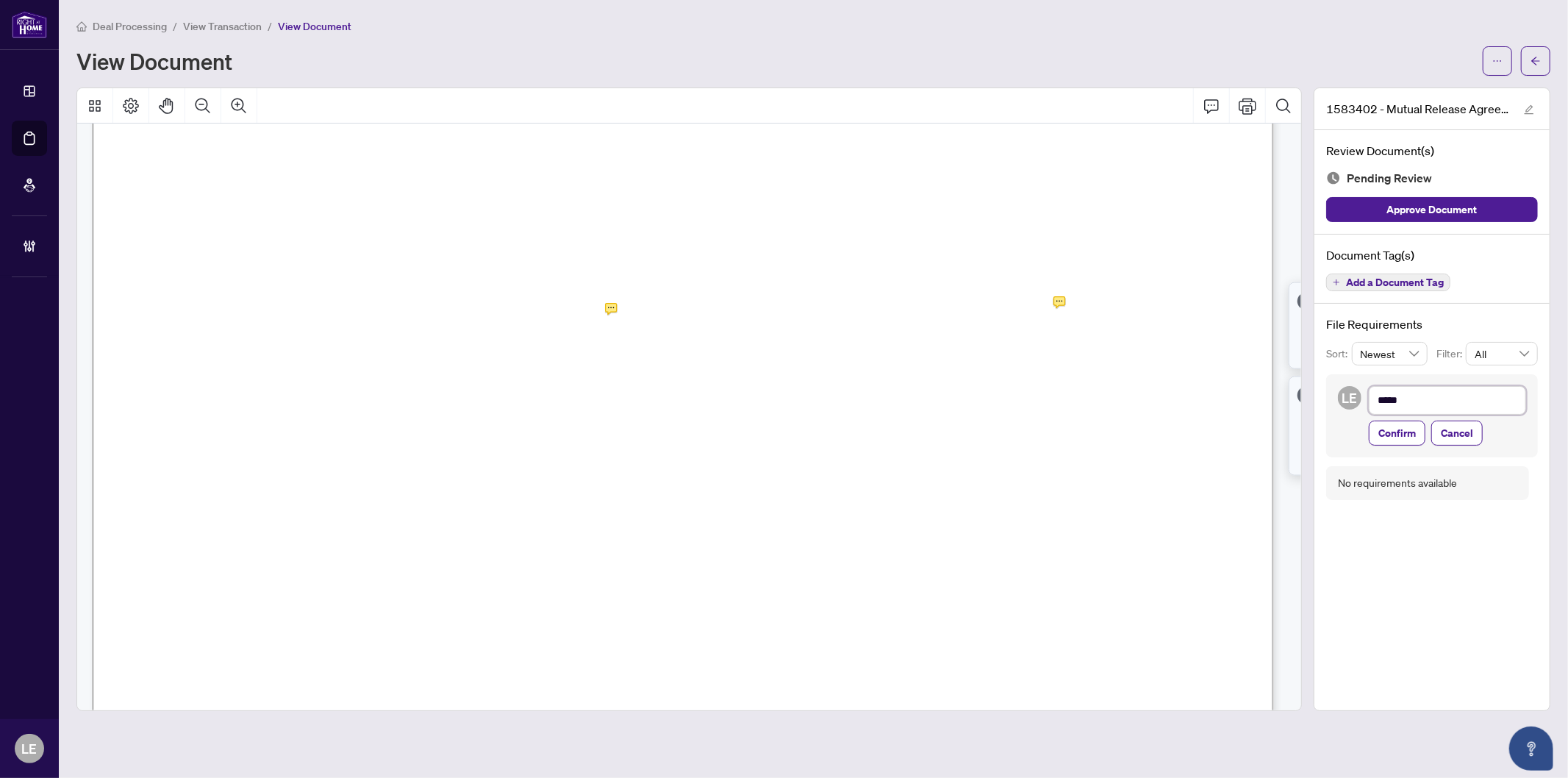
type textarea "******"
type textarea "*******"
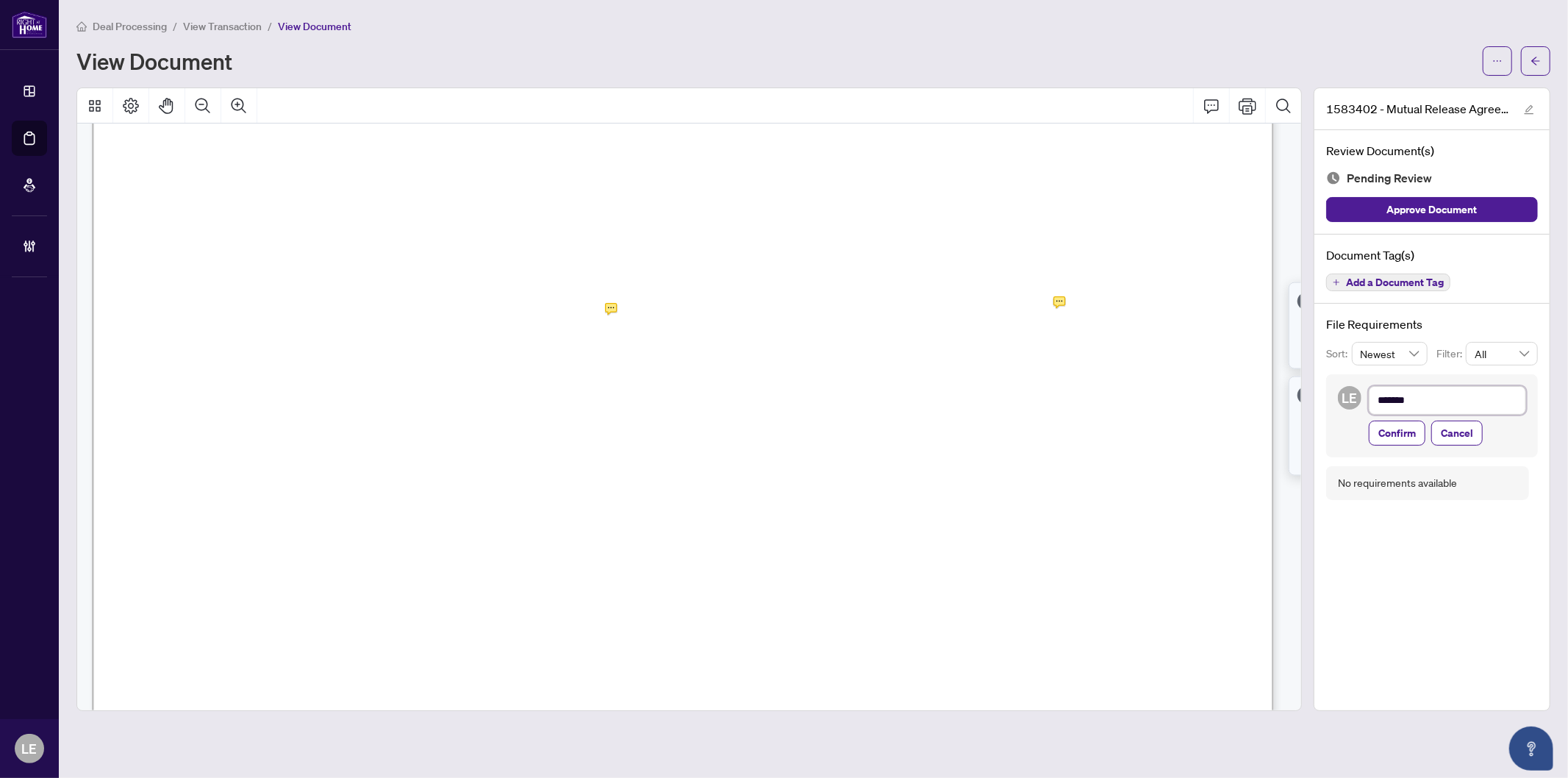
type textarea "*******"
type textarea "*********"
type textarea "**********"
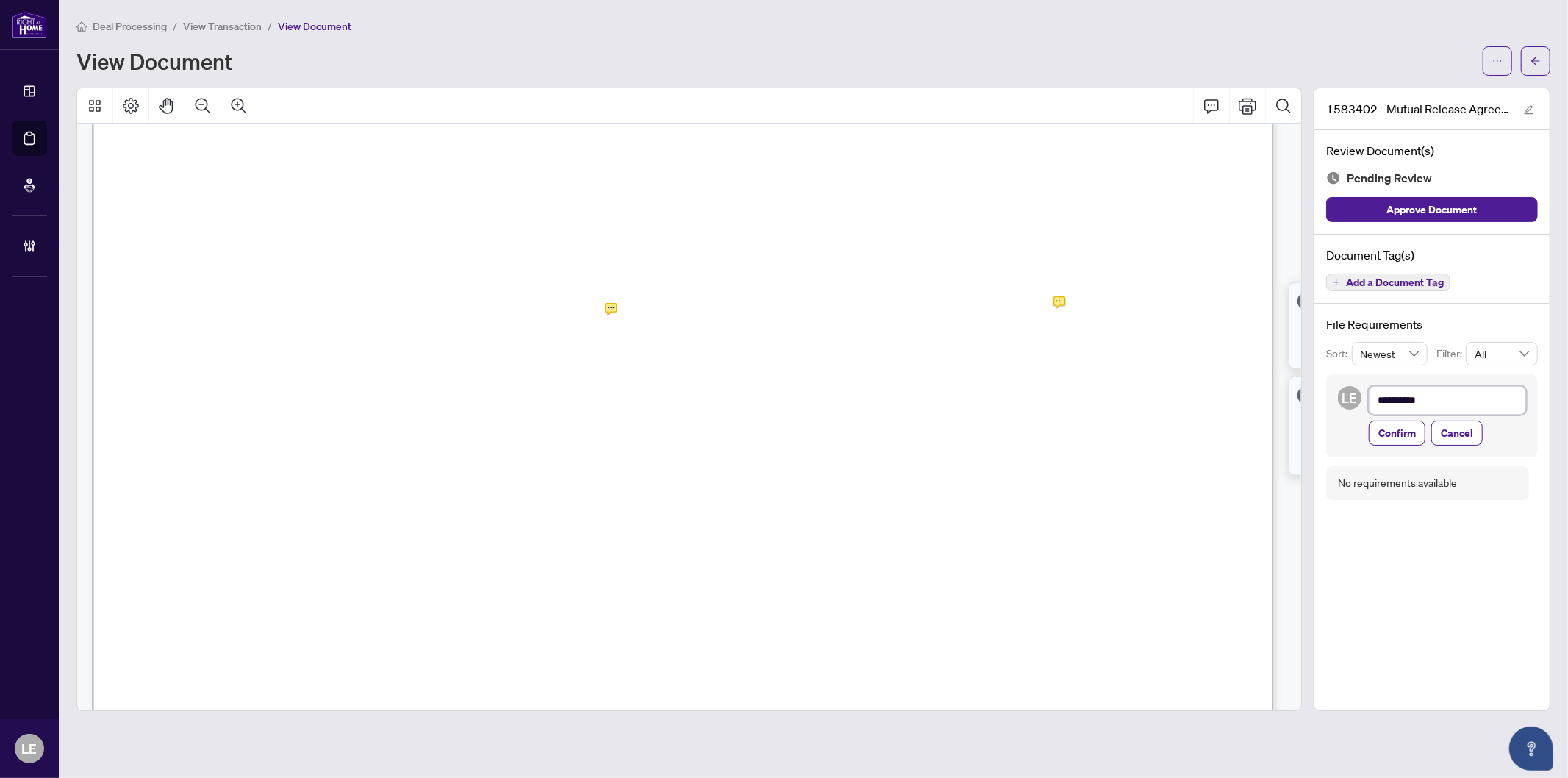
type textarea "**********"
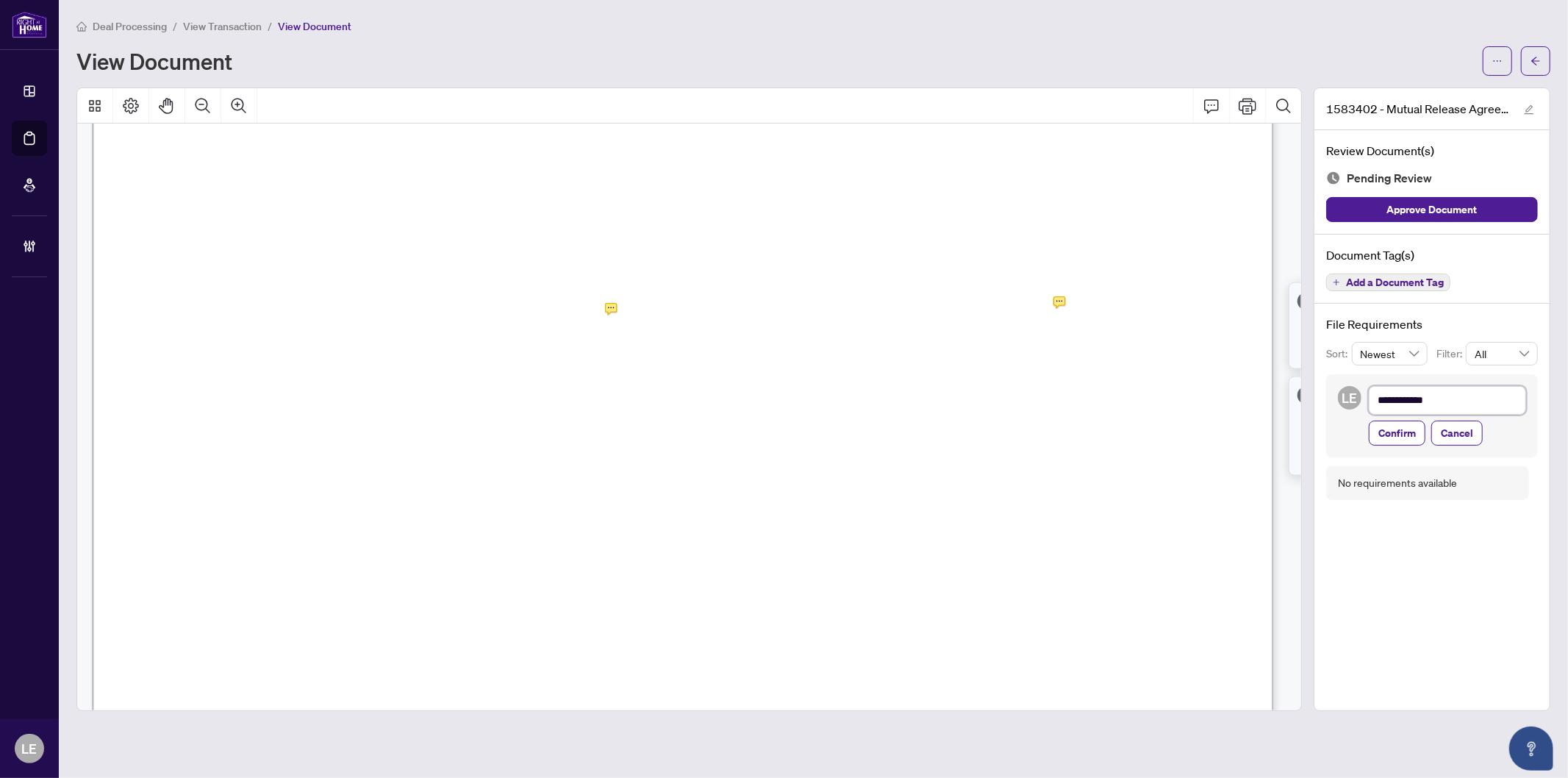
type textarea "**********"
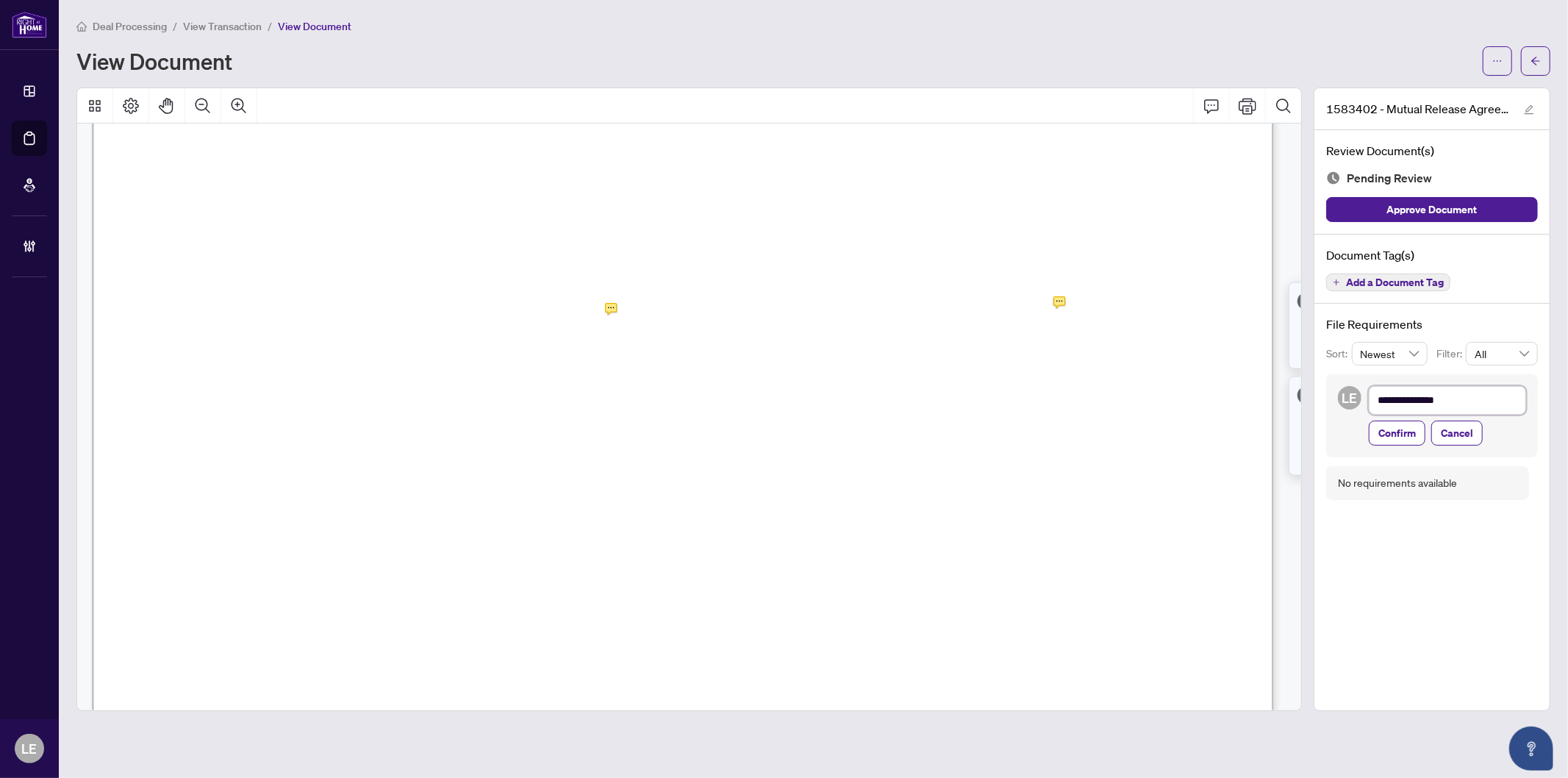
type textarea "**********"
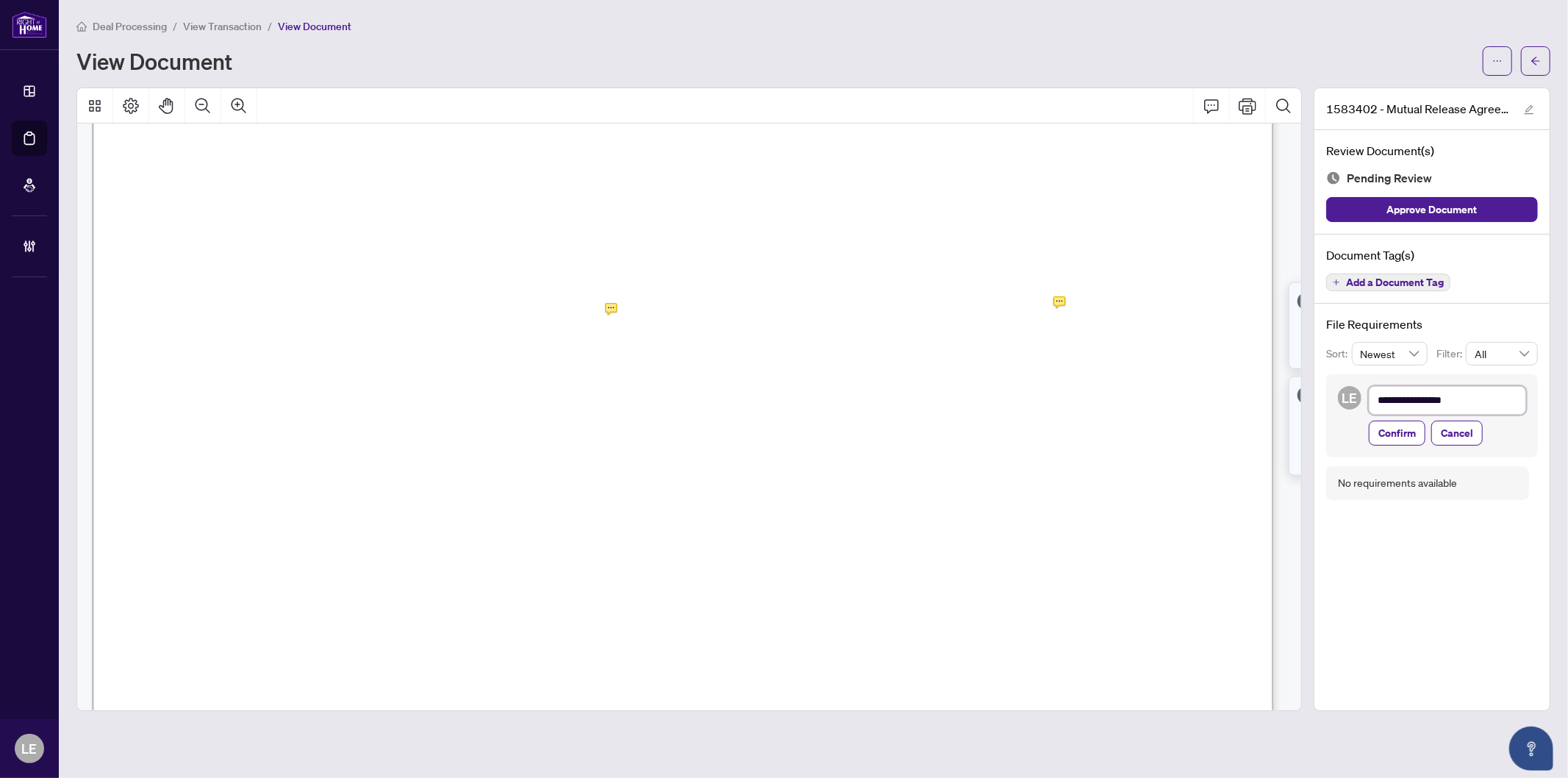
type textarea "**********"
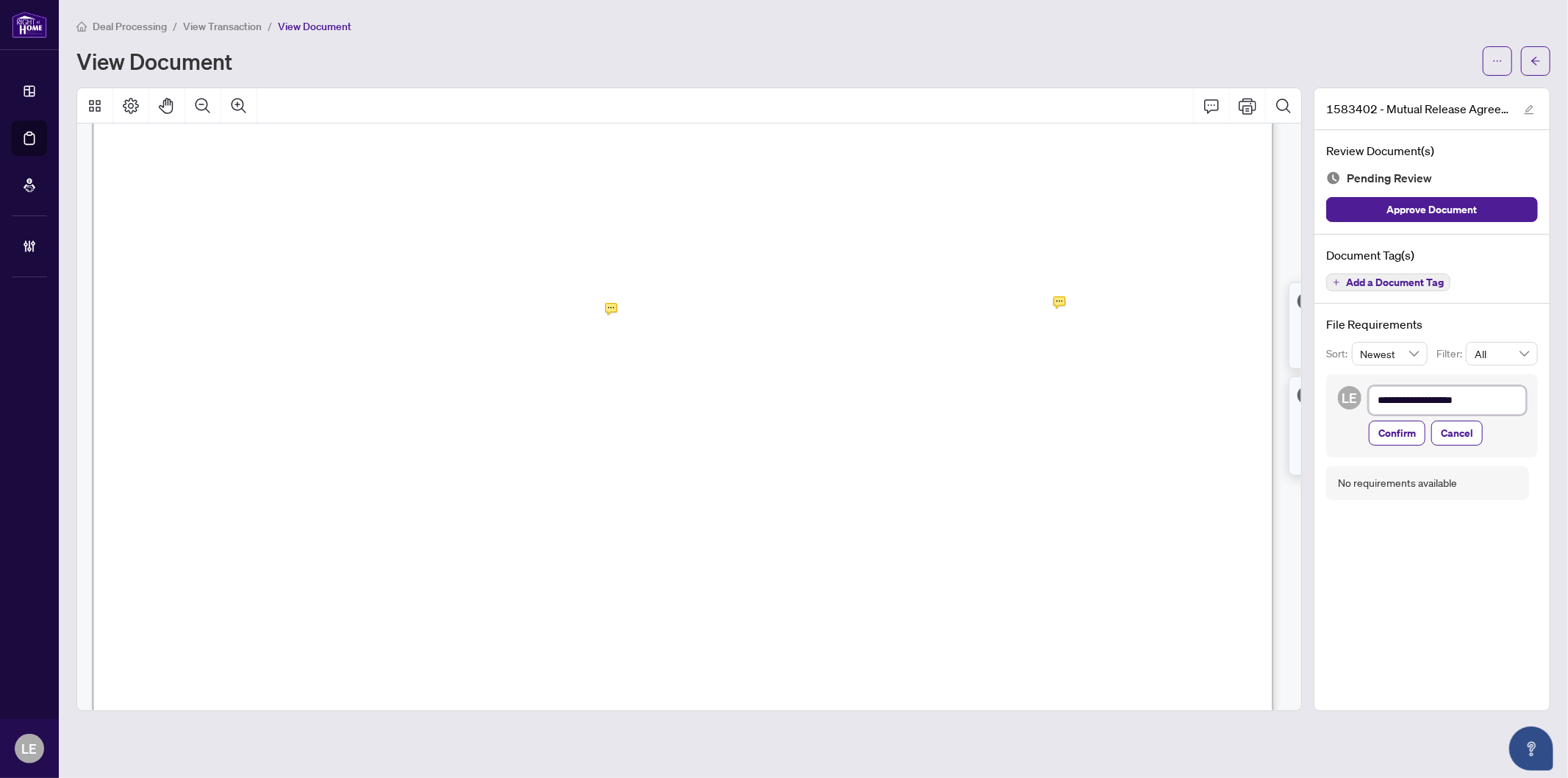
type textarea "**********"
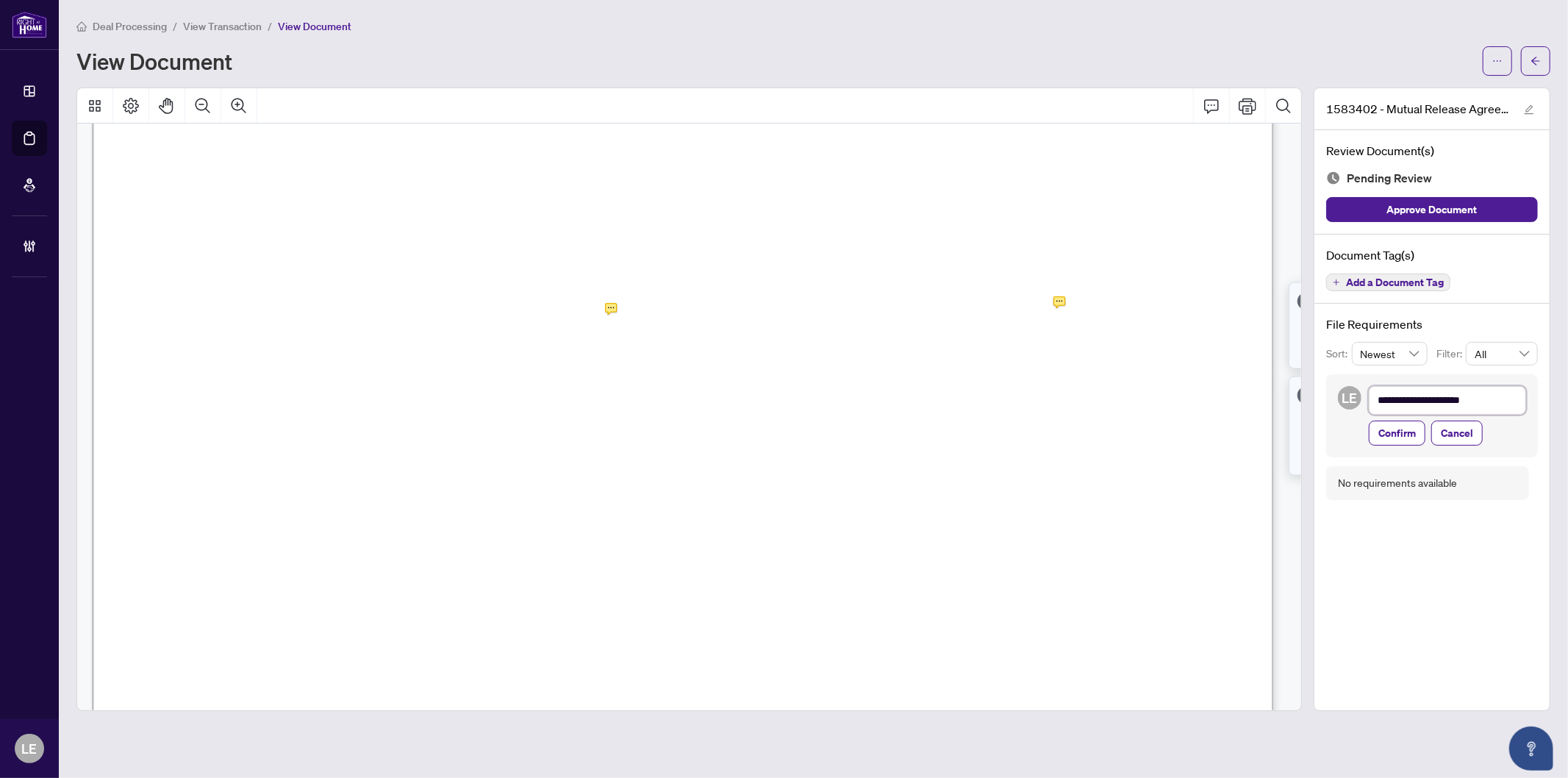
type textarea "**********"
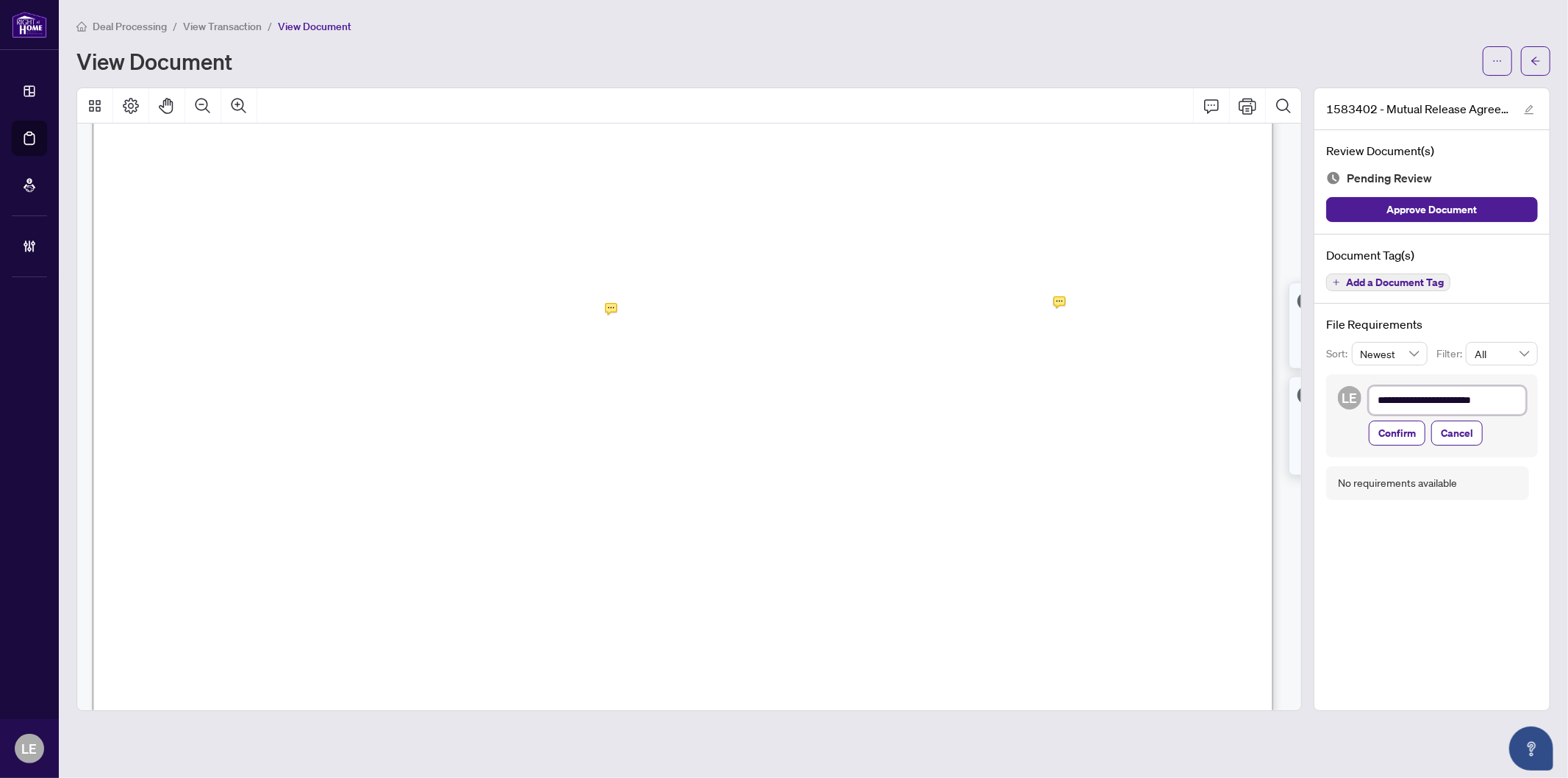
type textarea "**********"
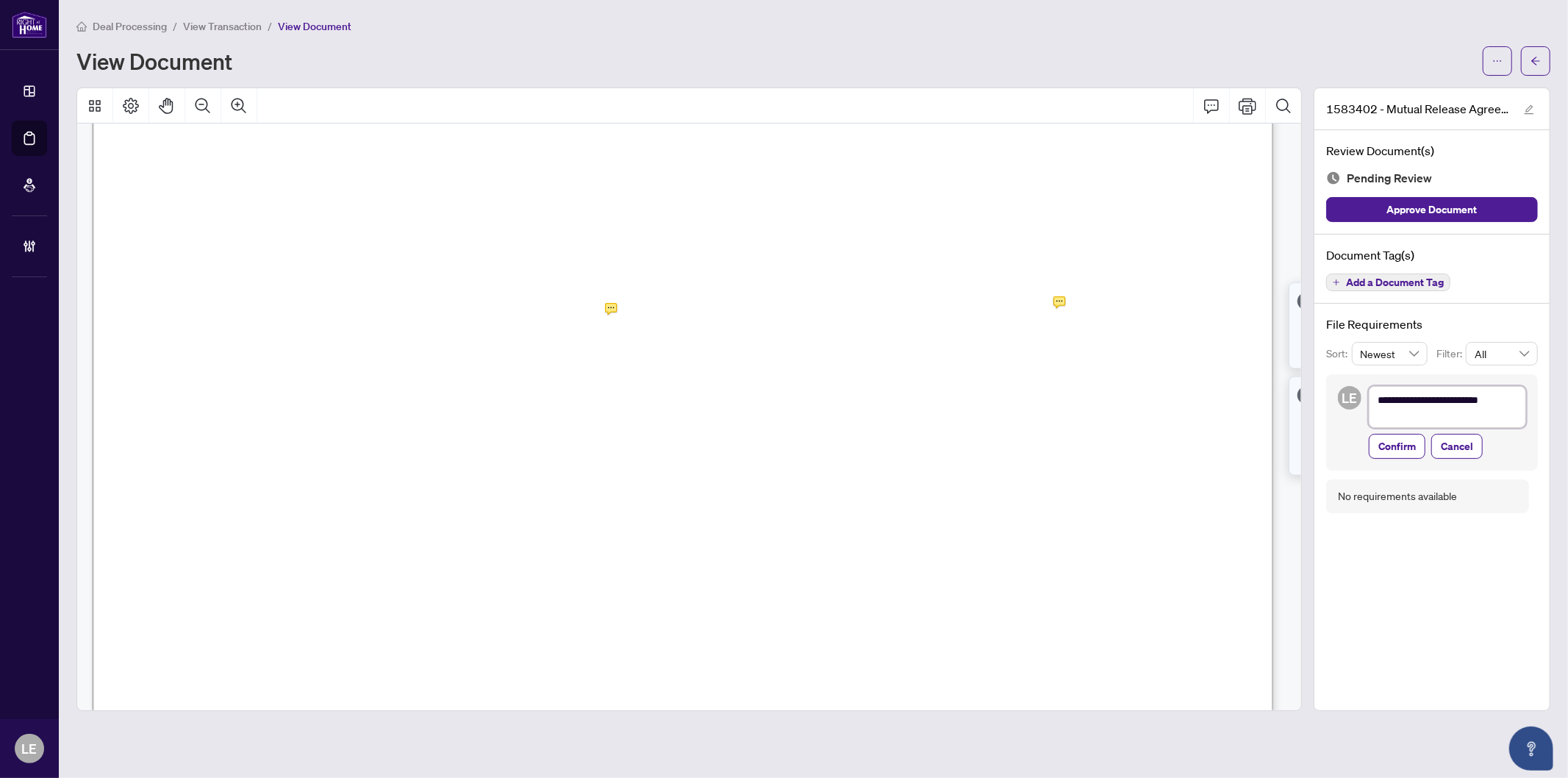
type textarea "**********"
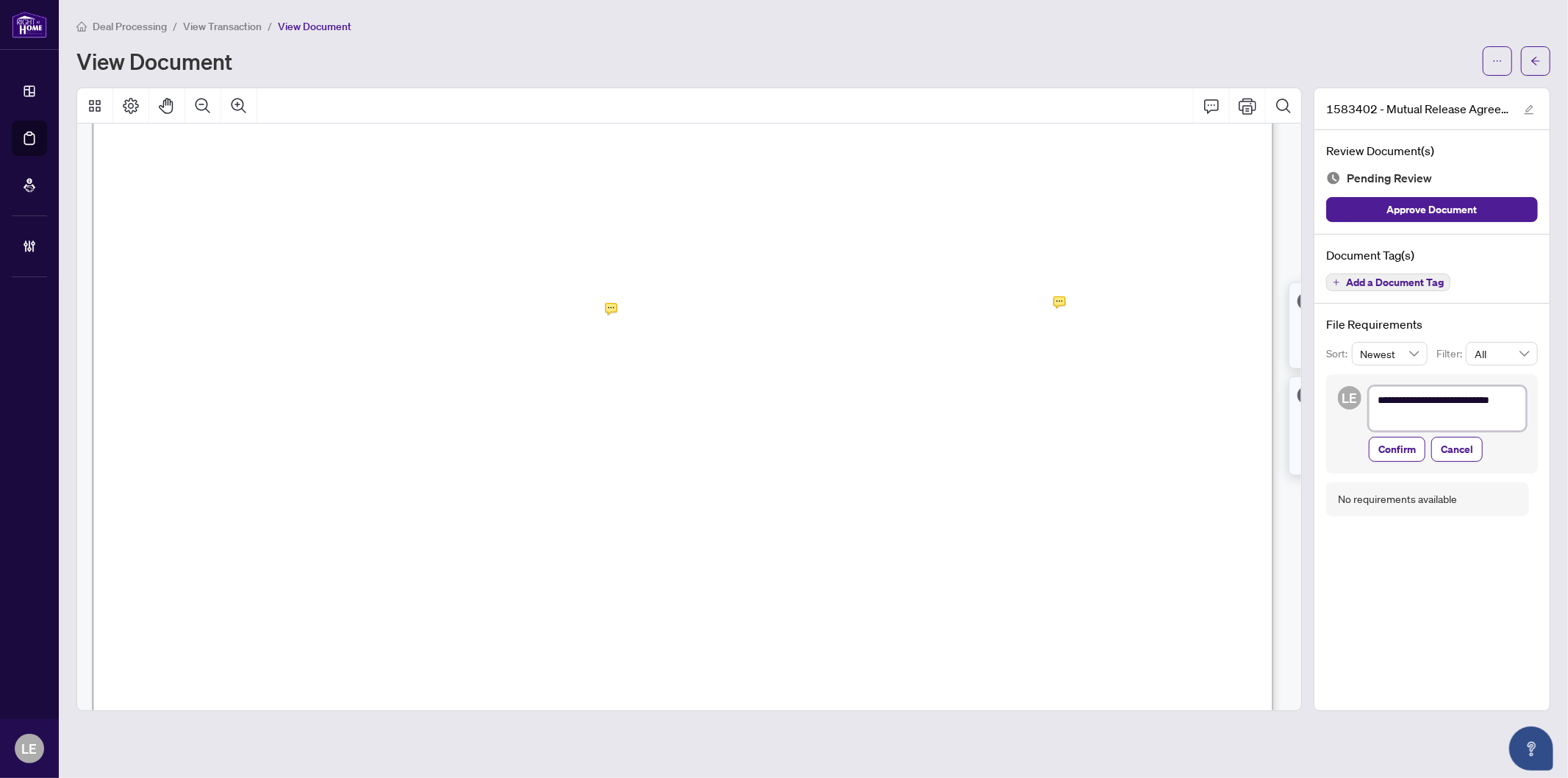
type textarea "**********"
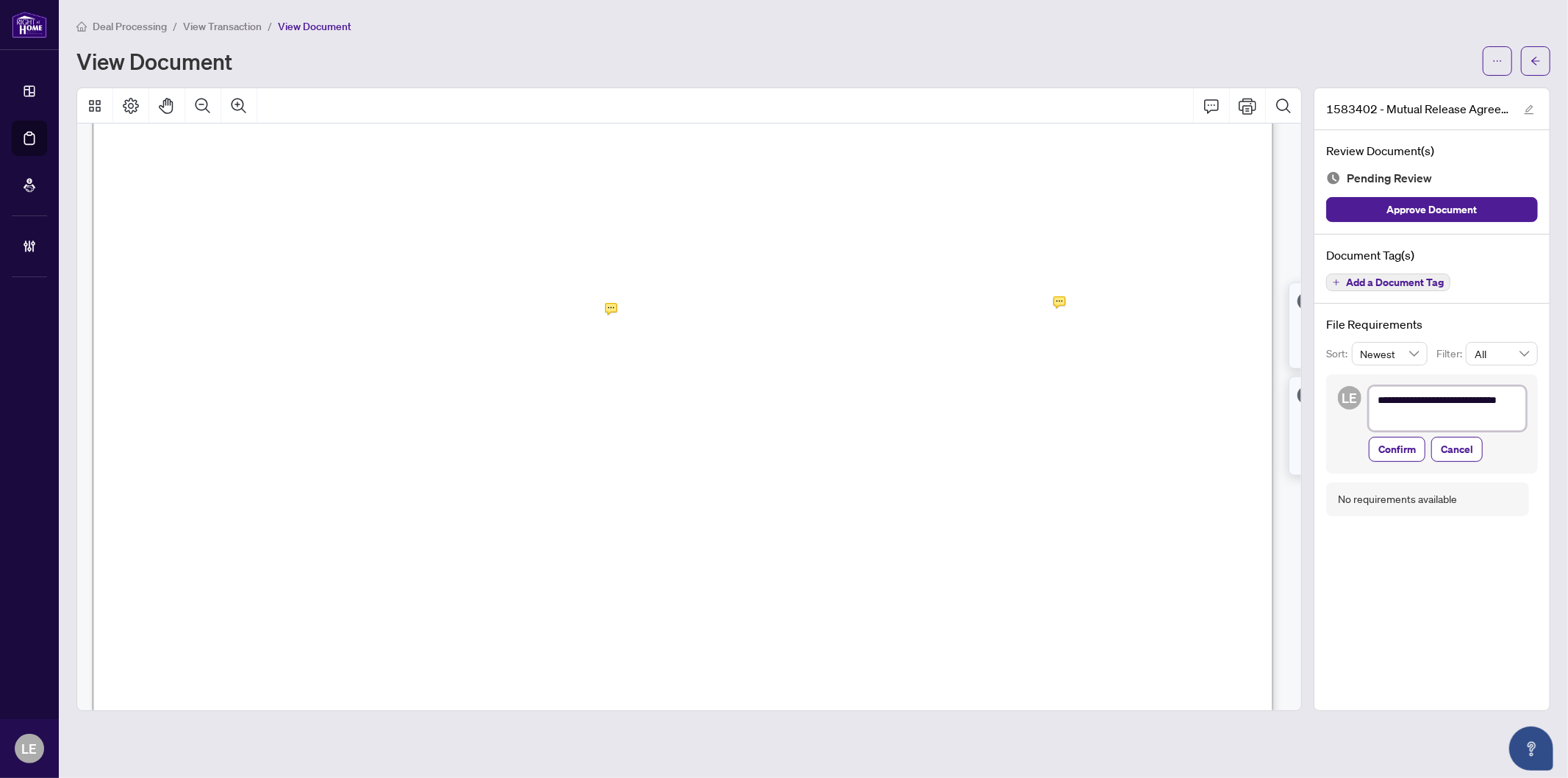
type textarea "**********"
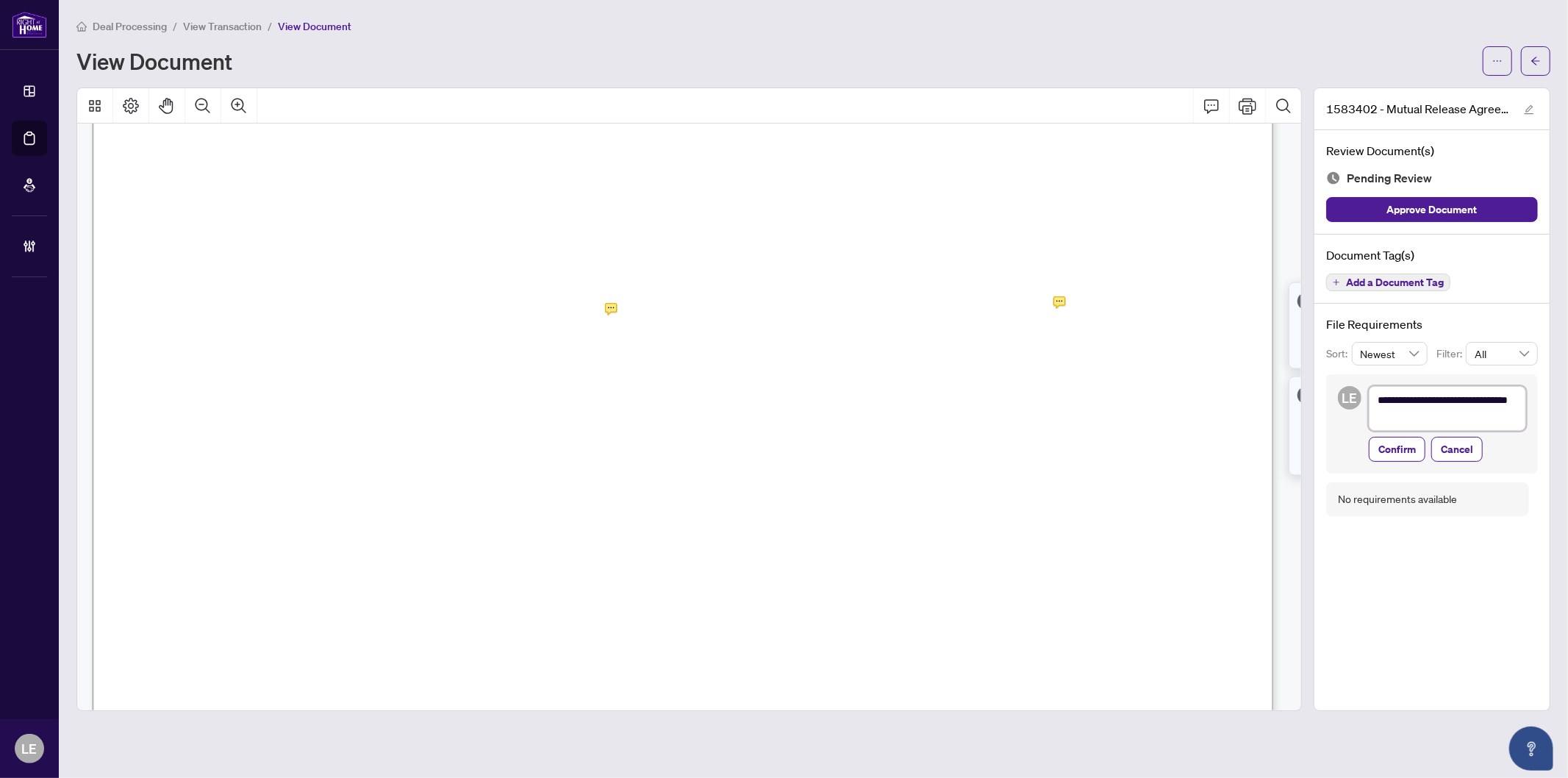
type textarea "**********"
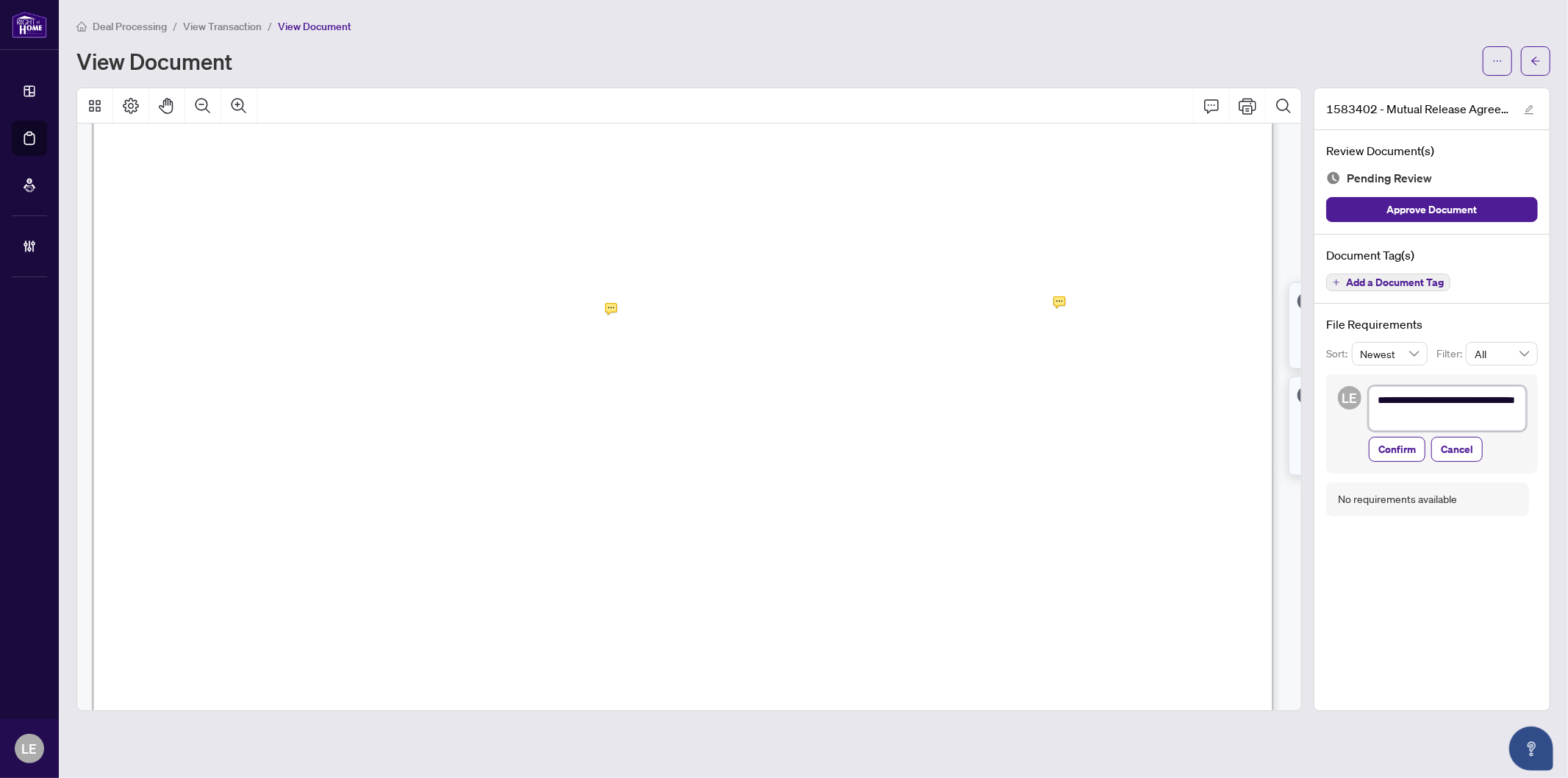
type textarea "**********"
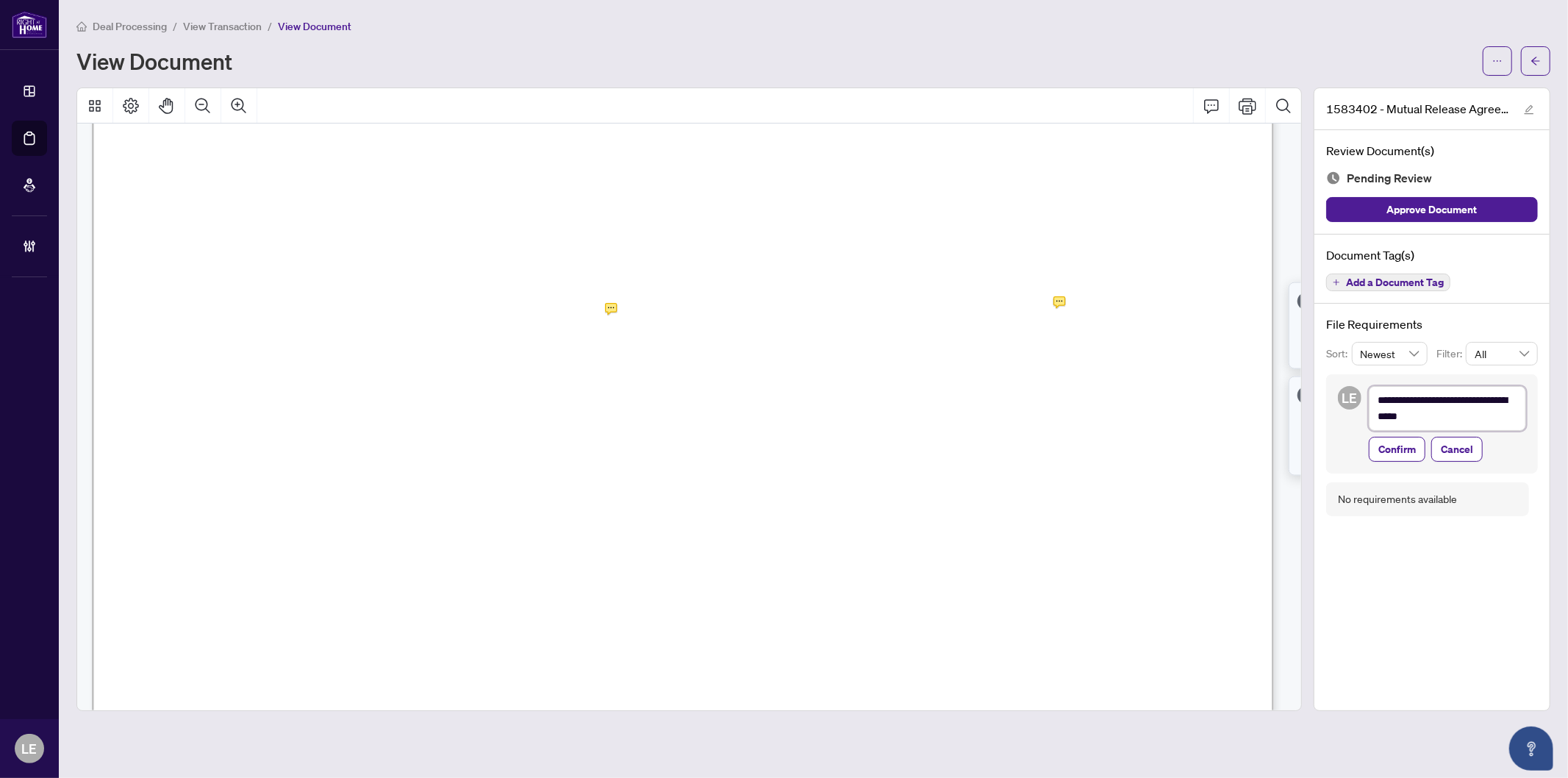
type textarea "**********"
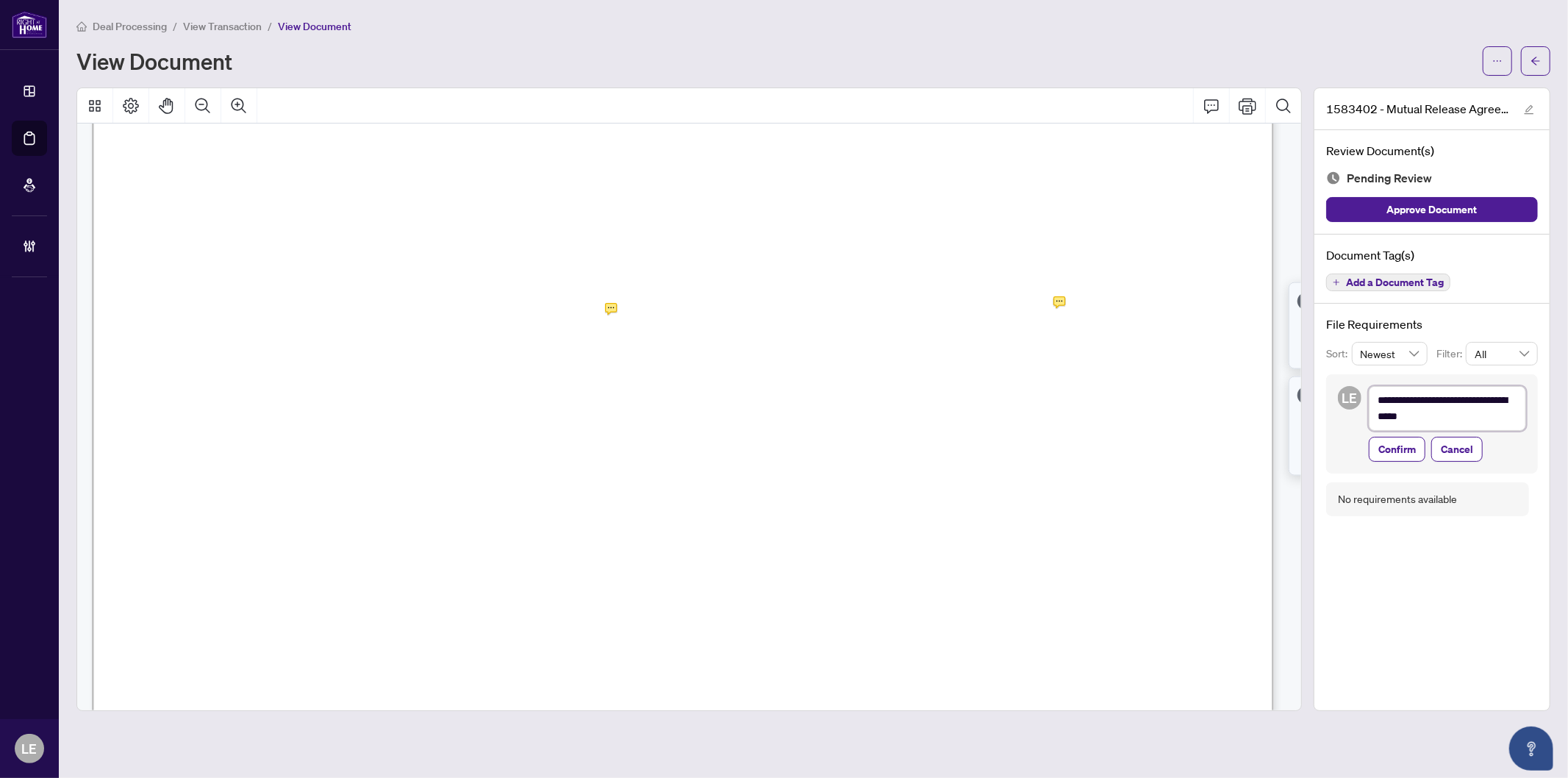
type textarea "**********"
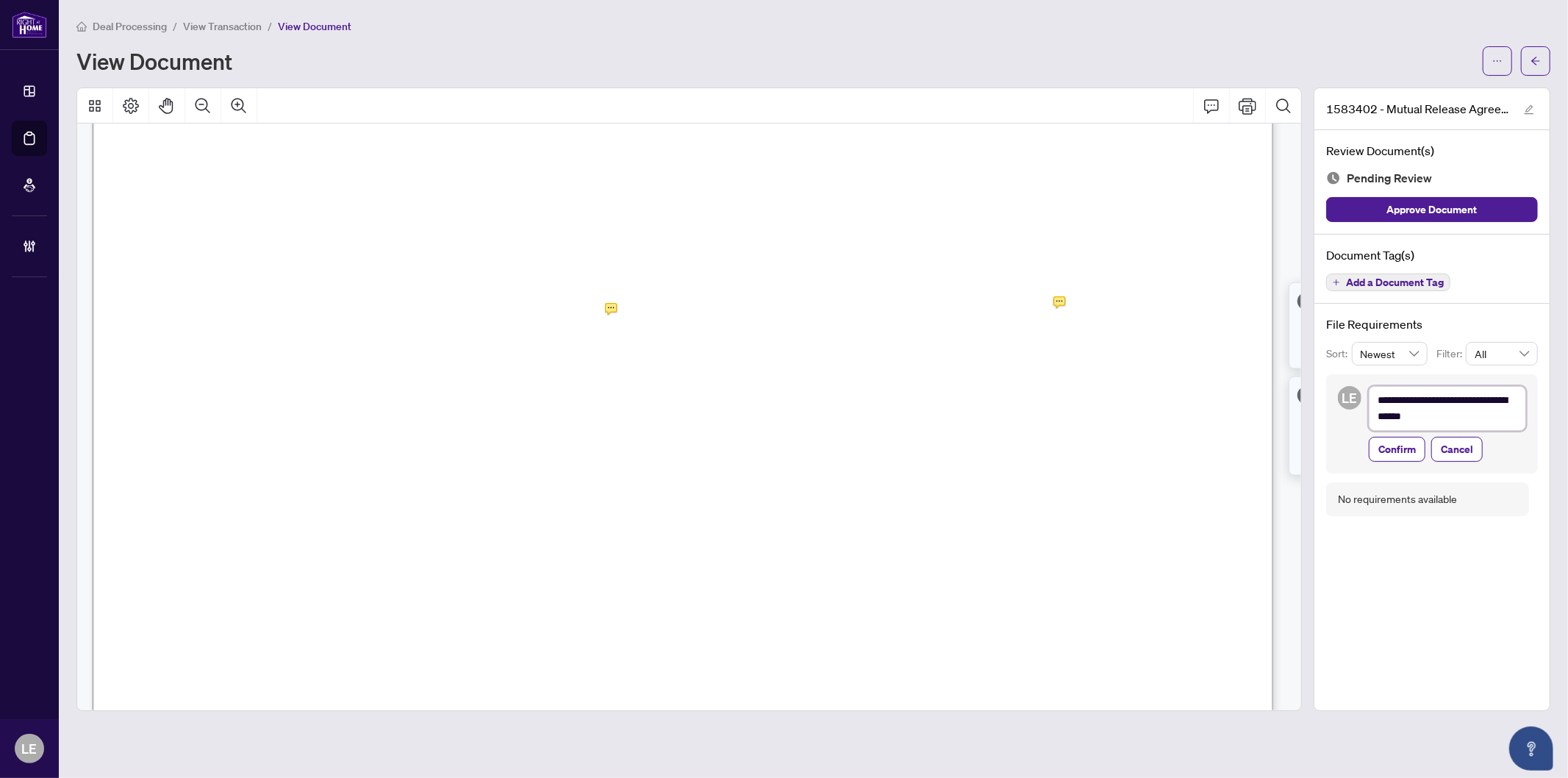
type textarea "**********"
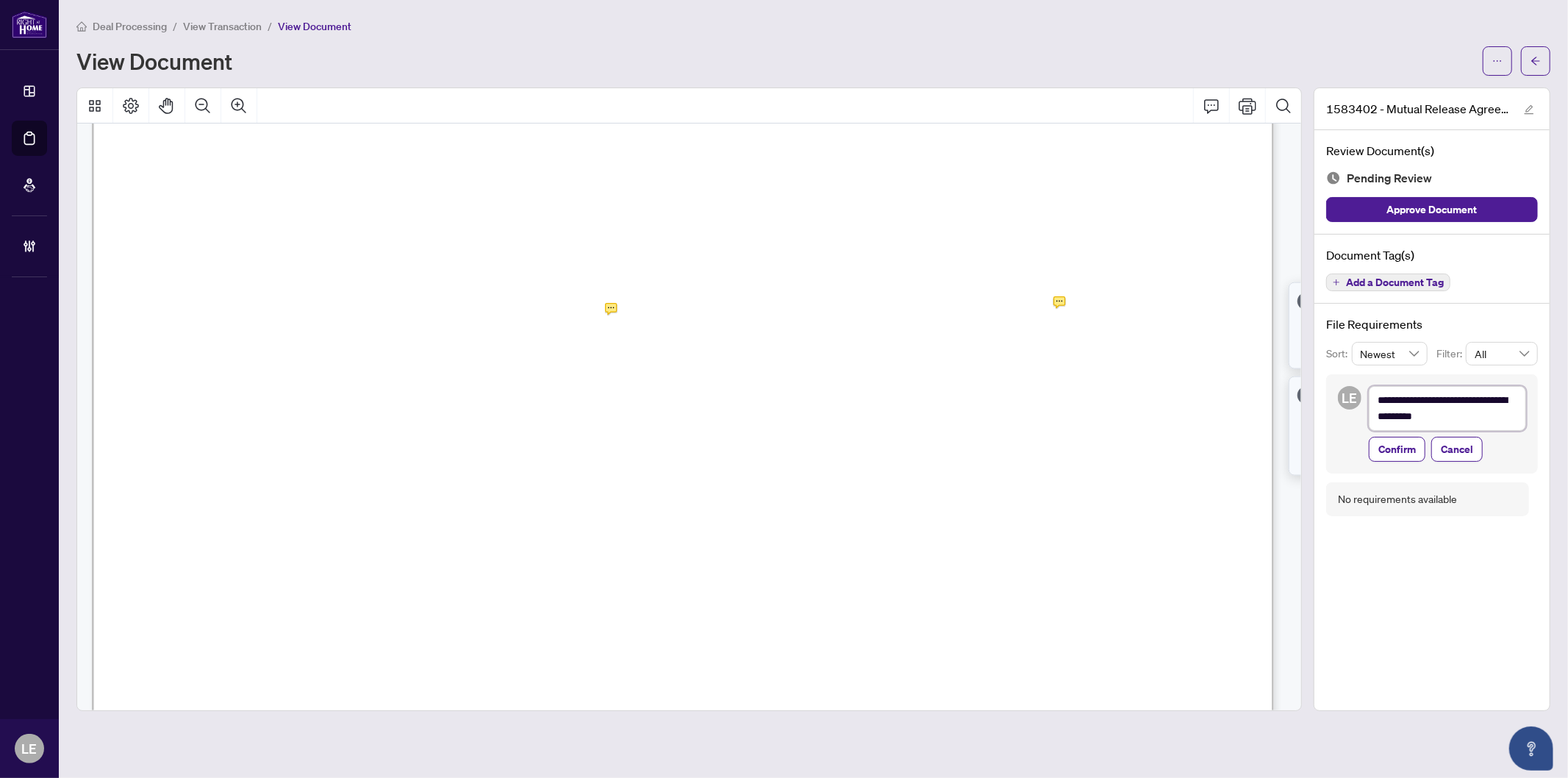
type textarea "**********"
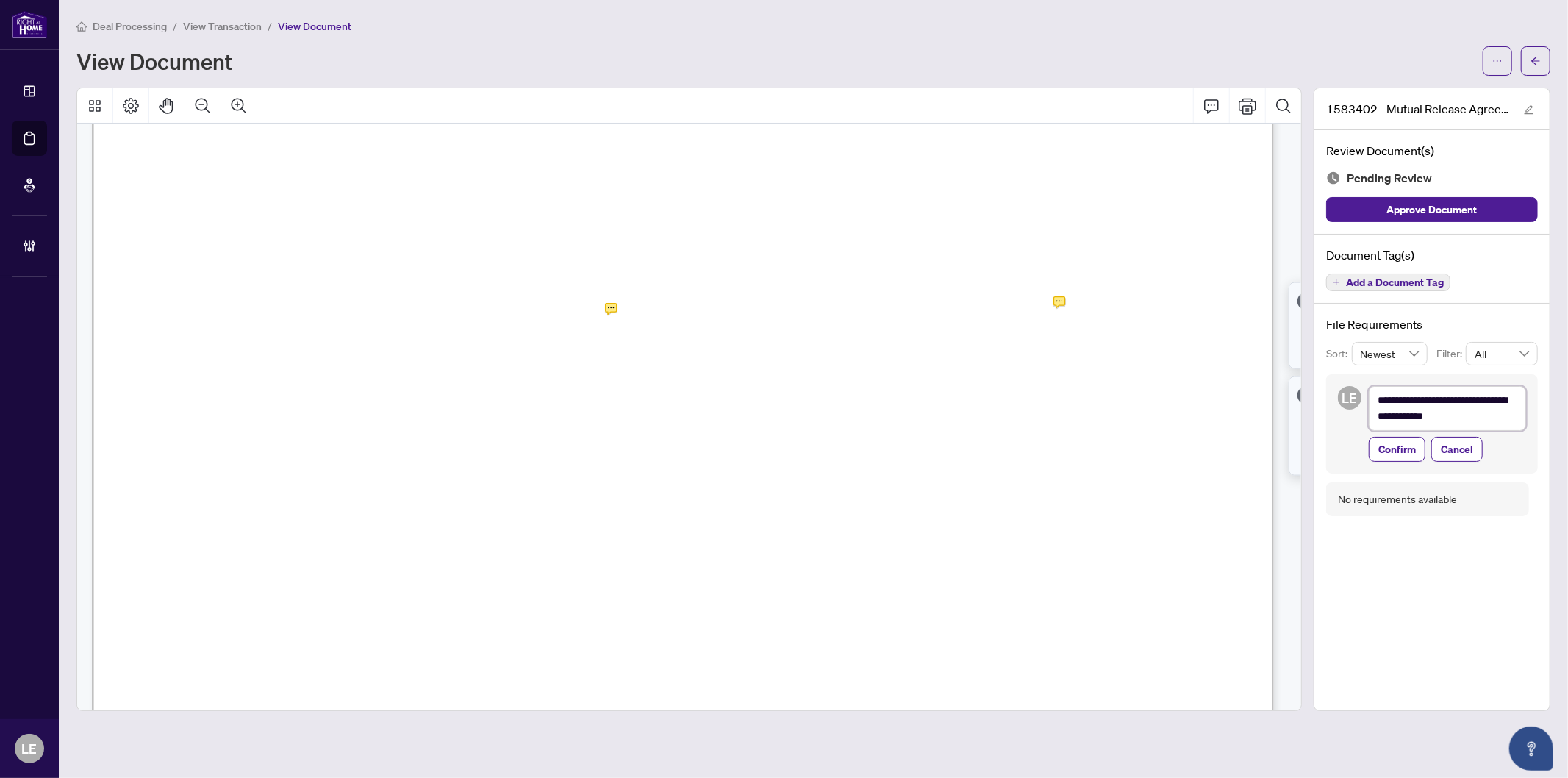
scroll to position [1, 0]
type textarea "**********"
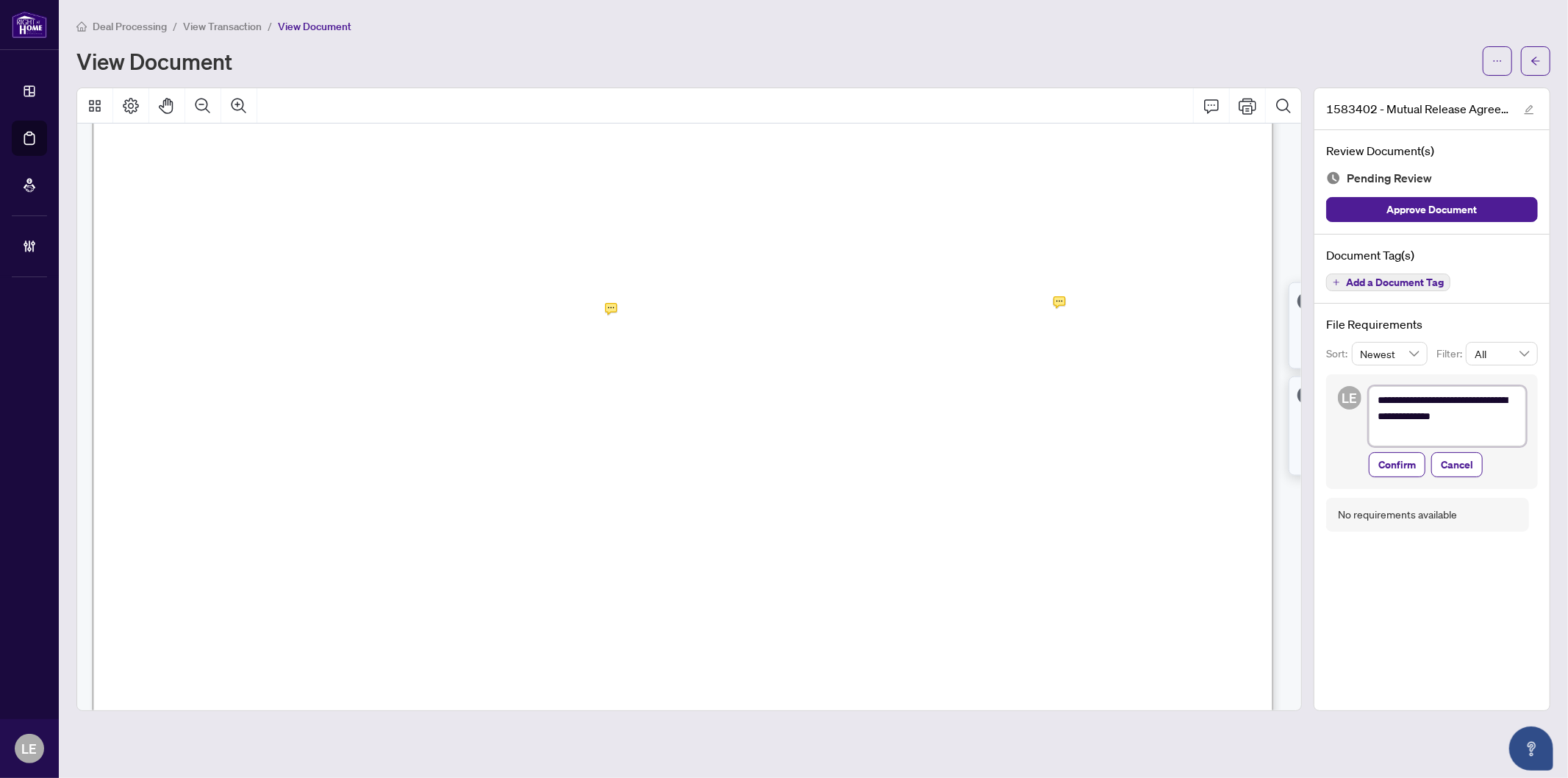
scroll to position [0, 0]
type textarea "**********"
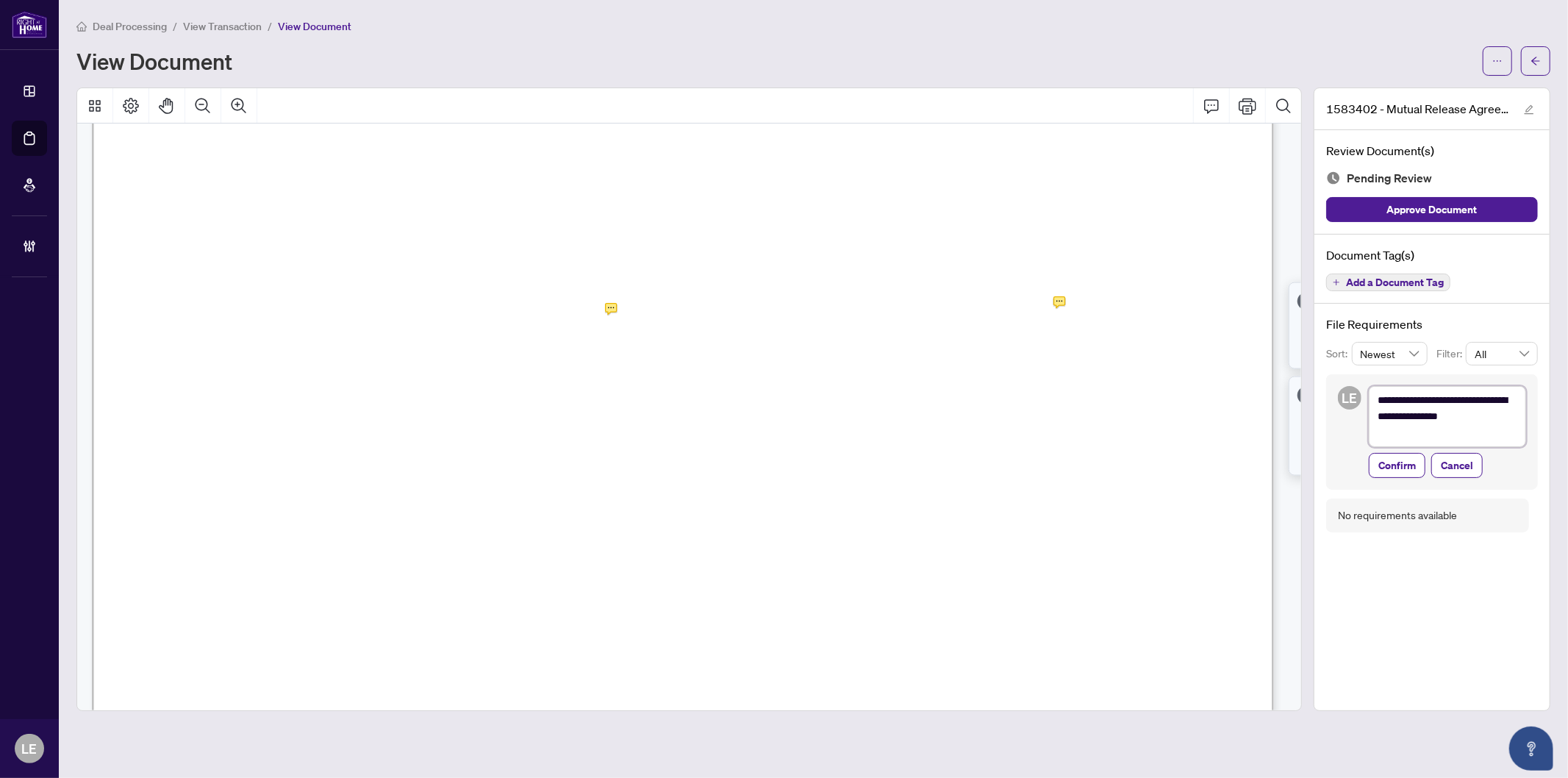
type textarea "**********"
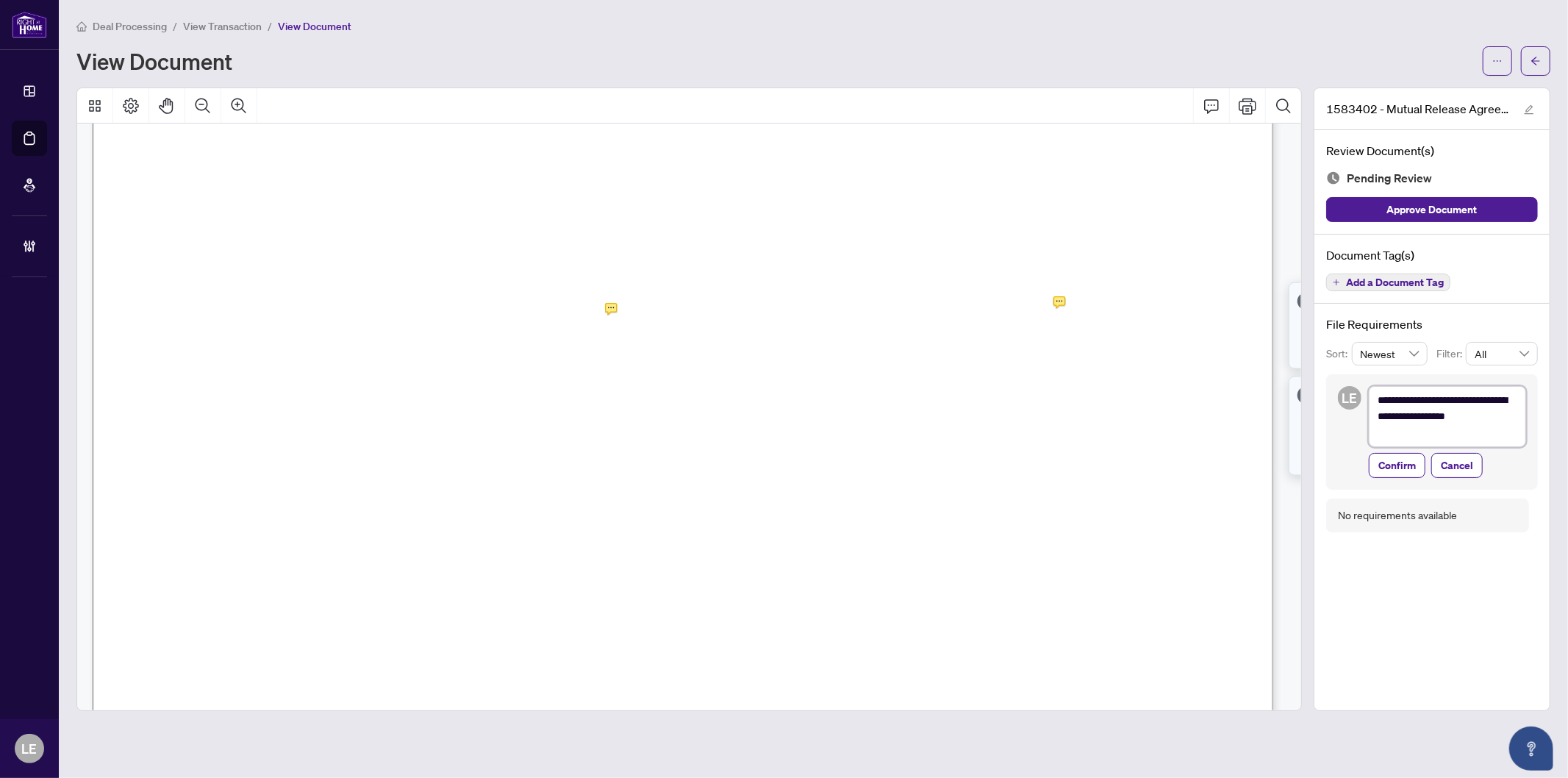
type textarea "**********"
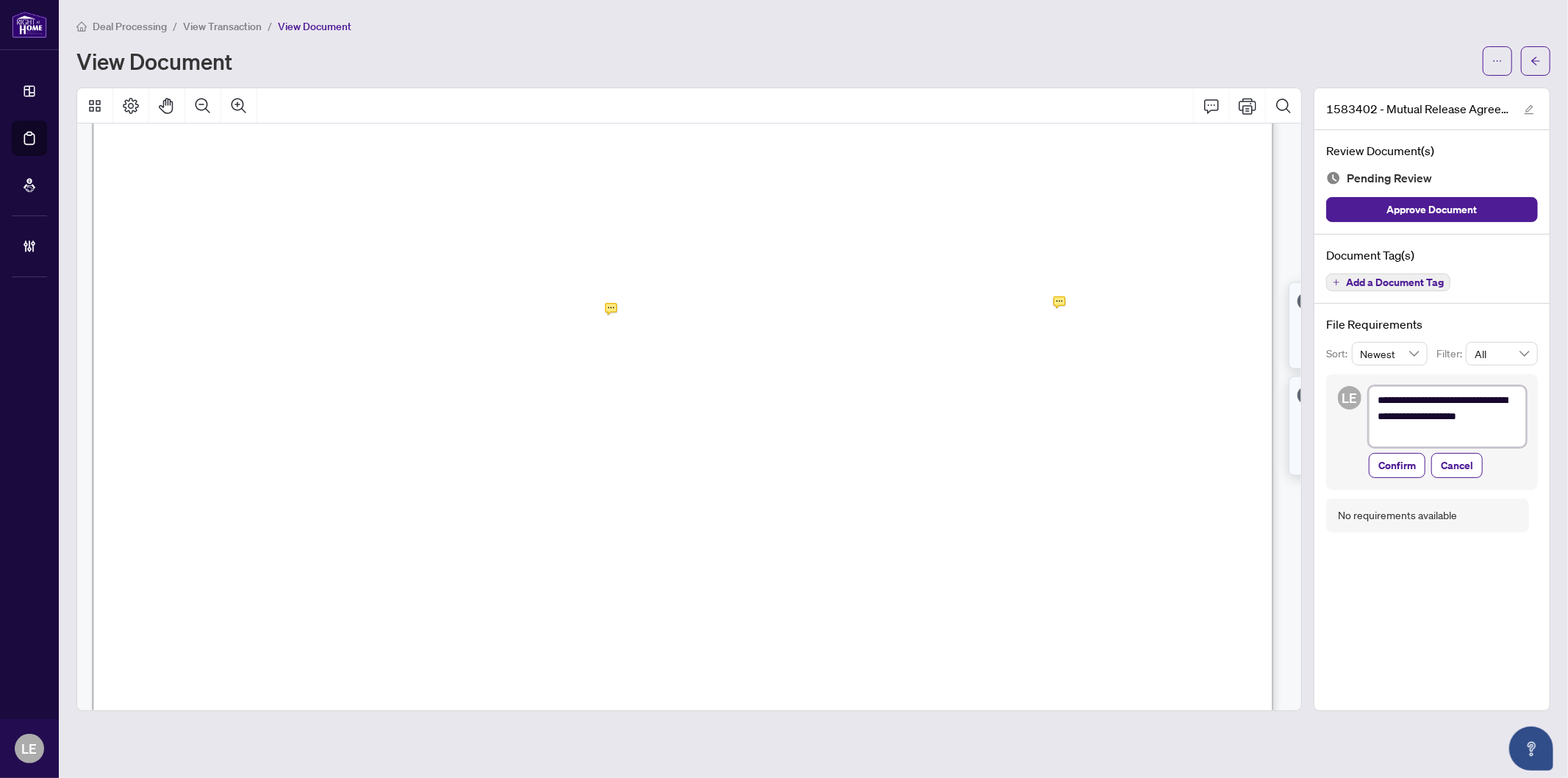
type textarea "**********"
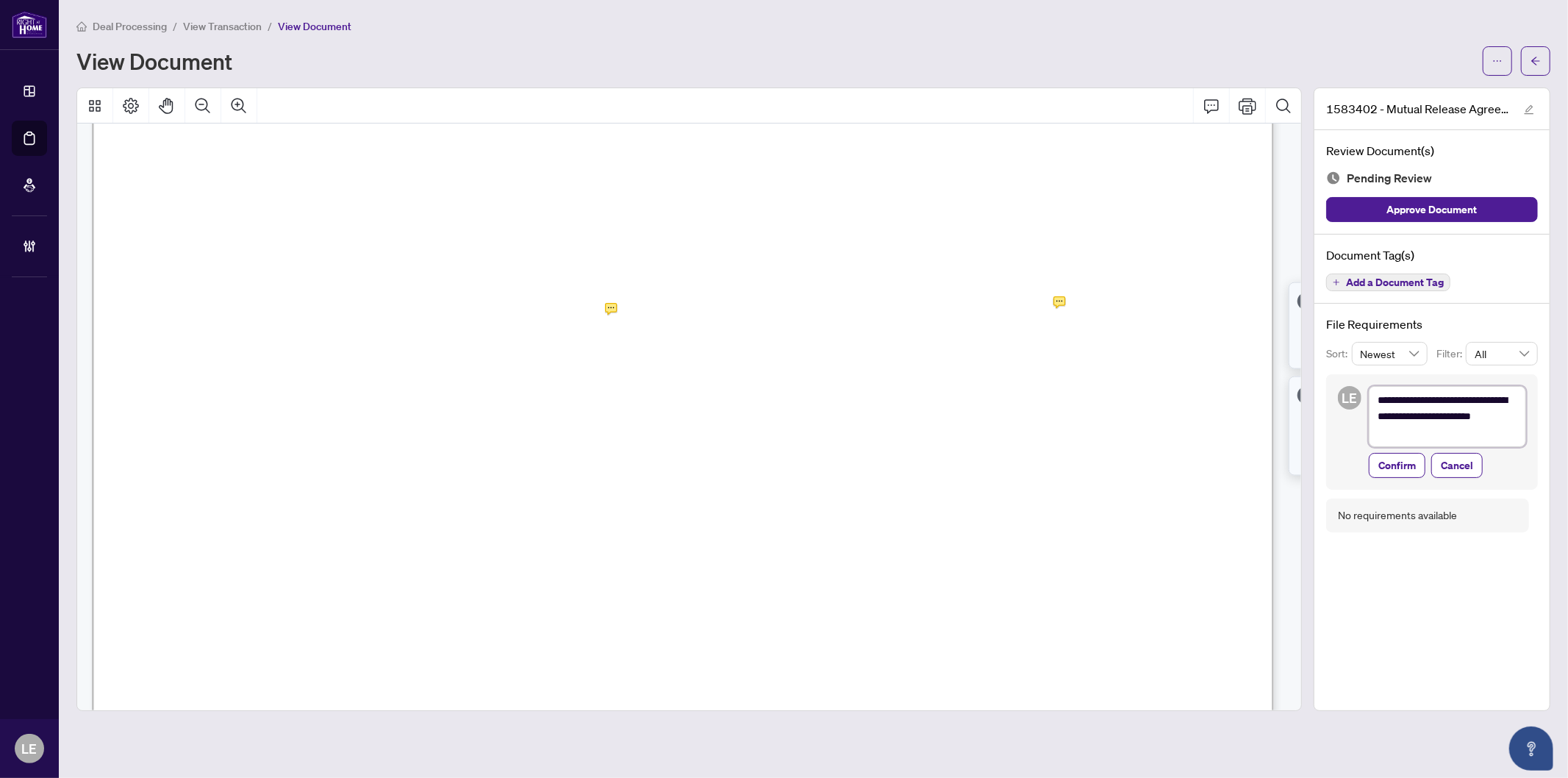
type textarea "**********"
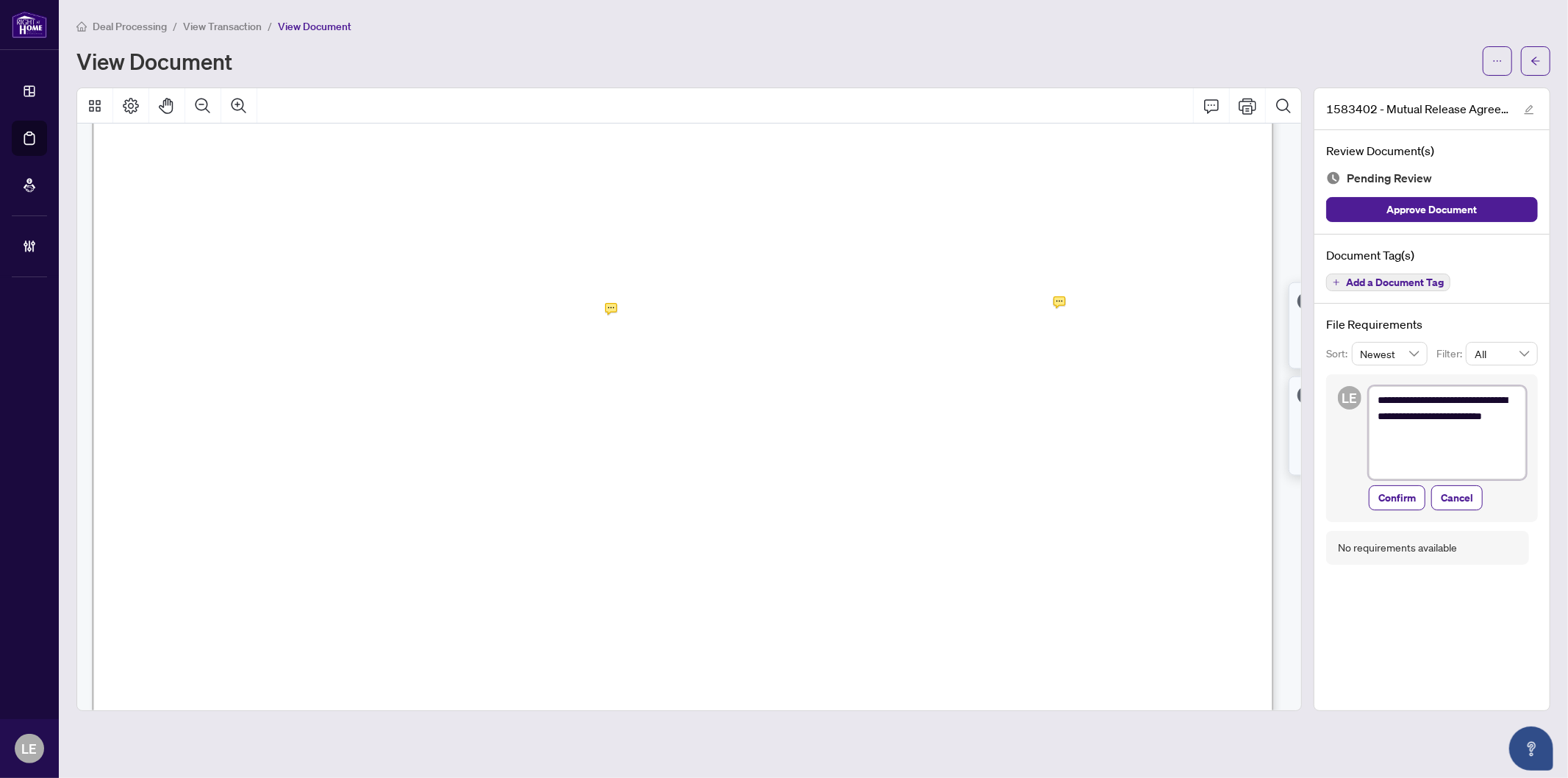
type textarea "**********"
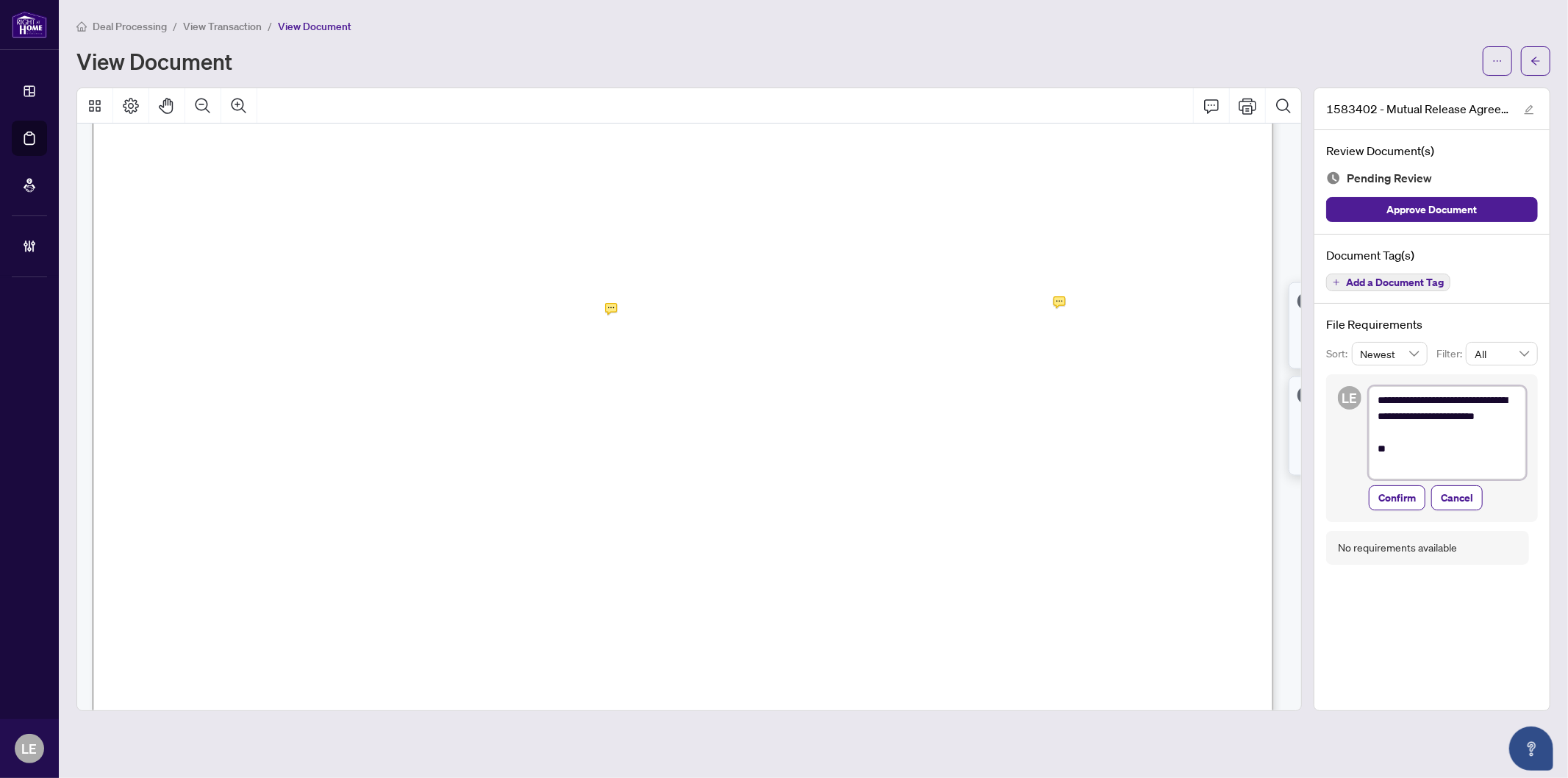
type textarea "**********"
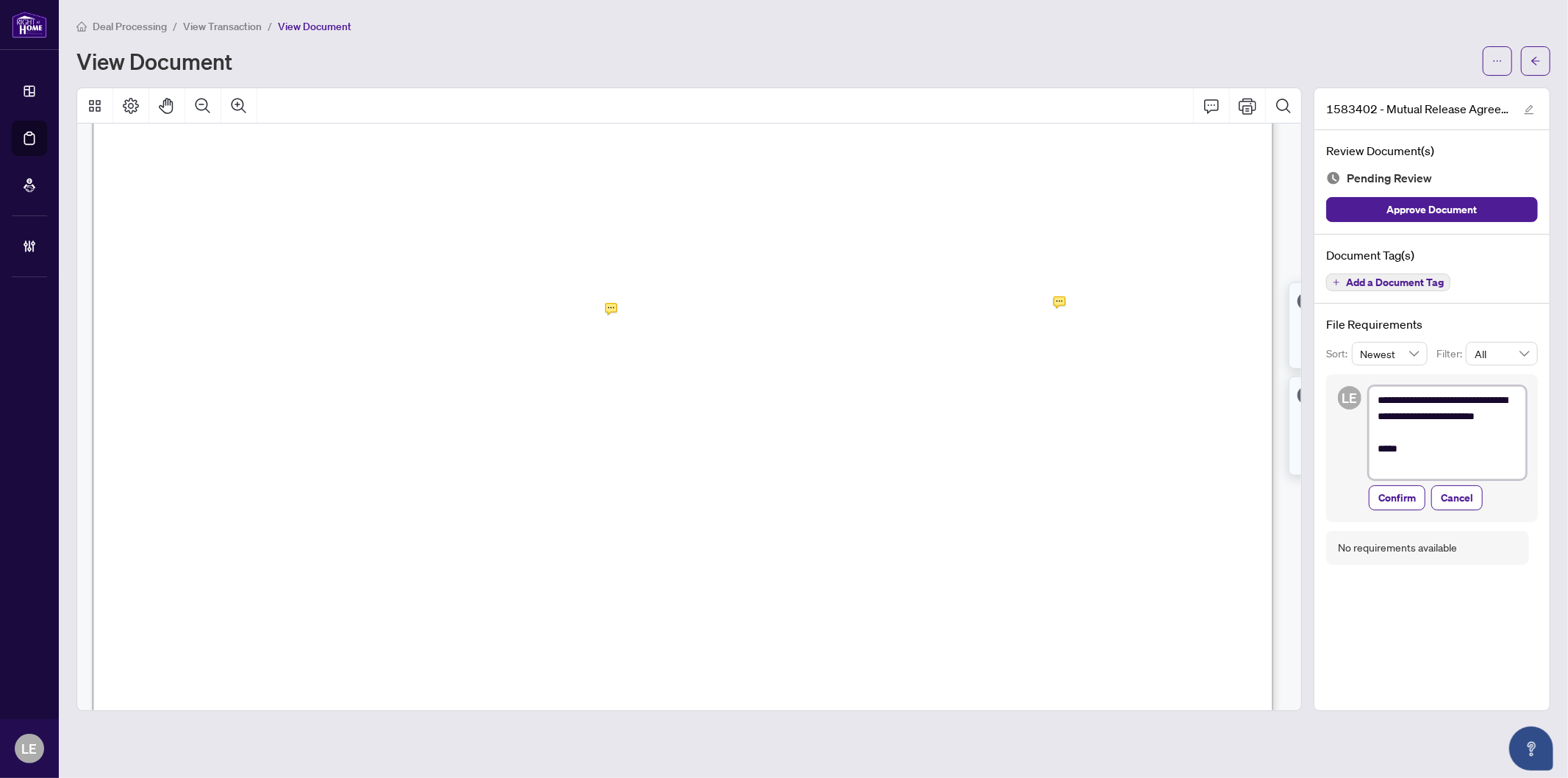
type textarea "**********"
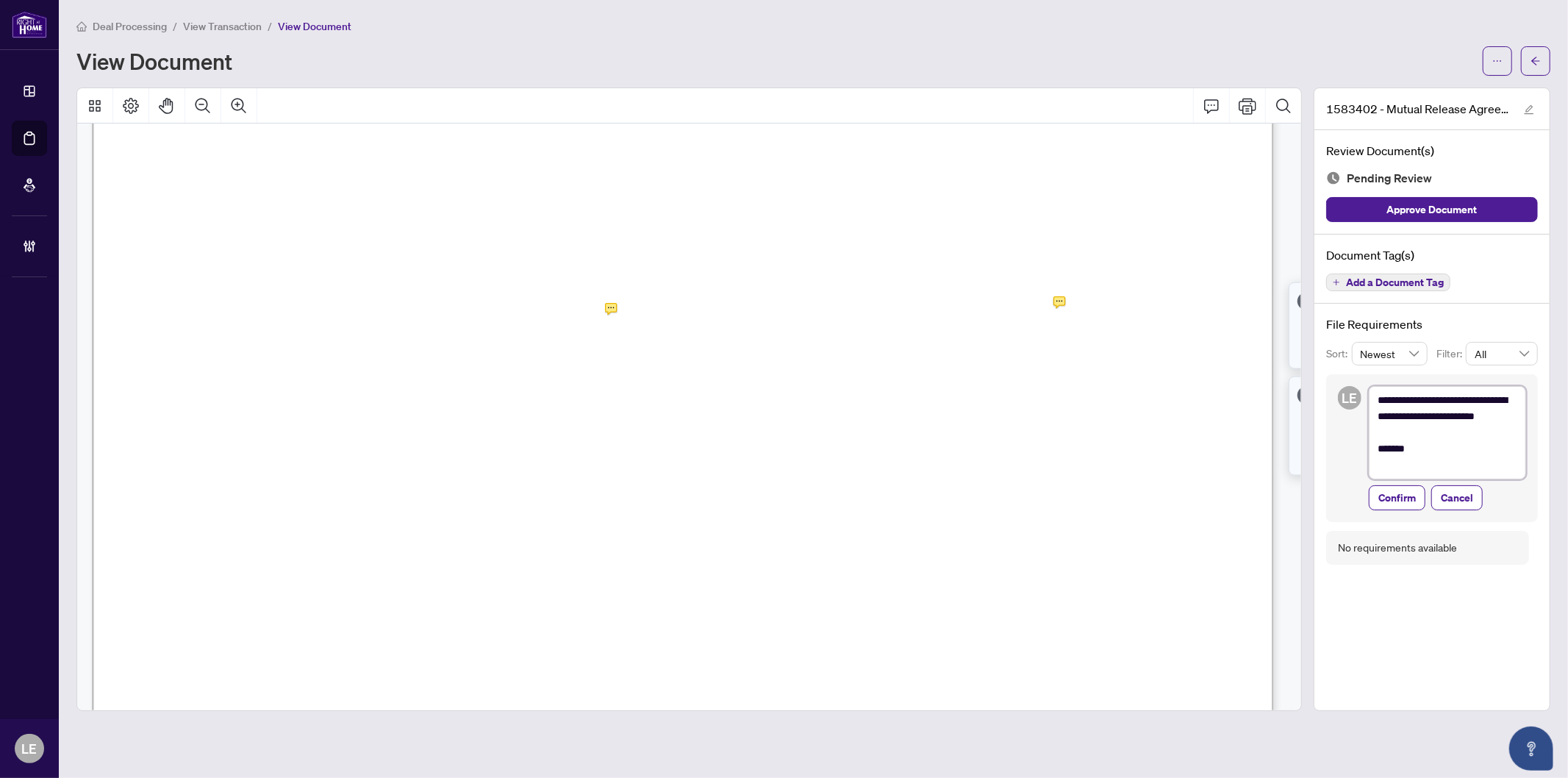
type textarea "**********"
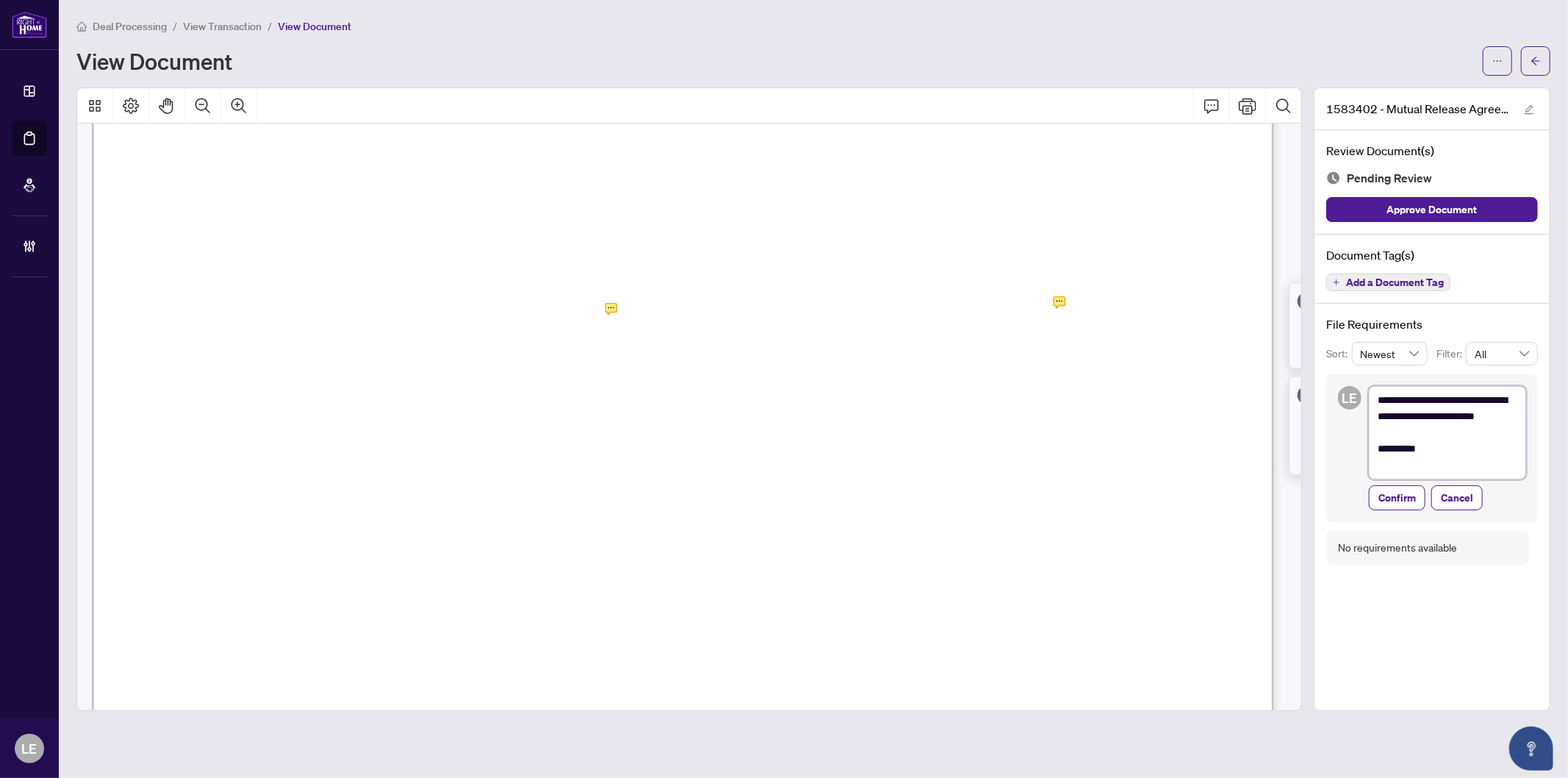
type textarea "**********"
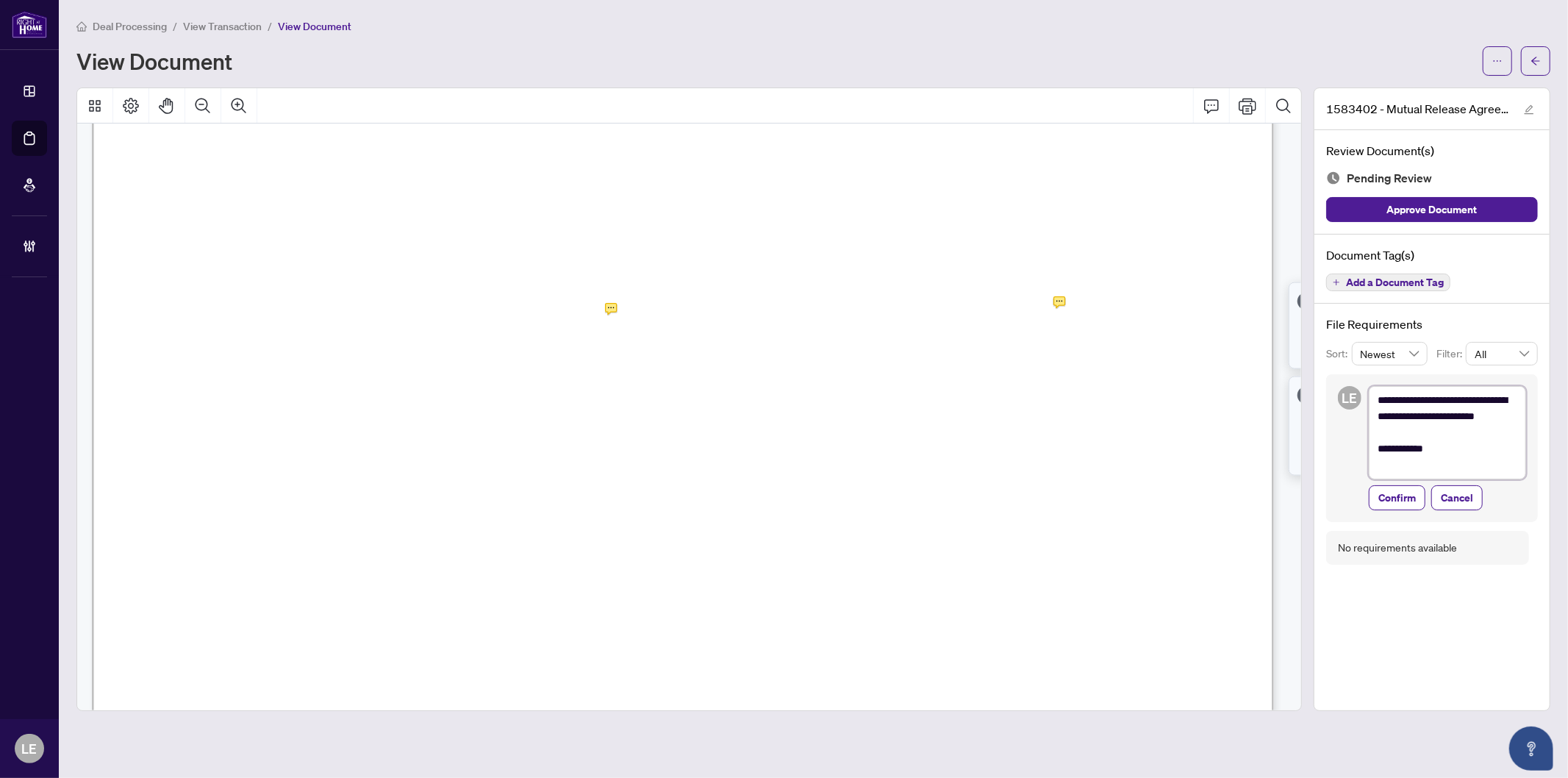
type textarea "**********"
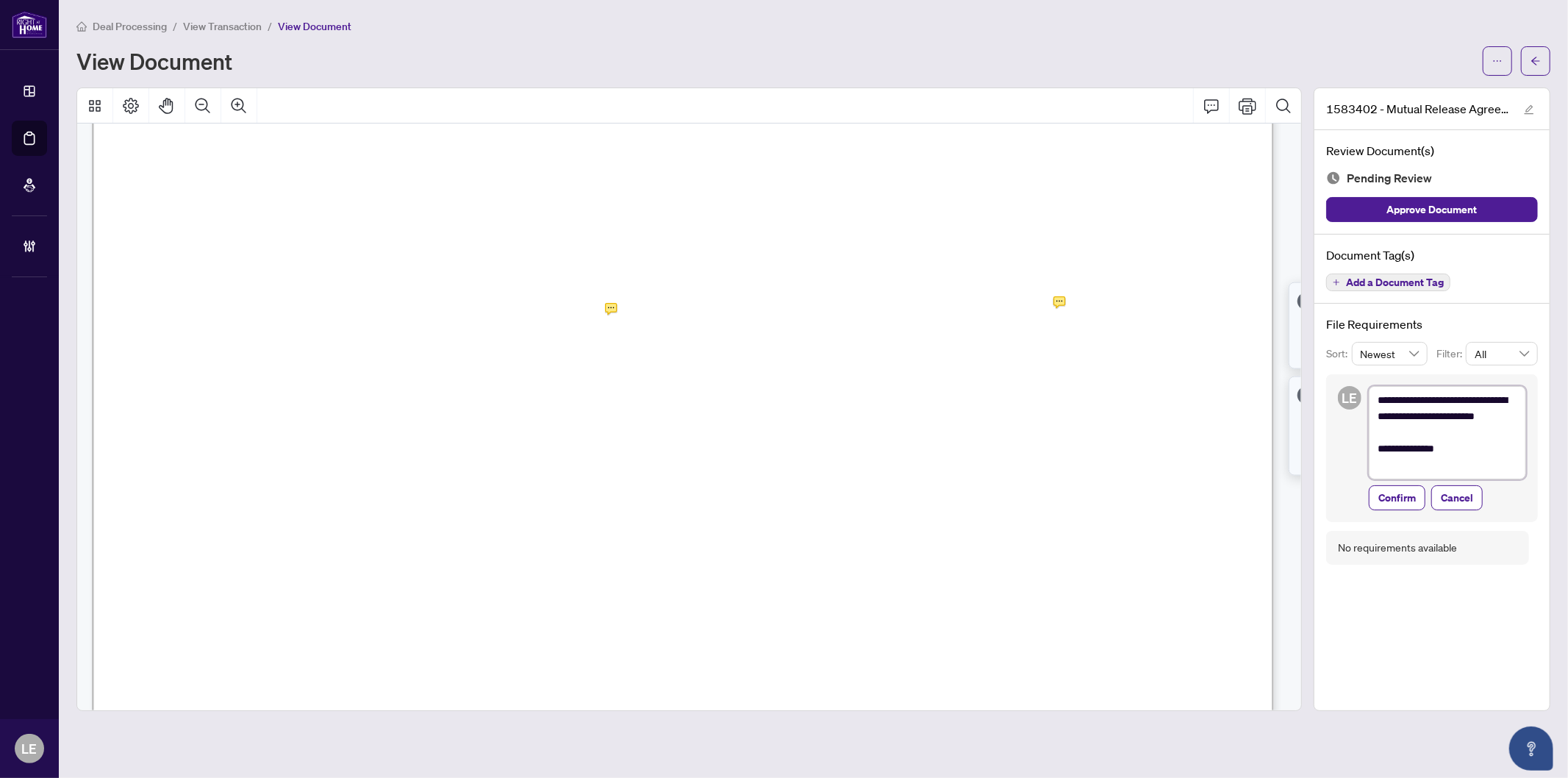
type textarea "**********"
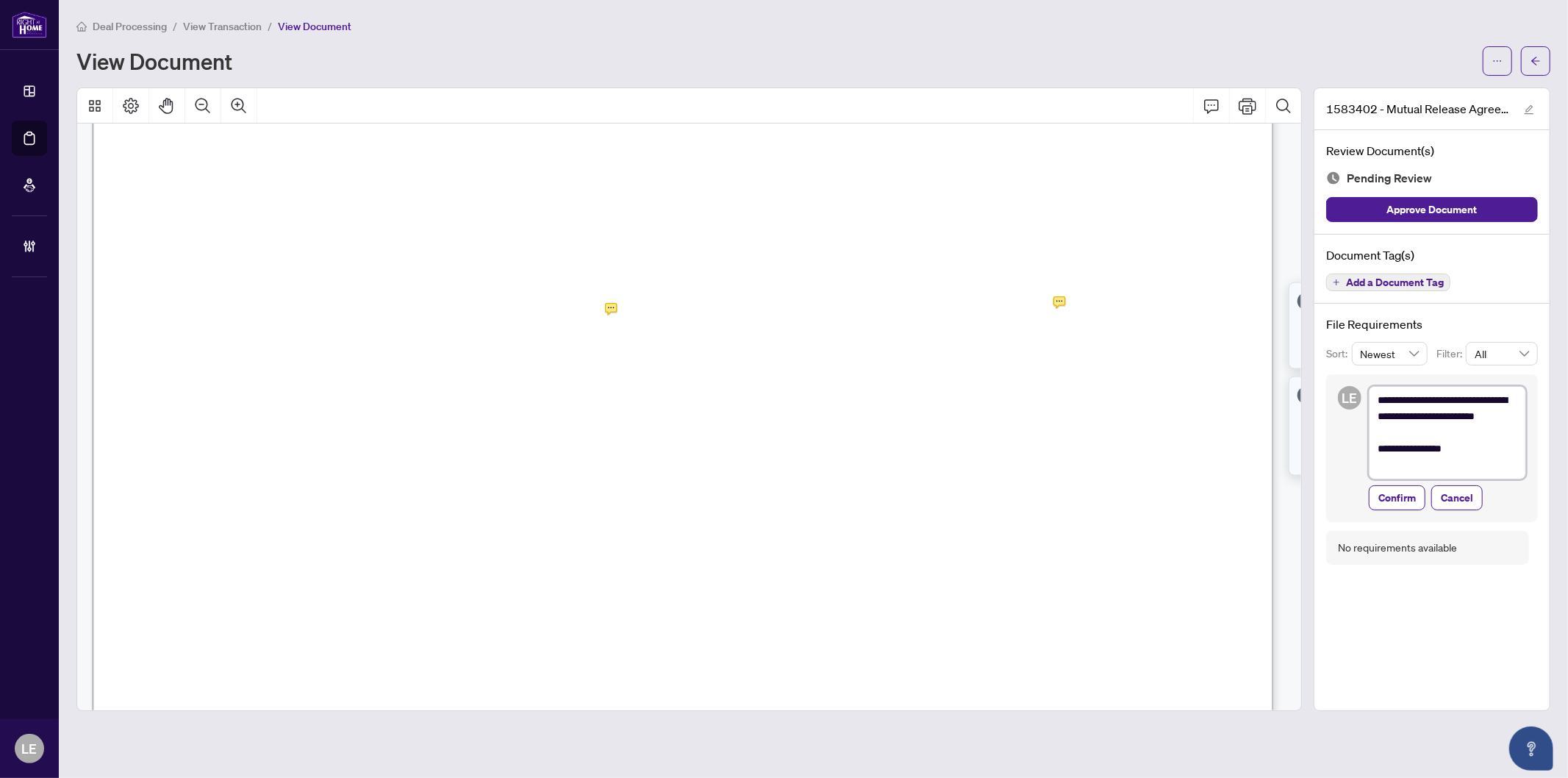
type textarea "**********"
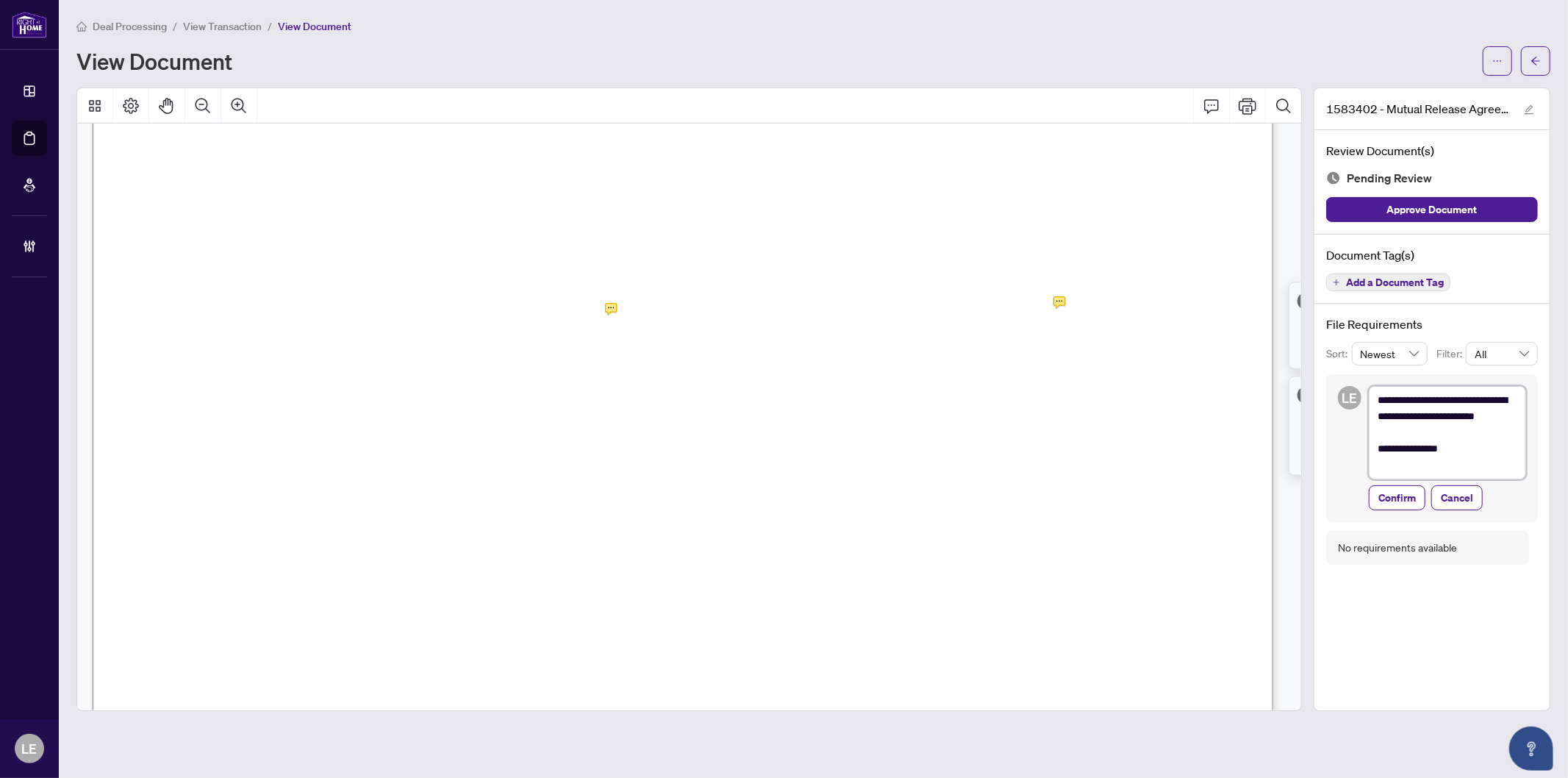
type textarea "**********"
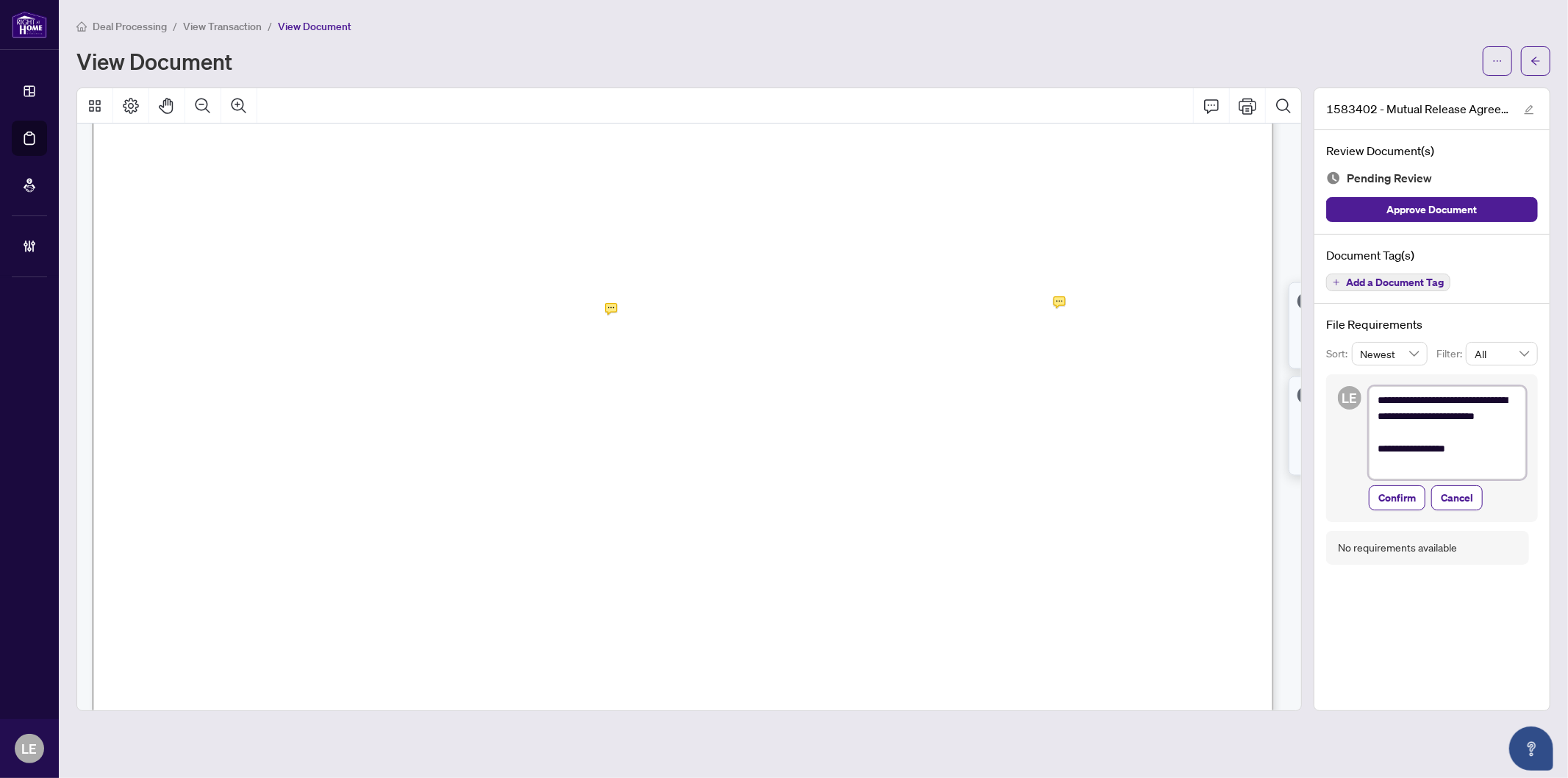
type textarea "**********"
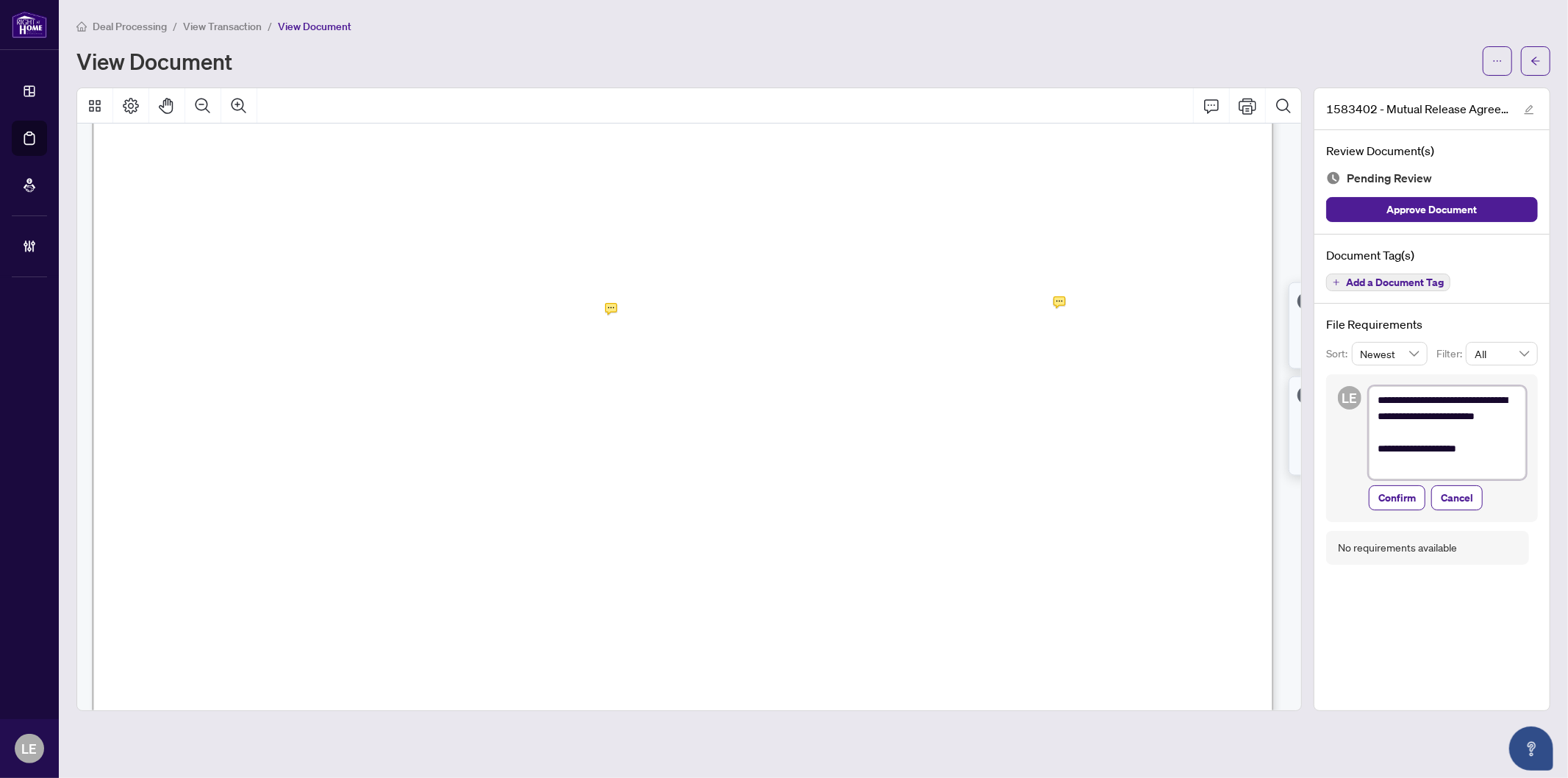
type textarea "**********"
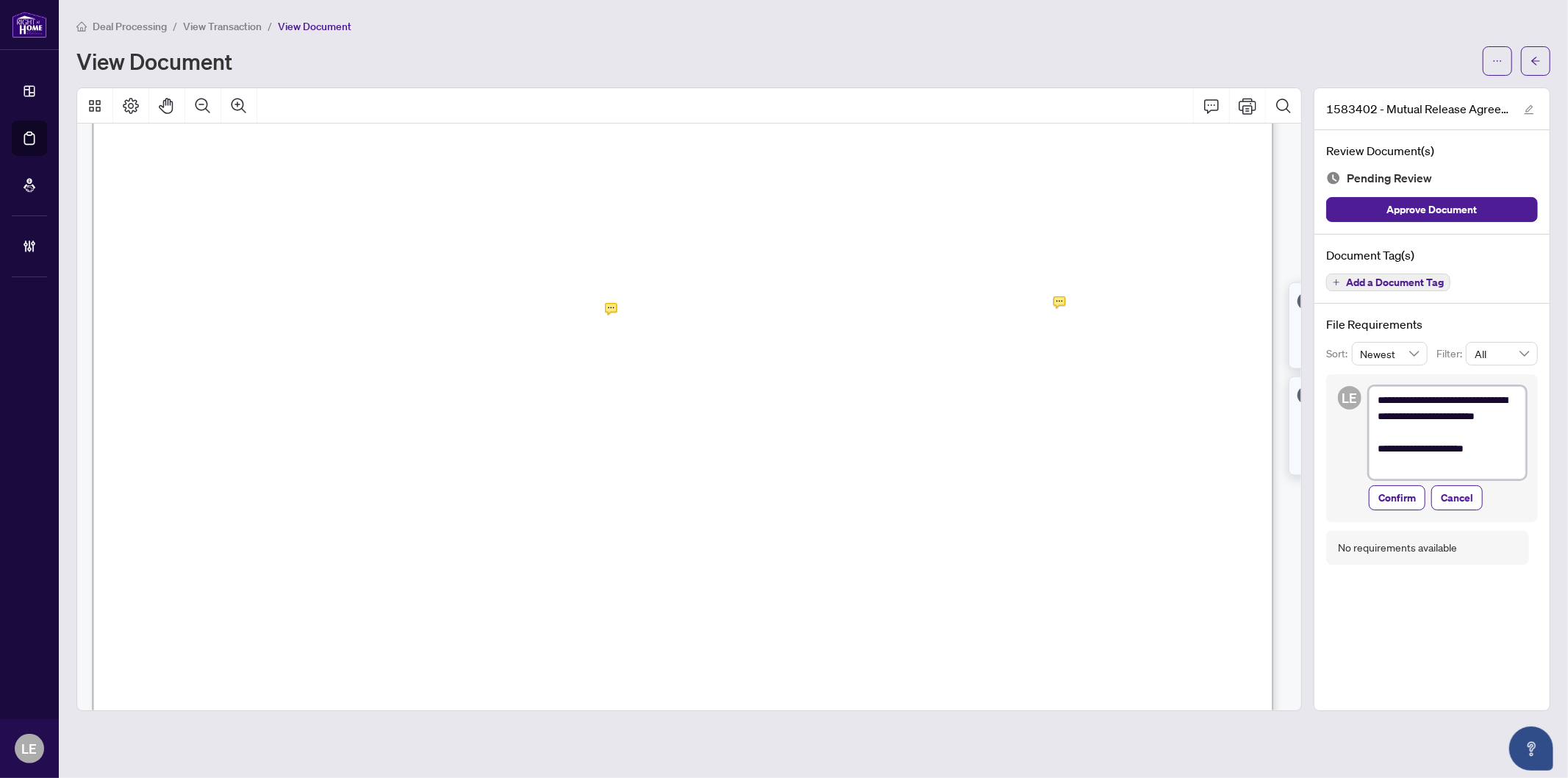
type textarea "**********"
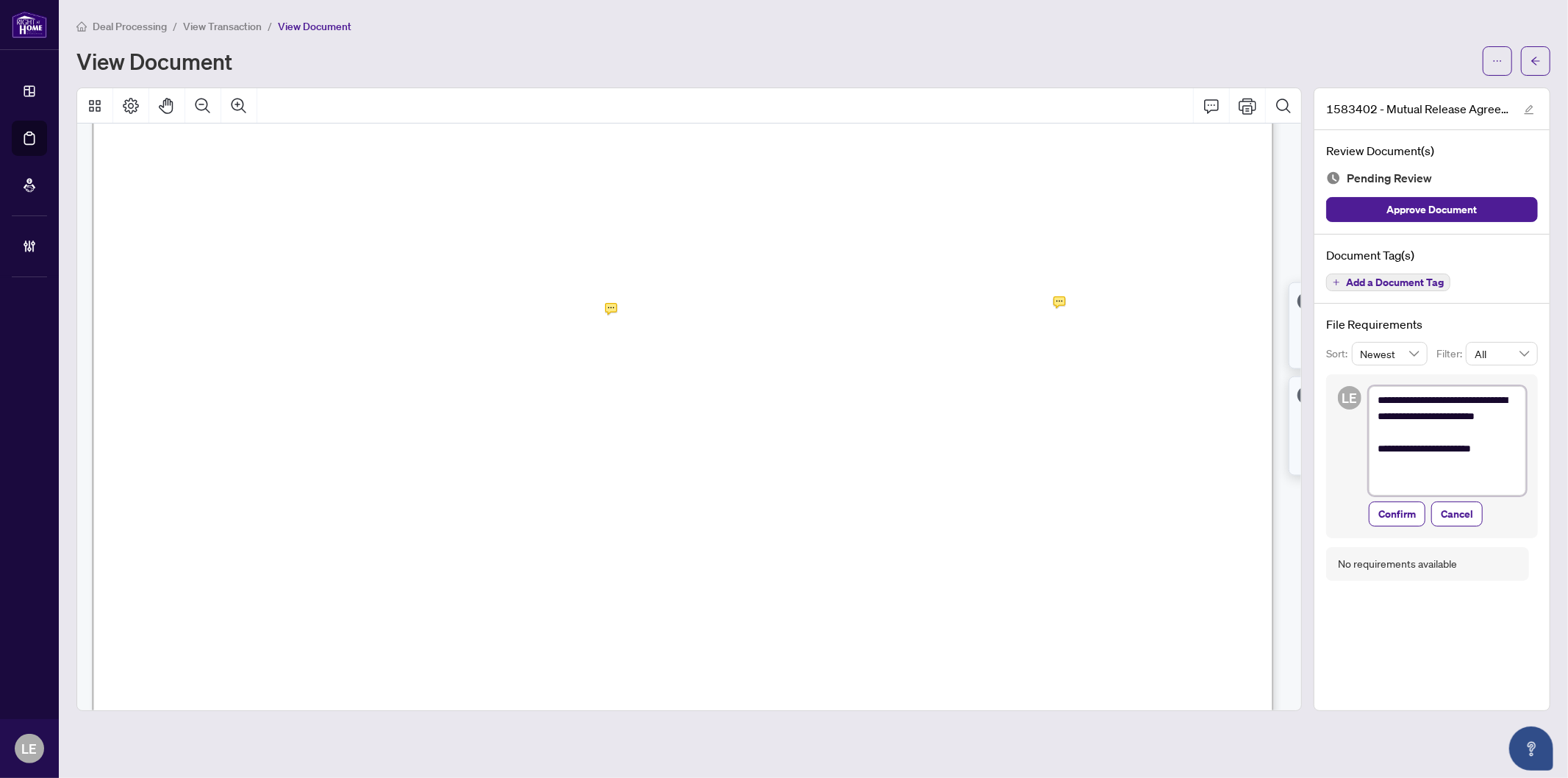
type textarea "**********"
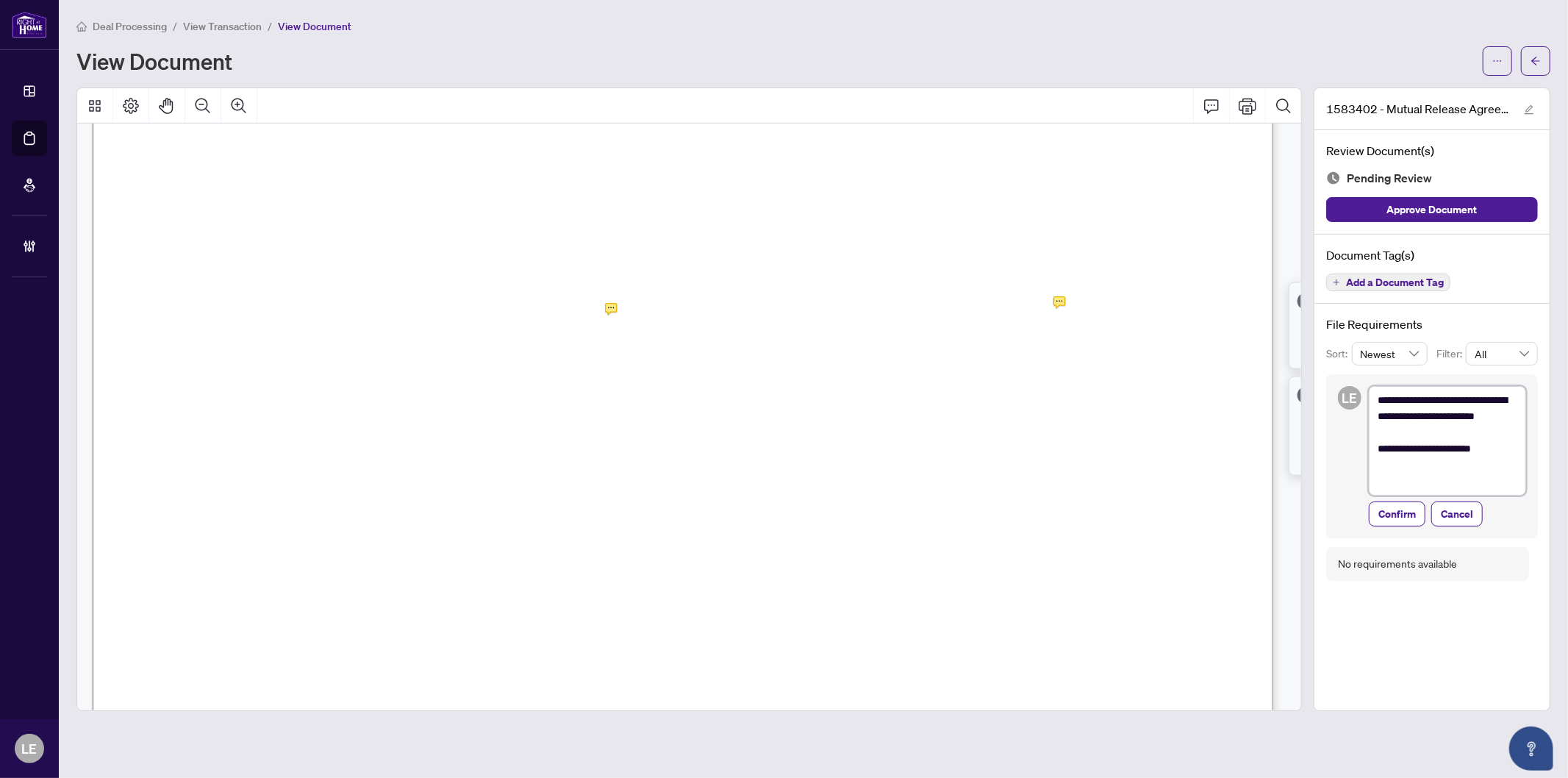
type textarea "**********"
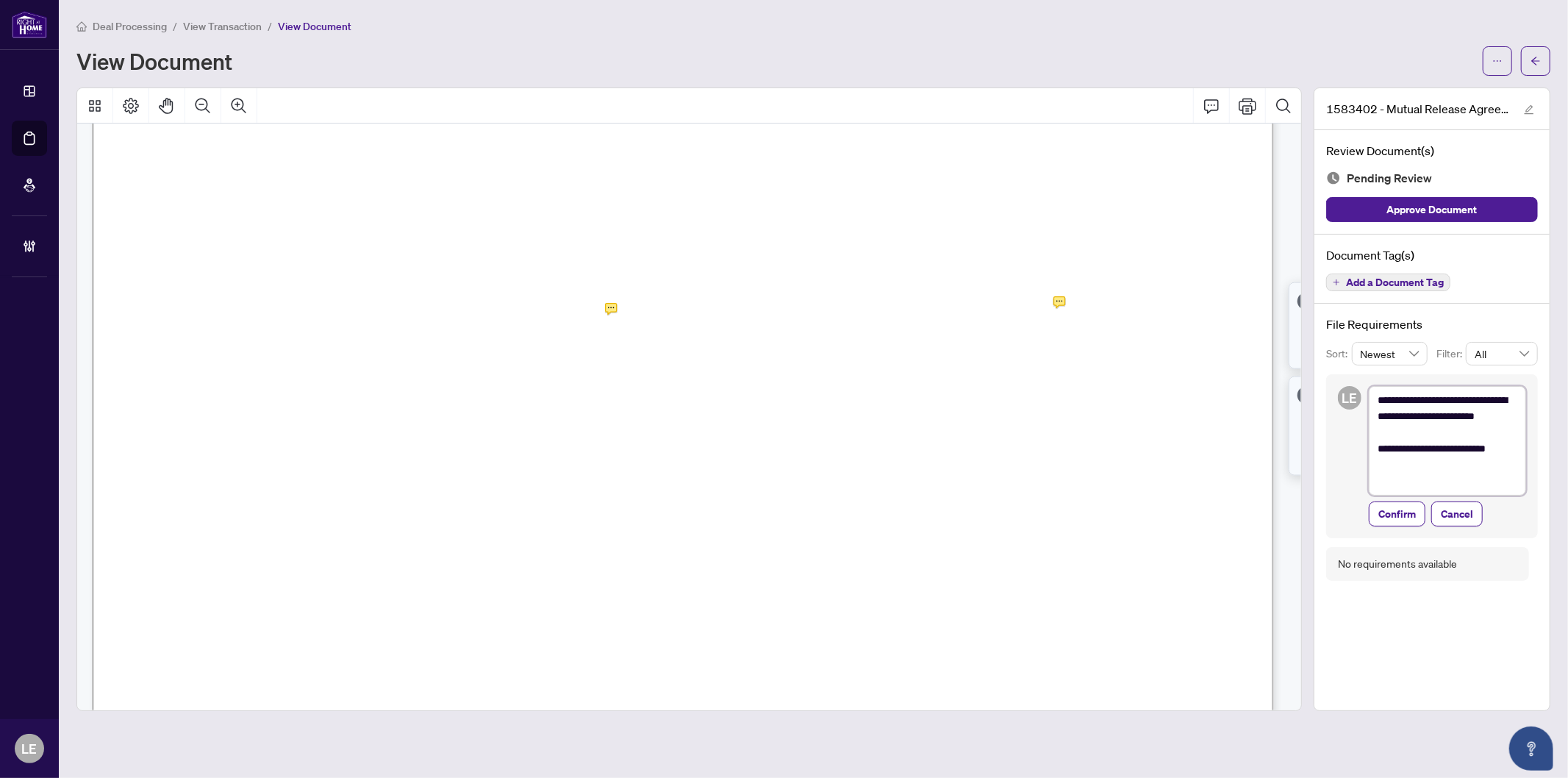
type textarea "**********"
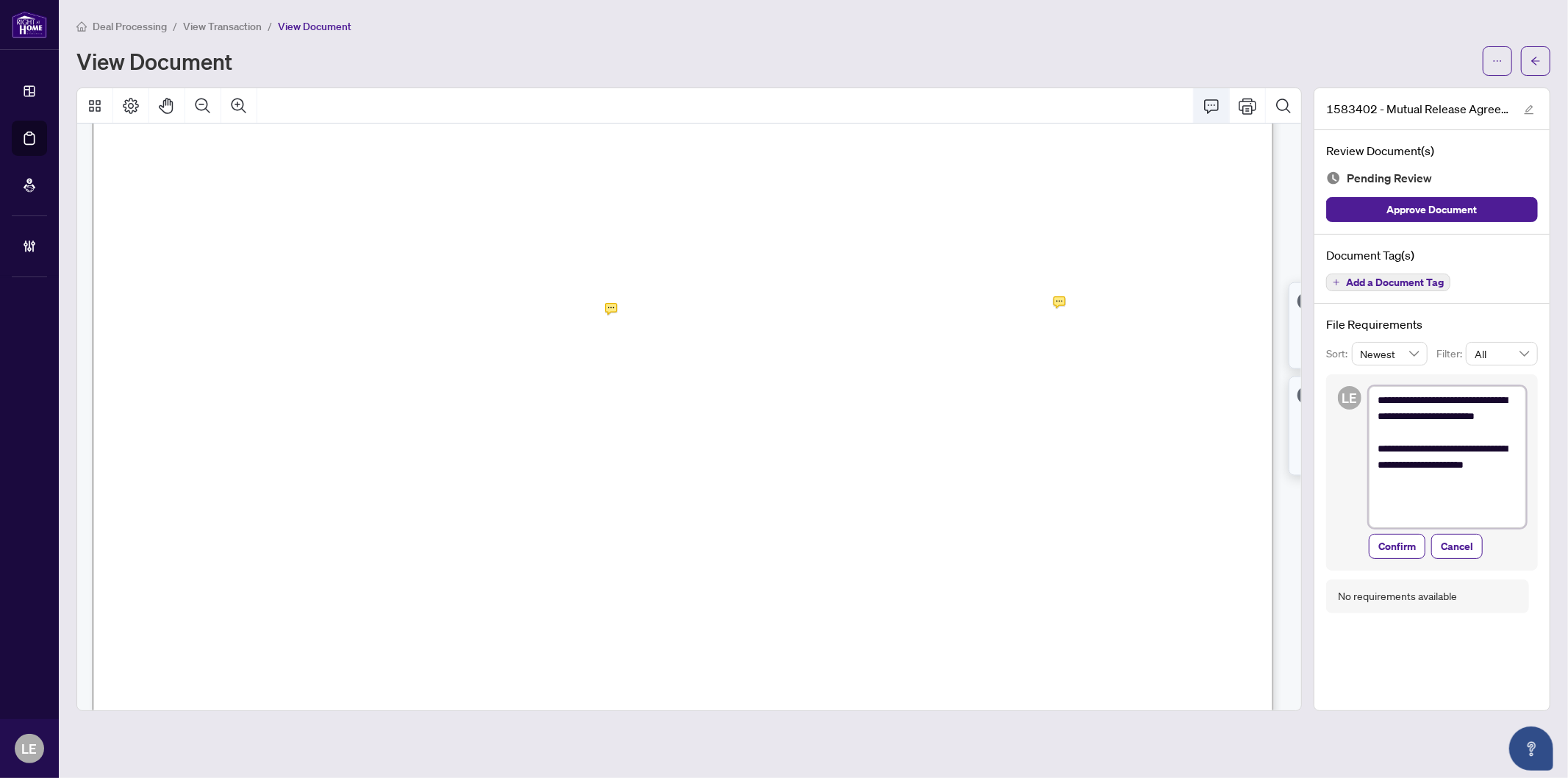
click at [1209, 106] on icon "Comment" at bounding box center [1212, 106] width 18 height 18
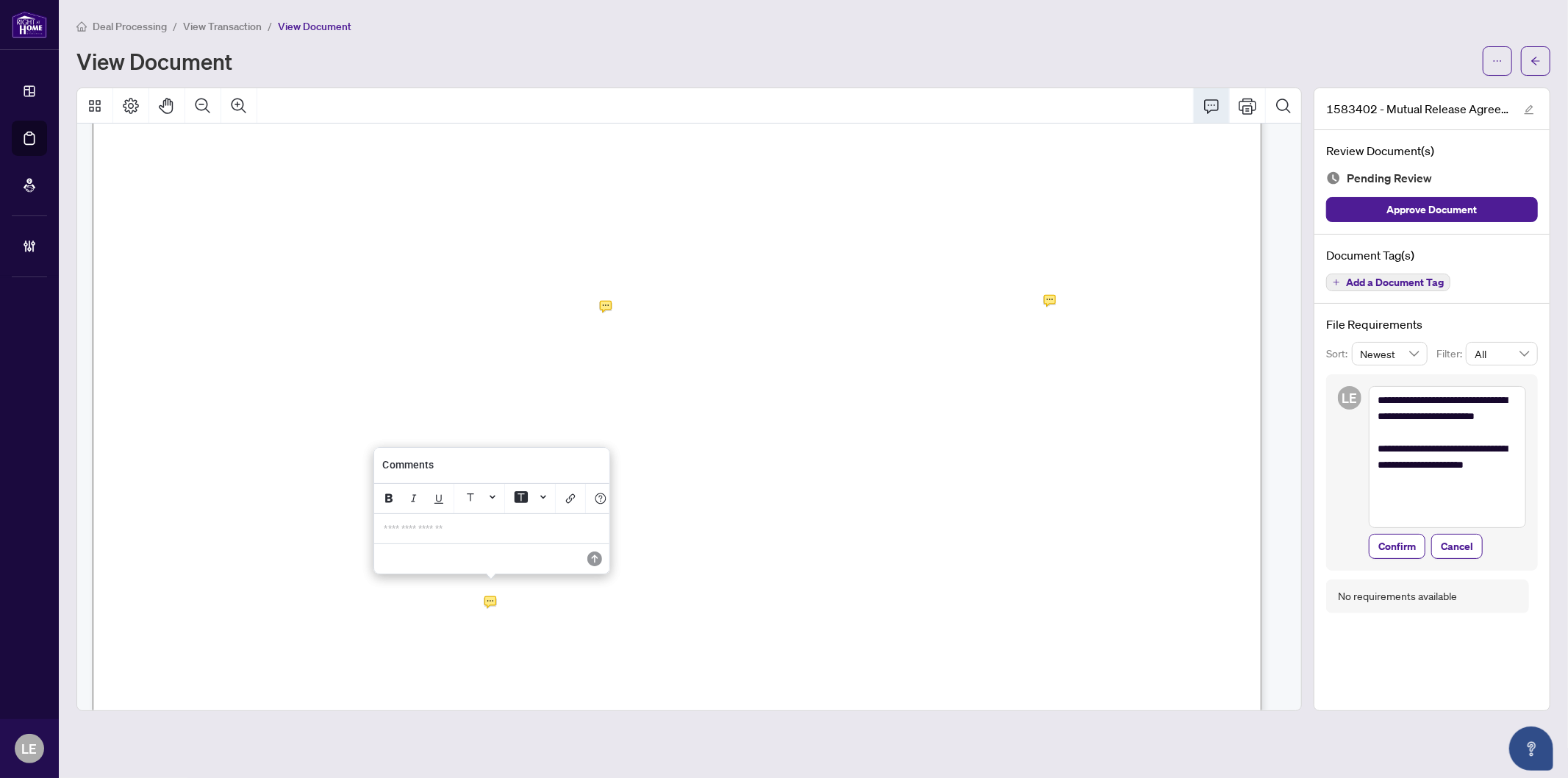
click at [428, 525] on div "**********" at bounding box center [492, 529] width 233 height 30
drag, startPoint x: 424, startPoint y: 532, endPoint x: 378, endPoint y: 512, distance: 50.2
click at [378, 514] on div "**********" at bounding box center [492, 529] width 233 height 30
click at [592, 560] on icon "Save" at bounding box center [594, 559] width 14 height 14
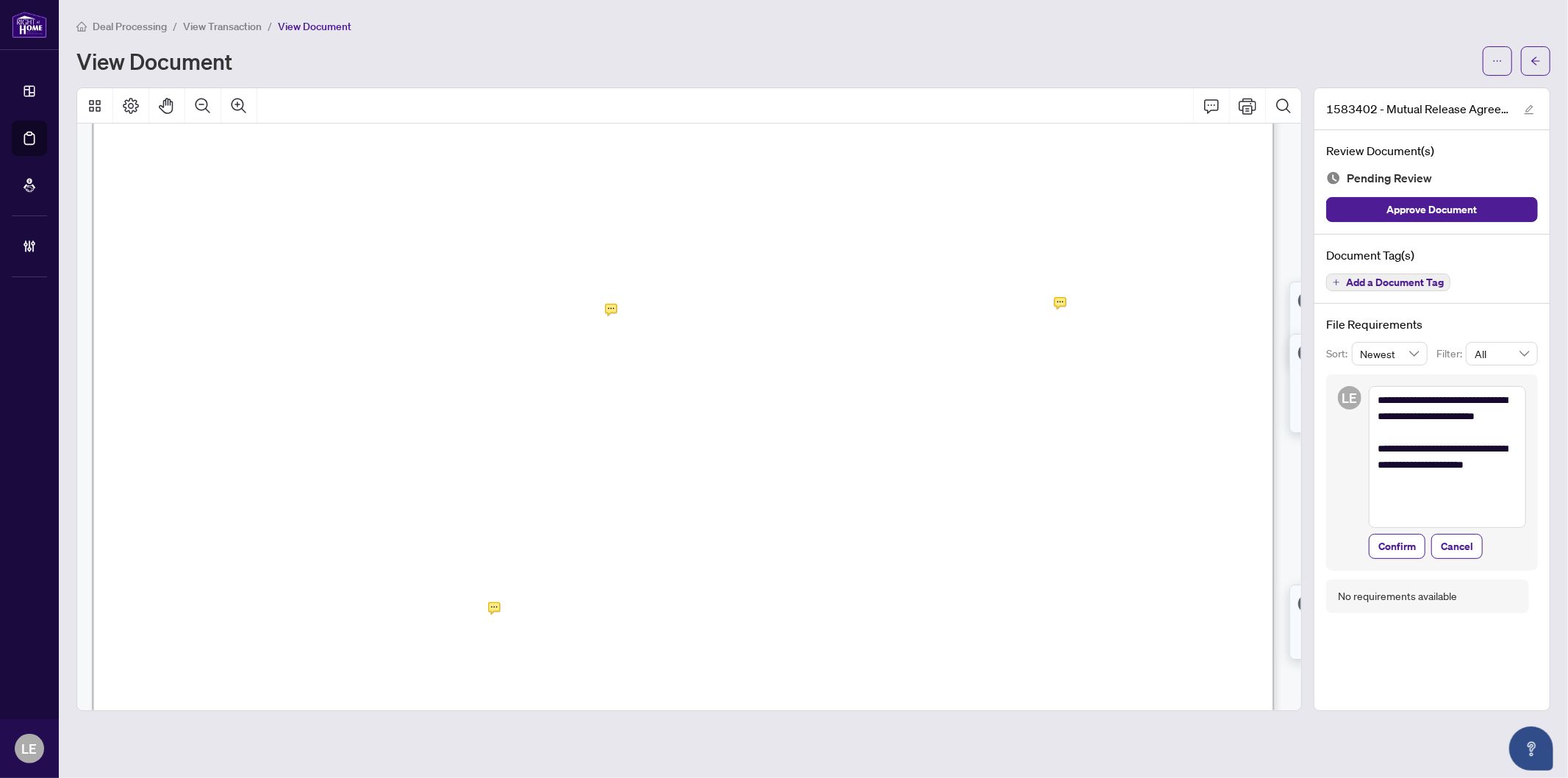
scroll to position [81, 0]
click at [1204, 114] on button "Comment" at bounding box center [1212, 106] width 35 height 35
click at [980, 711] on p "**********" at bounding box center [1045, 706] width 214 height 13
drag, startPoint x: 1033, startPoint y: 600, endPoint x: 1059, endPoint y: 596, distance: 26.3
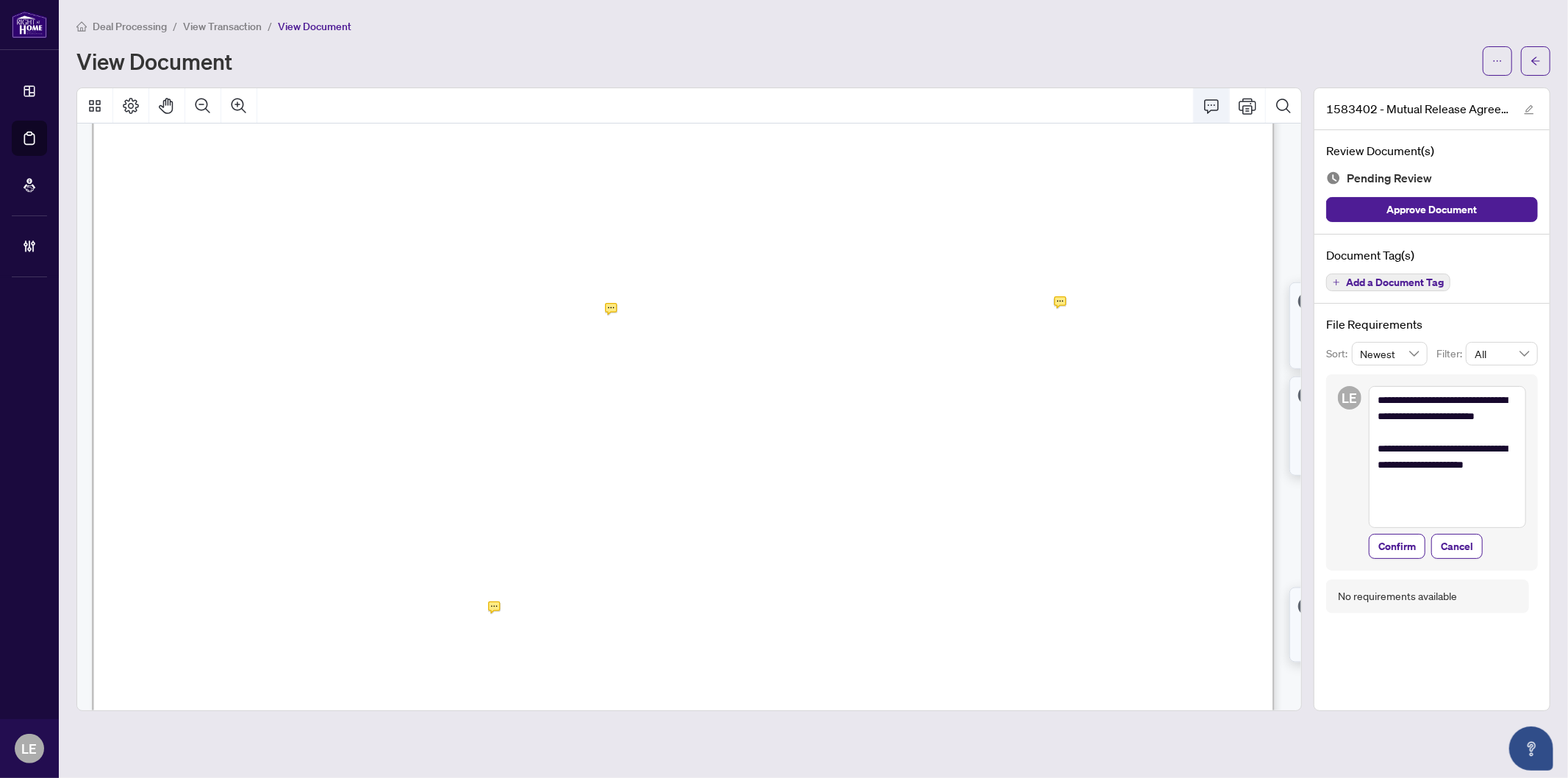
click at [1208, 107] on icon "Comment" at bounding box center [1212, 106] width 18 height 18
click at [1164, 742] on icon "Save" at bounding box center [1164, 735] width 14 height 14
click at [1474, 500] on textarea "**********" at bounding box center [1447, 456] width 157 height 141
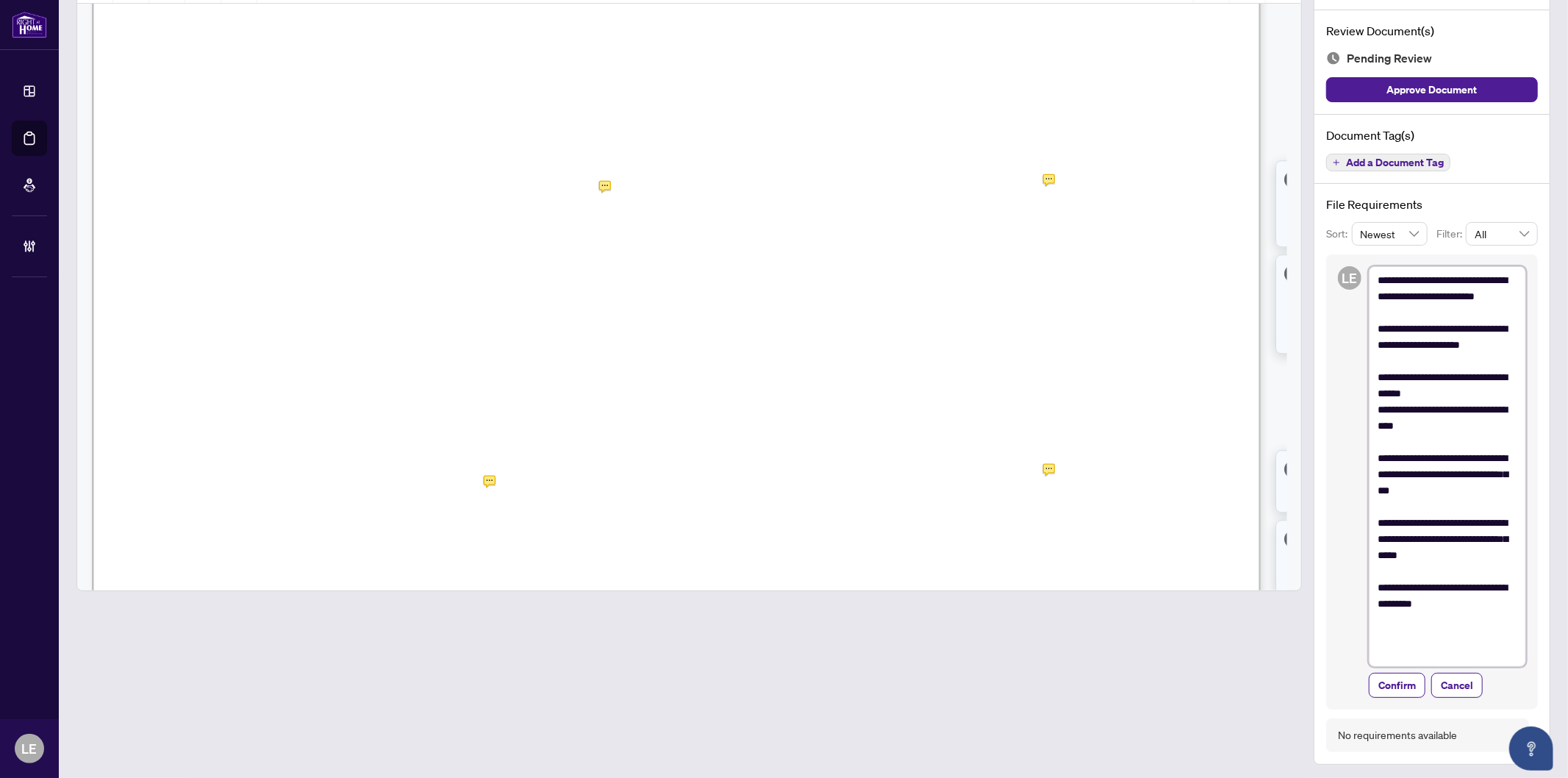
scroll to position [121, 0]
click at [1391, 677] on span "Confirm" at bounding box center [1397, 684] width 37 height 24
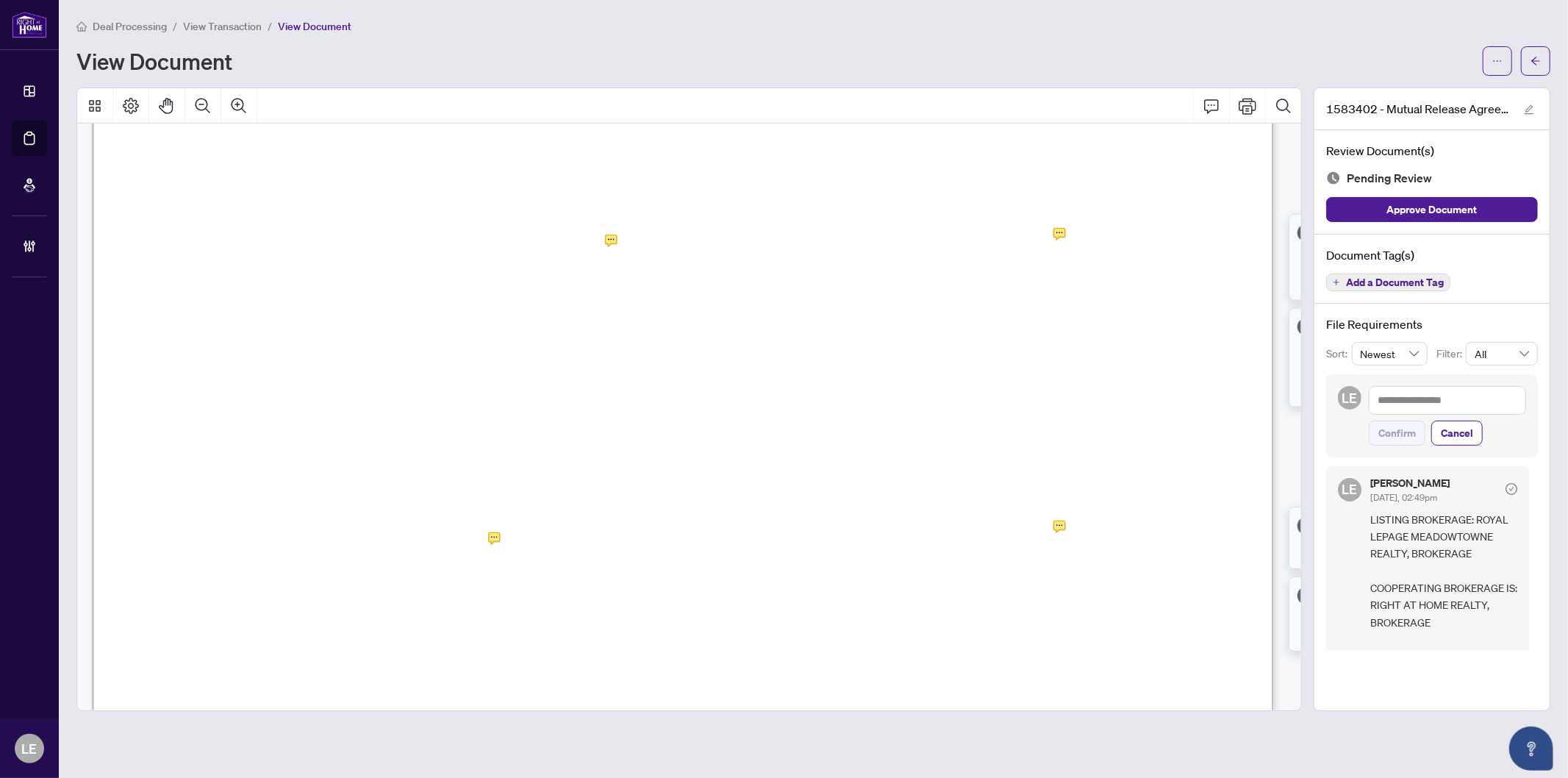
scroll to position [0, 0]
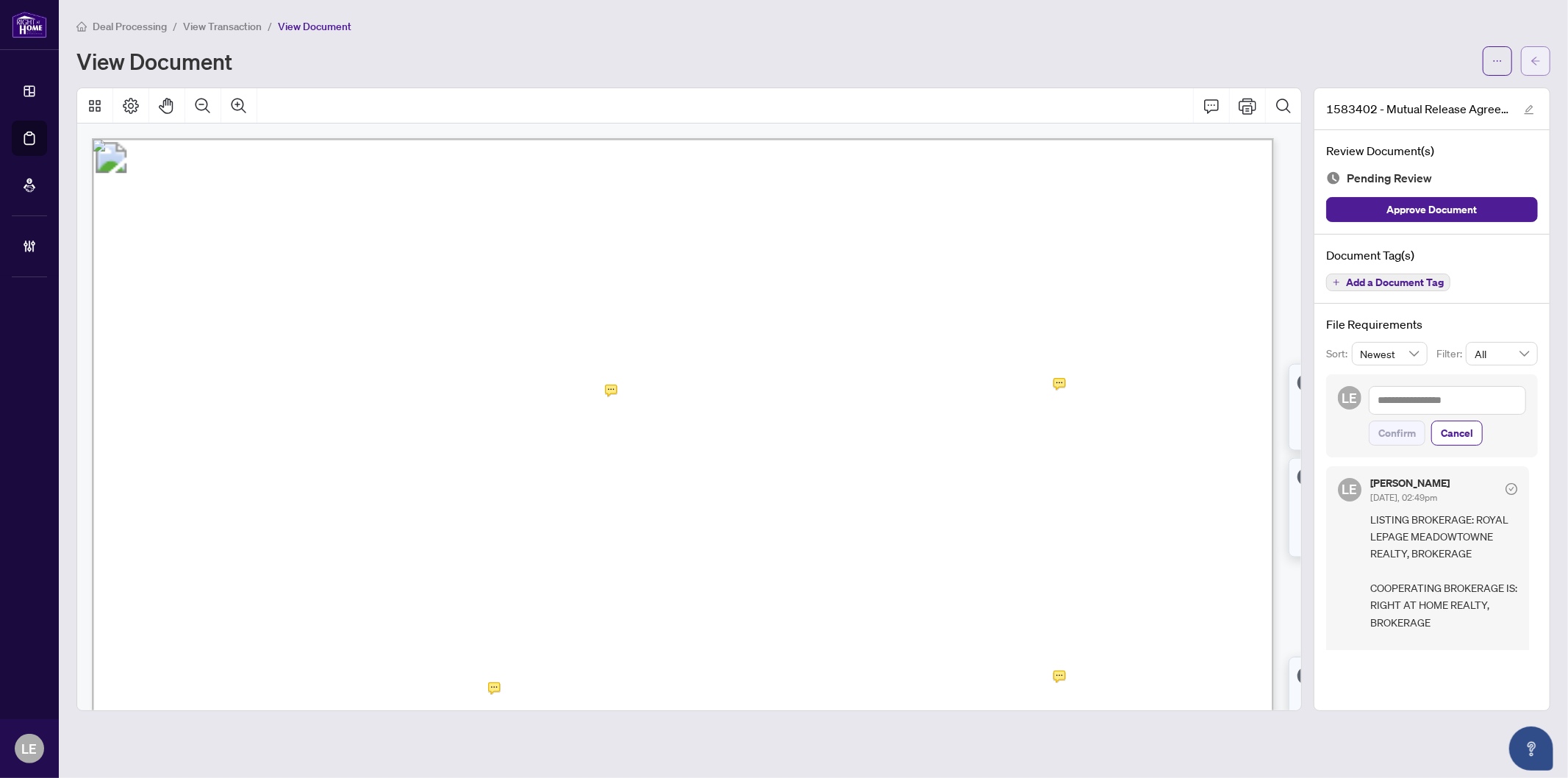
click at [1540, 59] on icon "arrow-left" at bounding box center [1535, 61] width 10 height 10
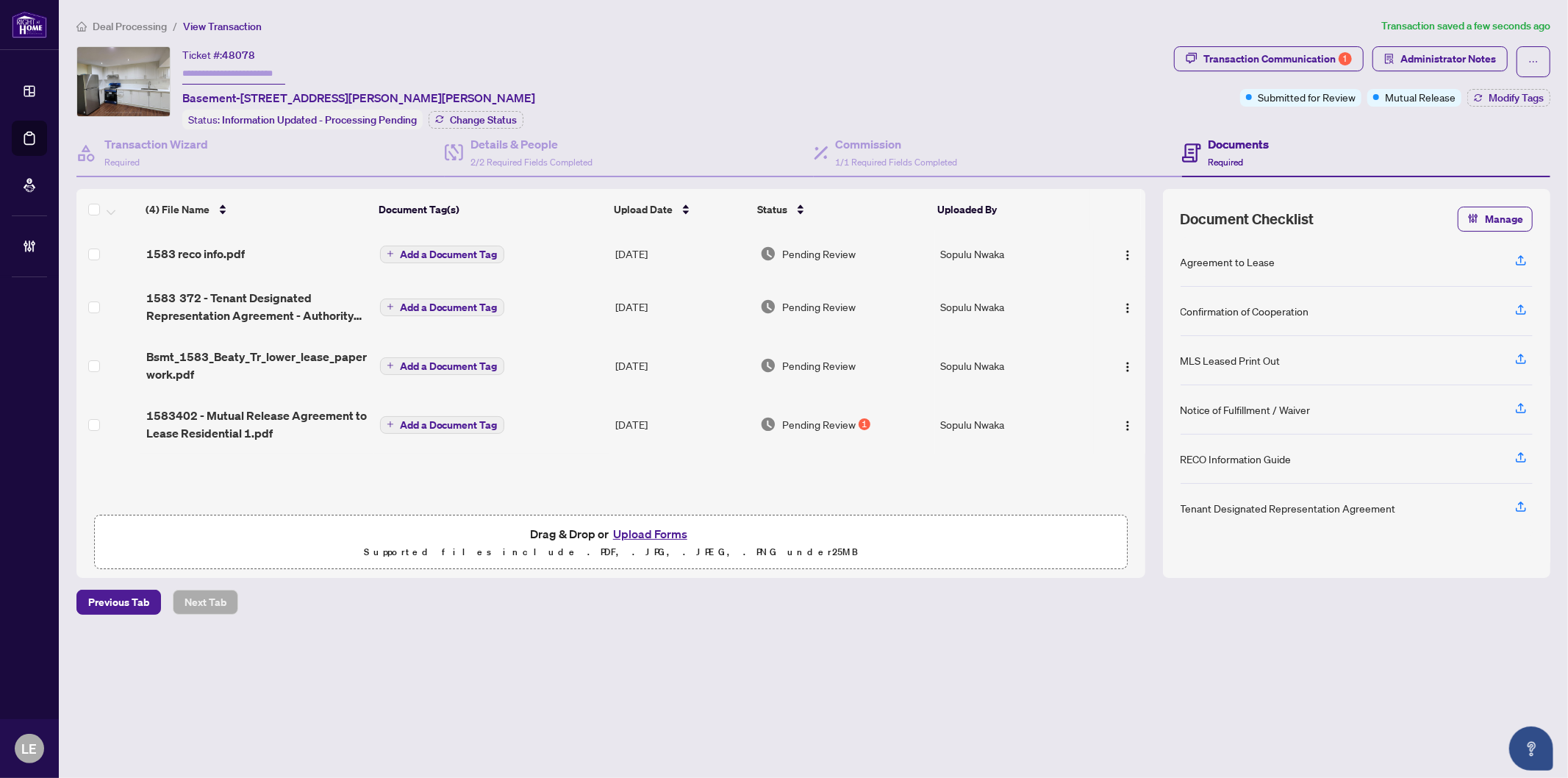
click at [431, 420] on span "Add a Document Tag" at bounding box center [449, 425] width 98 height 10
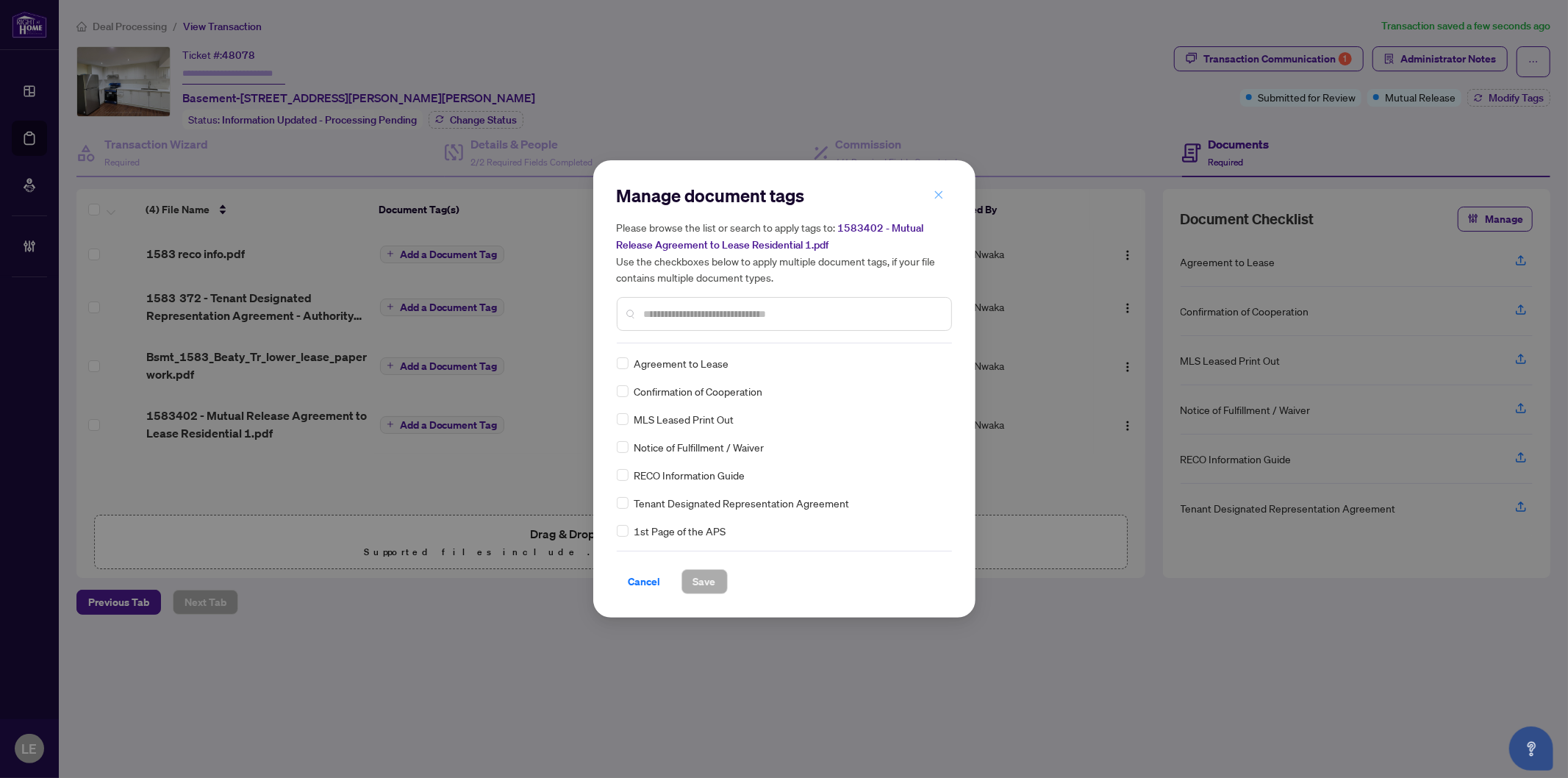
click at [939, 196] on icon "close" at bounding box center [939, 194] width 8 height 8
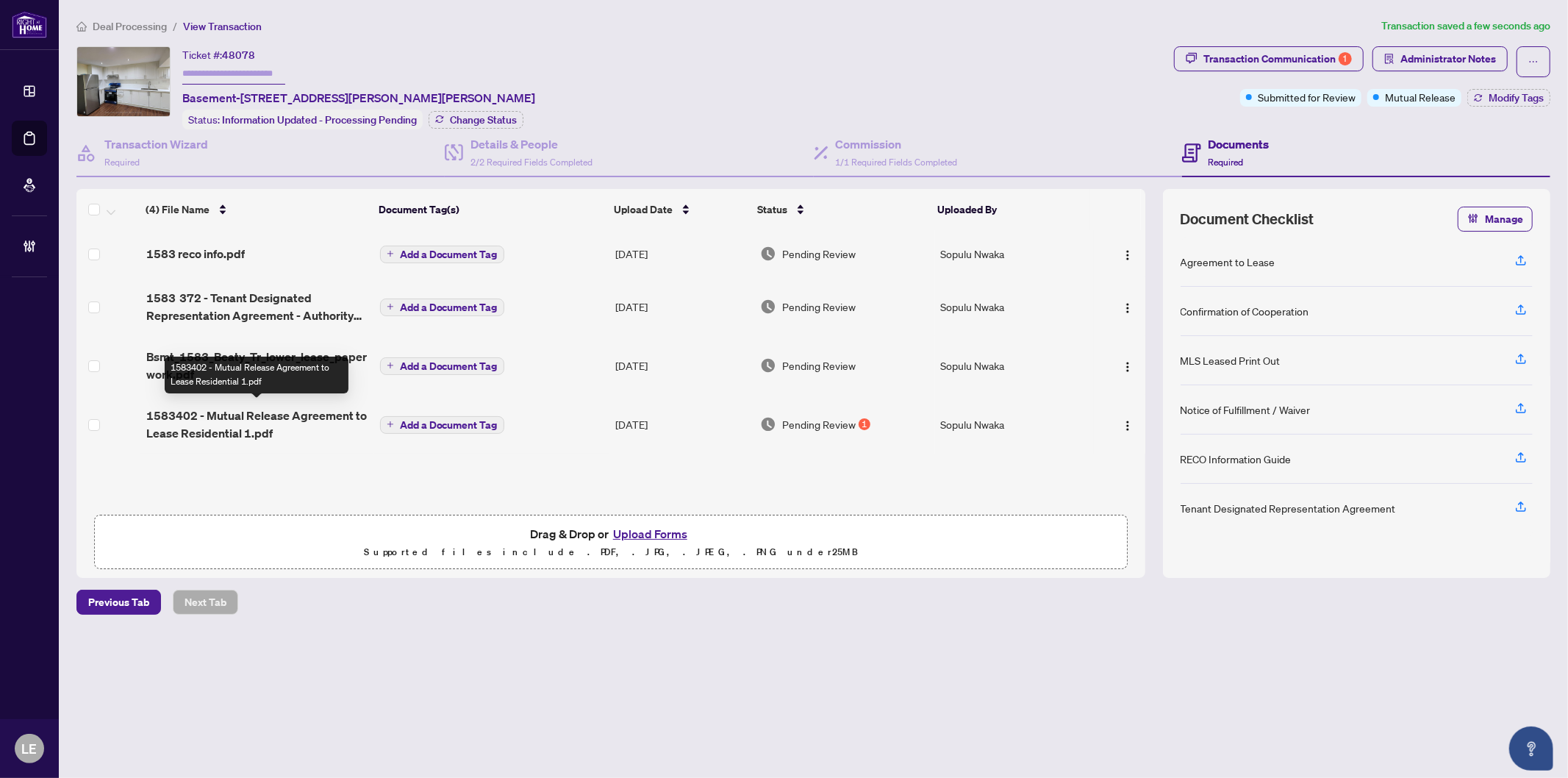
click at [221, 422] on span "1583402 - Mutual Release Agreement to Lease Residential 1.pdf" at bounding box center [257, 424] width 222 height 35
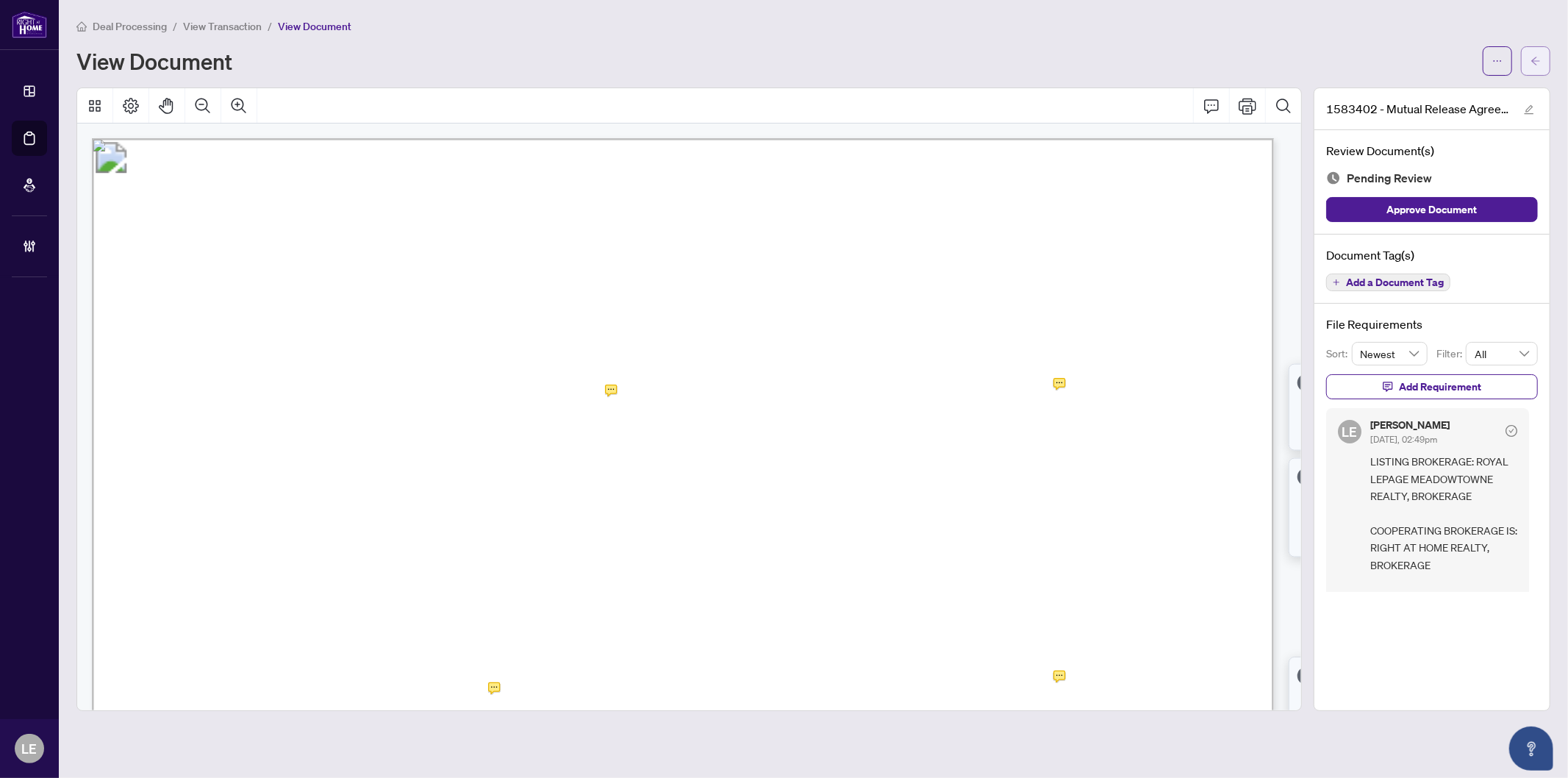
click at [1533, 57] on icon "arrow-left" at bounding box center [1535, 61] width 10 height 10
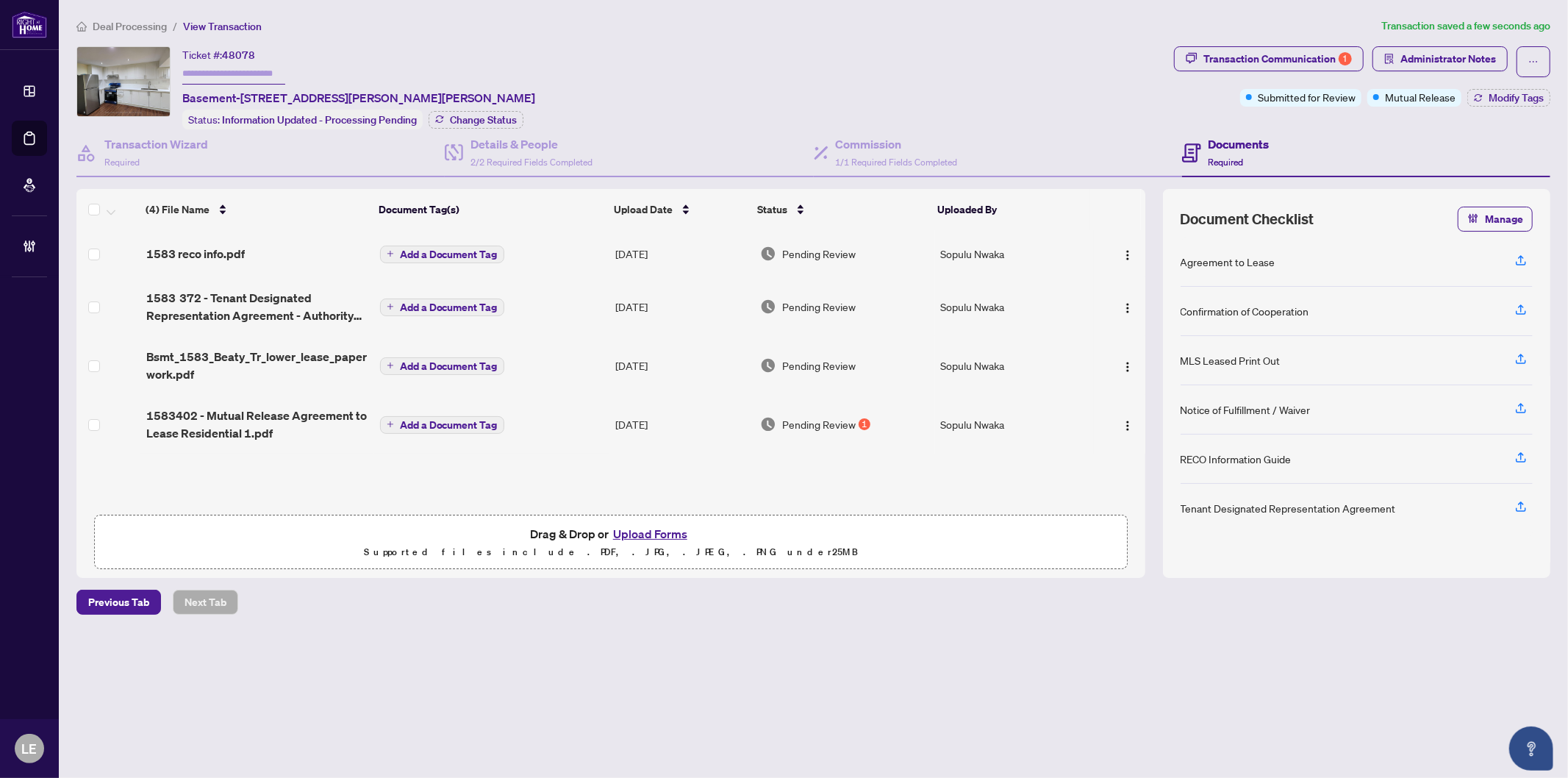
click at [445, 420] on span "Add a Document Tag" at bounding box center [449, 425] width 98 height 10
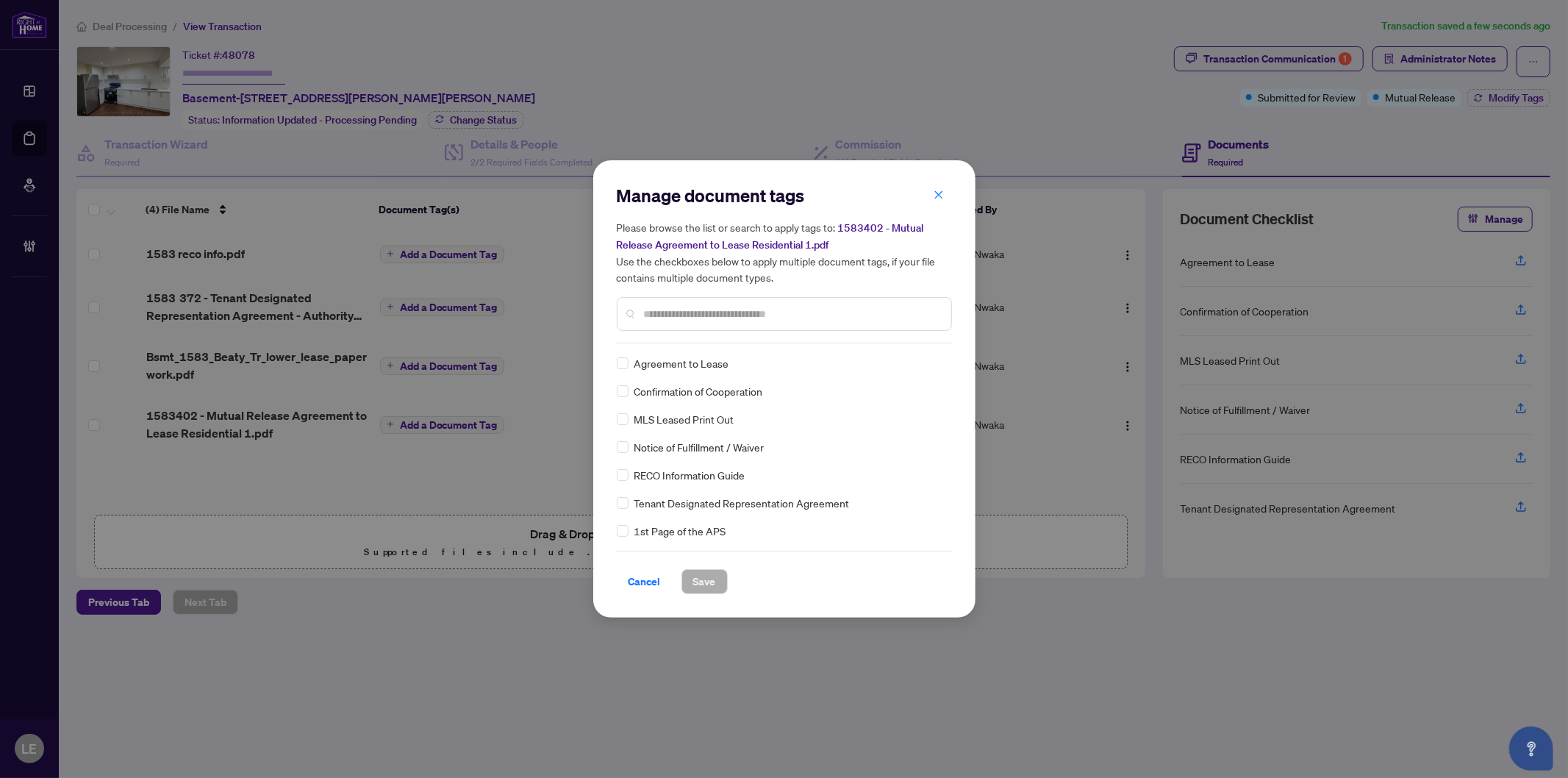
click at [692, 336] on div "Manage document tags Please browse the list or search to apply tags to: 1583402…" at bounding box center [784, 264] width 335 height 159
click at [680, 311] on input "text" at bounding box center [791, 314] width 296 height 16
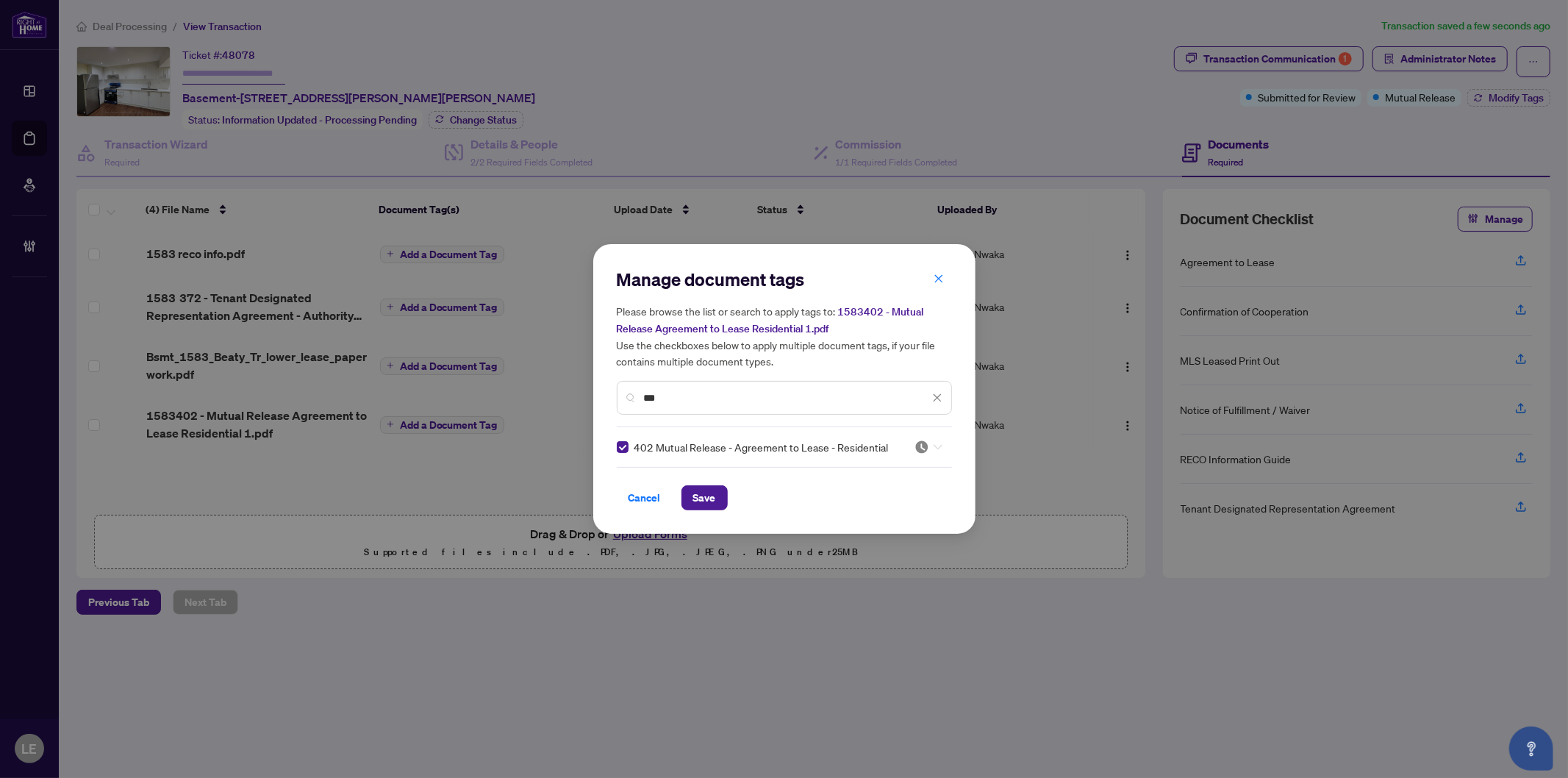
click at [938, 449] on icon at bounding box center [938, 446] width 9 height 6
click at [901, 497] on div "Needs Work" at bounding box center [880, 495] width 94 height 16
click at [708, 493] on span "Save" at bounding box center [704, 498] width 23 height 24
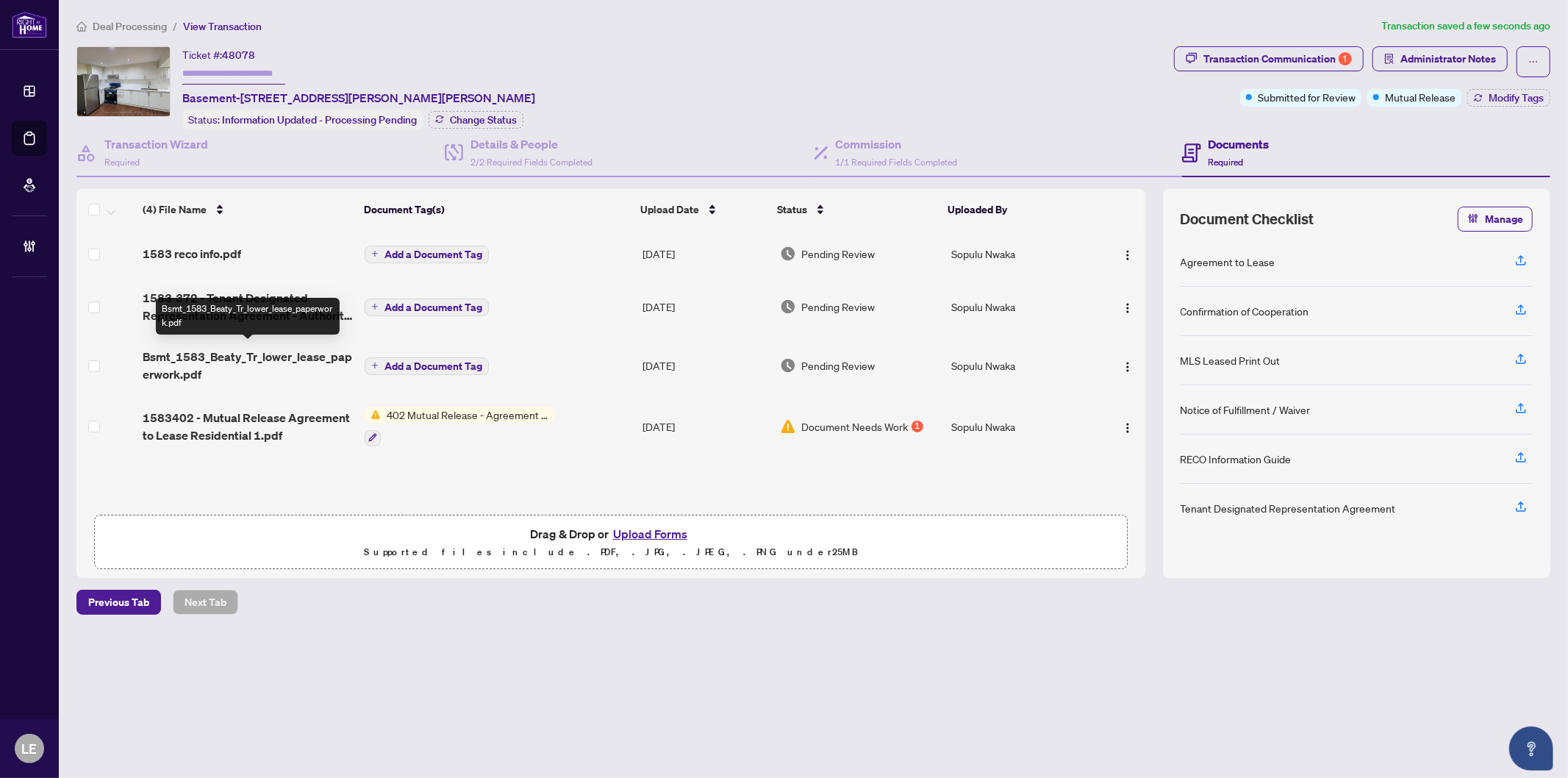
click at [225, 352] on span "Bsmt_1583_Beaty_Tr_lower_lease_paperwork.pdf" at bounding box center [248, 365] width 210 height 35
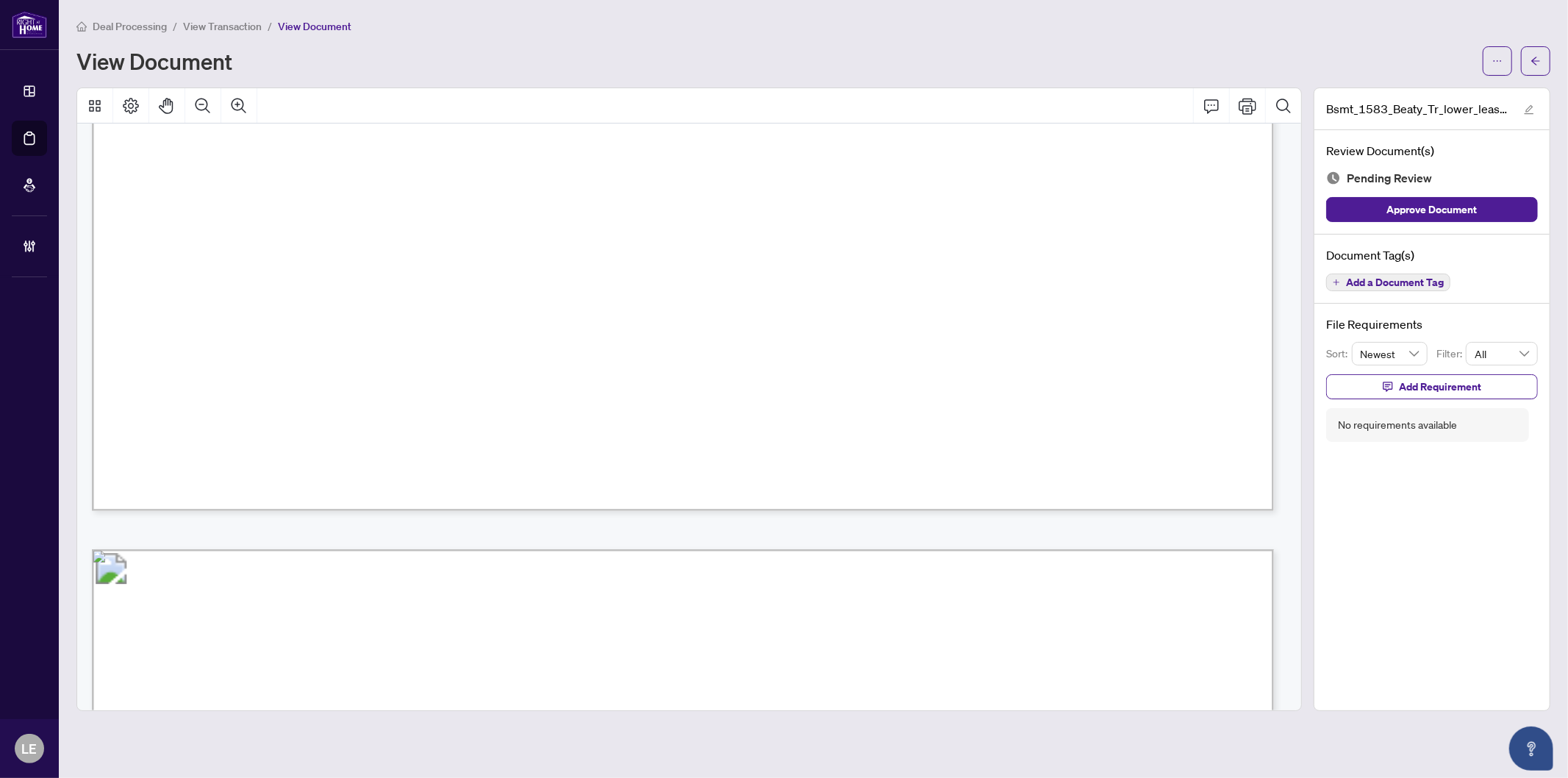
scroll to position [1144, 0]
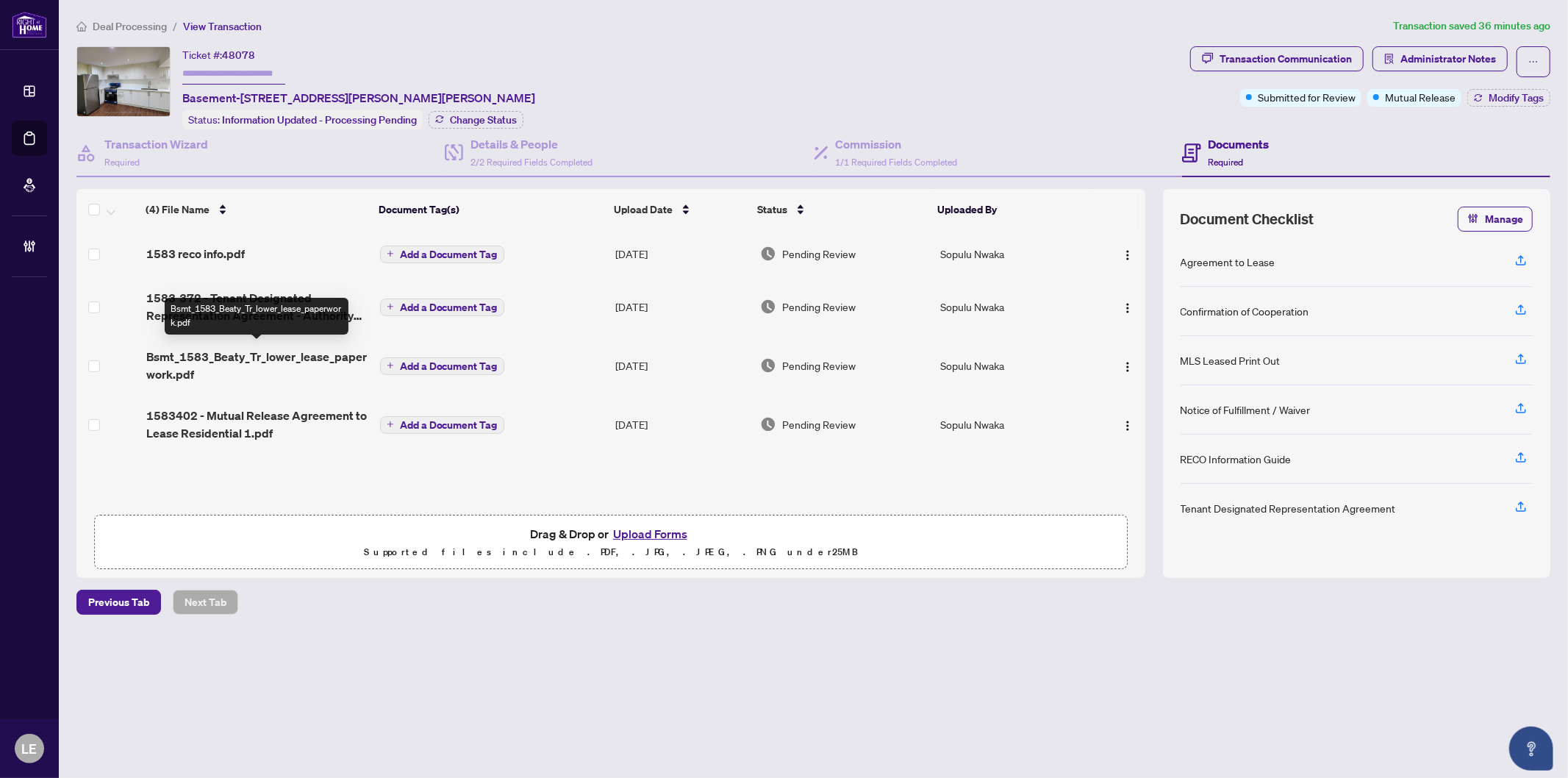
click at [207, 354] on span "Bsmt_1583_Beaty_Tr_lower_lease_paperwork.pdf" at bounding box center [257, 365] width 222 height 35
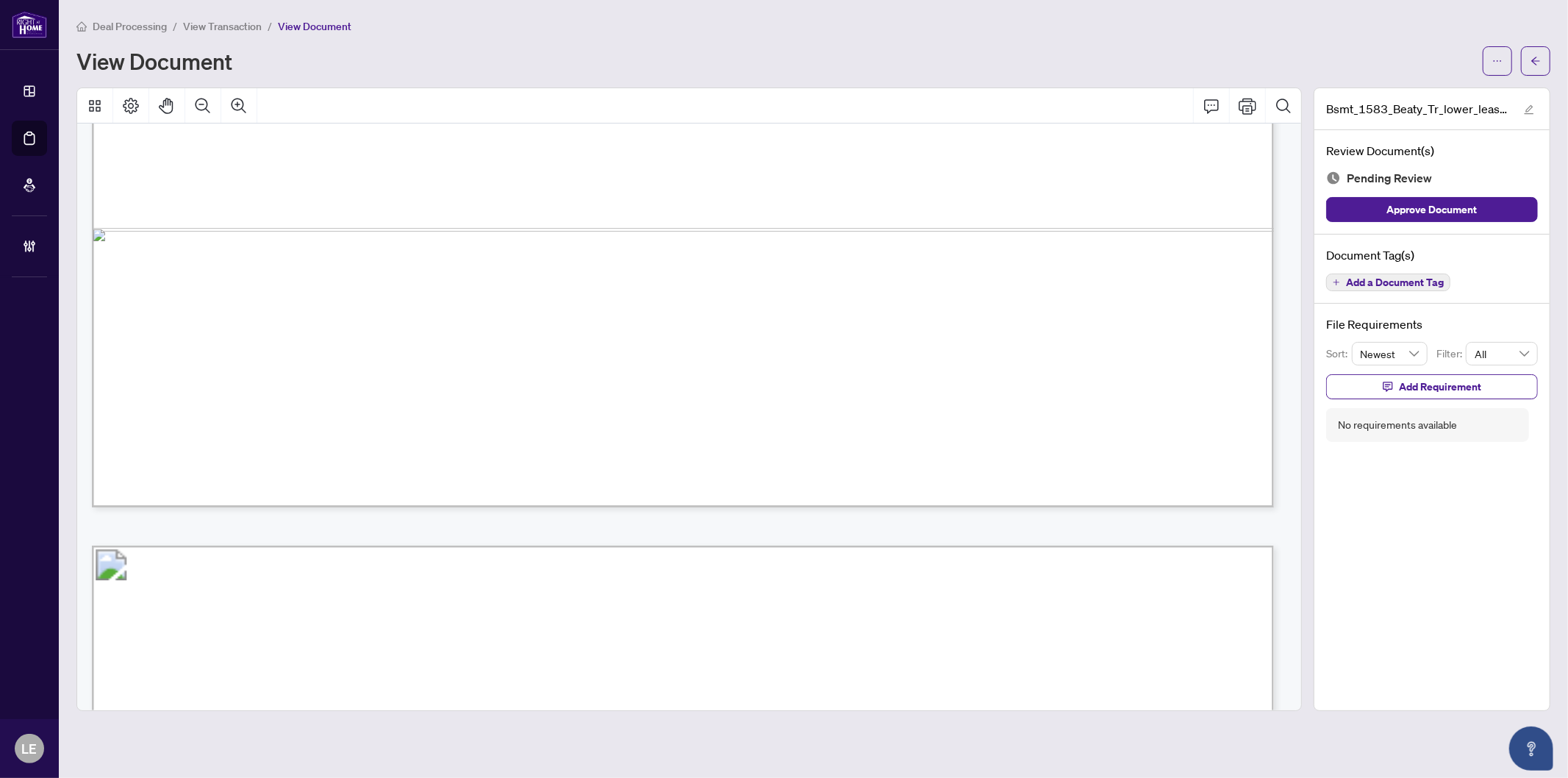
scroll to position [10788, 0]
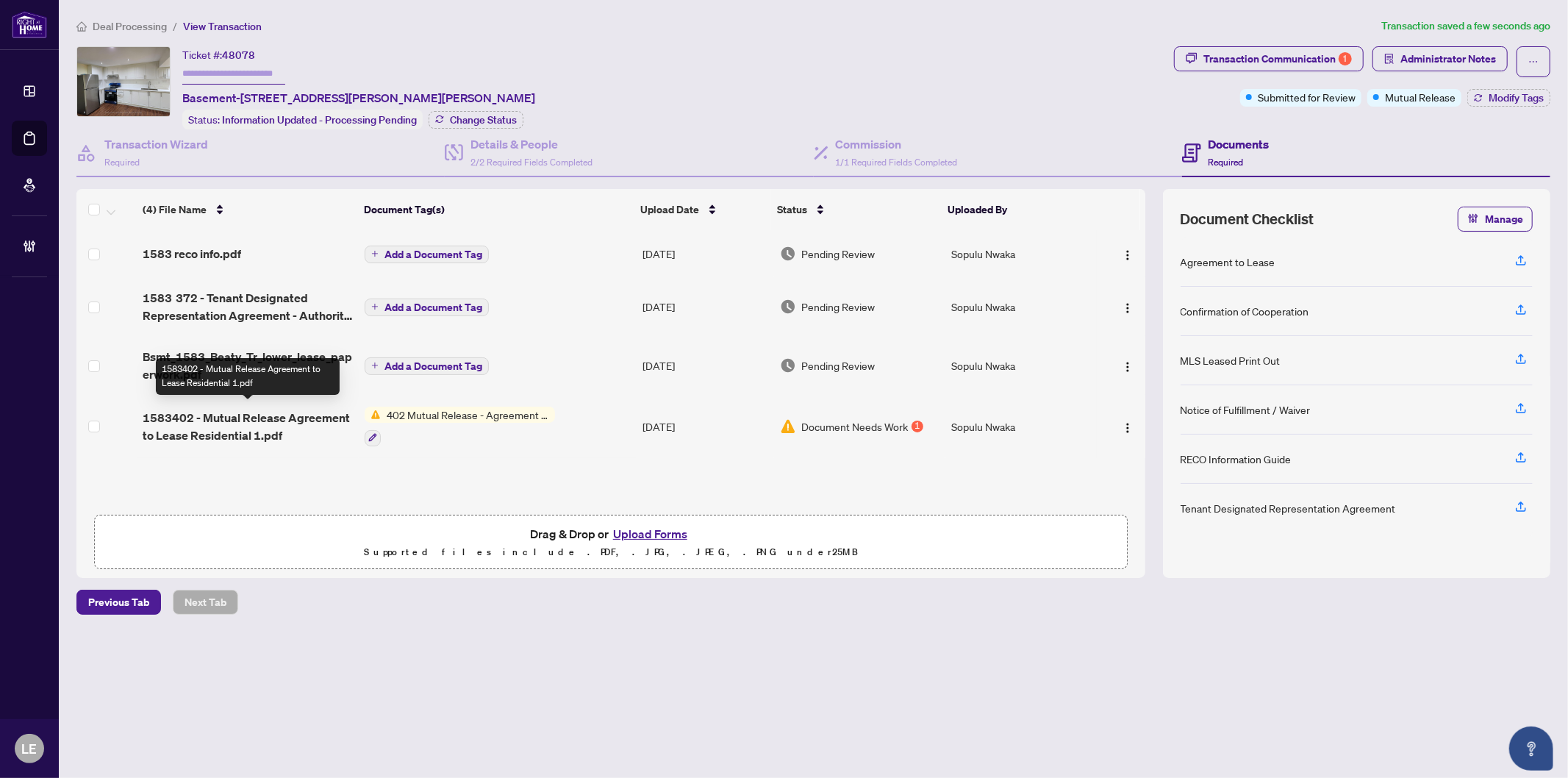
click at [258, 424] on span "1583402 - Mutual Release Agreement to Lease Residential 1.pdf" at bounding box center [248, 426] width 210 height 35
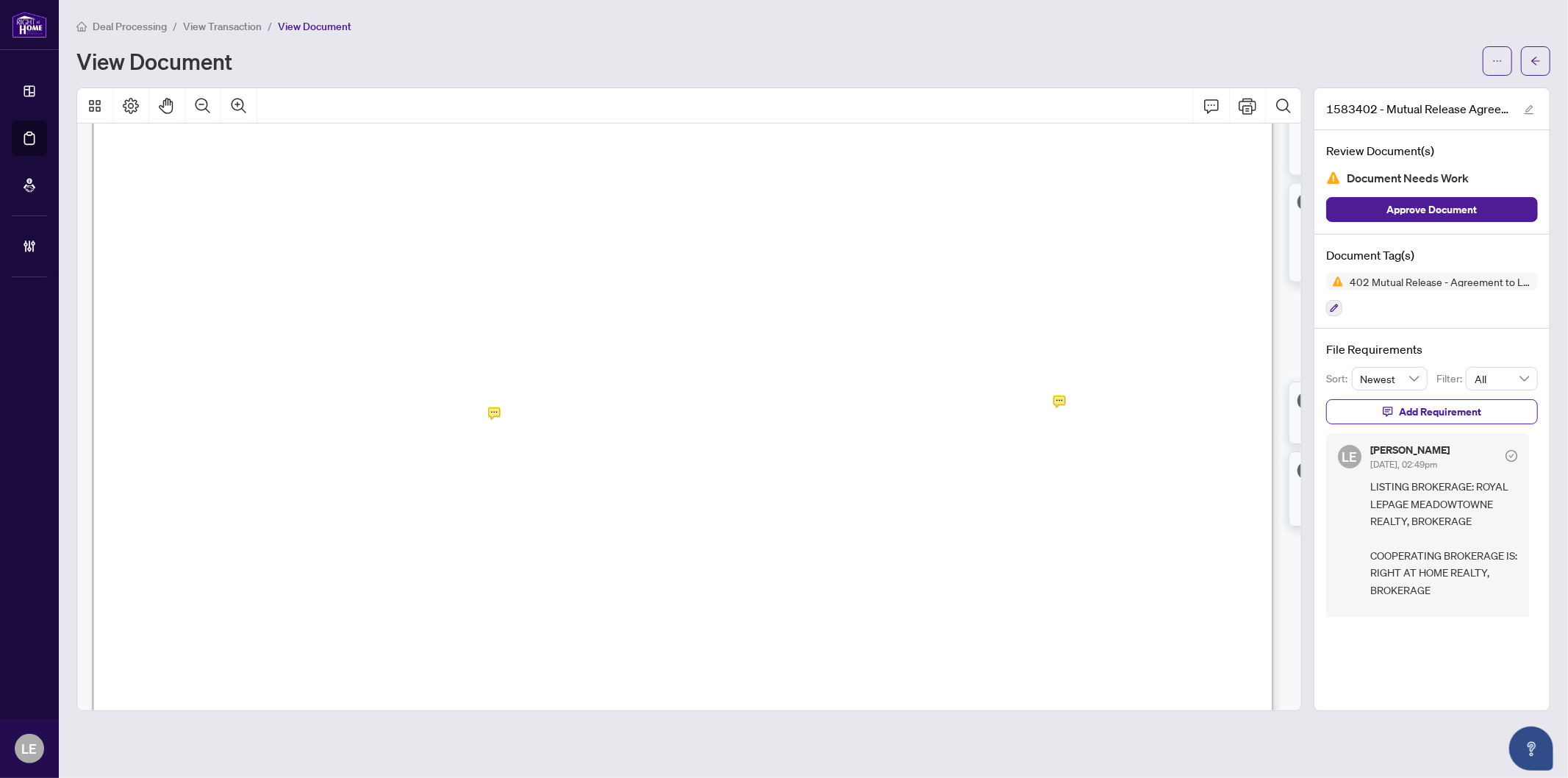
scroll to position [327, 0]
click at [1541, 61] on button "button" at bounding box center [1535, 61] width 29 height 29
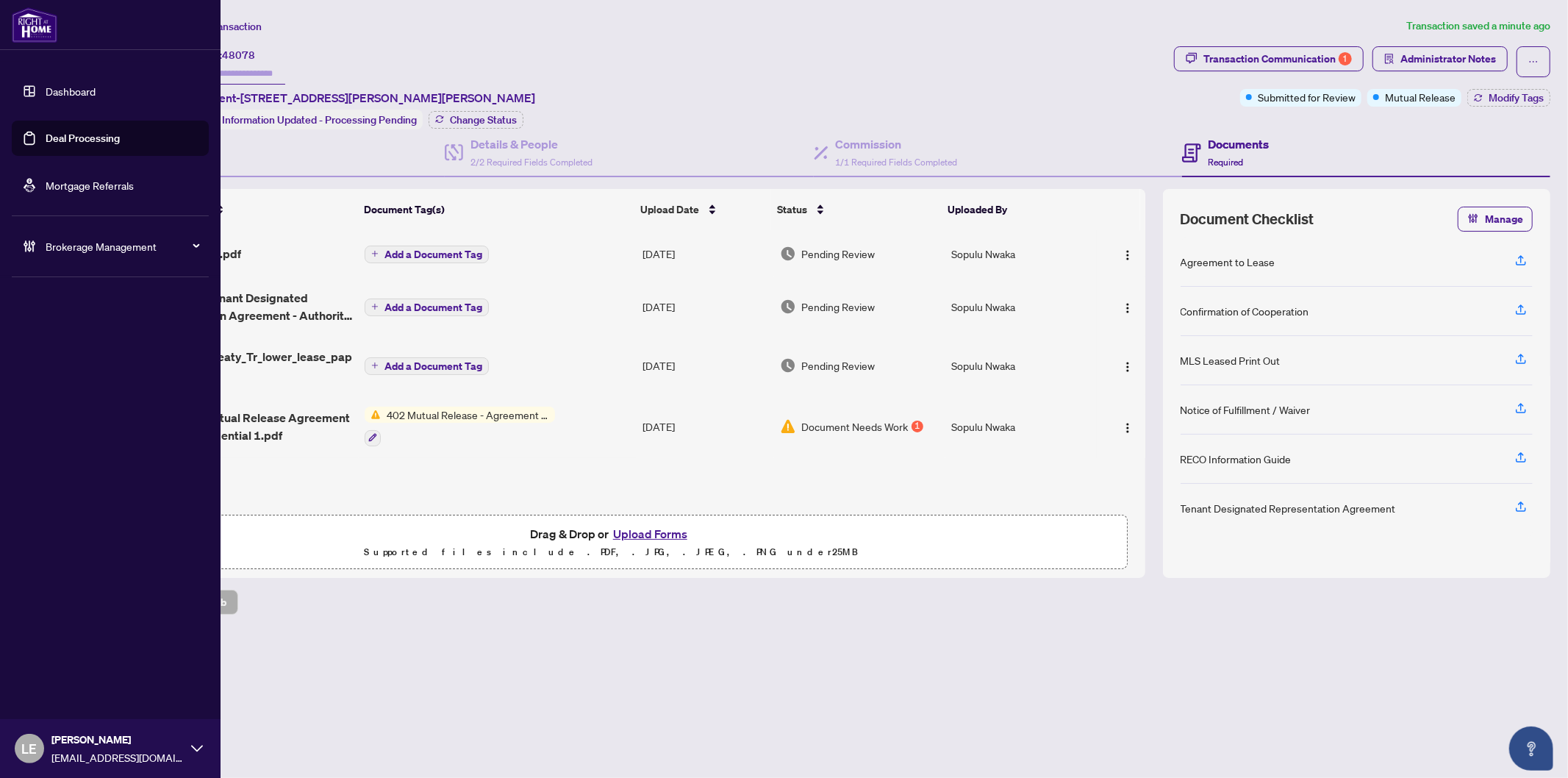
click at [80, 92] on link "Dashboard" at bounding box center [70, 91] width 50 height 14
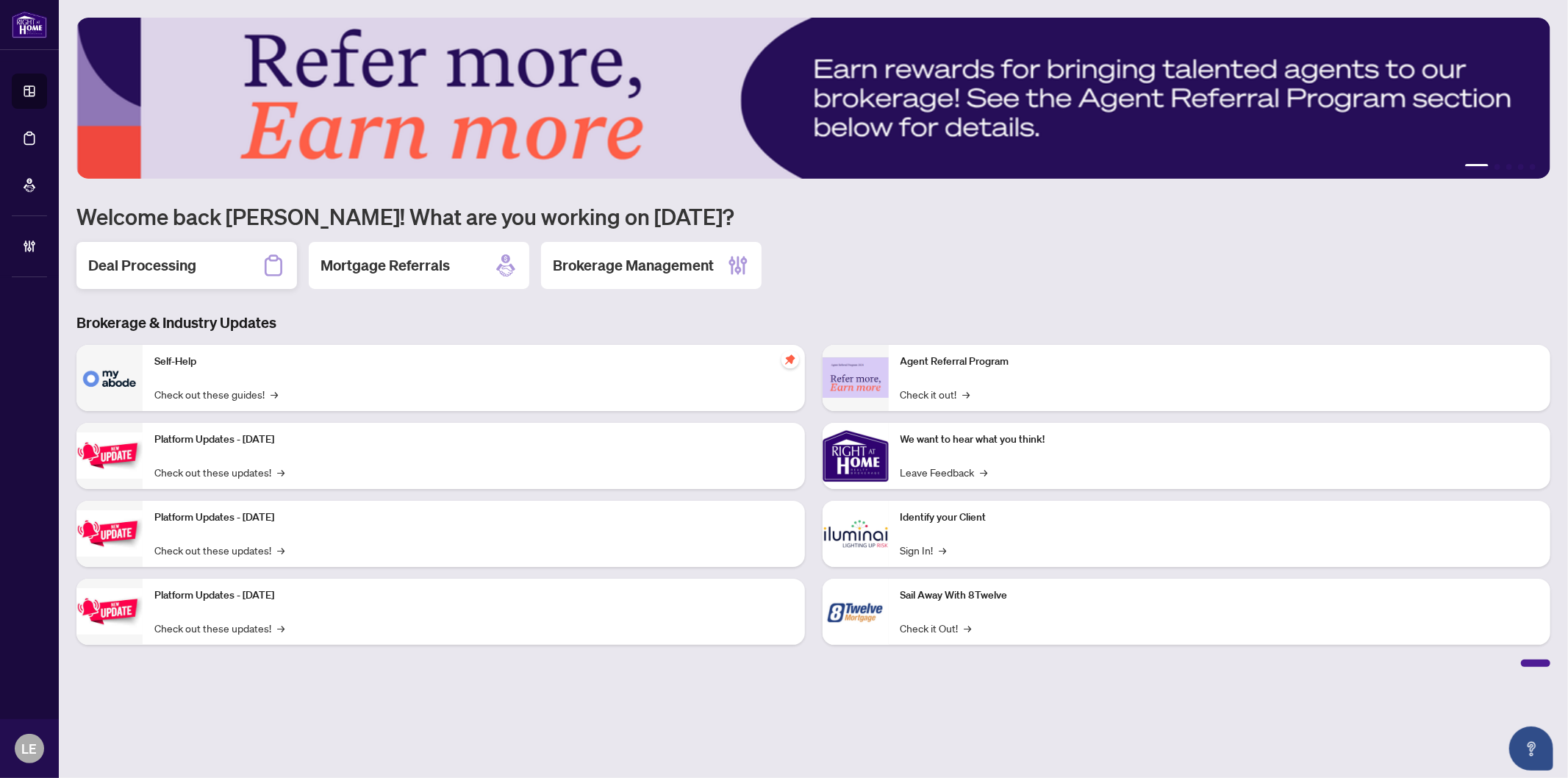
click at [214, 261] on div "Deal Processing" at bounding box center [186, 265] width 221 height 47
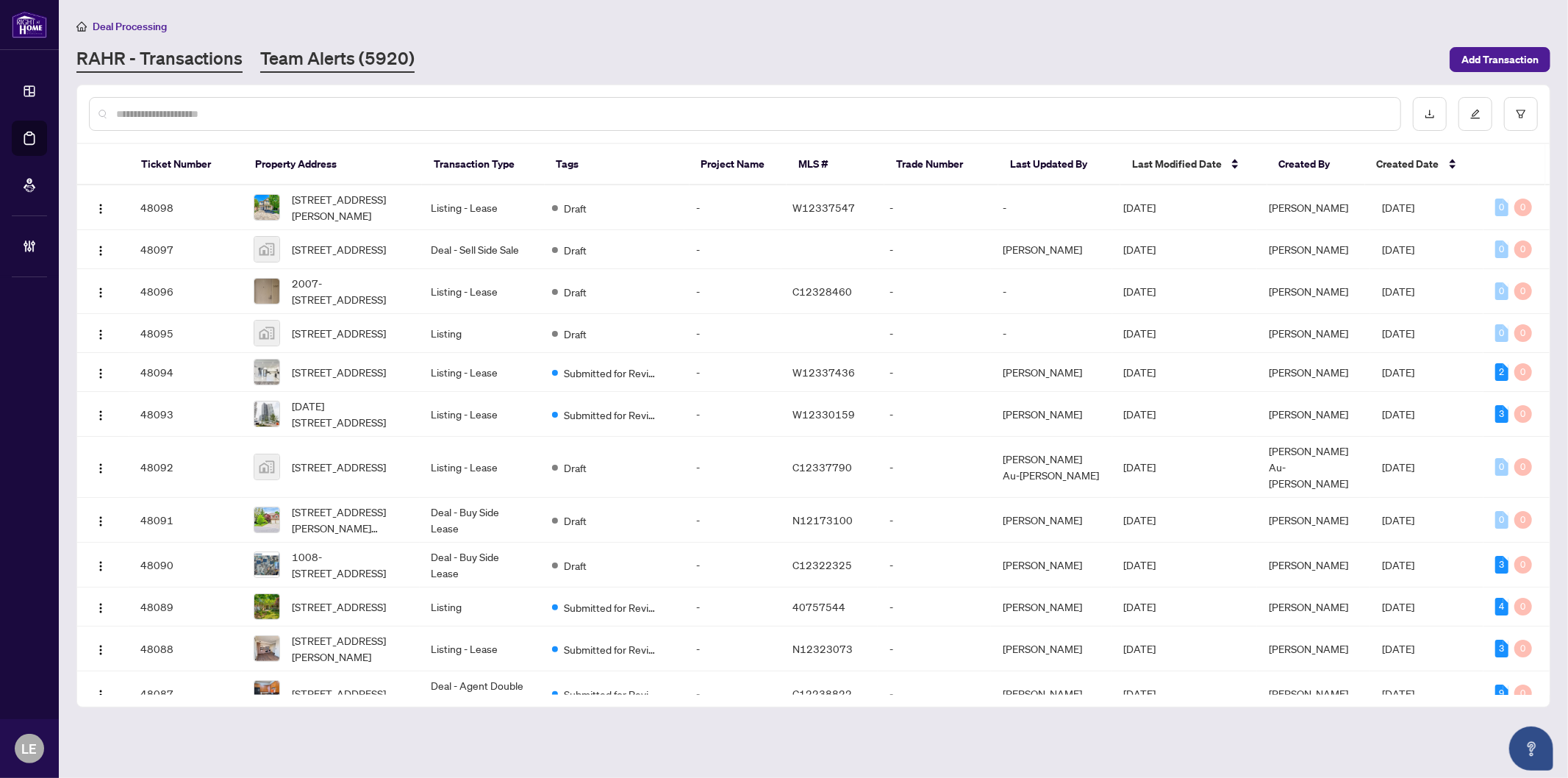
click at [347, 49] on link "Team Alerts (5920)" at bounding box center [338, 59] width 155 height 26
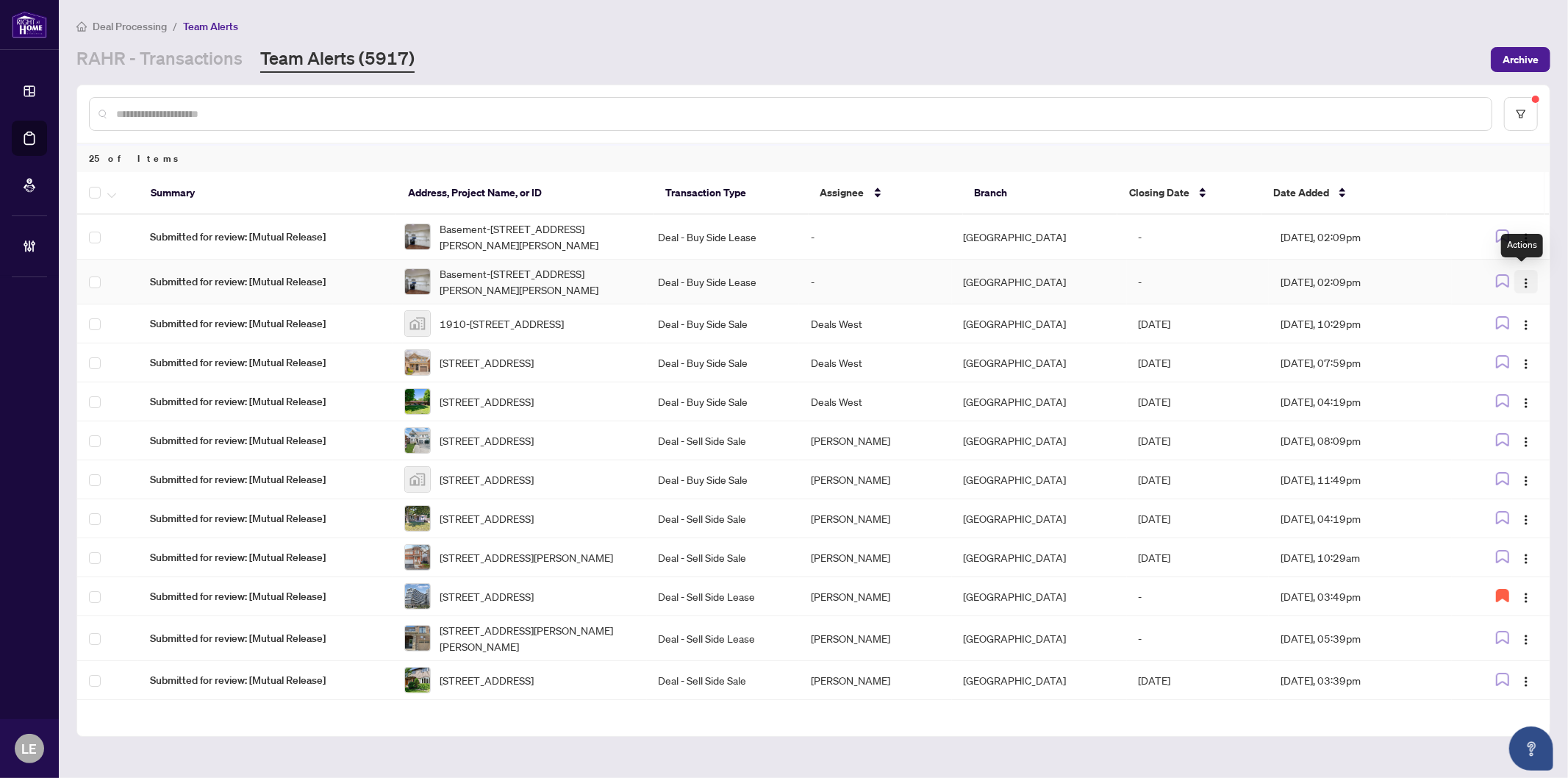
click at [1525, 281] on img "button" at bounding box center [1526, 283] width 12 height 12
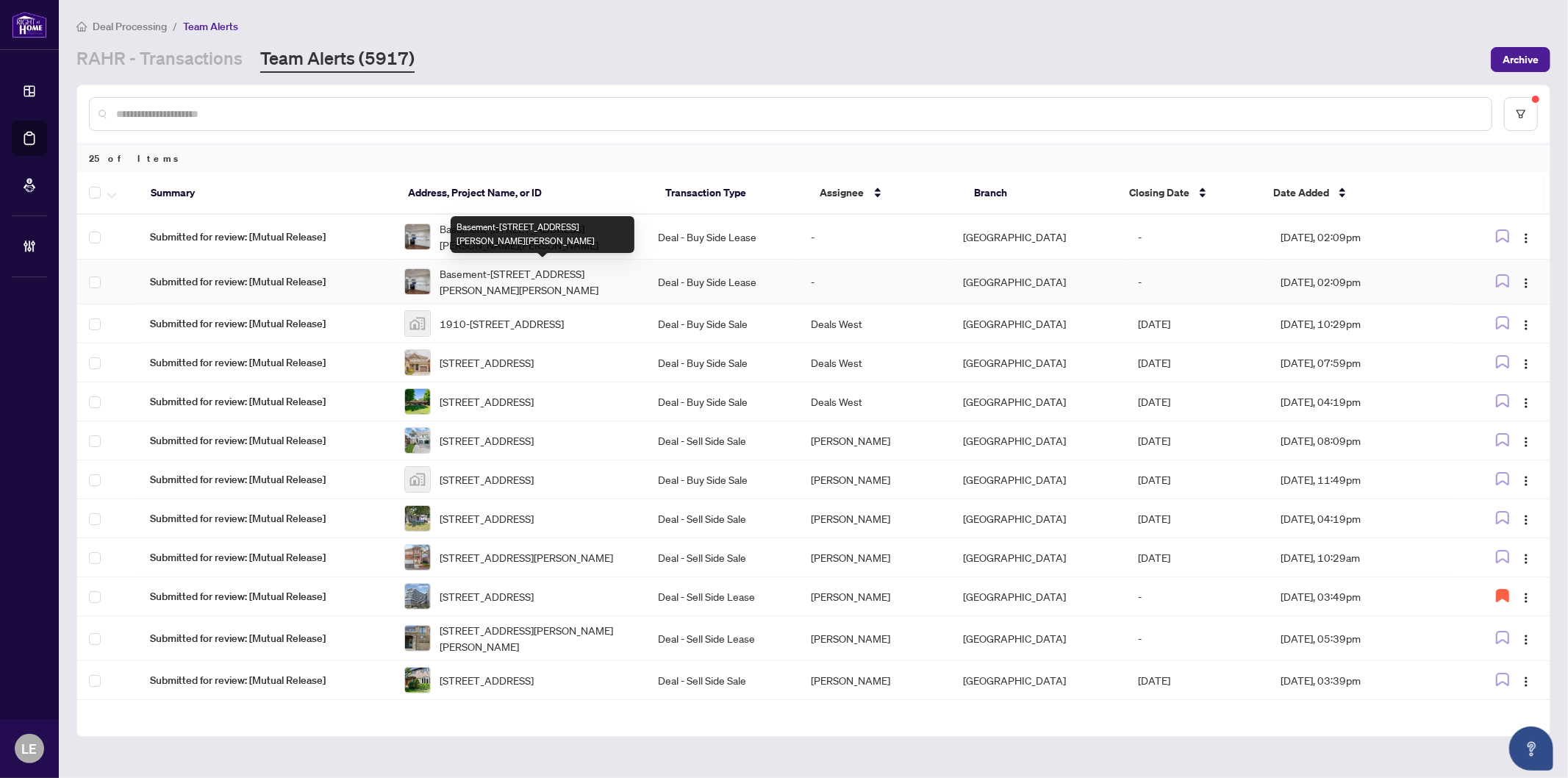
click at [555, 281] on span "Basement-[STREET_ADDRESS][PERSON_NAME][PERSON_NAME]" at bounding box center [537, 281] width 195 height 33
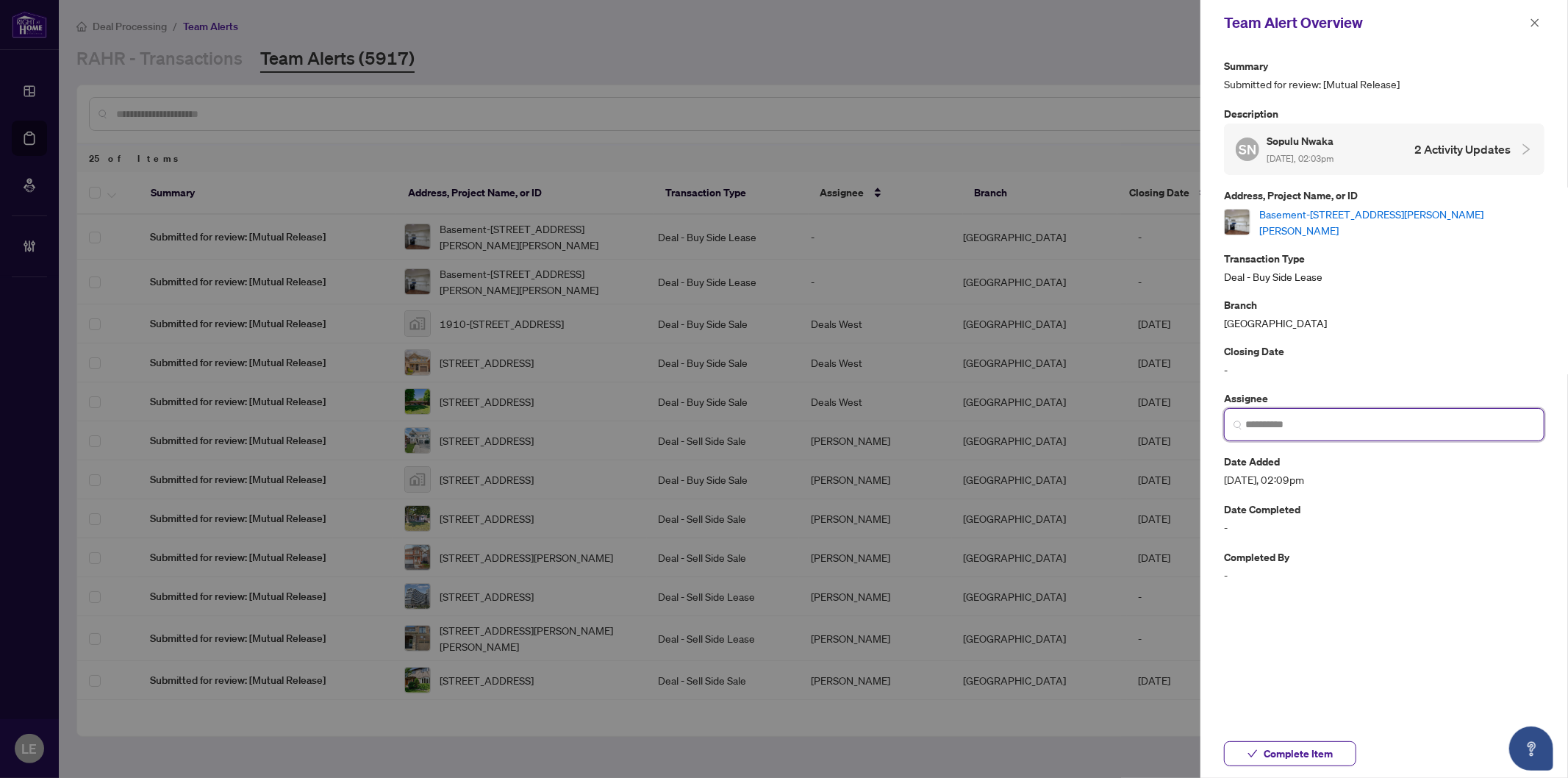
click at [1337, 417] on input "search" at bounding box center [1390, 424] width 290 height 15
click at [1281, 417] on input "search" at bounding box center [1390, 424] width 290 height 15
click at [1386, 358] on div "Closing Date -" at bounding box center [1384, 360] width 320 height 34
click at [1385, 214] on link "Basement-[STREET_ADDRESS][PERSON_NAME][PERSON_NAME]" at bounding box center [1402, 222] width 285 height 33
click at [1303, 757] on span "Complete Item" at bounding box center [1298, 754] width 69 height 24
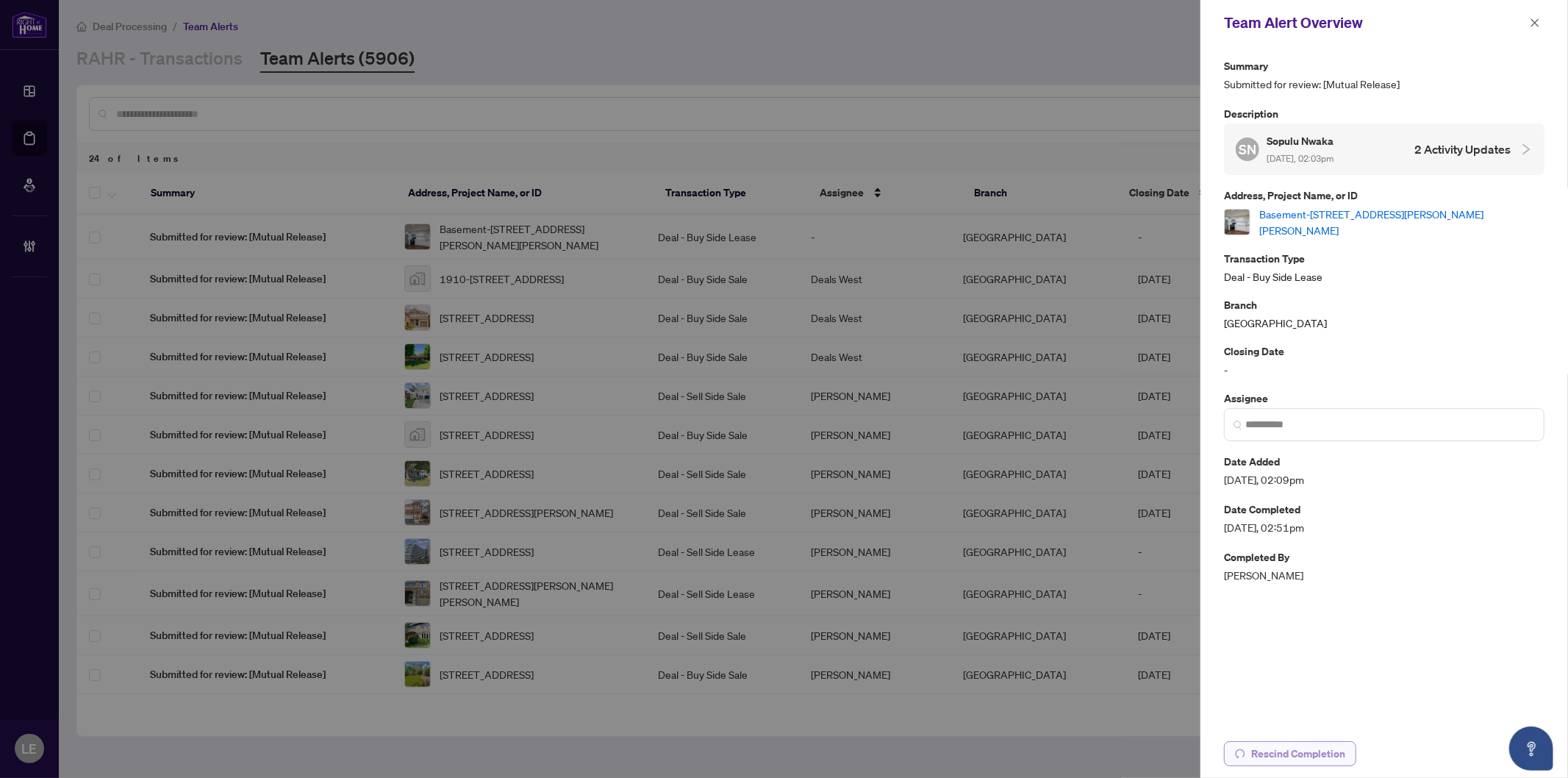
click at [1299, 765] on span "Rescind Completion" at bounding box center [1299, 754] width 94 height 24
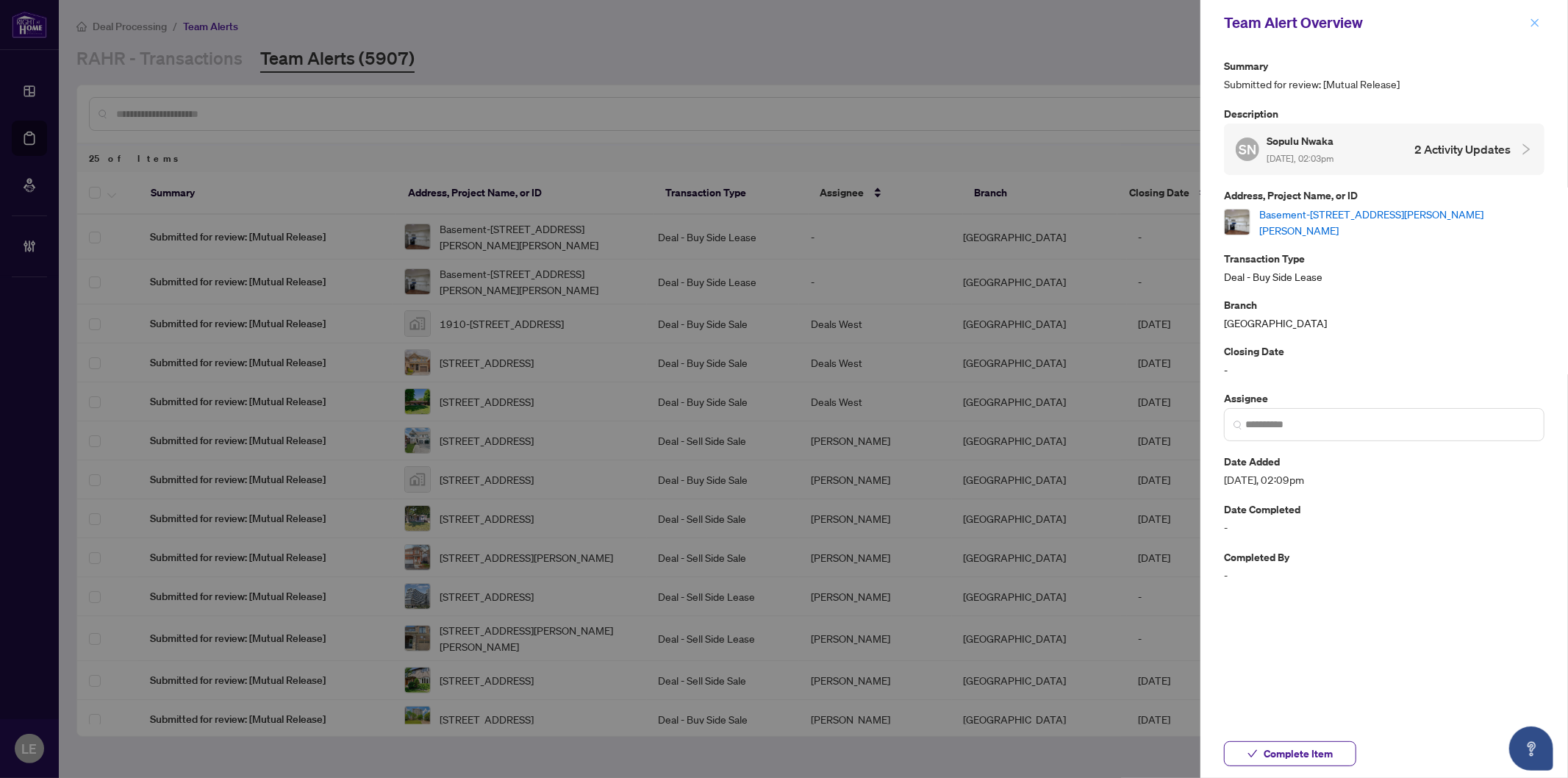
click at [1532, 24] on icon "close" at bounding box center [1535, 22] width 10 height 10
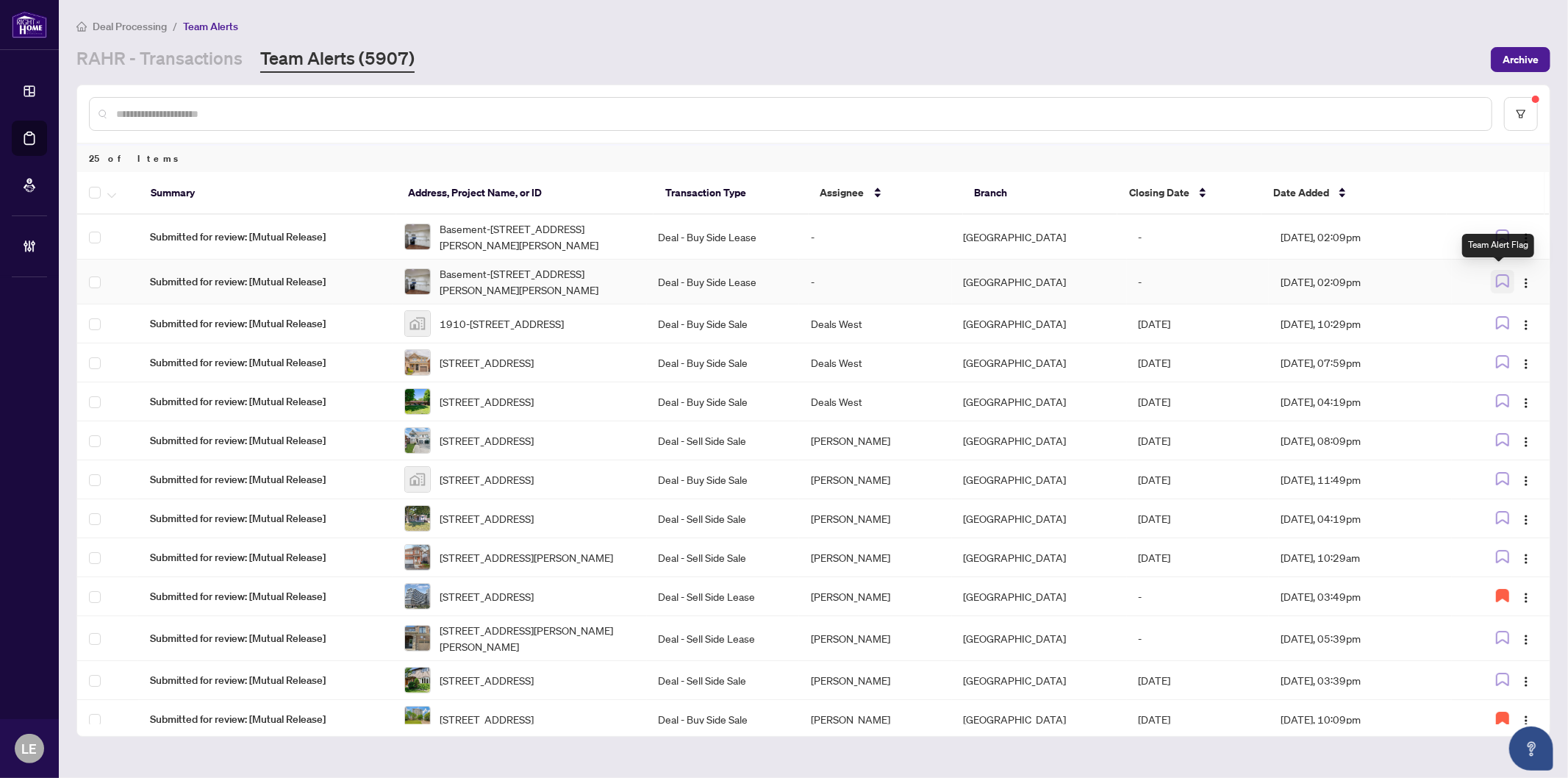
click at [1501, 276] on icon "button" at bounding box center [1503, 281] width 14 height 14
click at [1504, 275] on icon "button" at bounding box center [1503, 281] width 12 height 12
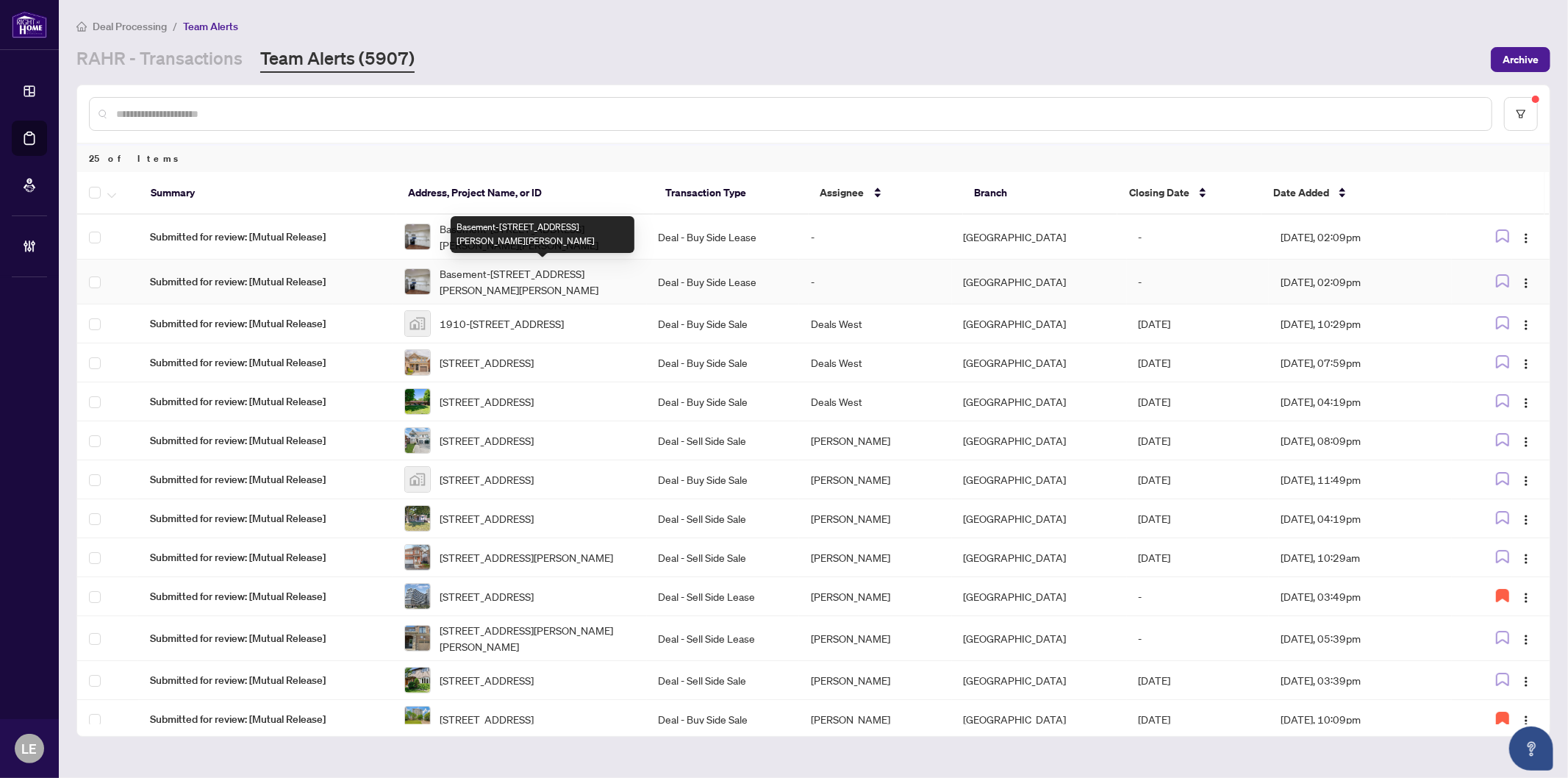
click at [504, 275] on span "Basement-[STREET_ADDRESS][PERSON_NAME][PERSON_NAME]" at bounding box center [537, 281] width 195 height 33
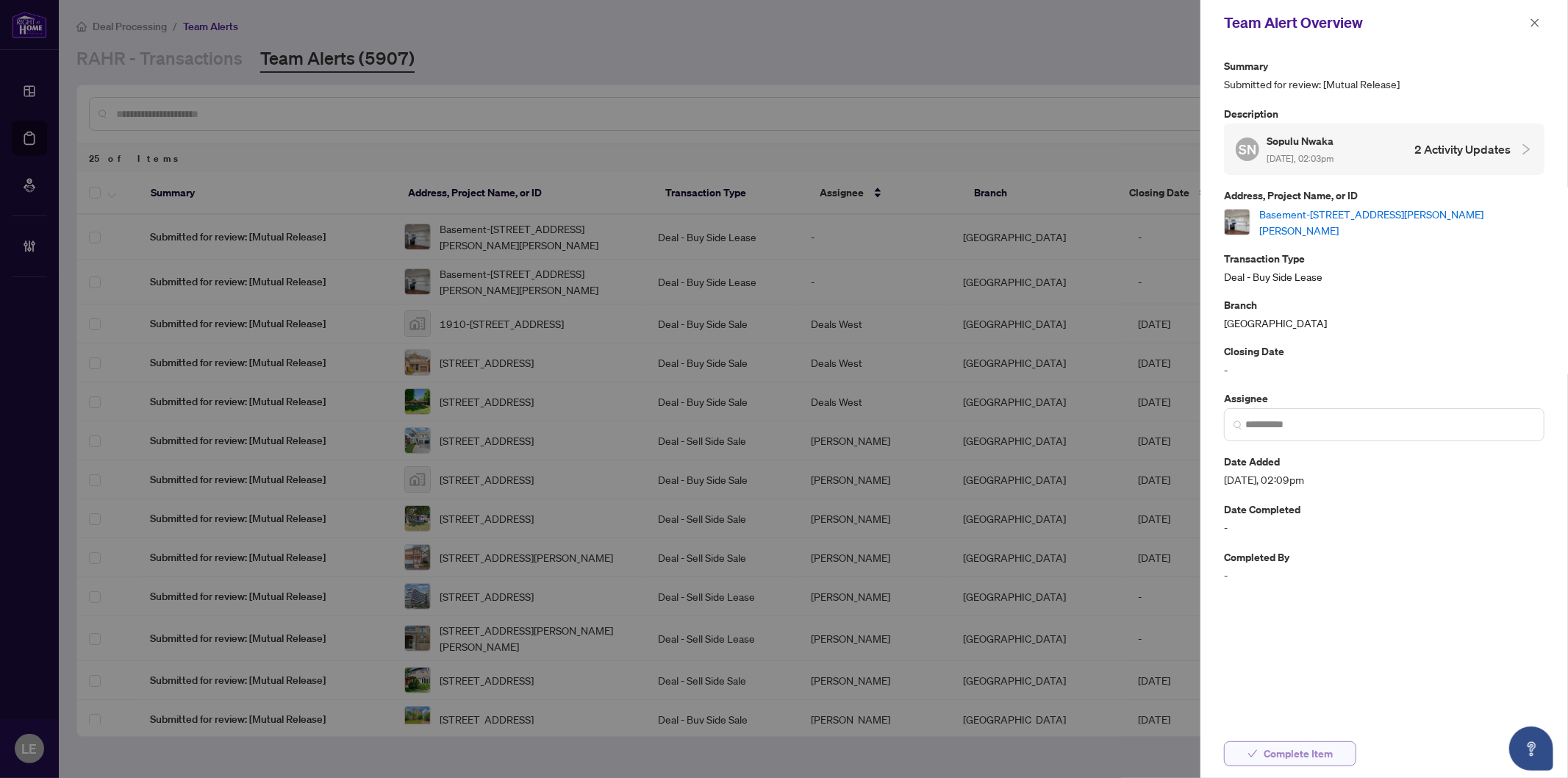
drag, startPoint x: 1289, startPoint y: 750, endPoint x: 1146, endPoint y: 767, distance: 144.0
click at [1290, 750] on span "Complete Item" at bounding box center [1298, 754] width 69 height 24
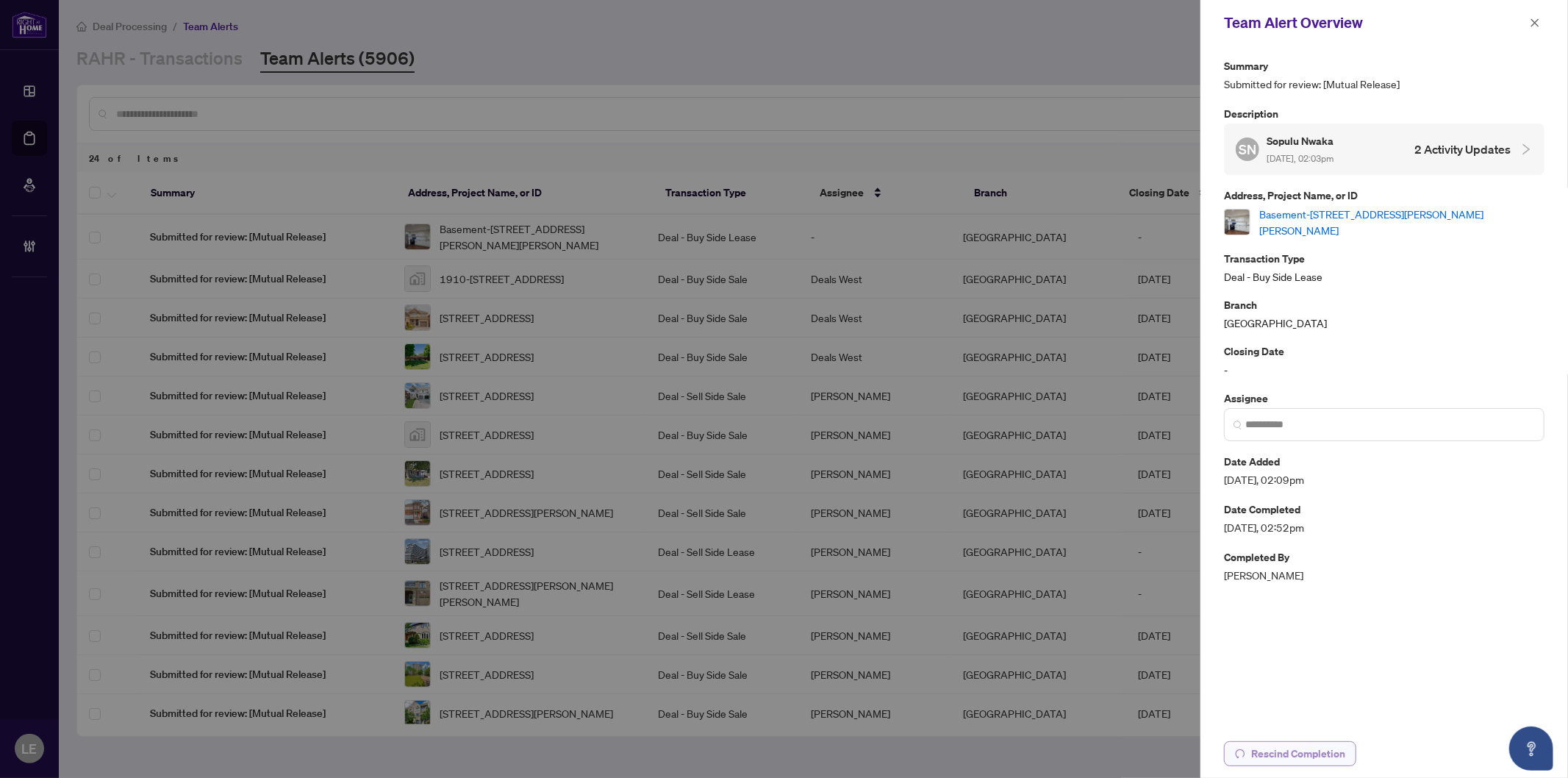
drag, startPoint x: 1331, startPoint y: 754, endPoint x: 1320, endPoint y: 754, distance: 11.0
click at [1328, 754] on span "Rescind Completion" at bounding box center [1299, 754] width 94 height 24
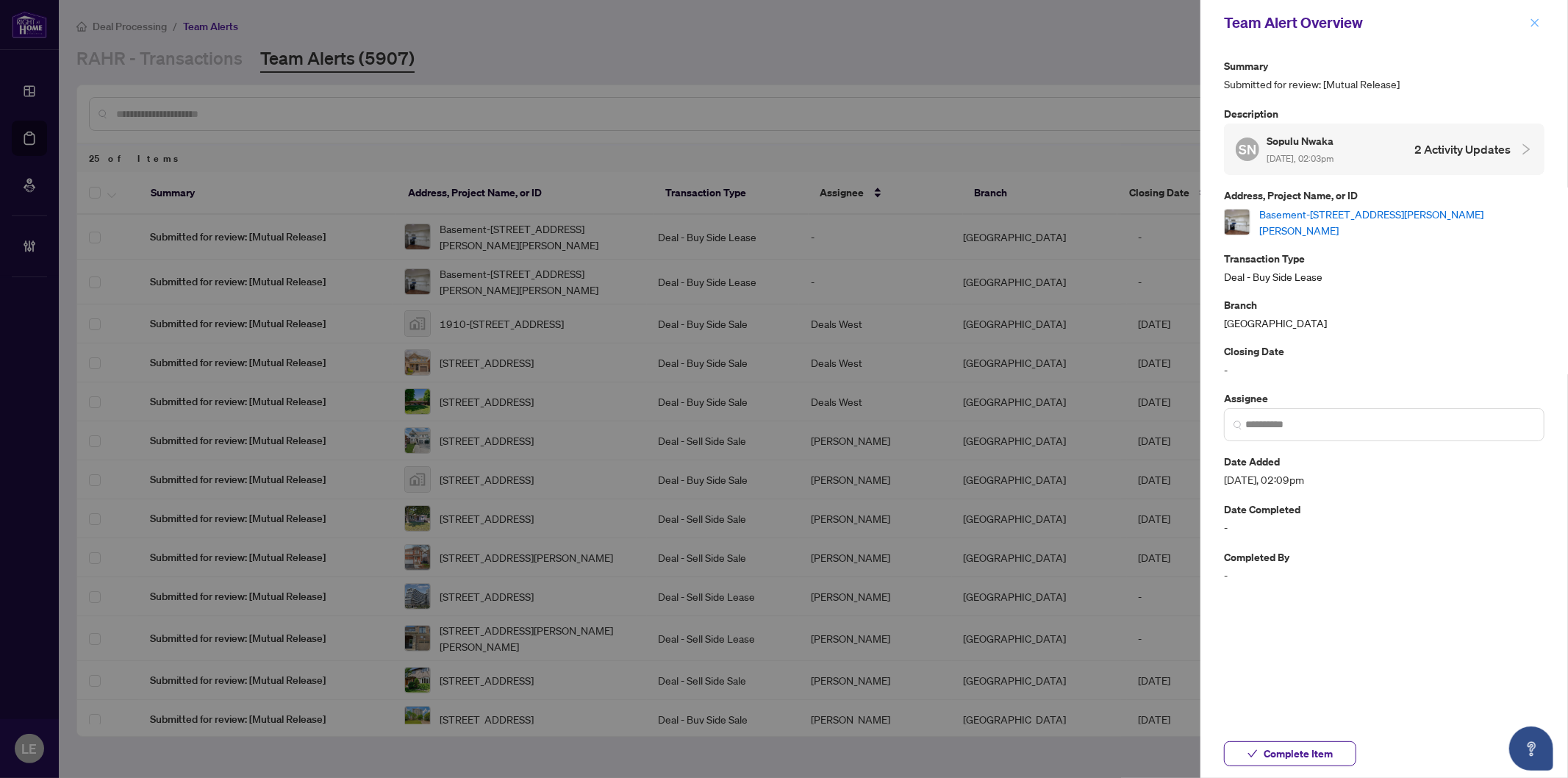
click at [1537, 26] on icon "close" at bounding box center [1535, 22] width 10 height 10
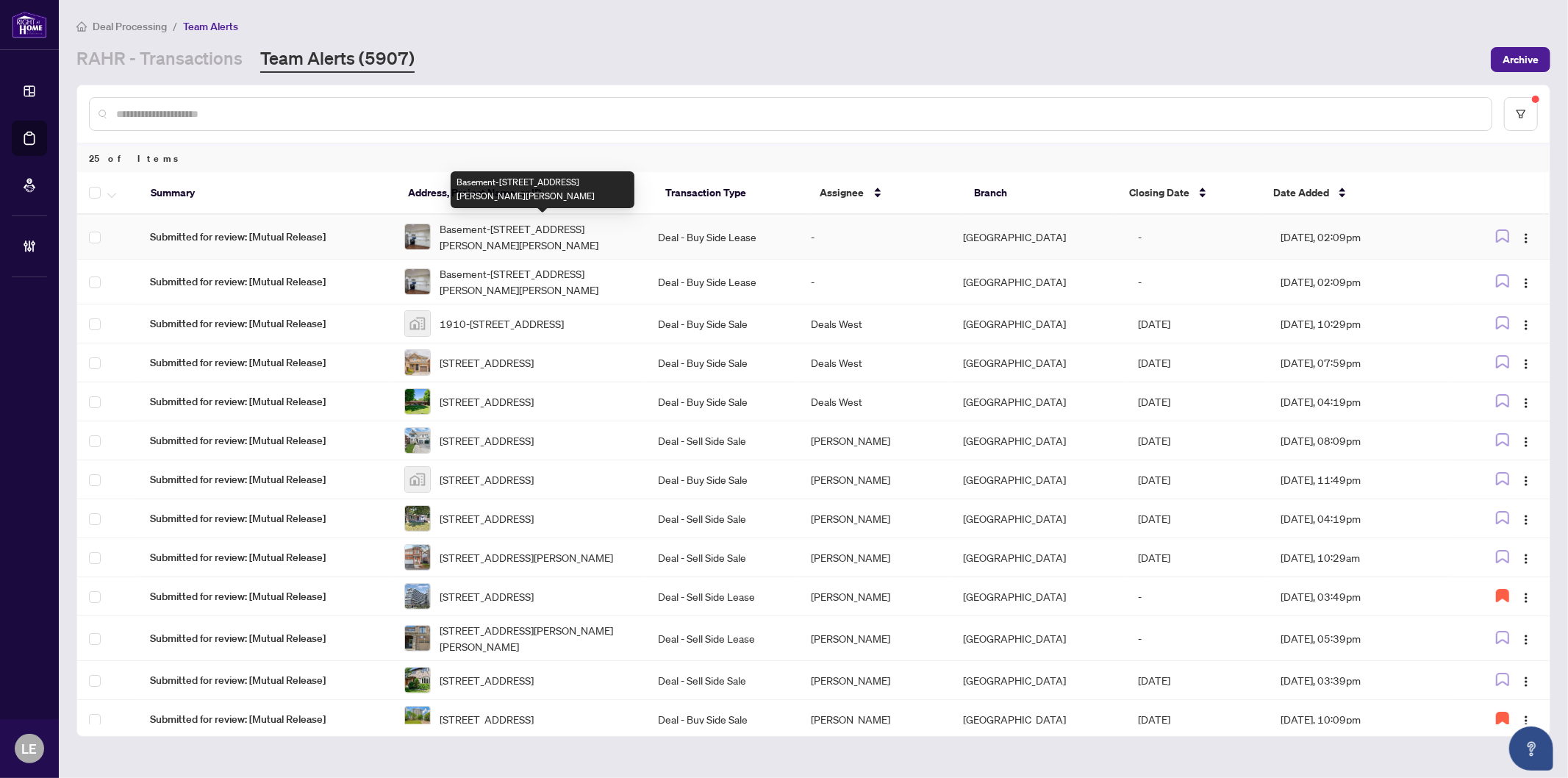
click at [593, 235] on span "Basement-[STREET_ADDRESS][PERSON_NAME][PERSON_NAME]" at bounding box center [537, 237] width 195 height 33
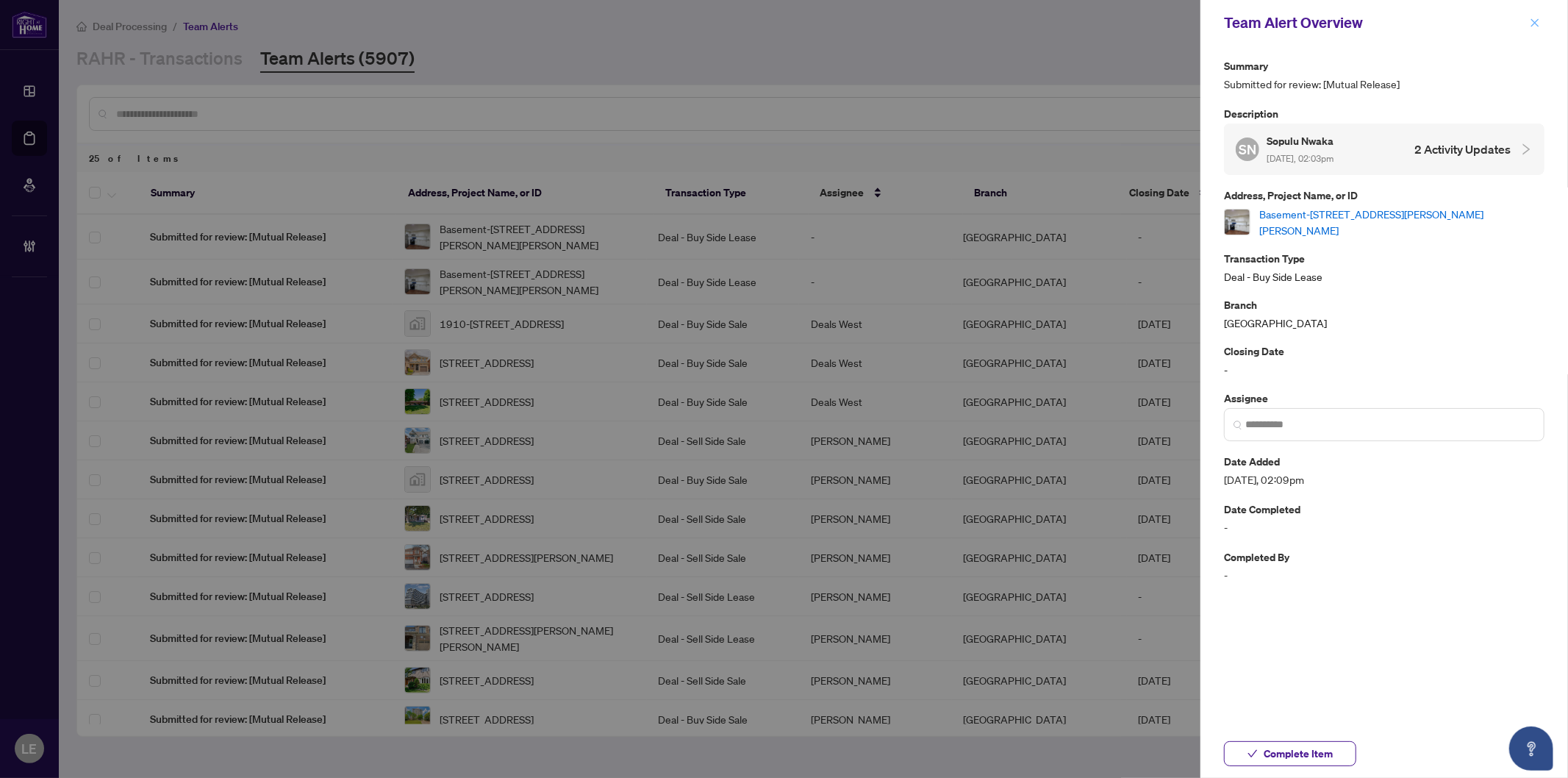
click at [1528, 18] on button "button" at bounding box center [1535, 23] width 19 height 18
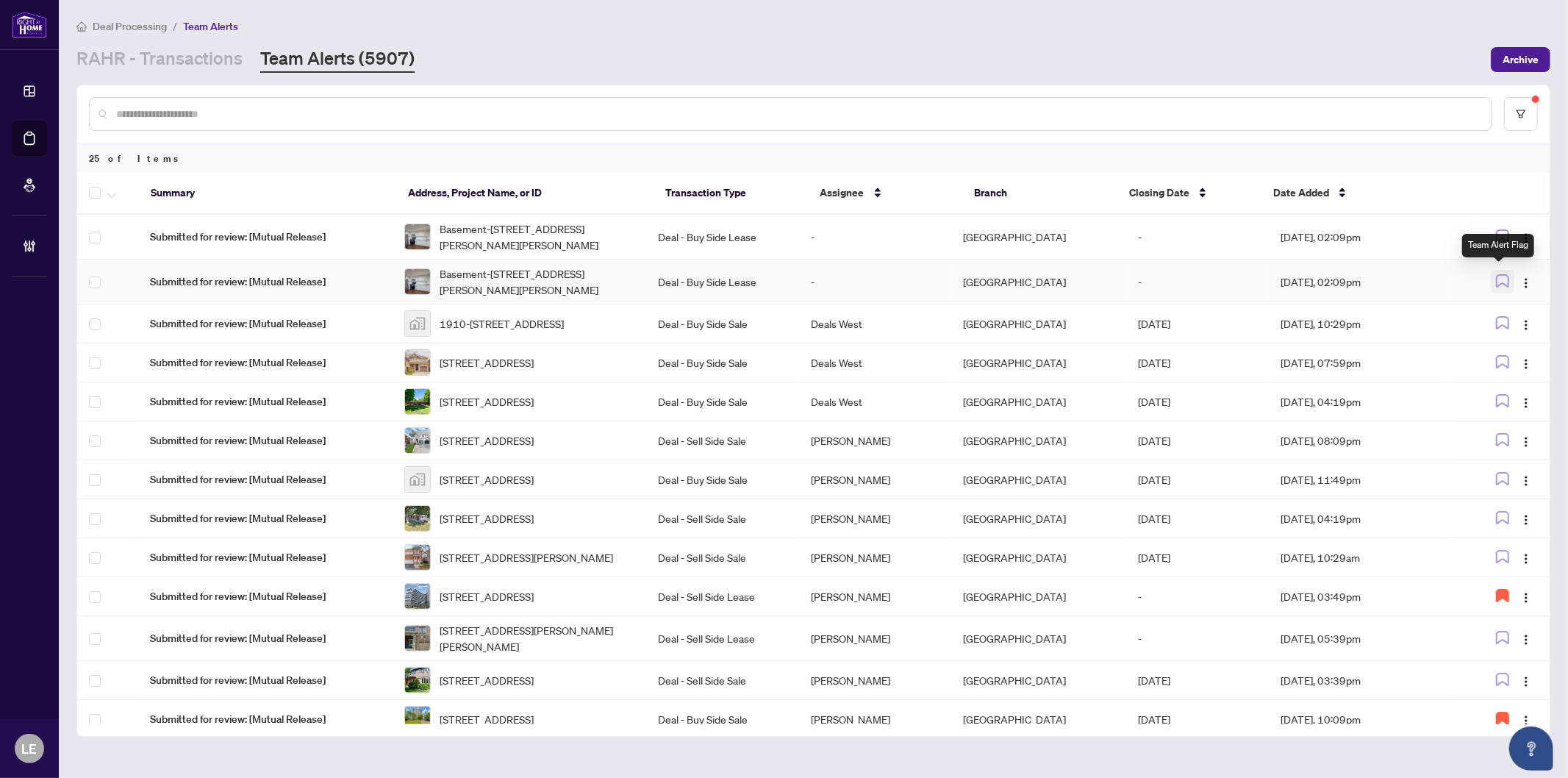
click at [1503, 274] on icon "button" at bounding box center [1503, 281] width 14 height 14
click at [1497, 233] on icon "button" at bounding box center [1503, 236] width 14 height 14
